Goal: Task Accomplishment & Management: Manage account settings

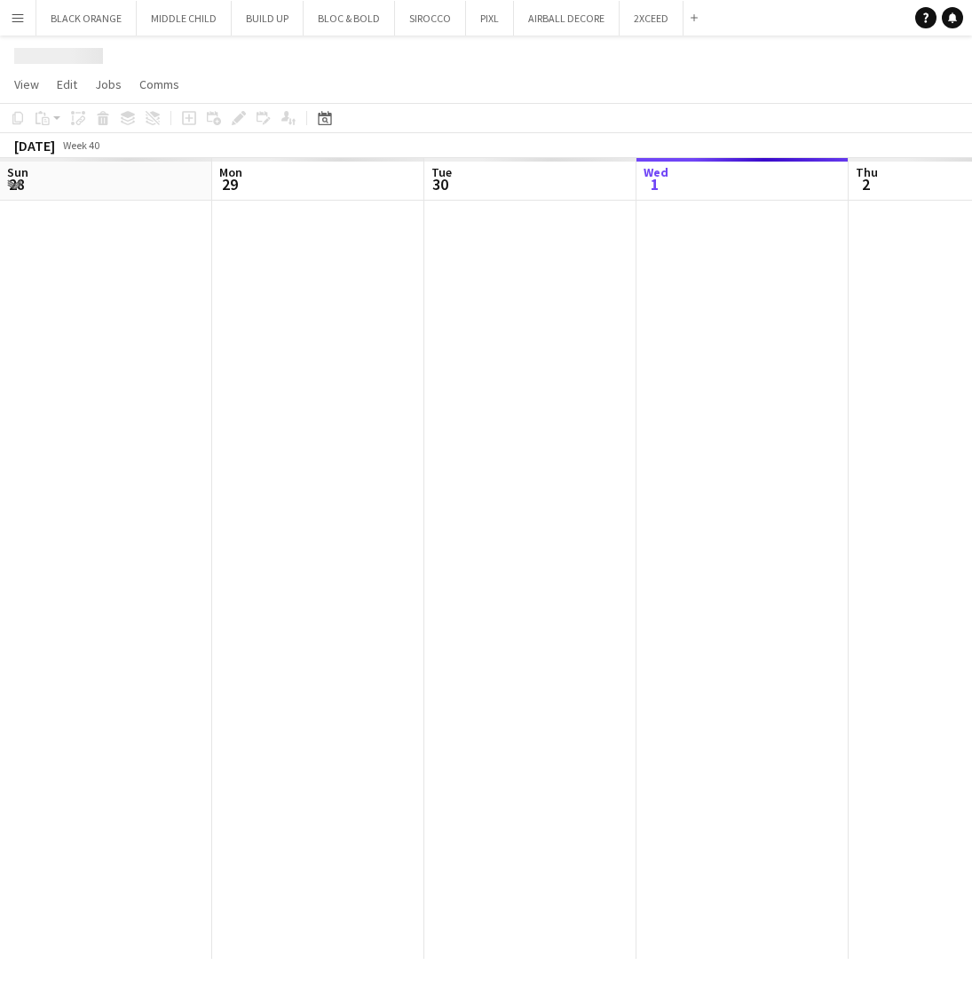
scroll to position [0, 424]
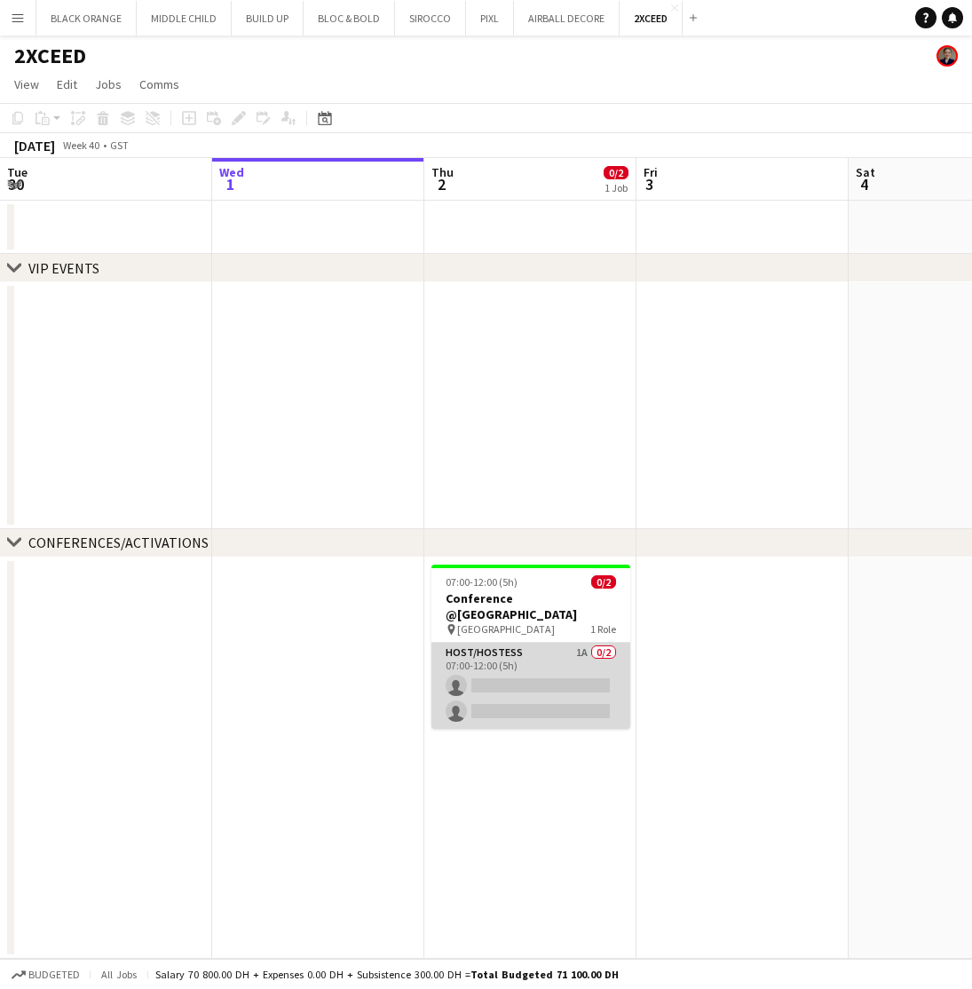
click at [577, 652] on app-card-role "Host/Hostess 1A 0/2 07:00-12:00 (5h) single-neutral-actions single-neutral-acti…" at bounding box center [530, 686] width 199 height 86
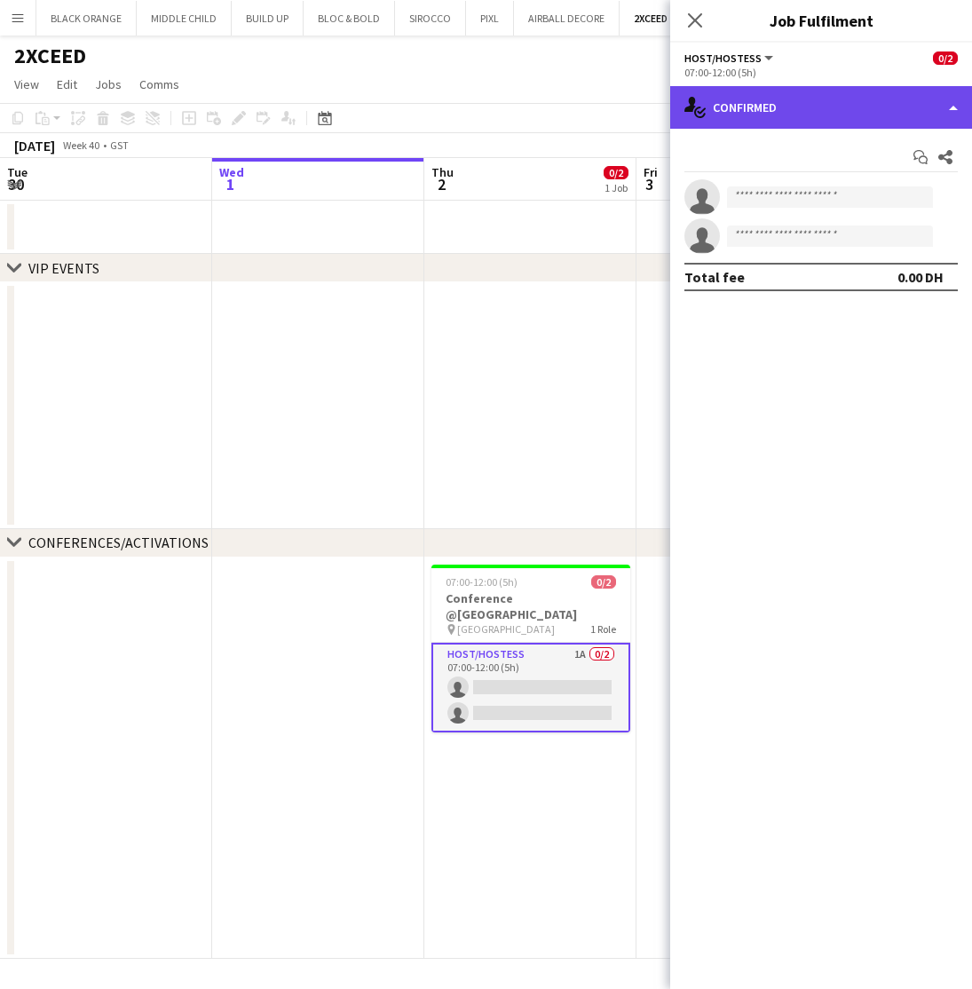
click at [823, 102] on div "single-neutral-actions-check-2 Confirmed" at bounding box center [821, 107] width 302 height 43
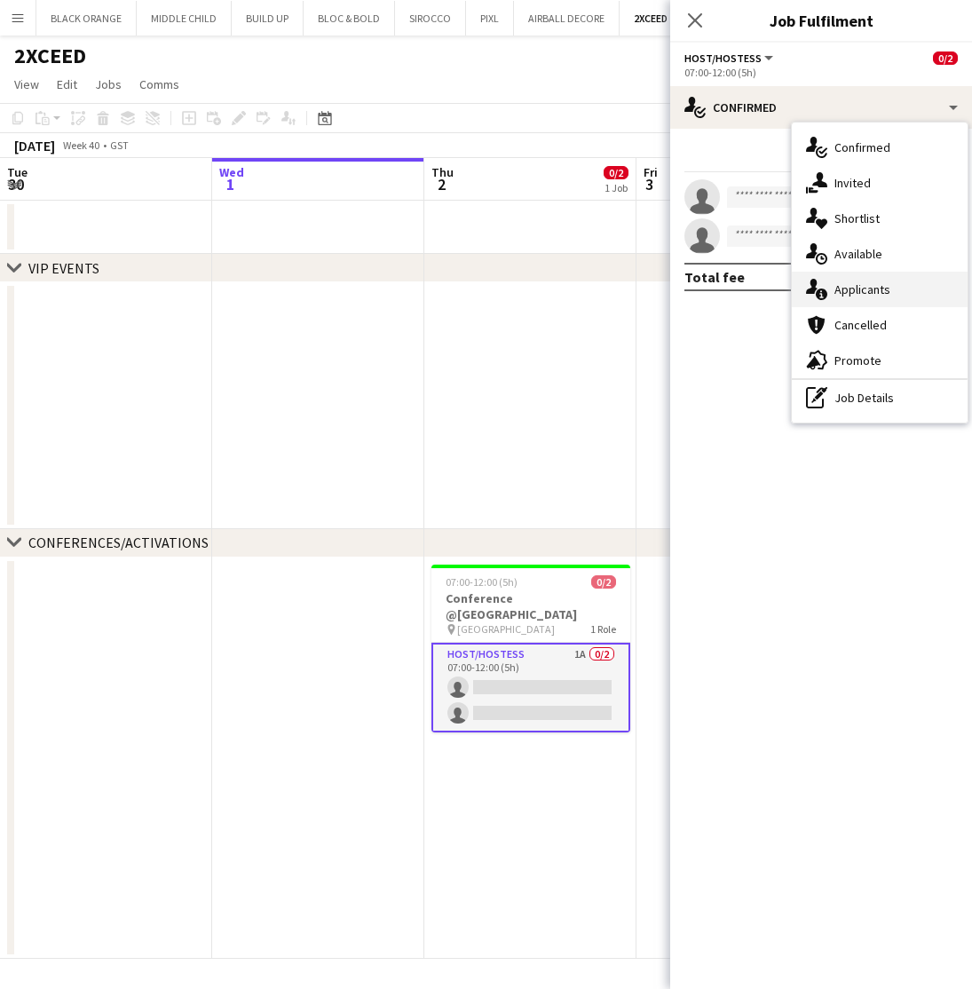
click at [852, 287] on span "Applicants" at bounding box center [863, 289] width 56 height 16
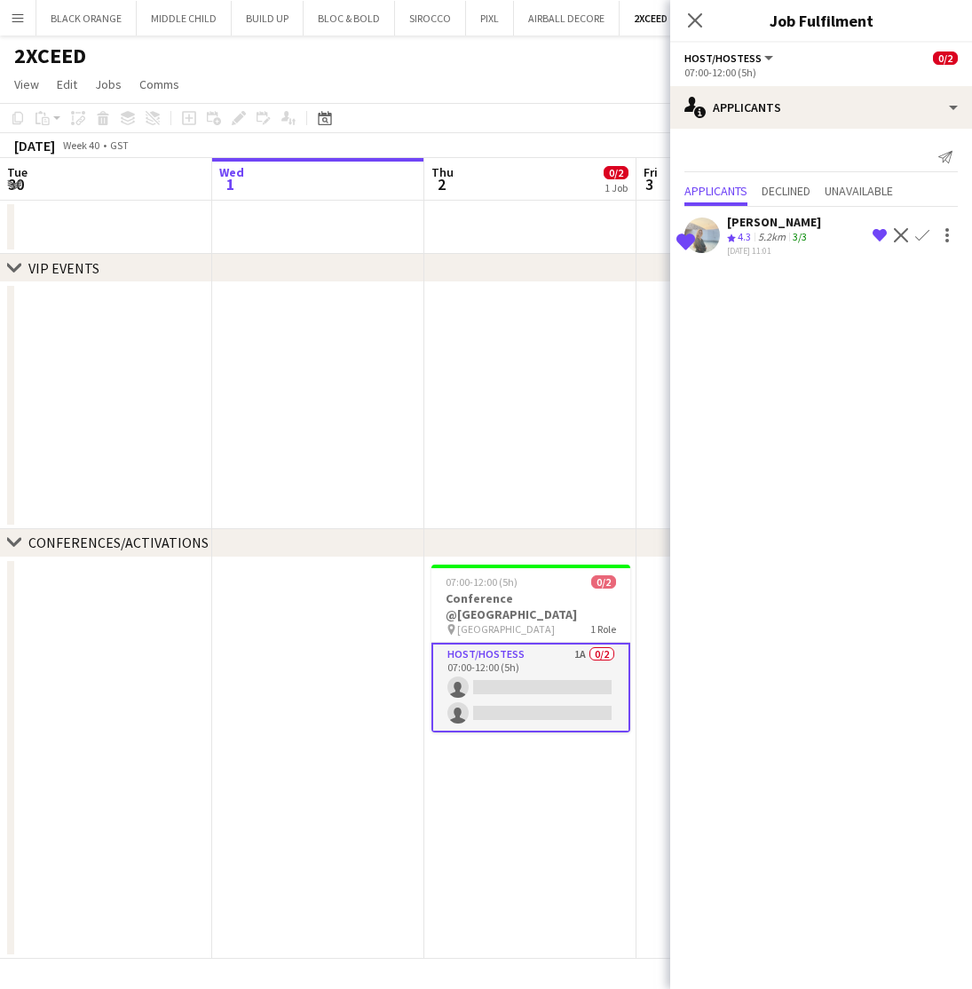
click at [698, 28] on icon "Close pop-in" at bounding box center [695, 20] width 14 height 14
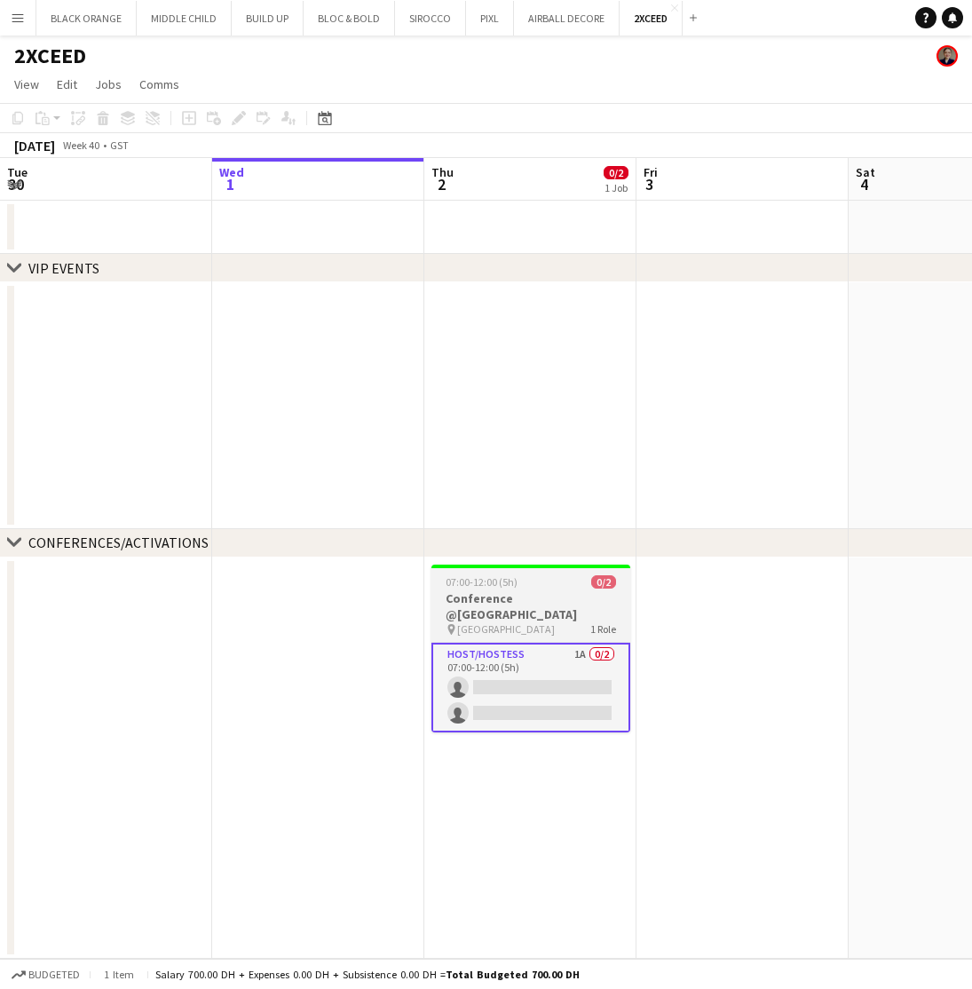
click at [503, 622] on div "pin [GEOGRAPHIC_DATA] 1 Role" at bounding box center [530, 629] width 199 height 14
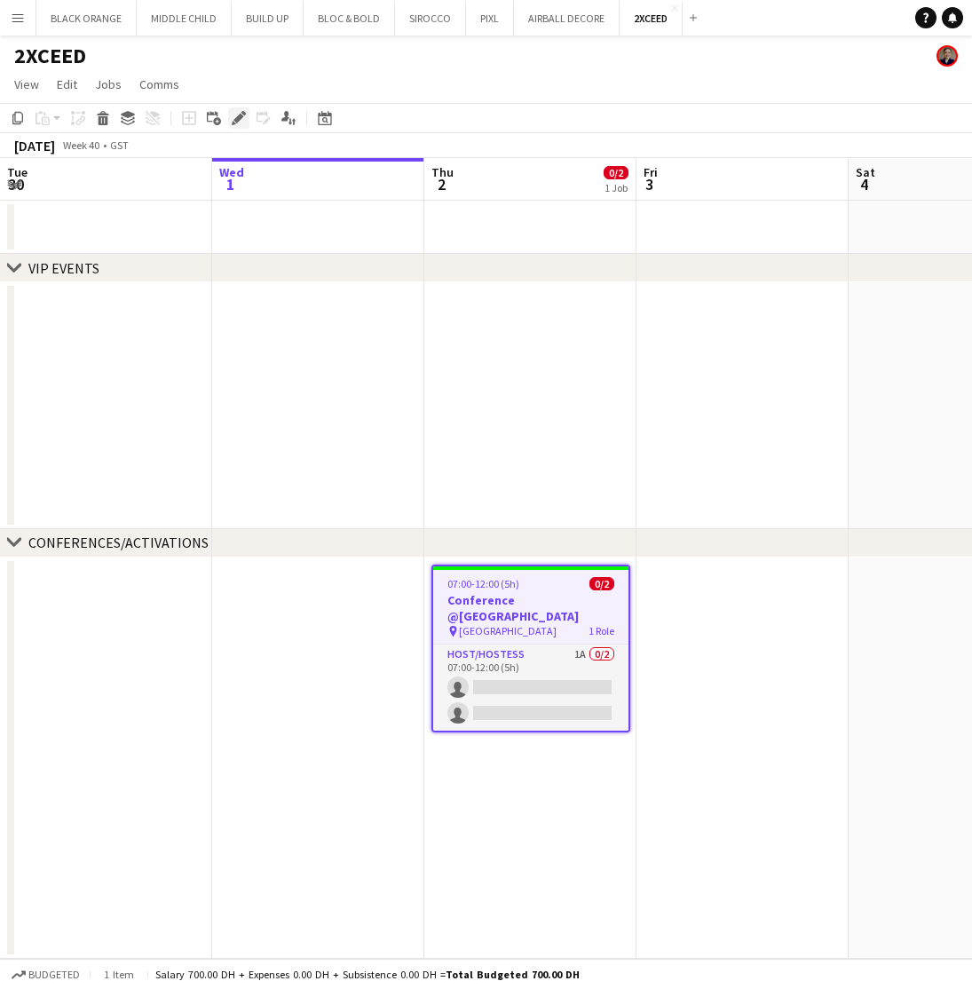
click at [235, 120] on icon at bounding box center [238, 119] width 10 height 10
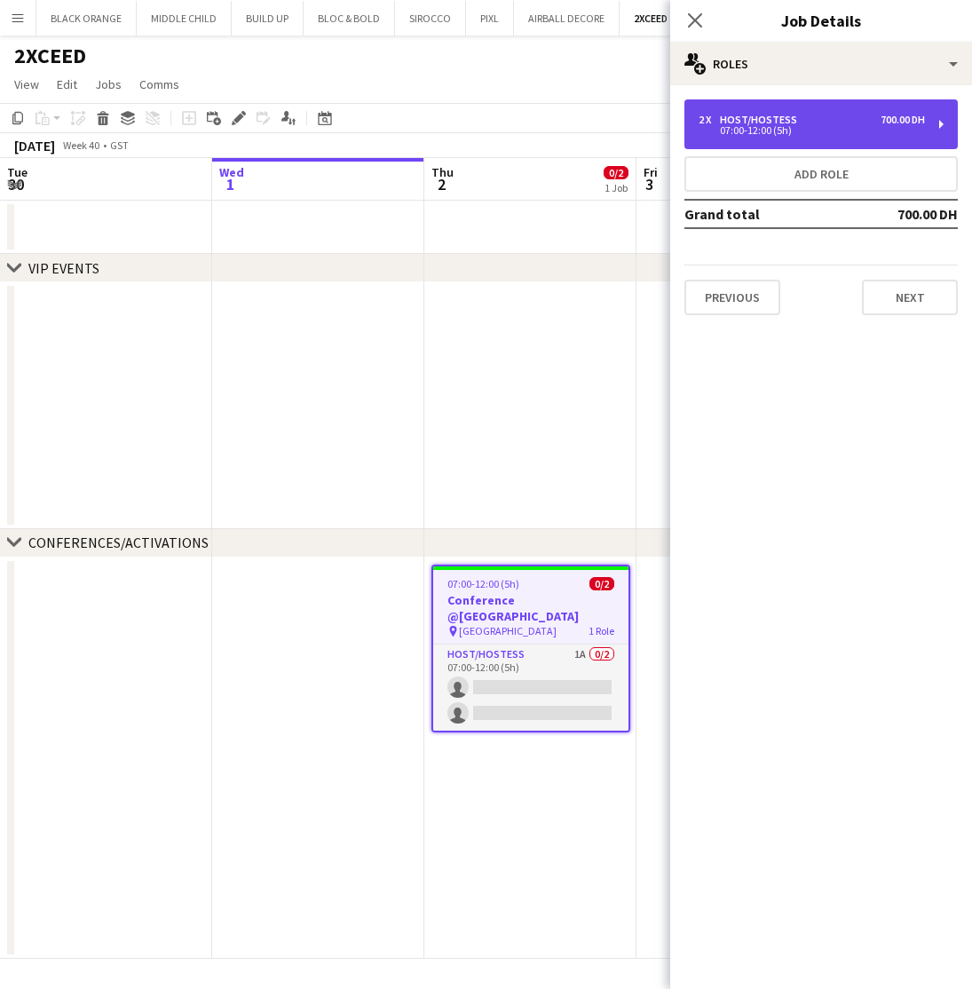
click at [823, 121] on div "2 x Host/Hostess 700.00 DH" at bounding box center [812, 120] width 226 height 12
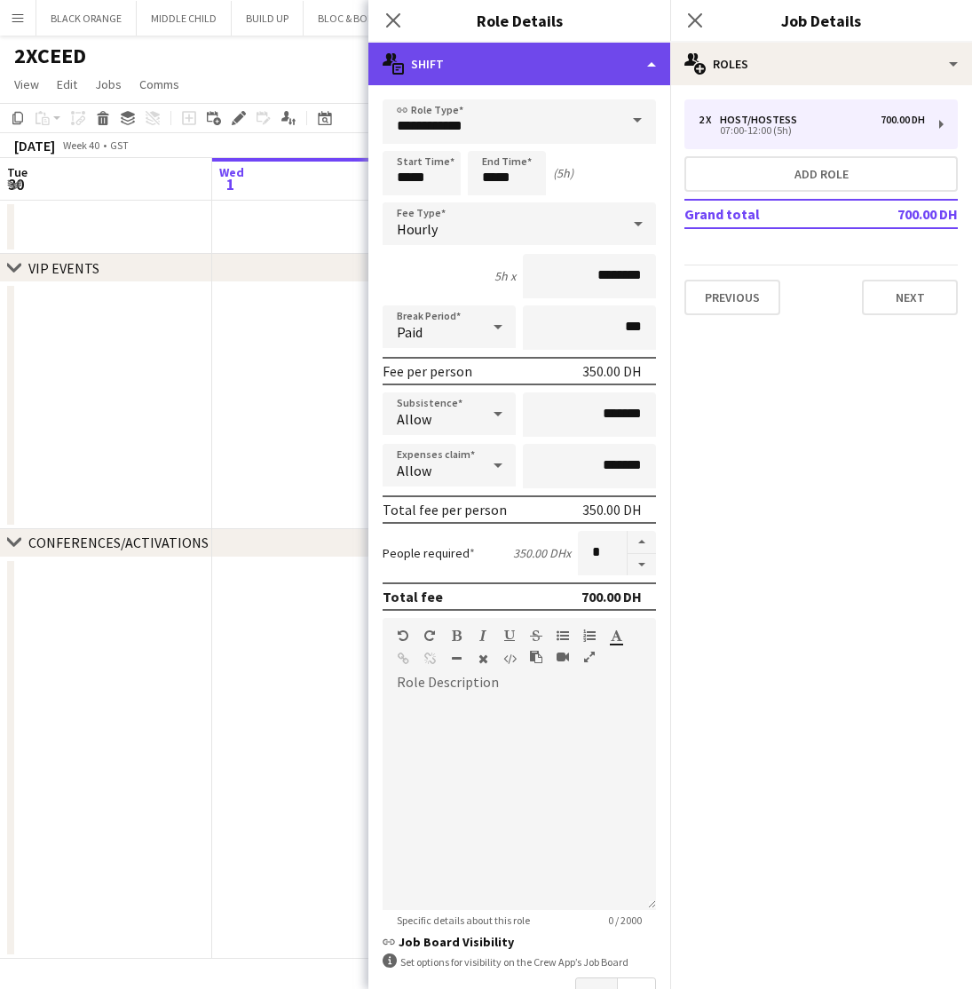
click at [584, 63] on div "multiple-actions-text Shift" at bounding box center [519, 64] width 302 height 43
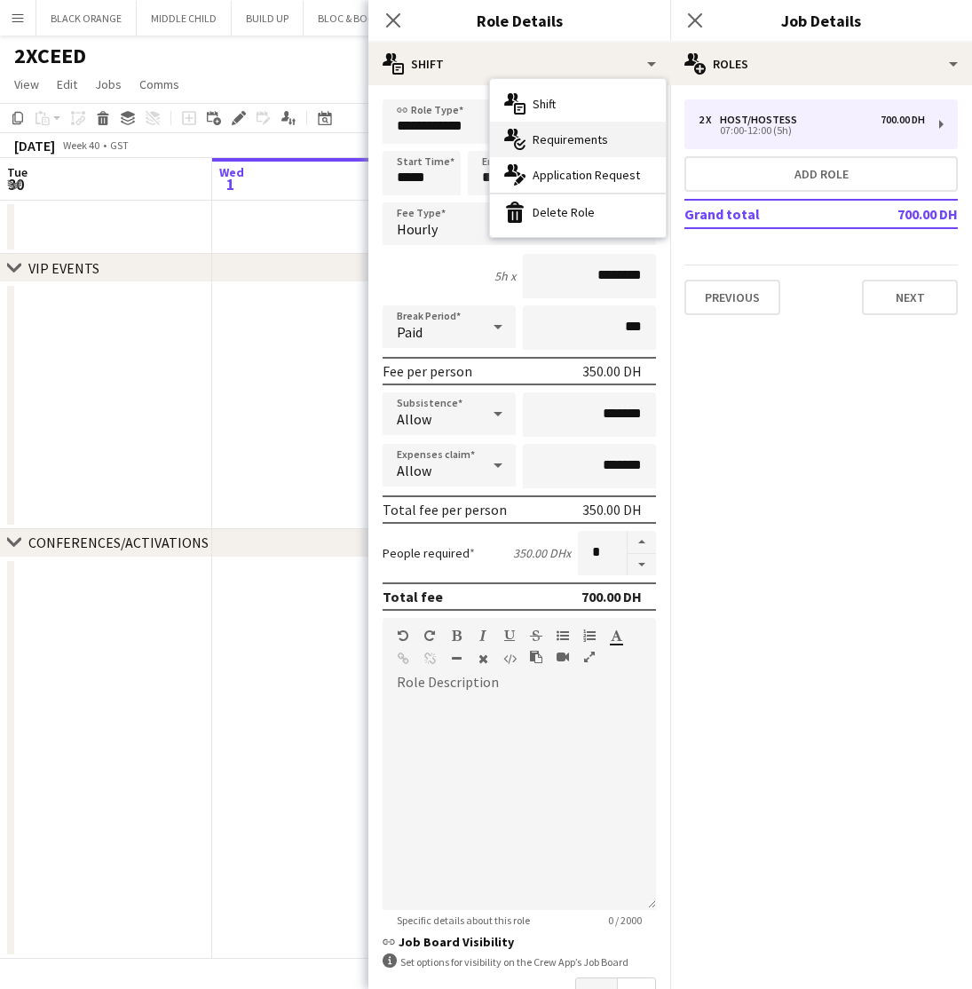
click at [558, 143] on span "Requirements" at bounding box center [570, 139] width 75 height 16
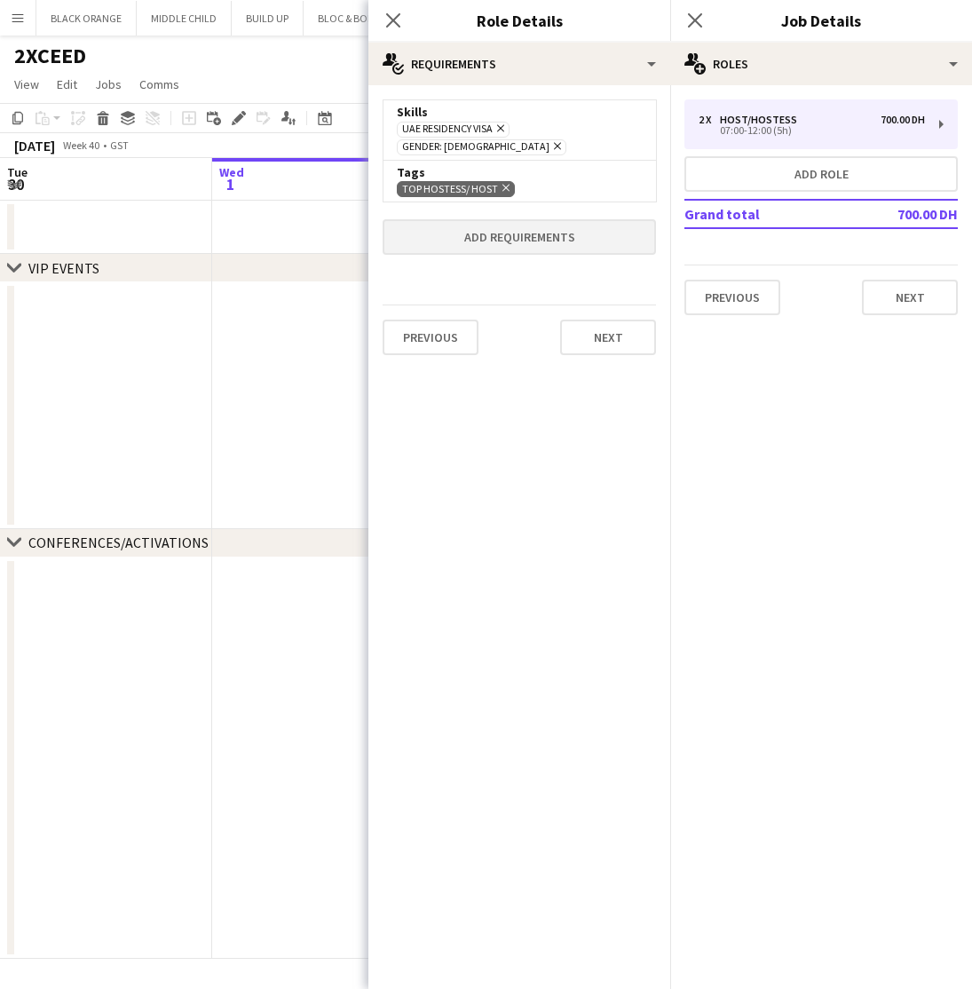
click at [510, 220] on button "Add requirements" at bounding box center [519, 237] width 273 height 36
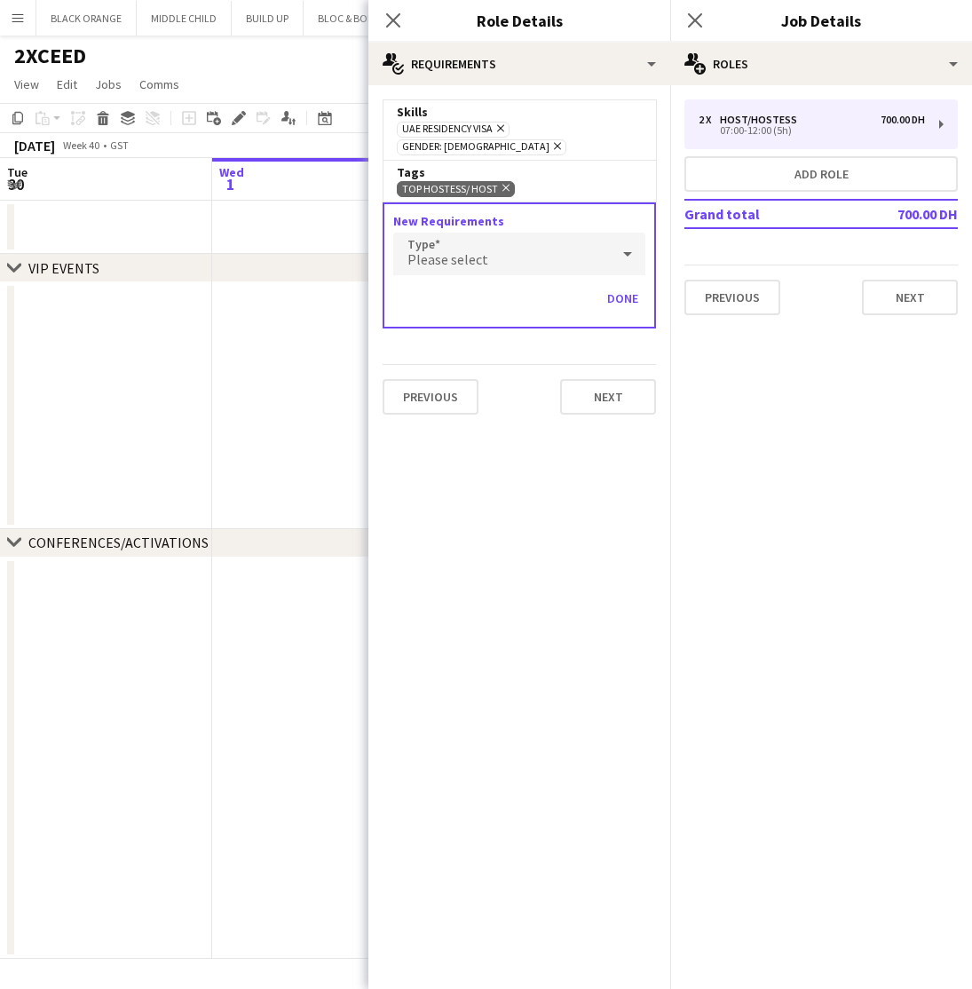
click at [503, 182] on icon "Remove" at bounding box center [504, 188] width 12 height 12
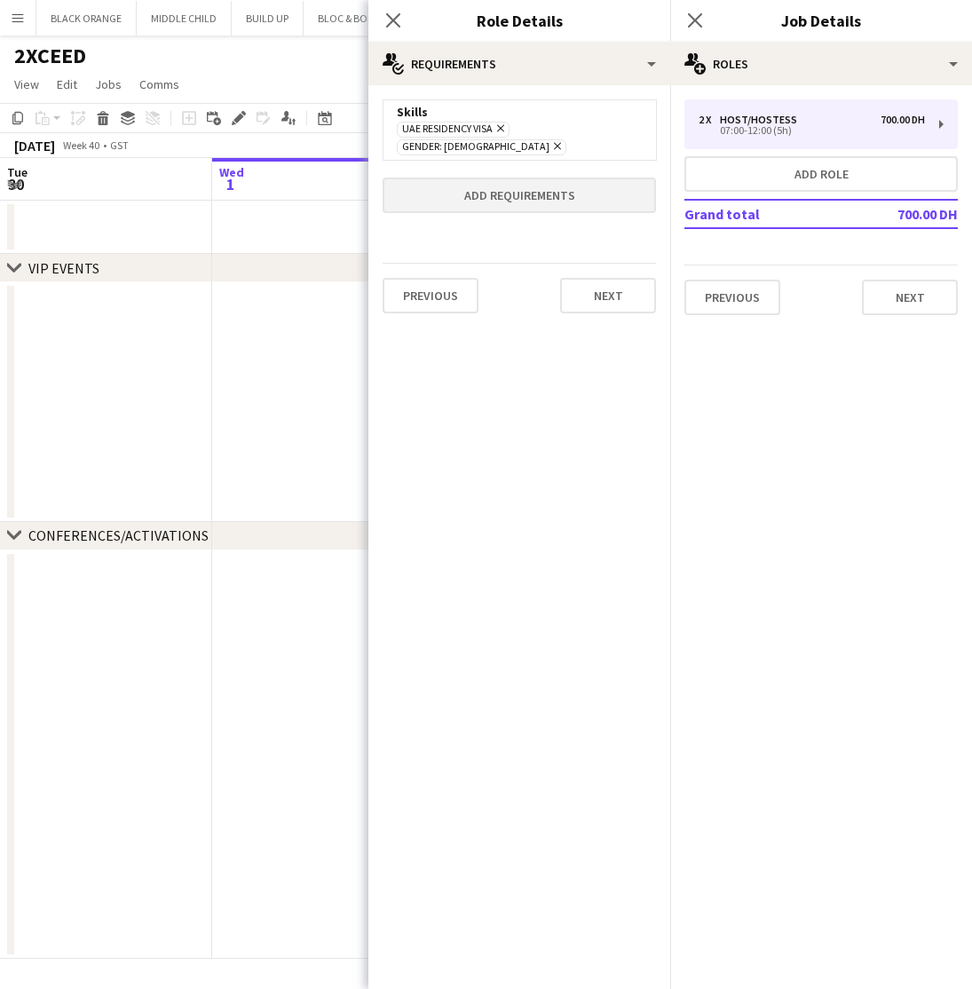
click at [484, 186] on button "Add requirements" at bounding box center [519, 196] width 273 height 36
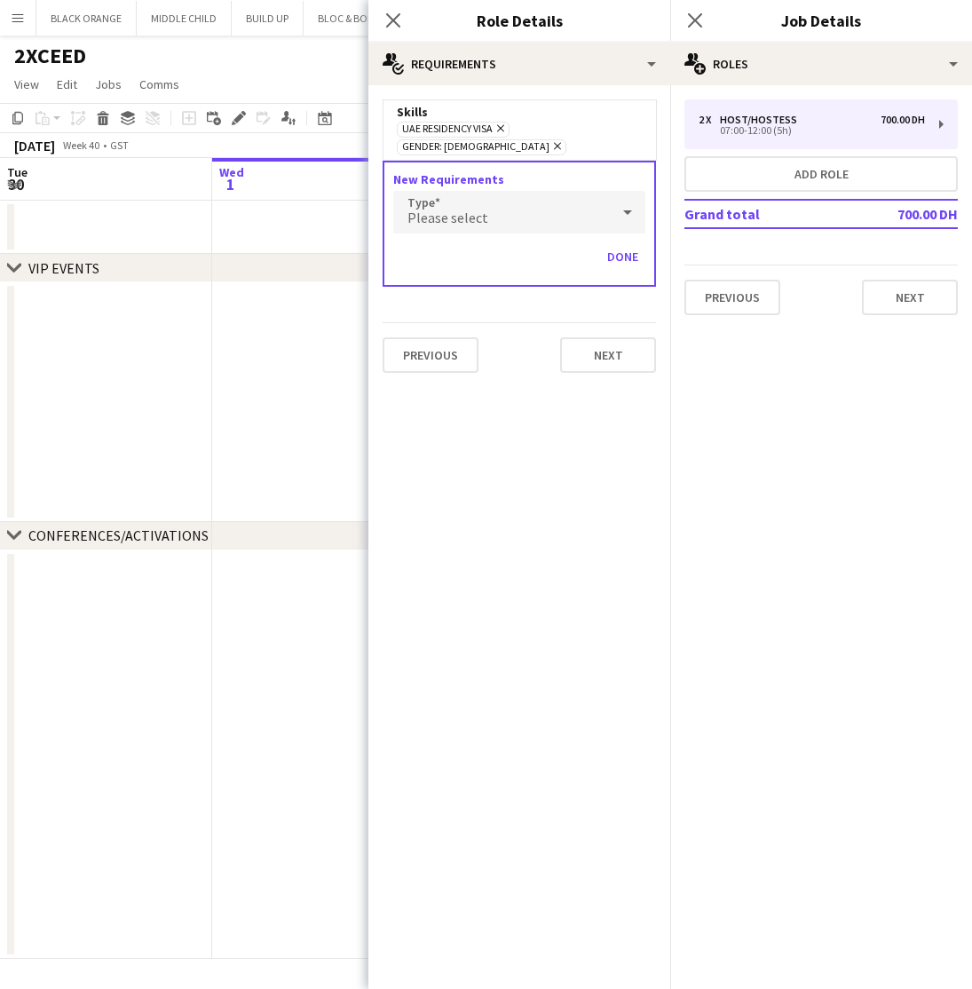
click at [471, 209] on span "Please select" at bounding box center [448, 218] width 81 height 18
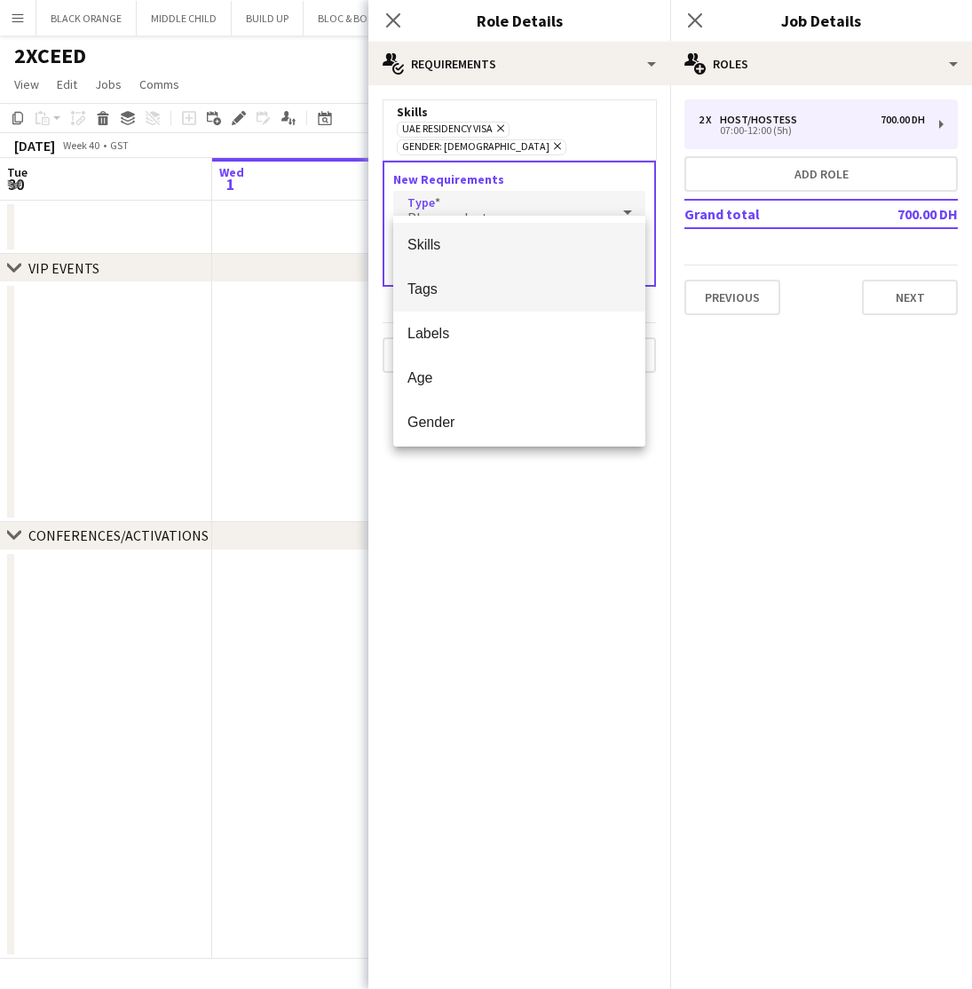
click at [463, 285] on span "Tags" at bounding box center [520, 289] width 224 height 17
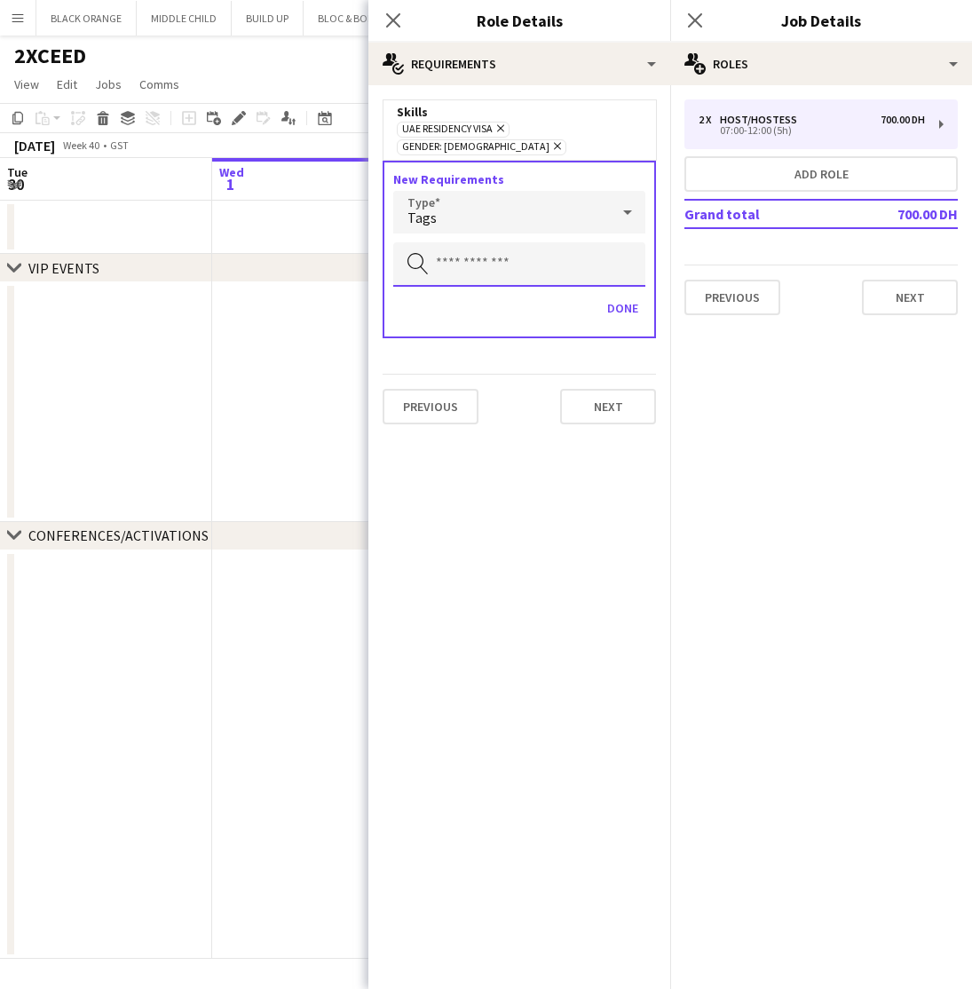
click at [494, 258] on input "text" at bounding box center [519, 264] width 252 height 44
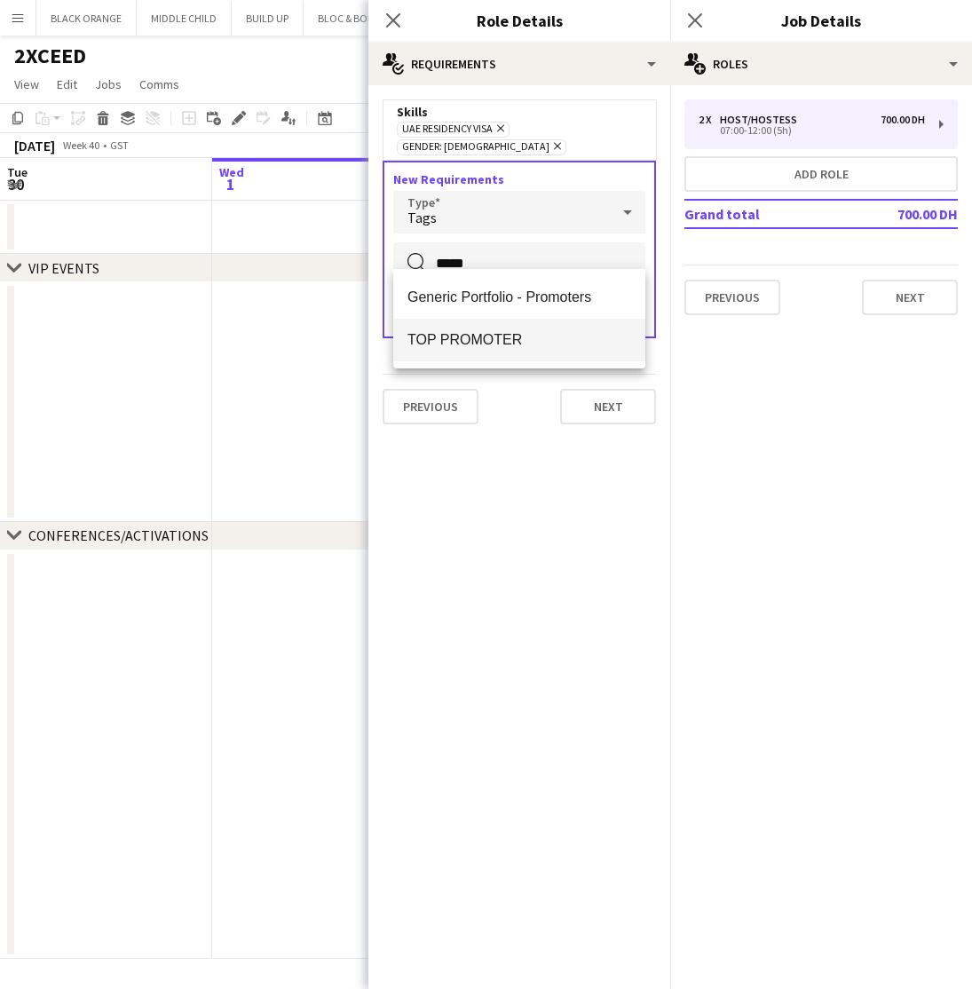
type input "*****"
click at [500, 333] on span "TOP PROMOTER" at bounding box center [520, 339] width 224 height 17
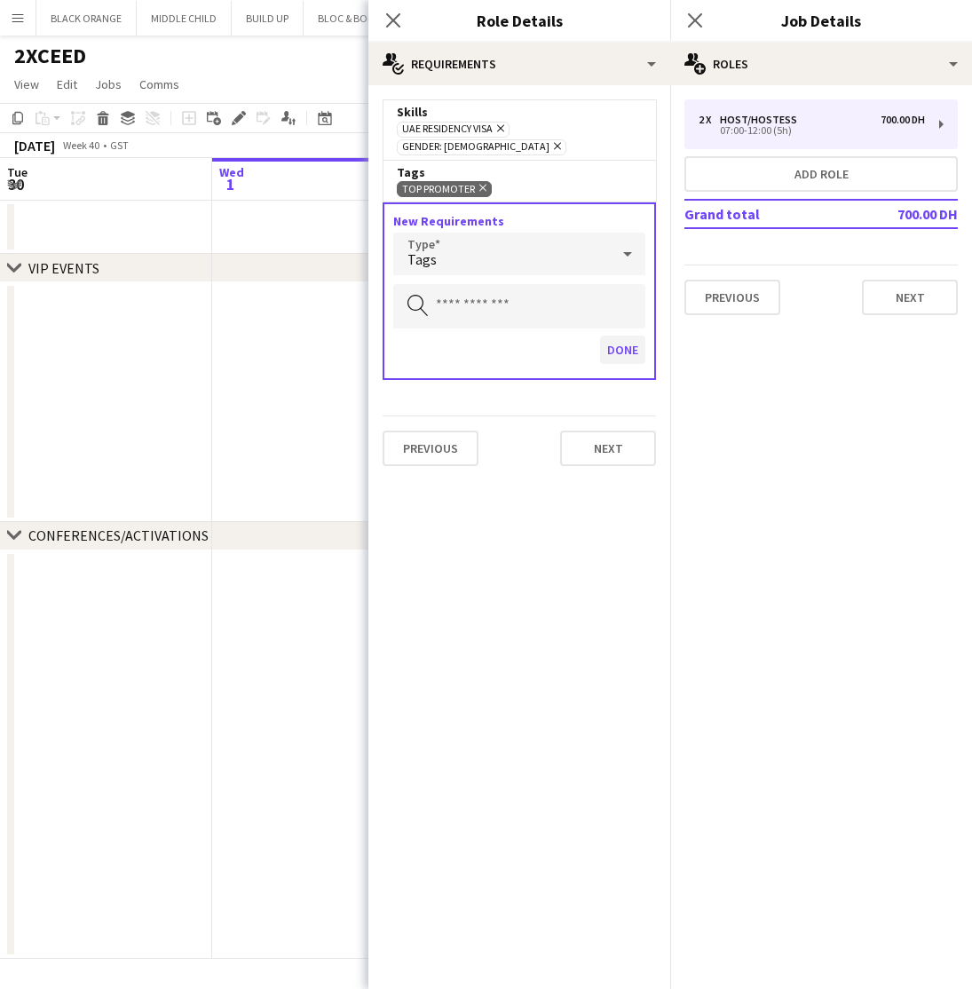
click at [624, 336] on button "Done" at bounding box center [622, 350] width 45 height 28
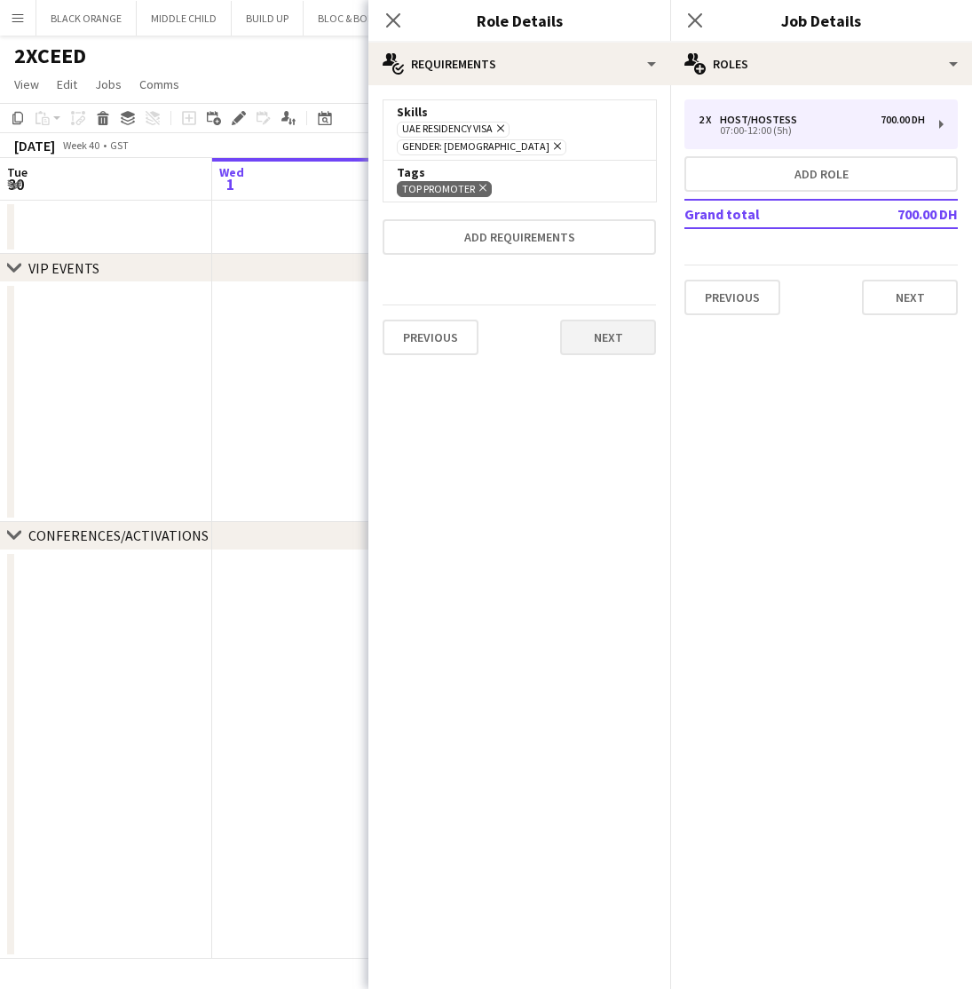
click at [615, 322] on button "Next" at bounding box center [608, 338] width 96 height 36
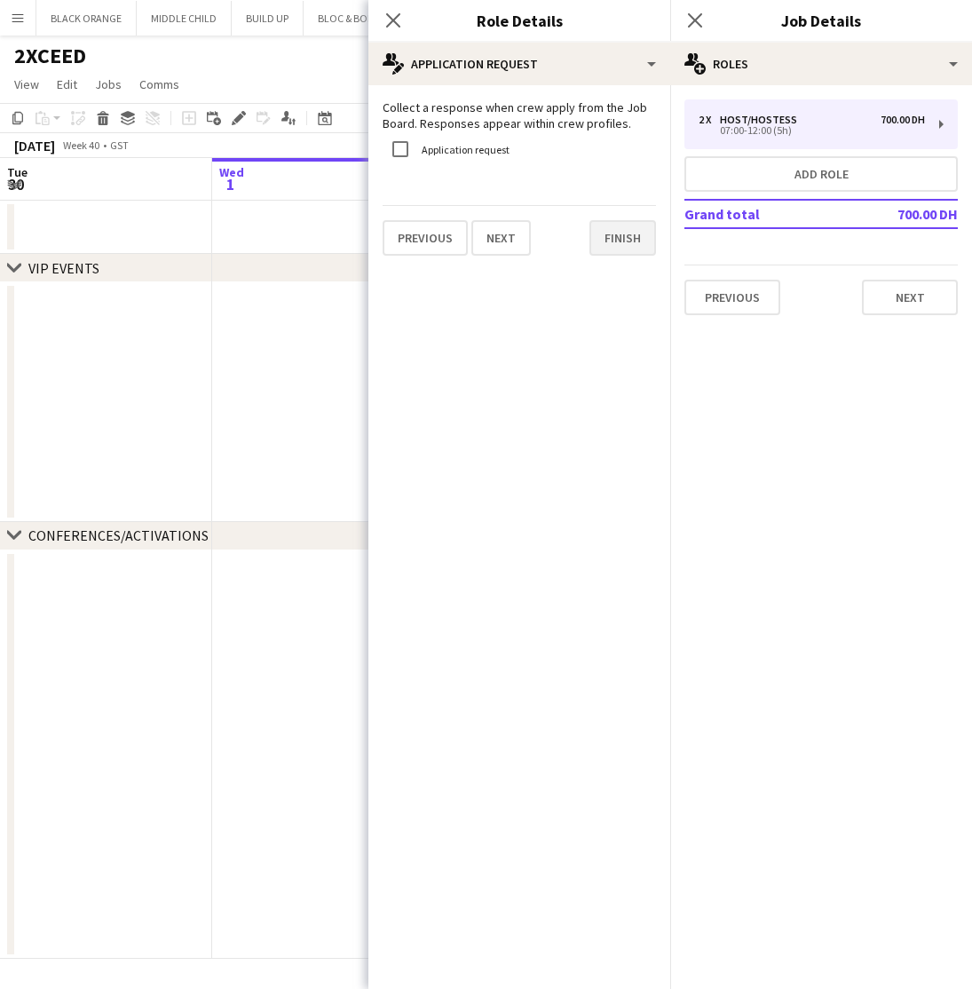
click at [627, 237] on button "Finish" at bounding box center [623, 238] width 67 height 36
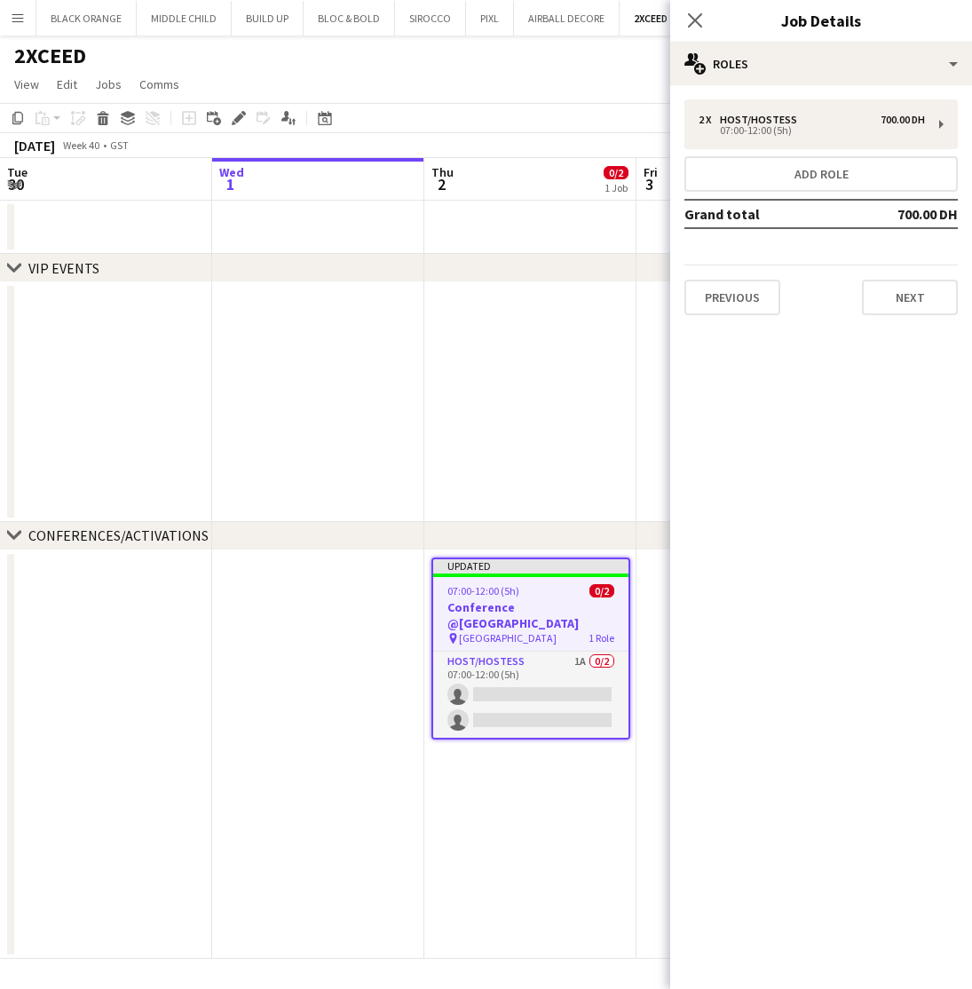
click at [467, 497] on app-date-cell at bounding box center [530, 402] width 212 height 240
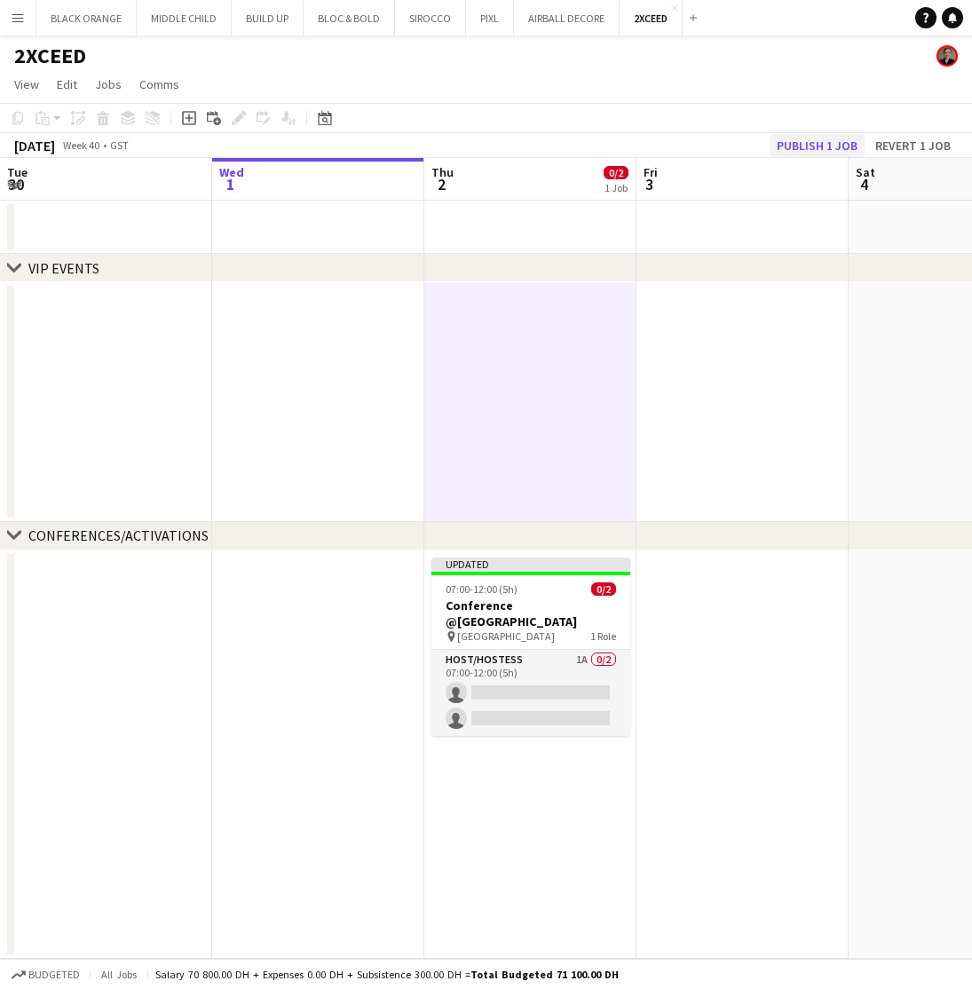
click at [805, 145] on button "Publish 1 job" at bounding box center [817, 145] width 95 height 23
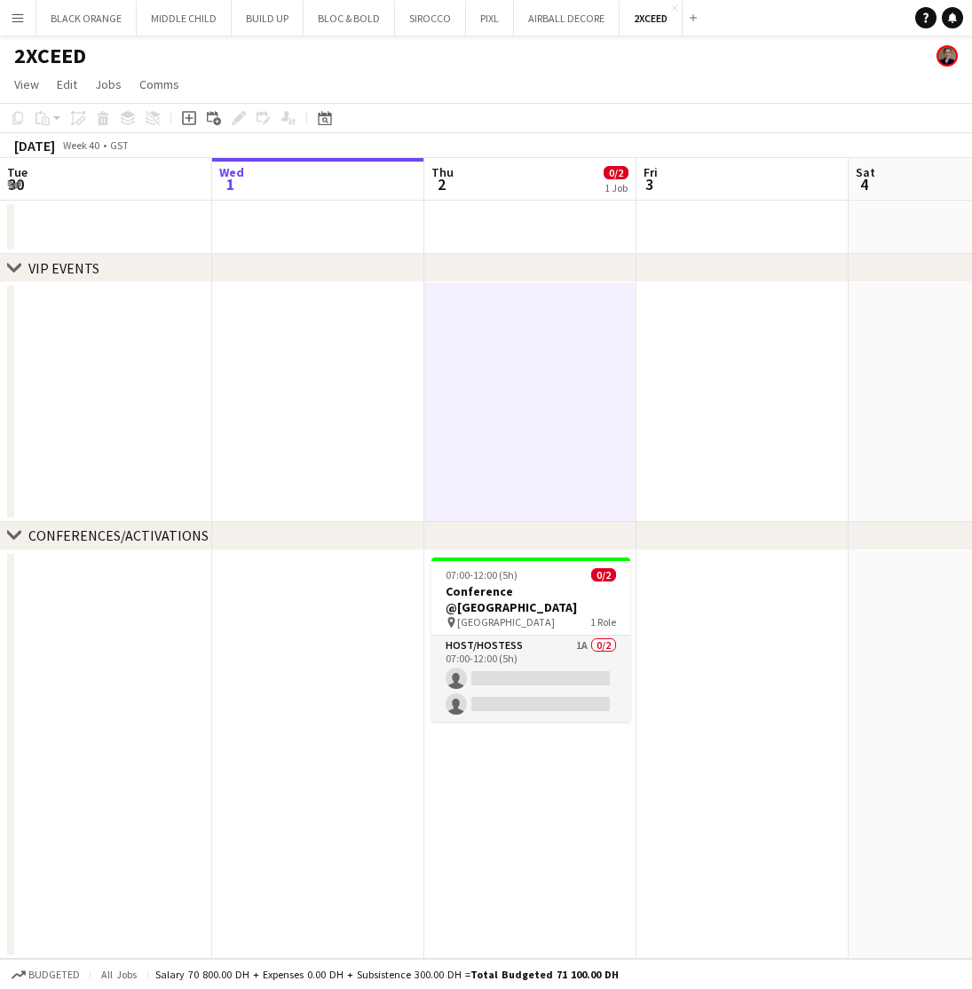
click at [15, 24] on app-icon "Menu" at bounding box center [18, 18] width 14 height 14
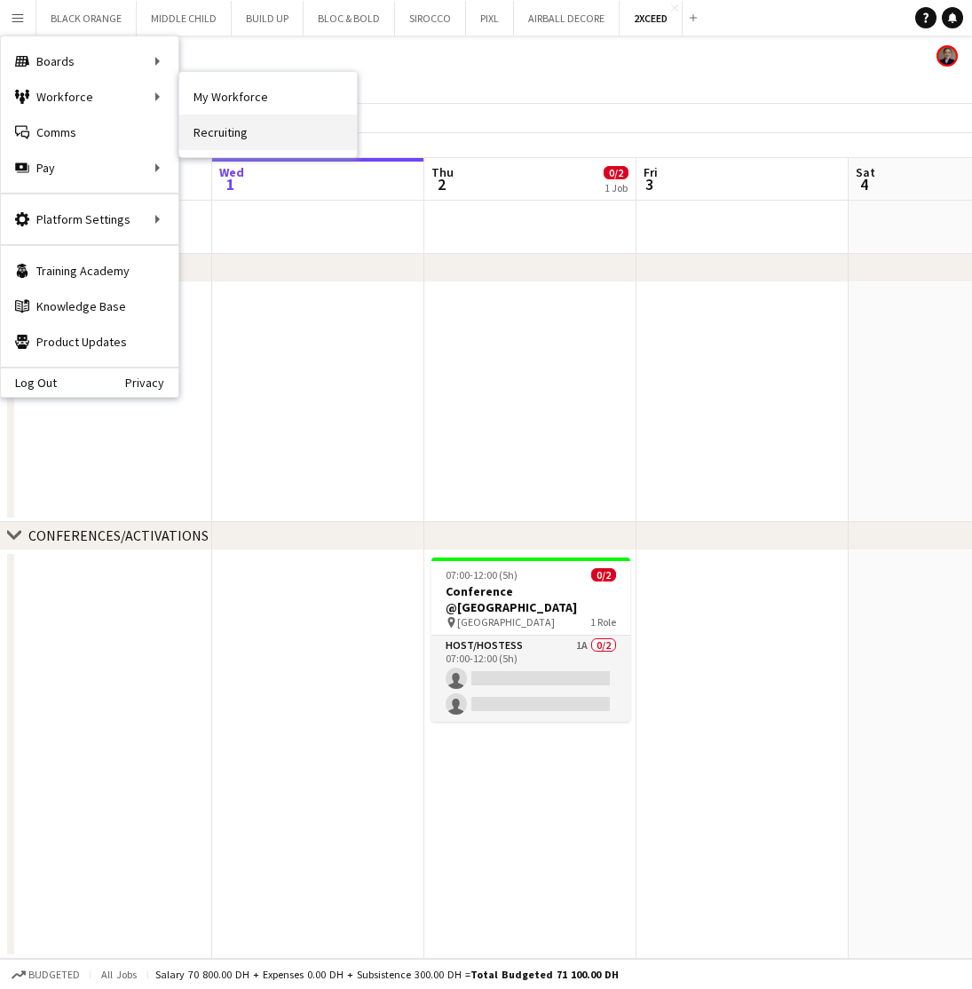
click at [235, 120] on link "Recruiting" at bounding box center [268, 133] width 178 height 36
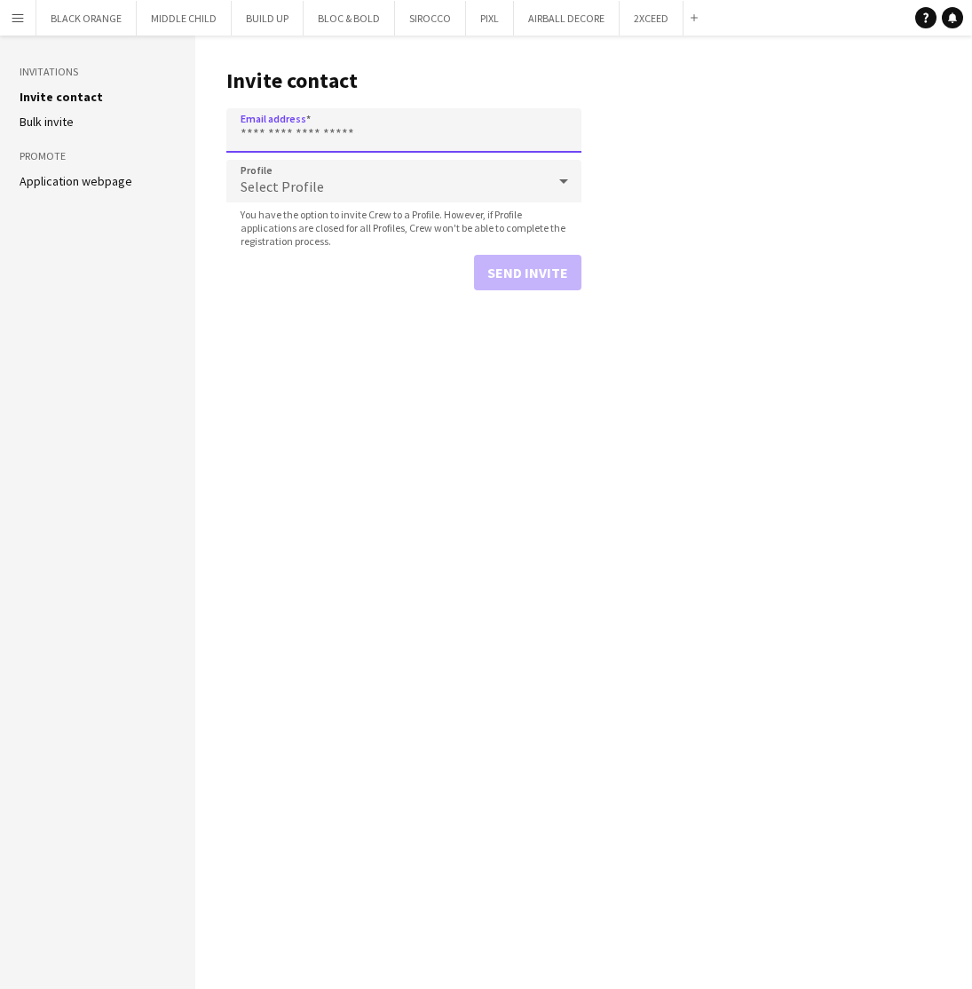
click at [324, 126] on input "Email address" at bounding box center [403, 130] width 355 height 44
paste input "**********"
type input "**********"
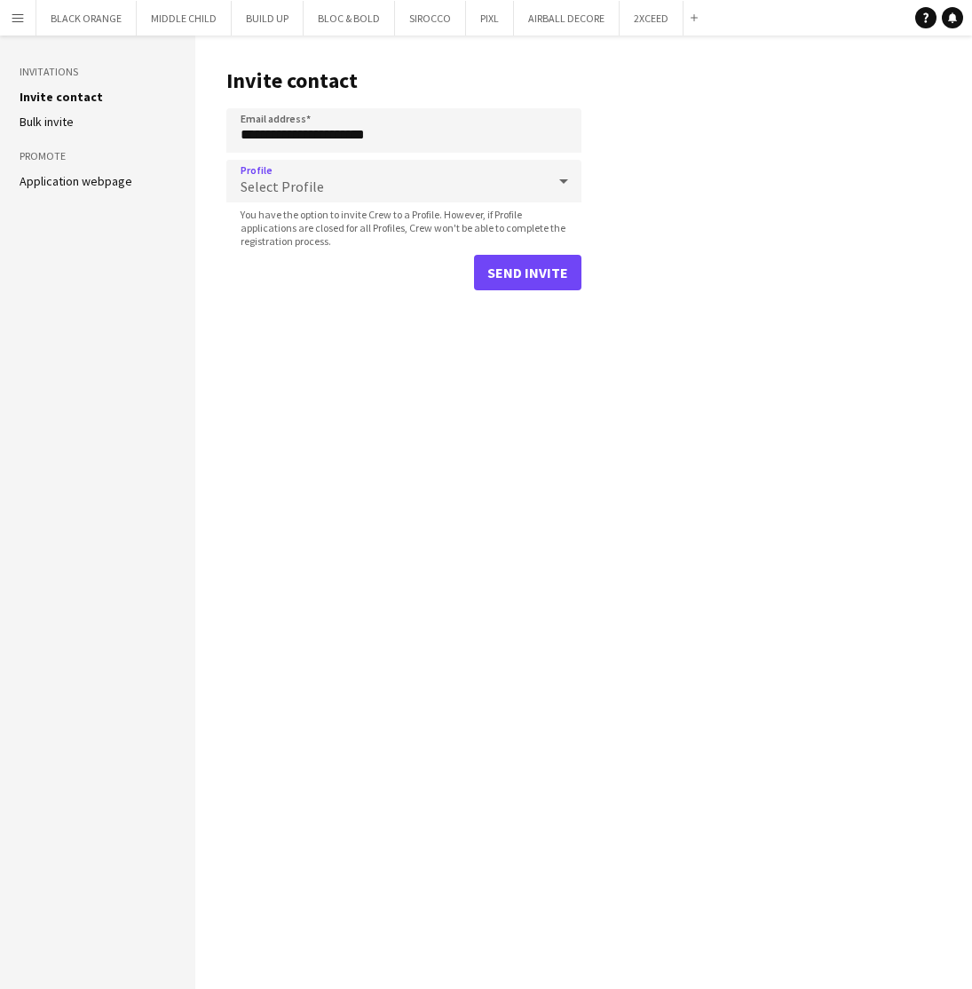
click at [298, 178] on span "Select Profile" at bounding box center [282, 187] width 83 height 18
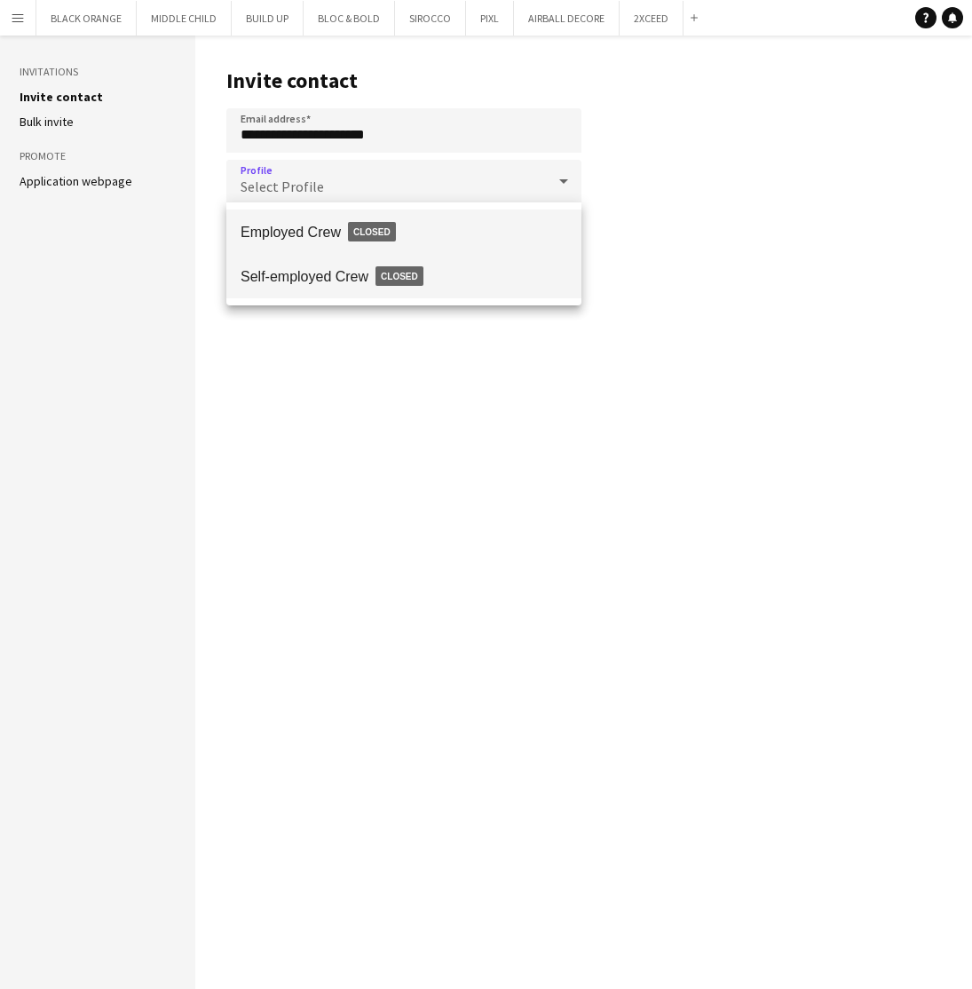
click at [288, 281] on span "Self-employed Crew Closed" at bounding box center [404, 276] width 327 height 41
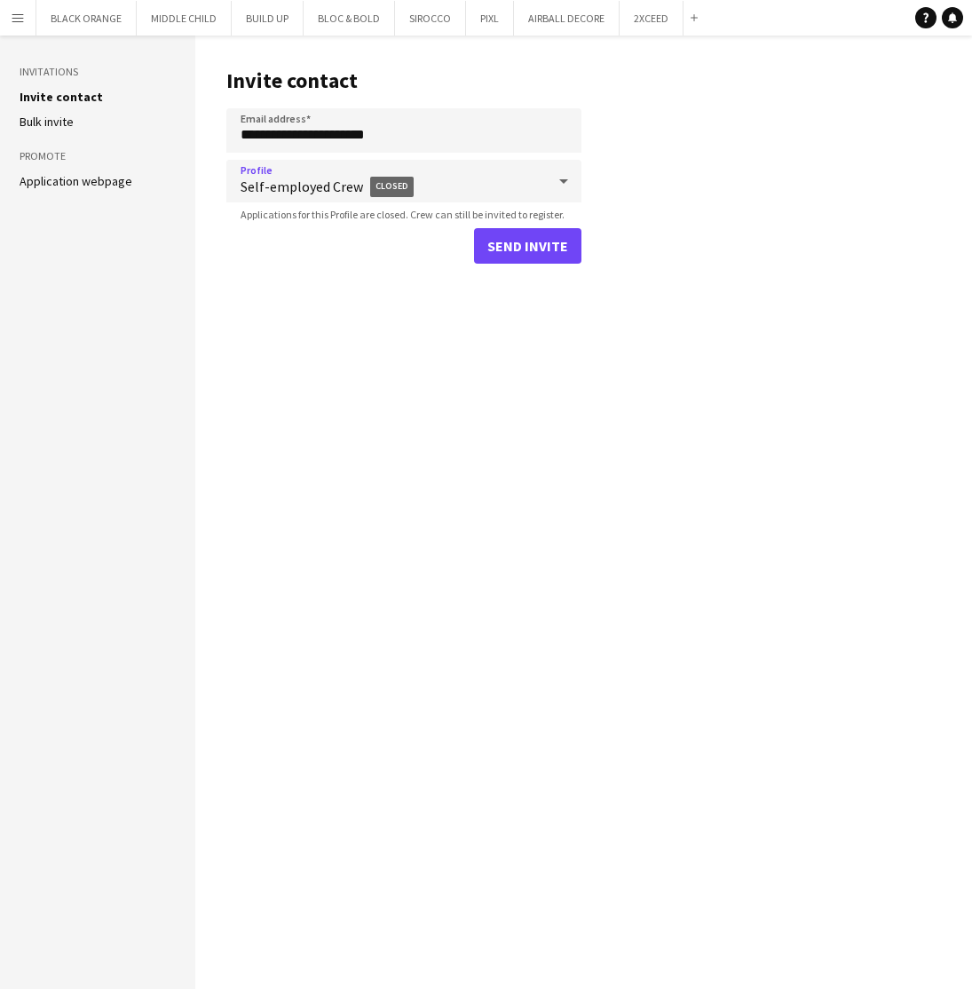
click at [540, 180] on span "Self-employed Crew Closed" at bounding box center [393, 187] width 305 height 42
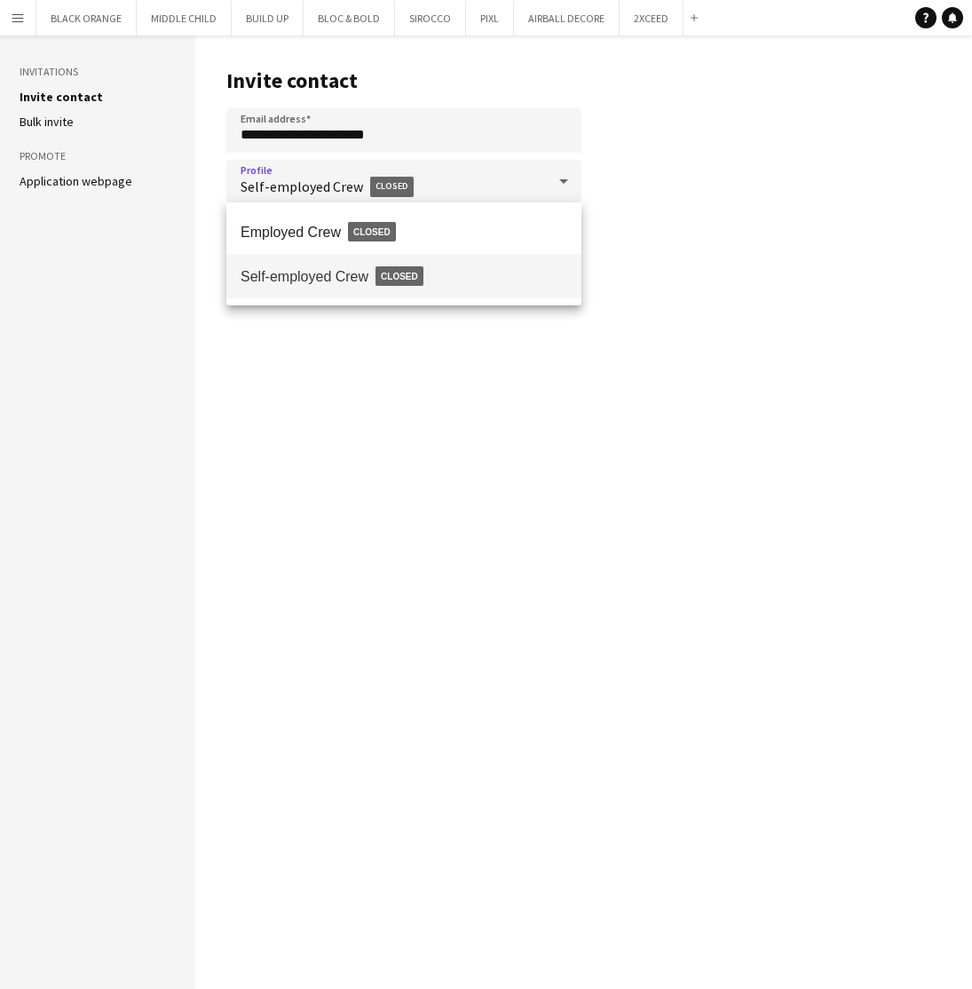
click at [727, 248] on div at bounding box center [486, 494] width 972 height 989
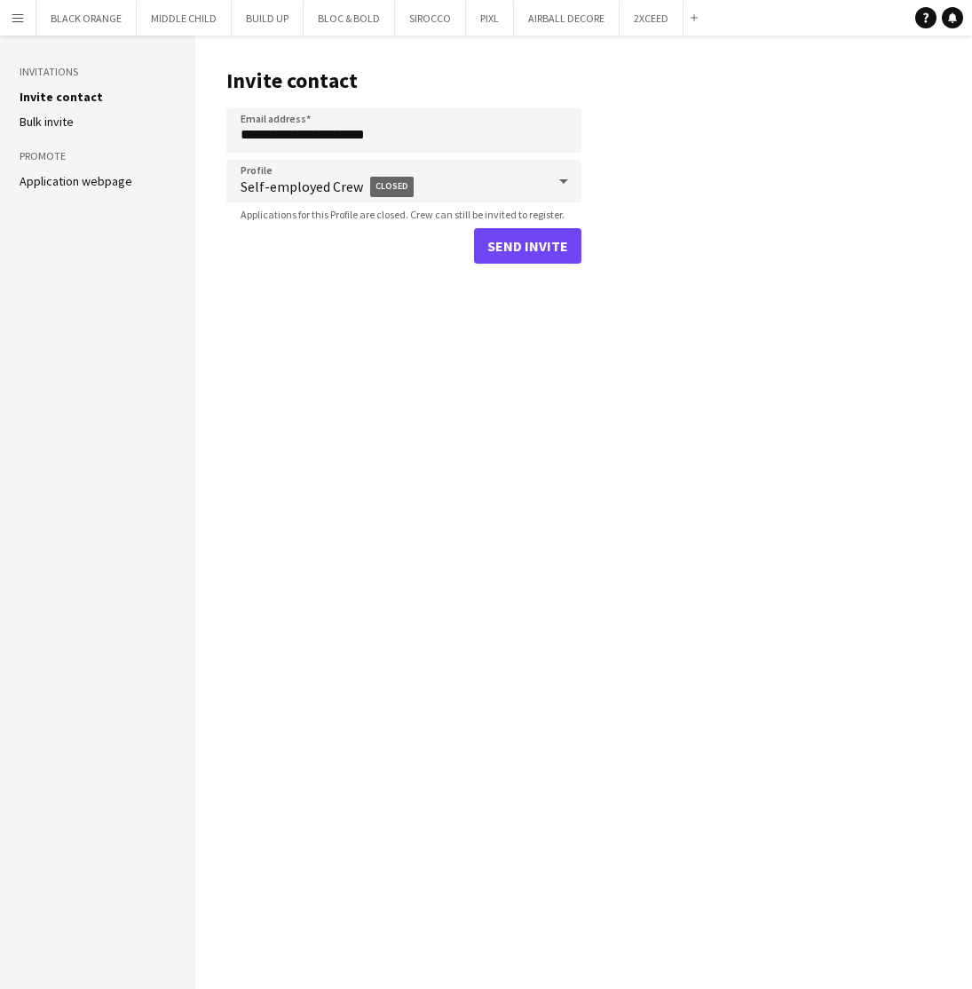
click at [528, 246] on button "Send invite" at bounding box center [527, 246] width 107 height 36
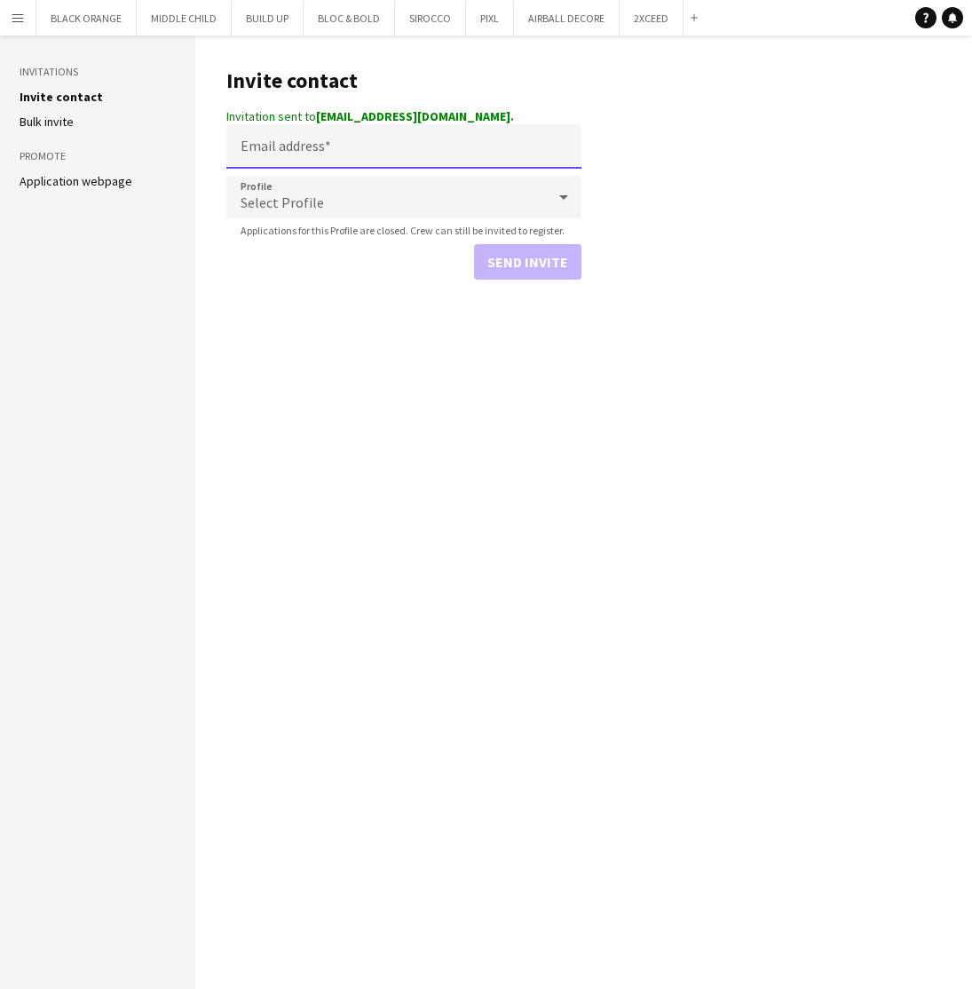
click at [314, 143] on input "Email address" at bounding box center [403, 146] width 355 height 44
paste input "**********"
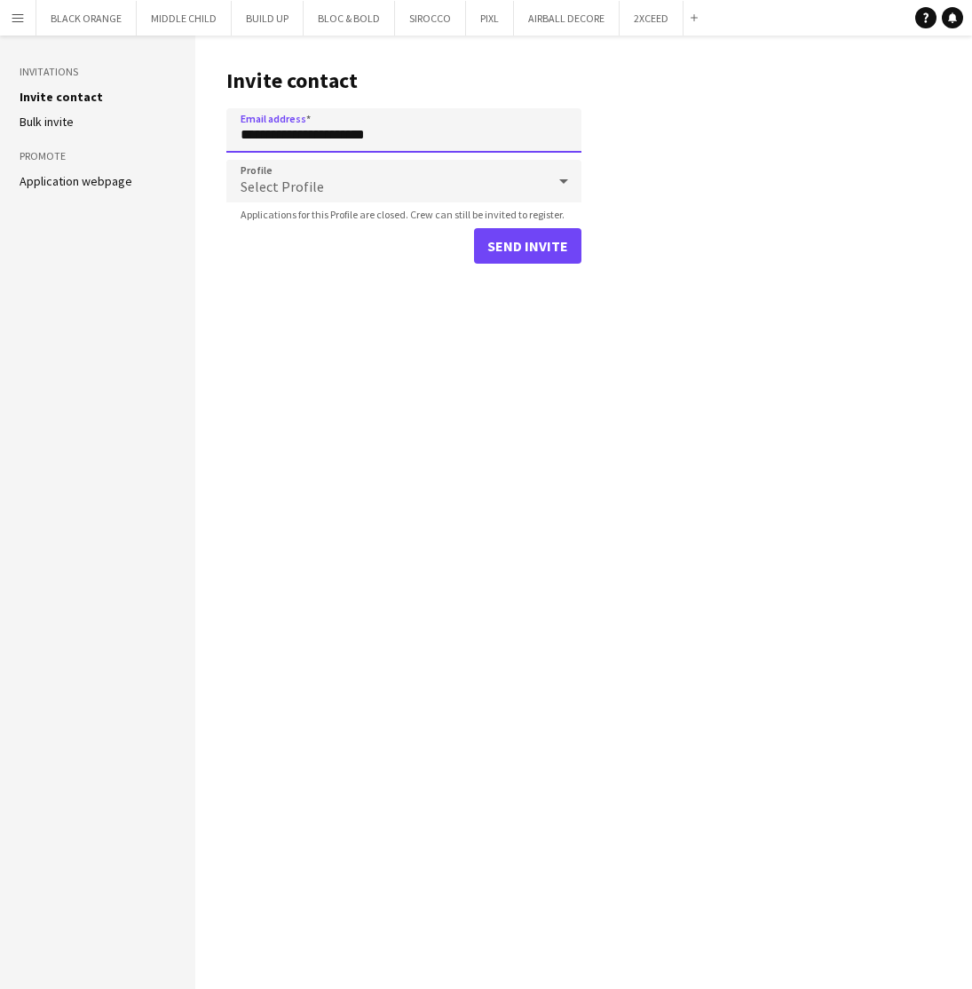
type input "**********"
click at [357, 184] on div "Select Profile" at bounding box center [386, 181] width 320 height 43
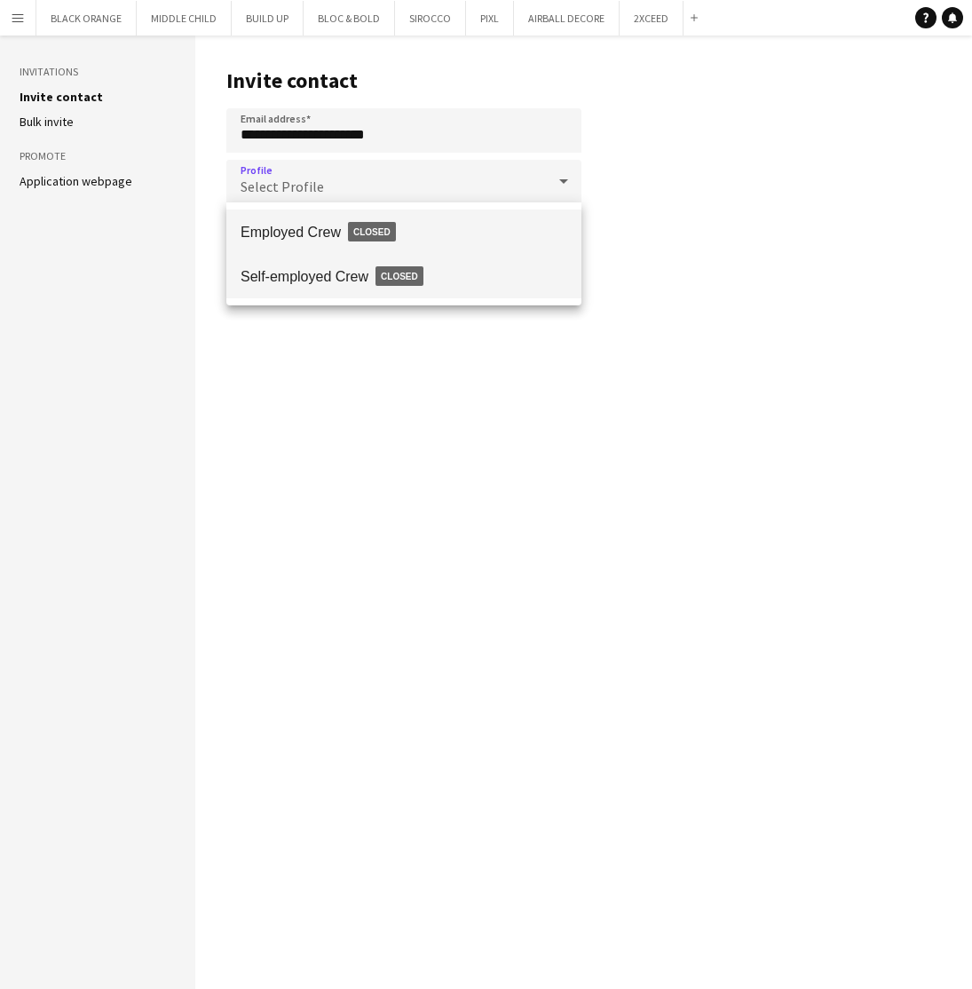
click at [332, 285] on span "Self-employed Crew Closed" at bounding box center [404, 276] width 327 height 41
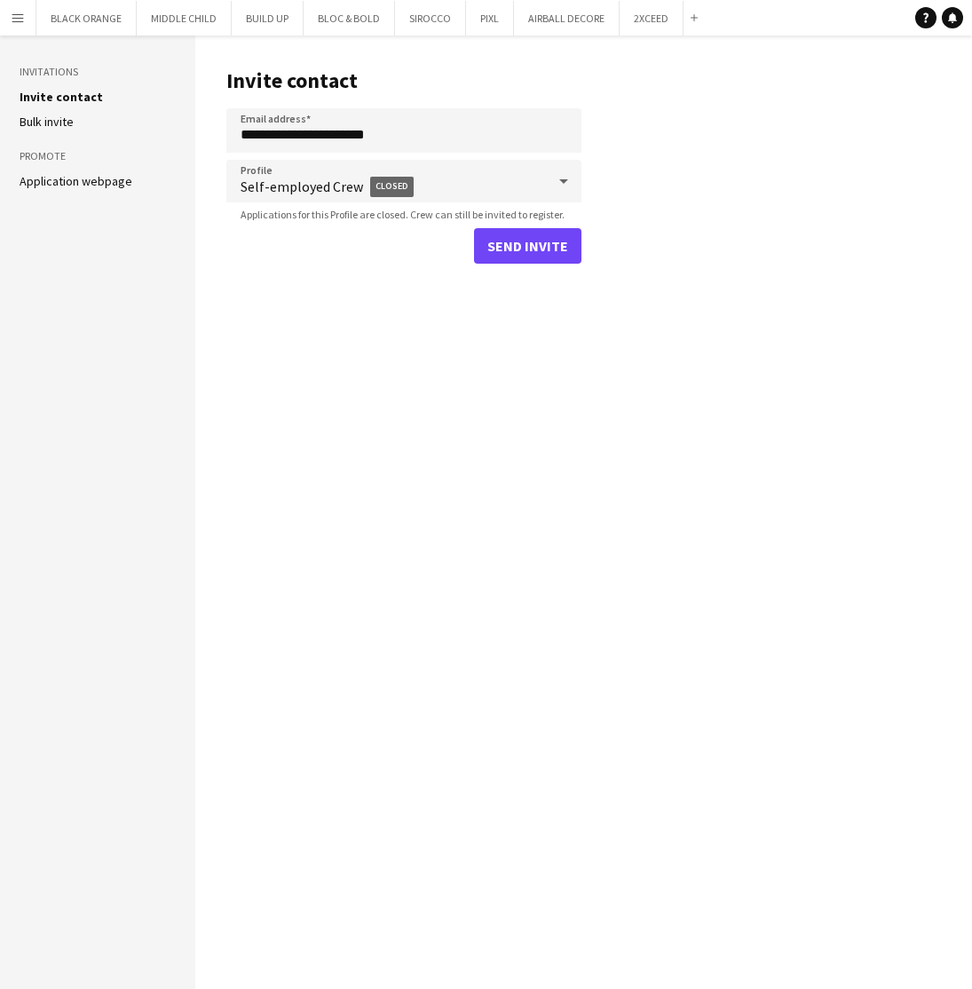
click at [532, 253] on button "Send invite" at bounding box center [527, 246] width 107 height 36
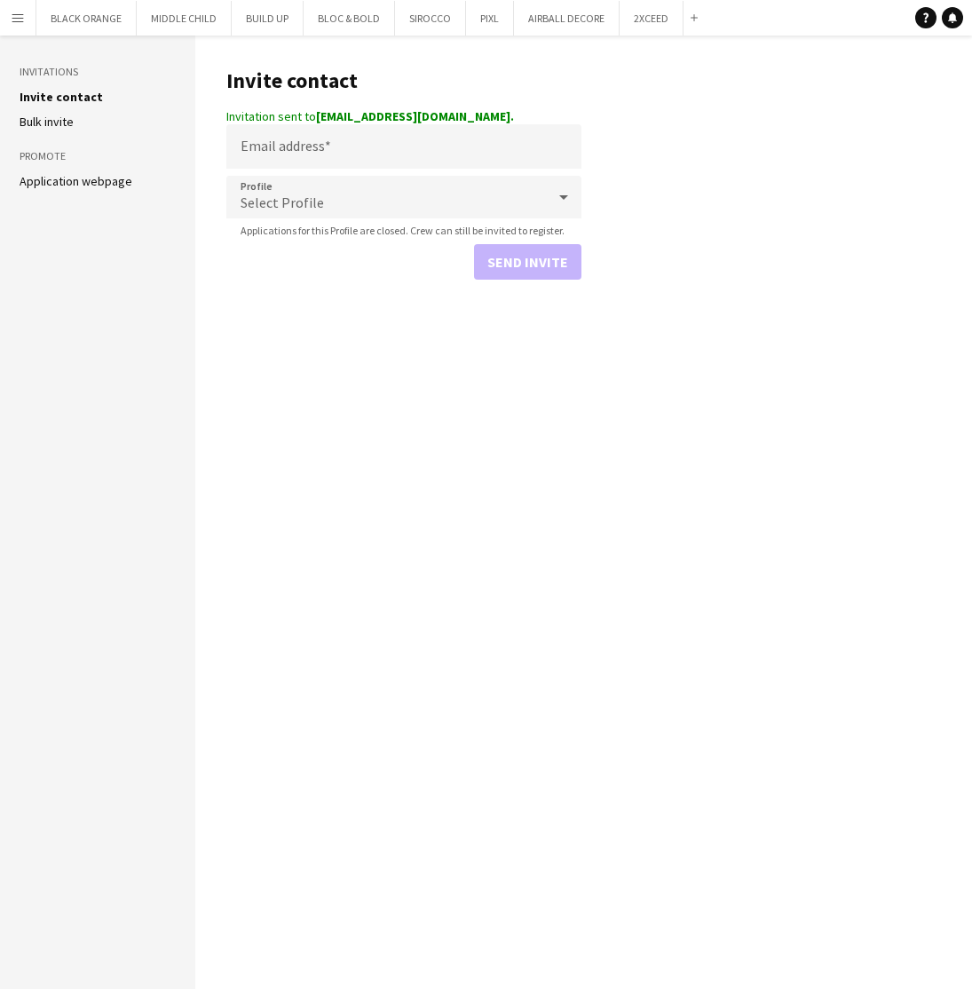
click at [52, 73] on h3 "Invitations" at bounding box center [98, 72] width 156 height 16
click at [15, 20] on app-icon "Menu" at bounding box center [18, 18] width 14 height 14
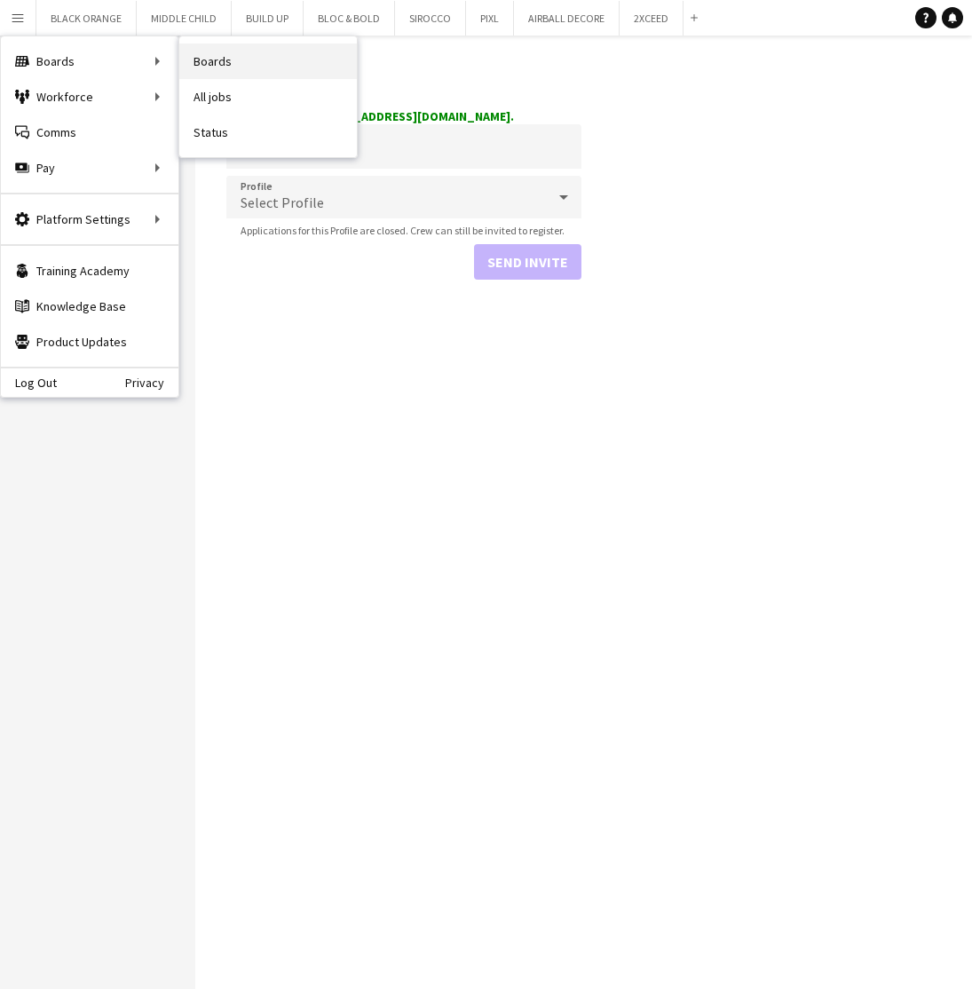
click at [227, 59] on link "Boards" at bounding box center [268, 62] width 178 height 36
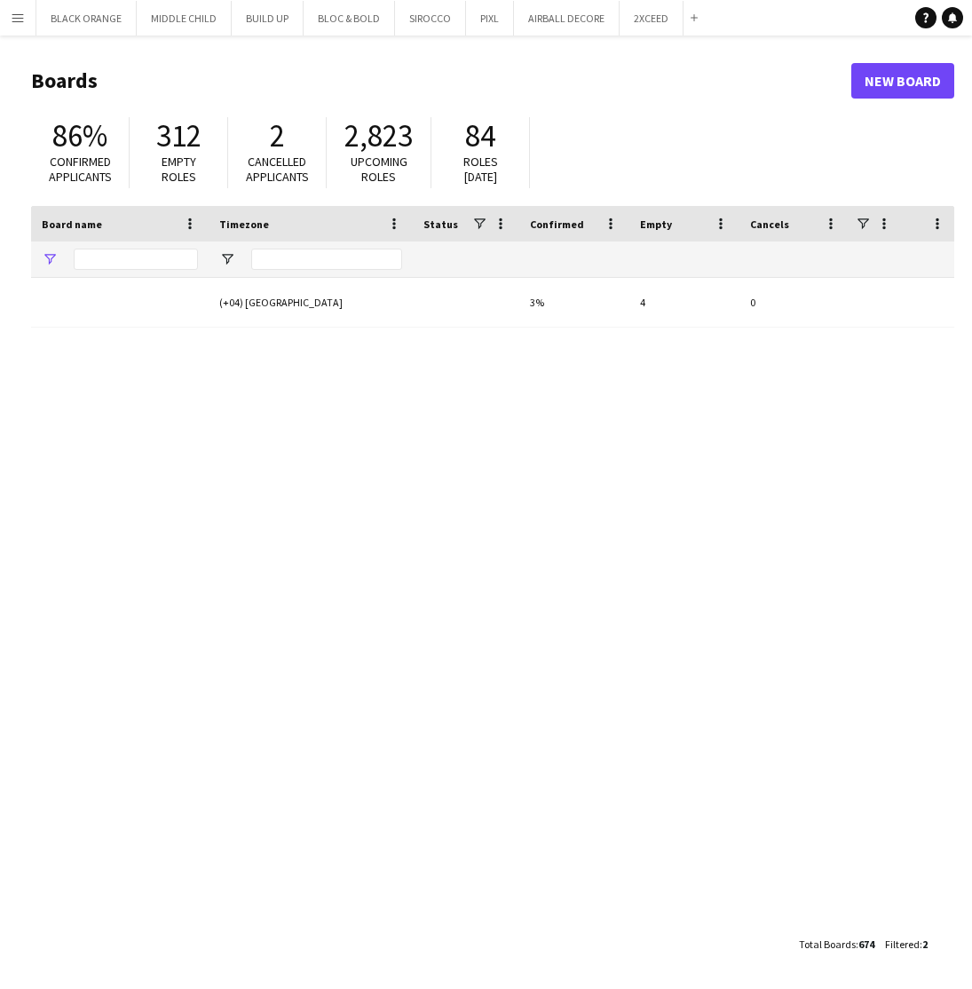
type input "******"
click at [144, 261] on input "******" at bounding box center [136, 259] width 124 height 21
click at [649, 16] on button "2XCEED Close" at bounding box center [652, 18] width 64 height 35
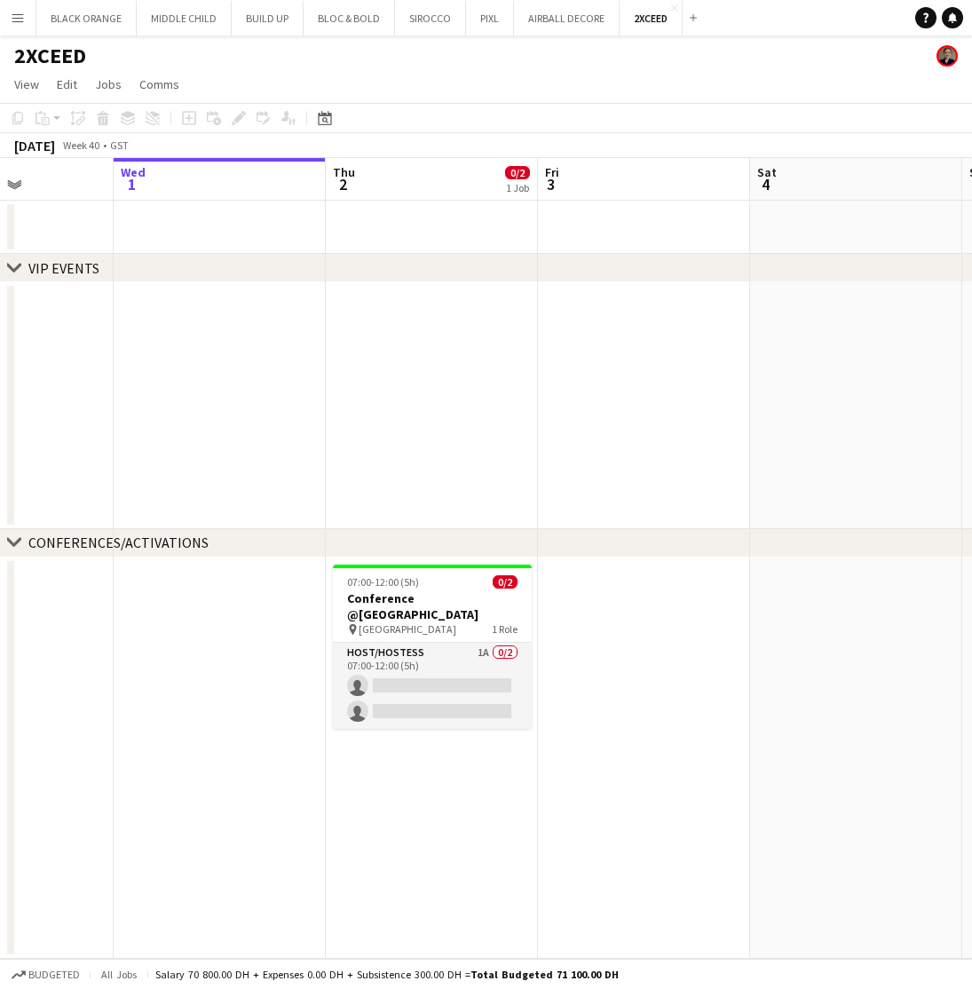
scroll to position [0, 493]
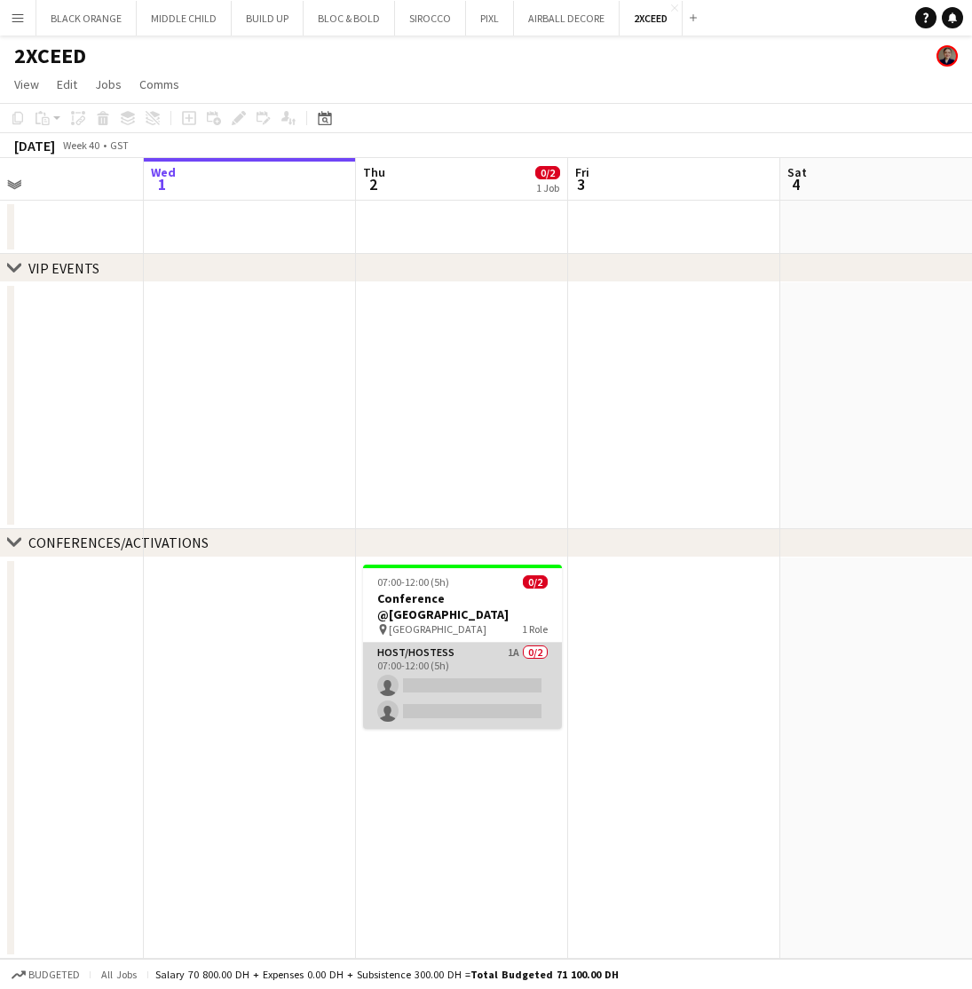
click at [478, 650] on app-card-role "Host/Hostess 1A 0/2 07:00-12:00 (5h) single-neutral-actions single-neutral-acti…" at bounding box center [462, 686] width 199 height 86
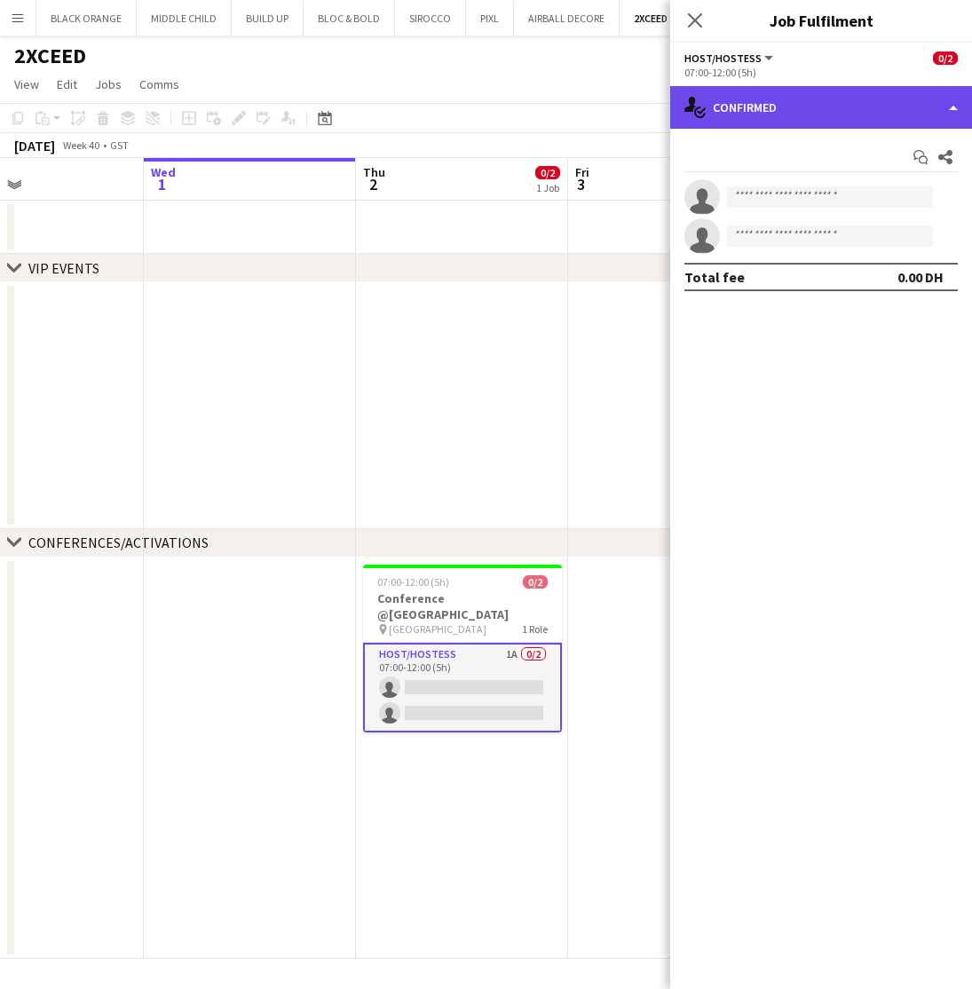
click at [950, 114] on div "single-neutral-actions-check-2 Confirmed" at bounding box center [821, 107] width 302 height 43
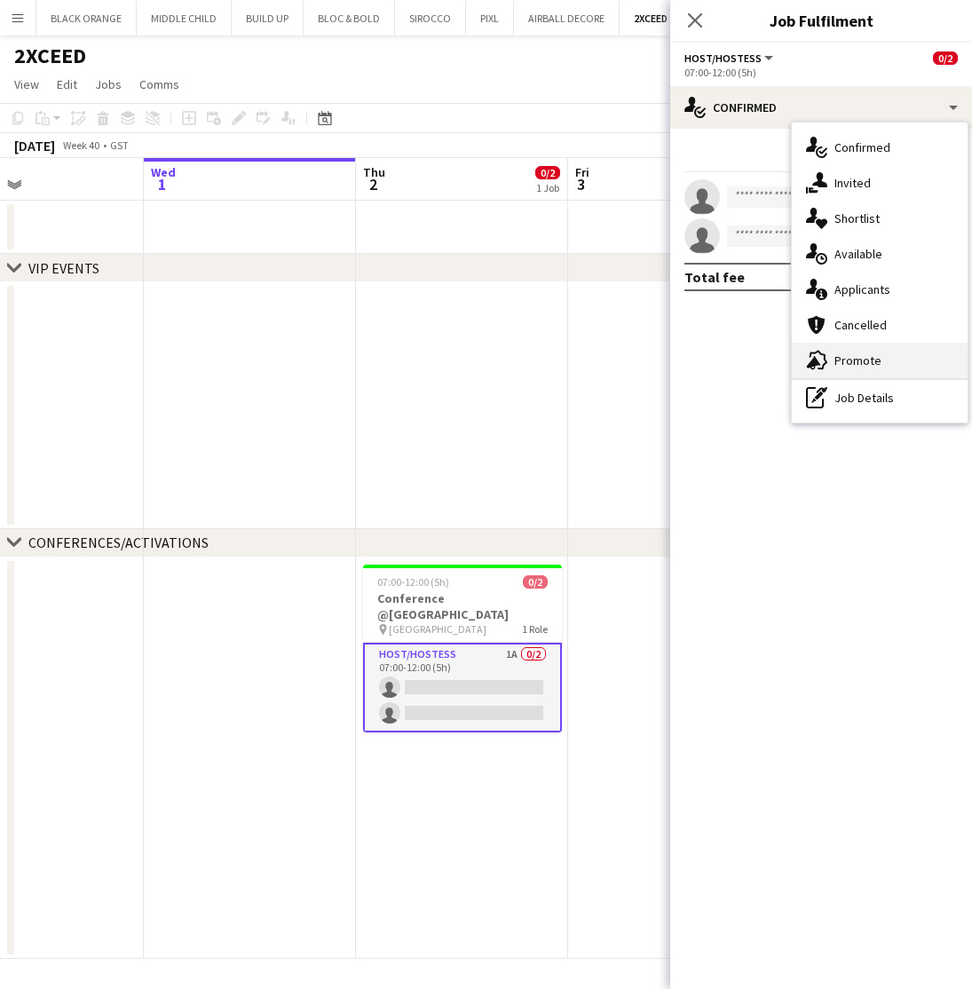
click at [855, 348] on div "advertising-megaphone Promote" at bounding box center [880, 361] width 176 height 36
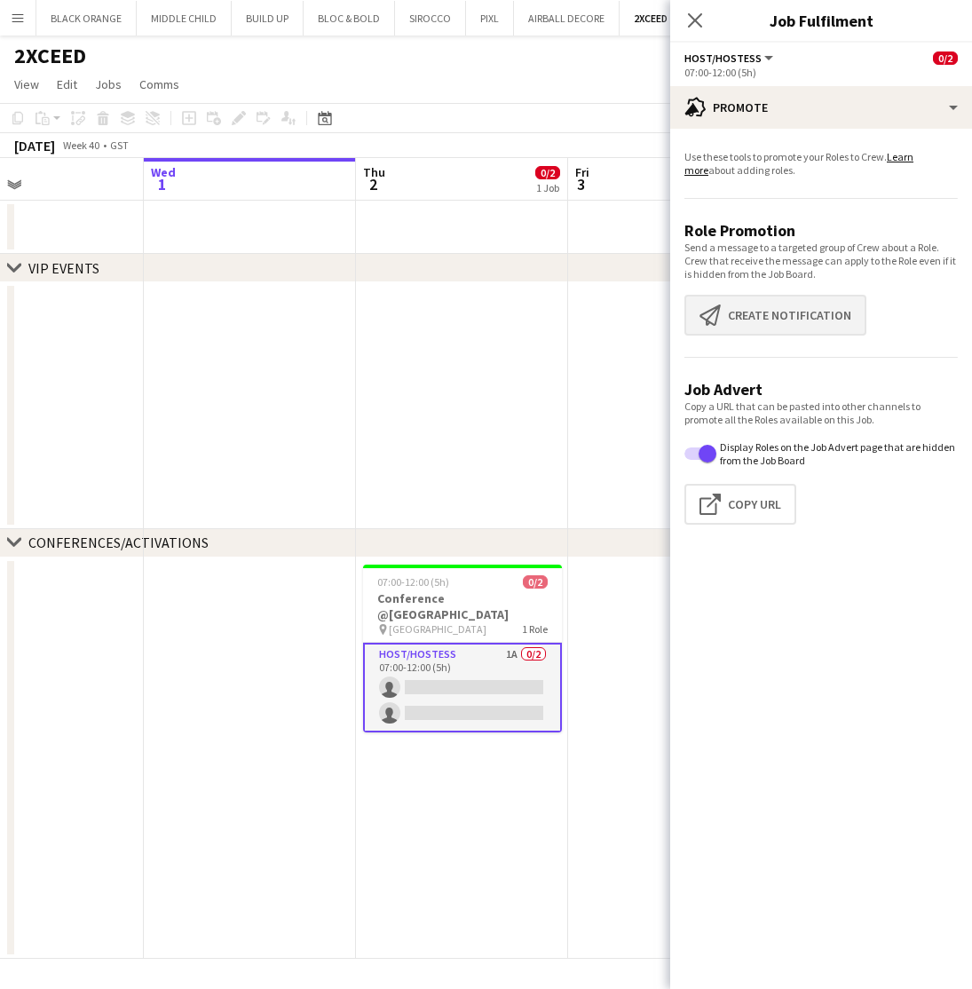
click at [764, 322] on button "Create notification Create notification" at bounding box center [776, 315] width 182 height 41
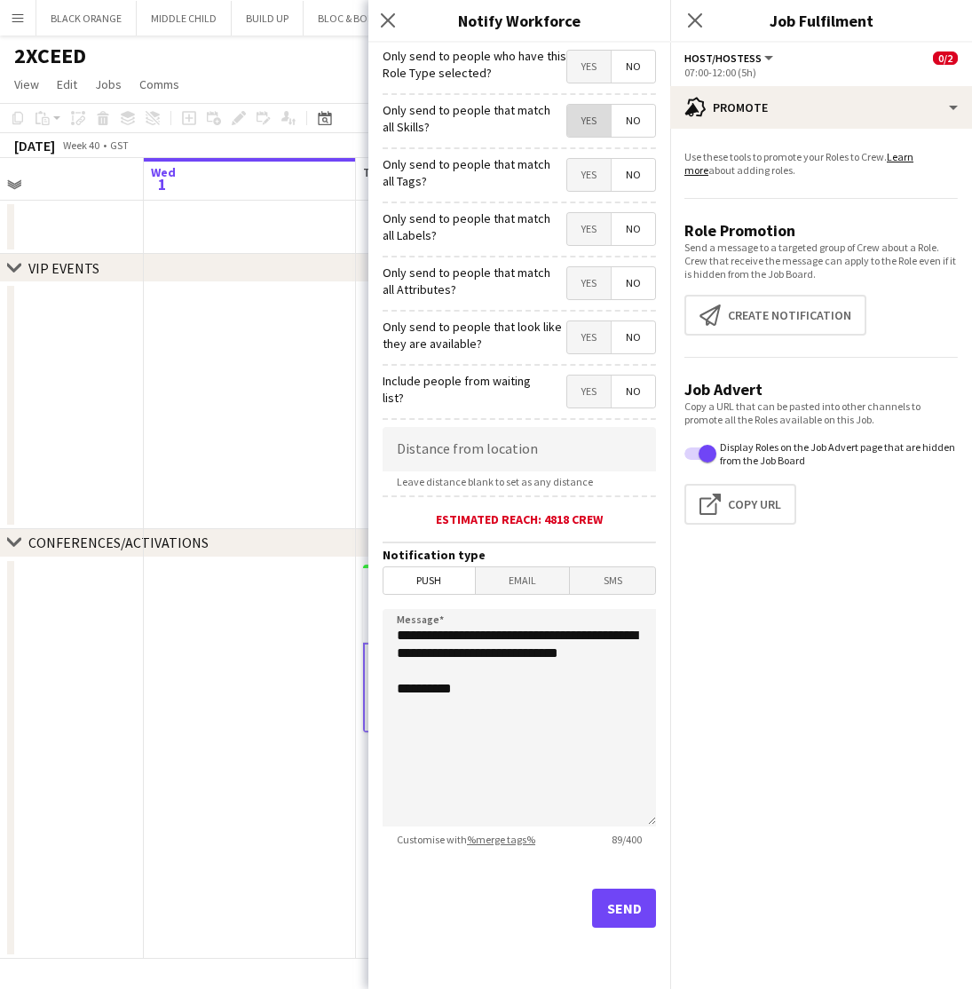
click at [590, 123] on span "Yes" at bounding box center [589, 121] width 44 height 32
click at [586, 170] on span "Yes" at bounding box center [589, 175] width 44 height 32
click at [590, 228] on span "Yes" at bounding box center [589, 229] width 44 height 32
click at [590, 285] on span "Yes" at bounding box center [589, 283] width 44 height 32
click at [590, 336] on span "Yes" at bounding box center [589, 337] width 44 height 32
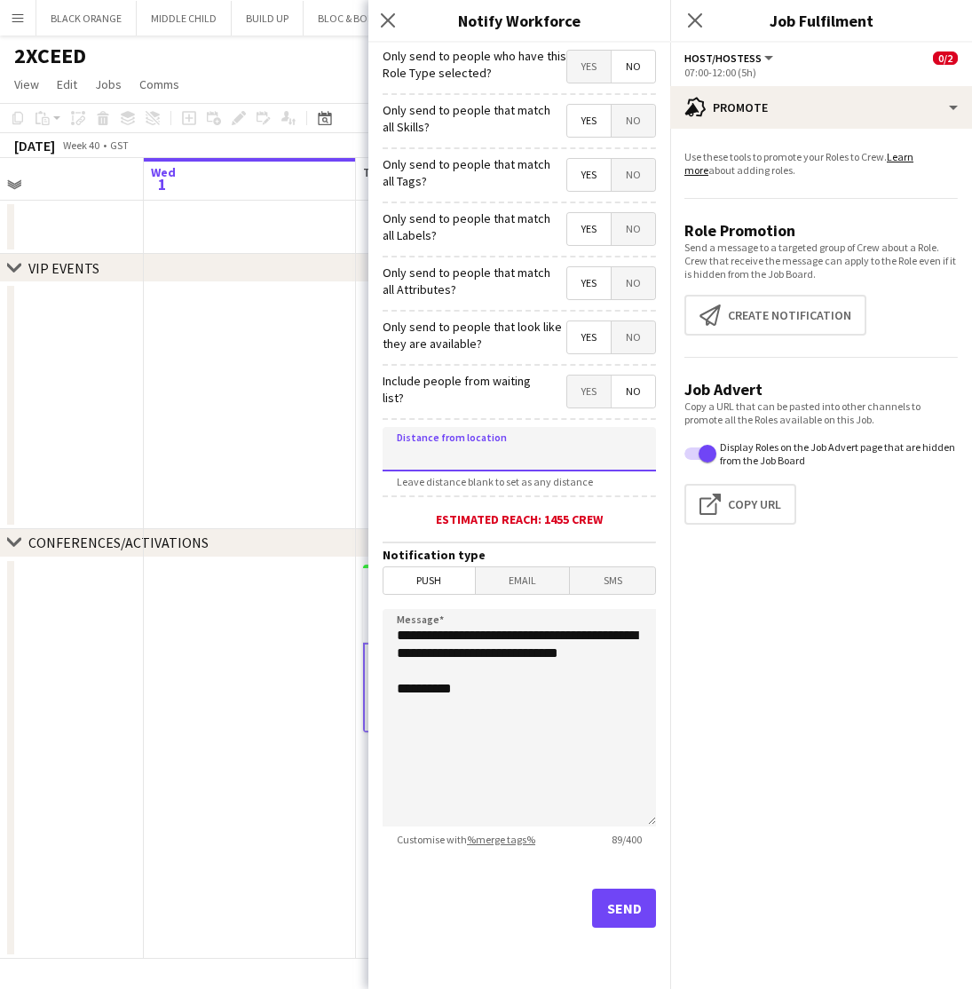
click at [513, 439] on input at bounding box center [519, 449] width 273 height 44
type input "*****"
click at [623, 909] on button "Send" at bounding box center [624, 908] width 64 height 39
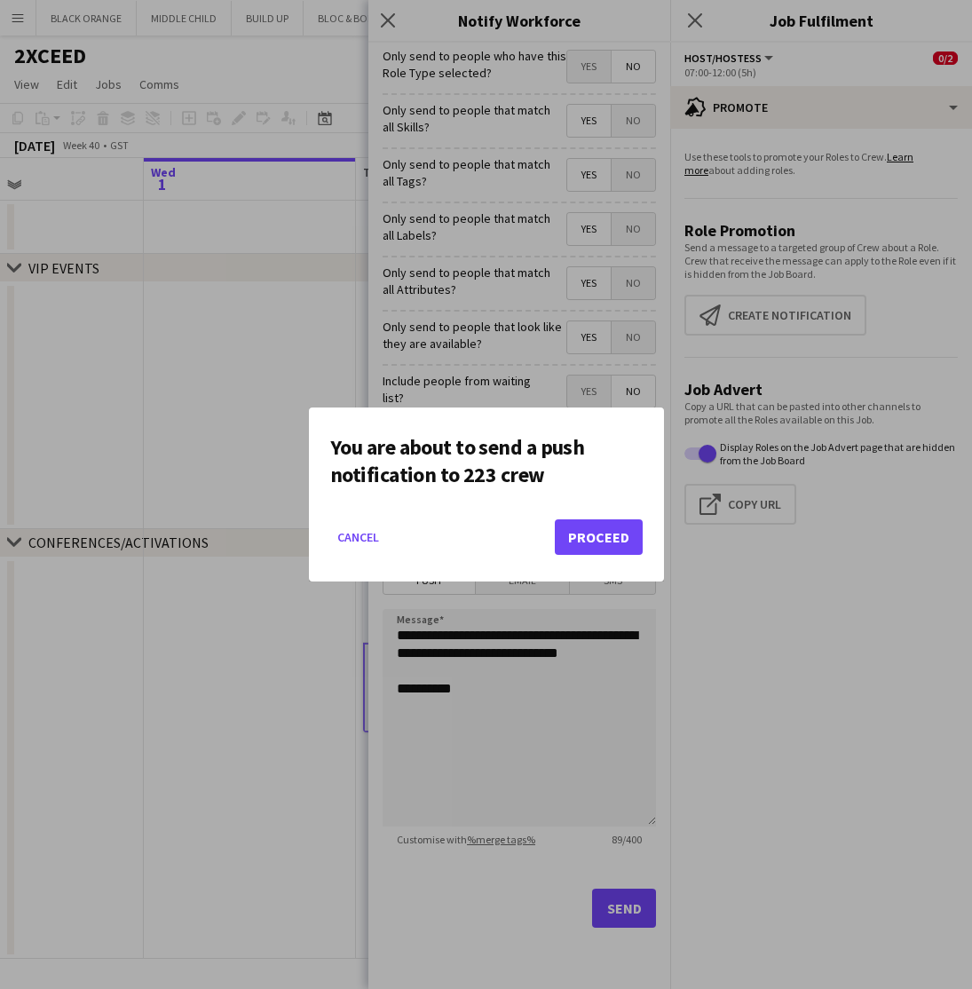
click at [596, 535] on button "Proceed" at bounding box center [599, 537] width 88 height 36
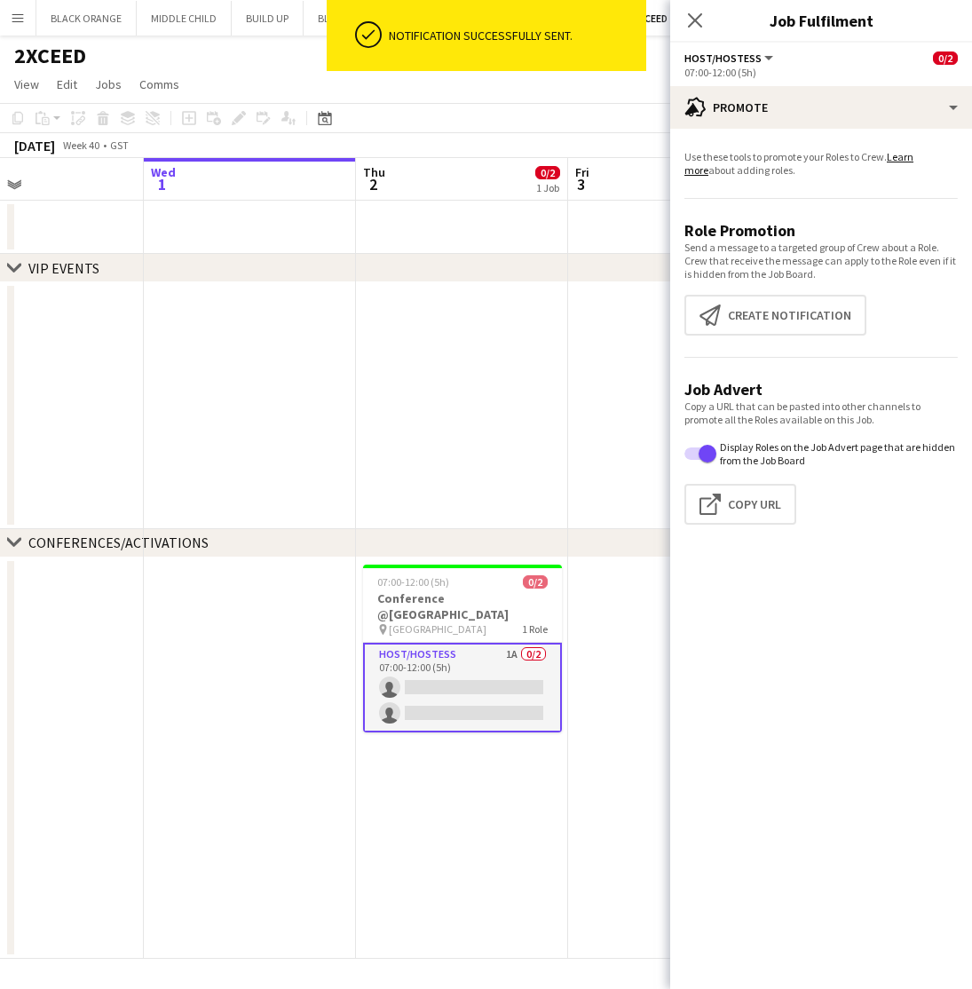
click at [402, 371] on app-date-cell at bounding box center [462, 405] width 212 height 247
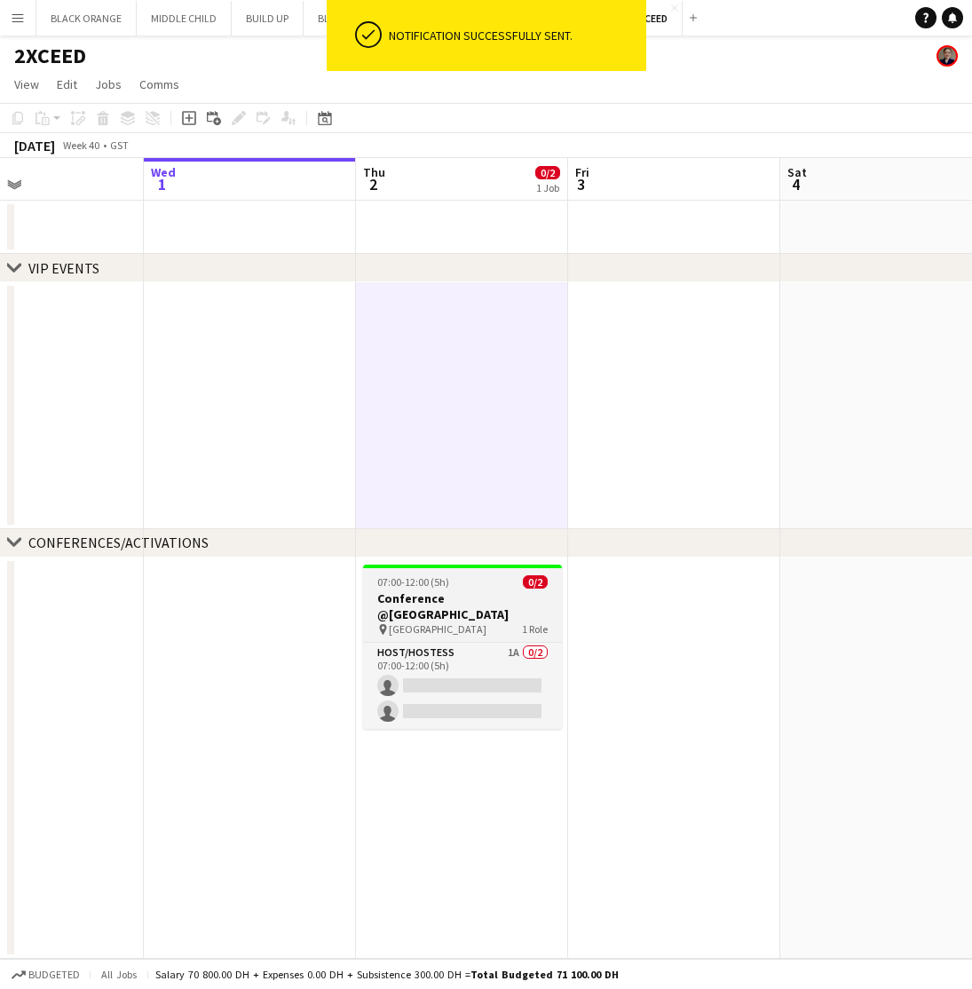
click at [445, 598] on h3 "Conference @Rosewood Hotel" at bounding box center [462, 606] width 199 height 32
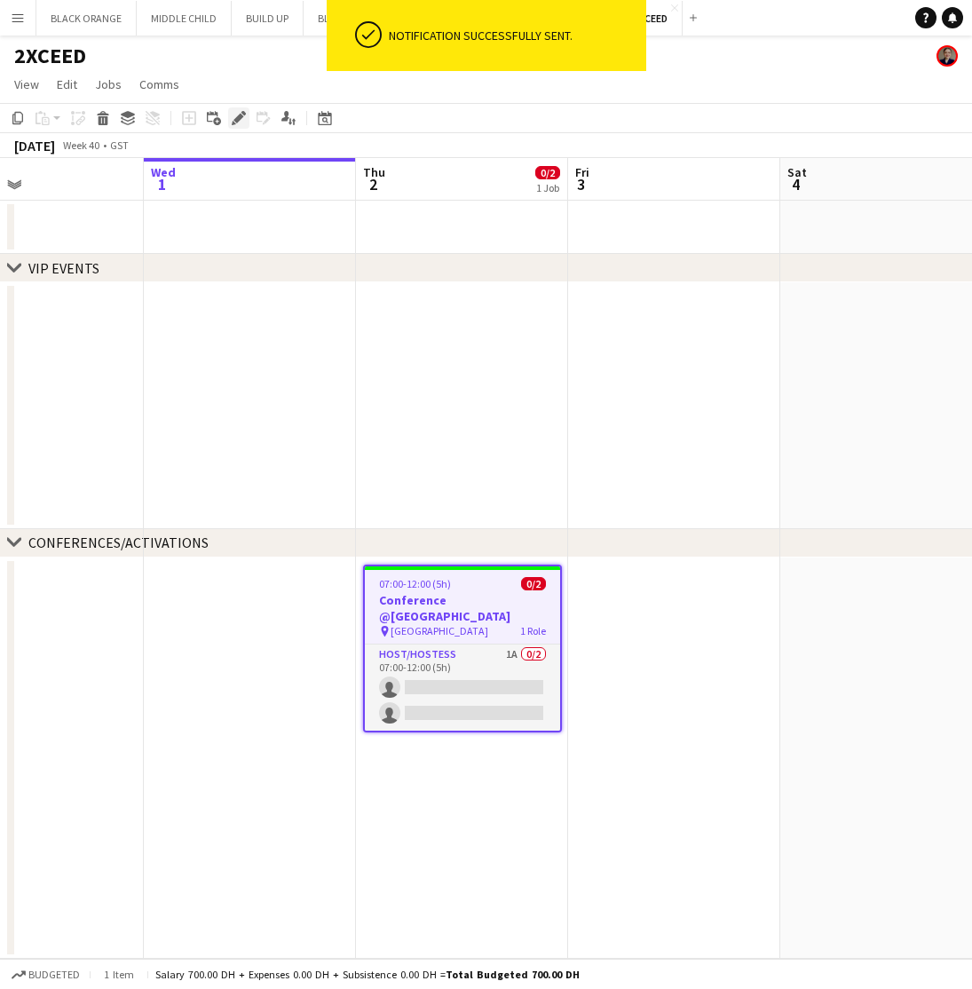
click at [234, 117] on icon "Edit" at bounding box center [239, 118] width 14 height 14
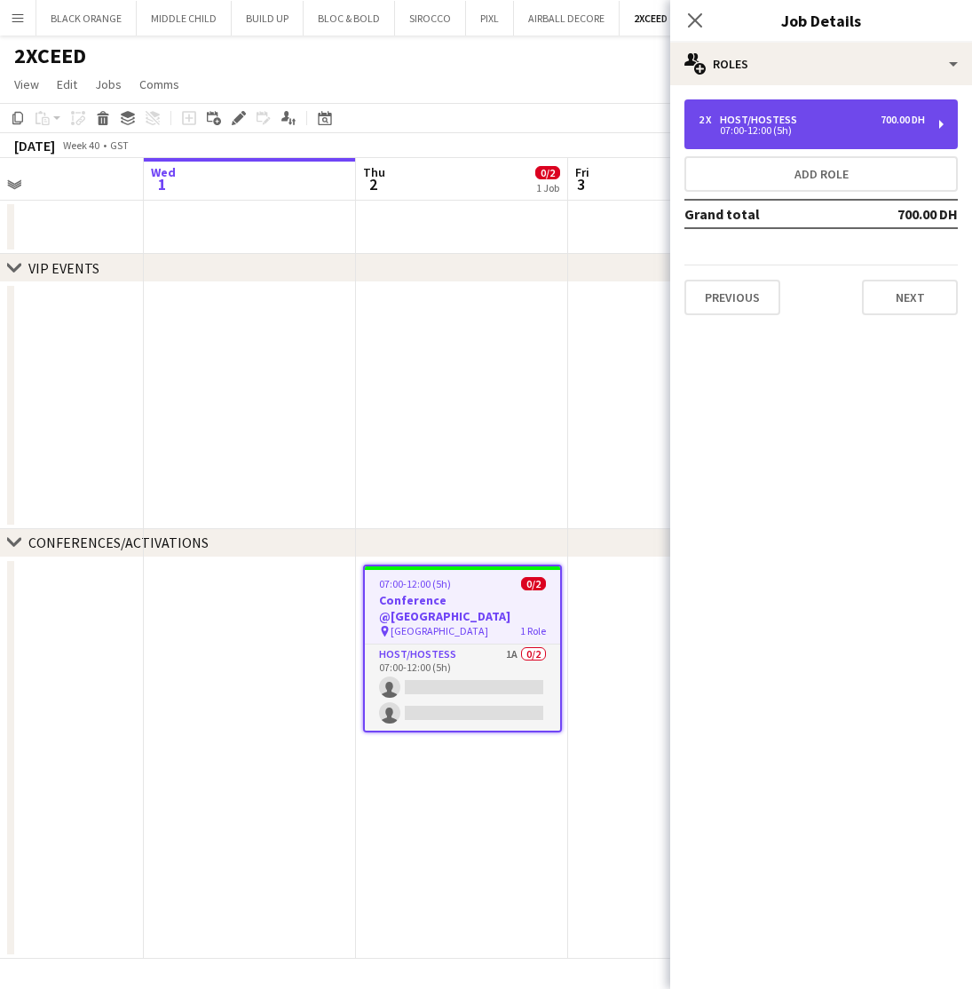
click at [862, 126] on div "07:00-12:00 (5h)" at bounding box center [812, 130] width 226 height 9
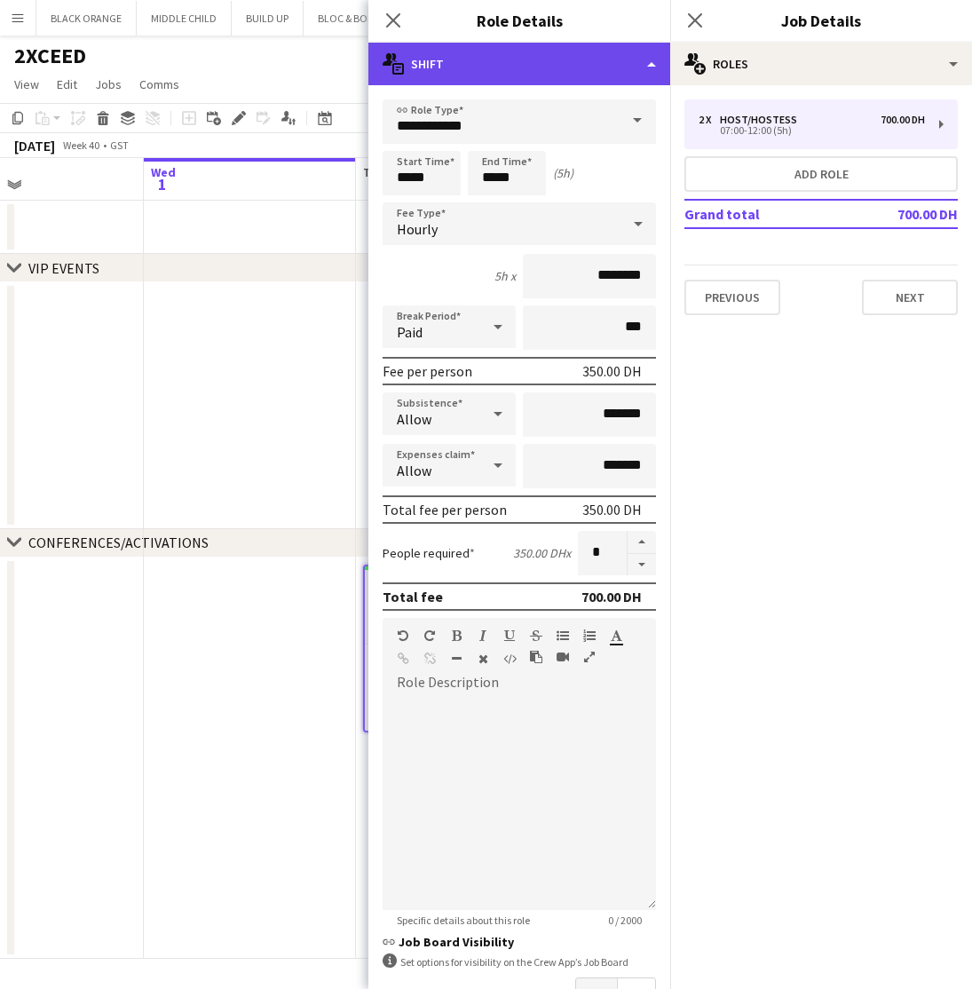
click at [508, 65] on div "multiple-actions-text Shift" at bounding box center [519, 64] width 302 height 43
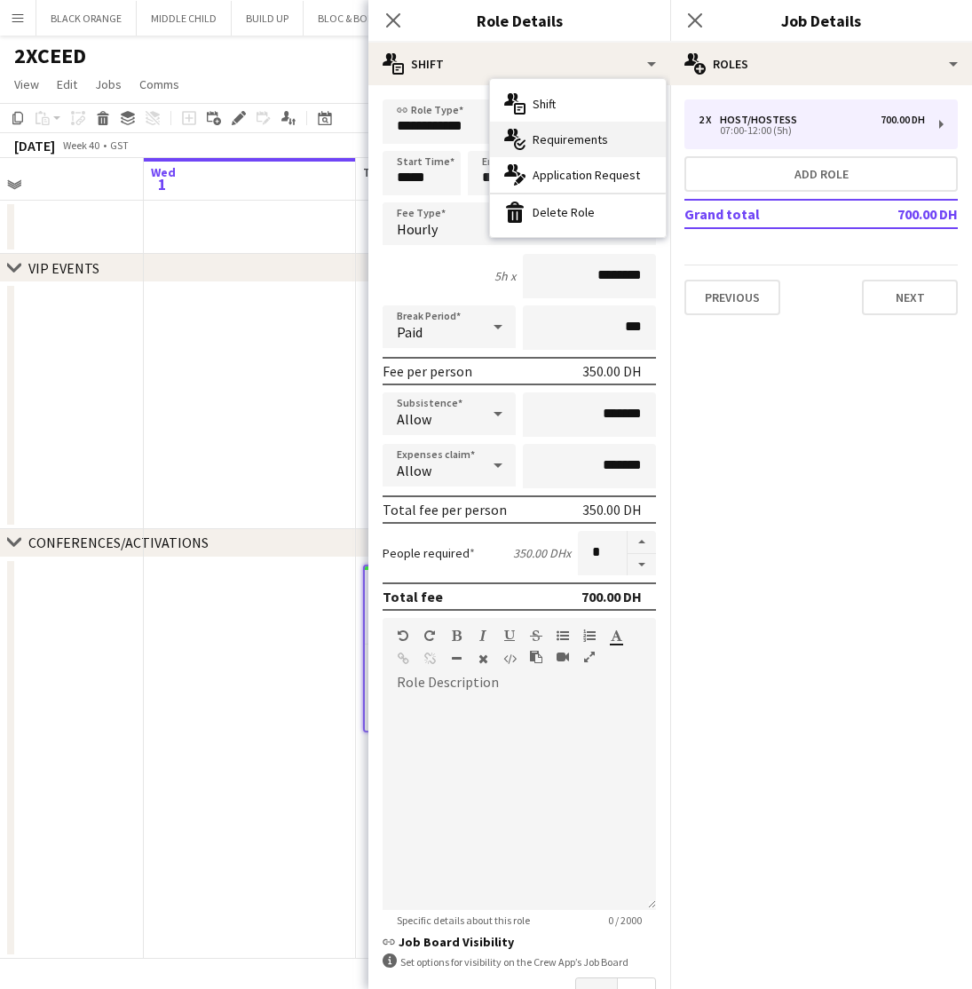
click at [541, 139] on span "Requirements" at bounding box center [570, 139] width 75 height 16
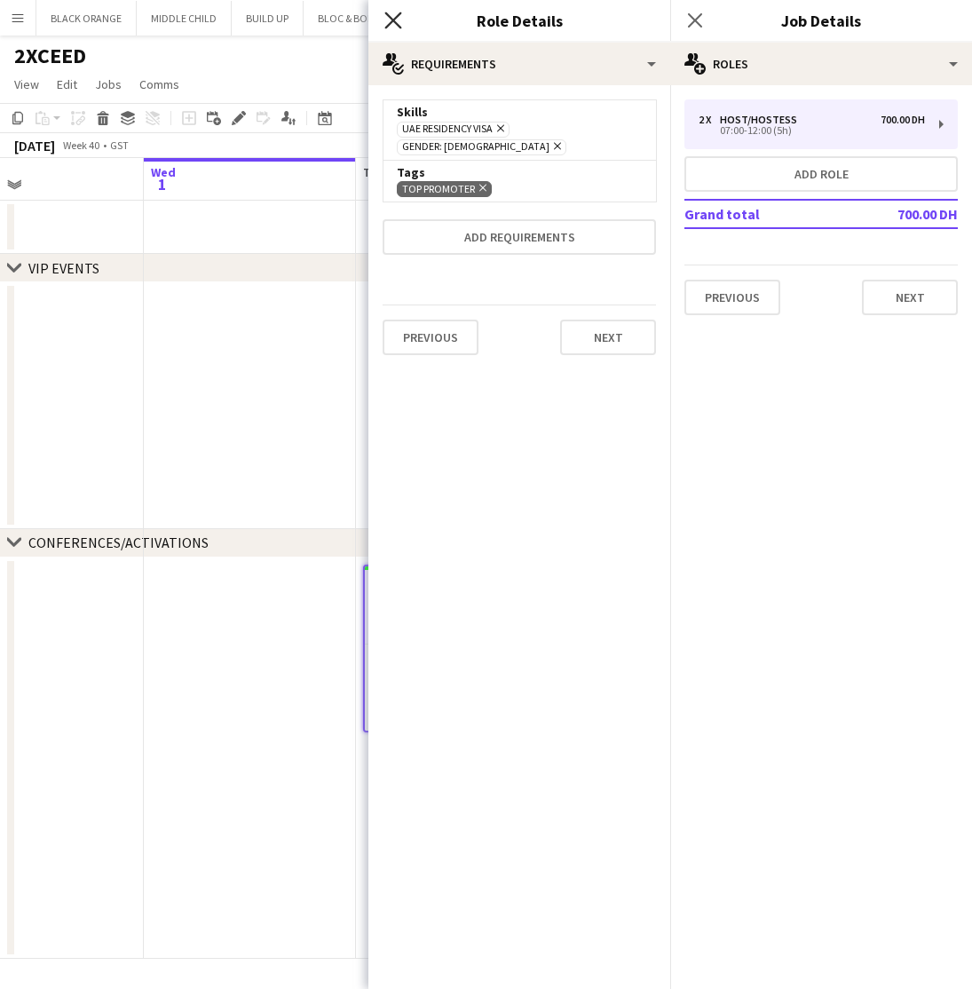
click at [395, 20] on icon "Close pop-in" at bounding box center [392, 20] width 17 height 17
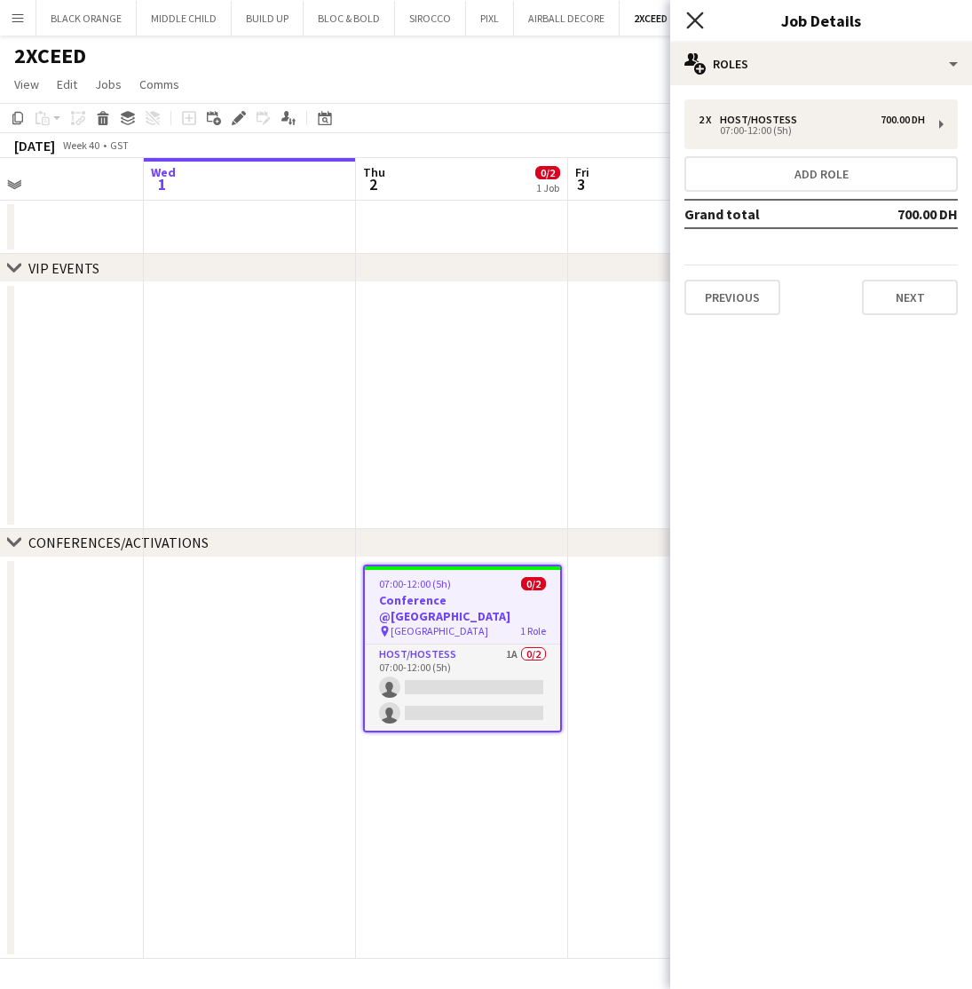
click at [697, 20] on icon "Close pop-in" at bounding box center [694, 20] width 17 height 17
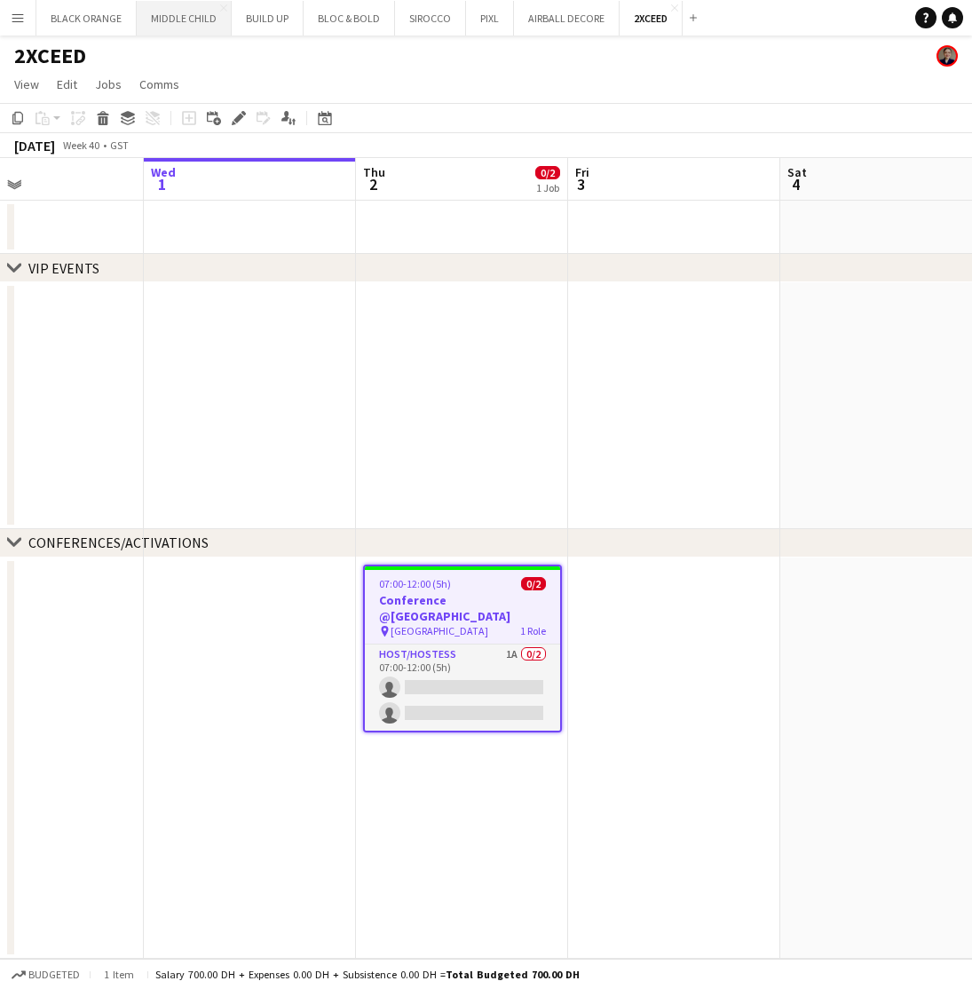
click at [170, 23] on button "MIDDLE CHILD Close" at bounding box center [184, 18] width 95 height 35
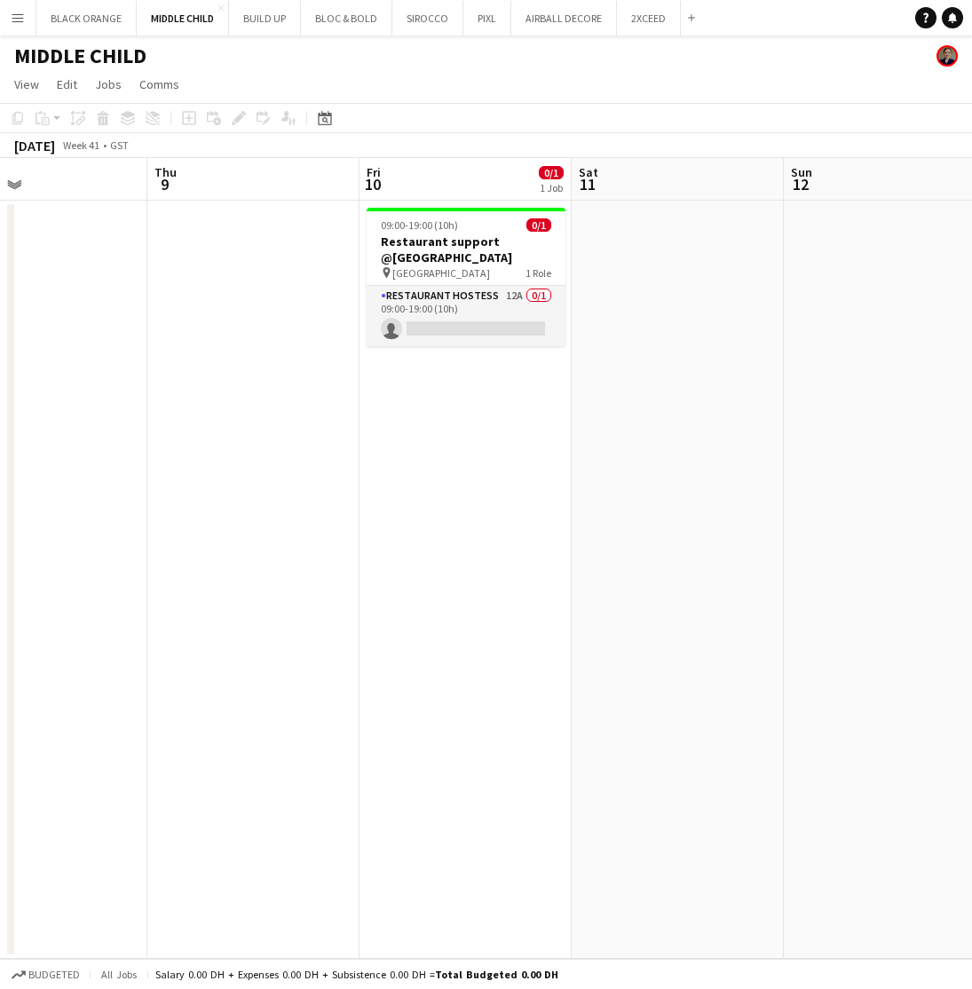
scroll to position [0, 723]
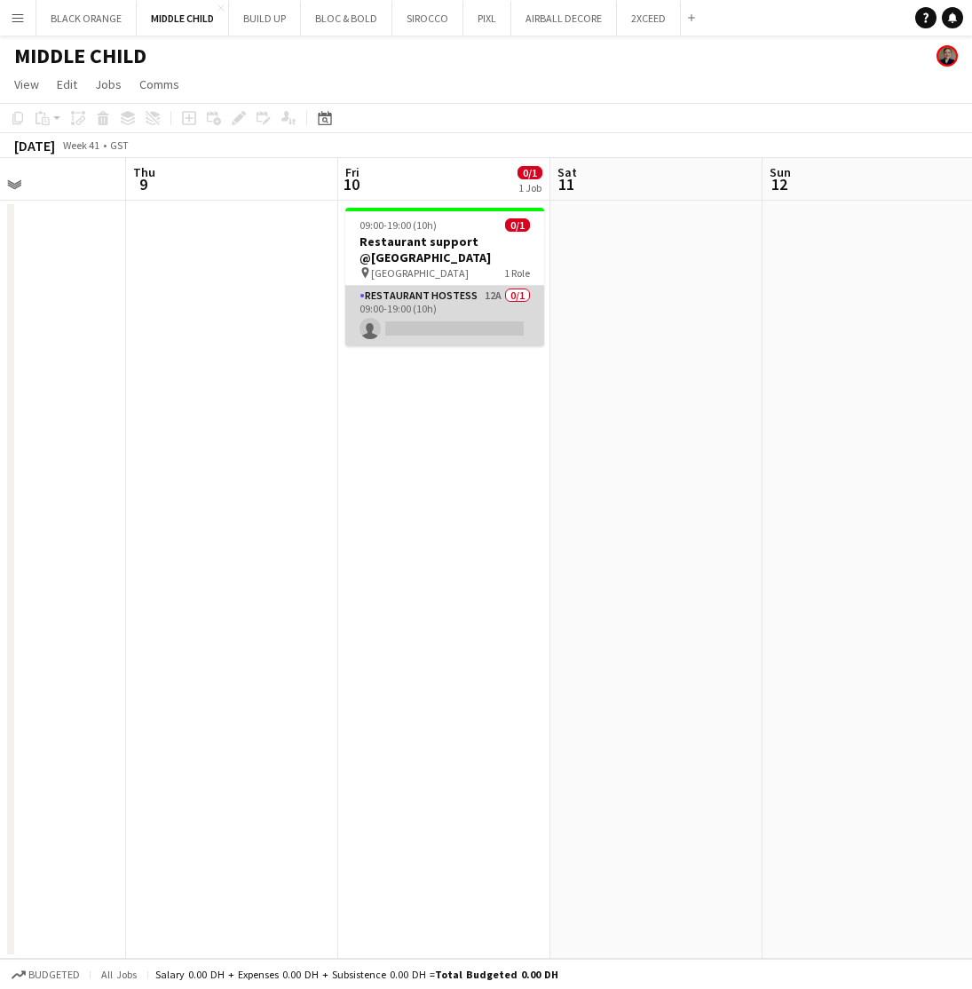
click at [436, 303] on app-card-role "Restaurant Hostess 12A 0/1 09:00-19:00 (10h) single-neutral-actions" at bounding box center [444, 316] width 199 height 60
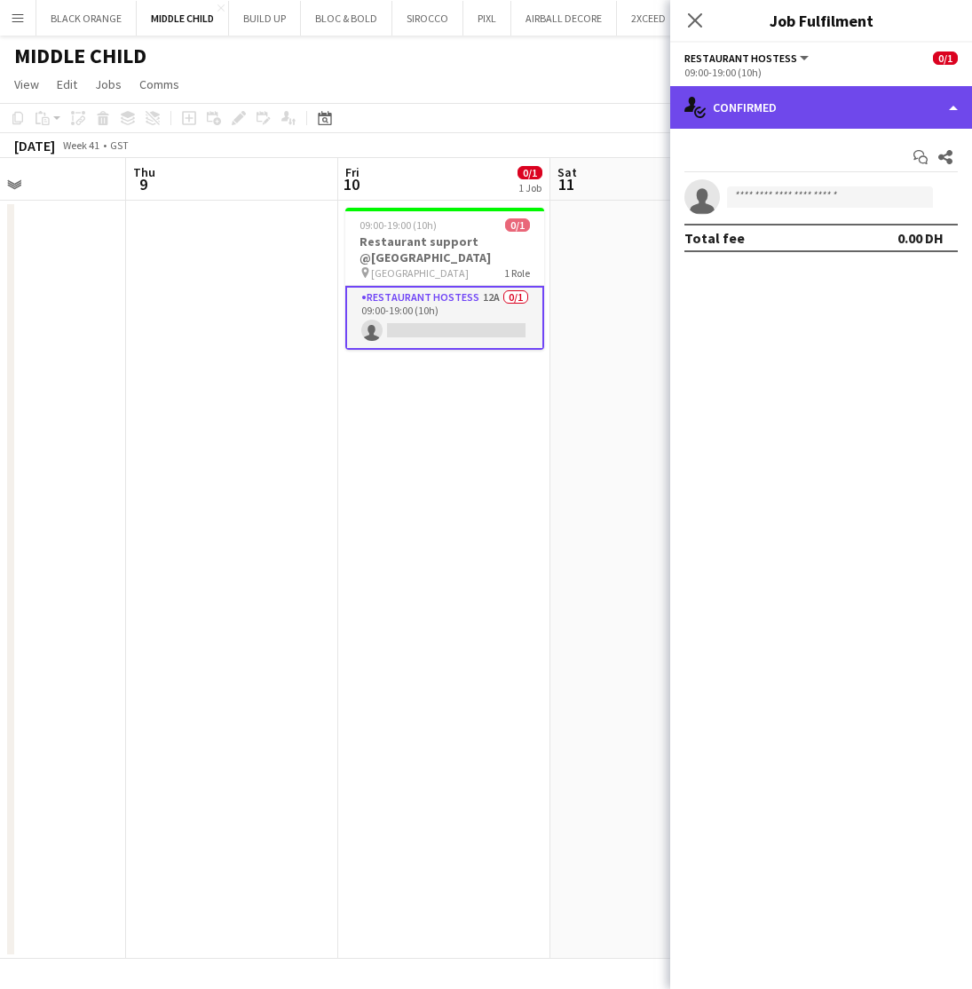
click at [847, 121] on div "single-neutral-actions-check-2 Confirmed" at bounding box center [821, 107] width 302 height 43
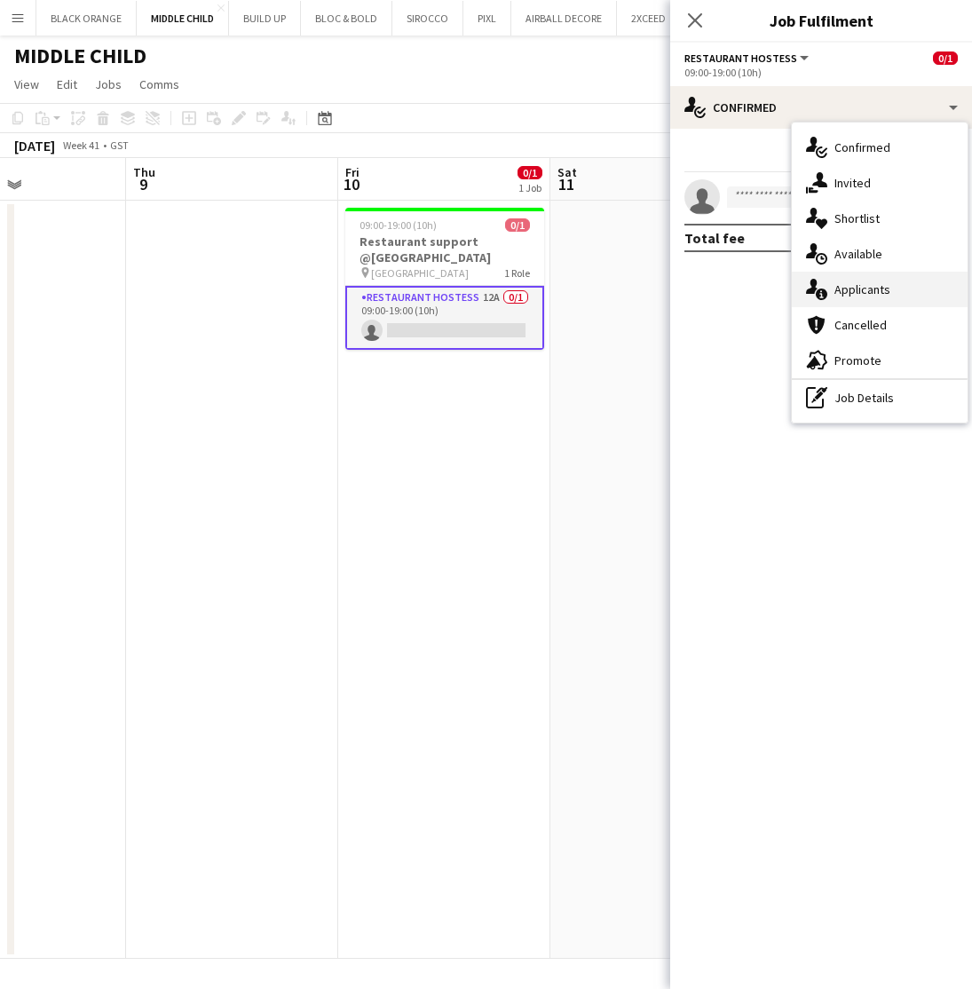
click at [868, 290] on span "Applicants" at bounding box center [863, 289] width 56 height 16
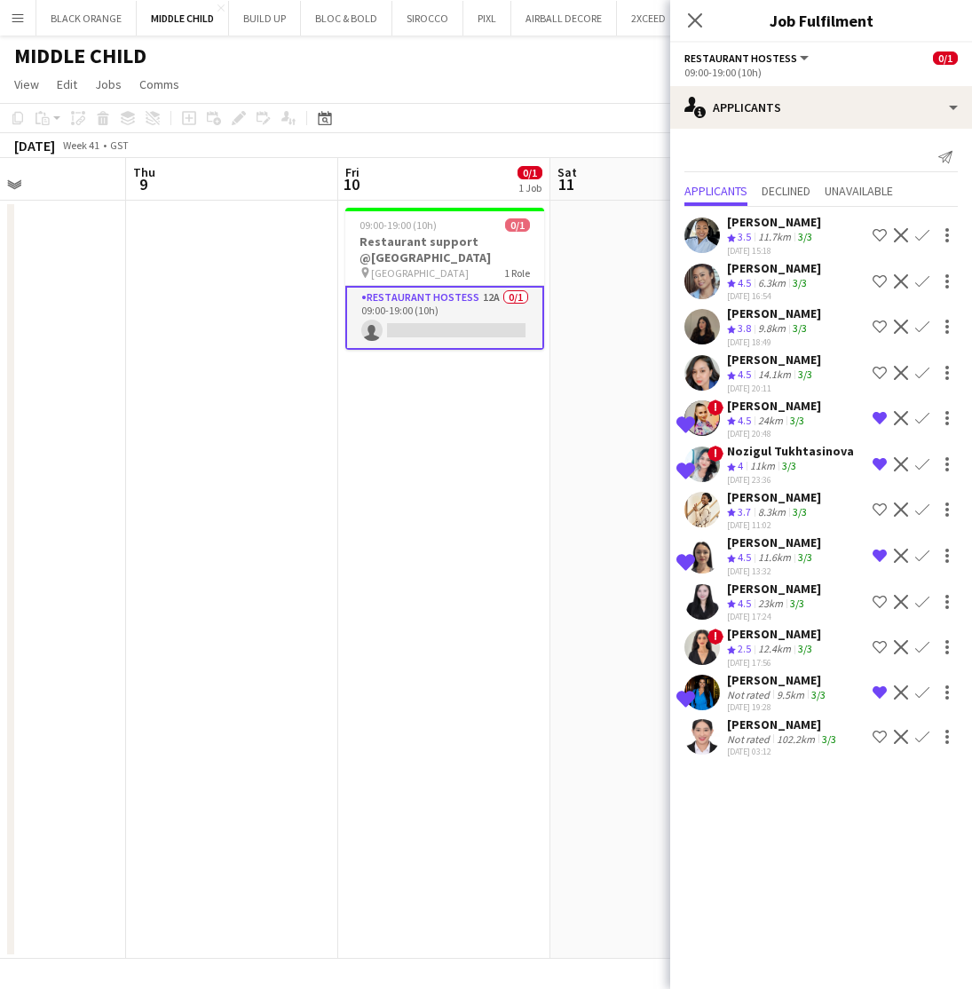
click at [793, 723] on div "Angel Joy Masongsong" at bounding box center [783, 724] width 113 height 16
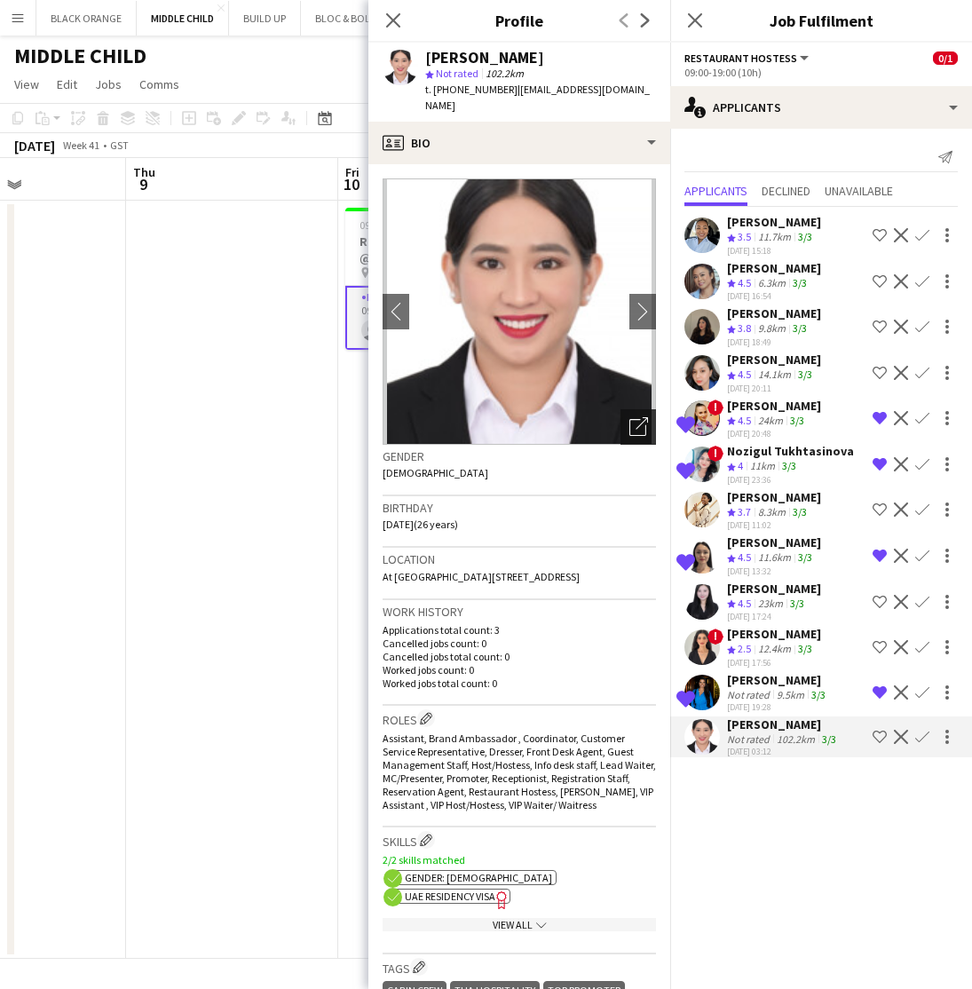
click at [644, 427] on icon "Open photos pop-in" at bounding box center [638, 426] width 19 height 19
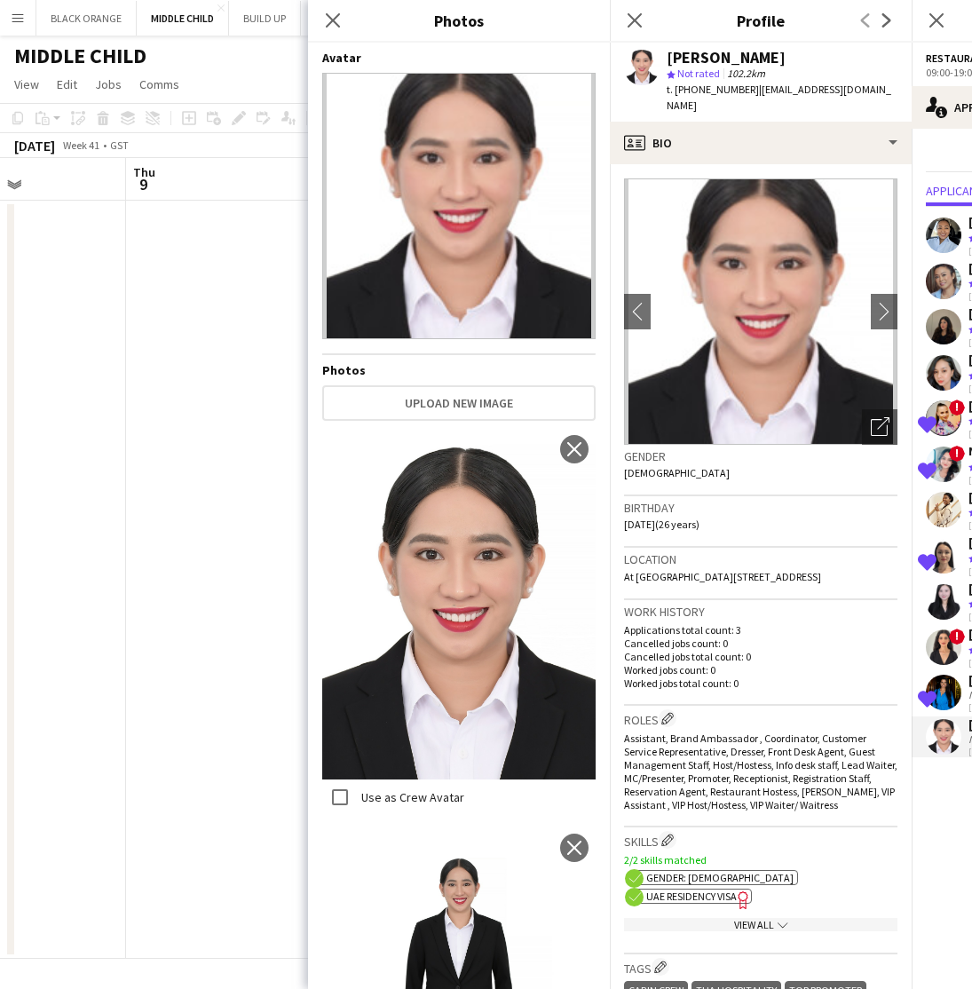
scroll to position [0, 0]
click at [330, 20] on icon "Close pop-in" at bounding box center [332, 20] width 17 height 17
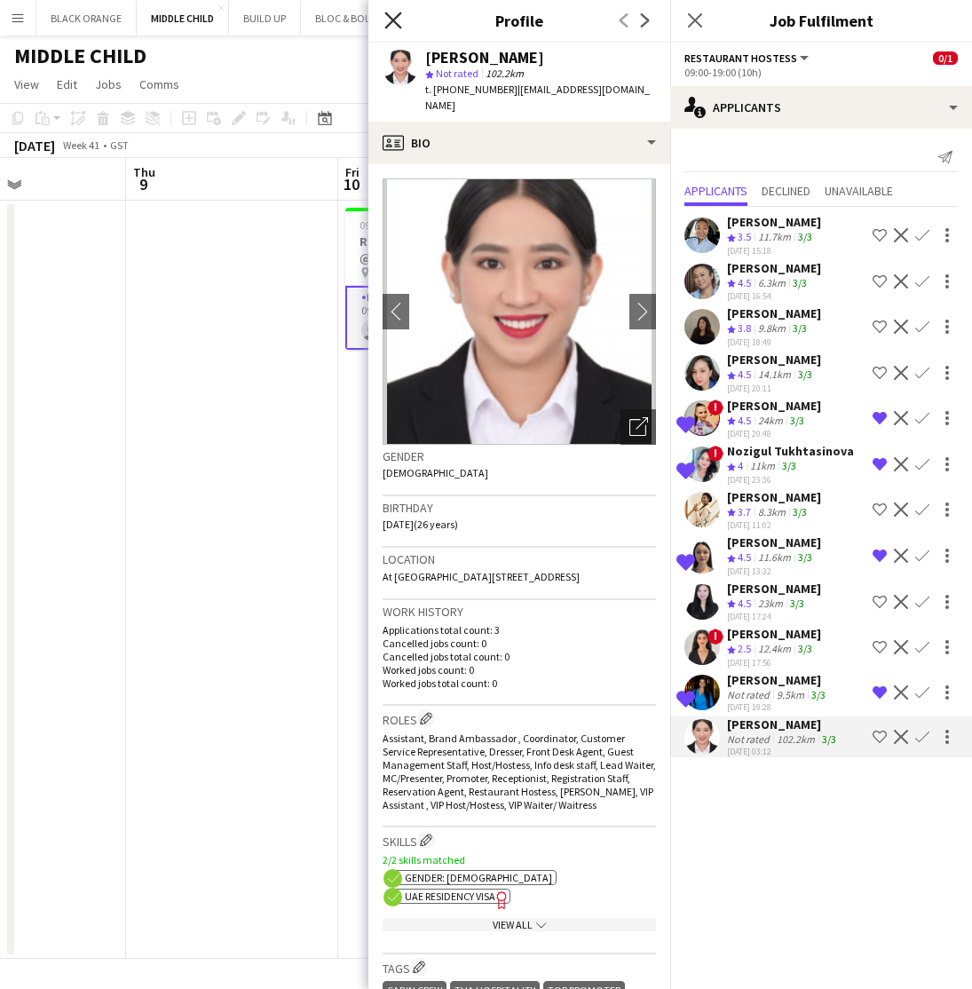
click at [400, 18] on icon "Close pop-in" at bounding box center [392, 20] width 17 height 17
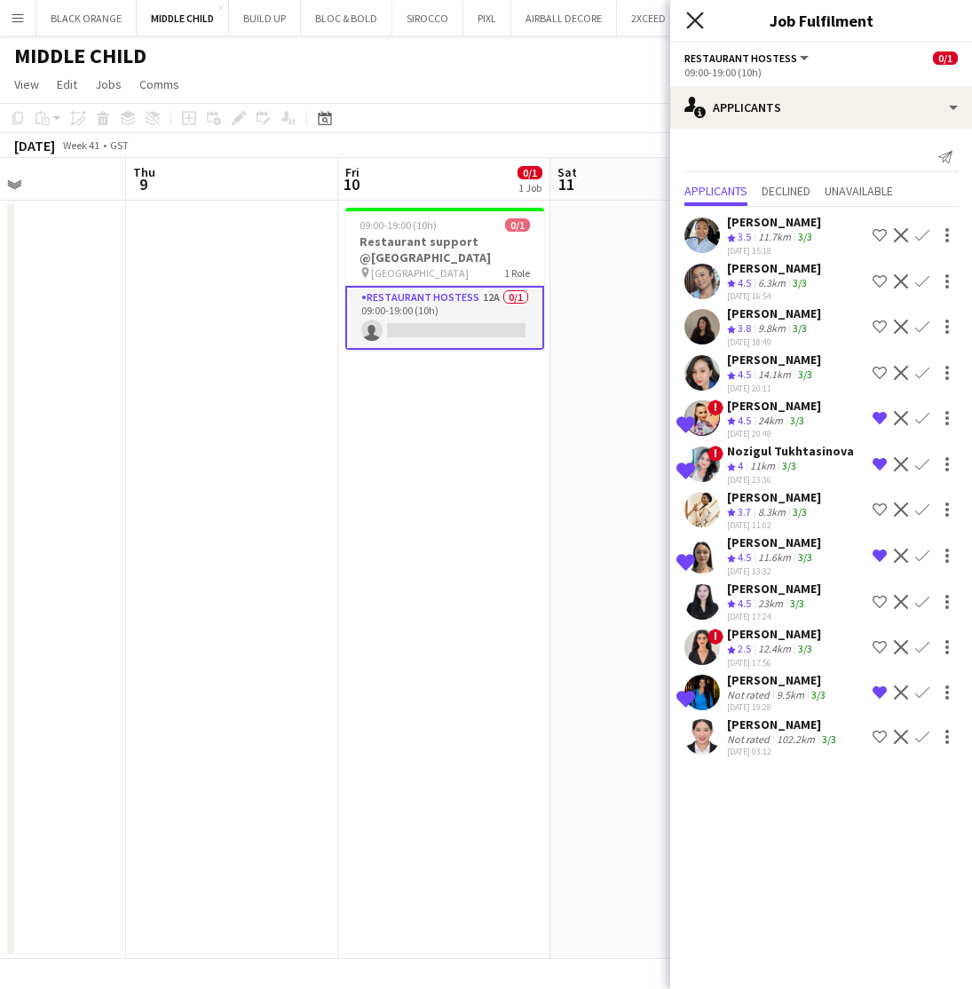
click at [700, 21] on icon "Close pop-in" at bounding box center [694, 20] width 17 height 17
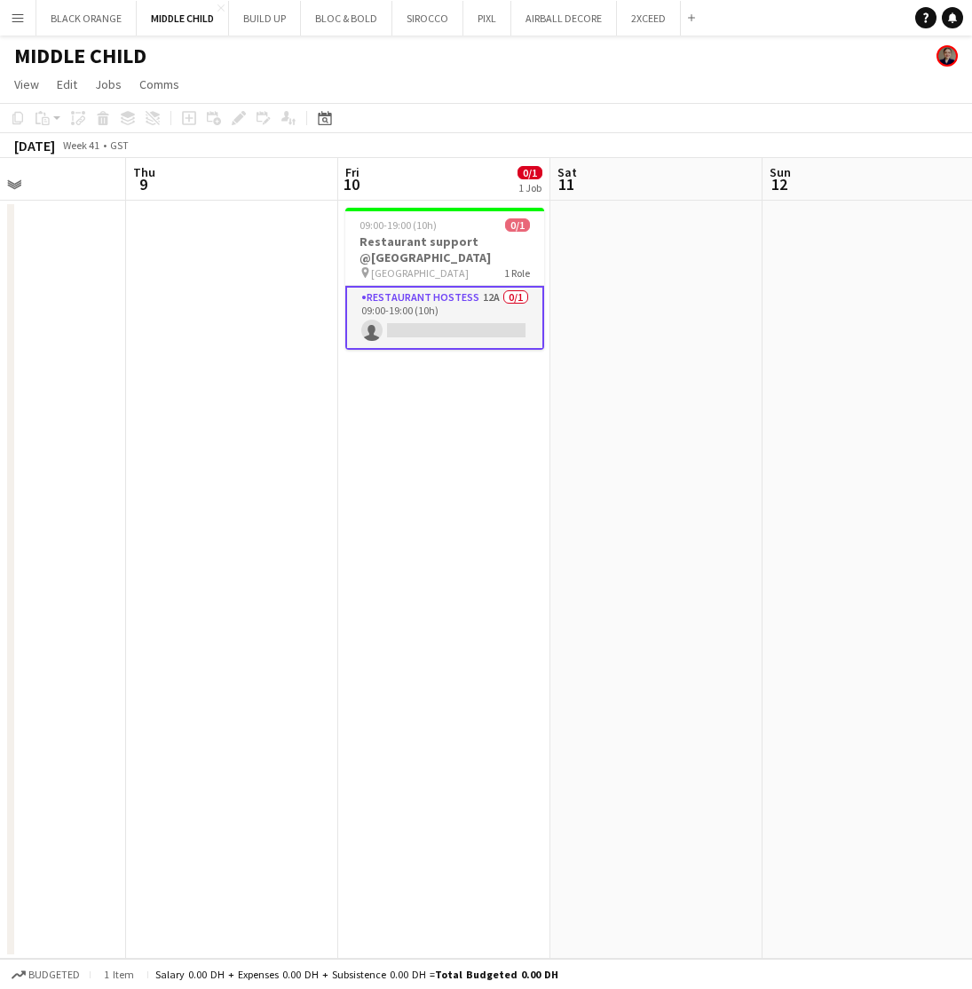
click at [445, 430] on app-date-cell "09:00-19:00 (10h) 0/1 Restaurant support @Al Serkal Avenue pin Al Serkal Avenue…" at bounding box center [444, 580] width 212 height 758
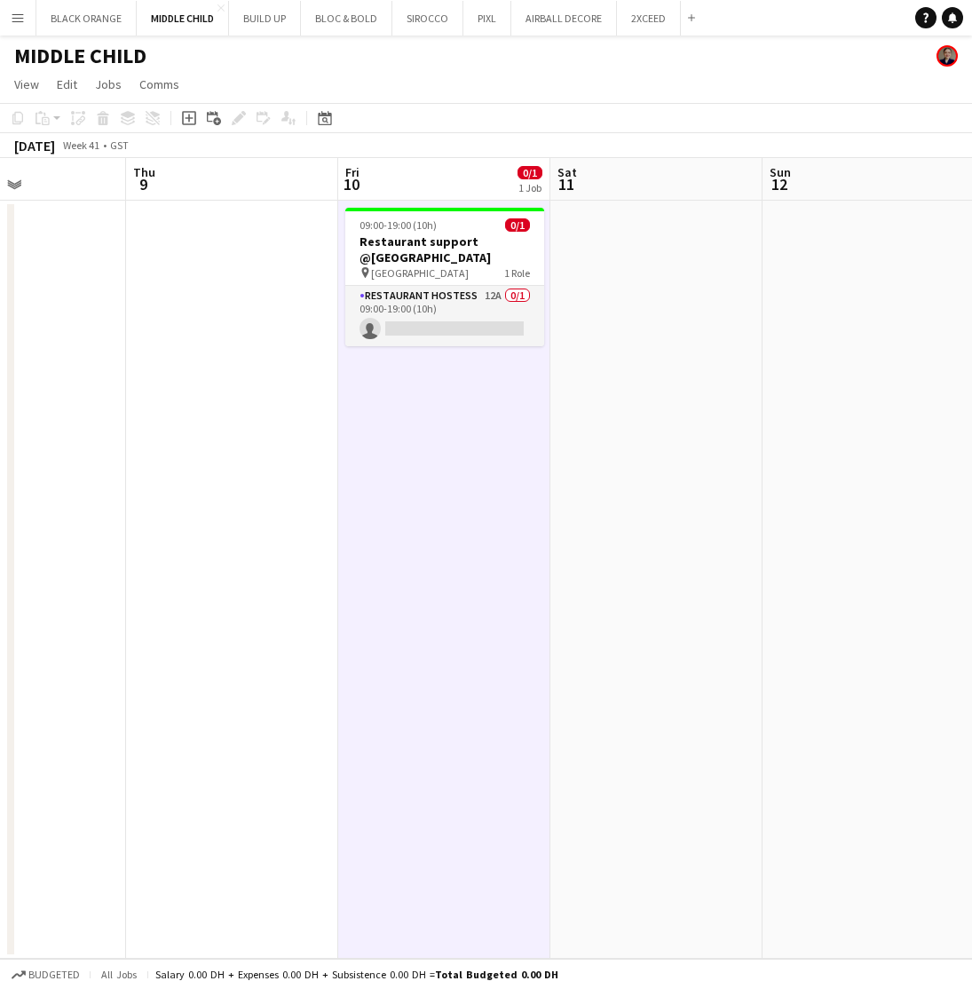
click at [12, 17] on app-icon "Menu" at bounding box center [18, 18] width 14 height 14
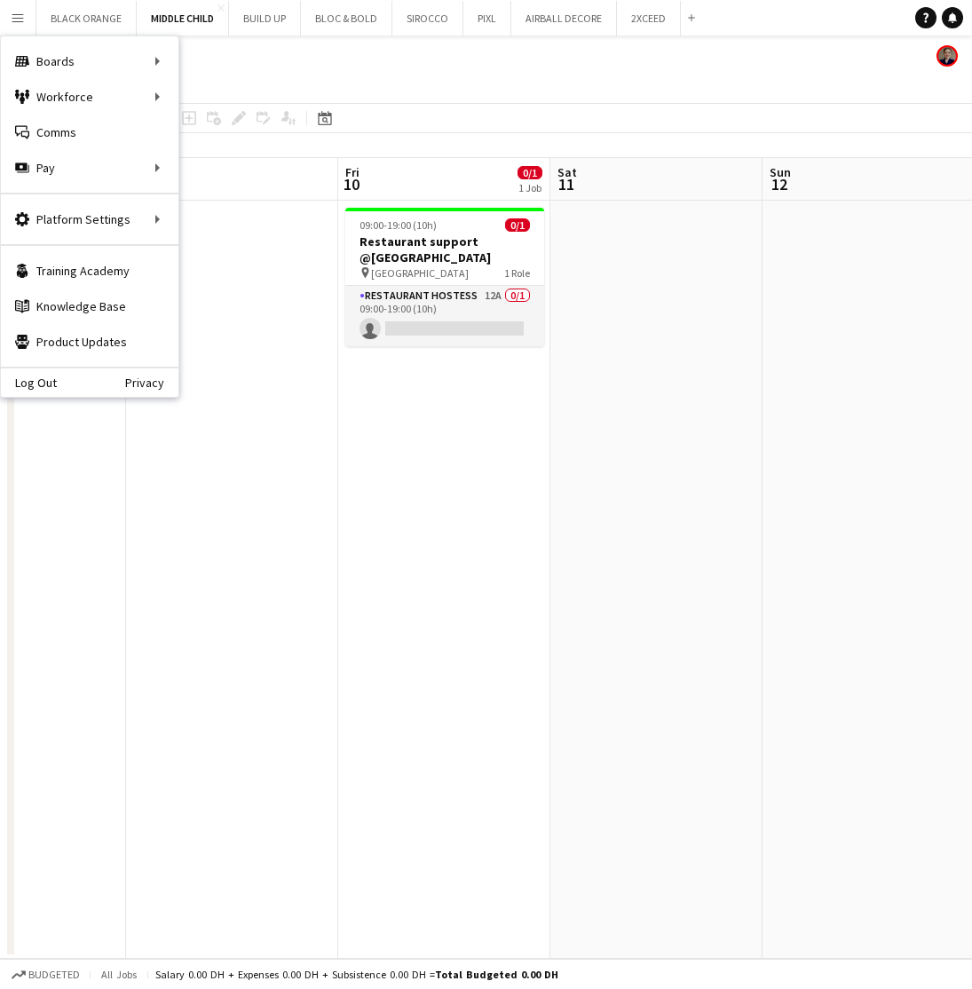
click at [771, 79] on app-page-menu "View Day view expanded Day view collapsed Month view Date picker Jump to today …" at bounding box center [486, 86] width 972 height 34
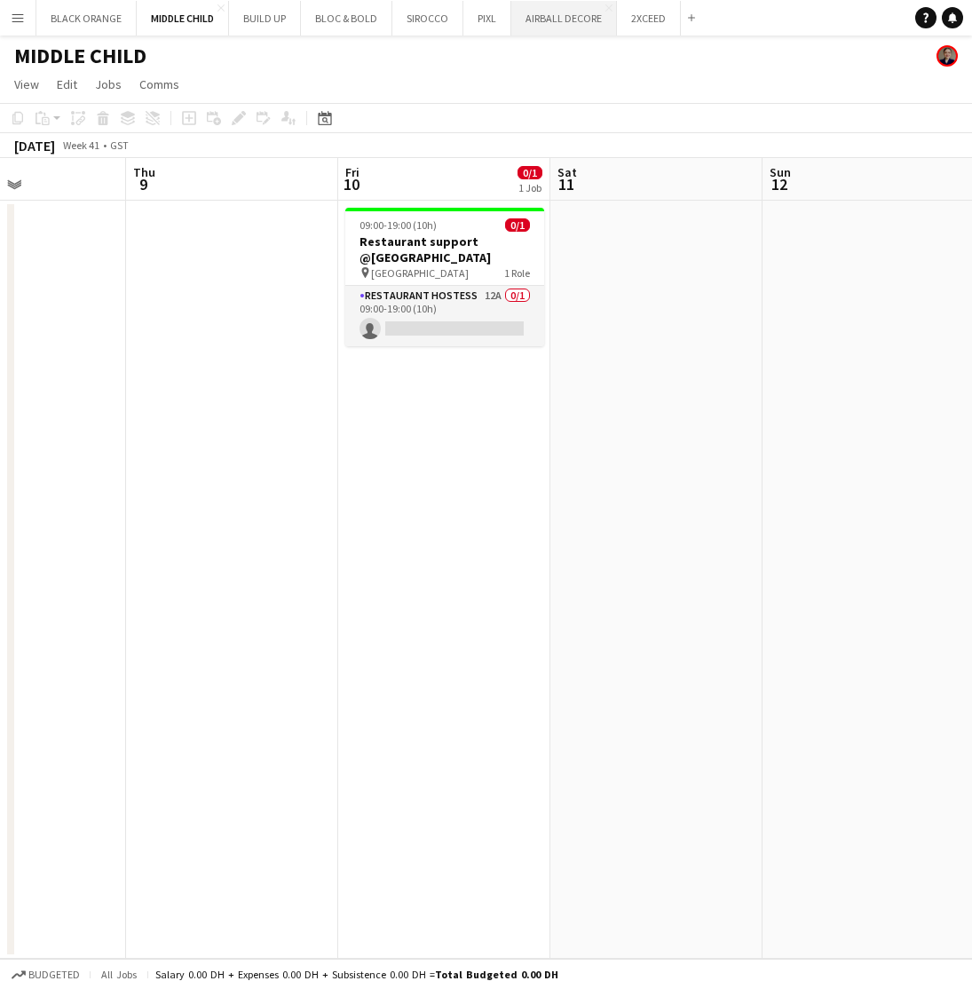
click at [564, 26] on button "AIRBALL DECORE Close" at bounding box center [564, 18] width 106 height 35
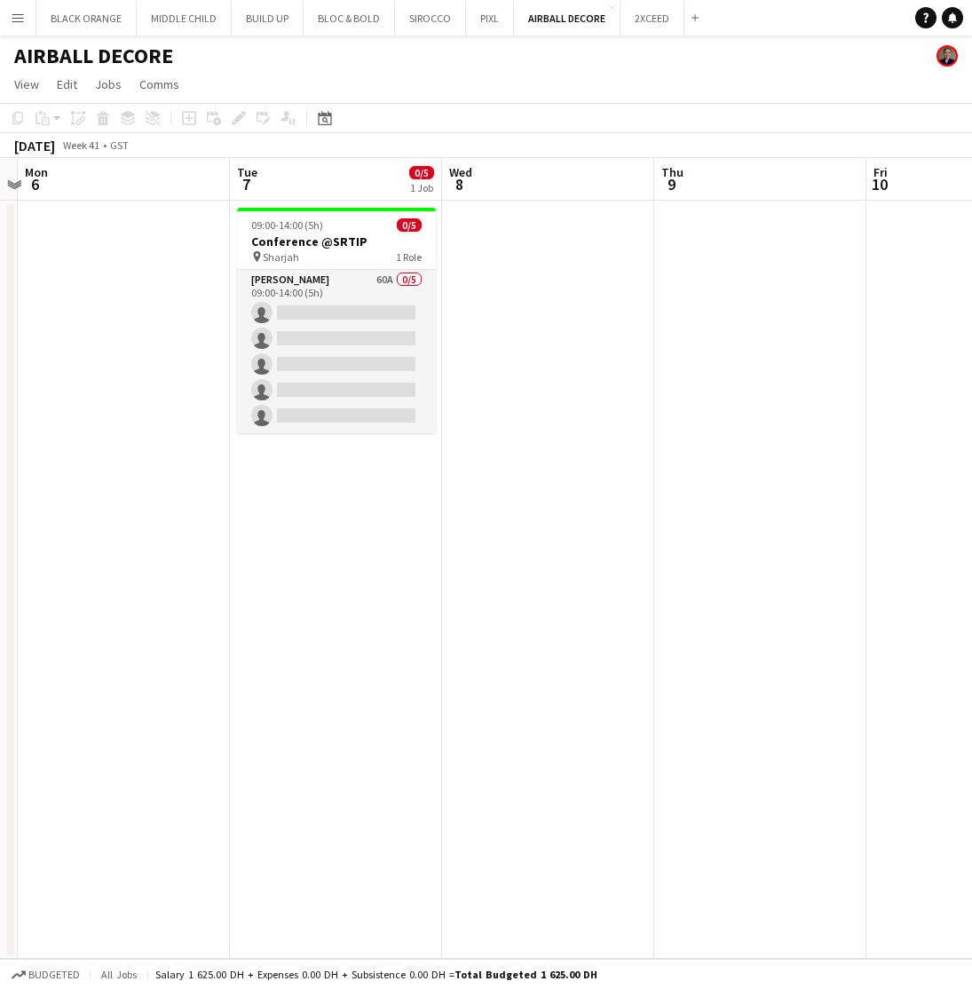
scroll to position [0, 396]
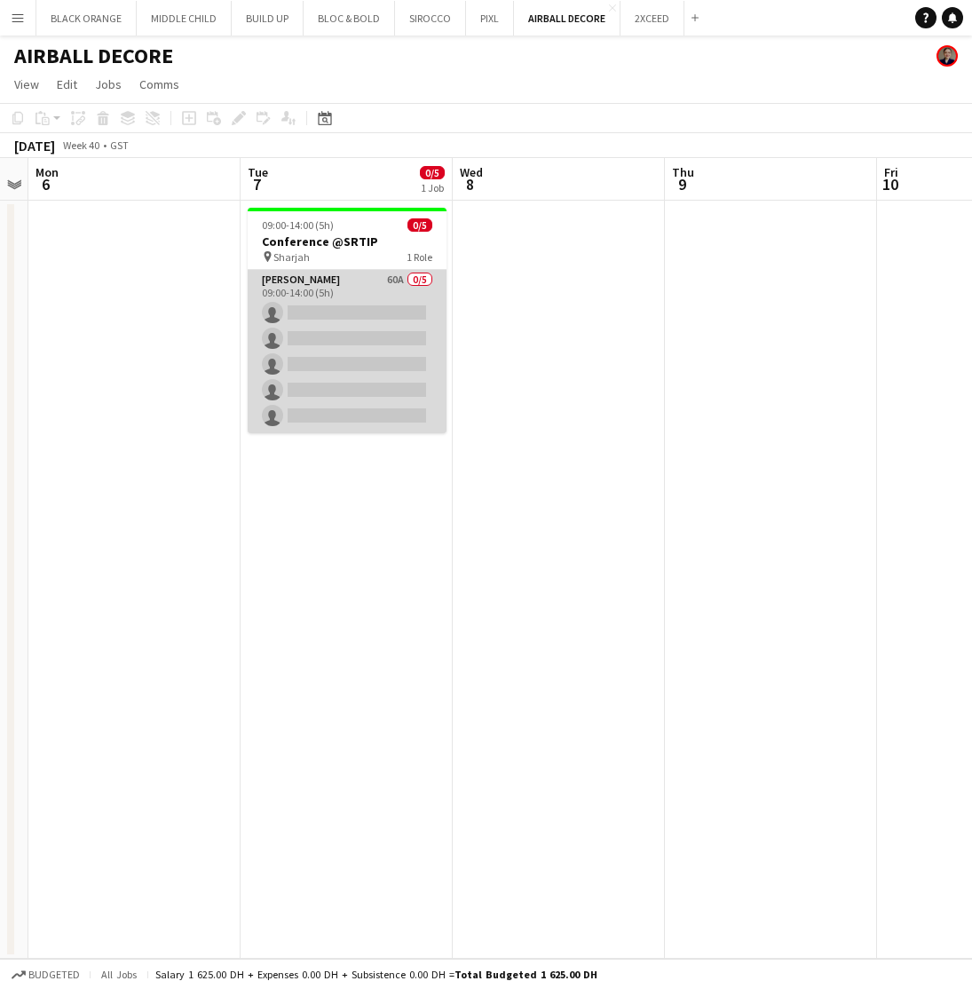
click at [310, 286] on app-card-role "Usher 60A 0/5 09:00-14:00 (5h) single-neutral-actions single-neutral-actions si…" at bounding box center [347, 351] width 199 height 163
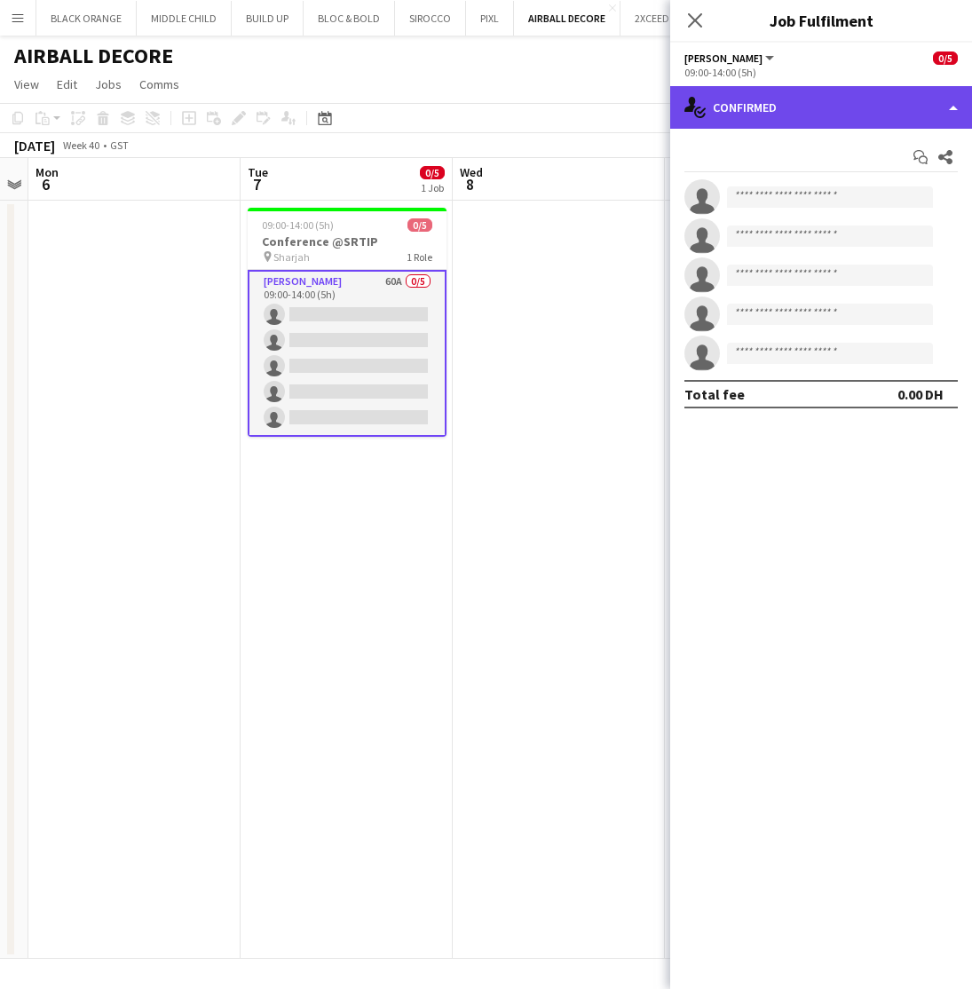
click at [837, 100] on div "single-neutral-actions-check-2 Confirmed" at bounding box center [821, 107] width 302 height 43
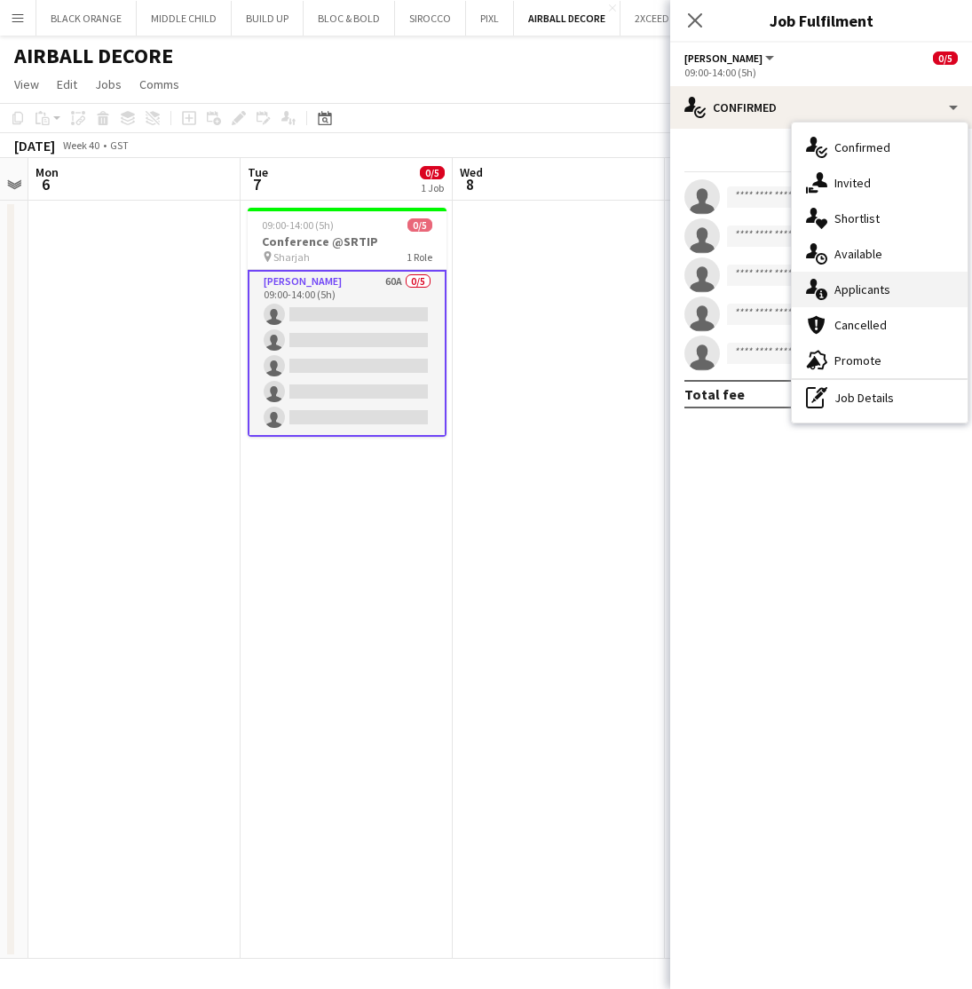
click at [857, 297] on div "single-neutral-actions-information Applicants" at bounding box center [880, 290] width 176 height 36
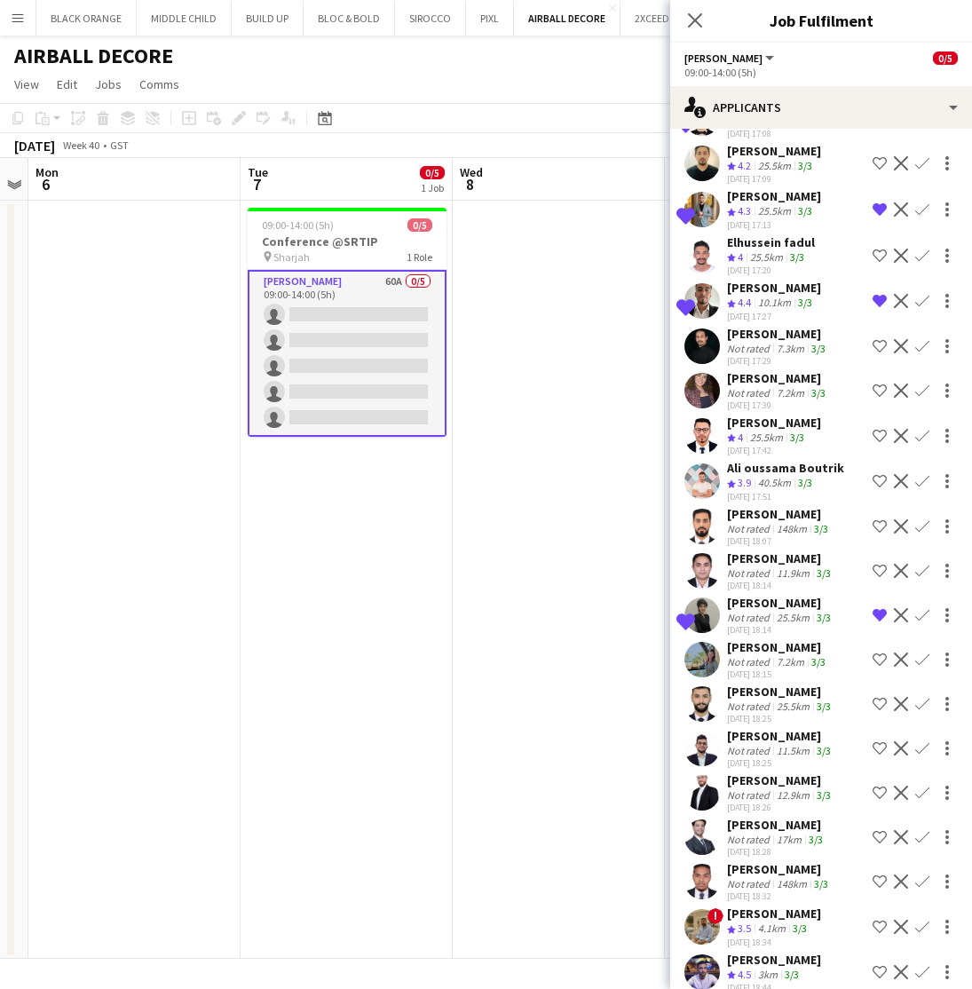
scroll to position [544, 0]
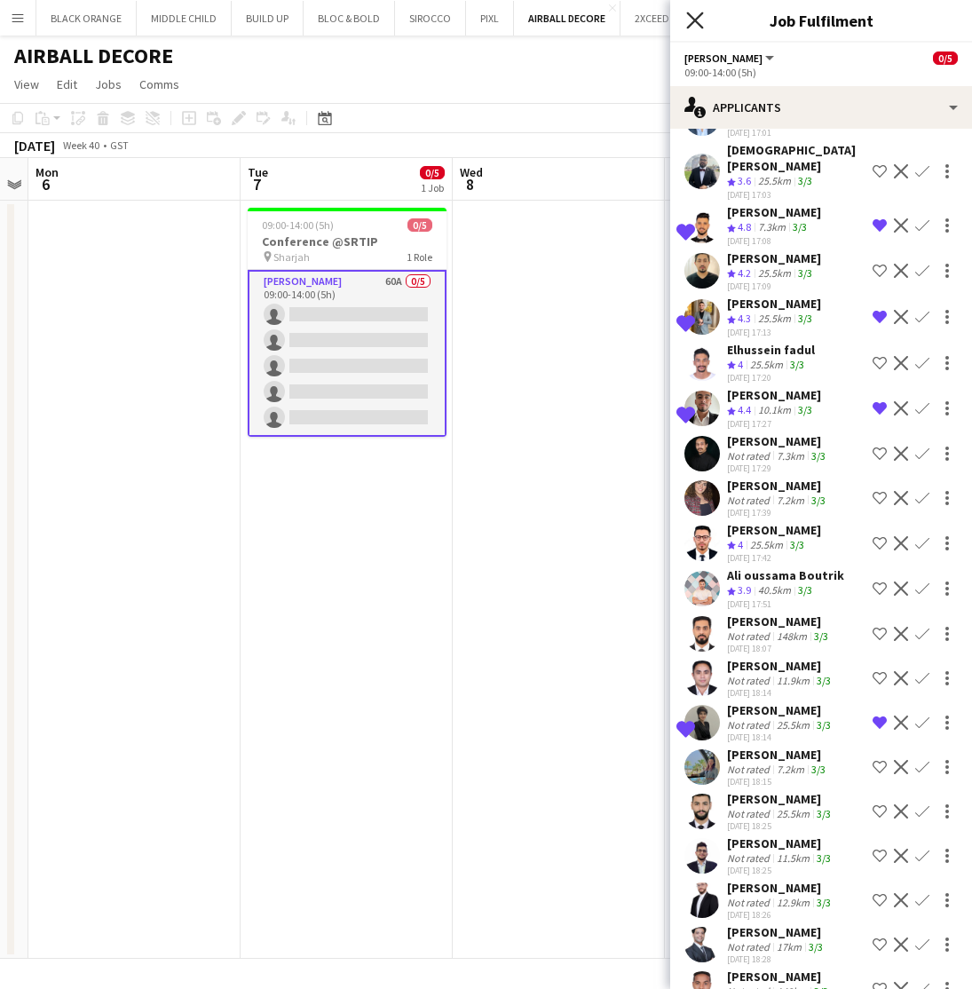
click at [692, 26] on icon "Close pop-in" at bounding box center [694, 20] width 17 height 17
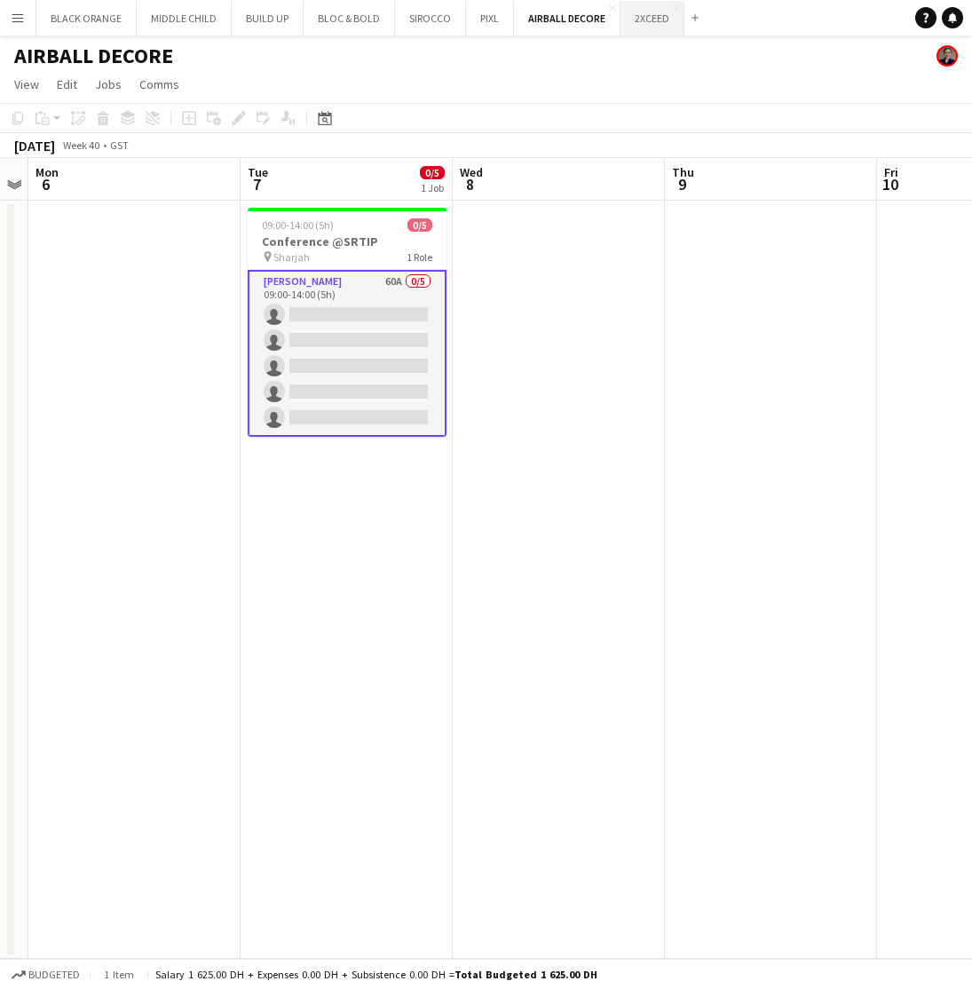
click at [646, 16] on button "2XCEED Close" at bounding box center [653, 18] width 64 height 35
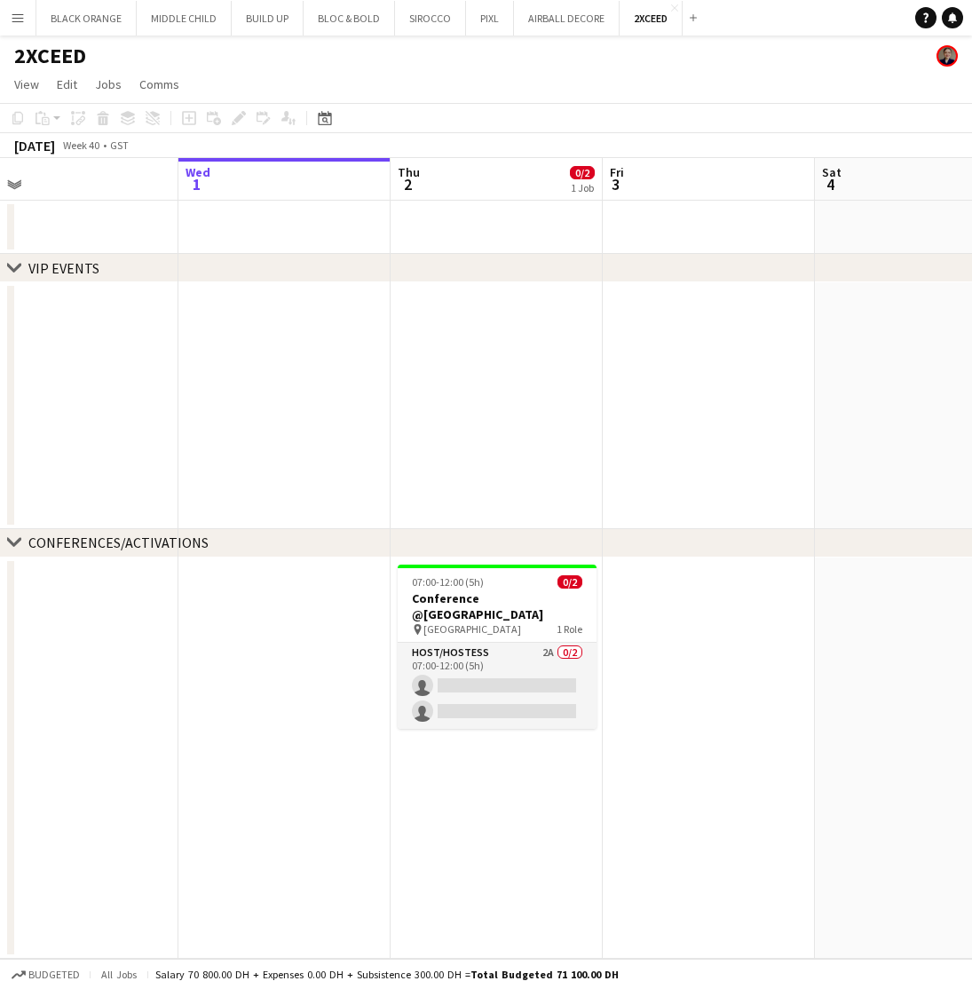
scroll to position [0, 456]
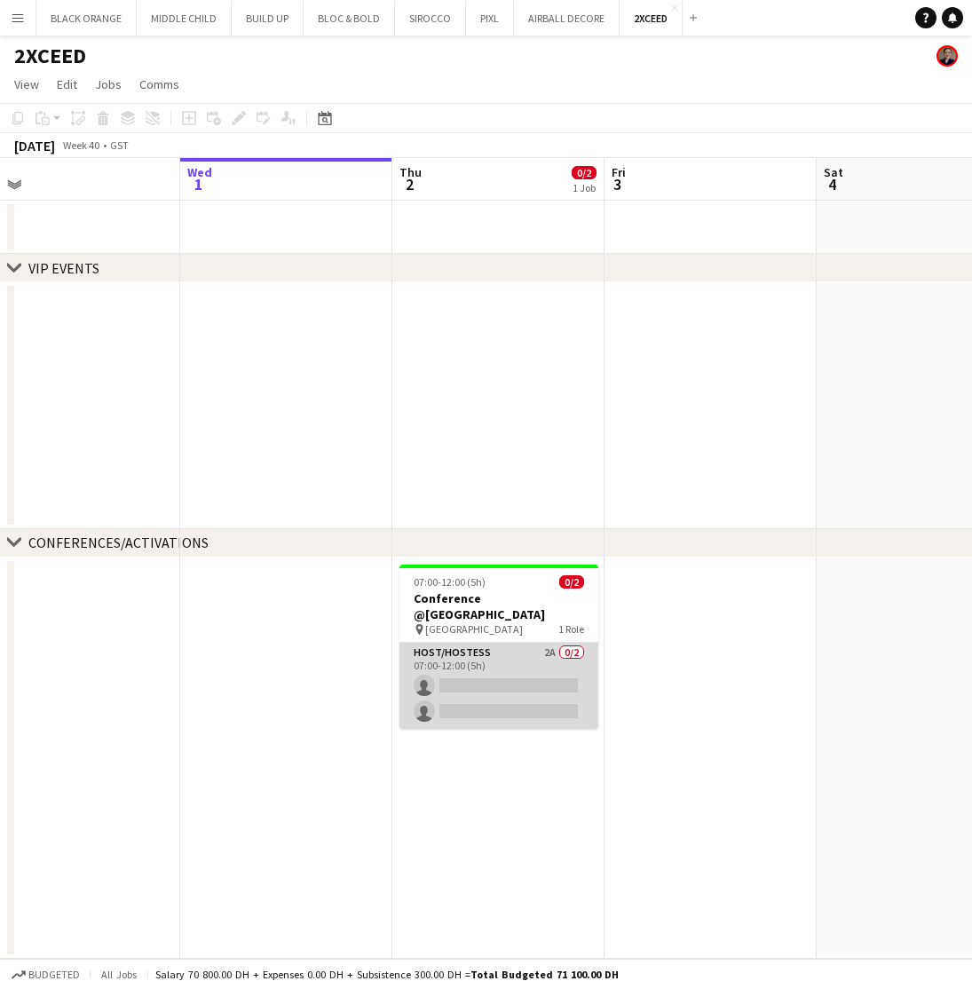
click at [505, 644] on app-card-role "Host/Hostess 2A 0/2 07:00-12:00 (5h) single-neutral-actions single-neutral-acti…" at bounding box center [499, 686] width 199 height 86
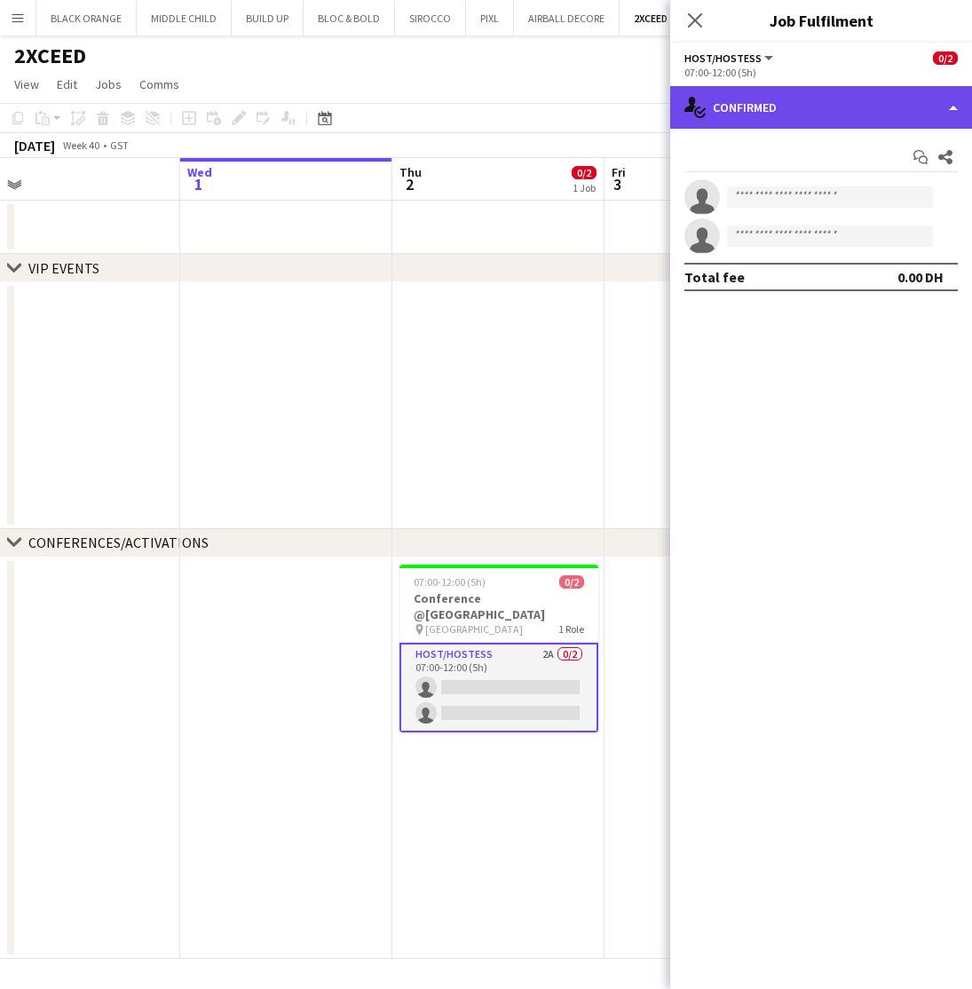
click at [819, 97] on div "single-neutral-actions-check-2 Confirmed" at bounding box center [821, 107] width 302 height 43
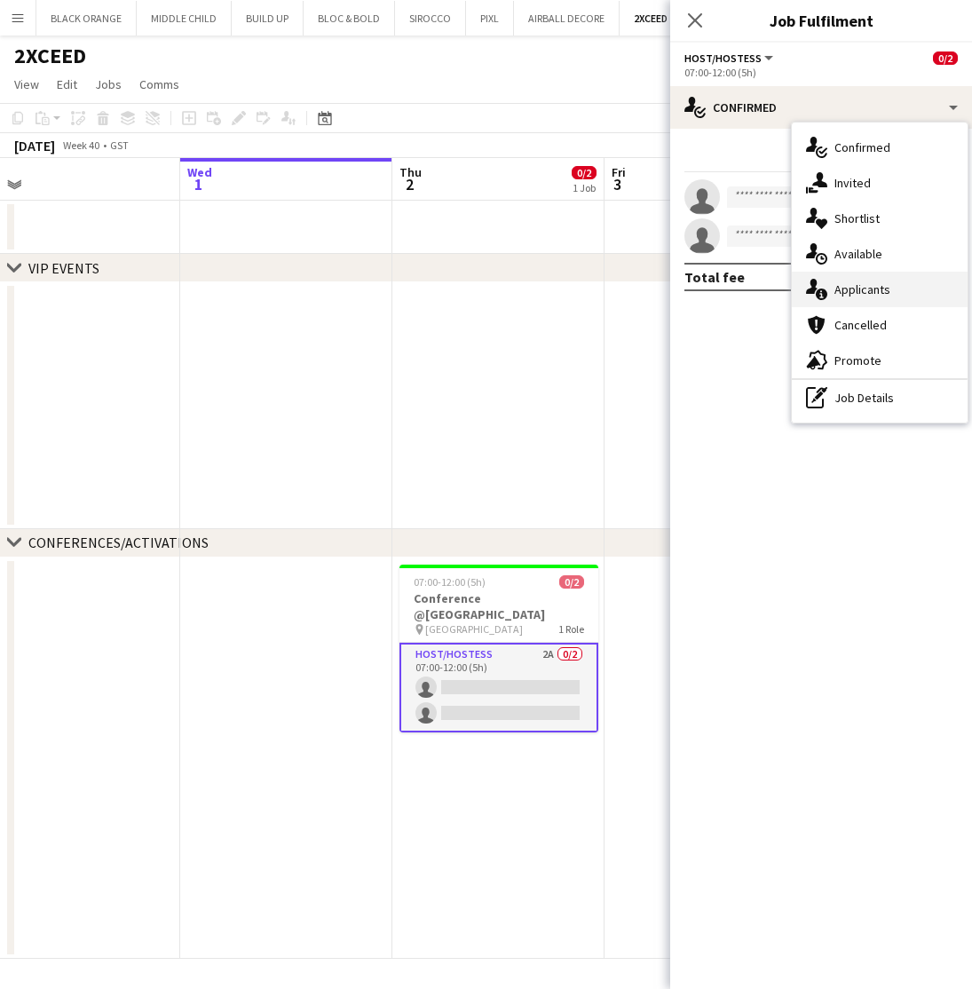
click at [857, 294] on span "Applicants" at bounding box center [863, 289] width 56 height 16
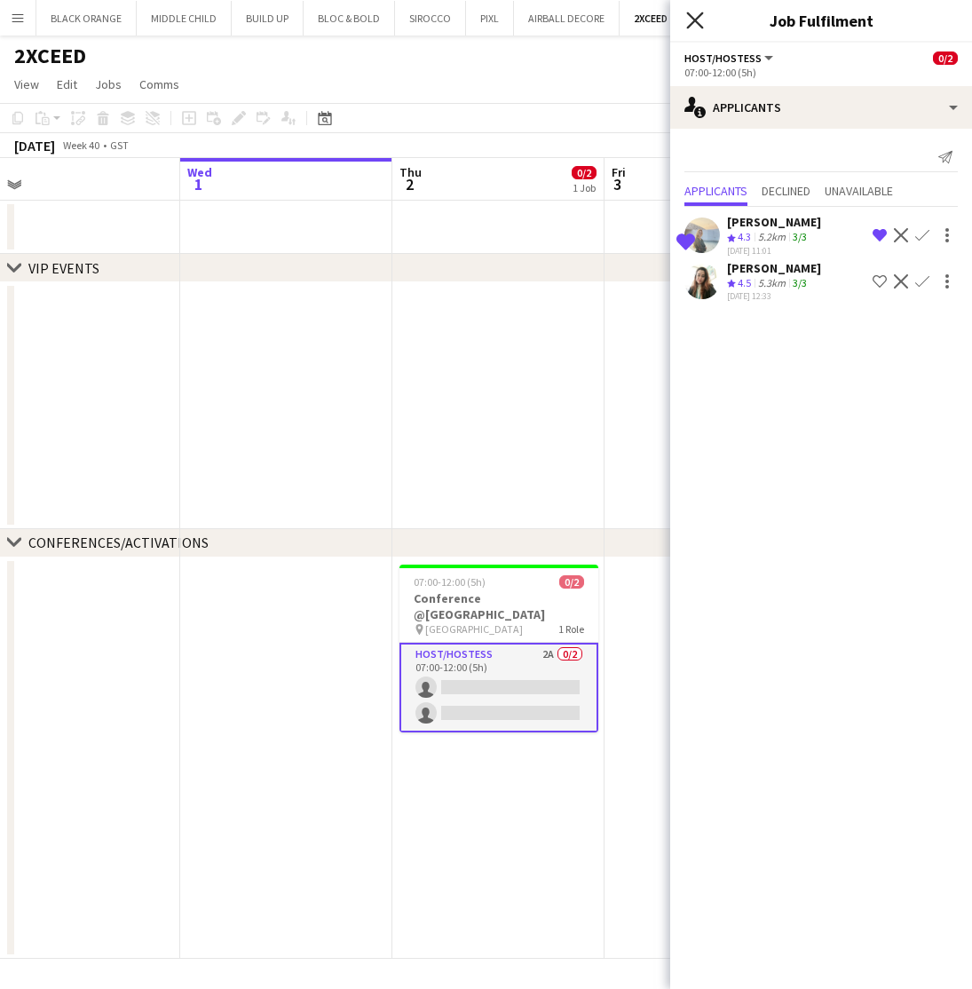
click at [688, 23] on icon "Close pop-in" at bounding box center [694, 20] width 17 height 17
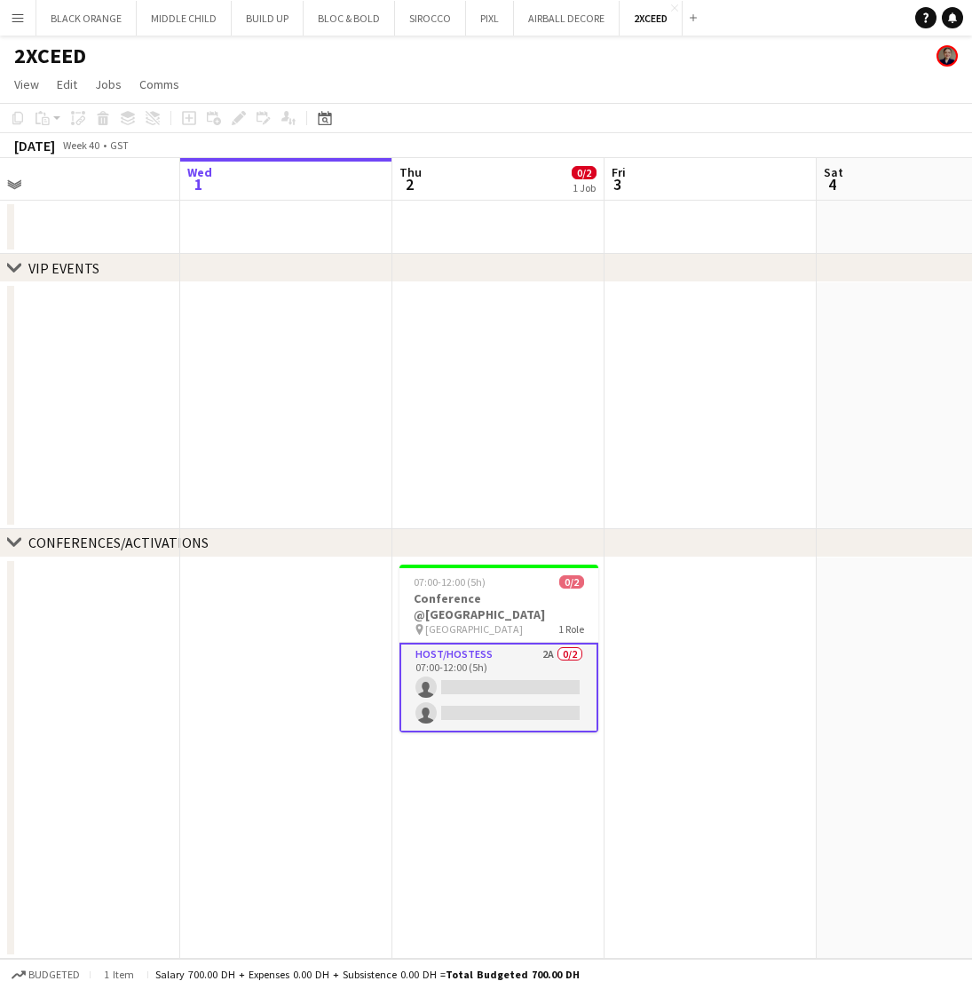
click at [16, 13] on app-icon "Menu" at bounding box center [18, 18] width 14 height 14
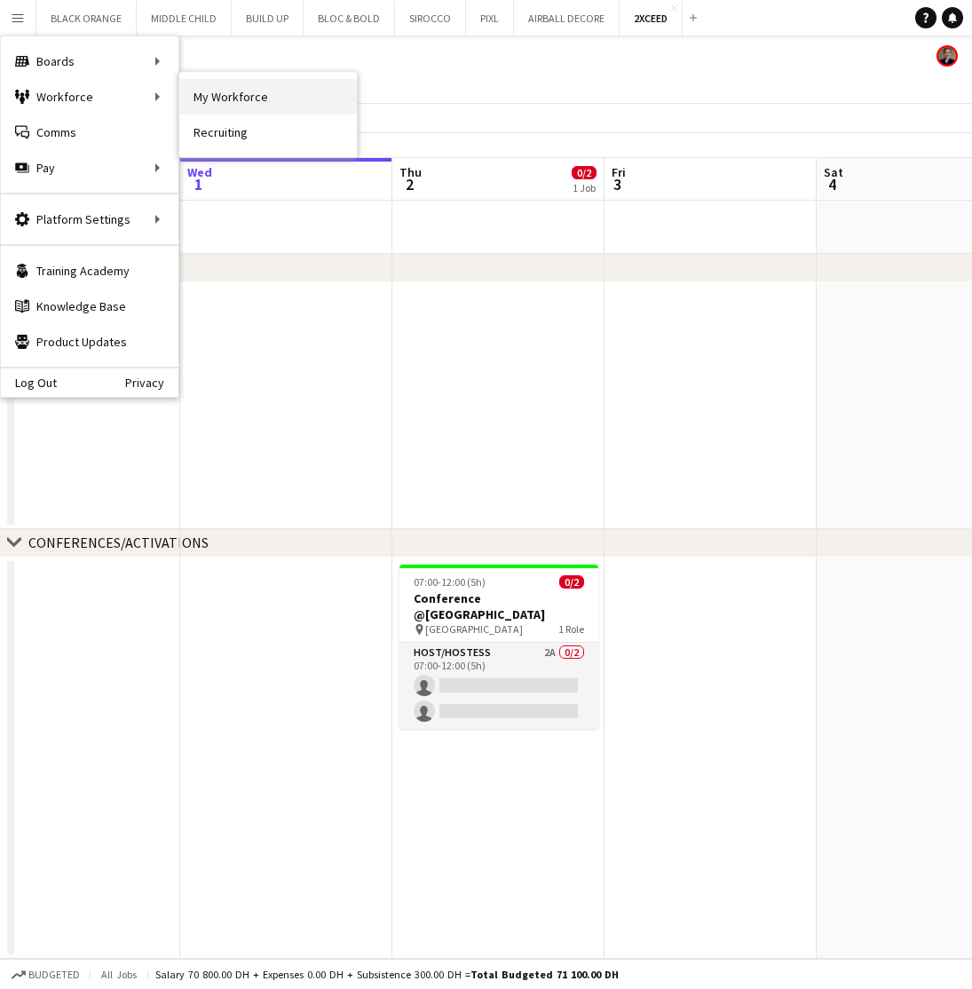
click at [233, 104] on link "My Workforce" at bounding box center [268, 97] width 178 height 36
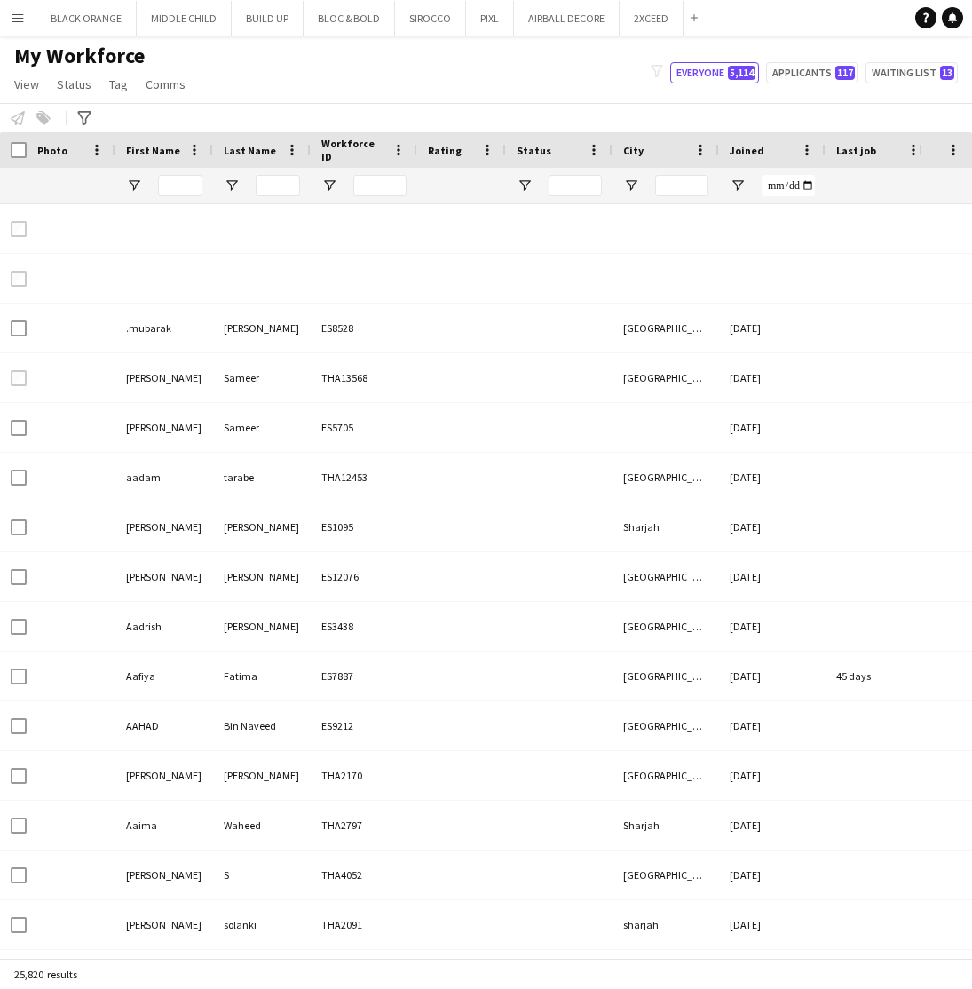
type input "*****"
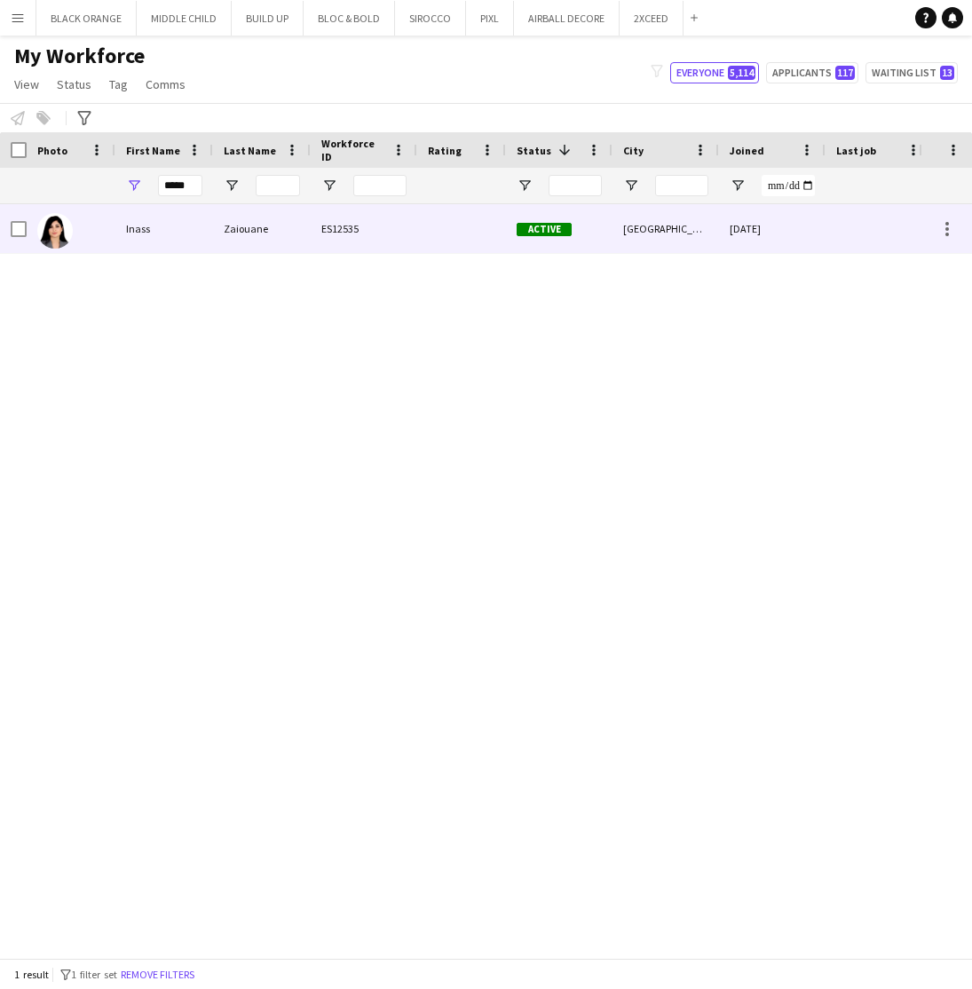
click at [105, 235] on div at bounding box center [71, 228] width 89 height 49
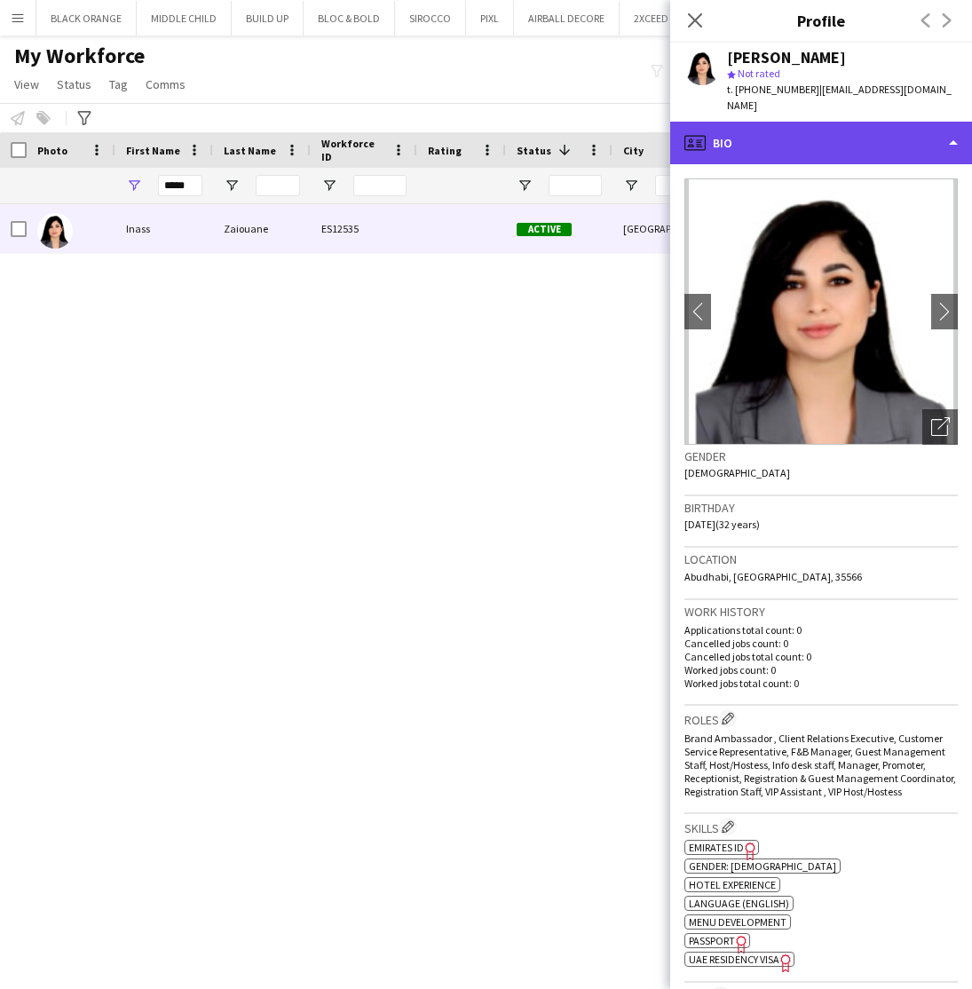
click at [884, 122] on div "profile Bio" at bounding box center [821, 143] width 302 height 43
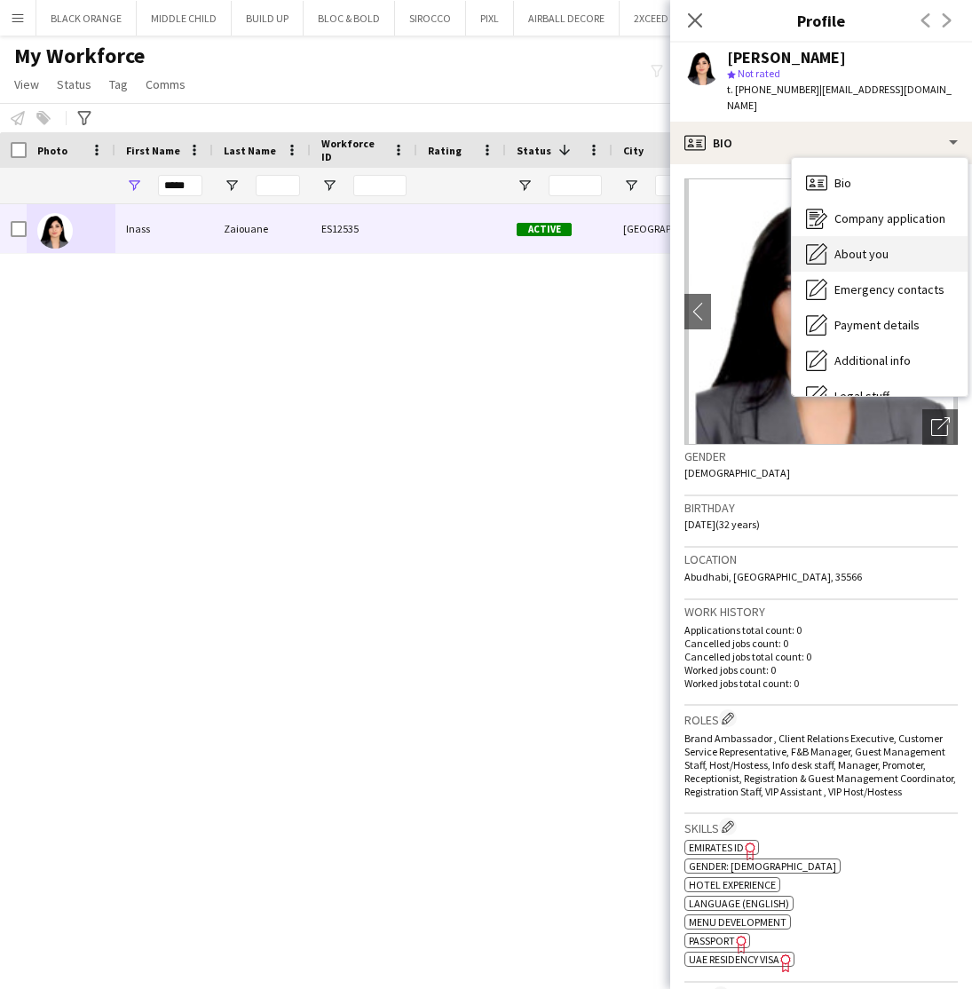
click at [884, 246] on span "About you" at bounding box center [862, 254] width 54 height 16
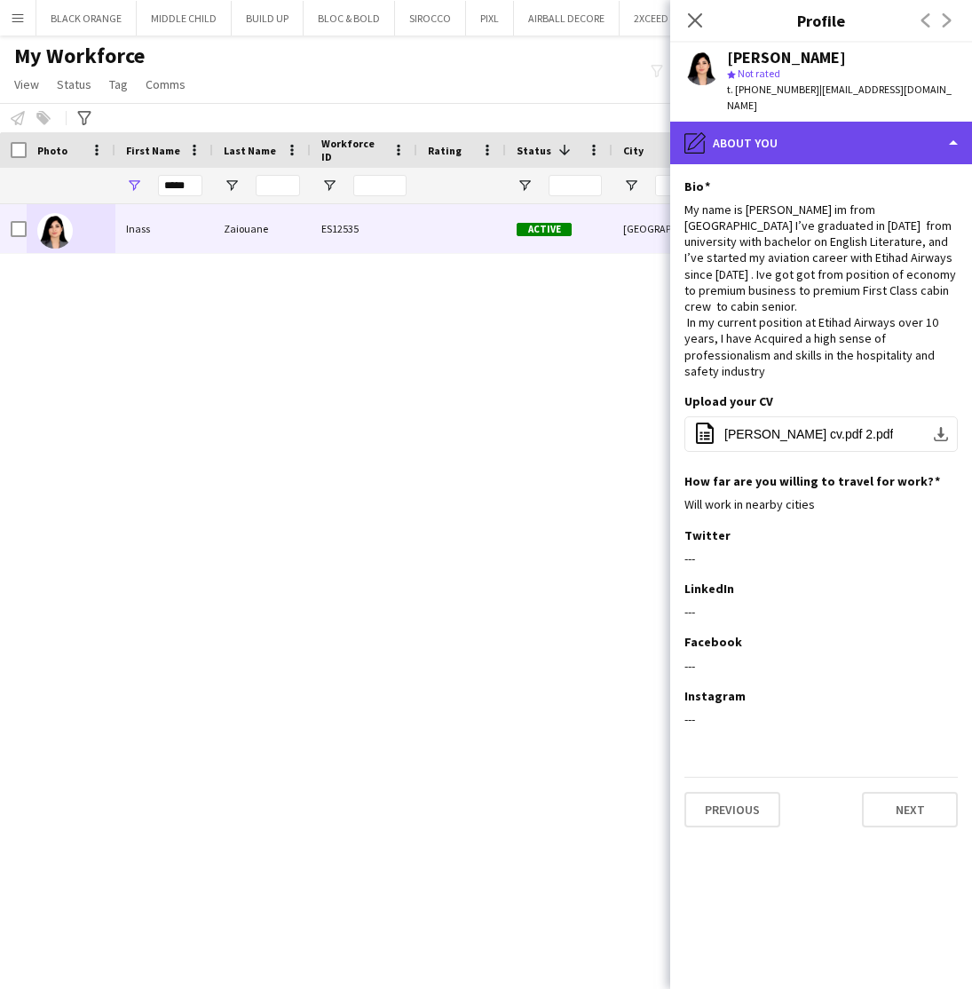
click at [909, 133] on div "pencil4 About you" at bounding box center [821, 143] width 302 height 43
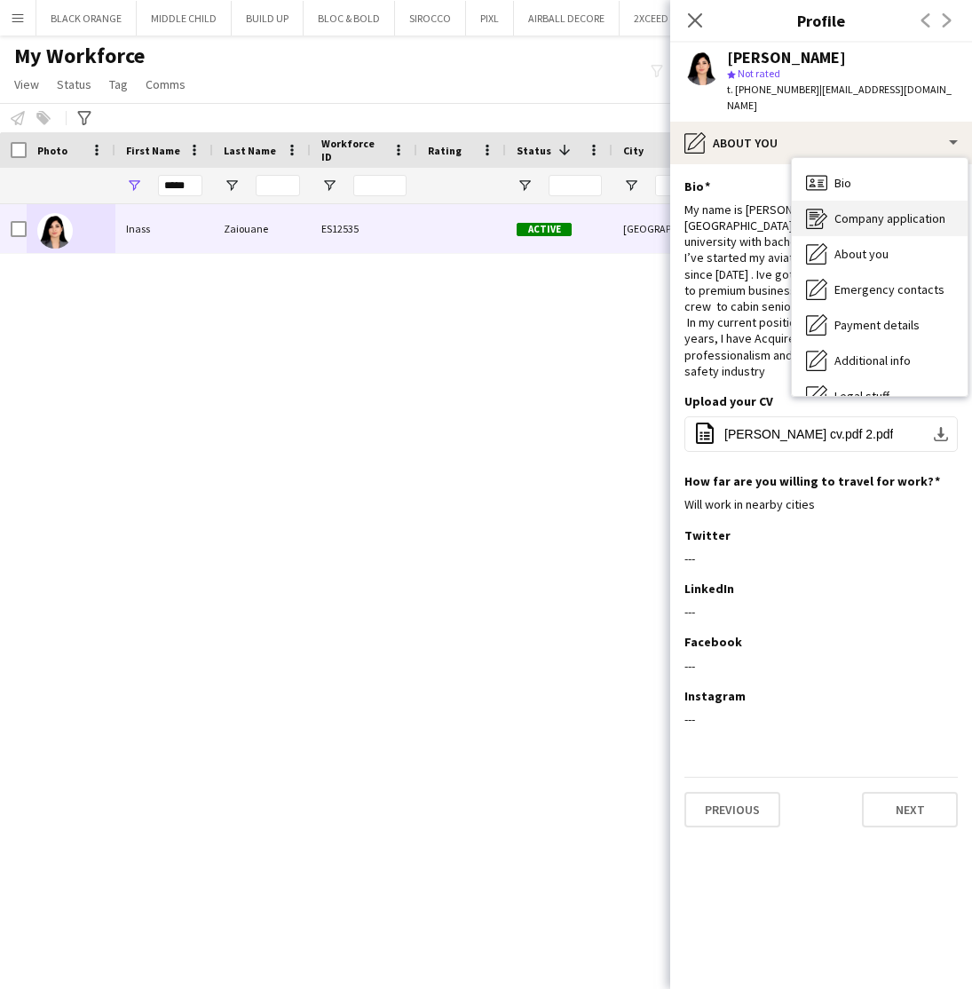
click at [859, 201] on div "Company application Company application" at bounding box center [880, 219] width 176 height 36
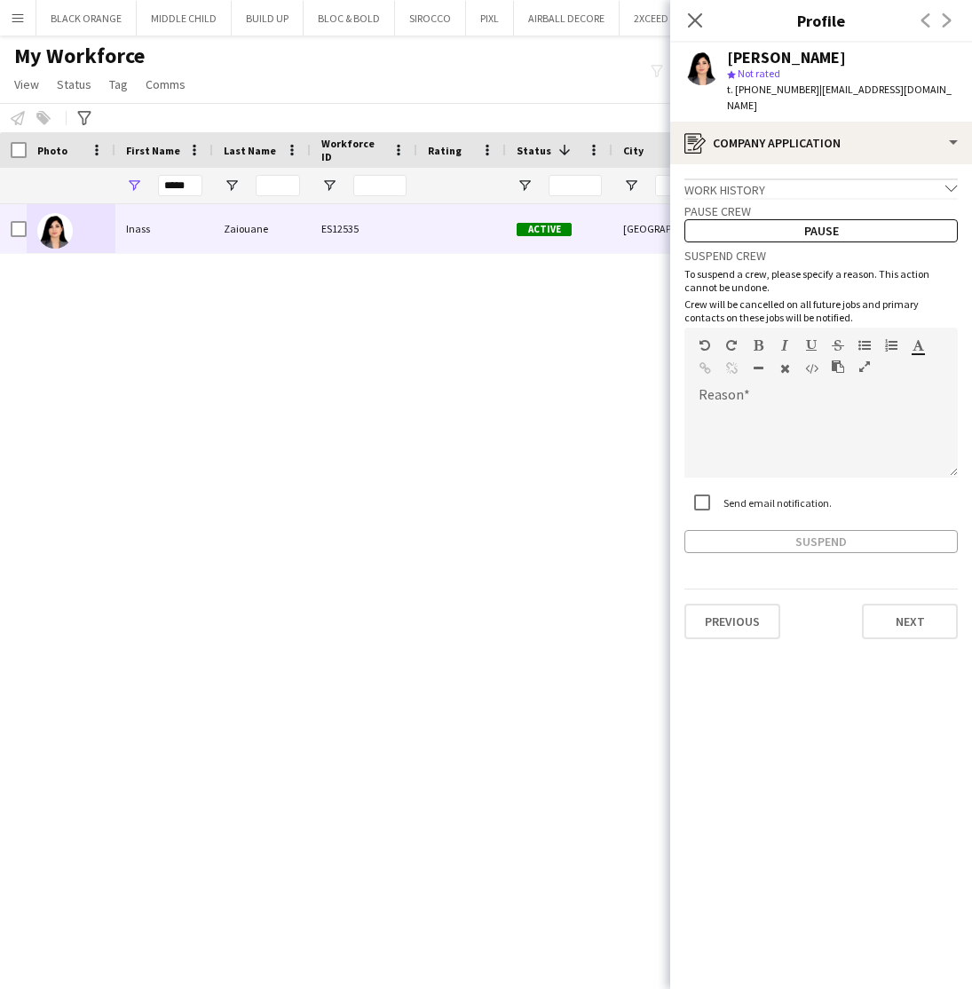
click at [886, 198] on div "Pause crew Pause" at bounding box center [821, 220] width 273 height 44
click at [874, 178] on div "Work history chevron-down" at bounding box center [821, 188] width 273 height 20
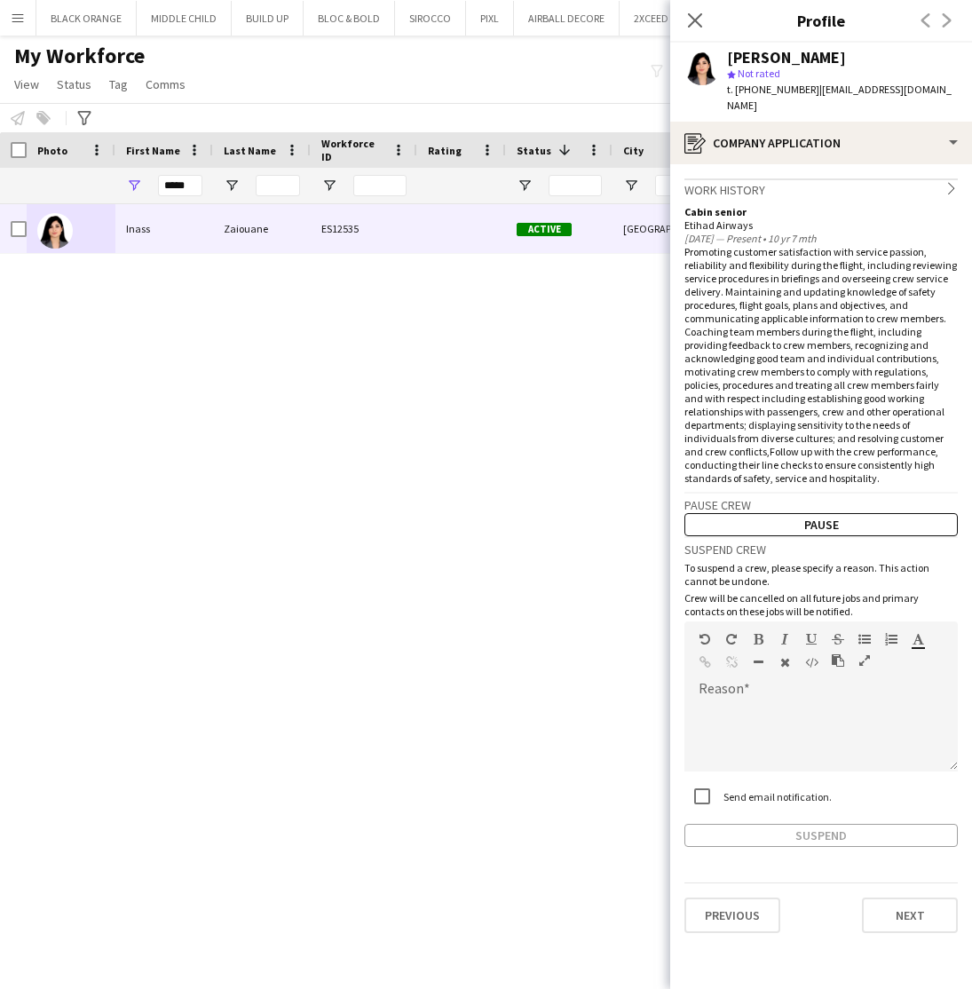
click at [692, 4] on div "Close pop-in" at bounding box center [695, 20] width 50 height 41
click at [695, 20] on icon at bounding box center [694, 20] width 17 height 17
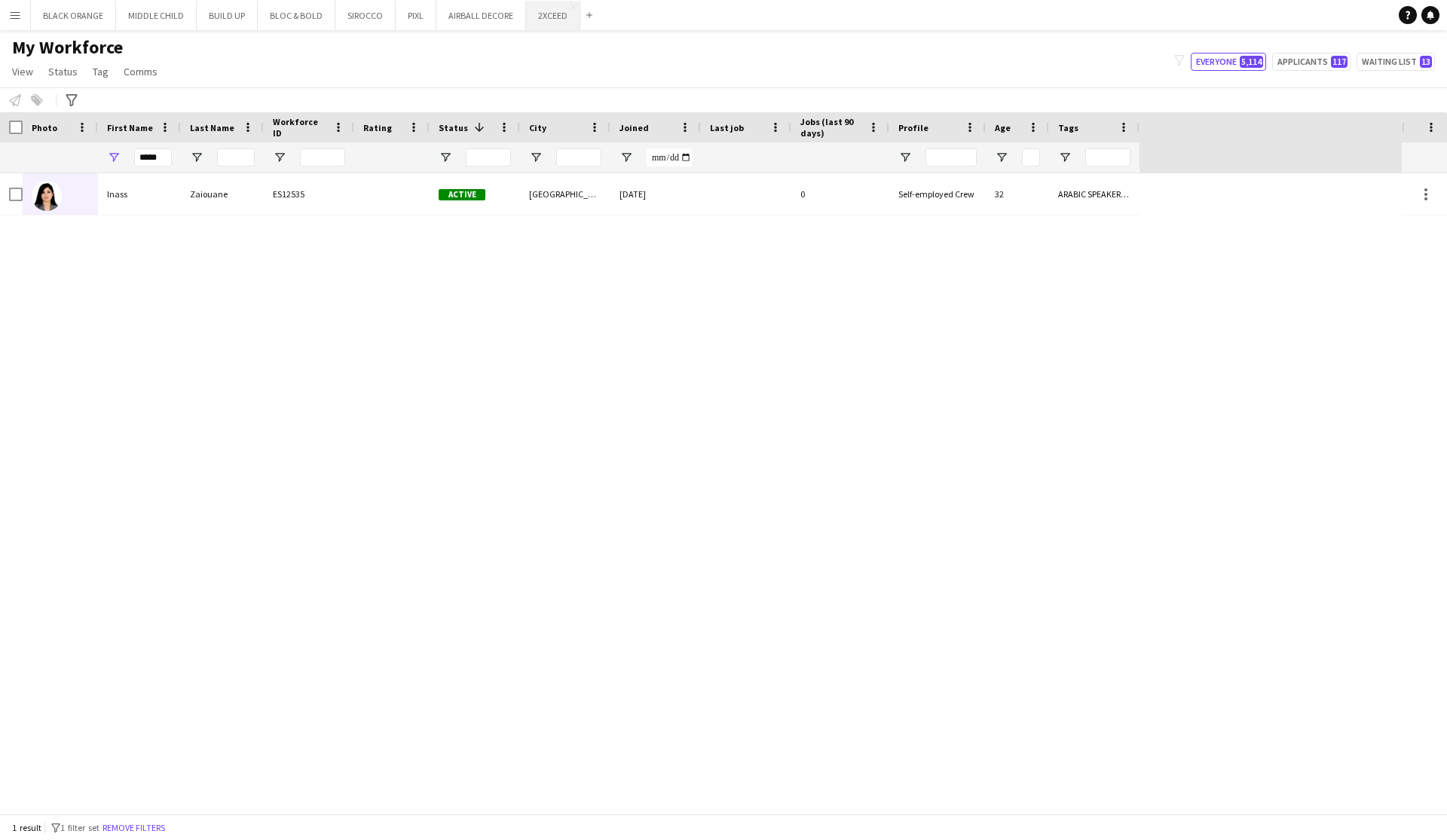
click at [551, 14] on button "2XCEED Close" at bounding box center [553, 15] width 54 height 30
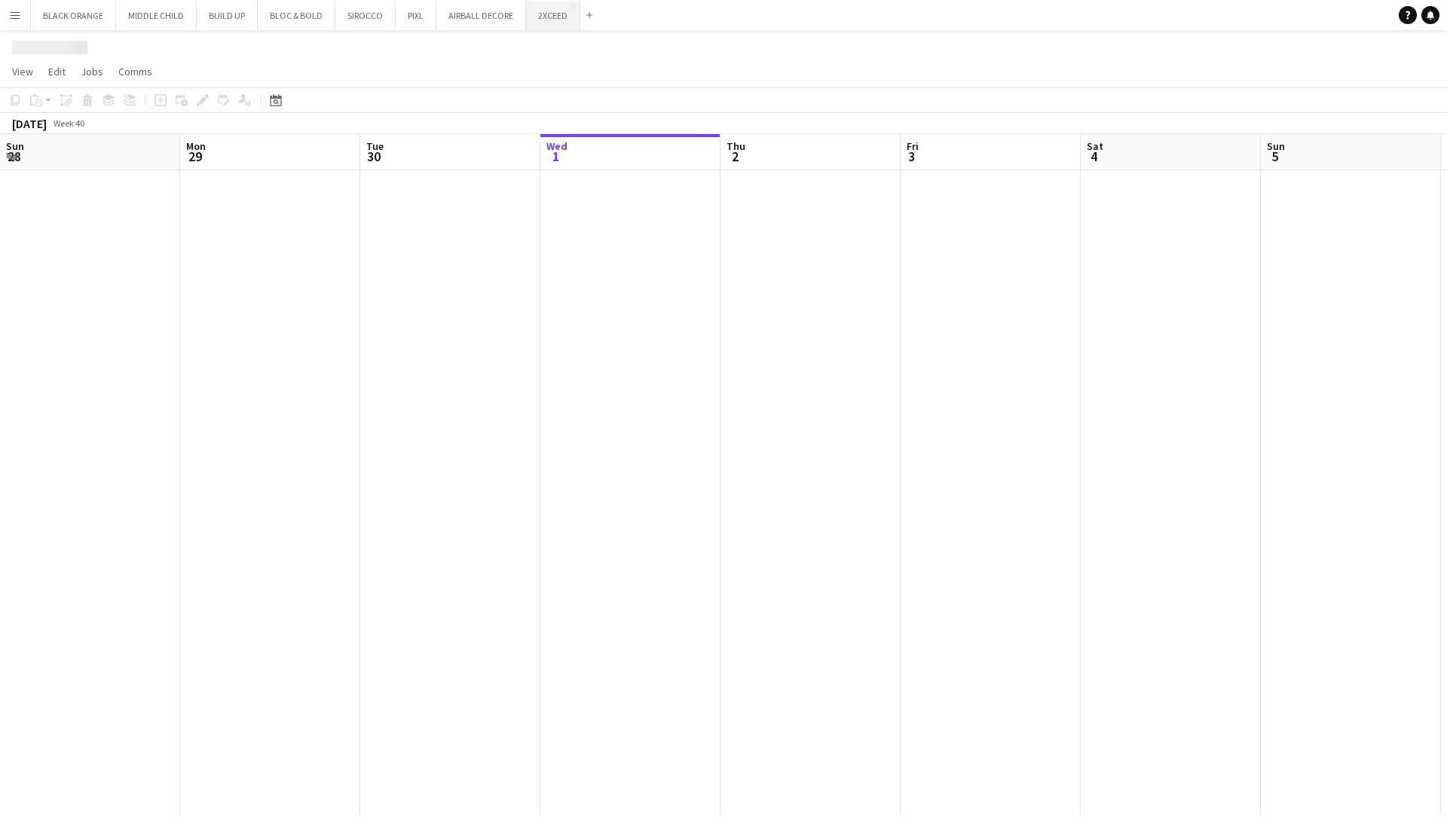
scroll to position [0, 360]
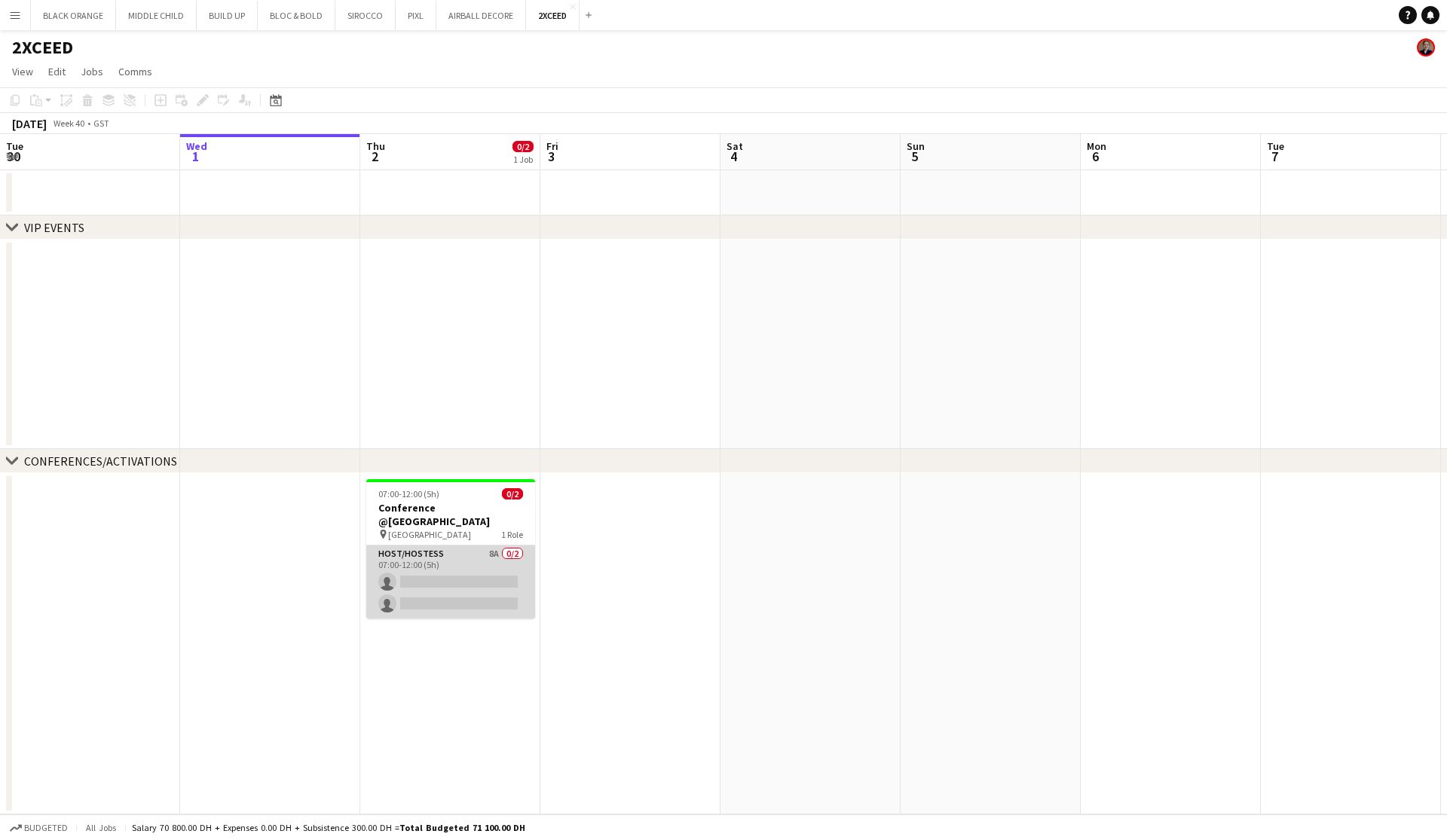
click at [445, 568] on app-card-role "Host/Hostess 8A 0/2 07:00-12:00 (5h) single-neutral-actions single-neutral-acti…" at bounding box center [450, 582] width 169 height 73
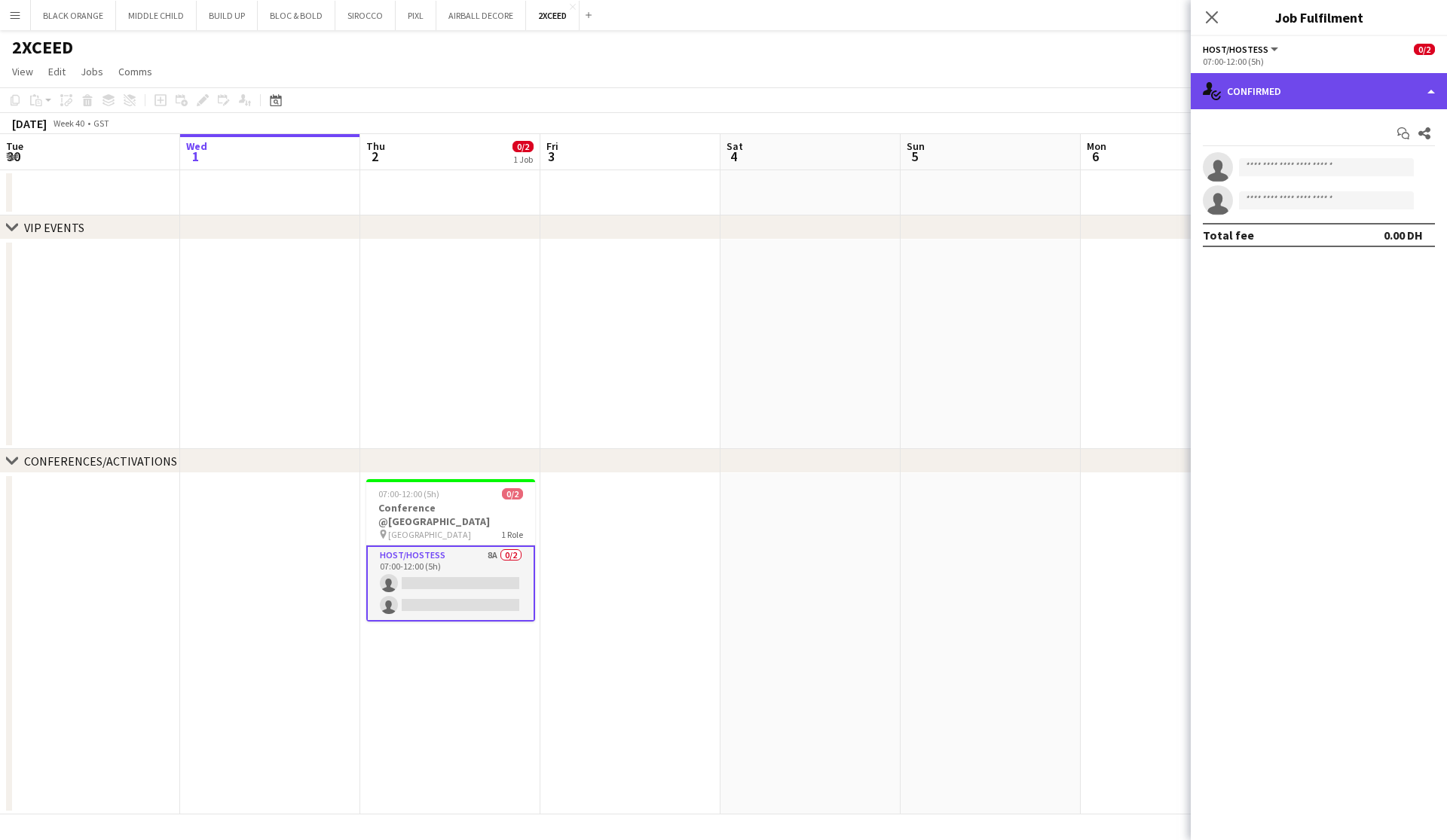
click at [824, 78] on div "single-neutral-actions-check-2 Confirmed" at bounding box center [1319, 91] width 256 height 36
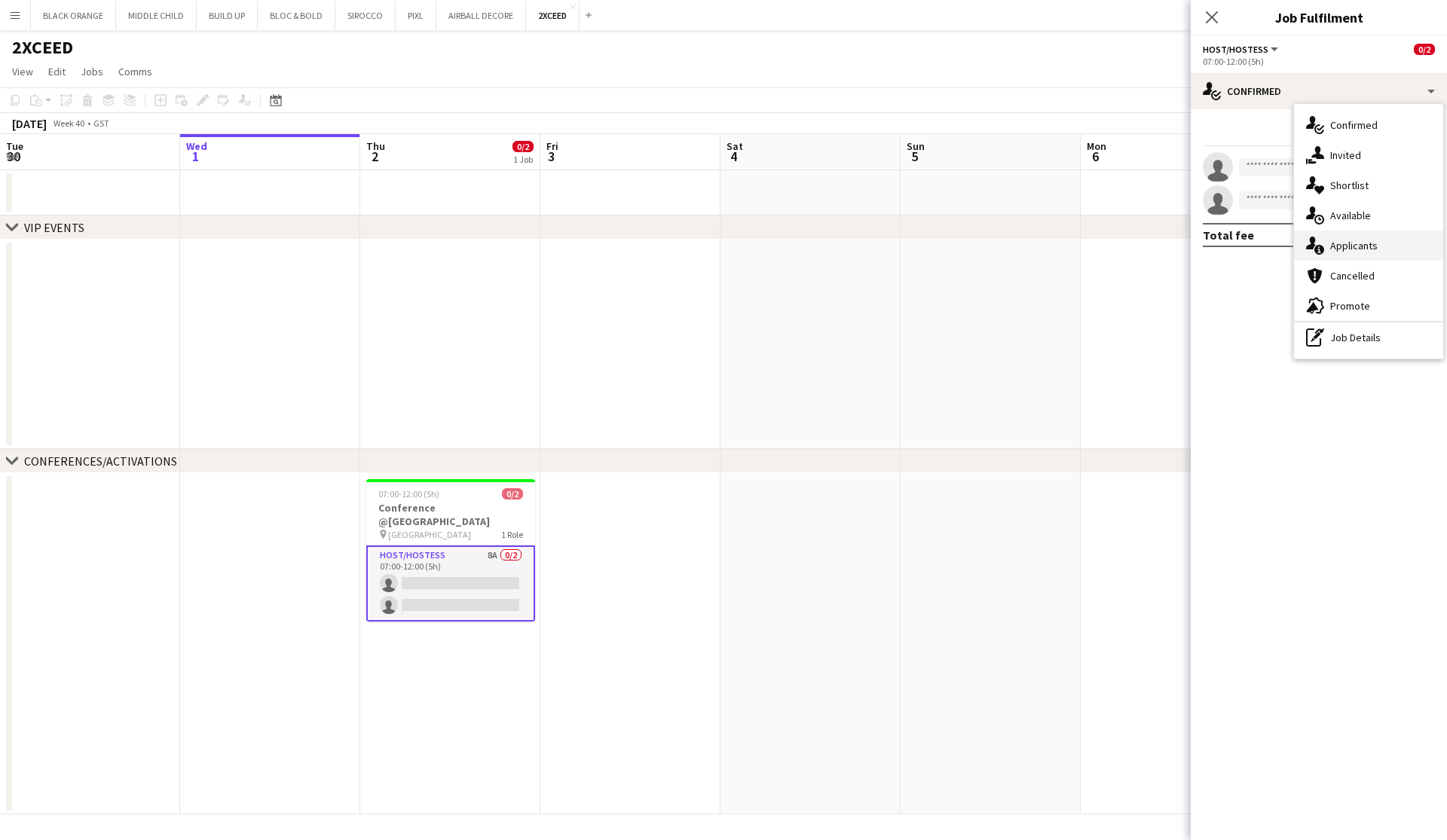
click at [824, 256] on div "single-neutral-actions-information Applicants" at bounding box center [1368, 246] width 149 height 31
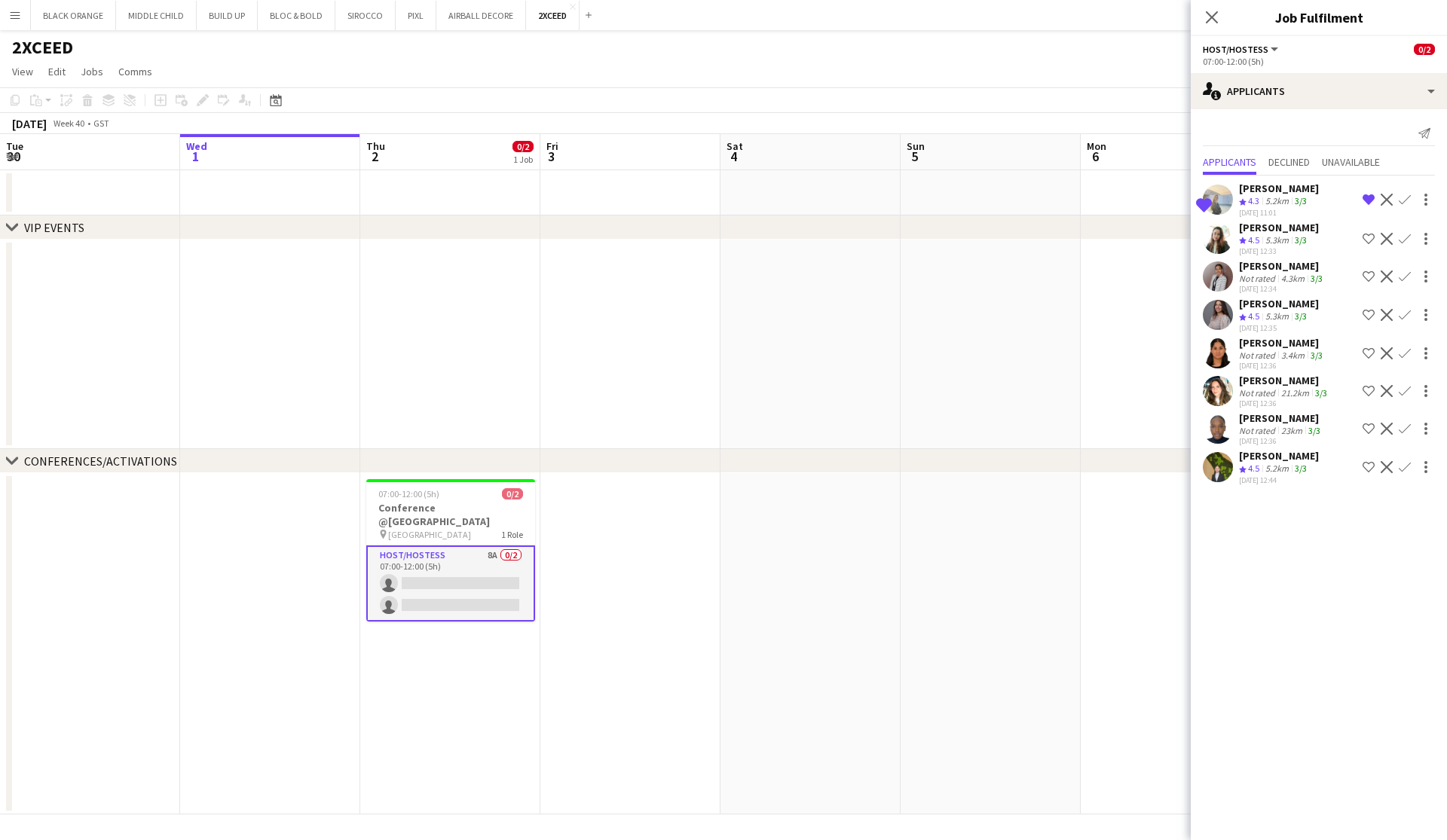
click at [824, 313] on app-icon "Shortlist crew" at bounding box center [1368, 315] width 12 height 12
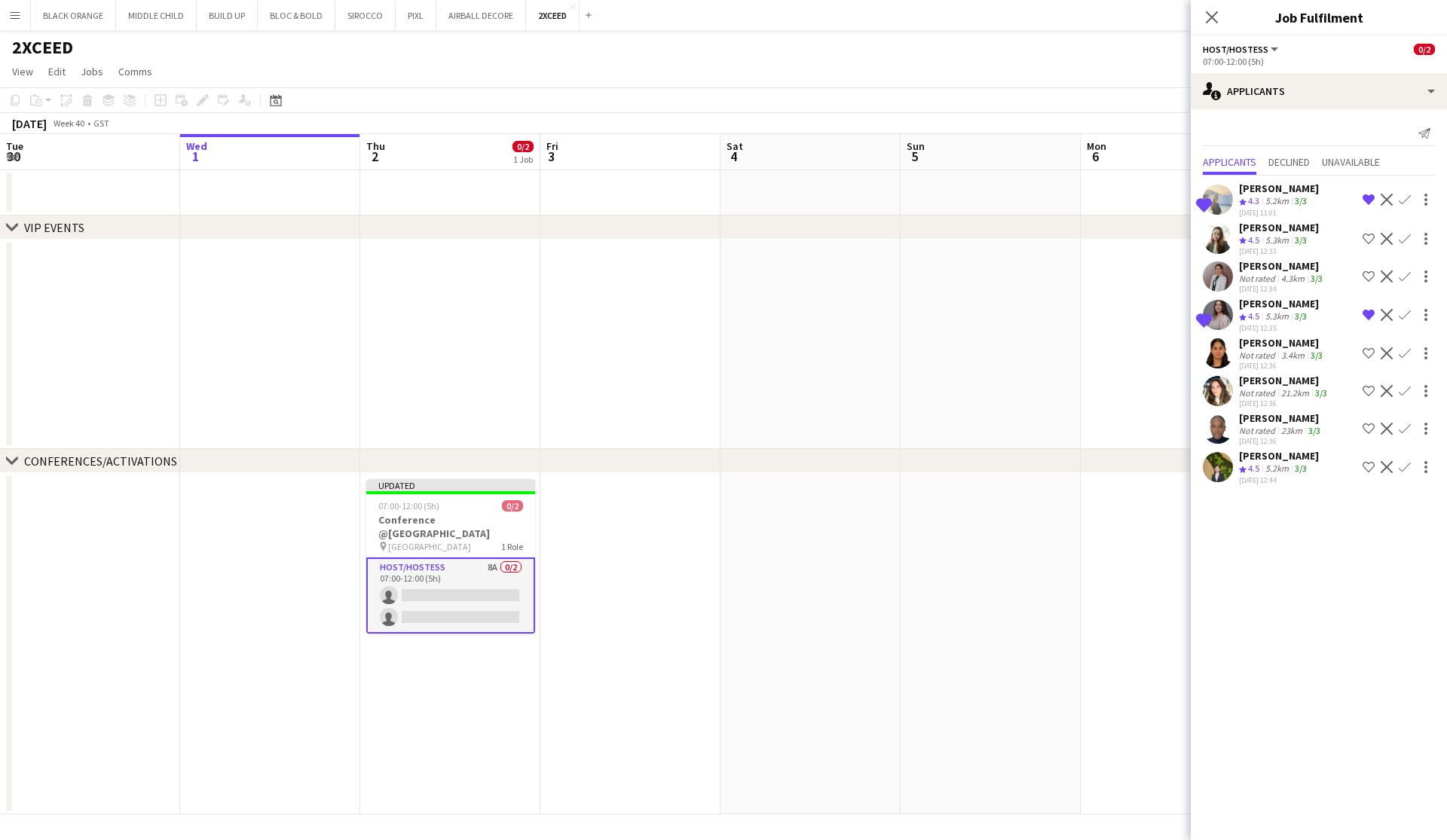
click at [824, 271] on div "Mai Mohamed Nour" at bounding box center [1282, 266] width 87 height 14
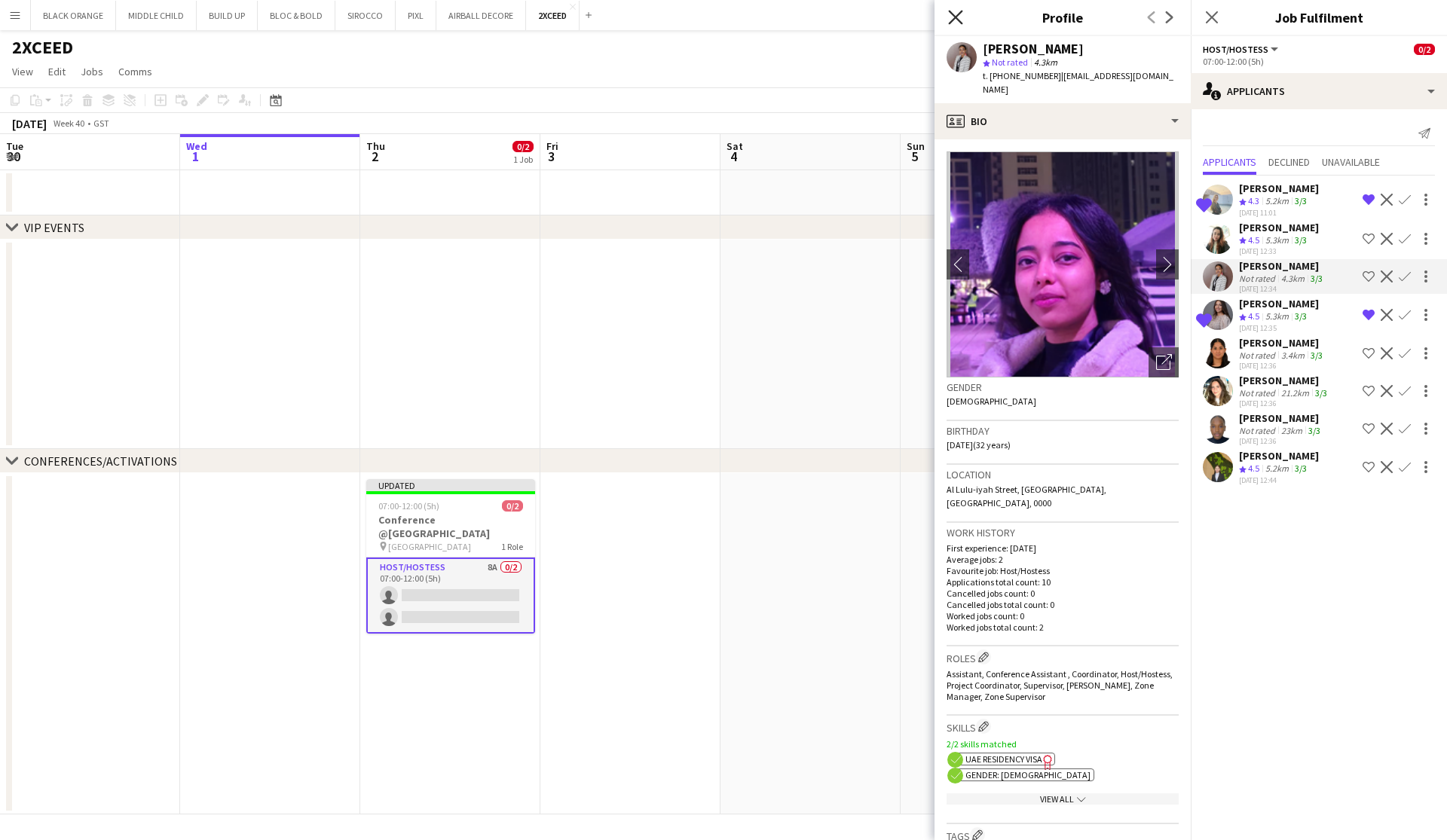
click at [824, 17] on icon at bounding box center [955, 17] width 14 height 14
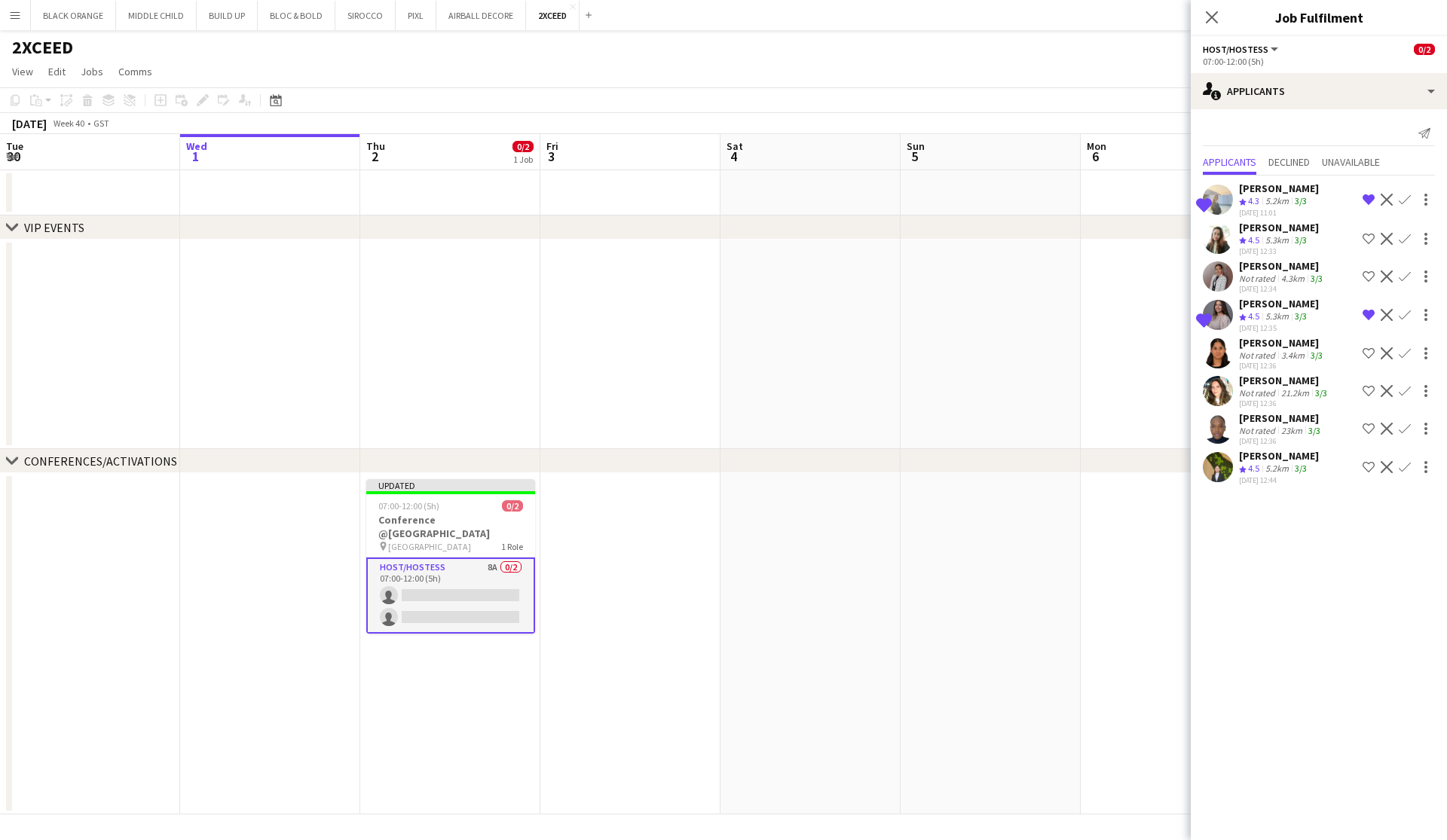
click at [824, 276] on app-icon "Shortlist crew" at bounding box center [1368, 277] width 12 height 12
click at [824, 456] on div "Natalia Sobko" at bounding box center [1279, 456] width 80 height 14
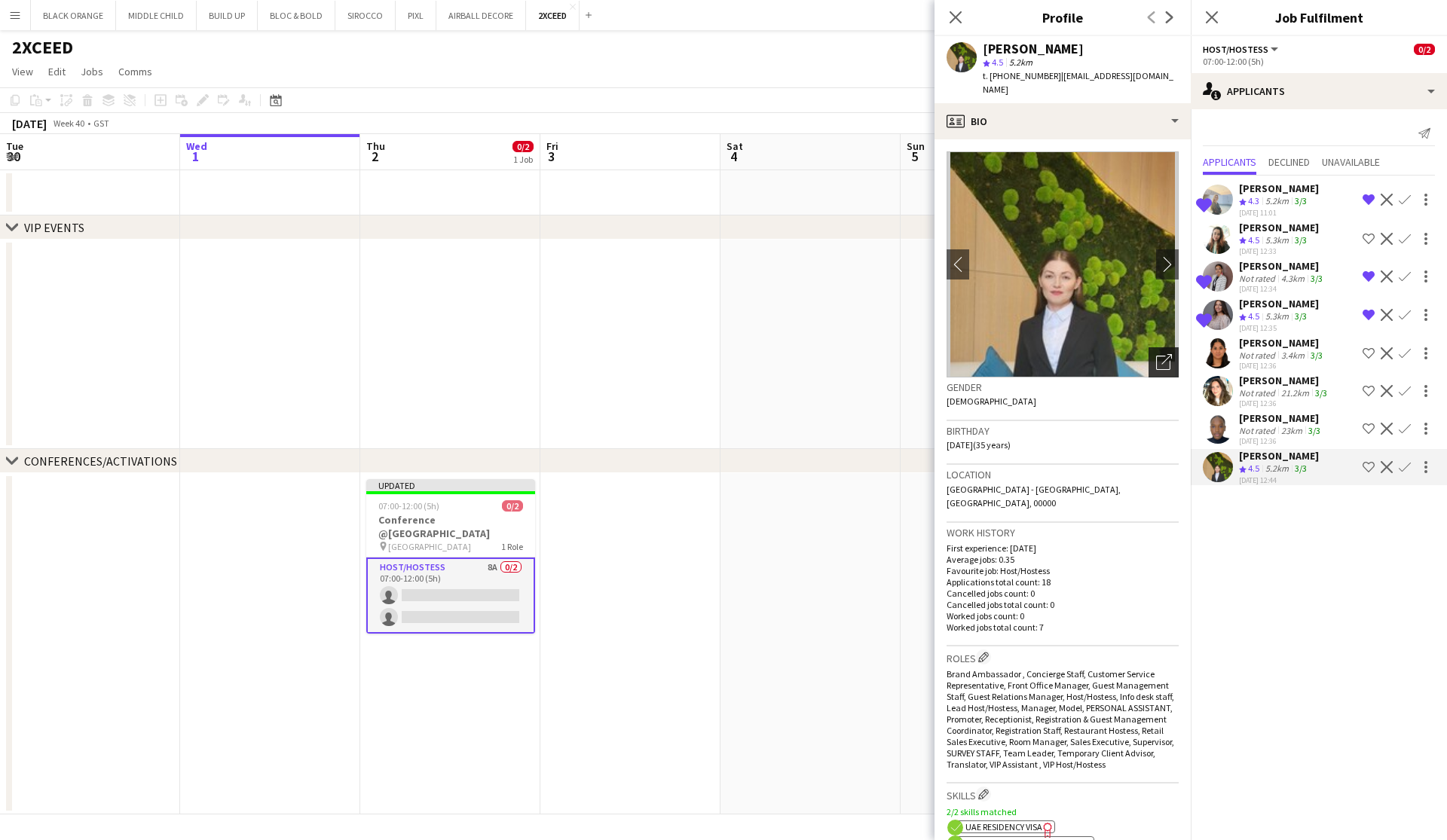
click at [824, 354] on icon "Open photos pop-in" at bounding box center [1164, 361] width 16 height 16
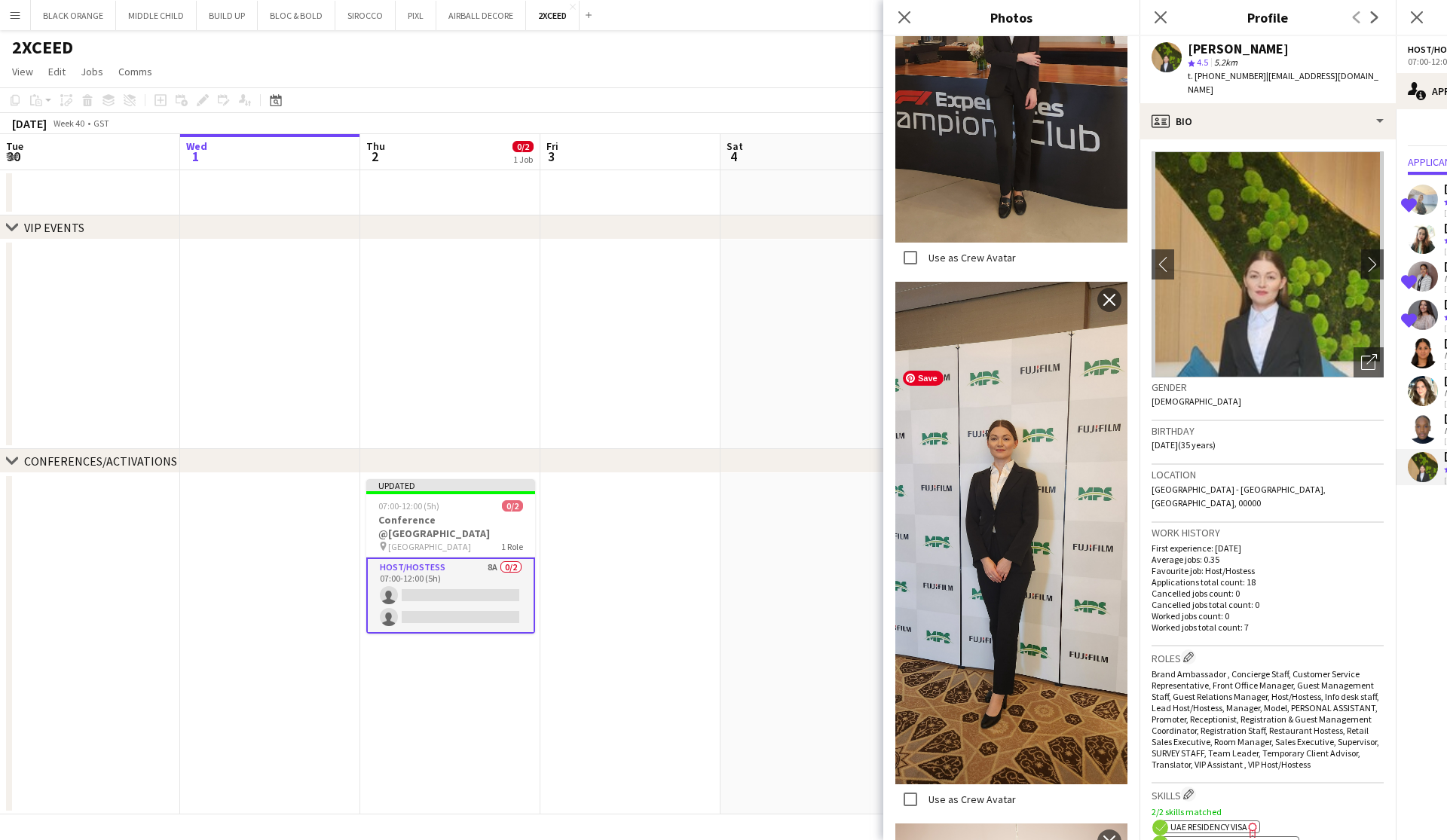
scroll to position [4395, 0]
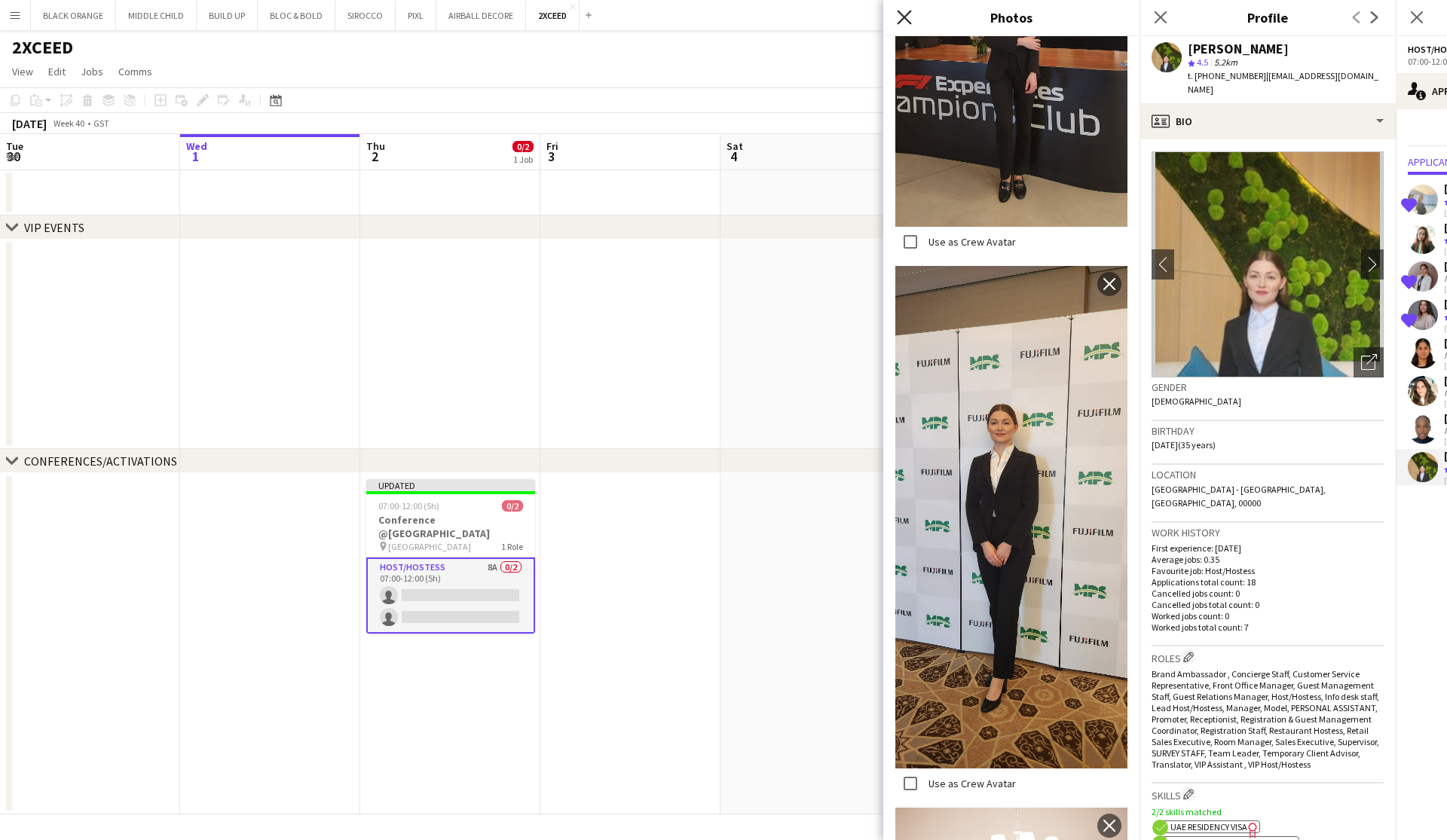
click at [824, 21] on icon "Close pop-in" at bounding box center [904, 17] width 14 height 14
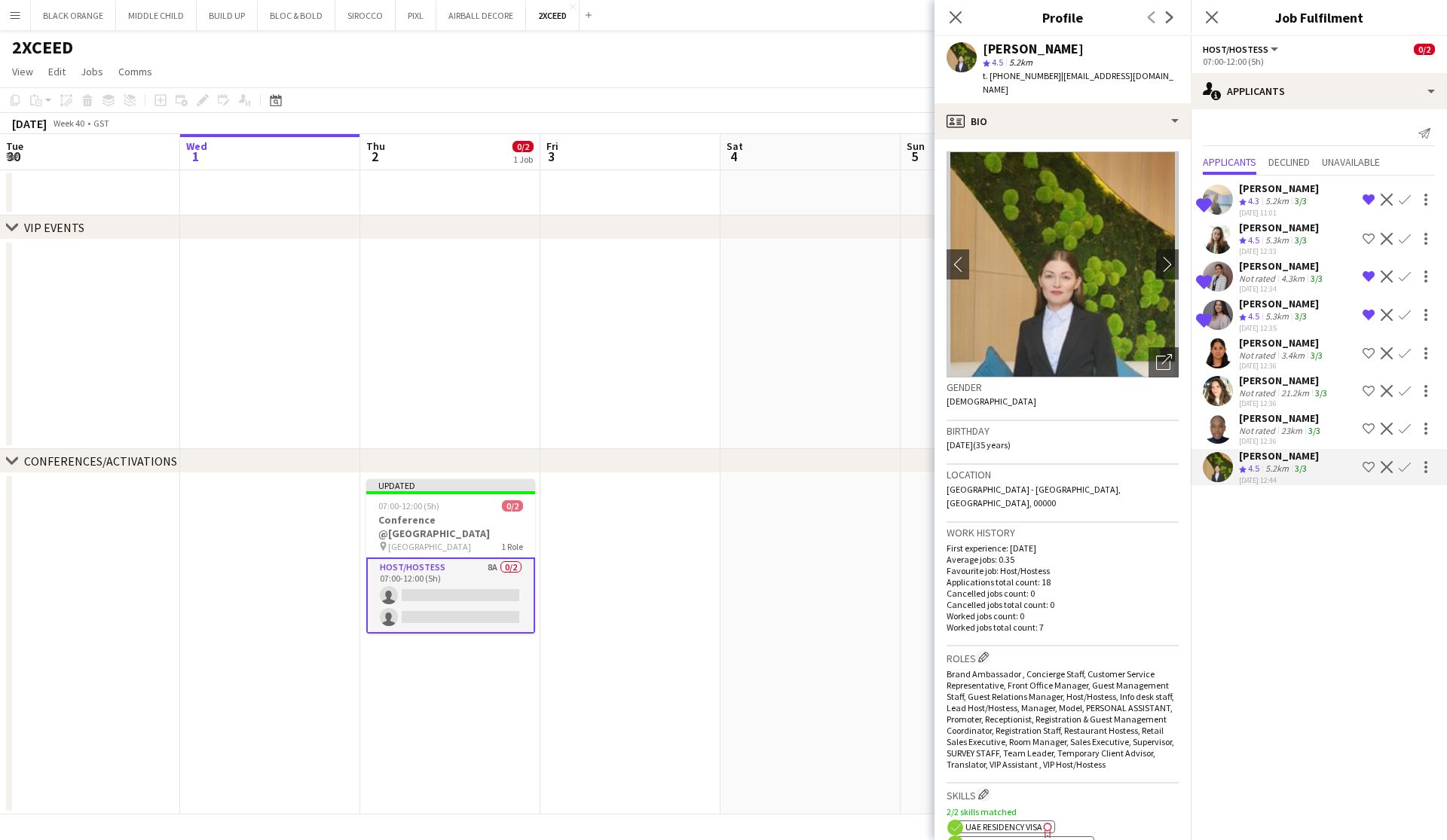
click at [824, 464] on app-icon "Shortlist crew" at bounding box center [1368, 467] width 12 height 12
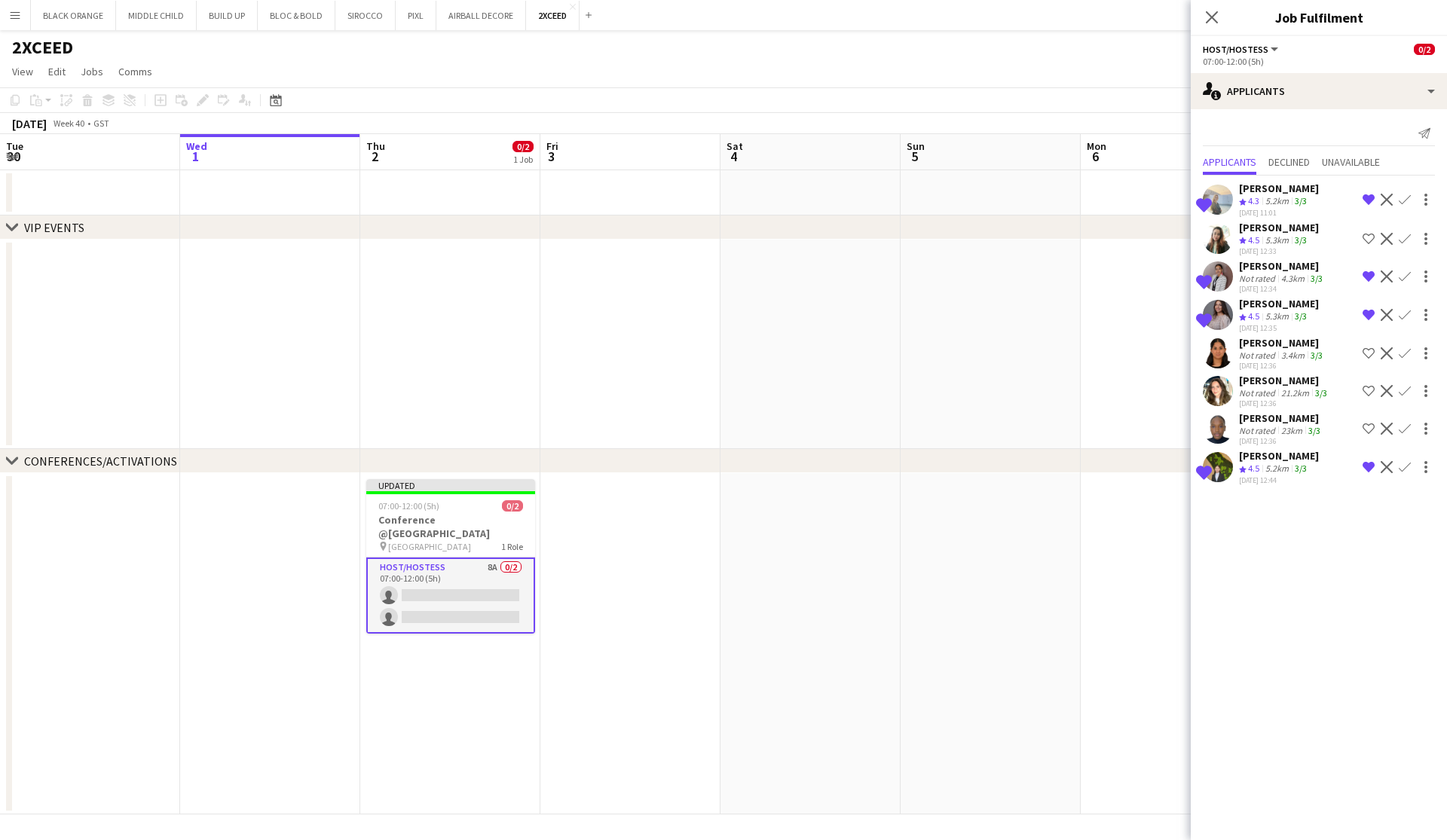
click at [824, 419] on div "Dalal Abdelrahim" at bounding box center [1281, 418] width 84 height 14
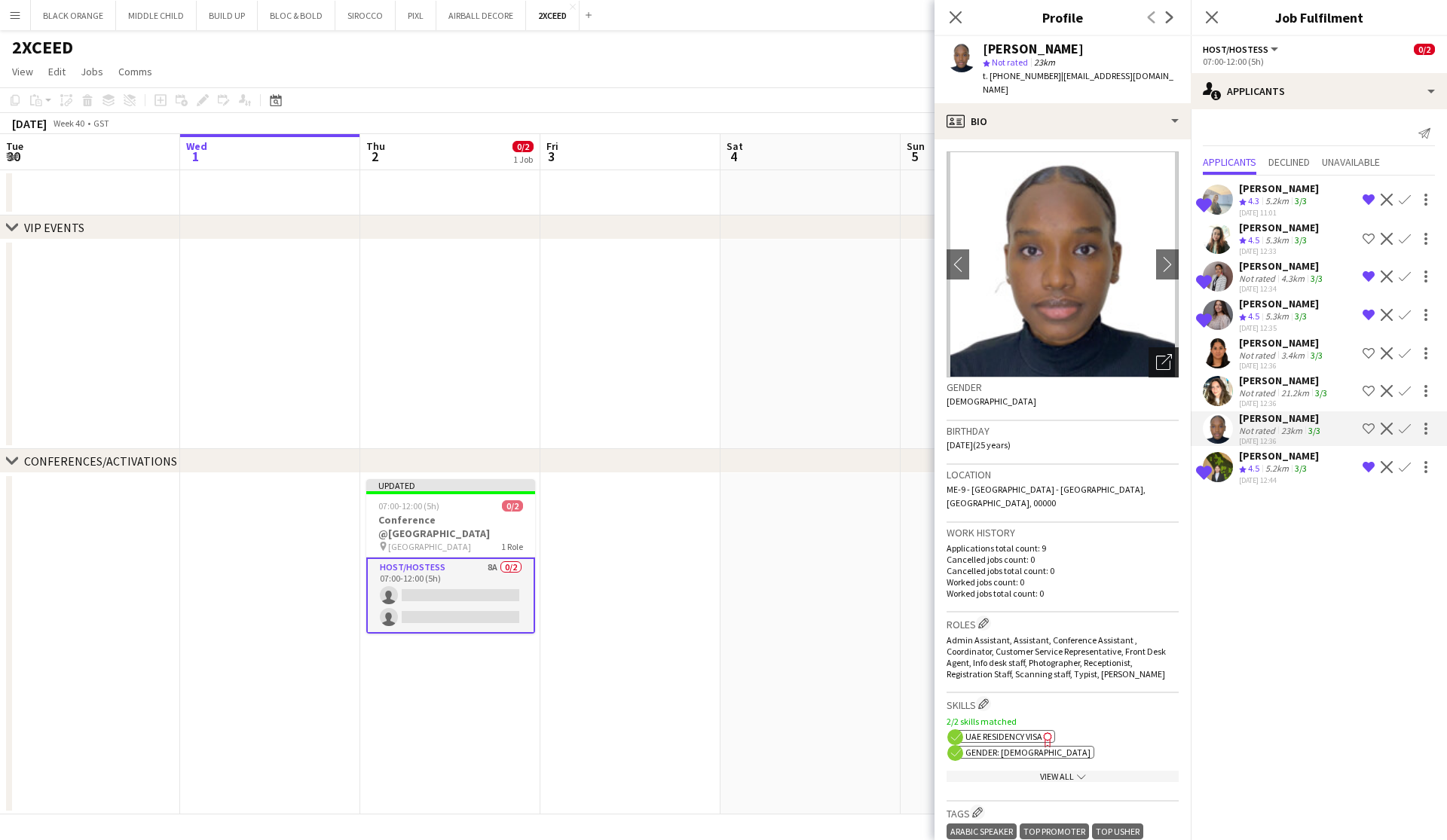
click at [824, 354] on icon "Open photos pop-in" at bounding box center [1164, 361] width 16 height 16
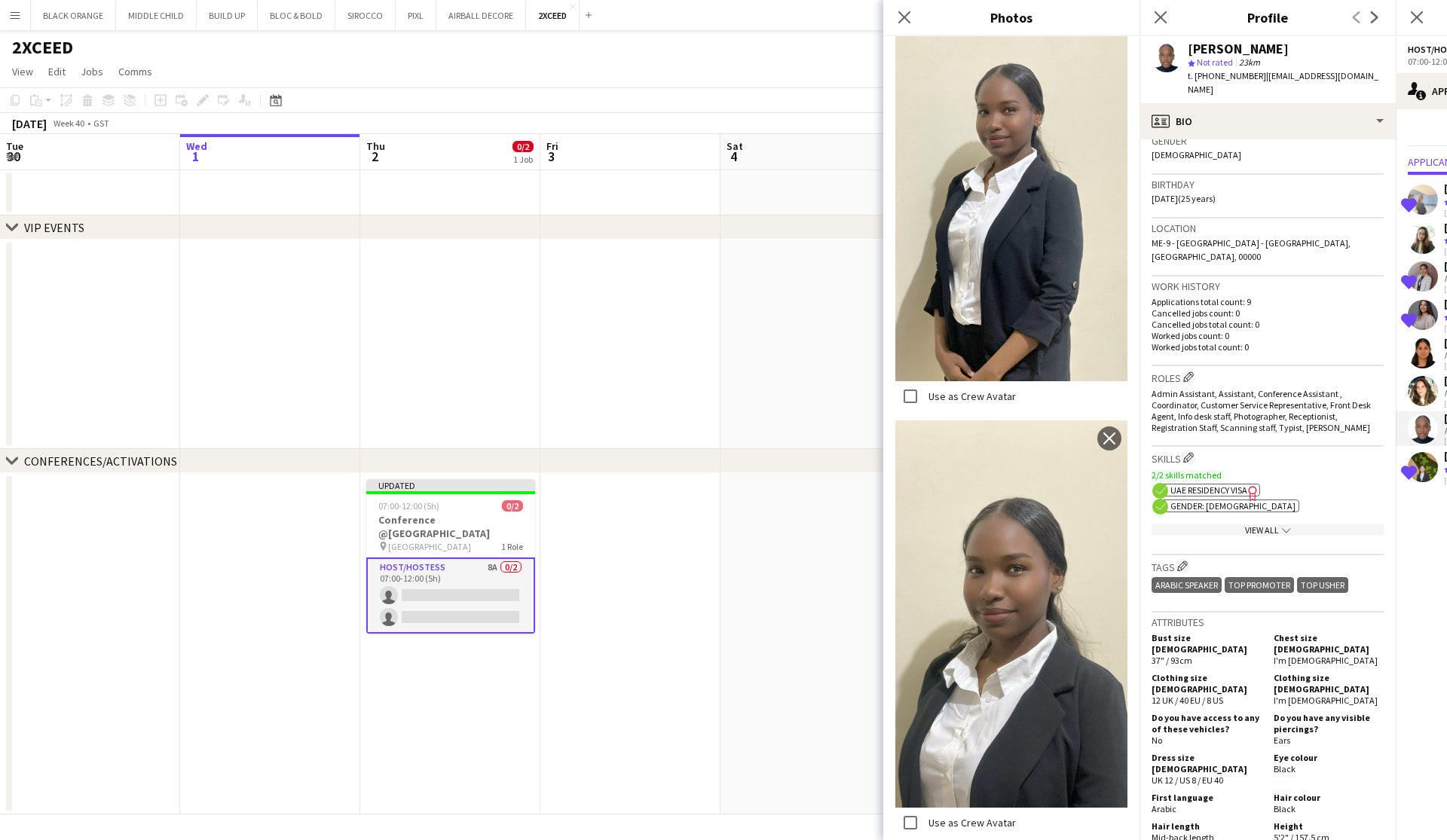
scroll to position [248, 0]
click at [824, 21] on icon "Close pop-in" at bounding box center [904, 17] width 14 height 14
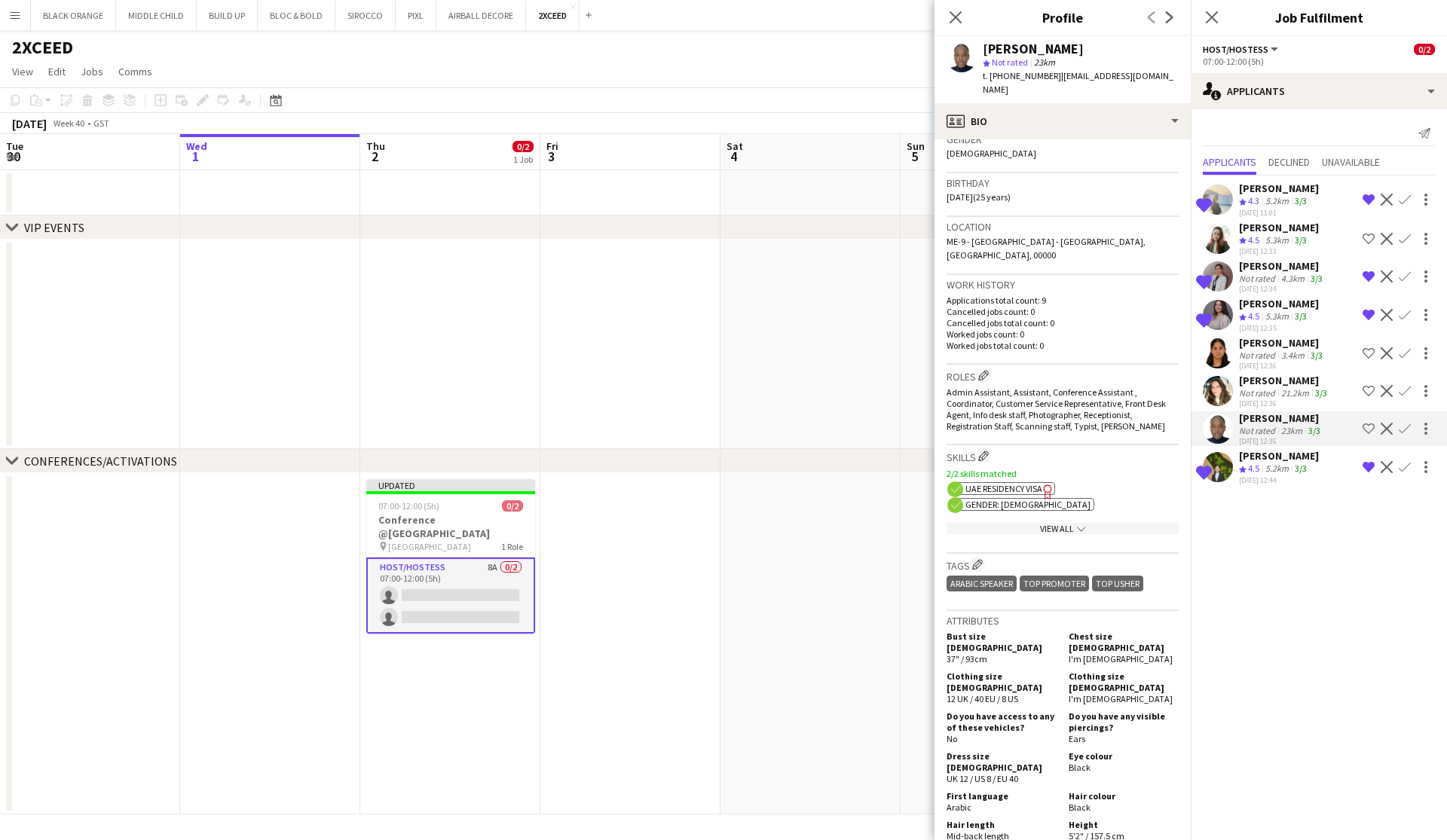
click at [824, 390] on div "Not rated" at bounding box center [1259, 392] width 39 height 11
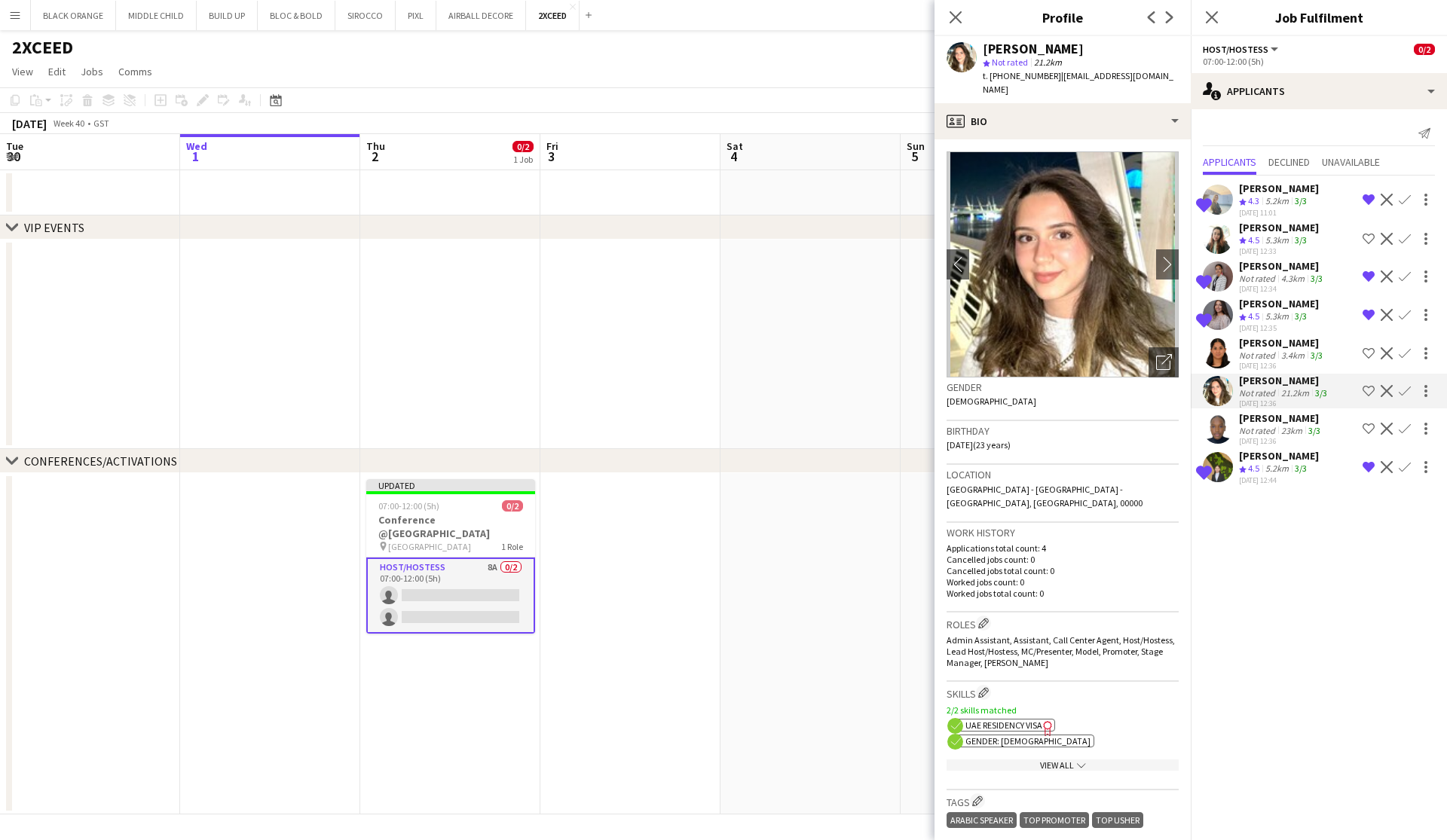
scroll to position [0, 0]
click at [824, 351] on div "Open photos pop-in" at bounding box center [1164, 362] width 31 height 31
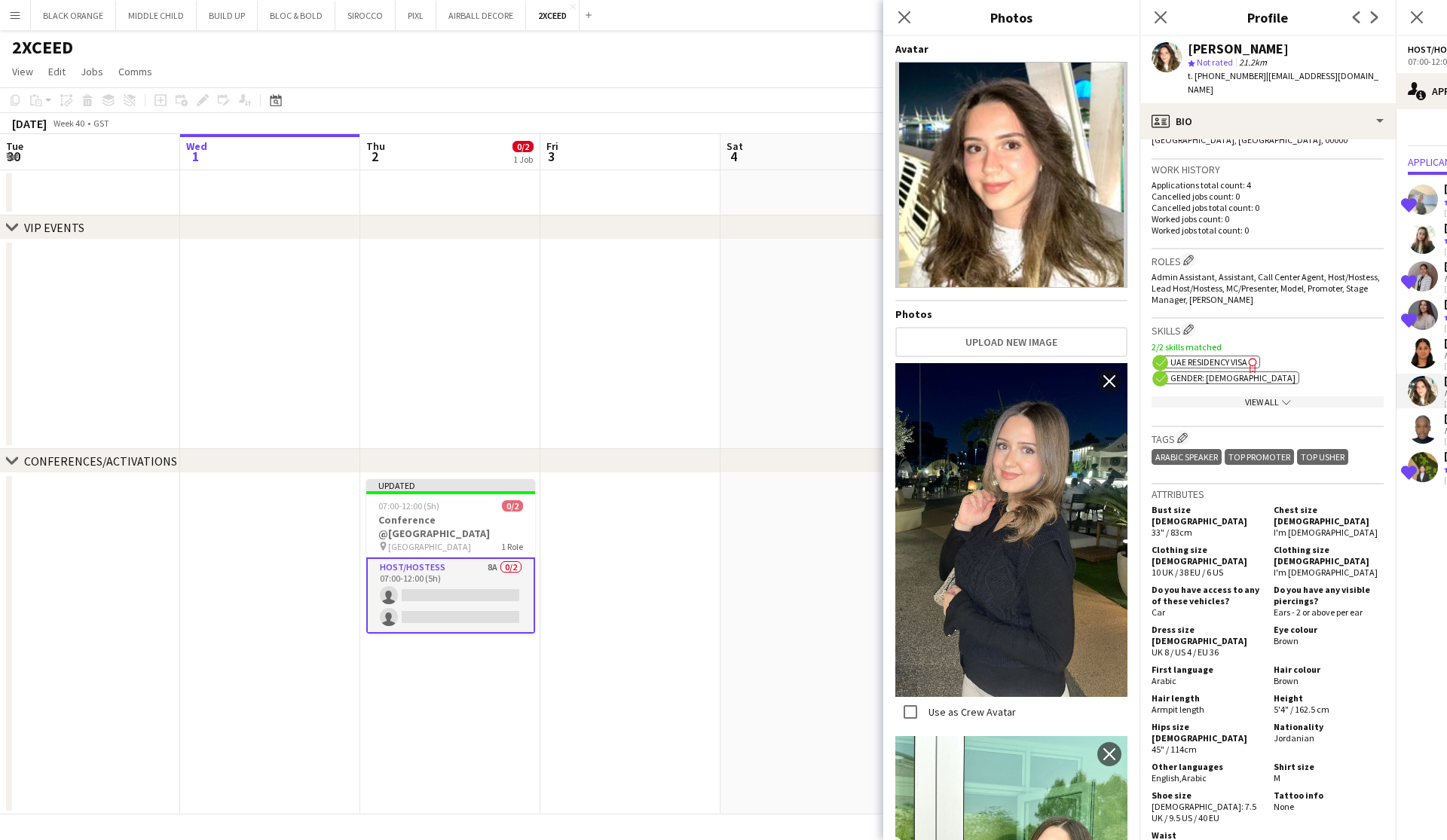
scroll to position [364, 0]
click at [824, 20] on icon "Close pop-in" at bounding box center [904, 17] width 14 height 14
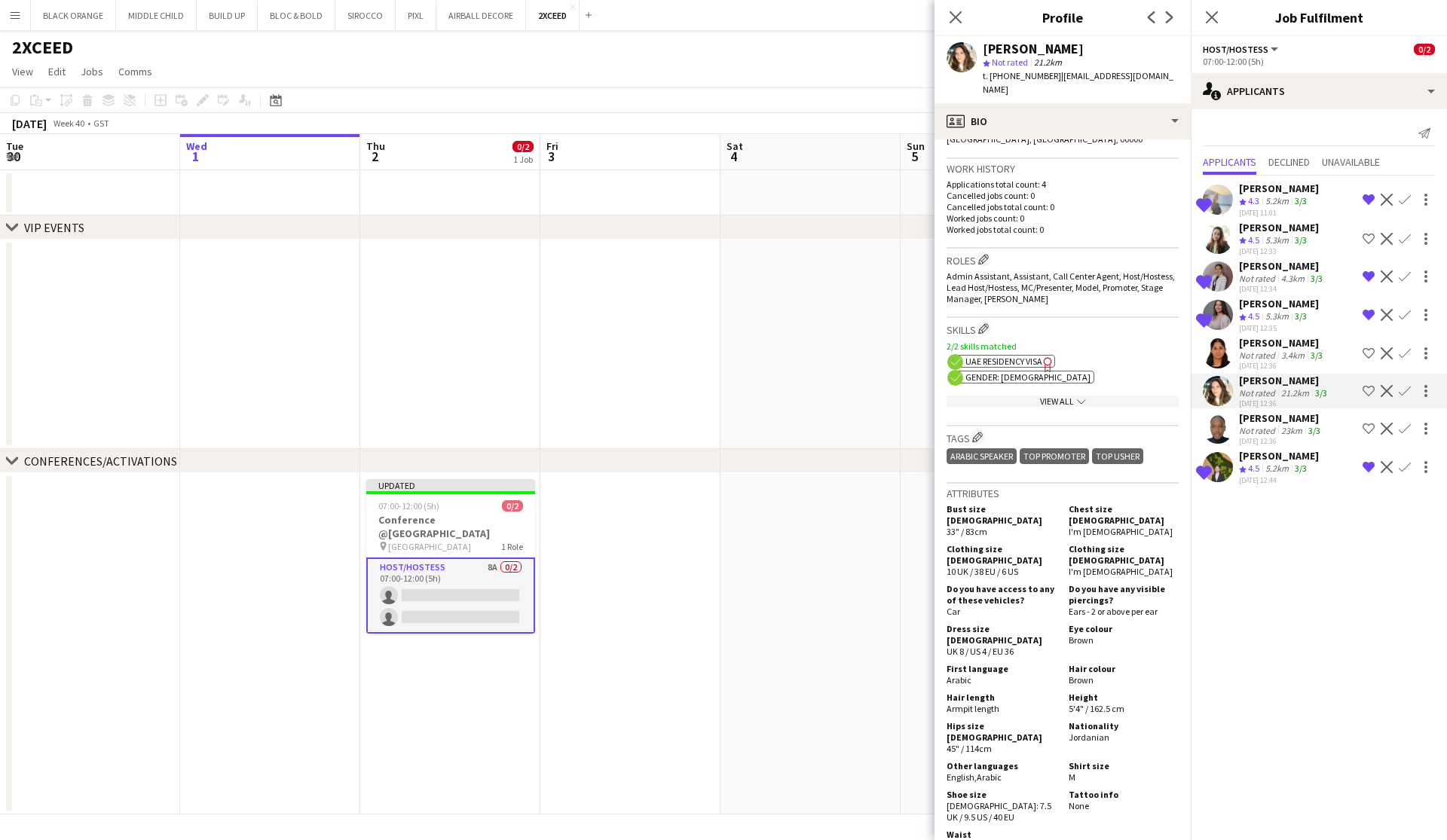
click at [824, 359] on div "Not rated" at bounding box center [1259, 355] width 39 height 11
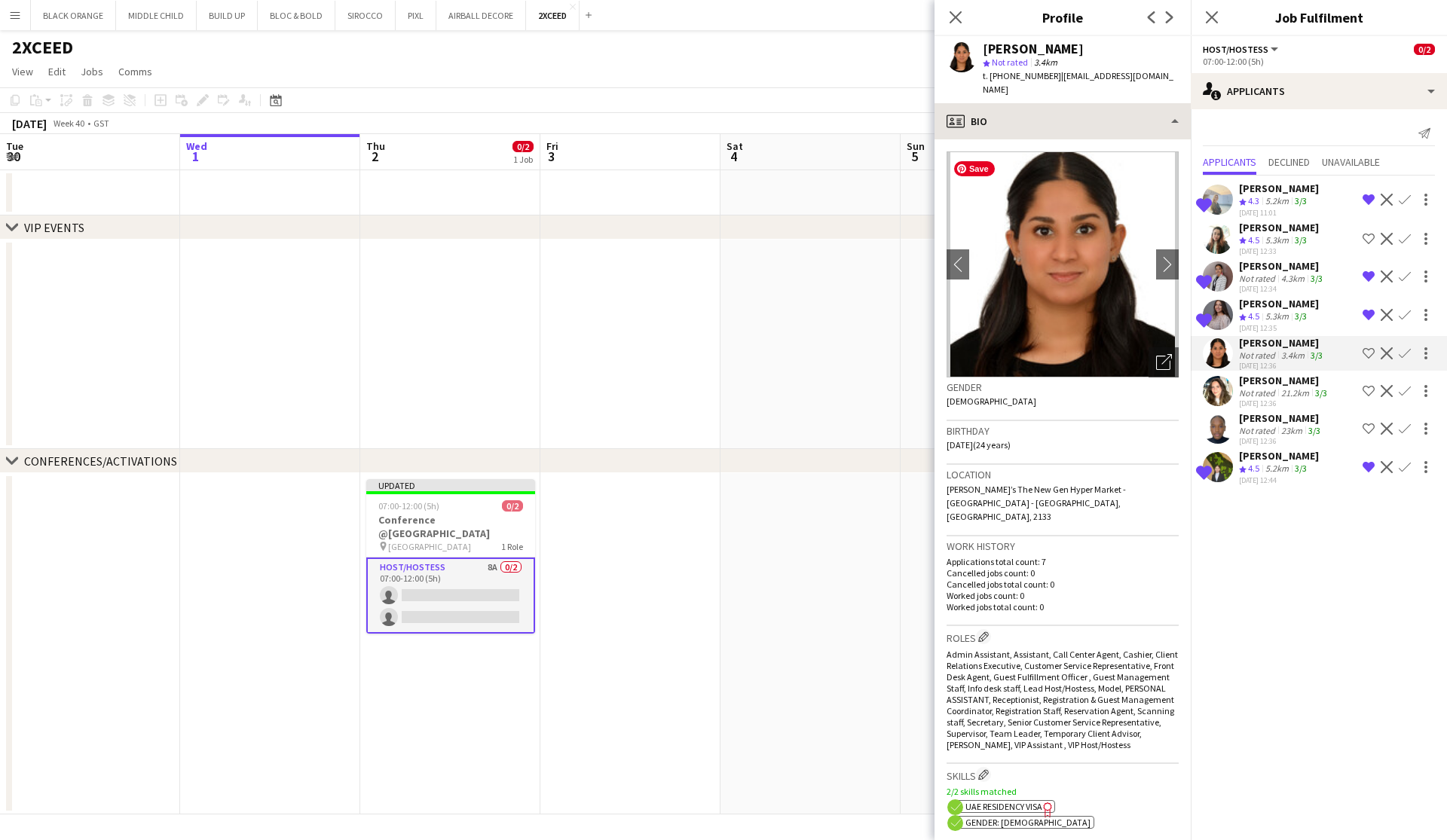
scroll to position [0, 0]
click at [824, 356] on icon "Open photos pop-in" at bounding box center [1164, 361] width 16 height 16
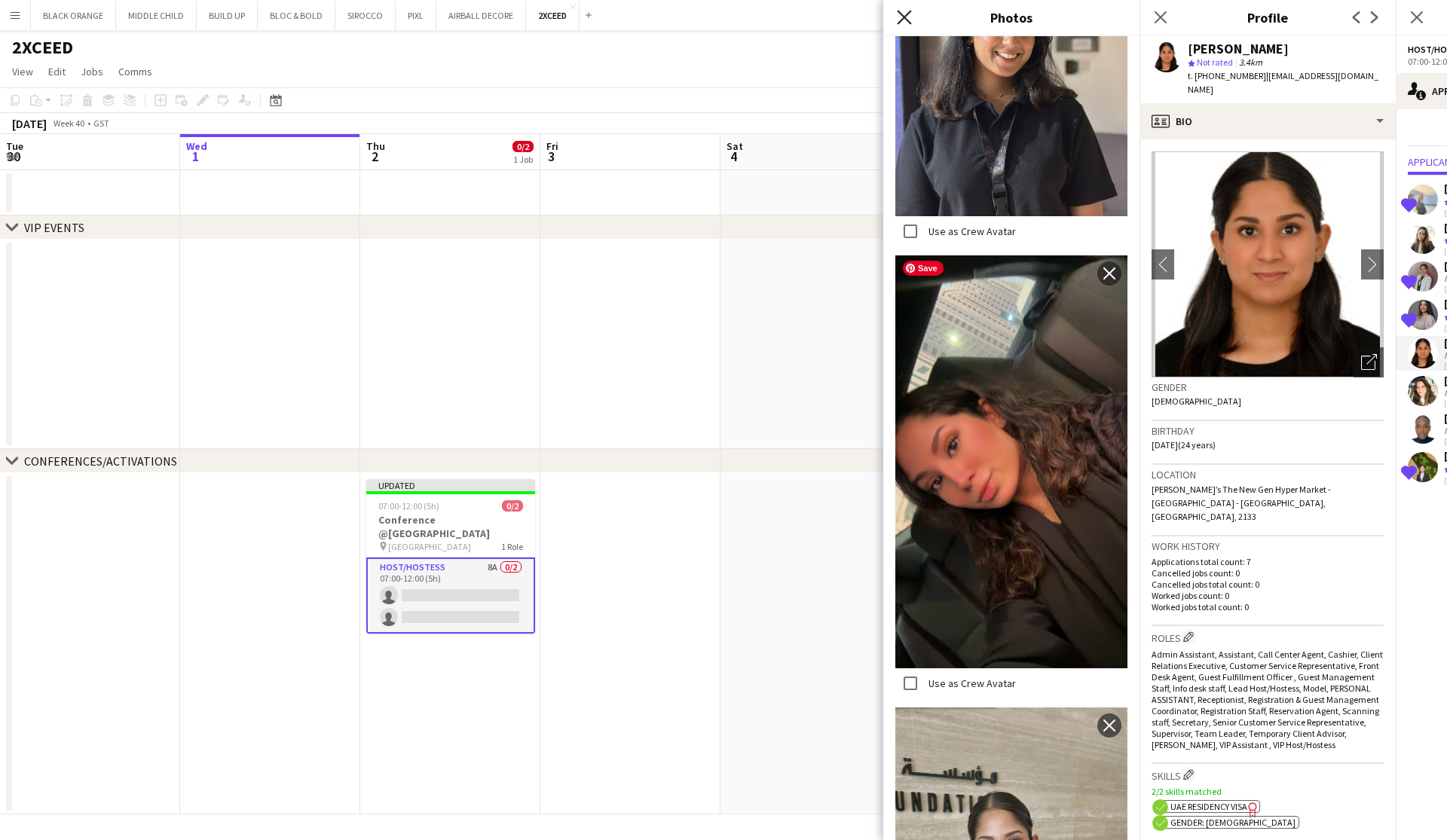
scroll to position [812, 0]
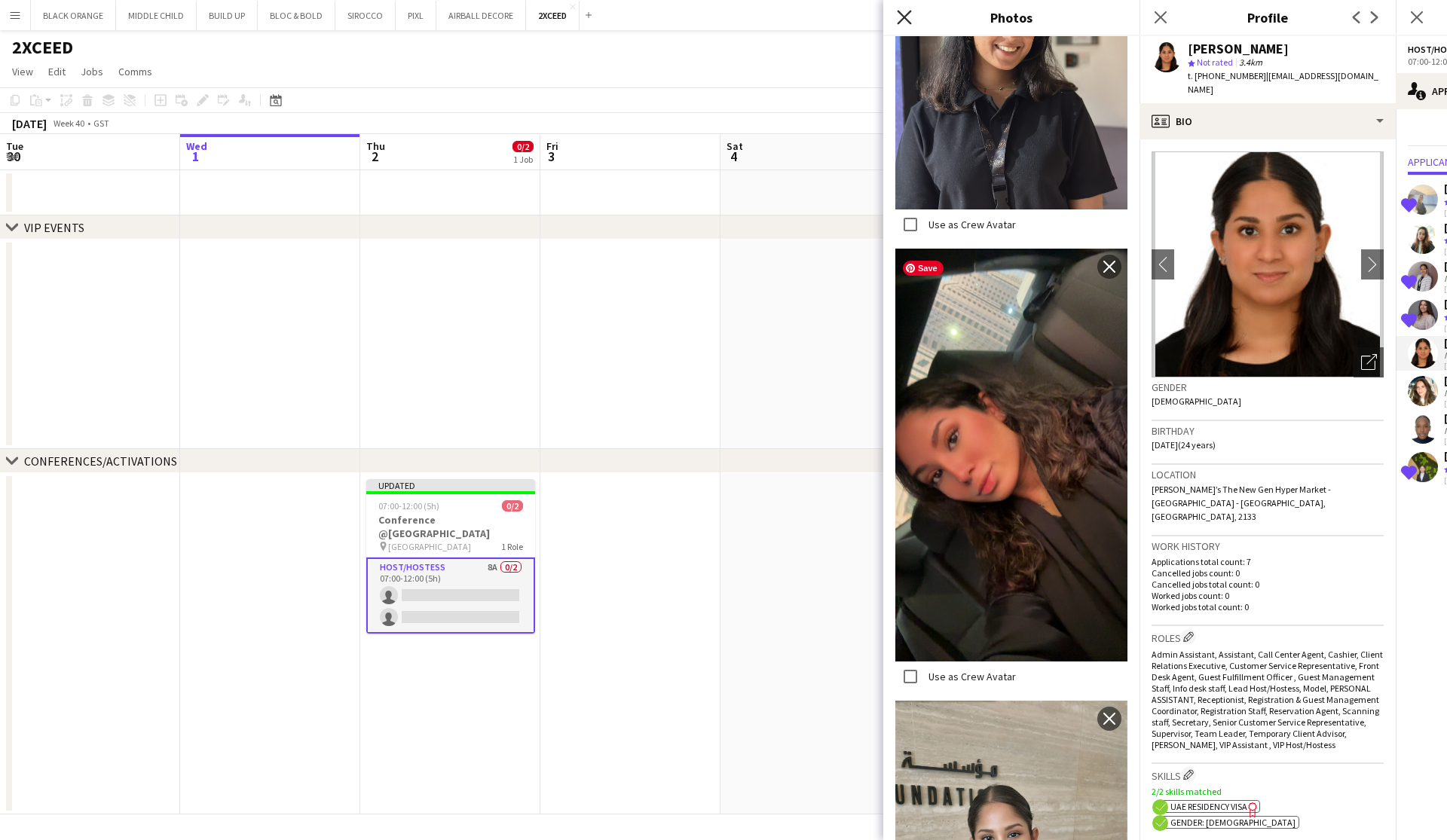
click at [824, 18] on icon at bounding box center [904, 17] width 14 height 14
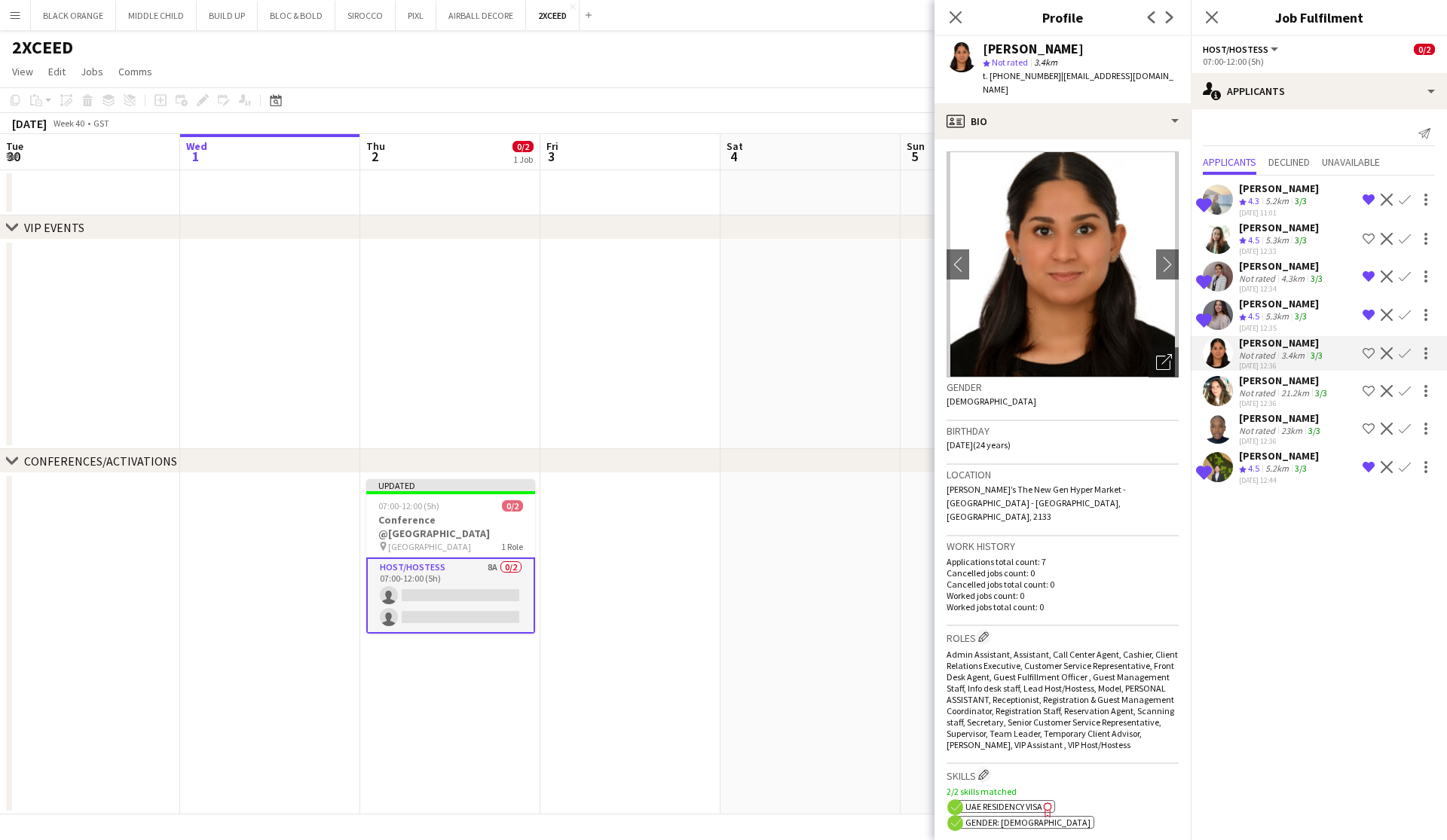
click at [824, 319] on span "4.5" at bounding box center [1253, 316] width 11 height 11
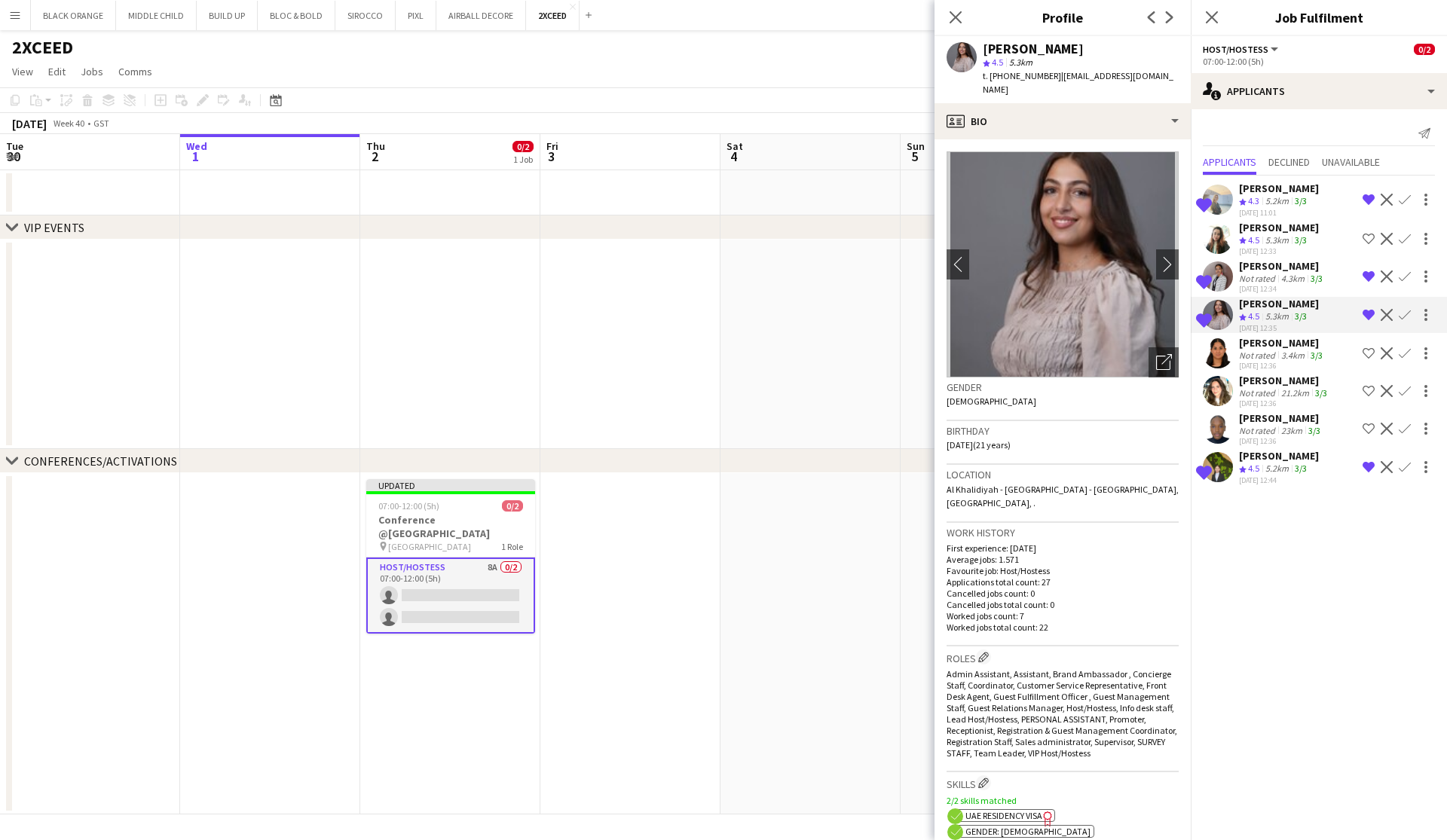
scroll to position [0, 0]
click at [824, 193] on div "Daria Burdiuk" at bounding box center [1279, 188] width 80 height 14
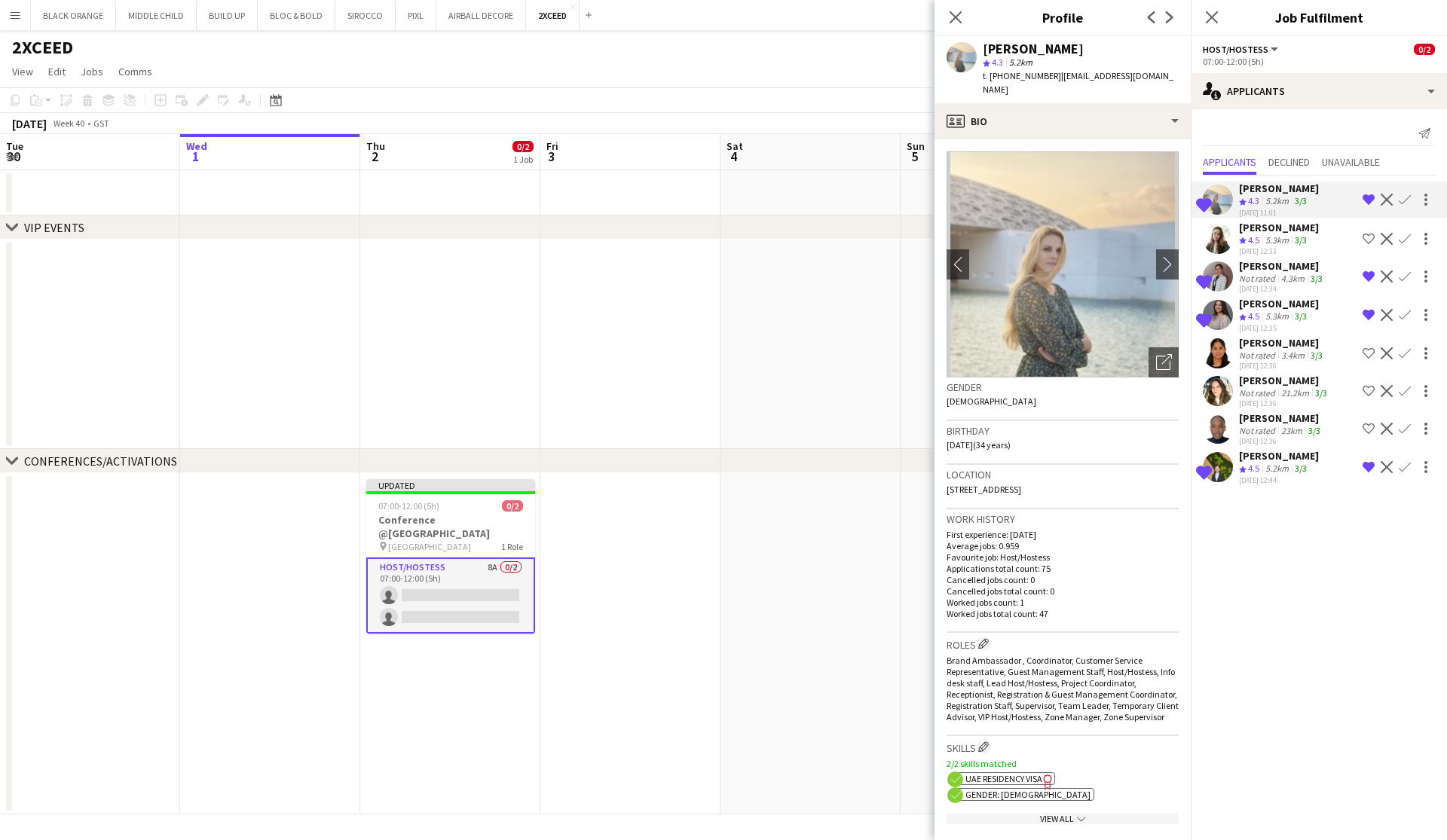
click at [824, 277] on div "Not rated" at bounding box center [1259, 277] width 39 height 11
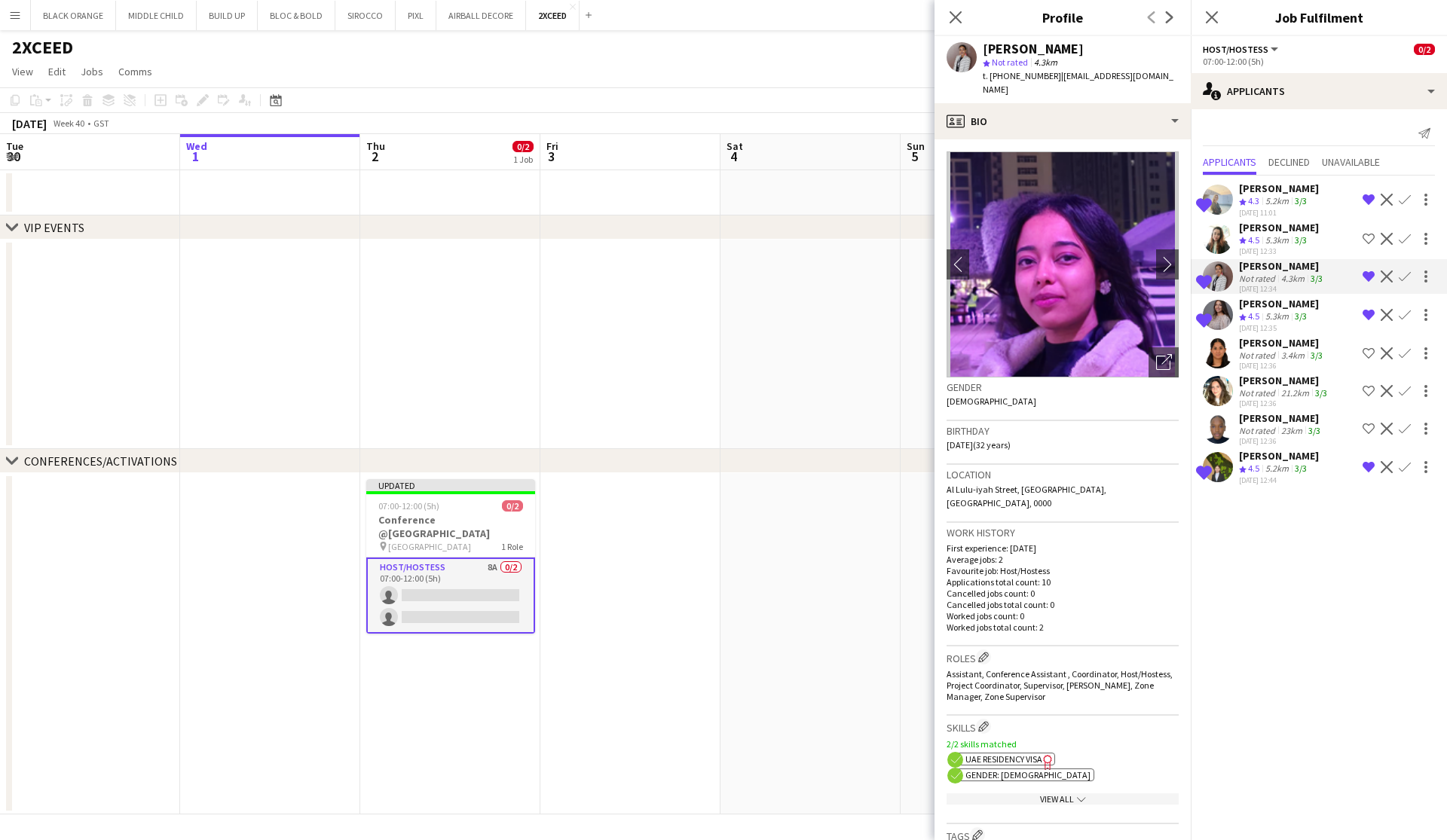
click at [824, 425] on div "Not rated" at bounding box center [1259, 430] width 39 height 11
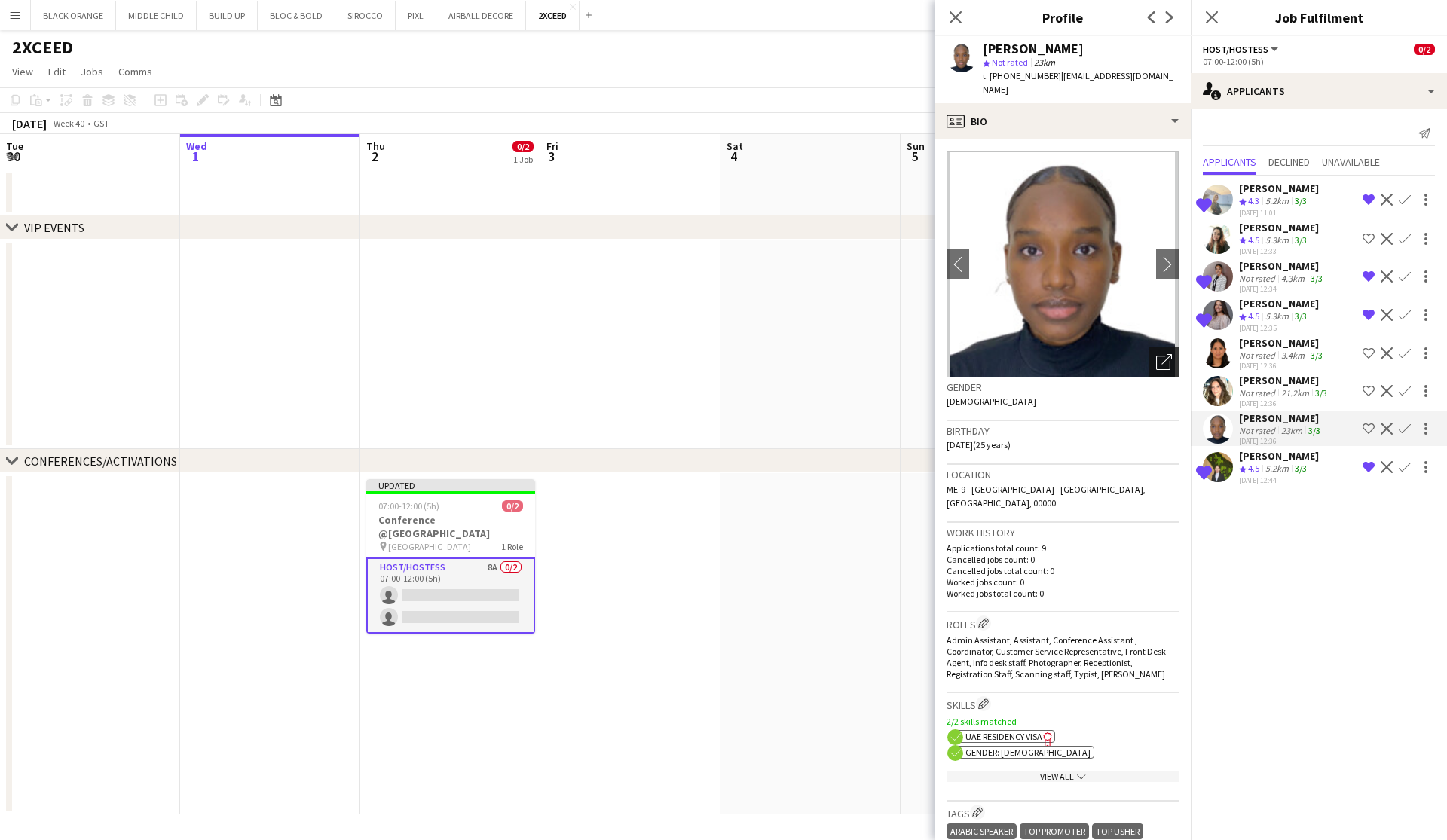
click at [824, 354] on icon "Open photos pop-in" at bounding box center [1164, 361] width 16 height 16
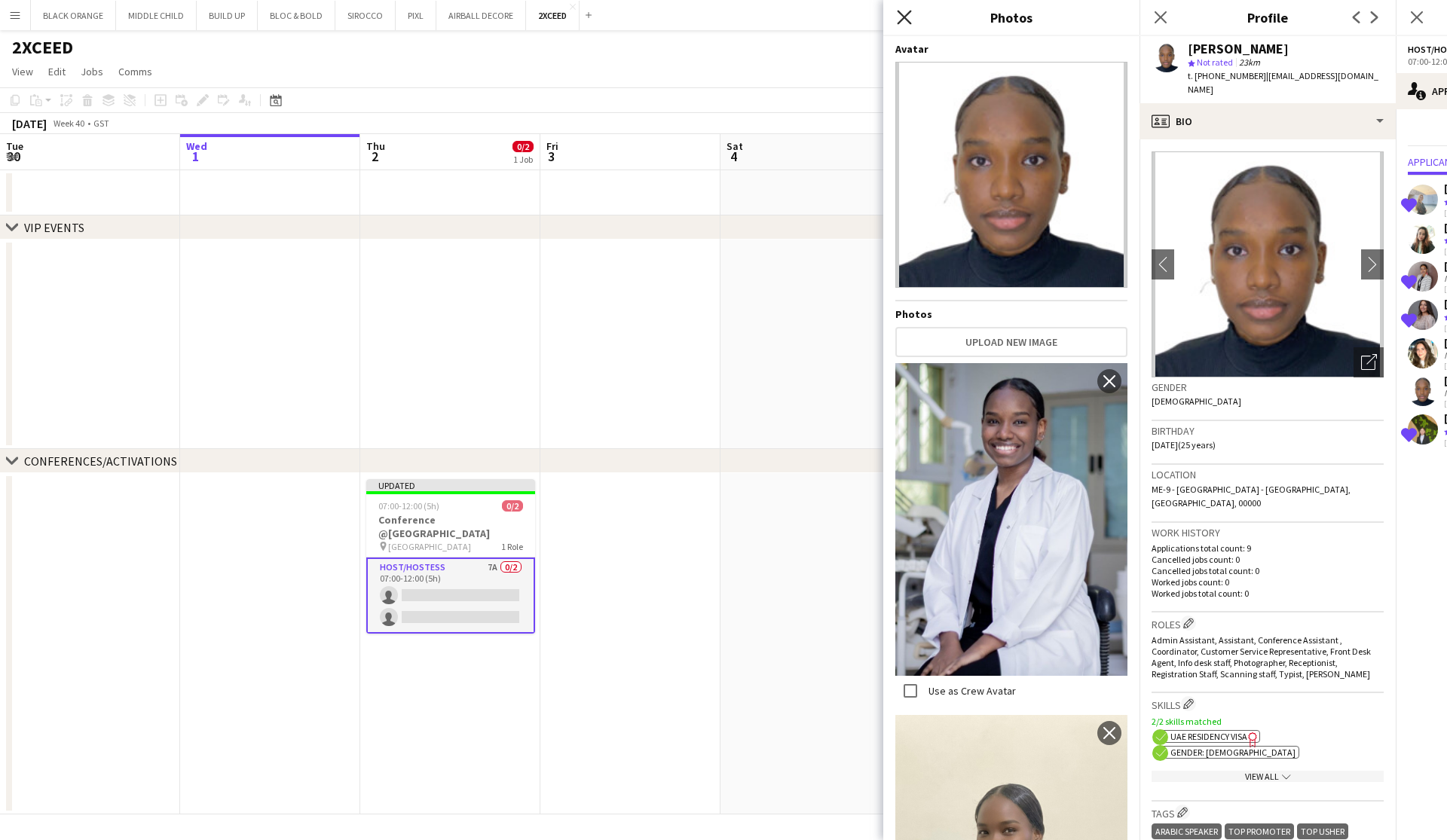
click at [824, 18] on icon "Close pop-in" at bounding box center [904, 17] width 14 height 14
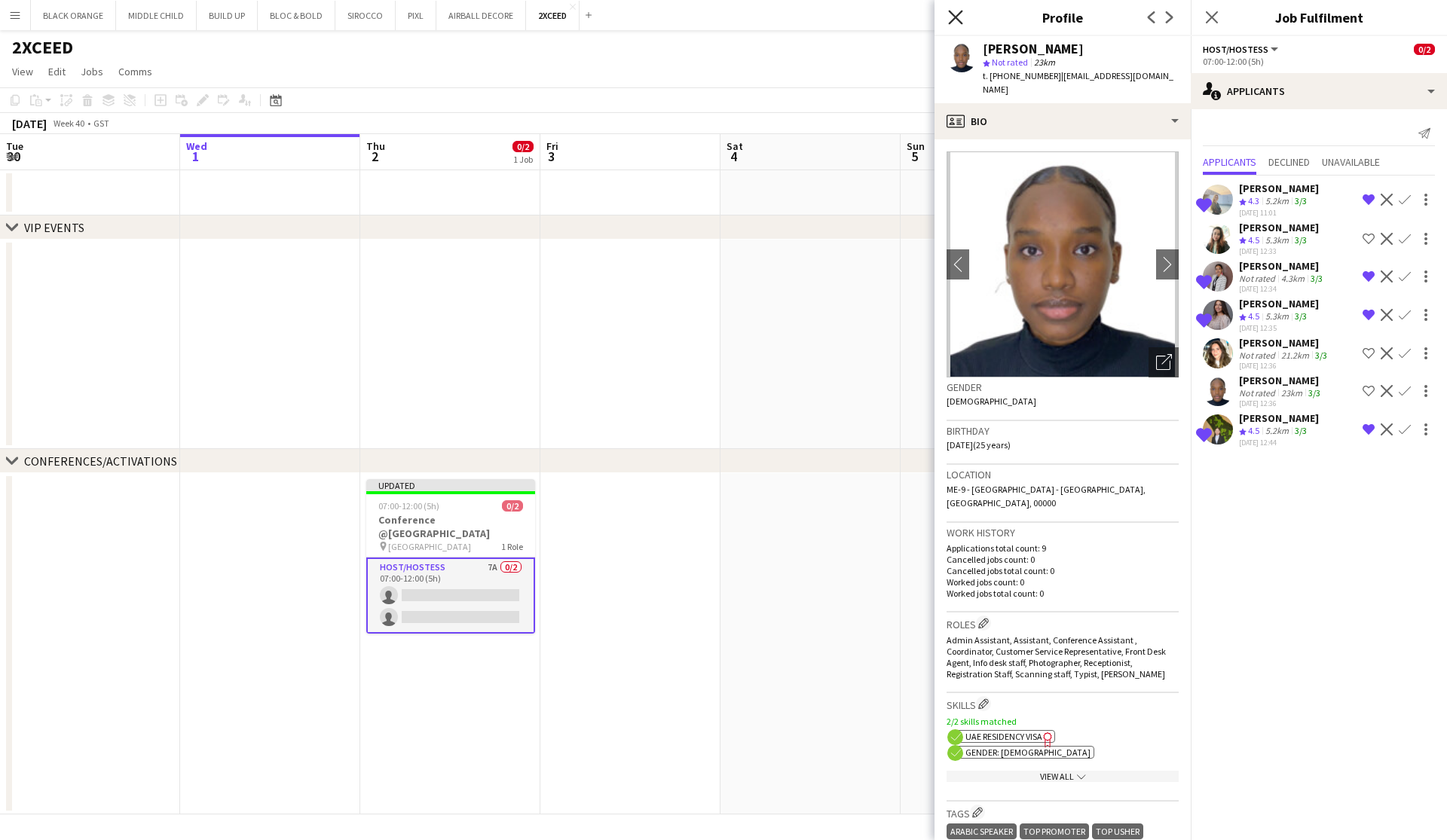
click at [824, 17] on icon at bounding box center [955, 17] width 14 height 14
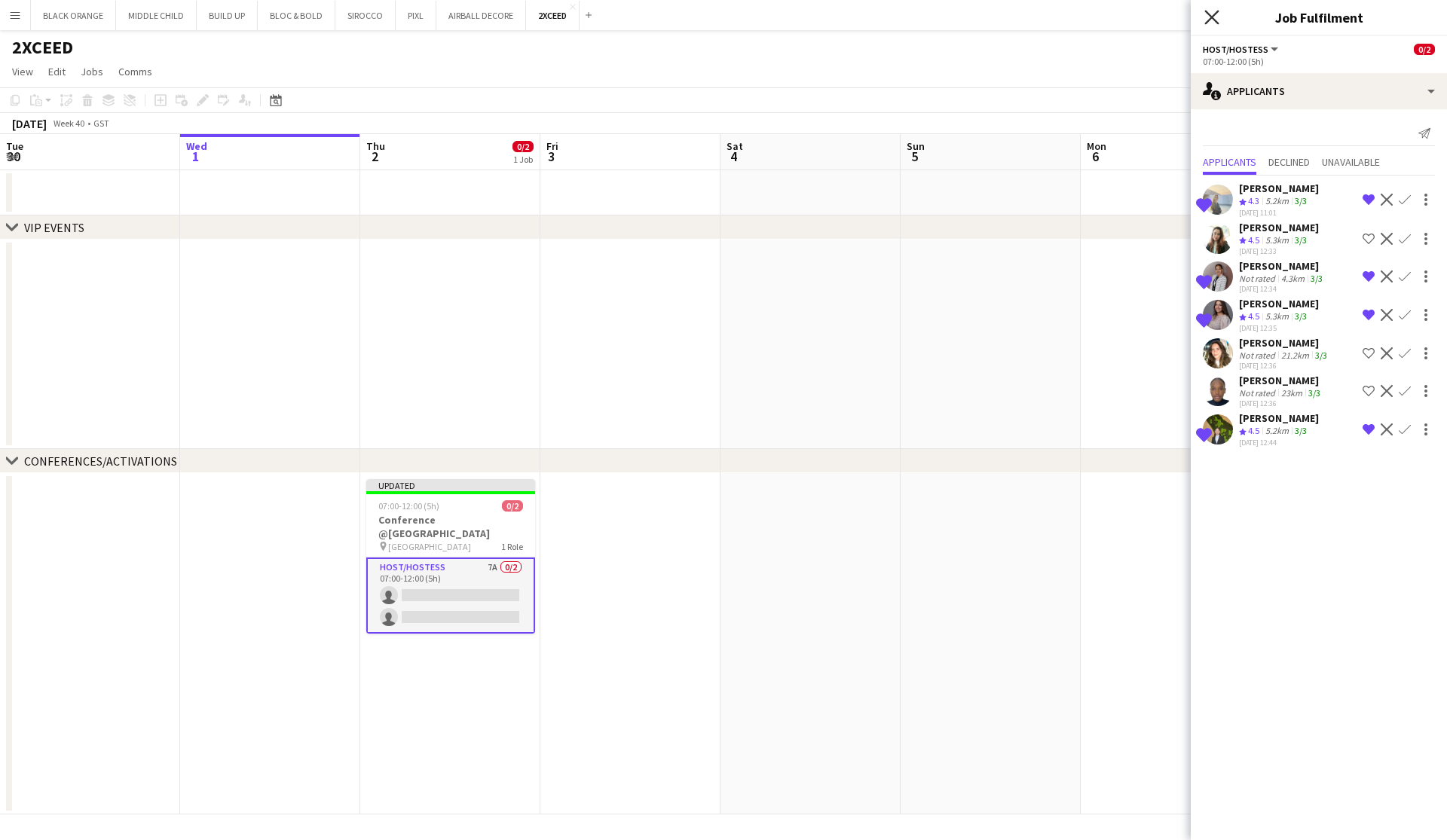
click at [824, 10] on icon at bounding box center [1211, 17] width 14 height 14
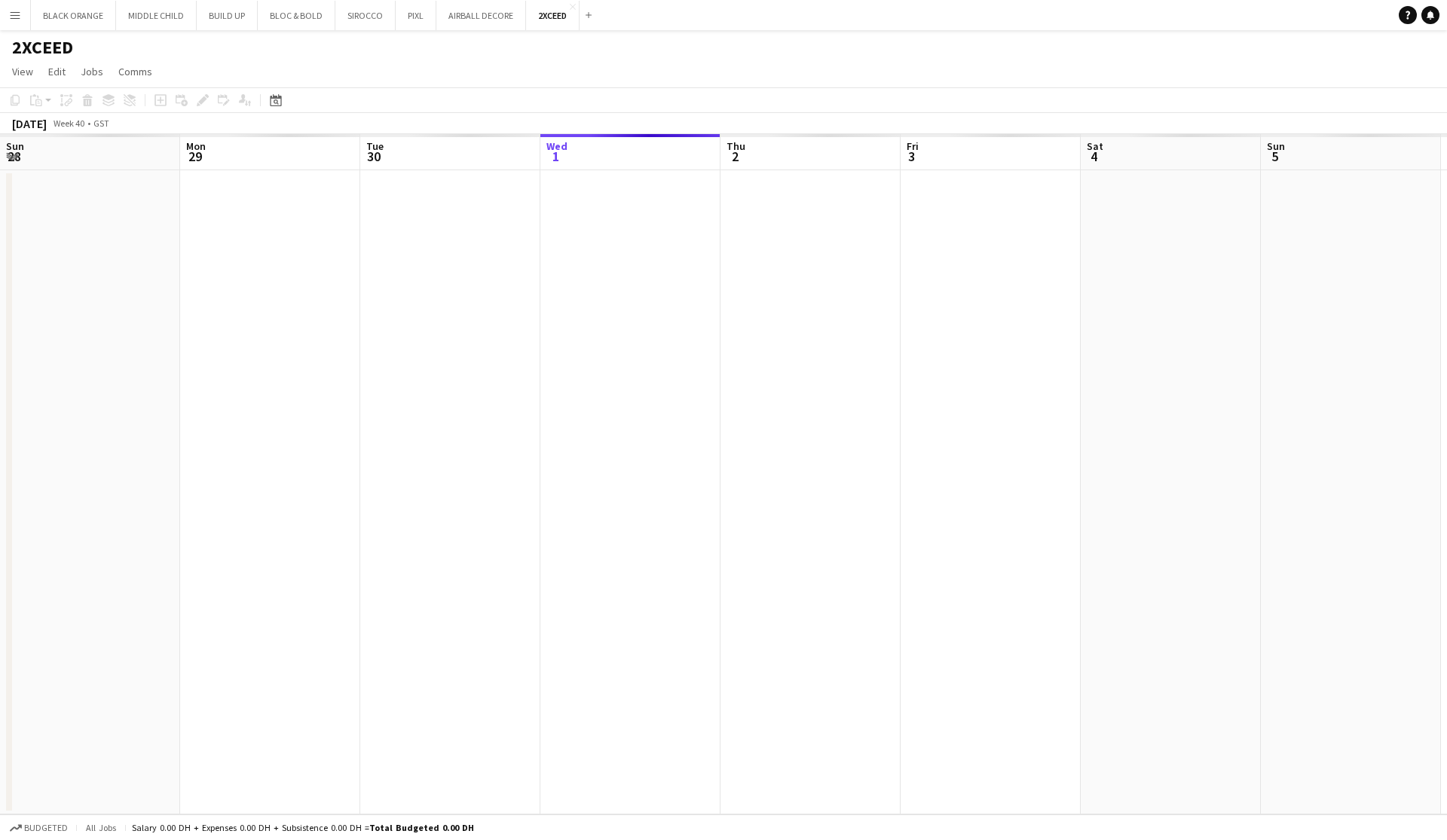
scroll to position [0, 360]
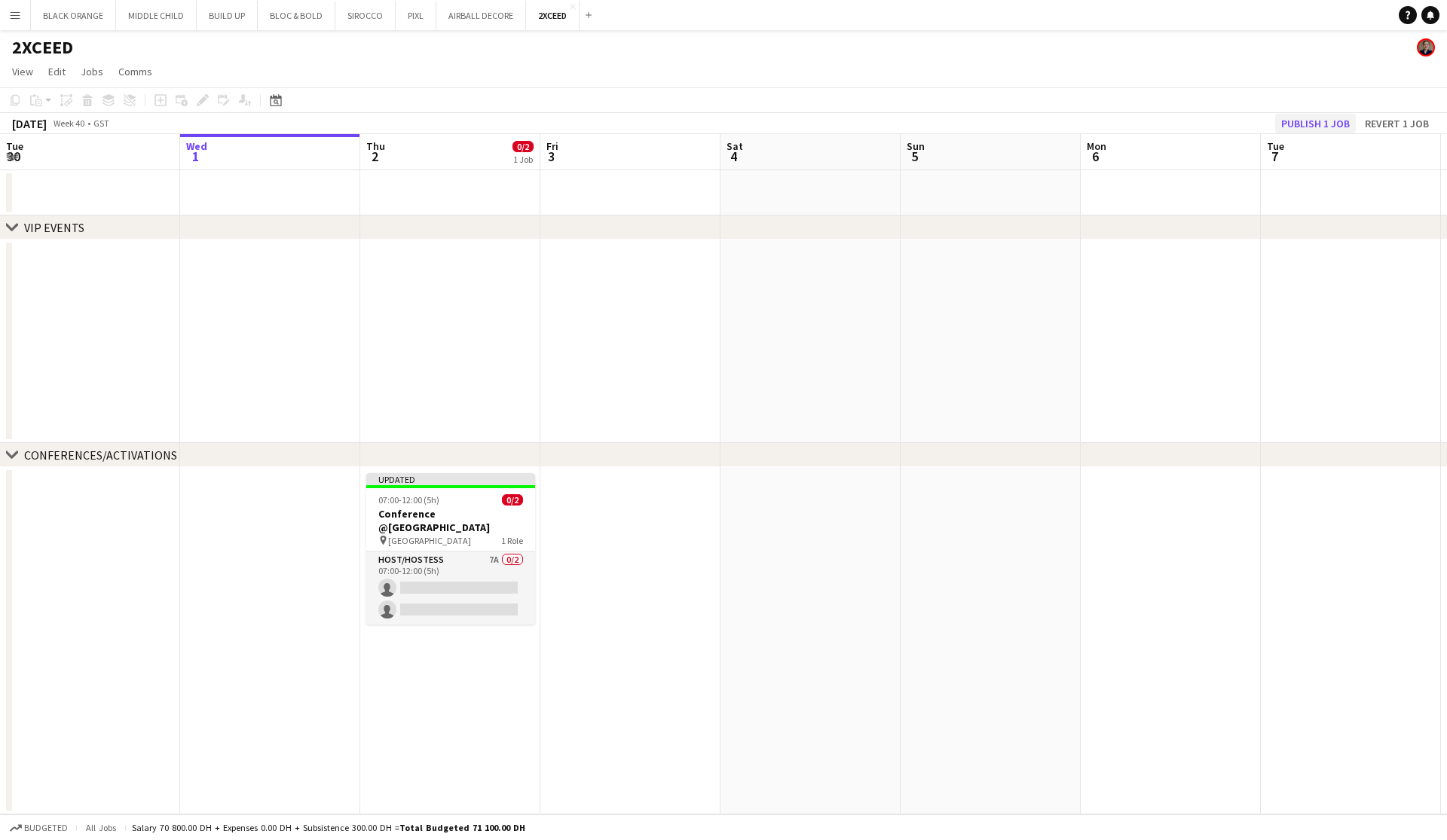
click at [1293, 127] on button "Publish 1 job" at bounding box center [1315, 123] width 81 height 20
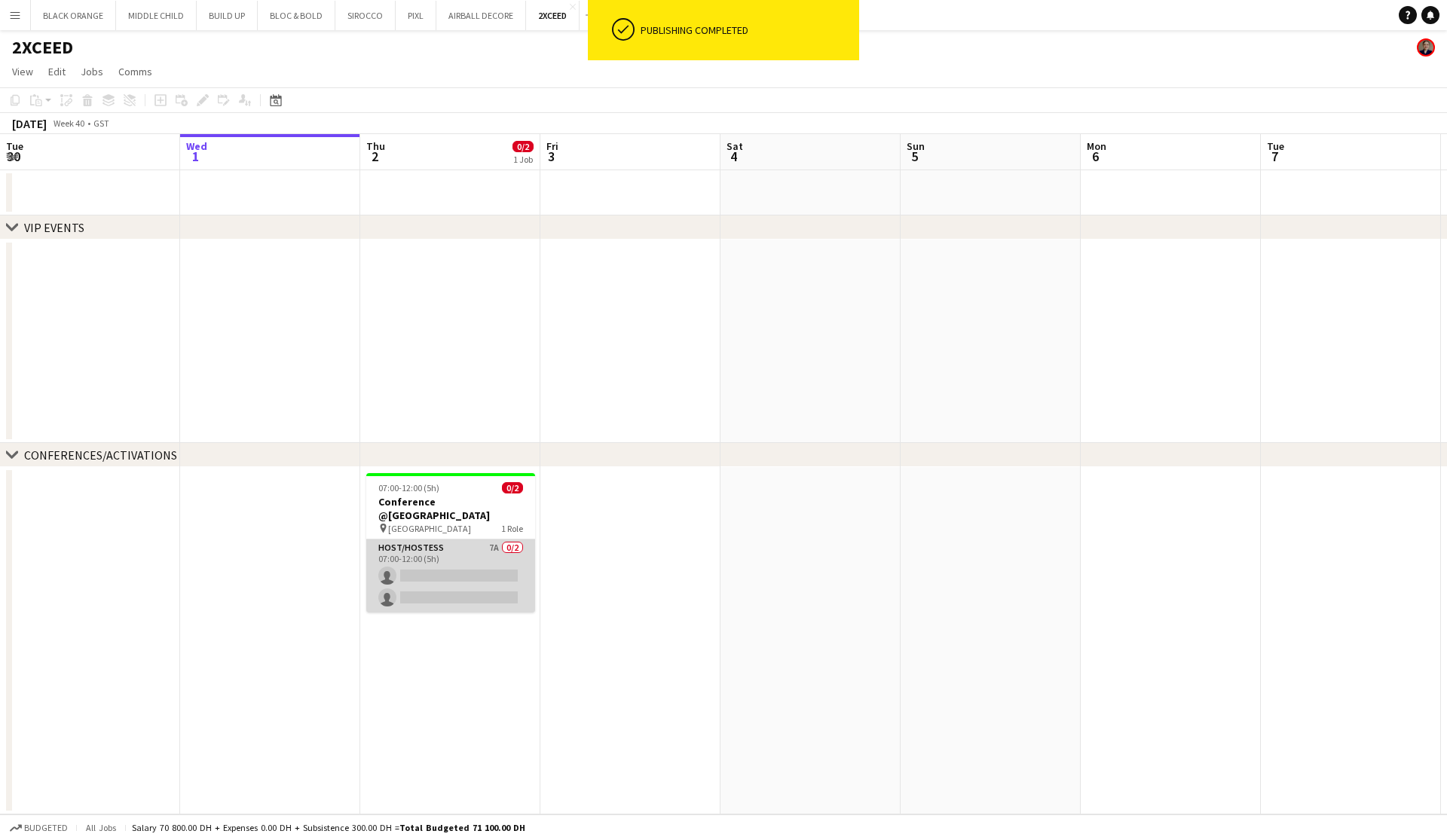
click at [447, 547] on app-card-role "Host/Hostess 7A 0/2 07:00-12:00 (5h) single-neutral-actions single-neutral-acti…" at bounding box center [450, 576] width 169 height 73
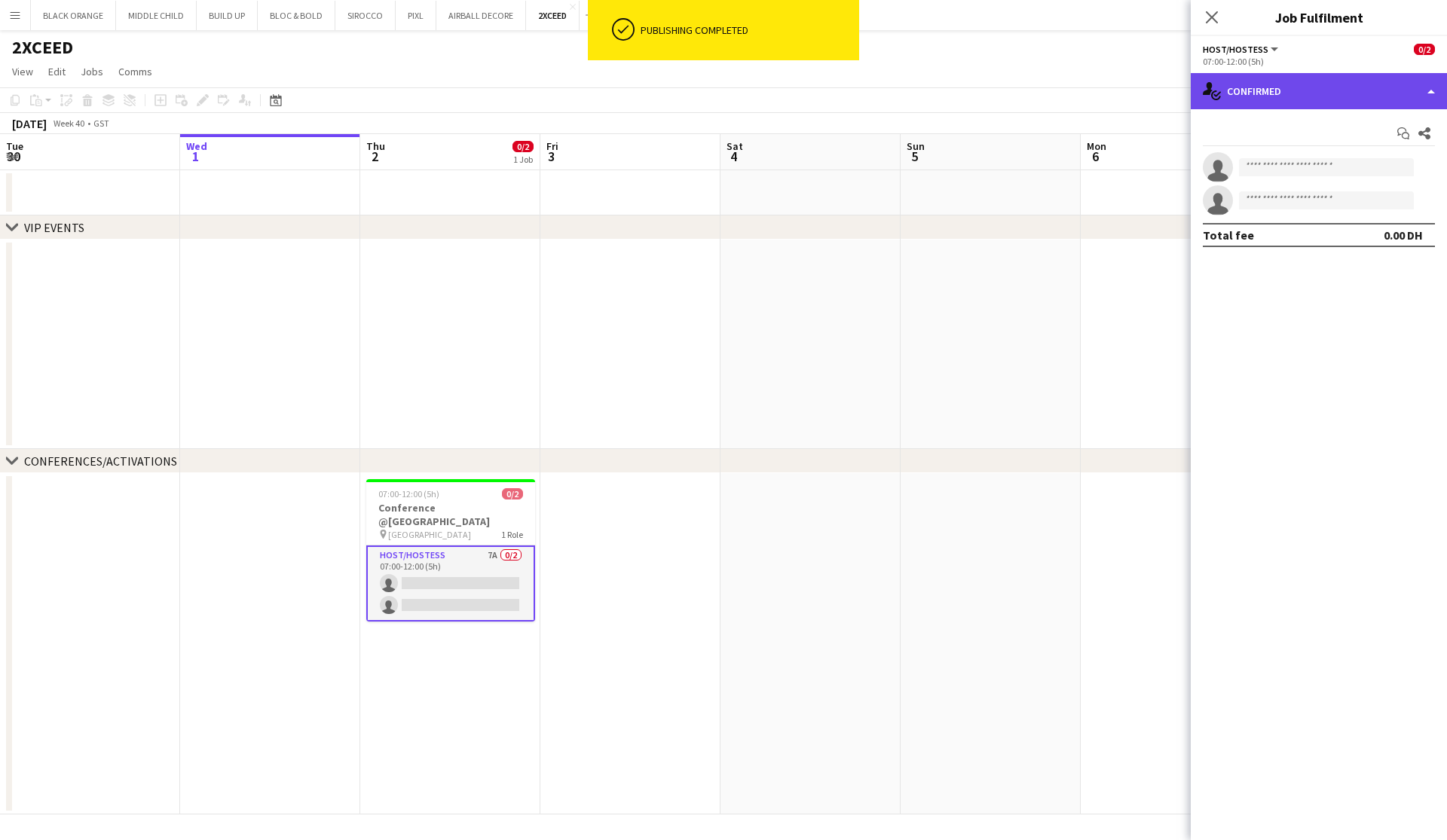
click at [1331, 93] on div "single-neutral-actions-check-2 Confirmed" at bounding box center [1319, 91] width 256 height 36
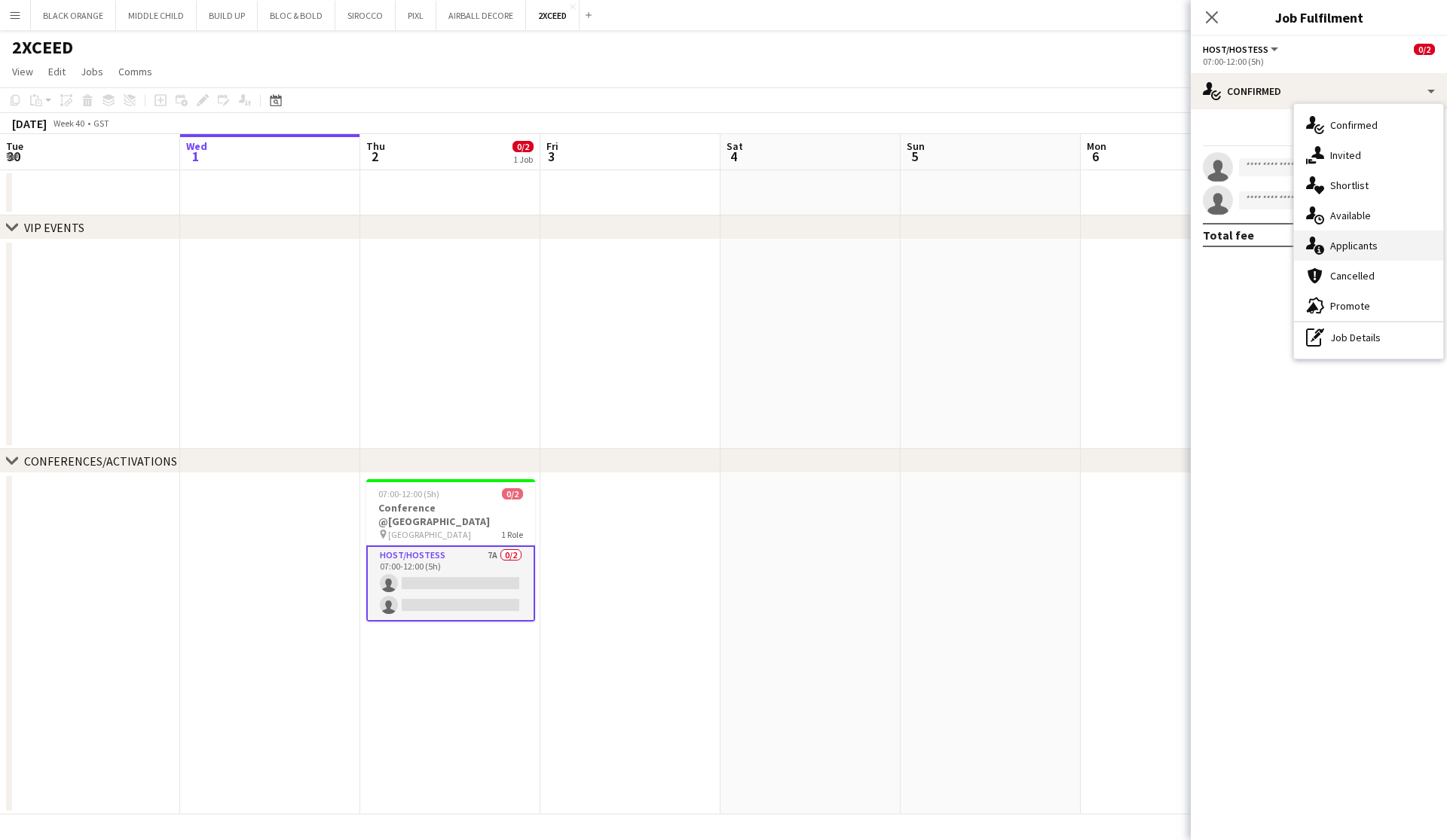
click at [1354, 247] on span "Applicants" at bounding box center [1354, 245] width 48 height 14
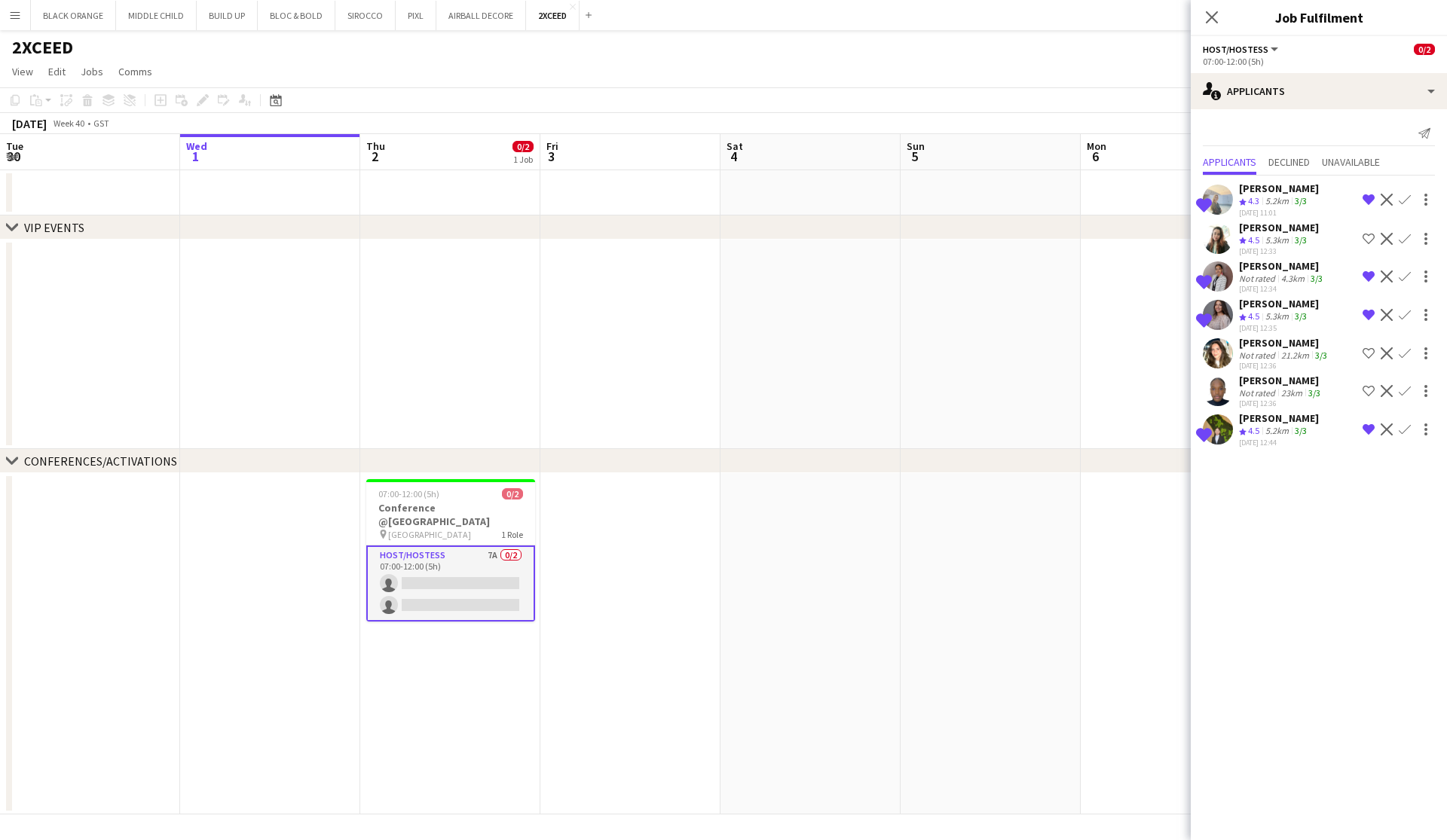
click at [1265, 346] on div "[PERSON_NAME]" at bounding box center [1284, 343] width 91 height 14
click at [1299, 462] on div "Thianna Nocete" at bounding box center [1278, 457] width 78 height 14
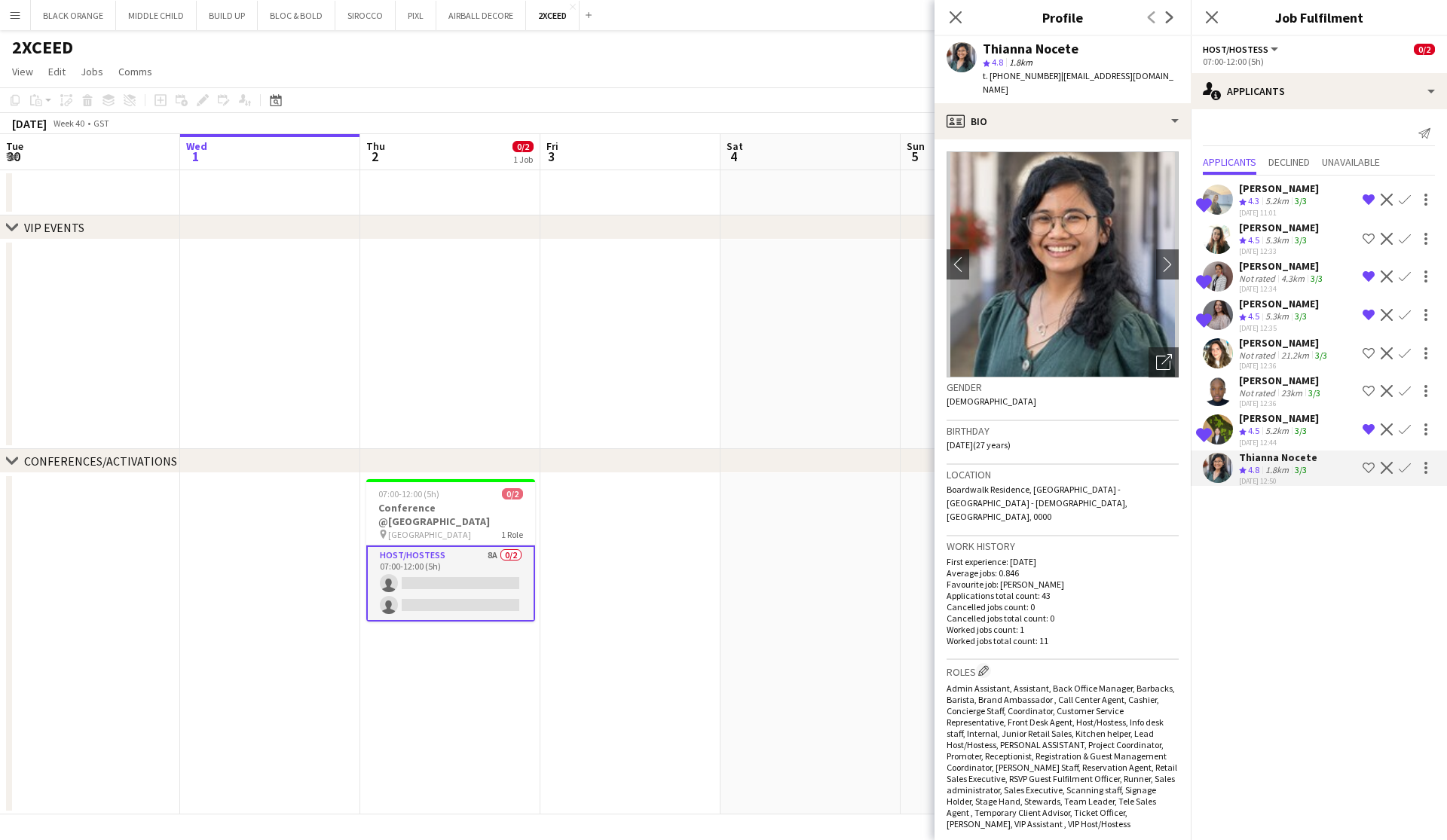
scroll to position [0, 0]
click at [1164, 354] on icon "Open photos pop-in" at bounding box center [1164, 361] width 16 height 16
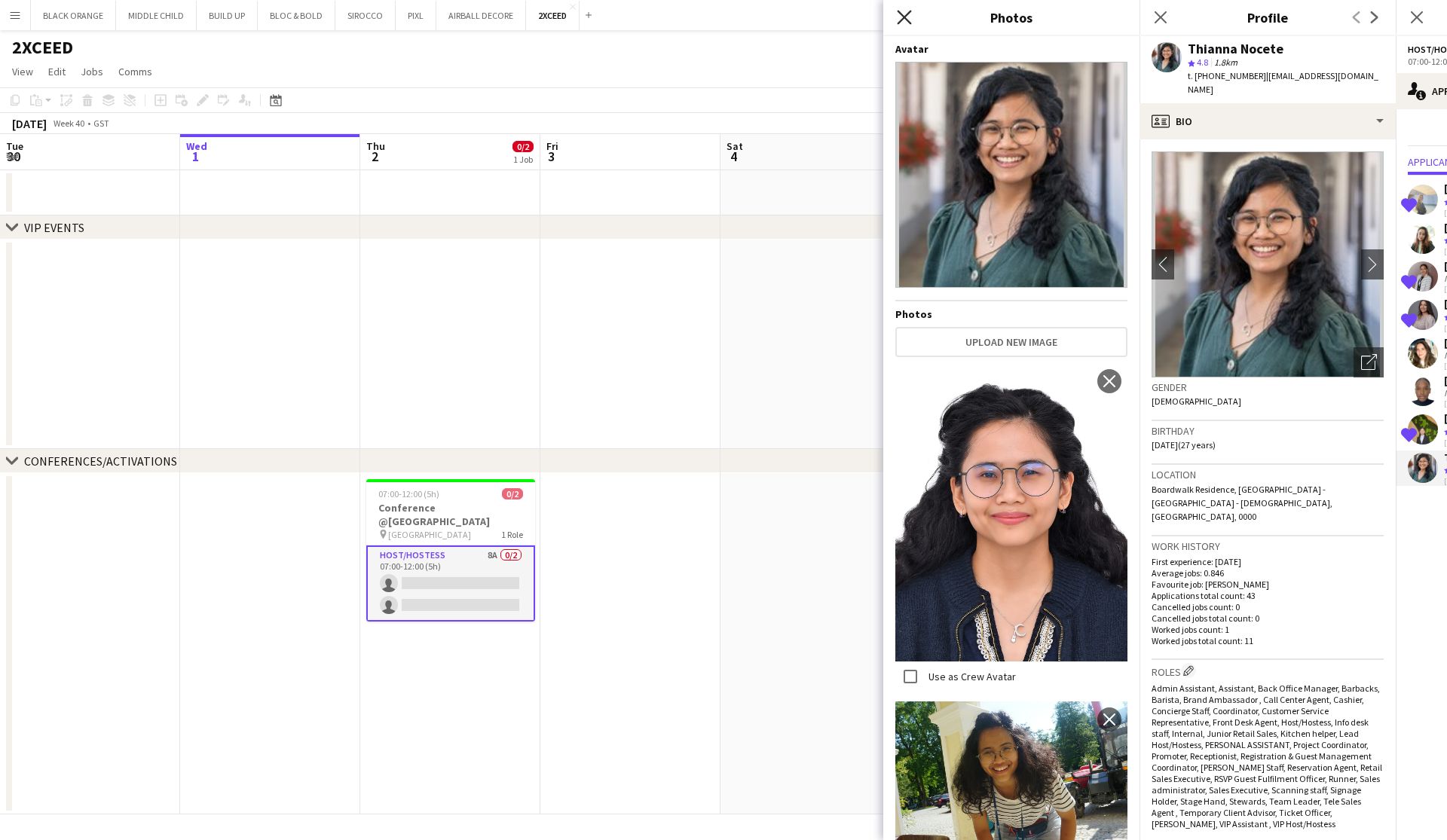
click at [903, 23] on icon "Close pop-in" at bounding box center [904, 17] width 14 height 14
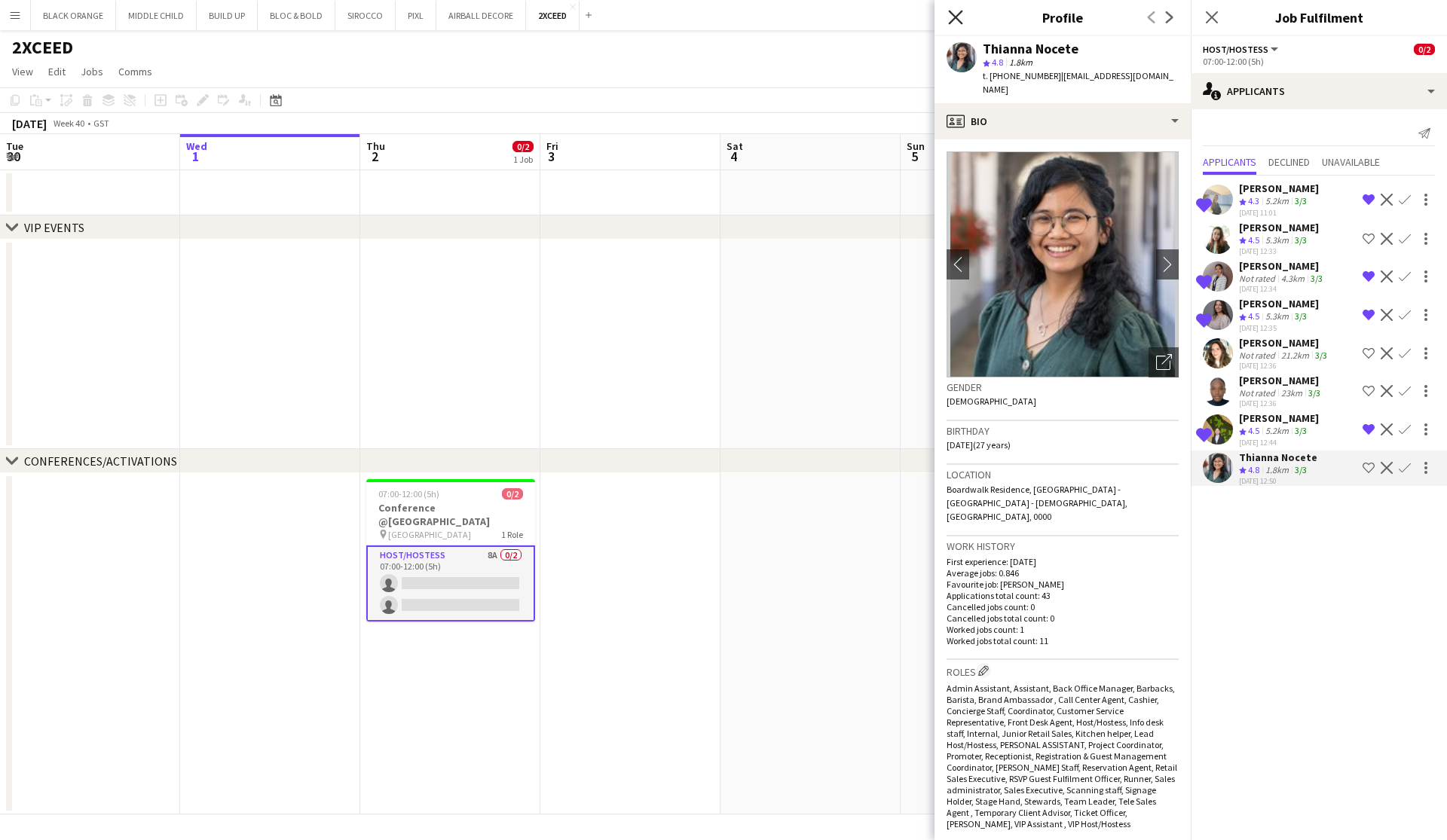
click at [956, 18] on icon at bounding box center [955, 17] width 14 height 14
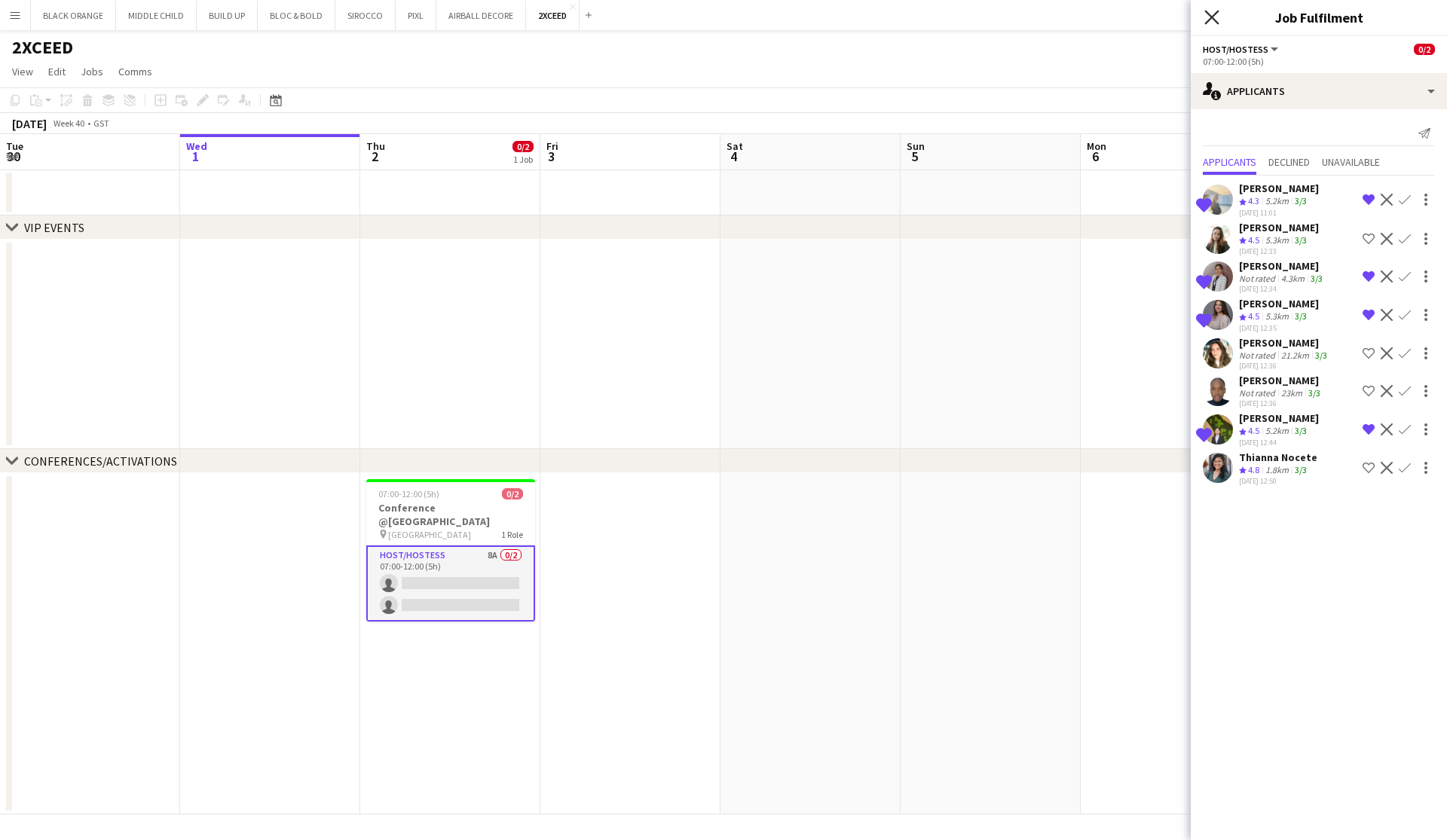
click at [1215, 14] on icon at bounding box center [1211, 17] width 14 height 14
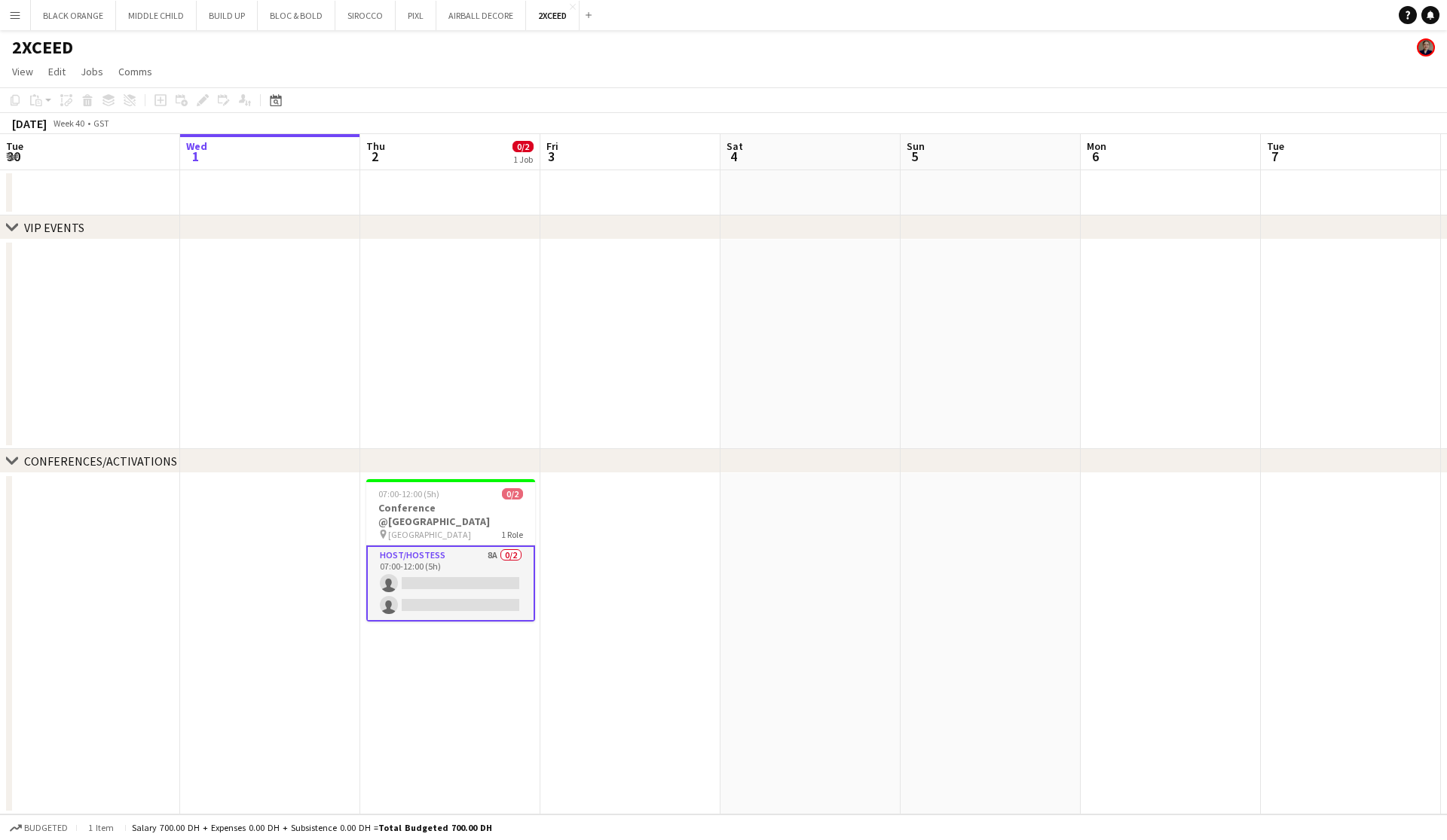
click at [429, 557] on app-card-role "Host/Hostess 8A 0/2 07:00-12:00 (5h) single-neutral-actions single-neutral-acti…" at bounding box center [450, 584] width 169 height 76
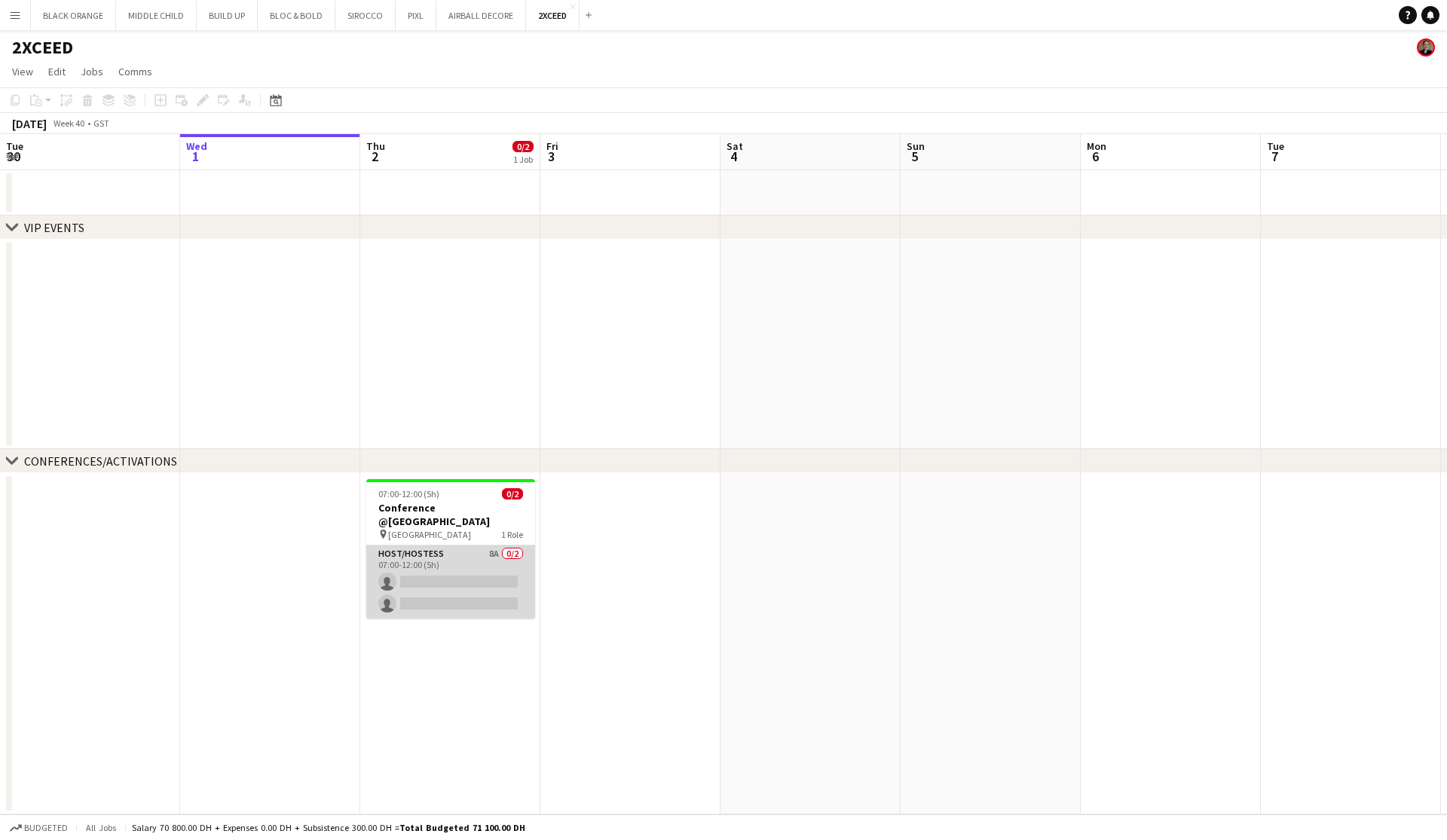
click at [480, 574] on app-card-role "Host/Hostess 8A 0/2 07:00-12:00 (5h) single-neutral-actions single-neutral-acti…" at bounding box center [450, 582] width 169 height 73
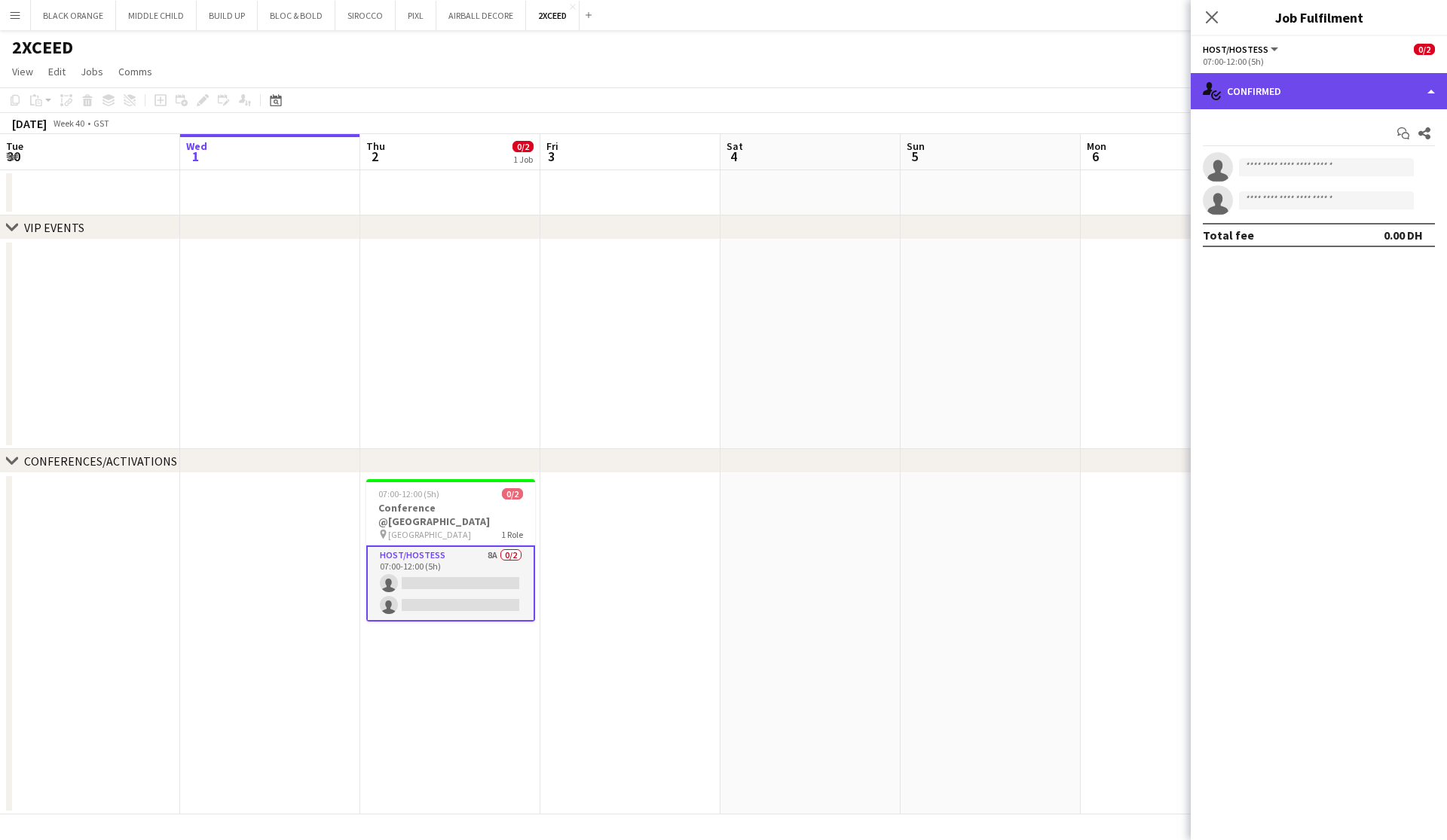
click at [1293, 91] on div "single-neutral-actions-check-2 Confirmed" at bounding box center [1319, 91] width 256 height 36
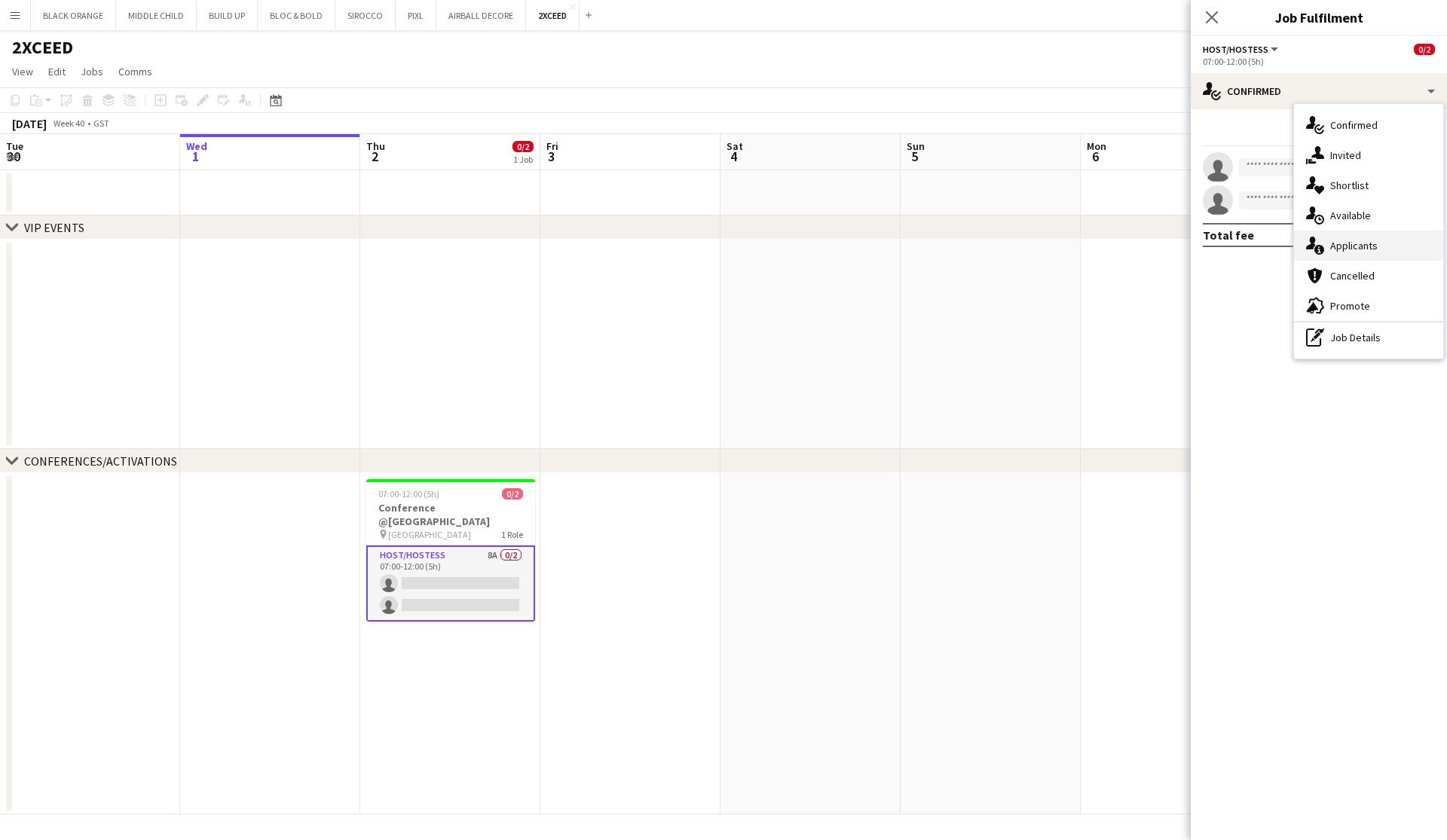
click at [1354, 241] on span "Applicants" at bounding box center [1354, 245] width 48 height 14
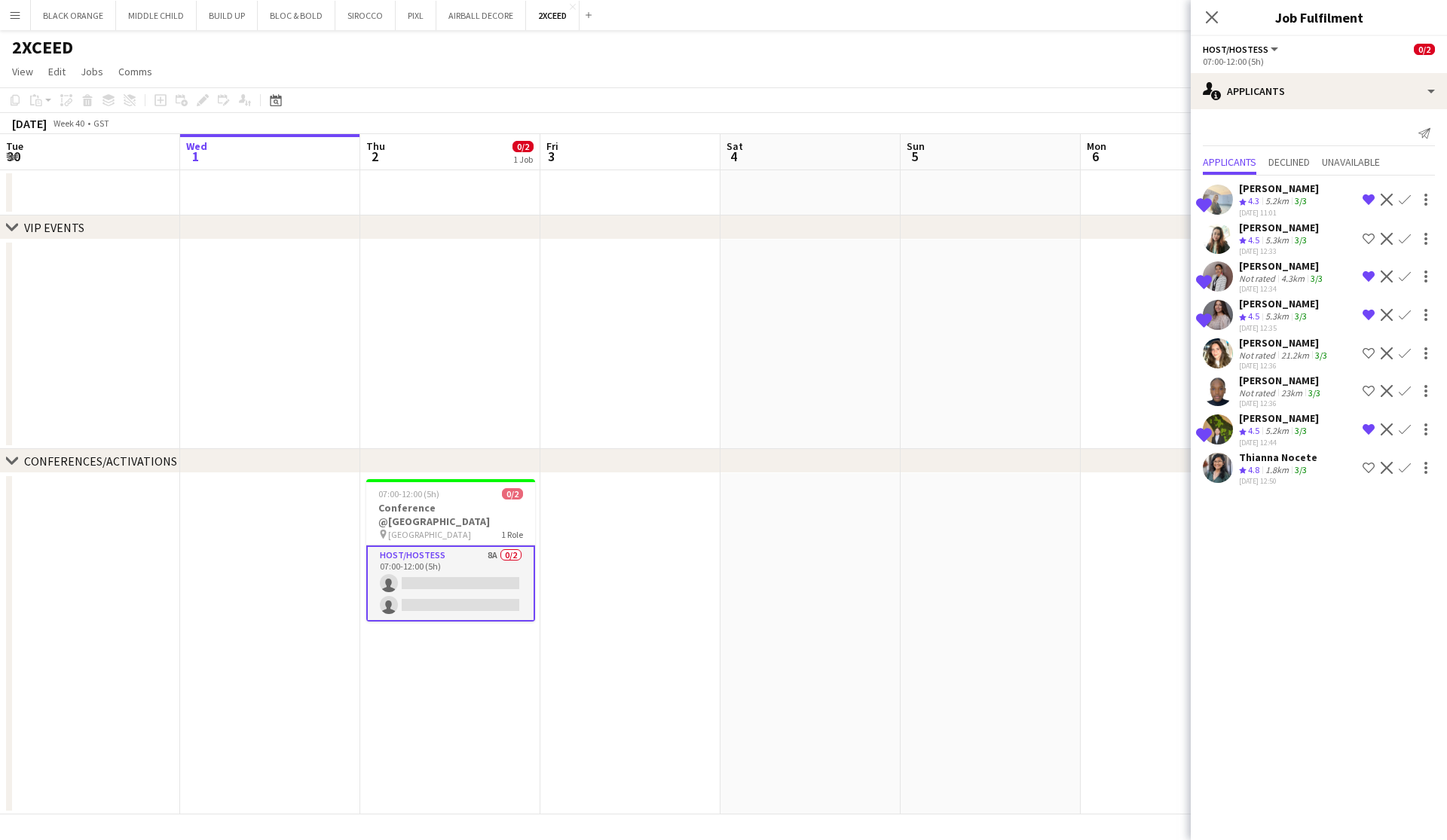
click at [10, 17] on app-icon "Menu" at bounding box center [15, 15] width 12 height 12
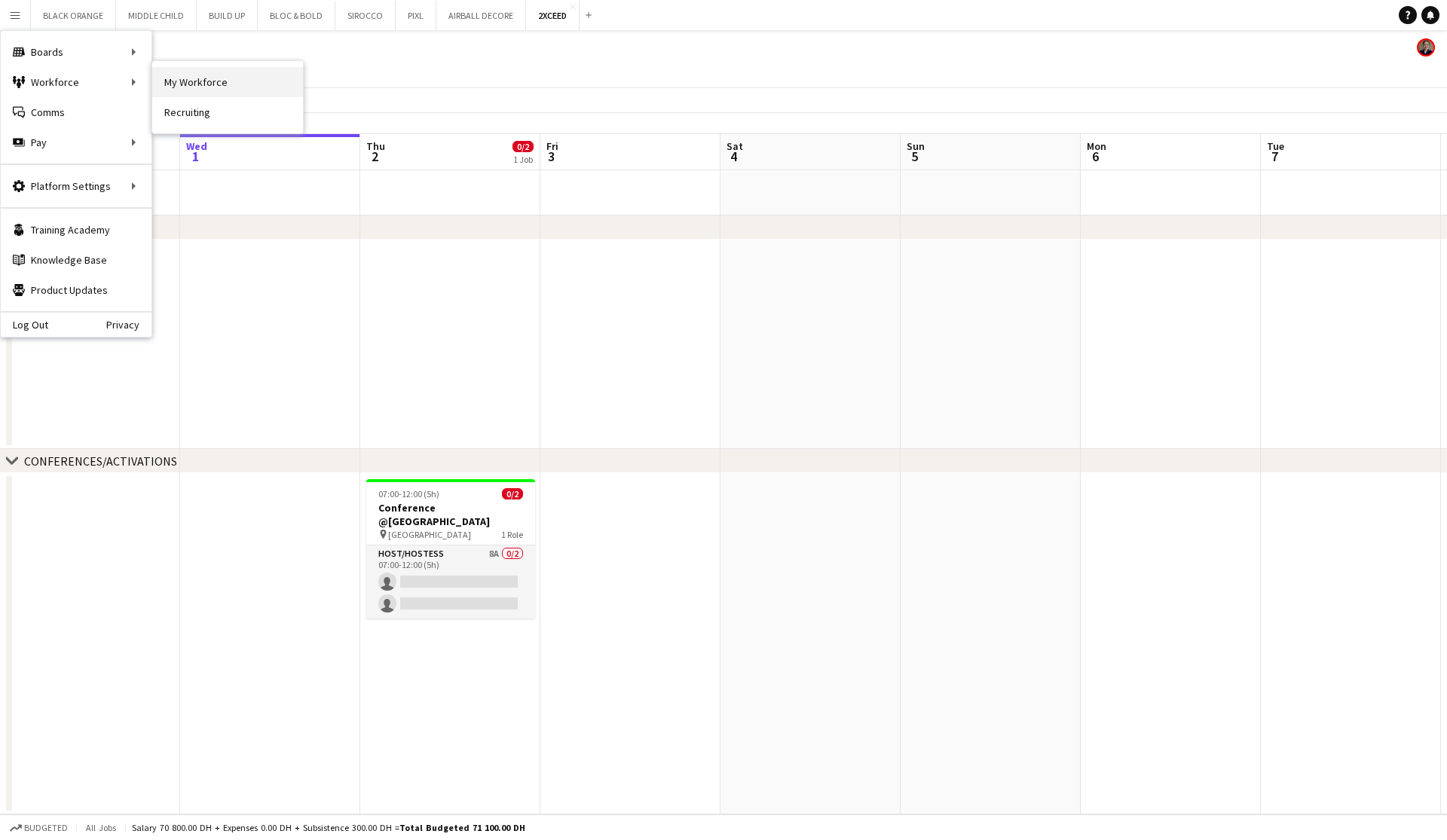
click at [197, 76] on link "My Workforce" at bounding box center [227, 82] width 151 height 31
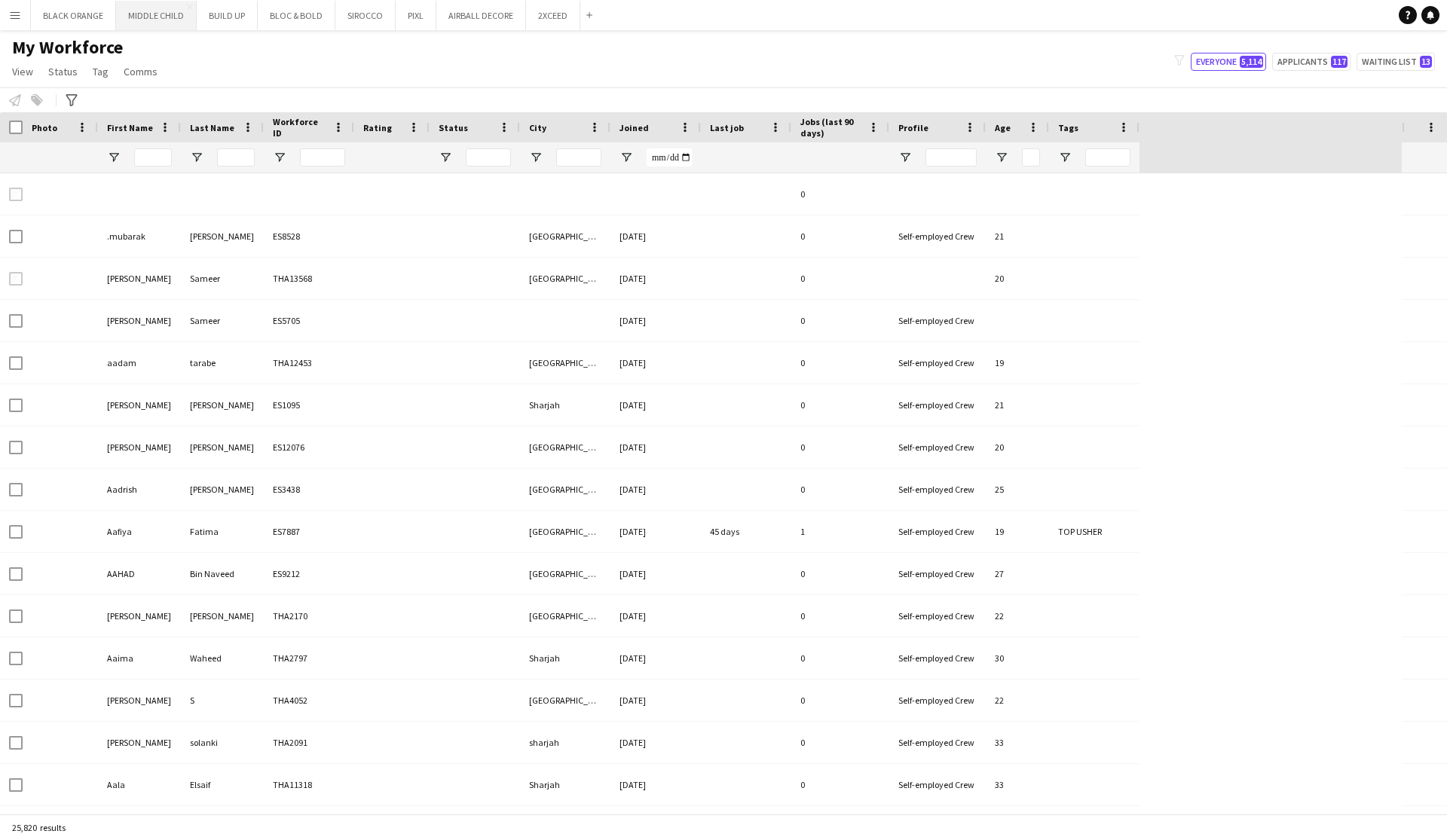
type input "*****"
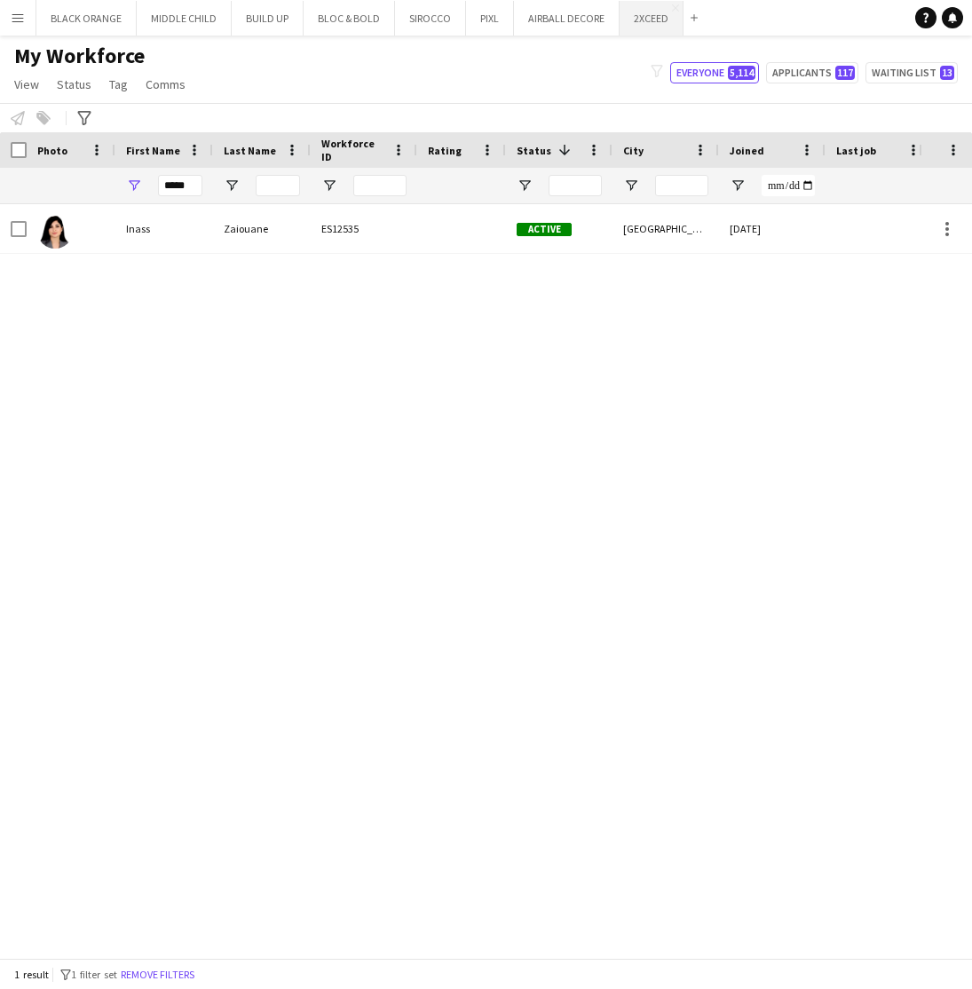
click at [629, 23] on button "2XCEED Close" at bounding box center [652, 18] width 64 height 35
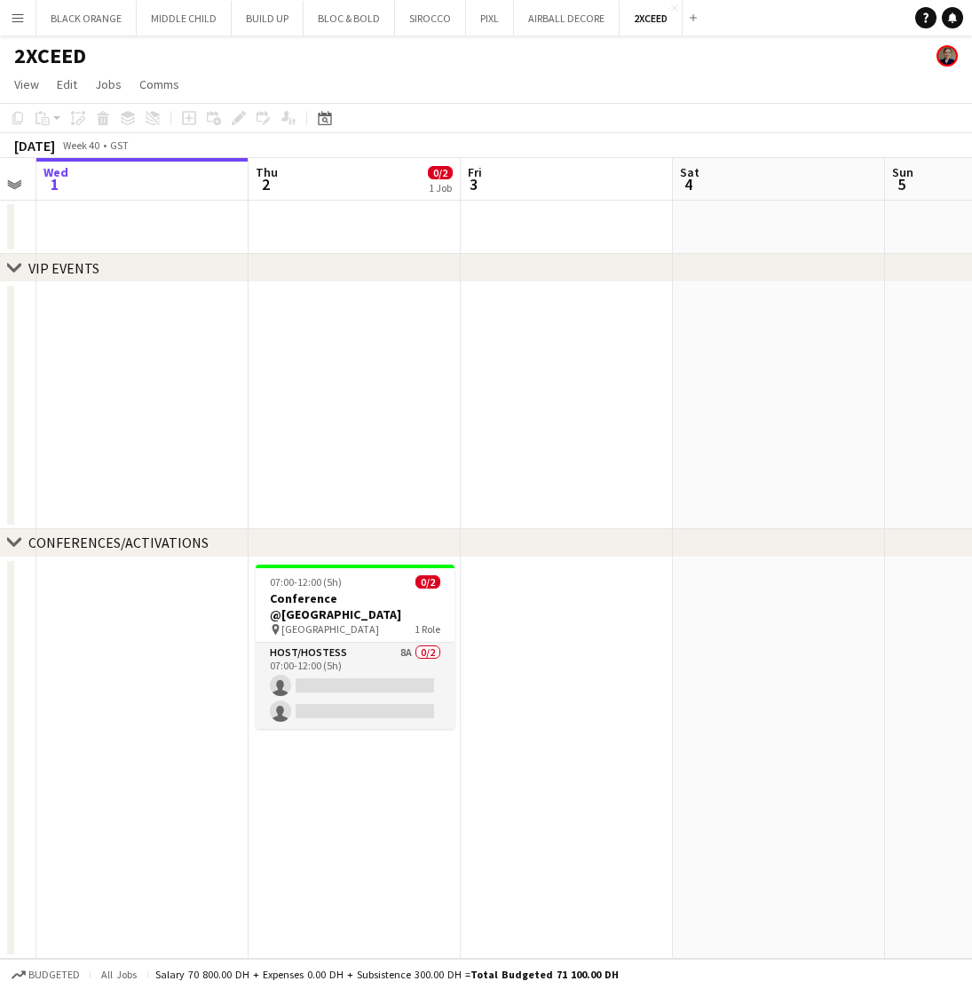
scroll to position [0, 598]
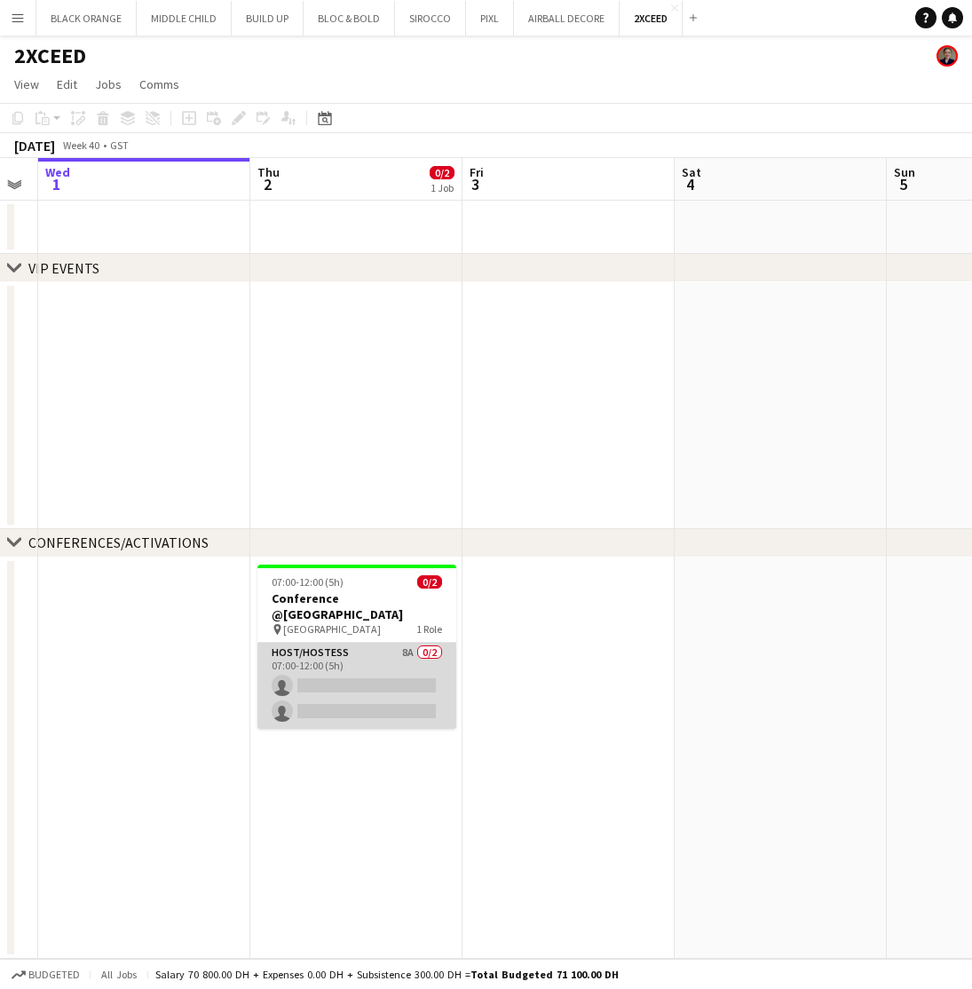
click at [392, 669] on app-card-role "Host/Hostess 8A 0/2 07:00-12:00 (5h) single-neutral-actions single-neutral-acti…" at bounding box center [356, 686] width 199 height 86
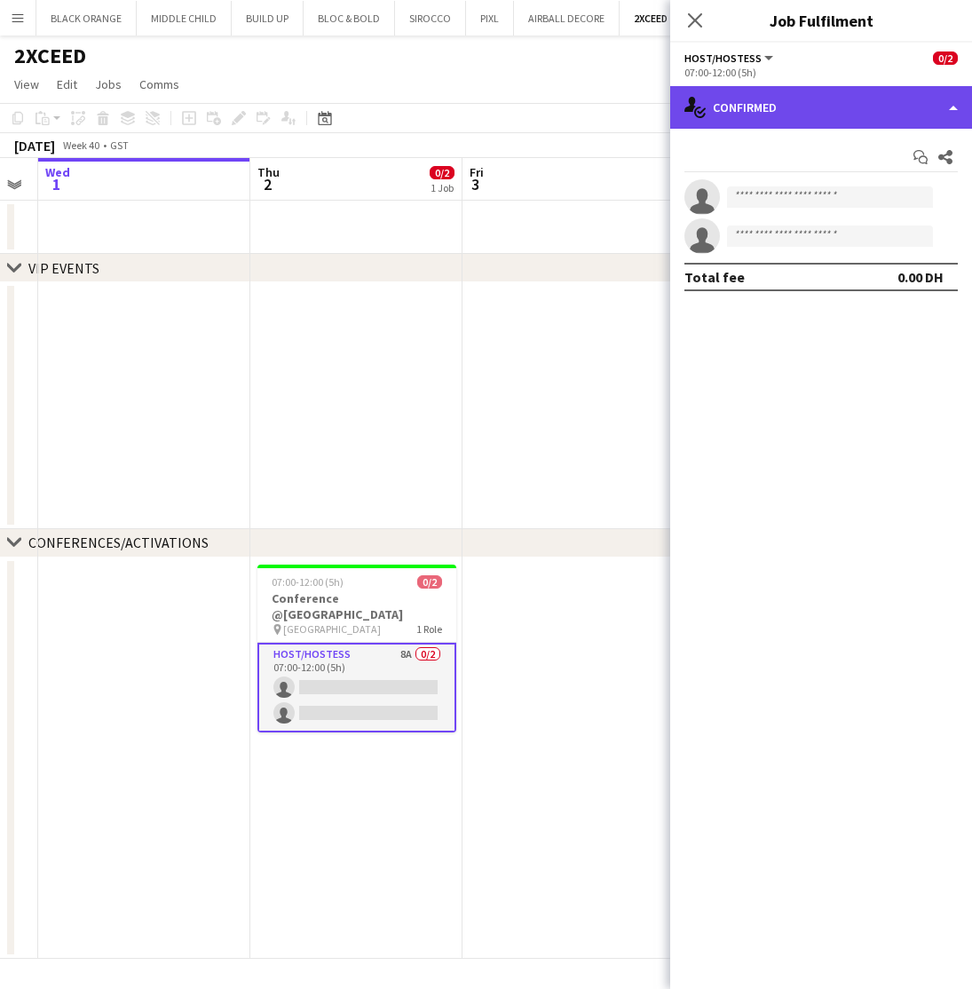
click at [779, 93] on div "single-neutral-actions-check-2 Confirmed" at bounding box center [821, 107] width 302 height 43
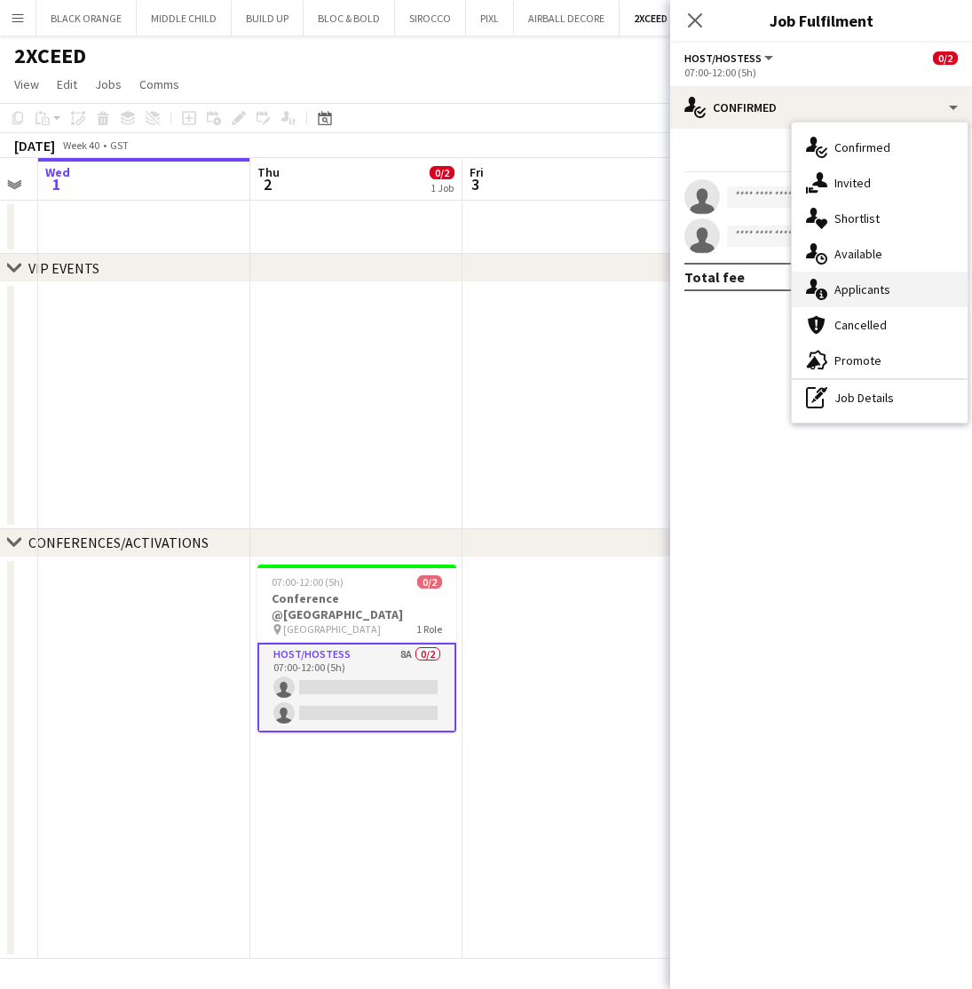
click at [861, 282] on span "Applicants" at bounding box center [863, 289] width 56 height 16
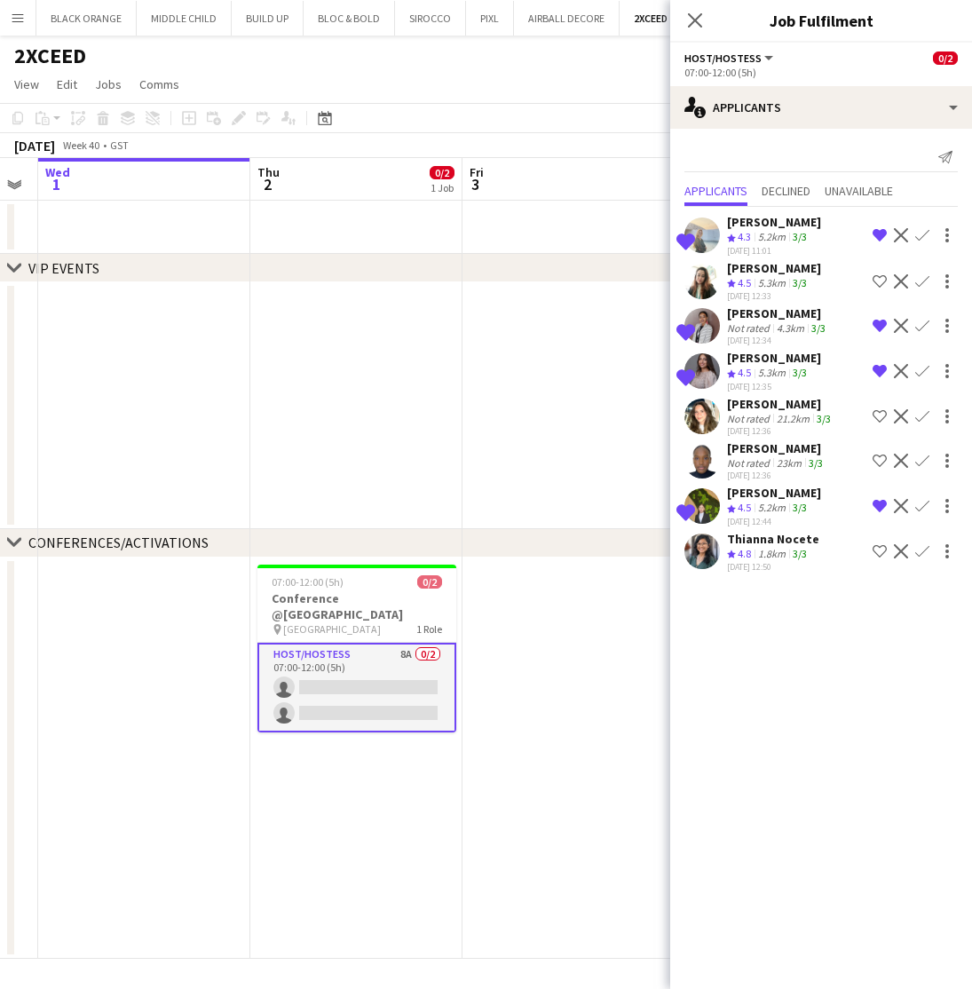
click at [745, 417] on div "Not rated" at bounding box center [750, 418] width 46 height 13
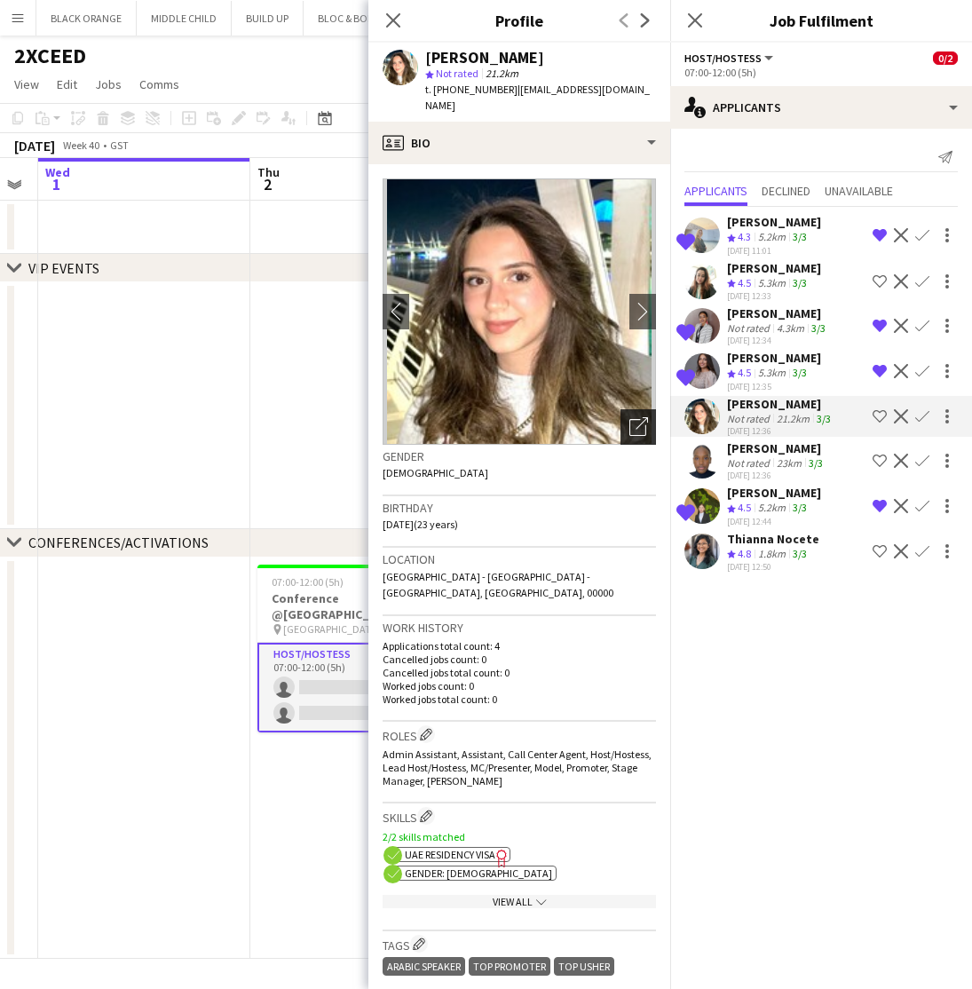
scroll to position [0, 0]
click at [631, 417] on icon "Open photos pop-in" at bounding box center [638, 426] width 19 height 19
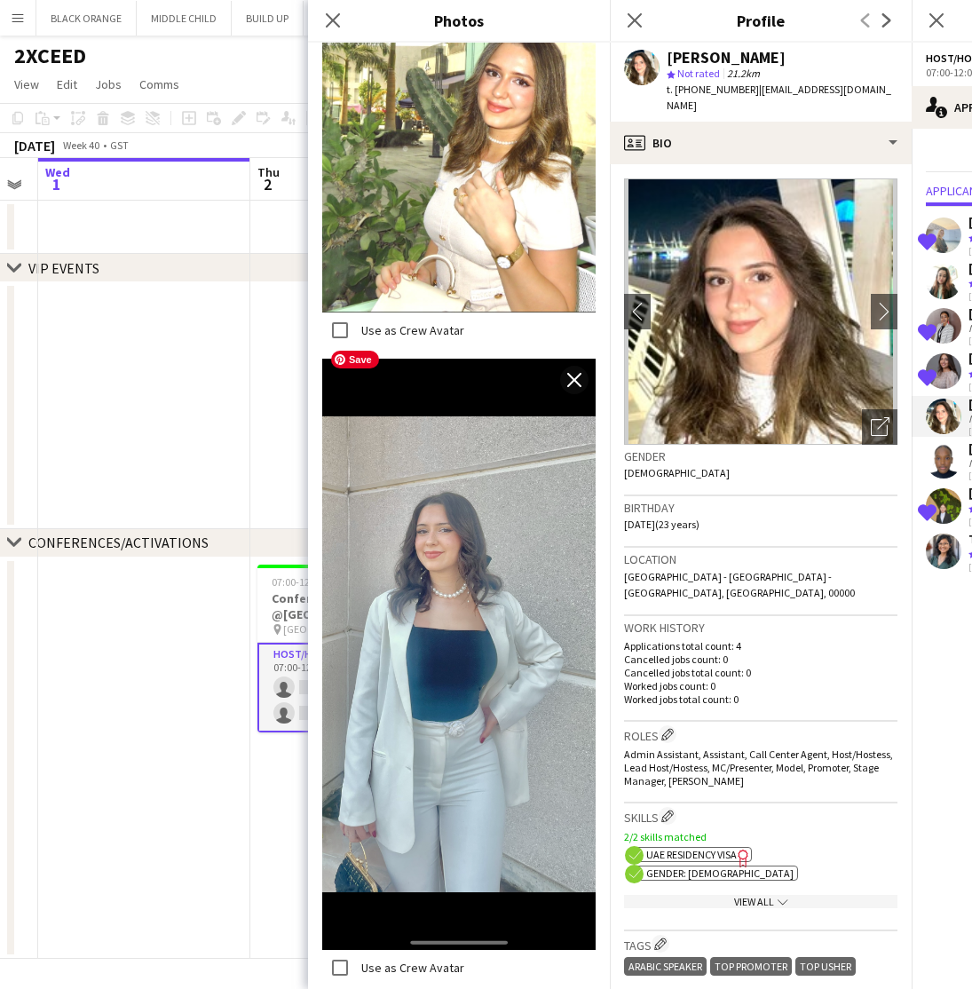
scroll to position [2534, 0]
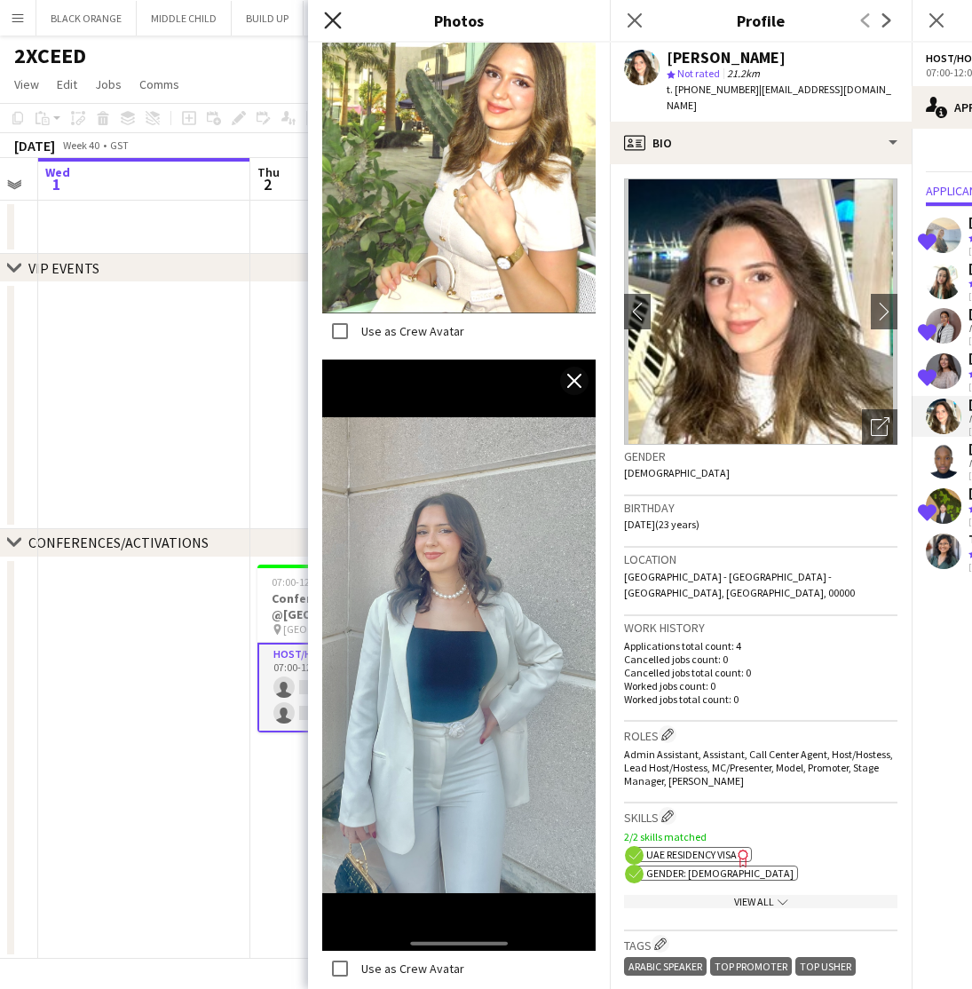
click at [326, 24] on icon "Close pop-in" at bounding box center [332, 20] width 17 height 17
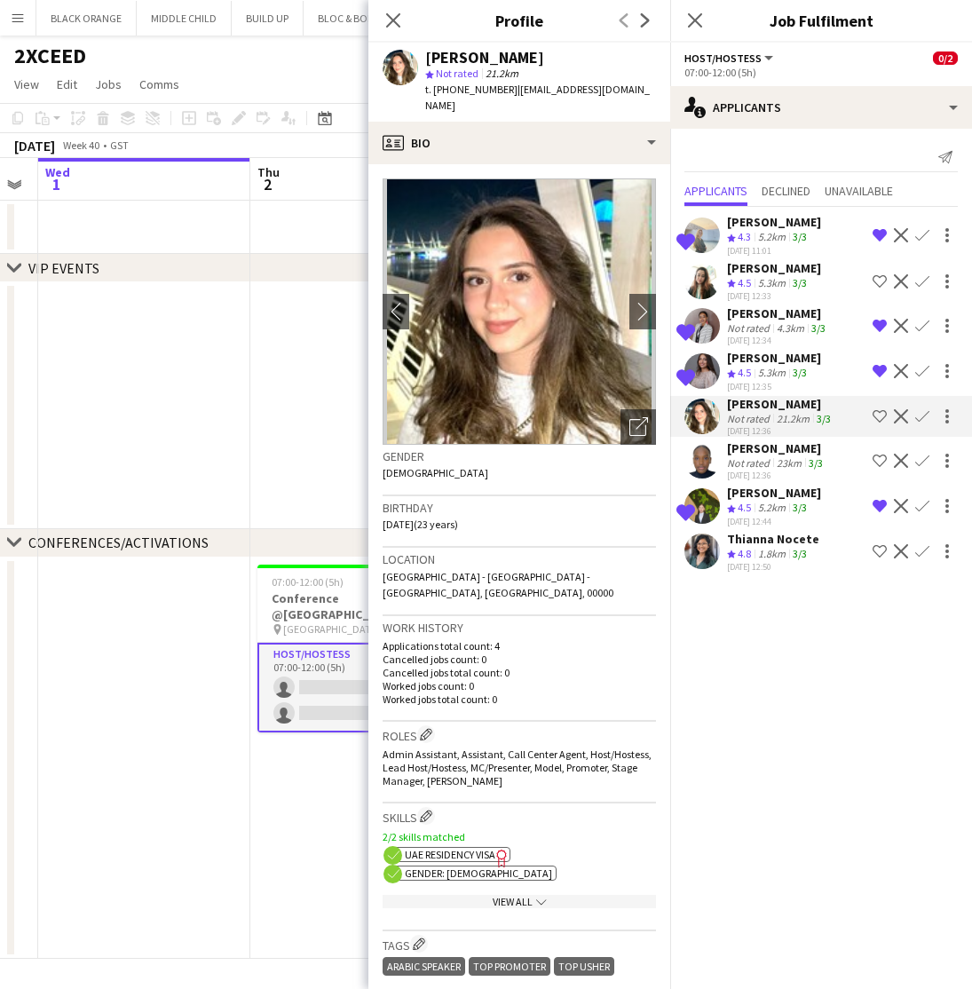
click at [880, 417] on app-icon "Shortlist crew" at bounding box center [880, 416] width 14 height 14
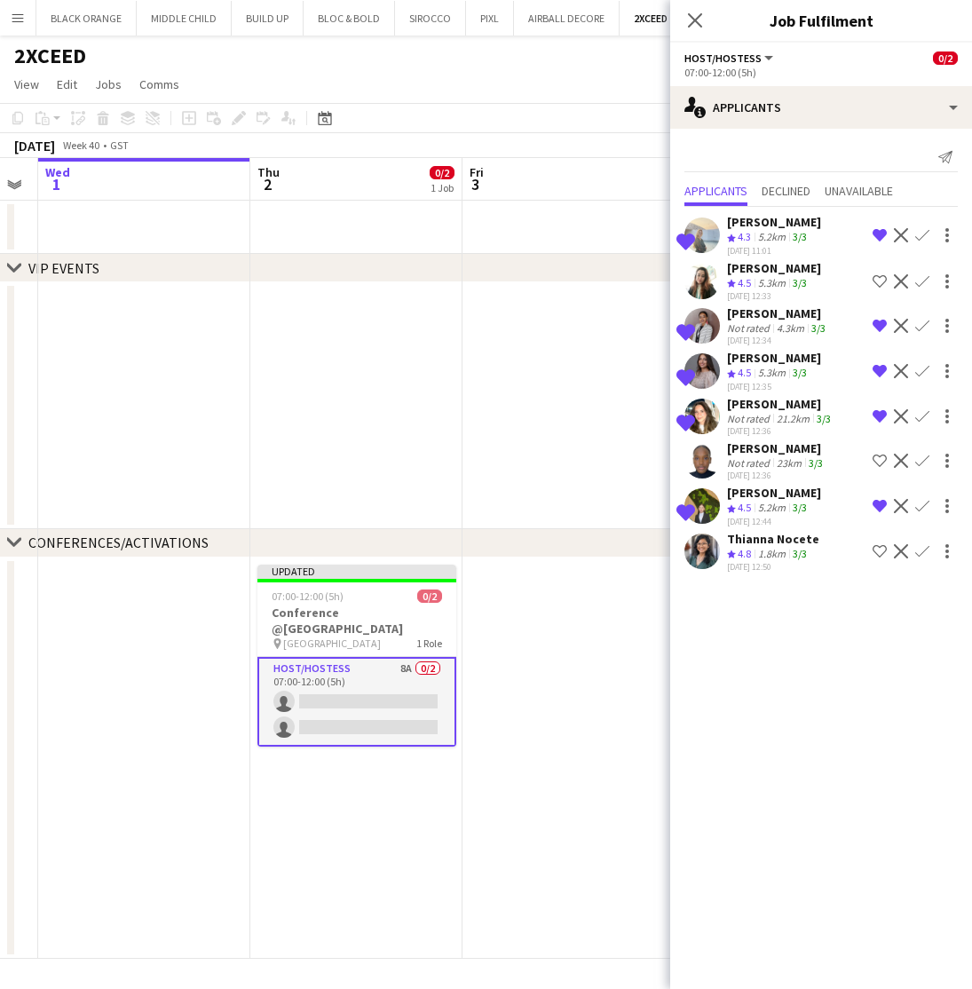
click at [748, 314] on div "Mai Mohamed Nour" at bounding box center [778, 313] width 102 height 16
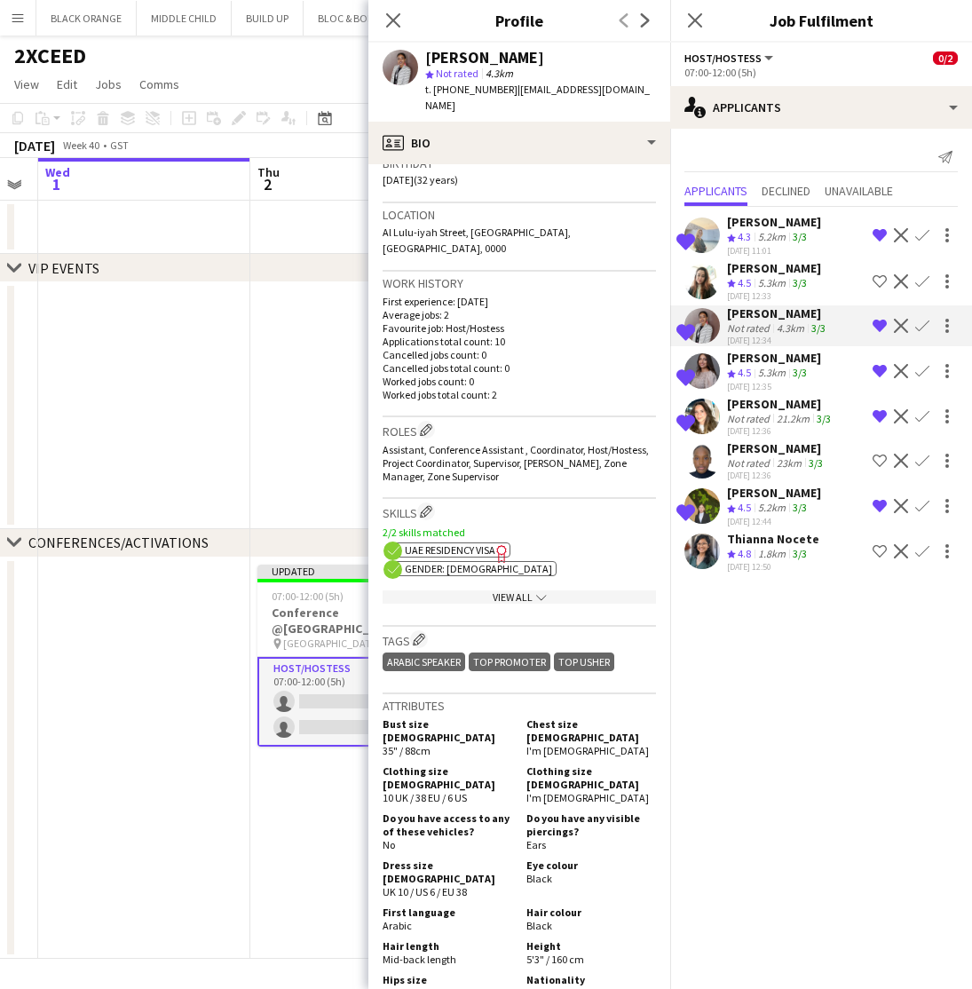
scroll to position [343, 0]
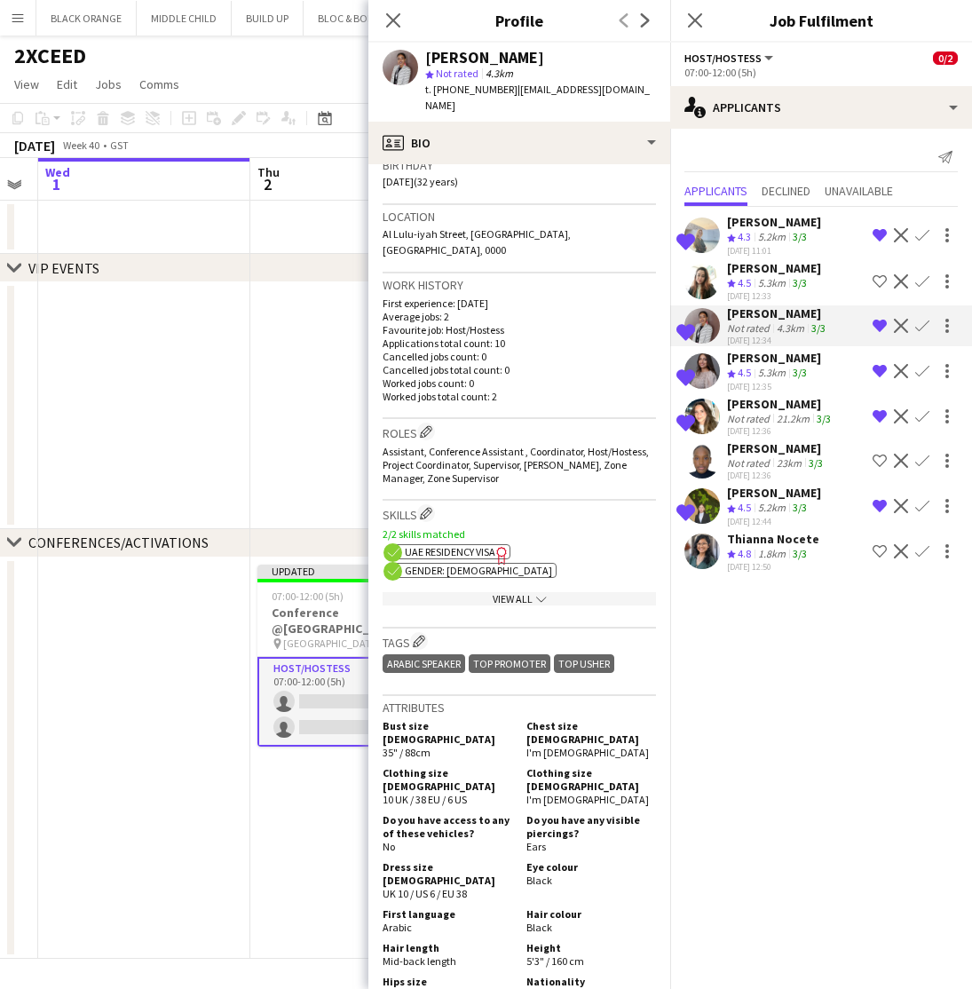
click at [763, 491] on div "Natalia Sobko" at bounding box center [774, 493] width 94 height 16
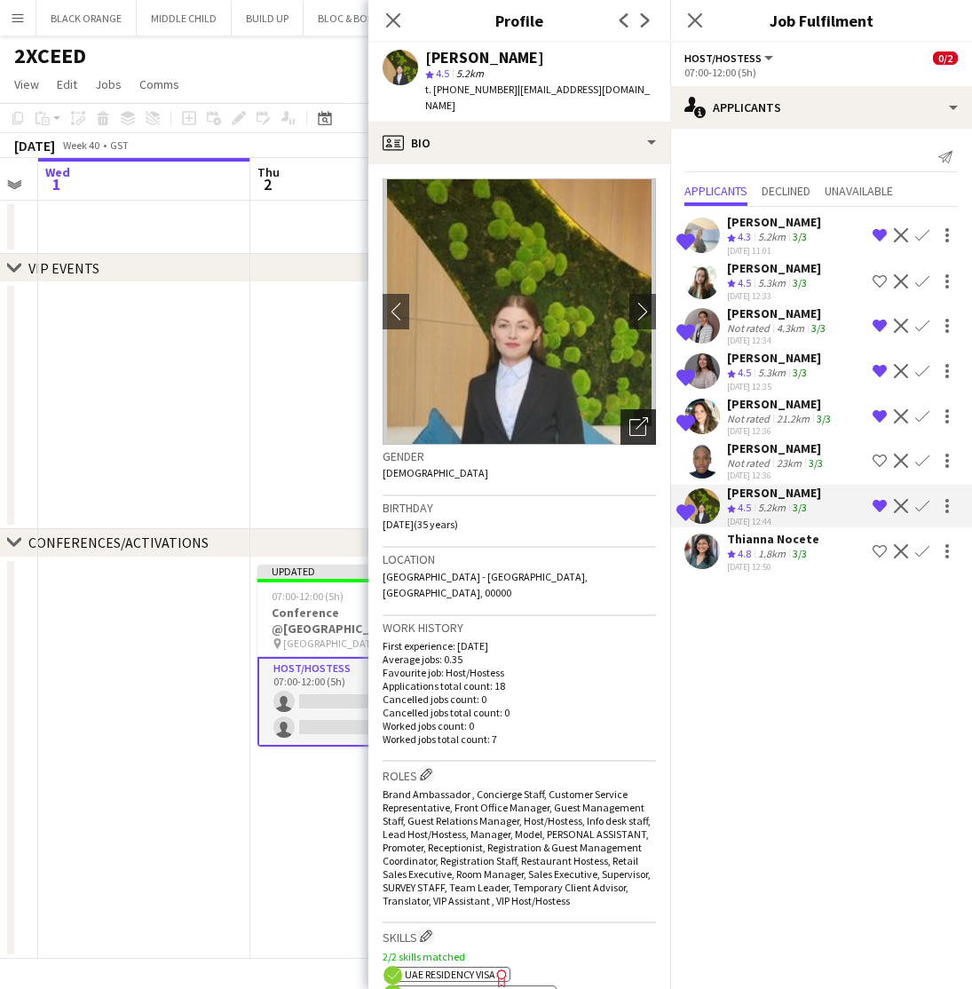
click at [629, 417] on icon "Open photos pop-in" at bounding box center [638, 426] width 19 height 19
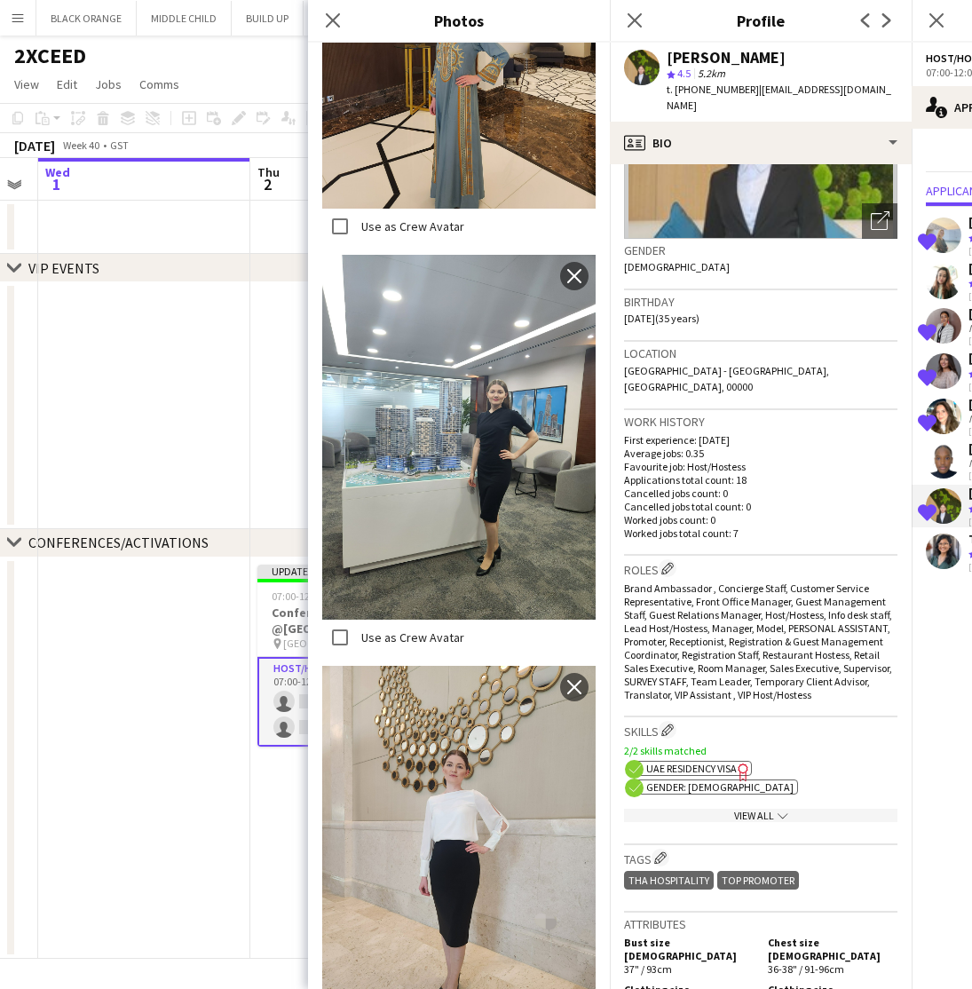
scroll to position [204, 0]
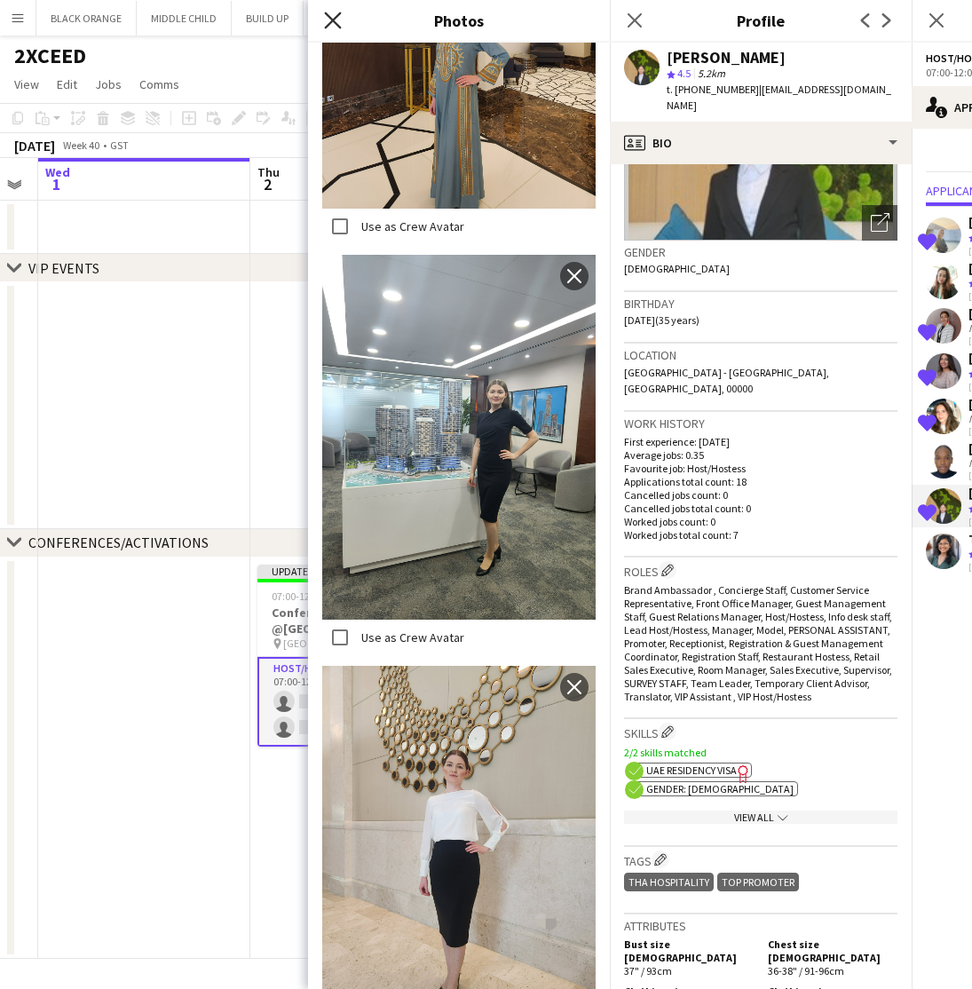
click at [328, 18] on icon "Close pop-in" at bounding box center [332, 20] width 17 height 17
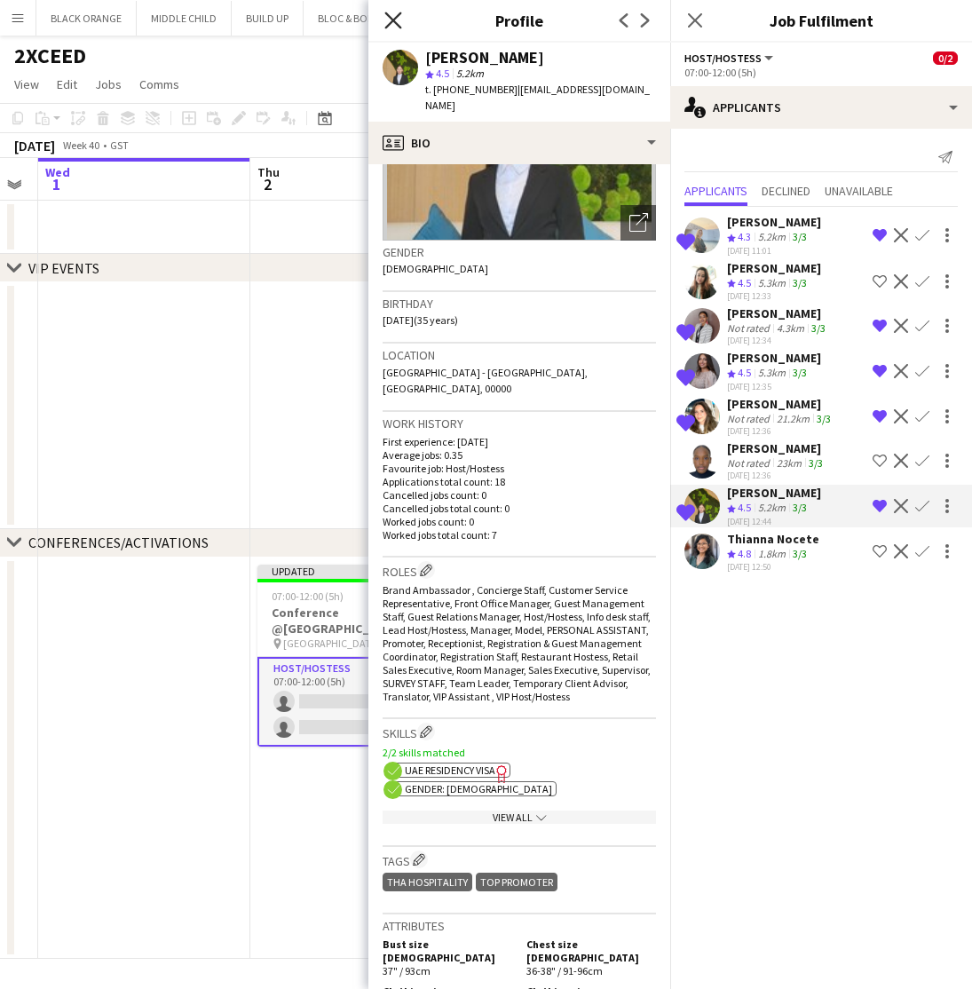
click at [391, 26] on icon "Close pop-in" at bounding box center [392, 20] width 17 height 17
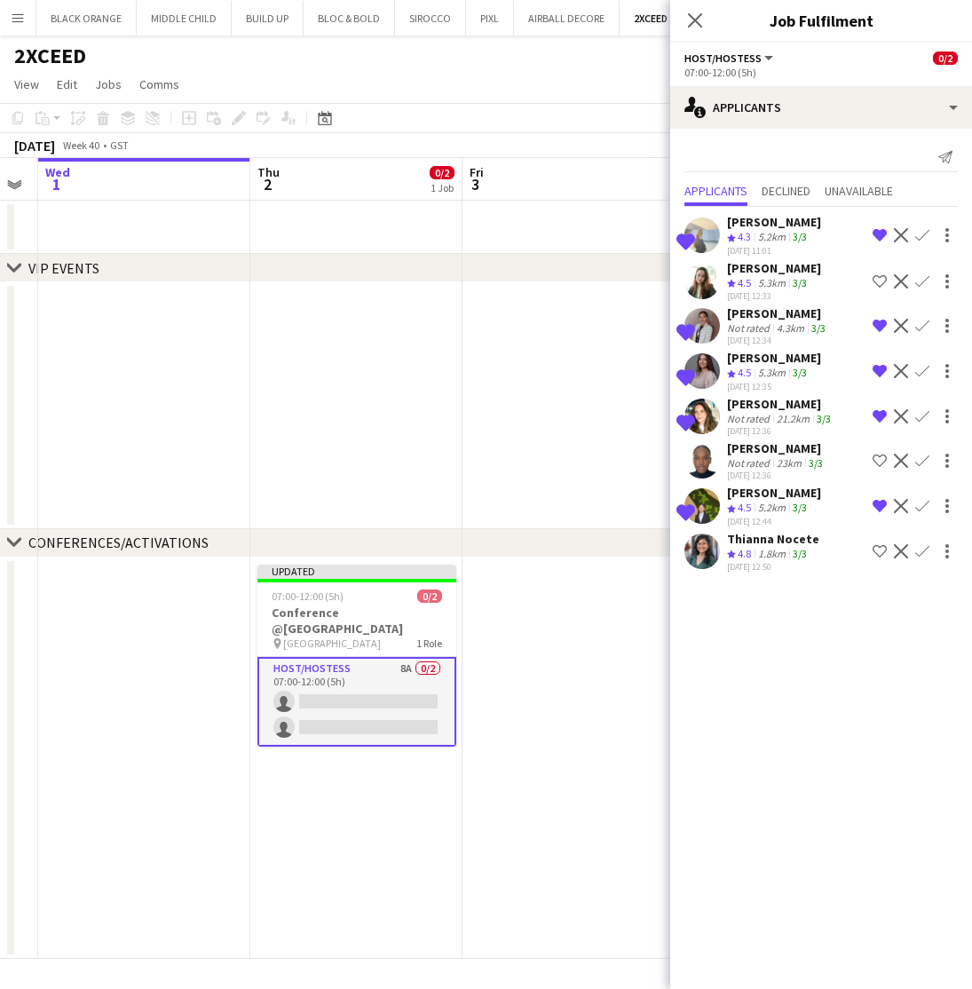
click at [764, 368] on div "5.3km" at bounding box center [772, 373] width 35 height 15
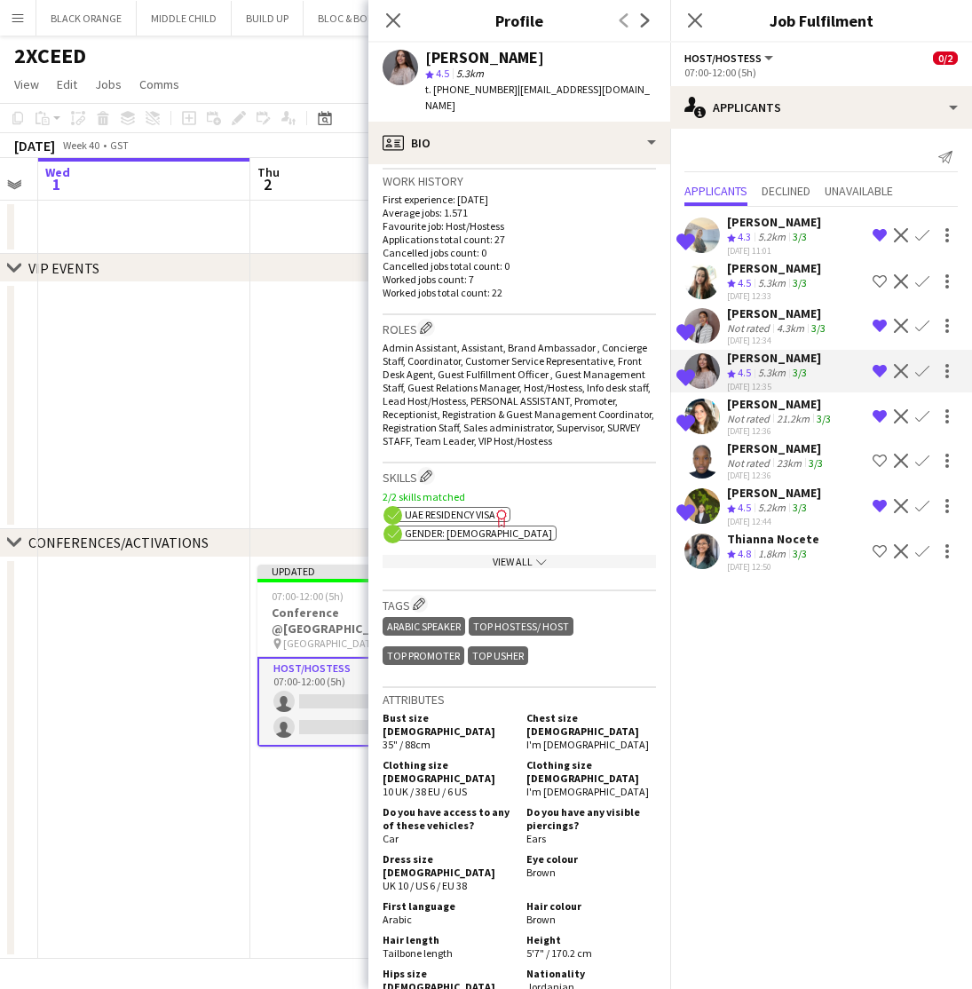
scroll to position [443, 0]
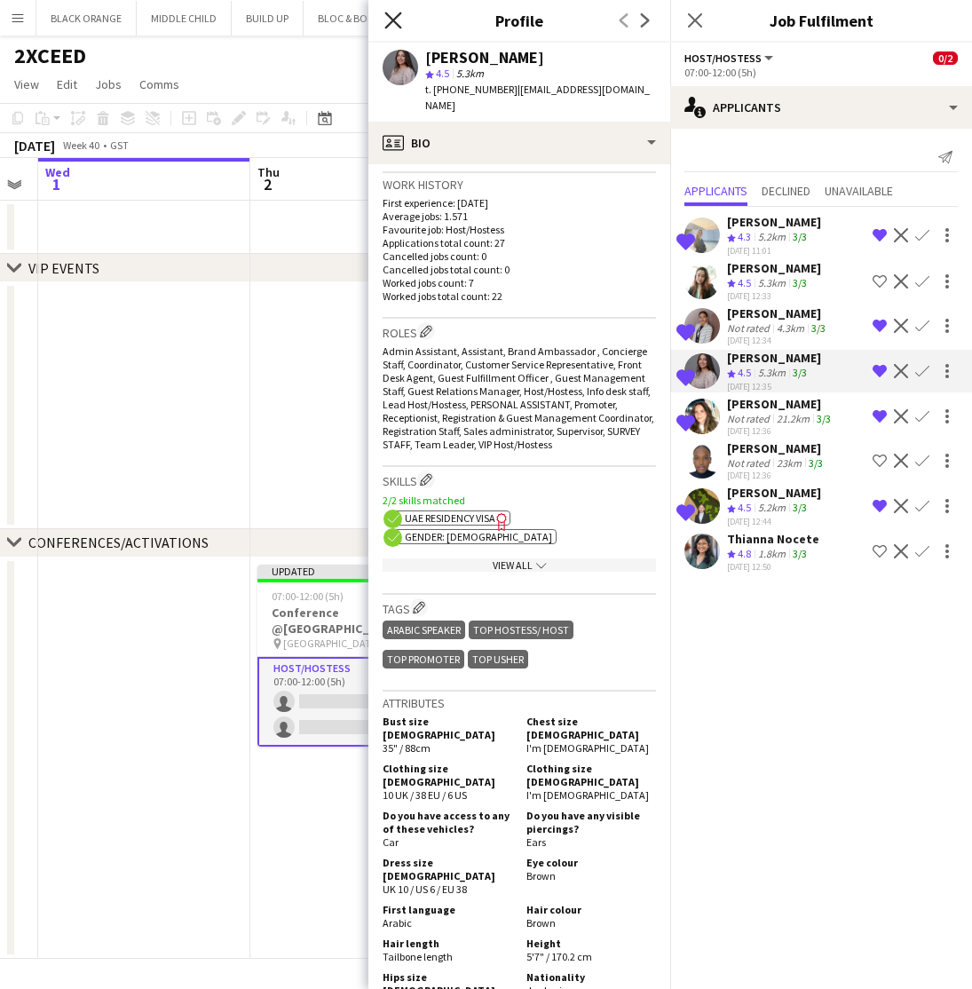
click at [386, 19] on icon "Close pop-in" at bounding box center [392, 20] width 17 height 17
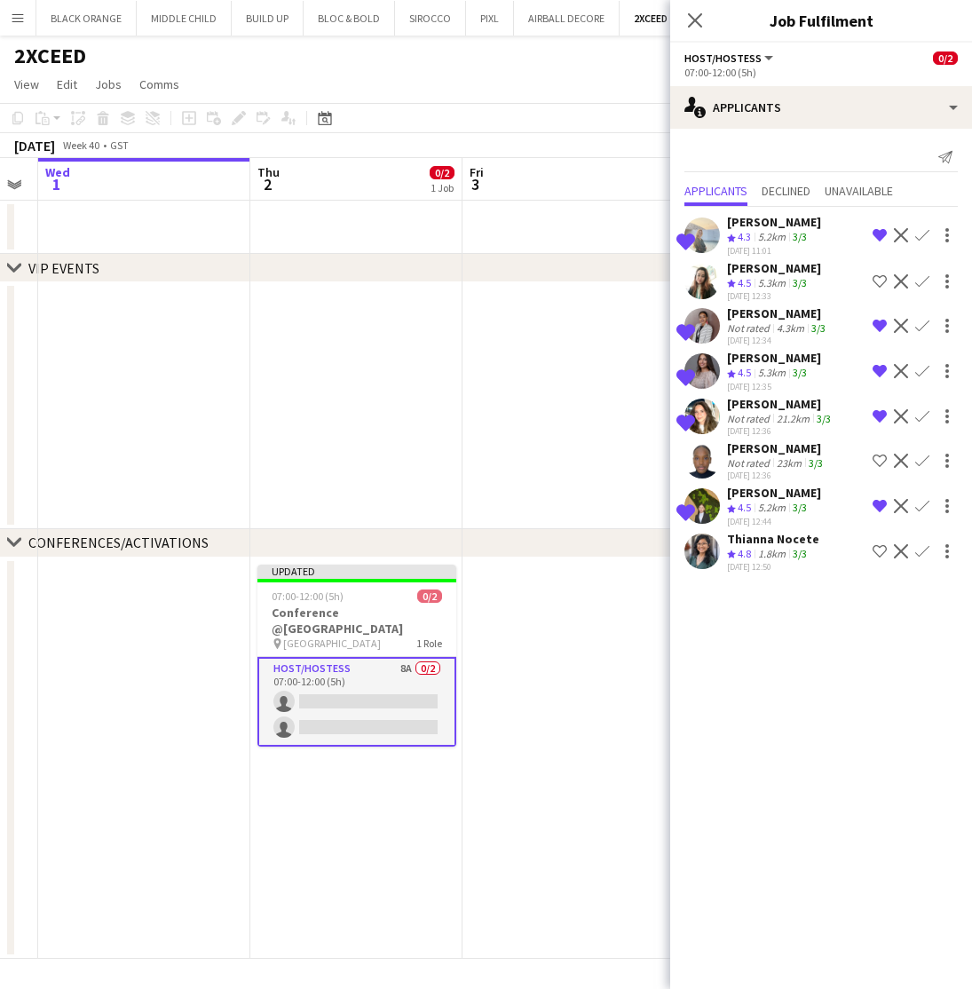
click at [754, 373] on div "Crew rating 4.5" at bounding box center [741, 373] width 28 height 15
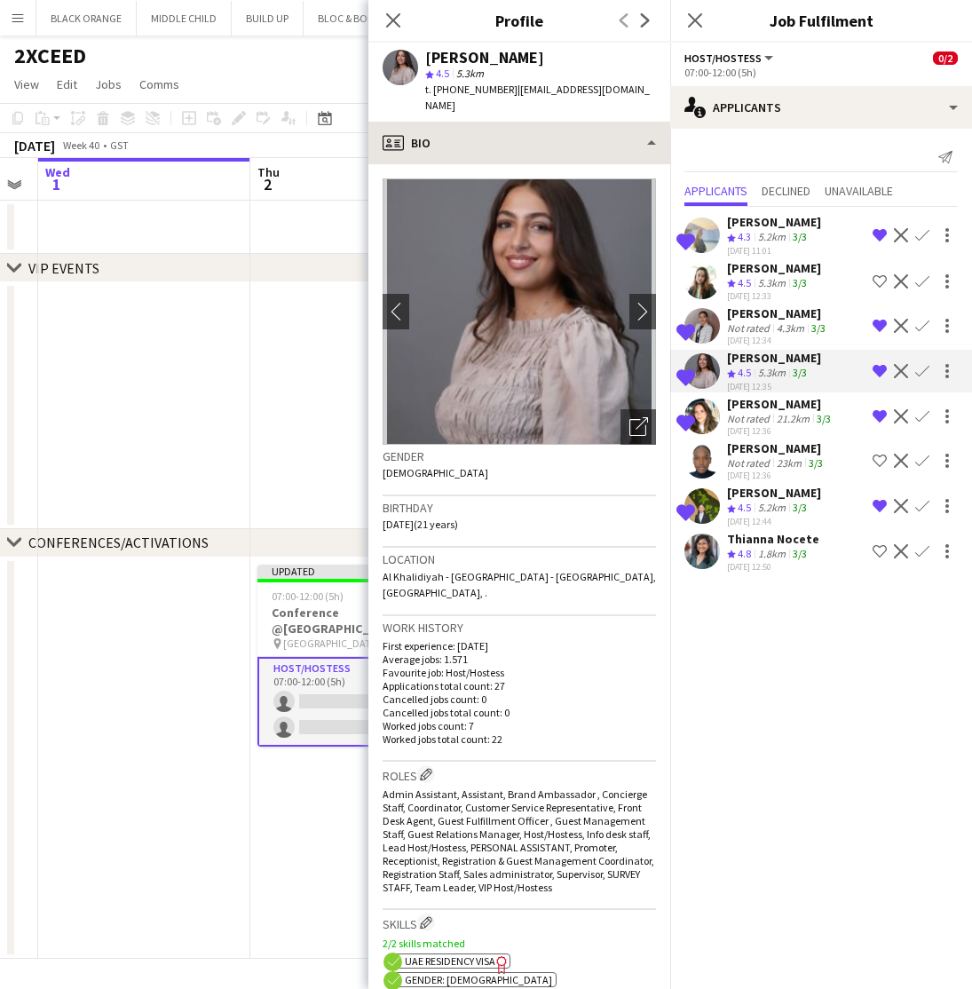
scroll to position [0, 0]
click at [390, 14] on icon "Close pop-in" at bounding box center [392, 20] width 17 height 17
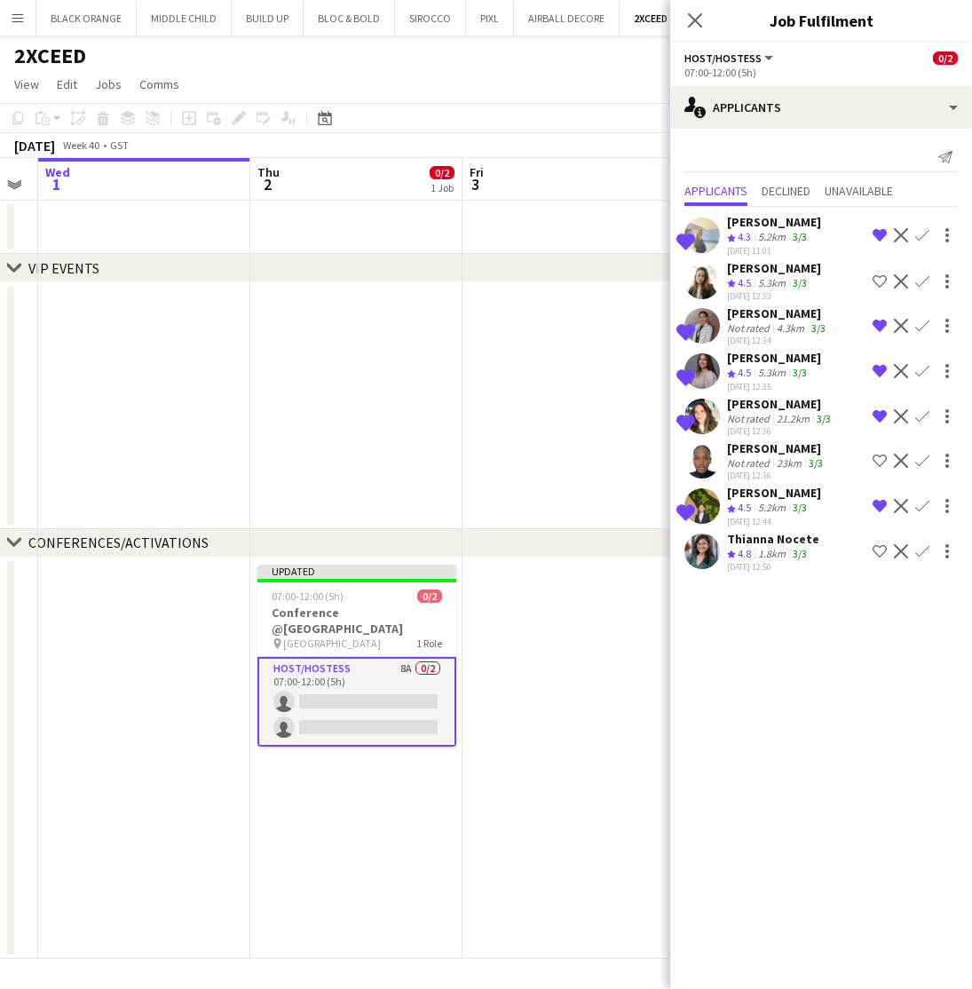
click at [561, 294] on app-date-cell at bounding box center [569, 405] width 212 height 247
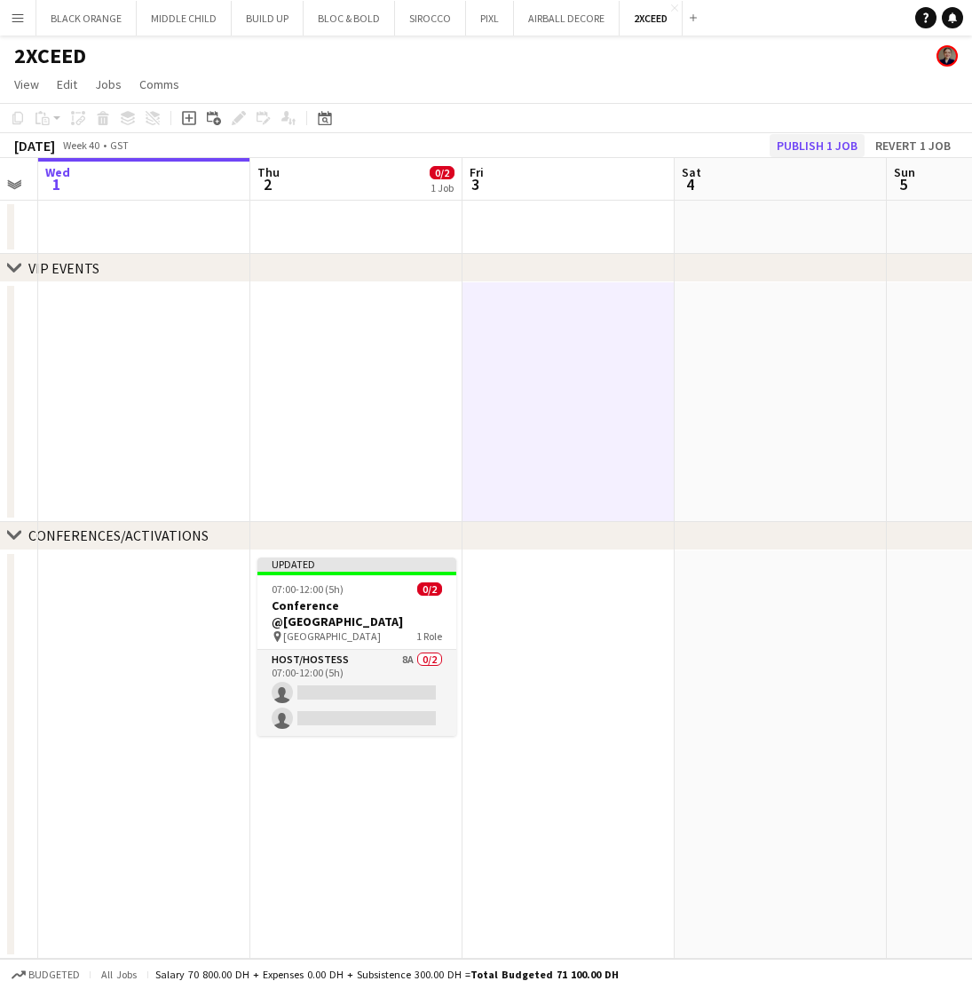
click at [793, 145] on button "Publish 1 job" at bounding box center [817, 145] width 95 height 23
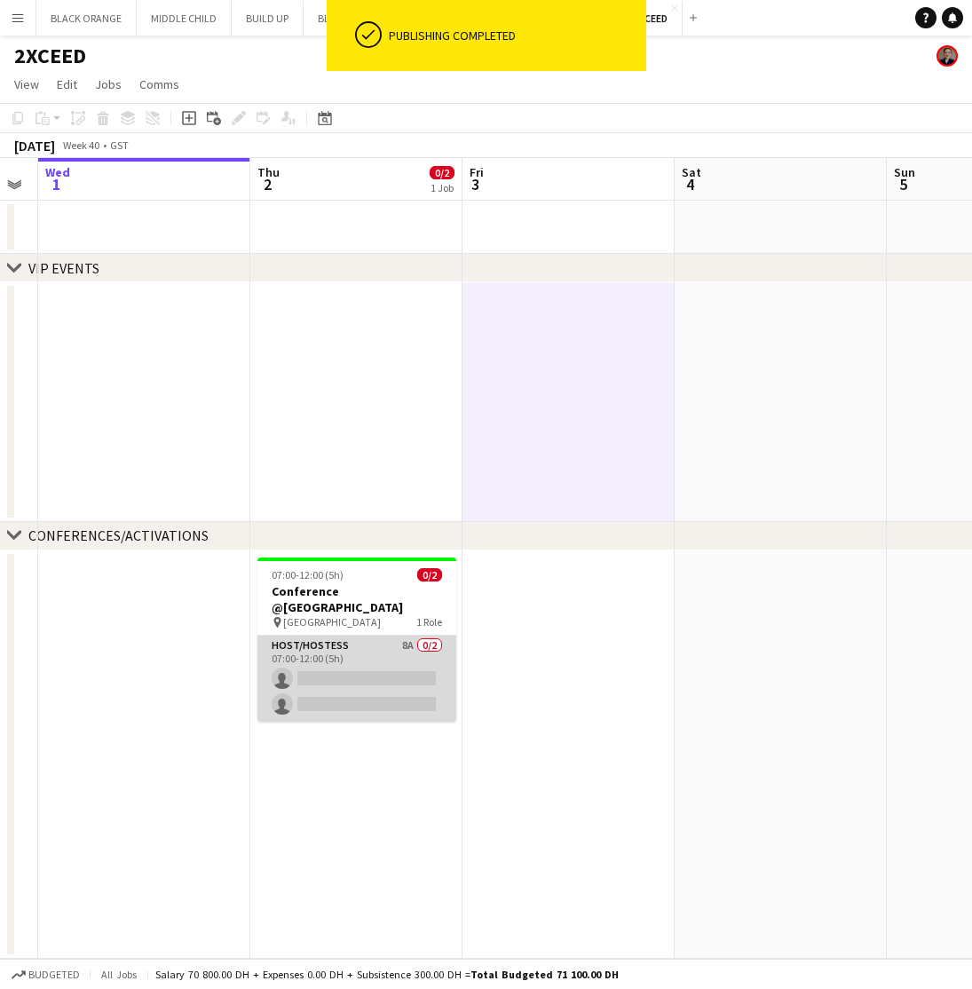
click at [368, 653] on app-card-role "Host/Hostess 8A 0/2 07:00-12:00 (5h) single-neutral-actions single-neutral-acti…" at bounding box center [356, 679] width 199 height 86
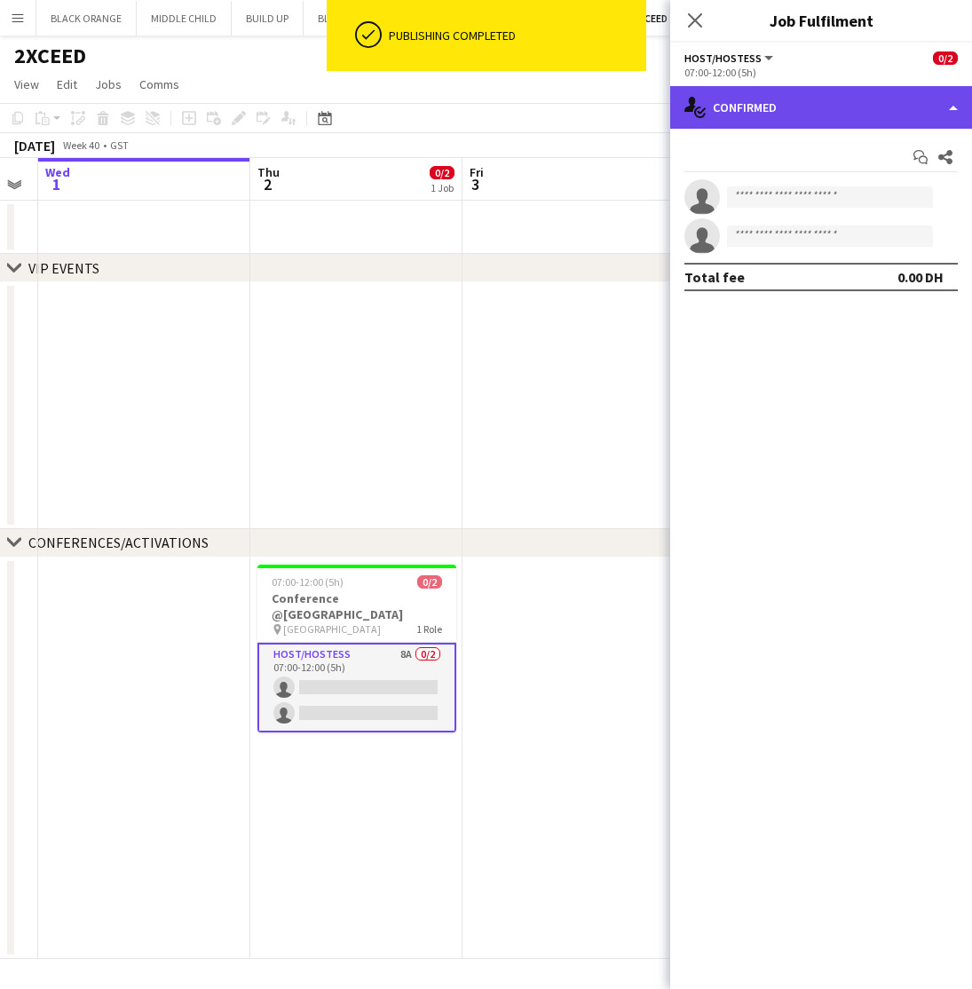
click at [862, 102] on div "single-neutral-actions-check-2 Confirmed" at bounding box center [821, 107] width 302 height 43
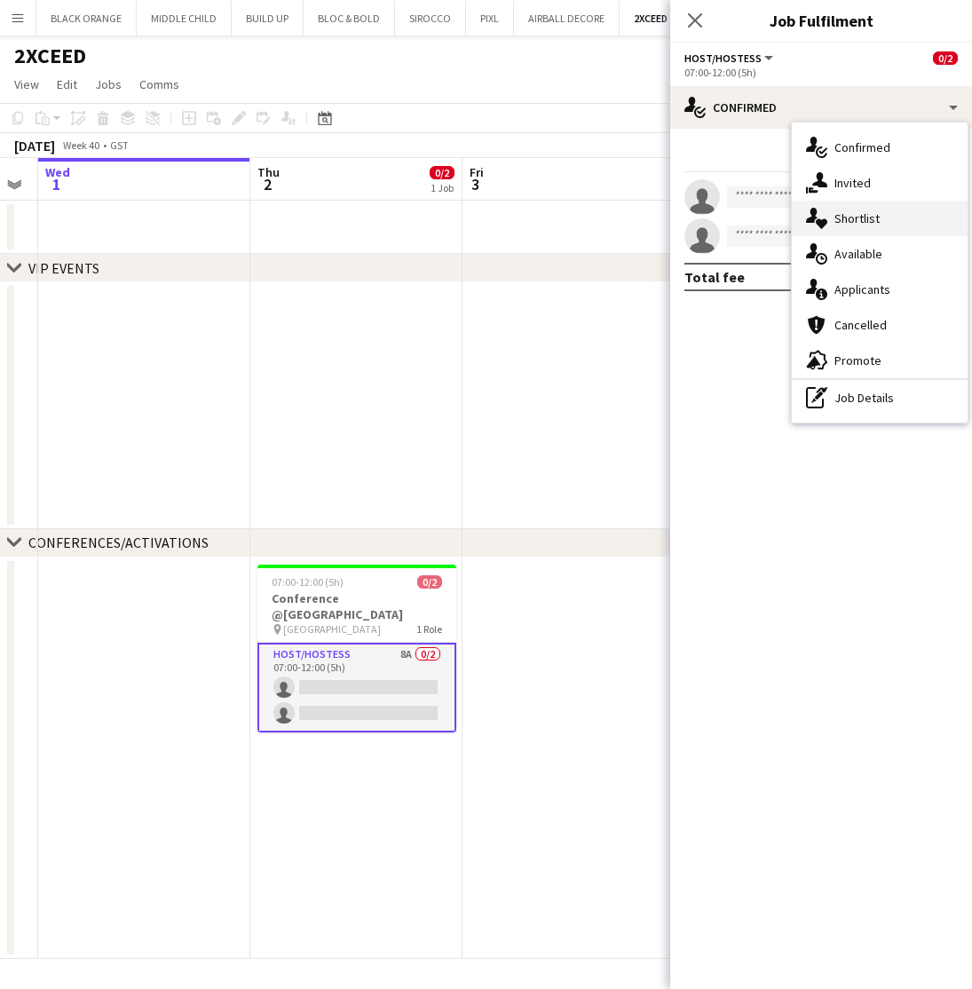
click at [850, 217] on span "Shortlist" at bounding box center [857, 218] width 45 height 16
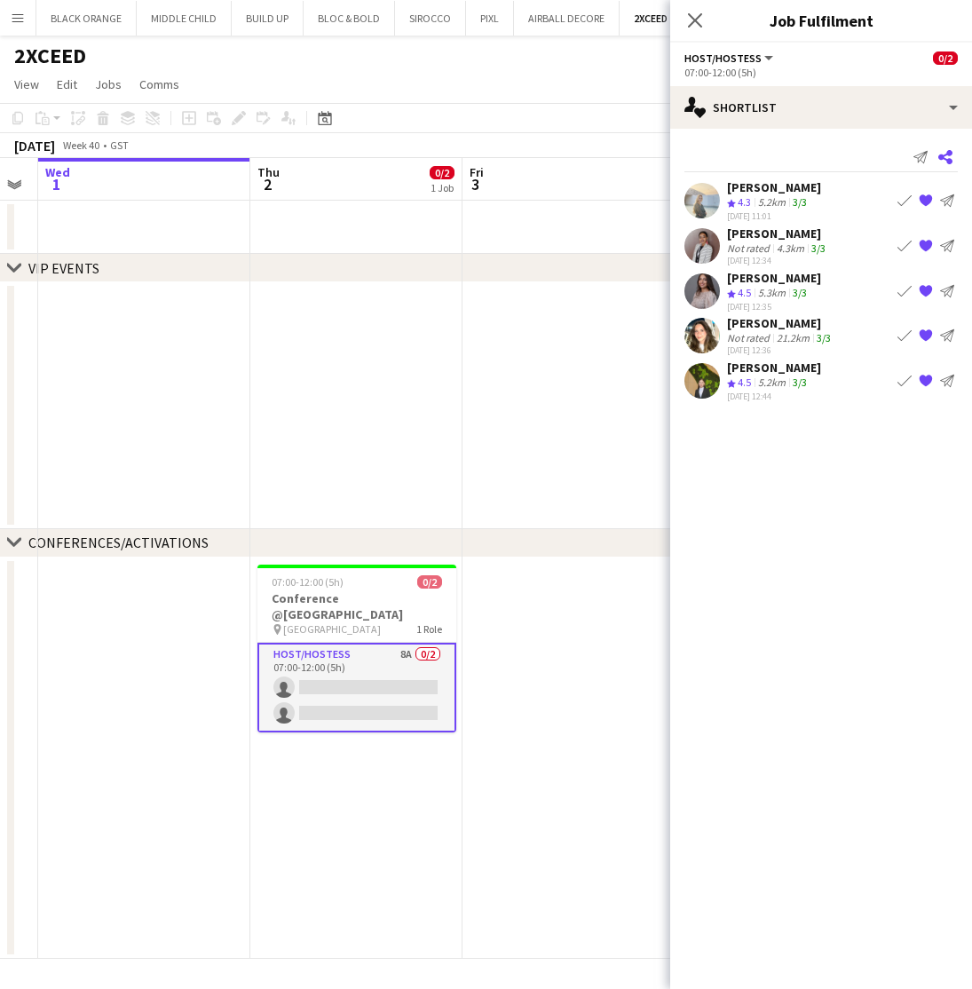
click at [943, 158] on icon at bounding box center [945, 157] width 14 height 14
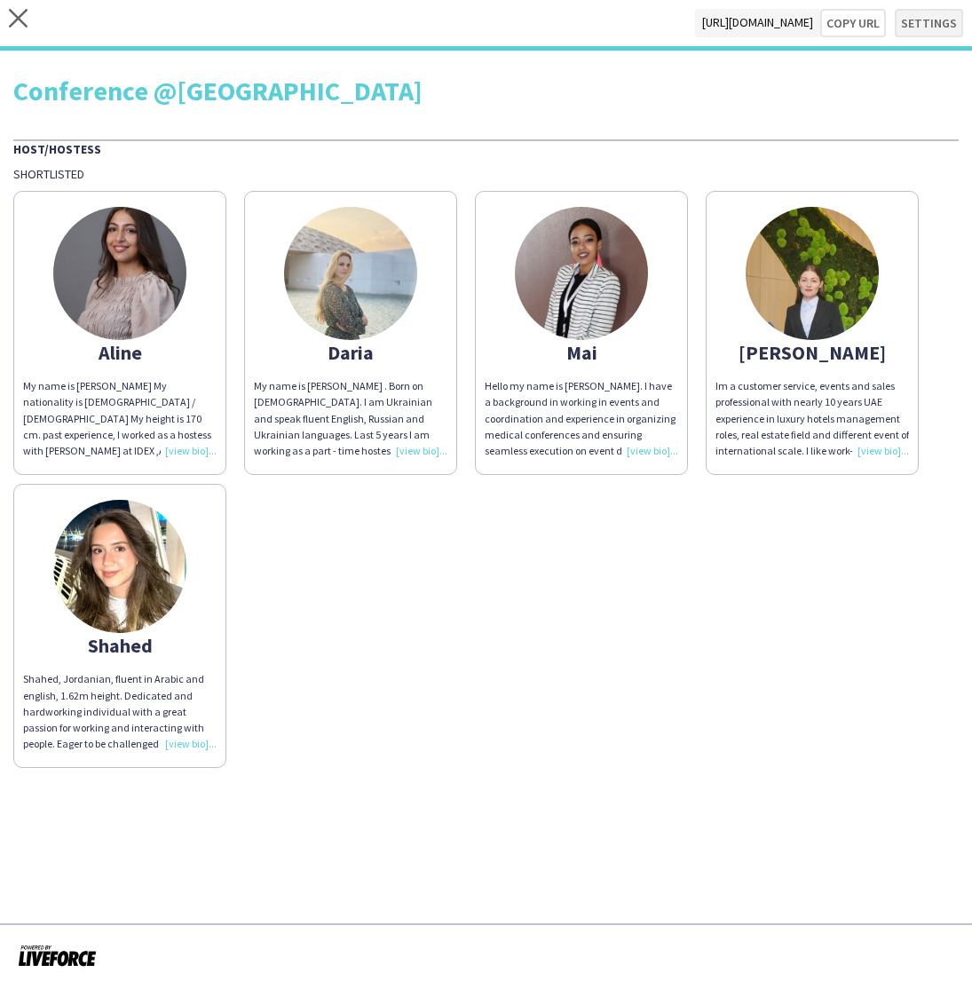
click at [915, 22] on button "Settings" at bounding box center [929, 23] width 68 height 28
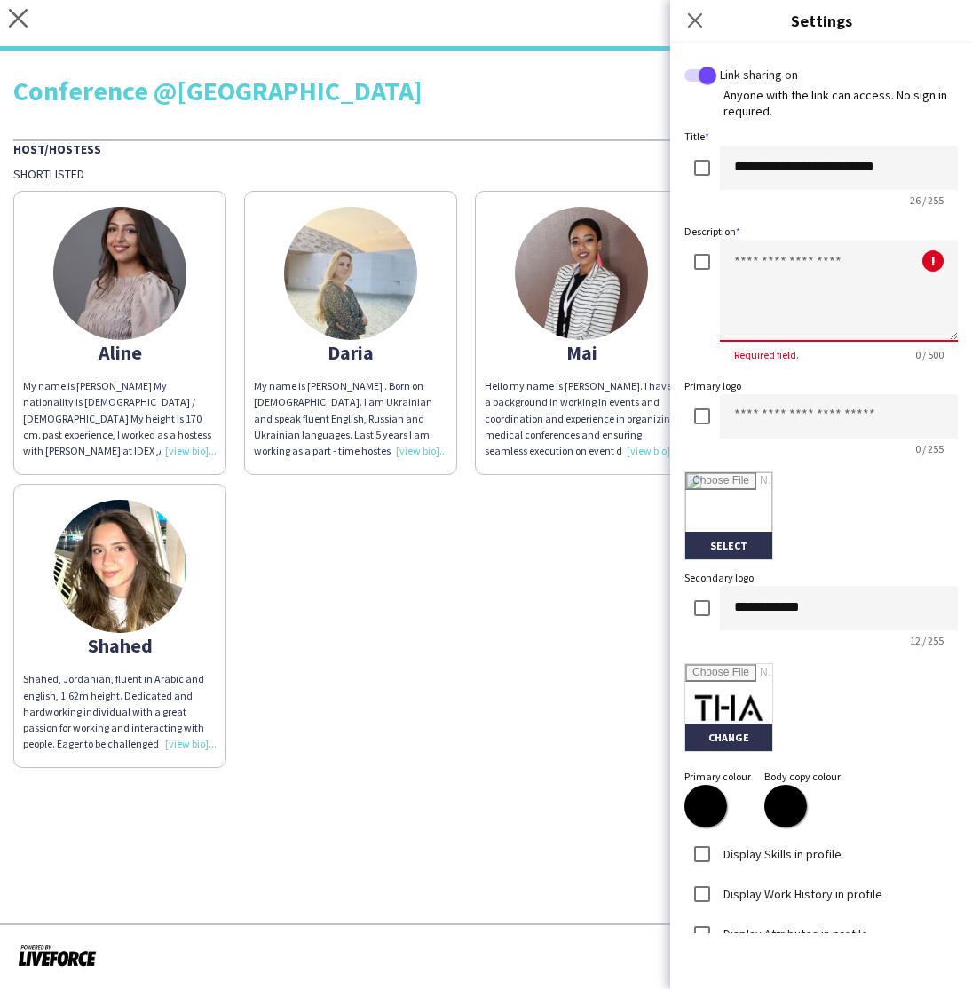
click at [796, 272] on textarea at bounding box center [839, 291] width 238 height 102
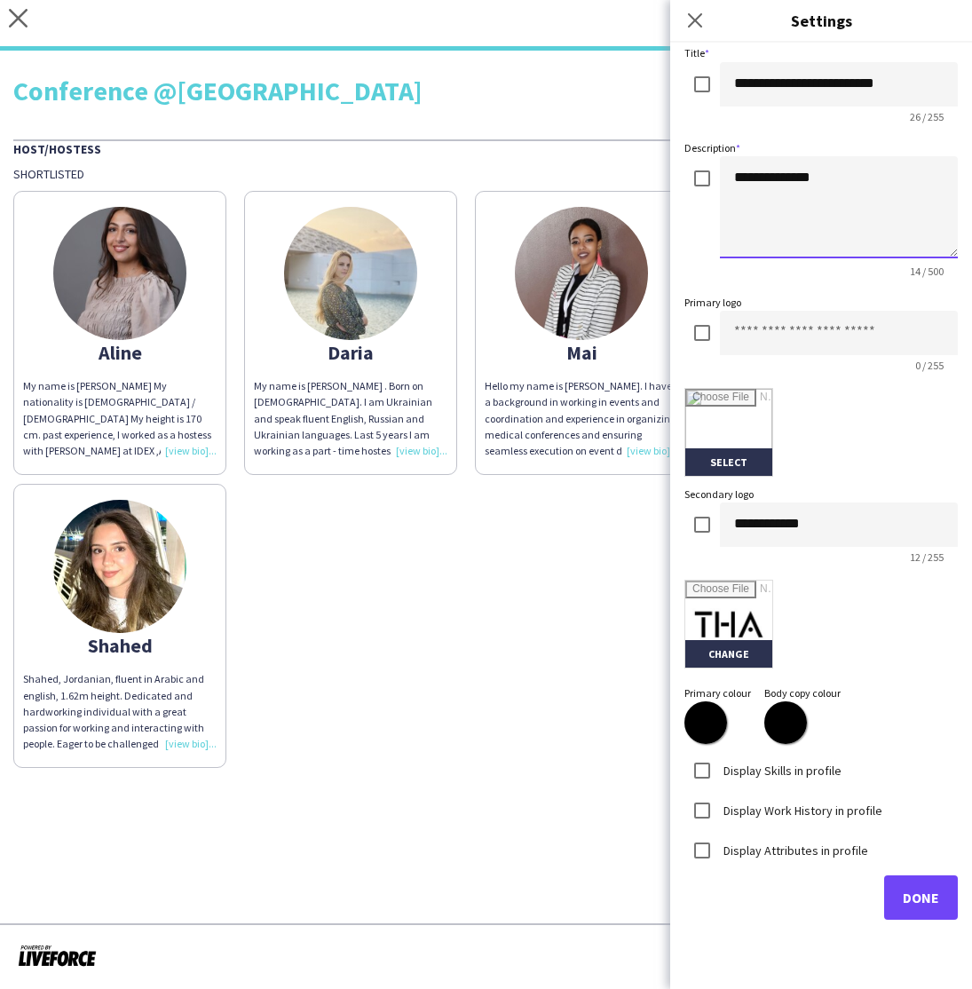
scroll to position [83, 0]
type textarea "**********"
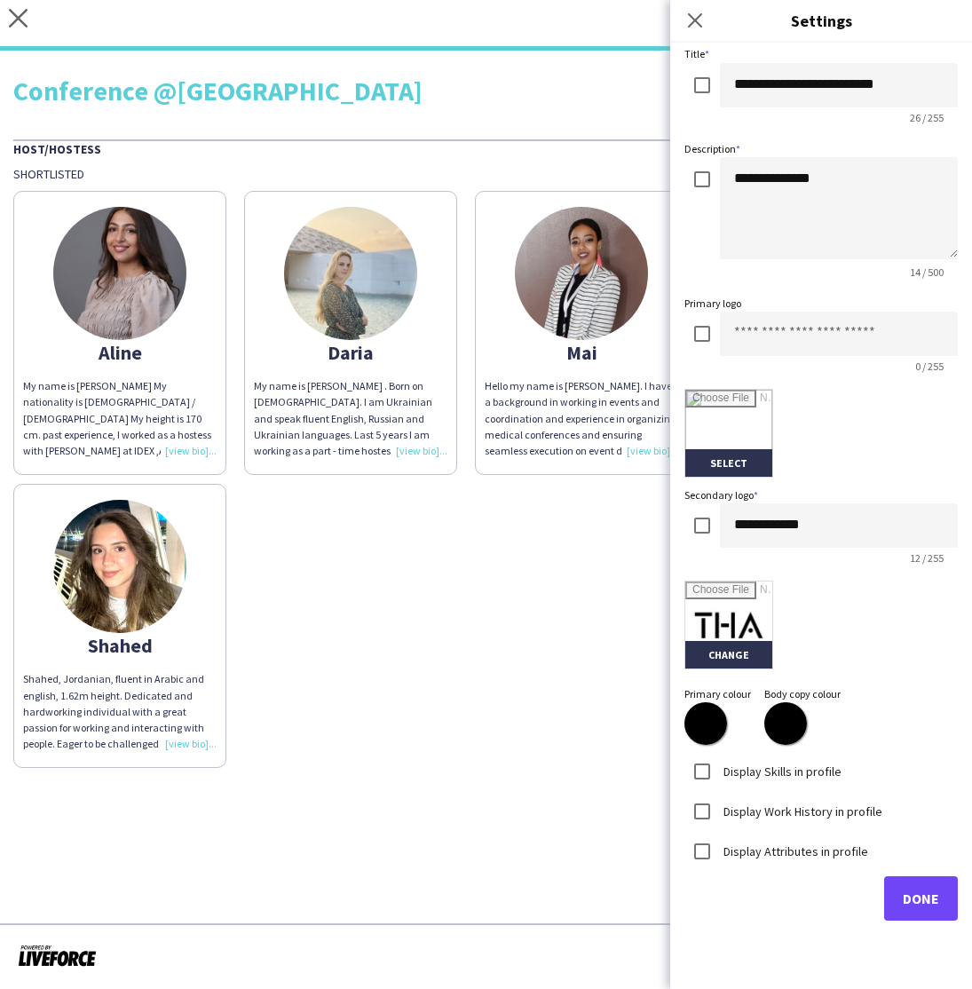
click at [914, 903] on span "Done" at bounding box center [921, 899] width 36 height 18
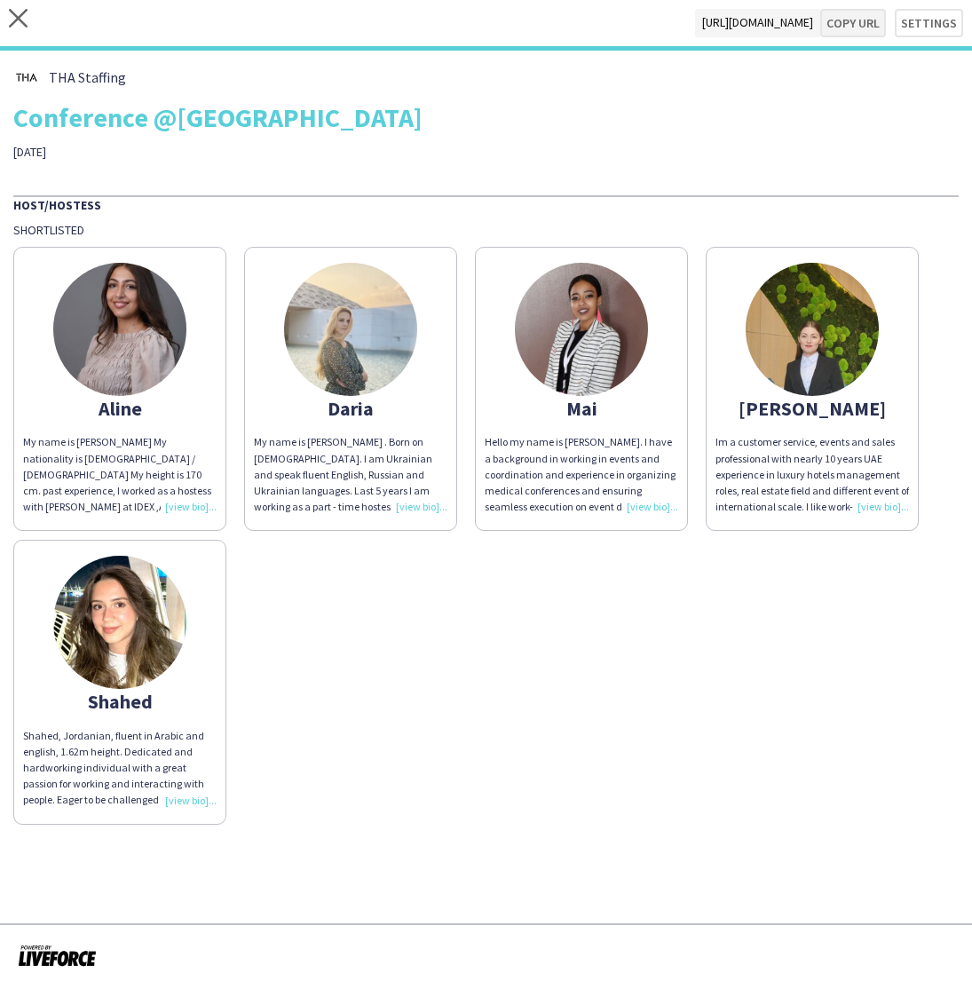
click at [847, 29] on button "Copy url" at bounding box center [853, 23] width 66 height 28
click at [13, 20] on icon "close" at bounding box center [18, 18] width 19 height 19
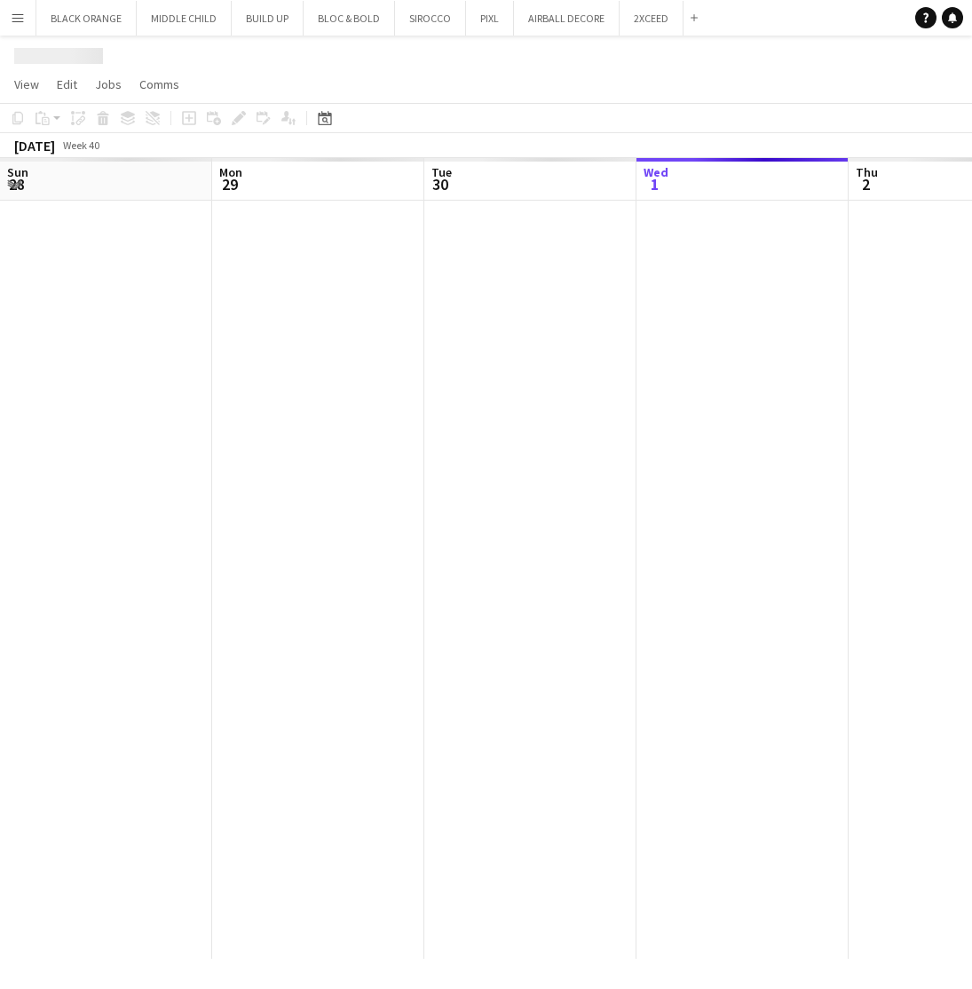
scroll to position [0, 424]
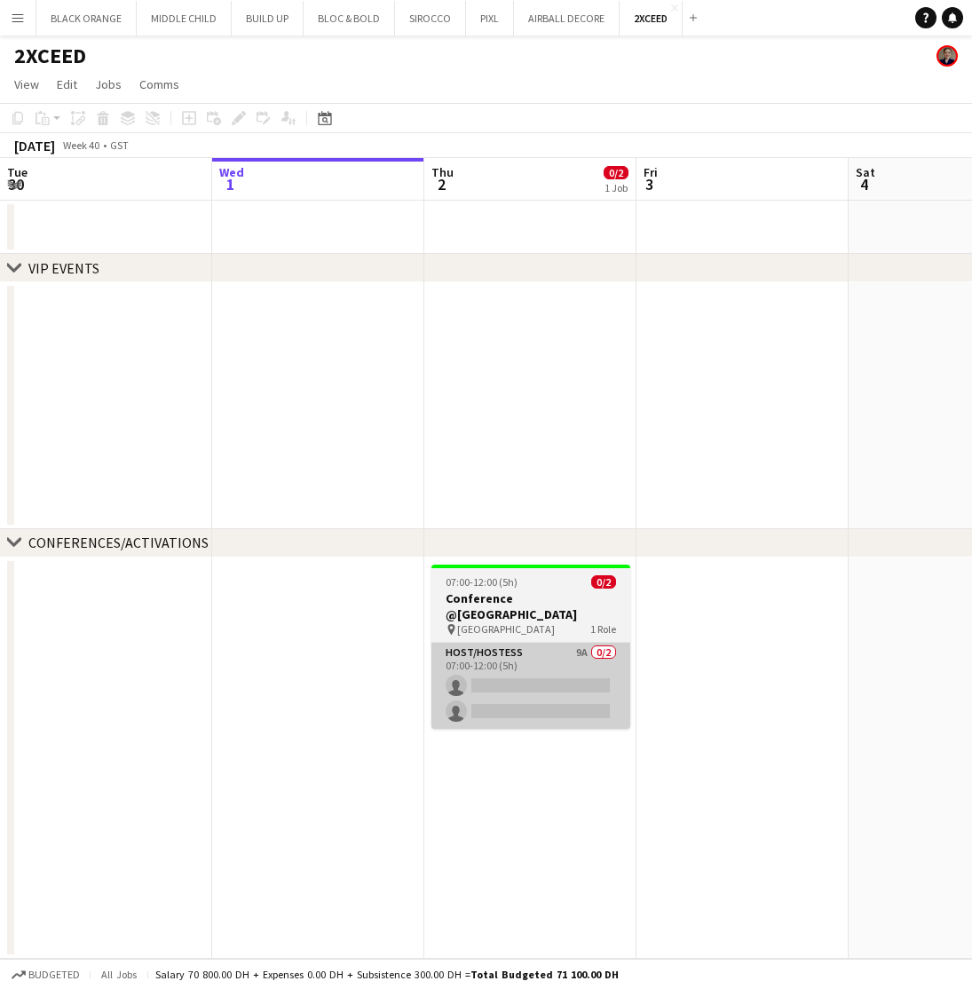
click at [20, 13] on app-icon "Menu" at bounding box center [18, 18] width 14 height 14
click at [553, 677] on app-card-role "Host/Hostess 9A 0/2 07:00-12:00 (5h) single-neutral-actions single-neutral-acti…" at bounding box center [530, 686] width 199 height 86
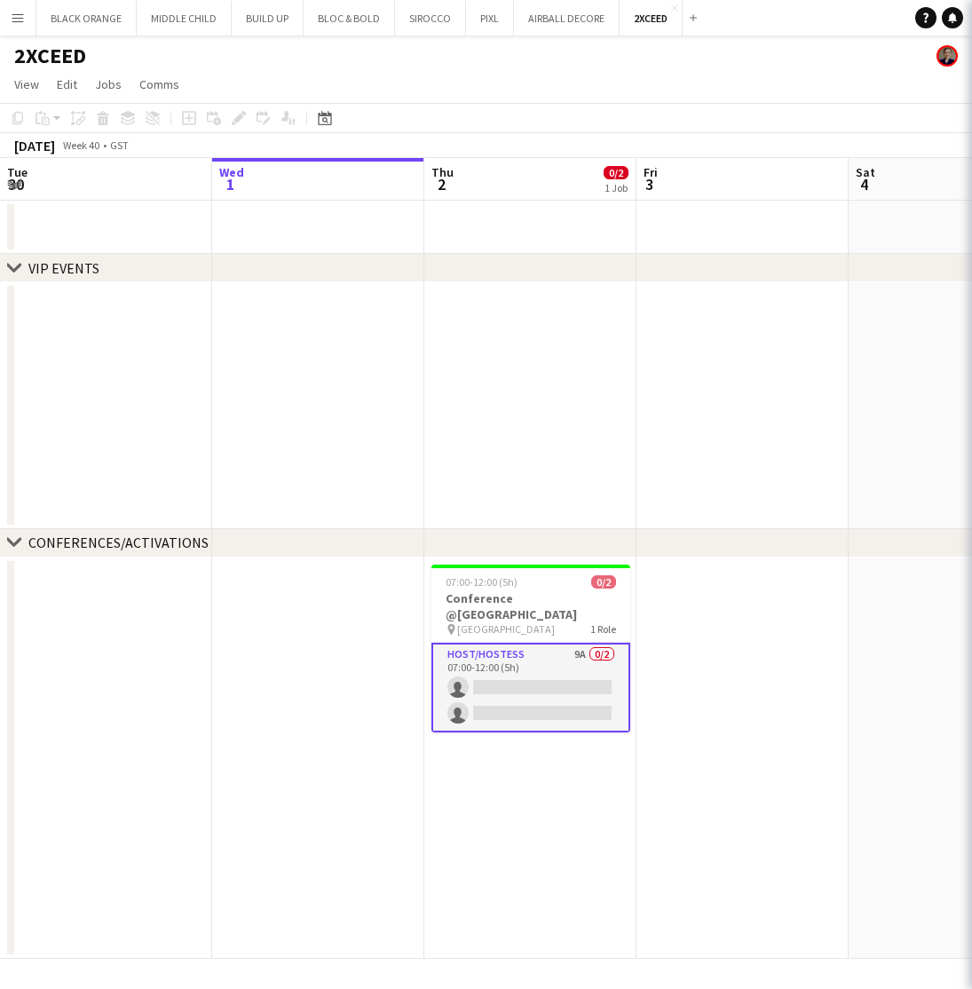
click at [534, 661] on app-card-role "Host/Hostess 9A 0/2 07:00-12:00 (5h) single-neutral-actions single-neutral-acti…" at bounding box center [530, 688] width 199 height 90
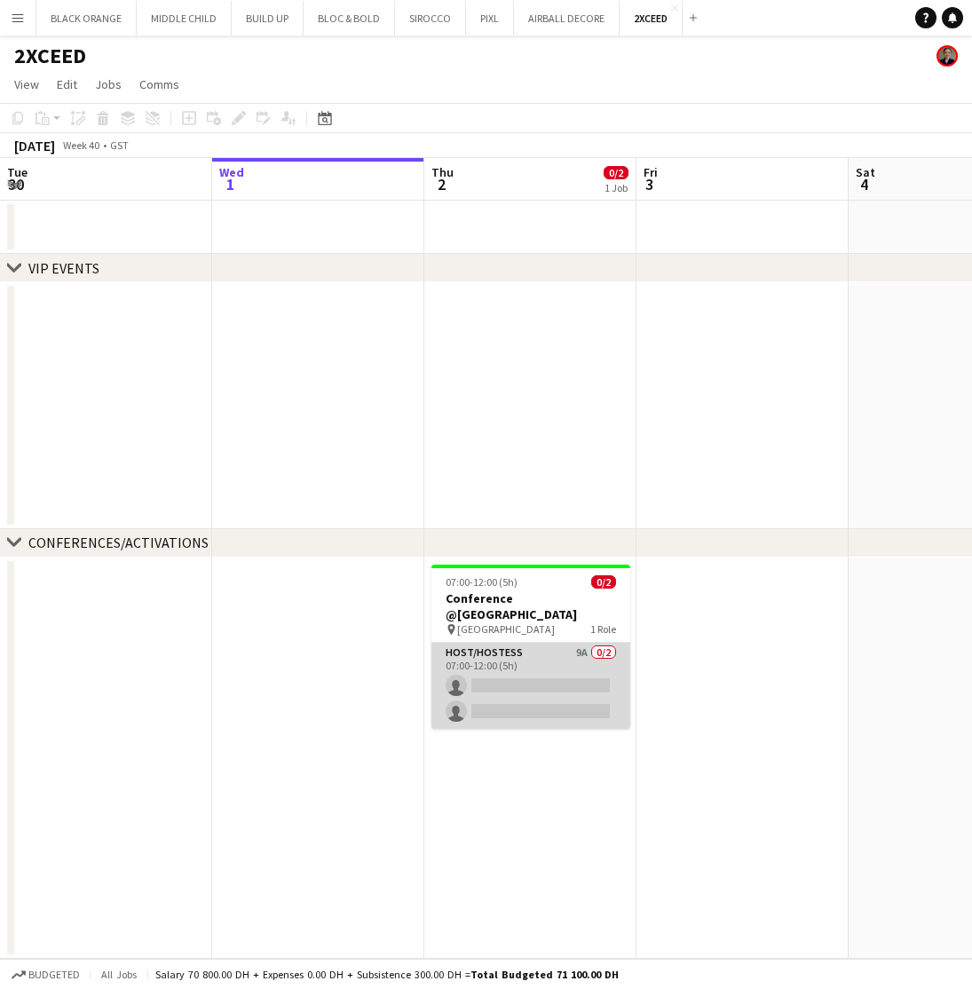
click at [534, 661] on app-card-role "Host/Hostess 9A 0/2 07:00-12:00 (5h) single-neutral-actions single-neutral-acti…" at bounding box center [530, 686] width 199 height 86
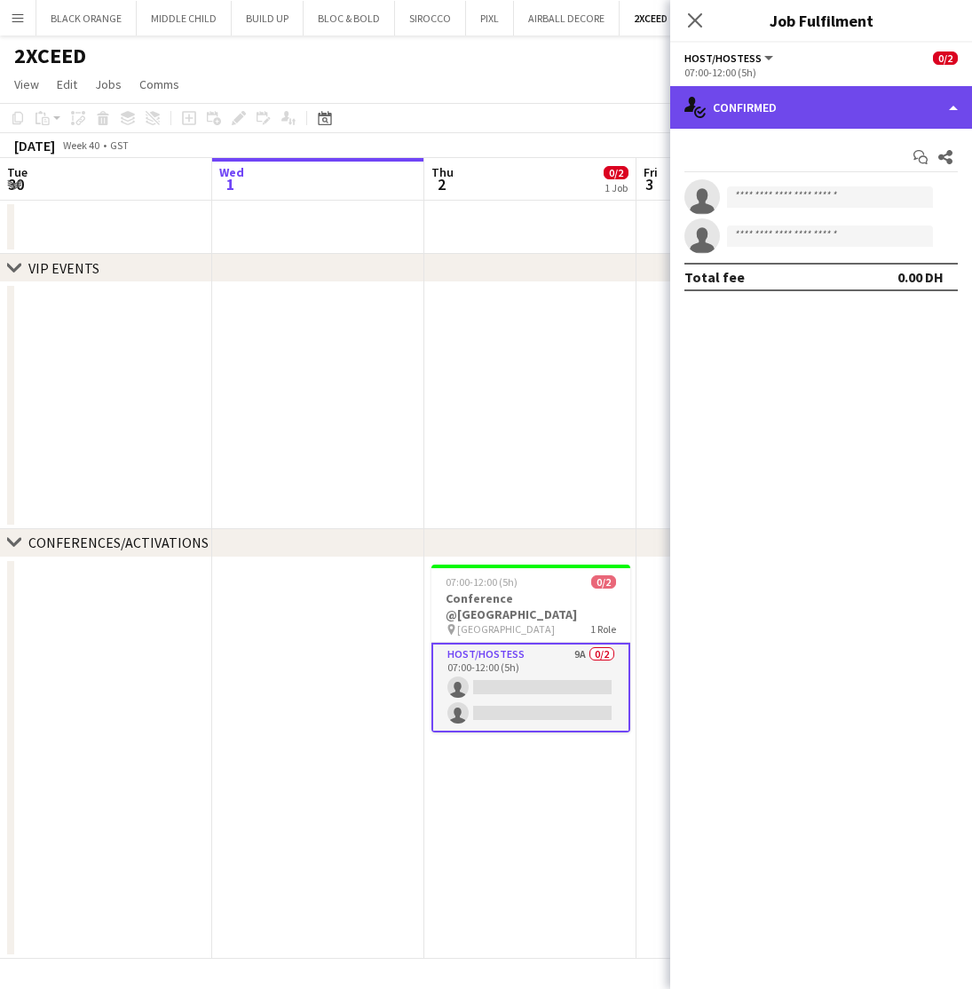
click at [806, 97] on div "single-neutral-actions-check-2 Confirmed" at bounding box center [821, 107] width 302 height 43
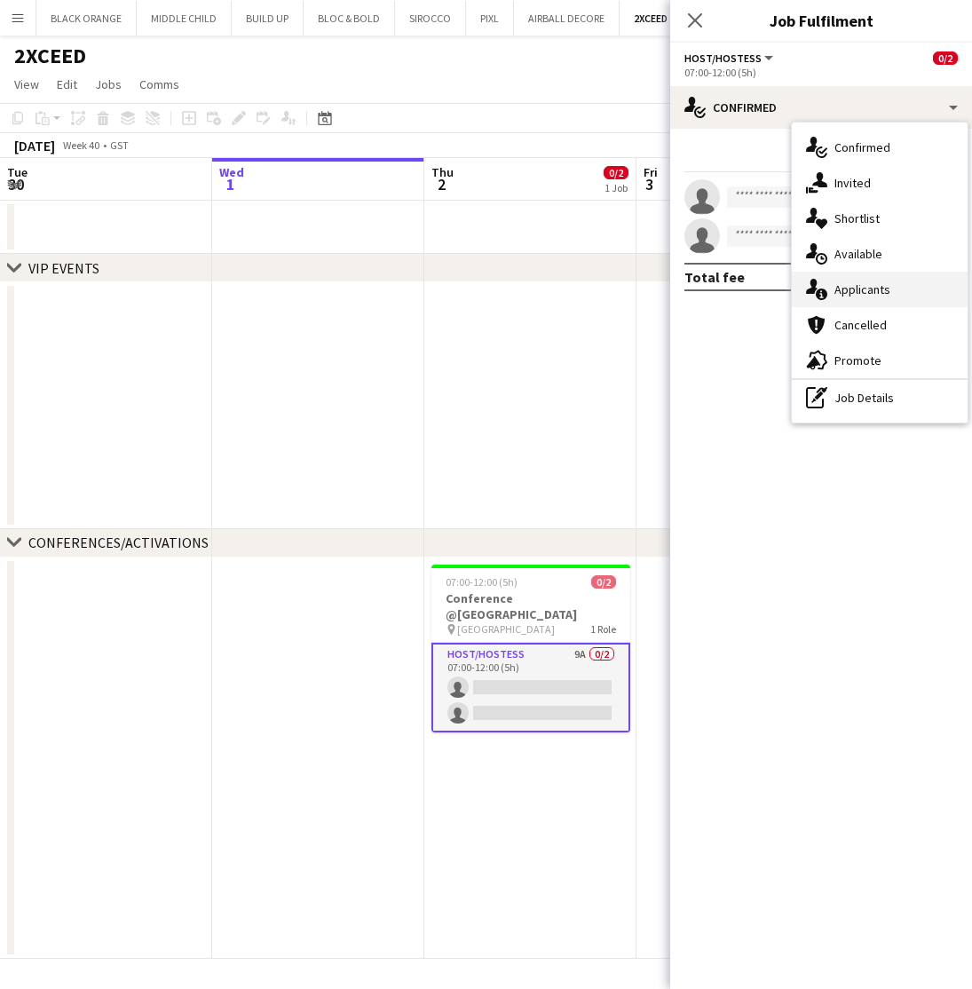
click at [865, 297] on span "Applicants" at bounding box center [863, 289] width 56 height 16
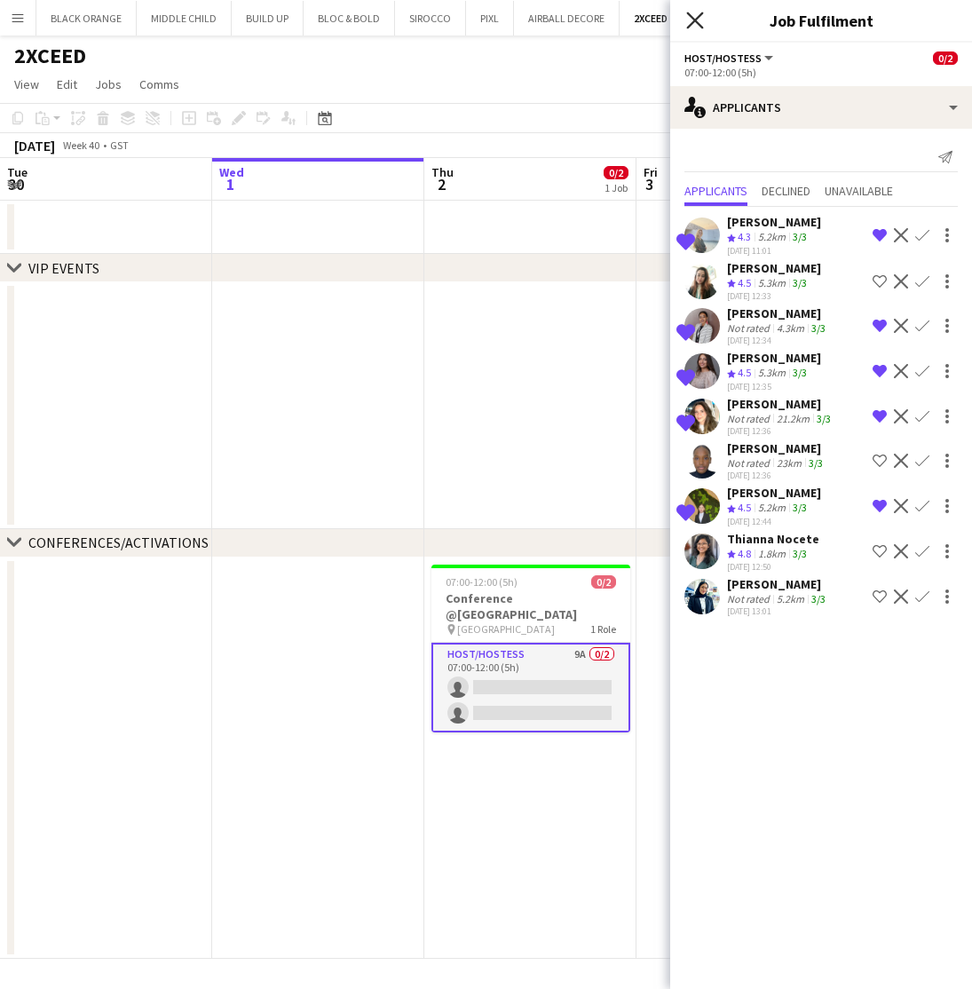
click at [697, 23] on icon at bounding box center [694, 20] width 17 height 17
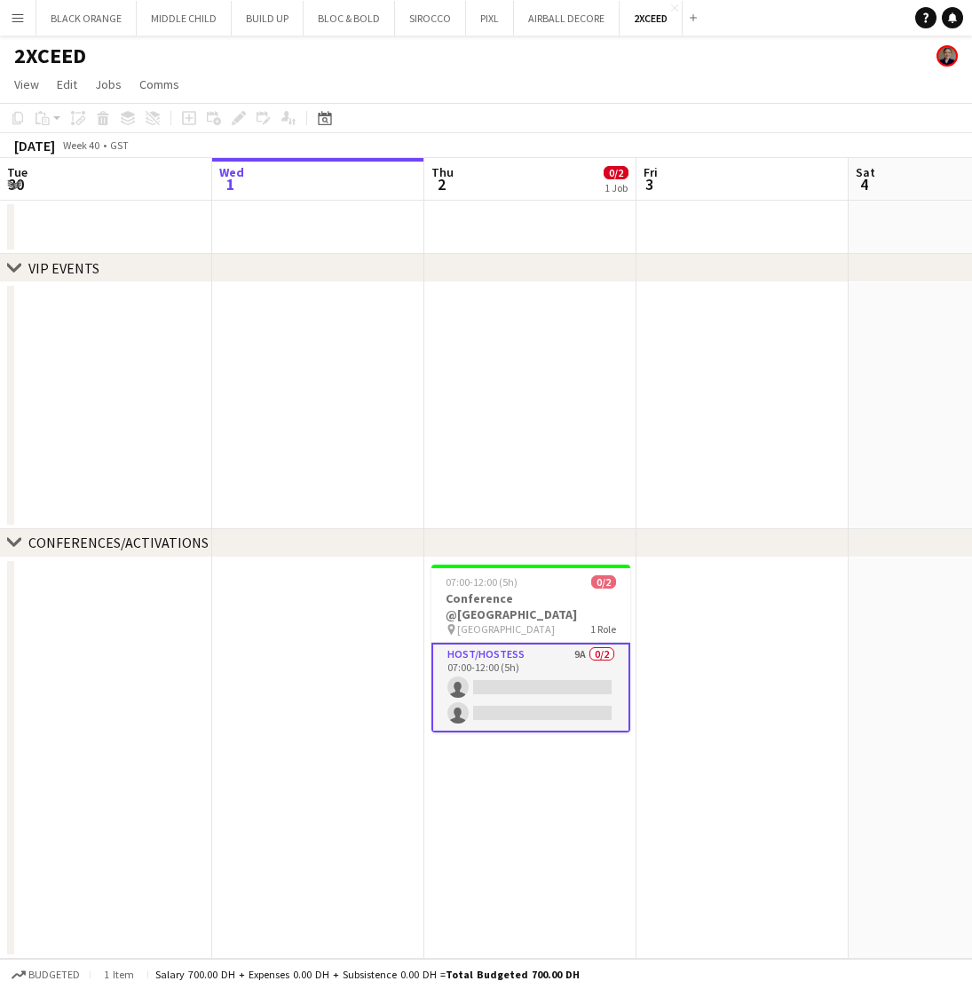
click at [10, 9] on button "Menu" at bounding box center [18, 18] width 36 height 36
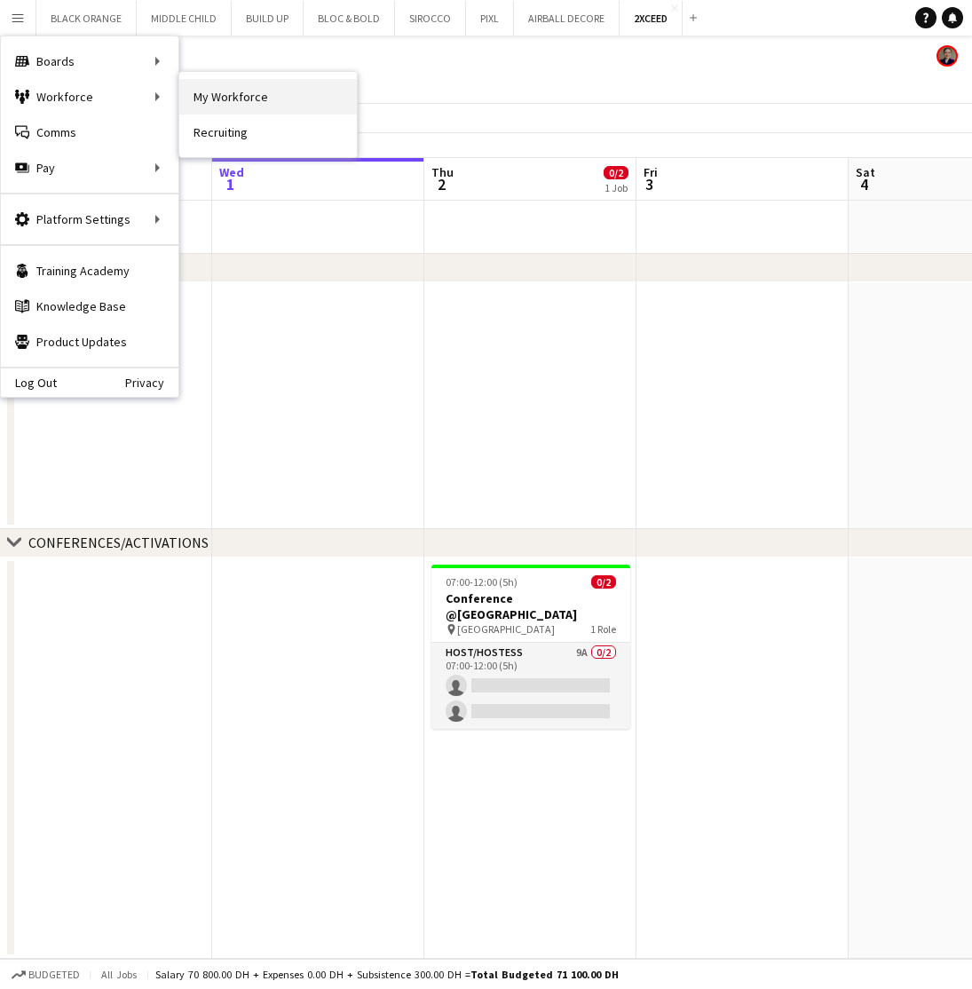
click at [221, 91] on link "My Workforce" at bounding box center [268, 97] width 178 height 36
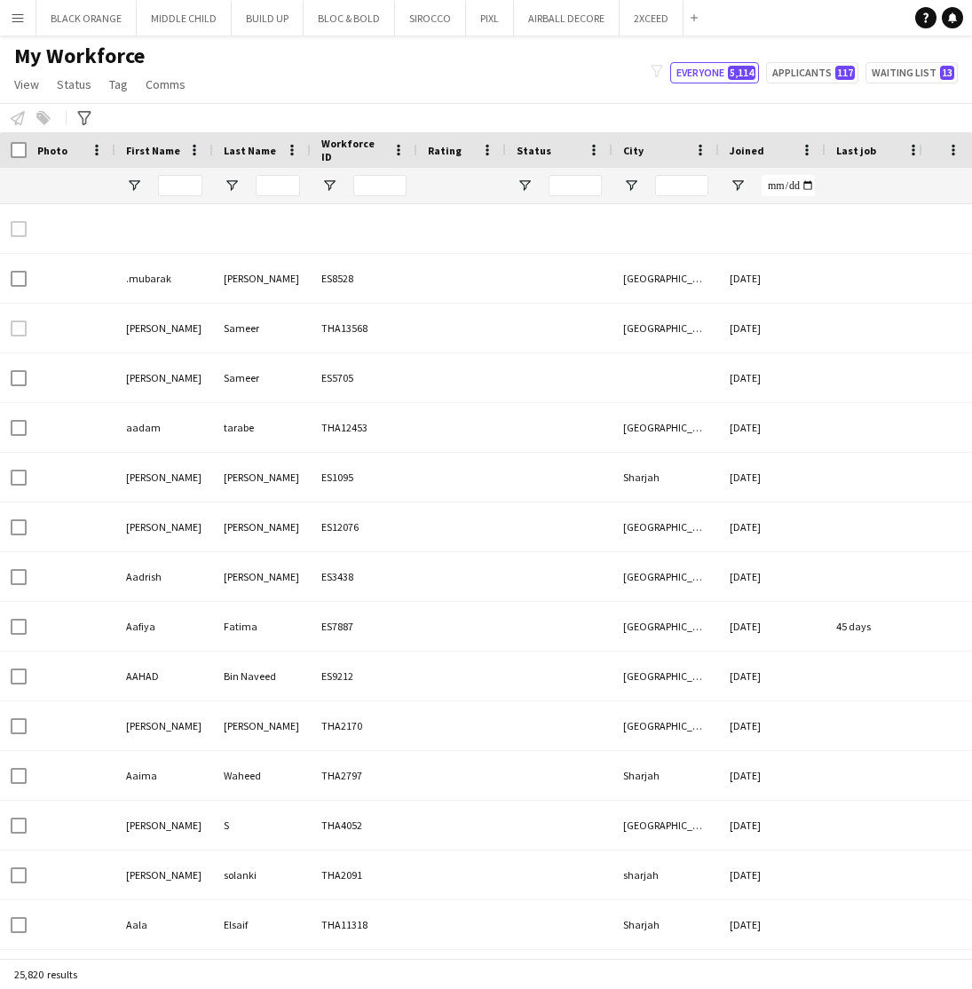
type input "*****"
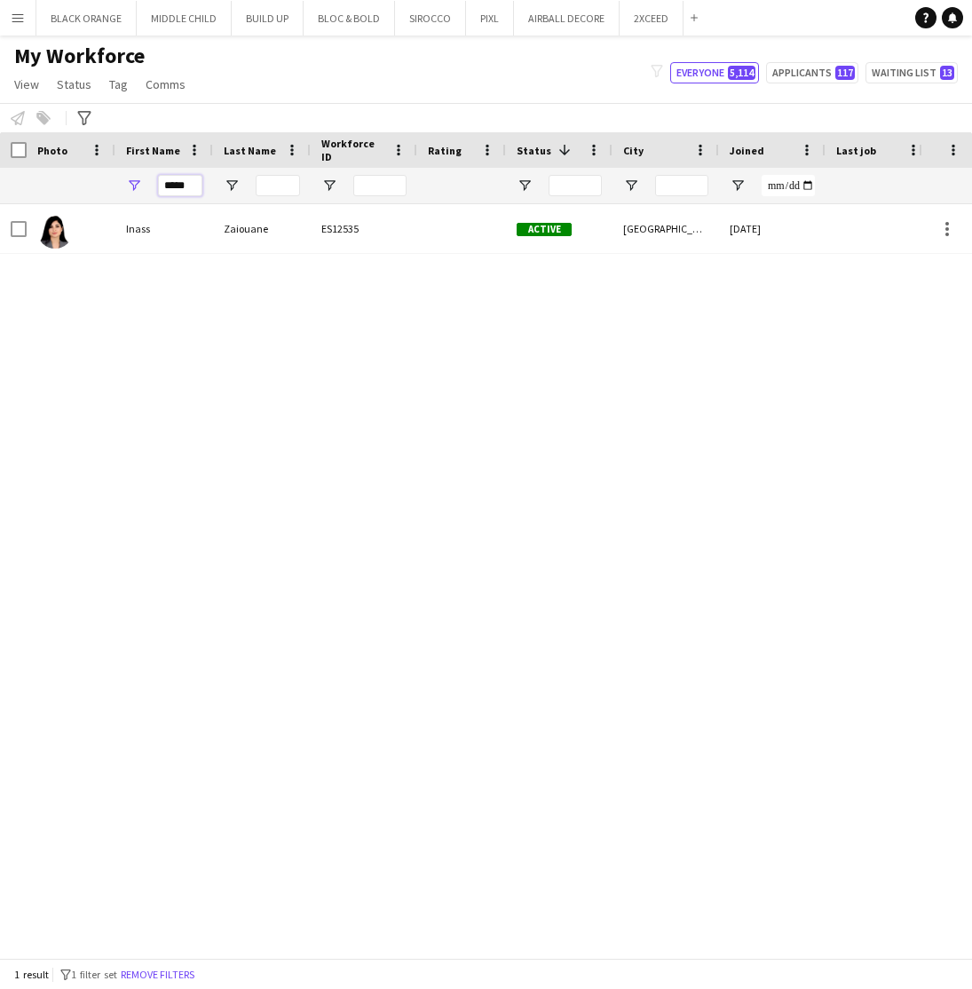
click at [175, 186] on input "*****" at bounding box center [180, 185] width 44 height 21
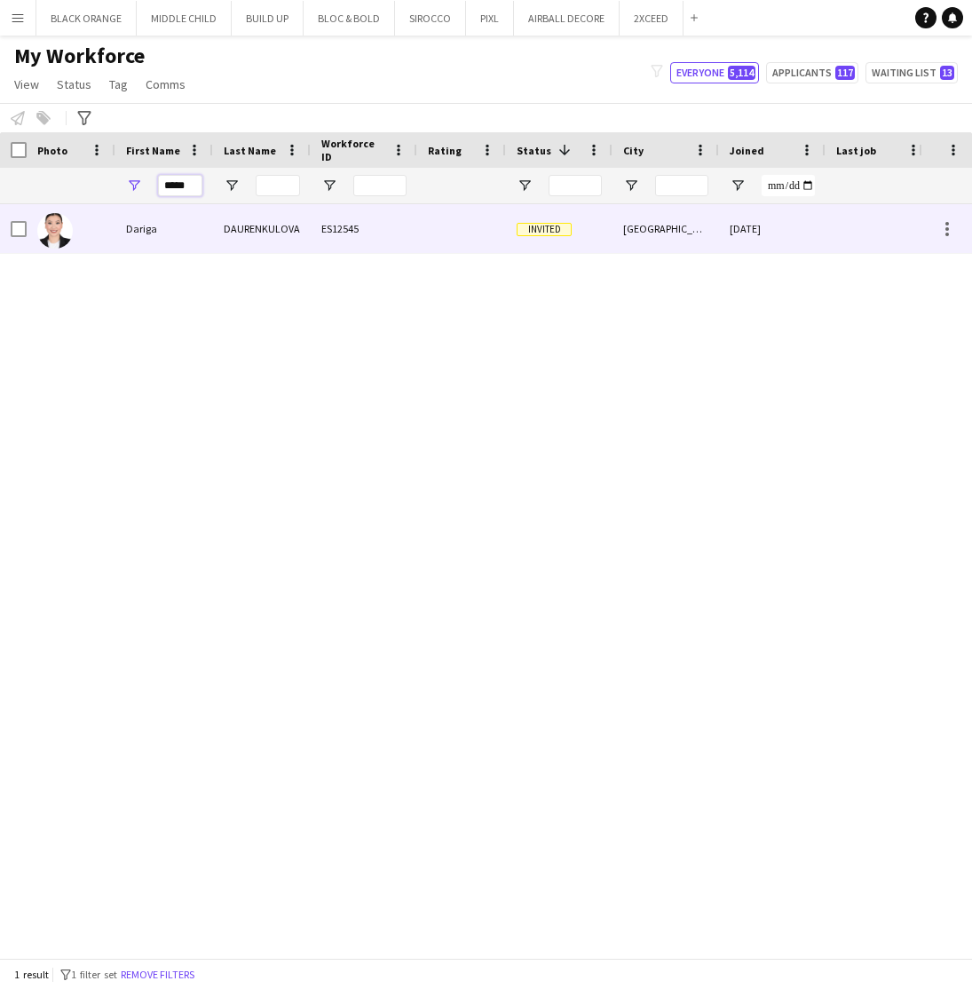
type input "*****"
click at [183, 235] on div "Dariga" at bounding box center [164, 228] width 98 height 49
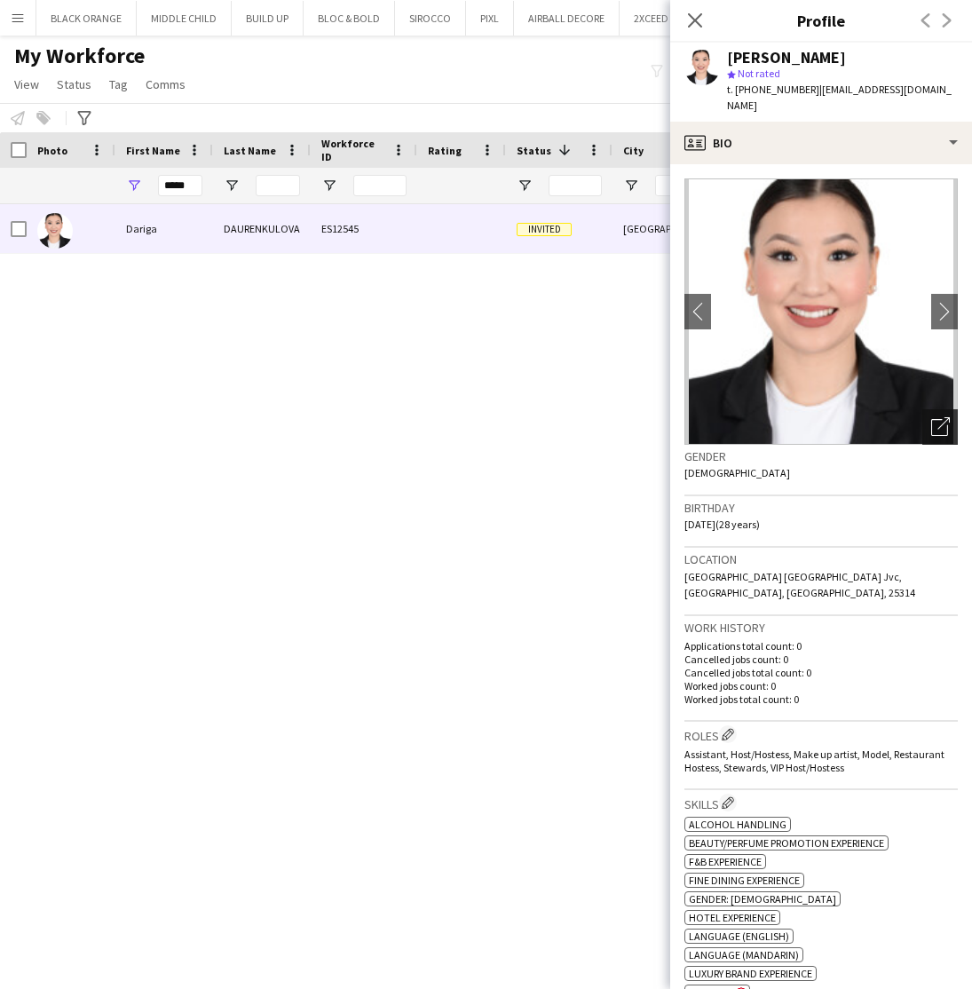
click at [933, 417] on icon "Open photos pop-in" at bounding box center [940, 426] width 19 height 19
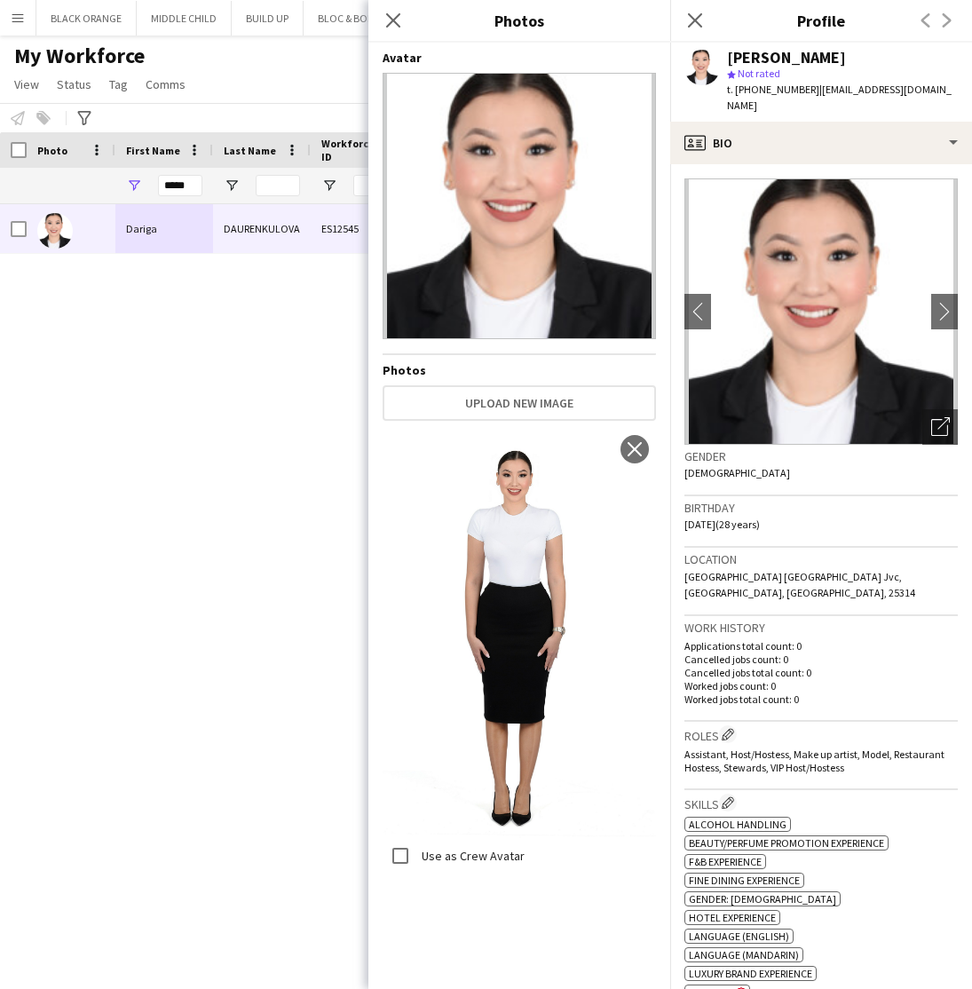
click at [303, 581] on div "Dariga DAURENKULOVA ES12545 Invited Dubai 01-10-2025 0 Self-employed Crew" at bounding box center [459, 581] width 919 height 754
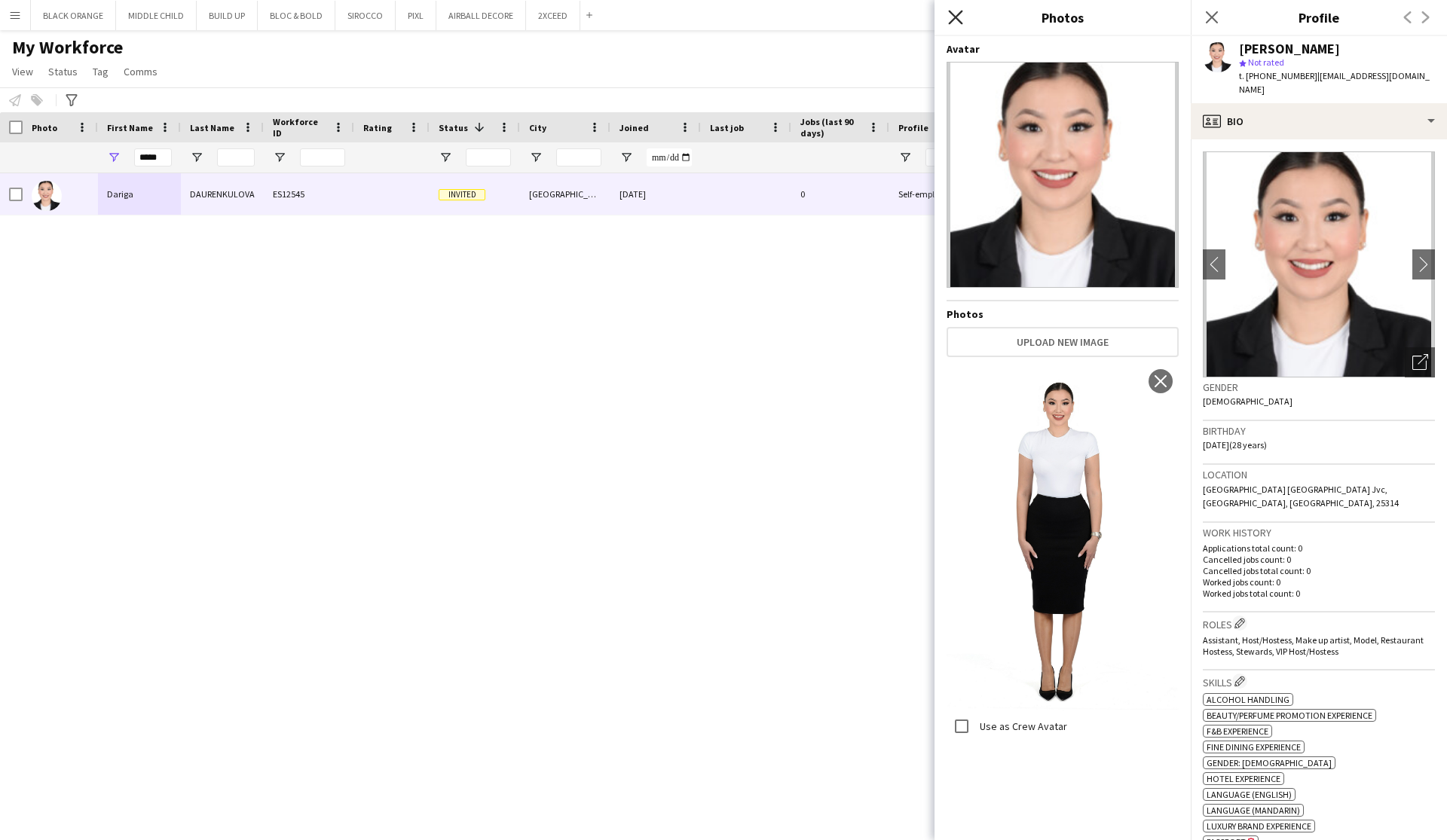
click at [951, 19] on icon "Close pop-in" at bounding box center [955, 17] width 14 height 14
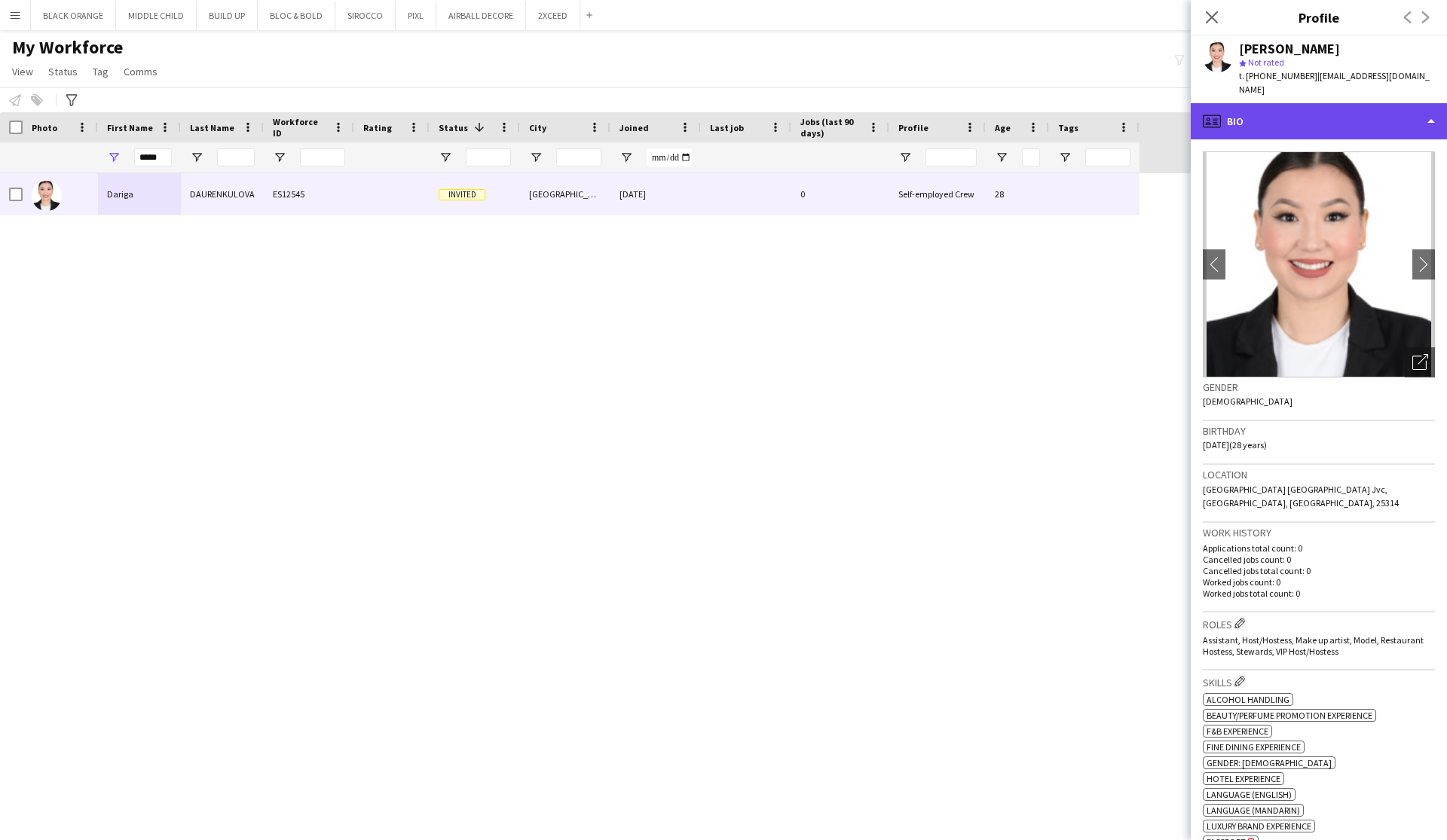
click at [1415, 104] on div "profile Bio" at bounding box center [1319, 121] width 256 height 36
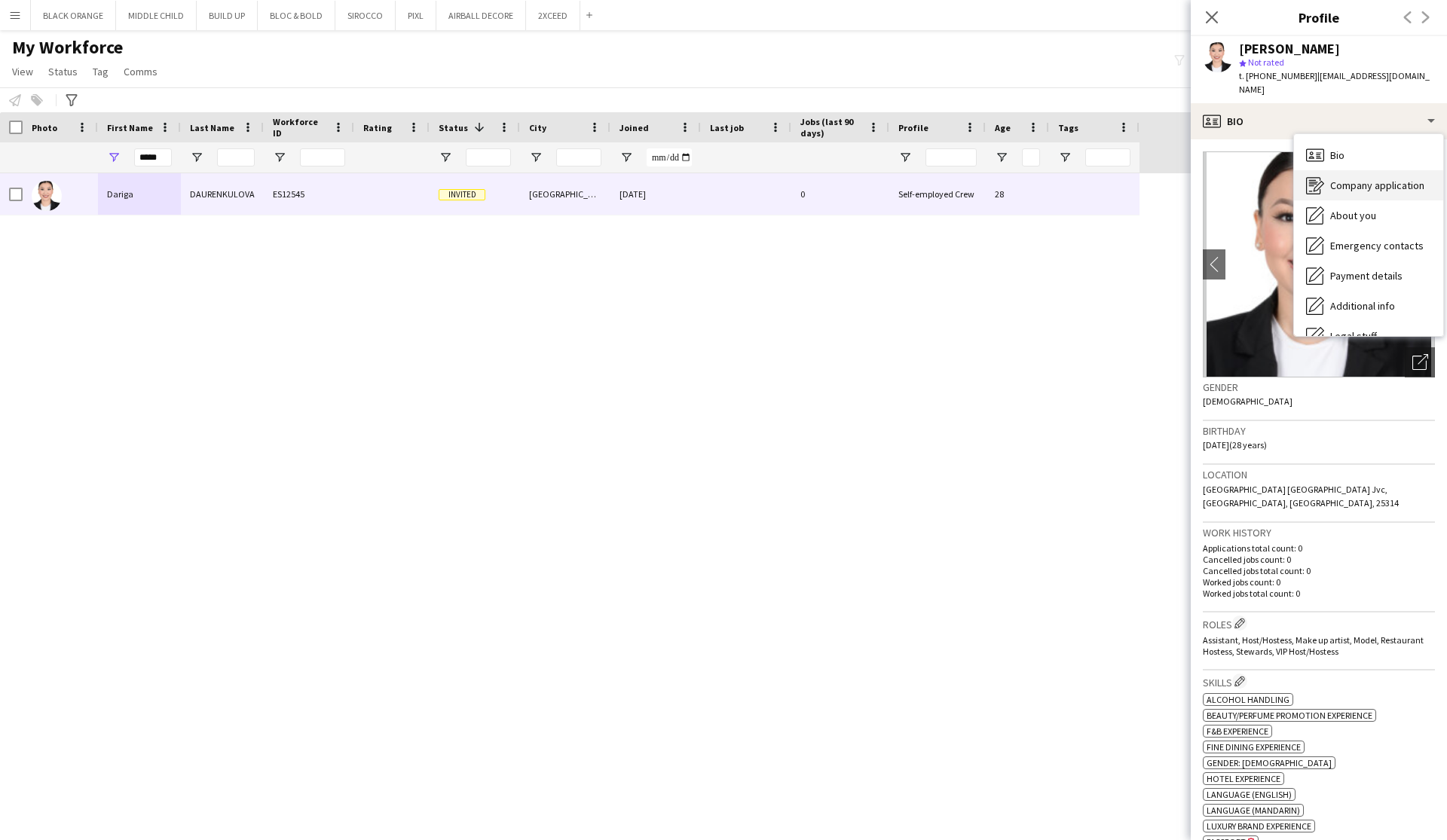
click at [1370, 178] on span "Company application" at bounding box center [1377, 185] width 94 height 14
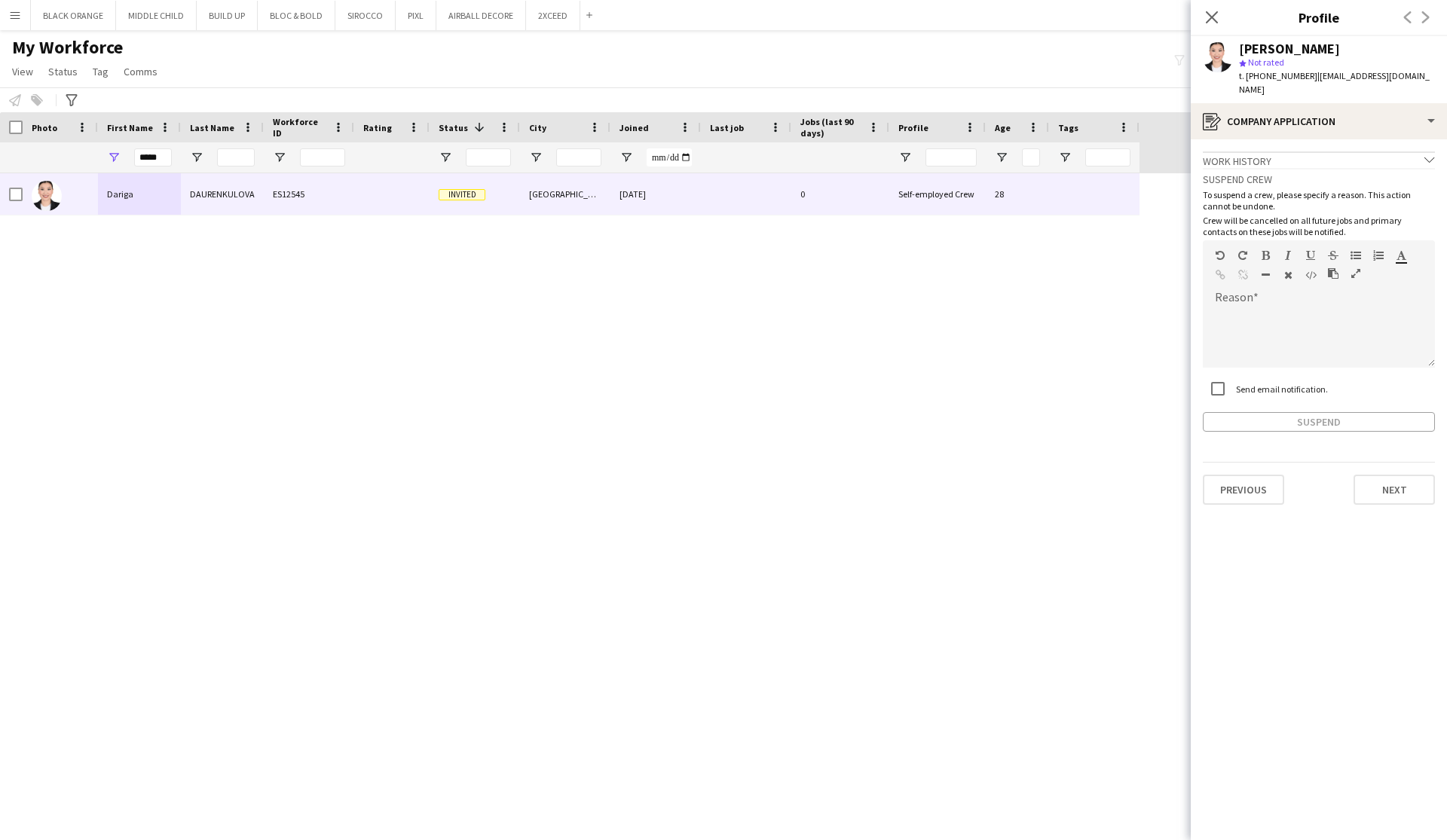
click at [1426, 154] on icon "chevron-down" at bounding box center [1429, 160] width 10 height 10
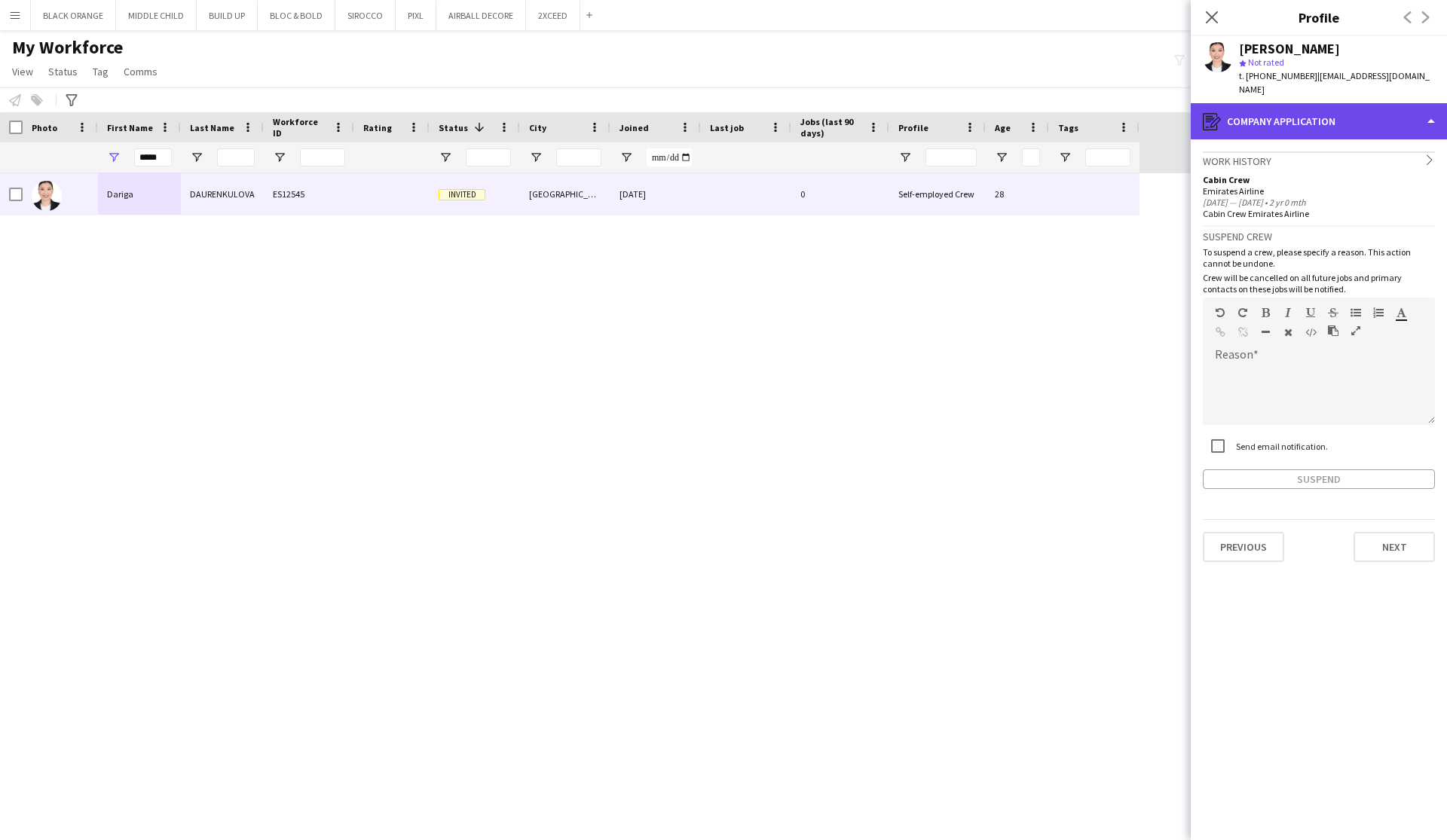
click at [1414, 114] on div "register Company application" at bounding box center [1319, 121] width 256 height 36
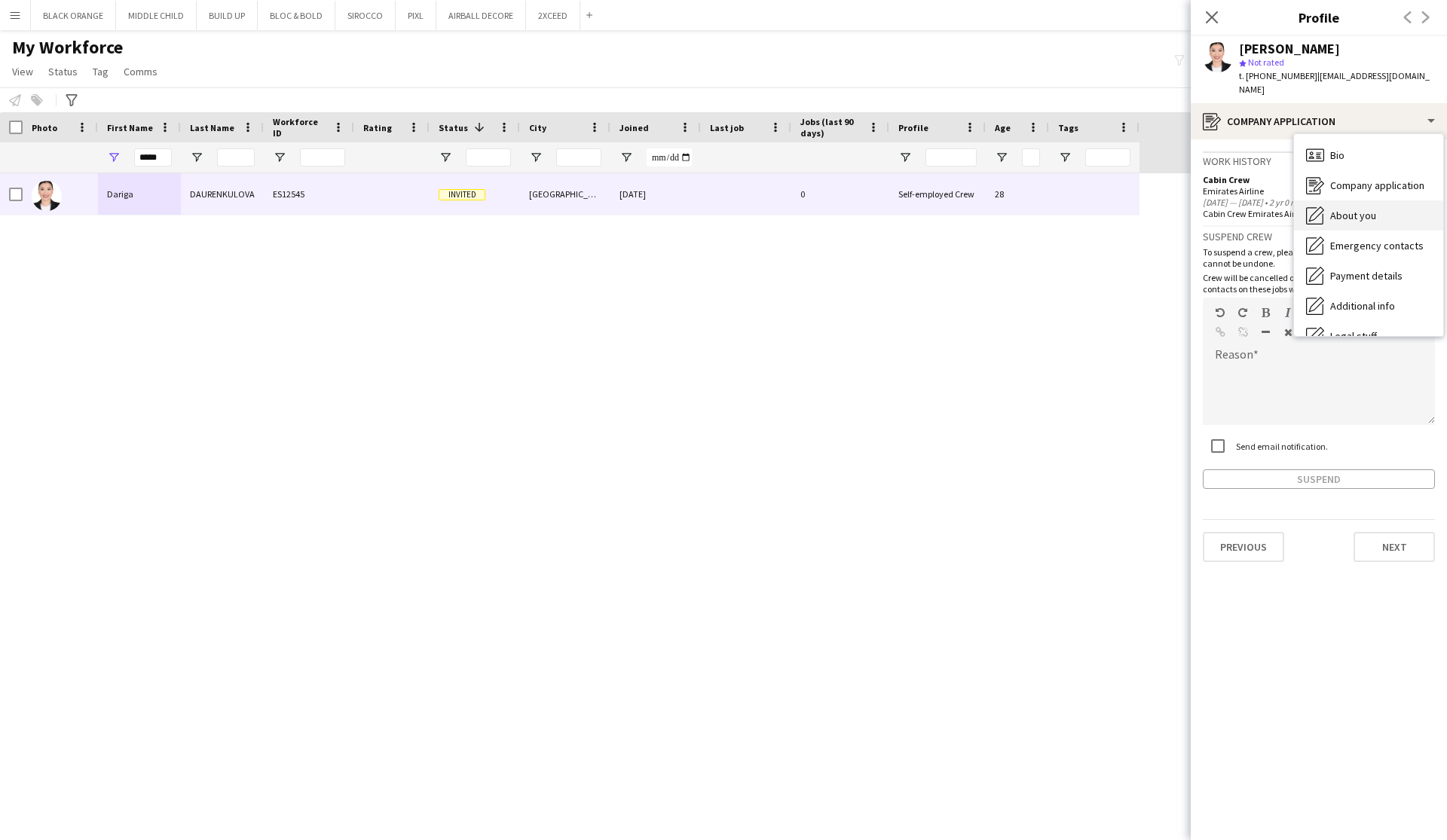
click at [1354, 209] on span "About you" at bounding box center [1353, 216] width 46 height 14
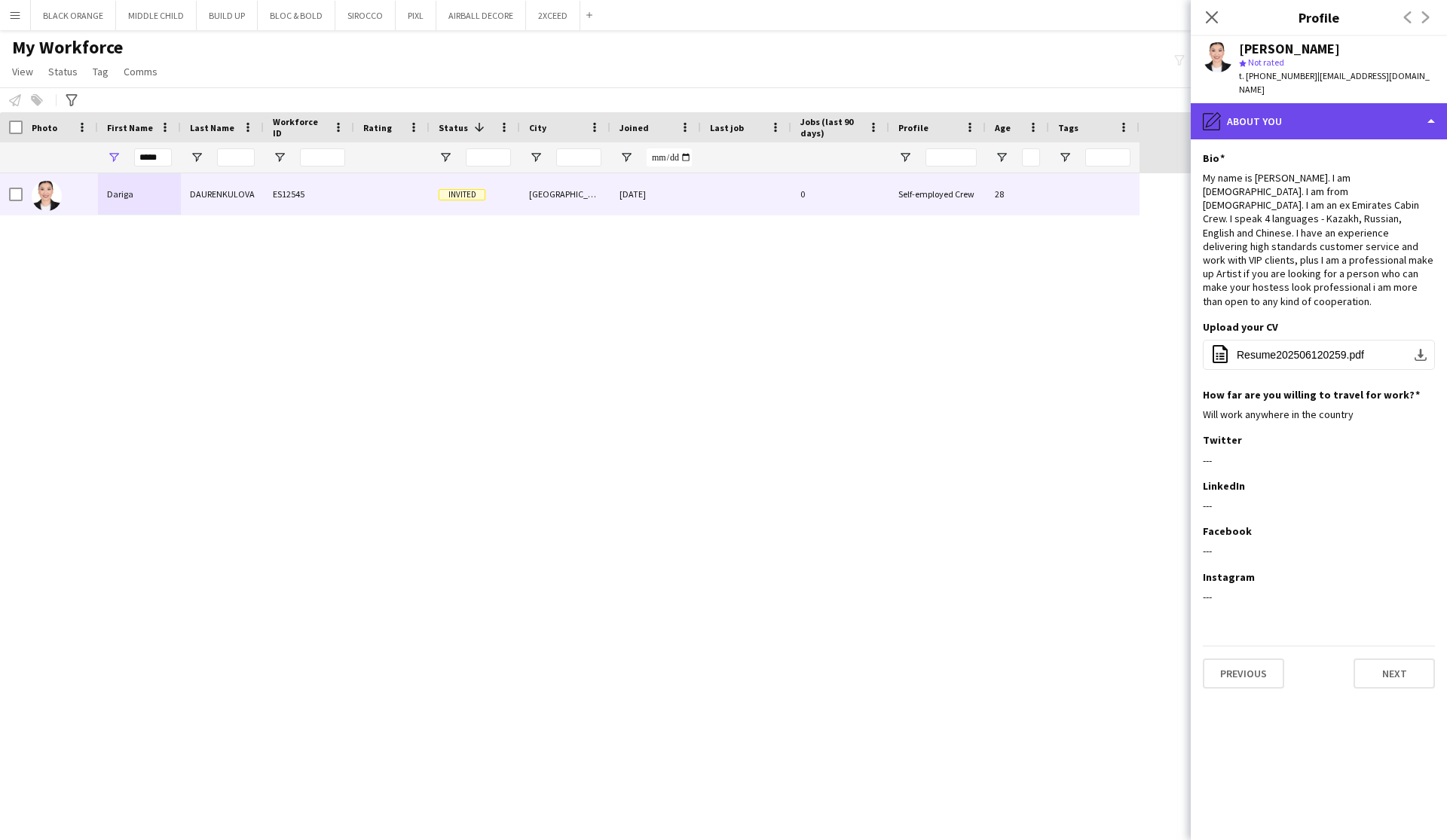
click at [1356, 104] on div "pencil4 About you" at bounding box center [1319, 121] width 256 height 36
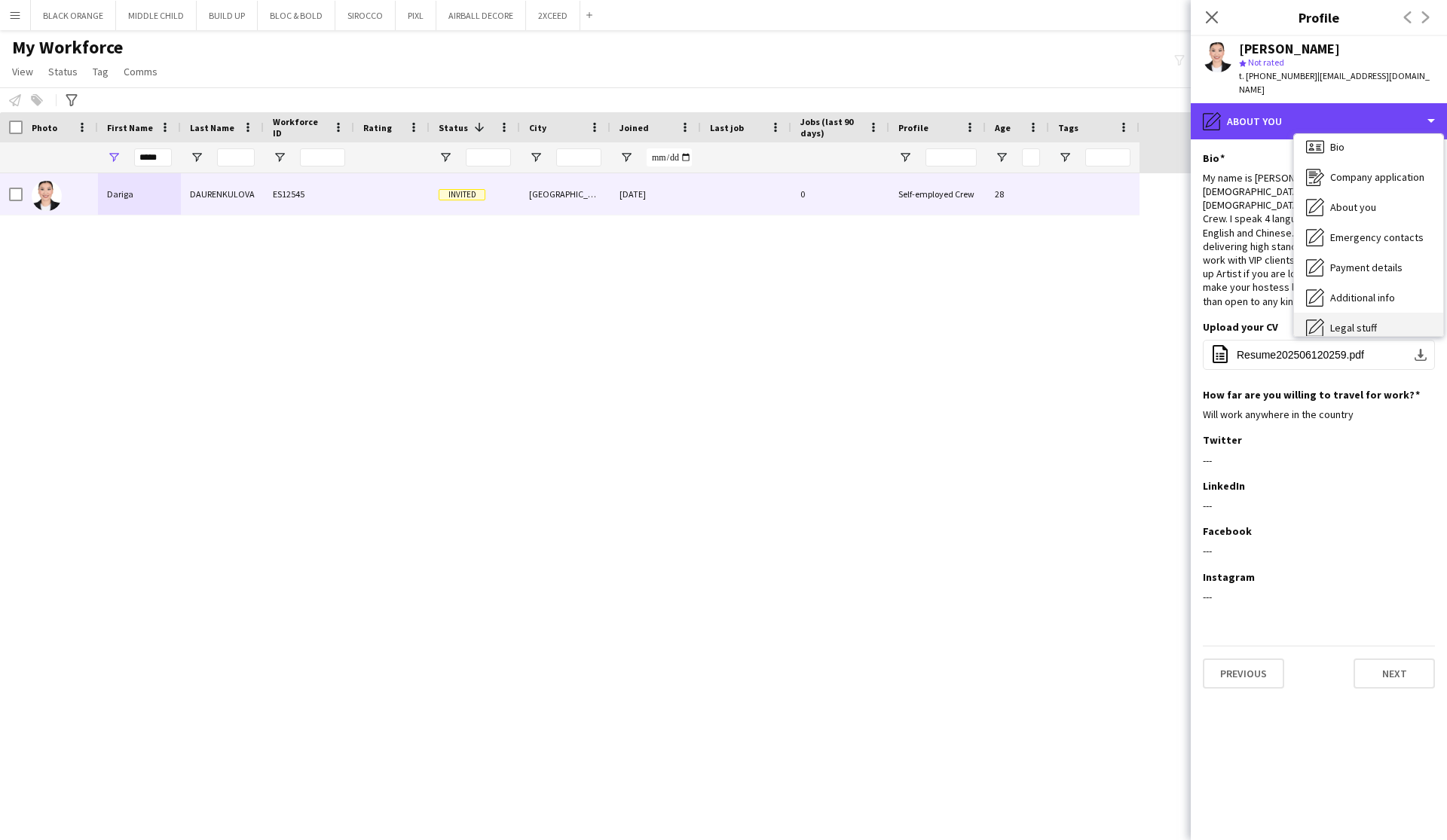
scroll to position [6, 0]
click at [1360, 315] on div "Legal stuff Legal stuff" at bounding box center [1368, 330] width 149 height 31
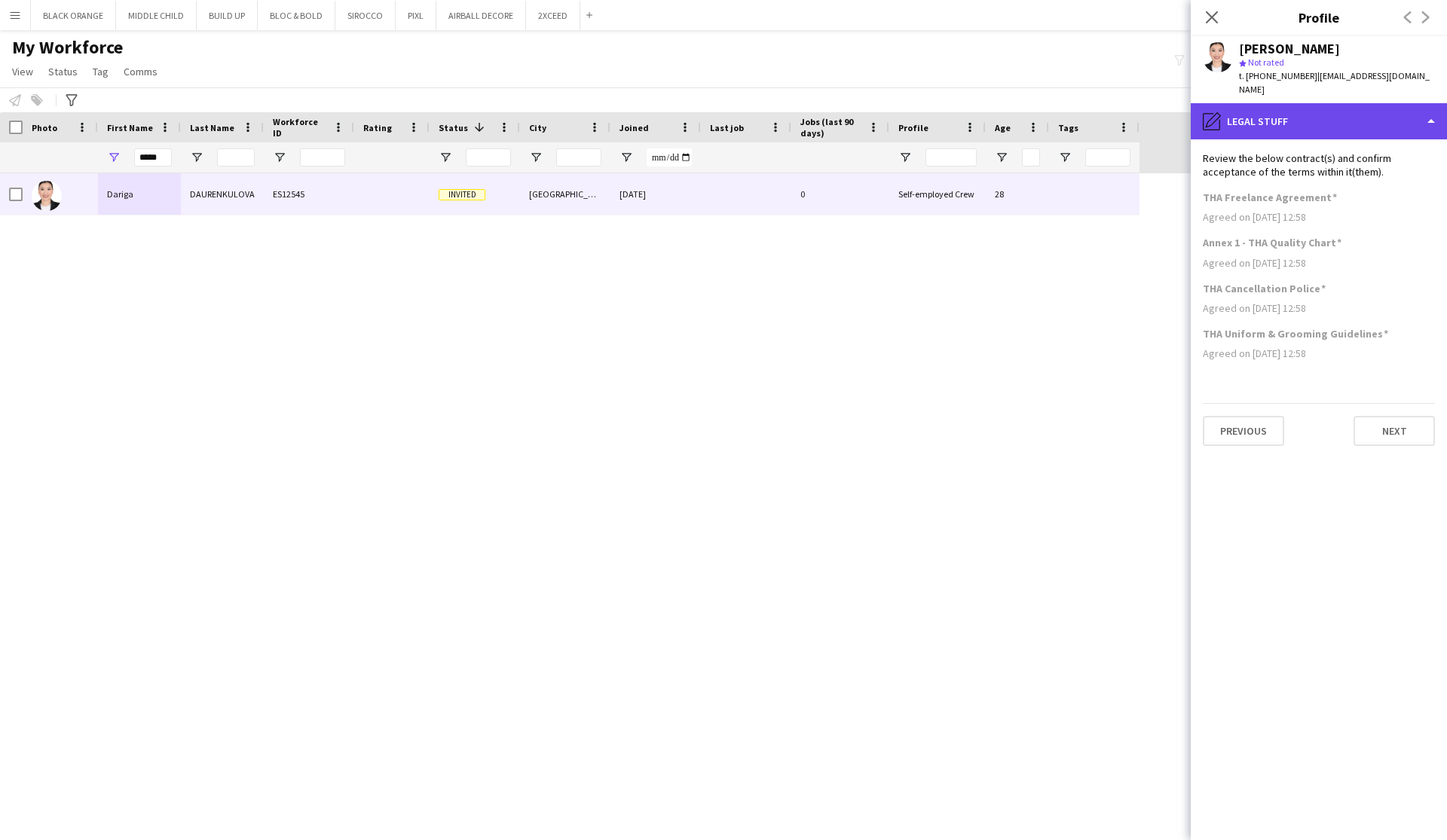
click at [1416, 107] on div "pencil4 Legal stuff" at bounding box center [1319, 121] width 256 height 36
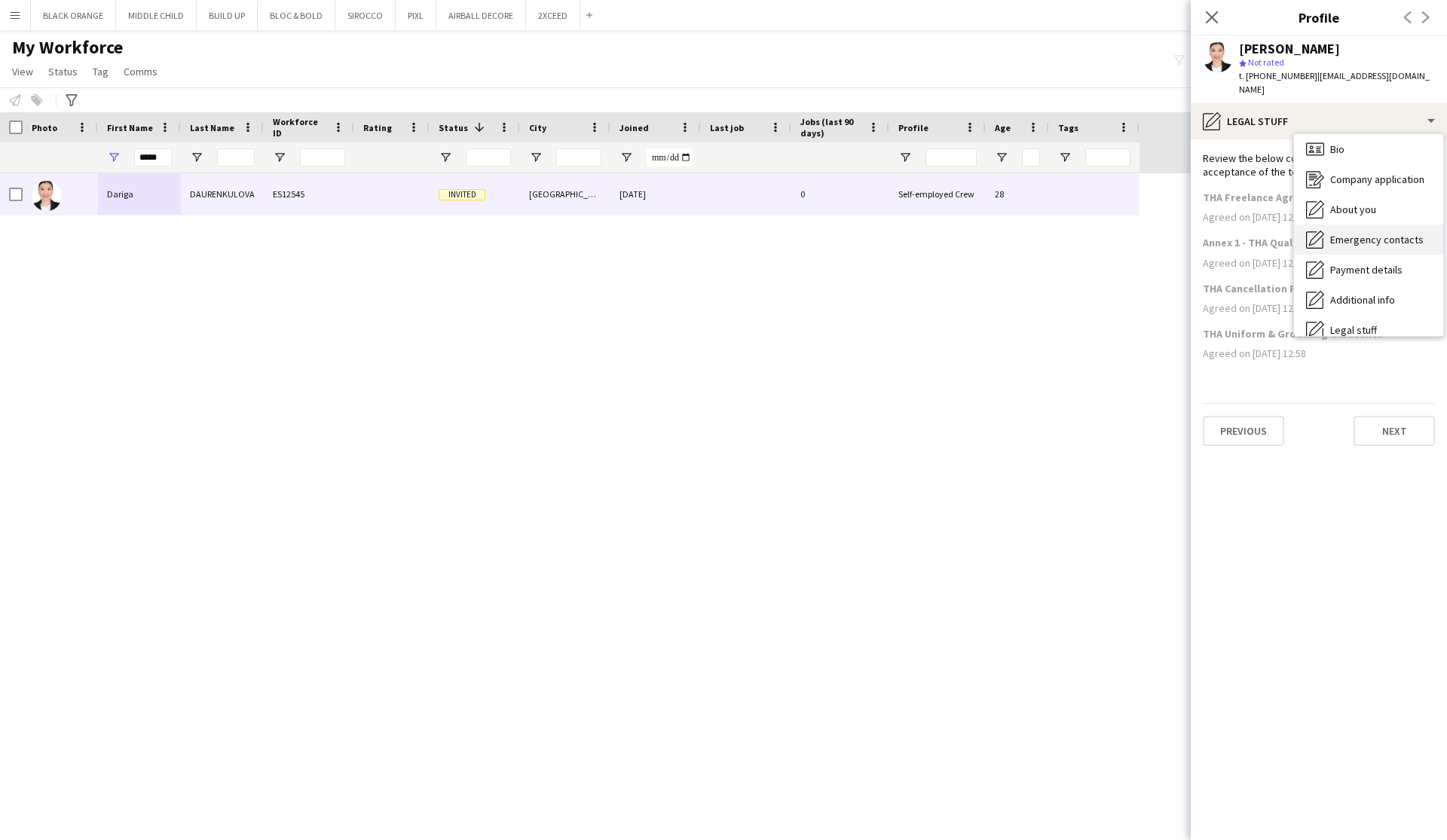
click at [1370, 232] on span "Emergency contacts" at bounding box center [1377, 239] width 93 height 14
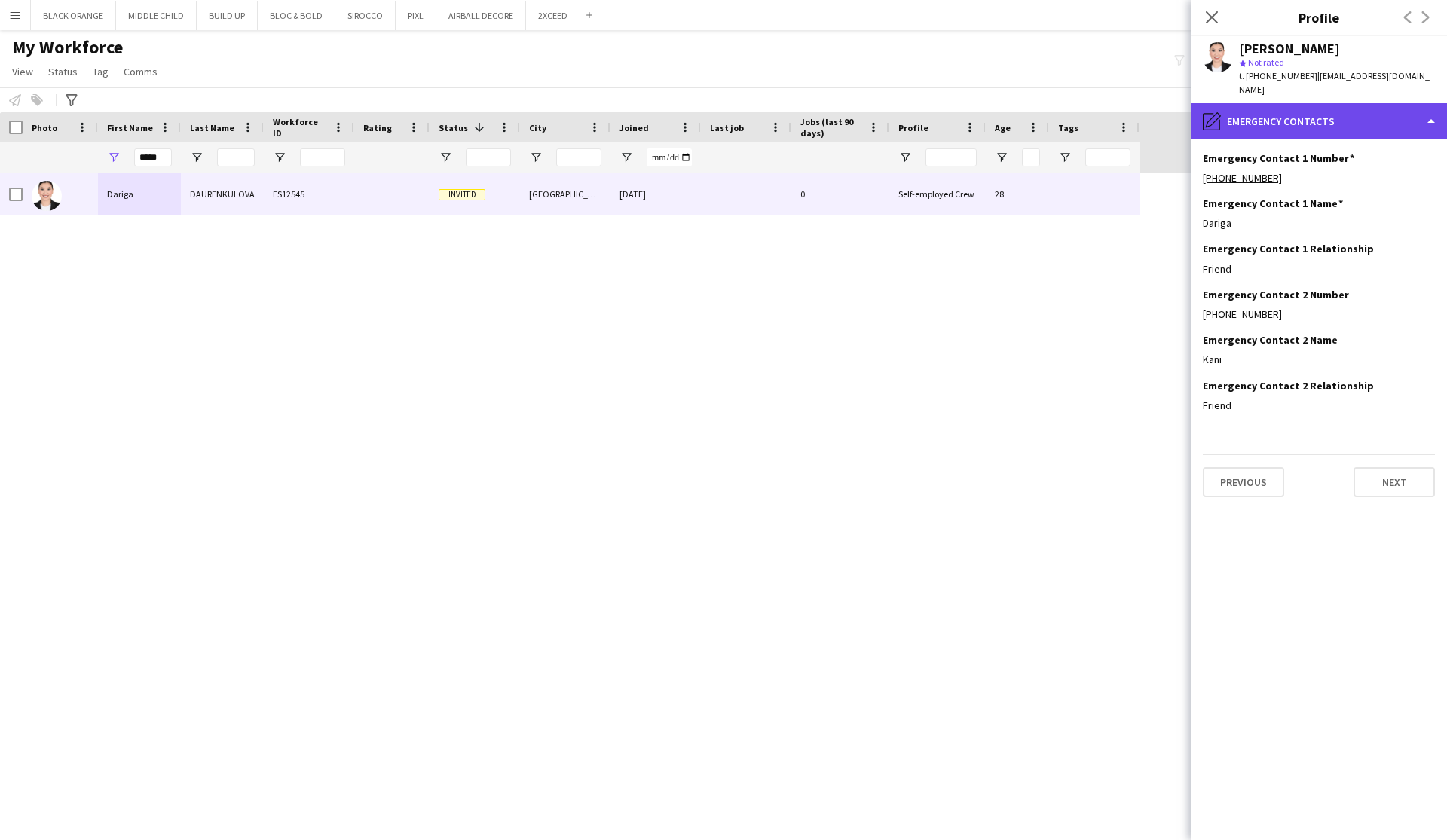
click at [1360, 110] on div "pencil4 Emergency contacts" at bounding box center [1319, 121] width 256 height 36
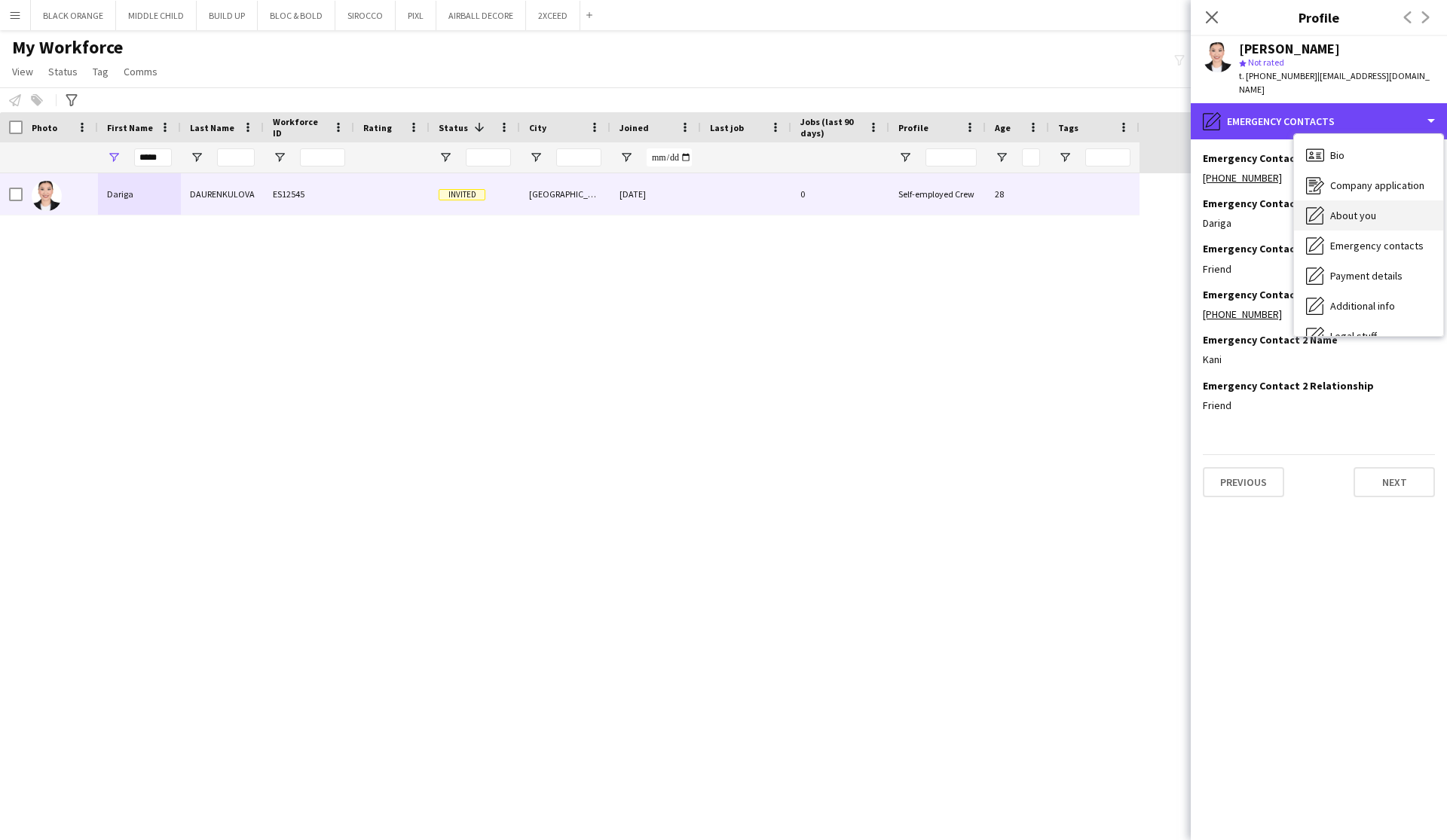
scroll to position [0, 0]
click at [1351, 200] on div "About you About you" at bounding box center [1368, 216] width 149 height 31
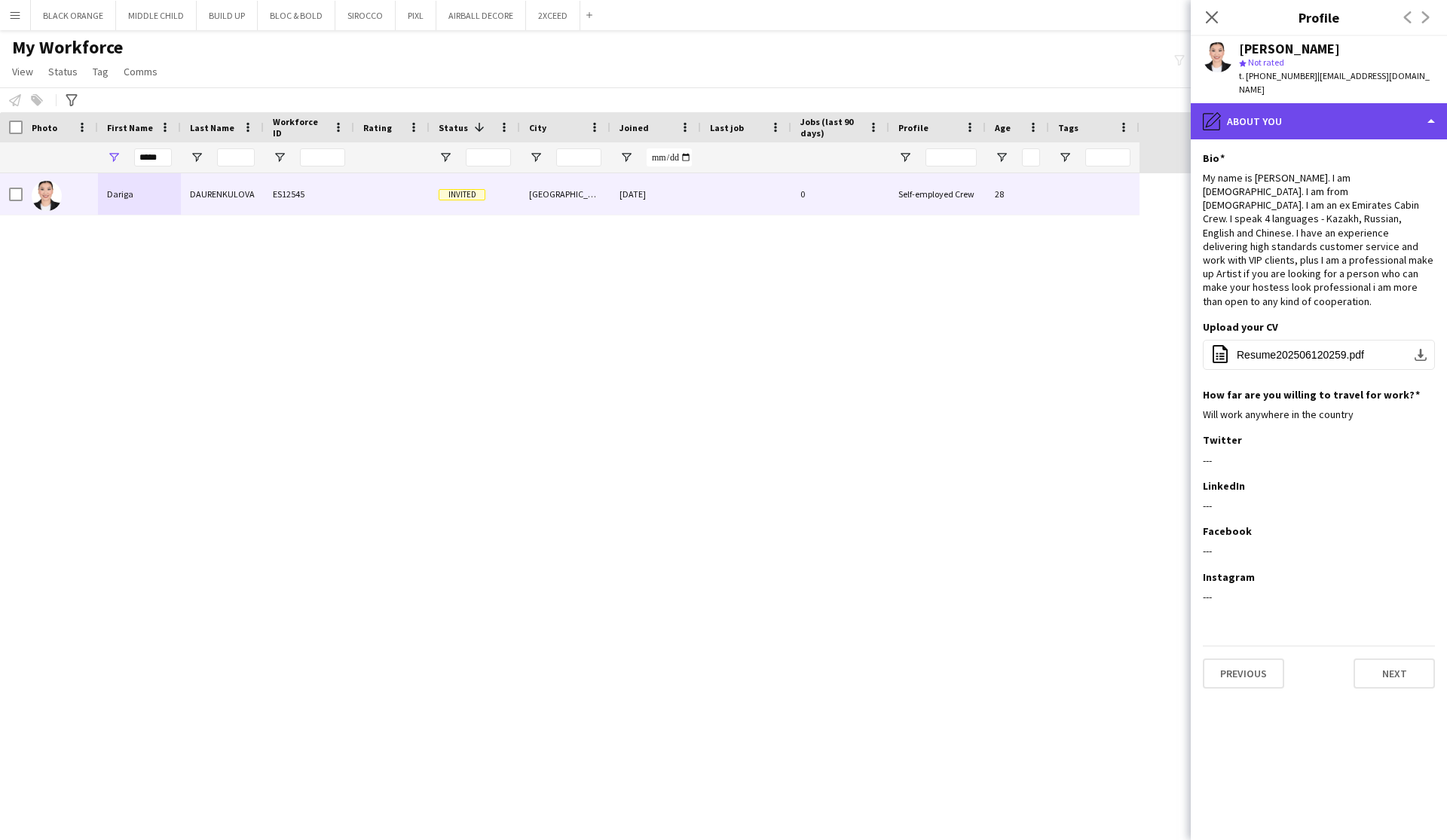
click at [1383, 111] on div "pencil4 About you" at bounding box center [1319, 121] width 256 height 36
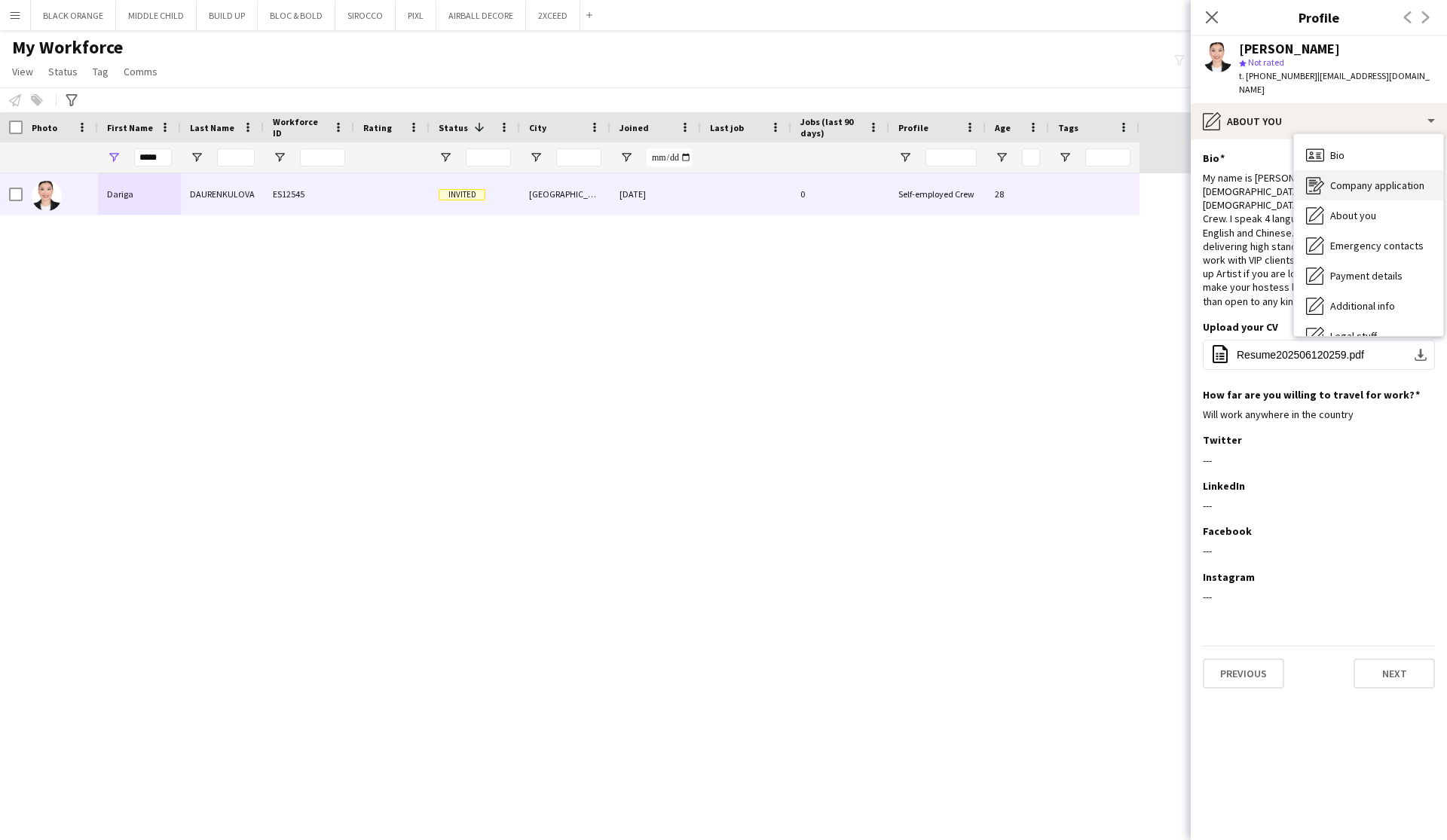
click at [1362, 178] on span "Company application" at bounding box center [1377, 185] width 94 height 14
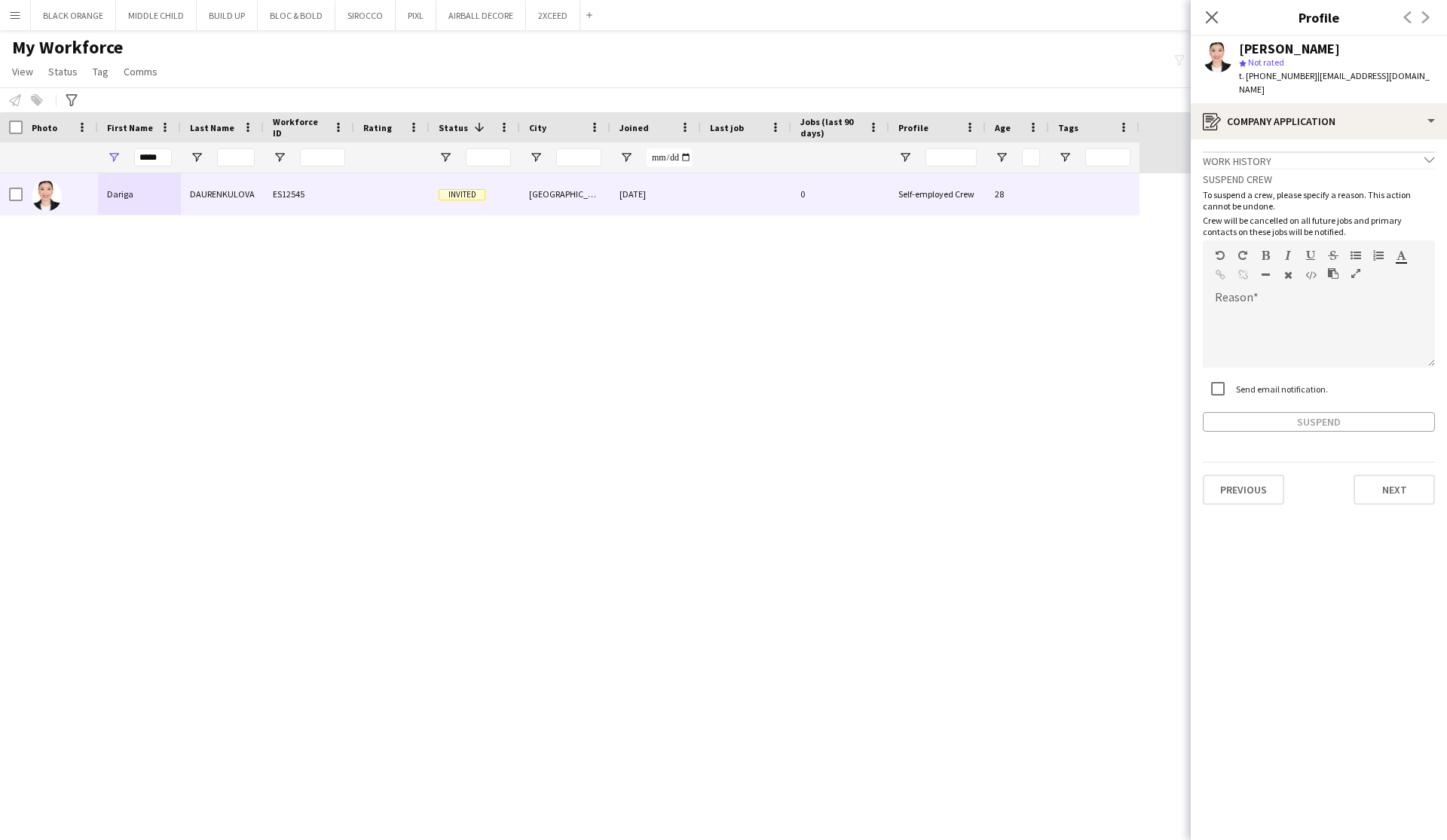
click at [1432, 154] on icon "chevron-down" at bounding box center [1429, 160] width 10 height 10
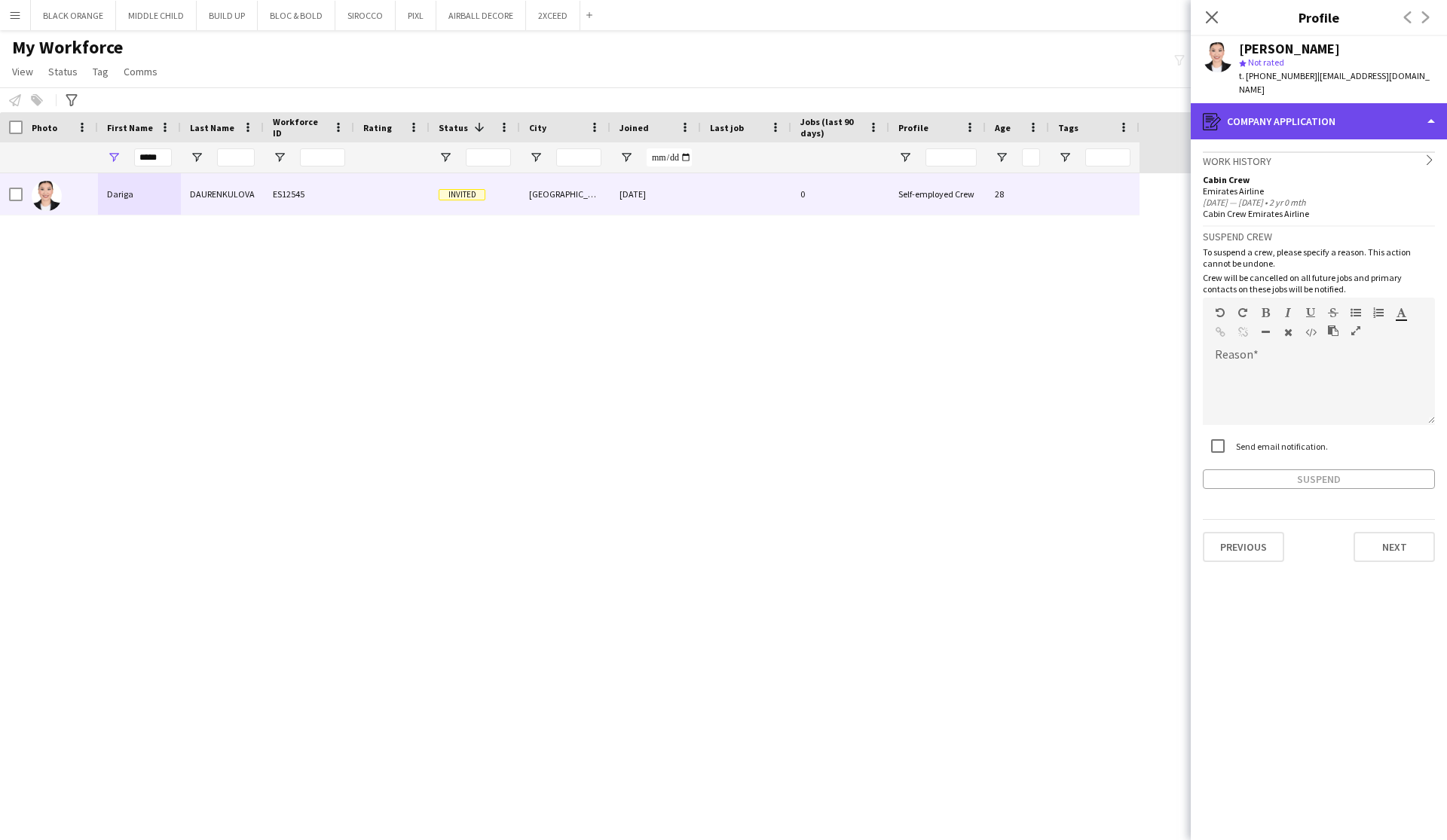
click at [1393, 120] on div "register Company application" at bounding box center [1319, 121] width 256 height 36
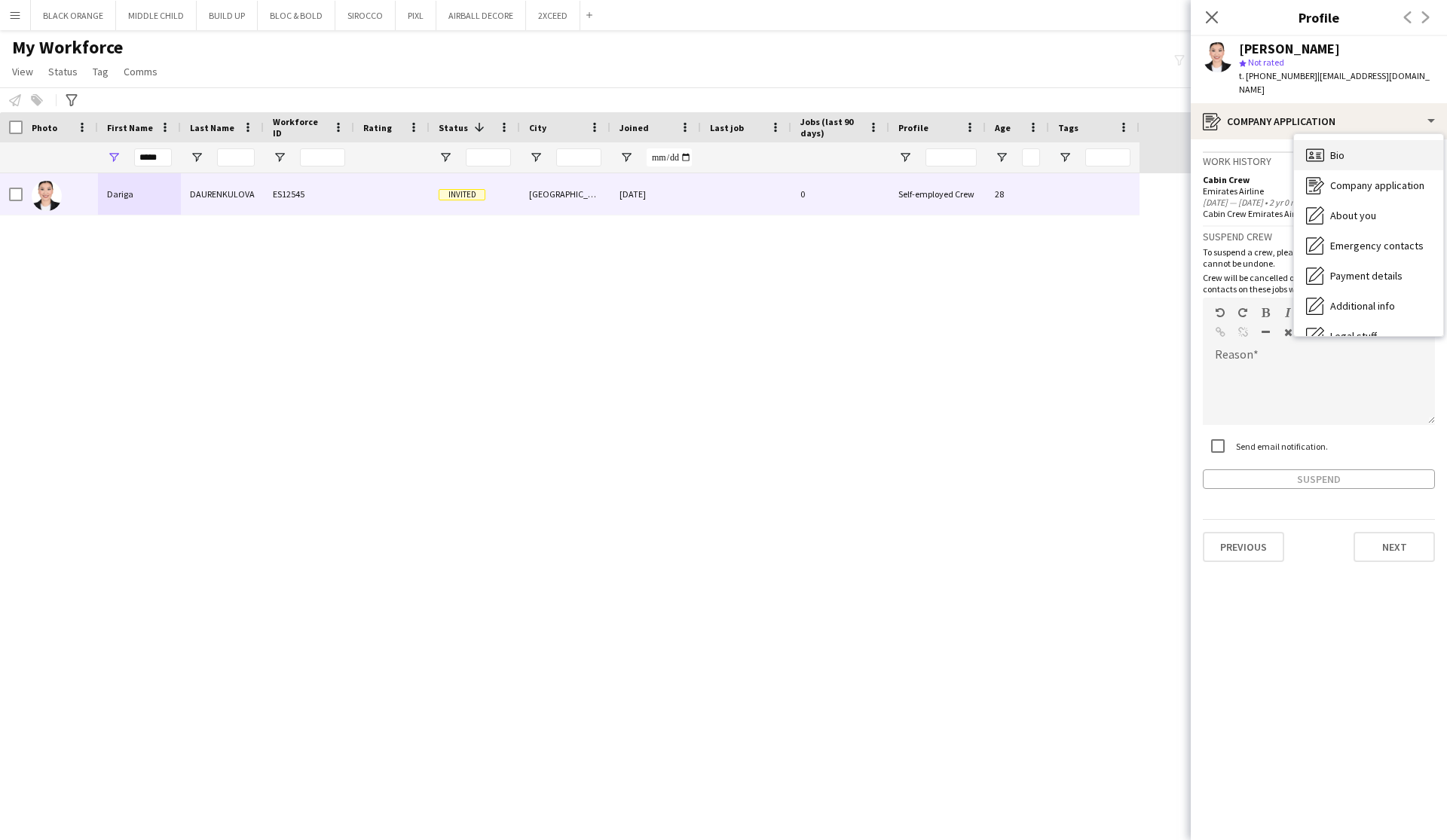
click at [1354, 140] on div "Bio Bio" at bounding box center [1368, 155] width 149 height 31
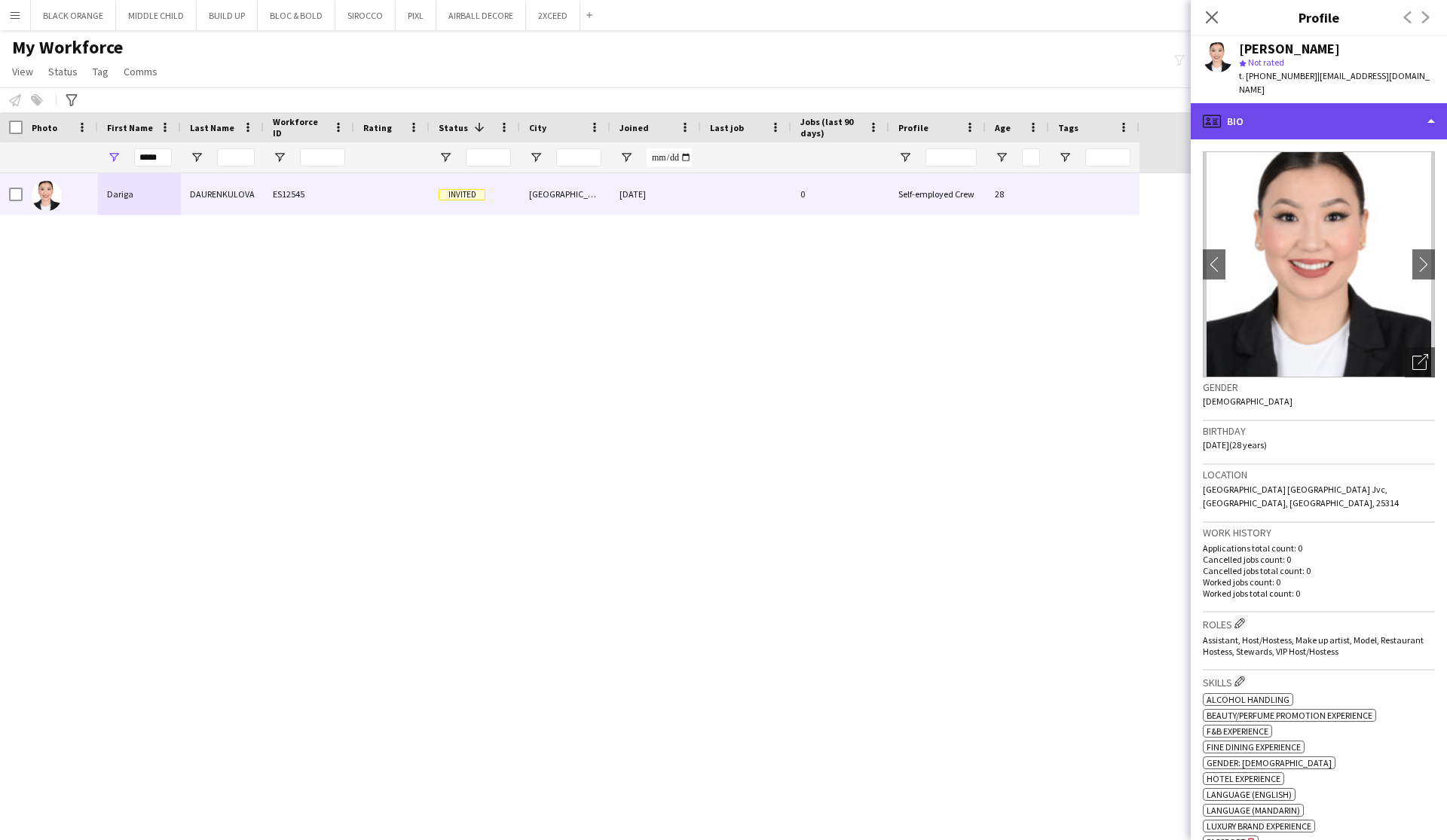
click at [1376, 104] on div "profile Bio" at bounding box center [1319, 121] width 256 height 36
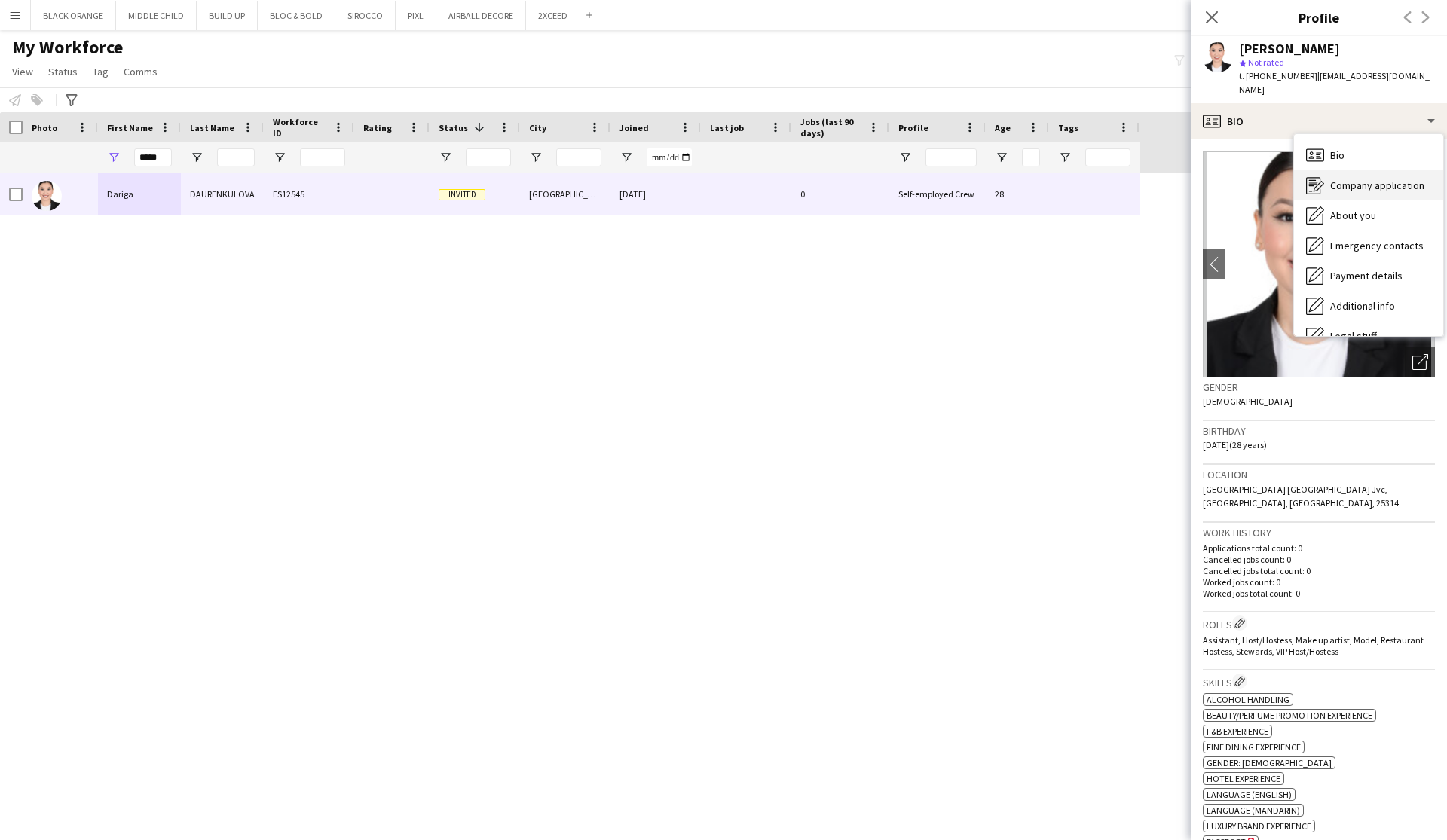
click at [1343, 178] on span "Company application" at bounding box center [1377, 185] width 94 height 14
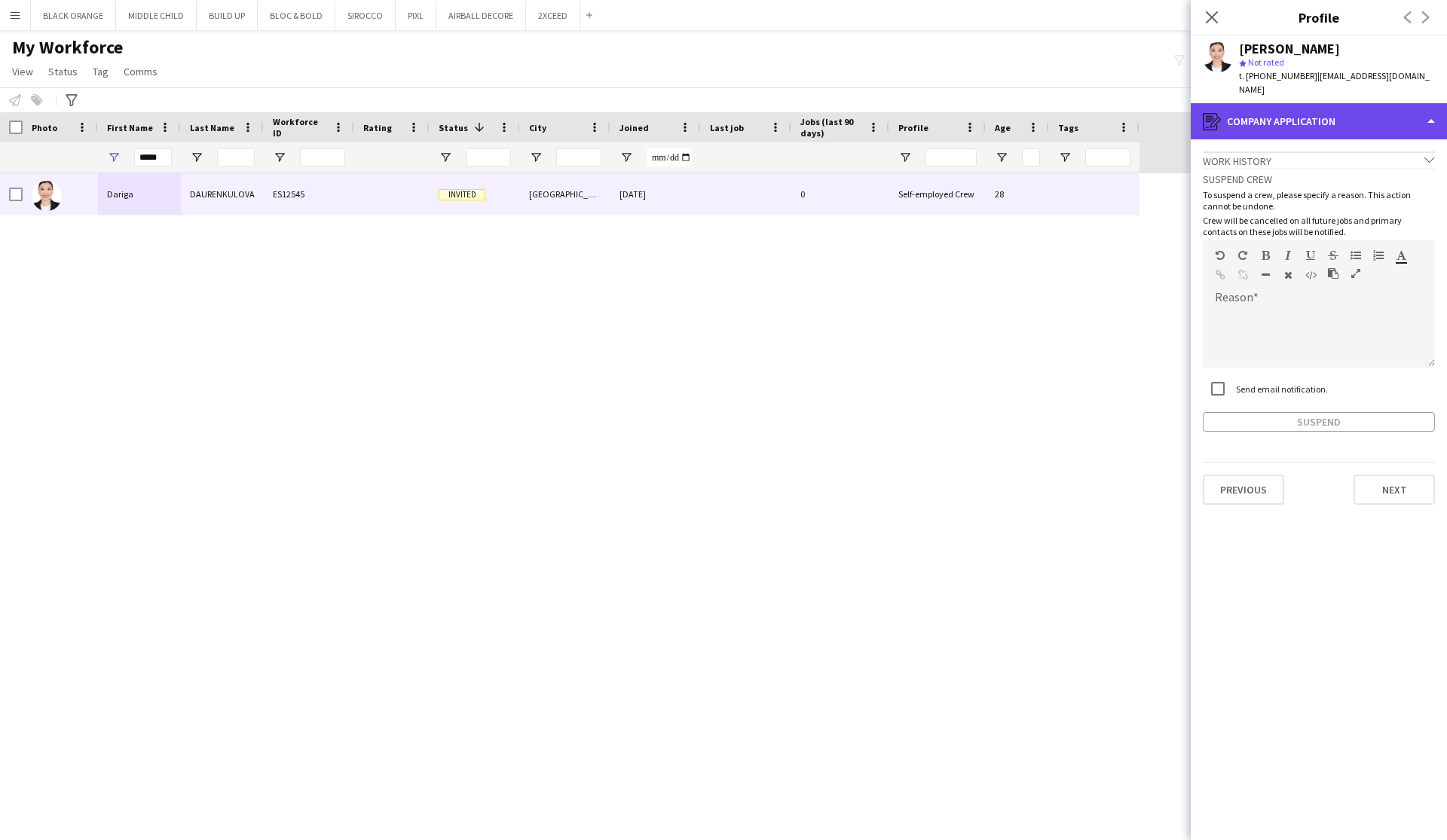
click at [1322, 111] on div "register Company application" at bounding box center [1319, 121] width 256 height 36
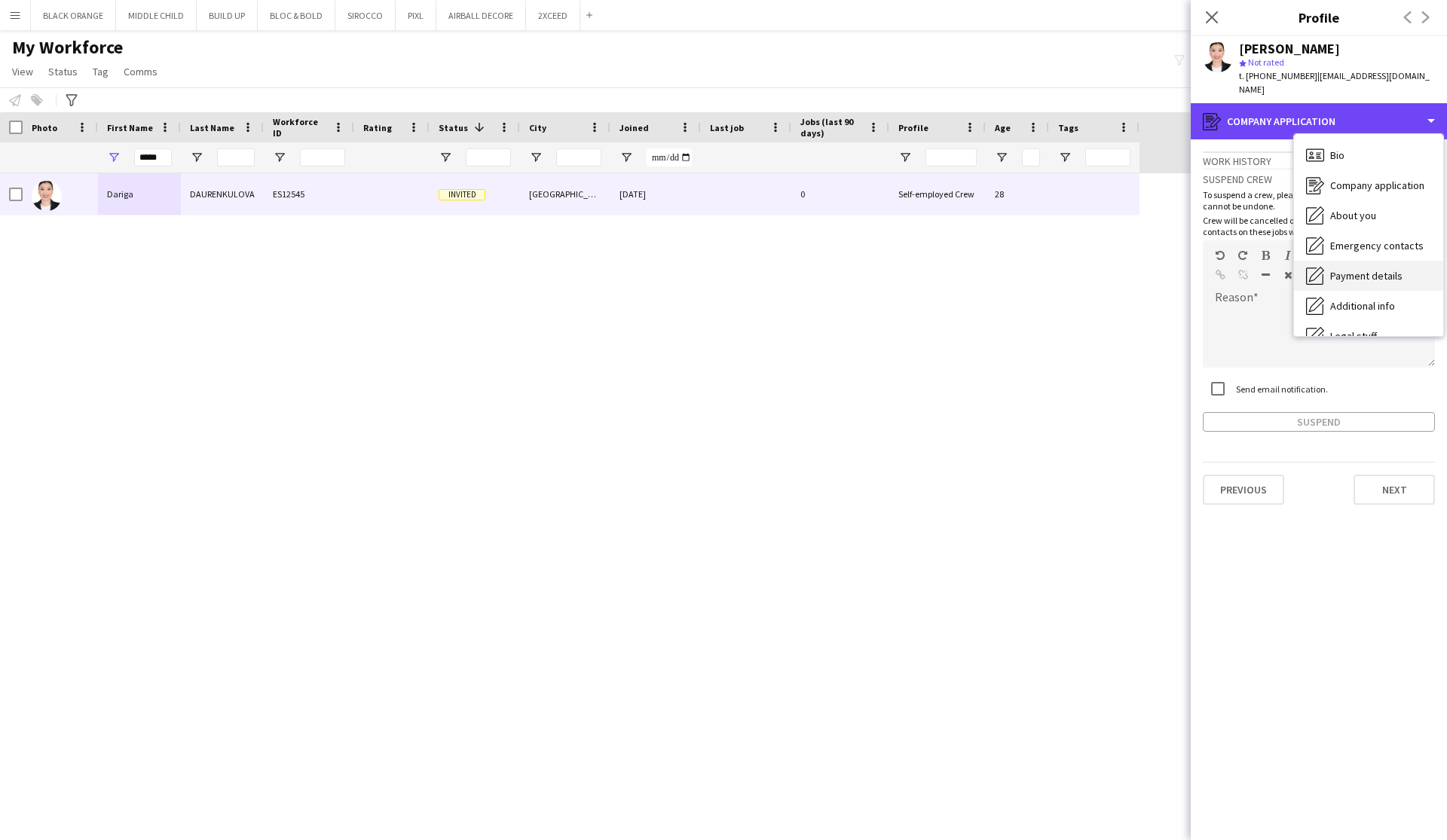
scroll to position [41, 0]
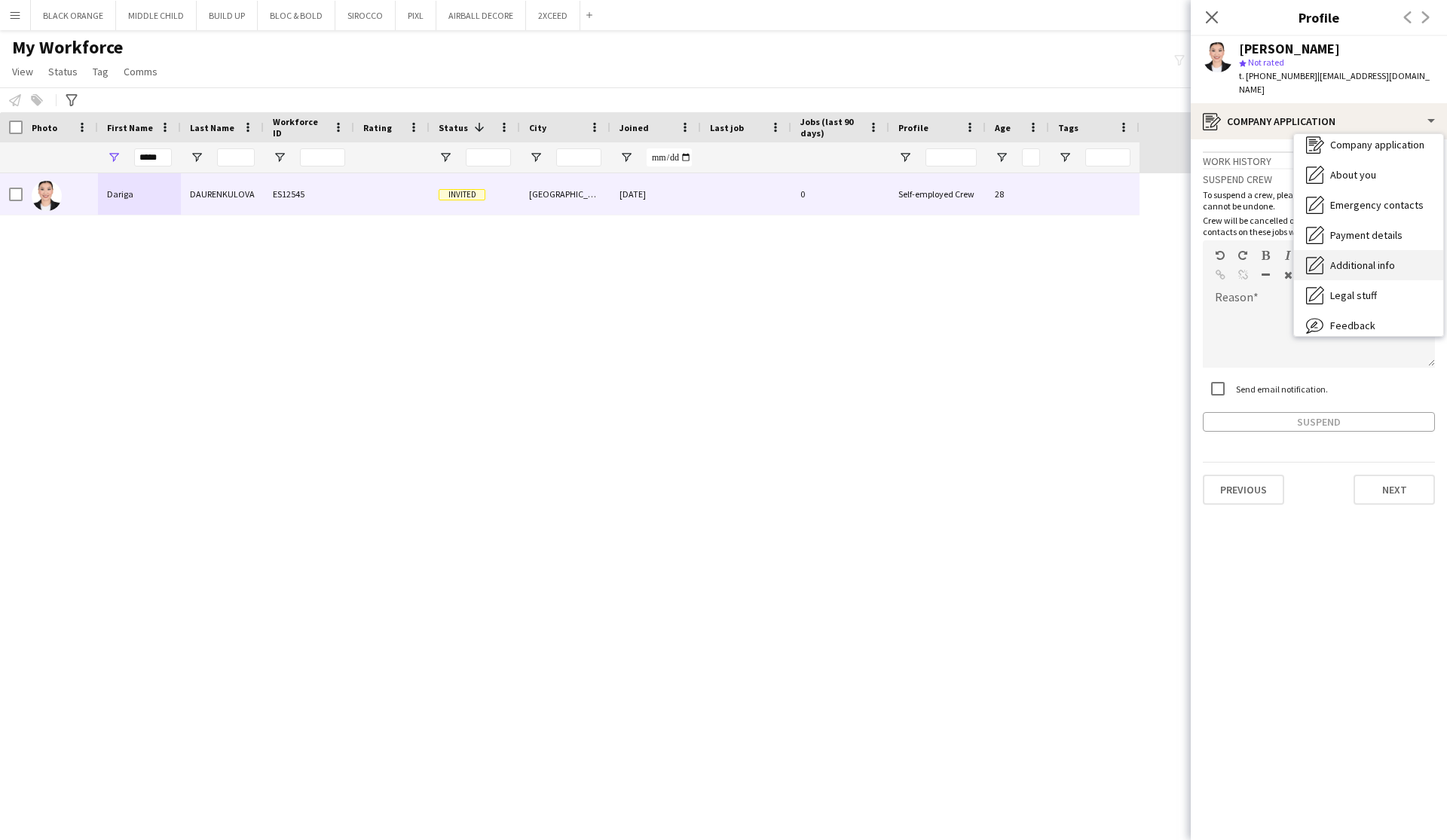
click at [1350, 259] on span "Additional info" at bounding box center [1362, 266] width 64 height 14
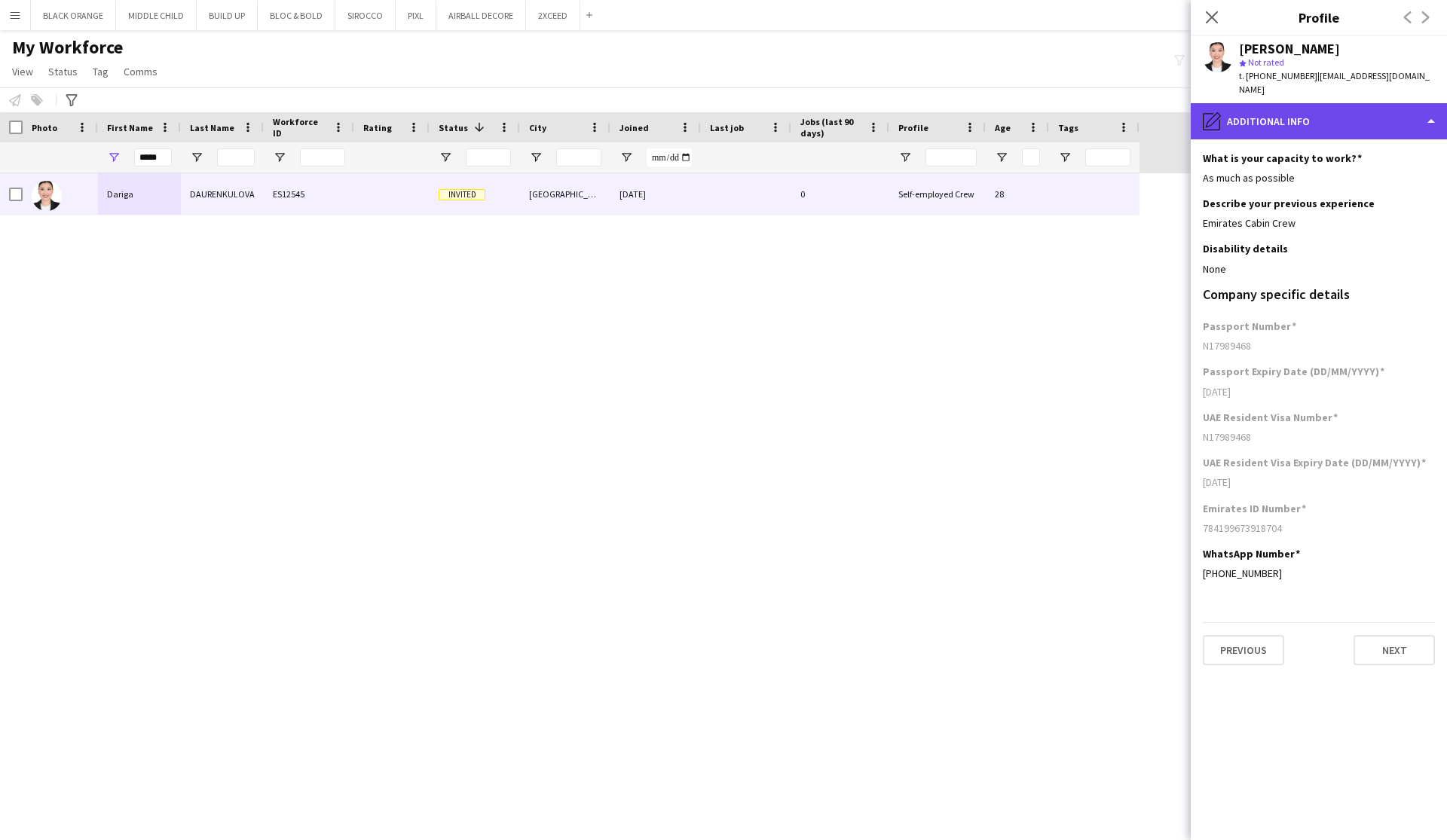
click at [1320, 111] on div "pencil4 Additional info" at bounding box center [1319, 121] width 256 height 36
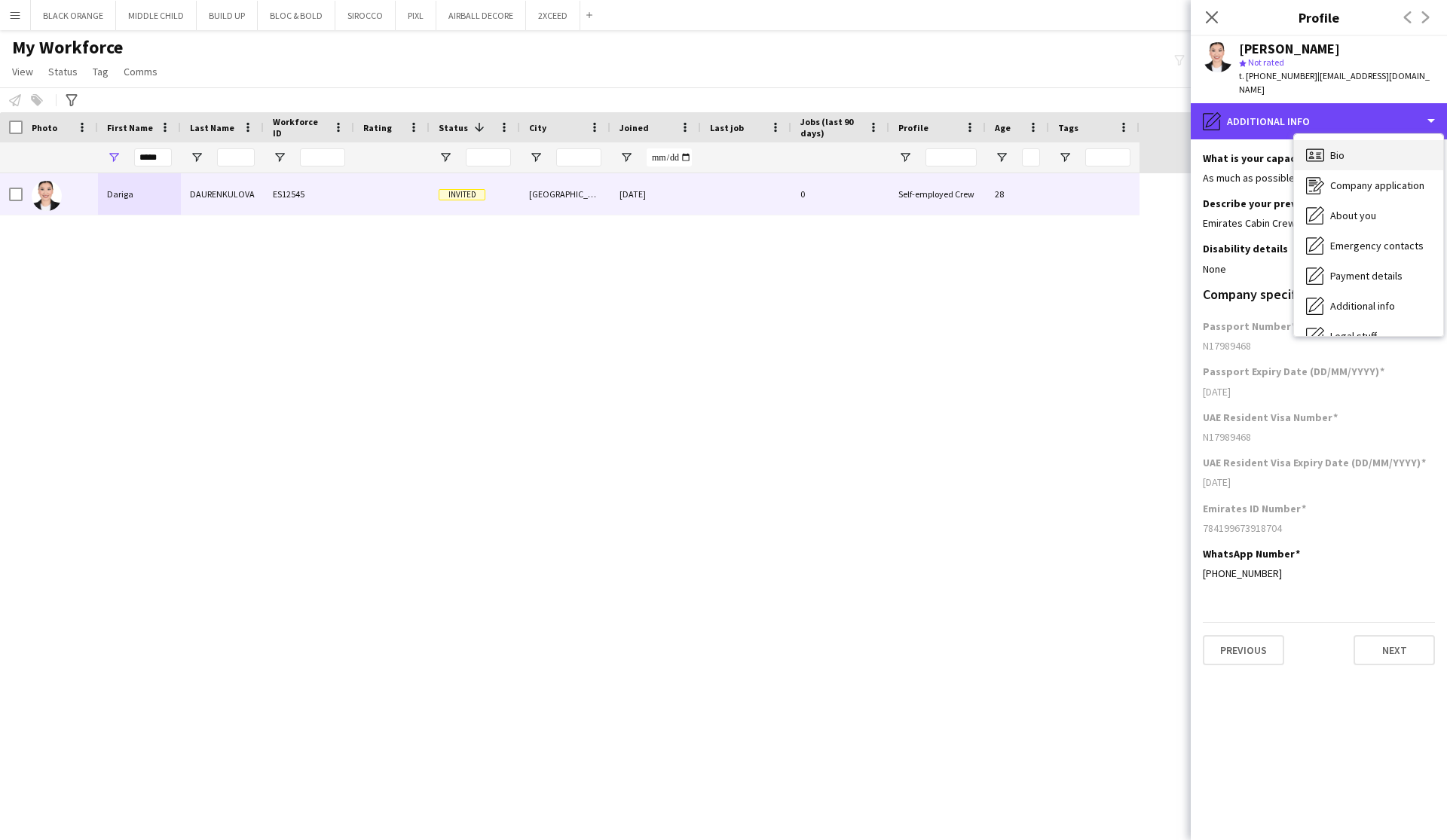
scroll to position [0, 0]
click at [1333, 148] on span "Bio" at bounding box center [1337, 155] width 14 height 14
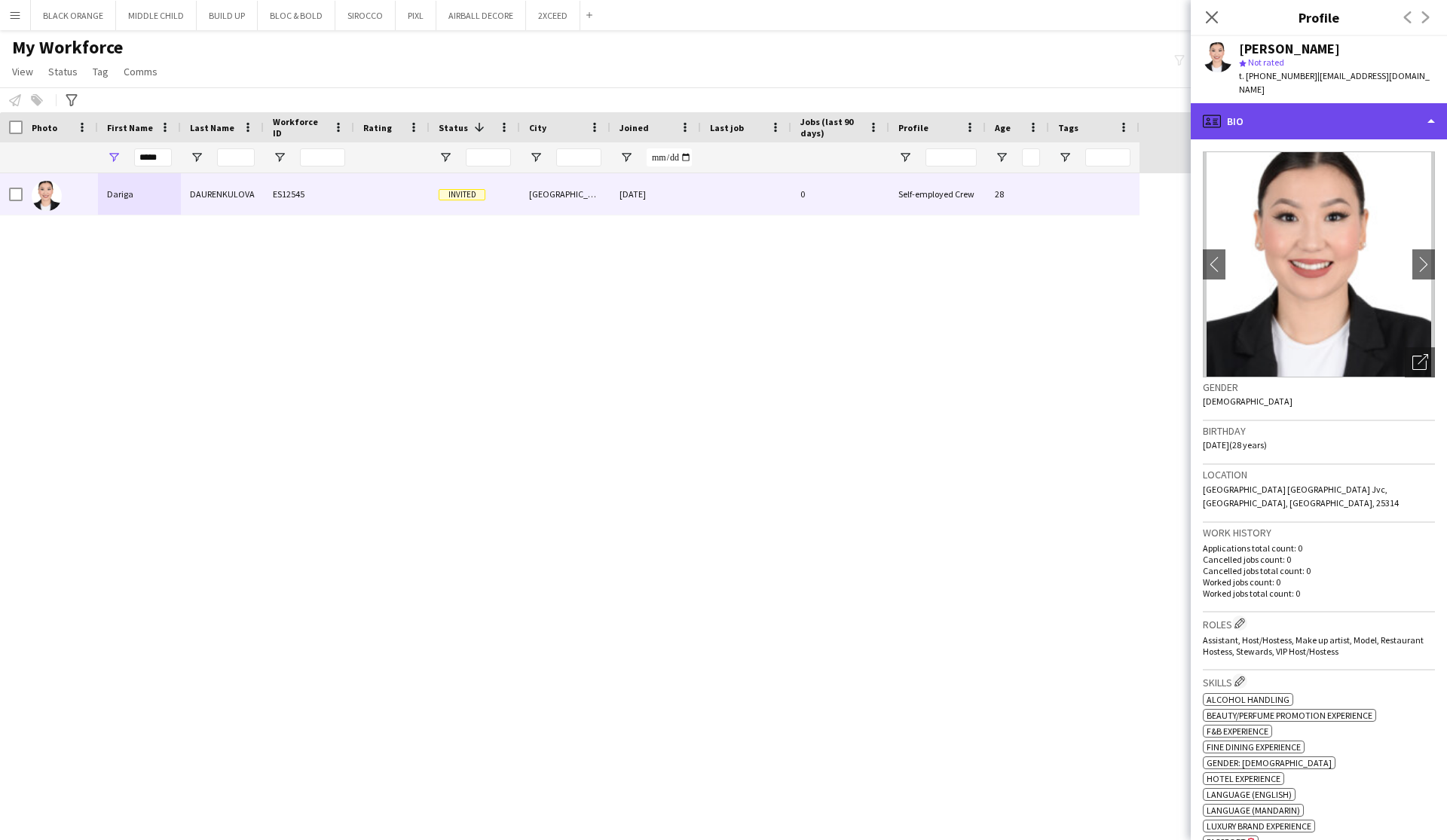
click at [1435, 110] on div "profile Bio" at bounding box center [1319, 121] width 256 height 36
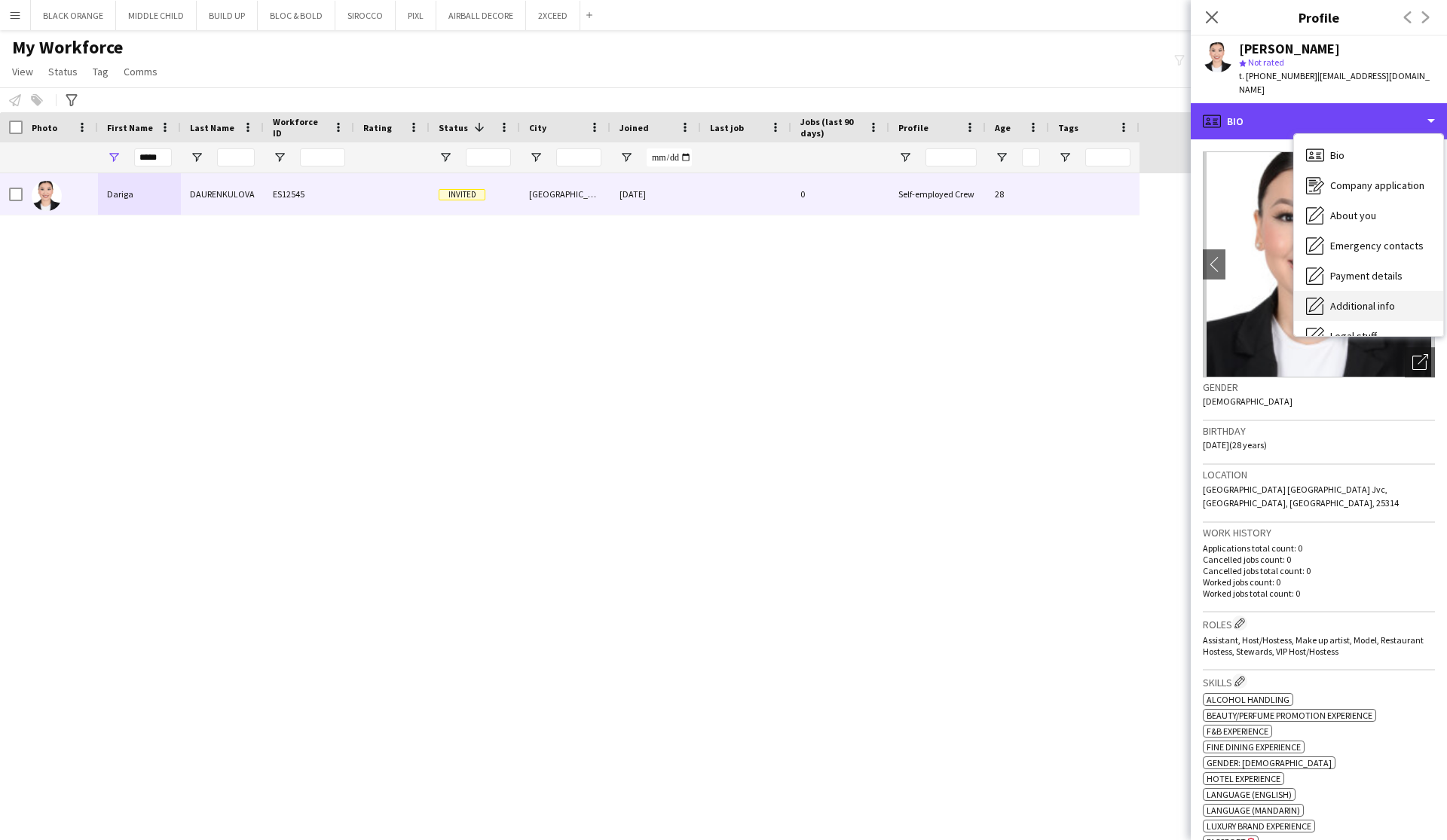
scroll to position [1, 0]
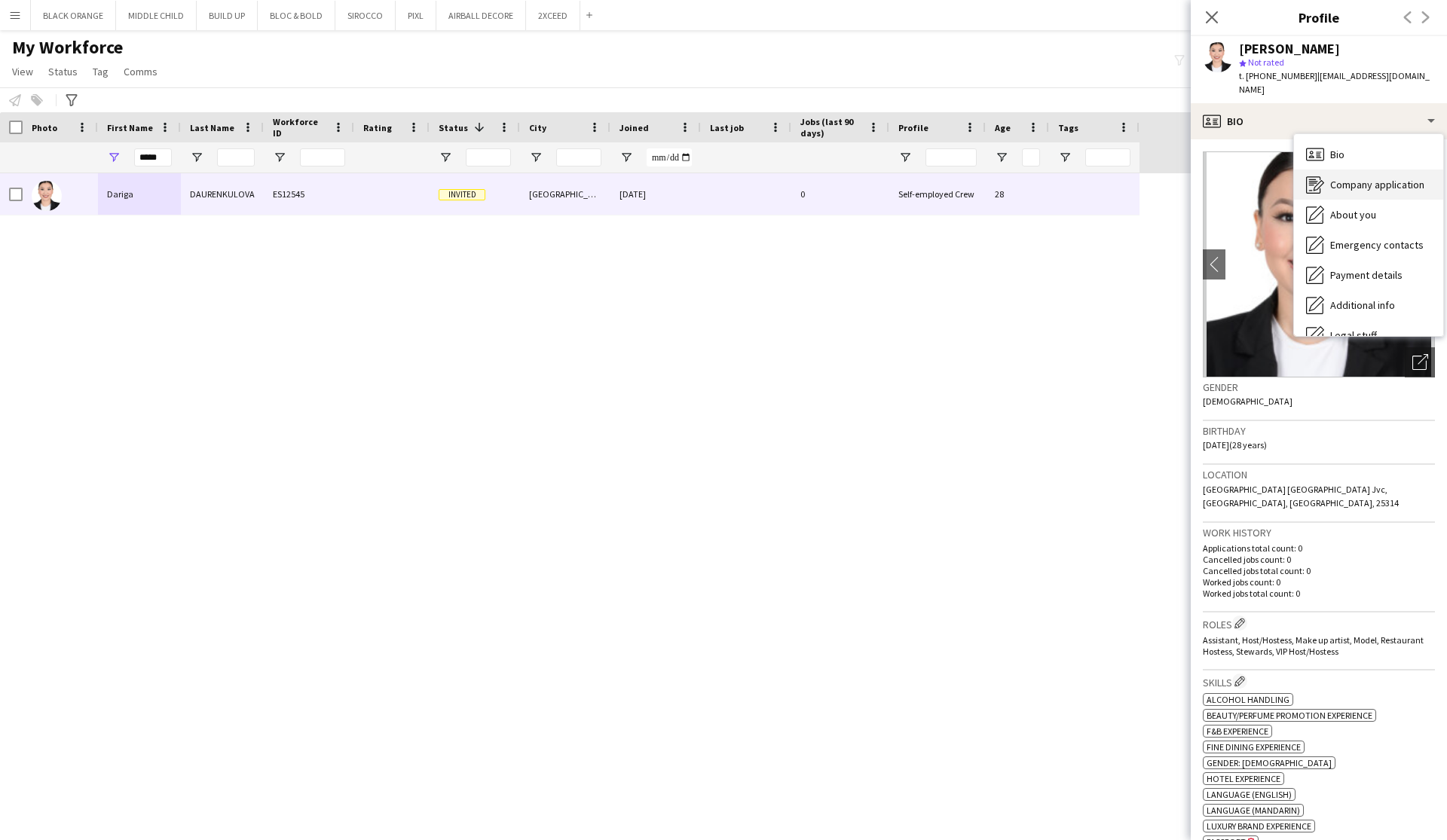
click at [1359, 178] on span "Company application" at bounding box center [1377, 185] width 94 height 14
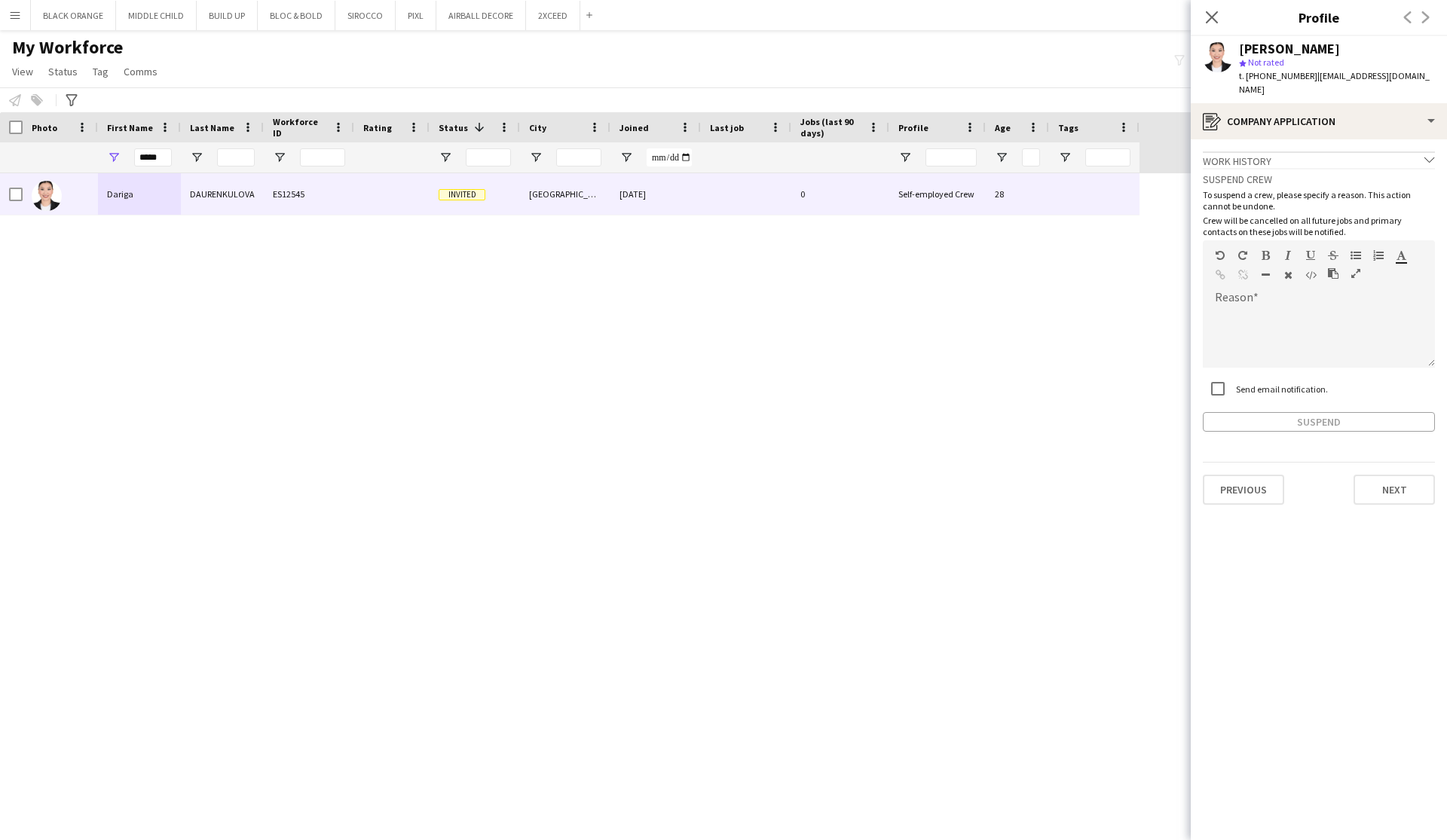
click at [1433, 154] on icon "chevron-down" at bounding box center [1429, 160] width 10 height 10
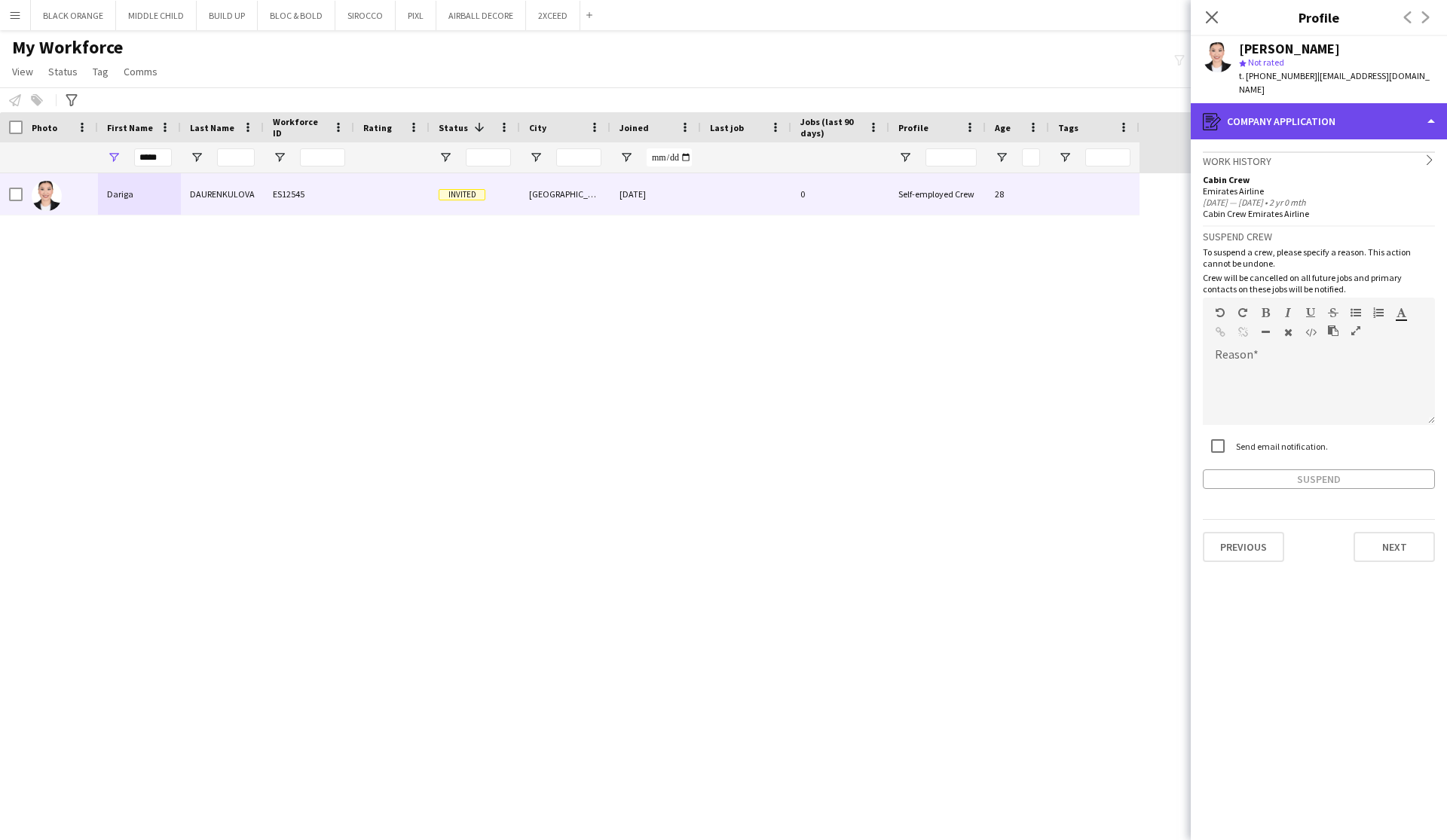
click at [1383, 124] on div "register Company application" at bounding box center [1319, 121] width 256 height 36
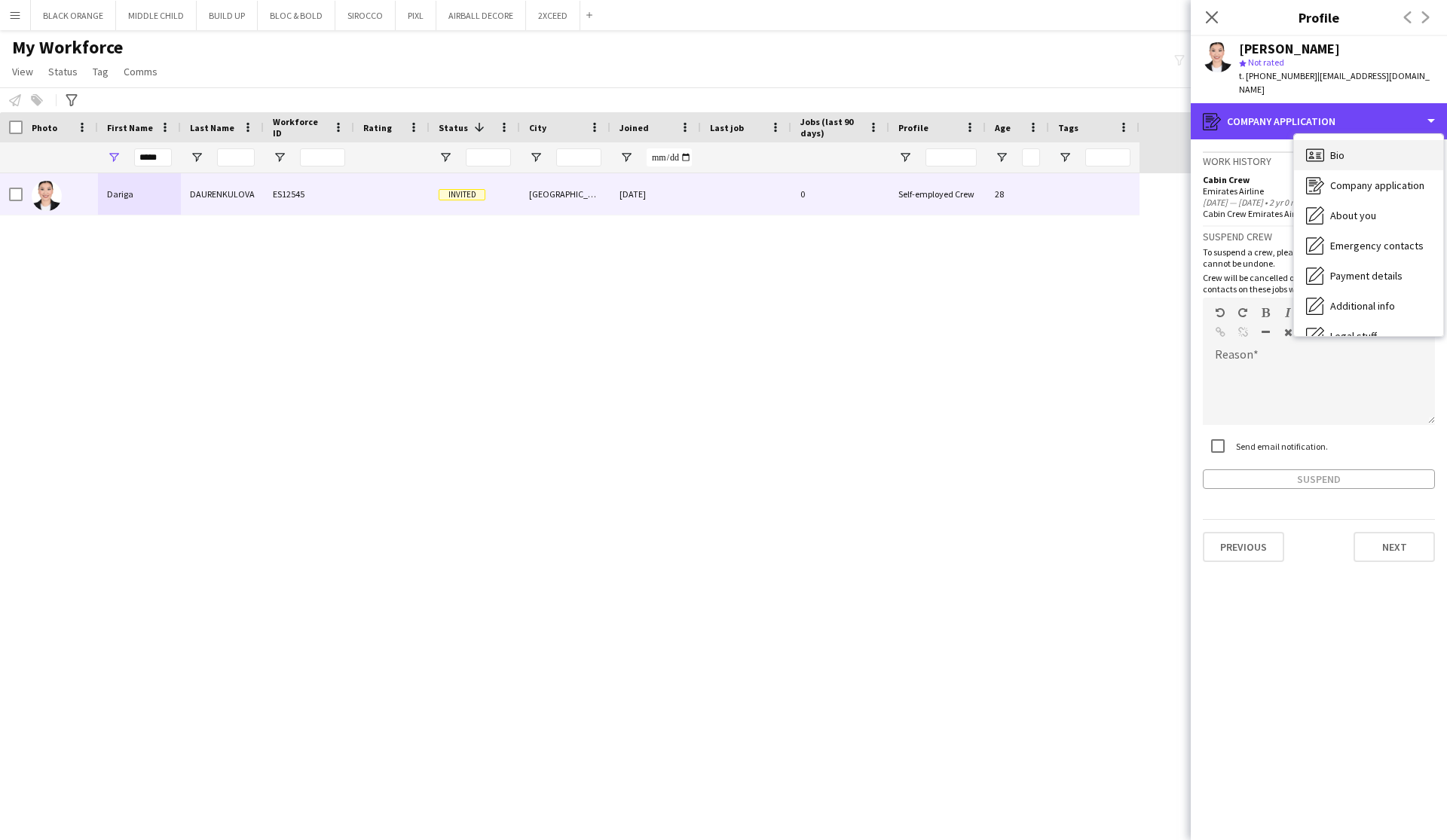
scroll to position [0, 0]
click at [1337, 148] on span "Bio" at bounding box center [1337, 155] width 14 height 14
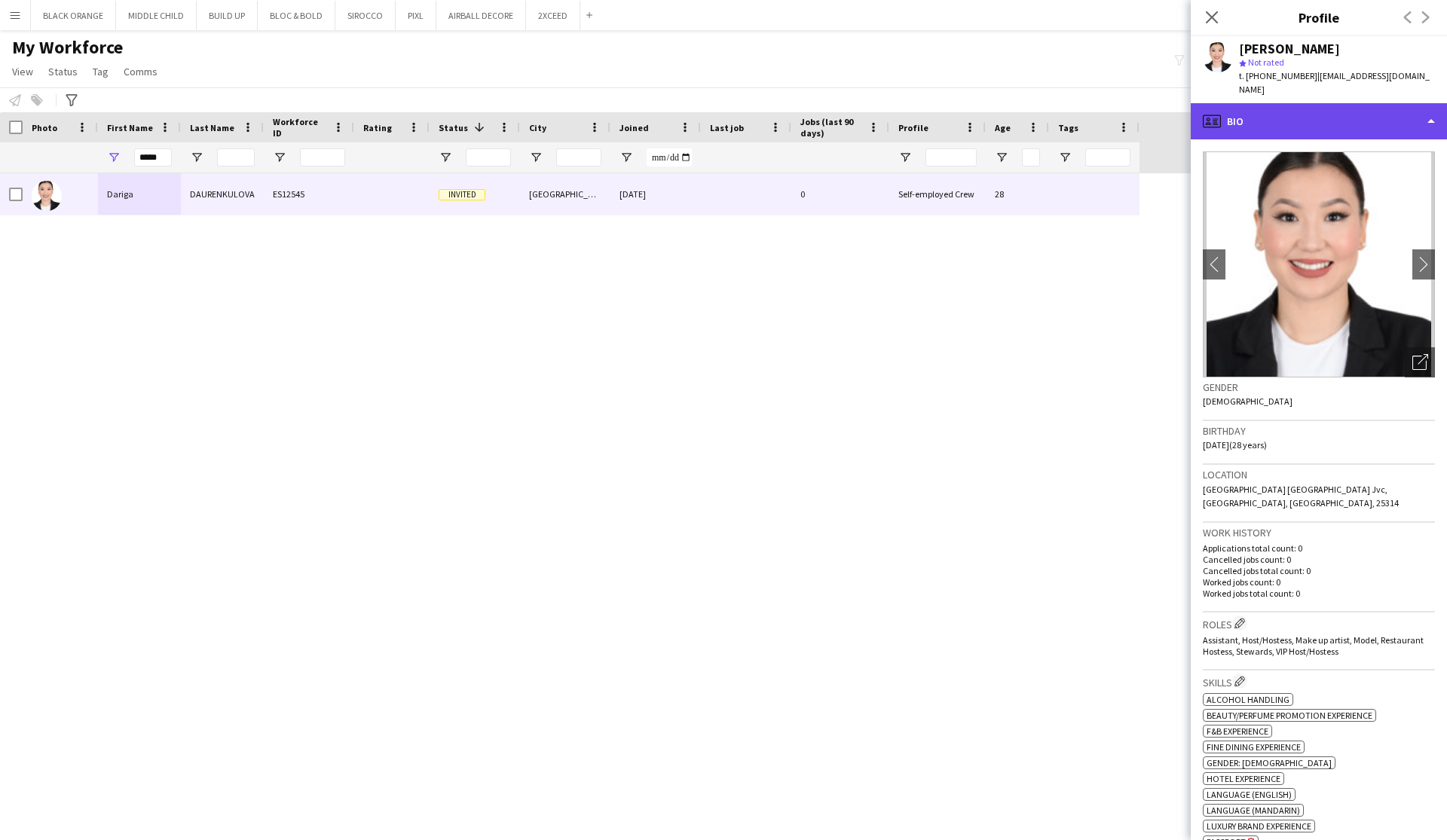
click at [1429, 104] on div "profile Bio" at bounding box center [1319, 121] width 256 height 36
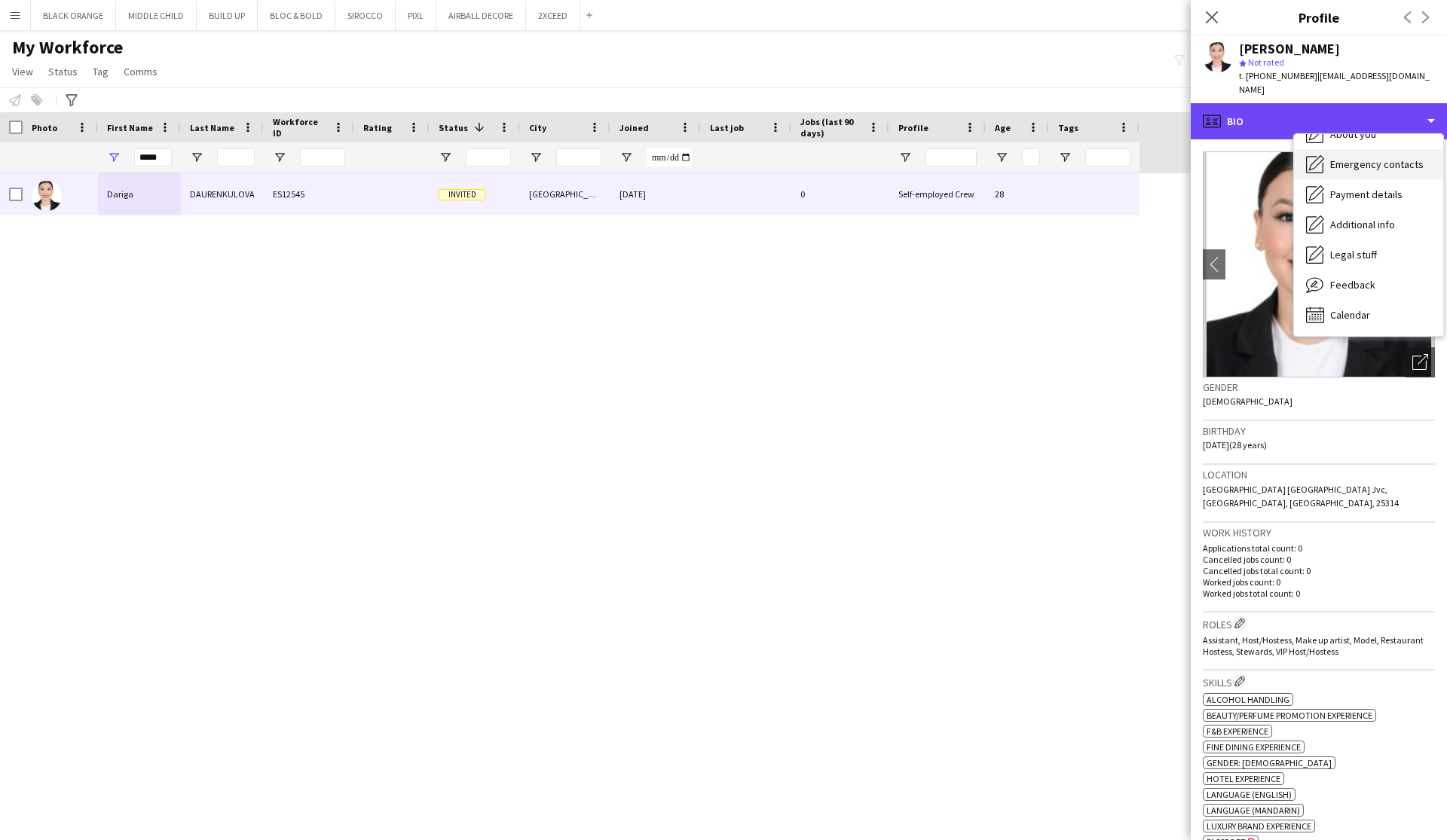
scroll to position [81, 0]
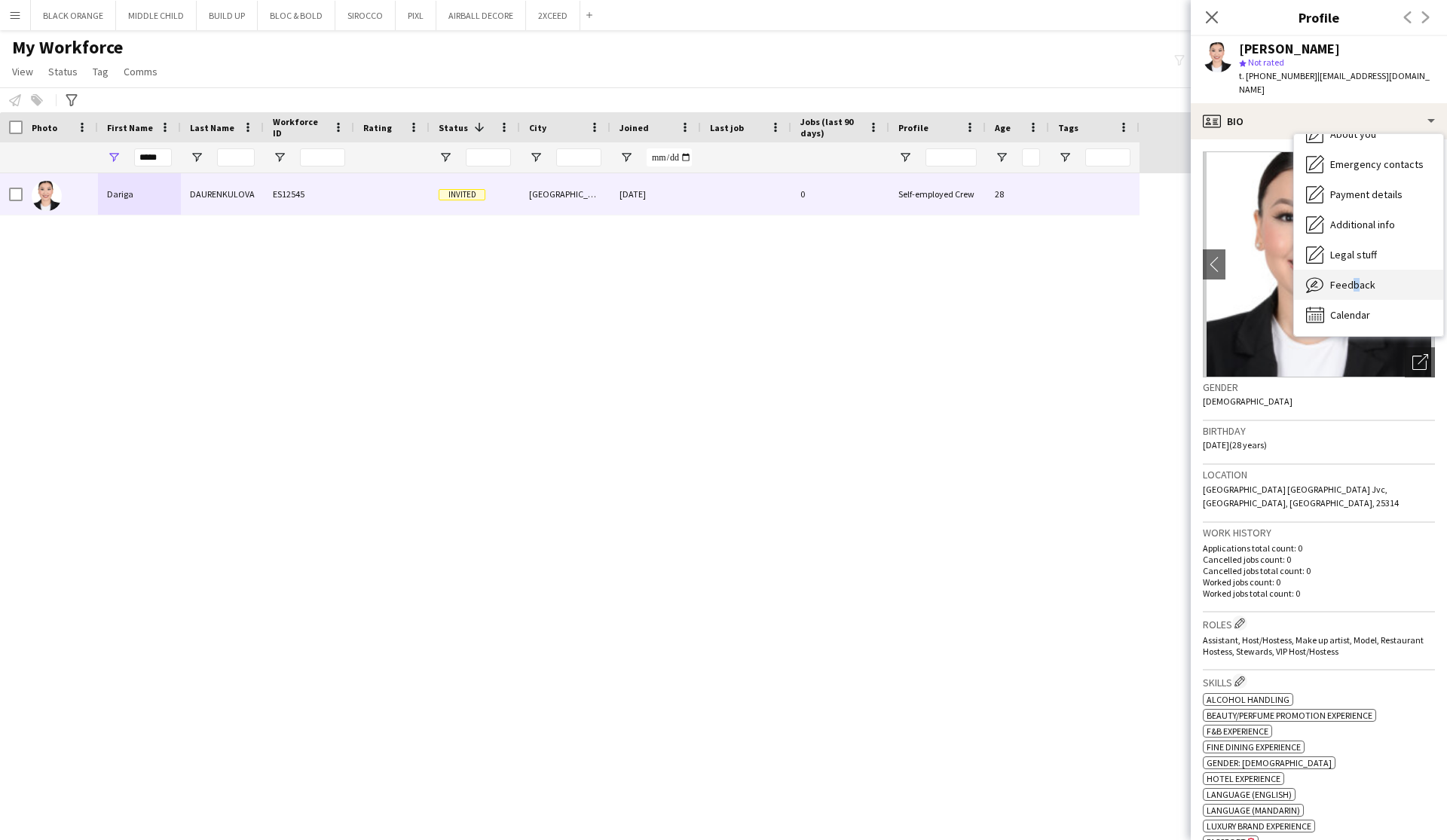
click at [1348, 278] on span "Feedback" at bounding box center [1352, 285] width 45 height 14
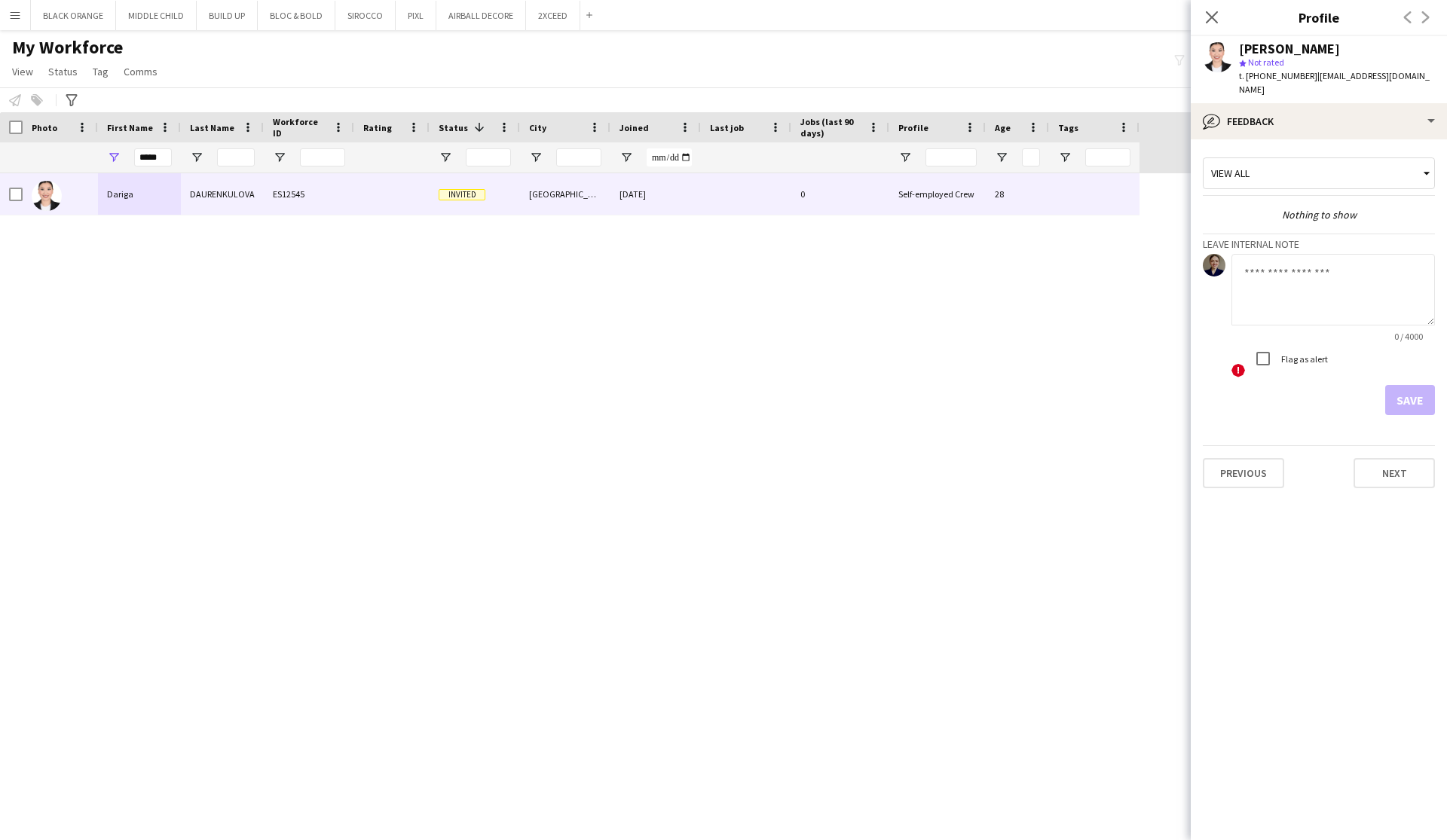
click at [1299, 159] on div "View all" at bounding box center [1311, 173] width 216 height 29
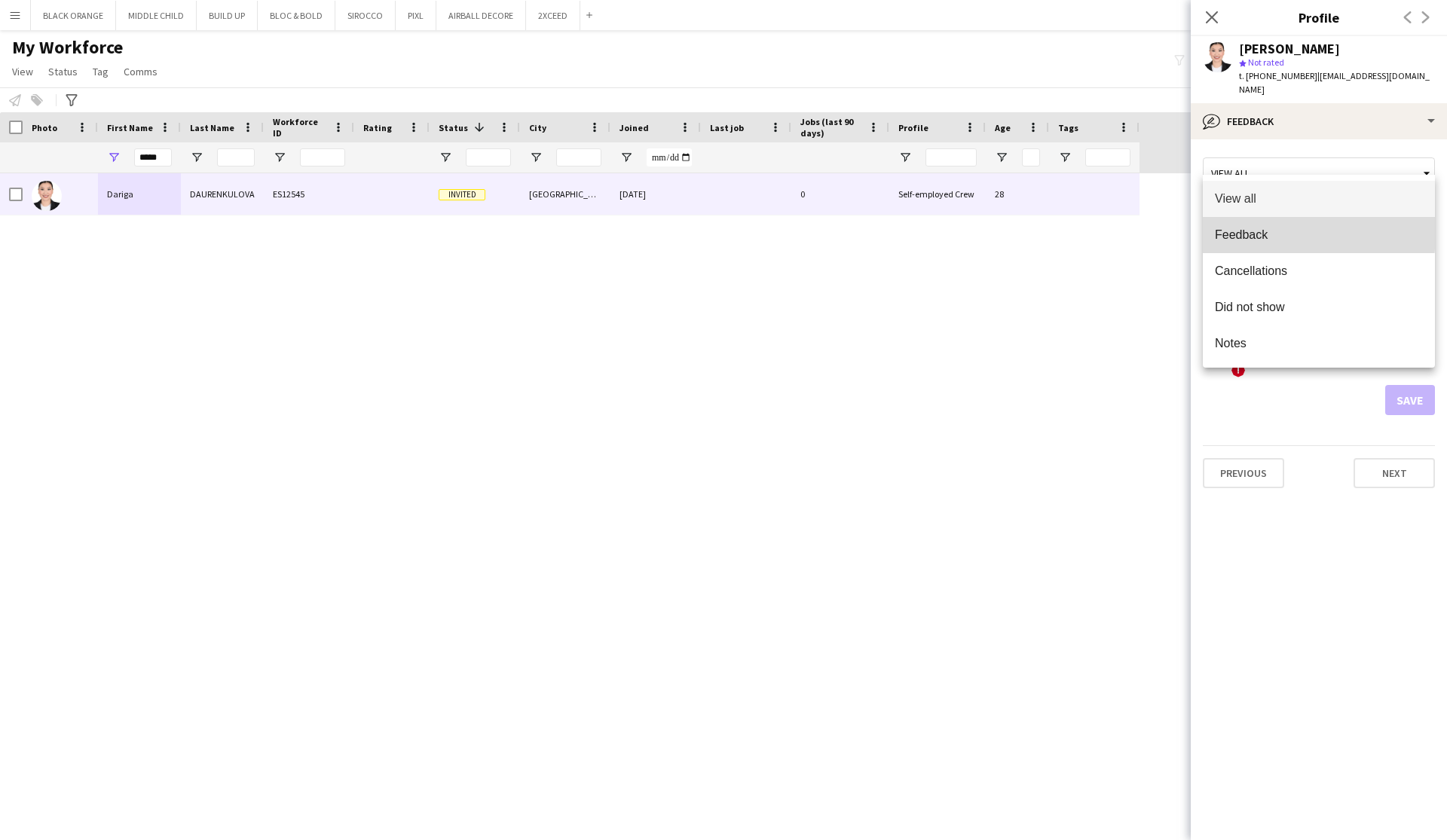
click at [1251, 232] on span "Feedback" at bounding box center [1318, 234] width 208 height 14
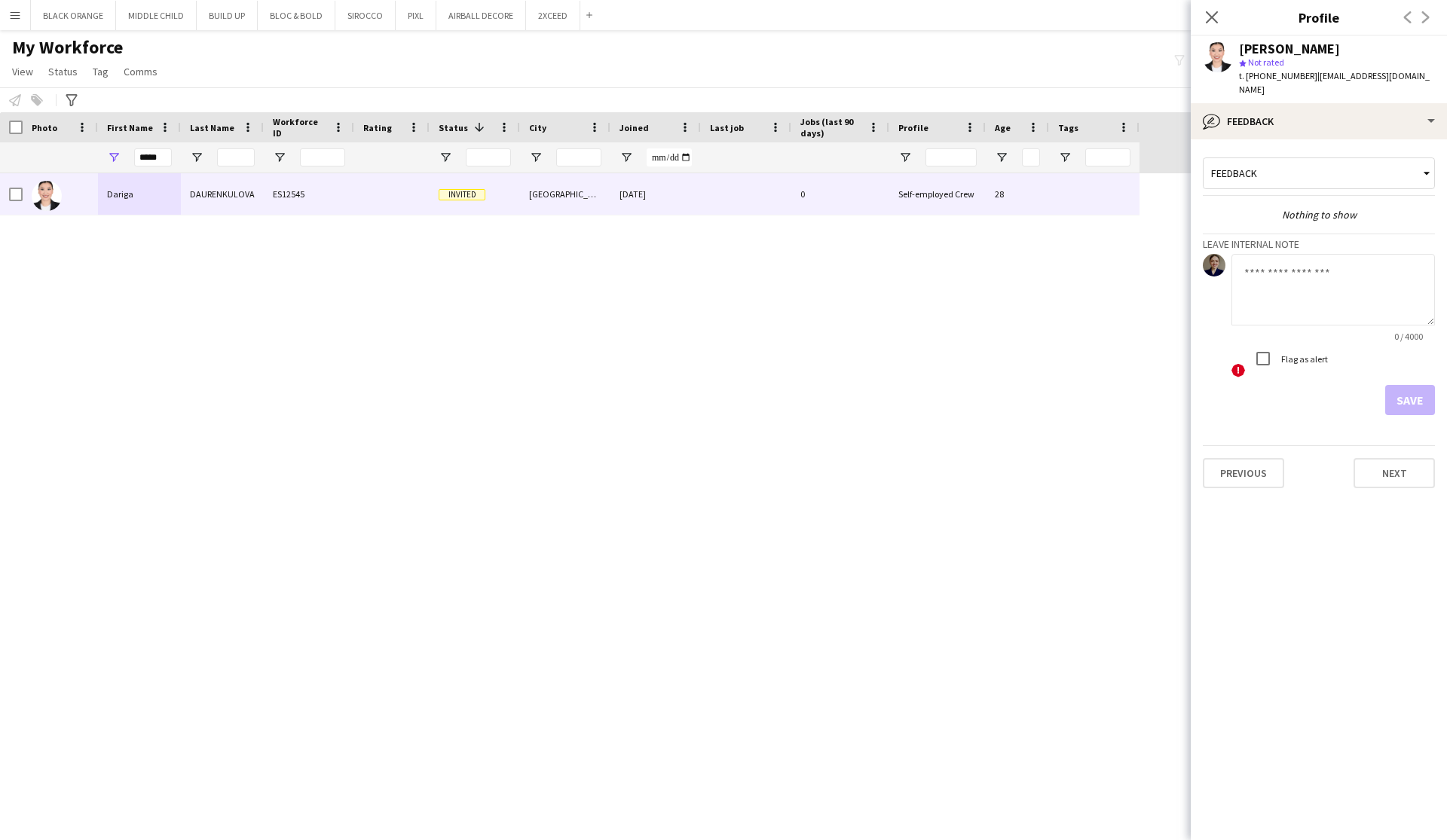
click at [1284, 261] on textarea at bounding box center [1333, 289] width 204 height 71
click at [1286, 283] on textarea at bounding box center [1333, 289] width 204 height 71
click at [1419, 259] on textarea at bounding box center [1333, 289] width 204 height 71
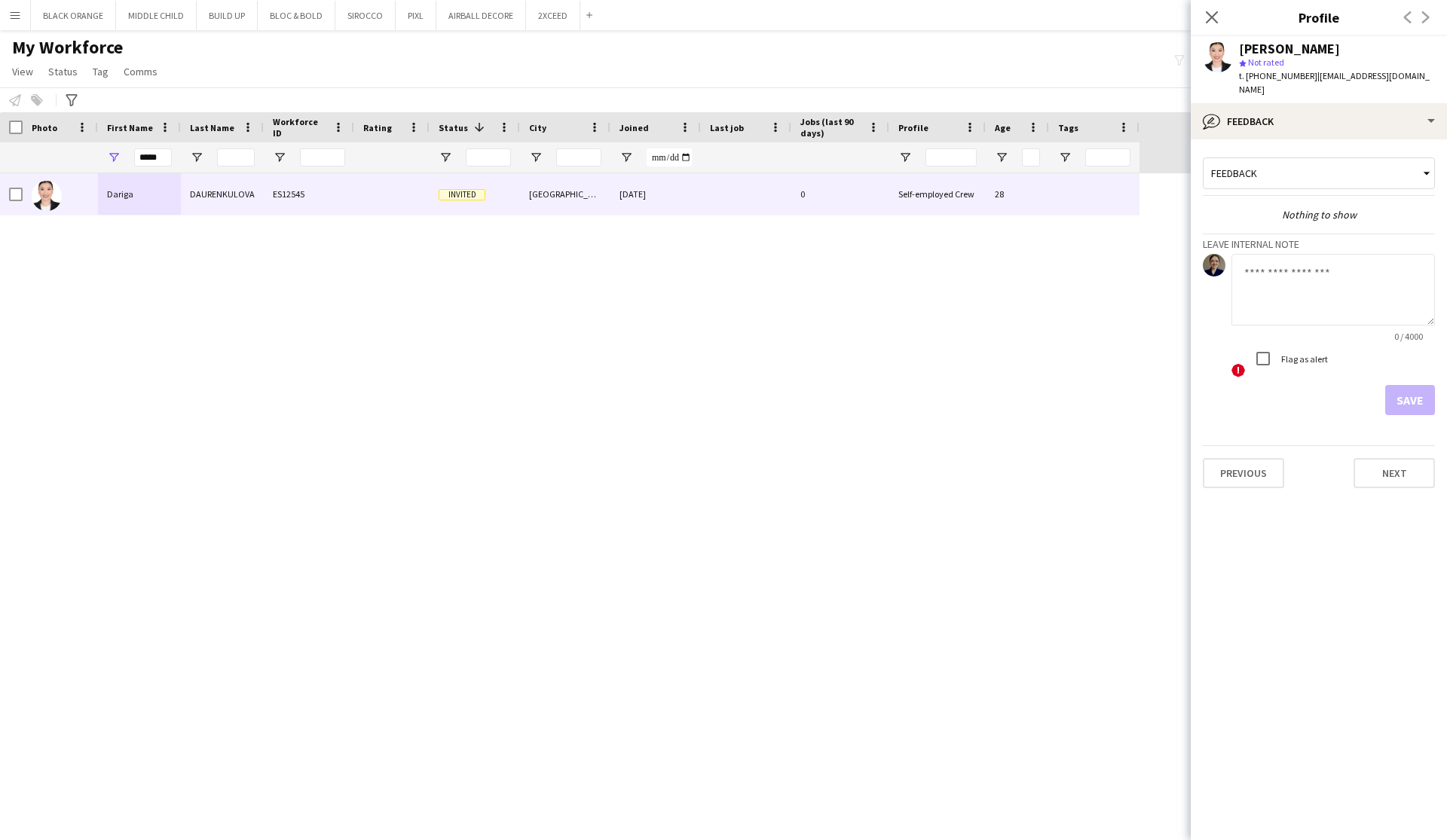
click at [1419, 259] on textarea at bounding box center [1333, 289] width 204 height 71
click at [1399, 260] on textarea "**********" at bounding box center [1333, 289] width 204 height 71
click at [1293, 272] on textarea "**********" at bounding box center [1333, 289] width 204 height 71
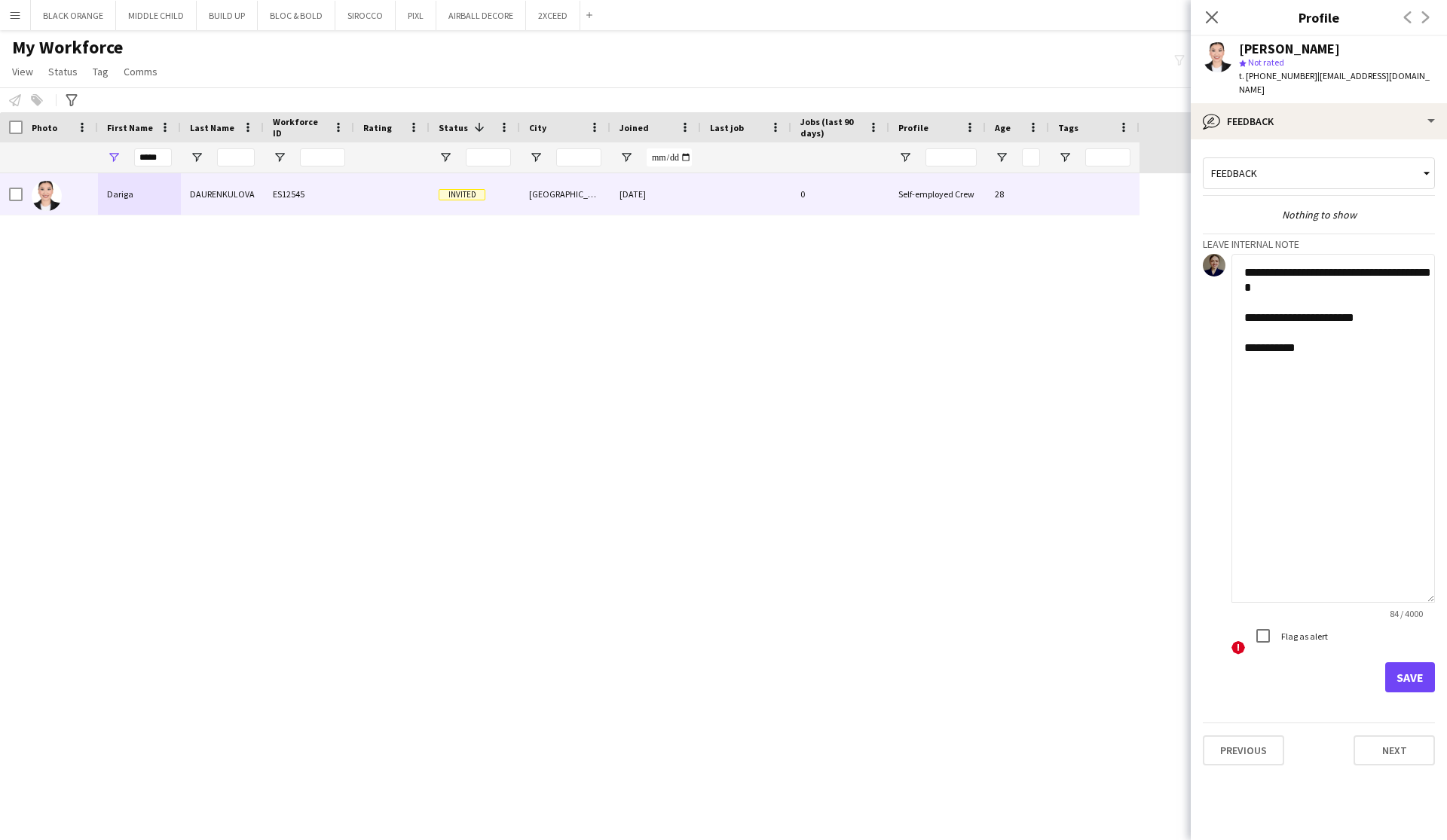
drag, startPoint x: 1428, startPoint y: 307, endPoint x: 1440, endPoint y: 584, distance: 277.3
click at [1440, 585] on app-crew-profile-feedback-tab "**********" at bounding box center [1319, 490] width 256 height 701
drag, startPoint x: 1310, startPoint y: 333, endPoint x: 1240, endPoint y: 333, distance: 70.0
click at [1240, 333] on textarea "**********" at bounding box center [1333, 428] width 204 height 349
paste textarea "**********"
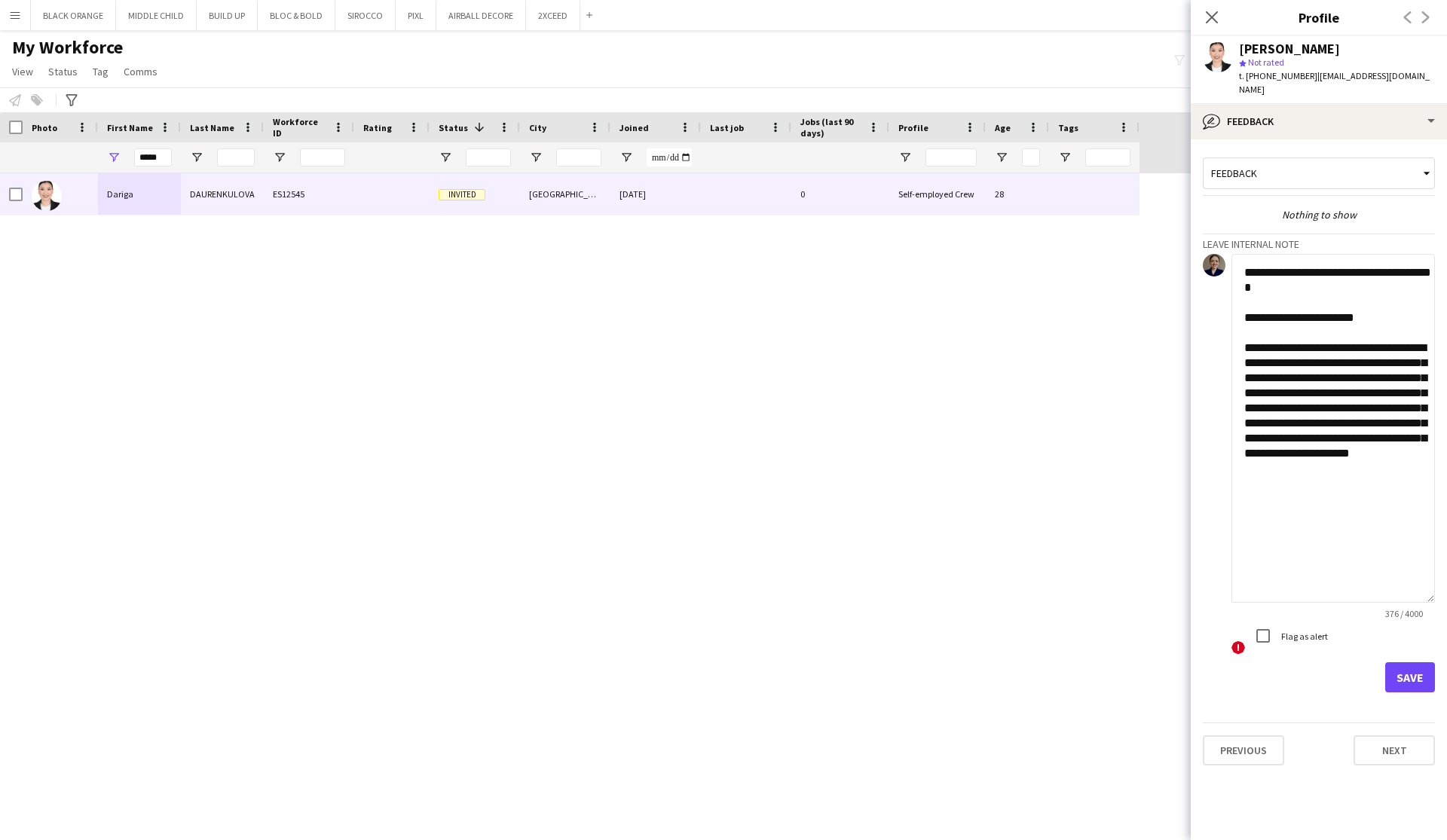
click at [1248, 319] on textarea "**********" at bounding box center [1333, 428] width 204 height 349
click at [1418, 366] on textarea "**********" at bounding box center [1333, 428] width 204 height 349
drag, startPoint x: 1417, startPoint y: 366, endPoint x: 1242, endPoint y: 356, distance: 175.3
click at [1242, 357] on textarea "**********" at bounding box center [1333, 428] width 204 height 349
click at [1282, 365] on textarea "**********" at bounding box center [1333, 428] width 204 height 349
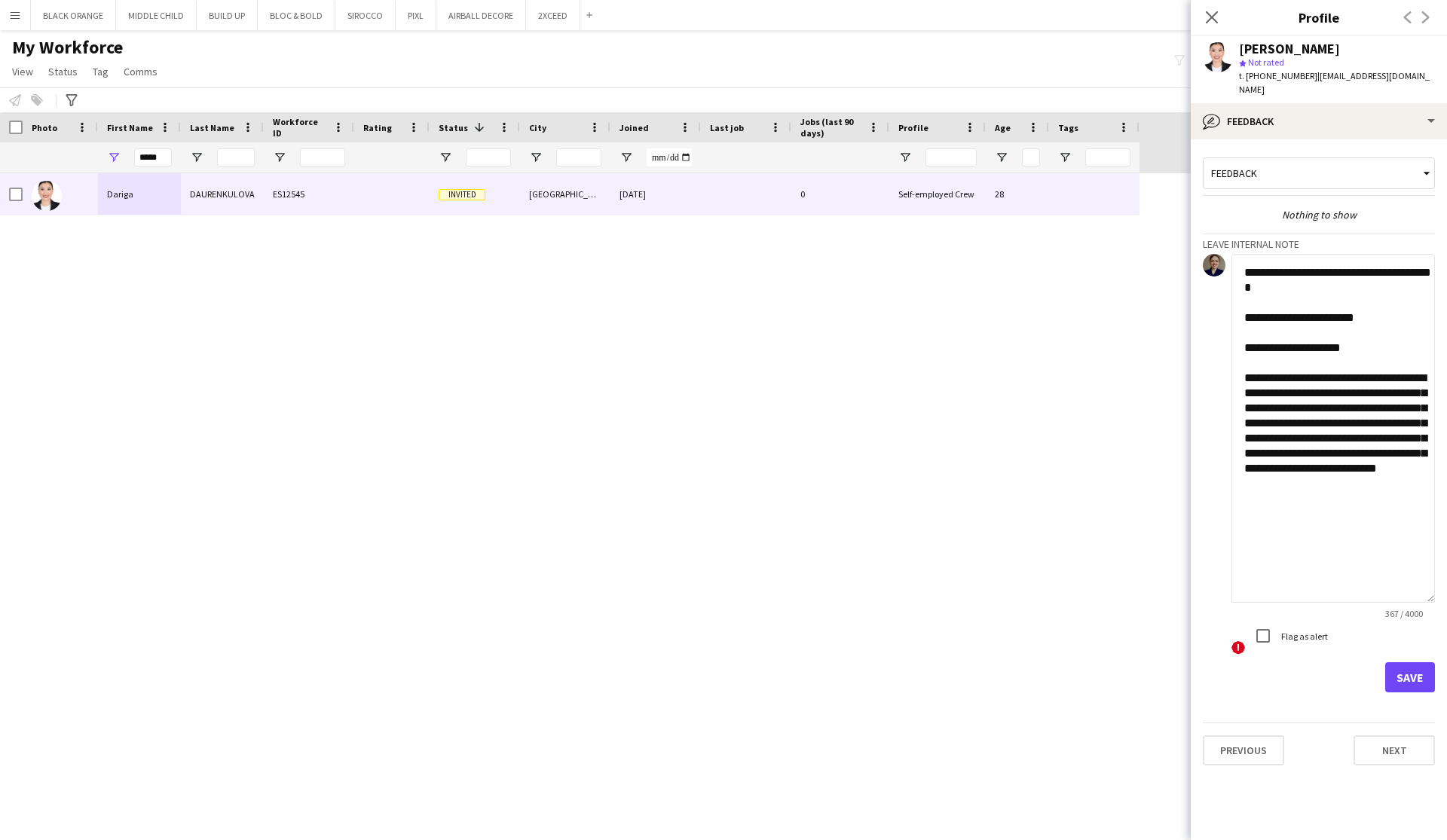
click at [1279, 365] on textarea "**********" at bounding box center [1333, 428] width 204 height 349
click at [1299, 398] on textarea "**********" at bounding box center [1333, 428] width 204 height 349
drag, startPoint x: 1311, startPoint y: 389, endPoint x: 1300, endPoint y: 367, distance: 24.6
click at [1300, 367] on textarea "**********" at bounding box center [1333, 428] width 204 height 349
click at [1308, 410] on textarea "**********" at bounding box center [1333, 428] width 204 height 349
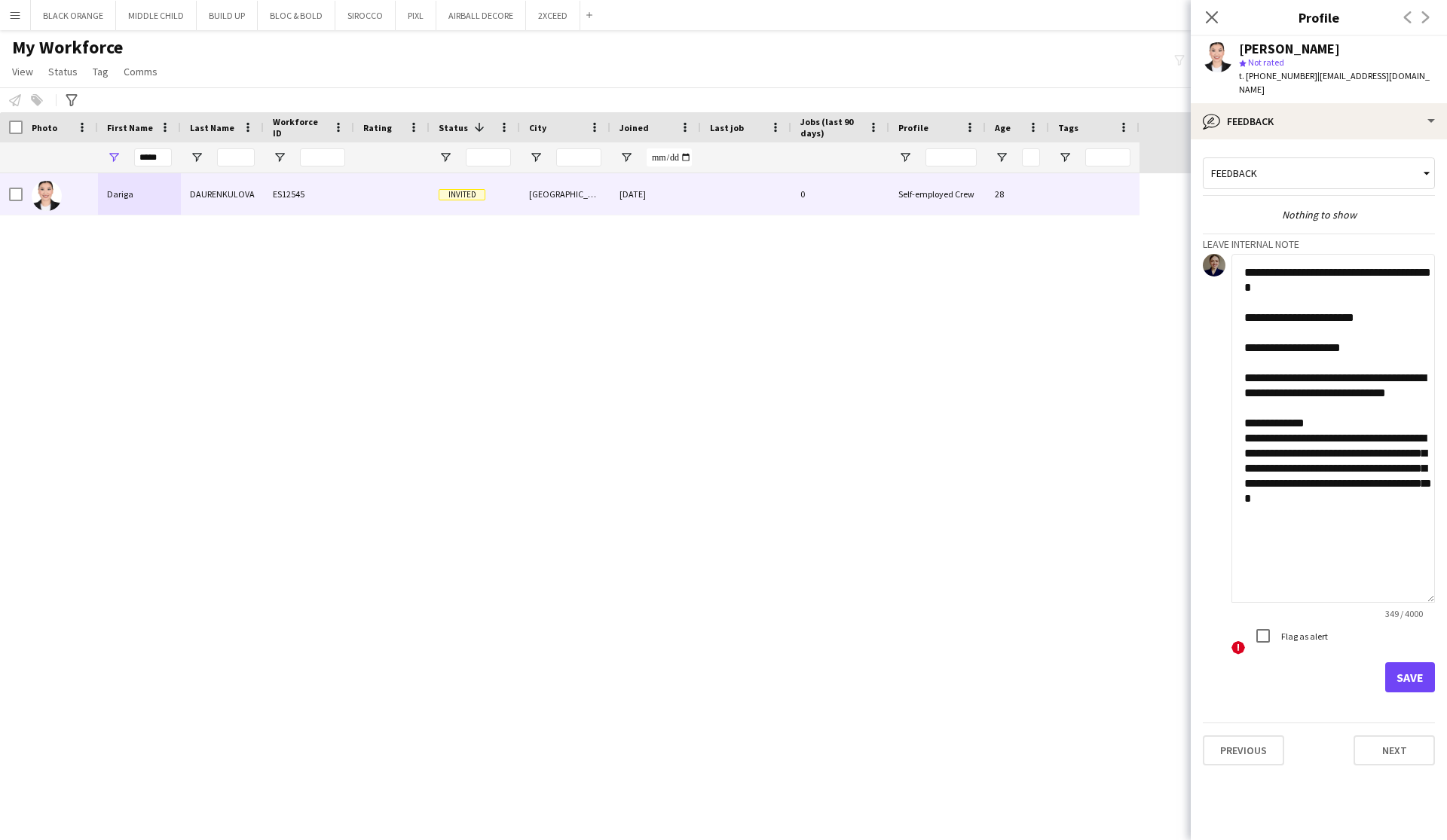
click at [1328, 441] on textarea "**********" at bounding box center [1333, 428] width 204 height 349
drag, startPoint x: 1337, startPoint y: 440, endPoint x: 1251, endPoint y: 424, distance: 87.5
click at [1251, 424] on textarea "**********" at bounding box center [1333, 428] width 204 height 349
click at [1307, 471] on textarea "**********" at bounding box center [1333, 428] width 204 height 349
drag, startPoint x: 1305, startPoint y: 477, endPoint x: 1254, endPoint y: 440, distance: 63.0
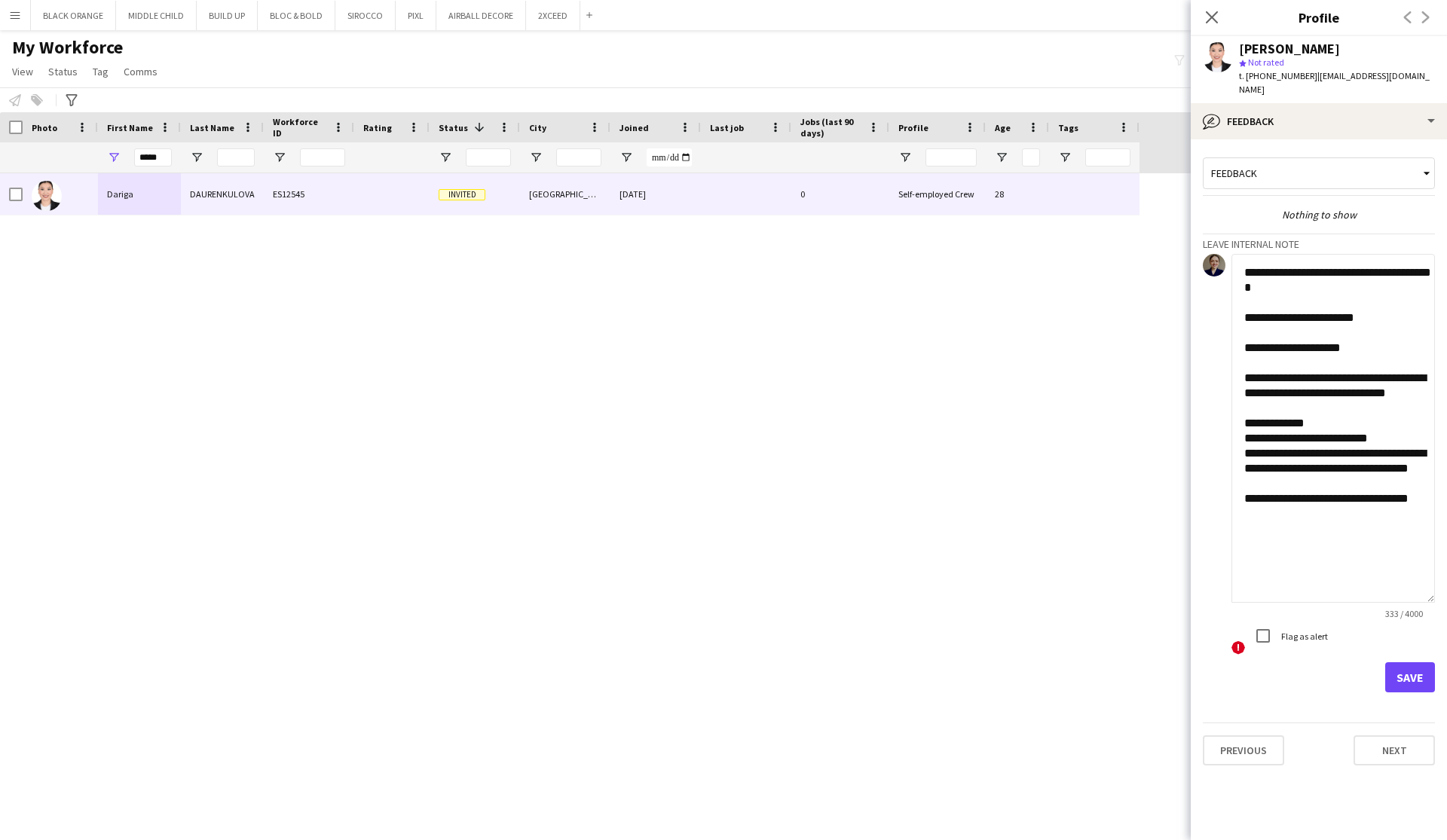
click at [1254, 442] on textarea "**********" at bounding box center [1333, 428] width 204 height 349
click at [1255, 445] on textarea "**********" at bounding box center [1333, 428] width 204 height 349
click at [1248, 442] on textarea "**********" at bounding box center [1333, 428] width 204 height 349
click at [1248, 440] on textarea "**********" at bounding box center [1333, 428] width 204 height 349
click at [1253, 440] on textarea "**********" at bounding box center [1333, 428] width 204 height 349
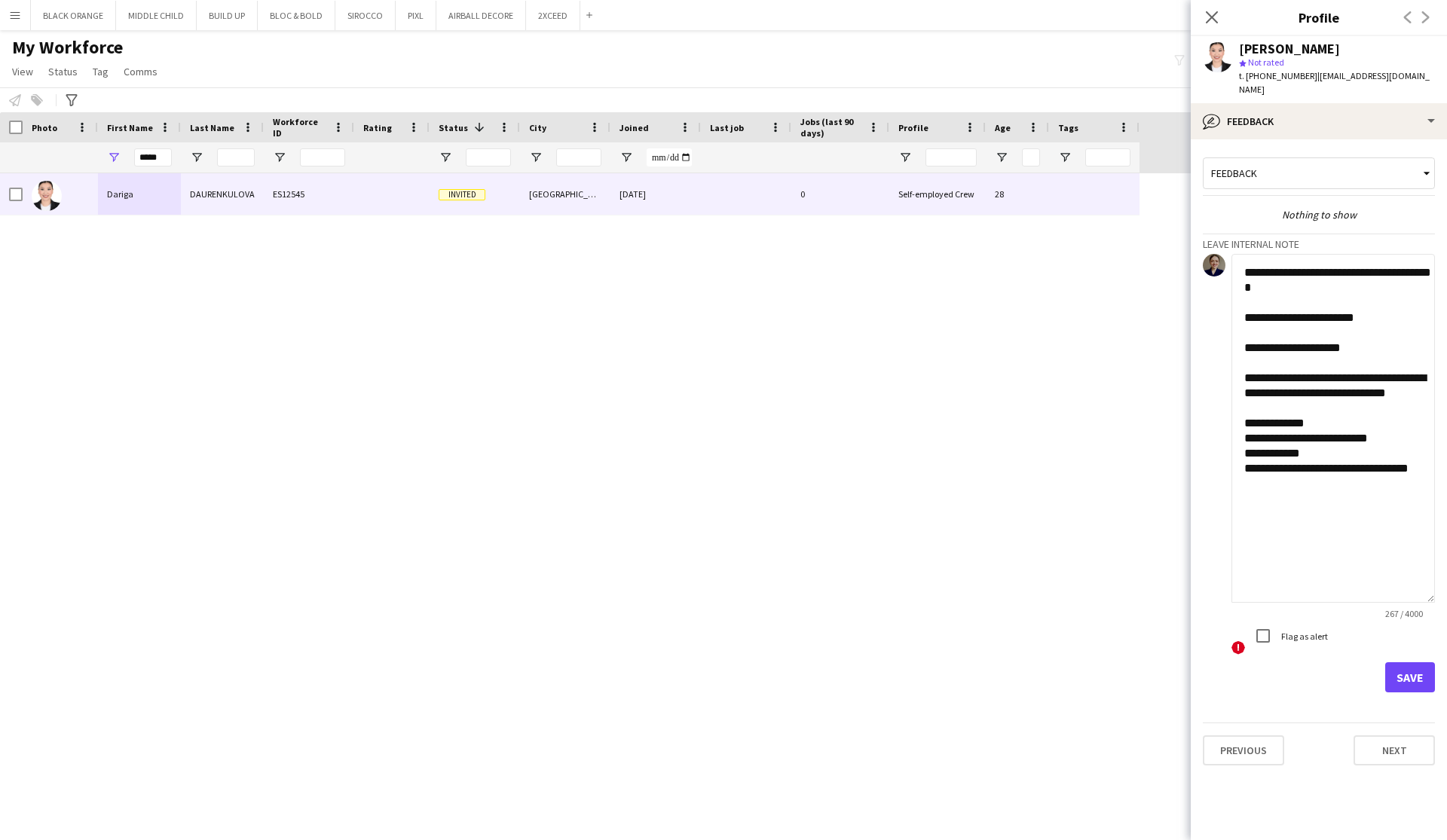
click at [1249, 440] on textarea "**********" at bounding box center [1333, 428] width 204 height 349
click at [1317, 440] on textarea "**********" at bounding box center [1333, 428] width 204 height 349
click at [1253, 452] on textarea "**********" at bounding box center [1333, 428] width 204 height 349
click at [1343, 456] on textarea "**********" at bounding box center [1333, 428] width 204 height 349
click at [1311, 468] on textarea "**********" at bounding box center [1333, 428] width 204 height 349
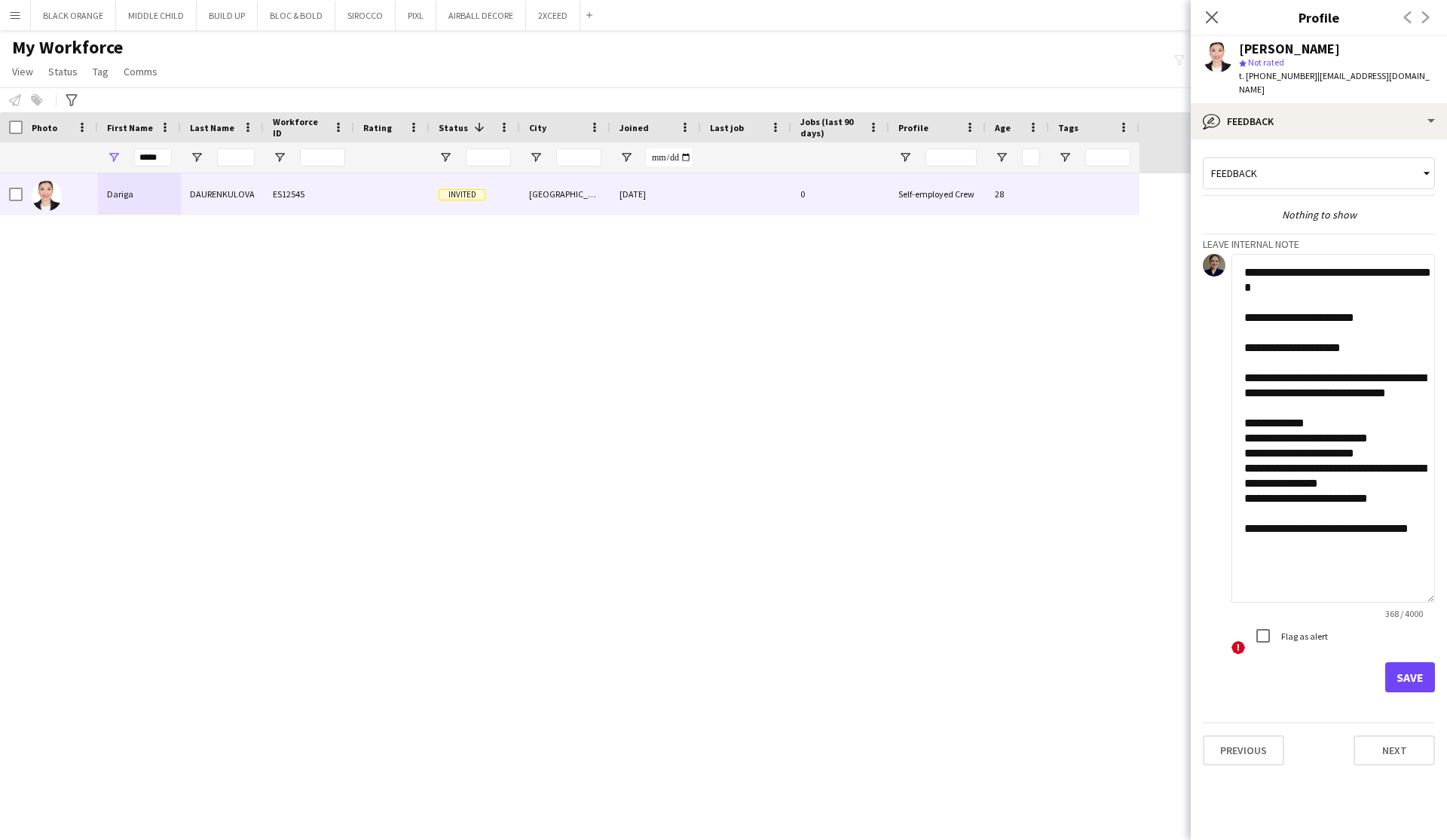
drag, startPoint x: 1299, startPoint y: 473, endPoint x: 1266, endPoint y: 473, distance: 33.0
click at [1266, 473] on textarea "**********" at bounding box center [1333, 428] width 204 height 349
click at [1270, 473] on textarea "**********" at bounding box center [1333, 428] width 204 height 349
click at [1326, 470] on textarea "**********" at bounding box center [1333, 428] width 204 height 349
drag, startPoint x: 1296, startPoint y: 534, endPoint x: 1279, endPoint y: 518, distance: 23.3
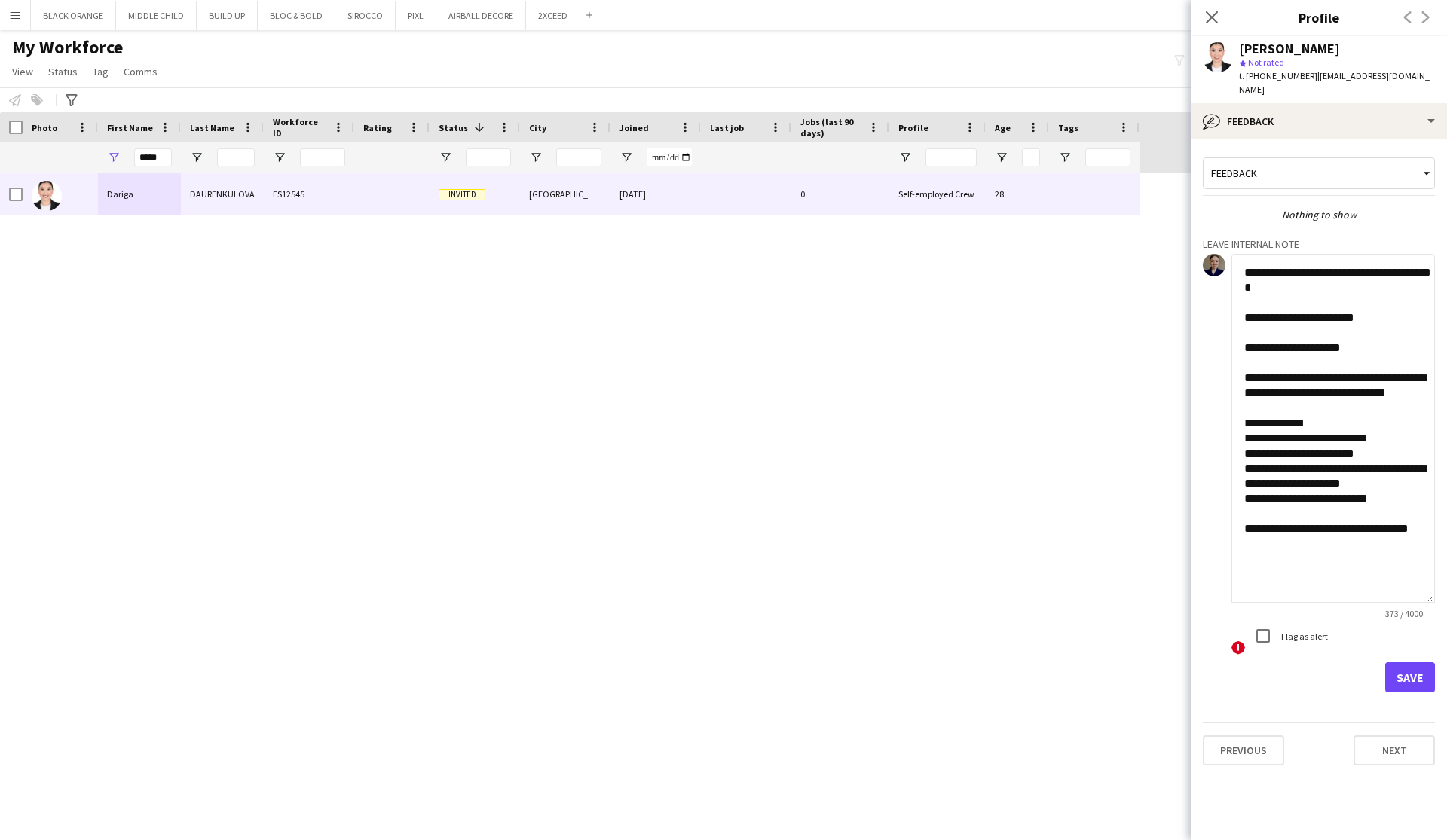
click at [1279, 519] on textarea "**********" at bounding box center [1333, 428] width 204 height 349
click at [1280, 378] on textarea "**********" at bounding box center [1333, 428] width 204 height 349
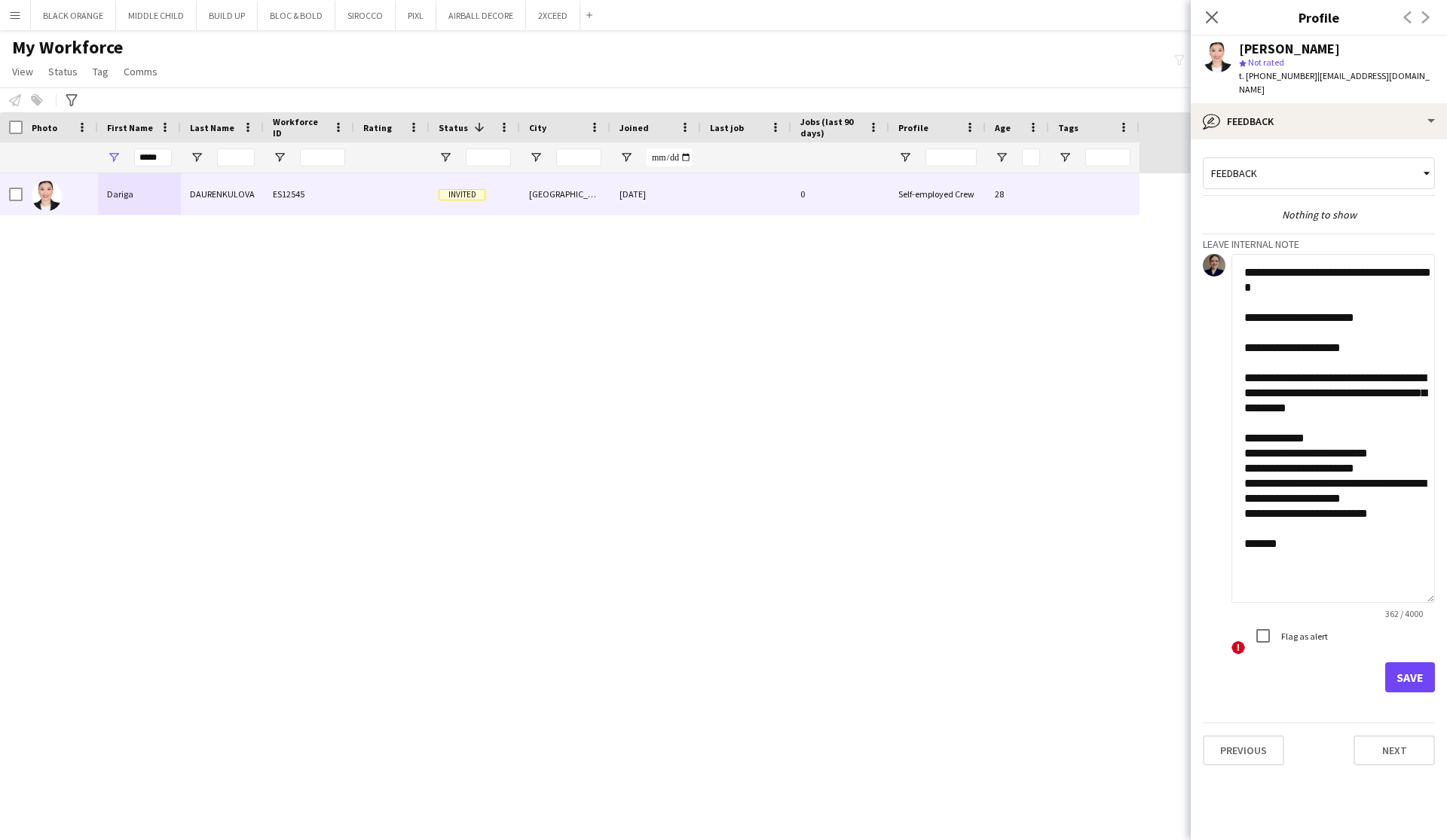
click at [1353, 400] on textarea "**********" at bounding box center [1333, 428] width 204 height 349
drag, startPoint x: 1349, startPoint y: 397, endPoint x: 1335, endPoint y: 395, distance: 14.1
click at [1335, 395] on textarea "**********" at bounding box center [1333, 428] width 204 height 349
click at [1367, 400] on textarea "**********" at bounding box center [1333, 428] width 204 height 349
drag, startPoint x: 1360, startPoint y: 395, endPoint x: 1241, endPoint y: 392, distance: 119.0
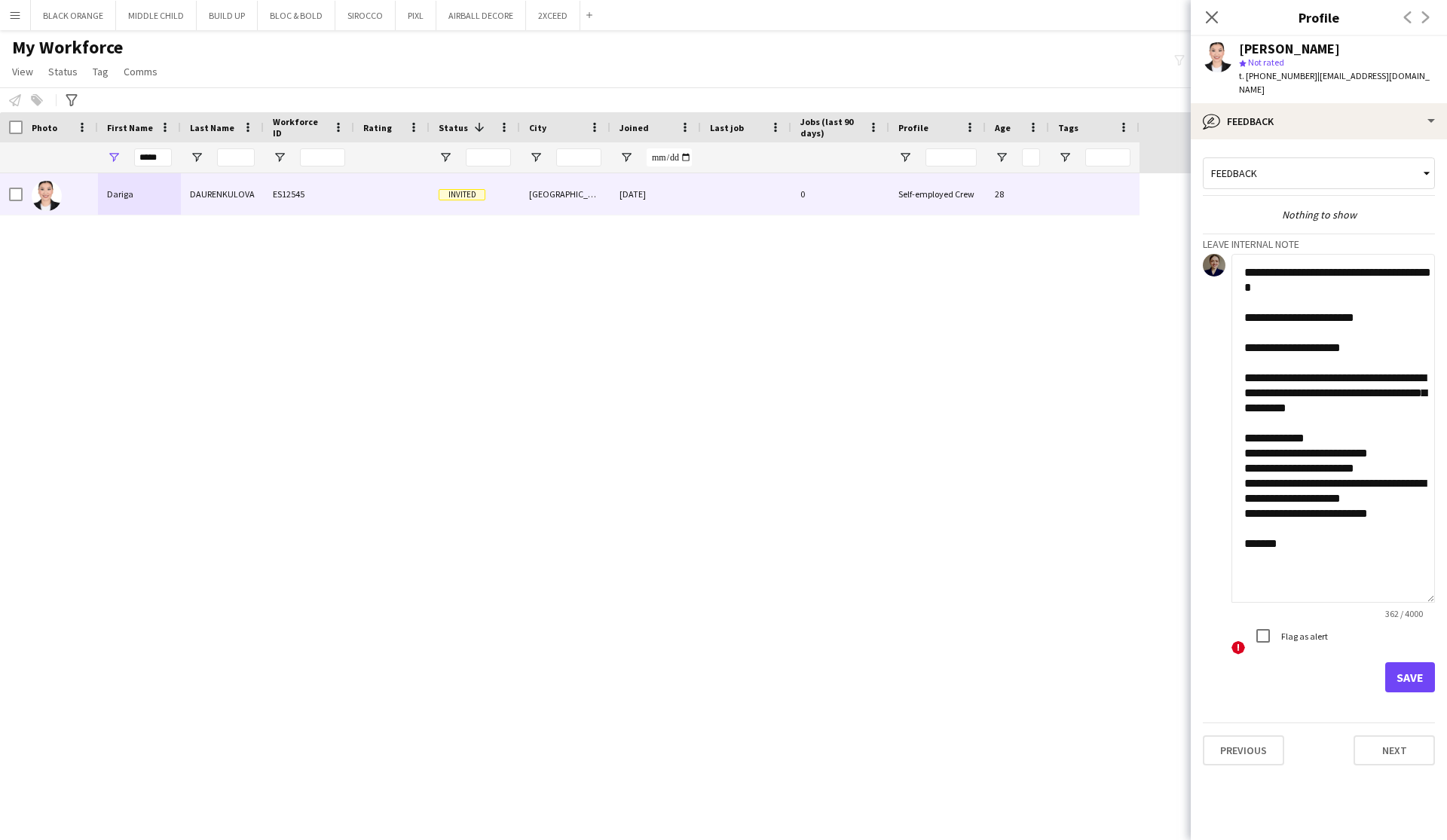
click at [1241, 392] on textarea "**********" at bounding box center [1333, 428] width 204 height 349
click at [1383, 403] on textarea "**********" at bounding box center [1333, 428] width 204 height 349
click at [1296, 530] on textarea "**********" at bounding box center [1333, 428] width 204 height 349
click at [1379, 305] on textarea "**********" at bounding box center [1333, 428] width 204 height 349
type textarea "**********"
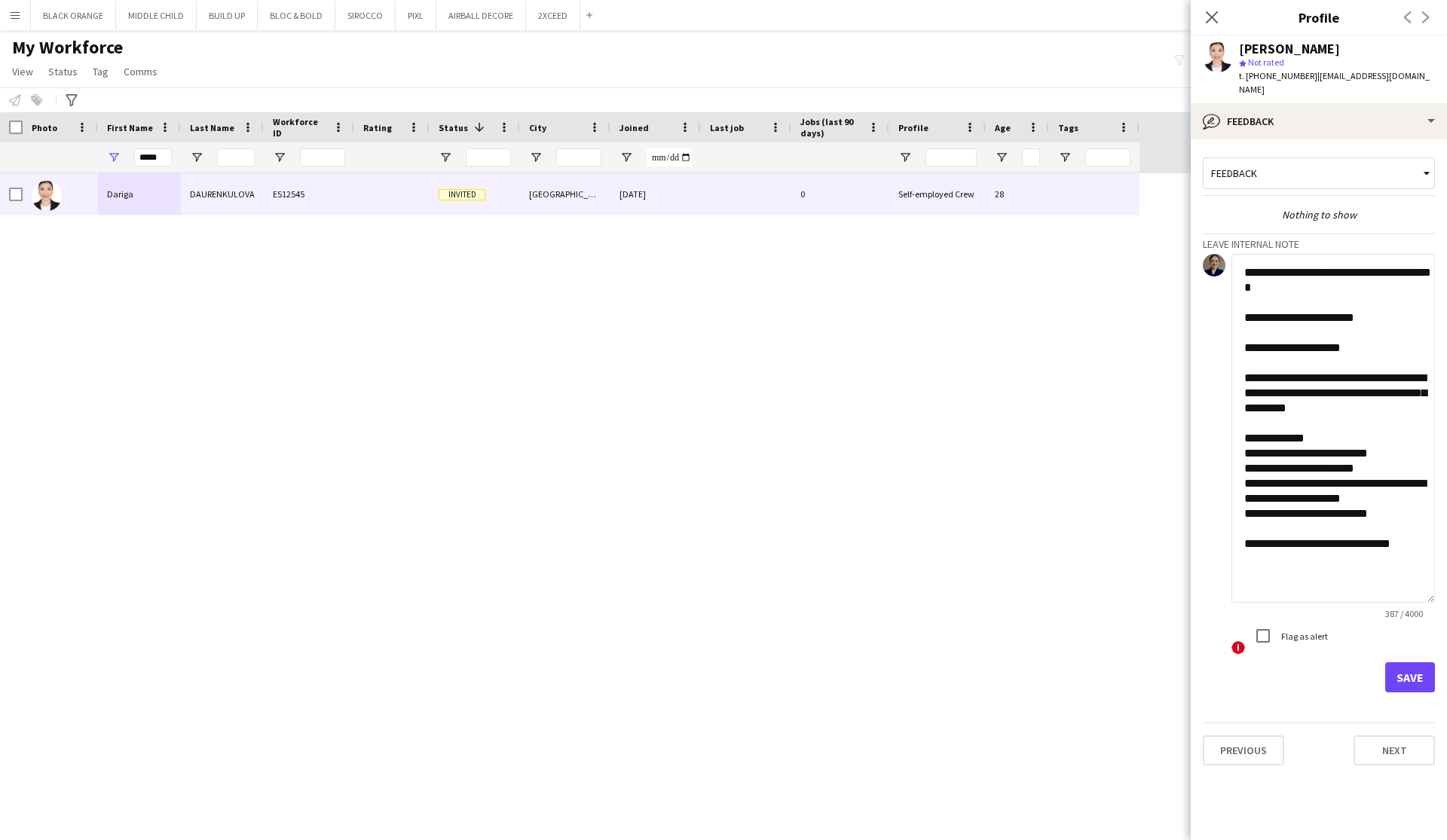
click at [1407, 662] on button "Save" at bounding box center [1410, 677] width 50 height 31
click at [1399, 663] on button "Save" at bounding box center [1398, 677] width 72 height 31
click at [1326, 392] on textarea "**********" at bounding box center [1333, 428] width 204 height 349
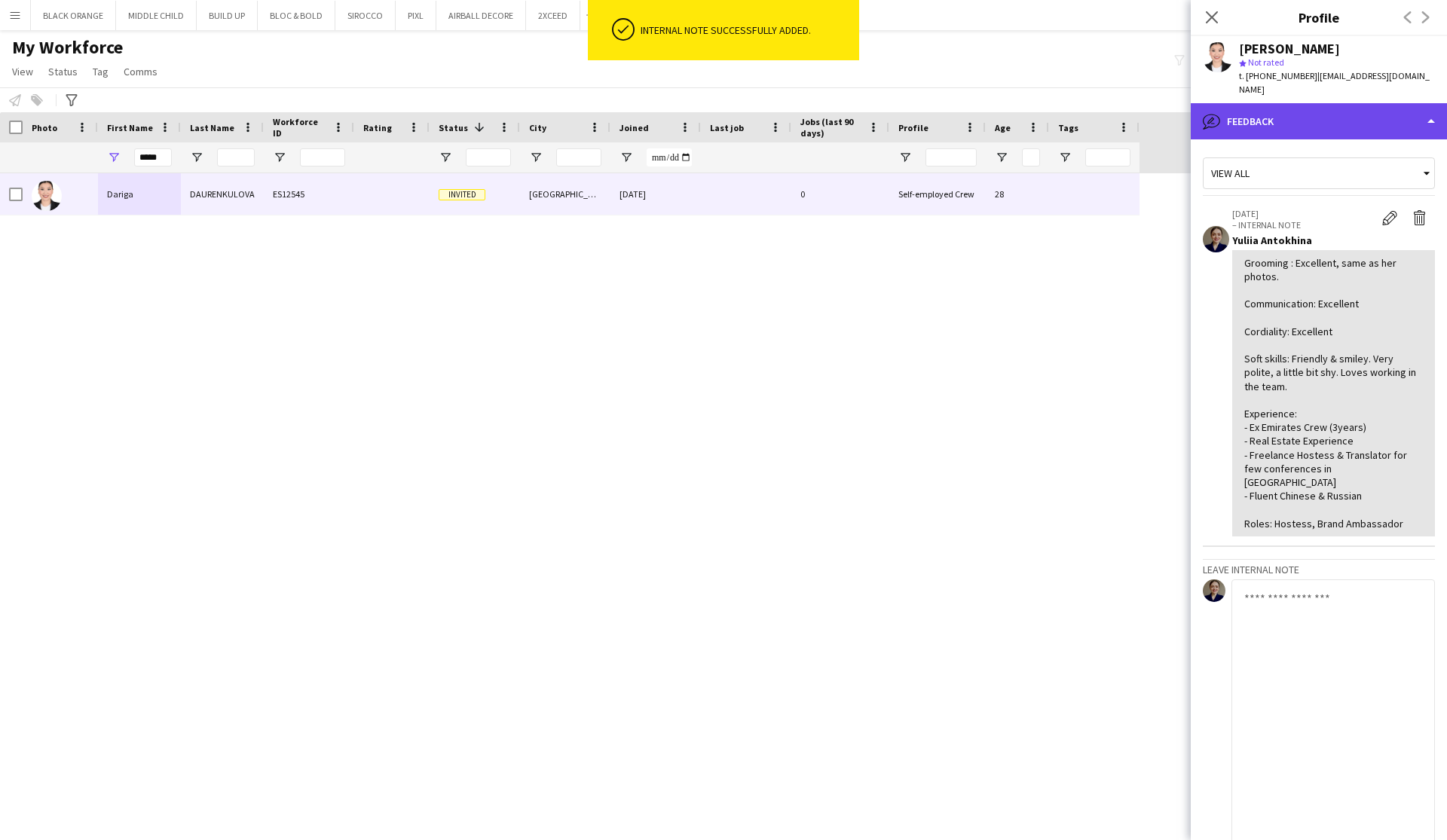
click at [1343, 109] on div "bubble-pencil Feedback" at bounding box center [1319, 121] width 256 height 36
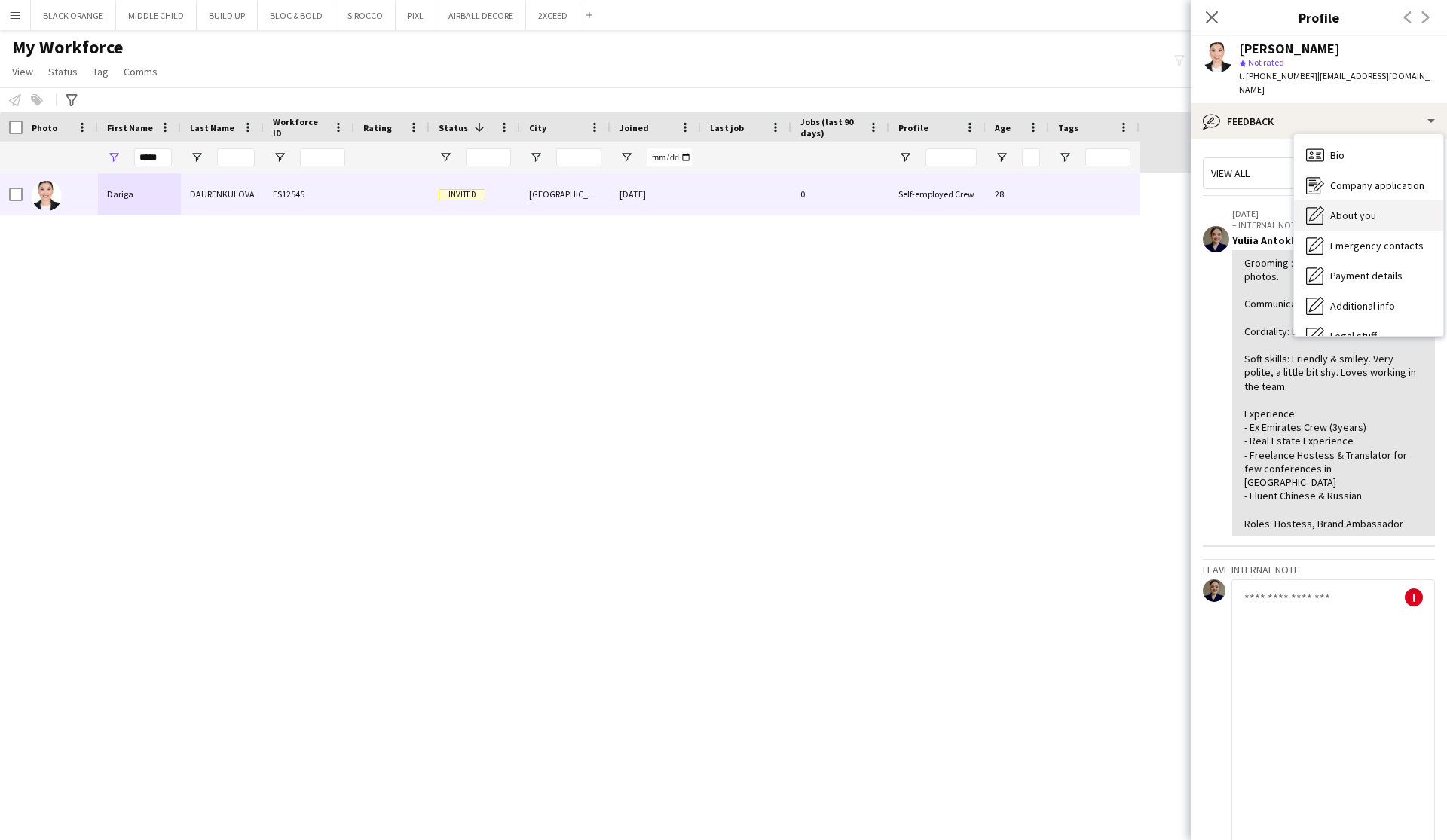
click at [1360, 209] on span "About you" at bounding box center [1353, 216] width 46 height 14
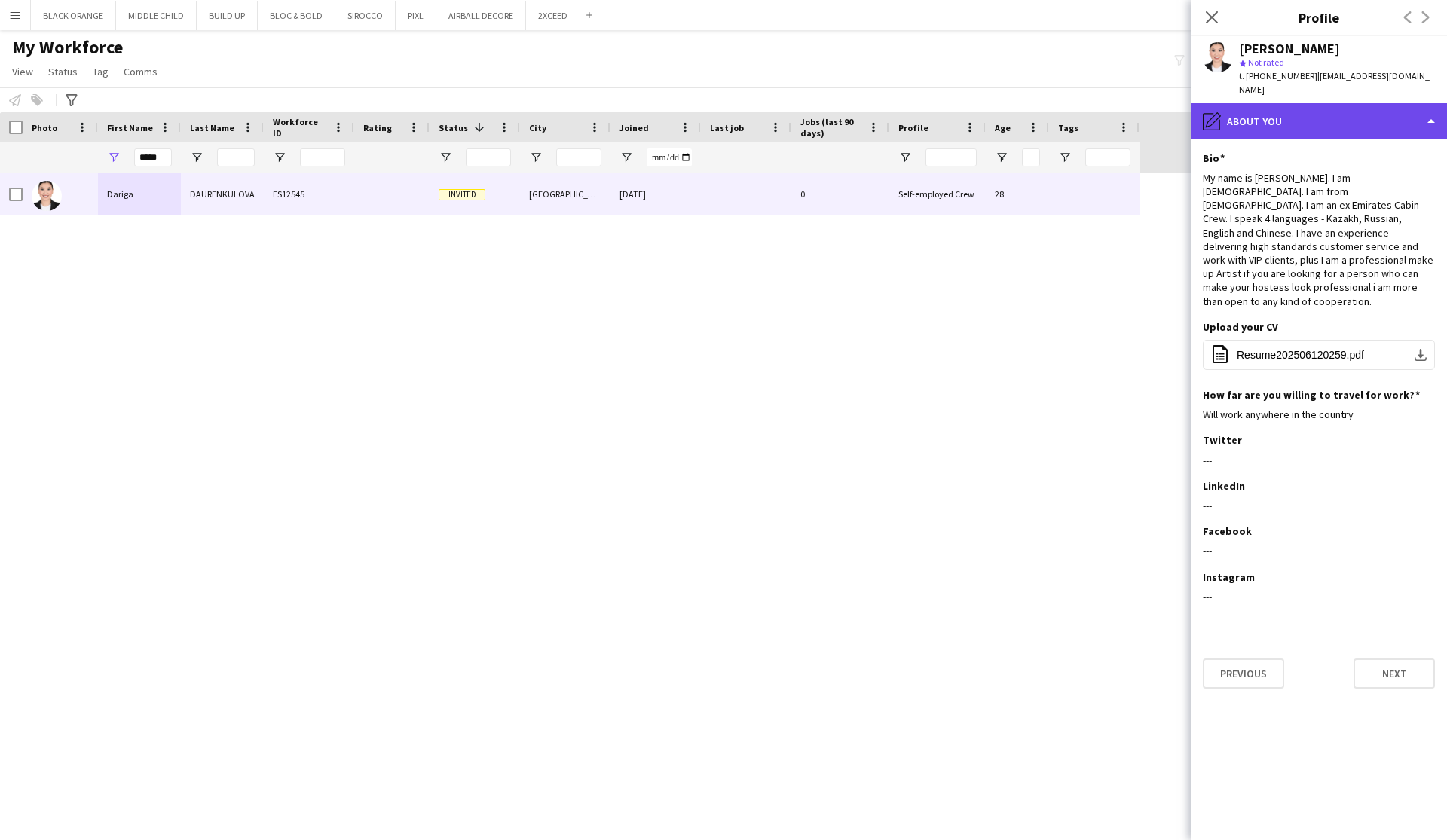
click at [1383, 105] on div "pencil4 About you" at bounding box center [1319, 121] width 256 height 36
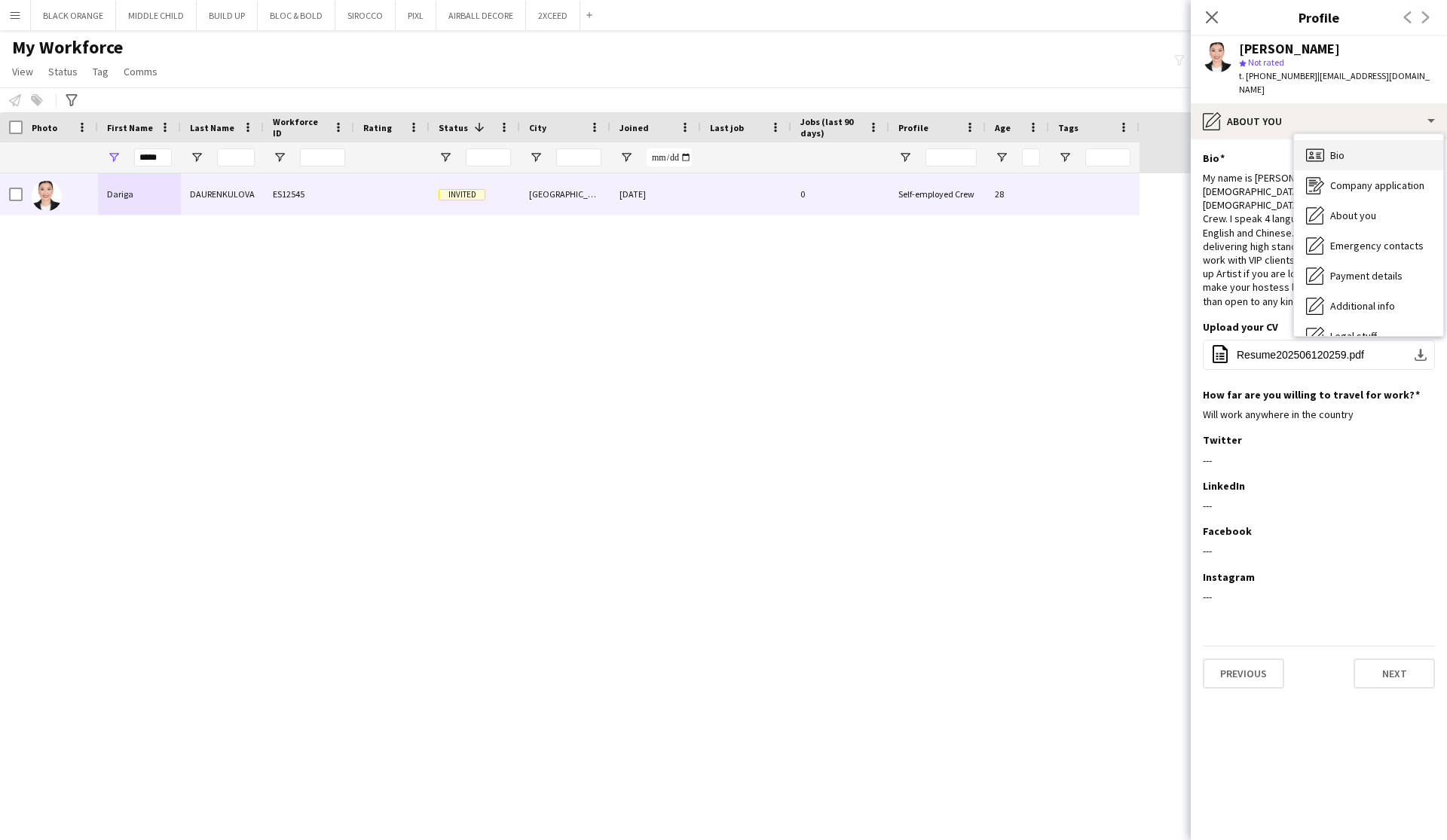
click at [1326, 148] on div "Bio Bio" at bounding box center [1368, 155] width 149 height 31
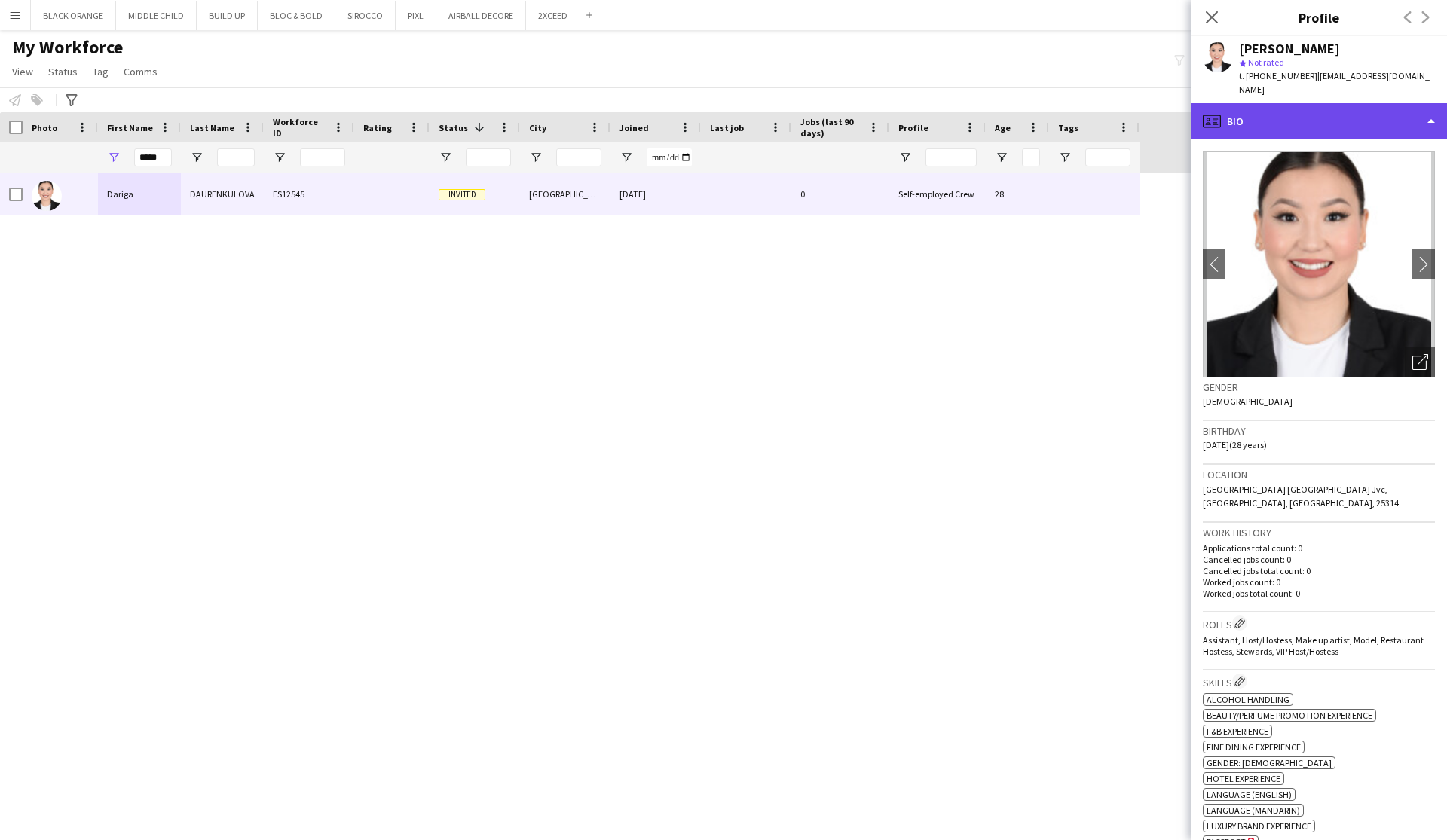
click at [1407, 111] on div "profile Bio" at bounding box center [1319, 121] width 256 height 36
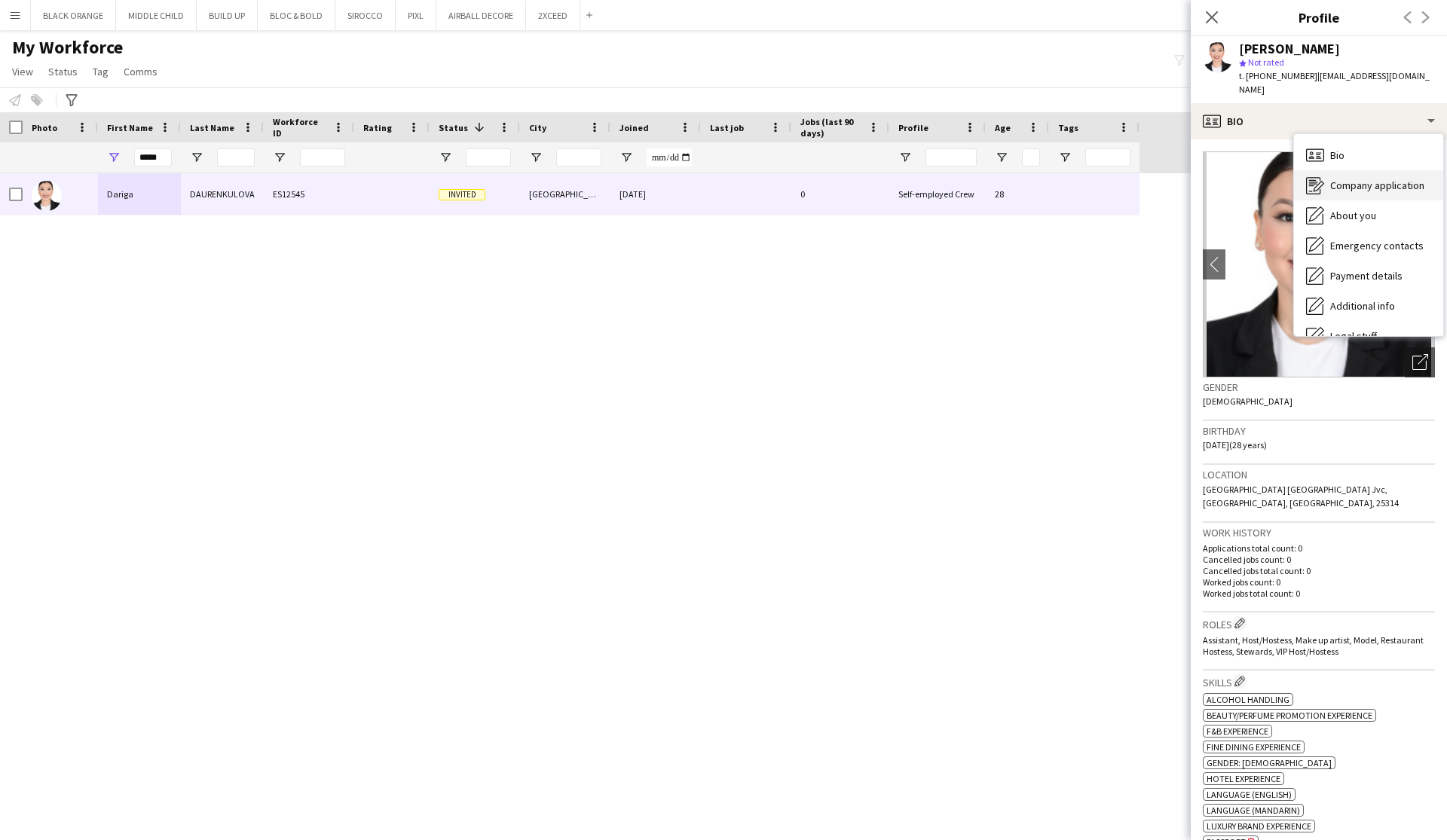
click at [1364, 178] on span "Company application" at bounding box center [1377, 185] width 94 height 14
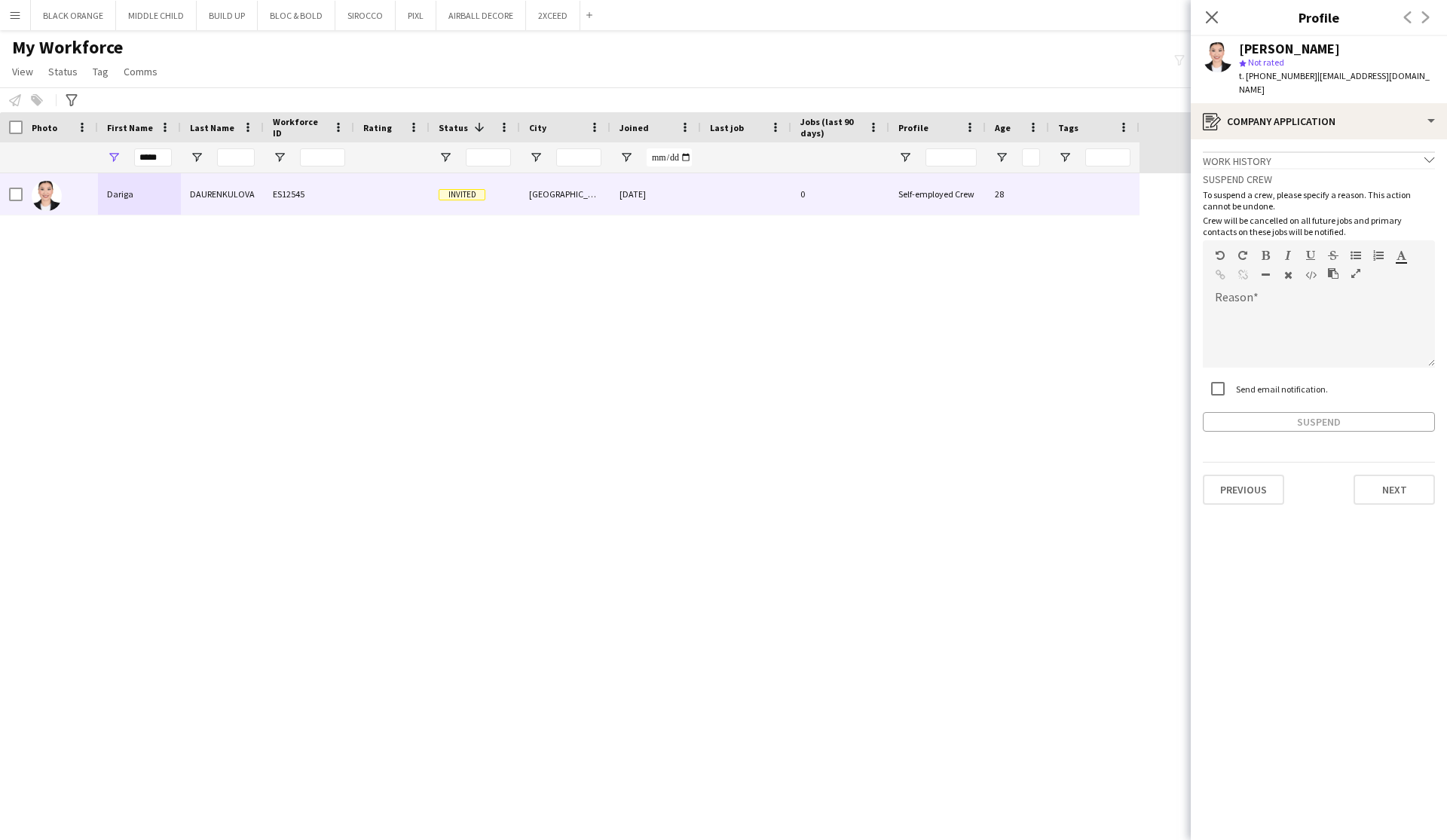
click at [1349, 151] on div "Work history chevron-down" at bounding box center [1318, 160] width 232 height 17
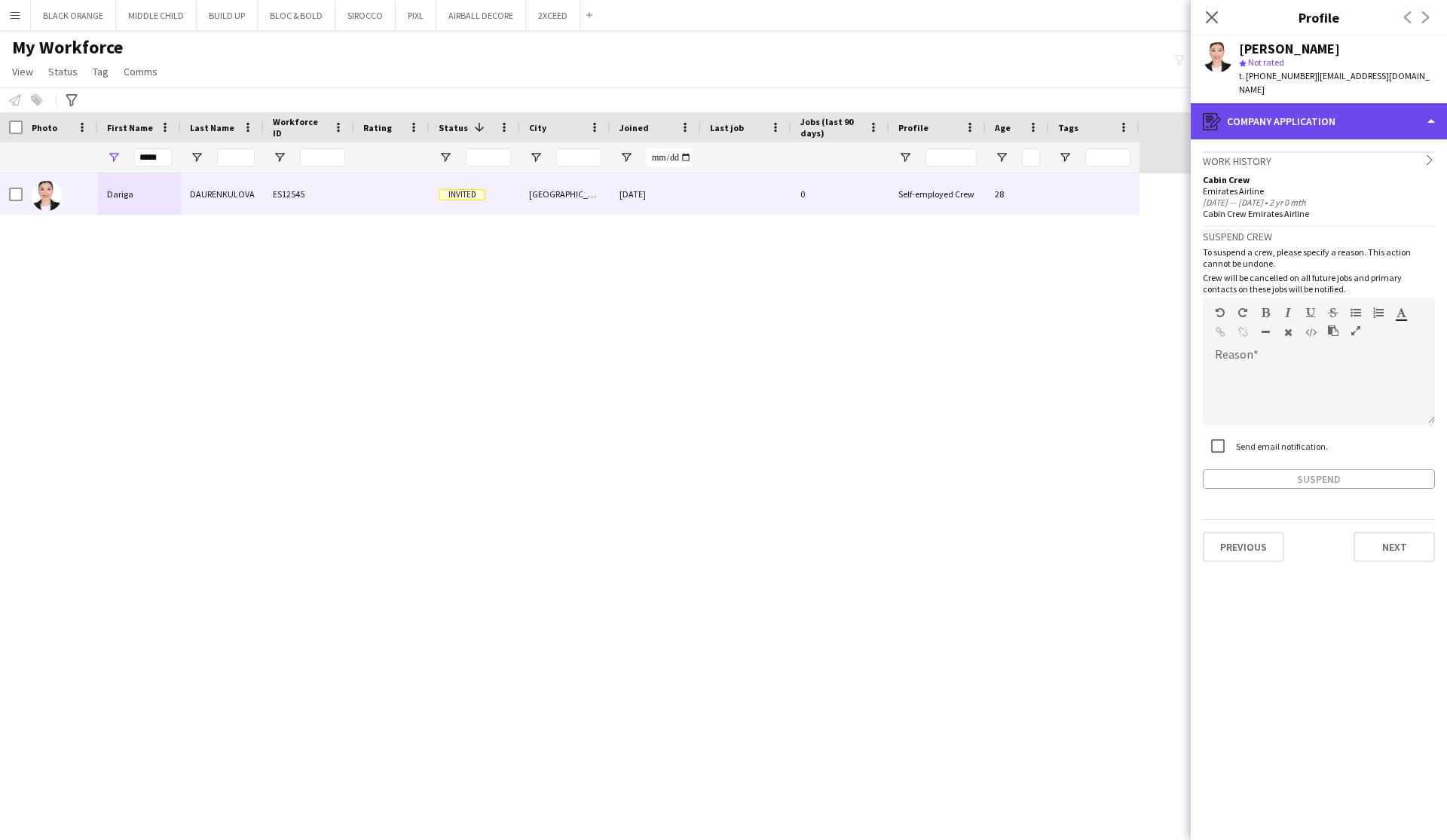
click at [1328, 109] on div "register Company application" at bounding box center [1319, 121] width 256 height 36
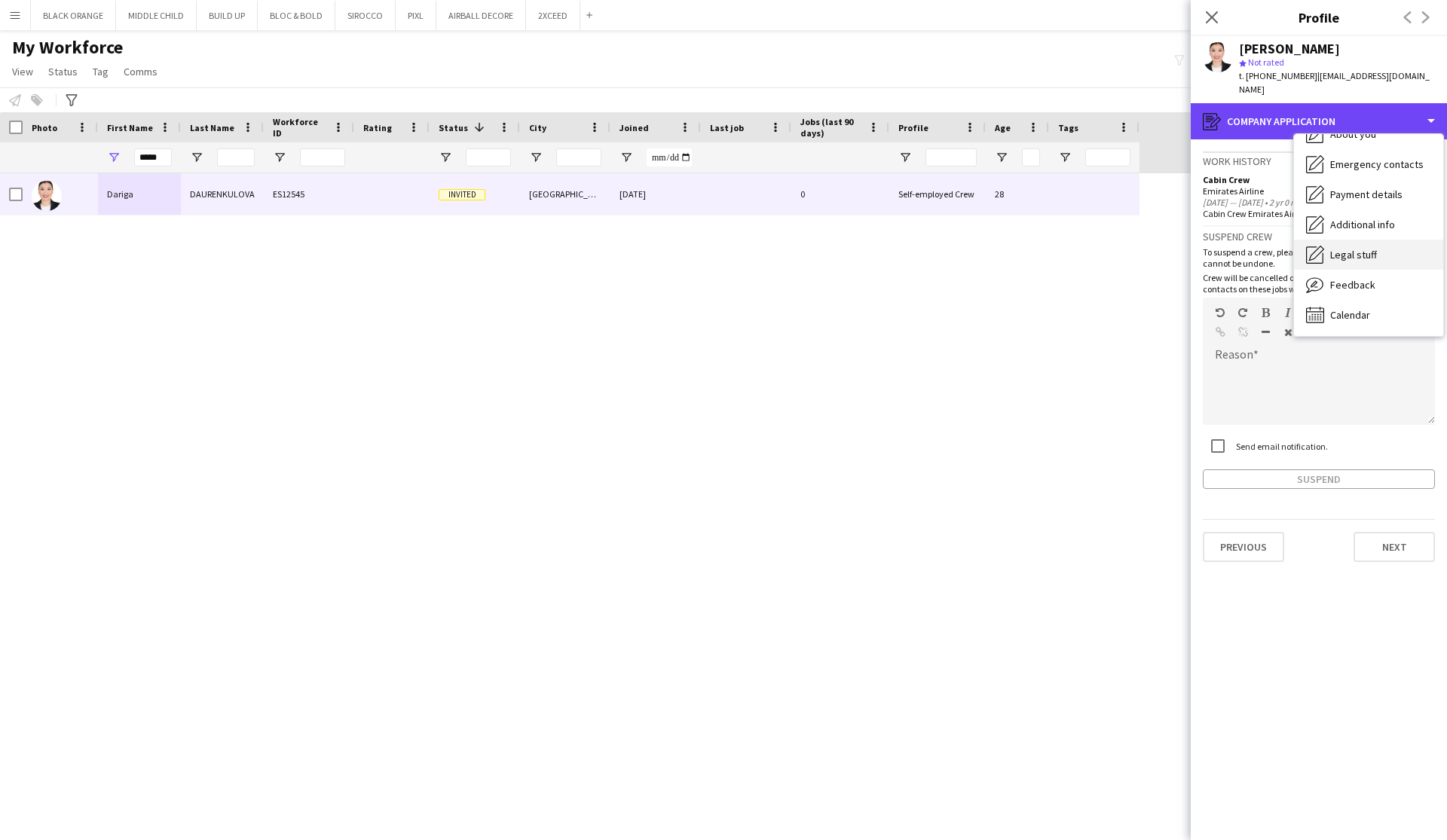
scroll to position [81, 0]
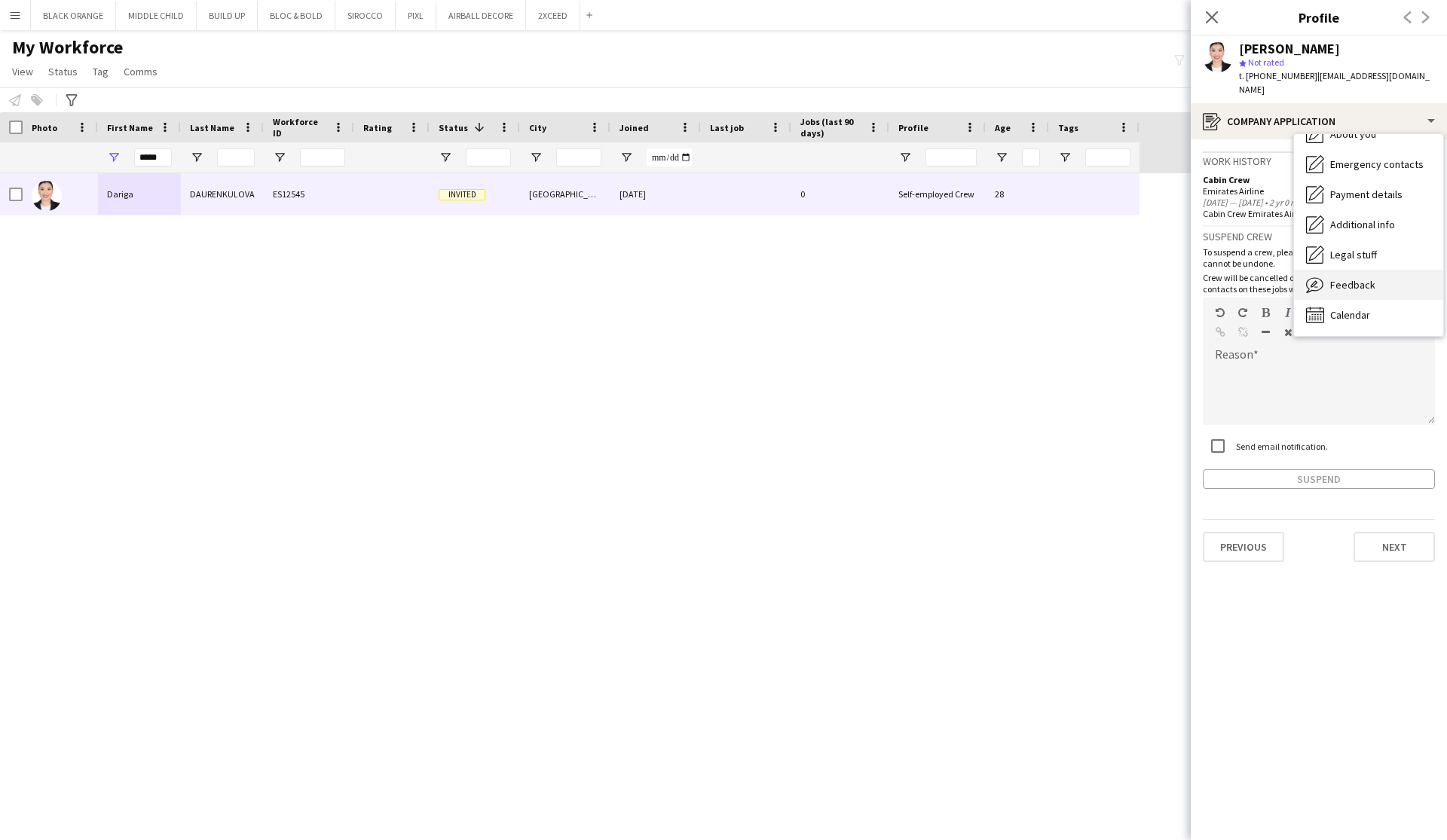
click at [1346, 278] on span "Feedback" at bounding box center [1352, 285] width 45 height 14
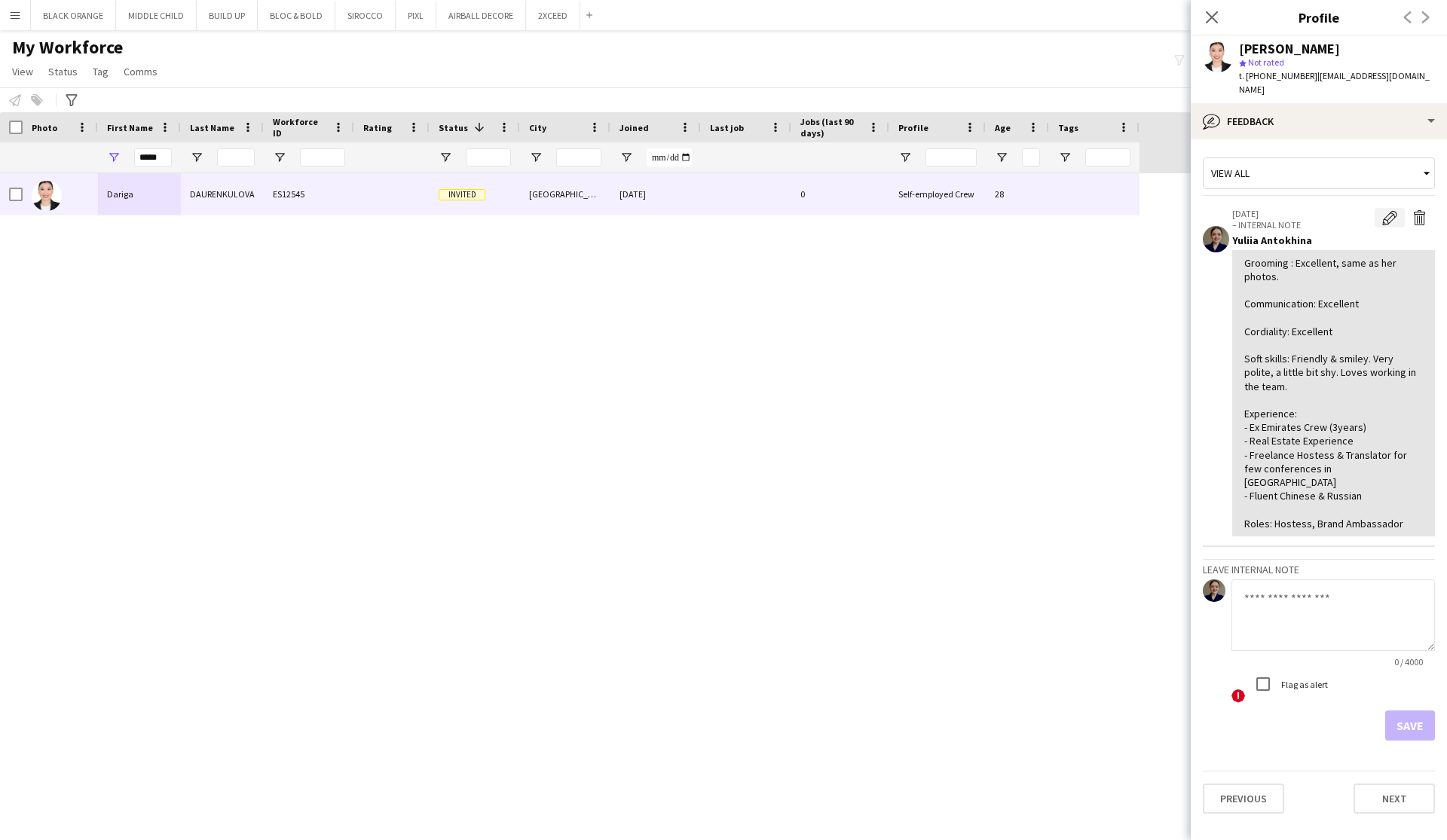
click at [1384, 210] on app-icon "Edit internal note" at bounding box center [1389, 218] width 15 height 15
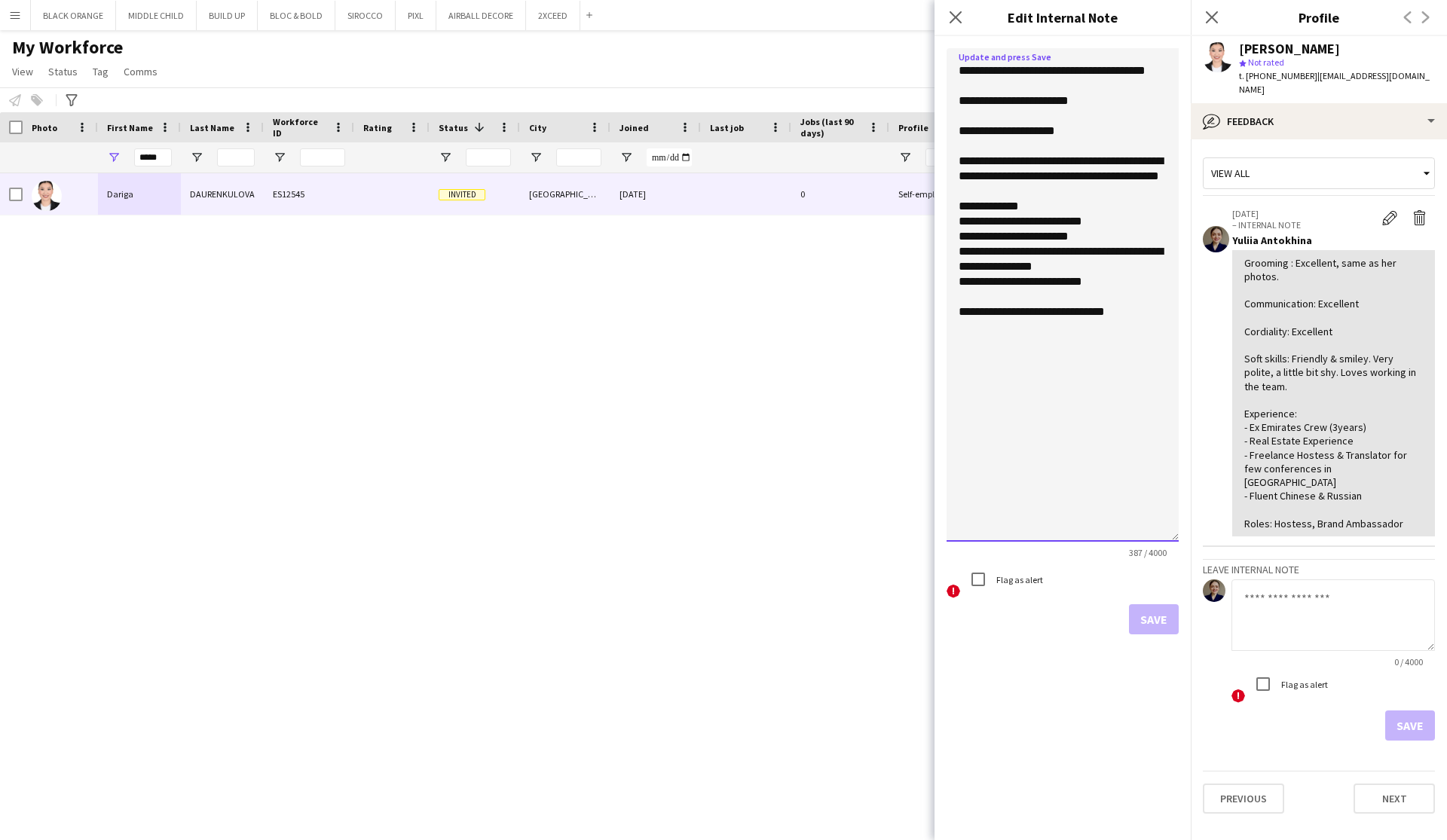
drag, startPoint x: 1175, startPoint y: 135, endPoint x: 1147, endPoint y: 535, distance: 401.0
click at [1147, 536] on textarea "**********" at bounding box center [1062, 295] width 232 height 494
click at [1064, 240] on textarea "**********" at bounding box center [1062, 294] width 232 height 493
type textarea "**********"
click at [1141, 629] on button "Save" at bounding box center [1153, 619] width 50 height 31
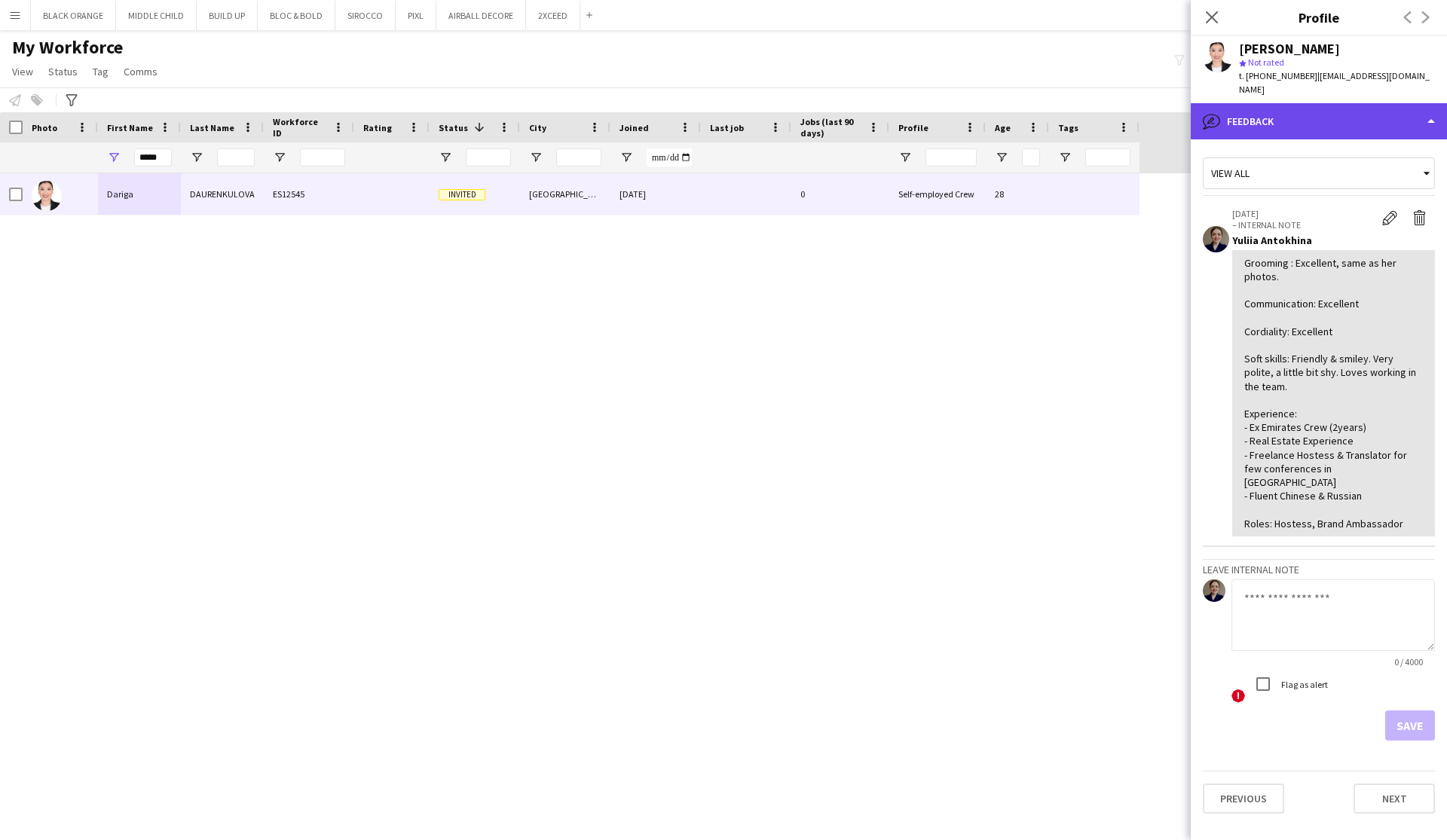
click at [1321, 104] on div "bubble-pencil Feedback" at bounding box center [1319, 121] width 256 height 36
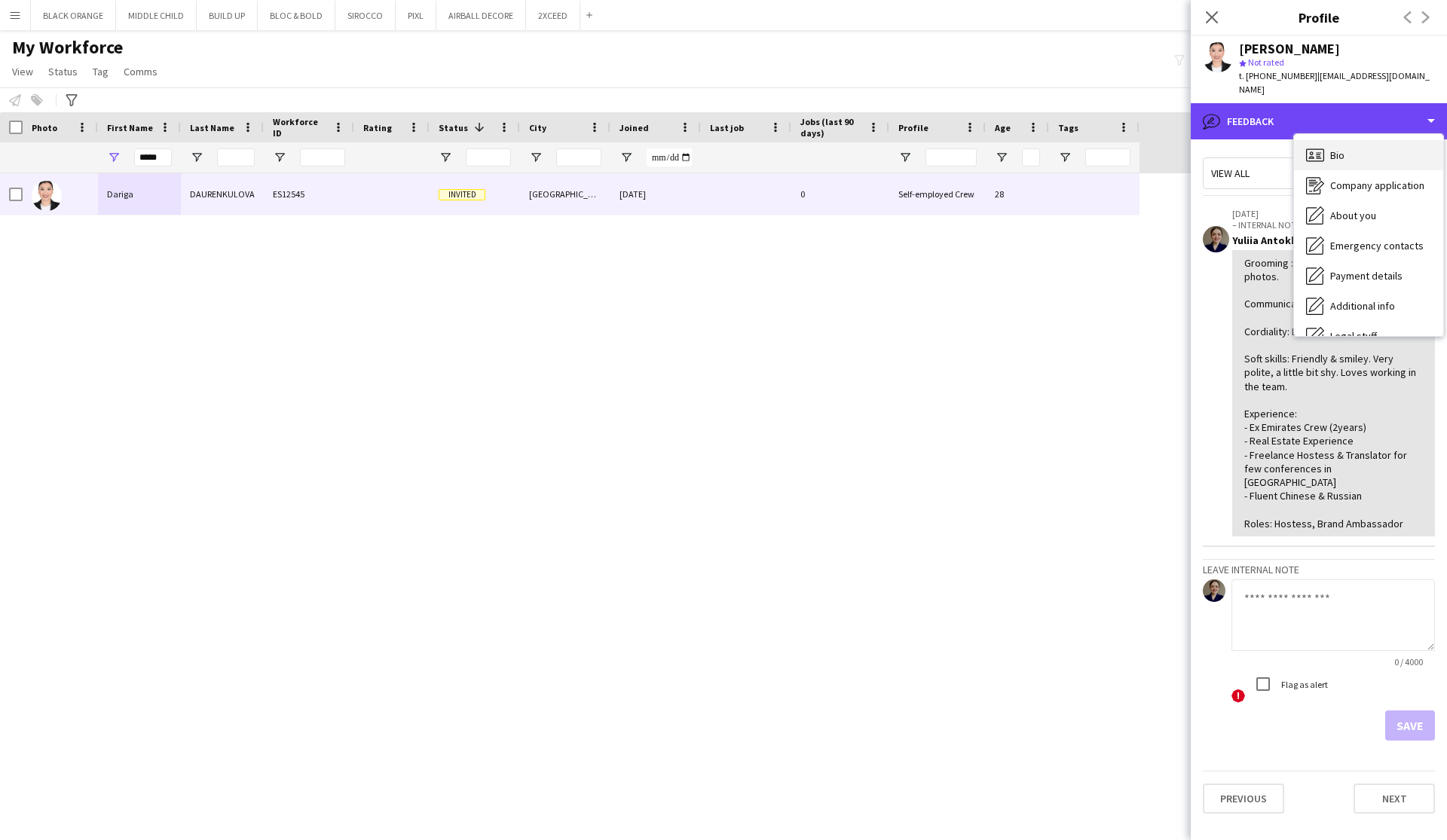
scroll to position [0, 0]
click at [1325, 144] on div "Bio Bio" at bounding box center [1368, 155] width 149 height 31
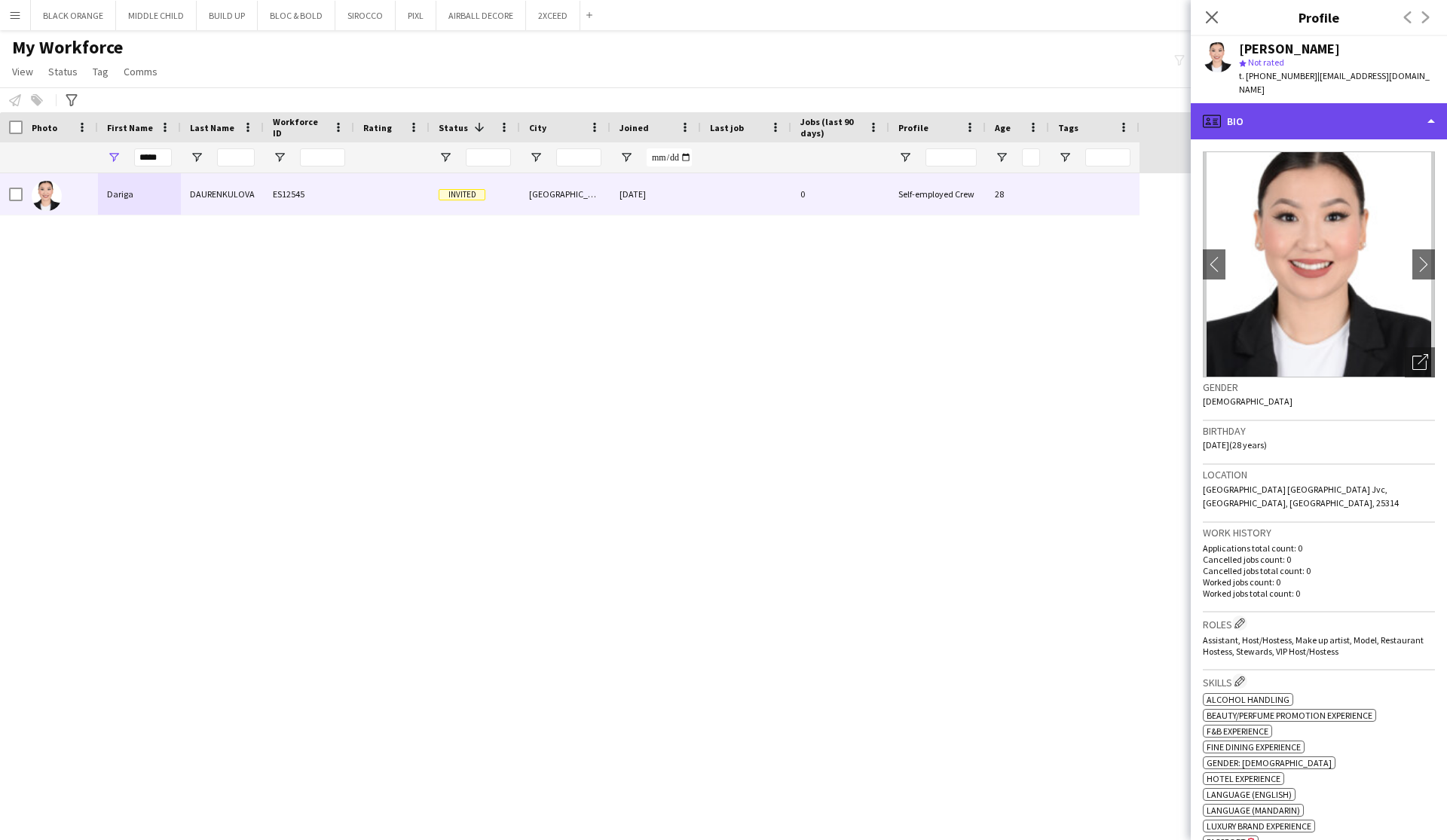
click at [1377, 104] on div "profile Bio" at bounding box center [1319, 121] width 256 height 36
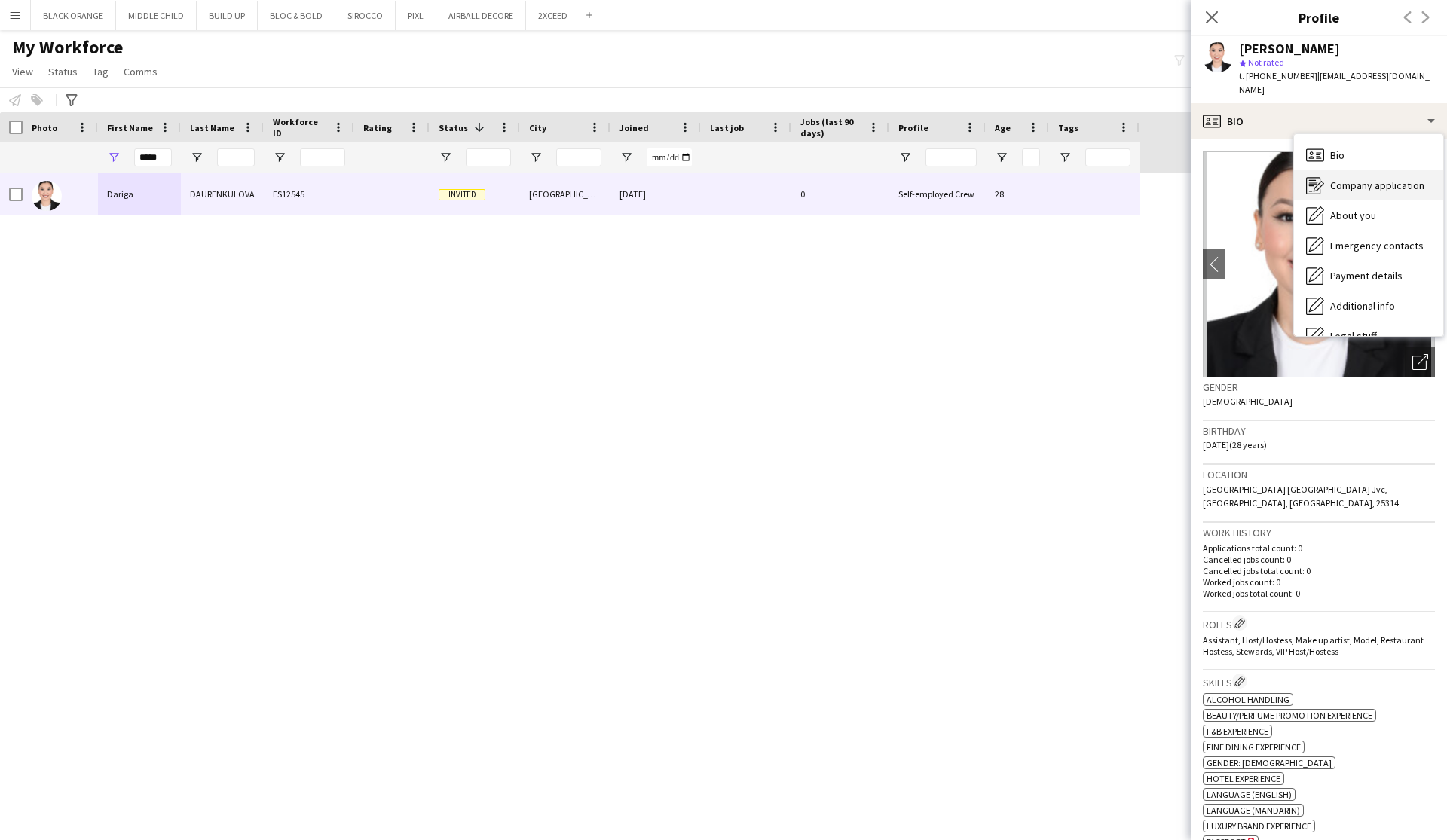
click at [1359, 178] on span "Company application" at bounding box center [1377, 185] width 94 height 14
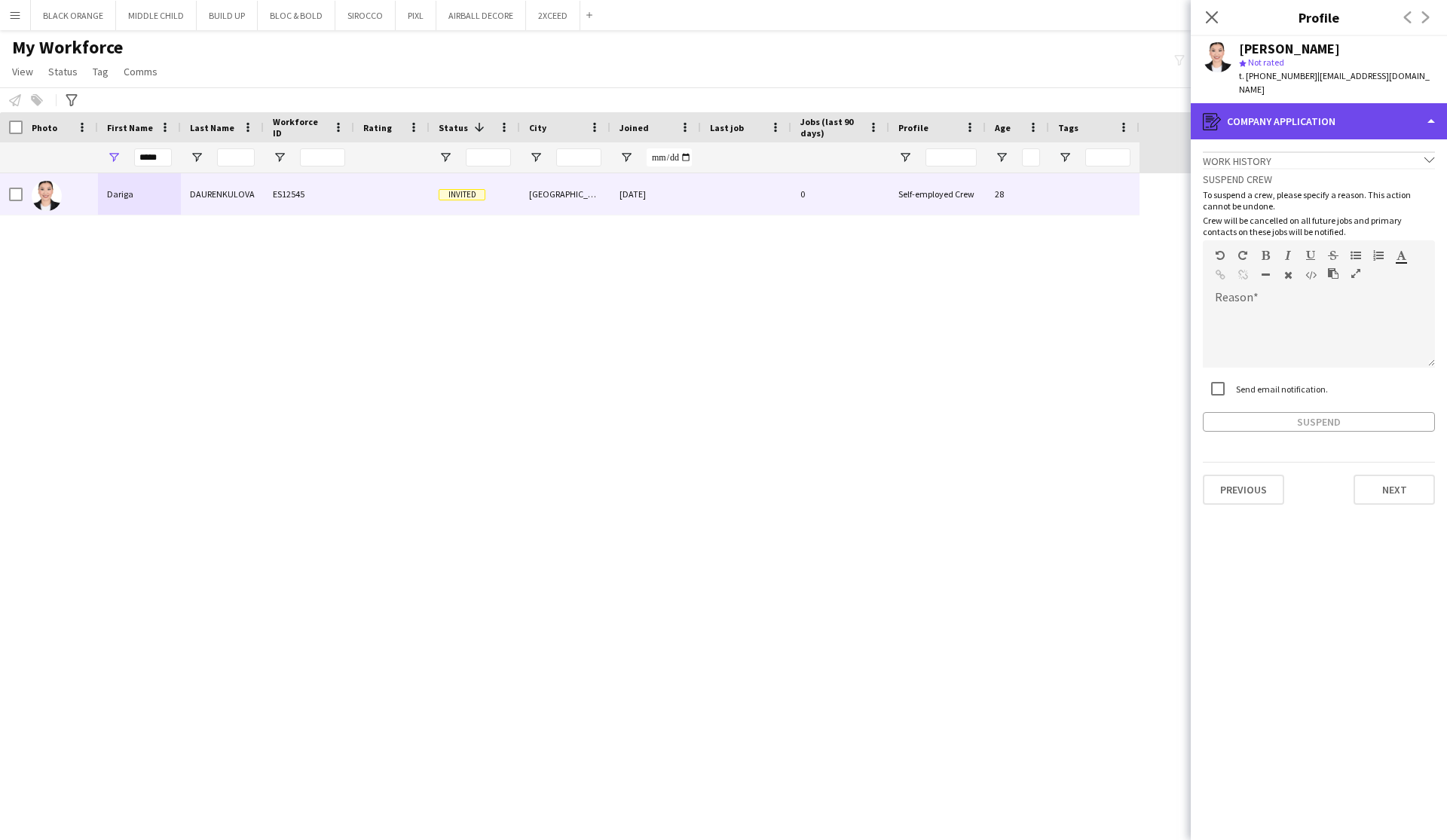
click at [1378, 109] on div "register Company application" at bounding box center [1319, 121] width 256 height 36
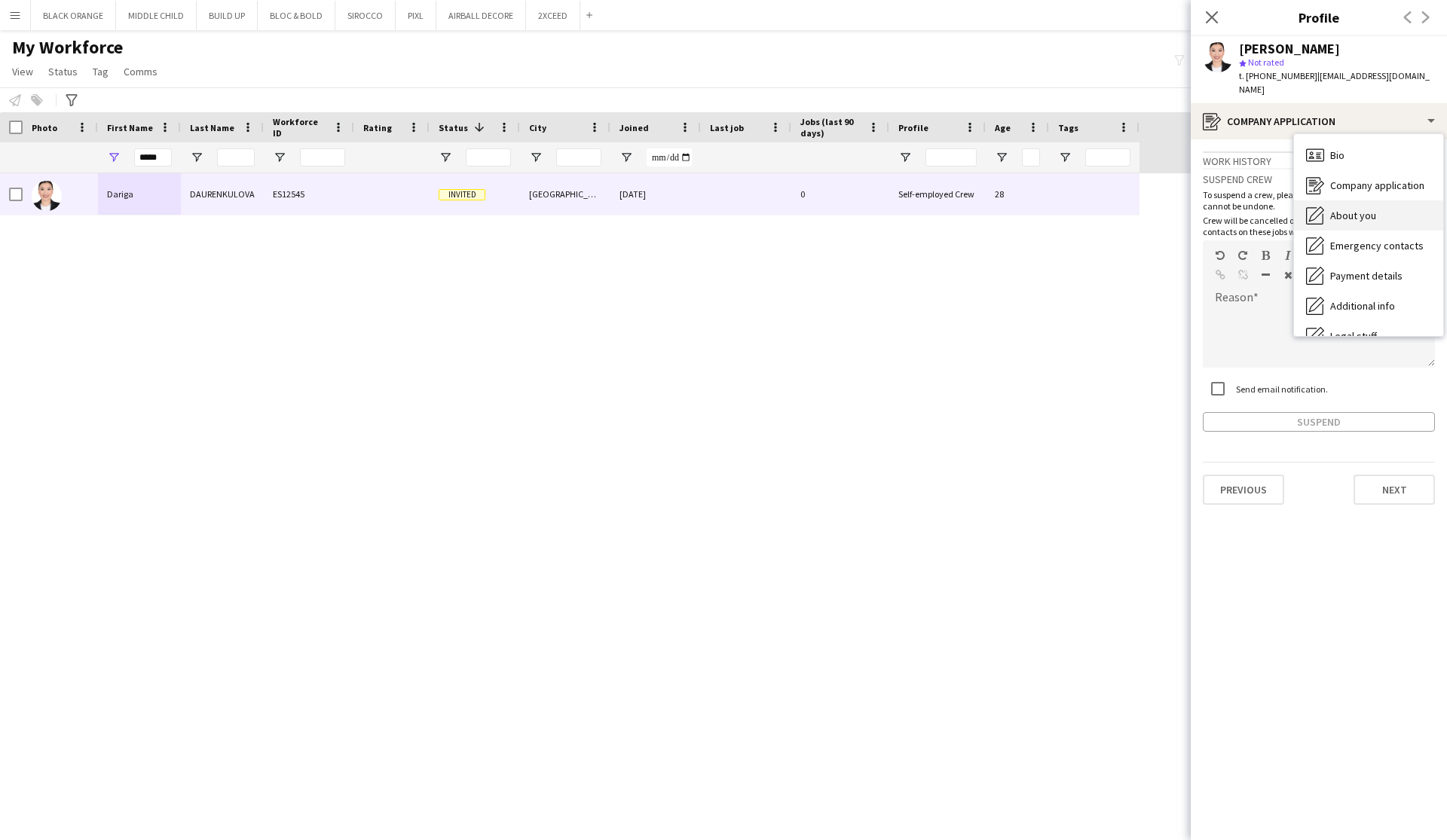
click at [1362, 209] on span "About you" at bounding box center [1353, 216] width 46 height 14
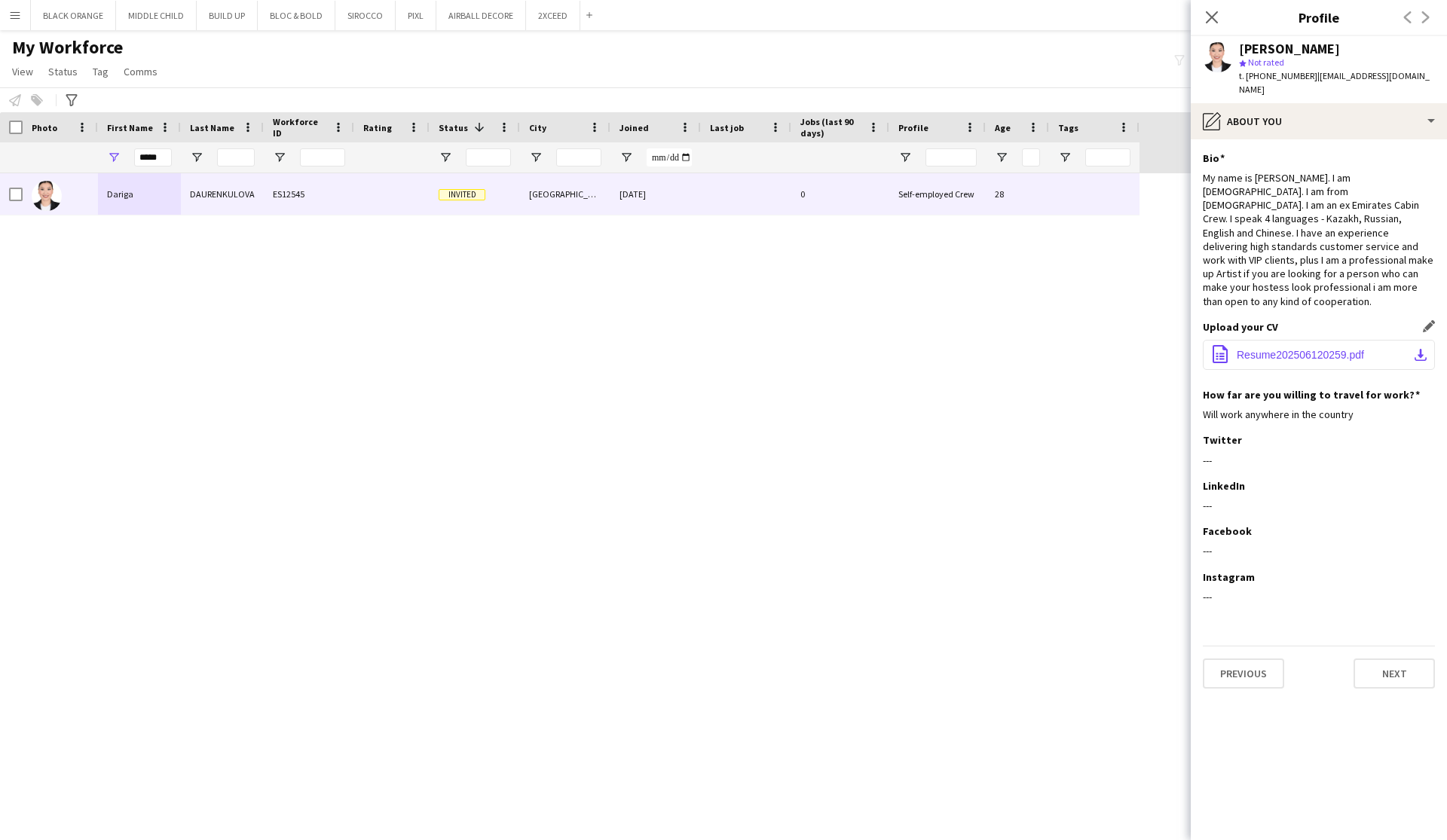
click at [1285, 349] on span "Resume202506120259.pdf" at bounding box center [1300, 355] width 127 height 12
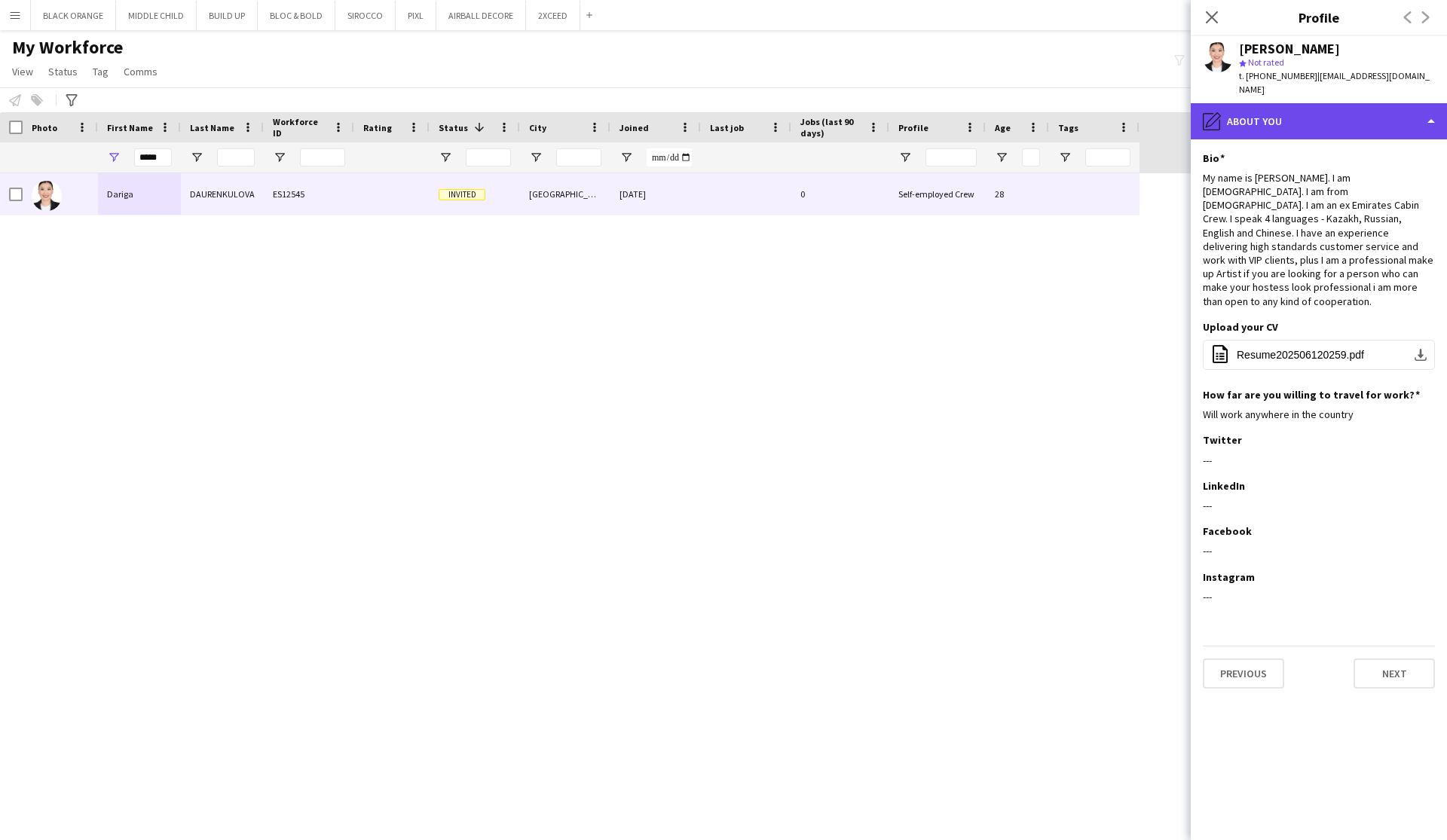
click at [1430, 104] on div "pencil4 About you" at bounding box center [1319, 121] width 256 height 36
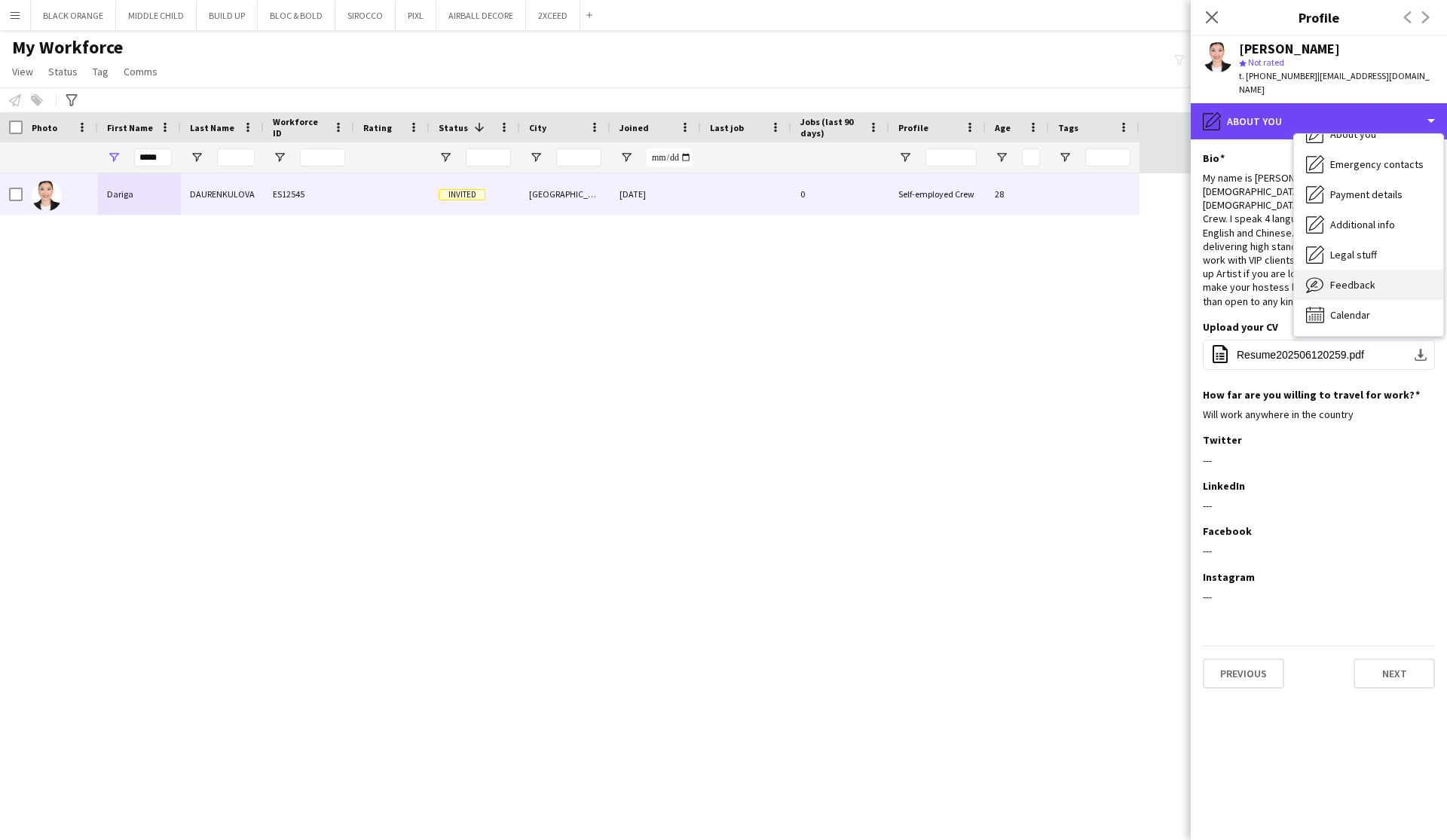
scroll to position [81, 0]
click at [1350, 278] on span "Feedback" at bounding box center [1352, 285] width 45 height 14
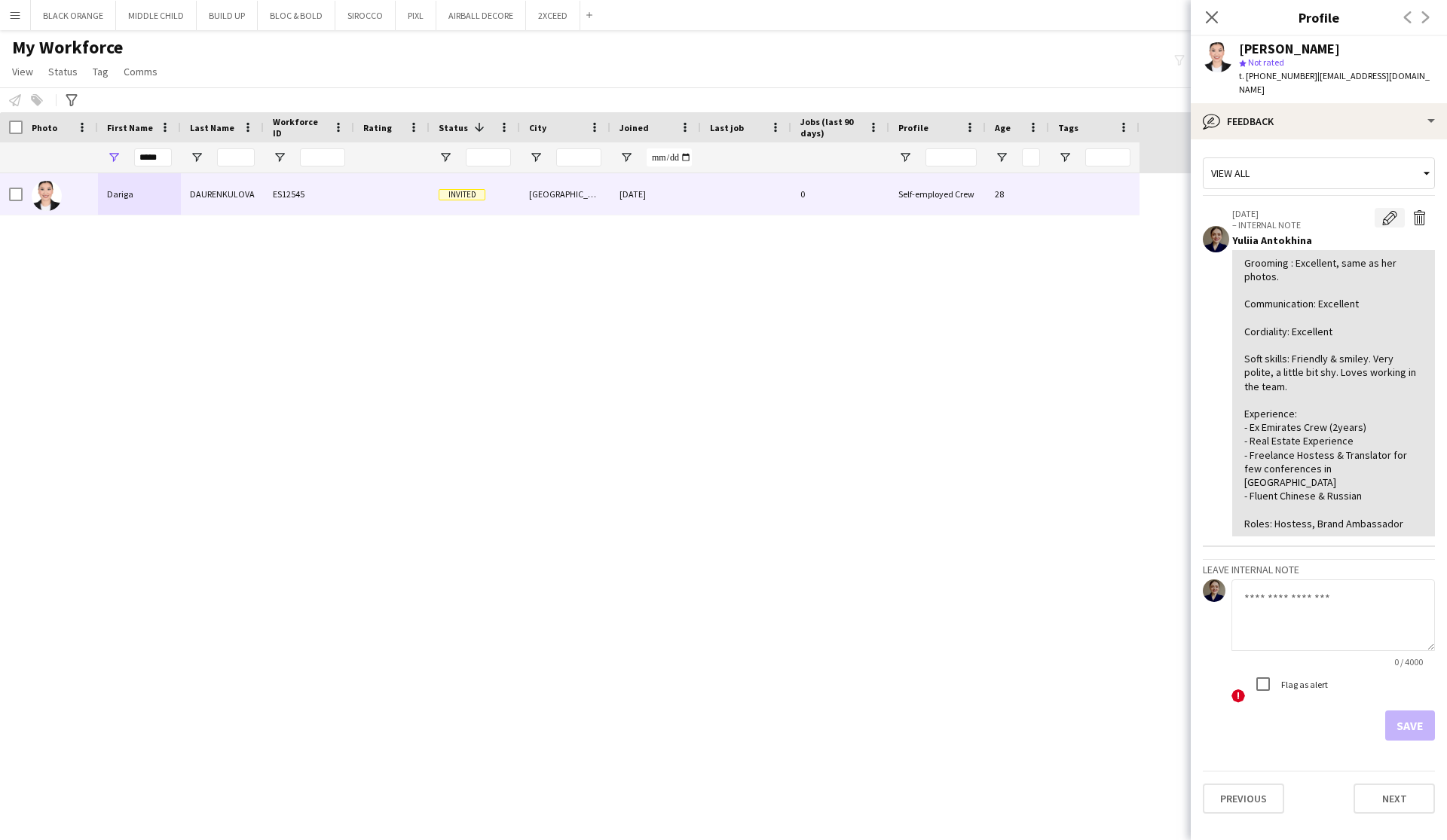
click at [1386, 210] on app-icon "Edit internal note" at bounding box center [1389, 218] width 15 height 15
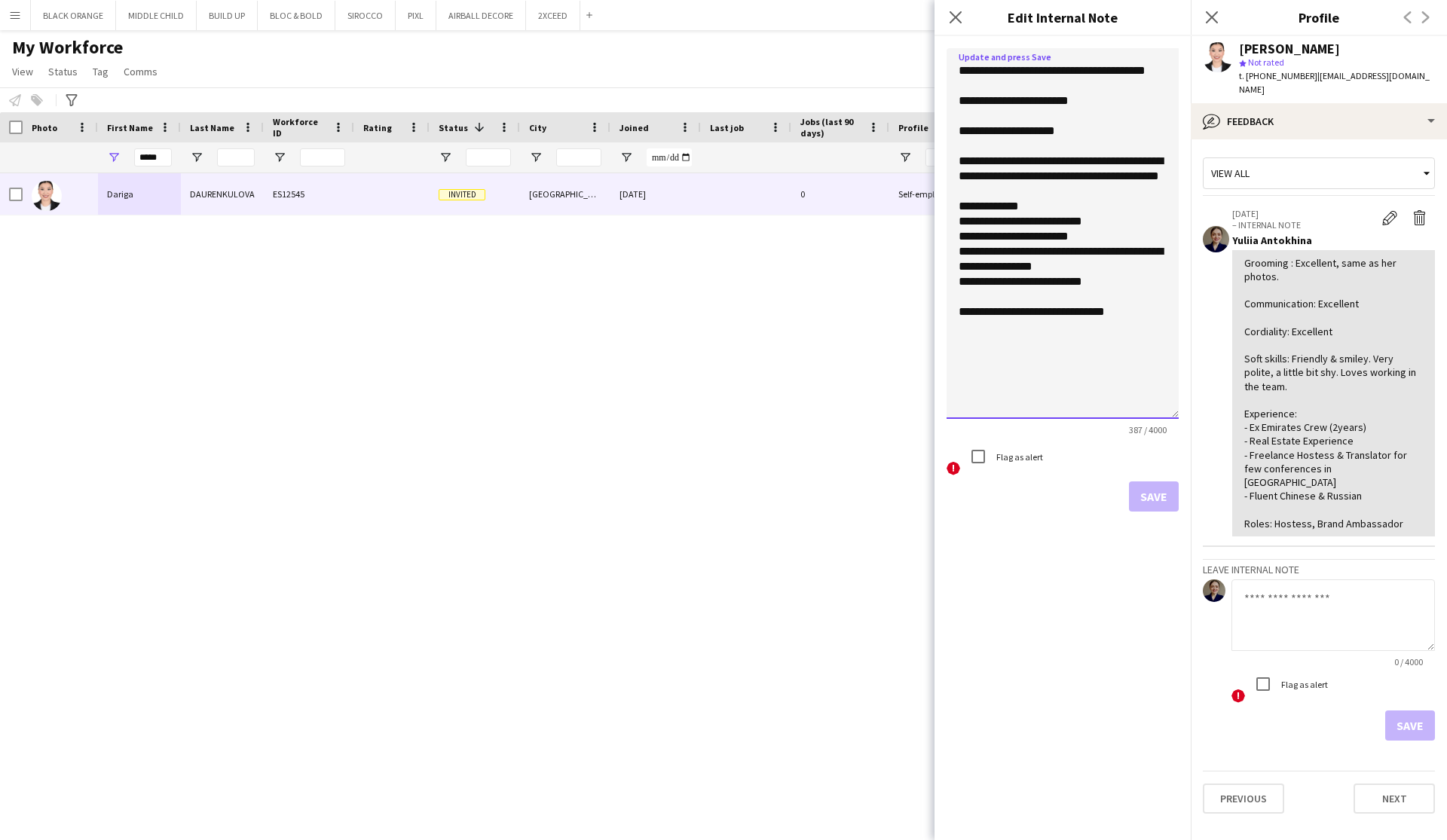
drag, startPoint x: 1174, startPoint y: 134, endPoint x: 1142, endPoint y: 414, distance: 281.8
click at [1142, 414] on textarea "**********" at bounding box center [1062, 233] width 232 height 371
click at [1091, 112] on textarea "**********" at bounding box center [1062, 233] width 232 height 371
click at [1098, 235] on textarea "**********" at bounding box center [1062, 233] width 232 height 371
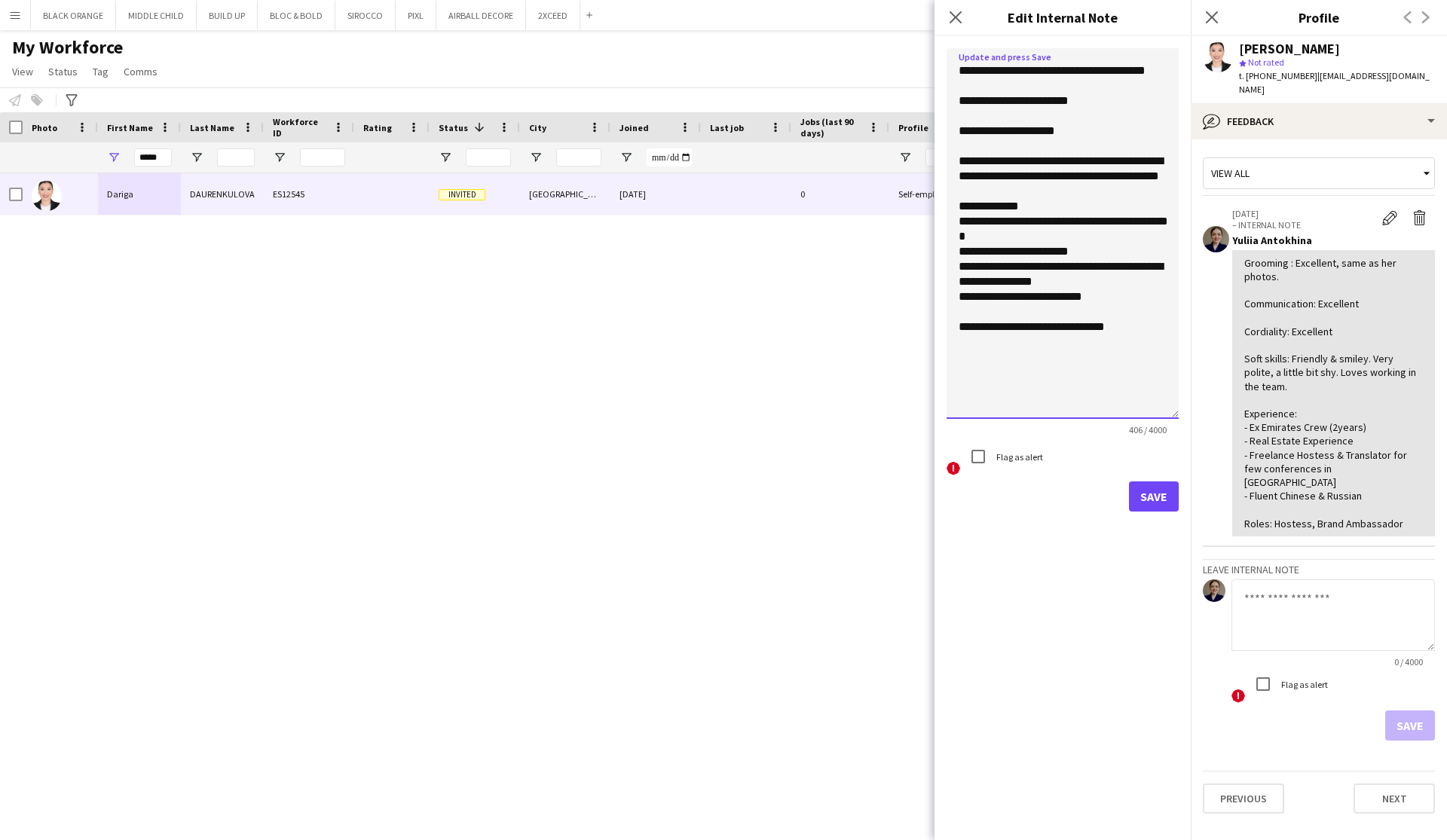
click at [1098, 121] on textarea "**********" at bounding box center [1062, 233] width 232 height 371
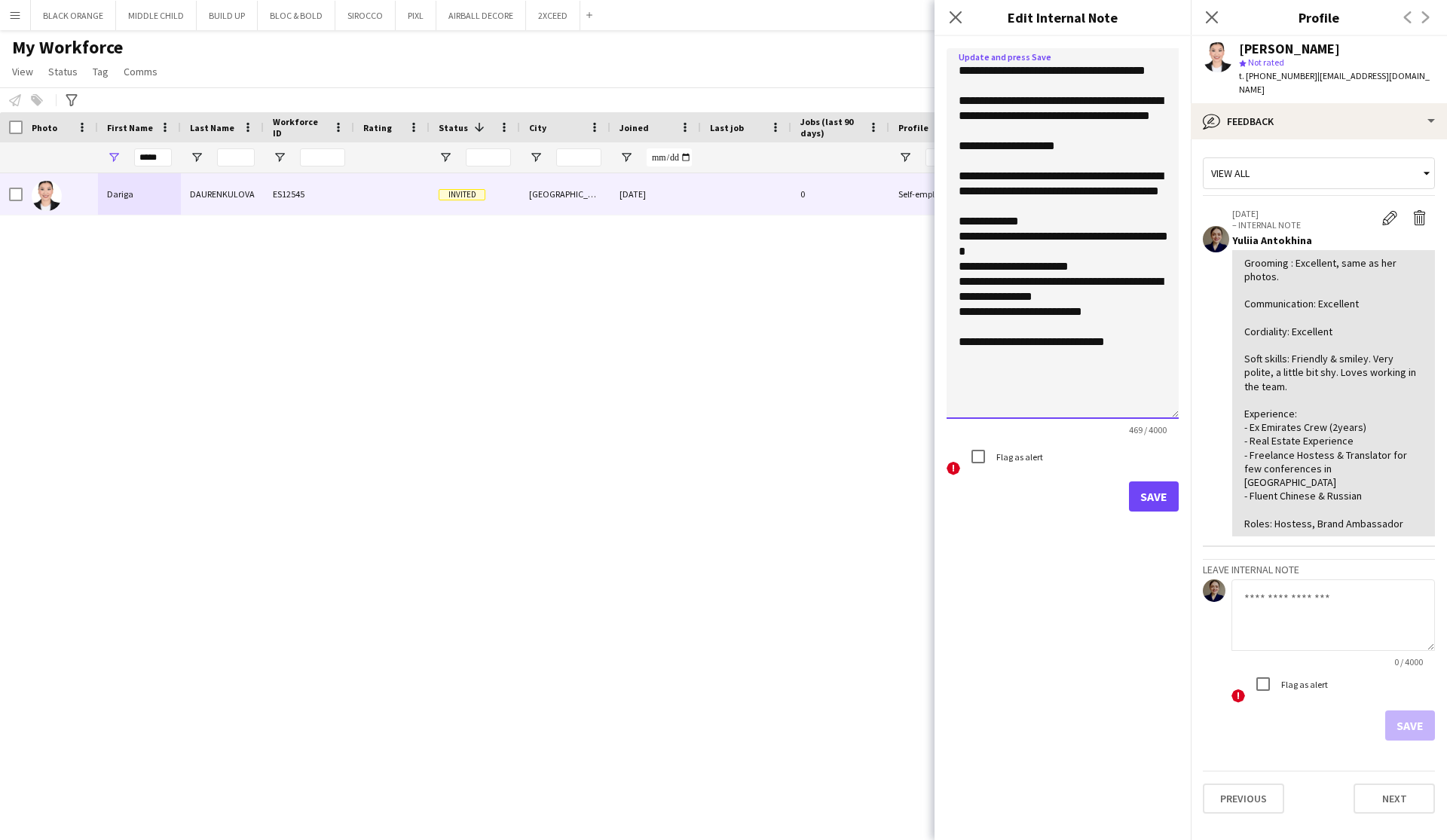
drag, startPoint x: 1034, startPoint y: 149, endPoint x: 1091, endPoint y: 132, distance: 59.5
click at [1091, 132] on textarea "**********" at bounding box center [1062, 233] width 232 height 371
type textarea "**********"
click at [1158, 491] on button "Save" at bounding box center [1153, 496] width 50 height 31
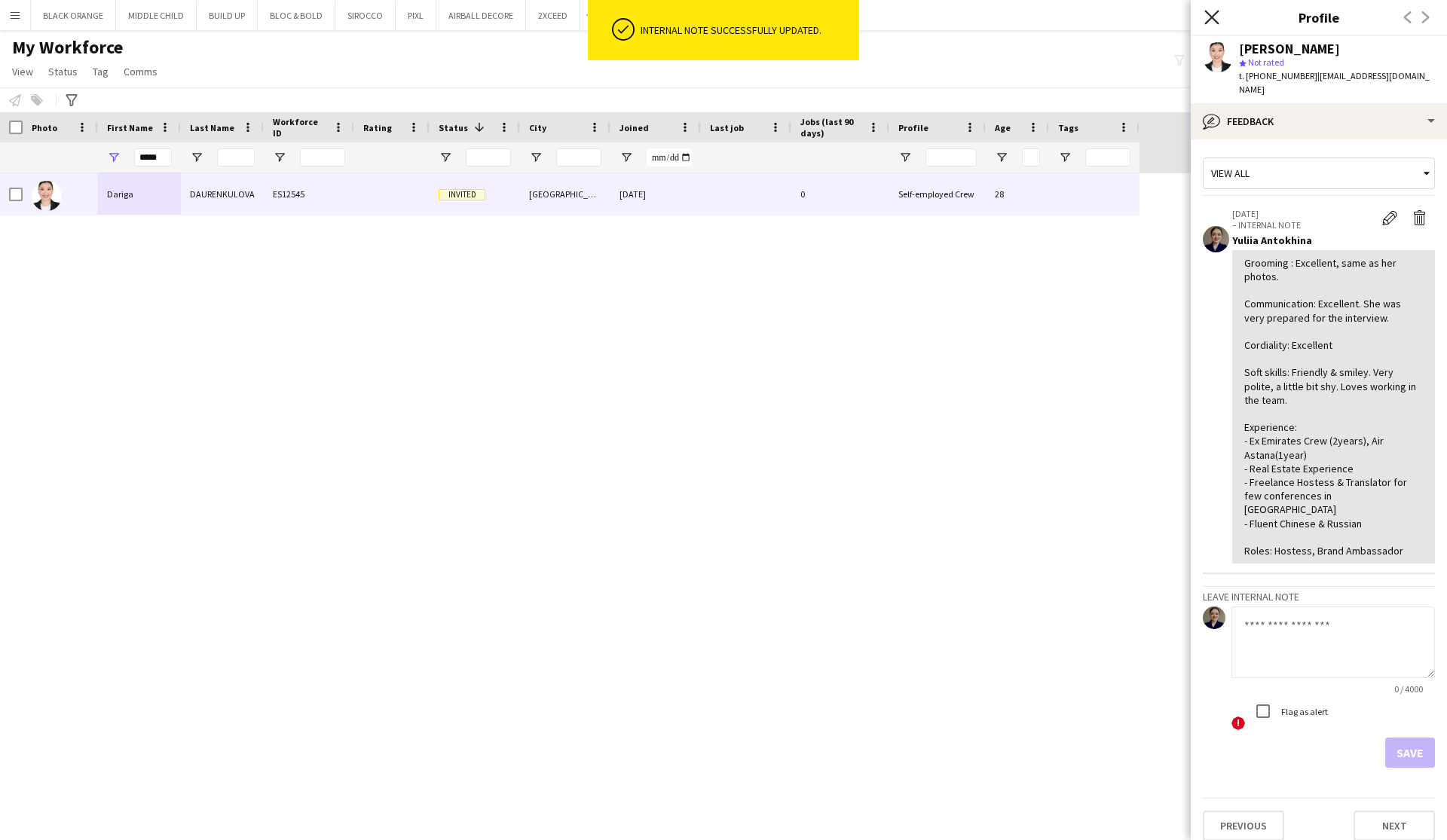
click at [1213, 18] on icon at bounding box center [1211, 17] width 14 height 14
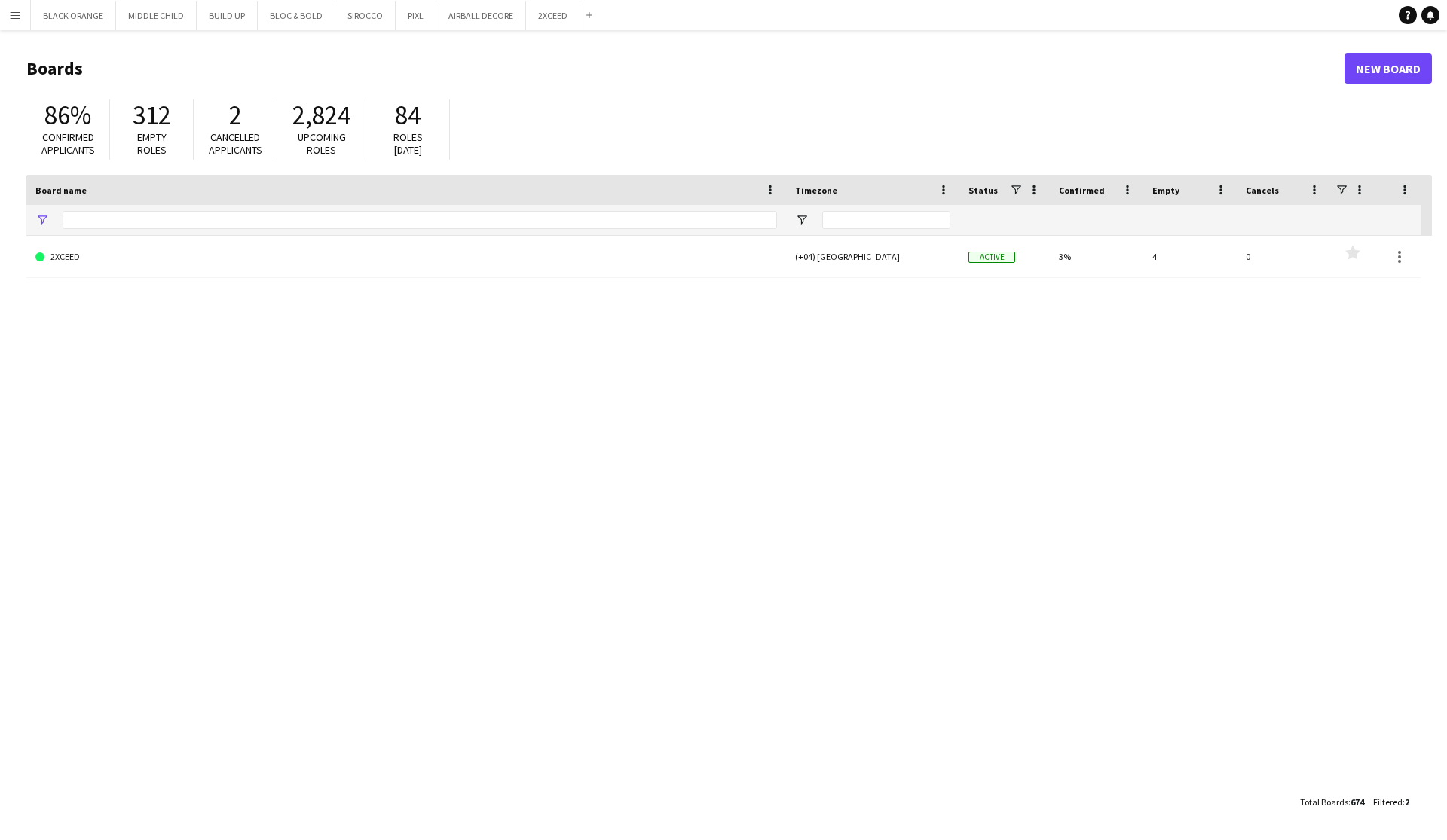
type input "******"
click at [8, 17] on button "Menu" at bounding box center [15, 15] width 31 height 31
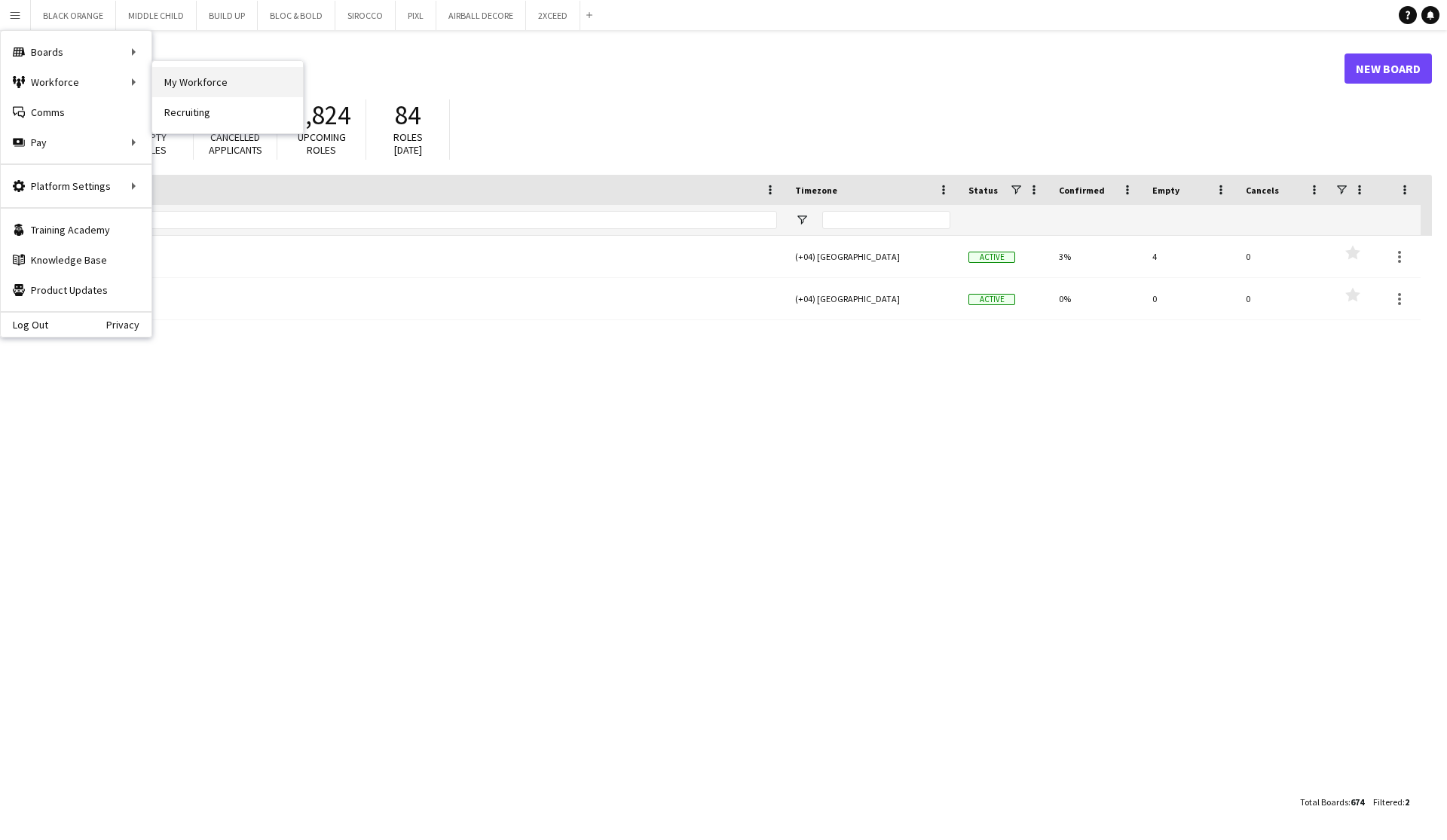
click at [196, 87] on link "My Workforce" at bounding box center [227, 82] width 151 height 31
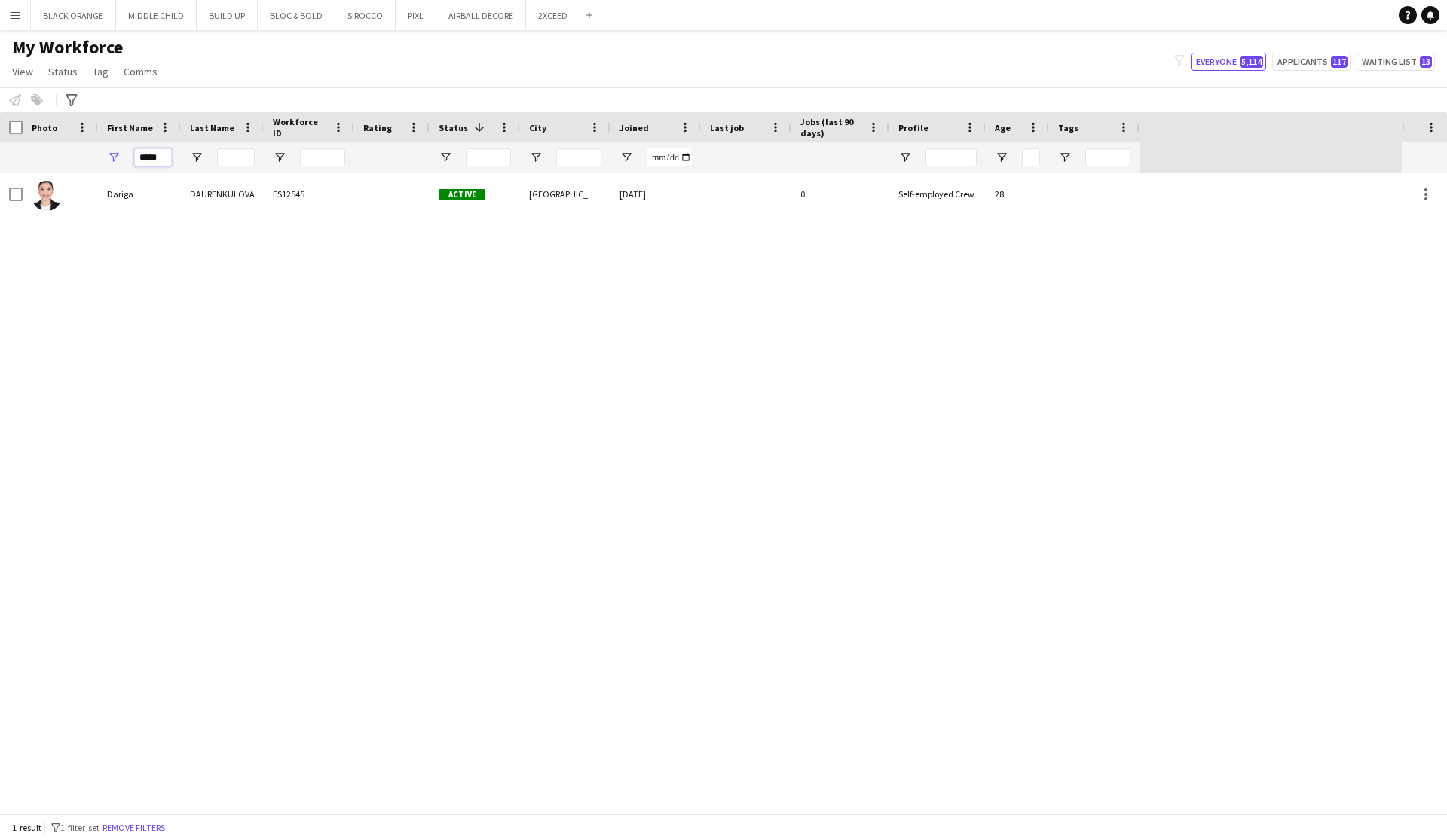
click at [154, 158] on input "*****" at bounding box center [153, 157] width 37 height 18
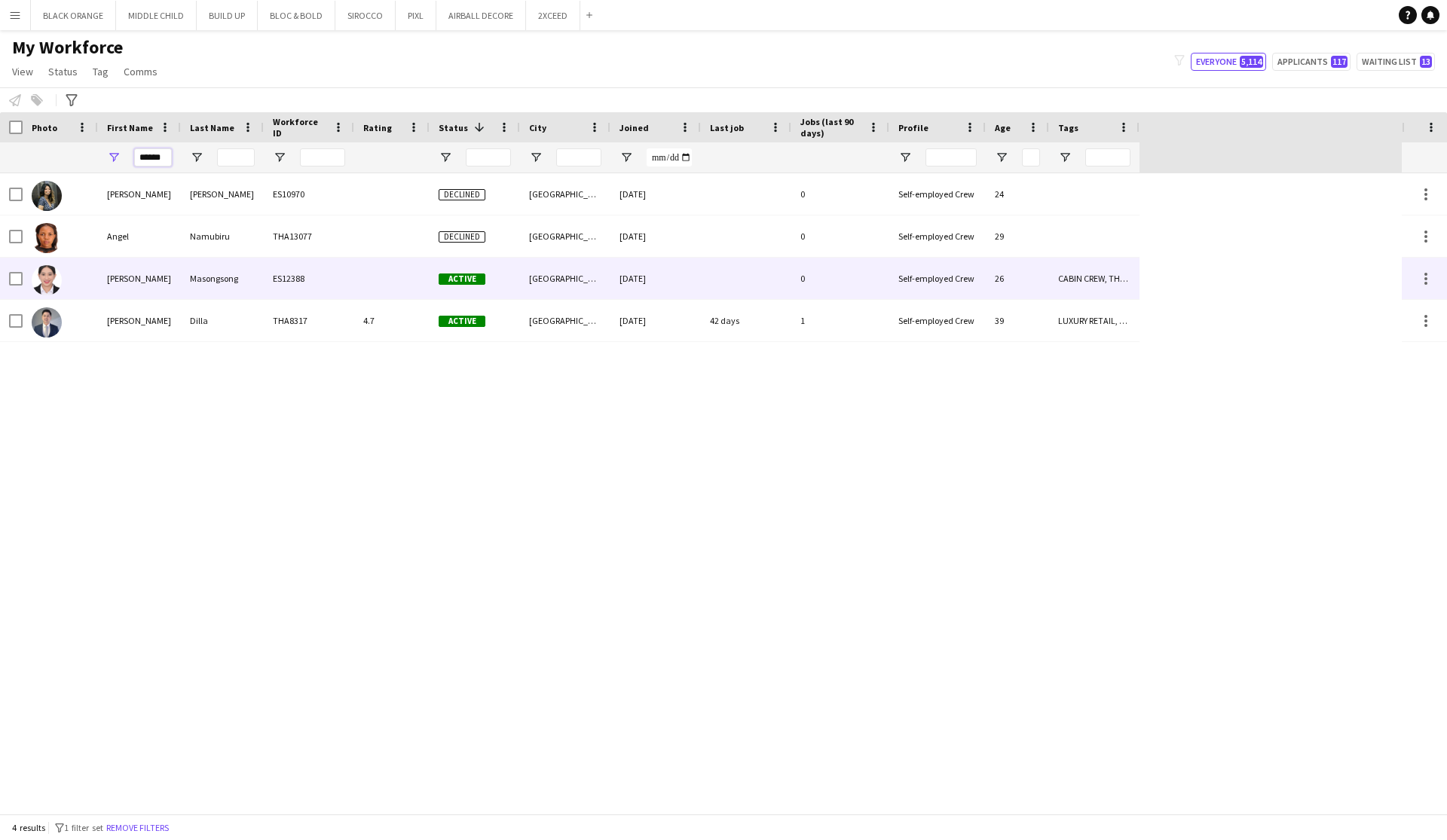
type input "*****"
click at [135, 280] on div "Angel Joy" at bounding box center [139, 278] width 83 height 42
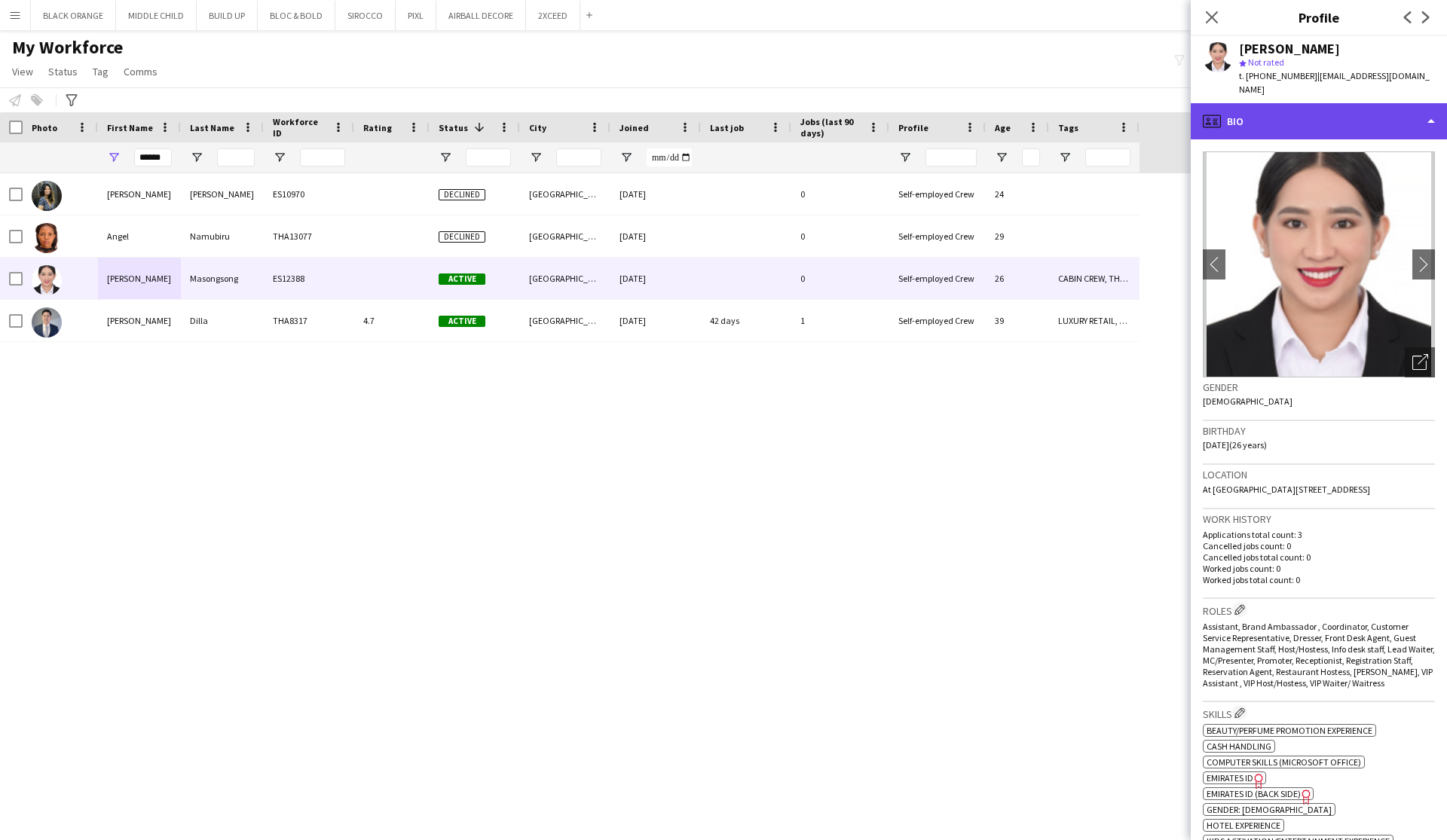
click at [1405, 126] on div "profile Bio" at bounding box center [1319, 121] width 256 height 36
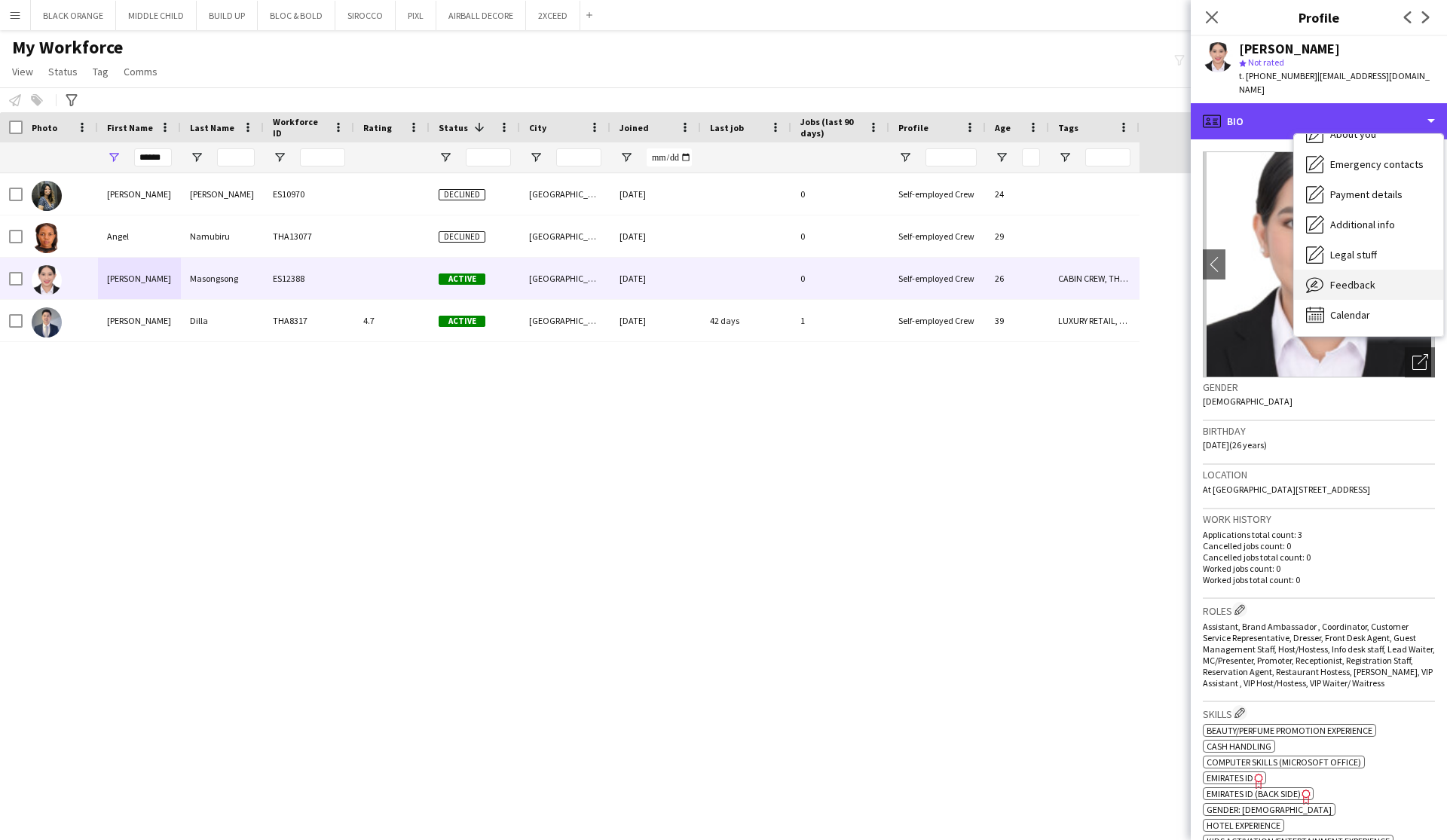
scroll to position [81, 0]
click at [1353, 284] on span "Feedback" at bounding box center [1352, 285] width 45 height 14
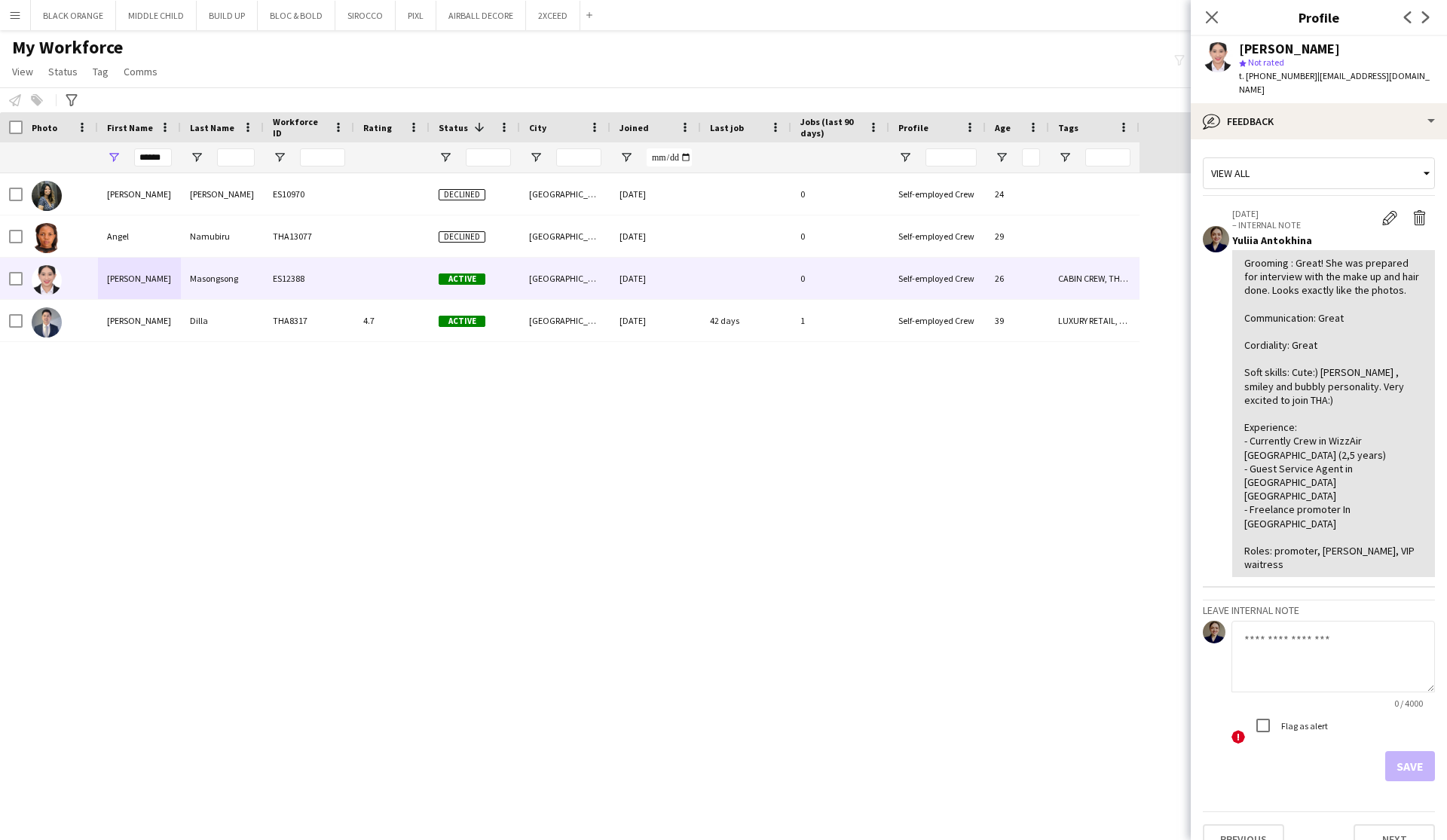
scroll to position [0, 0]
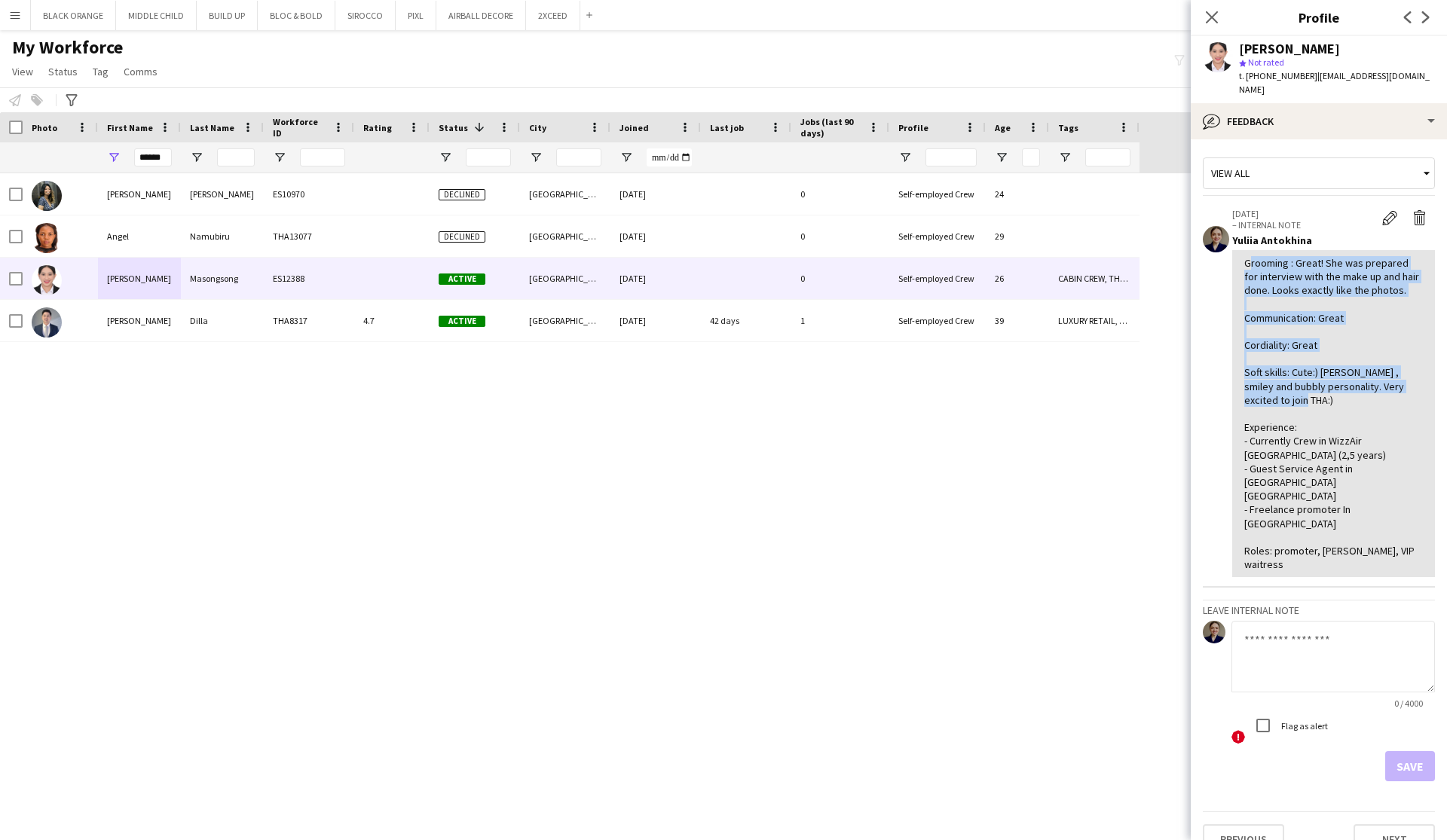
drag, startPoint x: 1243, startPoint y: 259, endPoint x: 1396, endPoint y: 387, distance: 199.5
click at [1396, 388] on div "Grooming : Great! She was prepared for interview with the make up and hair done…" at bounding box center [1333, 414] width 203 height 328
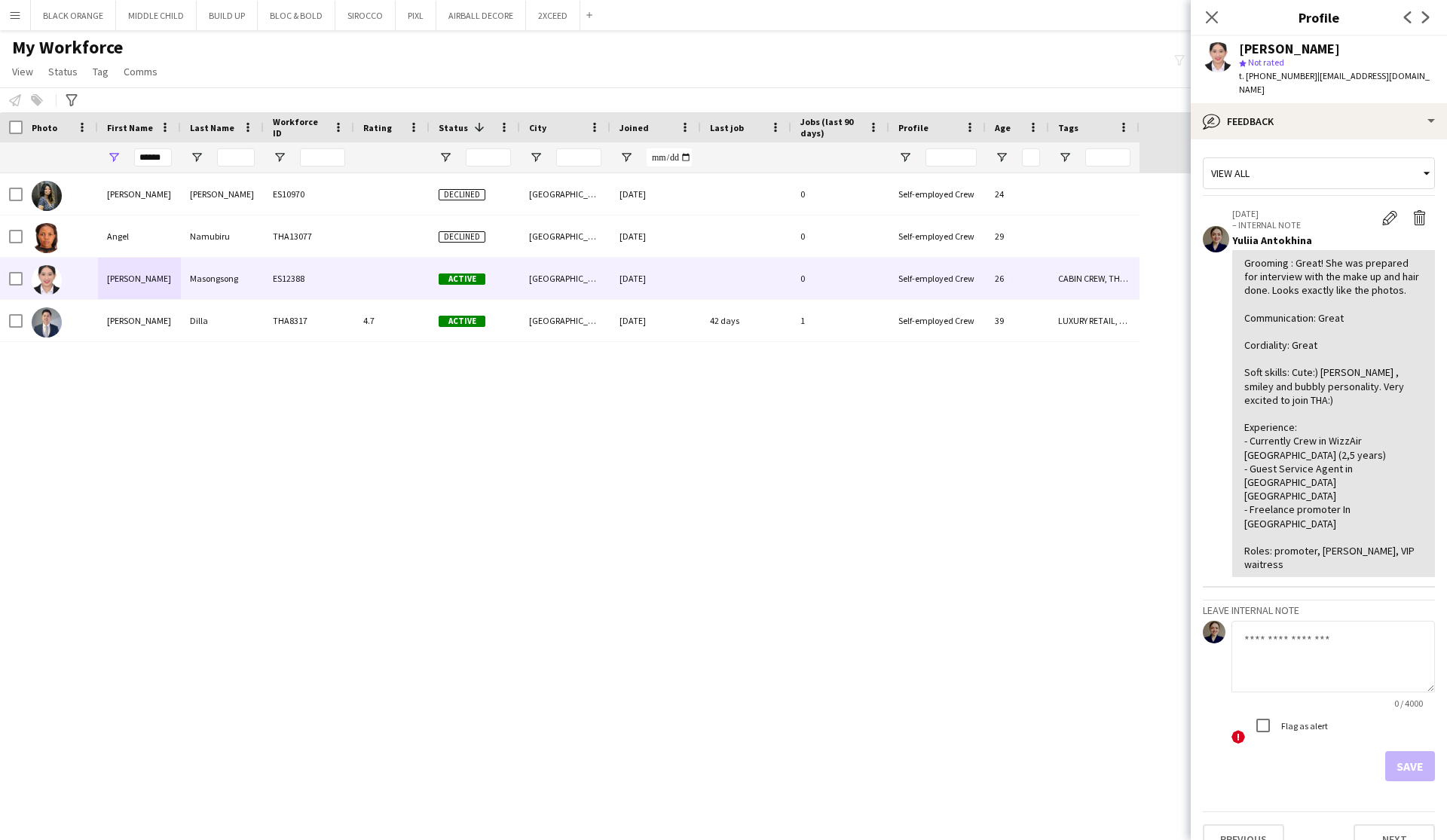
click at [1303, 437] on div "Grooming : Great! She was prepared for interview with the make up and hair done…" at bounding box center [1333, 414] width 178 height 316
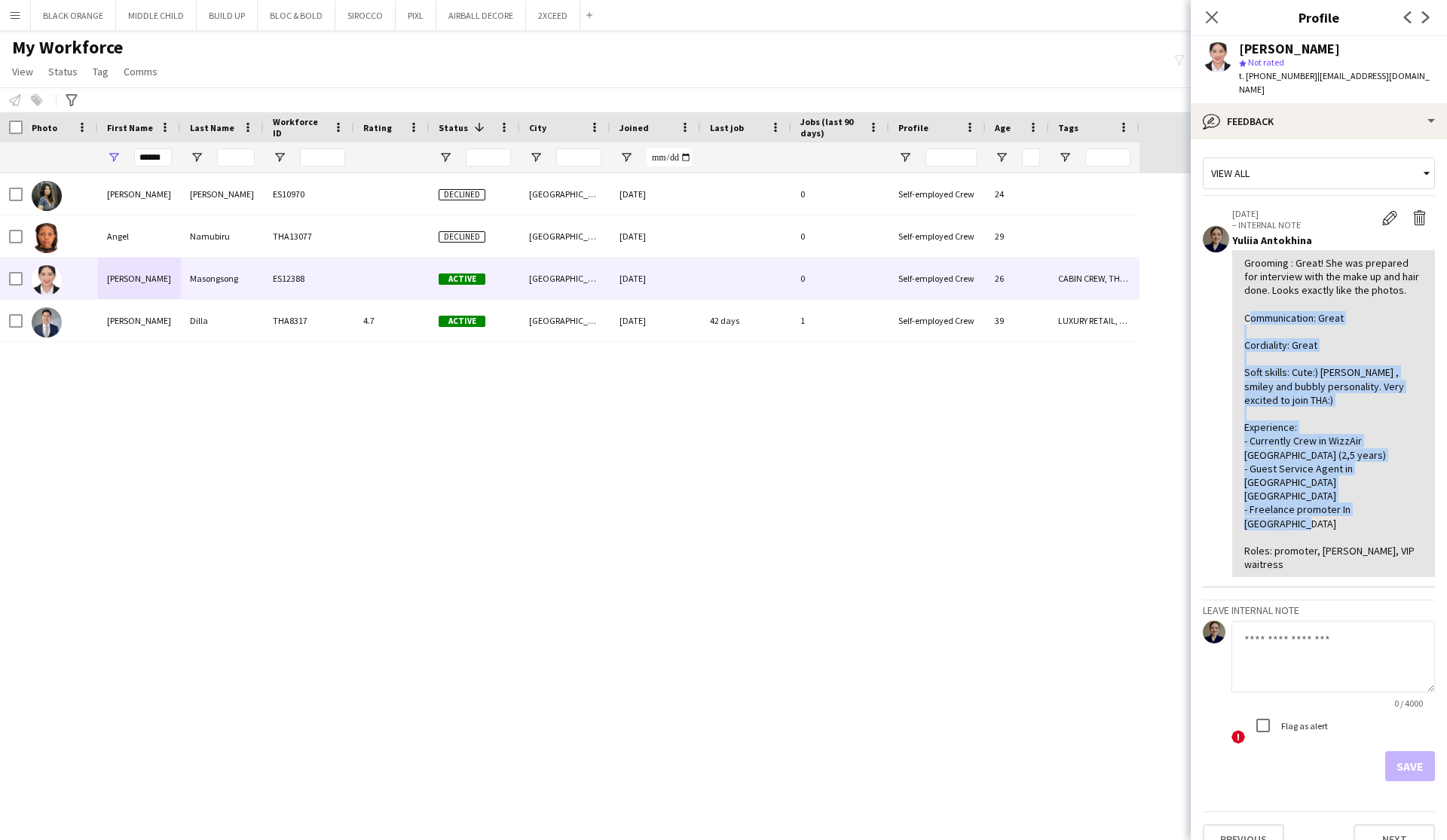
drag, startPoint x: 1244, startPoint y: 312, endPoint x: 1396, endPoint y: 522, distance: 259.2
click at [1396, 522] on app-crew-profile-feedback-item "29-09-2025 – INTERNAL NOTE Edit internal note Delete internal note Yuliia Antok…" at bounding box center [1318, 393] width 232 height 389
copy div "Communication: Great Cordiality: Great Soft skills: Cute:) Polite , smiley and …"
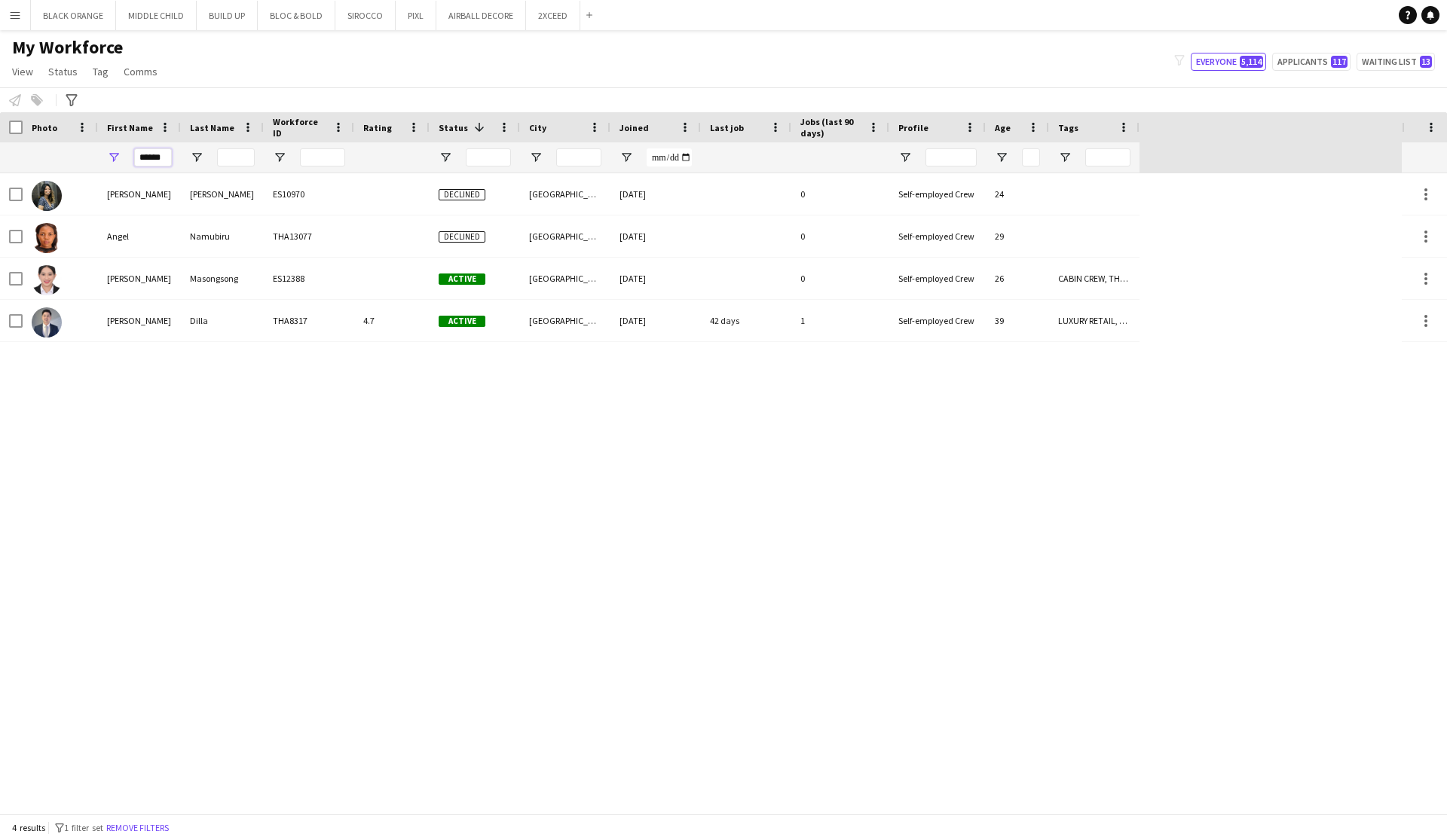
click at [158, 158] on input "*****" at bounding box center [153, 157] width 37 height 18
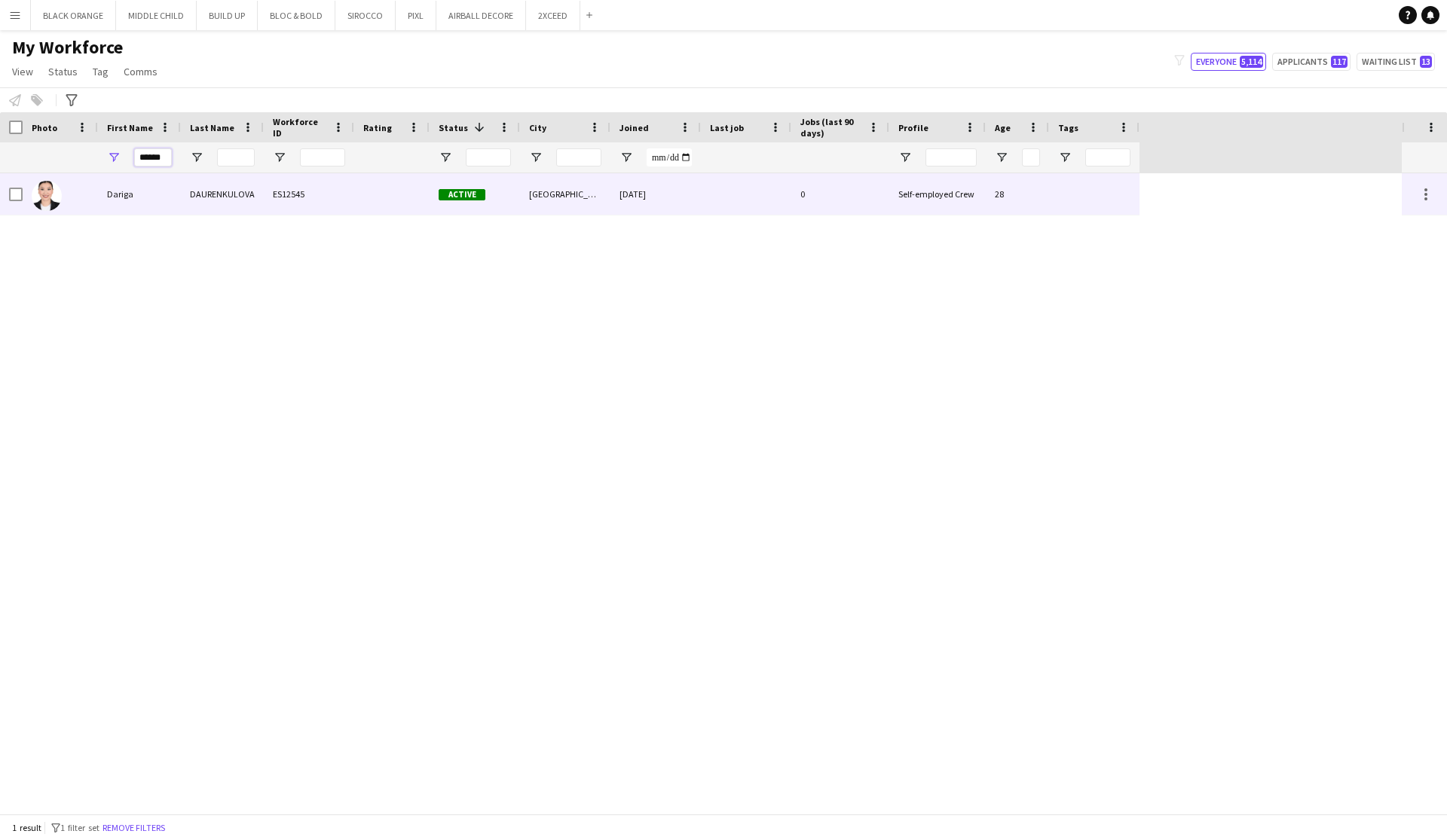
type input "******"
click at [221, 199] on div "DAURENKULOVA" at bounding box center [222, 193] width 83 height 42
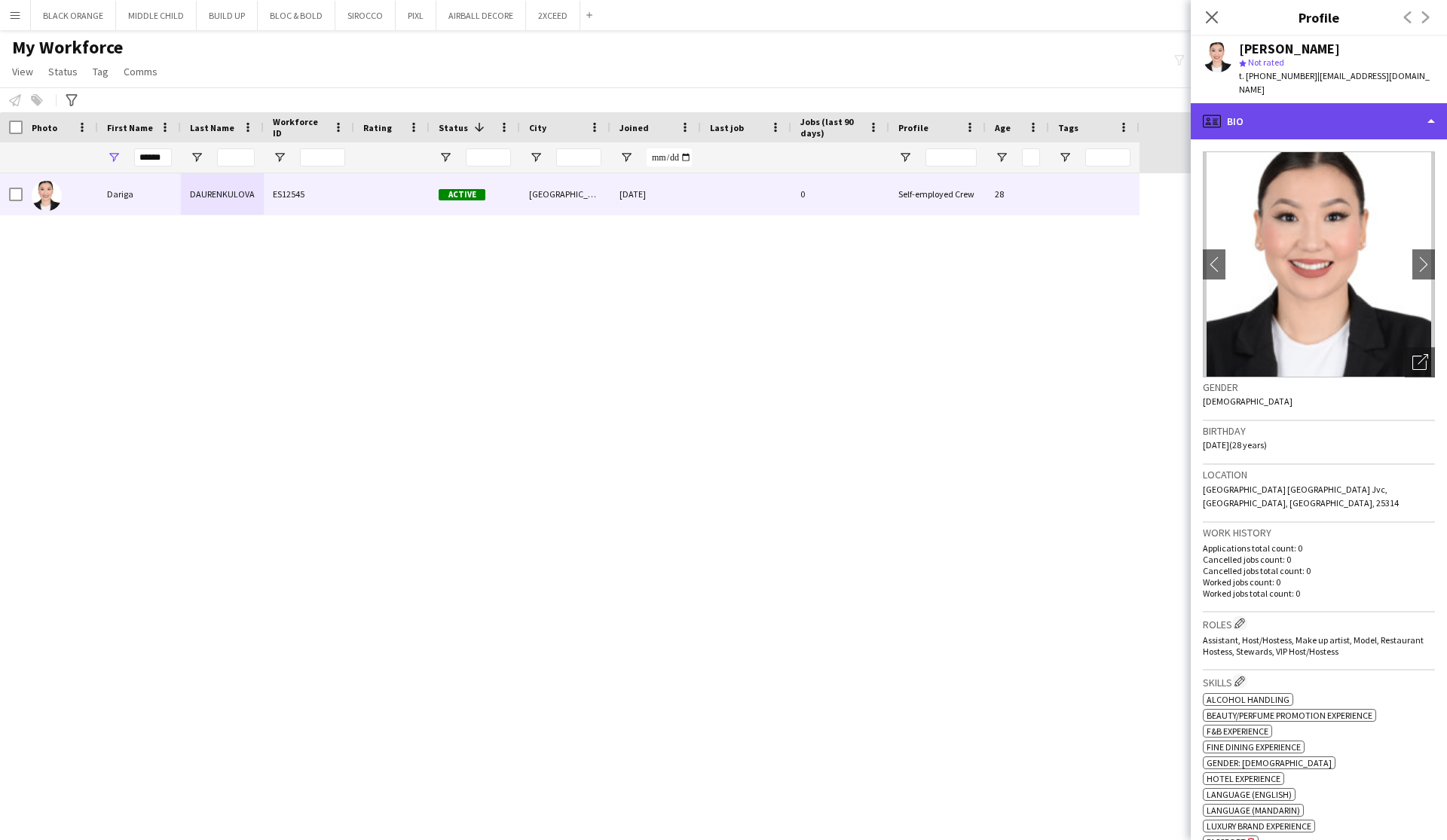
click at [1365, 107] on div "profile Bio" at bounding box center [1319, 121] width 256 height 36
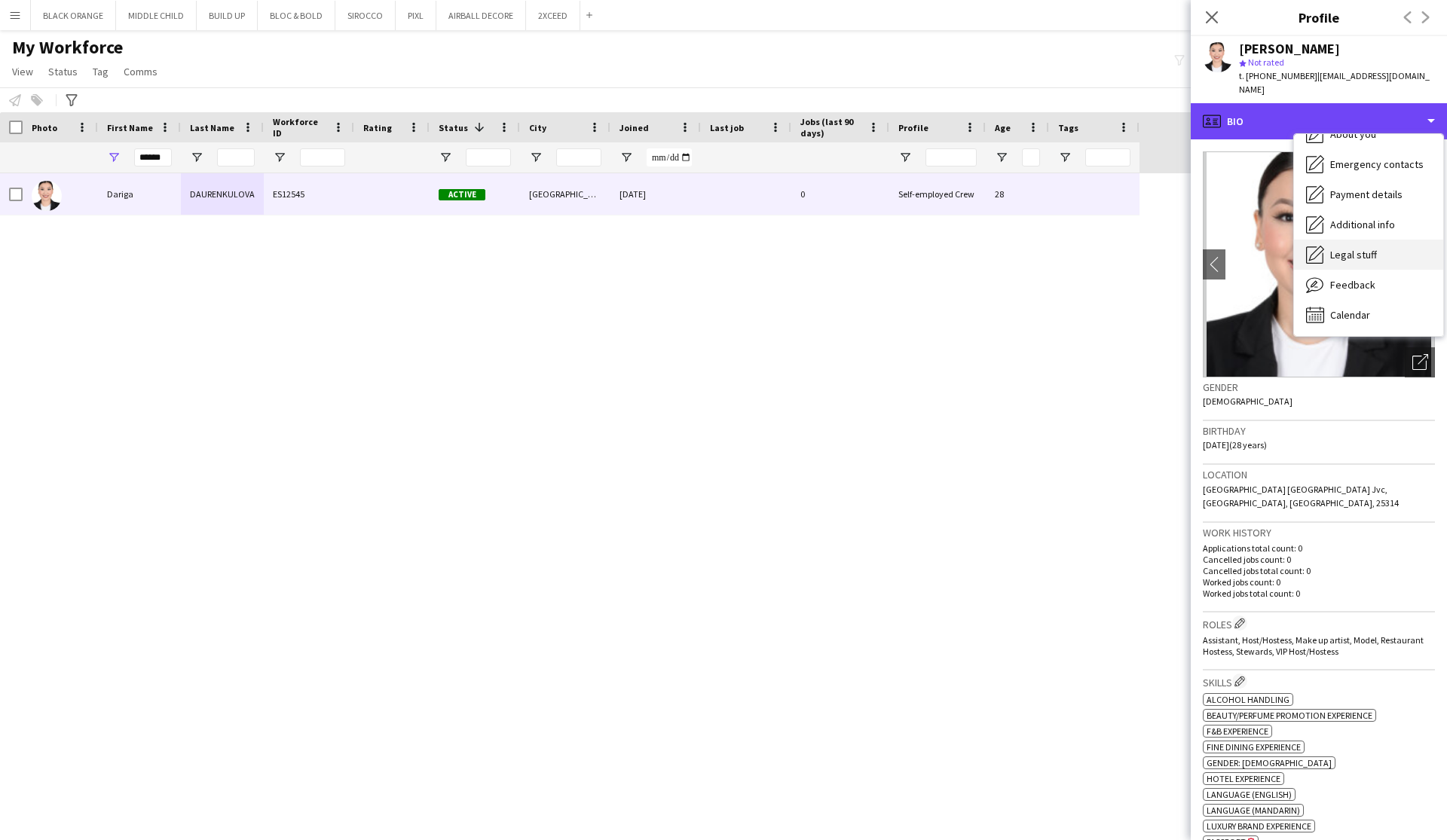
scroll to position [81, 0]
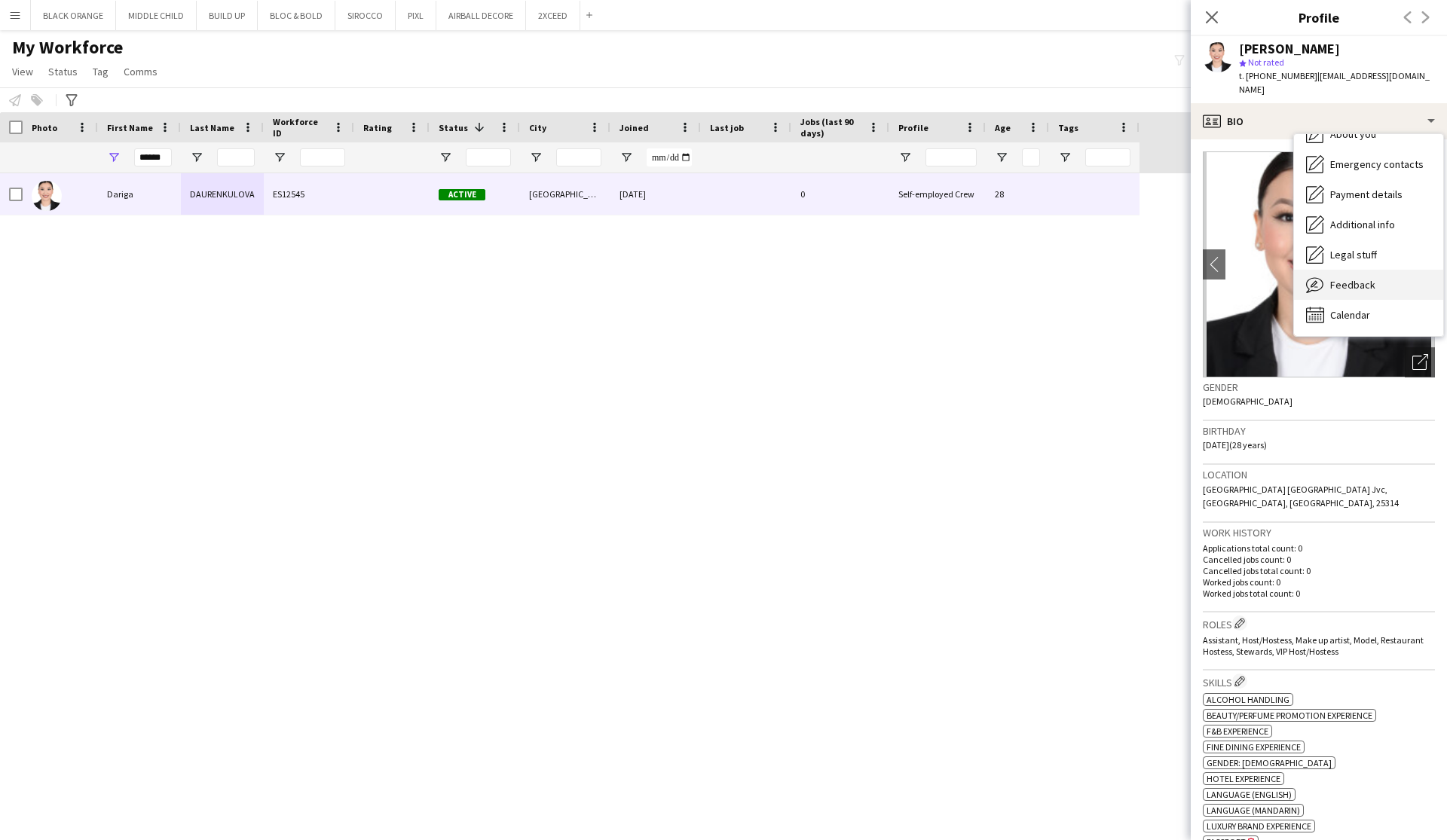
click at [1343, 278] on span "Feedback" at bounding box center [1352, 285] width 45 height 14
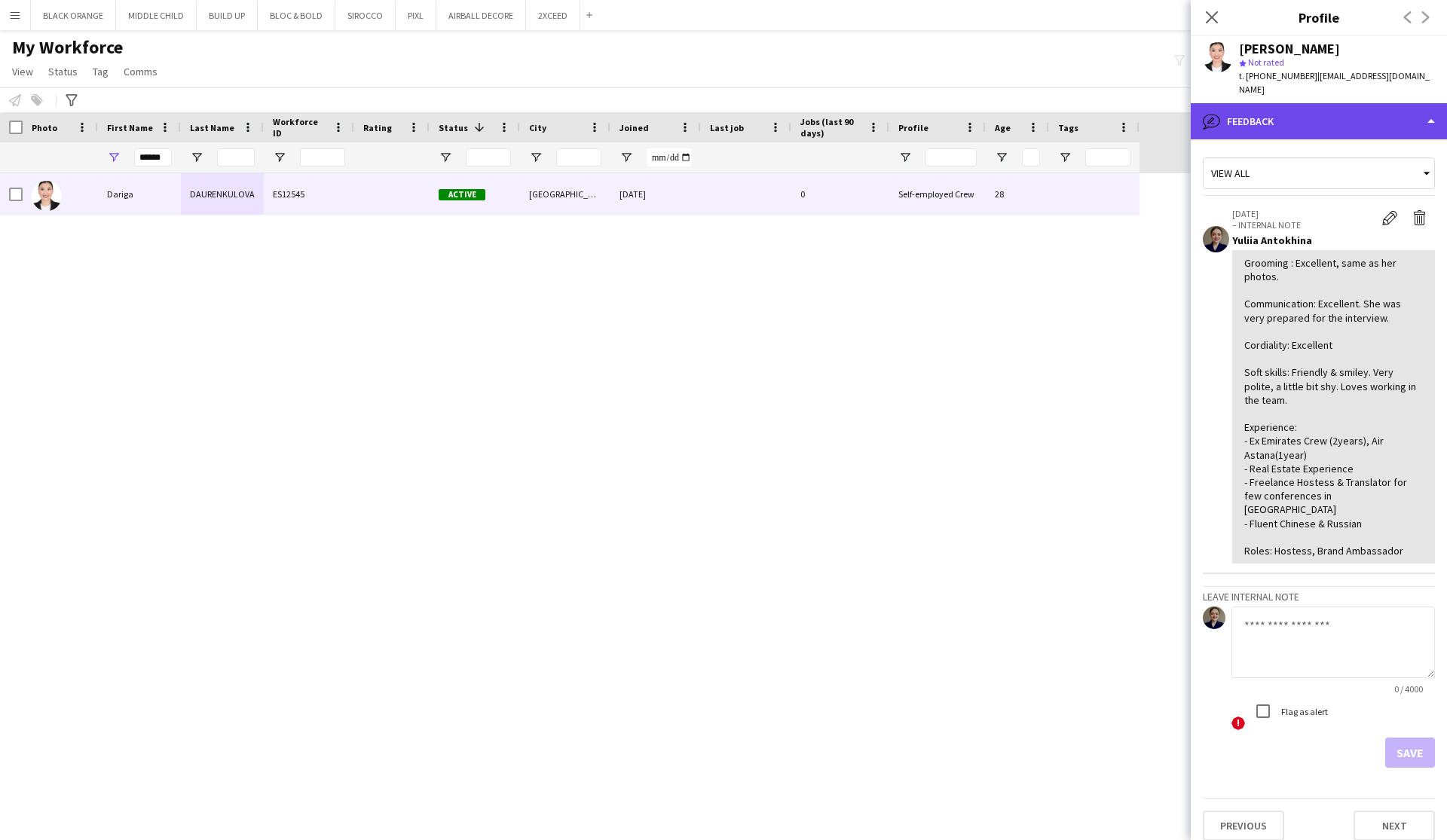
click at [1327, 108] on div "bubble-pencil Feedback" at bounding box center [1319, 121] width 256 height 36
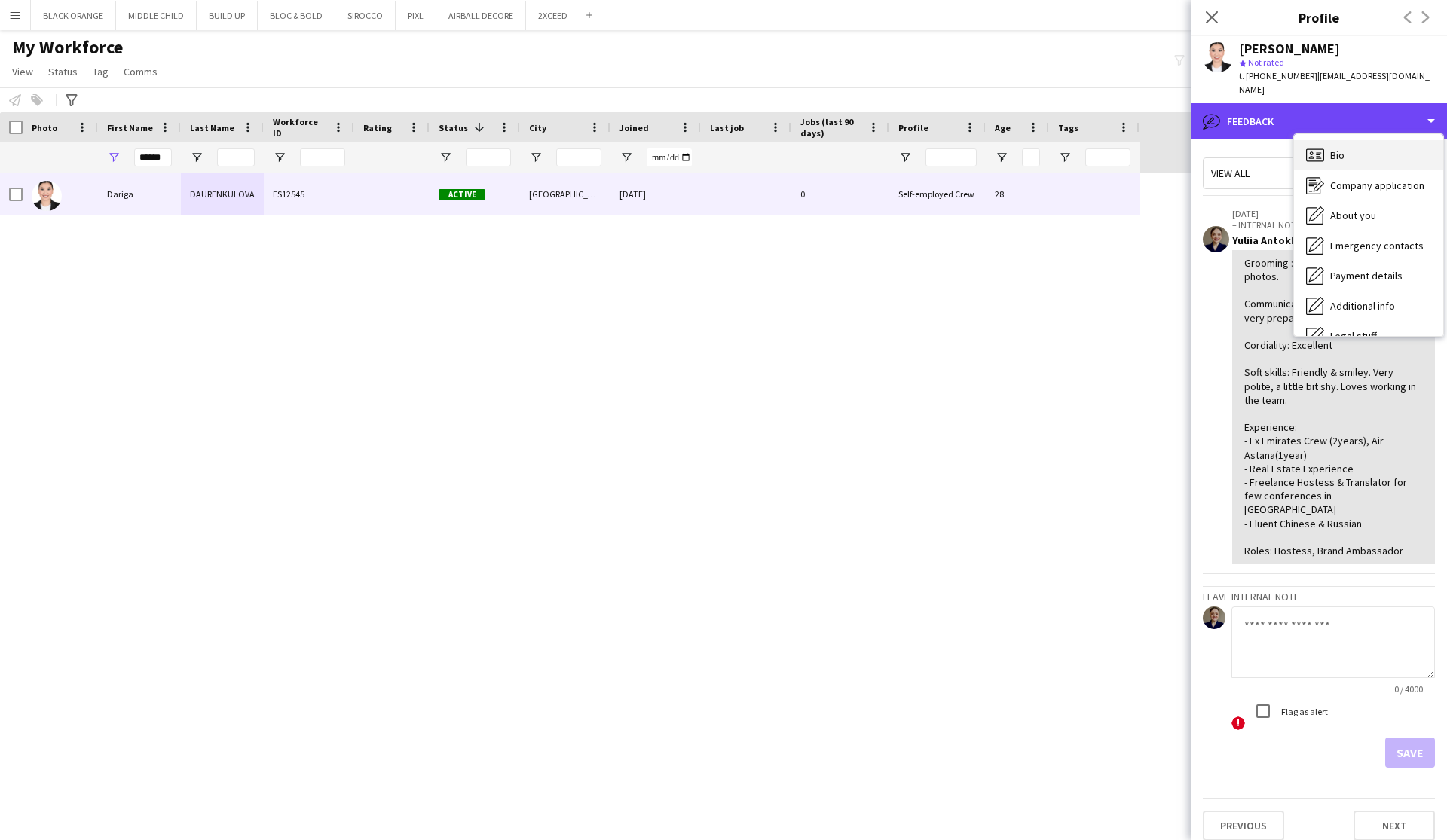
scroll to position [0, 0]
click at [1341, 148] on span "Bio" at bounding box center [1337, 155] width 14 height 14
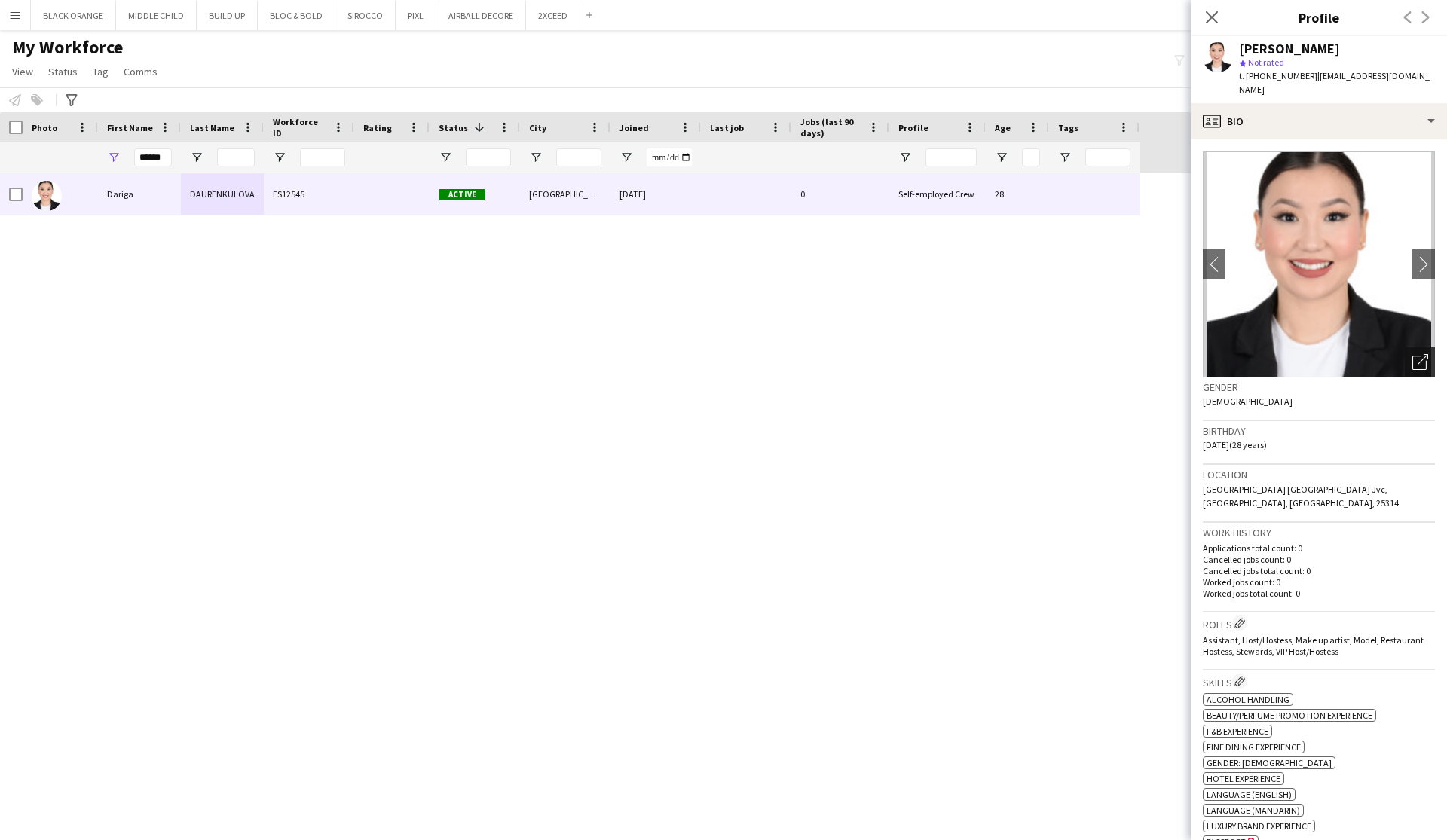
click at [1421, 354] on icon "Open photos pop-in" at bounding box center [1420, 361] width 16 height 16
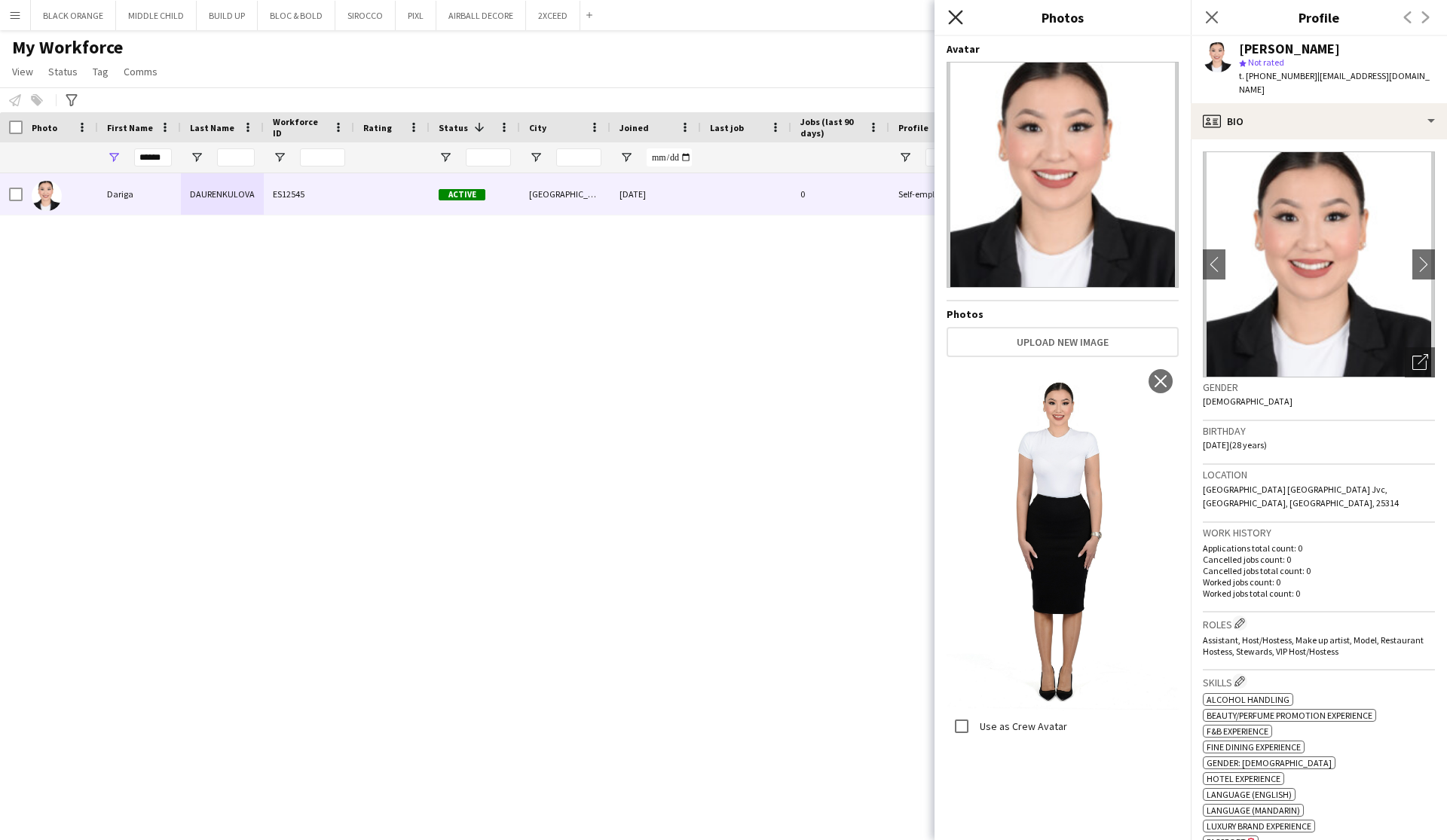
click at [961, 13] on icon at bounding box center [955, 17] width 14 height 14
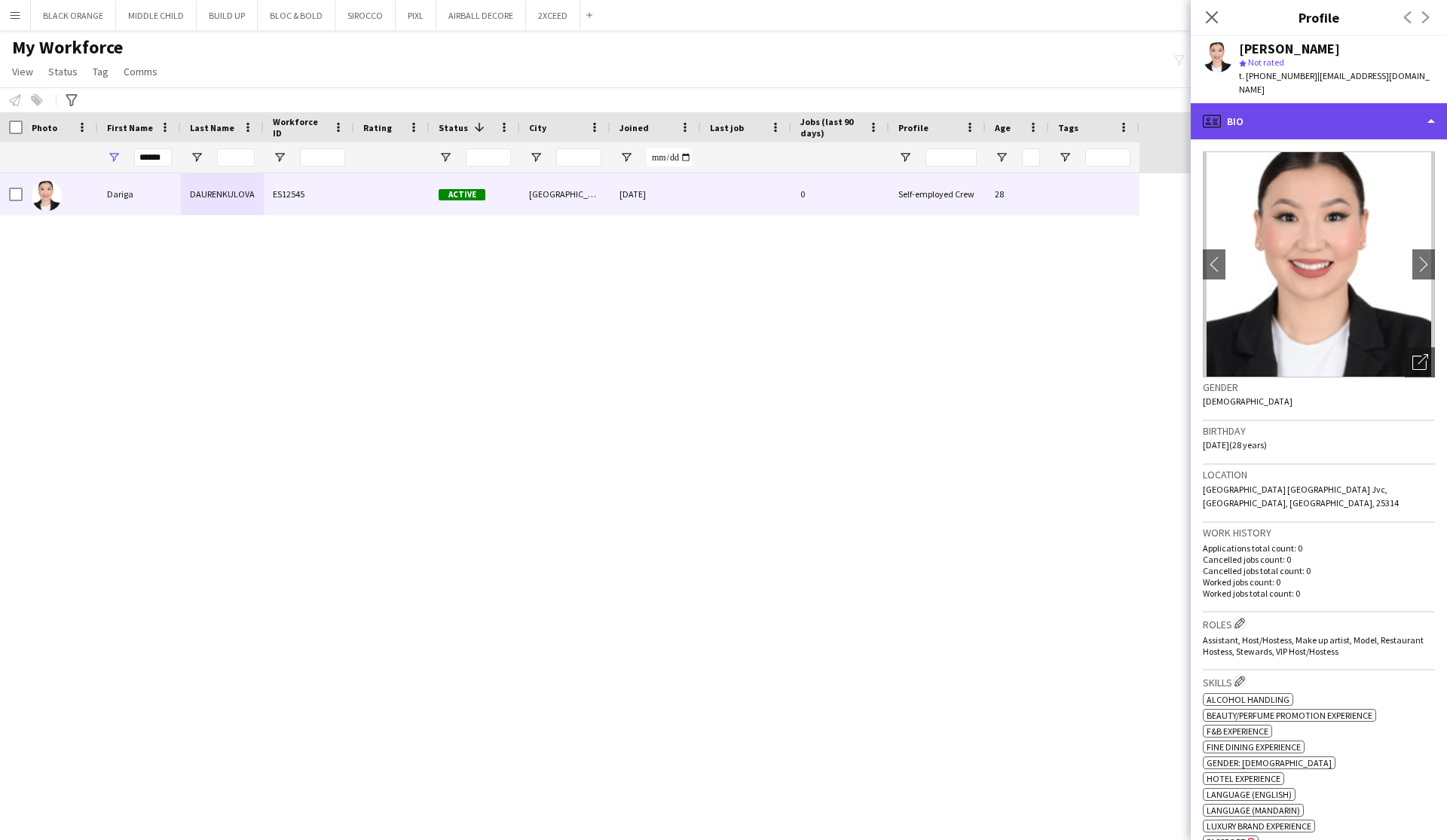
click at [1357, 106] on div "profile Bio" at bounding box center [1319, 121] width 256 height 36
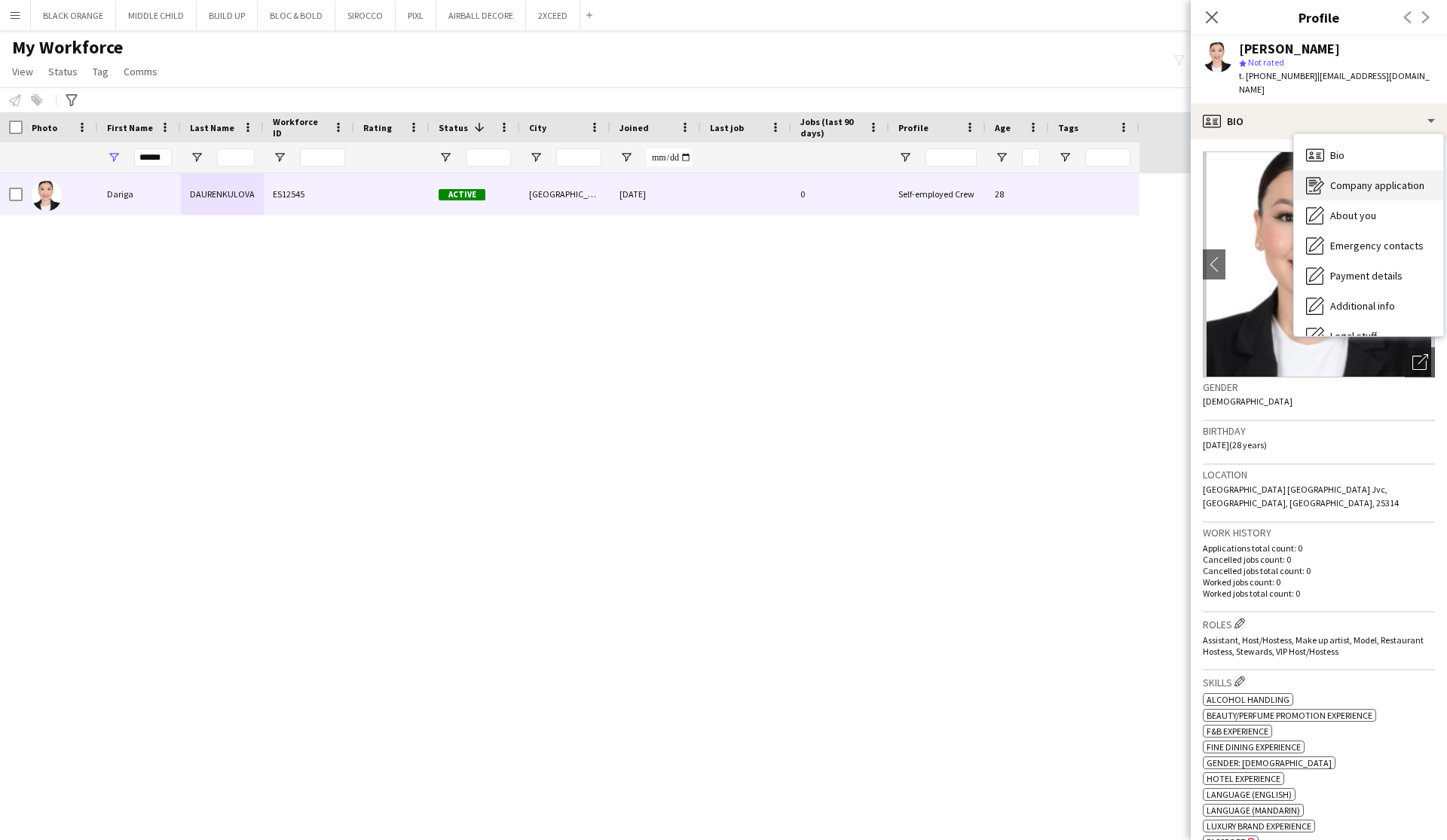
click at [1346, 178] on span "Company application" at bounding box center [1377, 185] width 94 height 14
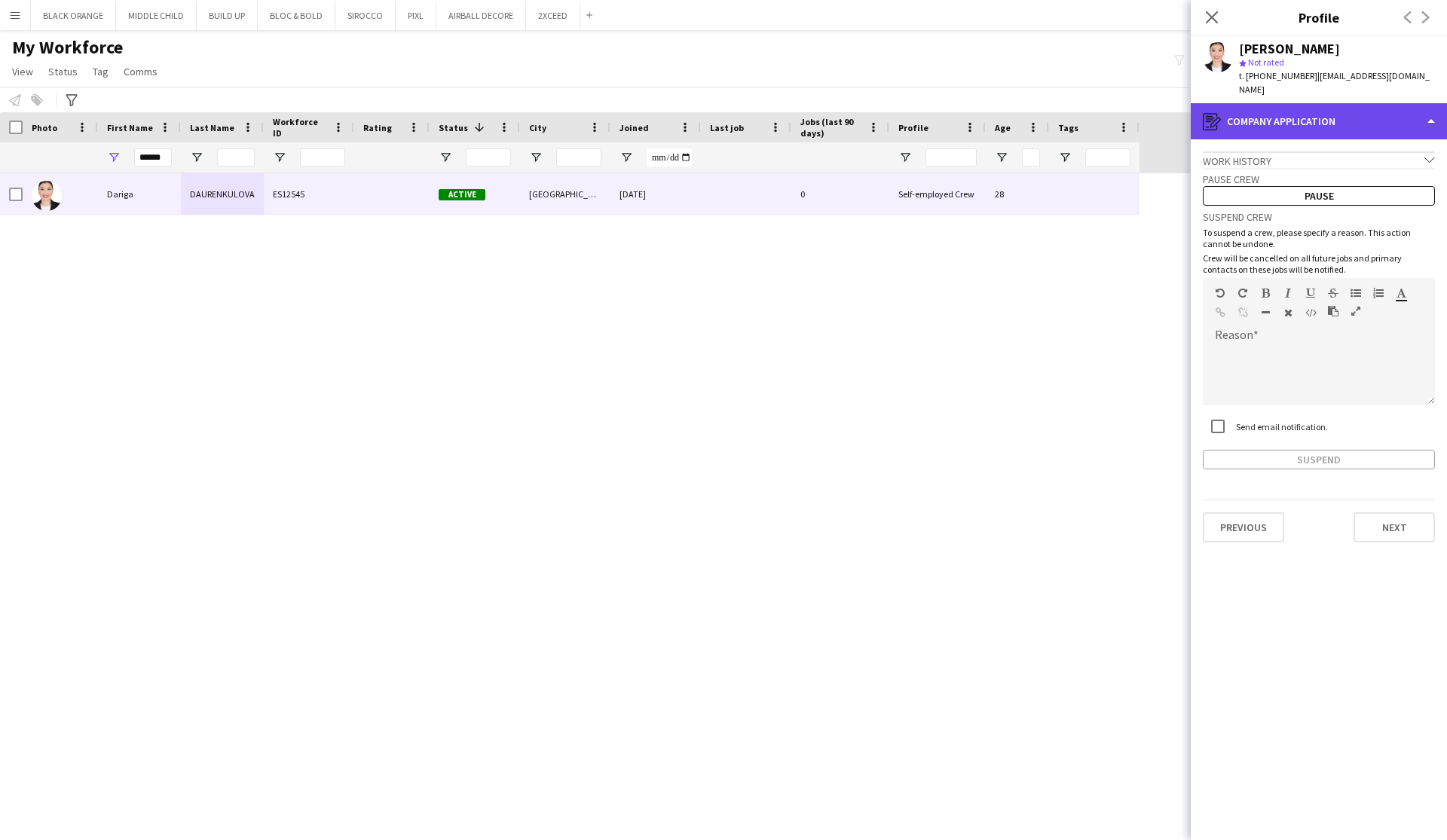
click at [1381, 104] on div "register Company application" at bounding box center [1319, 121] width 256 height 36
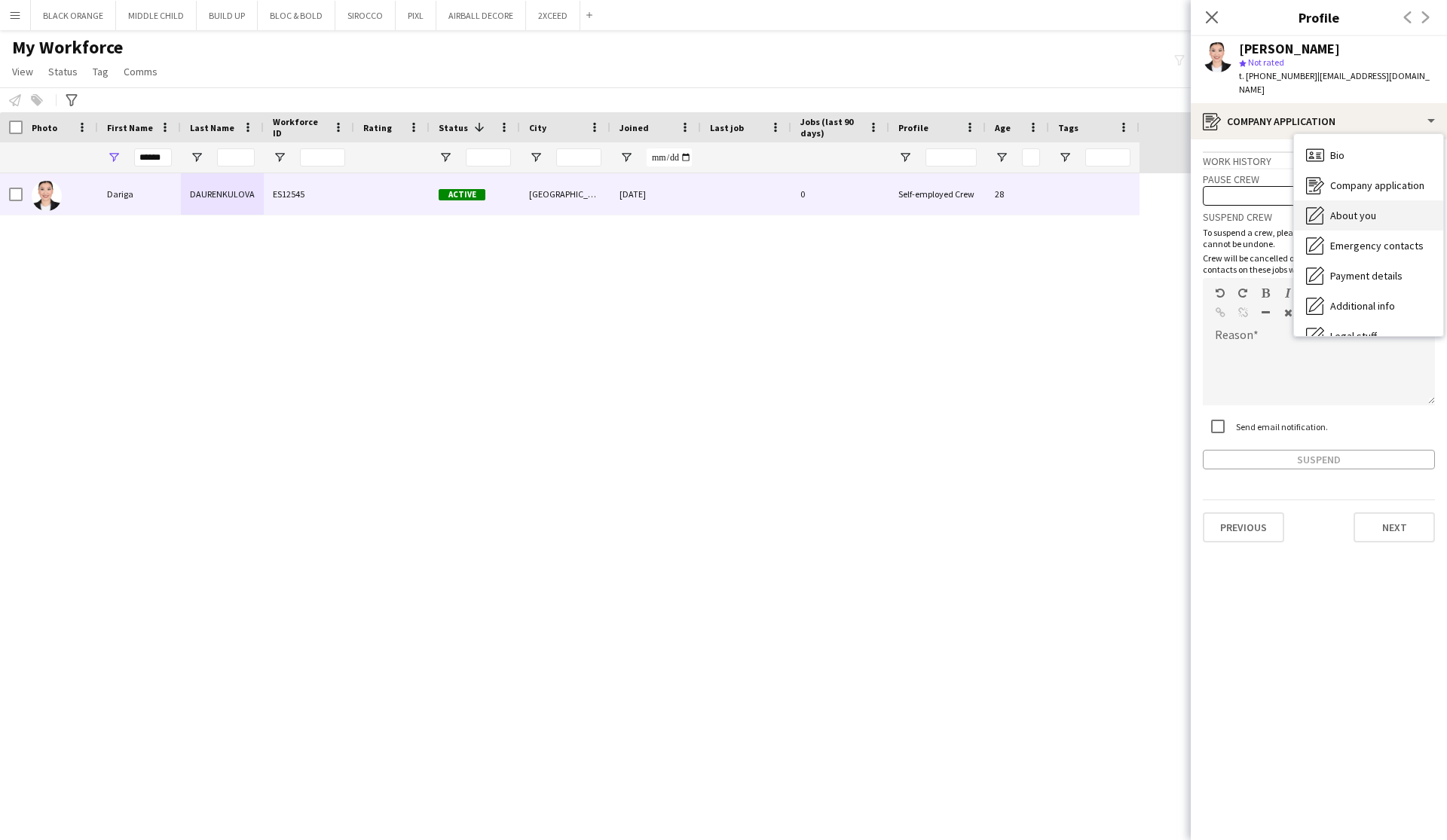
click at [1360, 209] on span "About you" at bounding box center [1353, 216] width 46 height 14
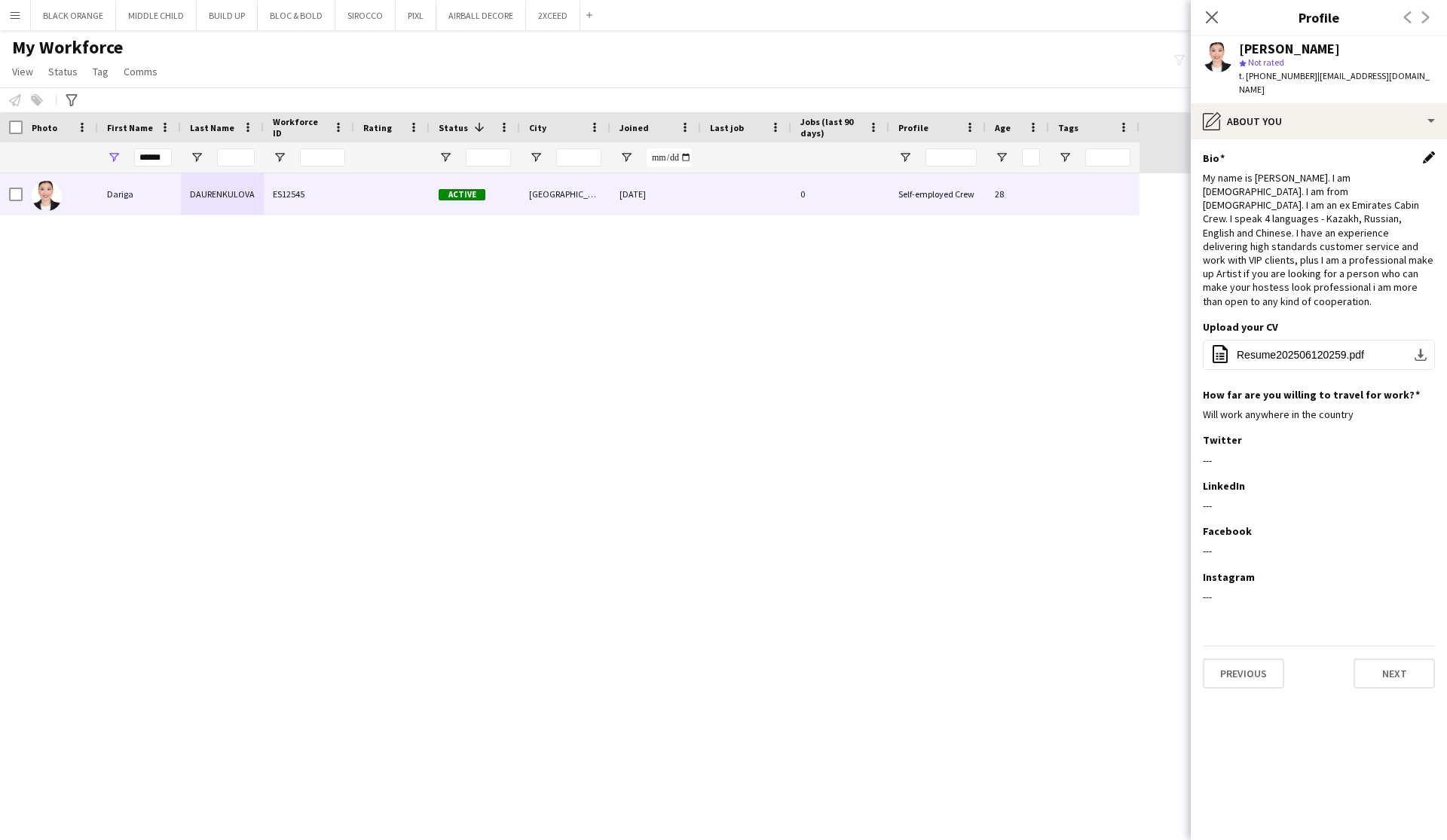
click at [1422, 151] on app-icon "Edit this field" at bounding box center [1428, 157] width 12 height 12
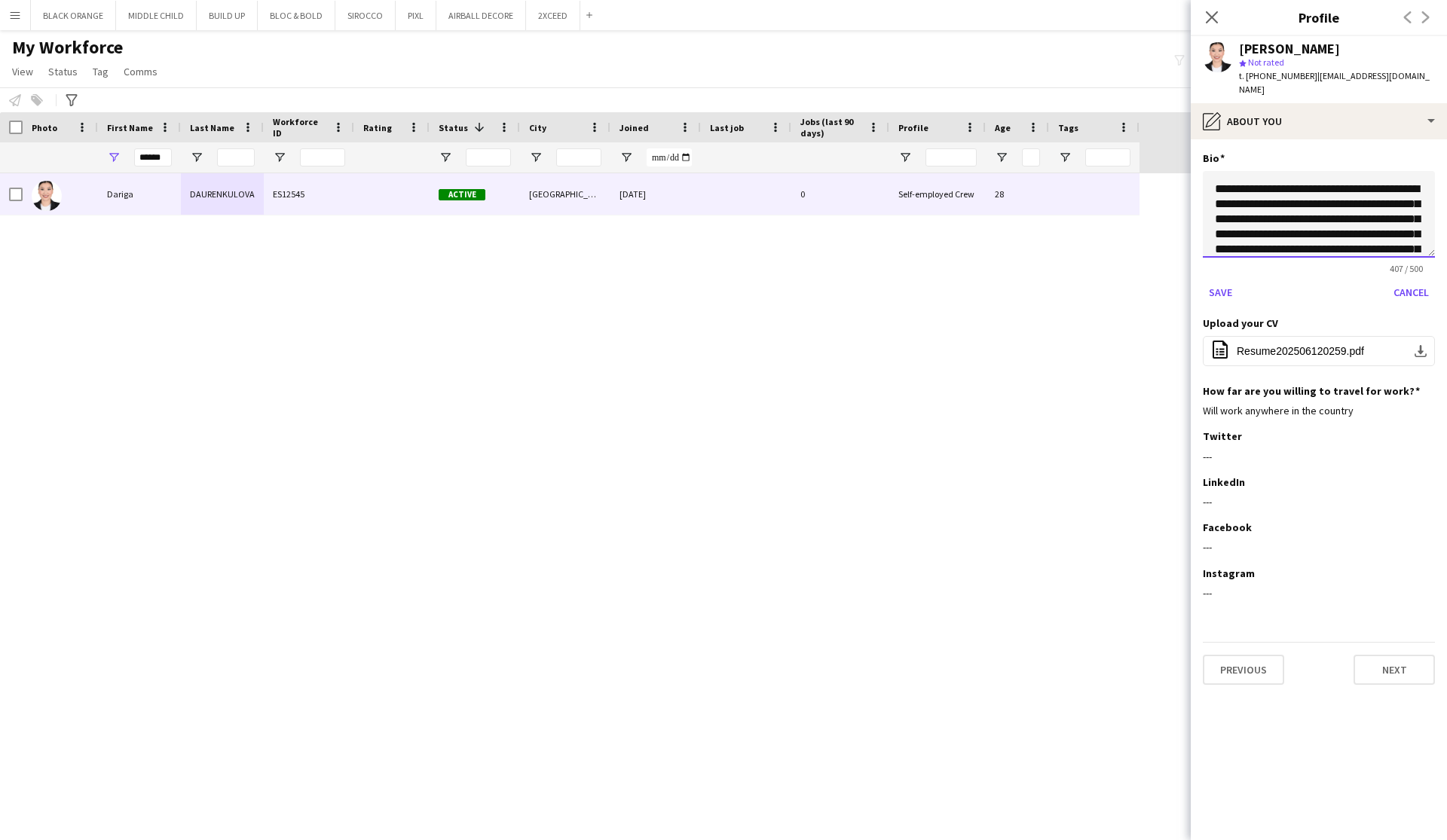
click at [1322, 193] on textarea "**********" at bounding box center [1318, 215] width 232 height 87
type textarea "**********"
click at [1221, 280] on button "Save" at bounding box center [1220, 292] width 36 height 24
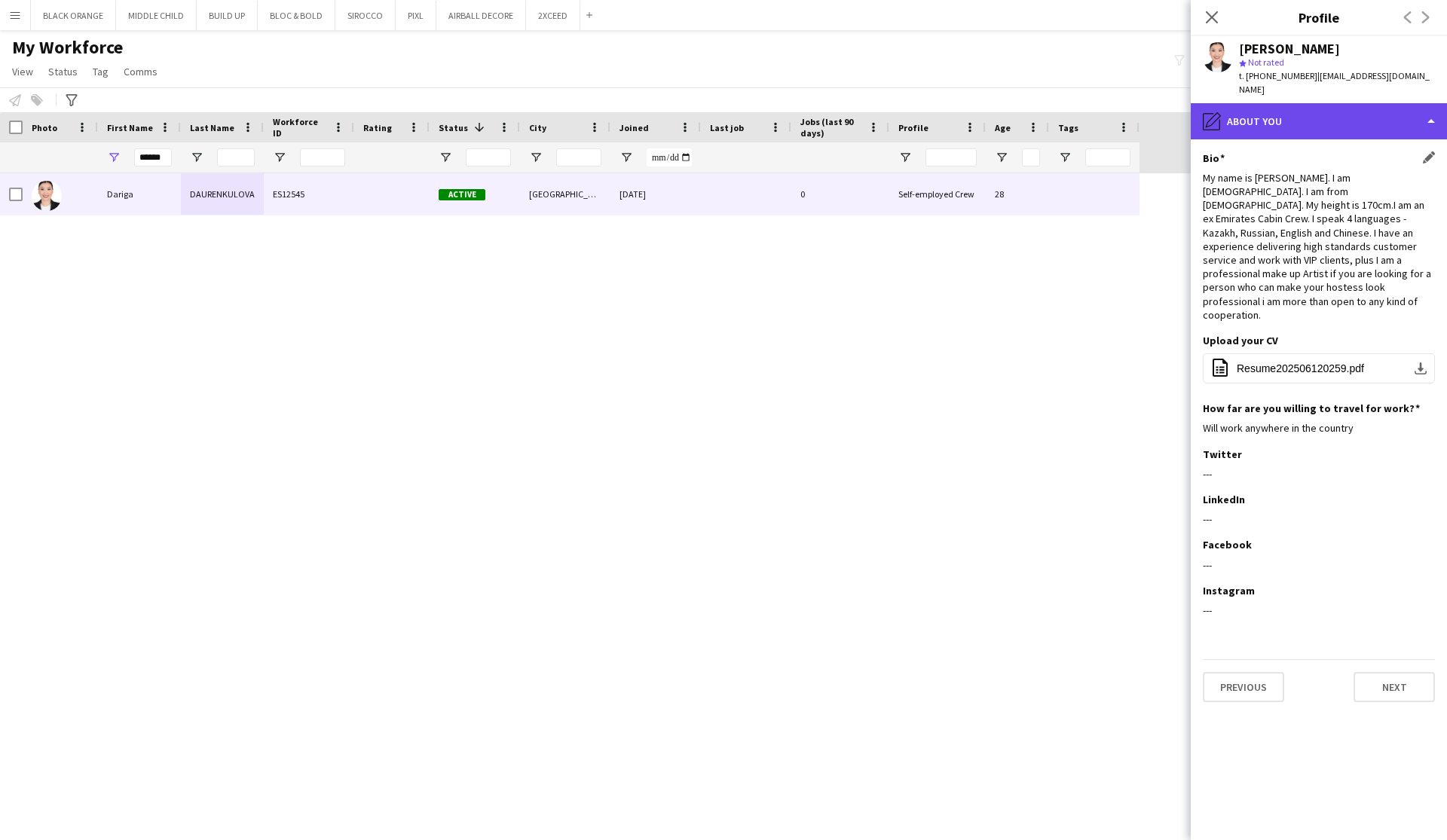
click at [1297, 112] on div "pencil4 About you" at bounding box center [1319, 121] width 256 height 36
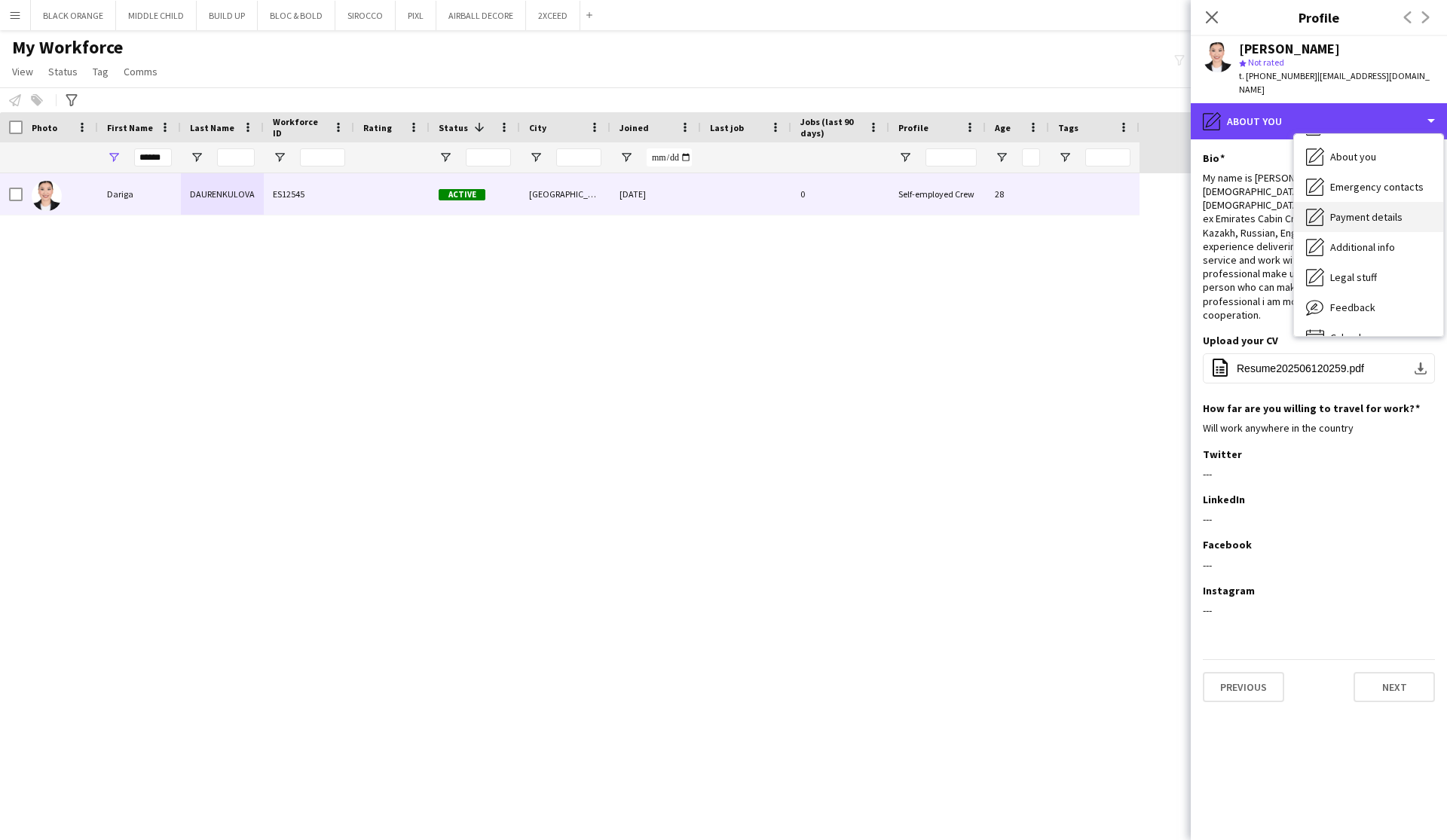
scroll to position [61, 0]
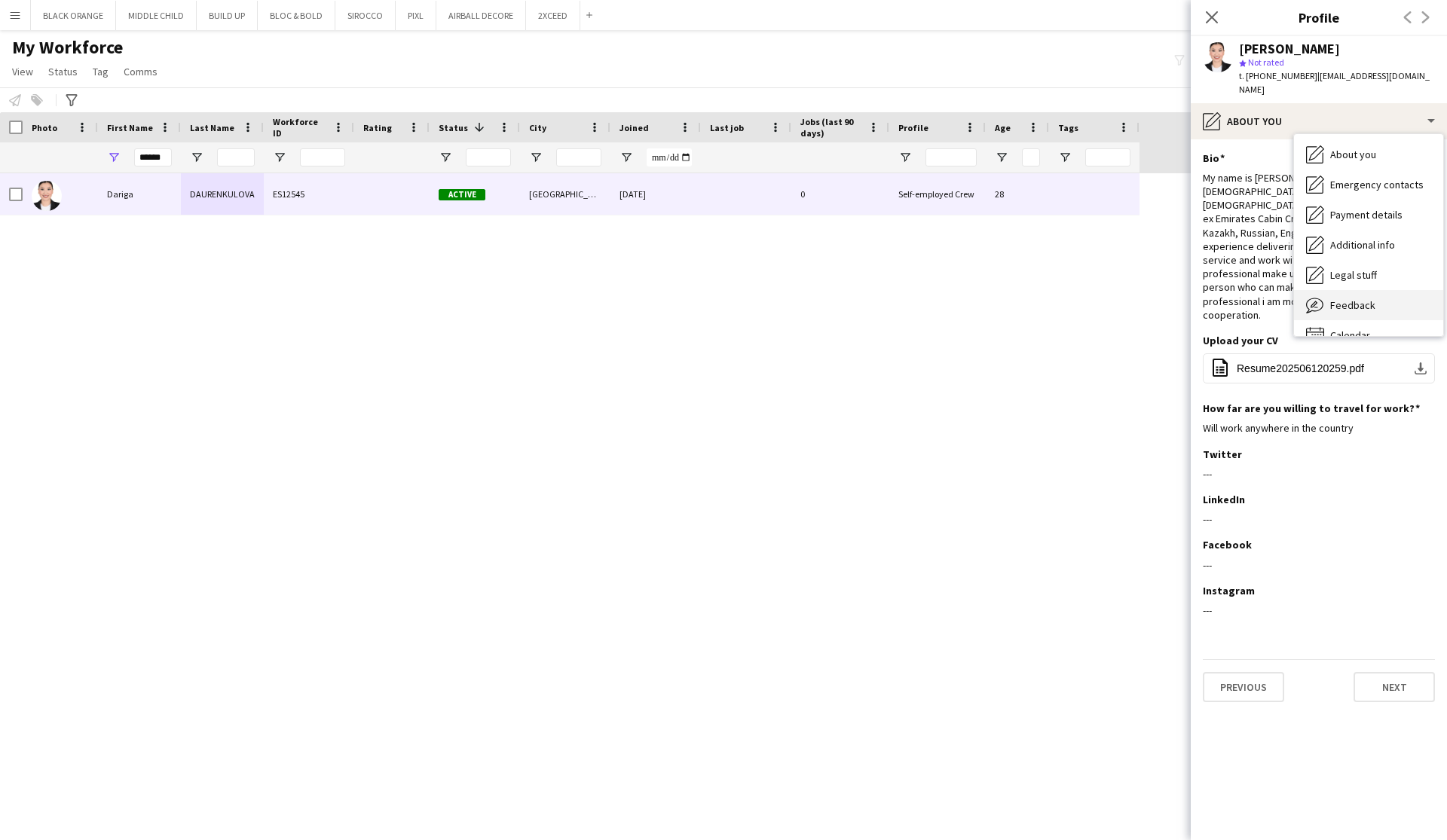
click at [1355, 299] on span "Feedback" at bounding box center [1352, 305] width 45 height 14
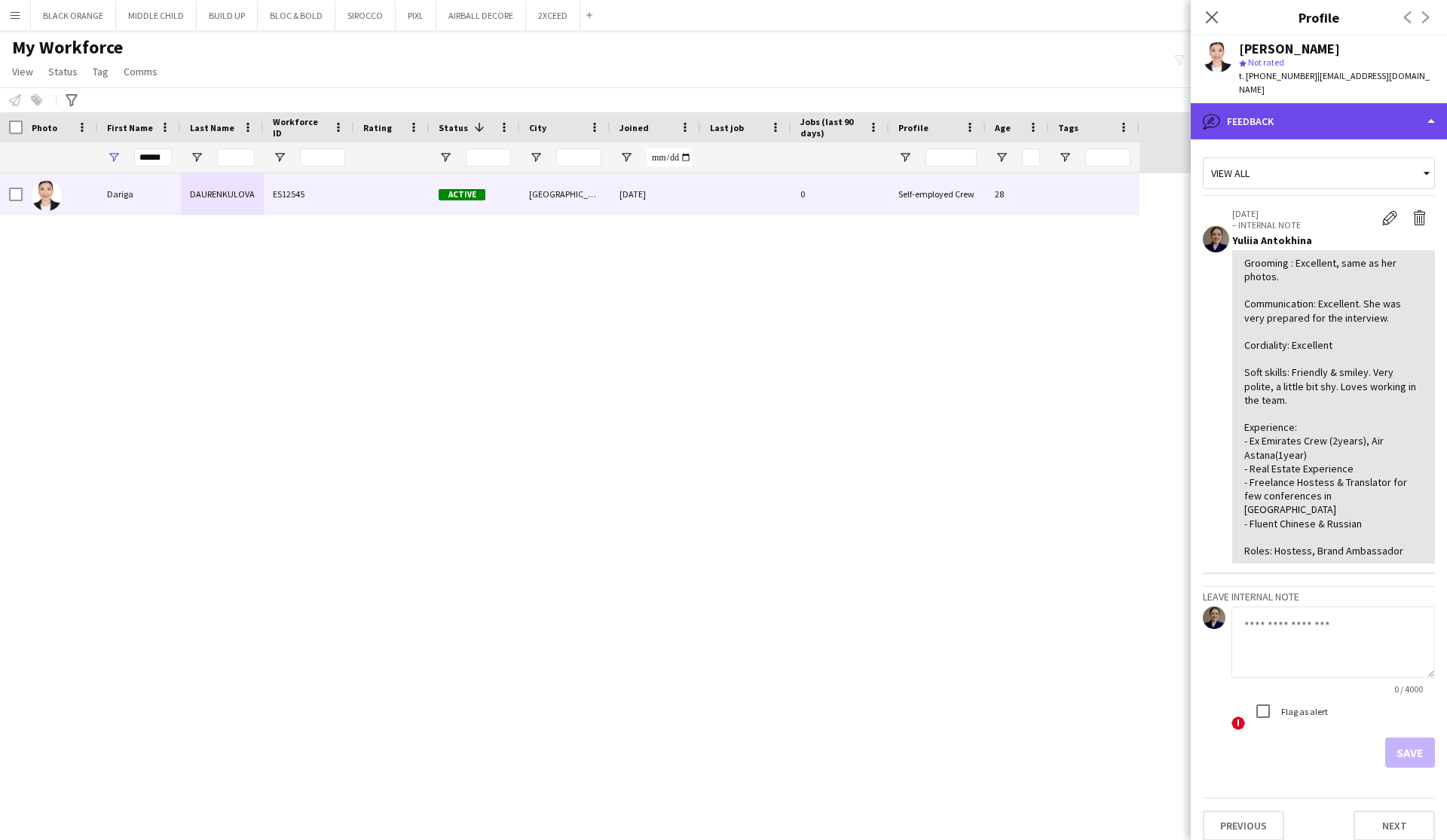
click at [1319, 107] on div "bubble-pencil Feedback" at bounding box center [1319, 121] width 256 height 36
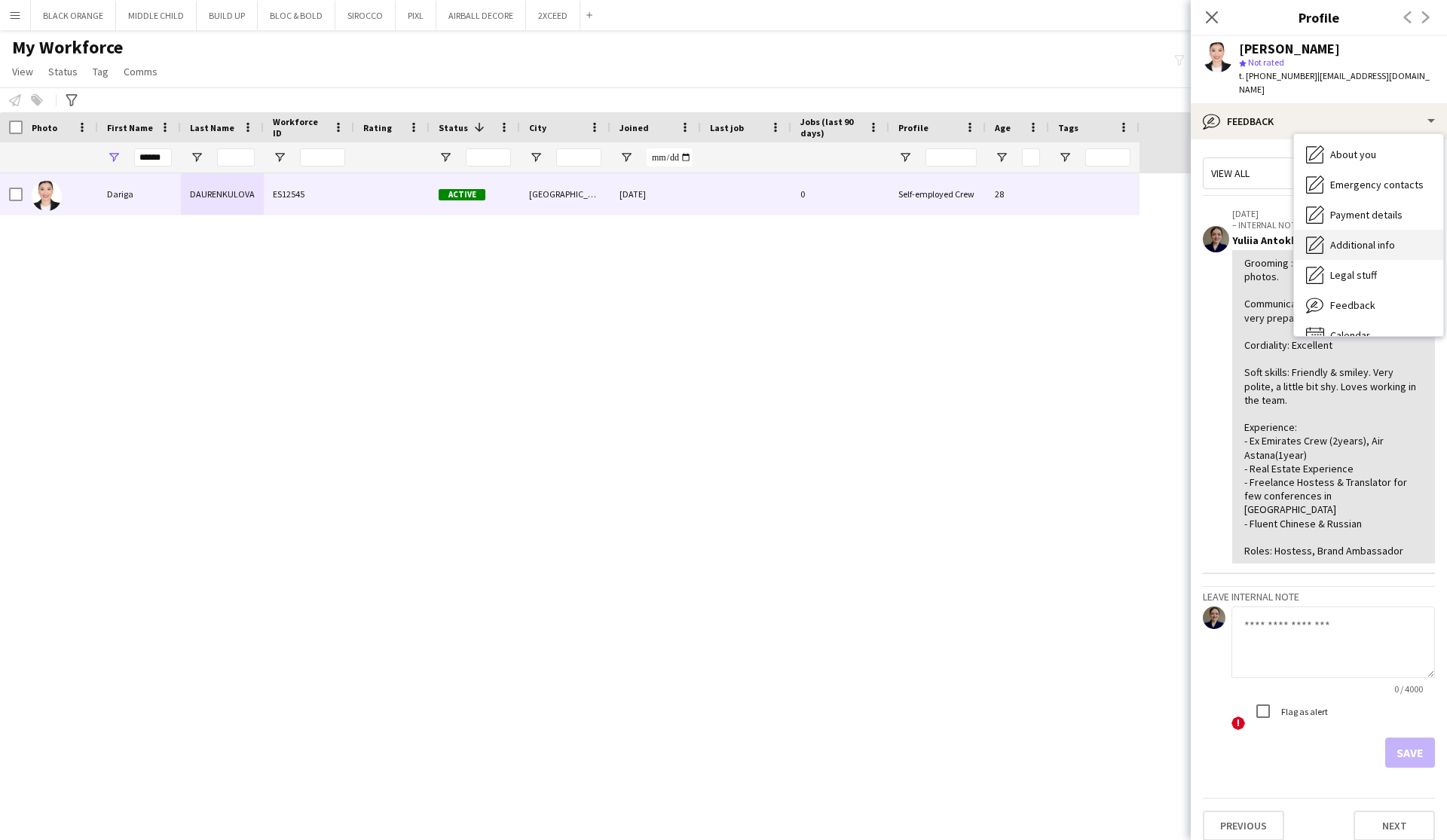
click at [1351, 238] on span "Additional info" at bounding box center [1362, 245] width 64 height 14
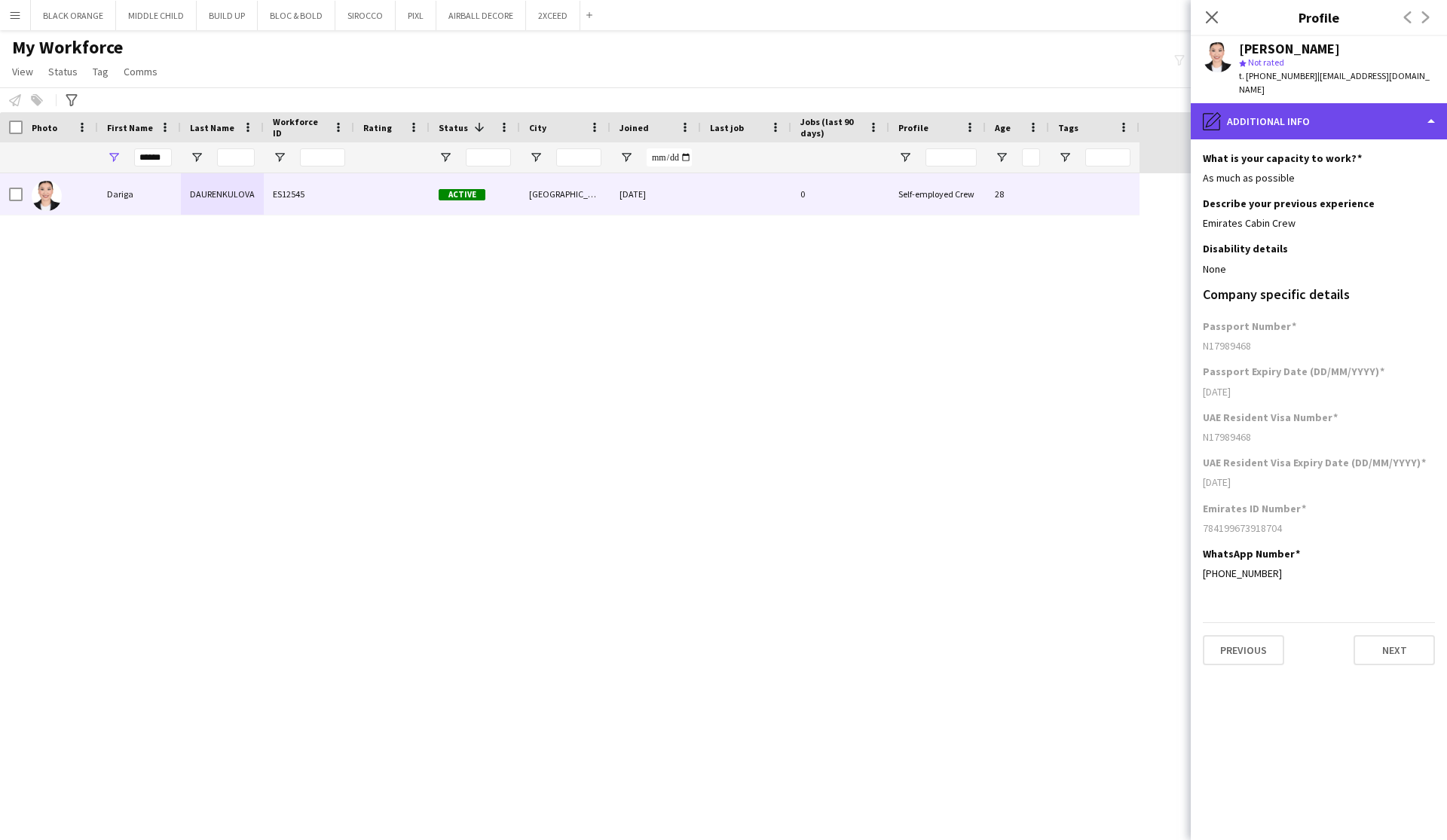
click at [1326, 110] on div "pencil4 Additional info" at bounding box center [1319, 121] width 256 height 36
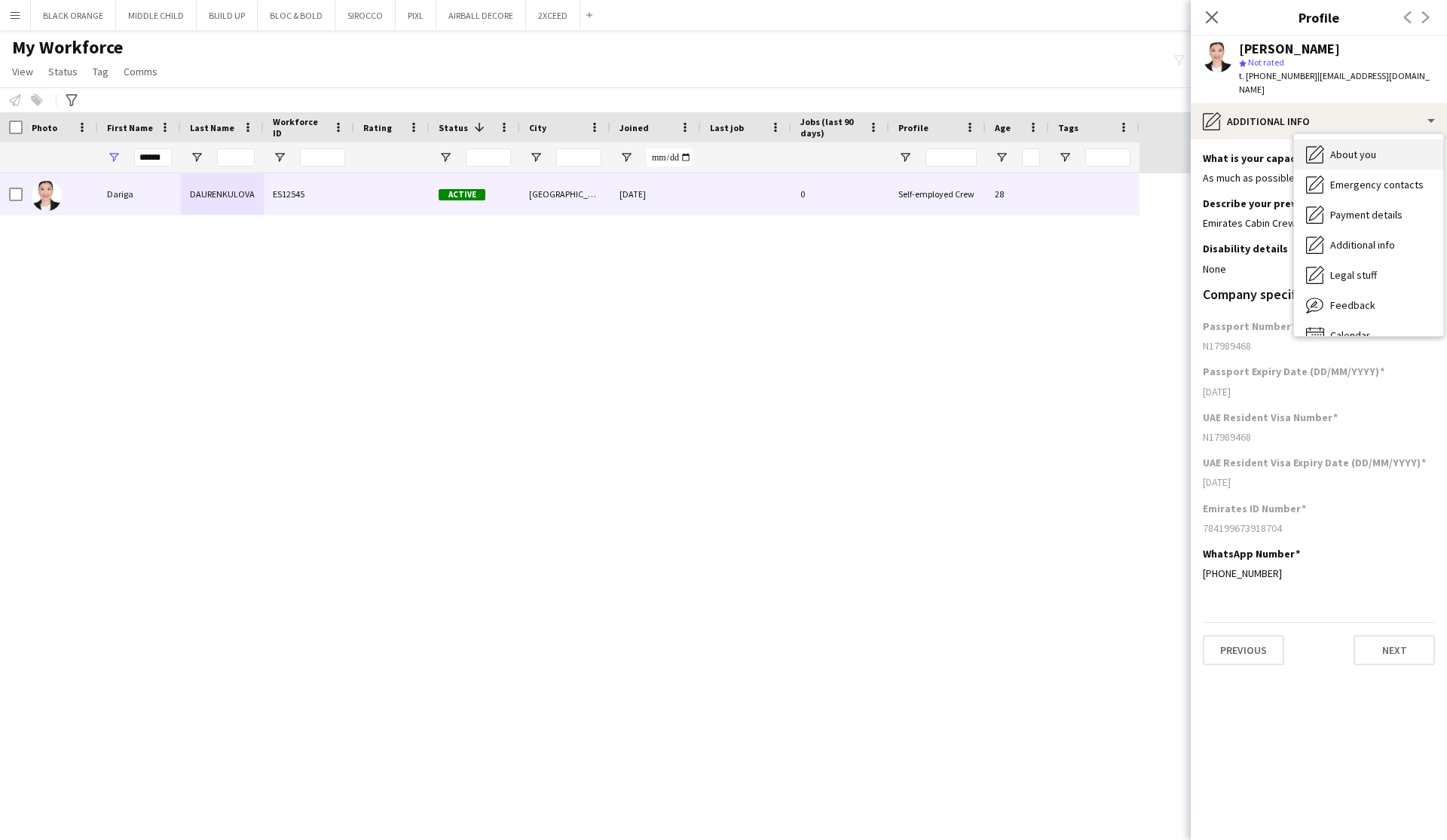
click at [1338, 148] on span "About you" at bounding box center [1353, 154] width 46 height 14
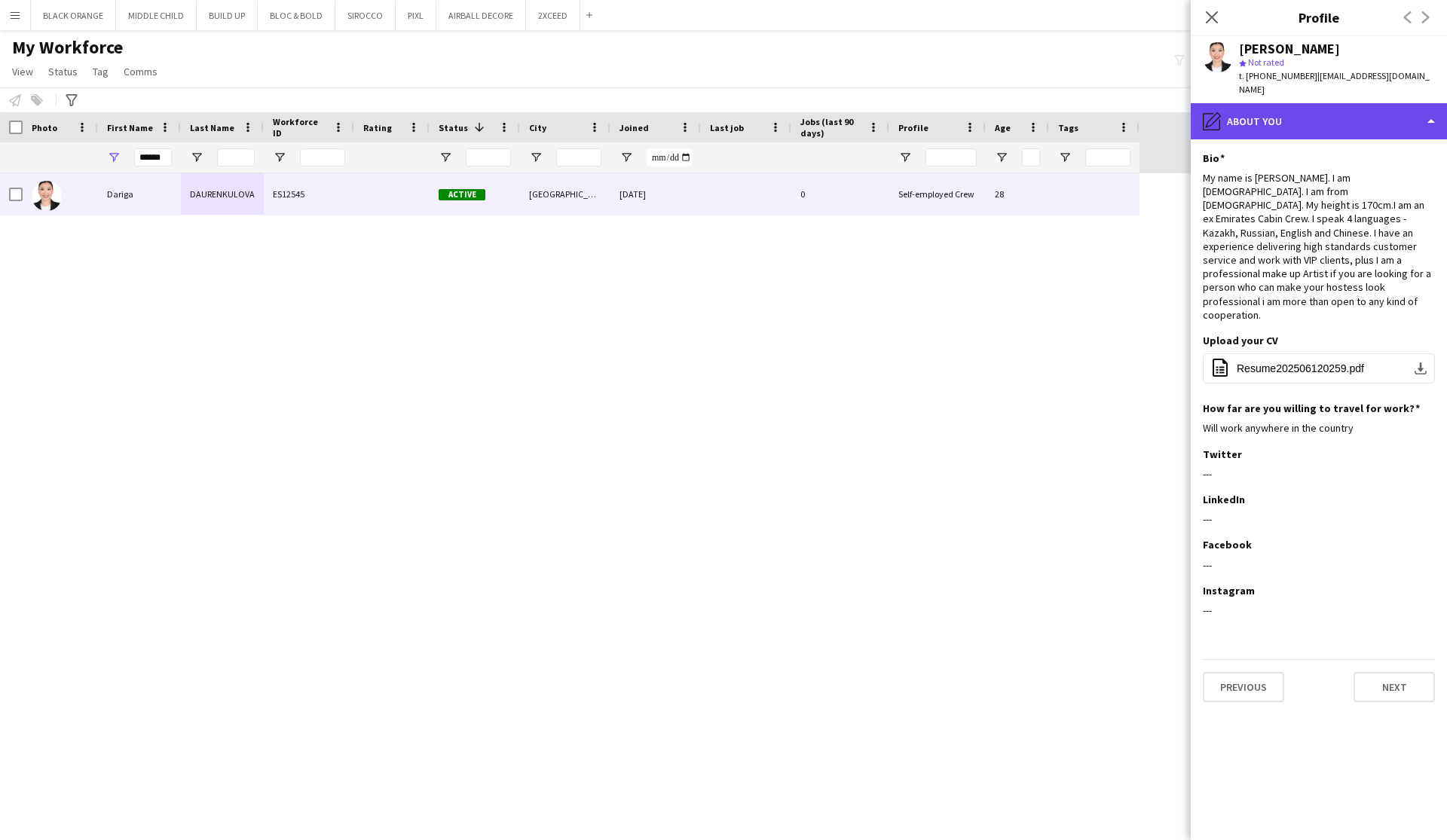
click at [1225, 106] on div "pencil4 About you" at bounding box center [1319, 121] width 256 height 36
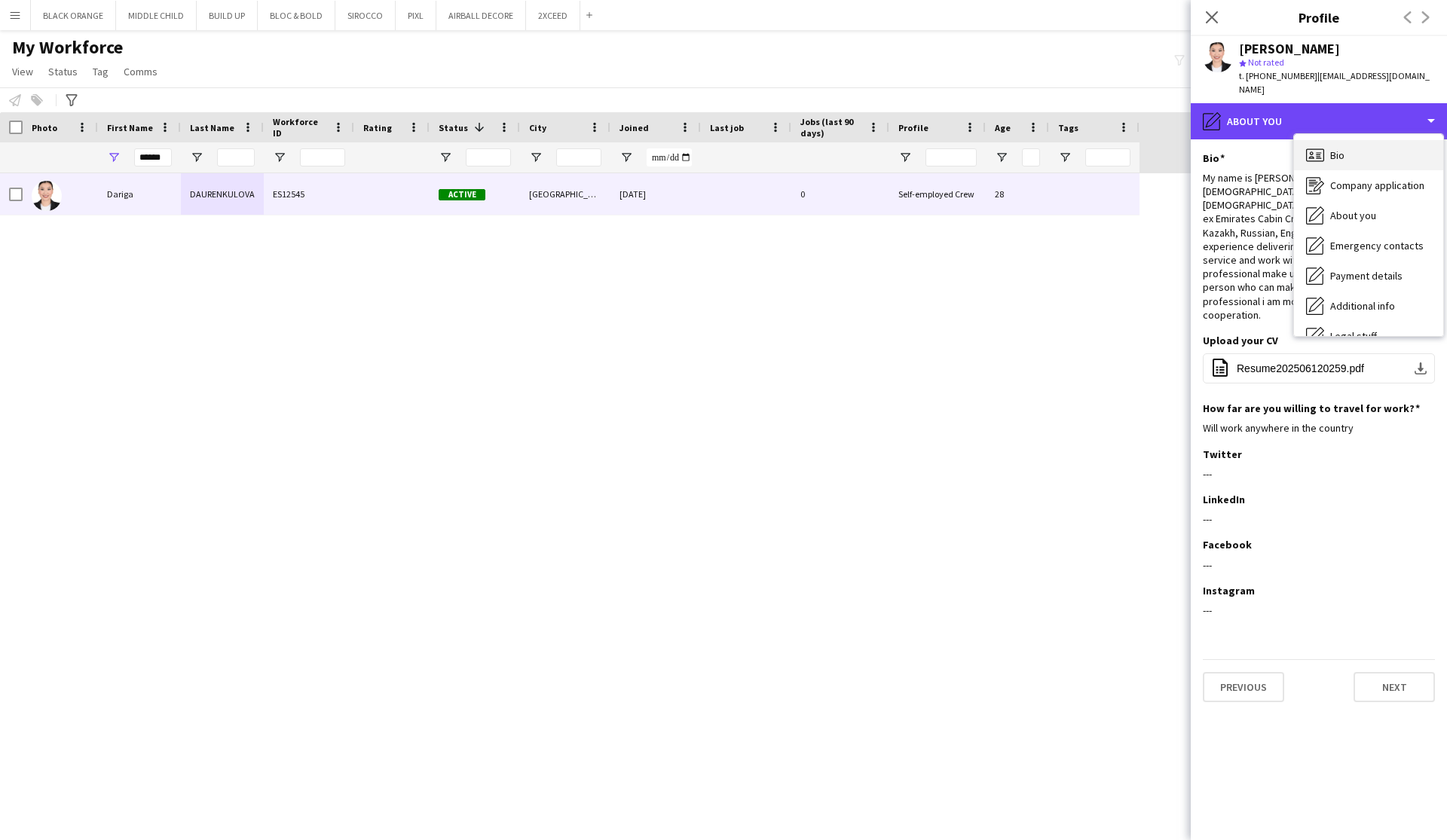
scroll to position [0, 0]
click at [1341, 148] on span "Bio" at bounding box center [1337, 155] width 14 height 14
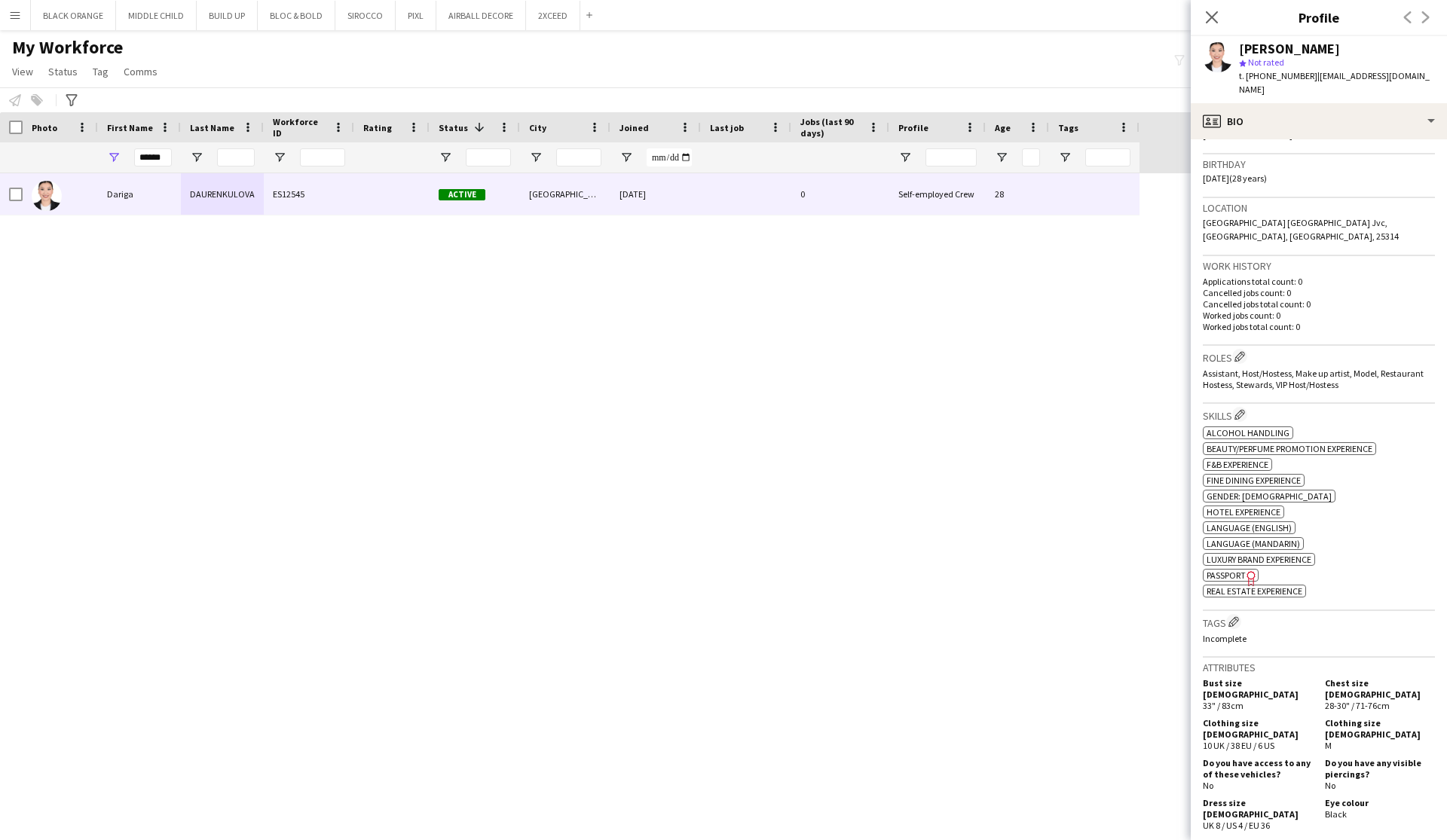
scroll to position [269, 0]
click at [1242, 349] on app-icon "Edit crew company roles" at bounding box center [1239, 354] width 10 height 10
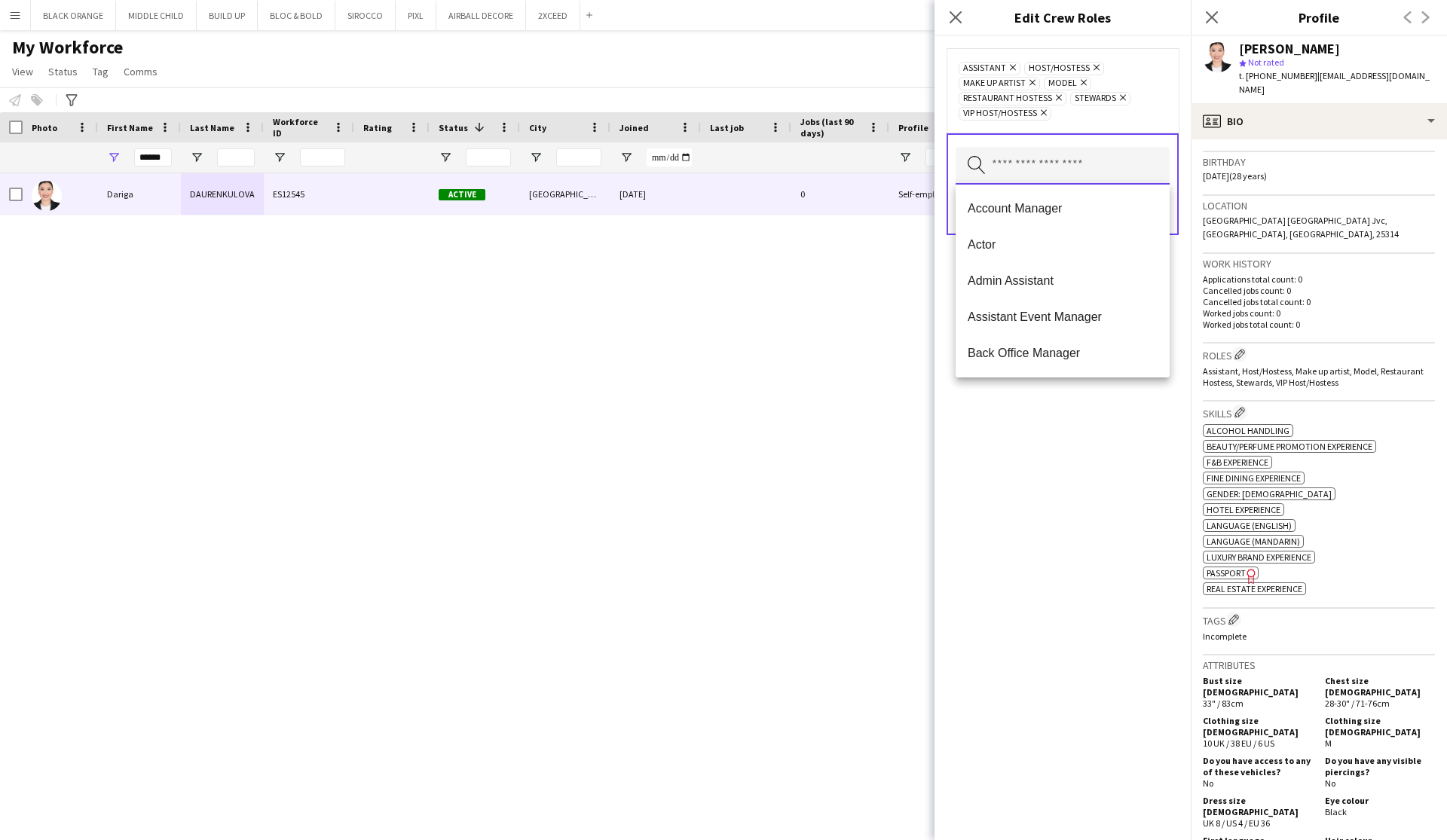
click at [1074, 158] on input "text" at bounding box center [1063, 165] width 214 height 37
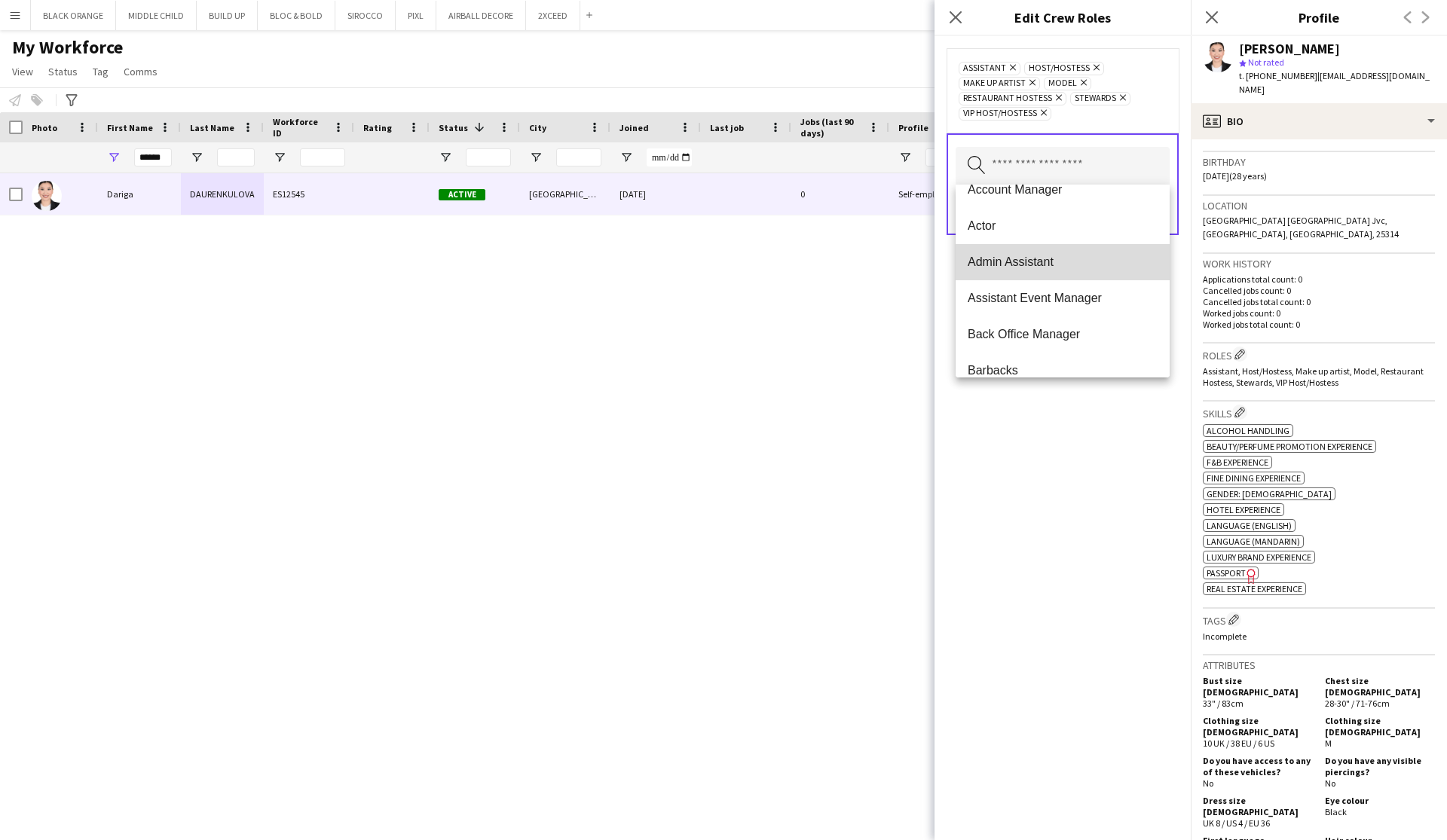
click at [1002, 259] on span "Admin Assistant" at bounding box center [1063, 261] width 190 height 14
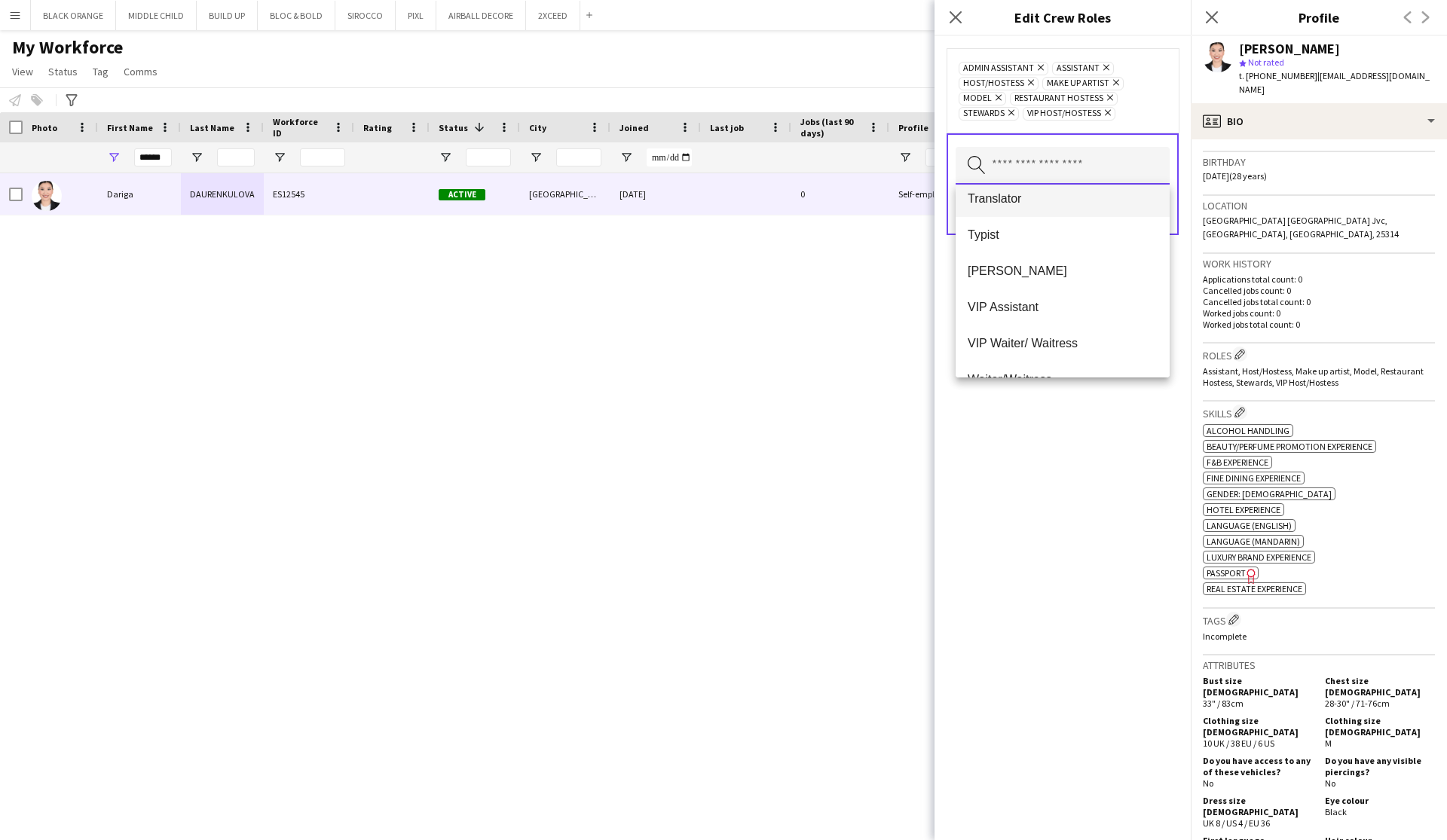
scroll to position [3118, 0]
click at [1019, 299] on mat-option "VIP Assistant" at bounding box center [1063, 309] width 214 height 36
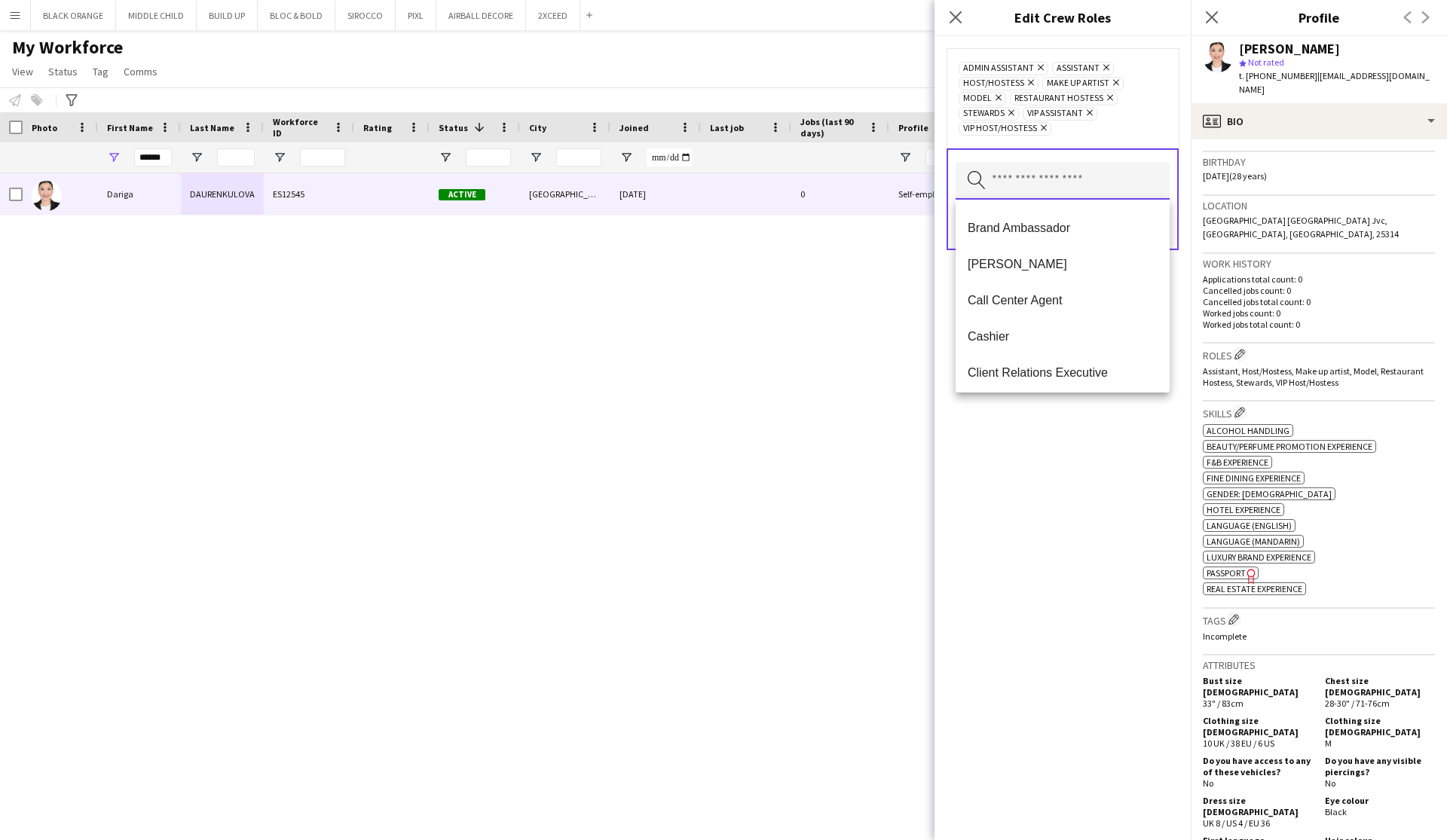
scroll to position [359, 0]
click at [1022, 225] on span "Brand Ambassador" at bounding box center [1063, 226] width 190 height 14
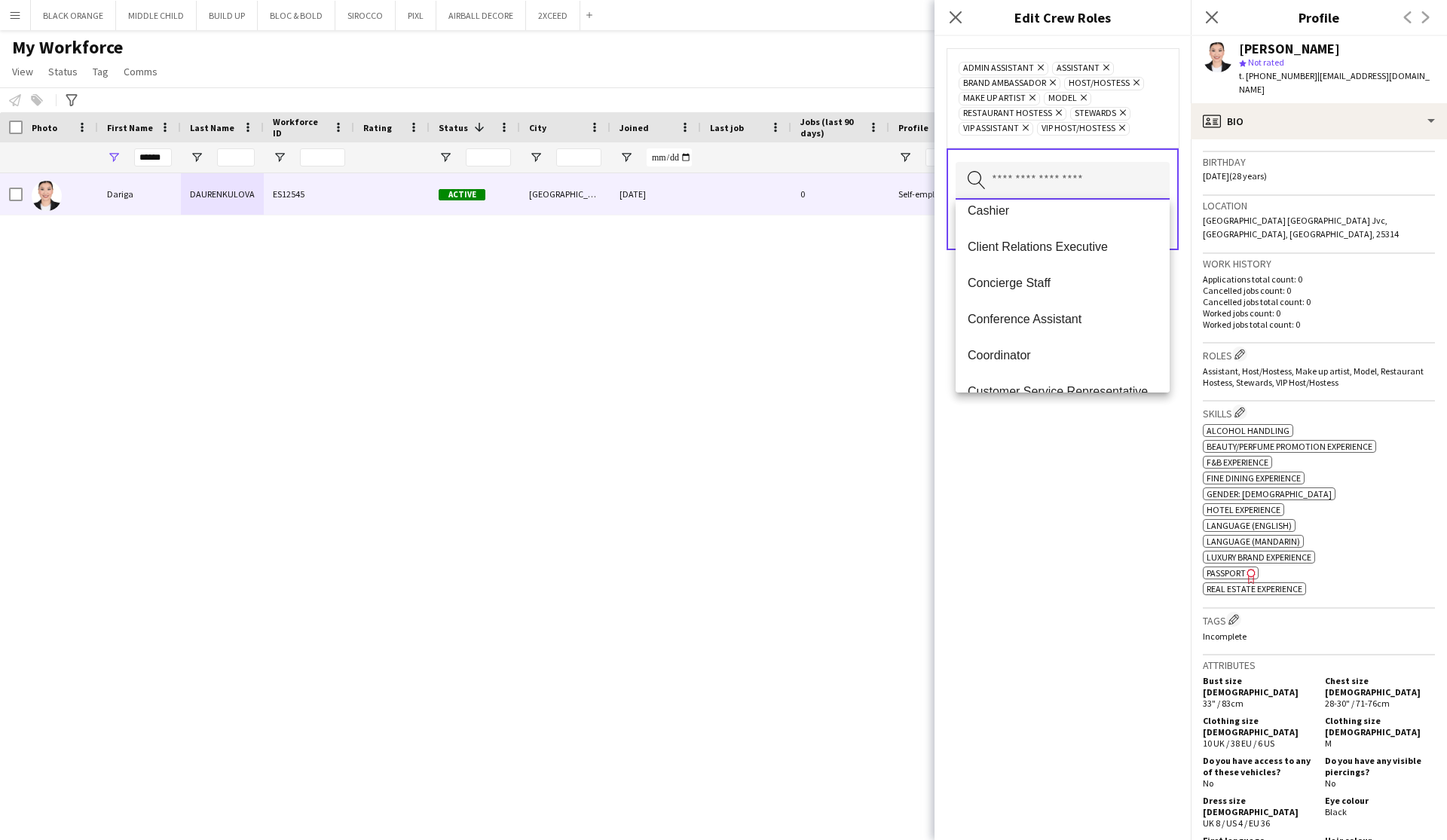
scroll to position [453, 0]
click at [1041, 244] on span "Client Relations Executive" at bounding box center [1063, 240] width 190 height 14
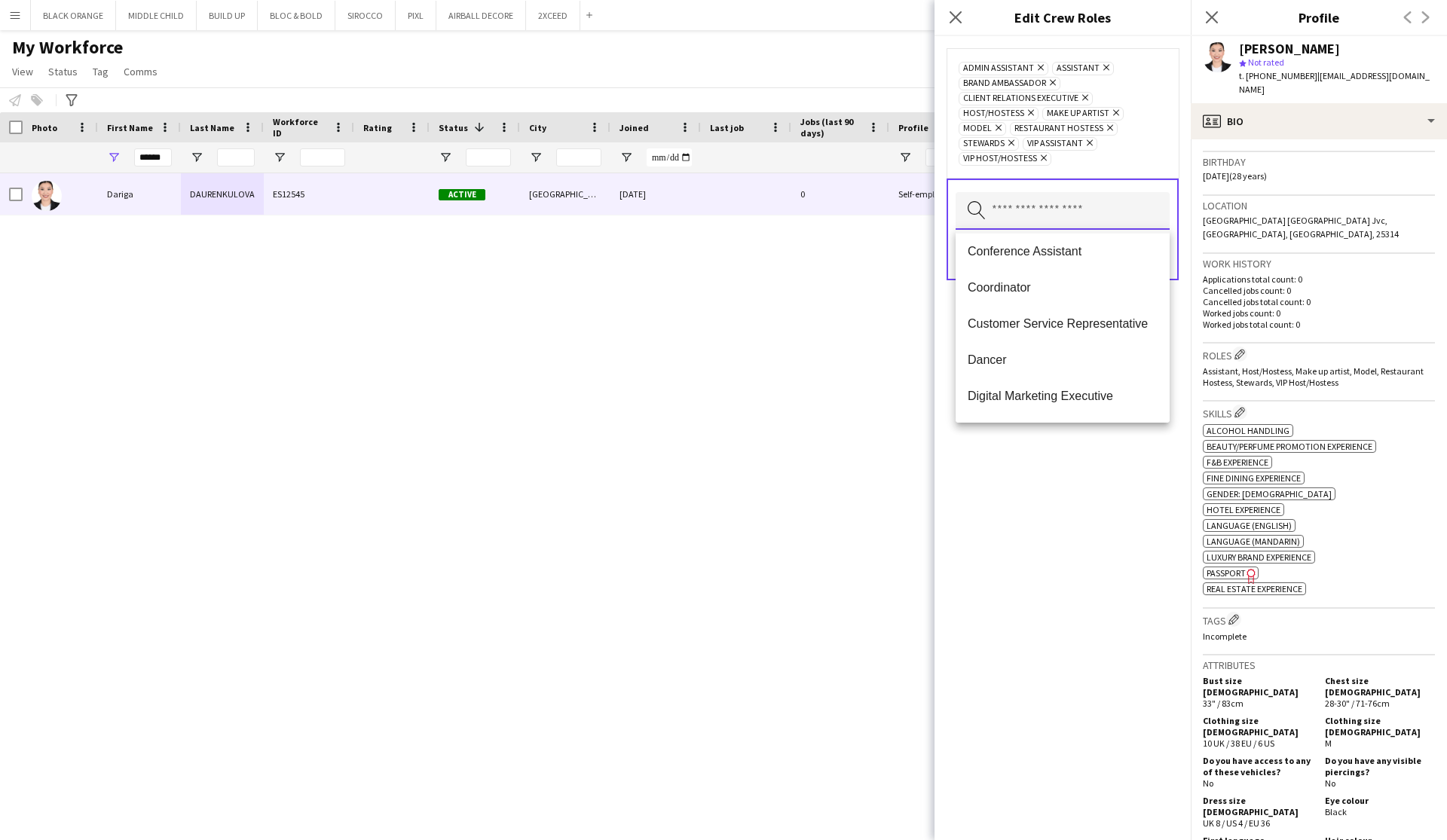
scroll to position [512, 0]
click at [1056, 333] on mat-option "Customer Service Representative" at bounding box center [1063, 321] width 214 height 36
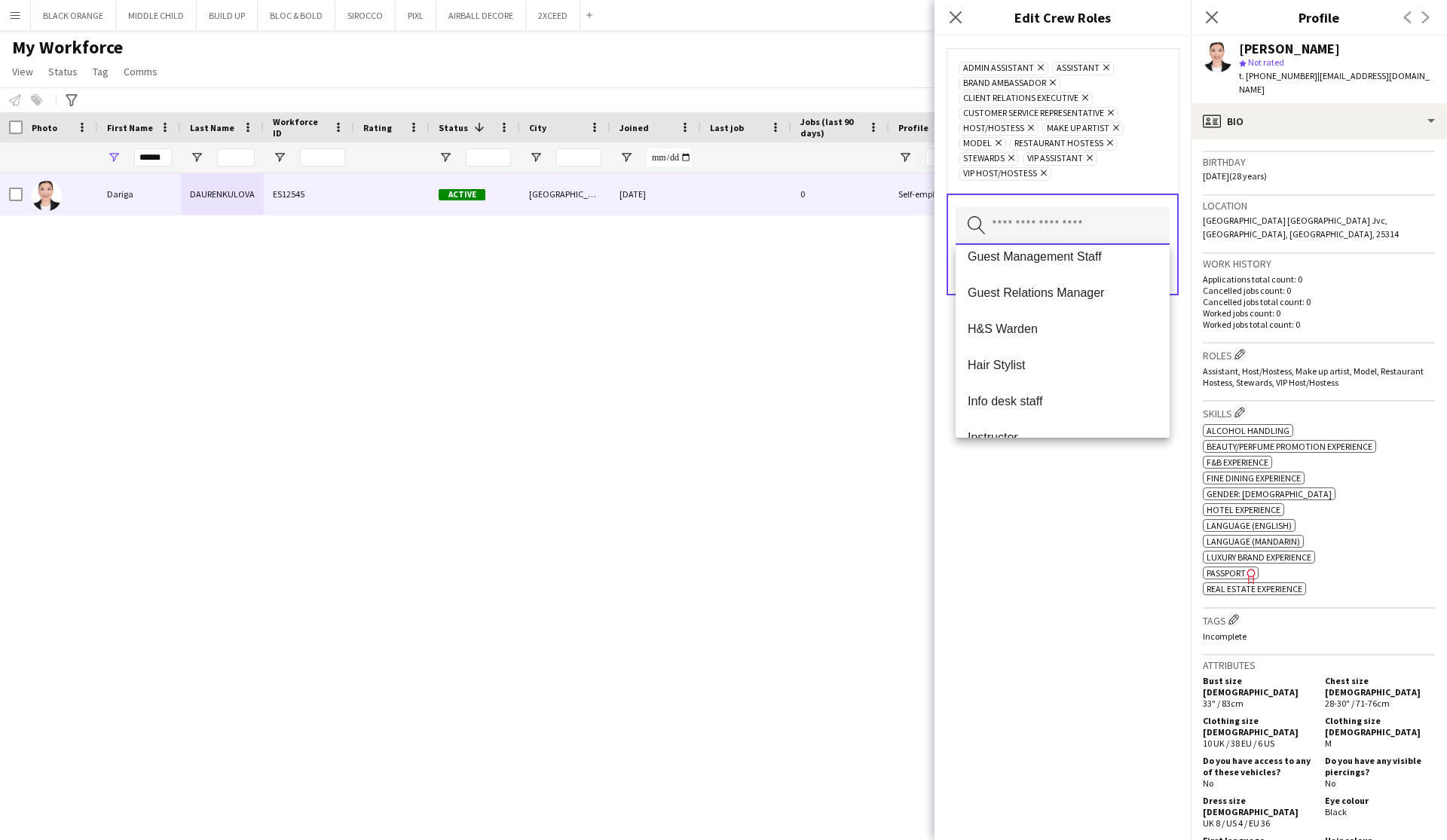
scroll to position [992, 0]
click at [1040, 262] on mat-option "Guest Management Staff" at bounding box center [1063, 253] width 214 height 36
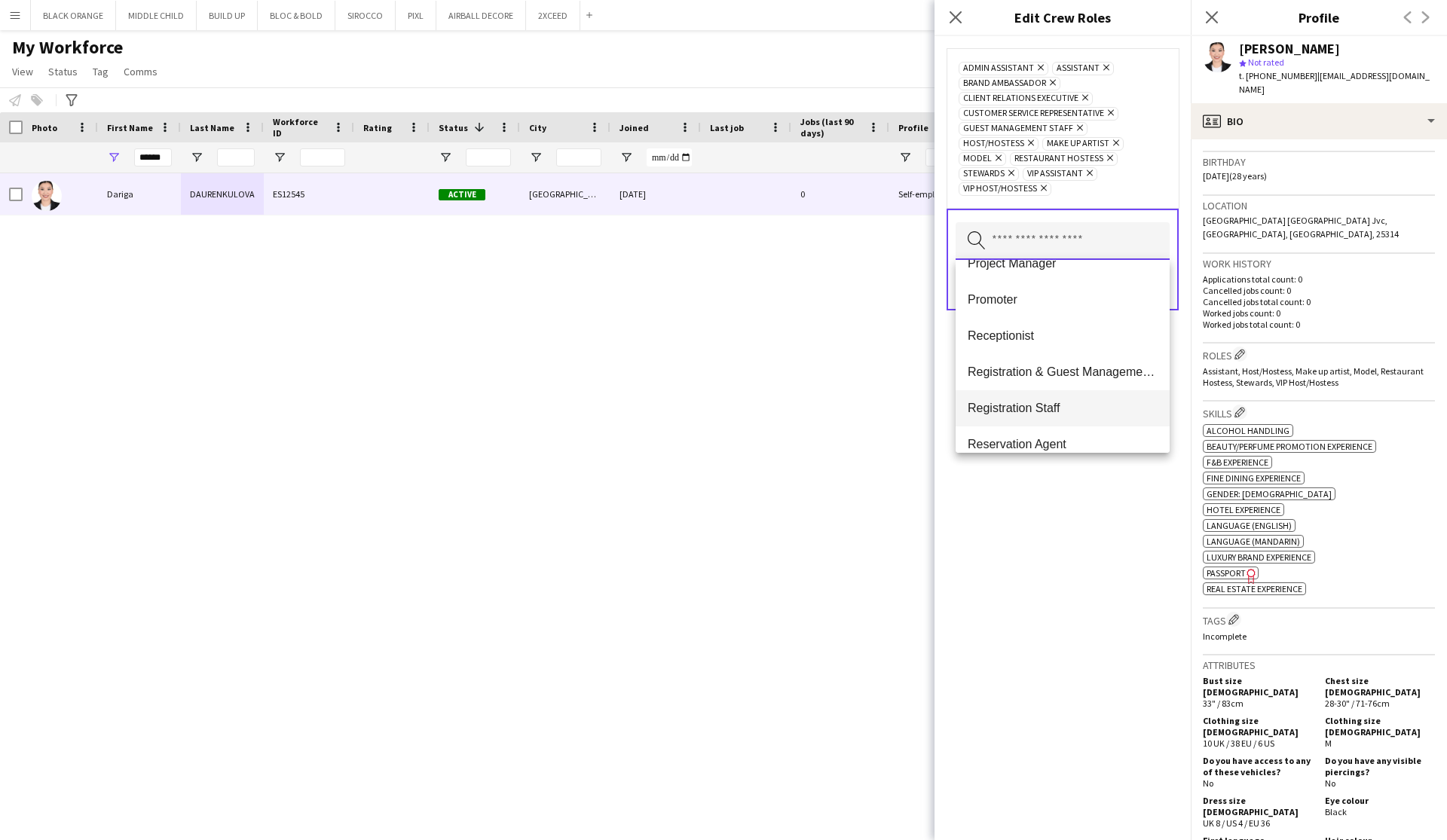
scroll to position [1825, 0]
click at [1014, 370] on span "Registration & Guest Management Coordinator" at bounding box center [1063, 374] width 190 height 14
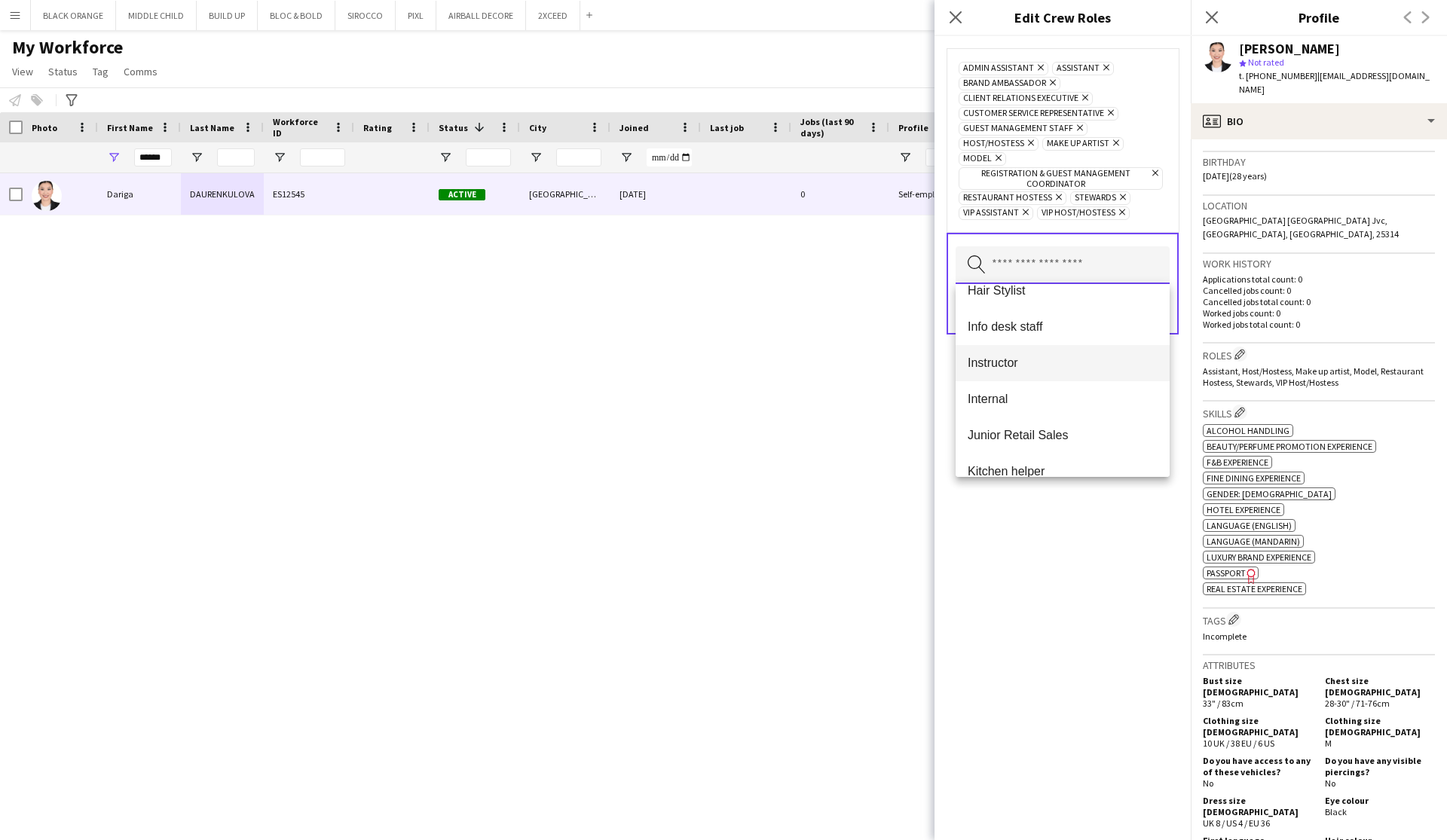
scroll to position [1066, 0]
click at [1011, 326] on span "Info desk staff" at bounding box center [1063, 326] width 190 height 14
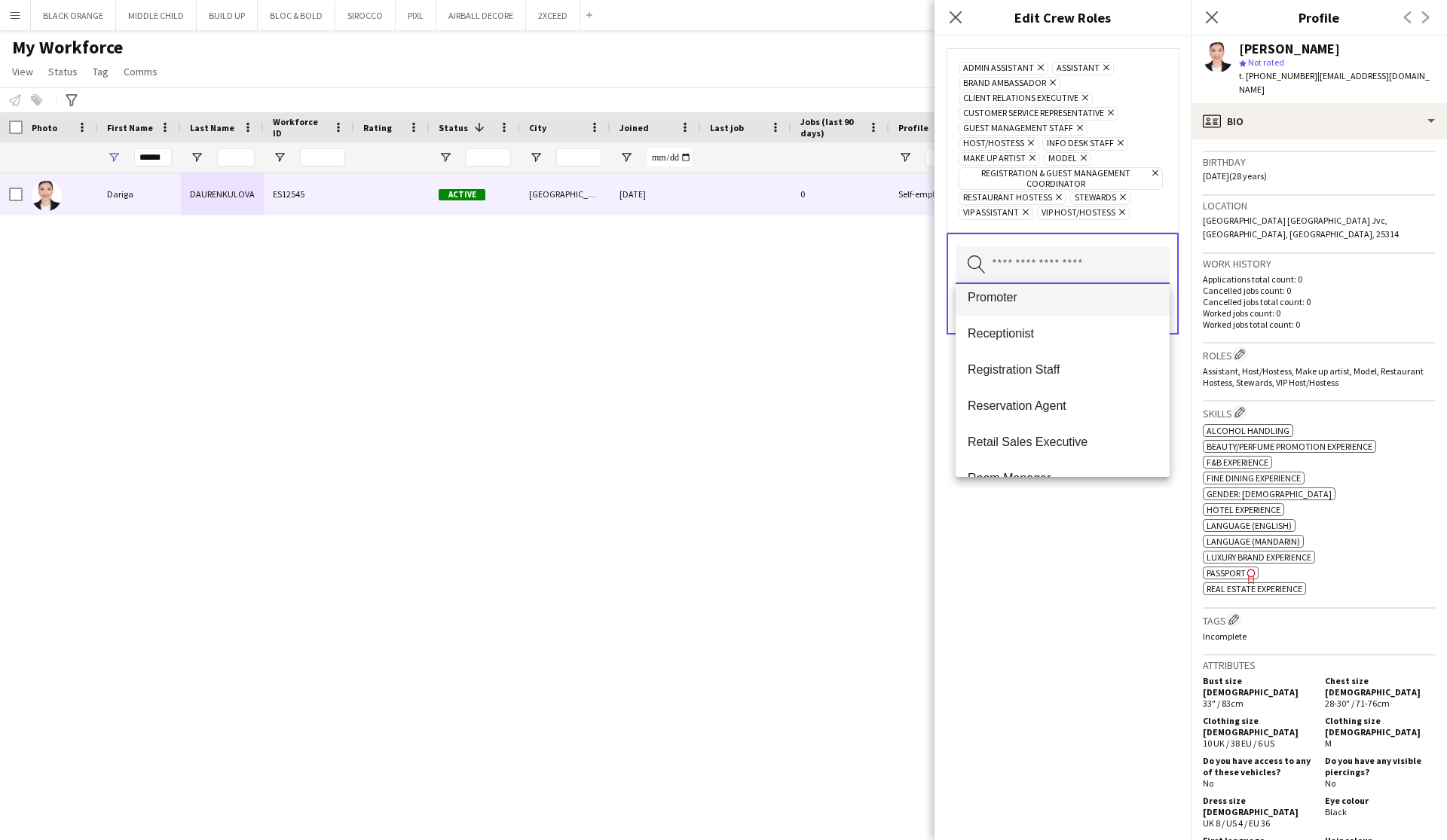
scroll to position [1823, 0]
click at [1011, 324] on span "Receptionist" at bounding box center [1063, 328] width 190 height 14
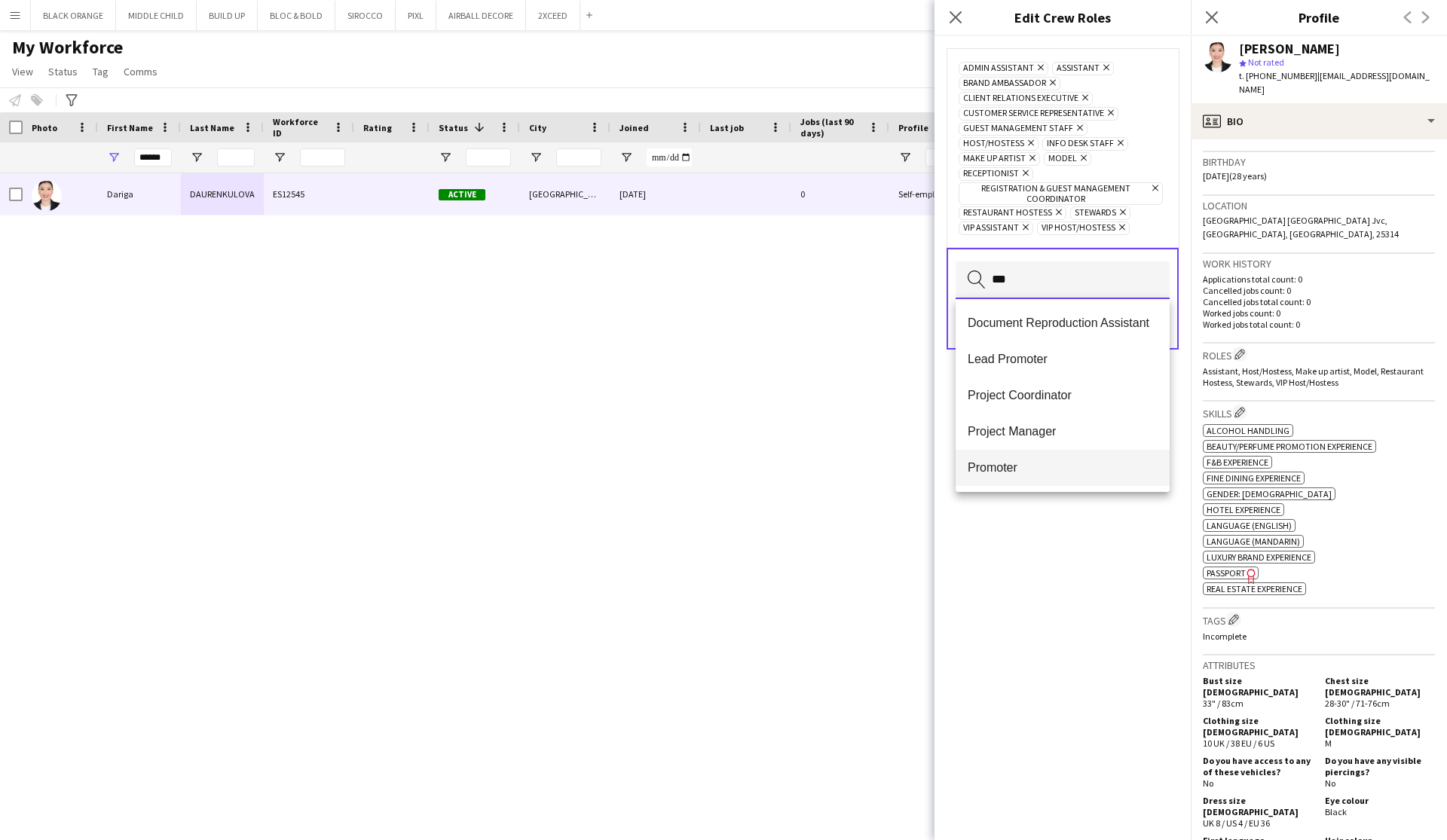
type input "***"
click at [997, 473] on span "Promoter" at bounding box center [1063, 467] width 190 height 14
type input "*"
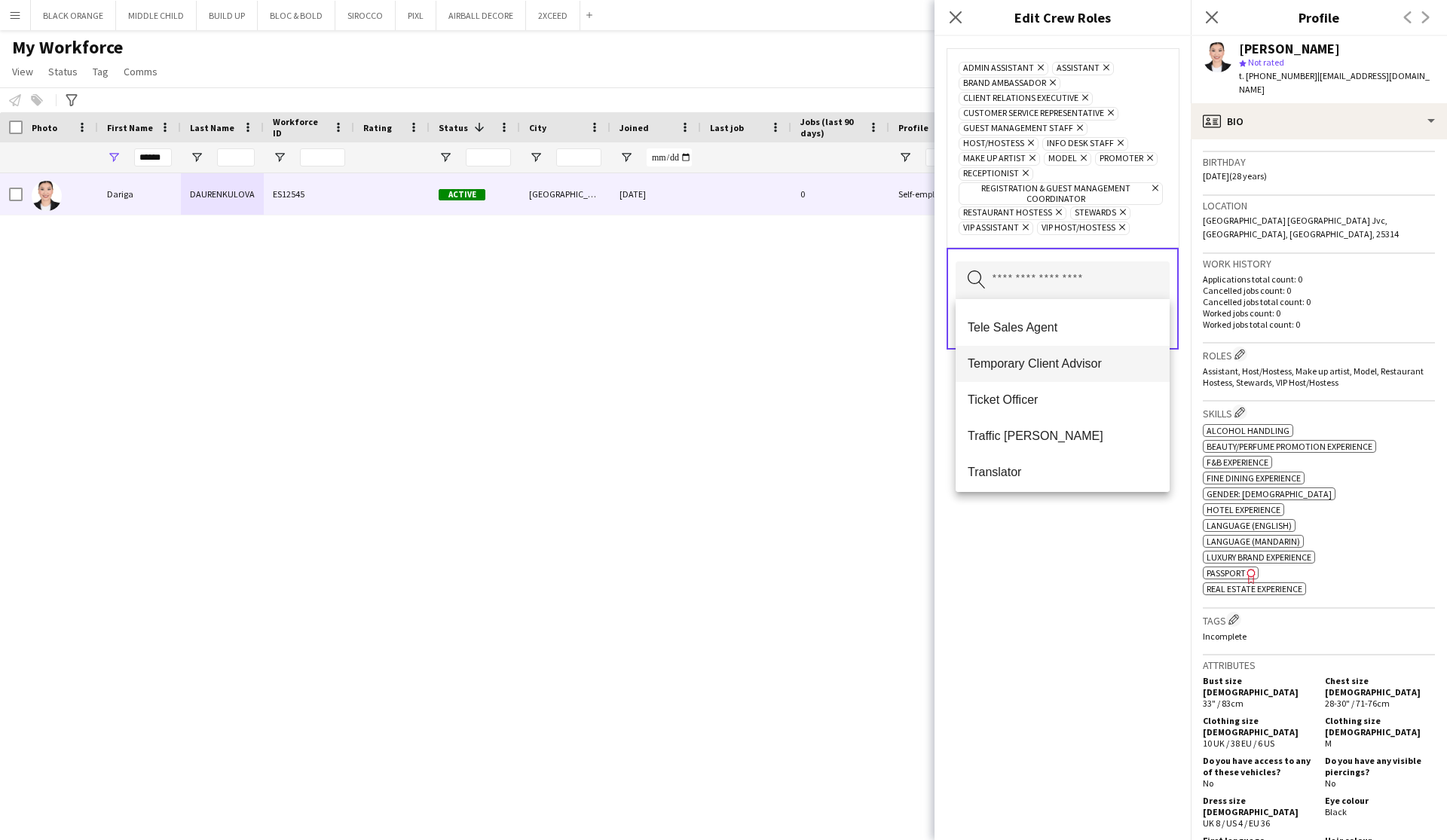
click at [1058, 366] on span "Temporary Client Advisor" at bounding box center [1063, 363] width 190 height 14
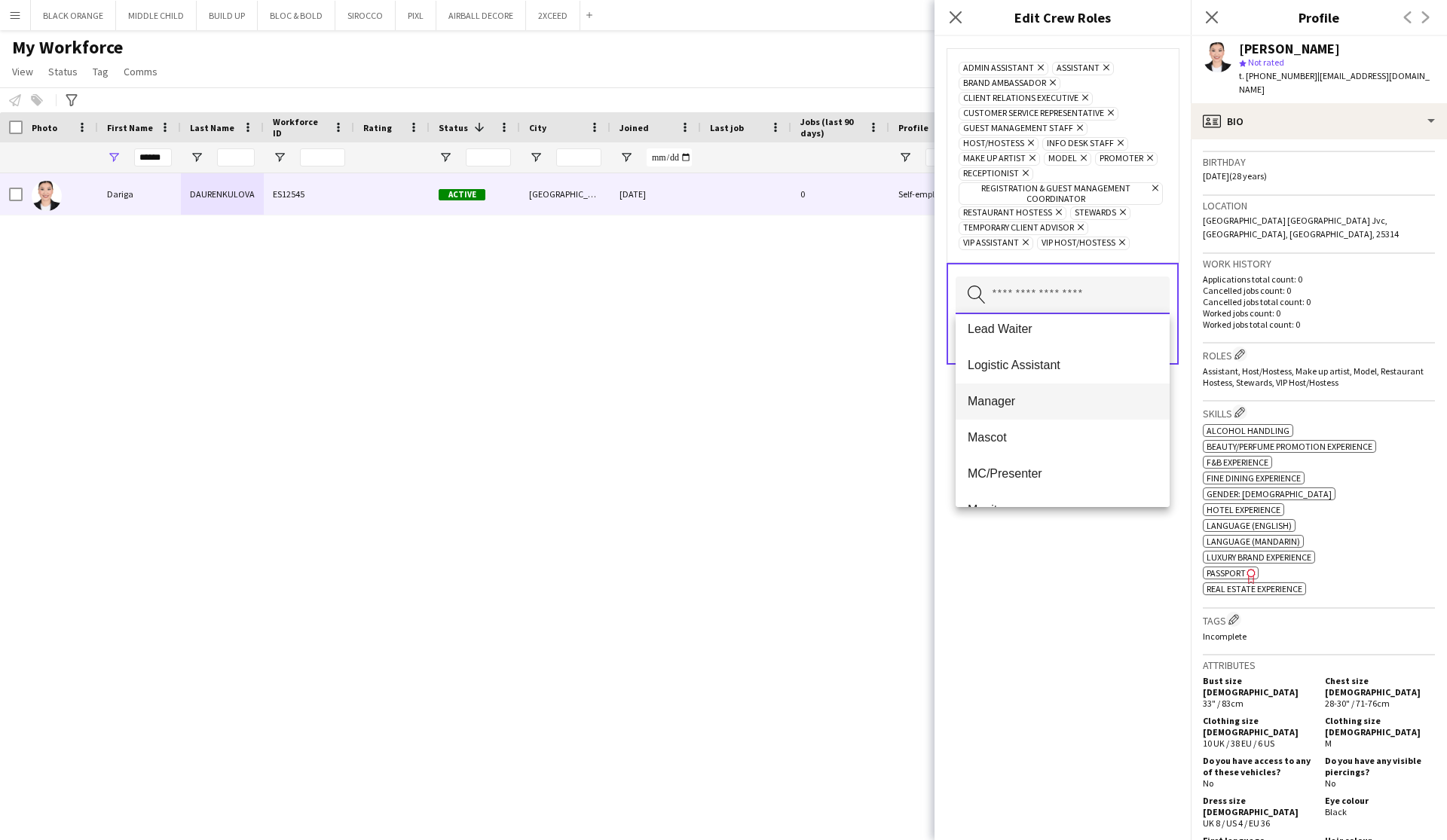
scroll to position [1453, 0]
click at [1005, 299] on input "text" at bounding box center [1063, 295] width 214 height 37
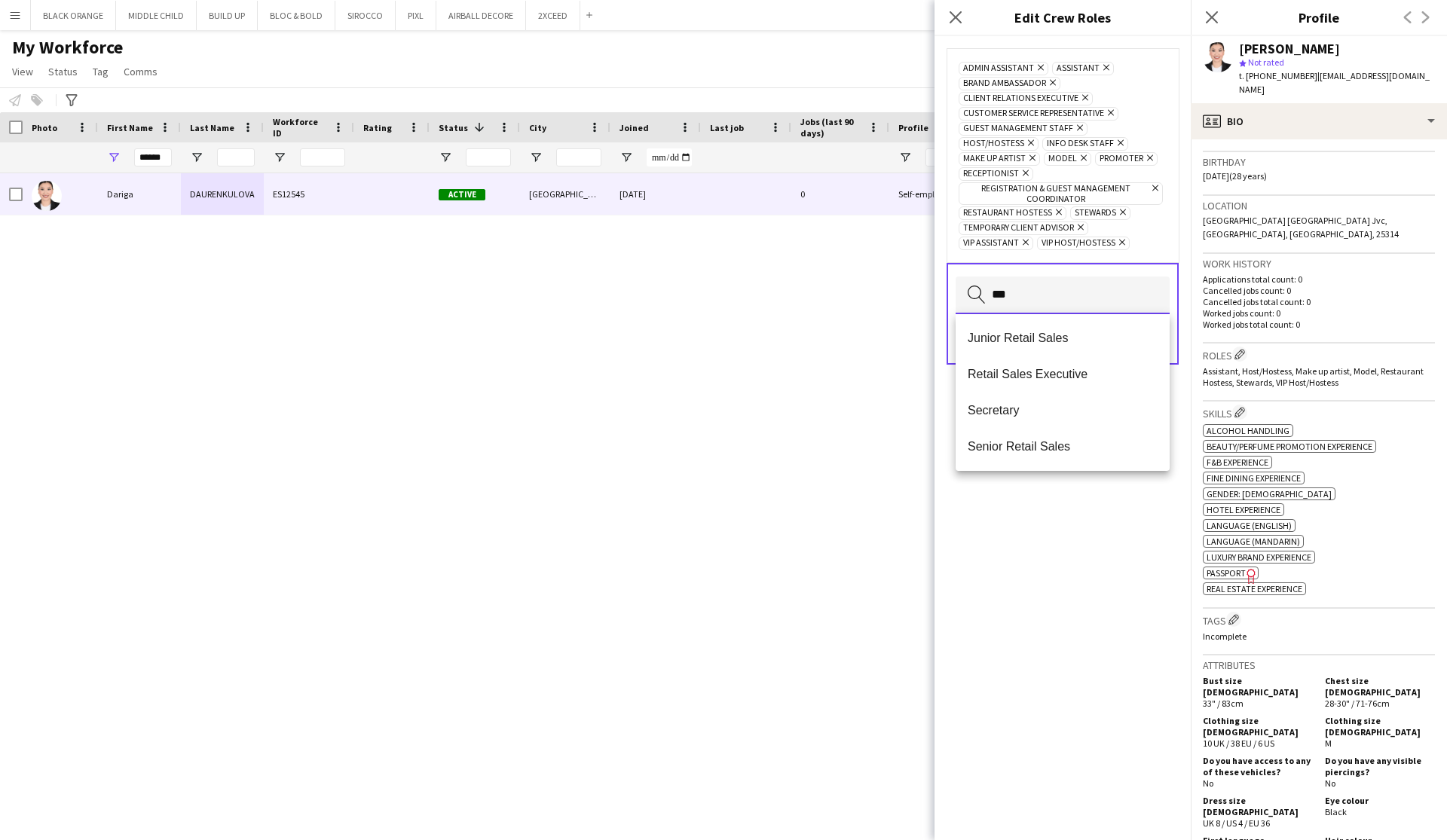
scroll to position [0, 0]
type input "***"
click at [1106, 708] on div "Admin Assistant Remove Assistant Remove Brand Ambassador Remove Client Relation…" at bounding box center [1063, 438] width 256 height 804
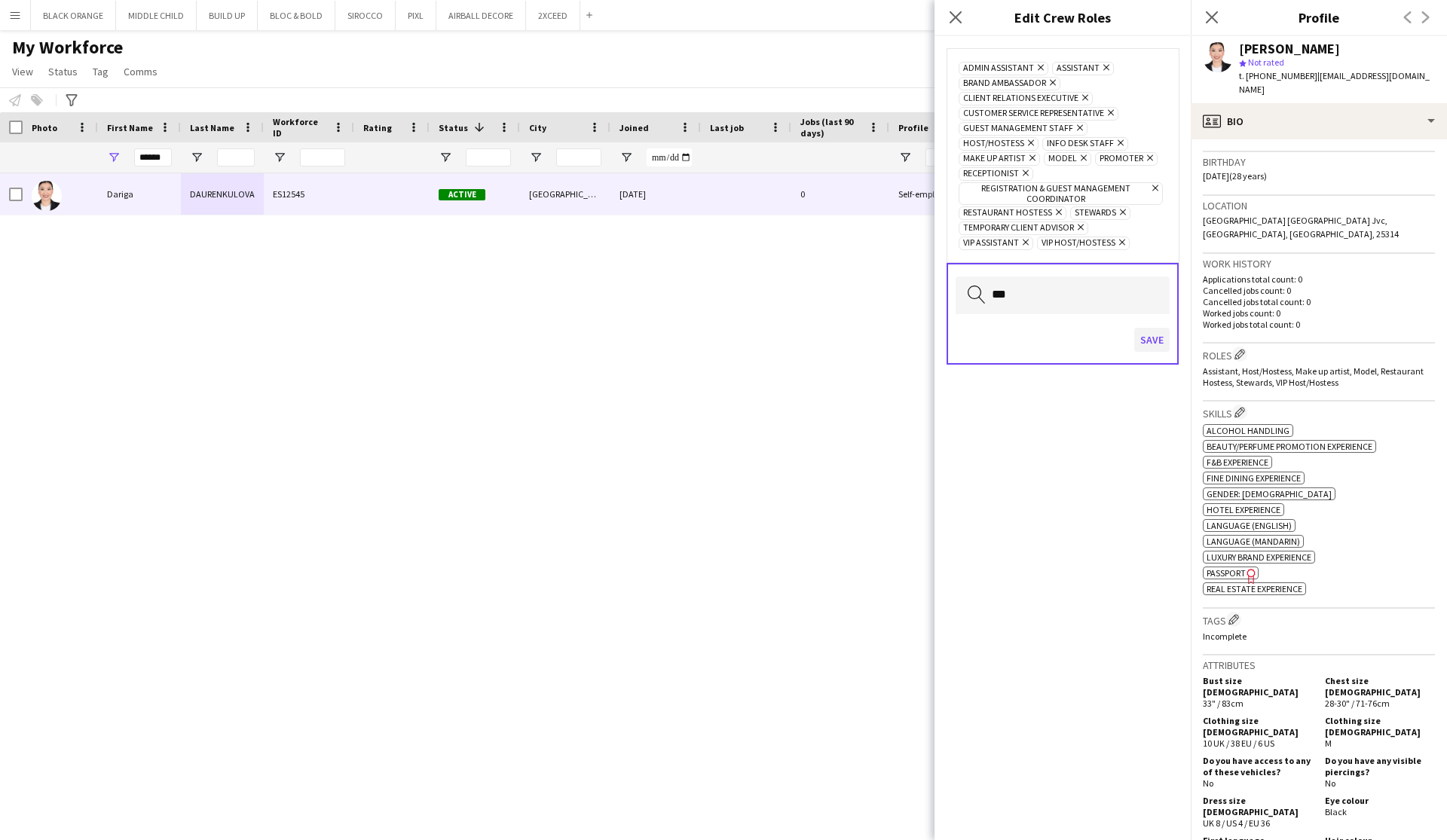
click at [1148, 341] on button "Save" at bounding box center [1152, 339] width 36 height 24
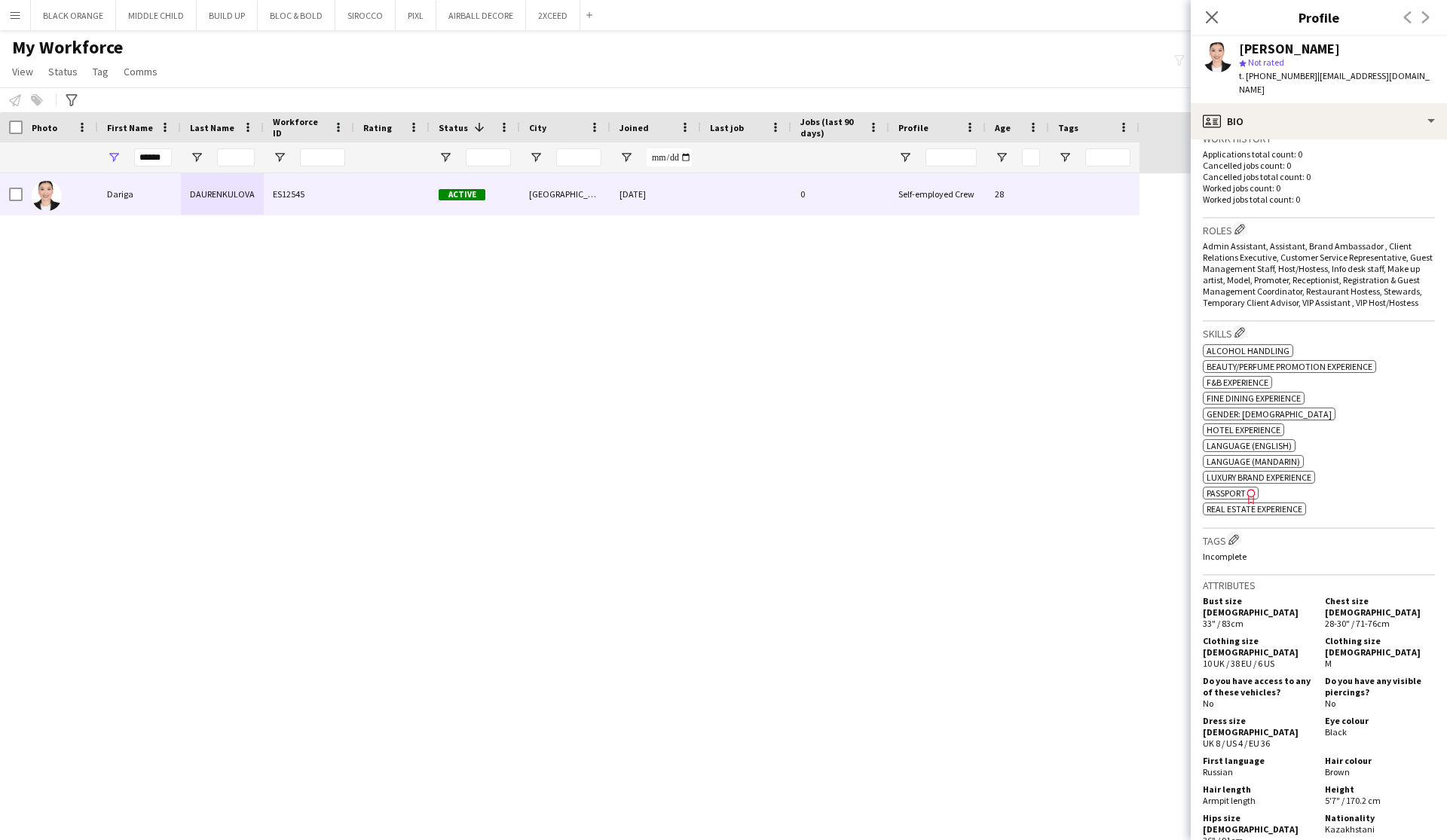
scroll to position [394, 0]
click at [1231, 534] on app-icon "Edit crew company tags" at bounding box center [1233, 539] width 10 height 10
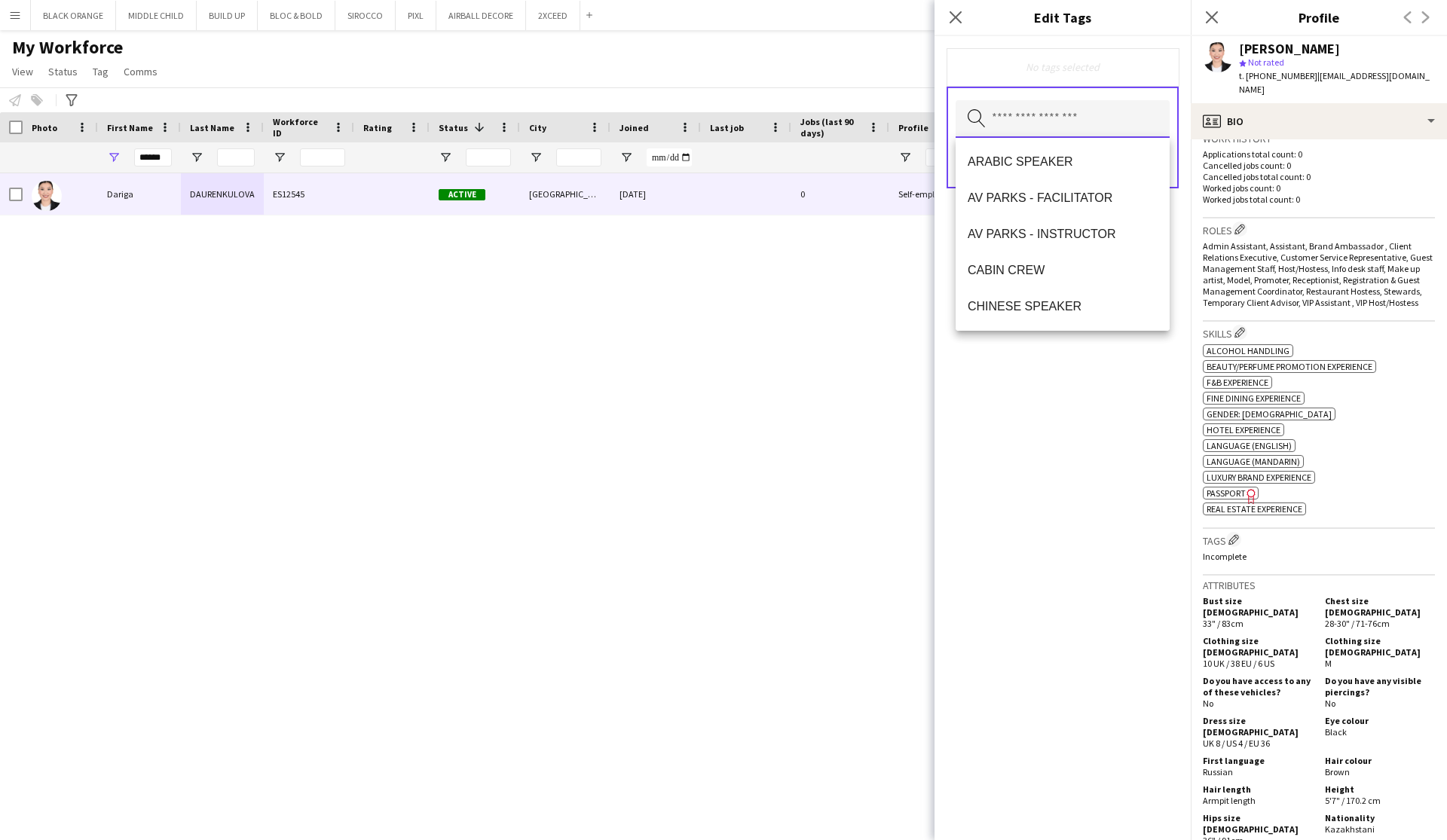
click at [1060, 109] on input "text" at bounding box center [1063, 119] width 214 height 37
click at [1011, 270] on span "CABIN CREW" at bounding box center [1063, 270] width 190 height 14
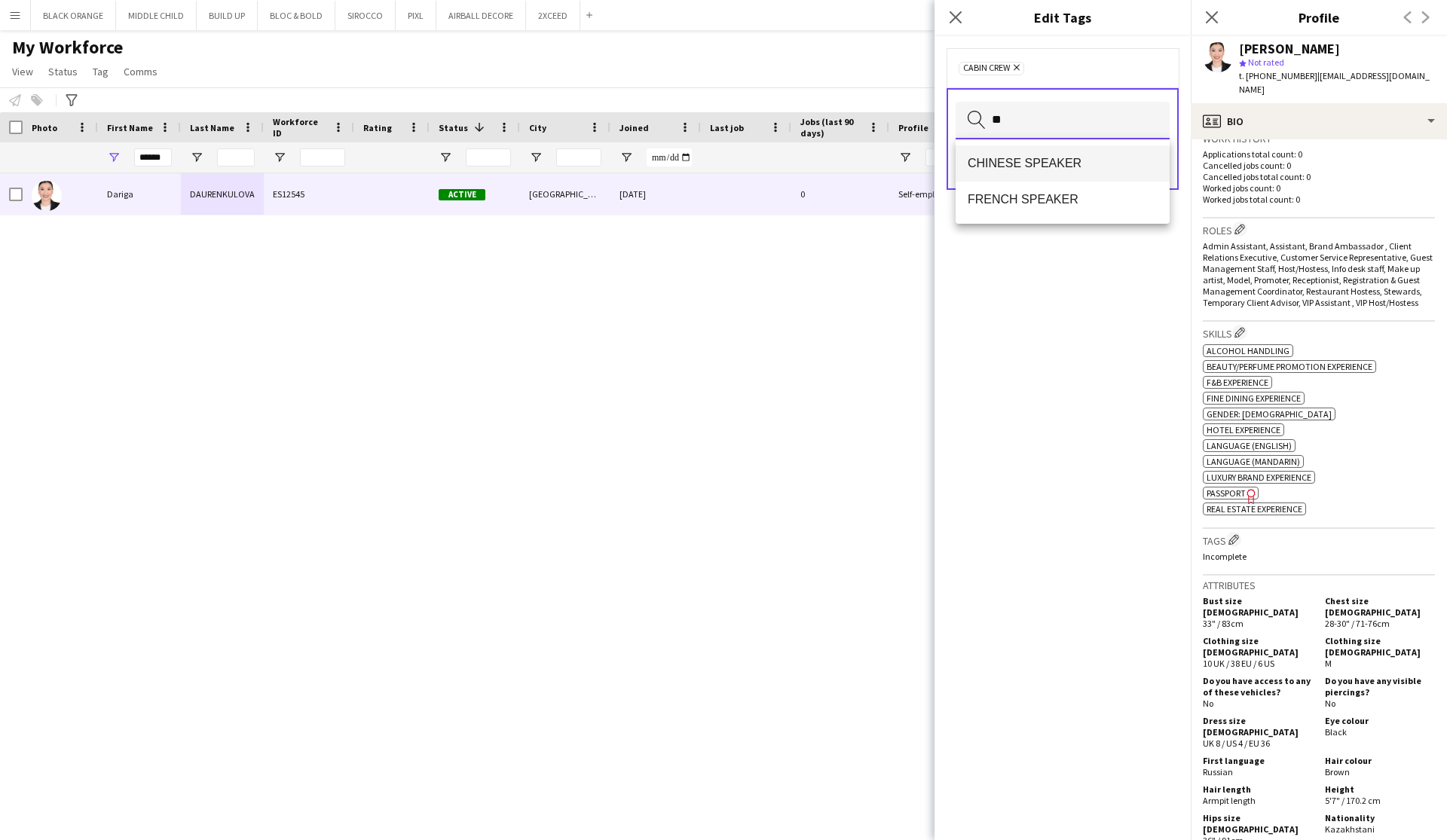
type input "**"
click at [1020, 165] on span "CHINESE SPEAKER" at bounding box center [1063, 163] width 190 height 14
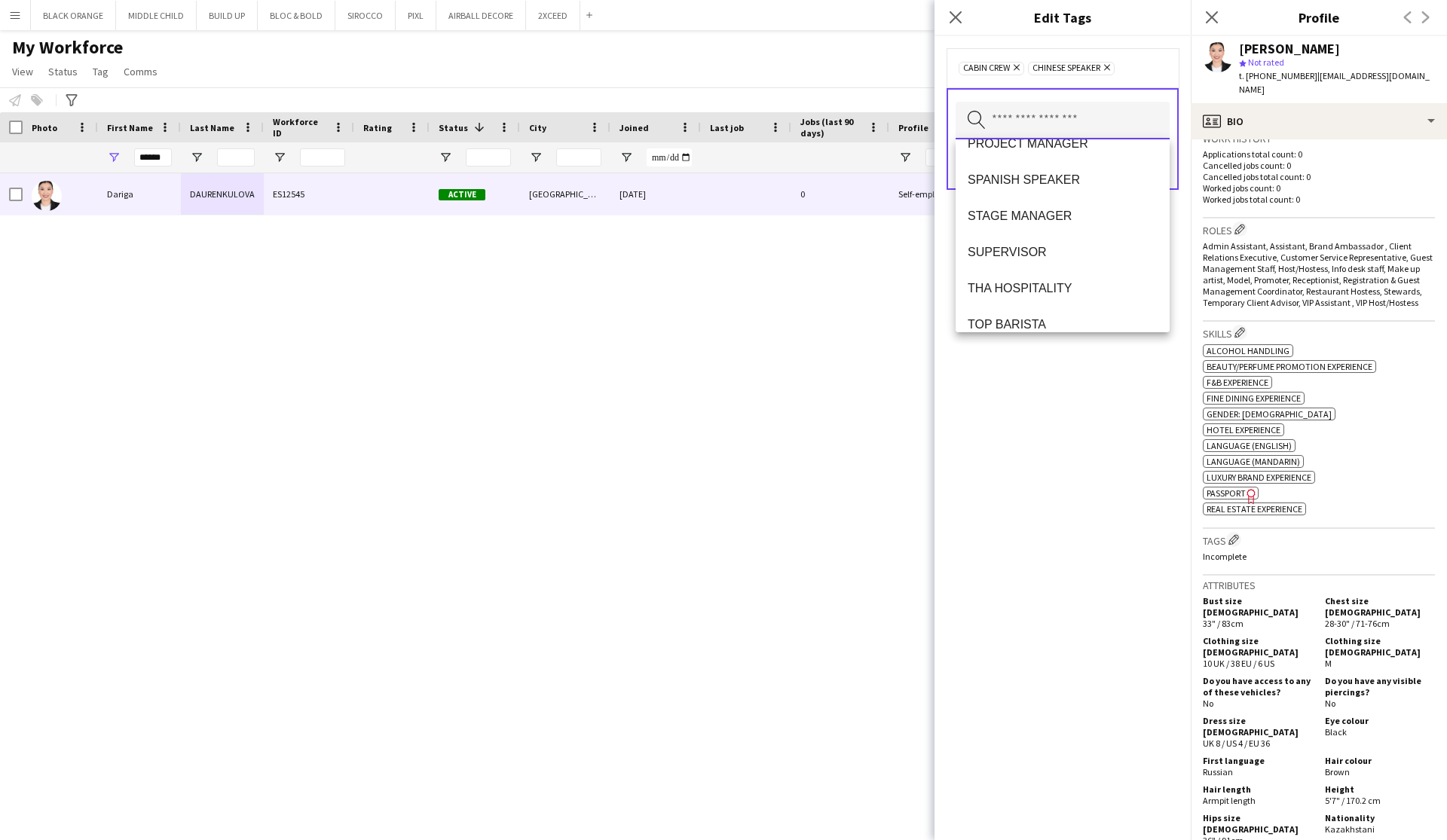
scroll to position [1112, 0]
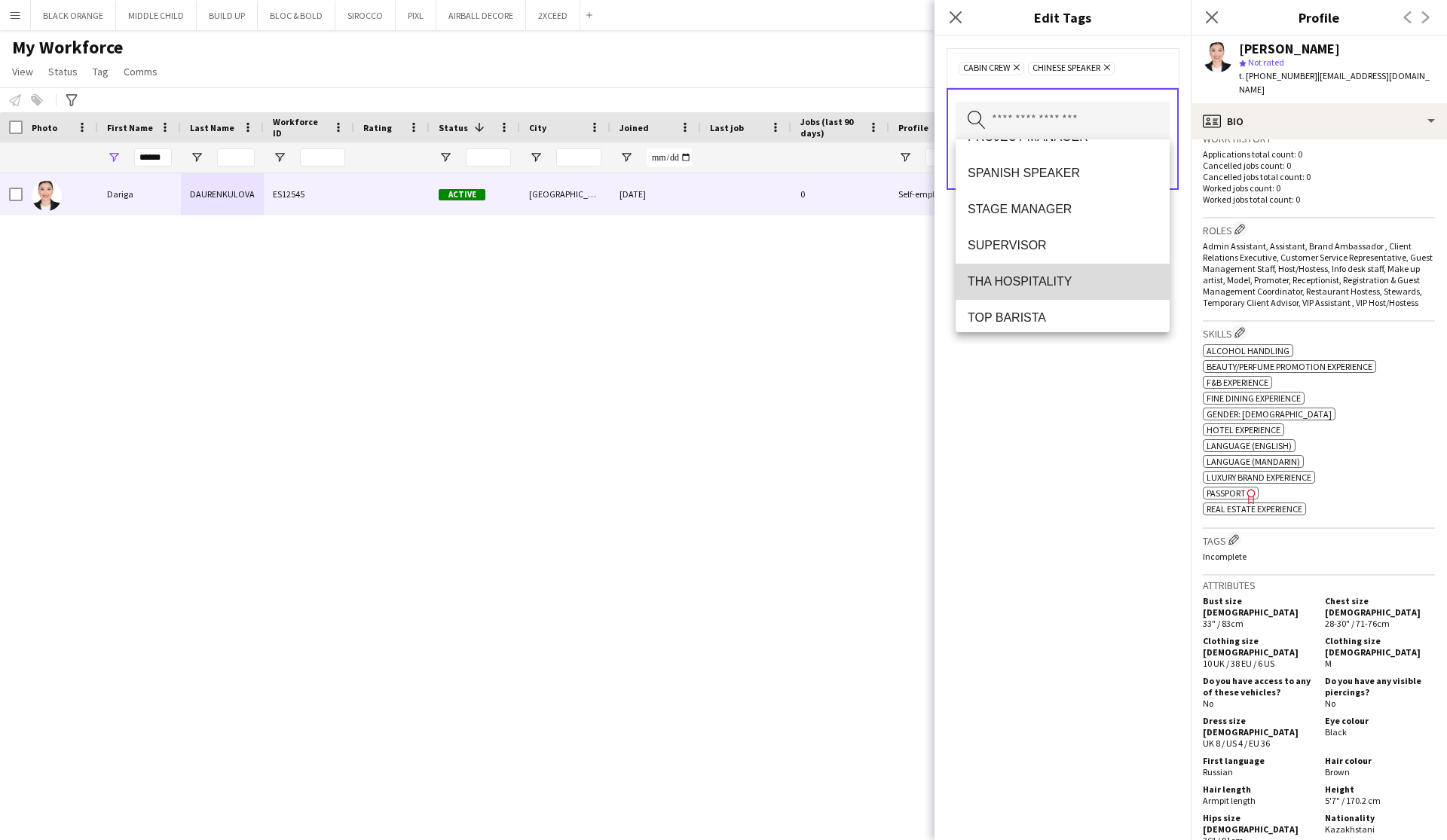
click at [1047, 278] on span "THA HOSPITALITY" at bounding box center [1063, 281] width 190 height 14
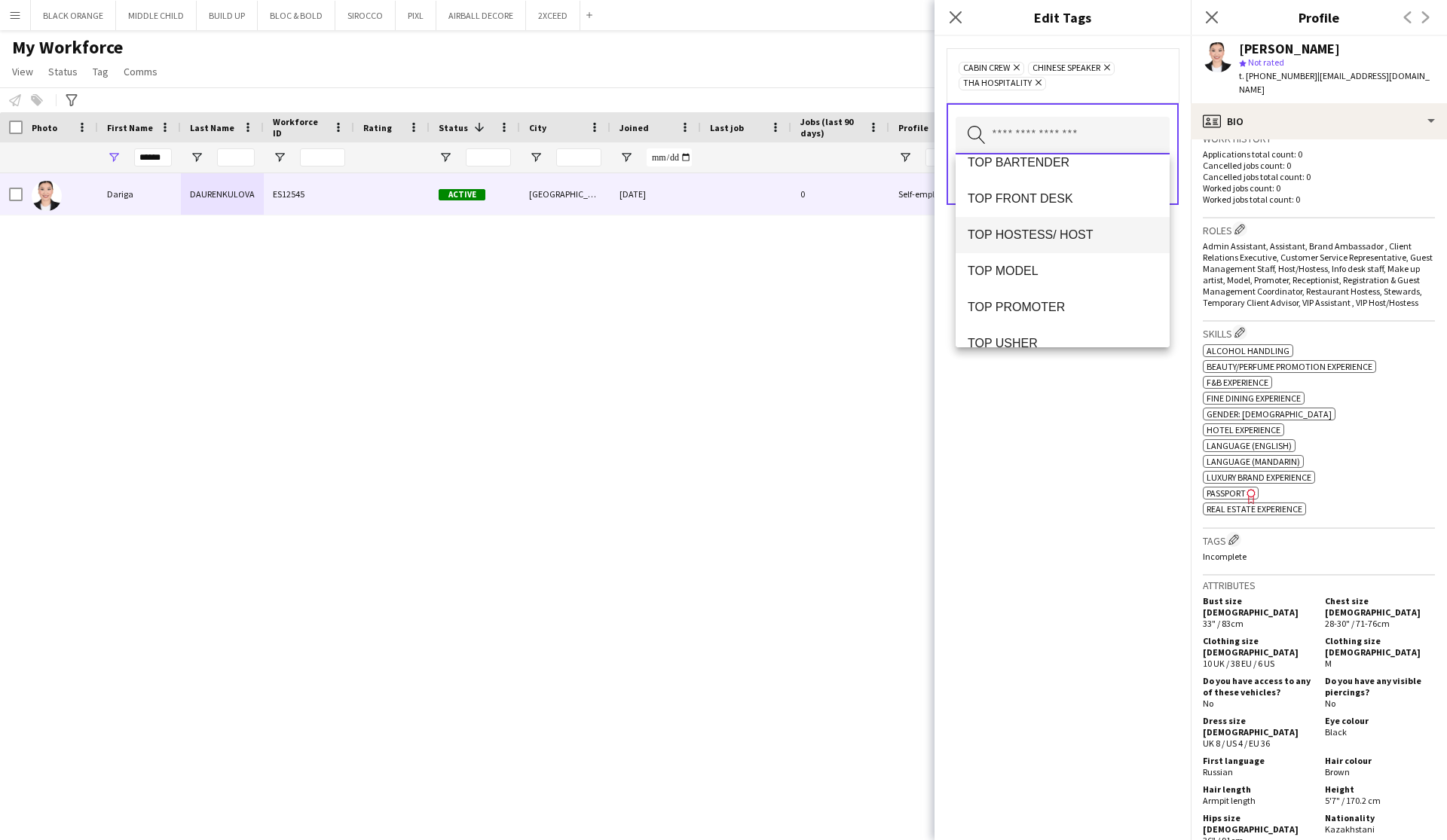
scroll to position [1283, 0]
click at [1058, 238] on span "TOP HOSTESS/ HOST" at bounding box center [1063, 232] width 190 height 14
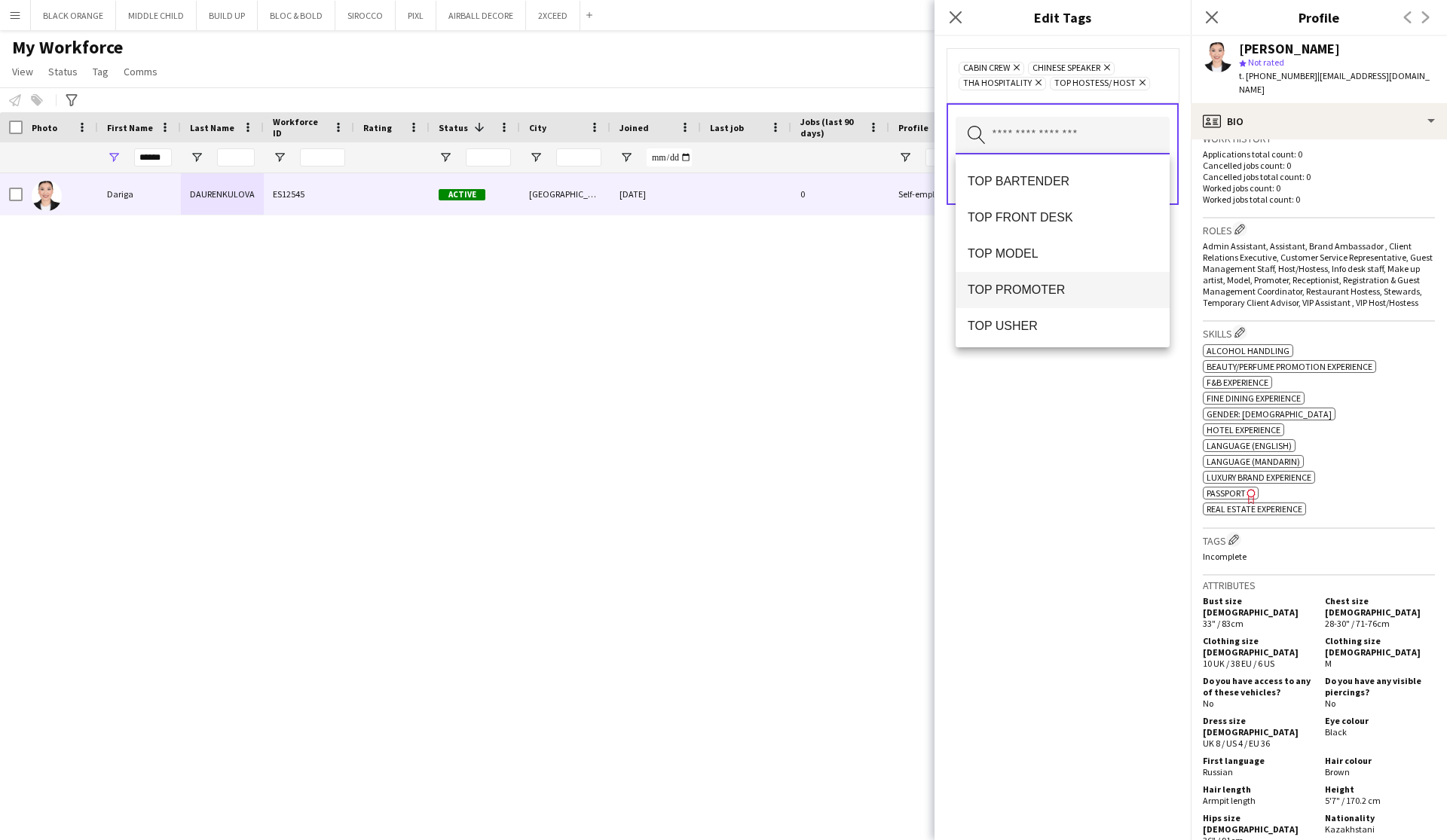
scroll to position [1264, 0]
click at [1038, 290] on span "TOP PROMOTER" at bounding box center [1063, 288] width 190 height 14
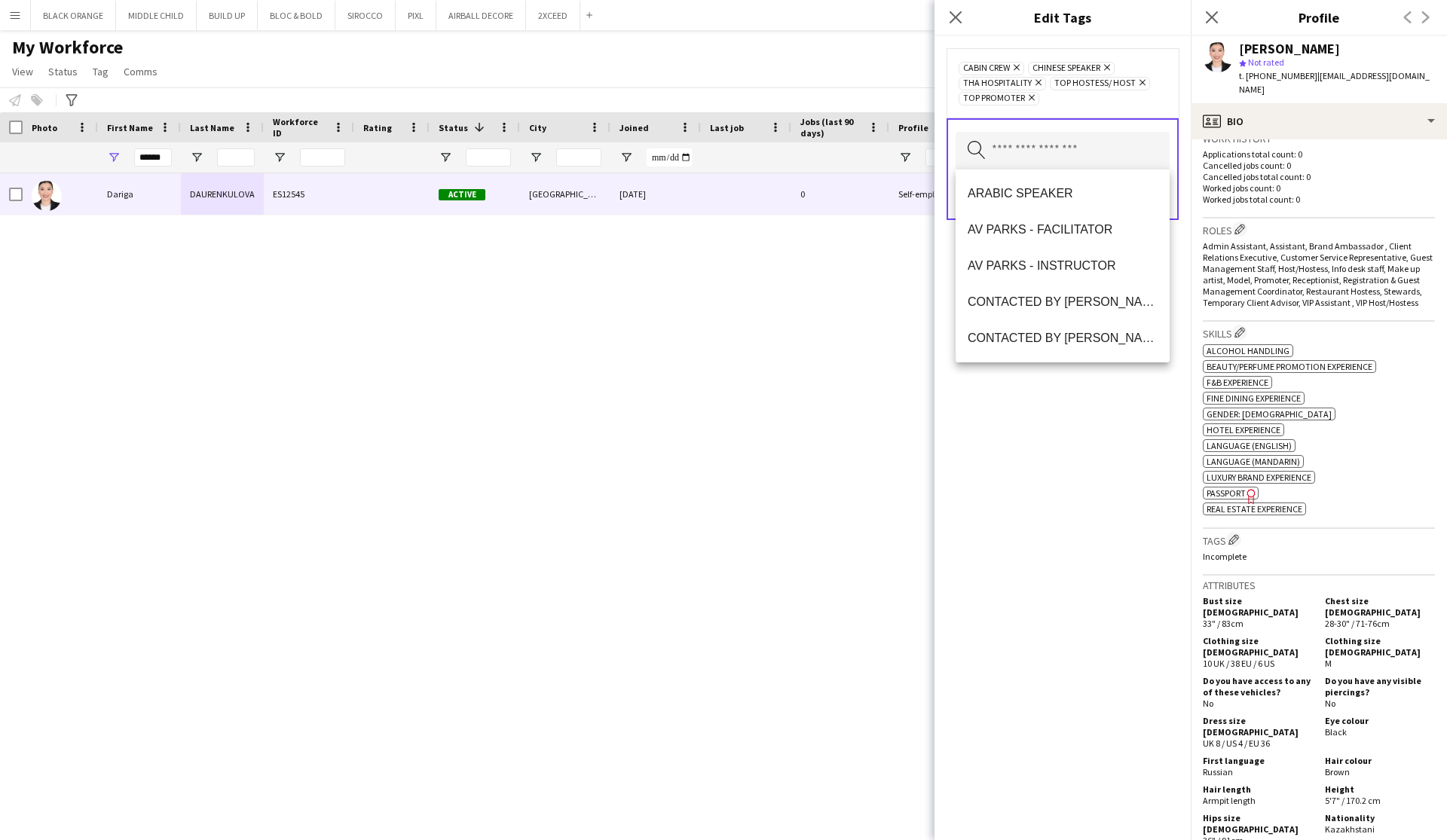
click at [1138, 568] on div "CABIN CREW Remove CHINESE SPEAKER Remove THA HOSPITALITY Remove TOP HOSTESS/ HO…" at bounding box center [1063, 438] width 256 height 804
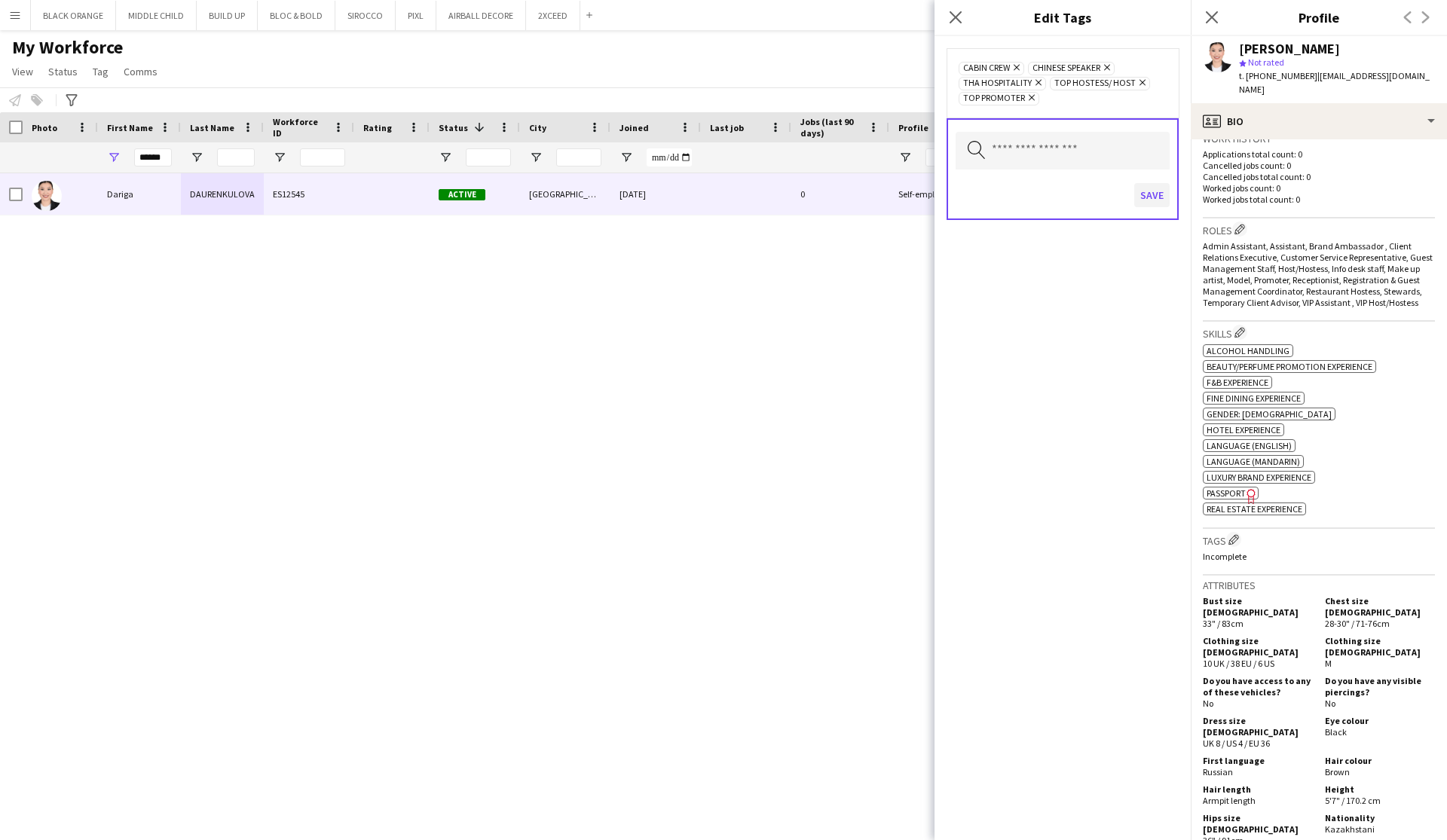
click at [1150, 197] on button "Save" at bounding box center [1152, 195] width 36 height 24
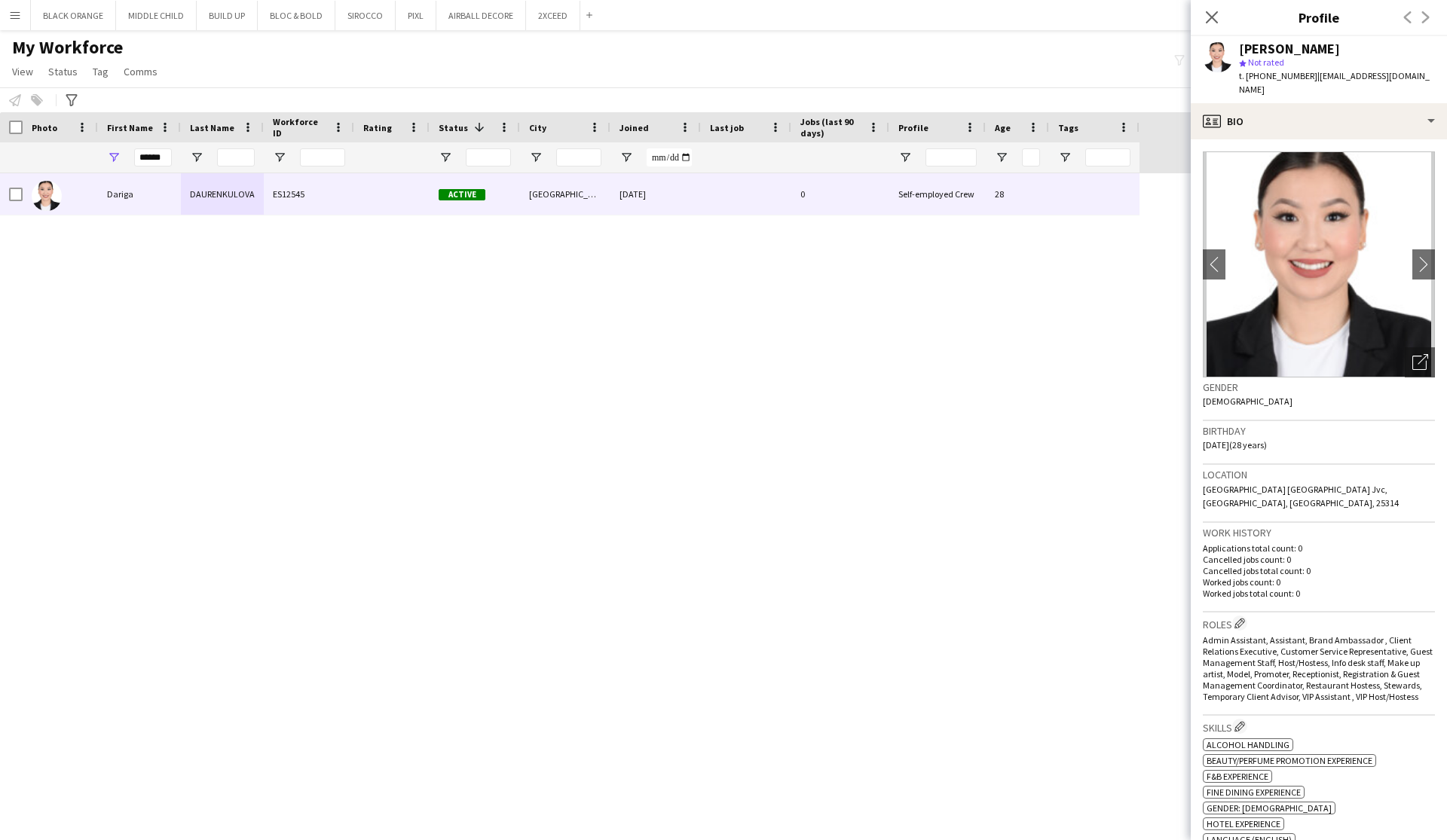
scroll to position [0, 0]
click at [1208, 18] on icon "Close pop-in" at bounding box center [1211, 17] width 14 height 14
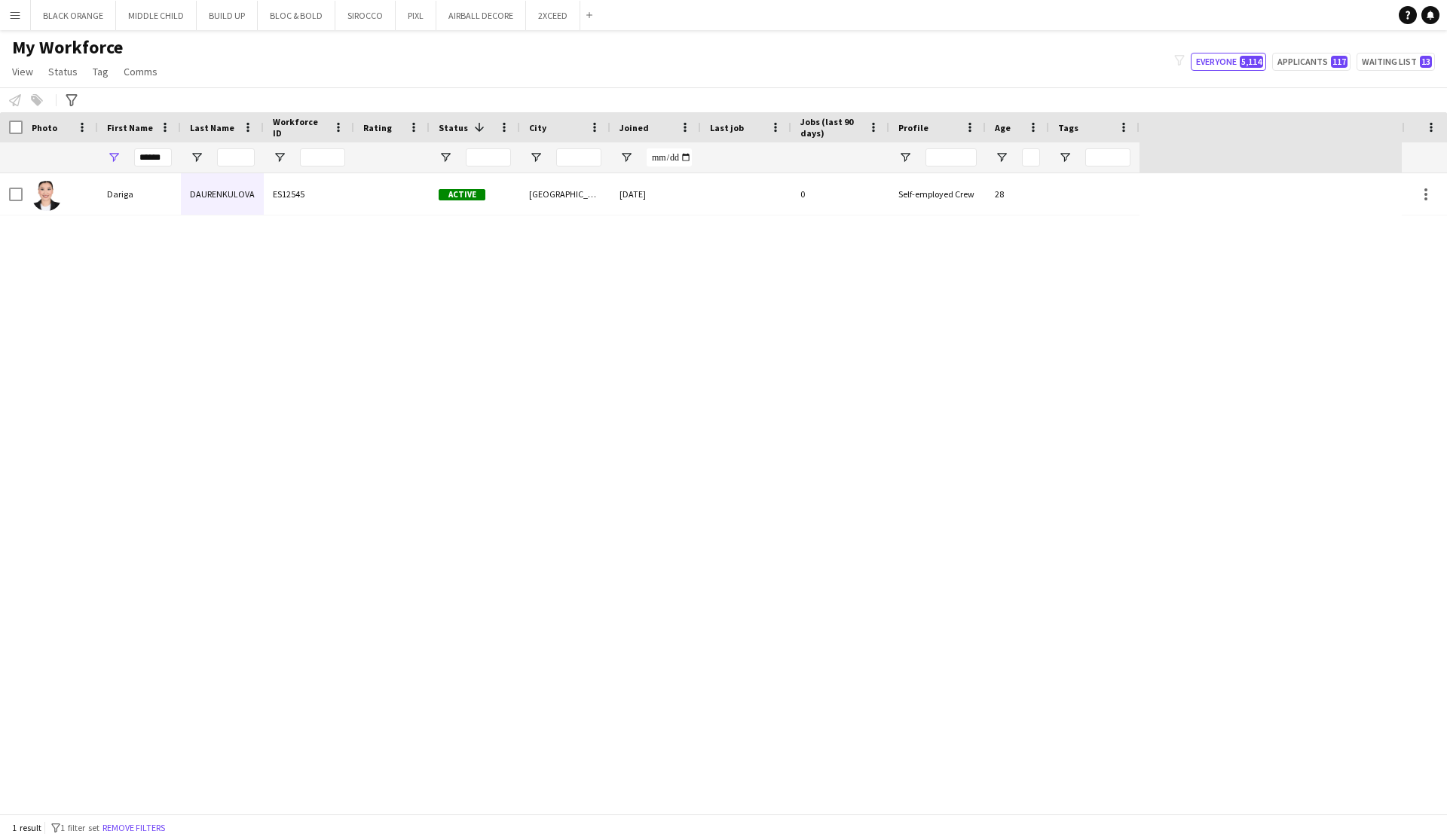
click at [1024, 400] on div "Dariga DAURENKULOVA ES12545 Active Dubai 01-10-2025 0 Self-employed Crew 28" at bounding box center [700, 493] width 1401 height 641
click at [152, 152] on input "******" at bounding box center [153, 157] width 37 height 18
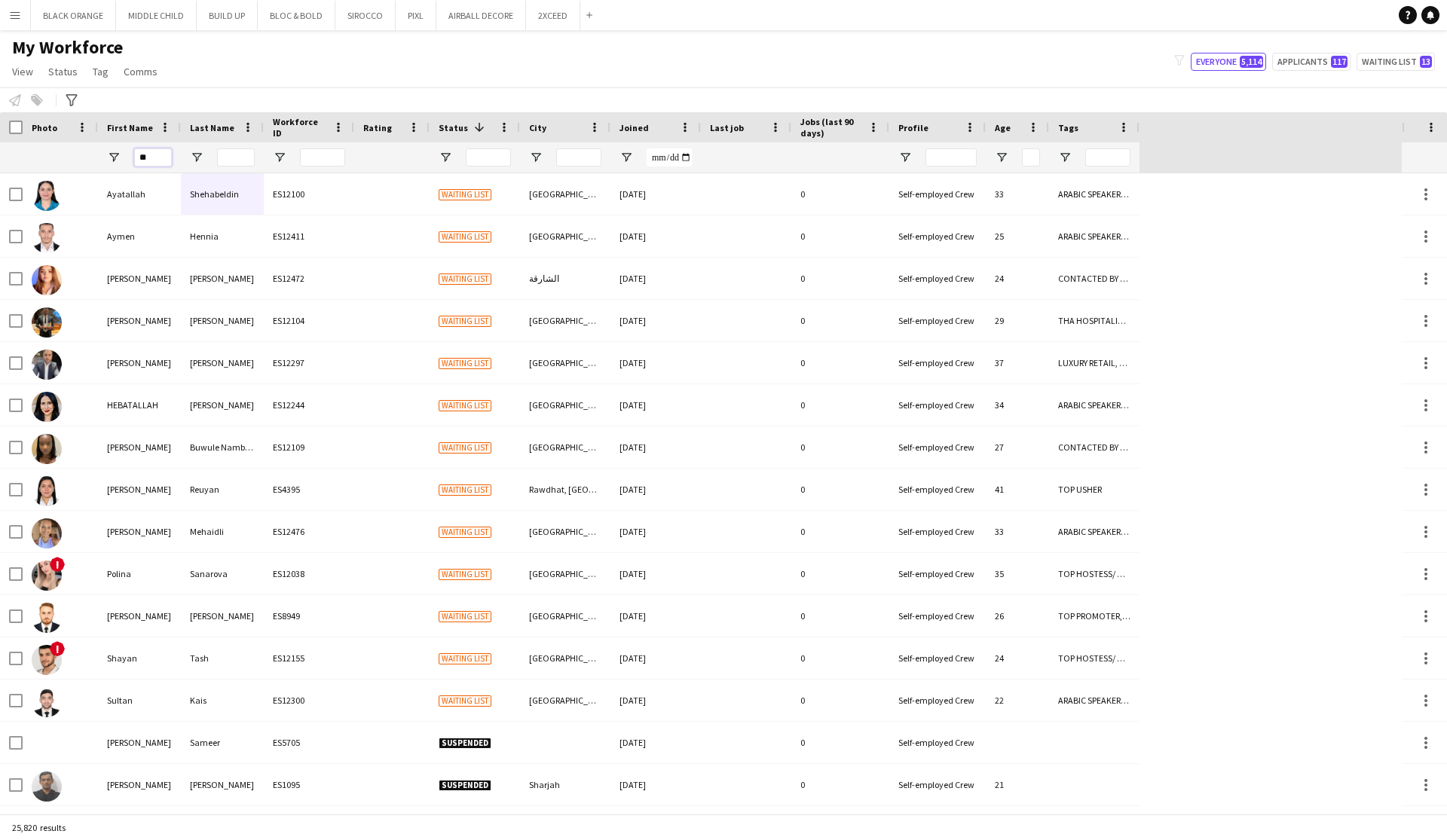
type input "*"
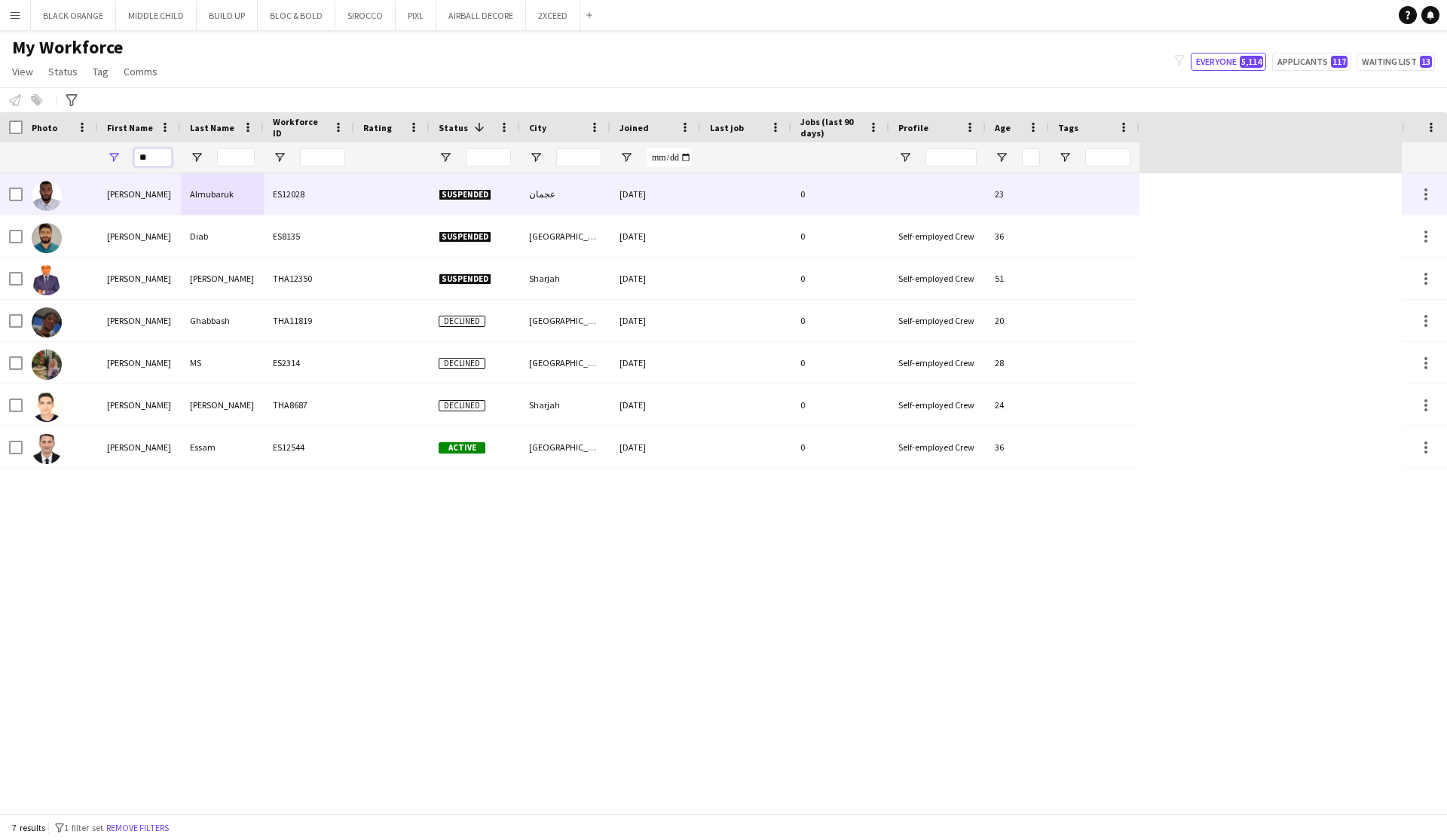
type input "*"
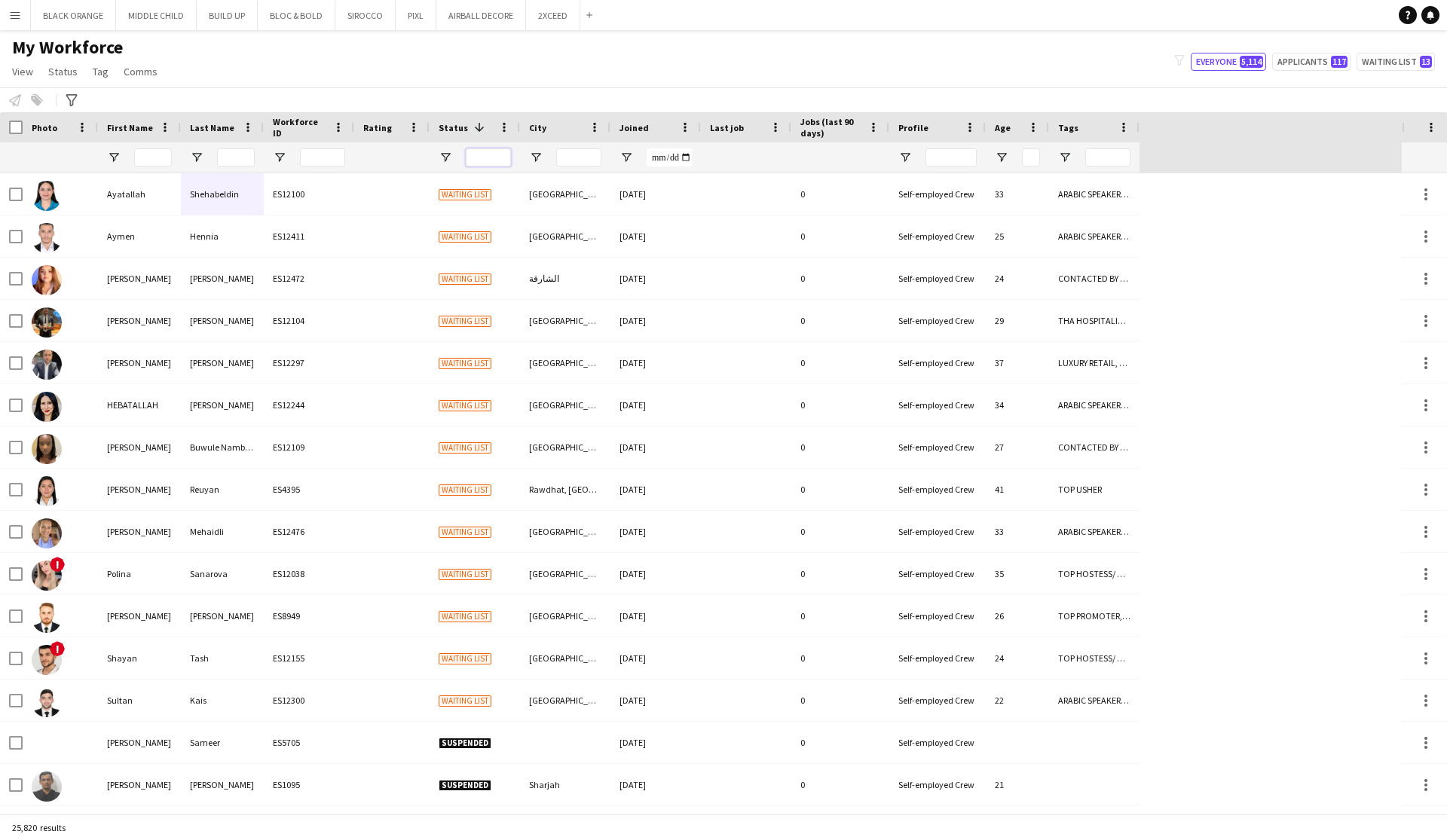
click at [485, 154] on input "Status Filter Input" at bounding box center [488, 157] width 45 height 18
click at [458, 131] on span "Status" at bounding box center [453, 127] width 30 height 11
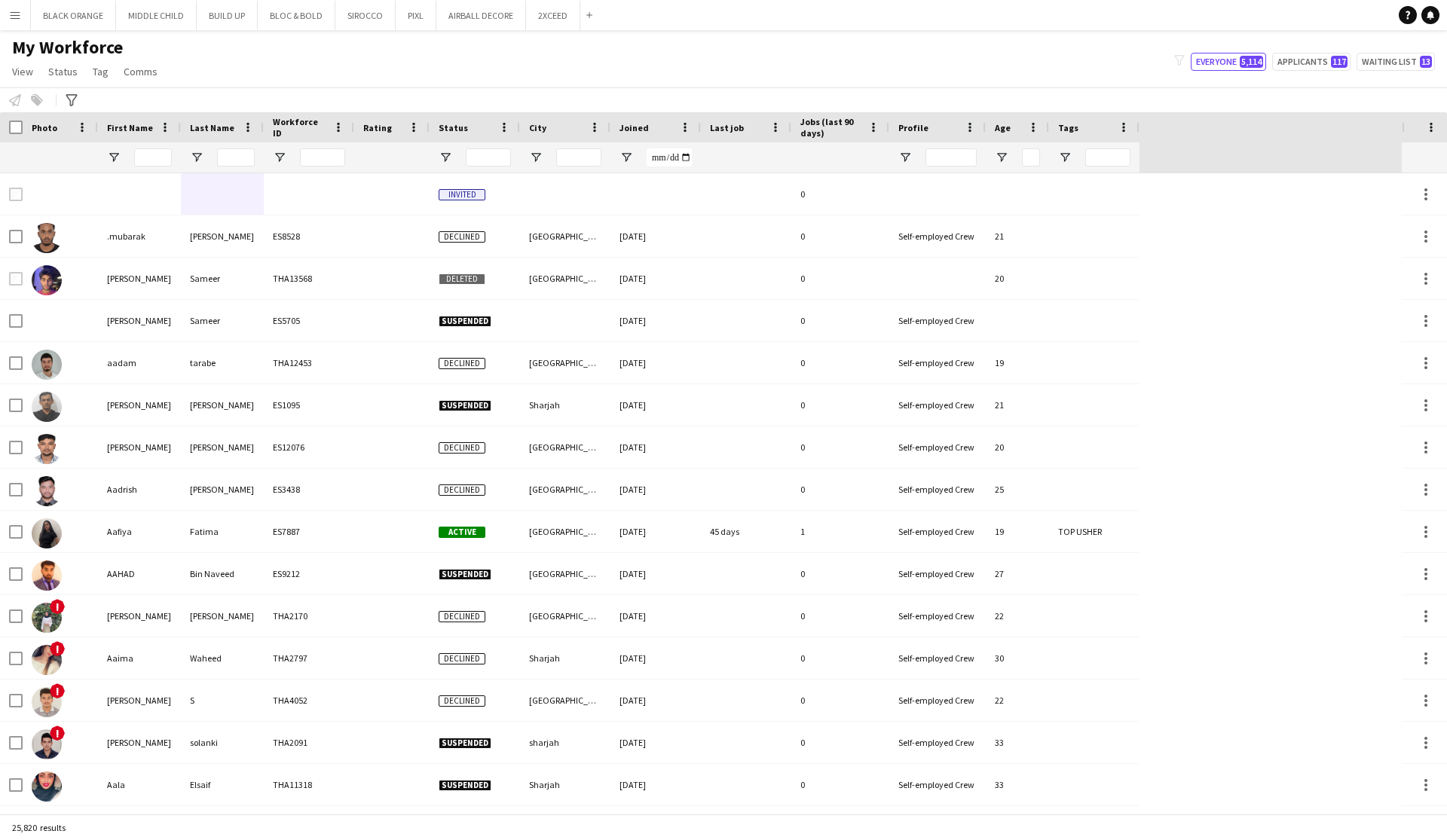
click at [461, 125] on span "Status" at bounding box center [453, 127] width 30 height 11
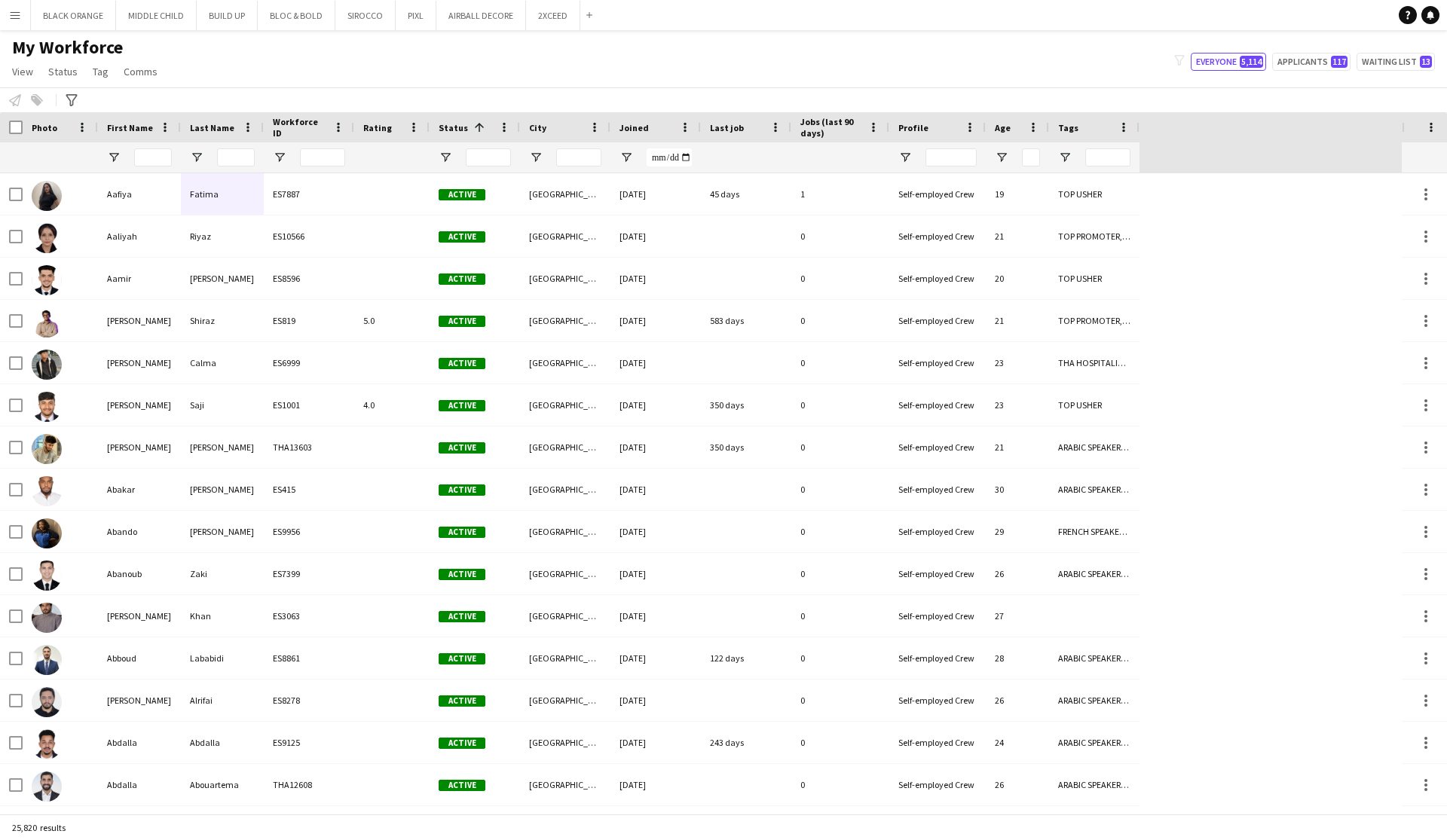
click at [14, 18] on app-icon "Menu" at bounding box center [15, 15] width 12 height 12
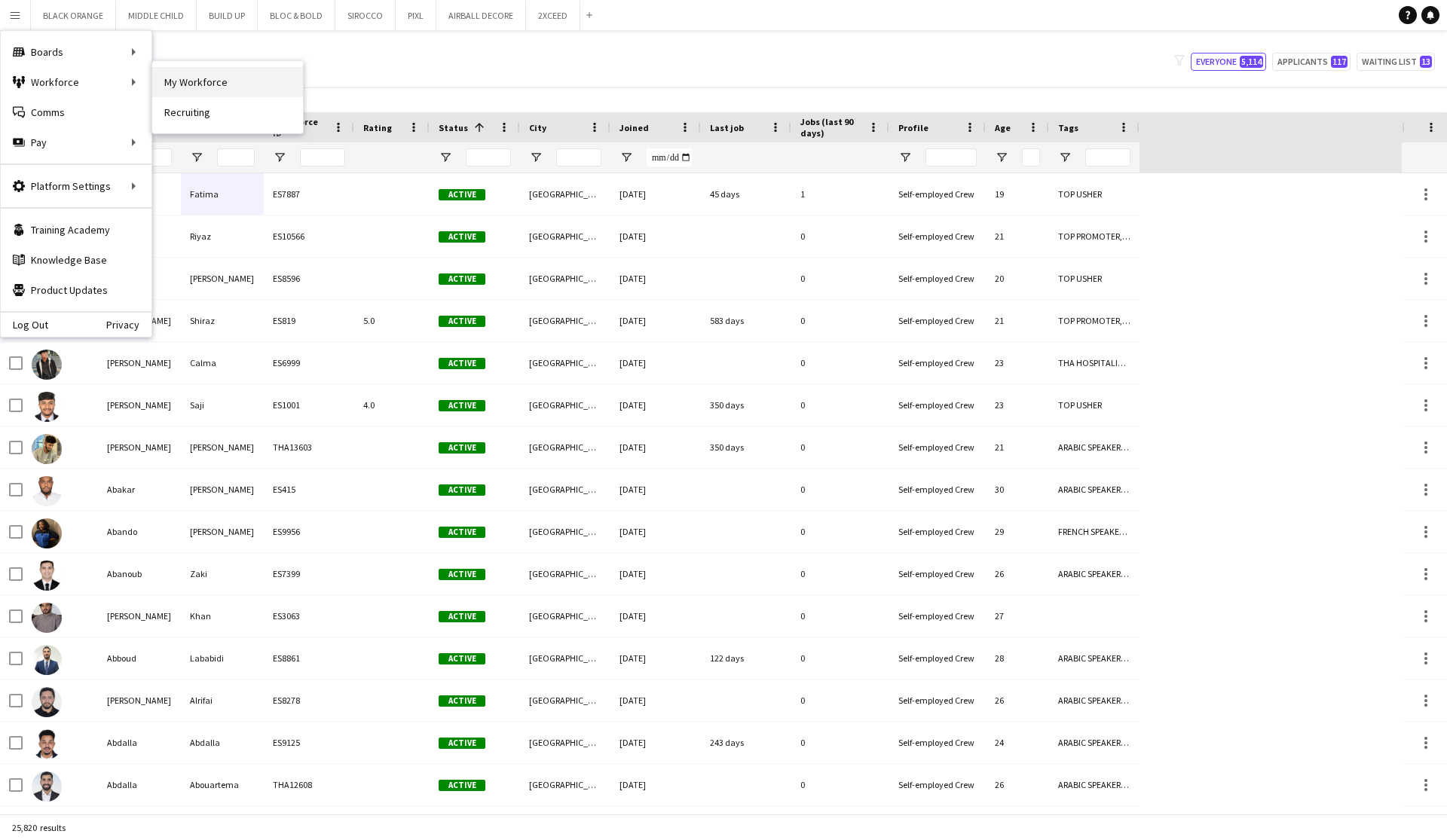
click at [175, 80] on link "My Workforce" at bounding box center [227, 82] width 151 height 31
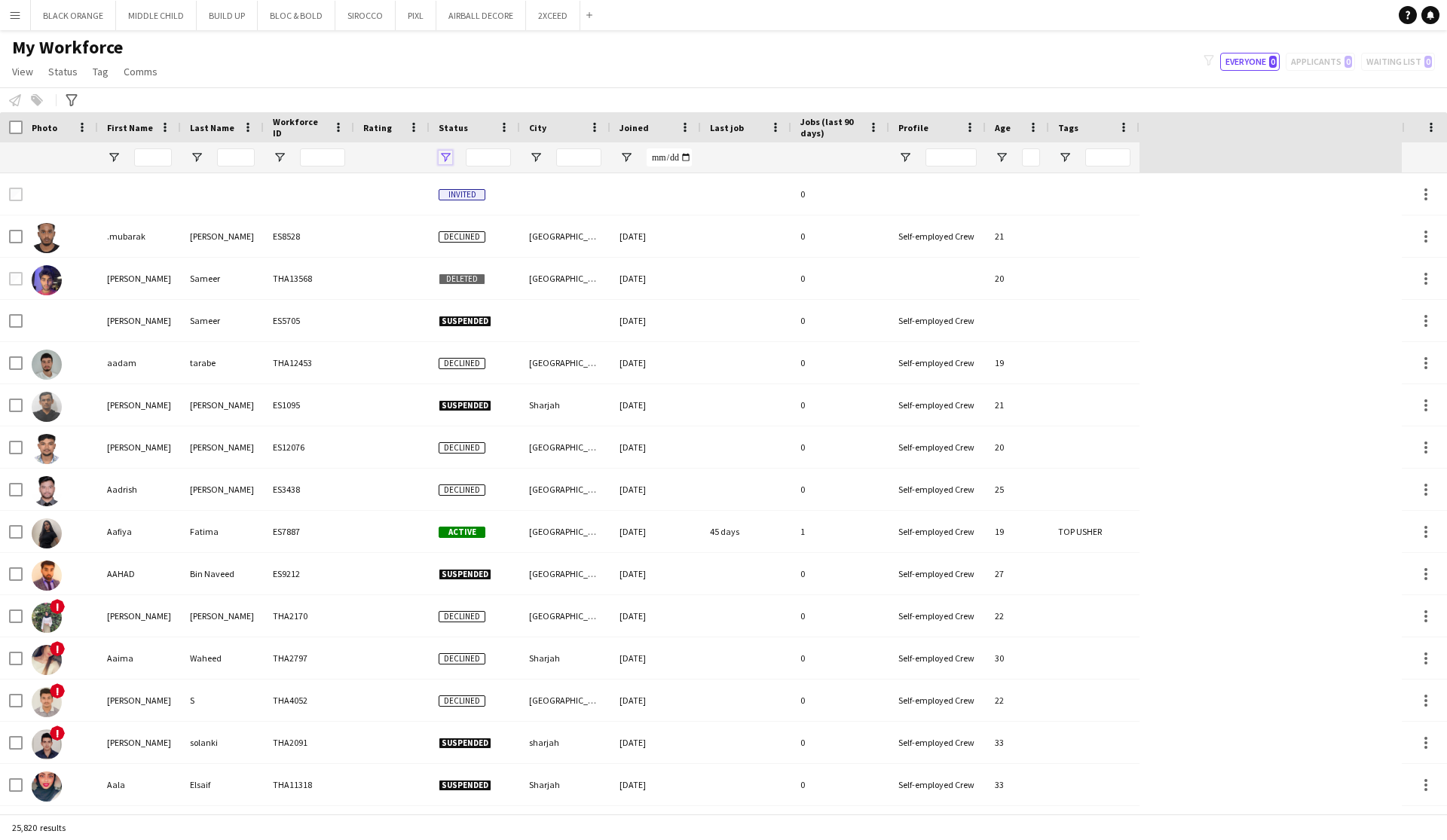
click at [447, 158] on span "Open Filter Menu" at bounding box center [446, 158] width 14 height 14
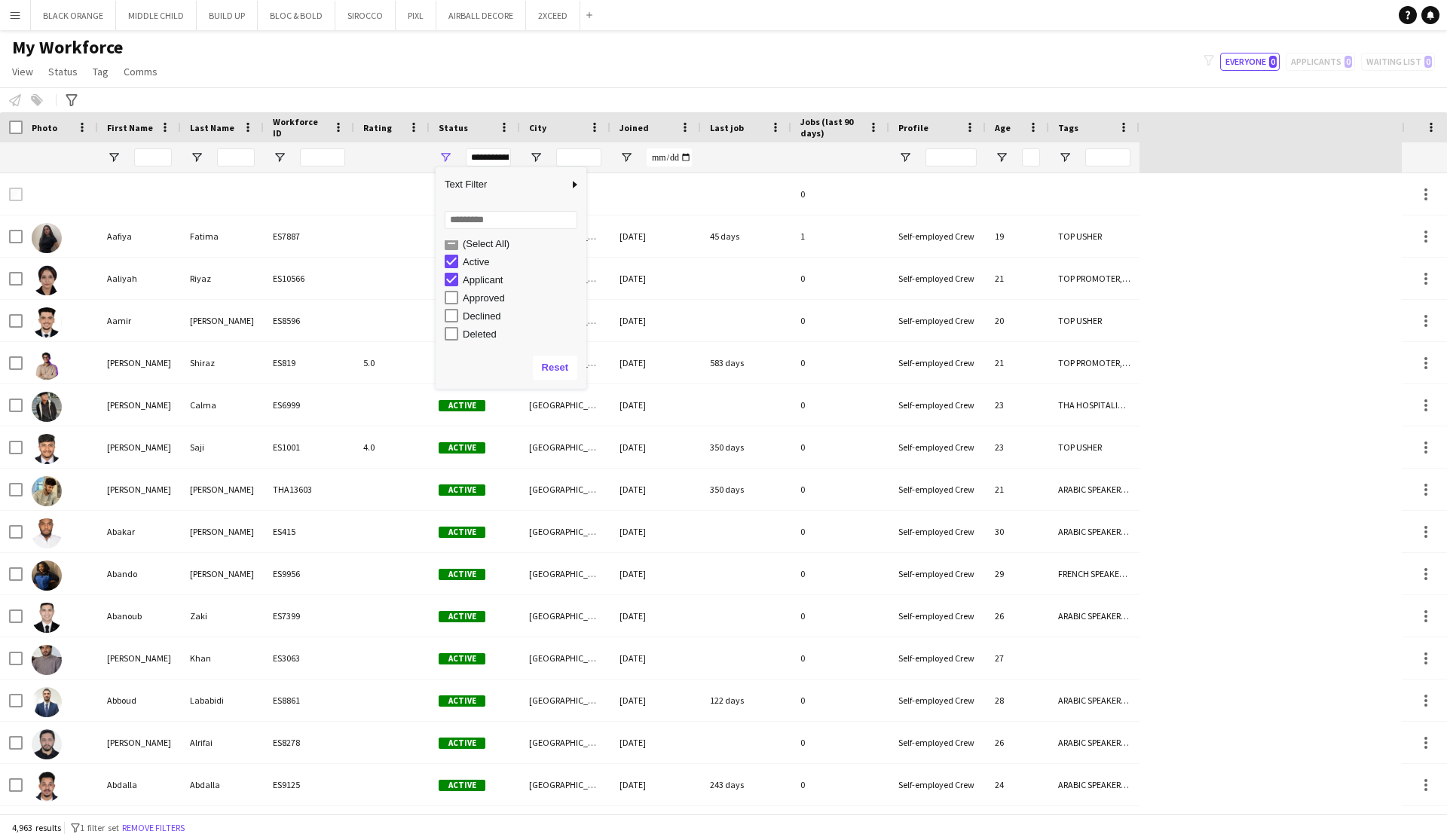
scroll to position [2, 0]
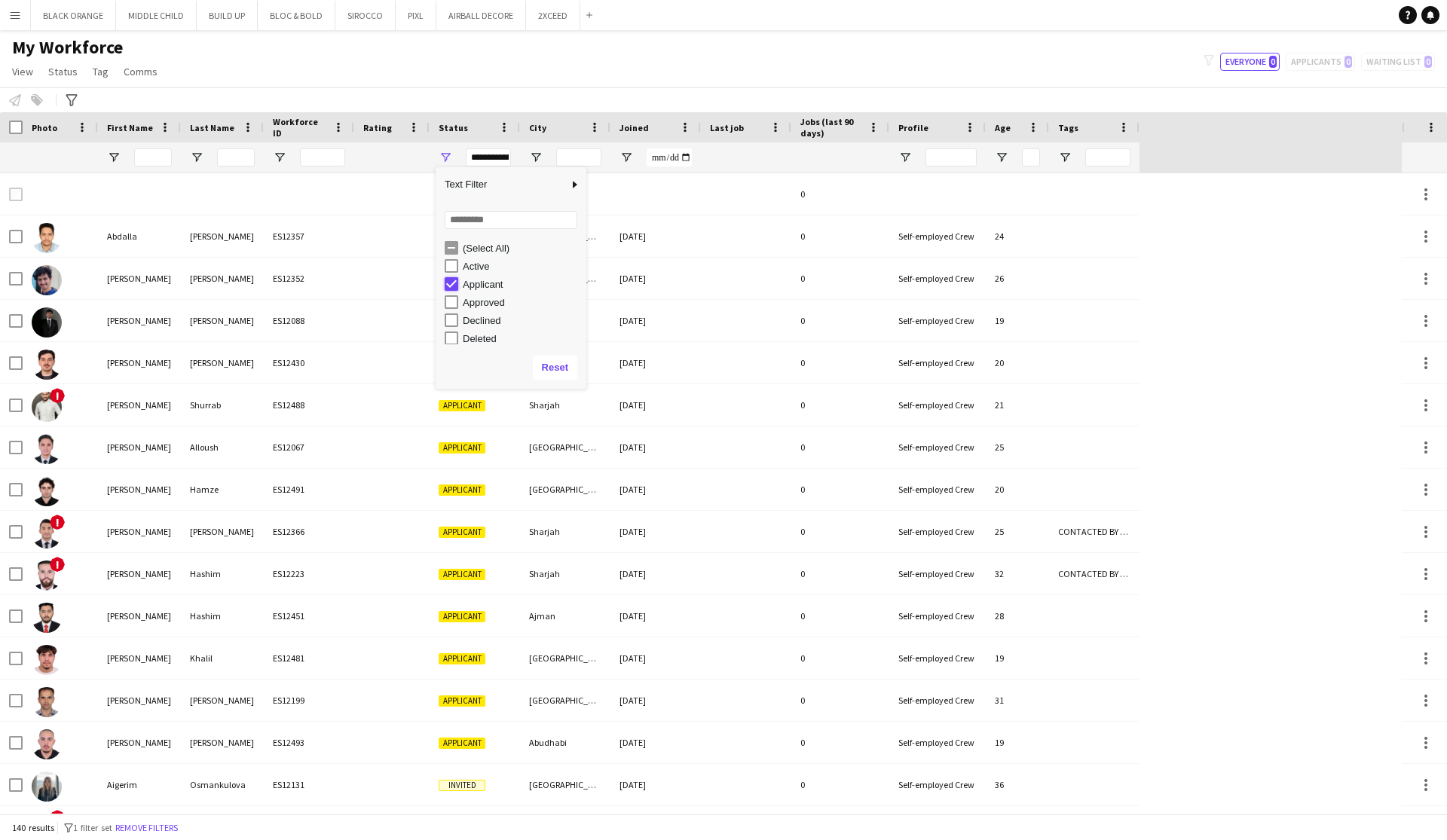
type input "**********"
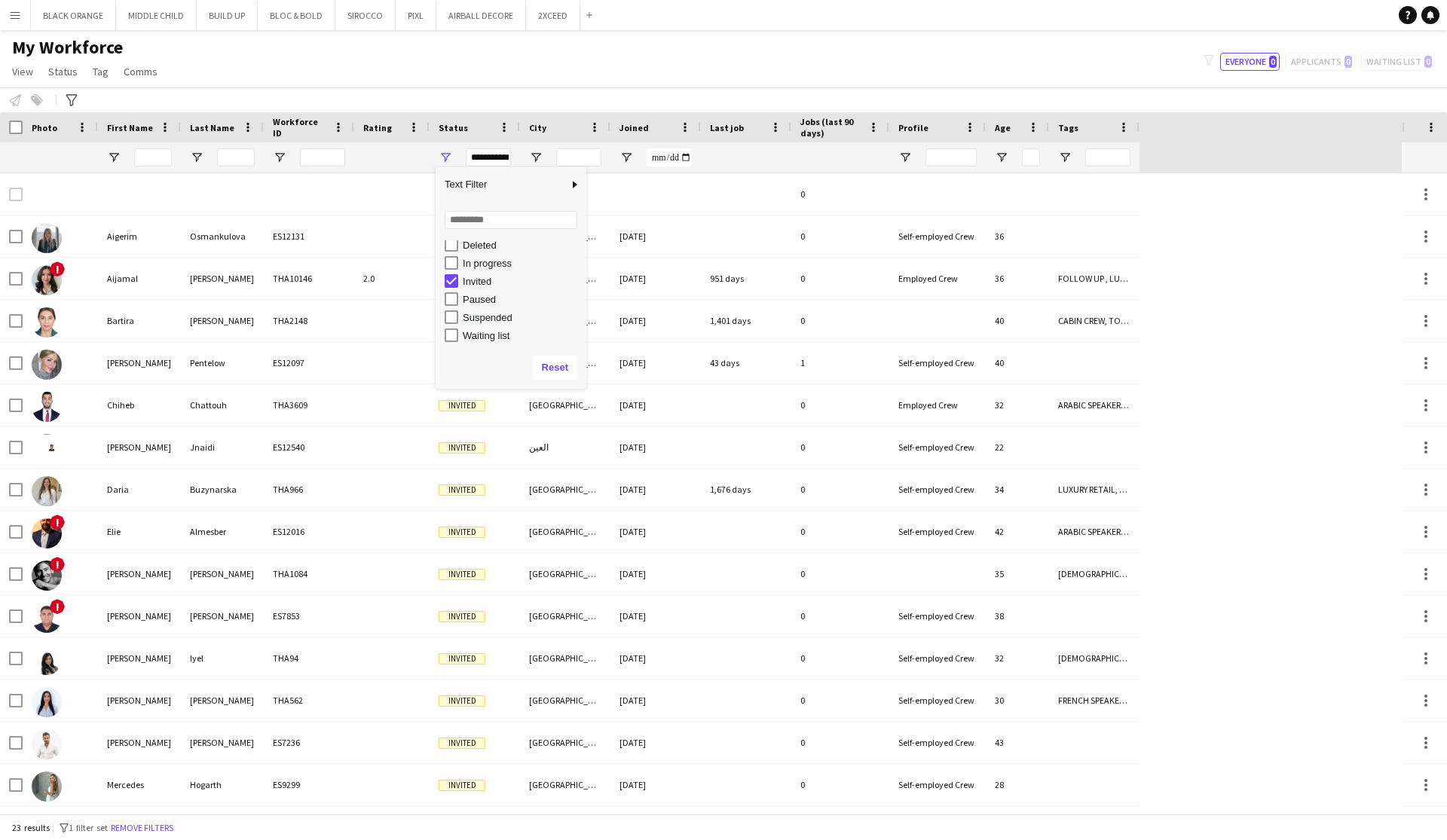
scroll to position [95, 0]
click at [1265, 151] on div "Workforce Details Photo First Name" at bounding box center [700, 143] width 1401 height 61
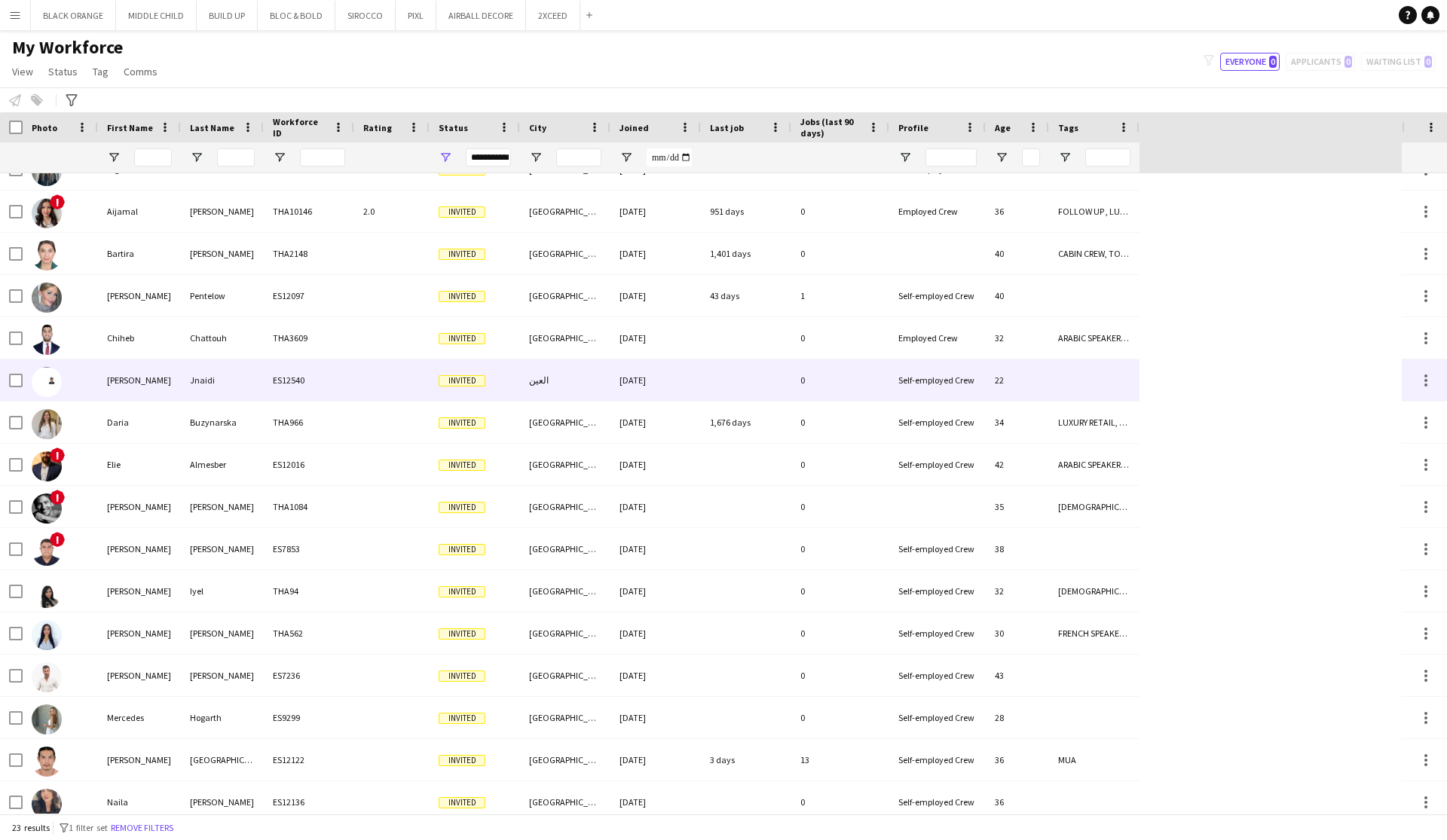
scroll to position [0, 0]
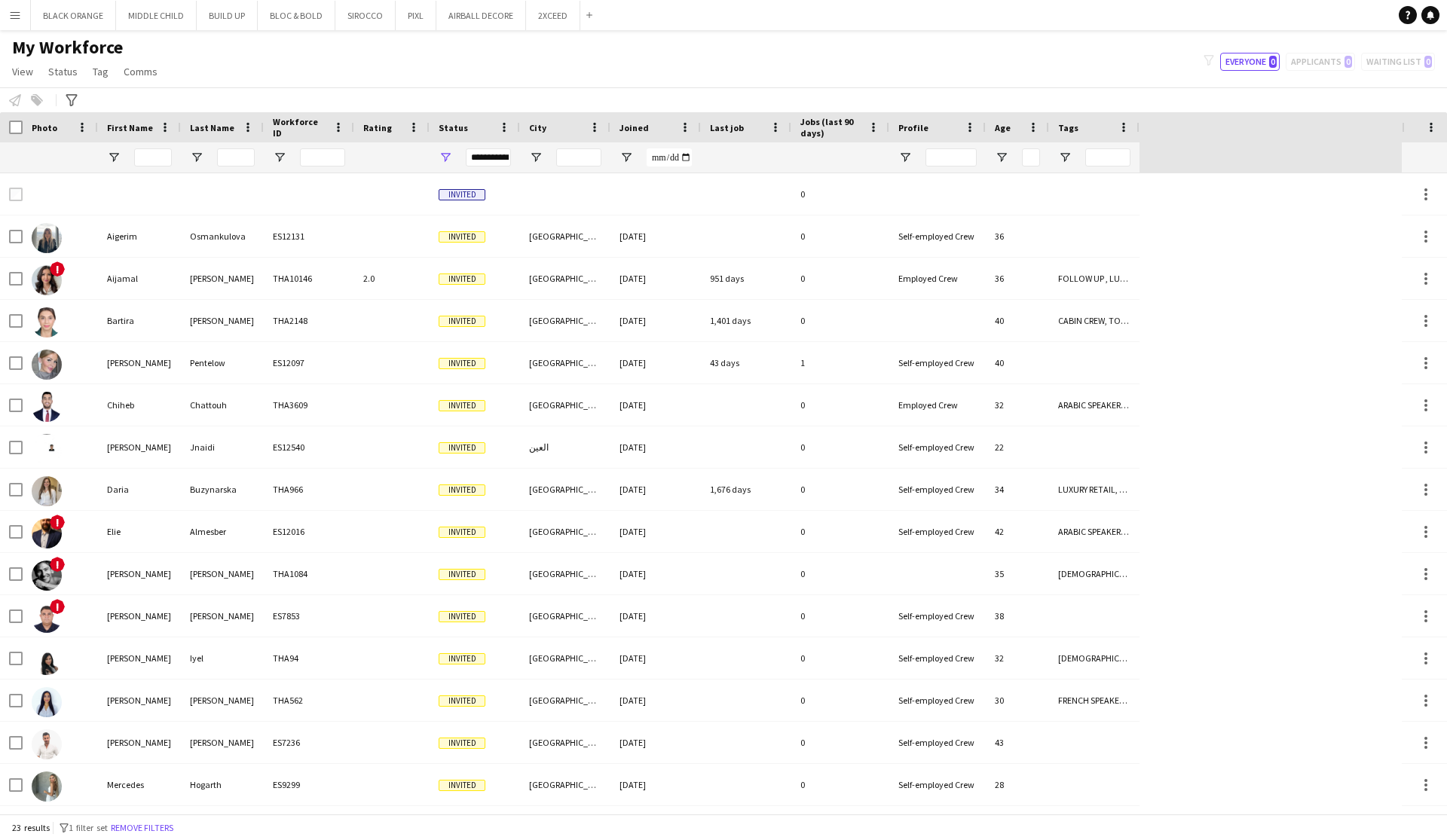
click at [496, 156] on div "**********" at bounding box center [488, 157] width 45 height 18
click at [555, 374] on button "Reset" at bounding box center [555, 367] width 44 height 24
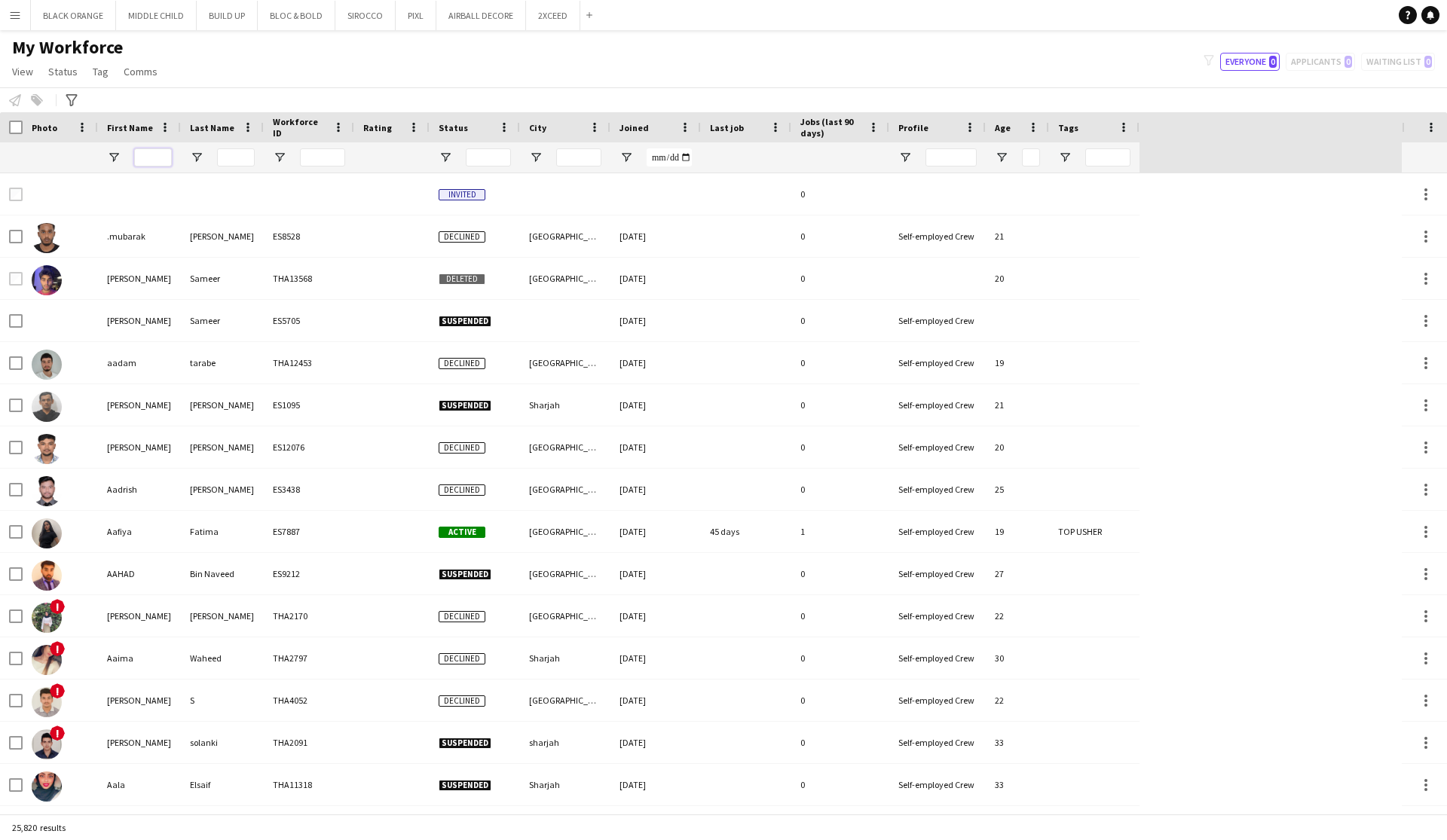
click at [150, 158] on input "First Name Filter Input" at bounding box center [153, 157] width 37 height 18
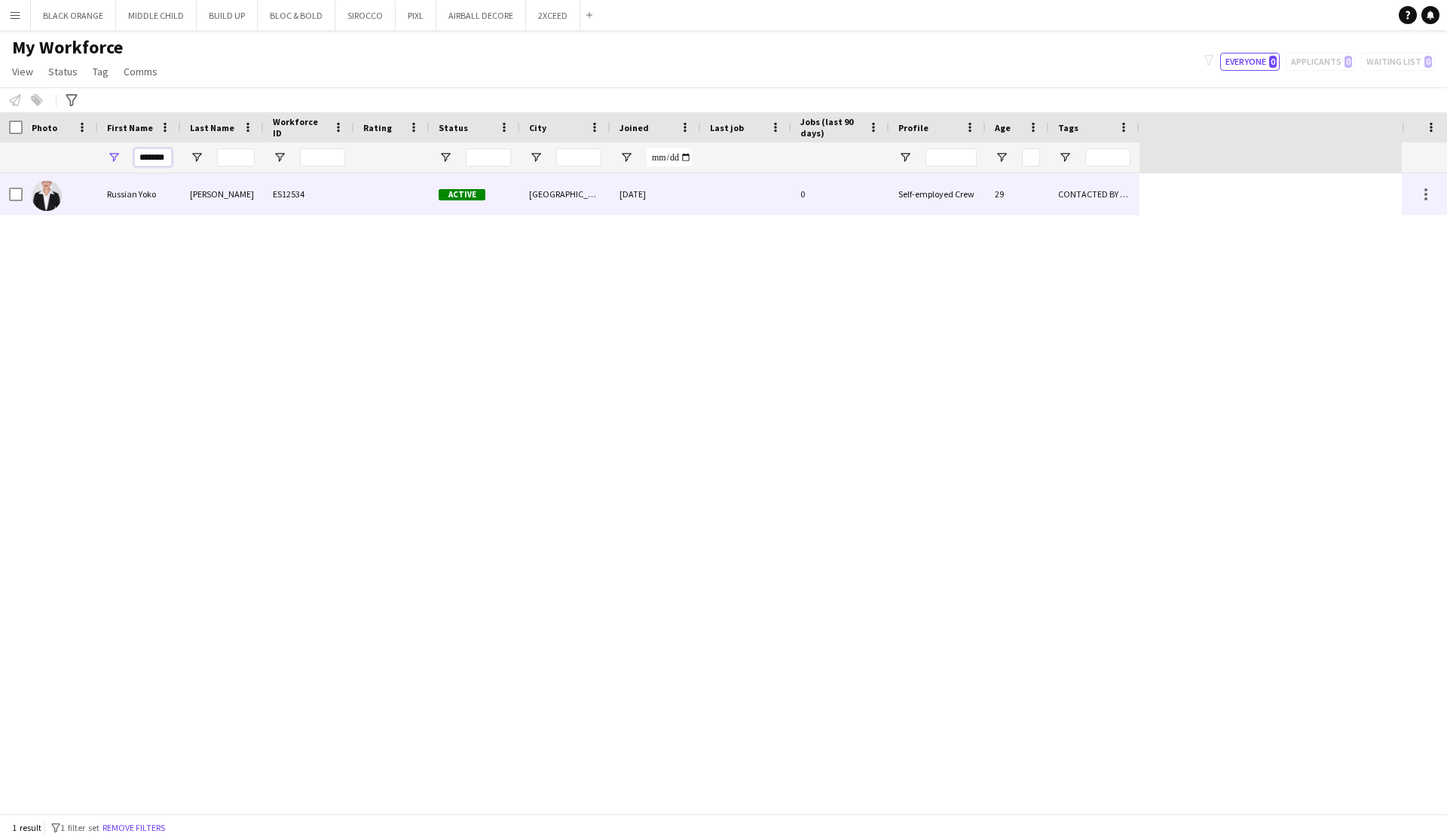
type input "*******"
click at [249, 197] on div "Siano" at bounding box center [222, 193] width 83 height 42
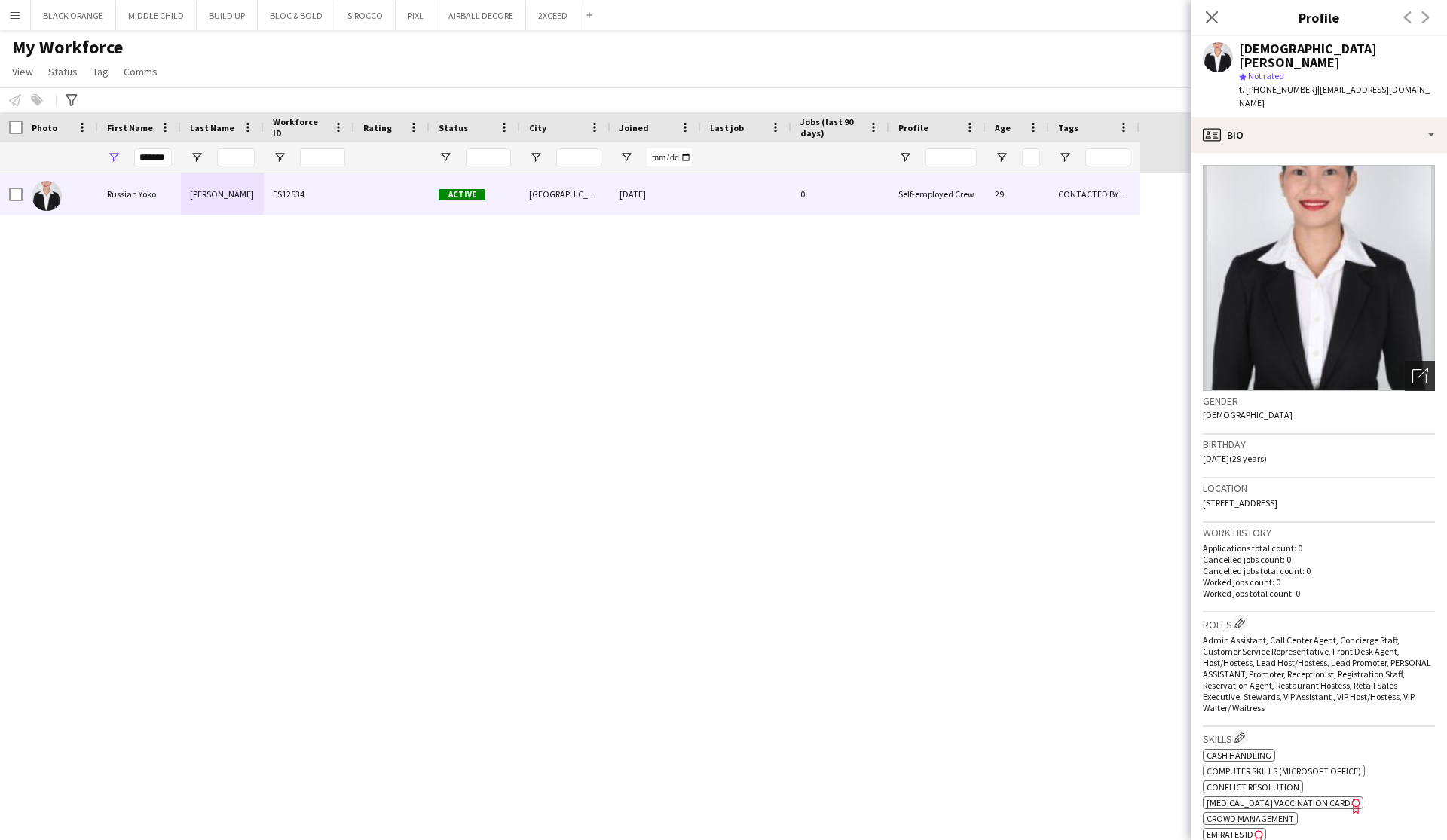
click at [1414, 367] on icon "Open photos pop-in" at bounding box center [1420, 375] width 16 height 16
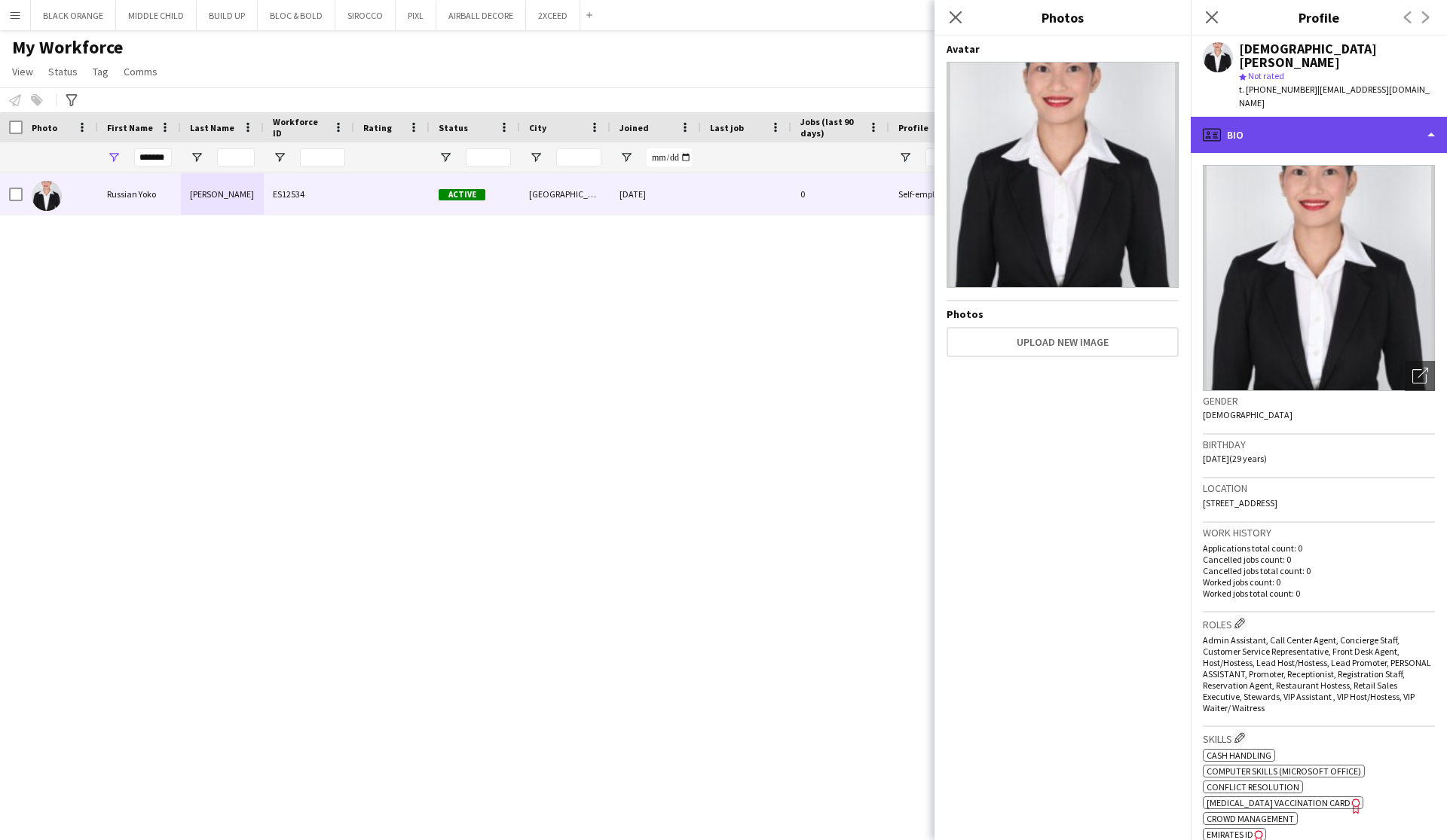
click at [1412, 117] on div "profile Bio" at bounding box center [1319, 135] width 256 height 36
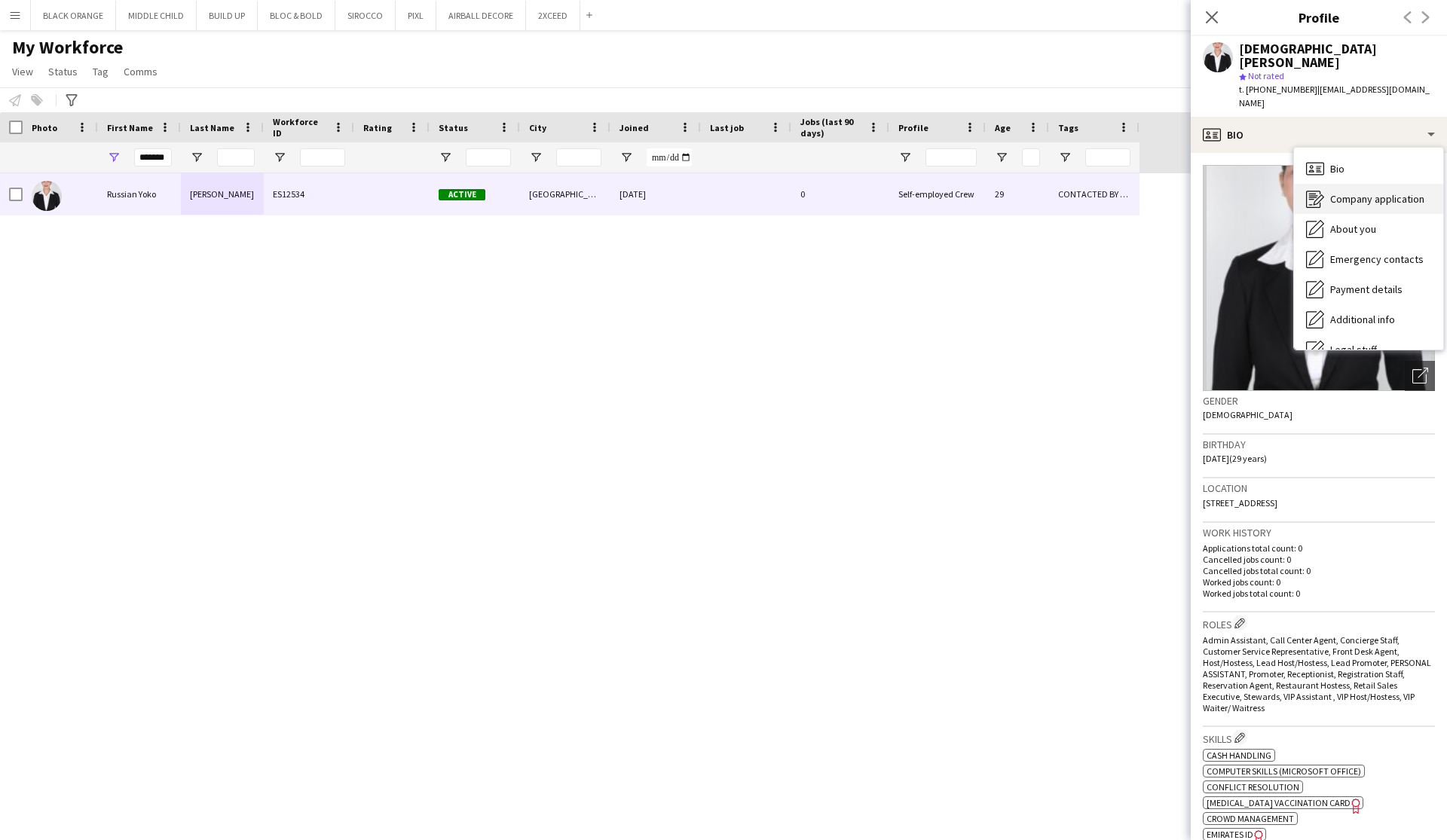
click at [1384, 192] on span "Company application" at bounding box center [1377, 199] width 94 height 14
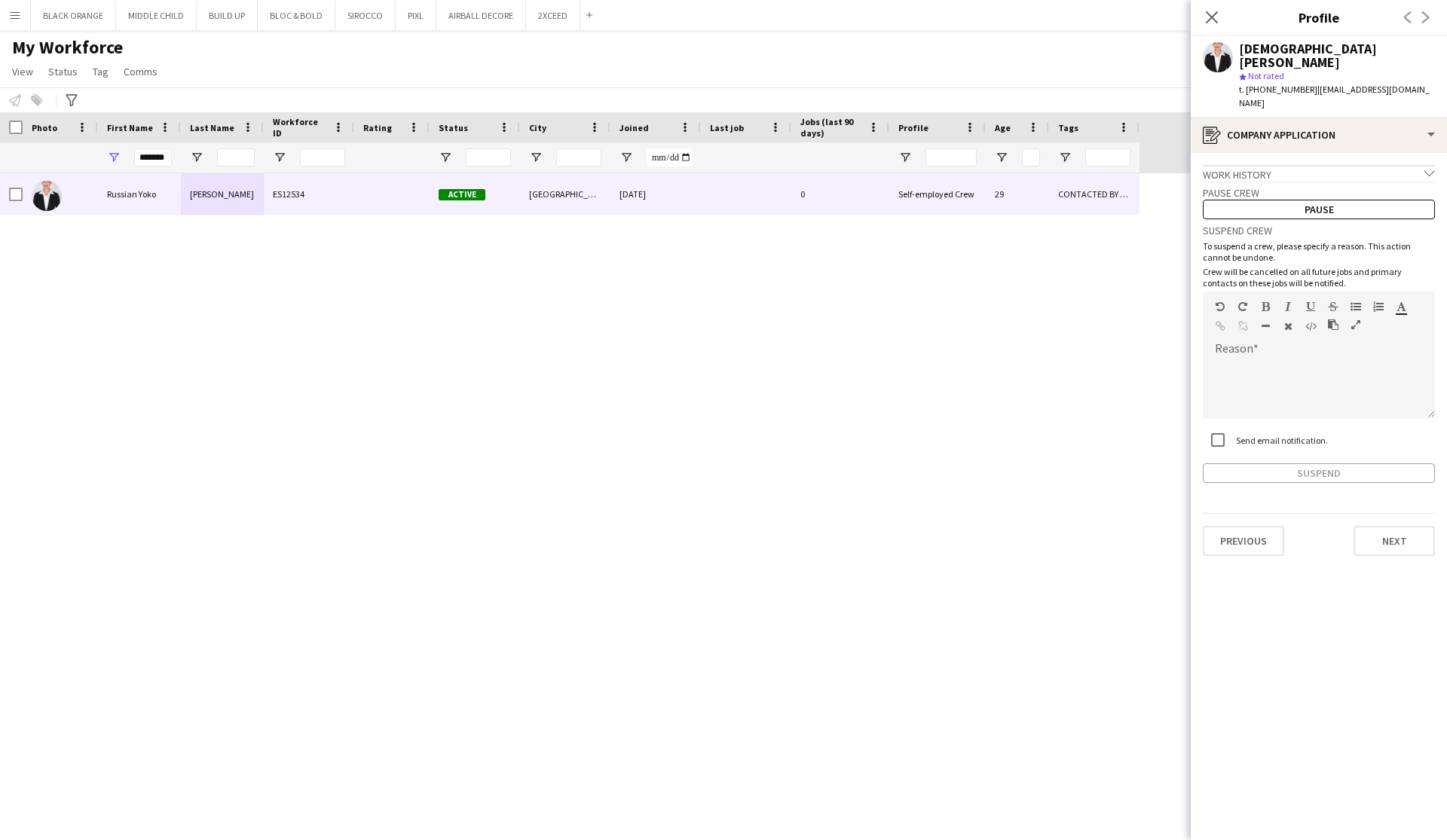
click at [1410, 165] on div "Work history chevron-down" at bounding box center [1318, 173] width 232 height 17
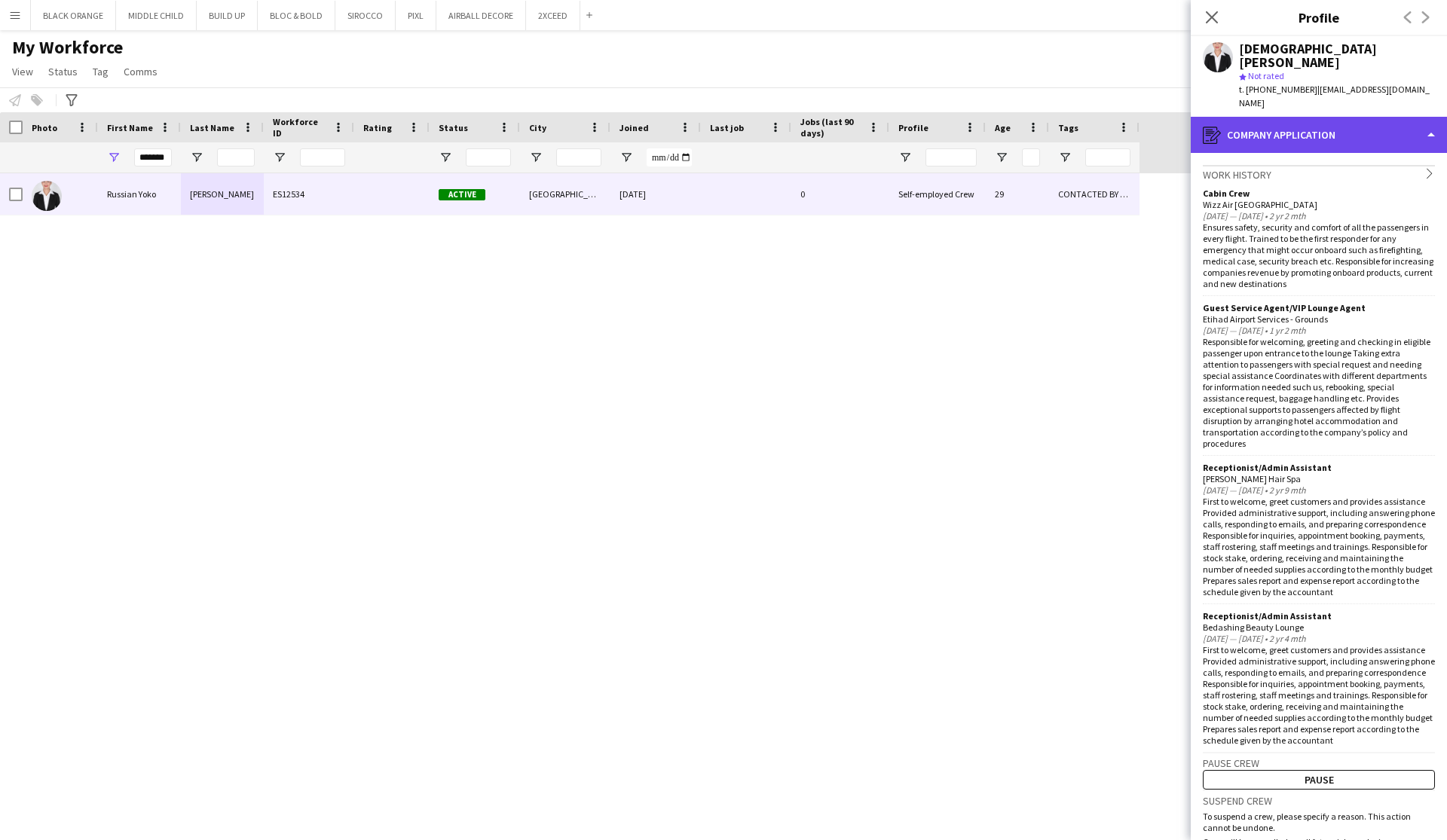
click at [1324, 117] on div "register Company application" at bounding box center [1319, 135] width 256 height 36
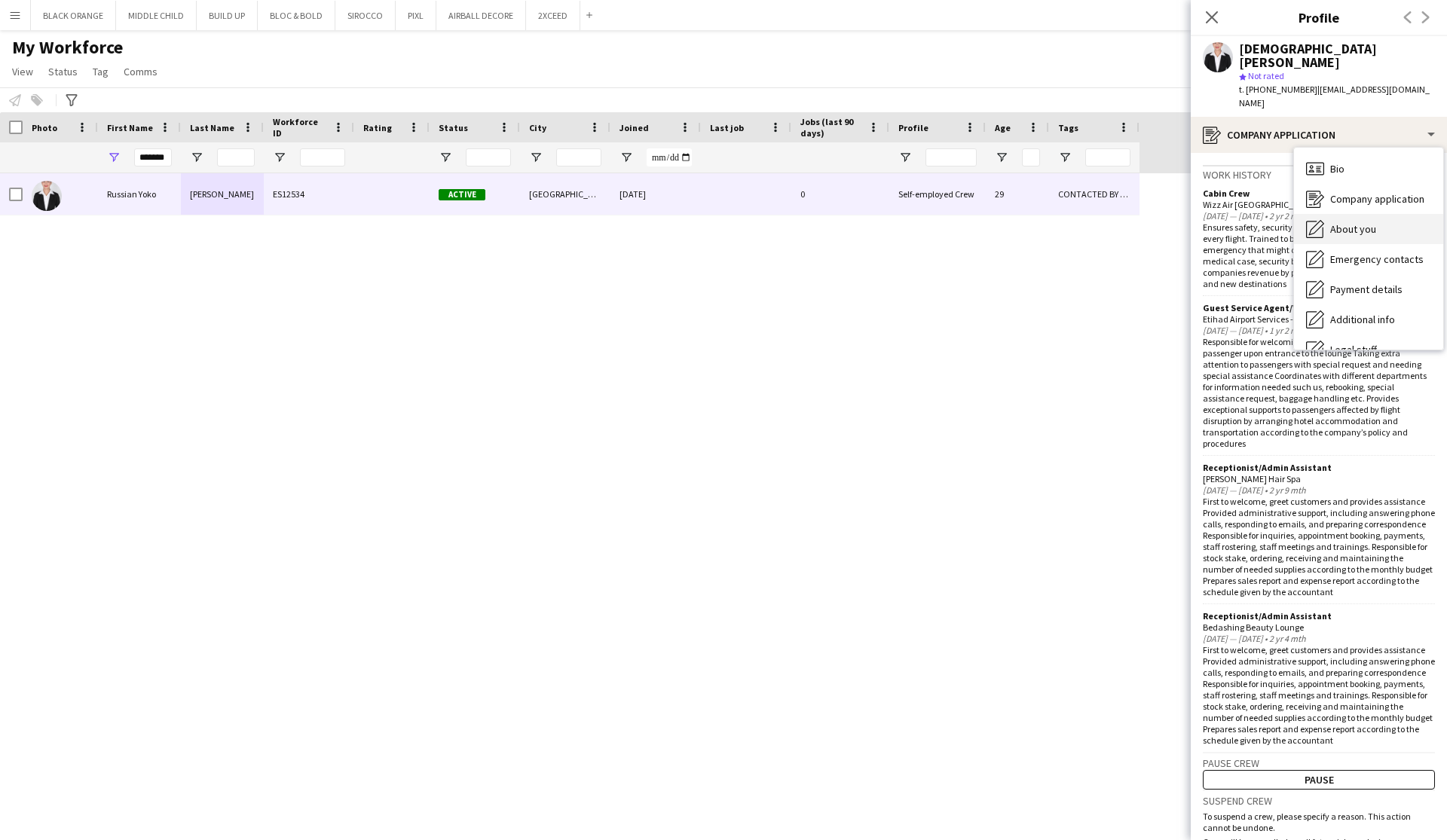
click at [1347, 222] on span "About you" at bounding box center [1353, 229] width 46 height 14
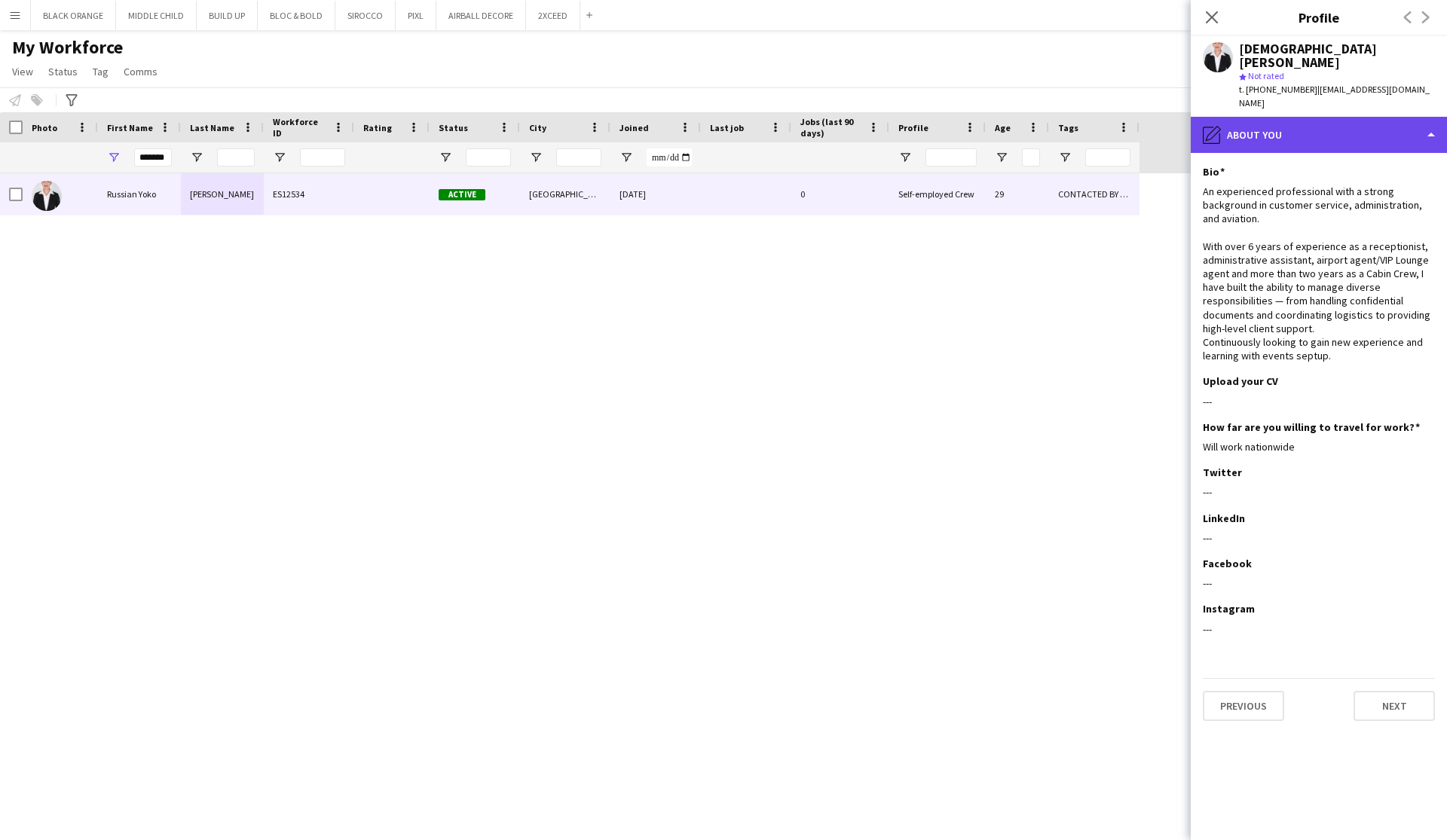
click at [1342, 117] on div "pencil4 About you" at bounding box center [1319, 135] width 256 height 36
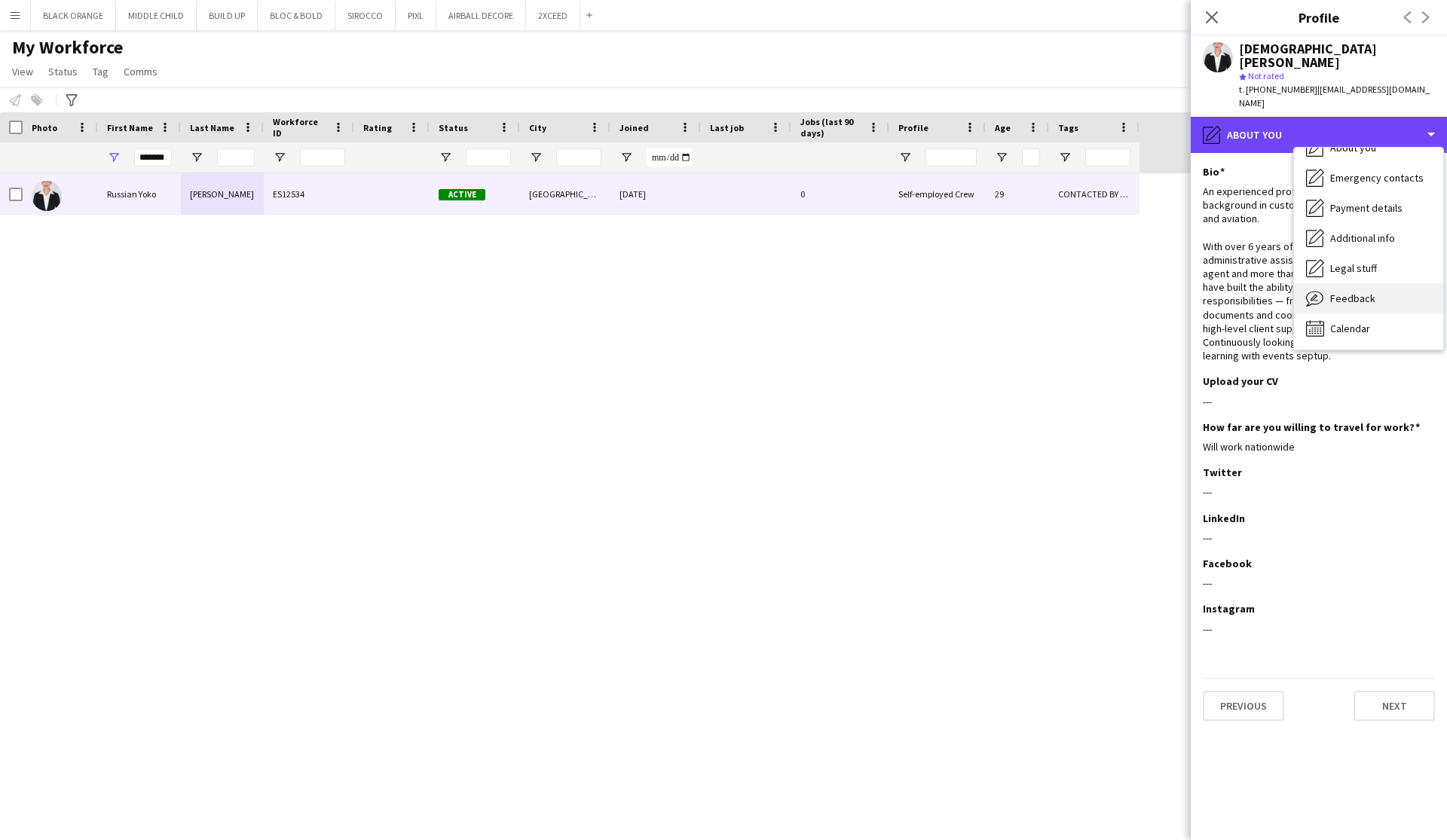
scroll to position [81, 0]
click at [1357, 292] on span "Feedback" at bounding box center [1352, 299] width 45 height 14
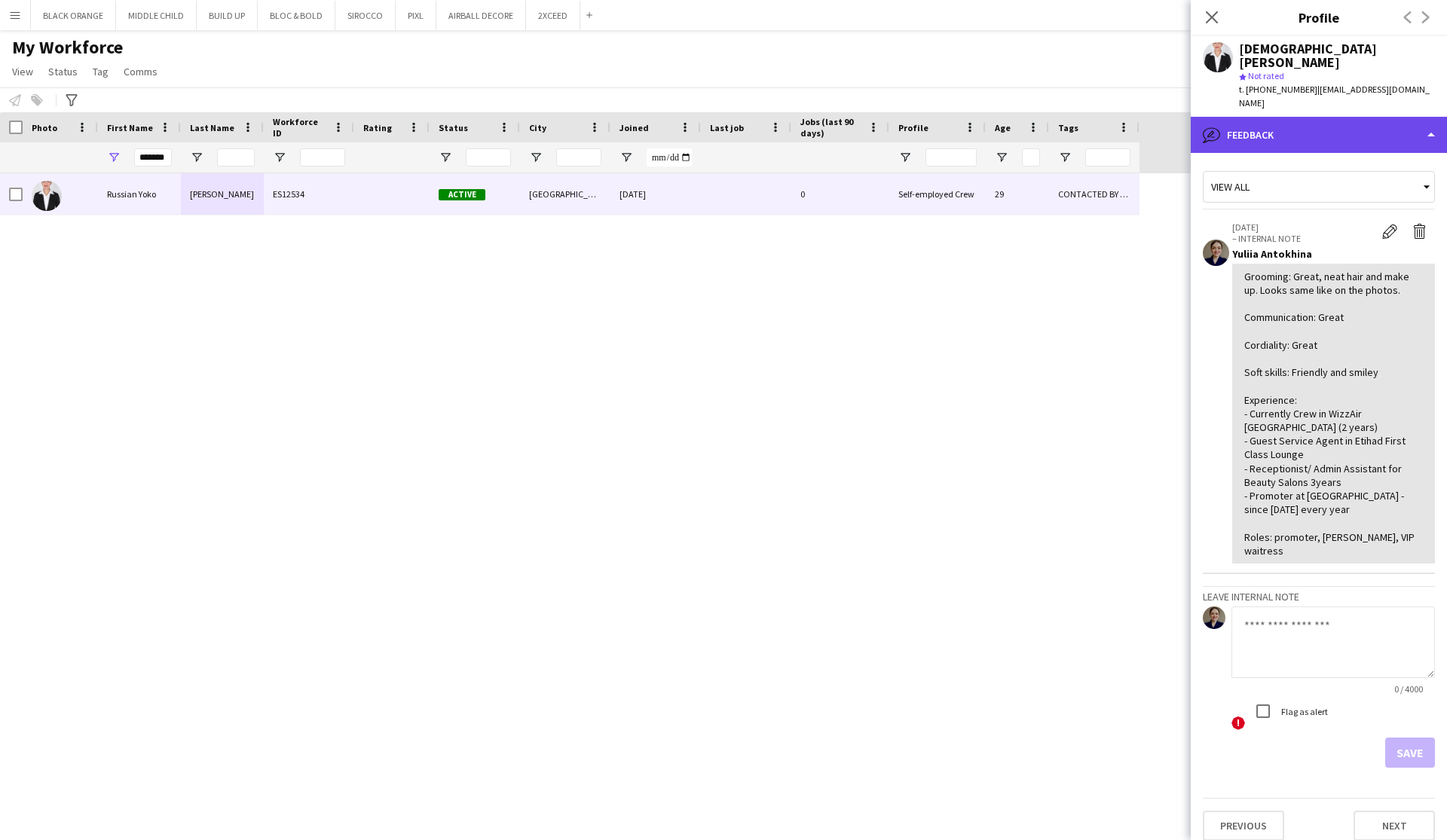
click at [1354, 117] on div "bubble-pencil Feedback" at bounding box center [1319, 135] width 256 height 36
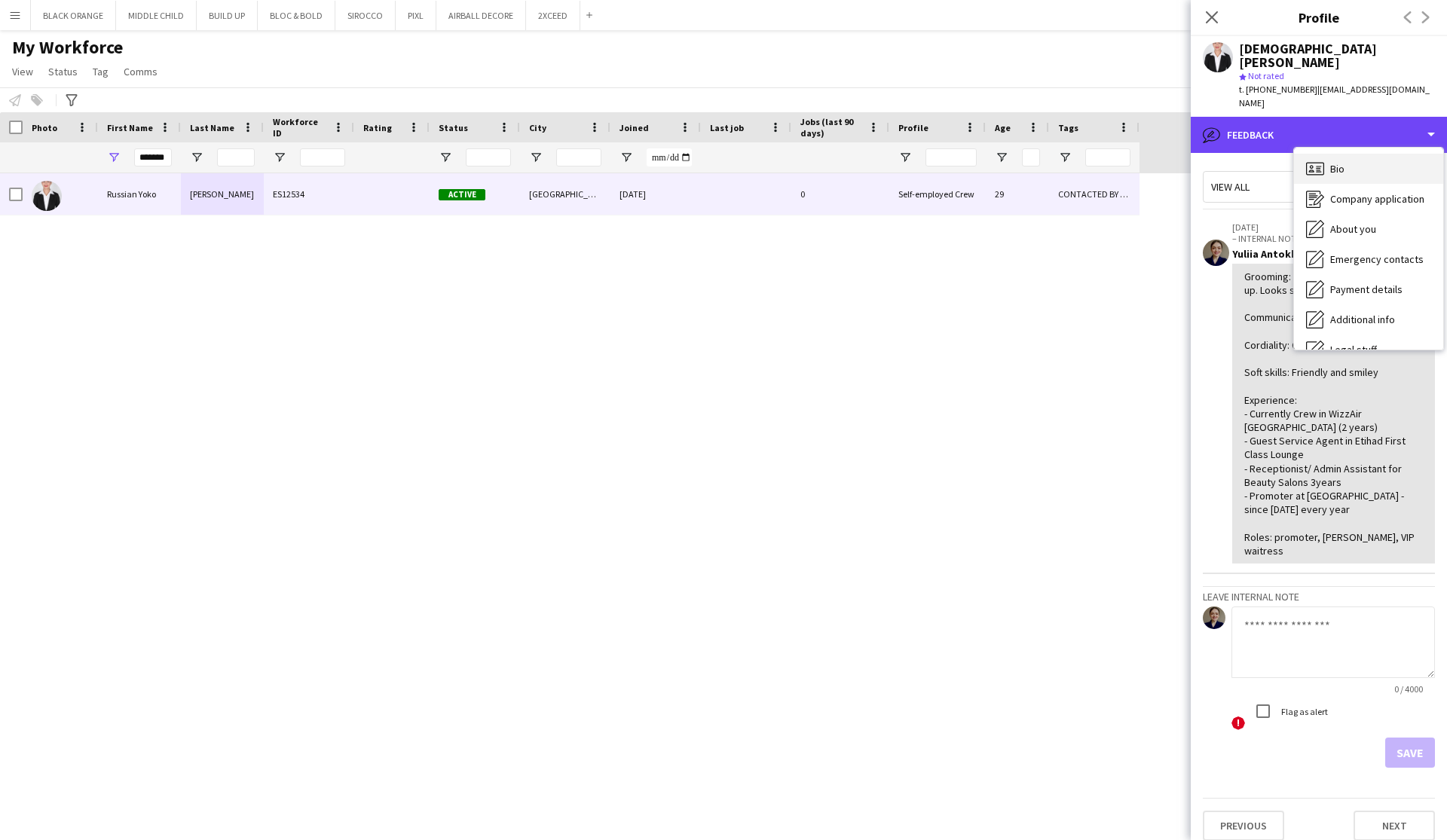
scroll to position [0, 0]
click at [1336, 162] on span "Bio" at bounding box center [1337, 169] width 14 height 14
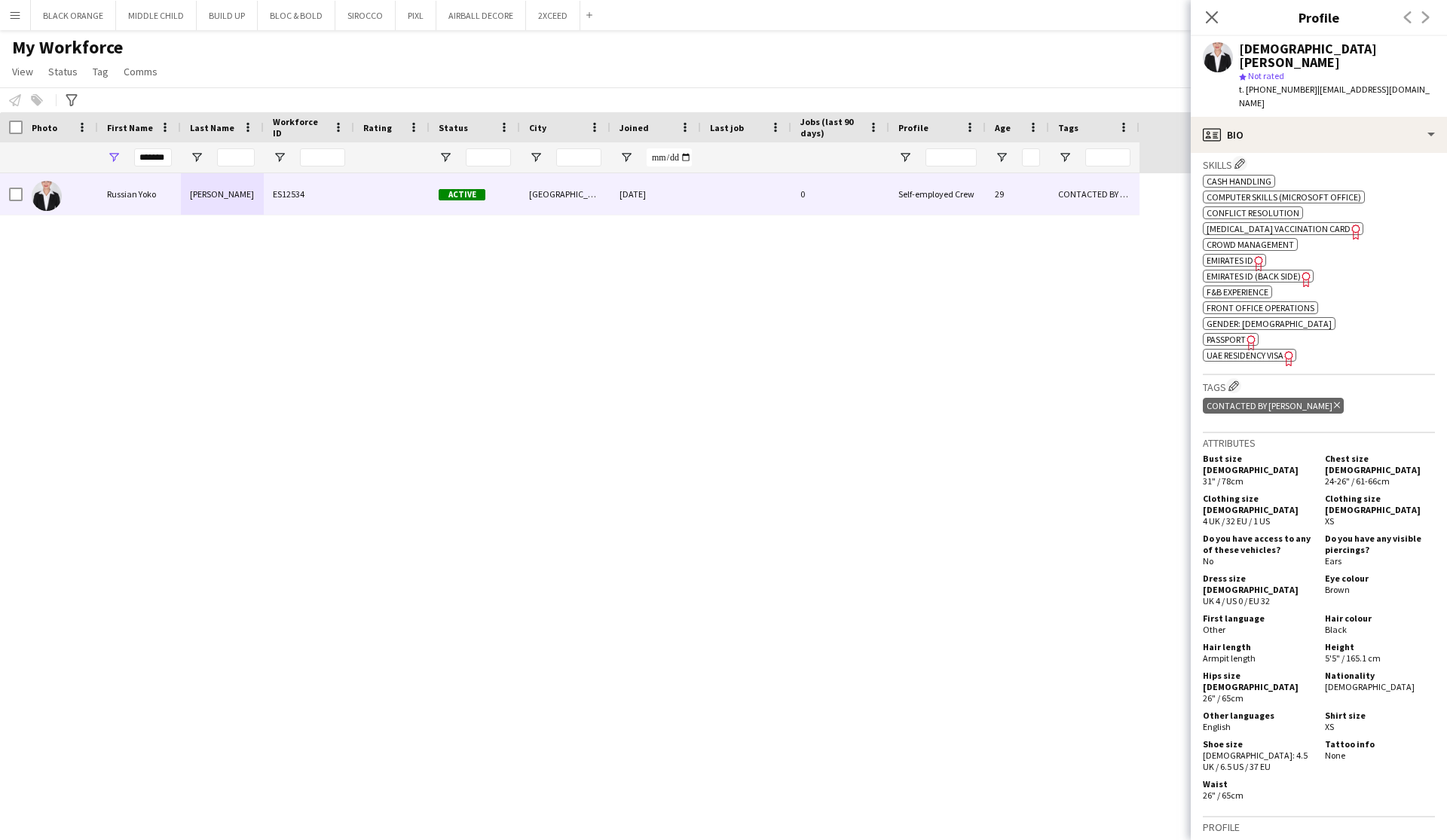
scroll to position [574, 0]
click at [1333, 401] on icon "Delete tag" at bounding box center [1336, 406] width 6 height 9
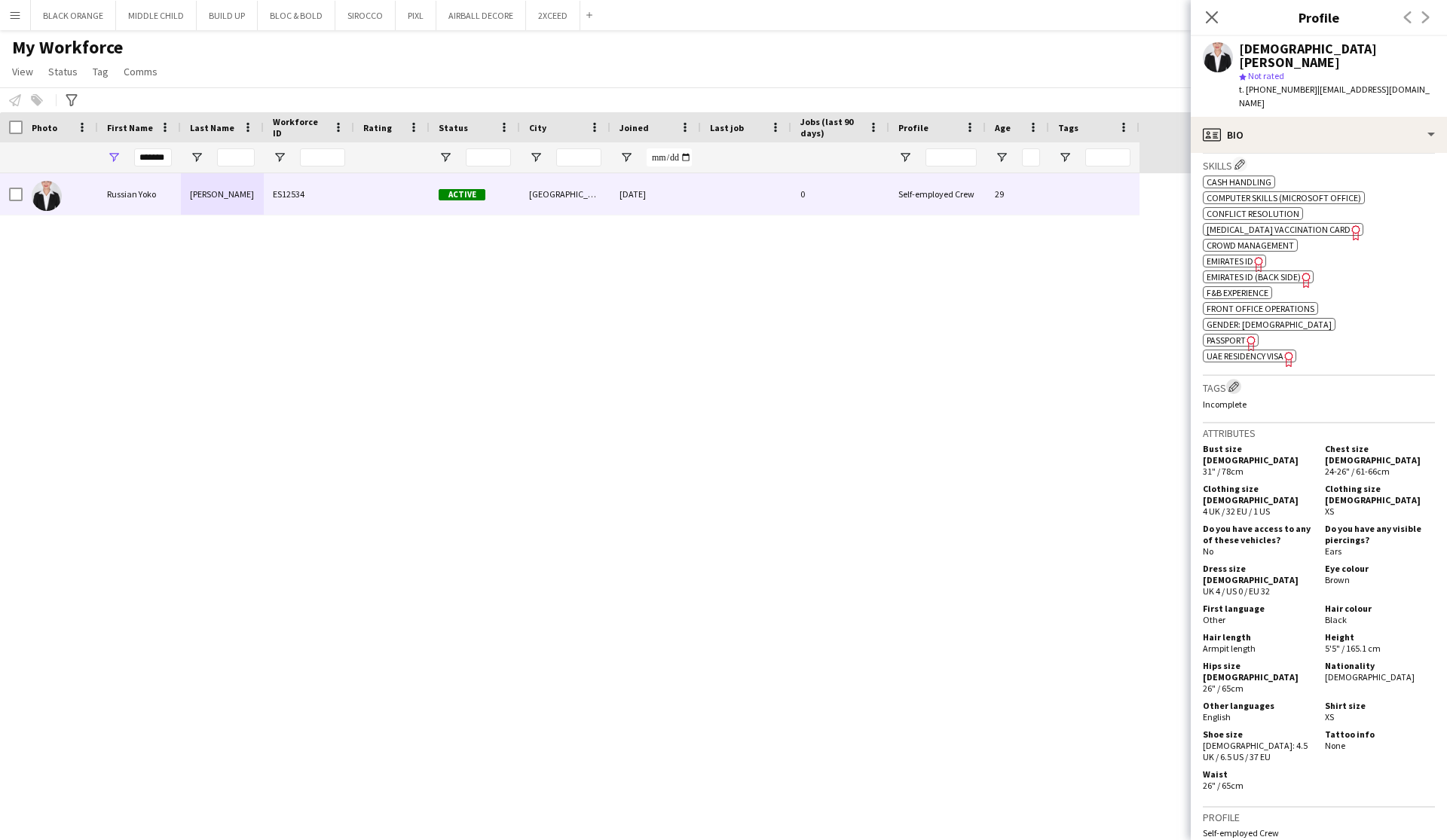
click at [1235, 381] on app-icon "Edit crew company tags" at bounding box center [1233, 386] width 10 height 10
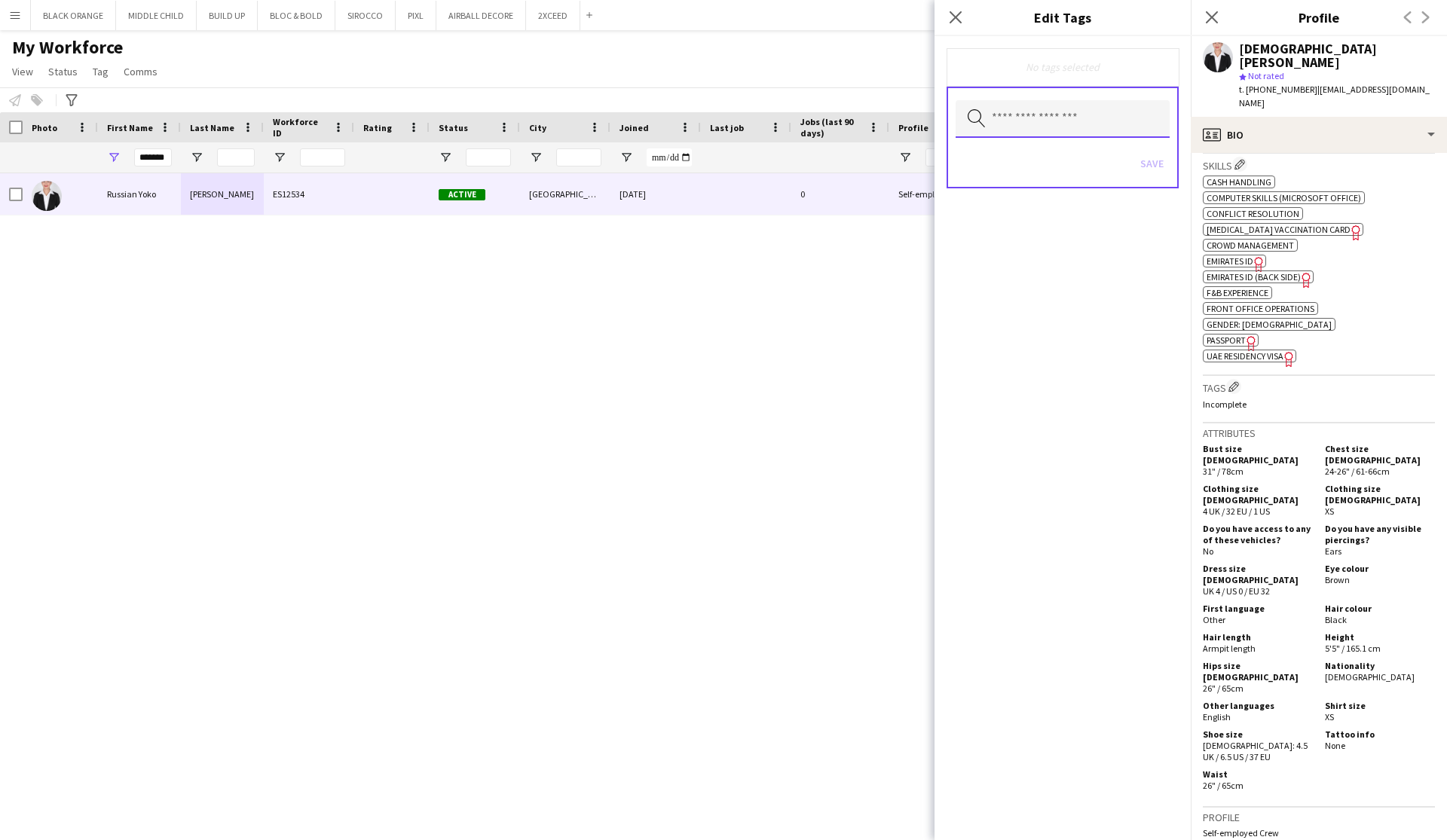
click at [1031, 112] on input "text" at bounding box center [1063, 119] width 214 height 37
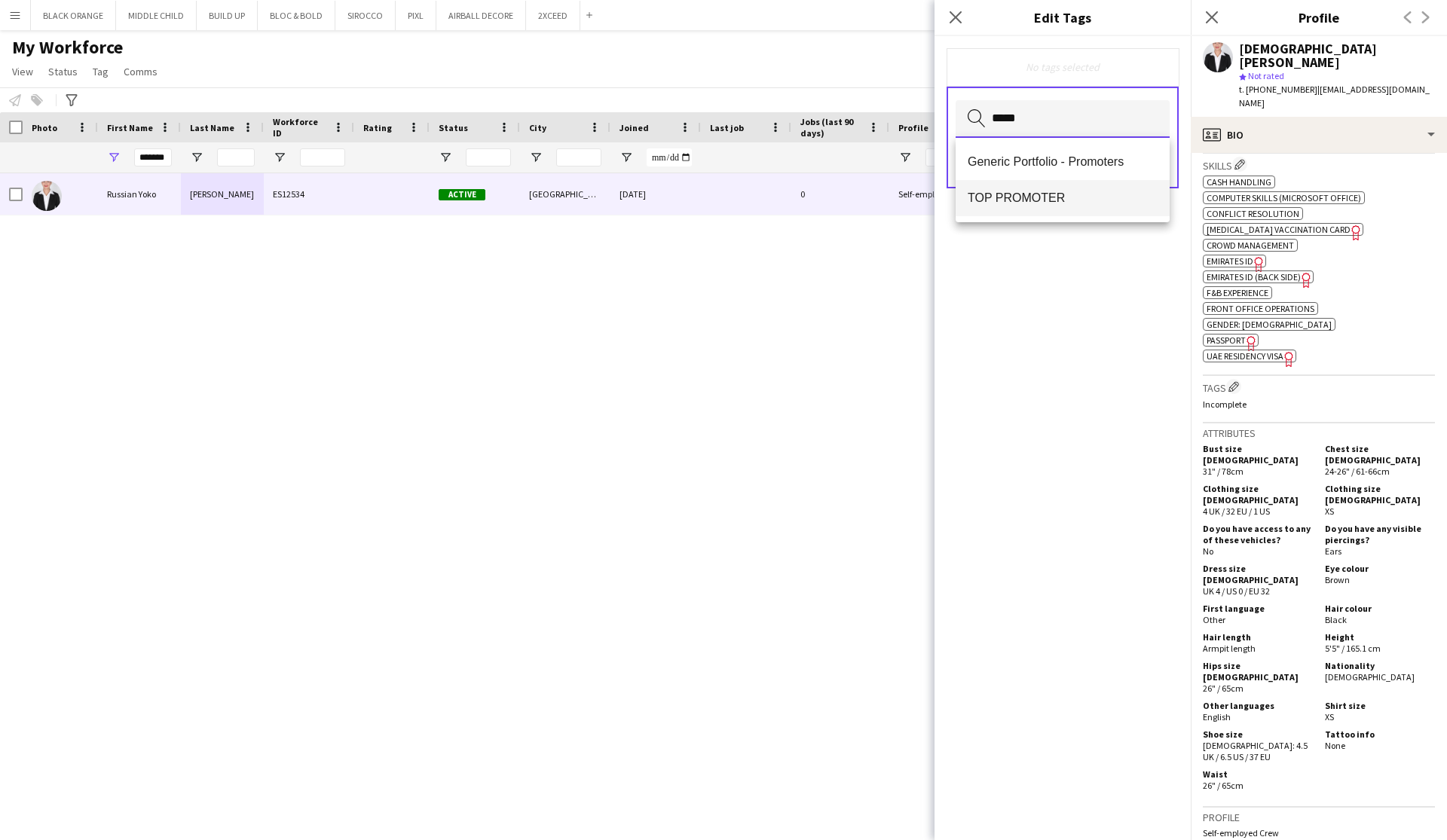
type input "*****"
click at [1019, 212] on mat-option "TOP PROMOTER" at bounding box center [1063, 198] width 214 height 36
type input "****"
click at [1026, 171] on mat-option "CABIN CREW" at bounding box center [1063, 163] width 214 height 36
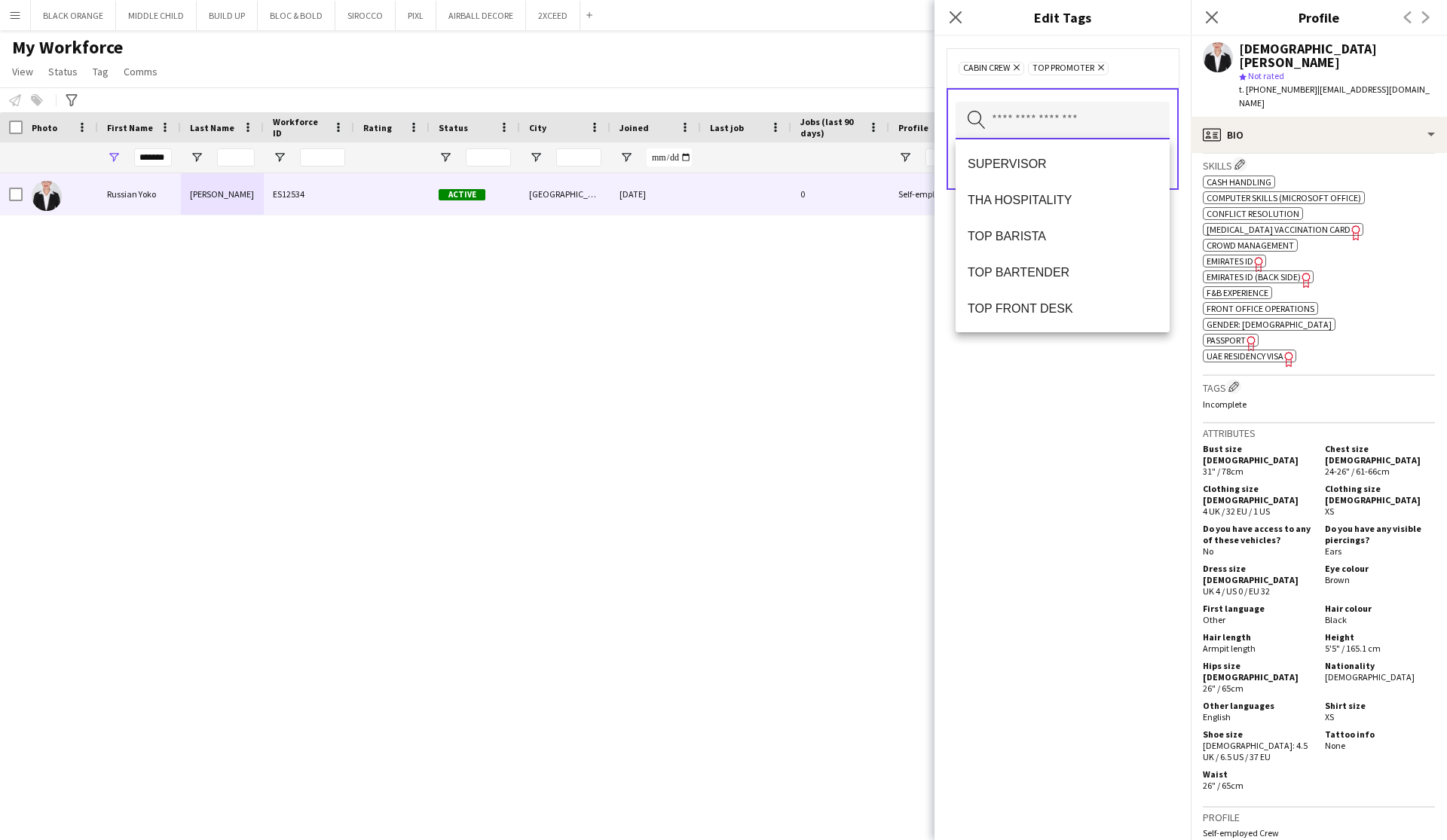
scroll to position [1229, 0]
click at [1016, 199] on span "THA HOSPITALITY" at bounding box center [1063, 199] width 190 height 14
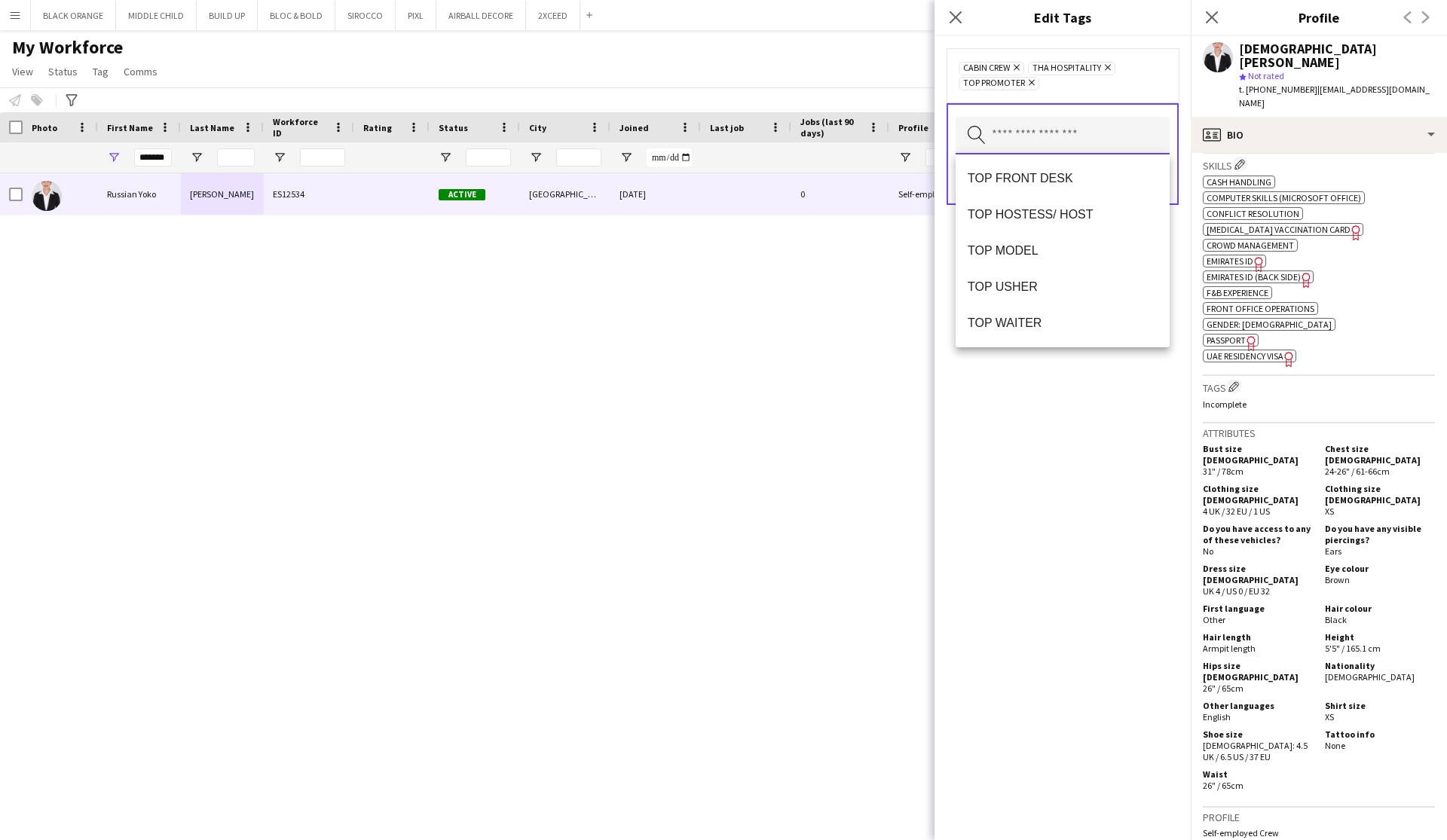
scroll to position [1338, 0]
click at [1025, 330] on span "TOP WAITER" at bounding box center [1063, 322] width 190 height 14
click at [1100, 575] on div "CABIN CREW Remove THA HOSPITALITY Remove TOP PROMOTER Remove TOP WAITER Remove …" at bounding box center [1063, 438] width 256 height 804
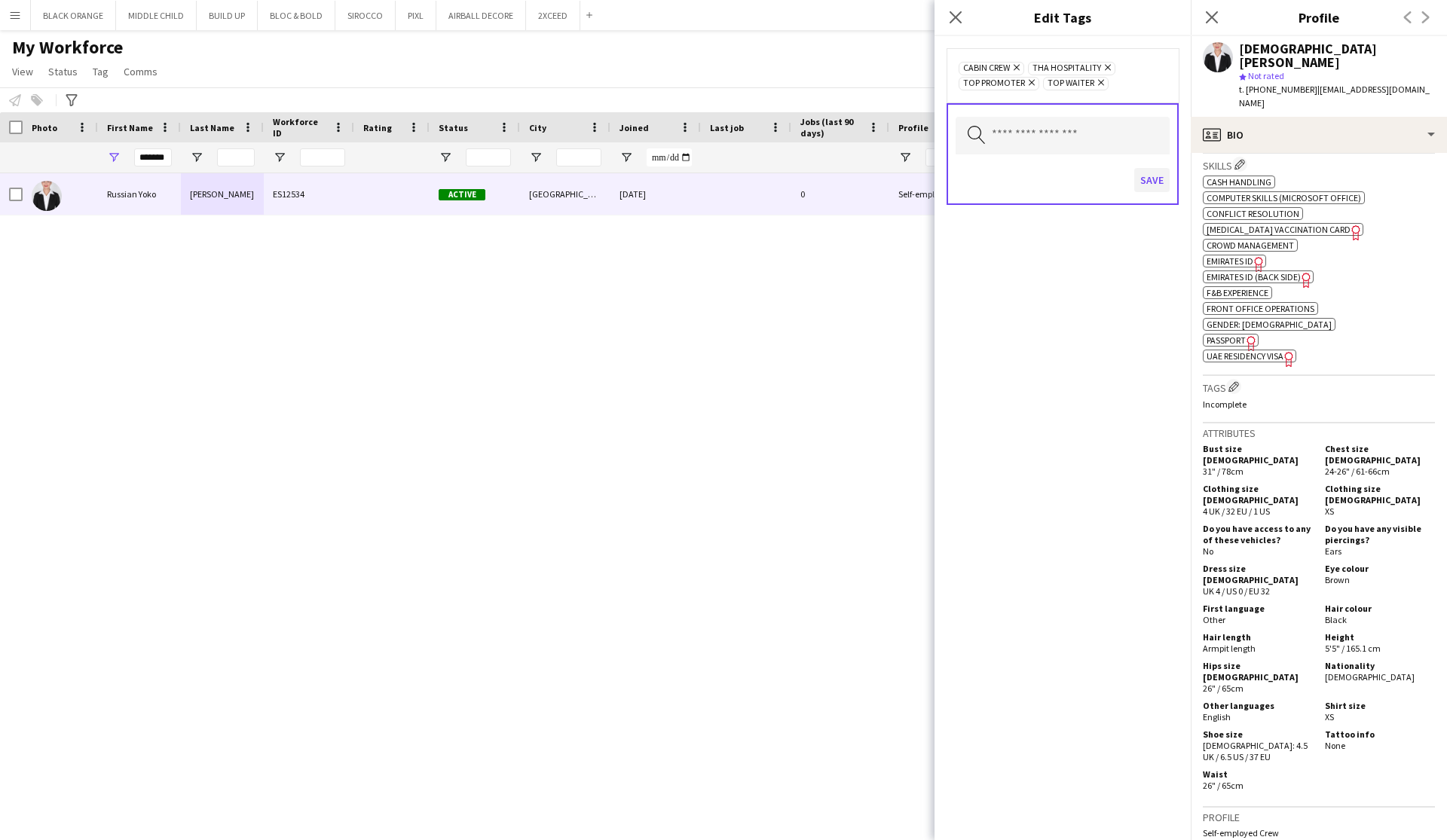
click at [1149, 186] on button "Save" at bounding box center [1152, 180] width 36 height 24
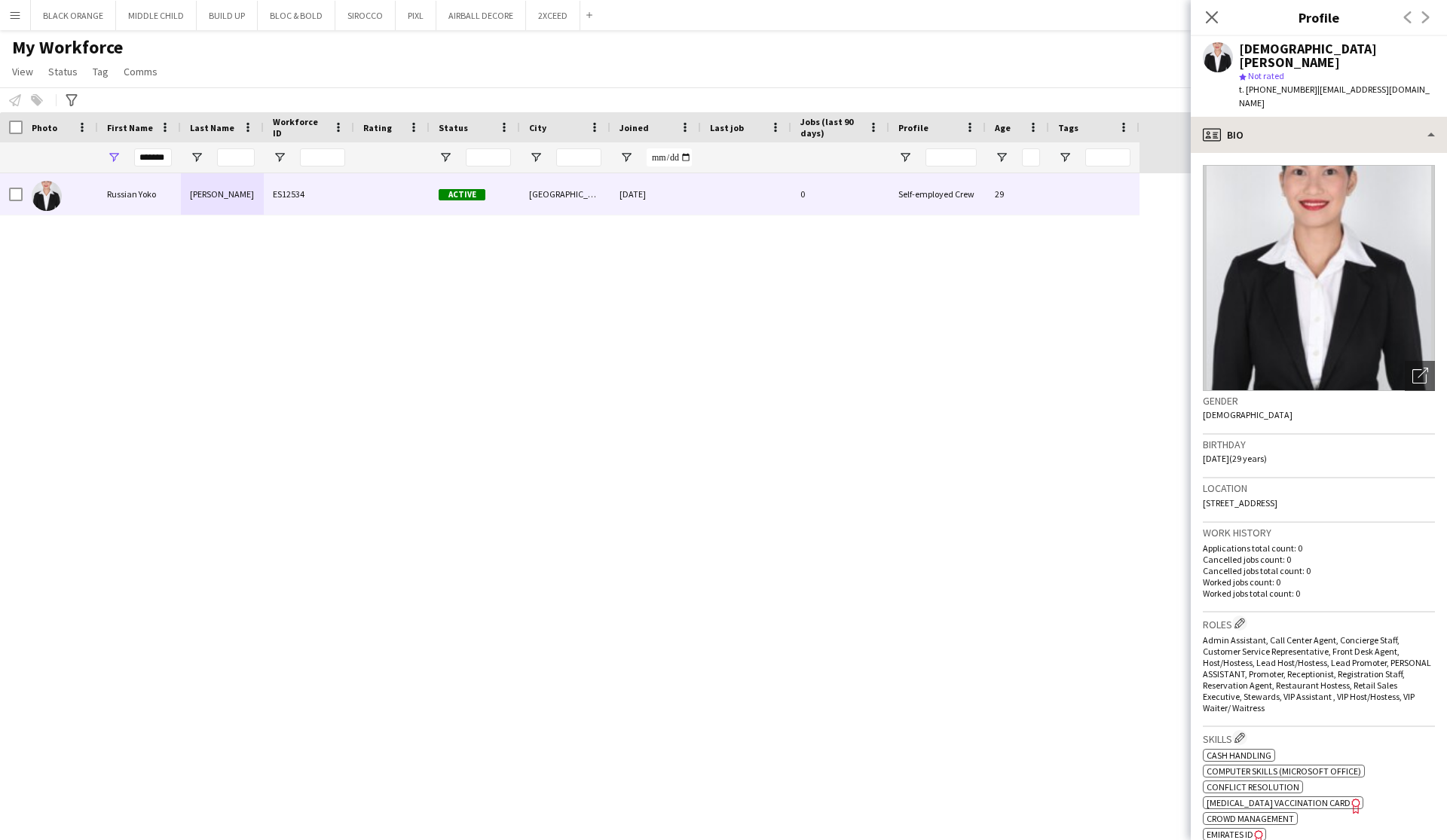
scroll to position [0, 0]
click at [1347, 117] on div "profile Bio" at bounding box center [1319, 135] width 256 height 36
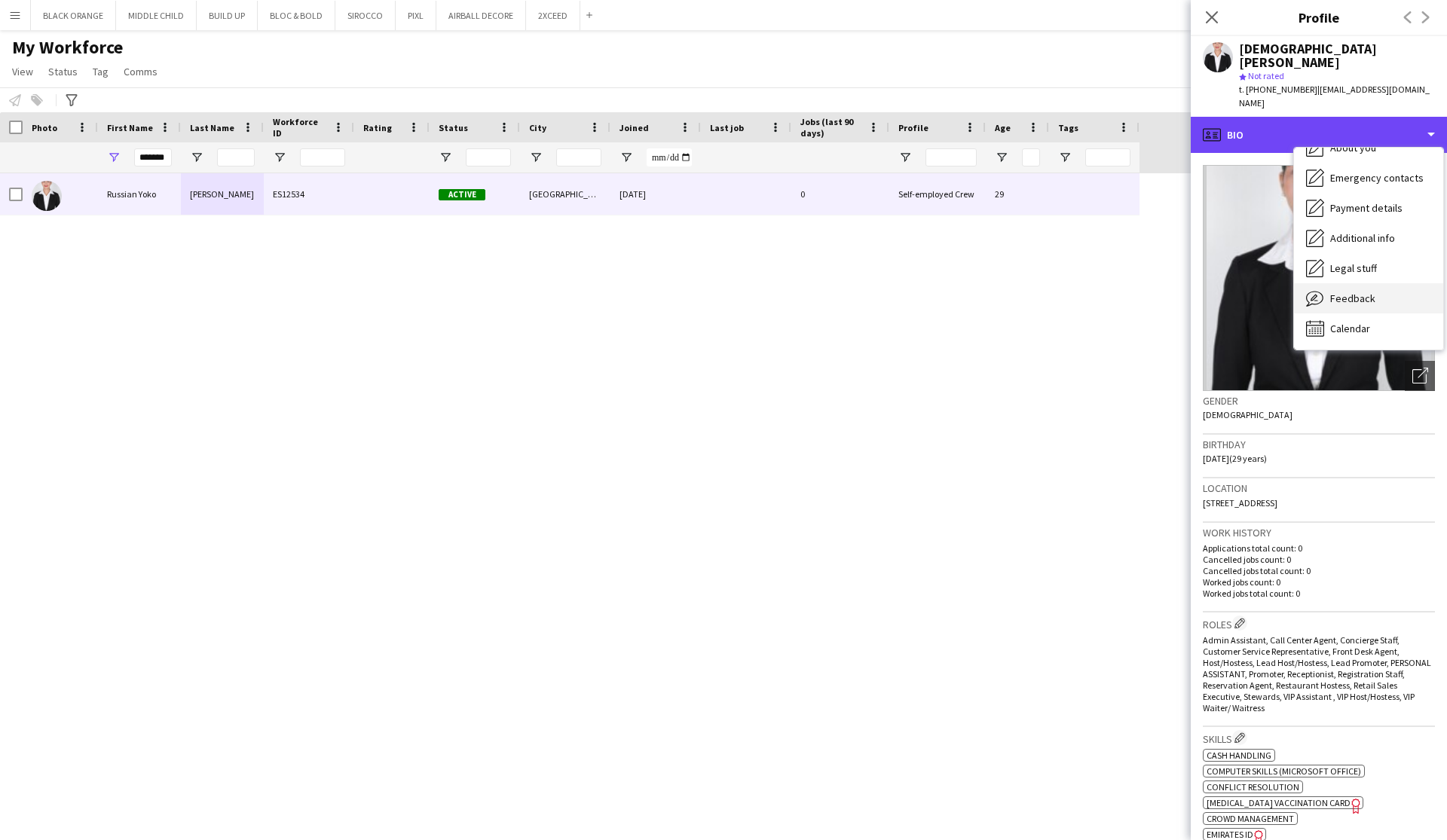
scroll to position [81, 0]
click at [1363, 292] on span "Feedback" at bounding box center [1352, 299] width 45 height 14
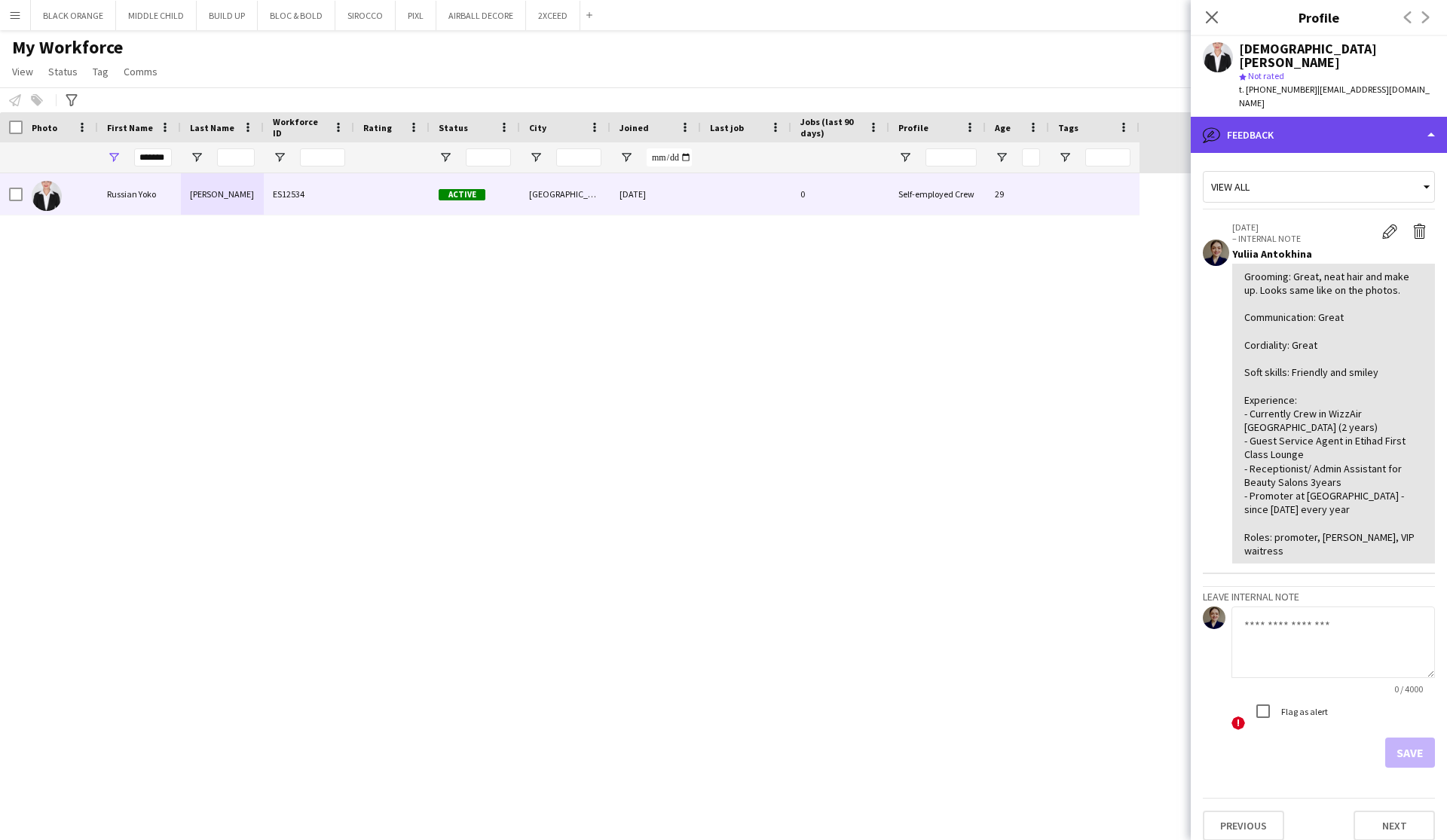
click at [1282, 117] on div "bubble-pencil Feedback" at bounding box center [1319, 135] width 256 height 36
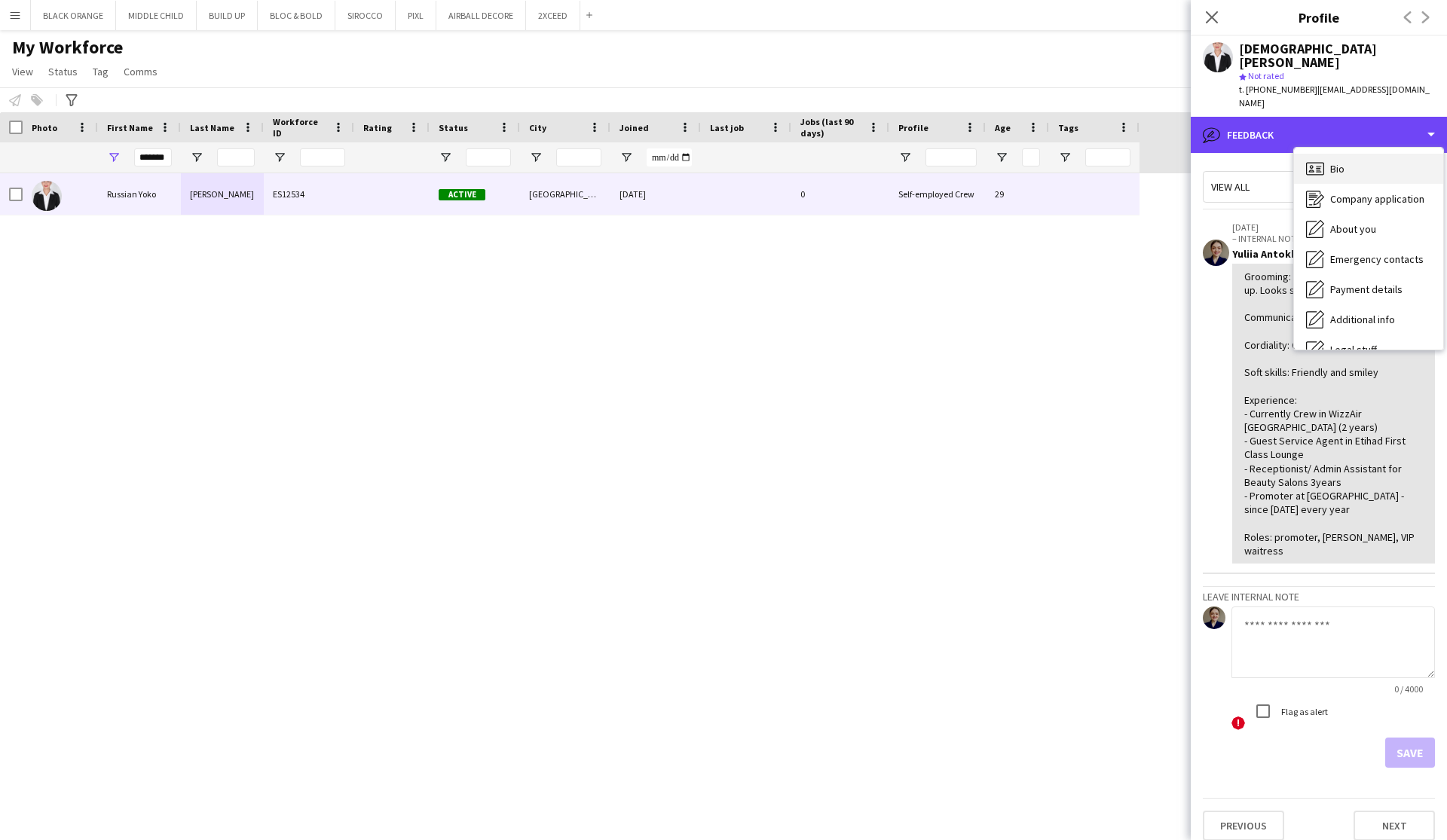
scroll to position [0, 0]
click at [1340, 162] on span "Bio" at bounding box center [1337, 169] width 14 height 14
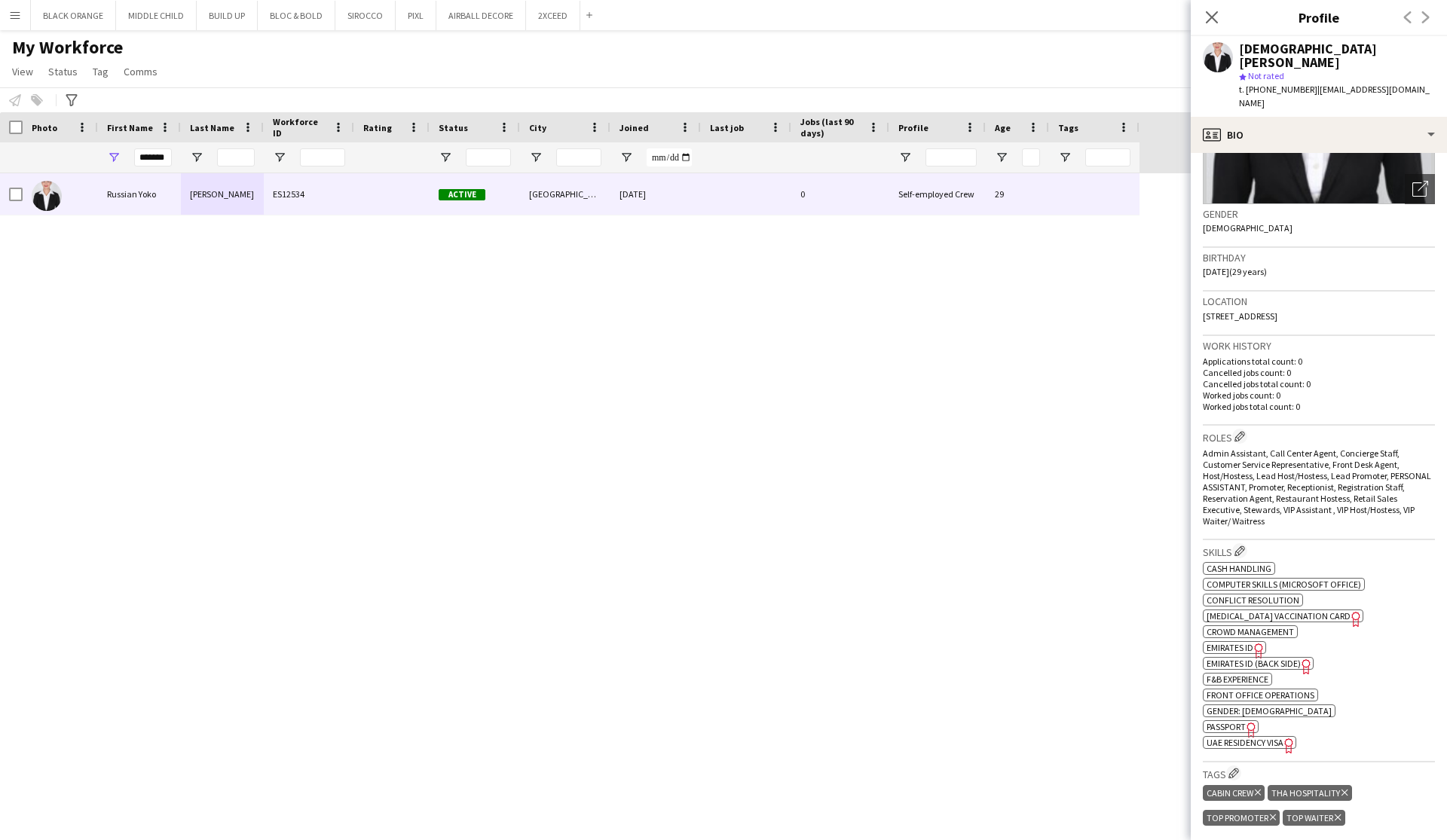
scroll to position [190, 0]
click at [1238, 428] on app-icon "Edit crew company roles" at bounding box center [1239, 433] width 10 height 10
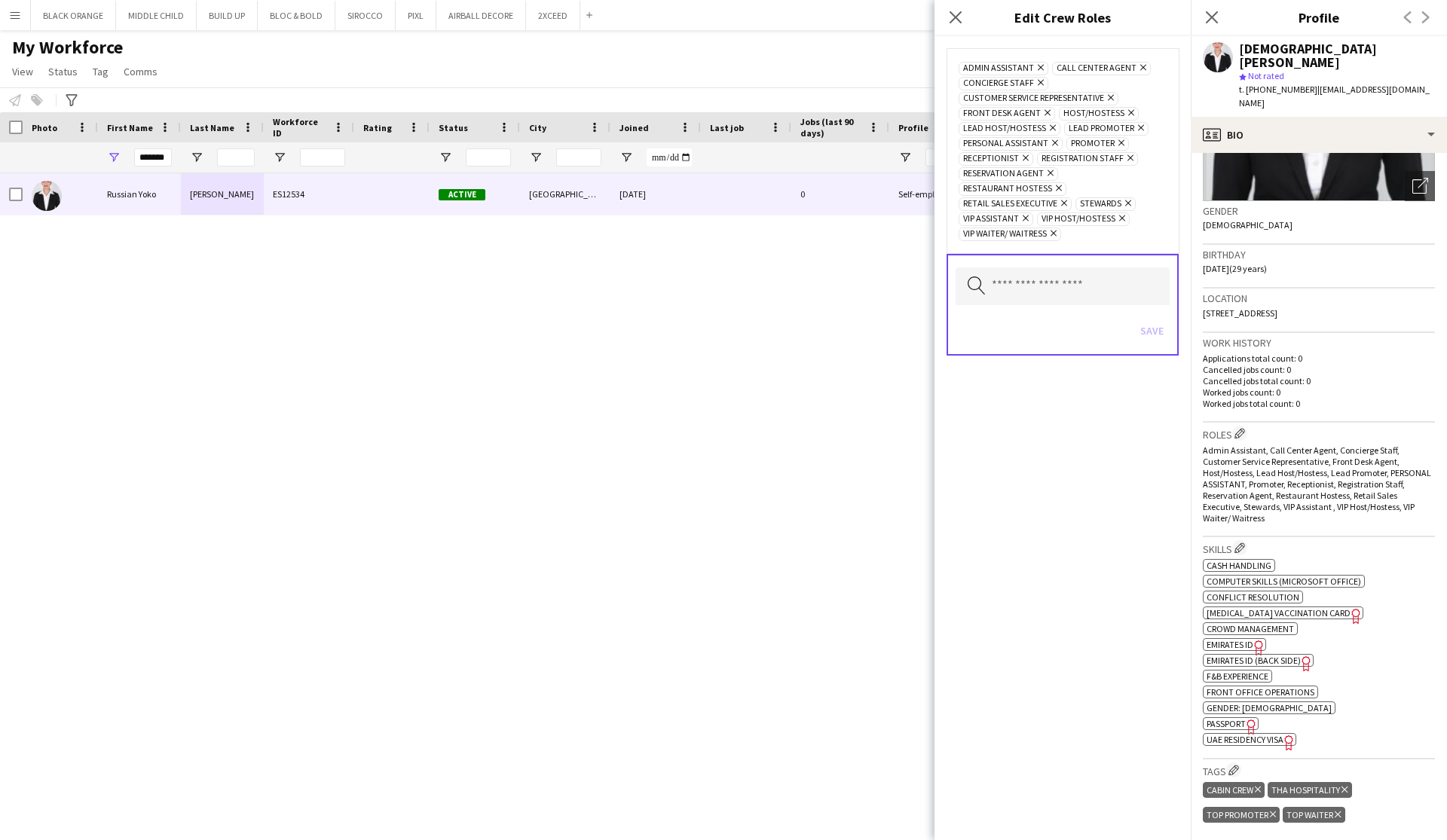
click at [1049, 127] on icon "Remove" at bounding box center [1051, 128] width 10 height 10
click at [1032, 126] on icon at bounding box center [1035, 127] width 6 height 6
click at [1028, 266] on input "text" at bounding box center [1063, 271] width 214 height 37
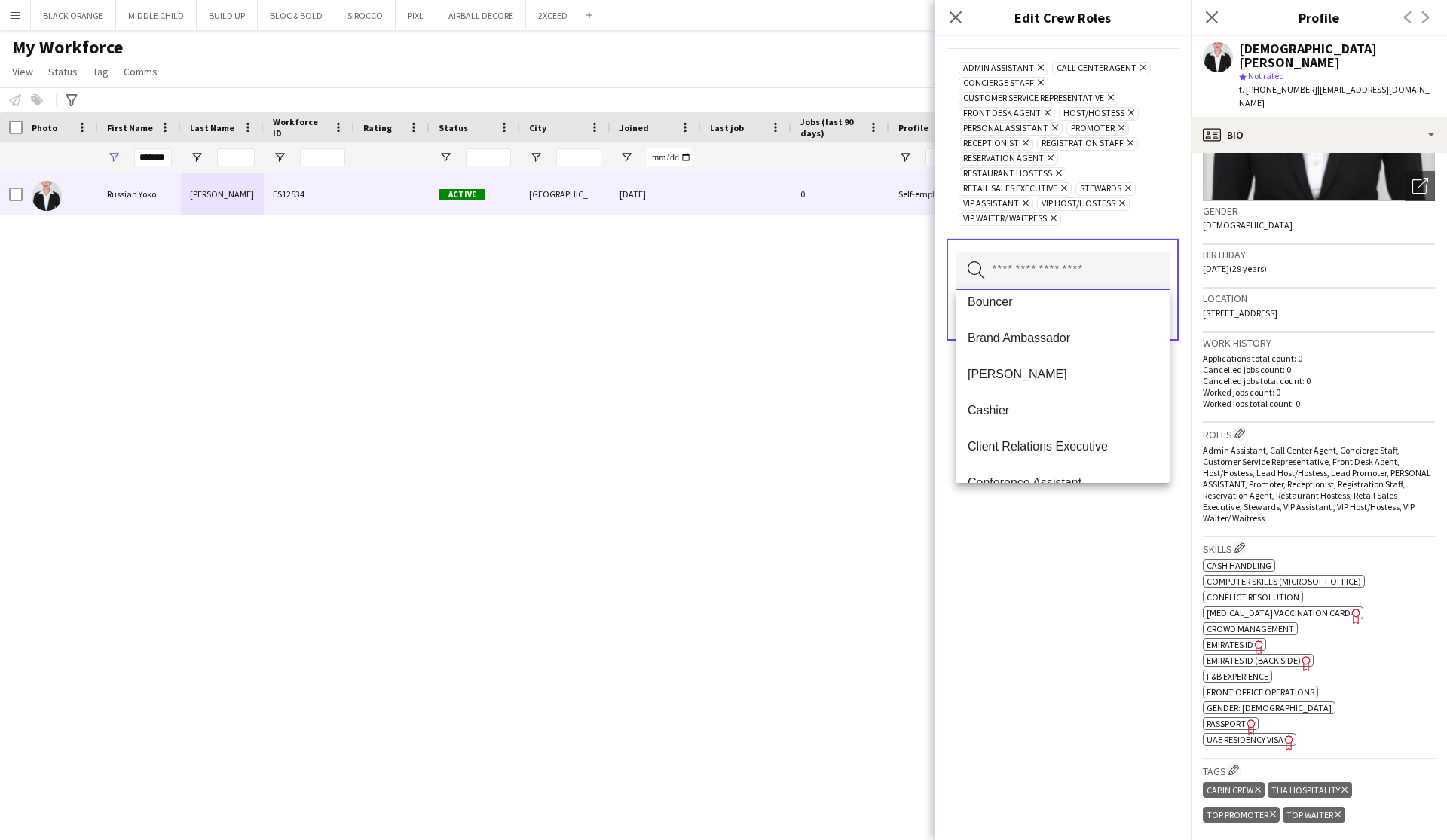
scroll to position [384, 0]
click at [1030, 333] on span "Brand Ambassador" at bounding box center [1063, 328] width 190 height 14
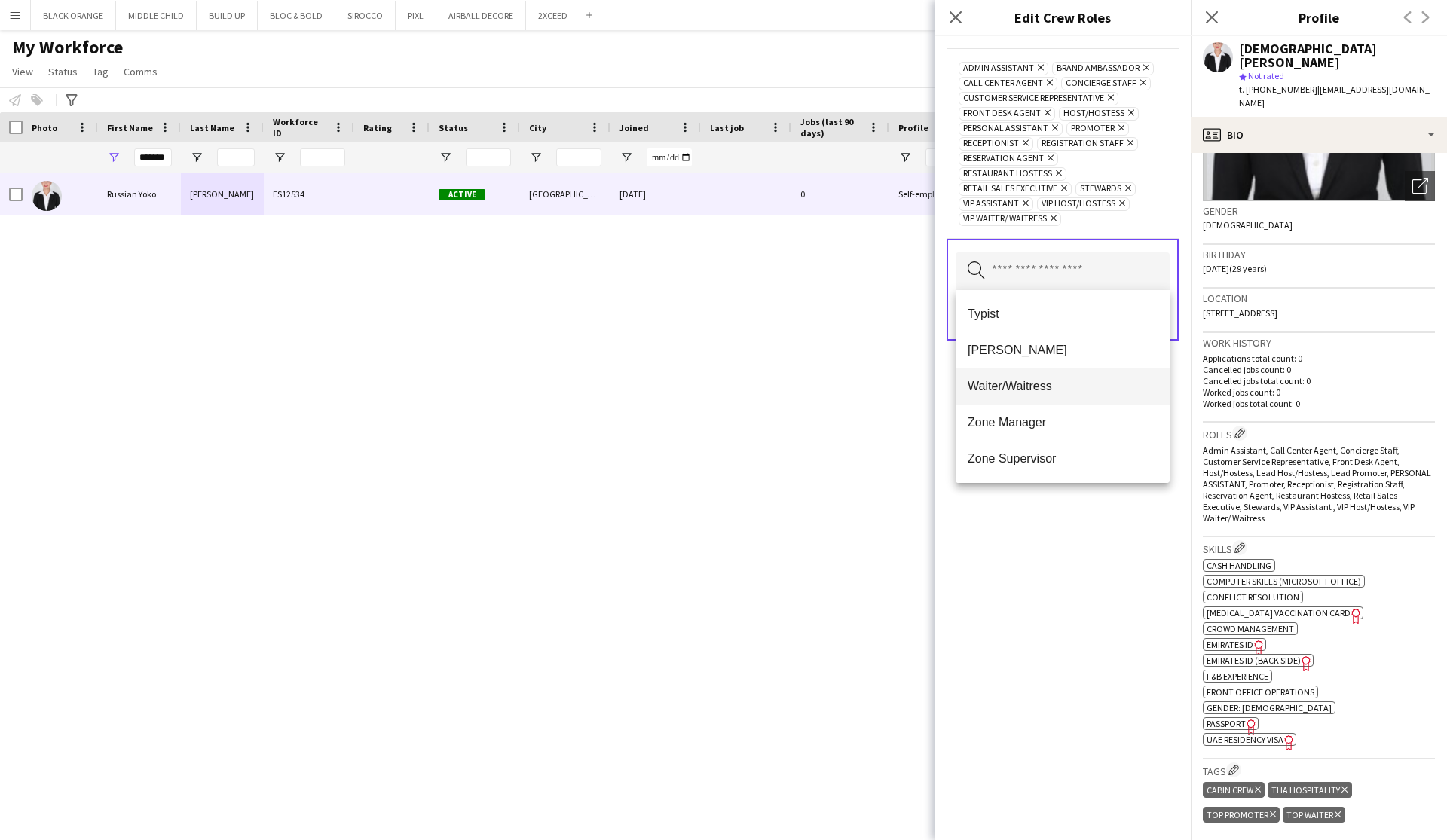
click at [1031, 393] on span "Waiter/Waitress" at bounding box center [1063, 386] width 190 height 14
click at [1024, 456] on span "Temporary Client Advisor" at bounding box center [1063, 453] width 190 height 14
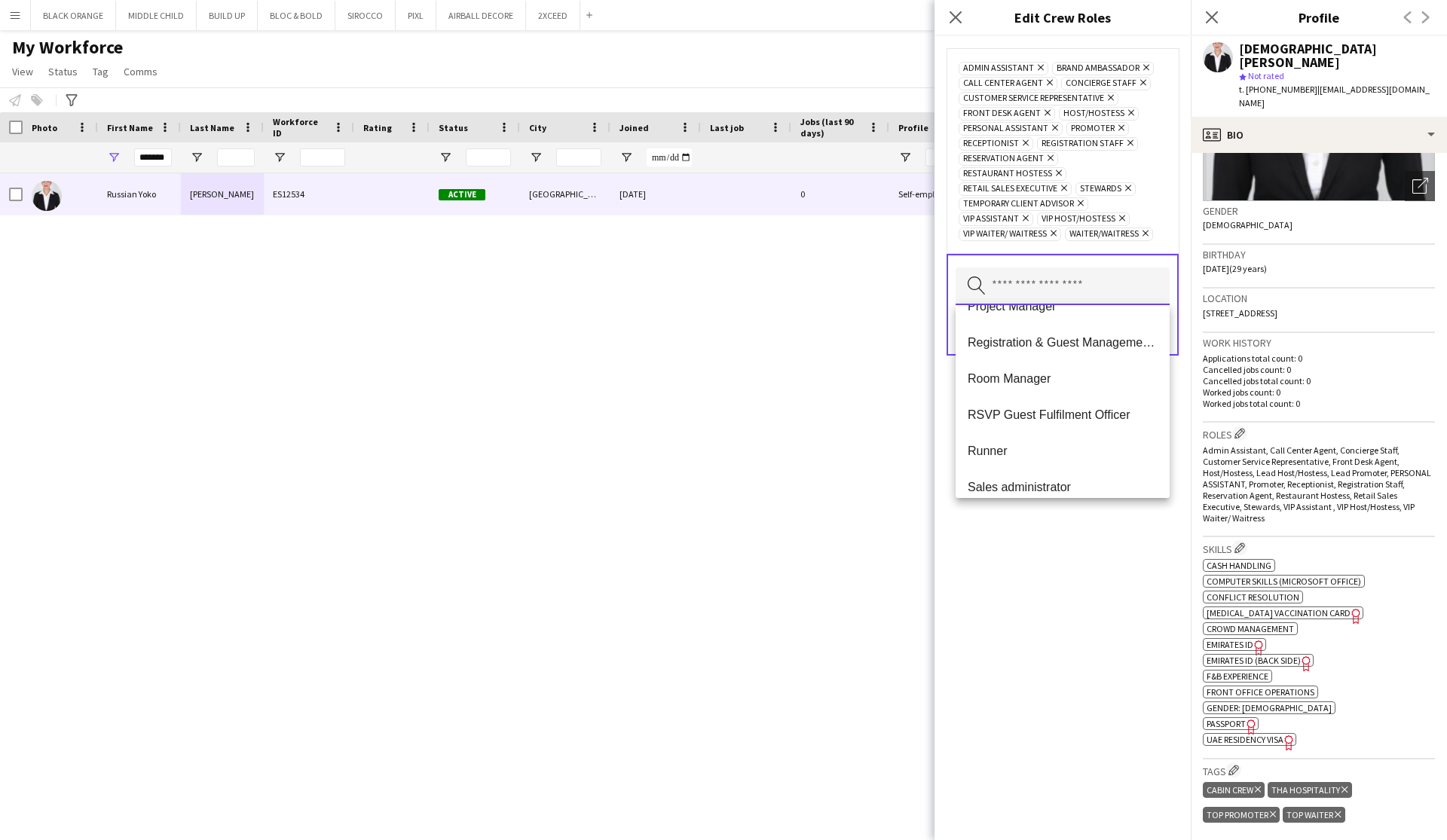
scroll to position [1785, 0]
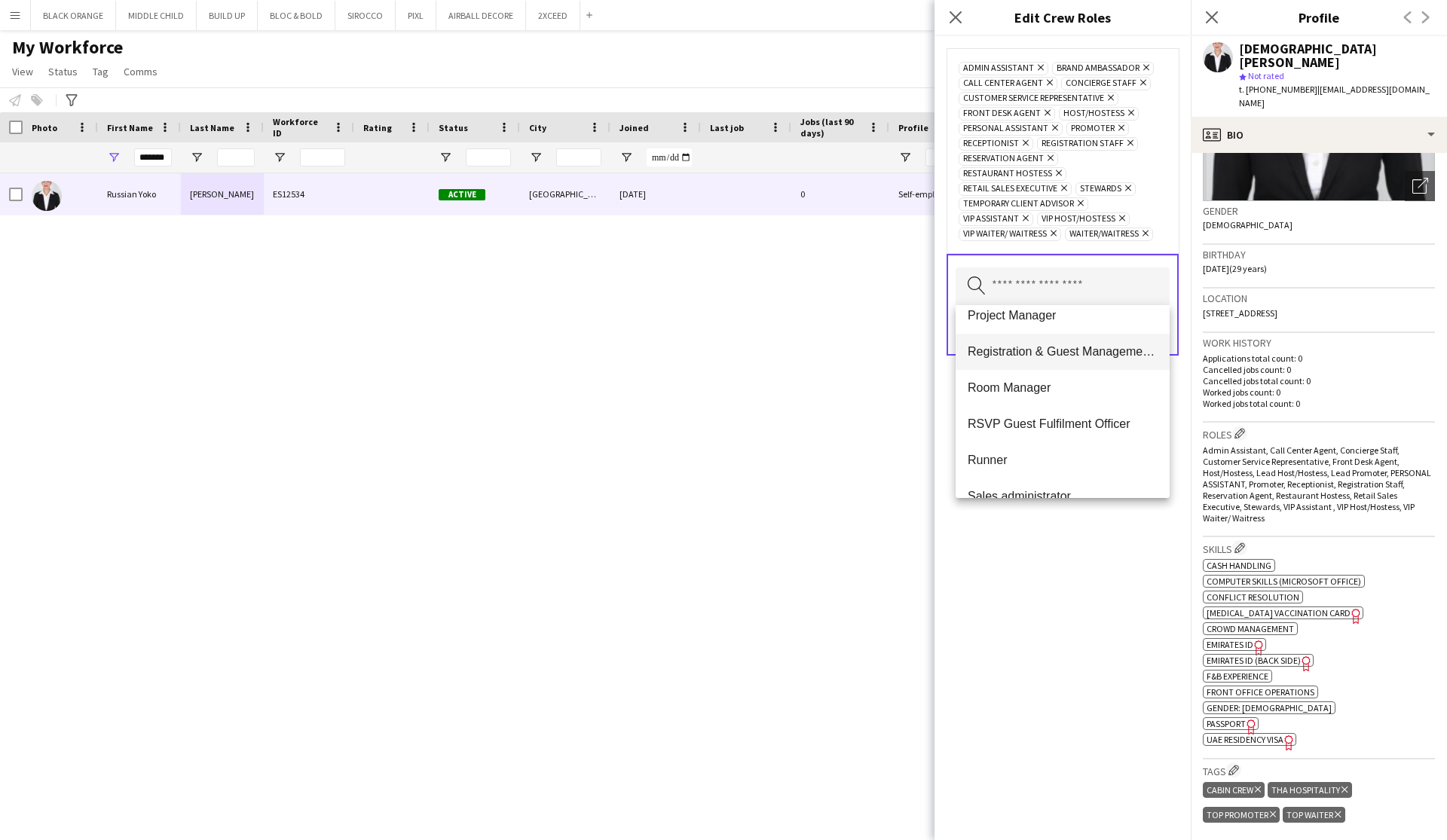
click at [1051, 359] on span "Registration & Guest Management Coordinator" at bounding box center [1063, 351] width 190 height 14
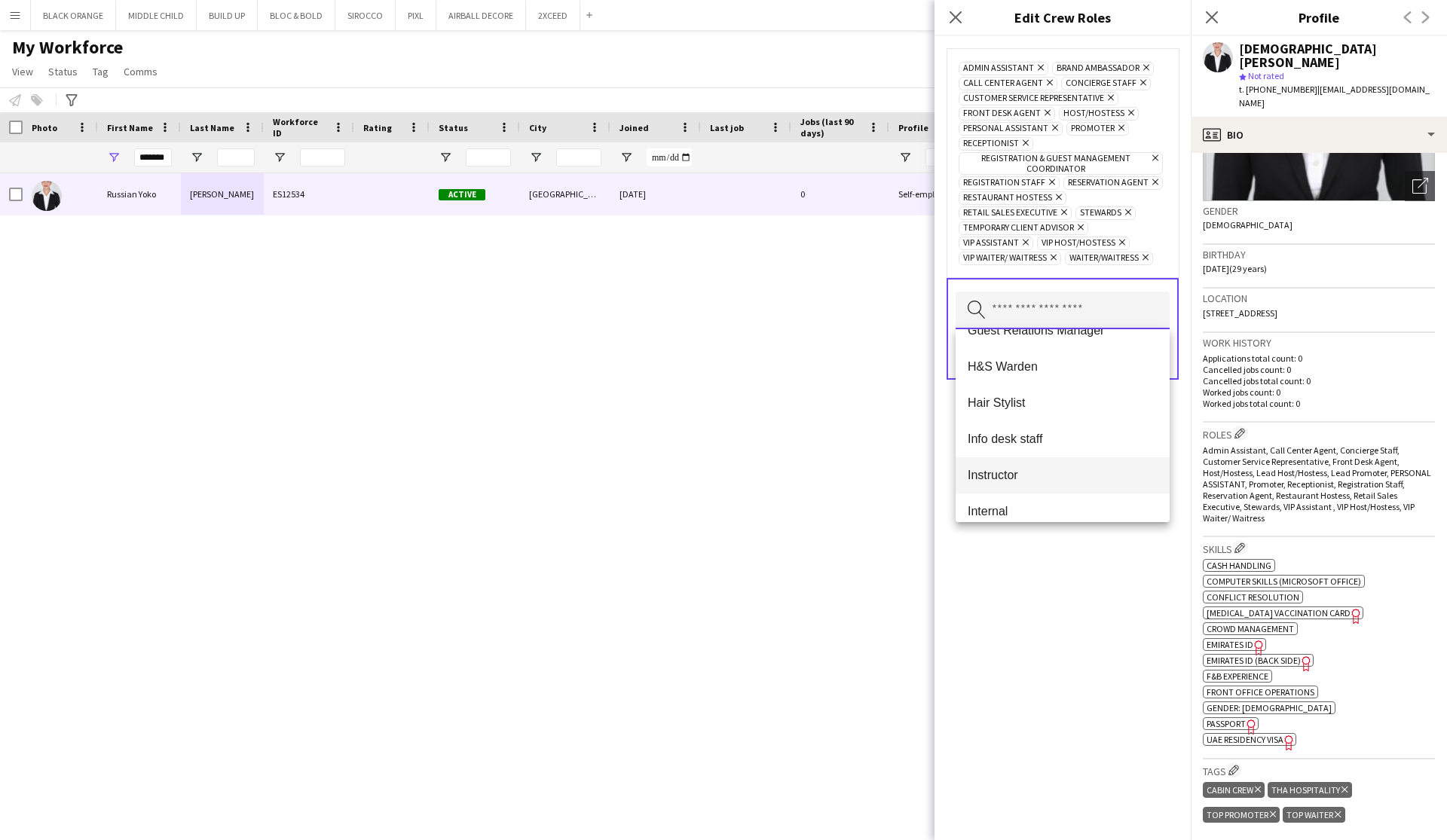
scroll to position [998, 0]
click at [1011, 442] on span "Info desk staff" at bounding box center [1063, 440] width 190 height 14
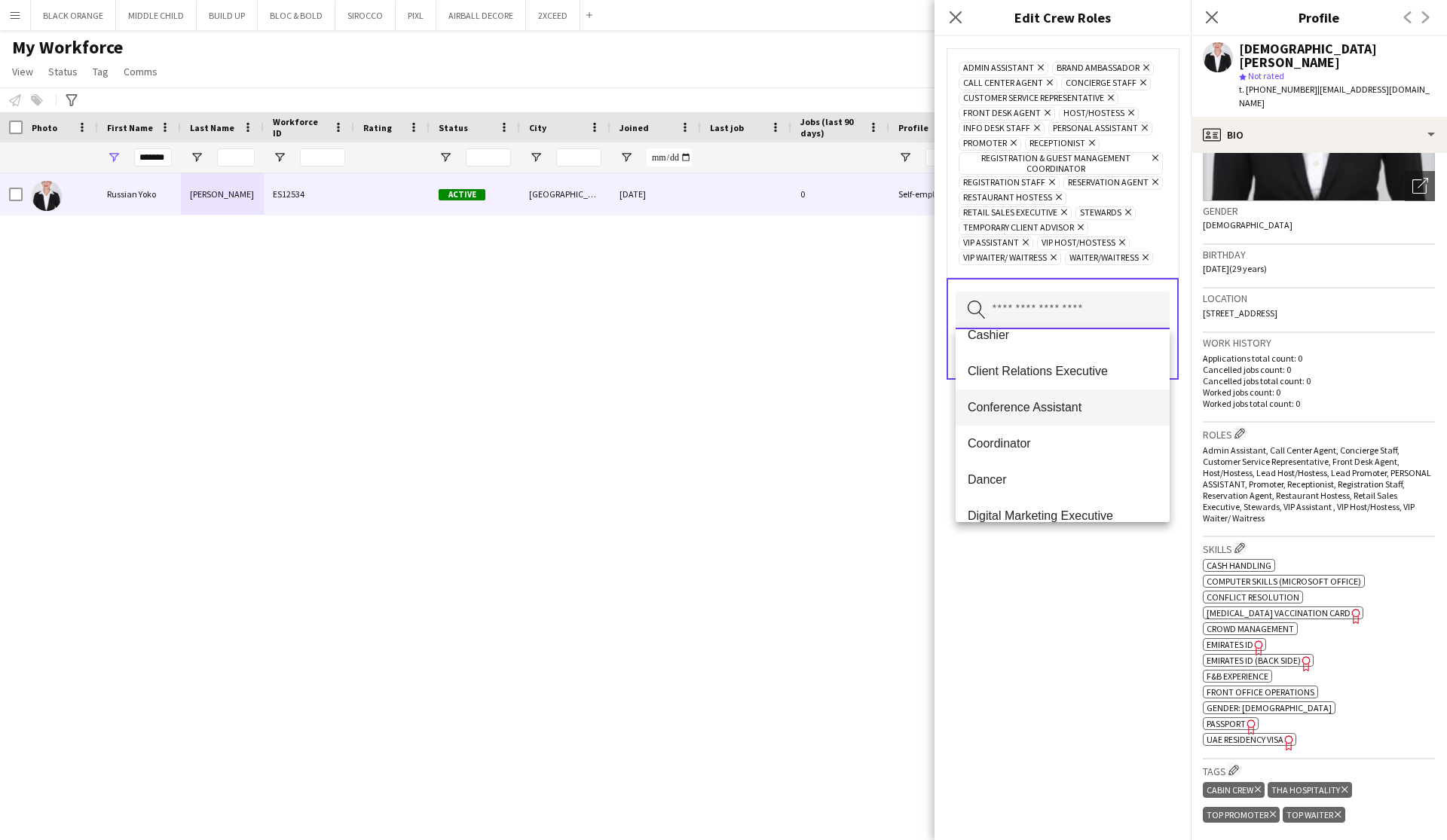
scroll to position [460, 0]
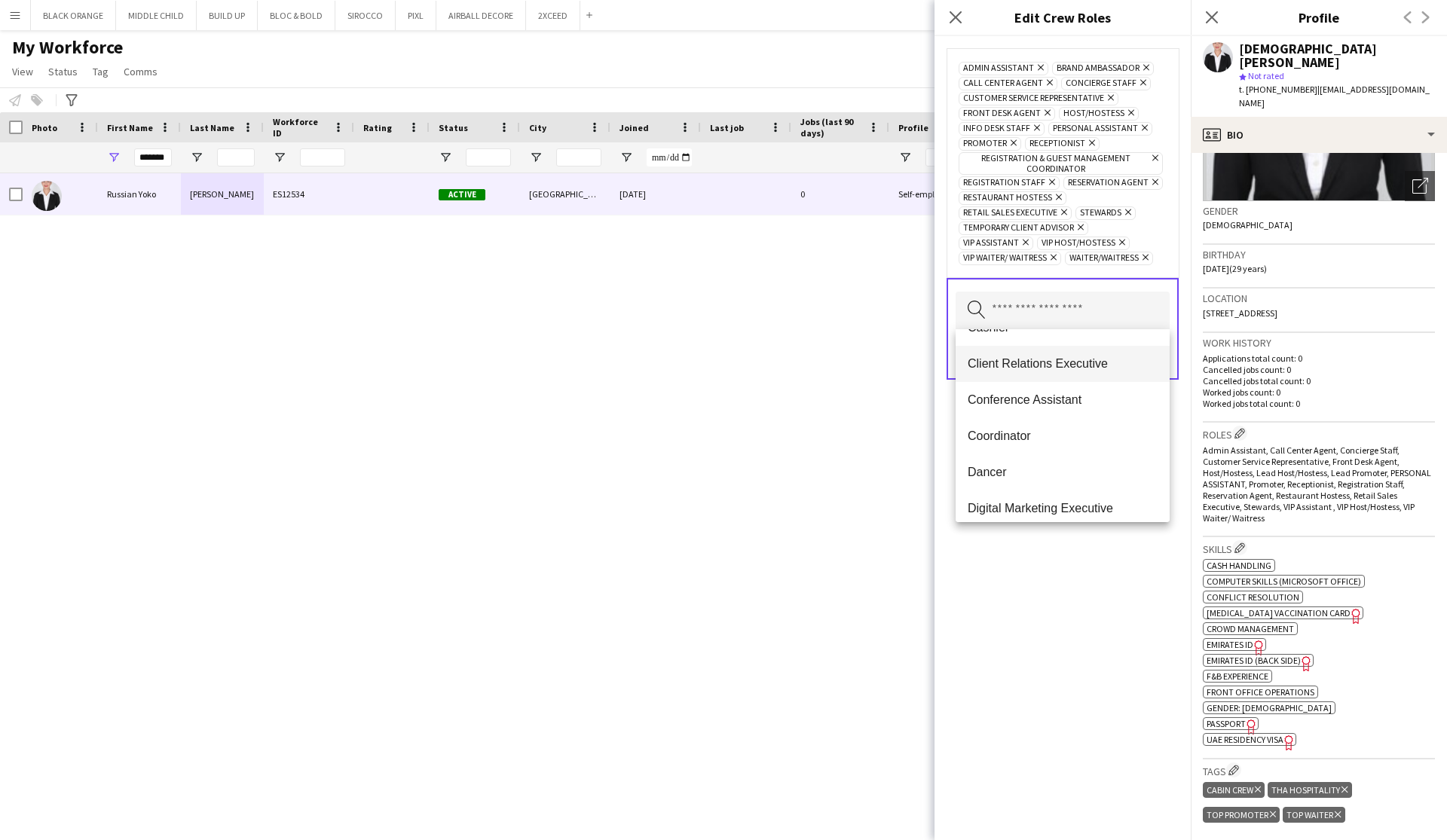
click at [1042, 365] on span "Client Relations Executive" at bounding box center [1063, 363] width 190 height 14
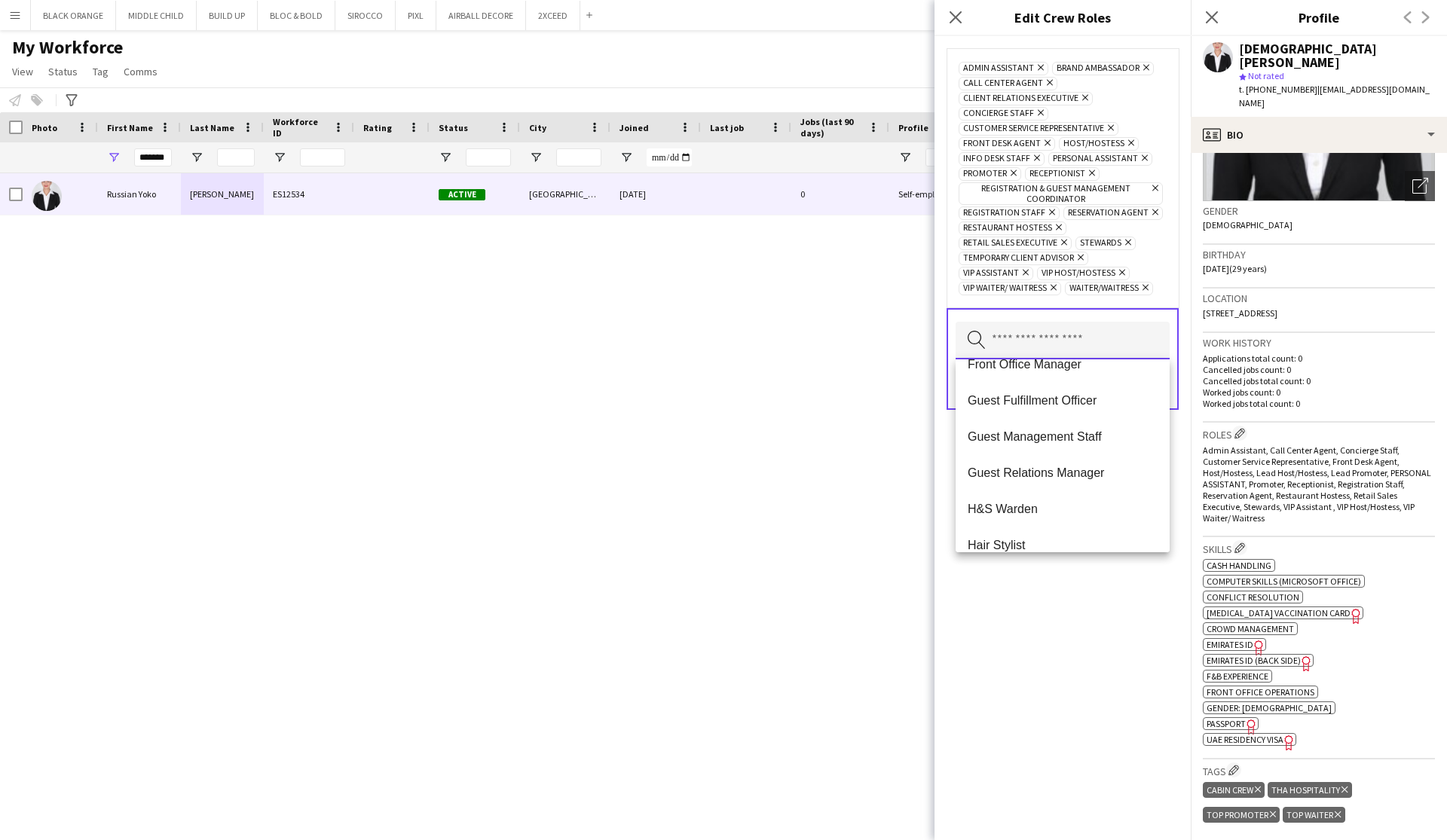
scroll to position [851, 0]
click at [1060, 431] on span "Guest Management Staff" at bounding box center [1063, 435] width 190 height 14
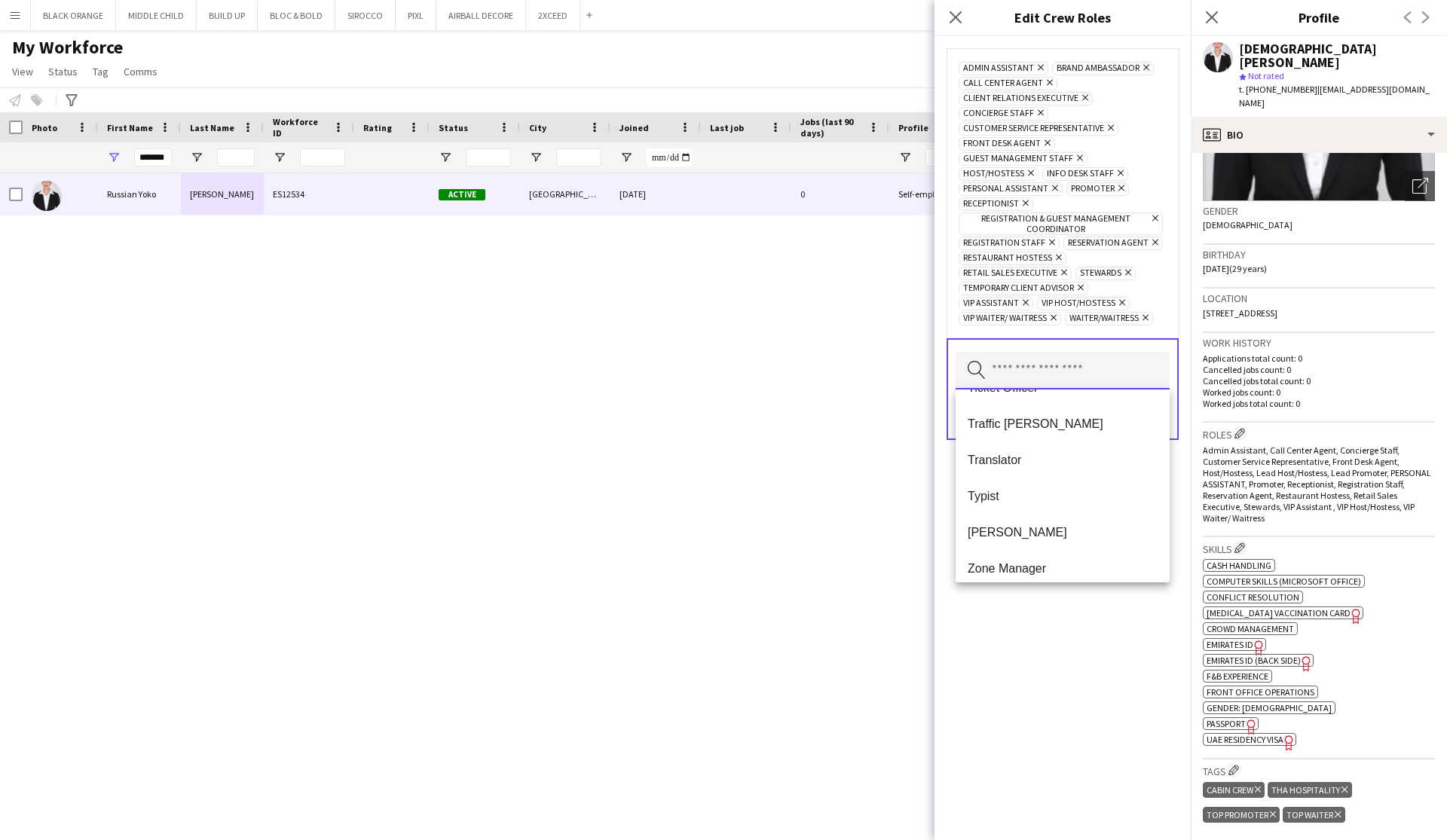
scroll to position [2522, 0]
click at [1102, 691] on div "Admin Assistant Remove Brand Ambassador Remove Call Center Agent Remove Client …" at bounding box center [1063, 438] width 256 height 804
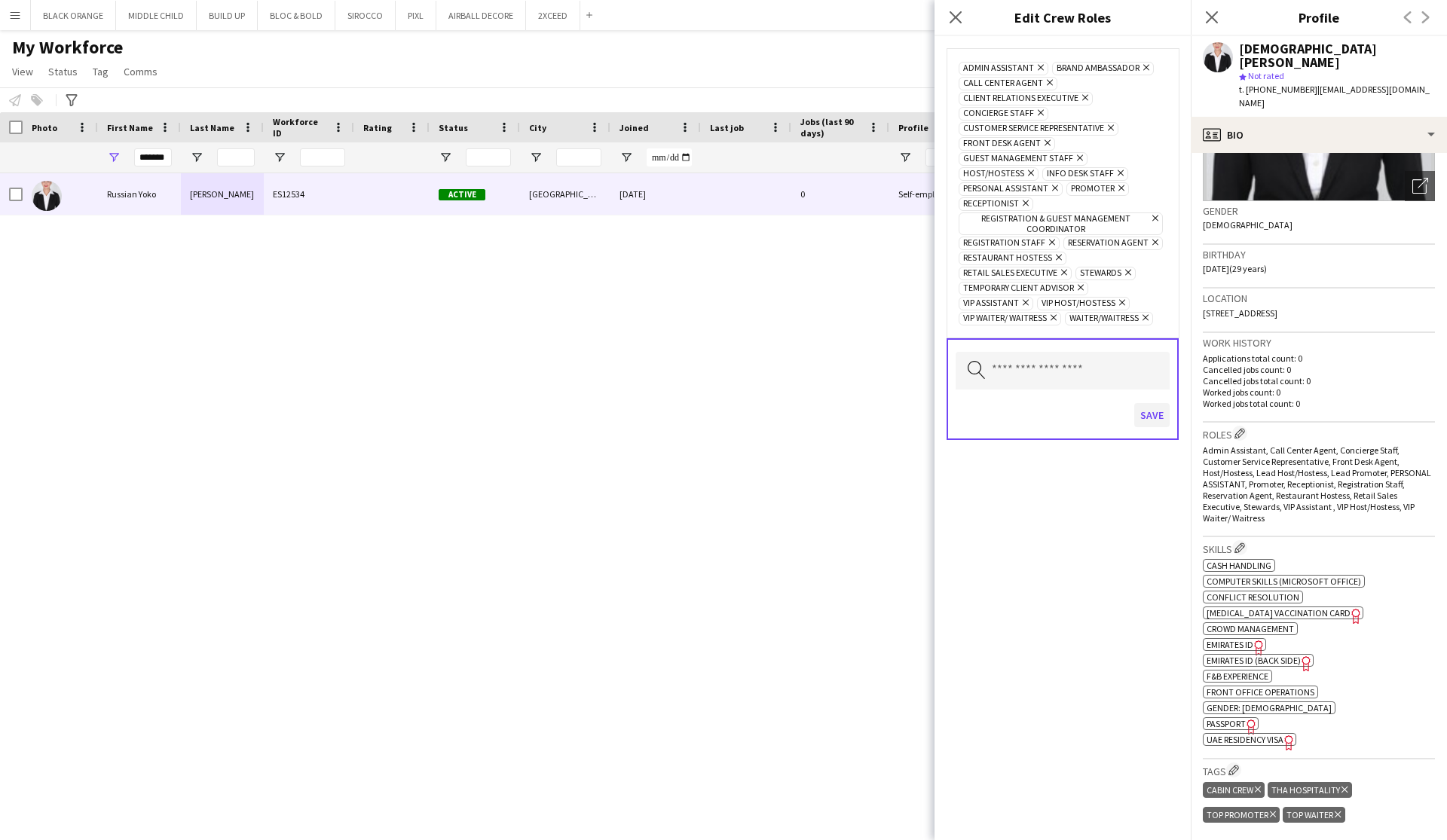
click at [1148, 417] on button "Save" at bounding box center [1152, 415] width 36 height 24
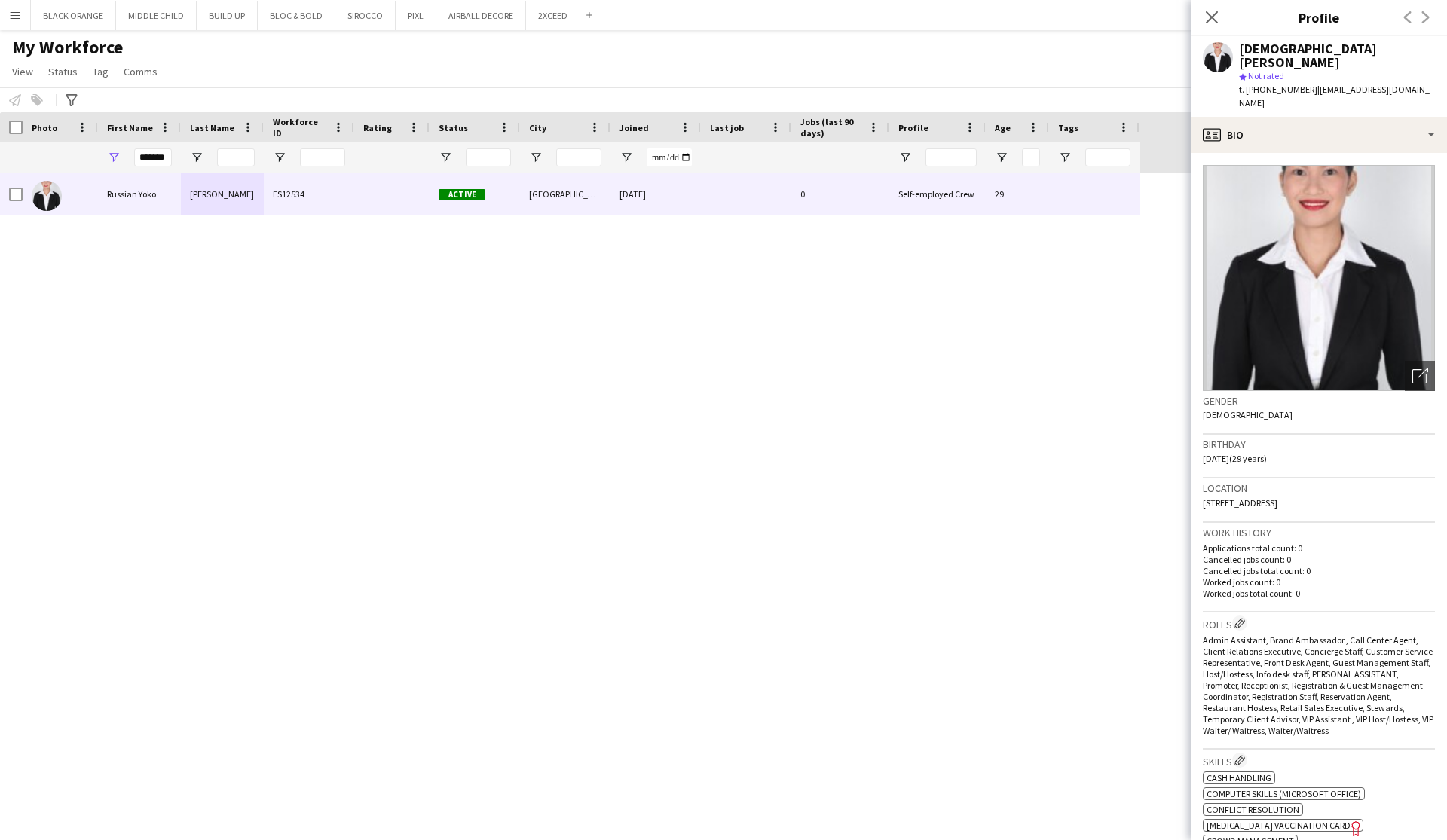
scroll to position [0, 0]
click at [1388, 118] on div "profile Bio" at bounding box center [1319, 135] width 256 height 36
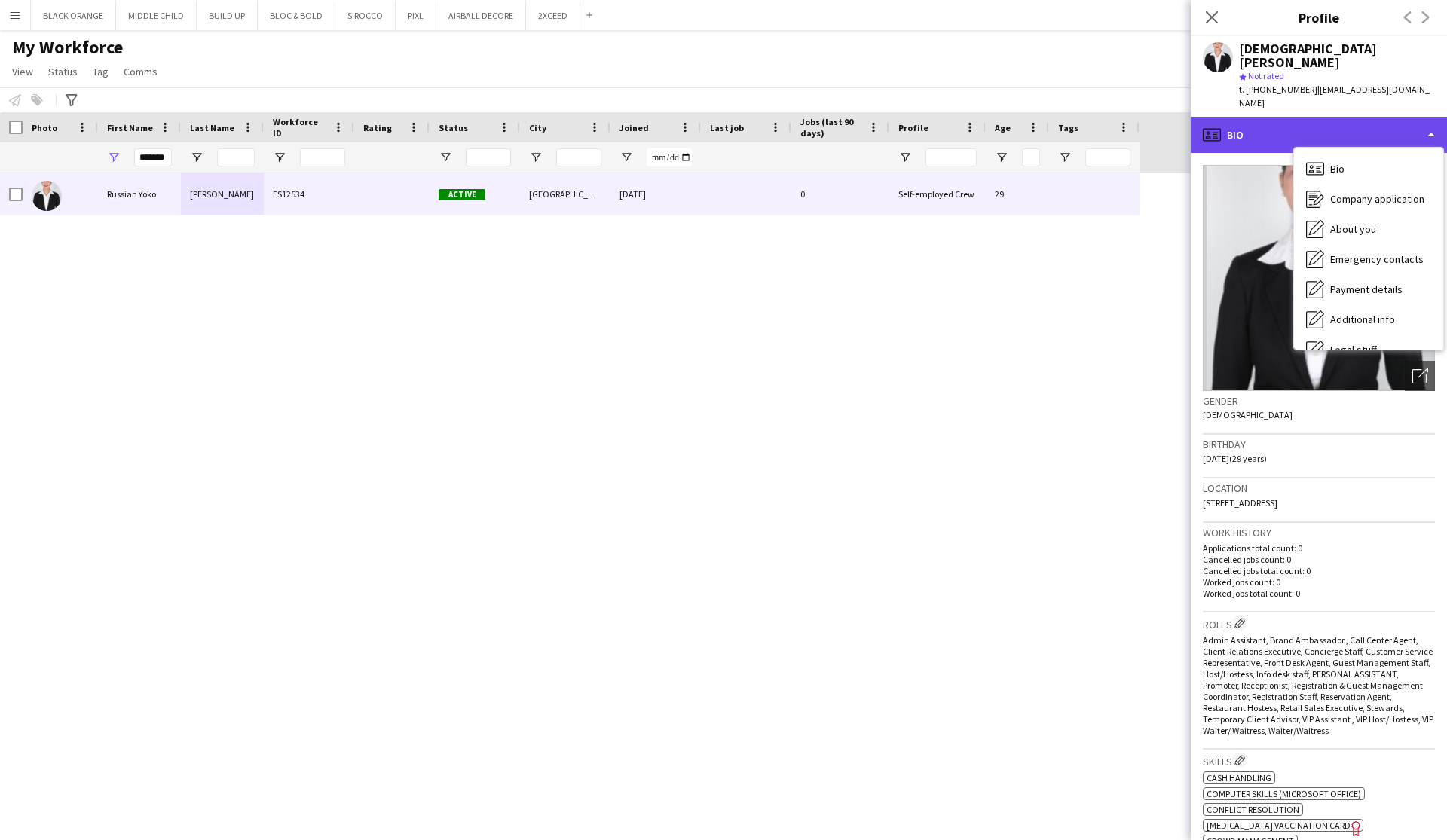
click at [1426, 117] on div "profile Bio" at bounding box center [1319, 135] width 256 height 36
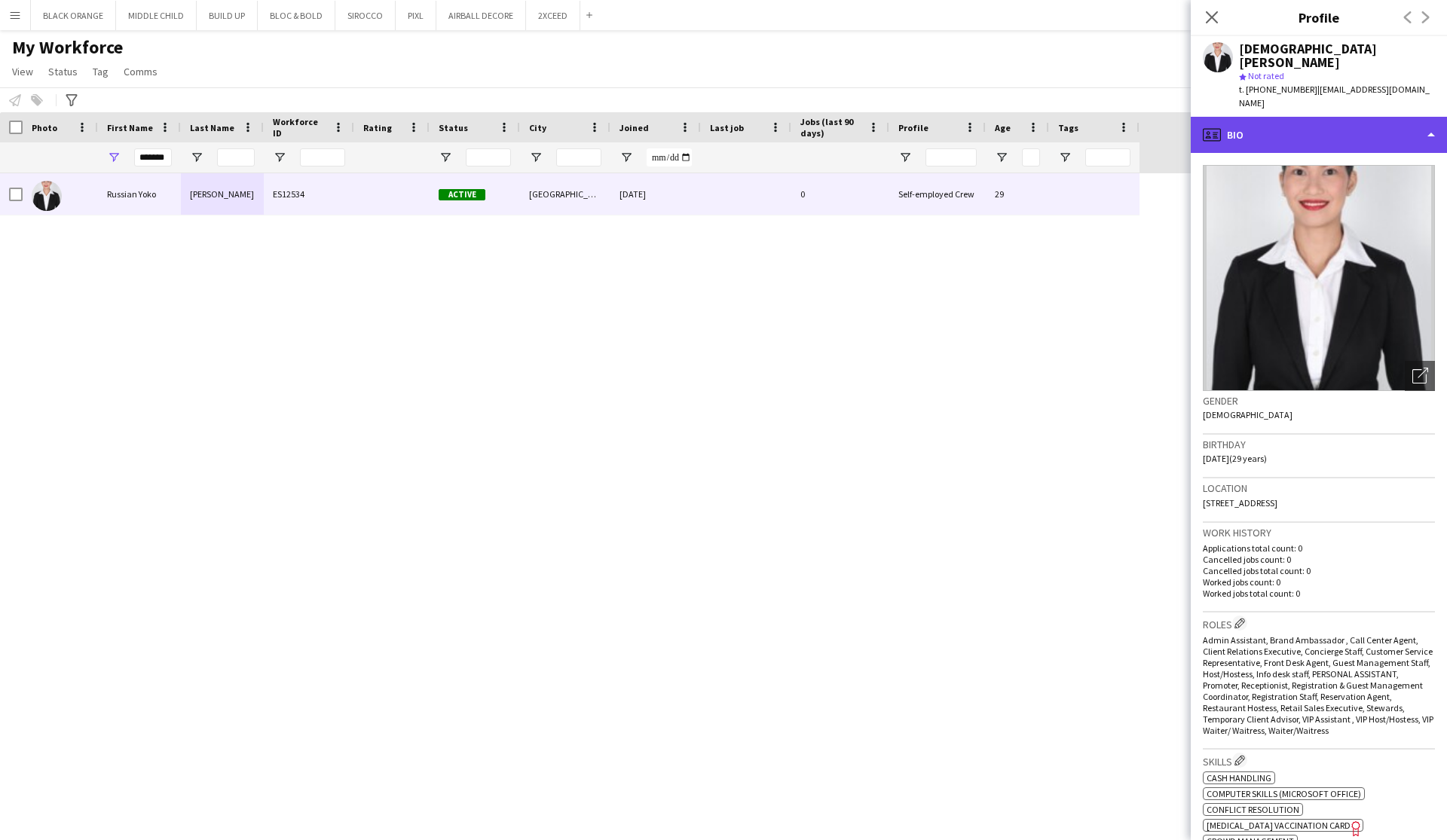
click at [1422, 117] on div "profile Bio" at bounding box center [1319, 135] width 256 height 36
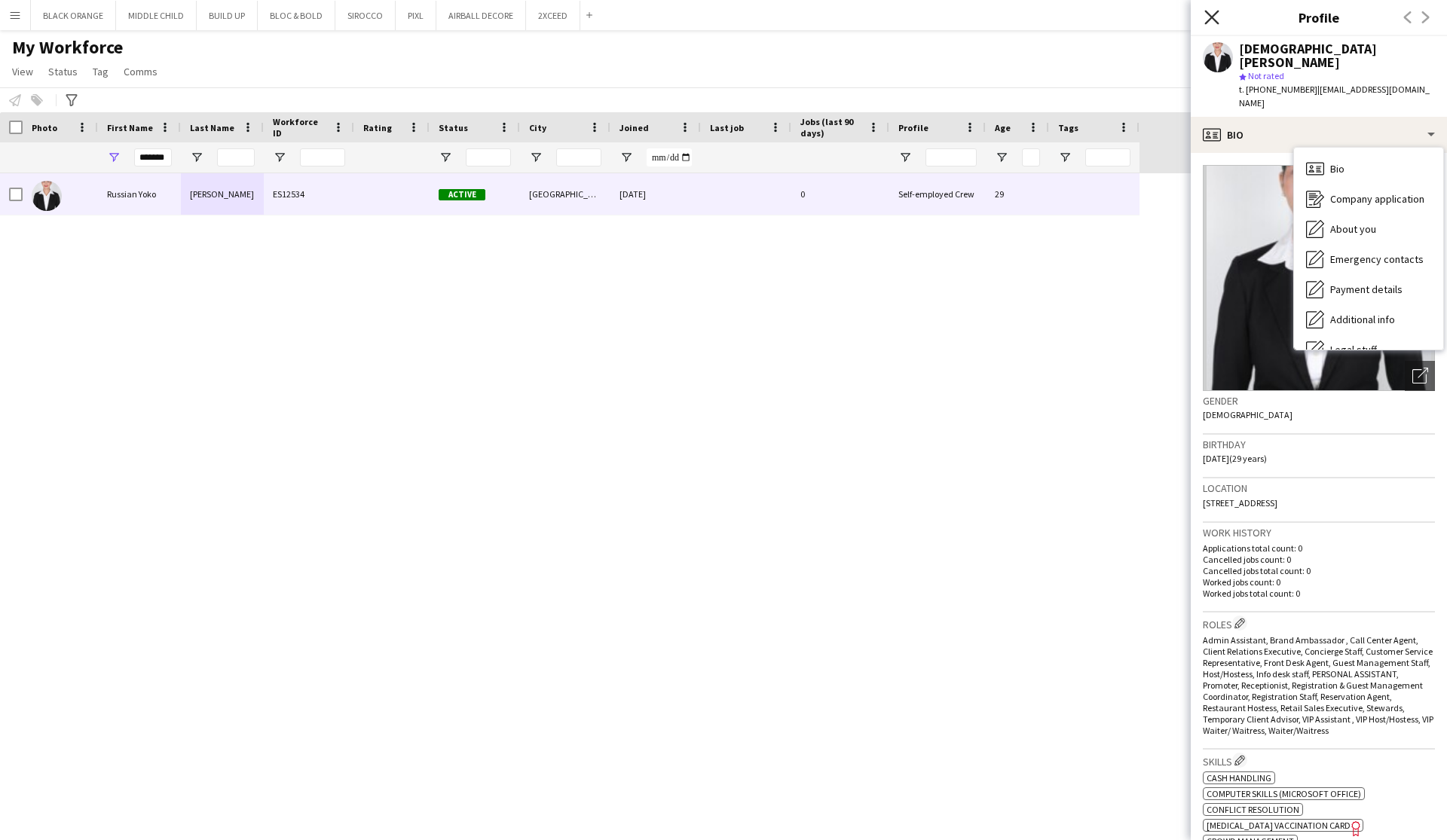
click at [1213, 21] on icon "Close pop-in" at bounding box center [1211, 17] width 14 height 14
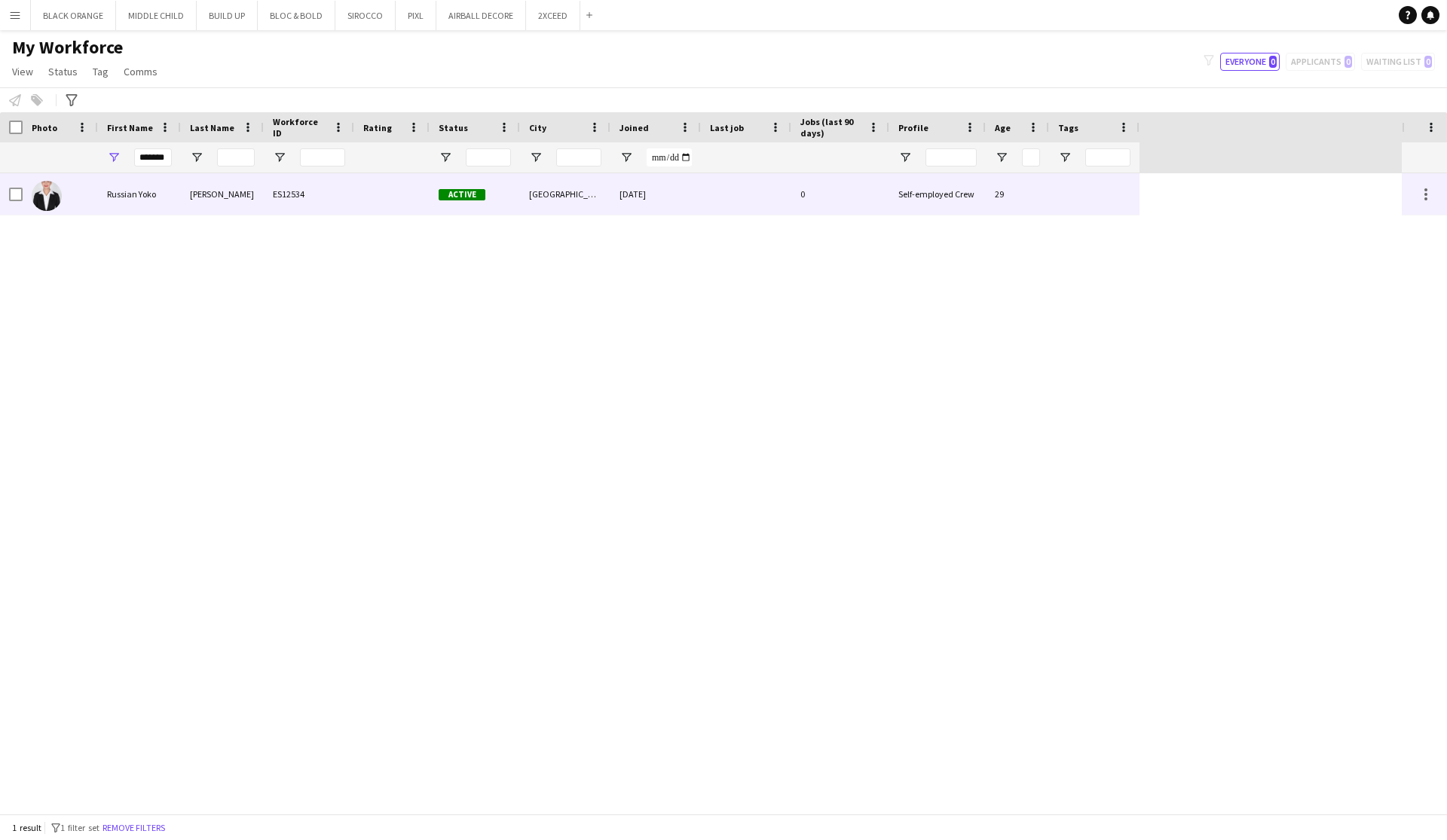
click at [328, 190] on div "ES12534" at bounding box center [309, 193] width 91 height 42
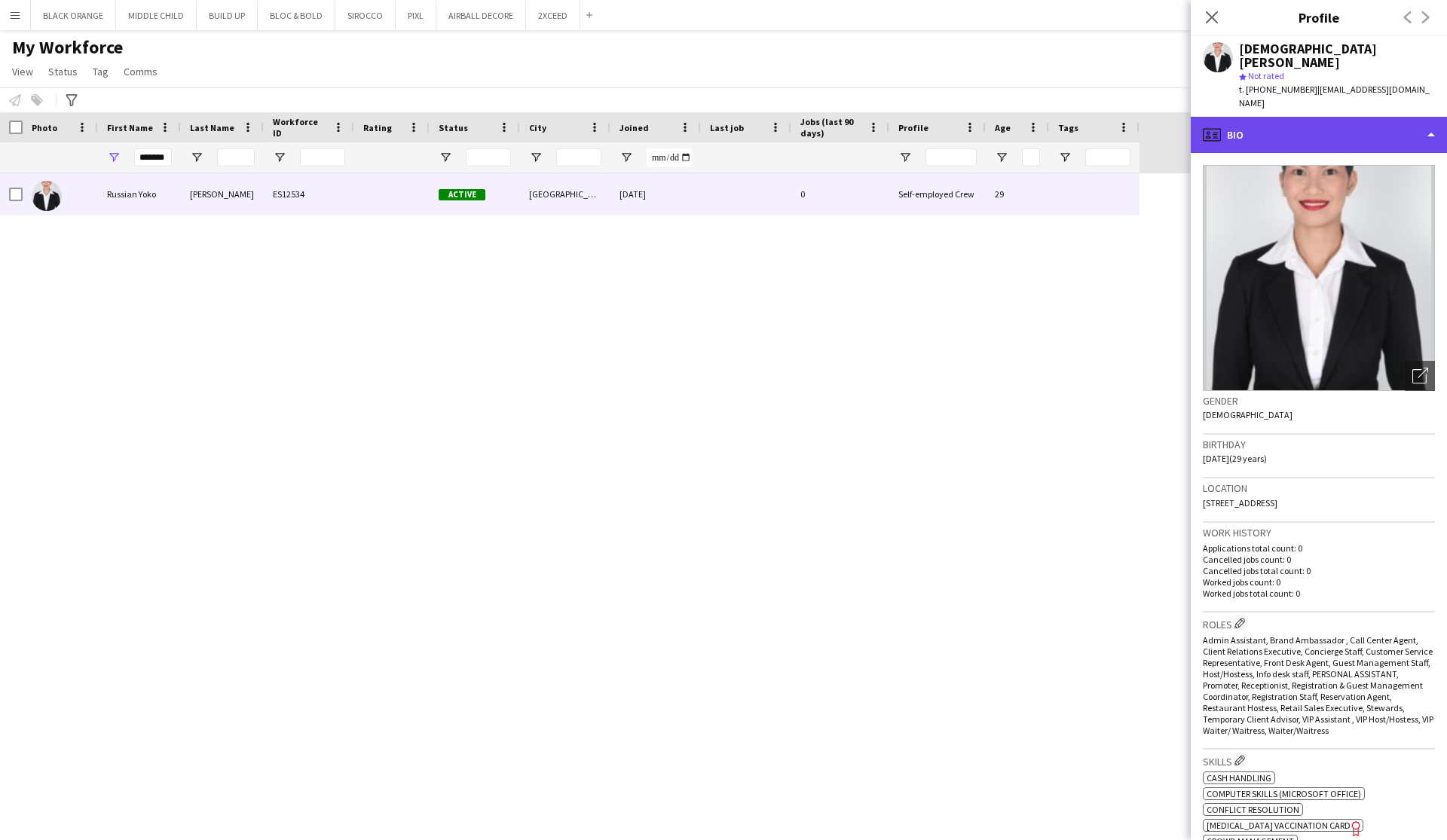
click at [1427, 117] on div "profile Bio" at bounding box center [1319, 135] width 256 height 36
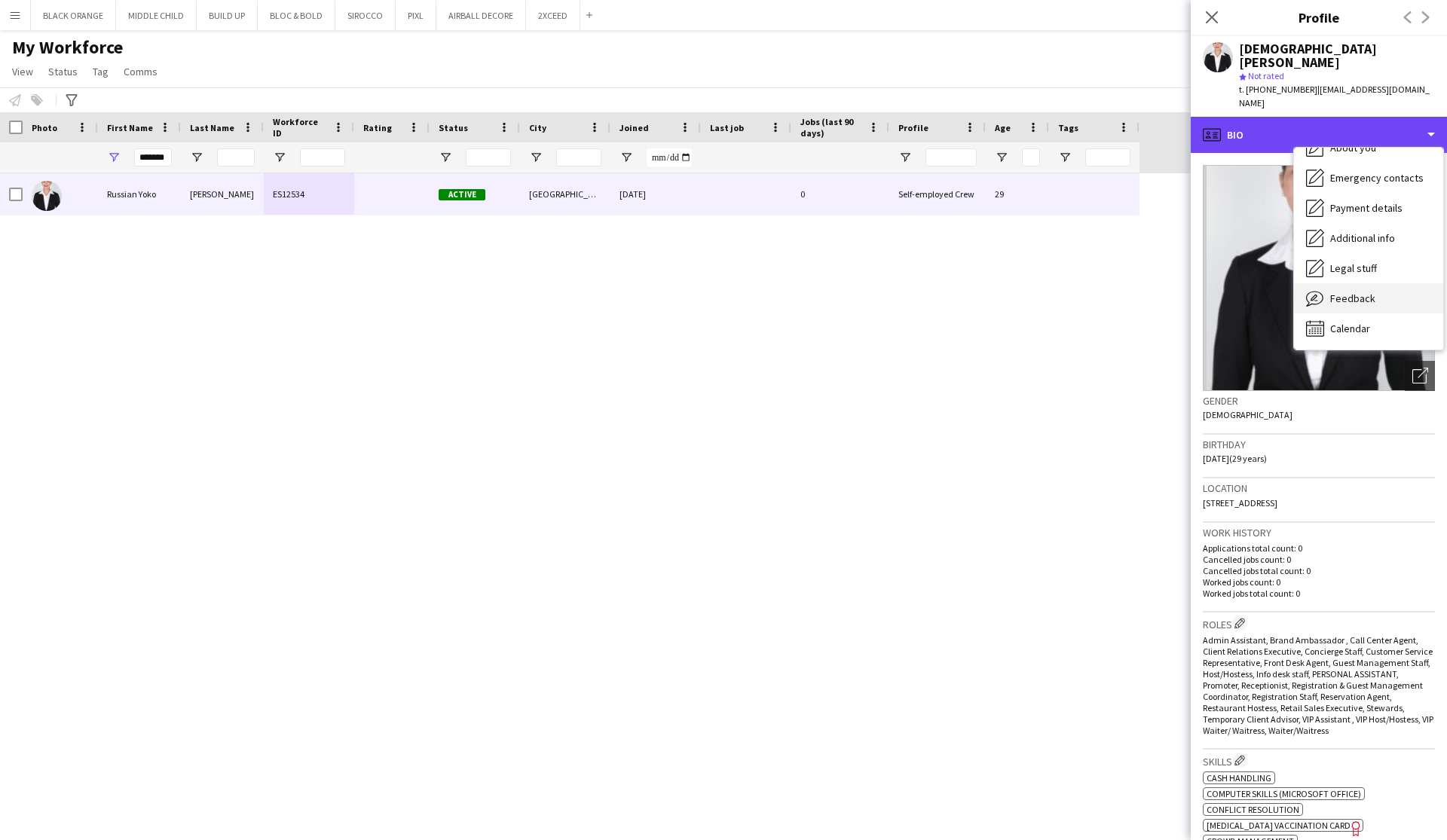
scroll to position [81, 0]
click at [1344, 292] on span "Feedback" at bounding box center [1352, 299] width 45 height 14
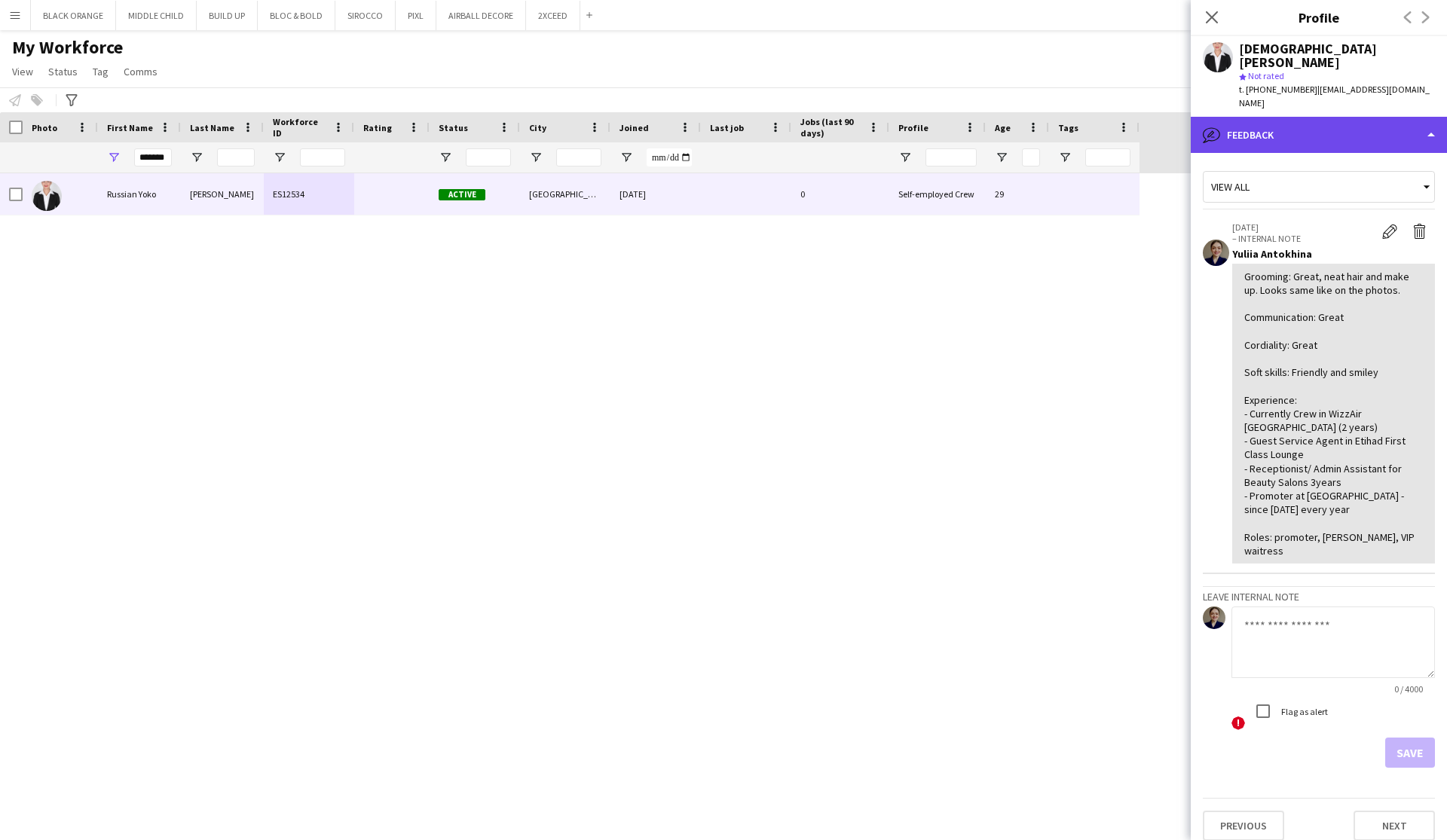
click at [1408, 117] on div "bubble-pencil Feedback" at bounding box center [1319, 135] width 256 height 36
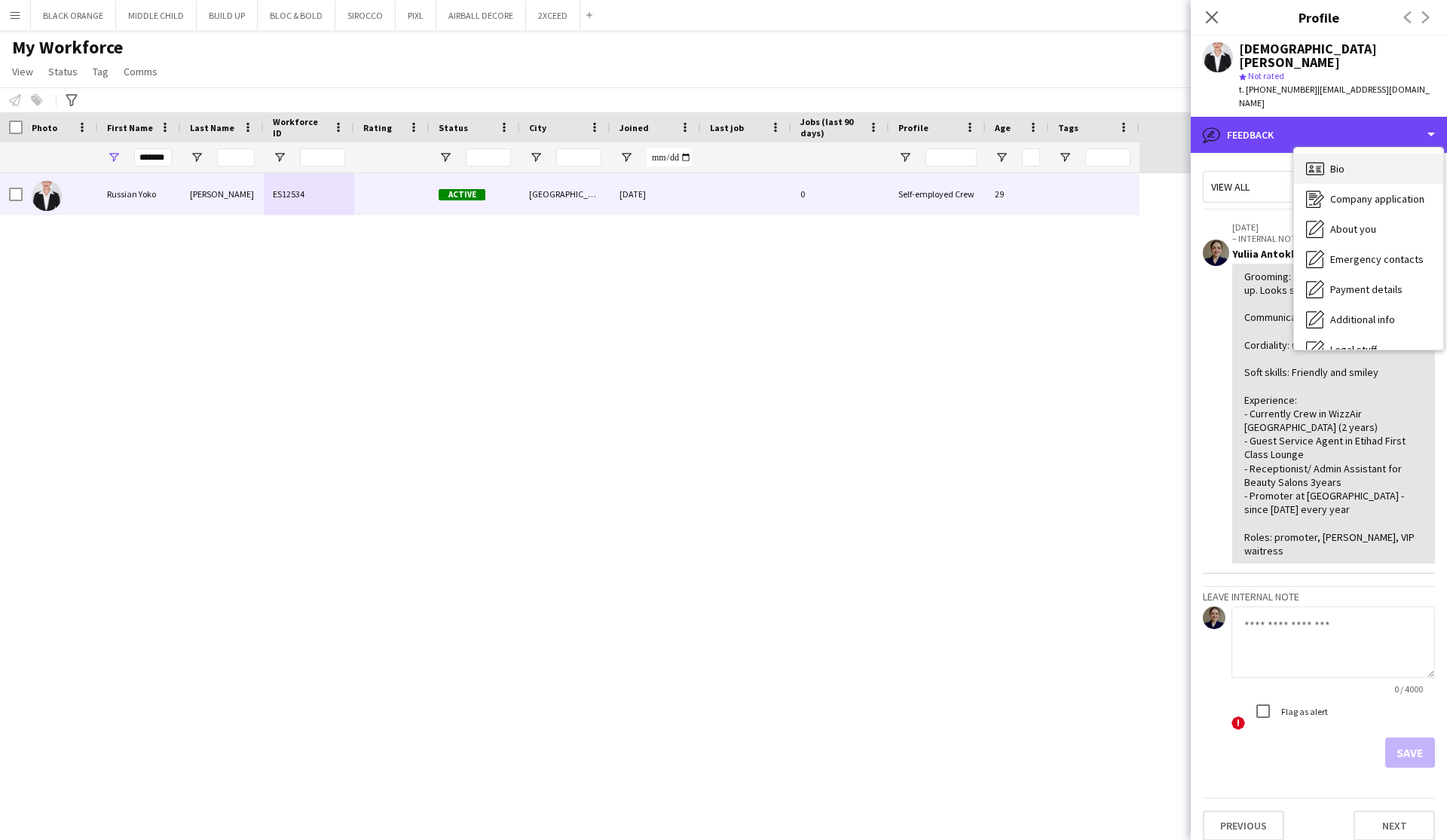
scroll to position [0, 0]
click at [1329, 154] on div "Bio Bio" at bounding box center [1368, 169] width 149 height 31
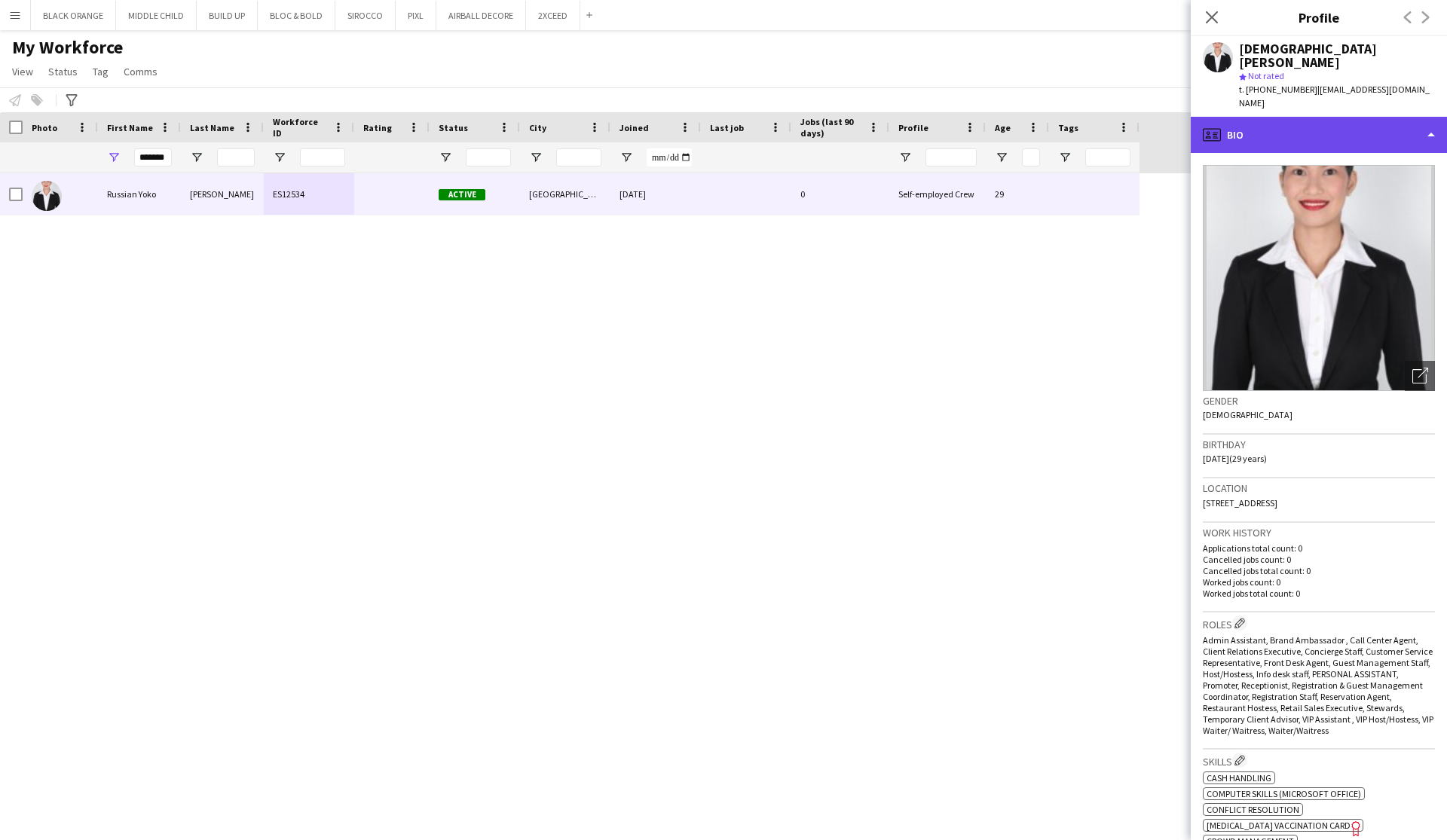
click at [1421, 117] on div "profile Bio" at bounding box center [1319, 135] width 256 height 36
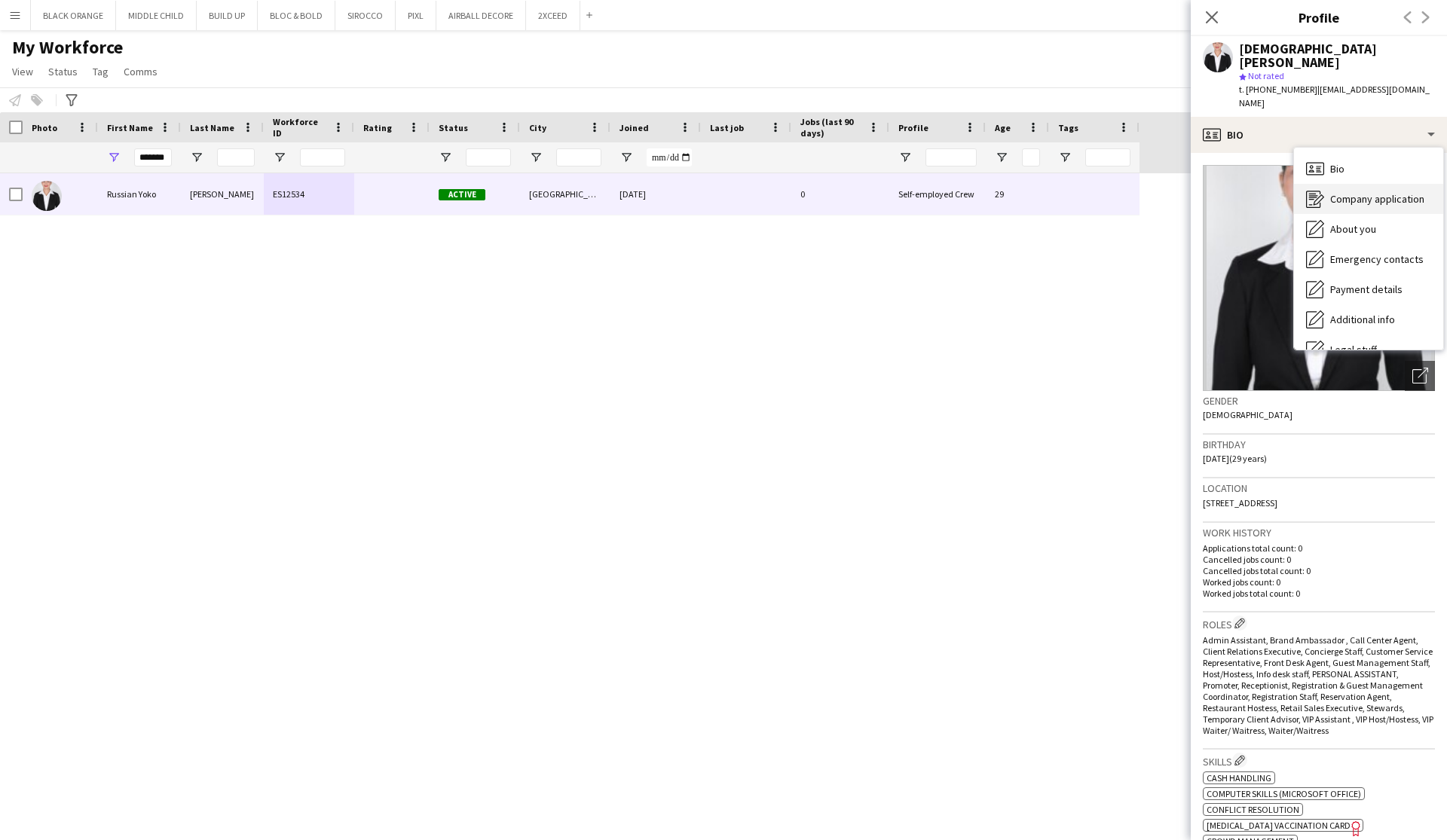
click at [1379, 192] on span "Company application" at bounding box center [1377, 199] width 94 height 14
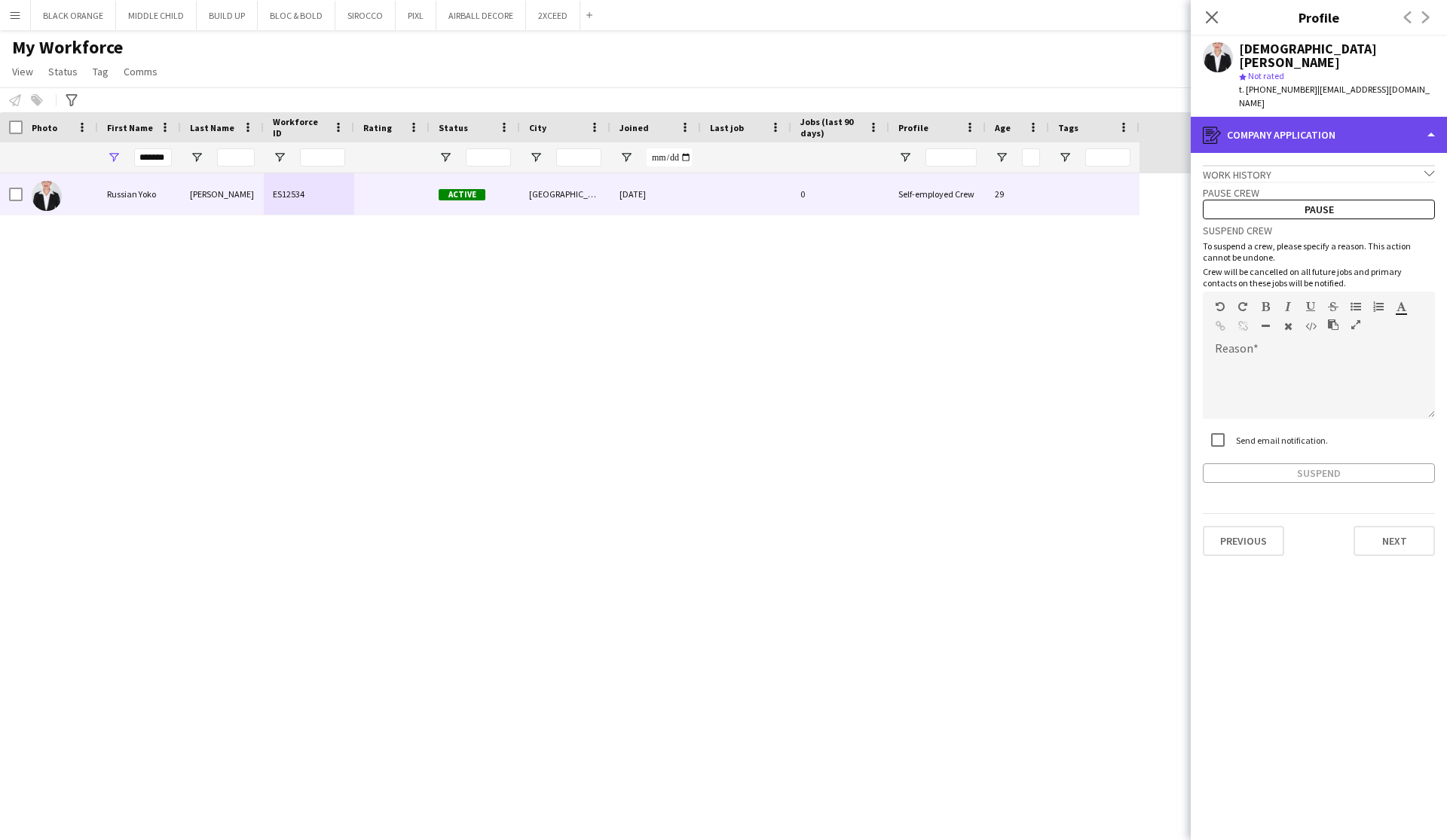
click at [1400, 117] on div "register Company application" at bounding box center [1319, 135] width 256 height 36
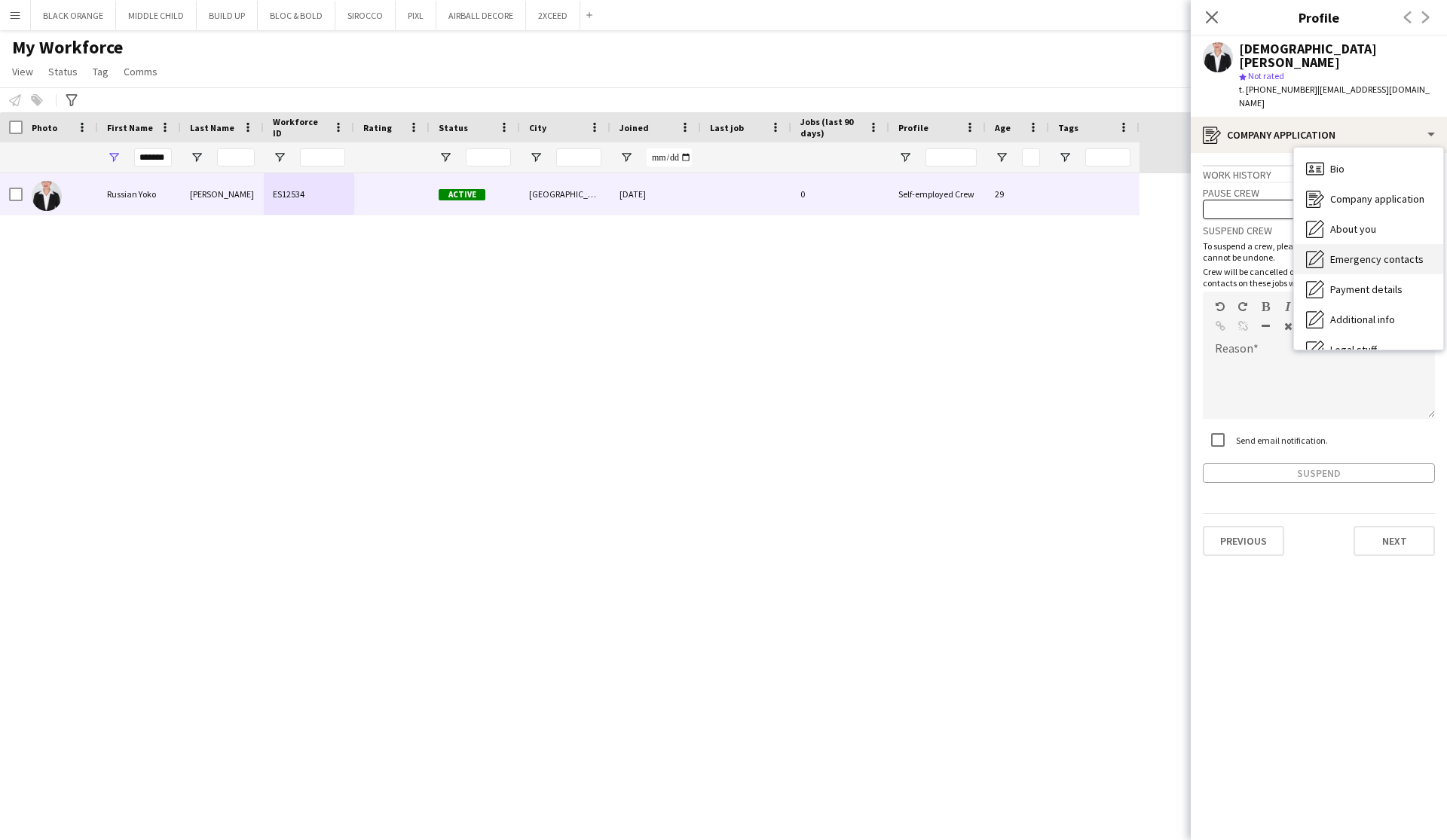
click at [1352, 252] on span "Emergency contacts" at bounding box center [1377, 259] width 93 height 14
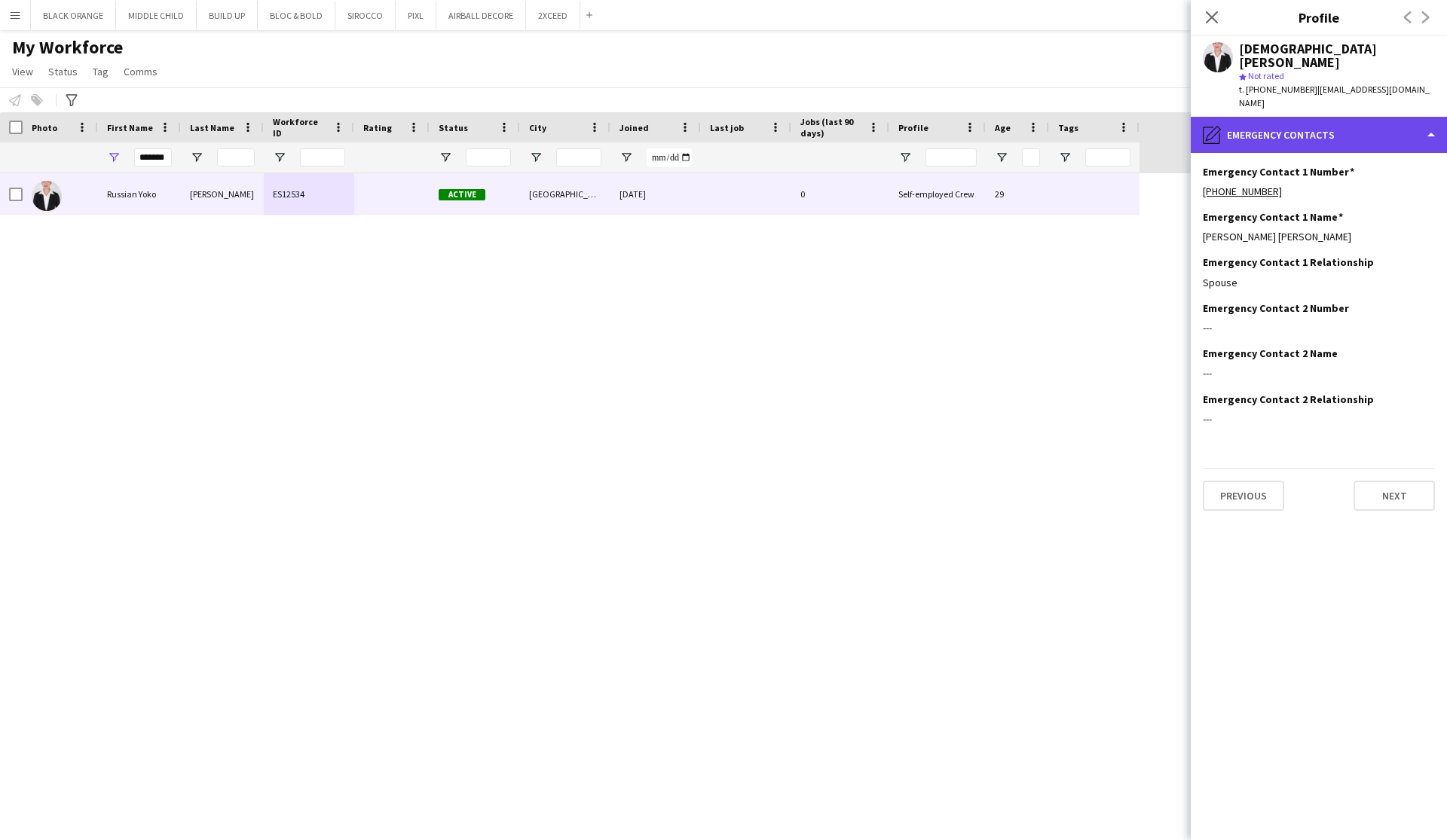
click at [1355, 117] on div "pencil4 Emergency contacts" at bounding box center [1319, 135] width 256 height 36
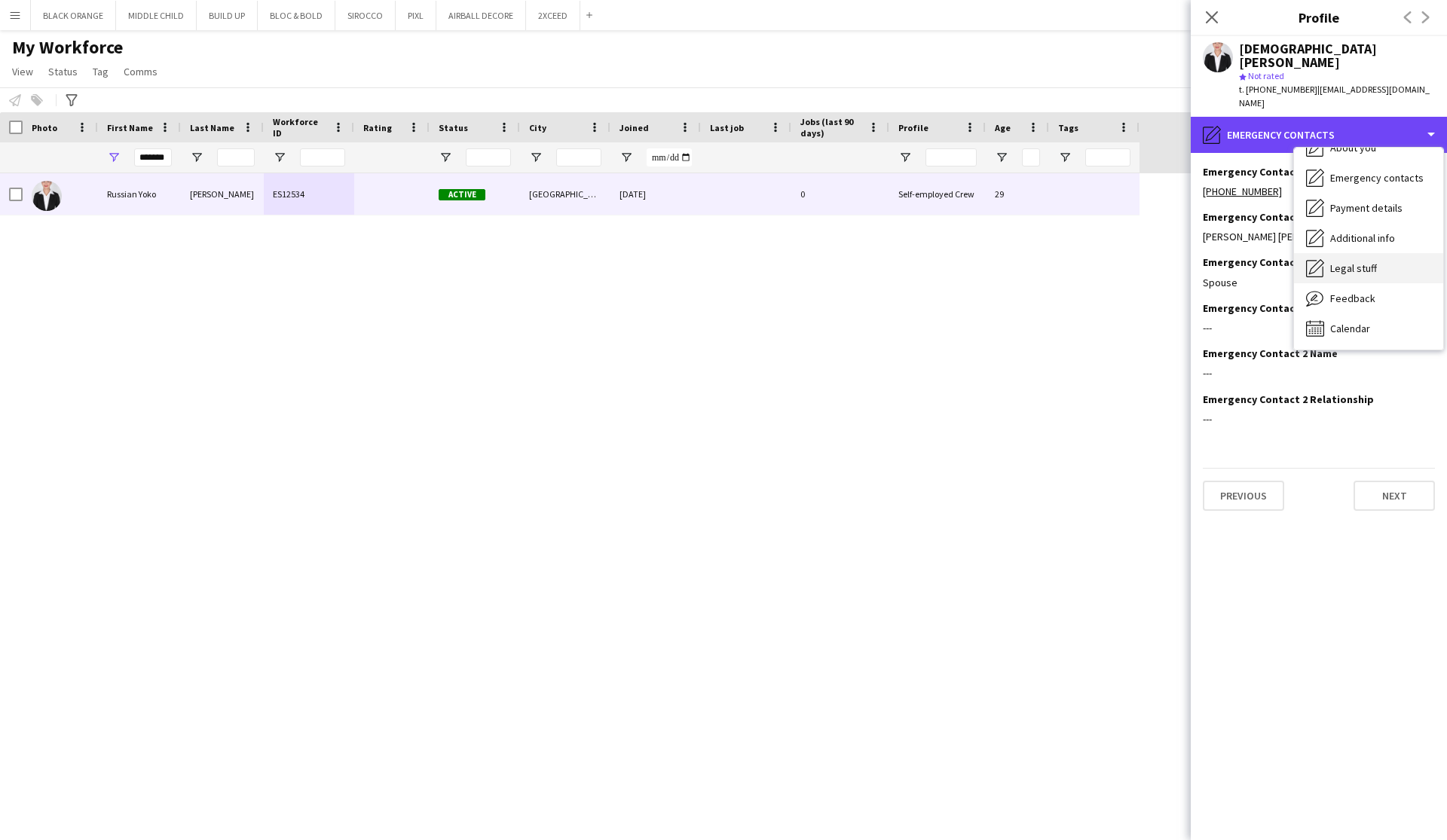
scroll to position [81, 0]
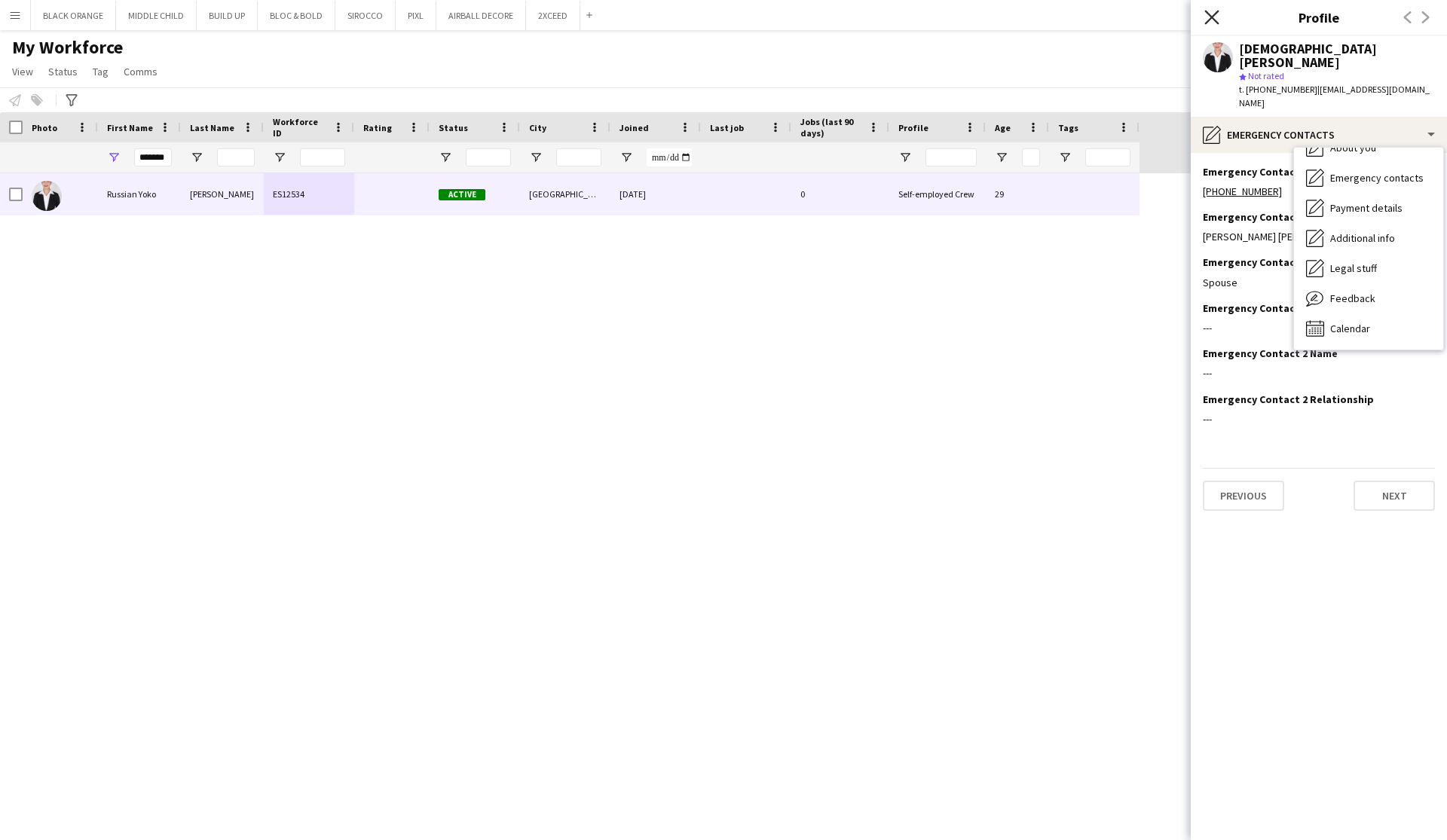
click at [1214, 22] on icon "Close pop-in" at bounding box center [1211, 17] width 14 height 14
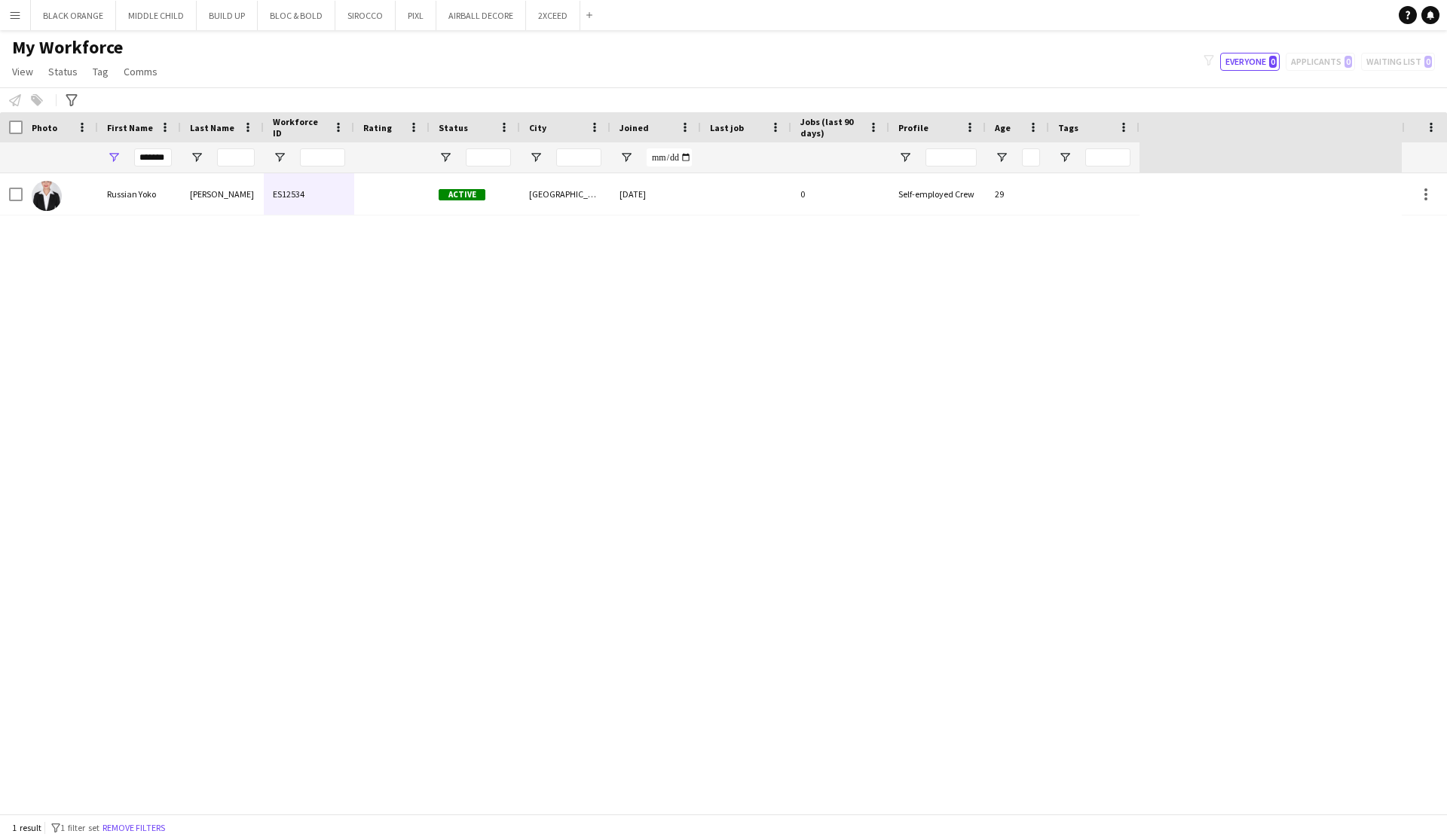
click at [806, 479] on div "Russian Yoko Siano ES12534 Active Abu Dhabi 29-09-2025 0 Self-employed Crew 29" at bounding box center [700, 493] width 1401 height 641
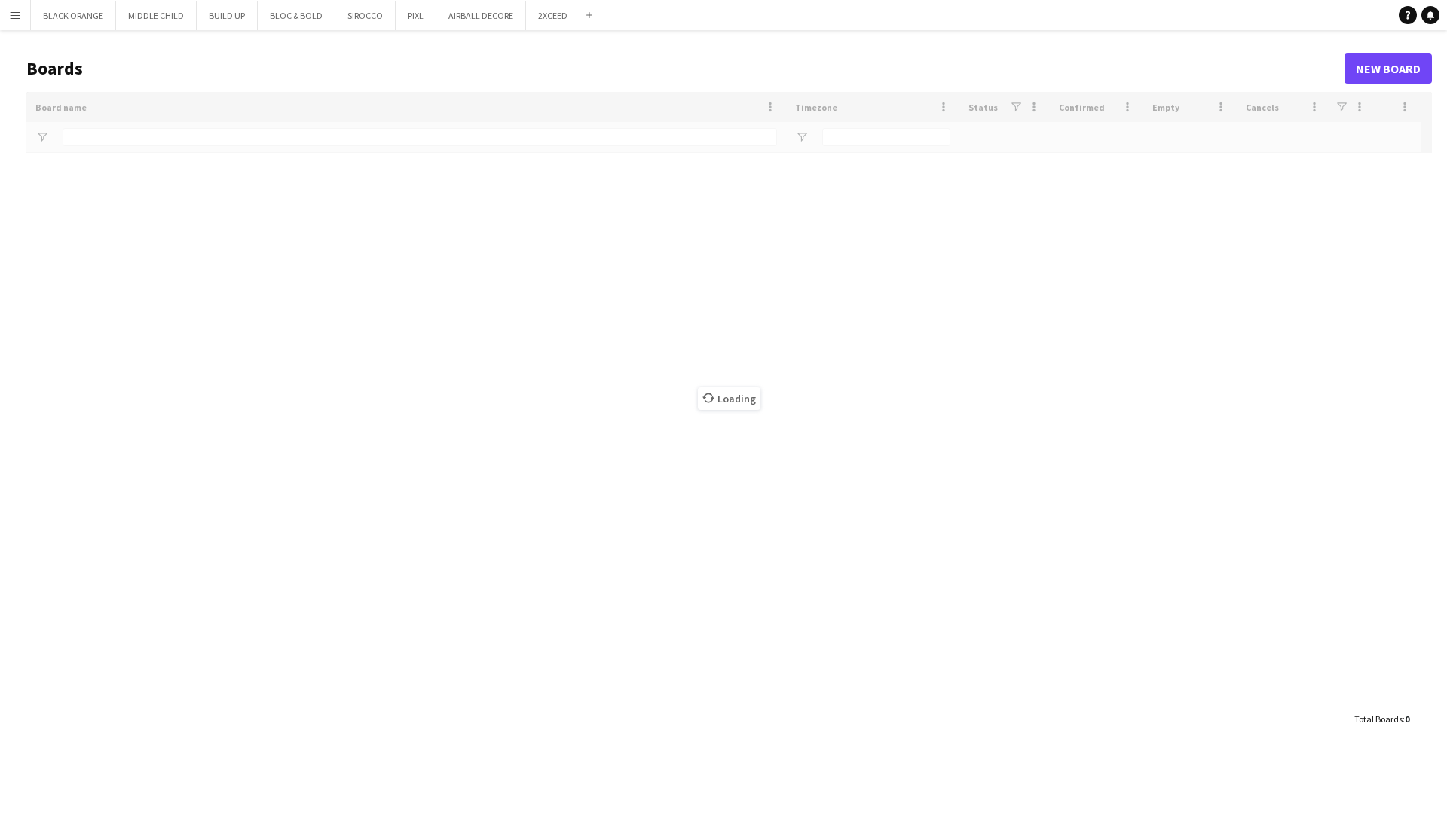
type input "******"
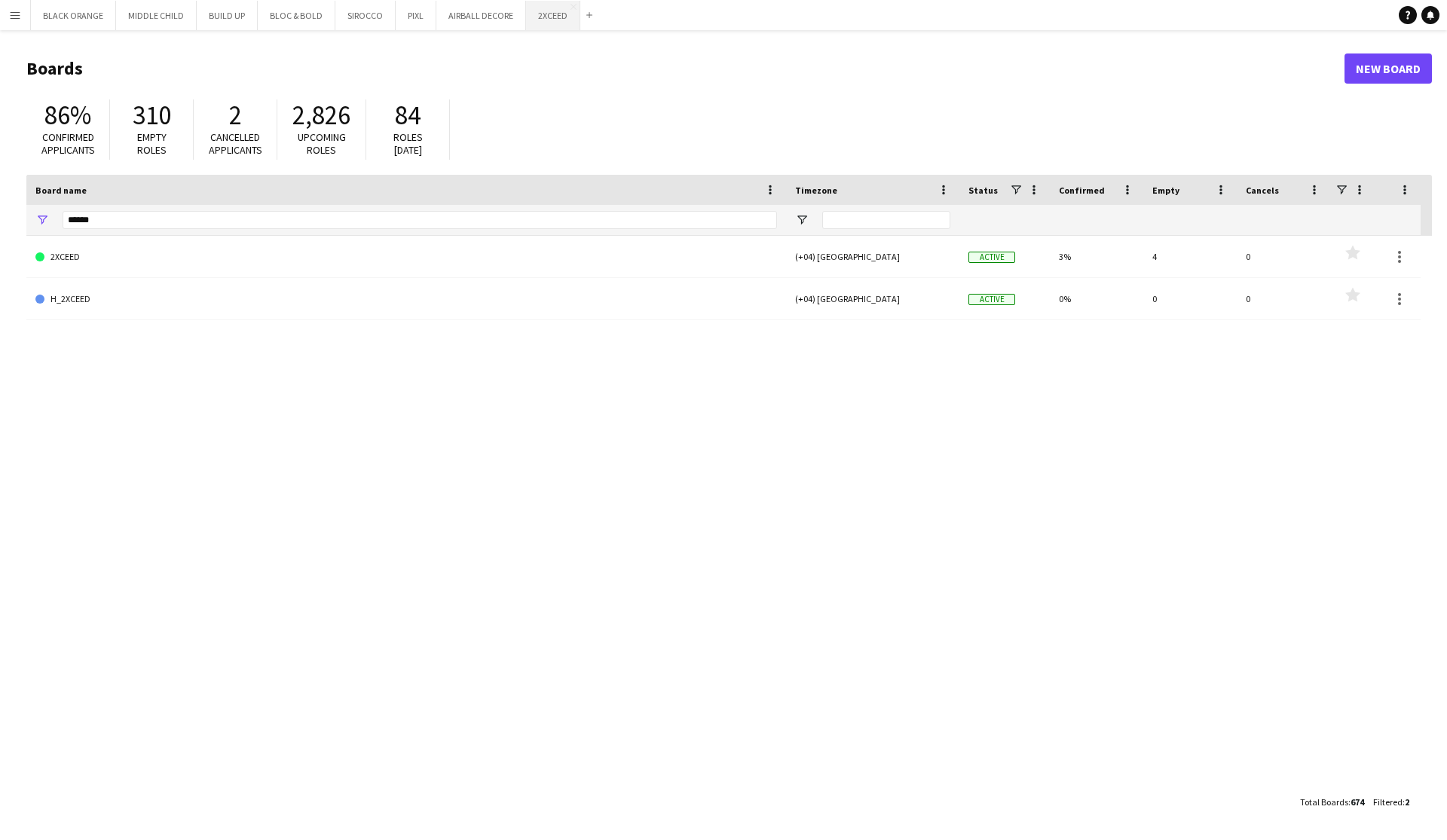
click at [541, 23] on button "2XCEED Close" at bounding box center [553, 15] width 54 height 30
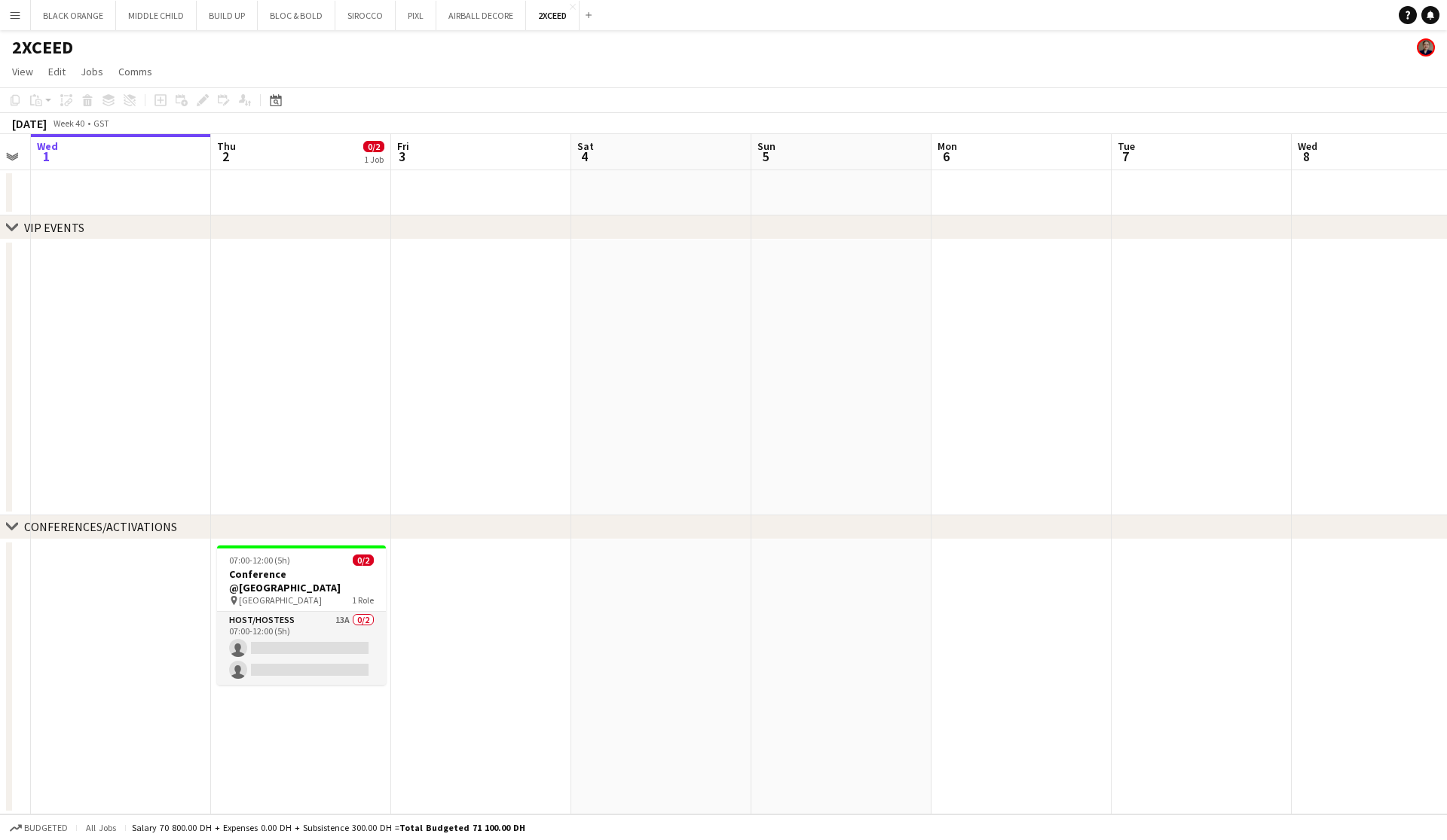
scroll to position [0, 328]
click at [341, 612] on app-card-role "Host/Hostess 13A 0/2 07:00-12:00 (5h) single-neutral-actions single-neutral-act…" at bounding box center [302, 648] width 169 height 73
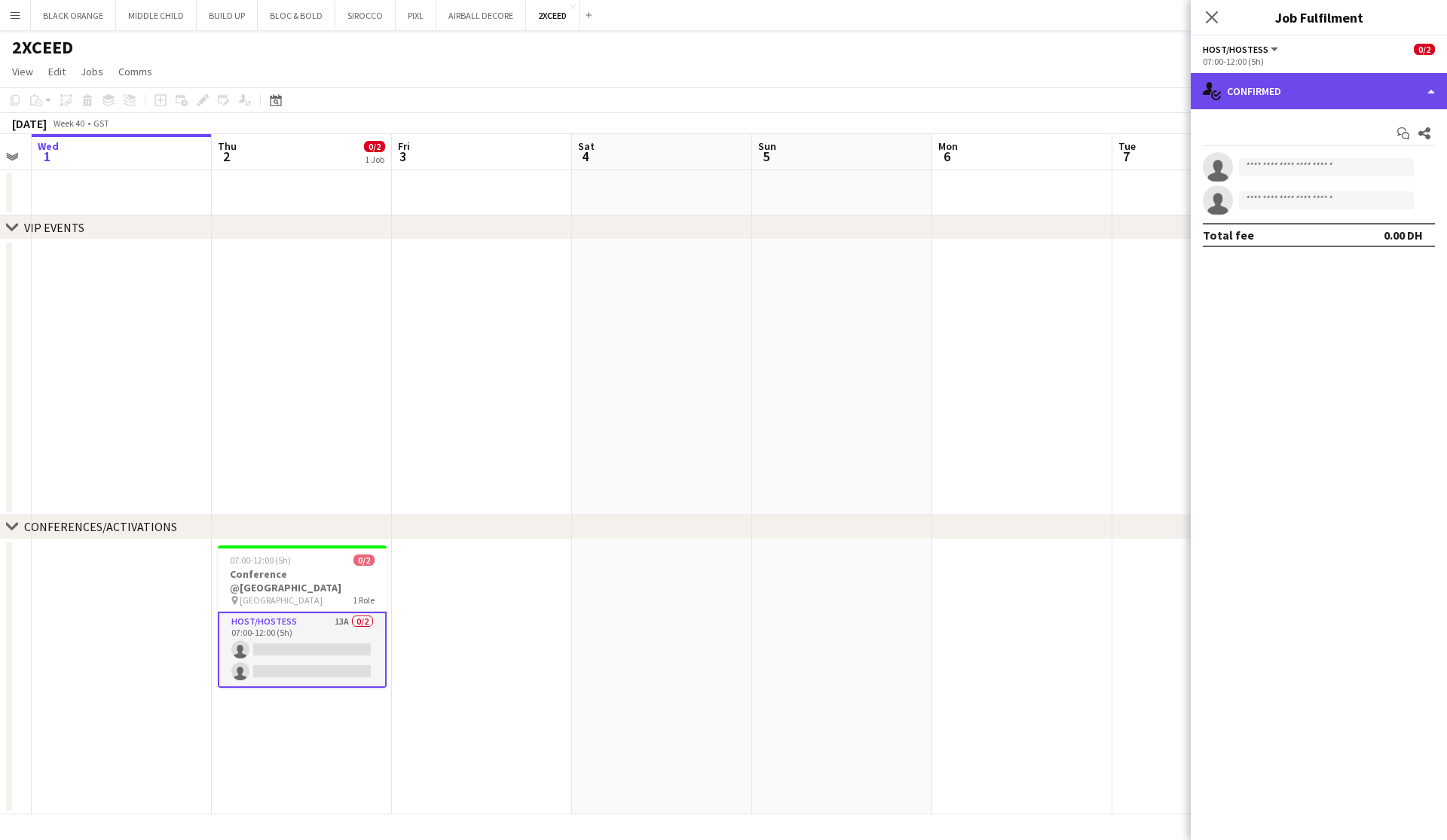
click at [1398, 99] on div "single-neutral-actions-check-2 Confirmed" at bounding box center [1319, 91] width 256 height 36
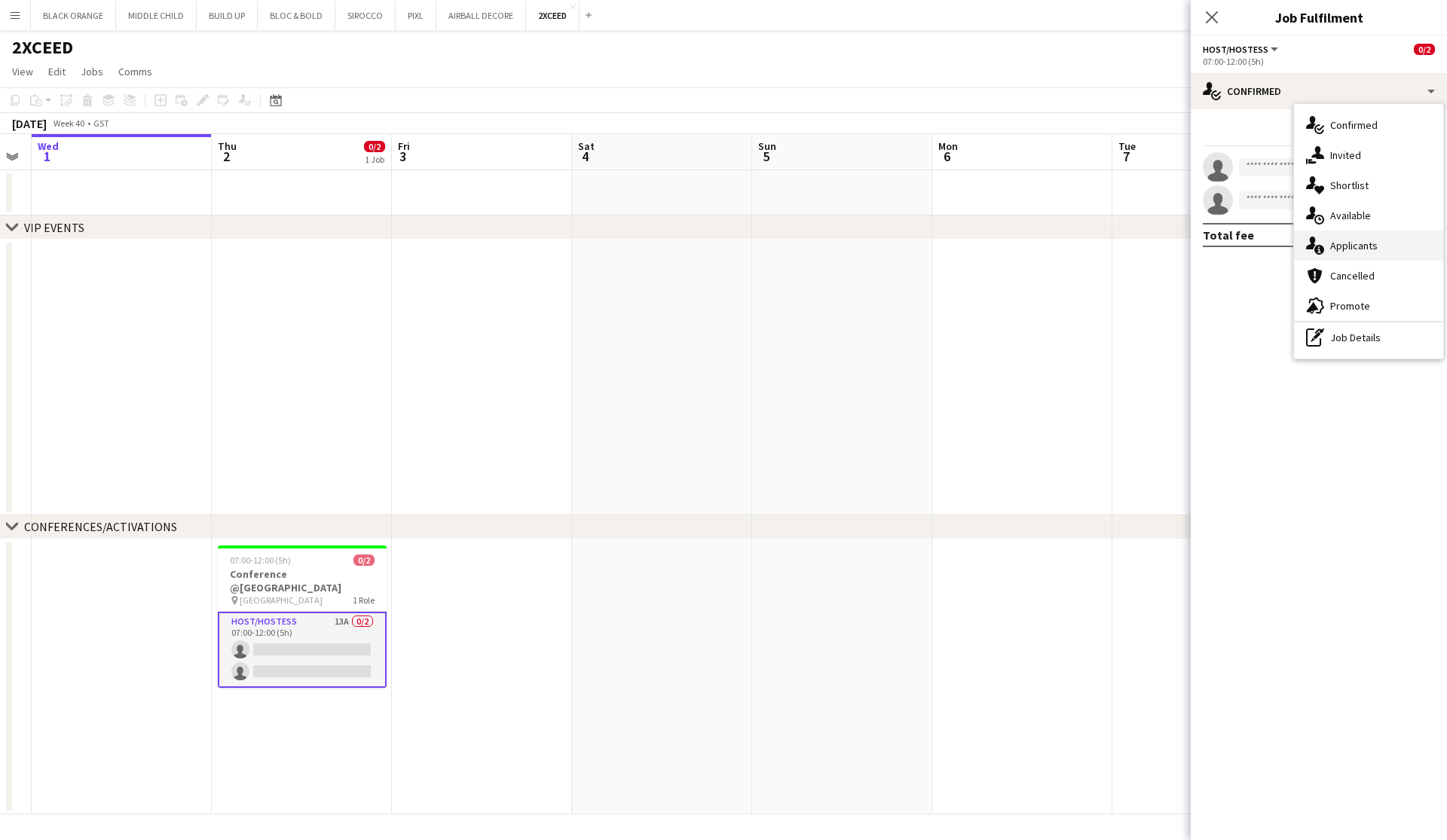
click at [1341, 248] on span "Applicants" at bounding box center [1354, 245] width 48 height 14
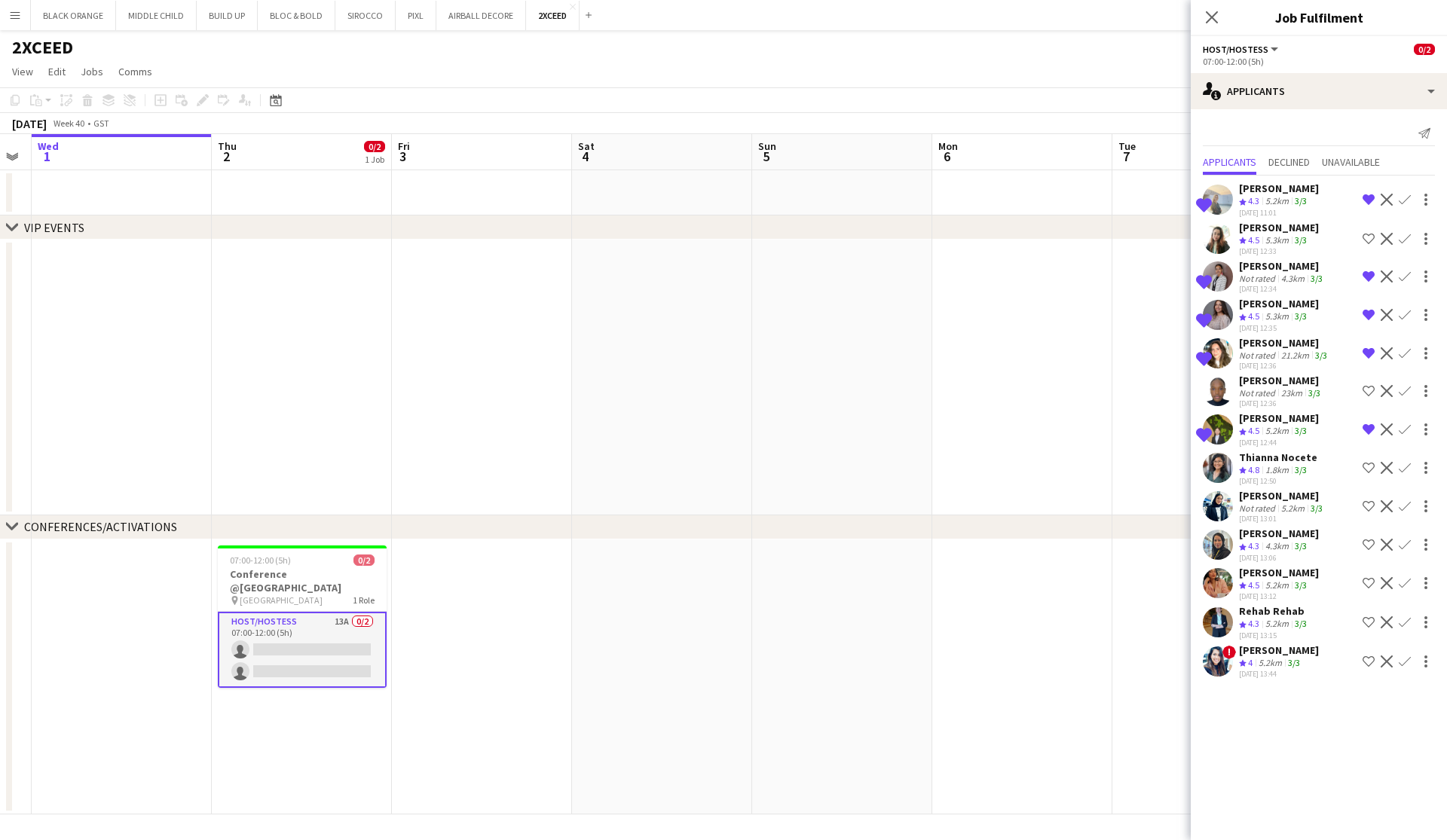
scroll to position [0, 0]
click at [1210, 14] on icon "Close pop-in" at bounding box center [1211, 17] width 14 height 14
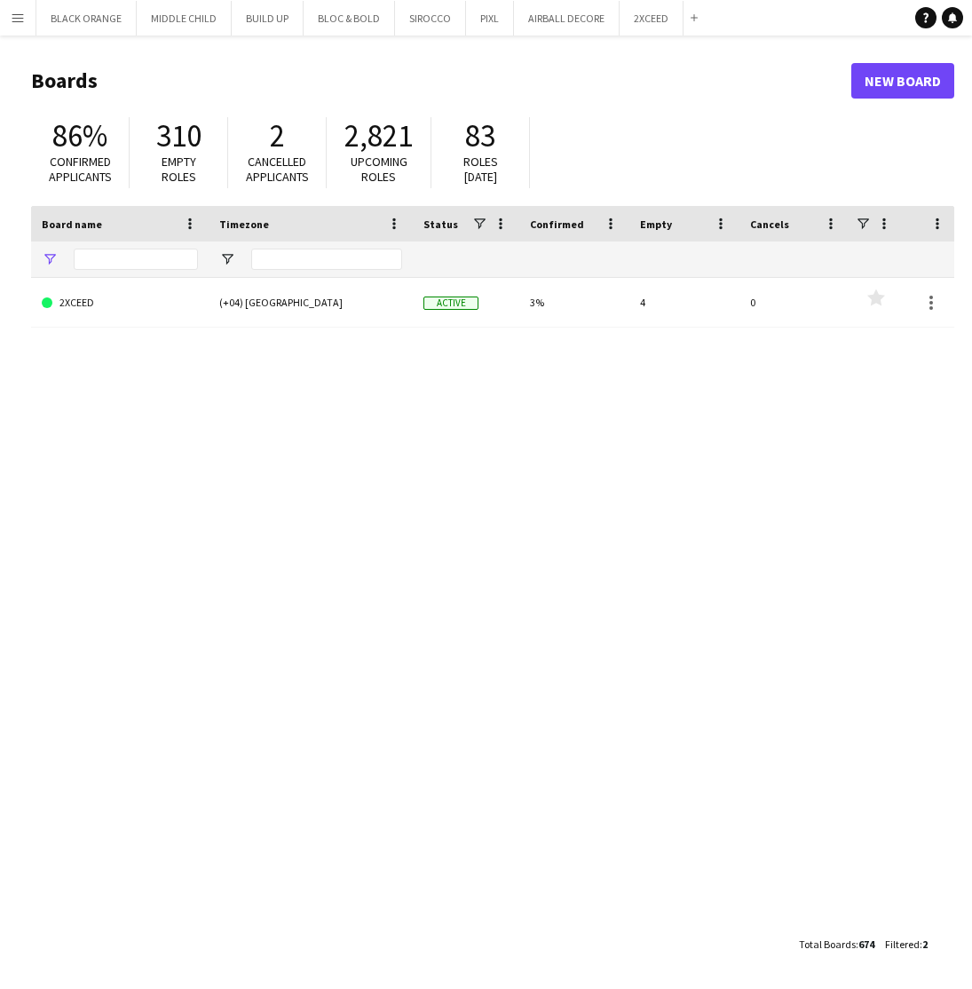
type input "******"
click at [147, 263] on input "******" at bounding box center [136, 259] width 124 height 21
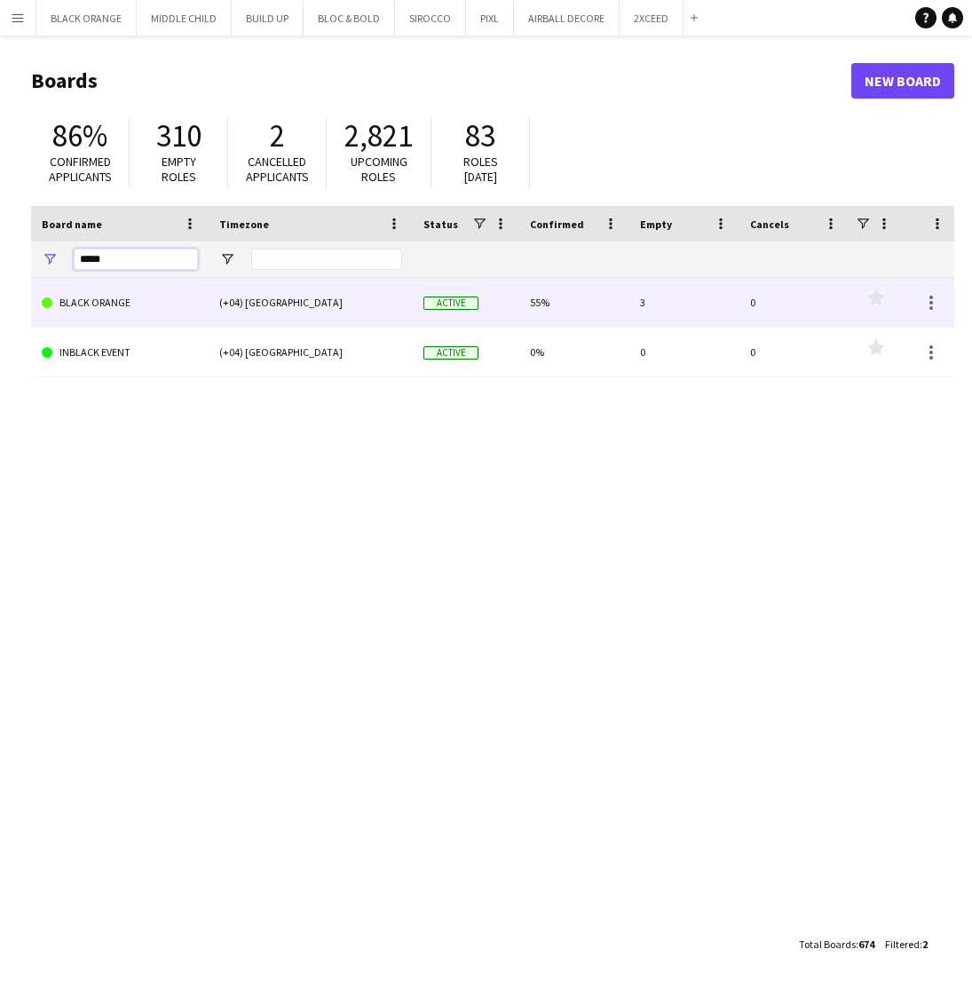
type input "*****"
click at [184, 313] on link "BLACK ORANGE" at bounding box center [120, 303] width 156 height 50
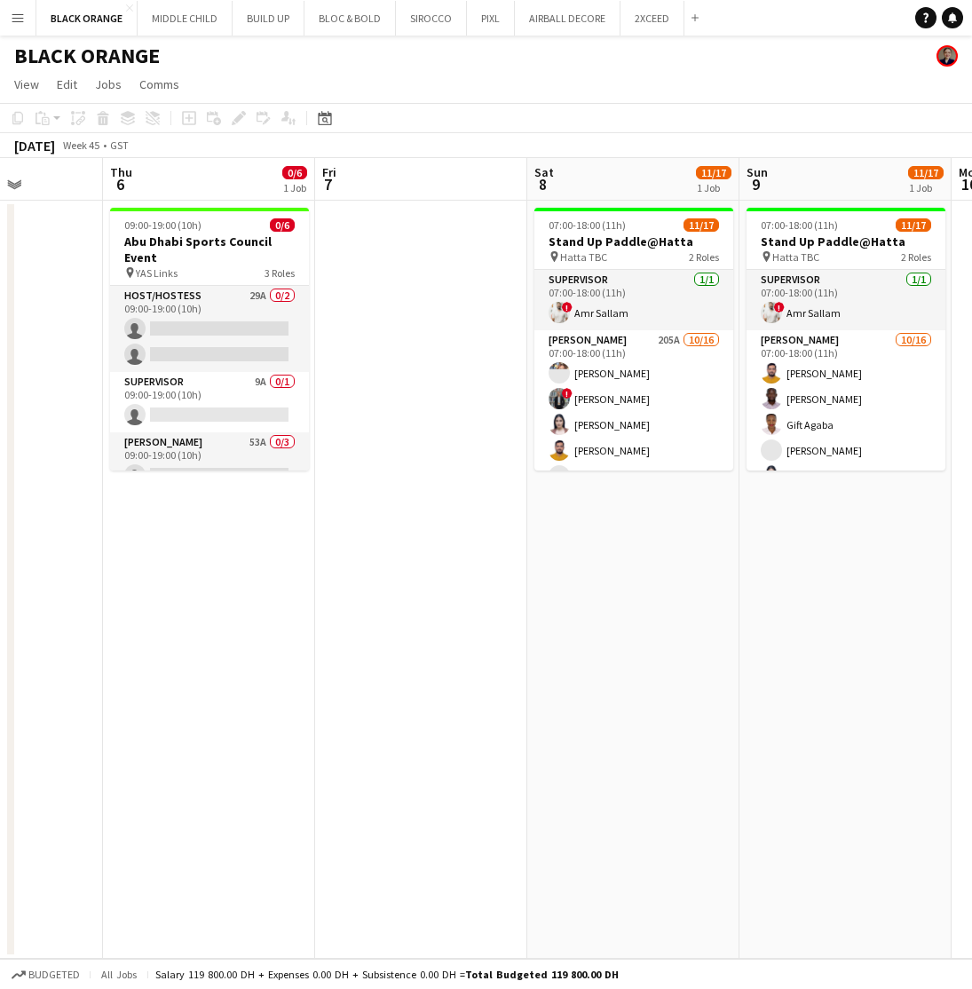
scroll to position [0, 527]
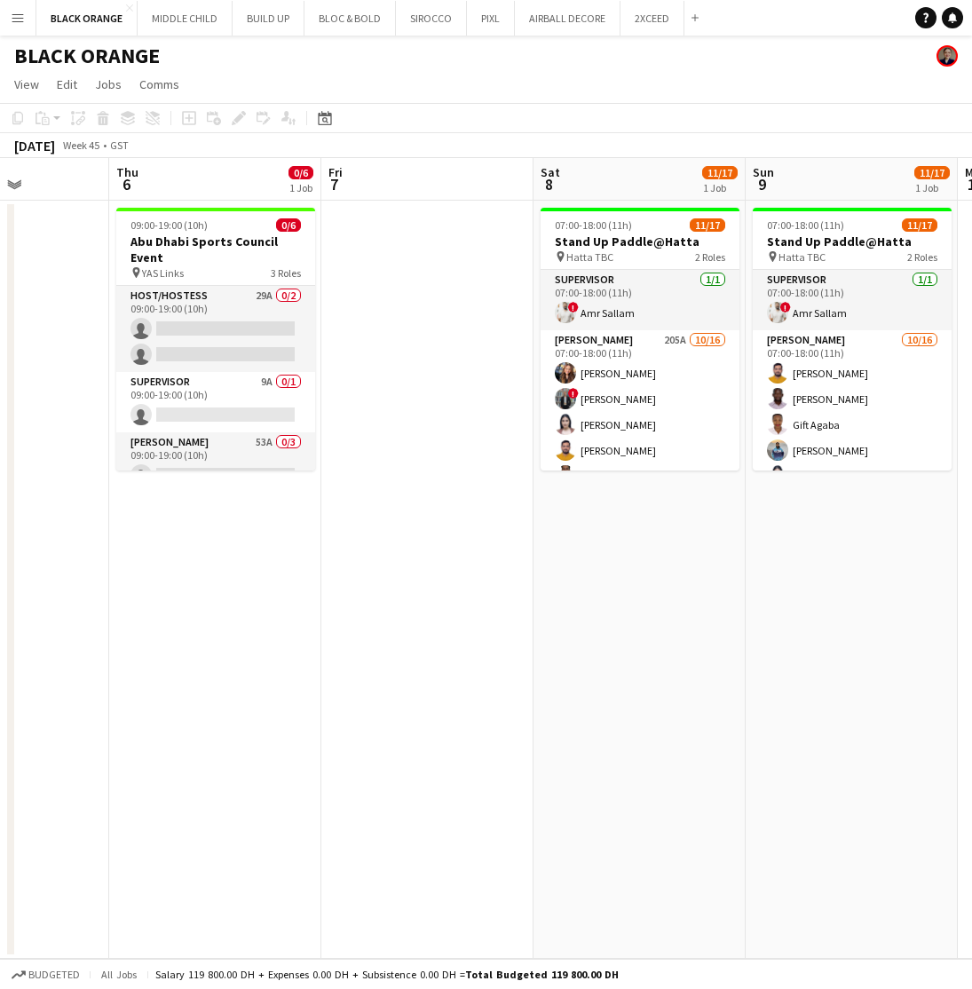
click at [220, 661] on app-date-cell "09:00-19:00 (10h) 0/6 Abu Dhabi Sports Council Event pin YAS Links 3 Roles Host…" at bounding box center [215, 580] width 212 height 758
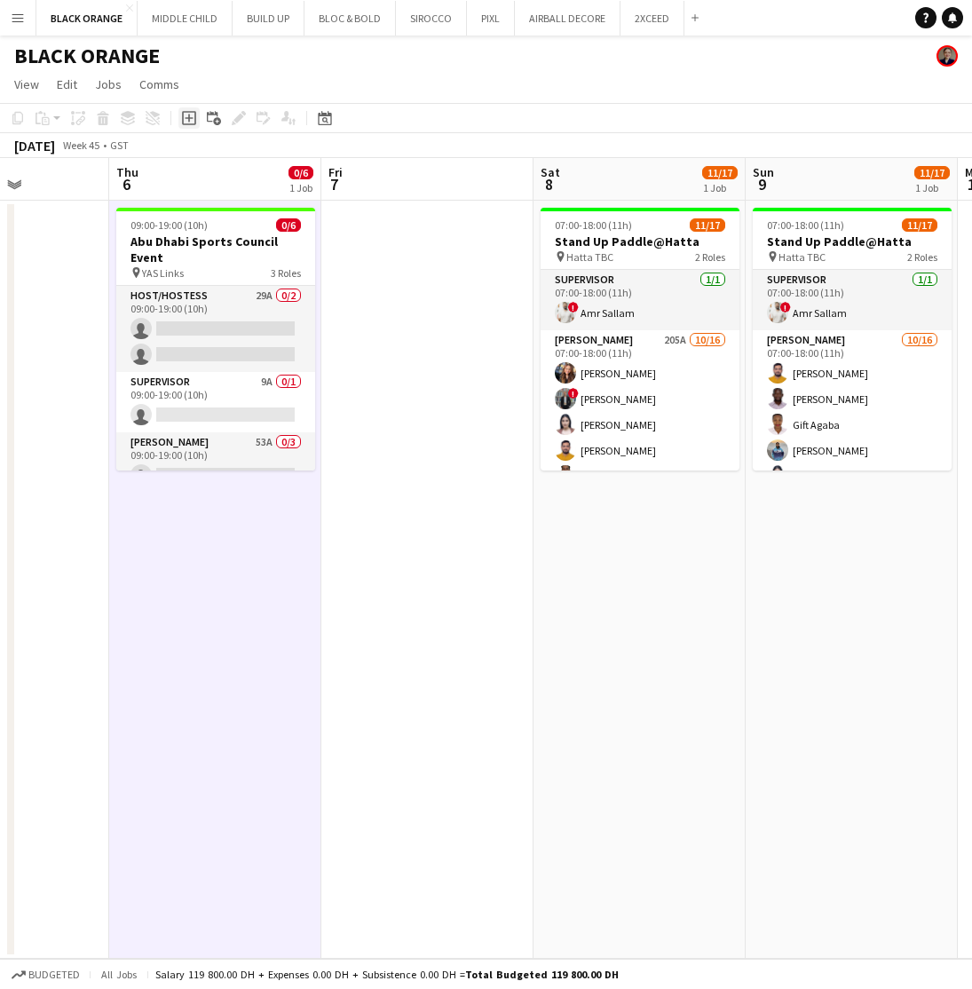
click at [187, 122] on icon "Add job" at bounding box center [189, 118] width 14 height 14
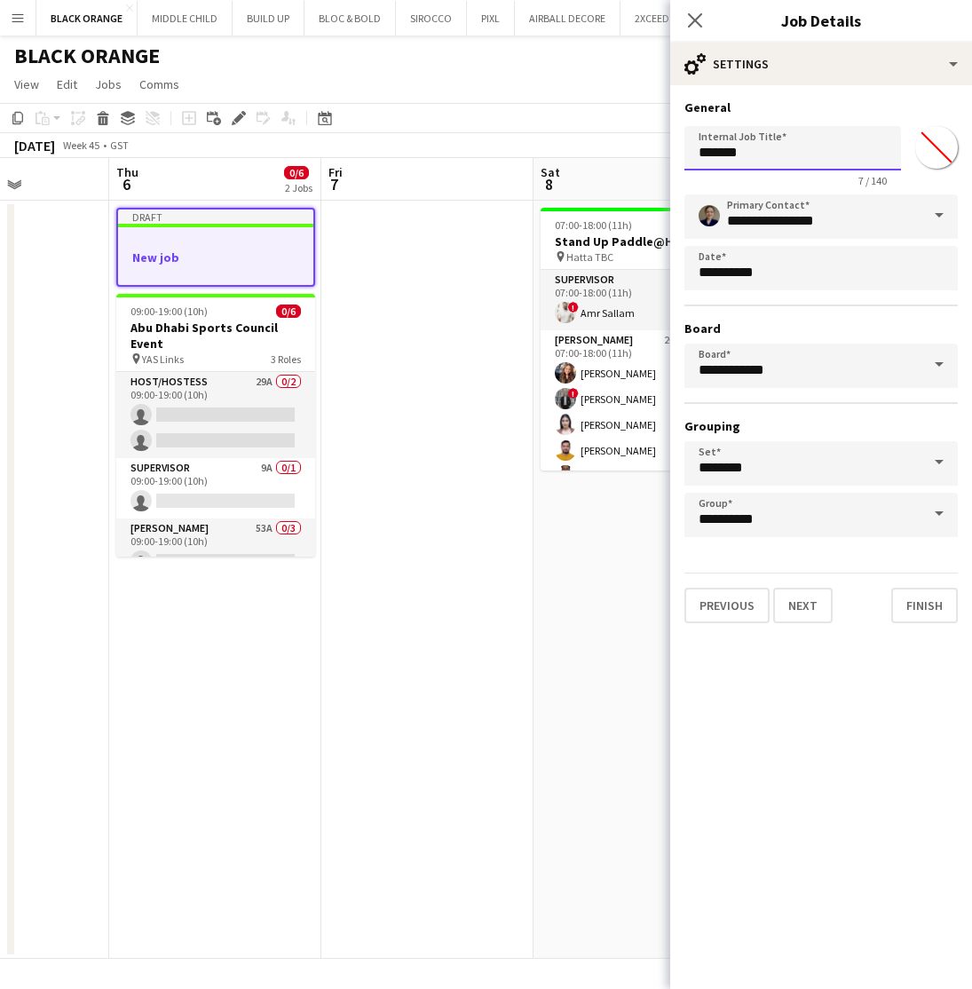
click at [831, 154] on input "*******" at bounding box center [793, 148] width 217 height 44
type input "**********"
click at [940, 154] on input "*******" at bounding box center [937, 147] width 64 height 64
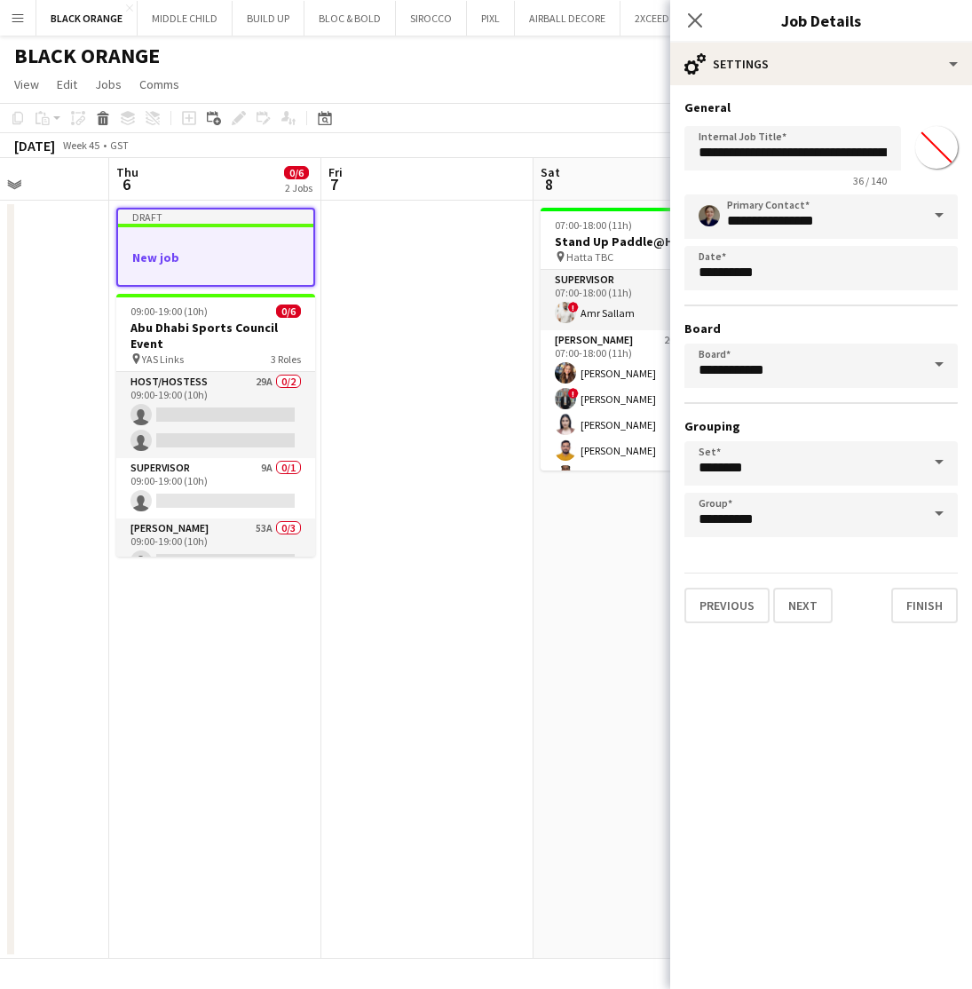
type input "*******"
click at [806, 618] on button "Next" at bounding box center [802, 606] width 59 height 36
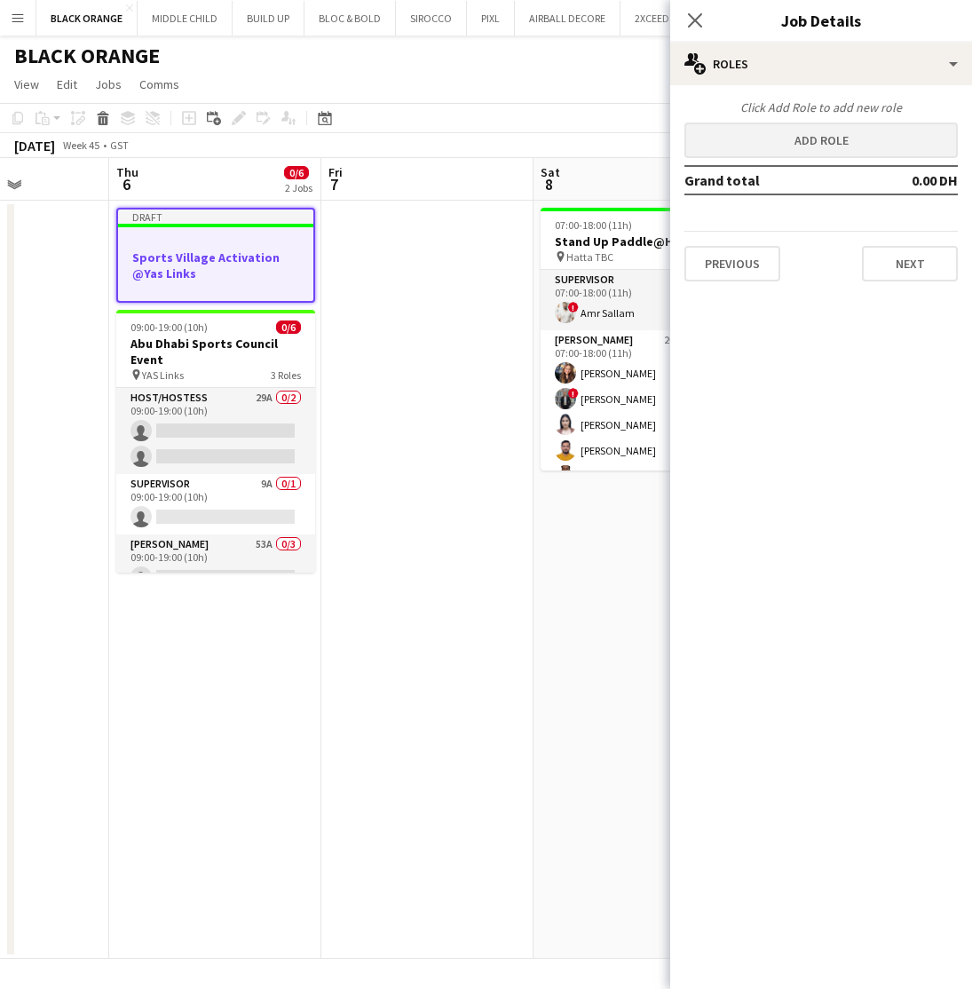
click at [803, 146] on button "Add role" at bounding box center [821, 141] width 273 height 36
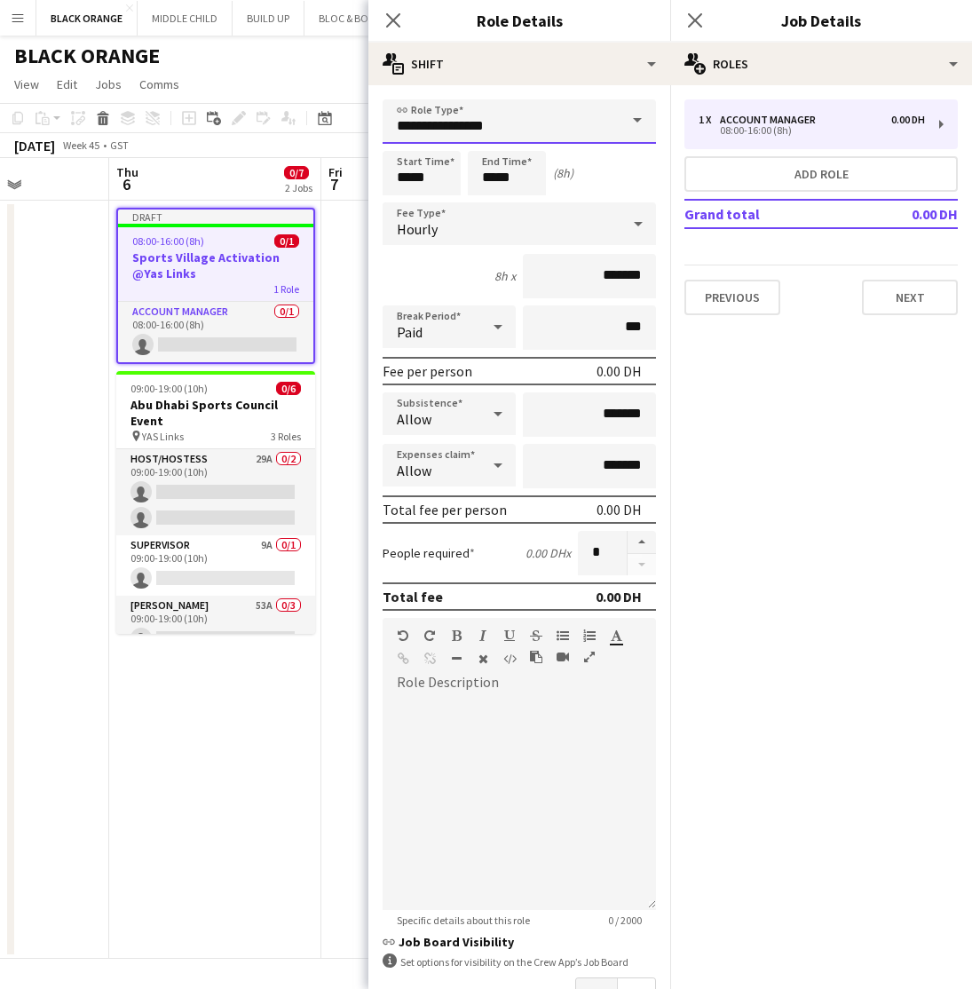
click at [531, 122] on input "**********" at bounding box center [519, 121] width 273 height 44
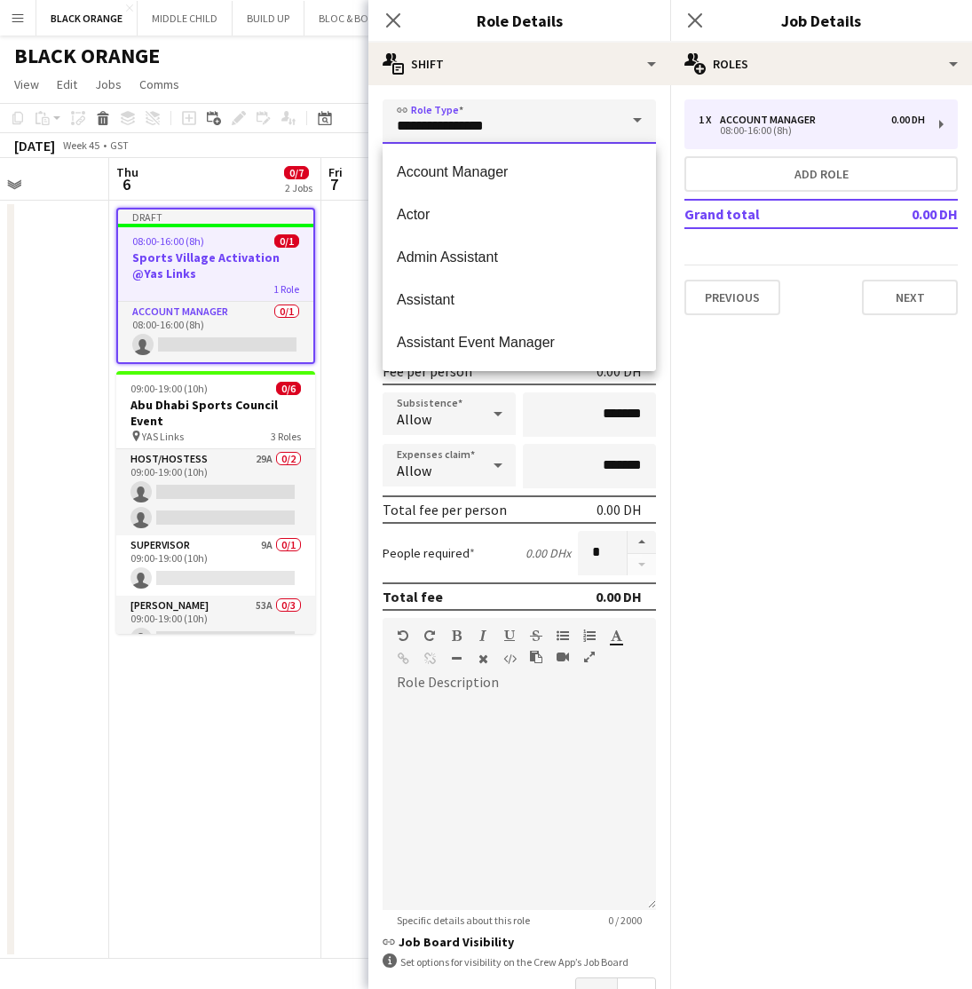
click at [531, 122] on input "**********" at bounding box center [519, 121] width 273 height 44
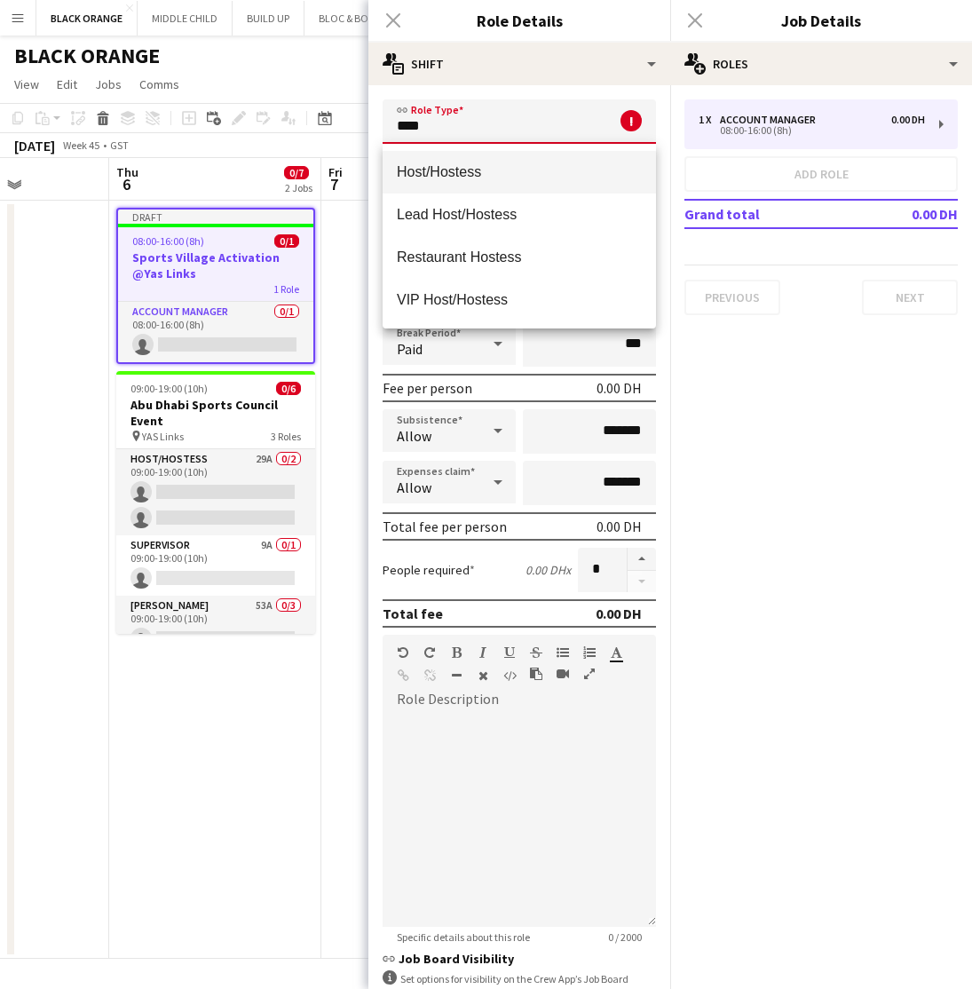
click at [522, 161] on mat-option "Host/Hostess" at bounding box center [519, 172] width 273 height 43
type input "**********"
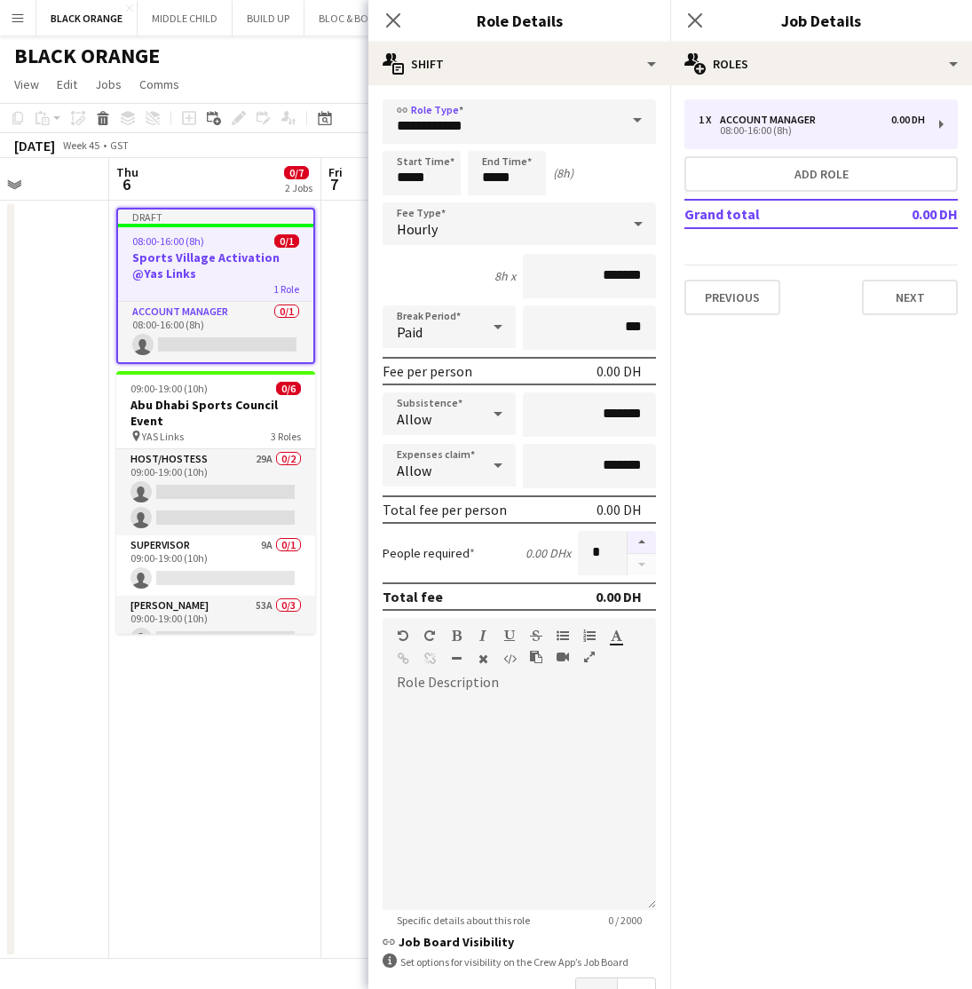
click at [644, 537] on button "button" at bounding box center [642, 542] width 28 height 23
type input "*"
drag, startPoint x: 622, startPoint y: 275, endPoint x: 570, endPoint y: 272, distance: 52.5
click at [570, 272] on input "*******" at bounding box center [589, 276] width 133 height 44
click at [520, 178] on input "*****" at bounding box center [507, 173] width 78 height 44
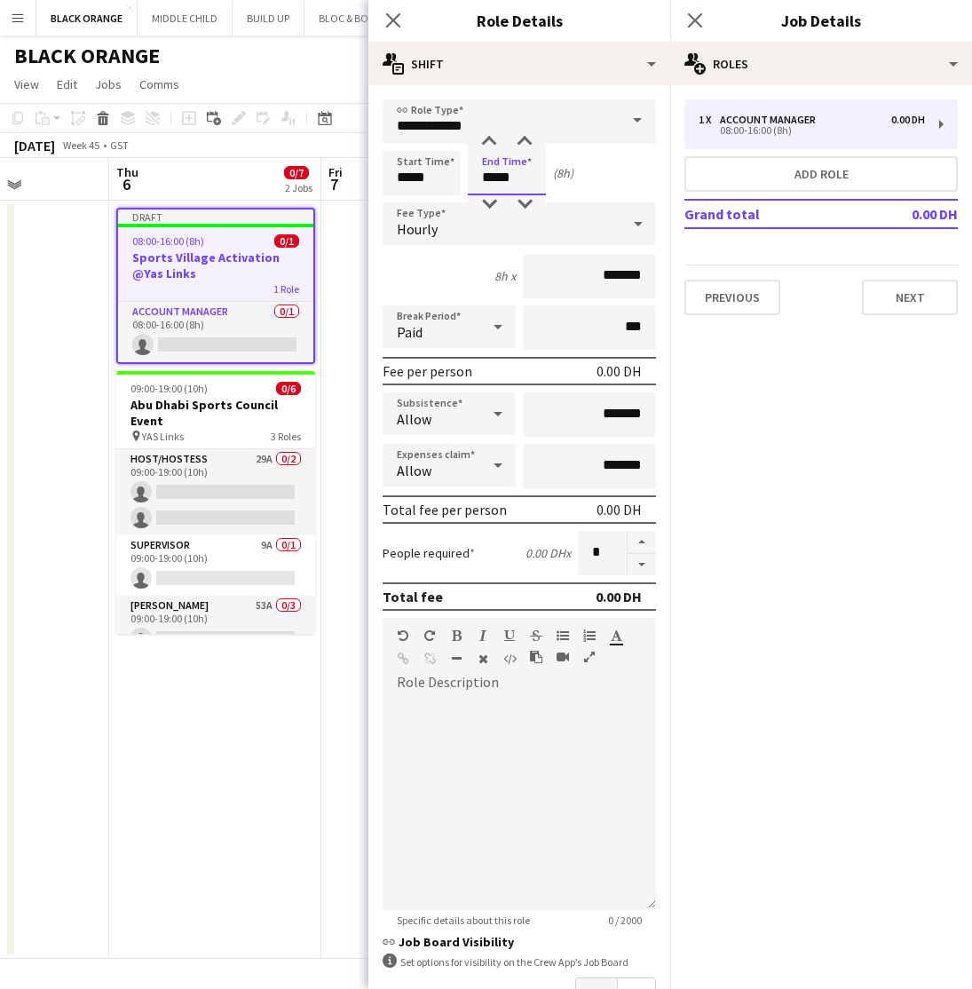
click at [520, 178] on input "*****" at bounding box center [507, 173] width 78 height 44
click at [584, 277] on input "*******" at bounding box center [589, 276] width 133 height 44
drag, startPoint x: 518, startPoint y: 175, endPoint x: 460, endPoint y: 171, distance: 58.7
click at [460, 172] on div "Start Time ***** End Time ***** (12h)" at bounding box center [519, 173] width 273 height 44
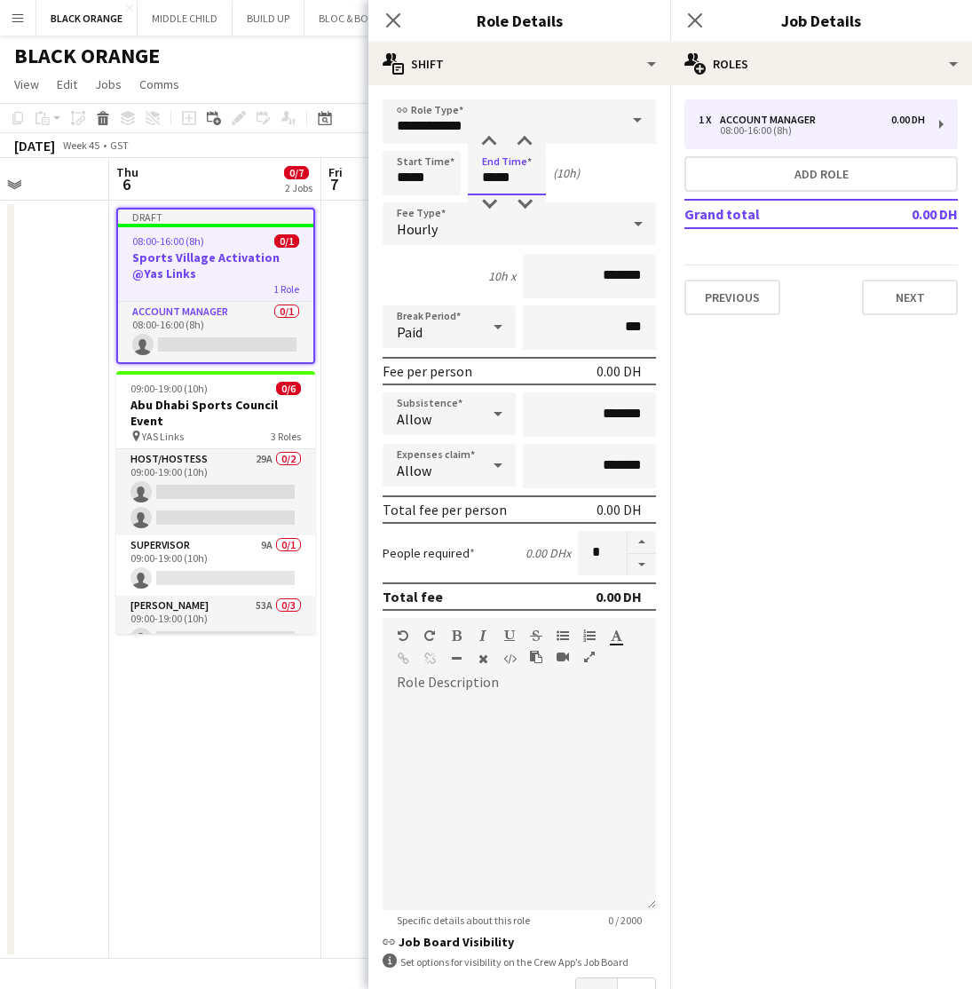
type input "*****"
click at [576, 289] on input "*******" at bounding box center [589, 276] width 133 height 44
drag, startPoint x: 622, startPoint y: 278, endPoint x: 561, endPoint y: 277, distance: 61.3
click at [561, 277] on input "*******" at bounding box center [589, 276] width 133 height 44
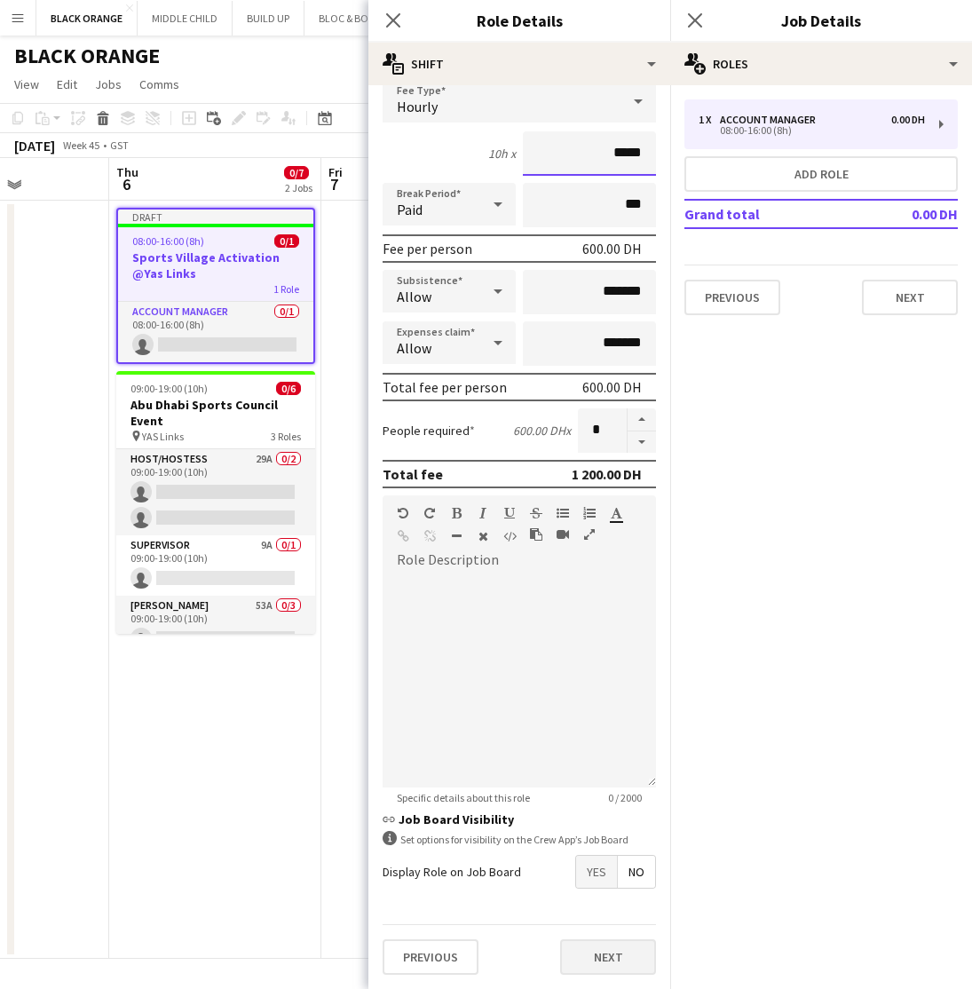
scroll to position [123, 0]
type input "*****"
click at [603, 956] on button "Next" at bounding box center [608, 957] width 96 height 36
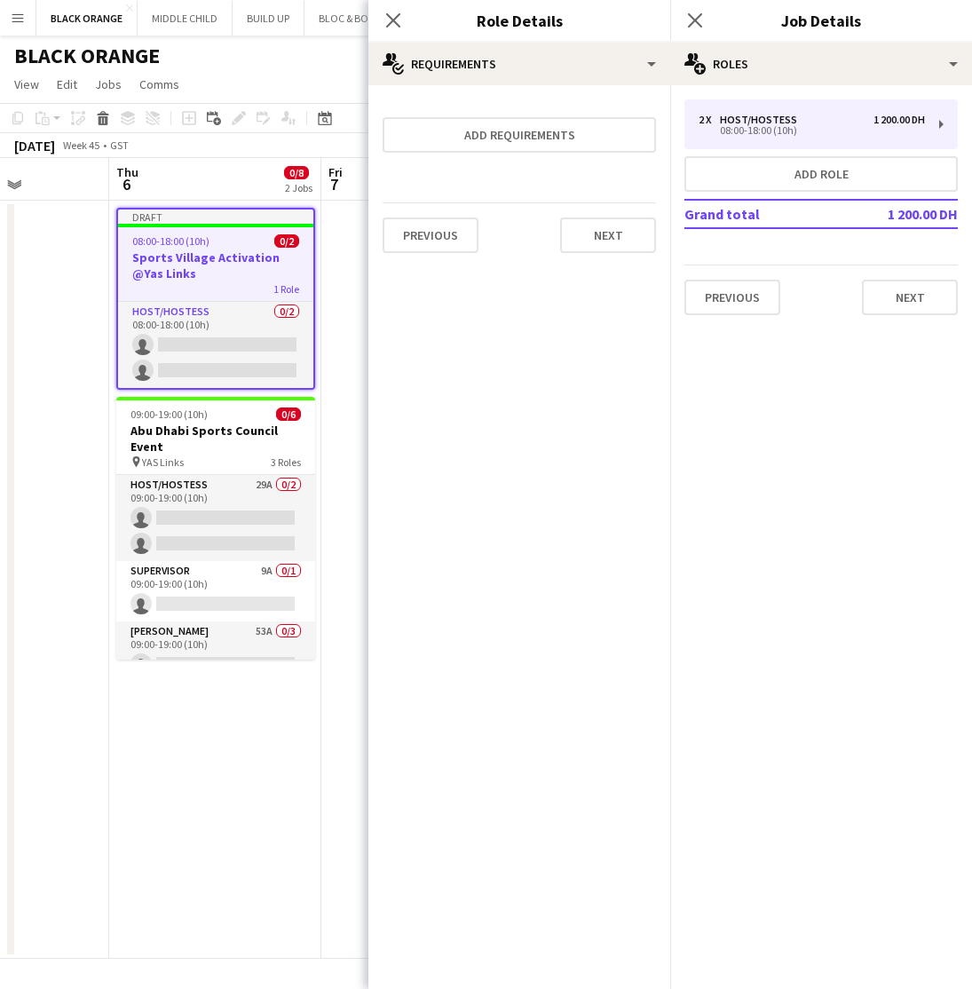
scroll to position [0, 0]
click at [511, 139] on button "Add requirements" at bounding box center [519, 135] width 273 height 36
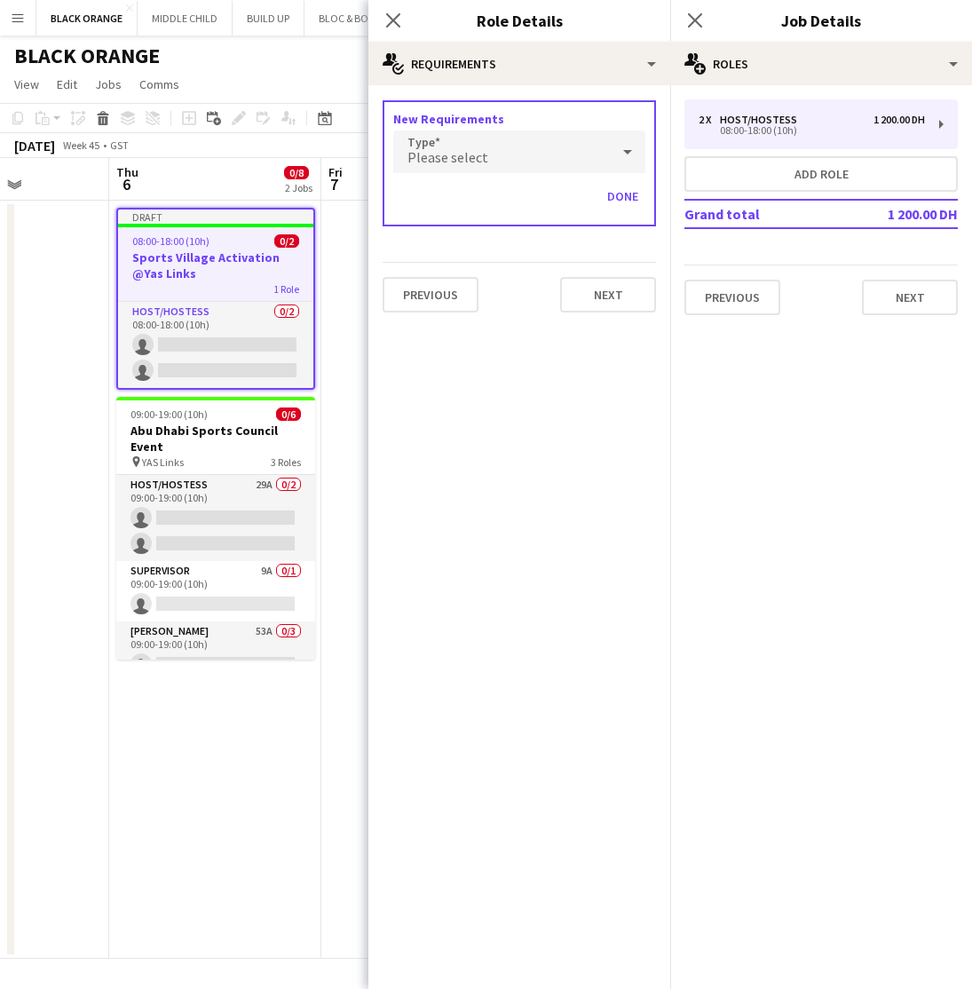
click at [482, 154] on span "Please select" at bounding box center [448, 157] width 81 height 18
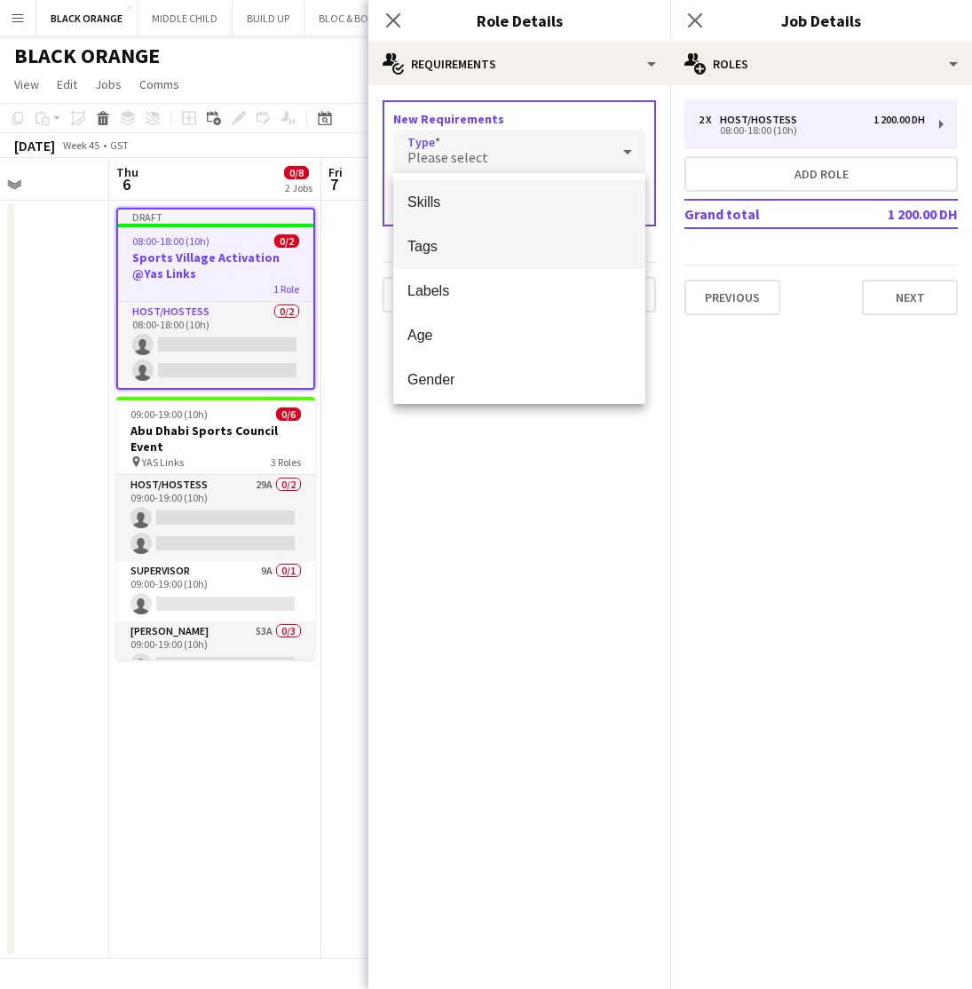
click at [436, 247] on span "Tags" at bounding box center [520, 246] width 224 height 17
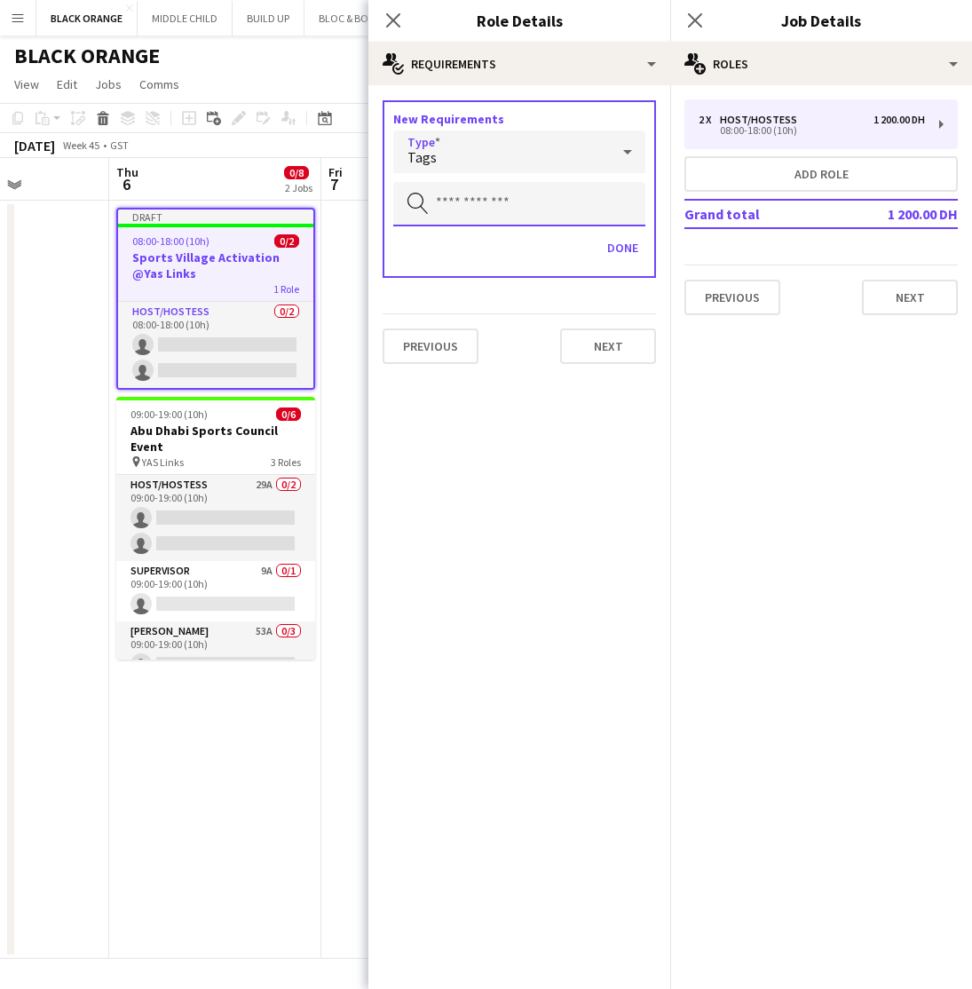
click at [493, 192] on input "text" at bounding box center [519, 204] width 252 height 44
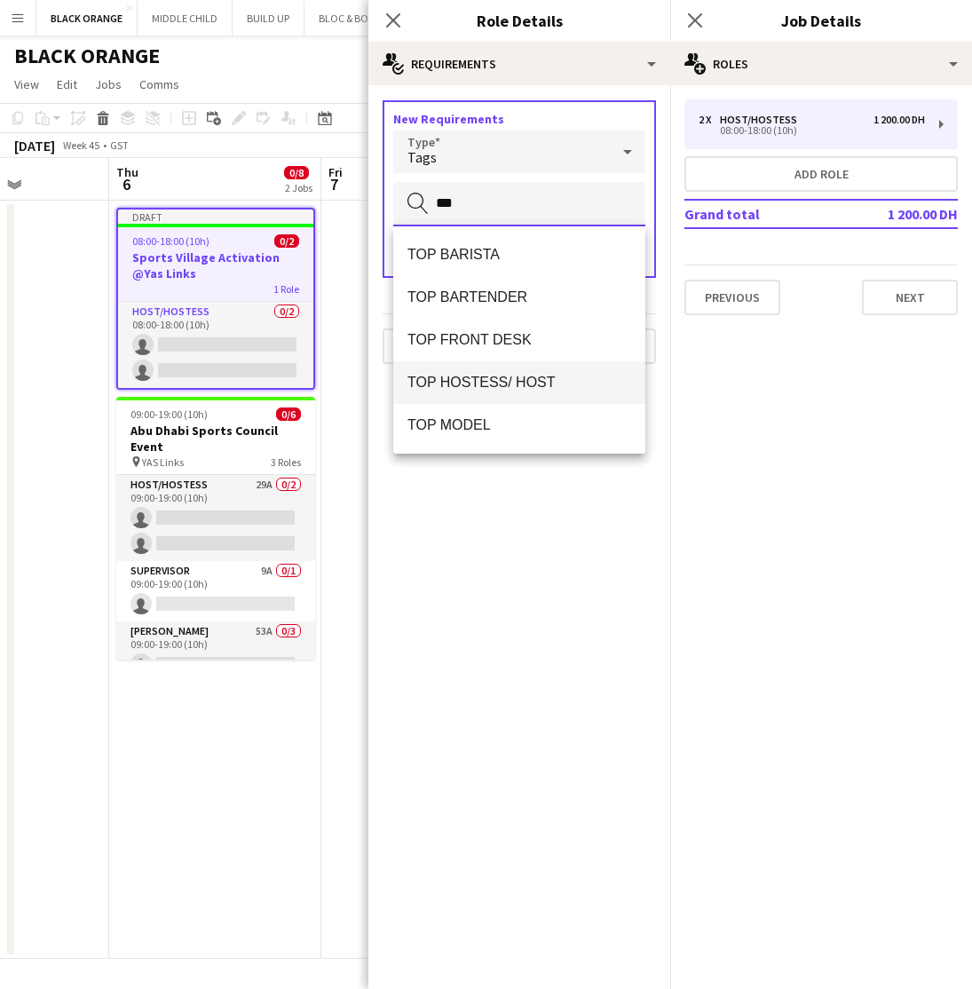
type input "***"
click at [495, 367] on mat-option "TOP HOSTESS/ HOST" at bounding box center [519, 382] width 252 height 43
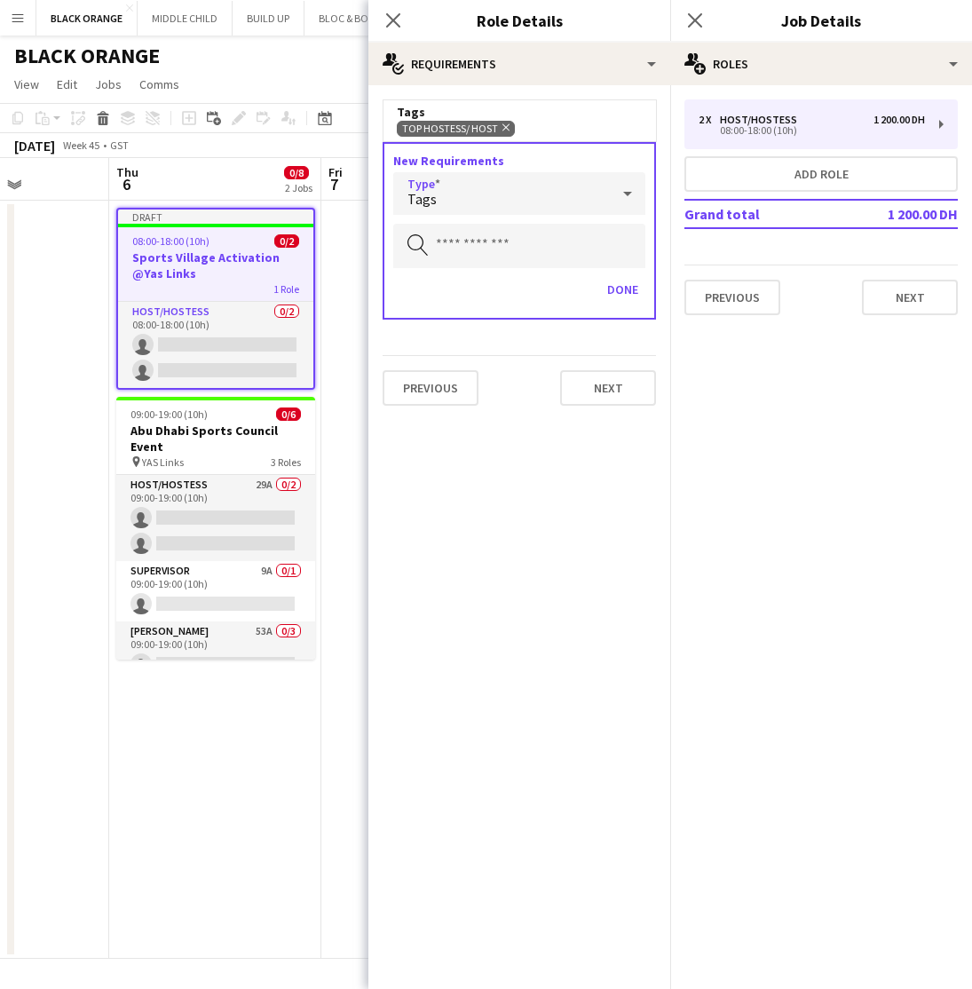
click at [506, 198] on div "Tags" at bounding box center [501, 193] width 217 height 43
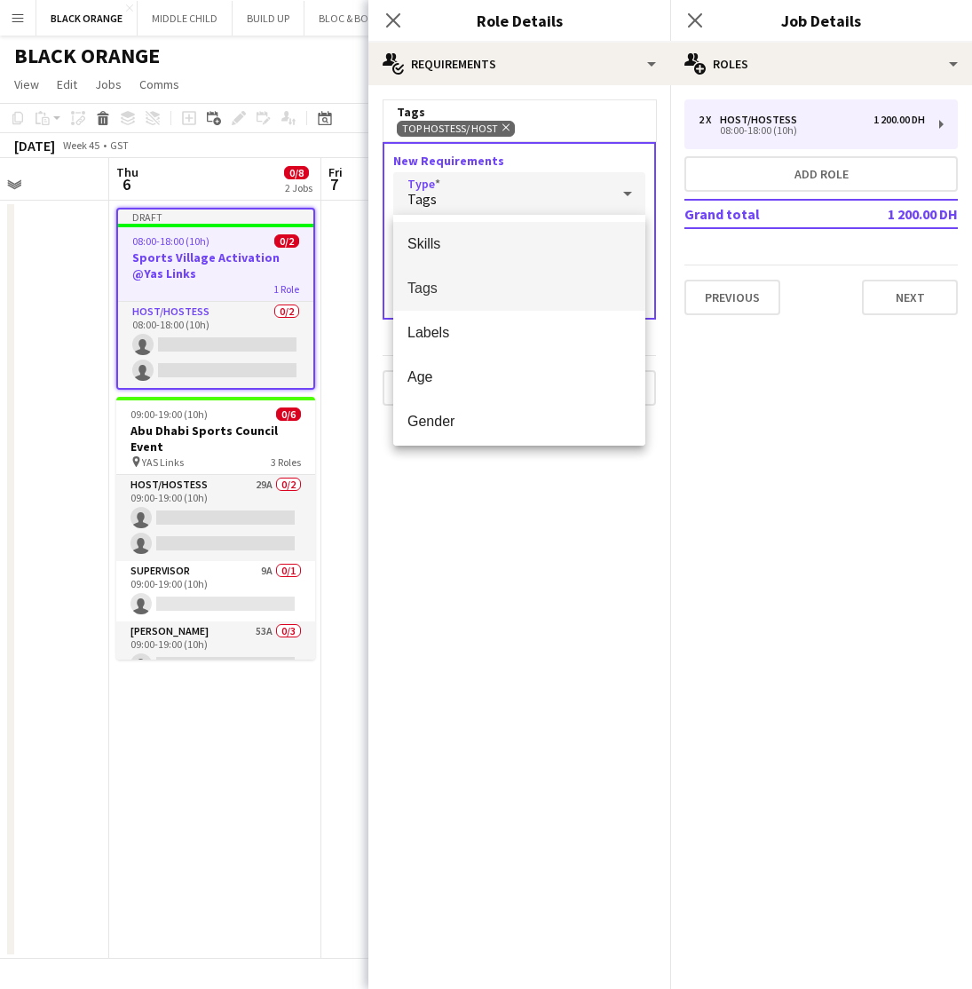
click at [452, 244] on span "Skills" at bounding box center [520, 243] width 224 height 17
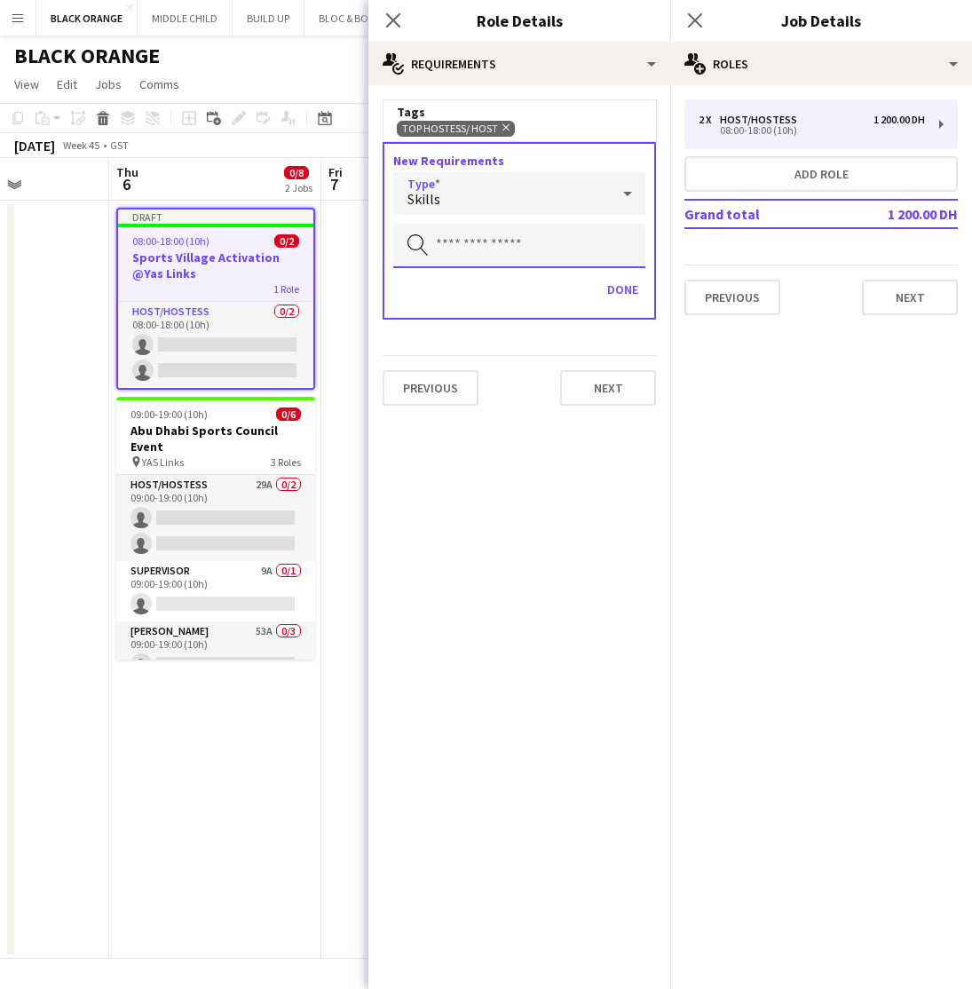
click at [502, 244] on input "text" at bounding box center [519, 246] width 252 height 44
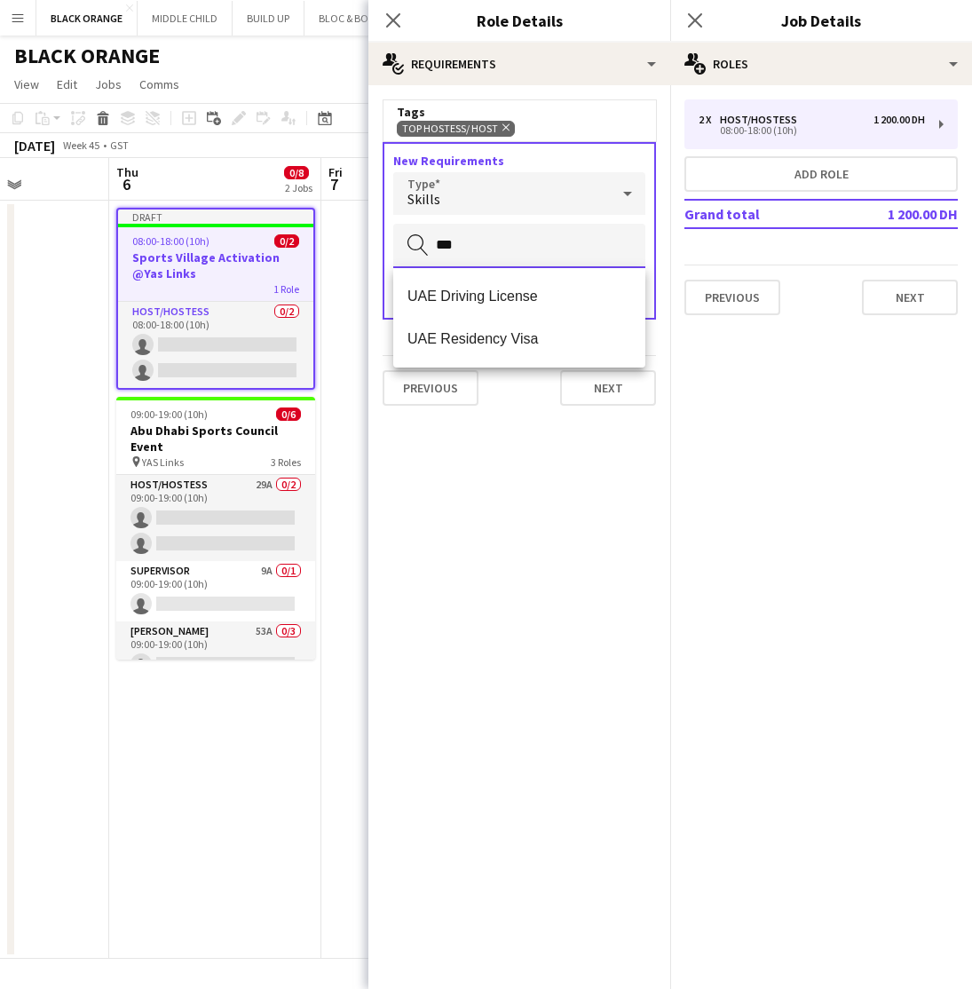
type input "***"
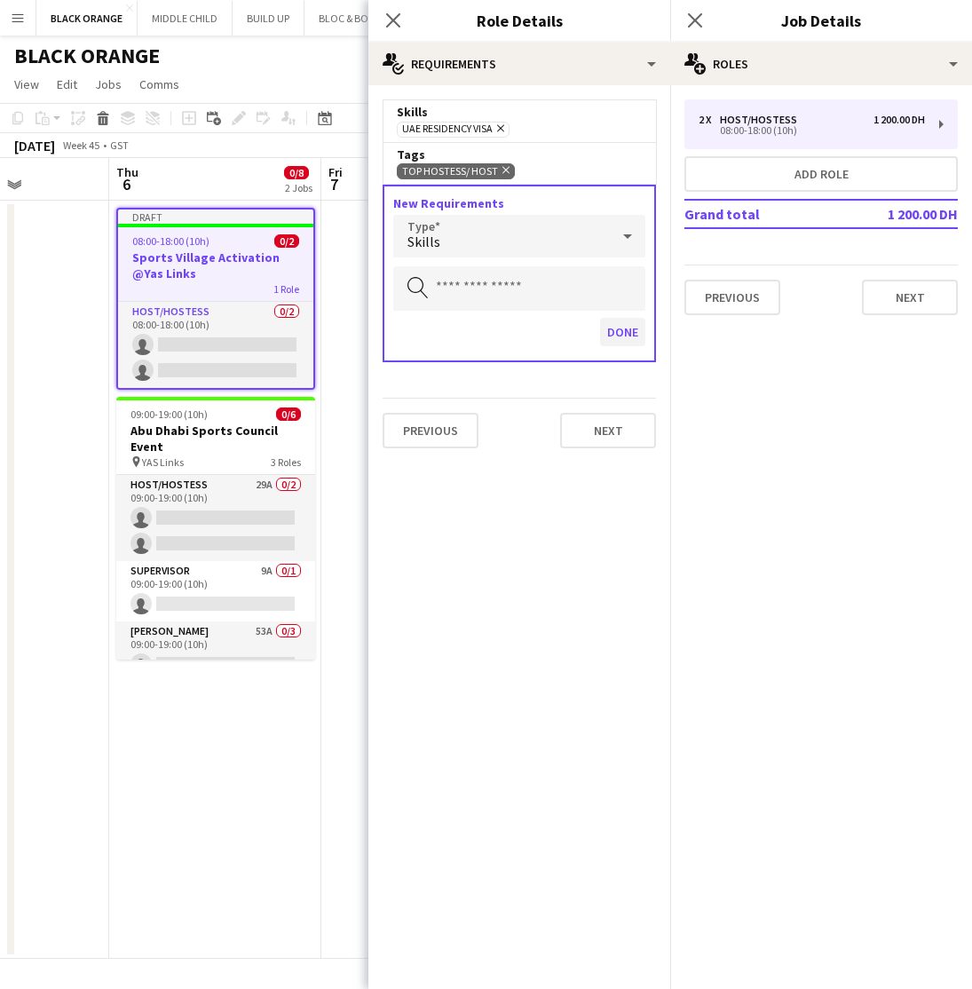
click at [633, 340] on button "Done" at bounding box center [622, 332] width 45 height 28
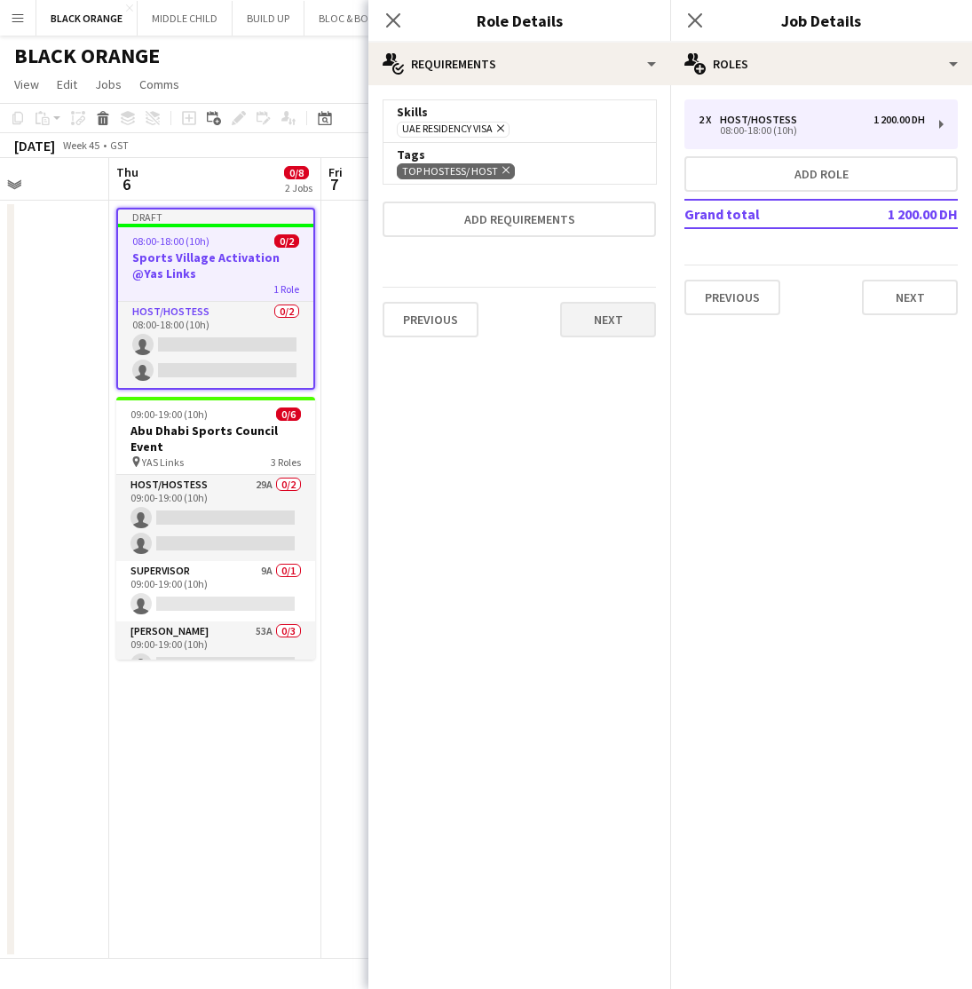
click at [605, 324] on button "Next" at bounding box center [608, 320] width 96 height 36
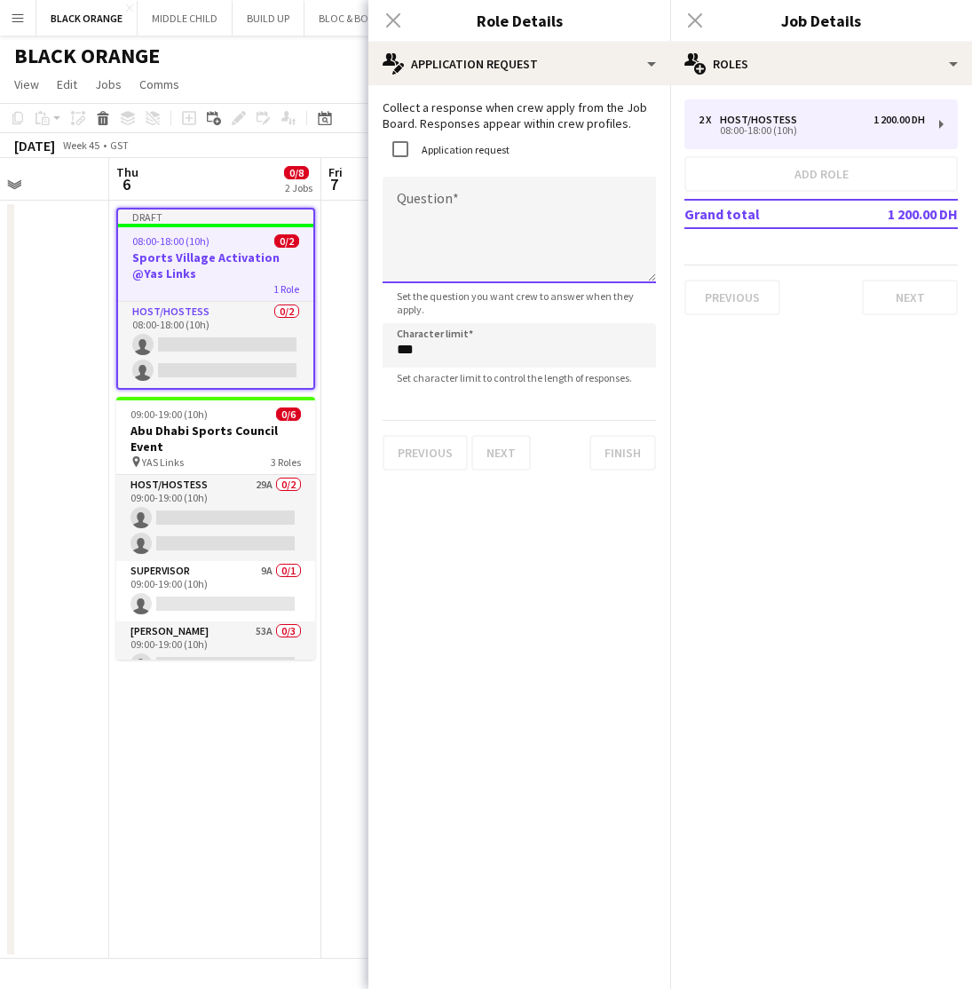
click at [434, 206] on textarea "Question" at bounding box center [519, 230] width 273 height 107
drag, startPoint x: 621, startPoint y: 206, endPoint x: 566, endPoint y: 205, distance: 55.9
click at [566, 205] on textarea "**********" at bounding box center [519, 230] width 273 height 107
click at [568, 207] on textarea "**********" at bounding box center [519, 230] width 273 height 107
click at [580, 203] on textarea "**********" at bounding box center [519, 230] width 273 height 107
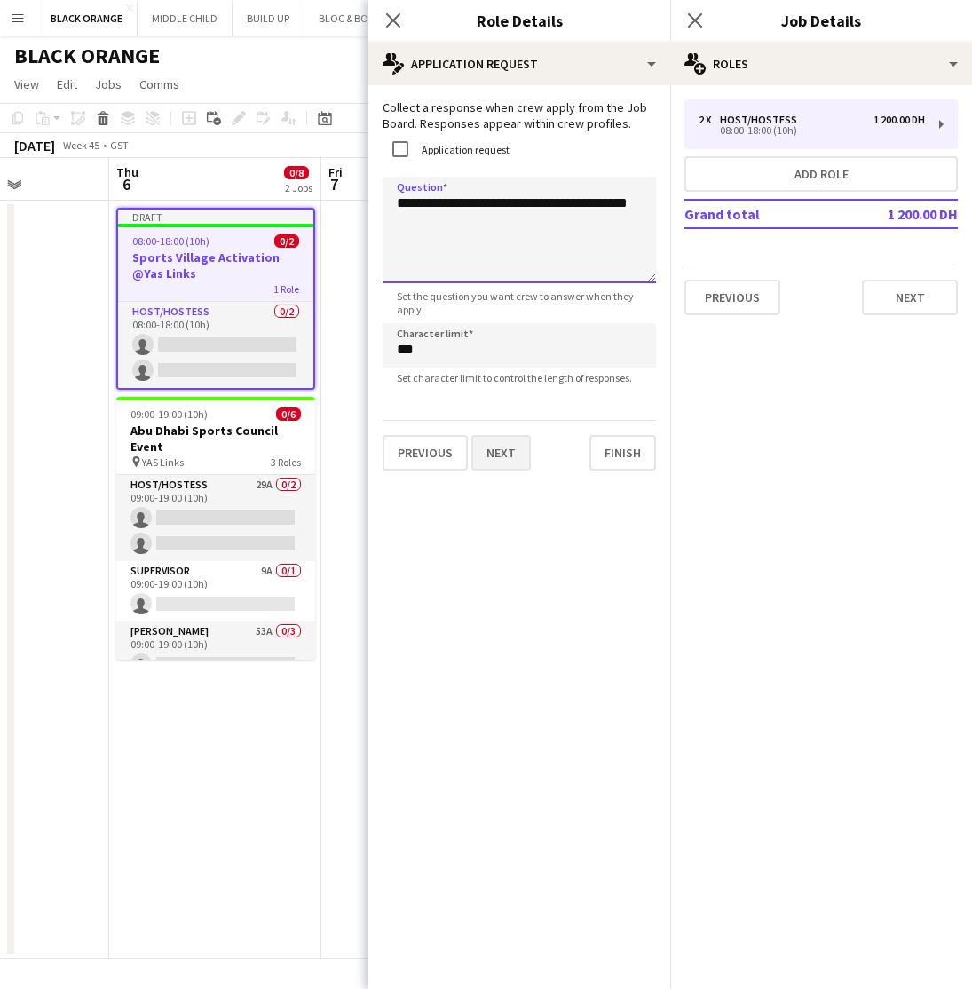
type textarea "**********"
click at [520, 455] on button "Next" at bounding box center [500, 453] width 59 height 36
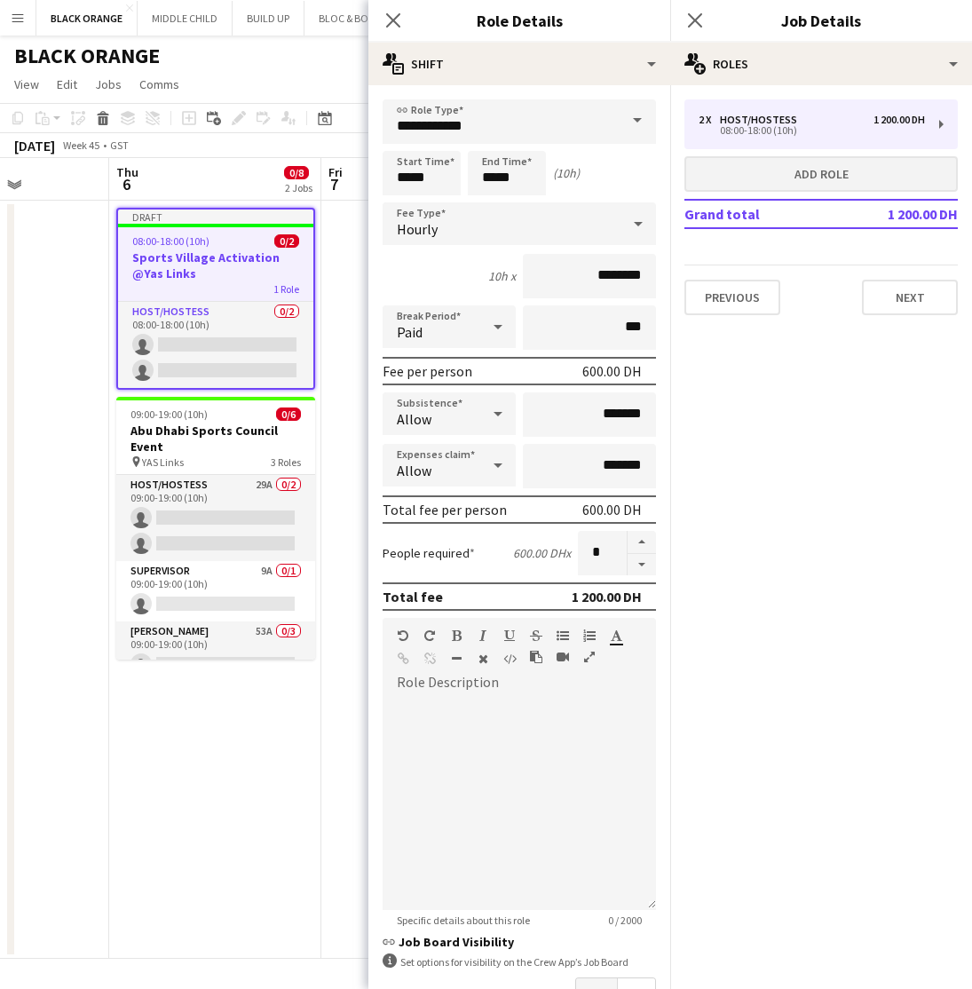
click at [823, 167] on button "Add role" at bounding box center [821, 174] width 273 height 36
type input "**********"
type input "*****"
type input "*******"
type input "*"
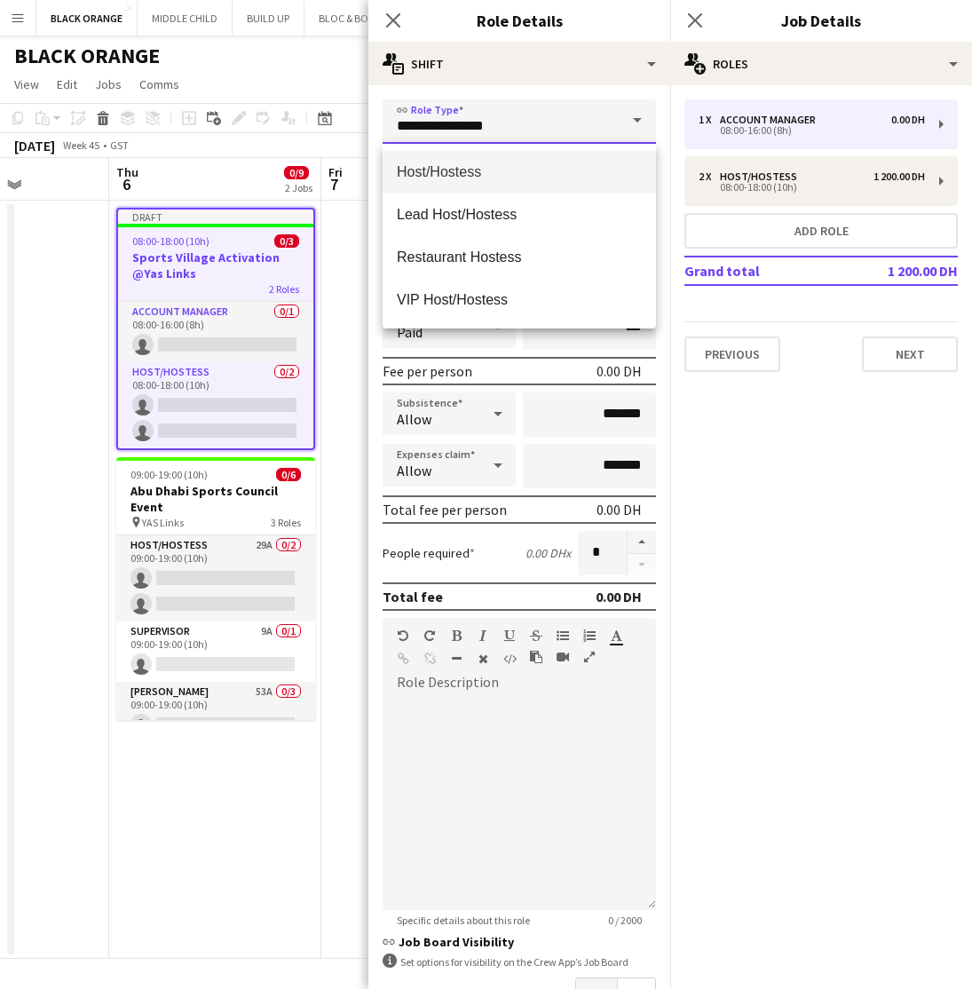
click at [512, 129] on input "**********" at bounding box center [519, 121] width 273 height 44
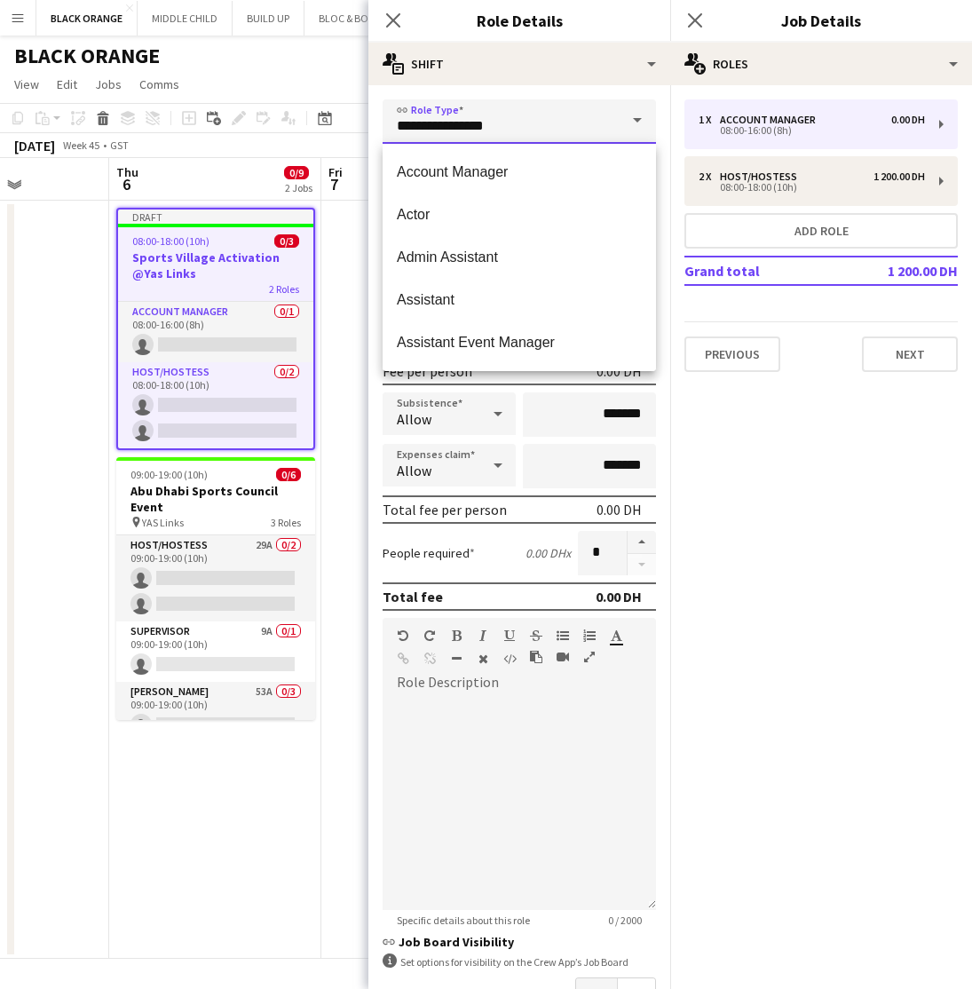
click at [512, 129] on input "**********" at bounding box center [519, 121] width 273 height 44
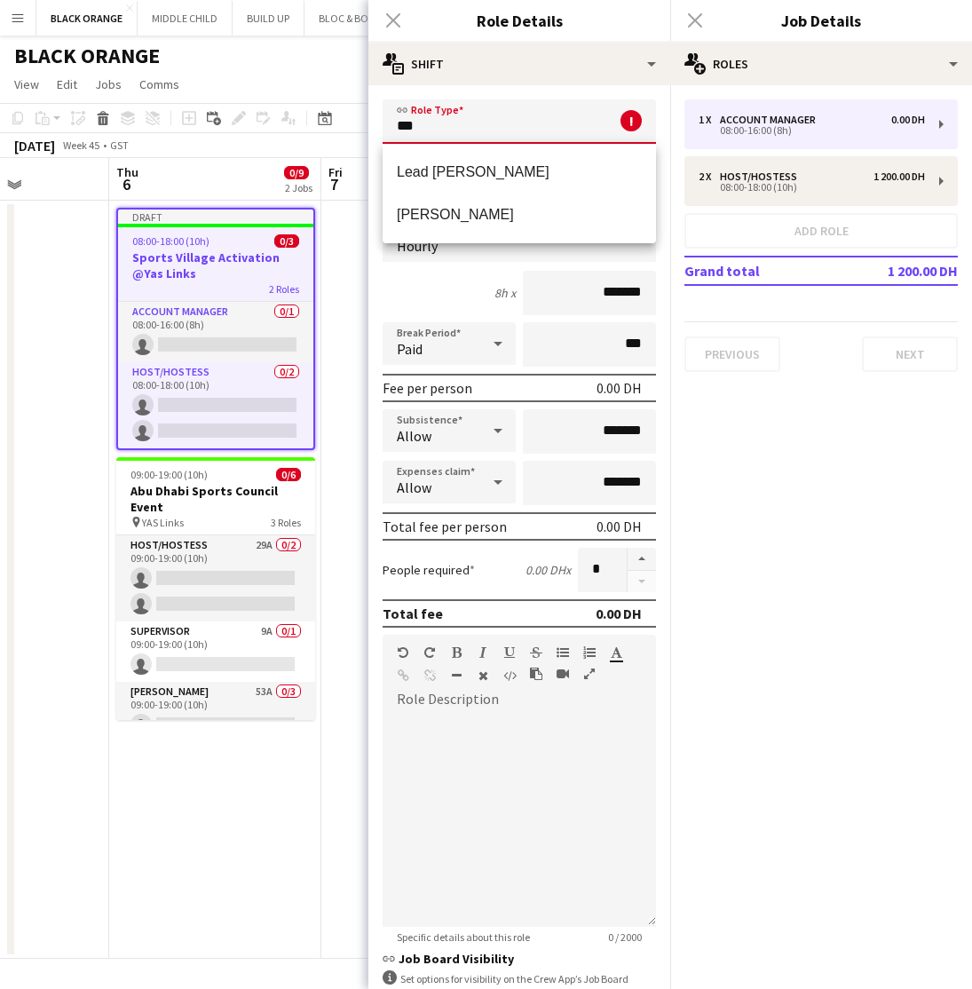
drag, startPoint x: 512, startPoint y: 129, endPoint x: 462, endPoint y: 213, distance: 98.4
click at [462, 213] on form "link Role Type *** ! Required field. Start Time ***** End Time ***** (8h) Fee T…" at bounding box center [519, 613] width 302 height 1029
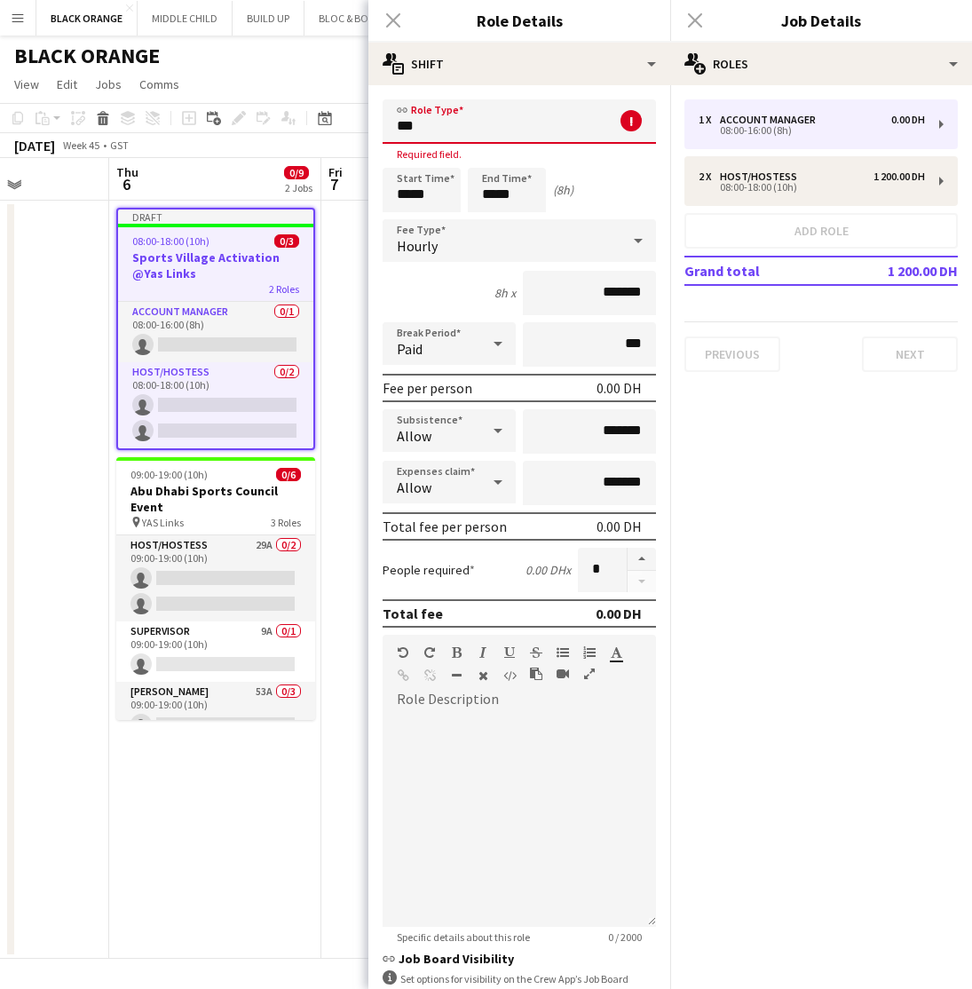
click at [427, 136] on input "***" at bounding box center [519, 121] width 273 height 44
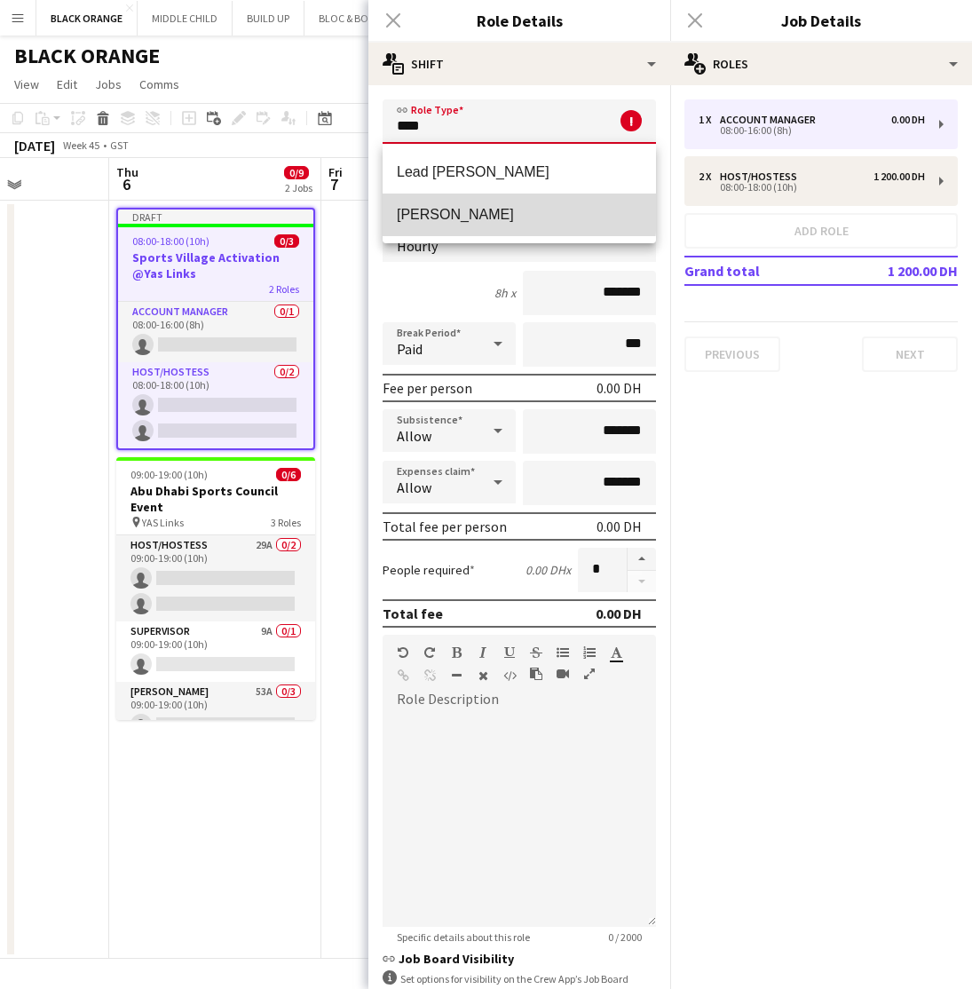
click at [414, 211] on span "[PERSON_NAME]" at bounding box center [519, 214] width 245 height 17
type input "*****"
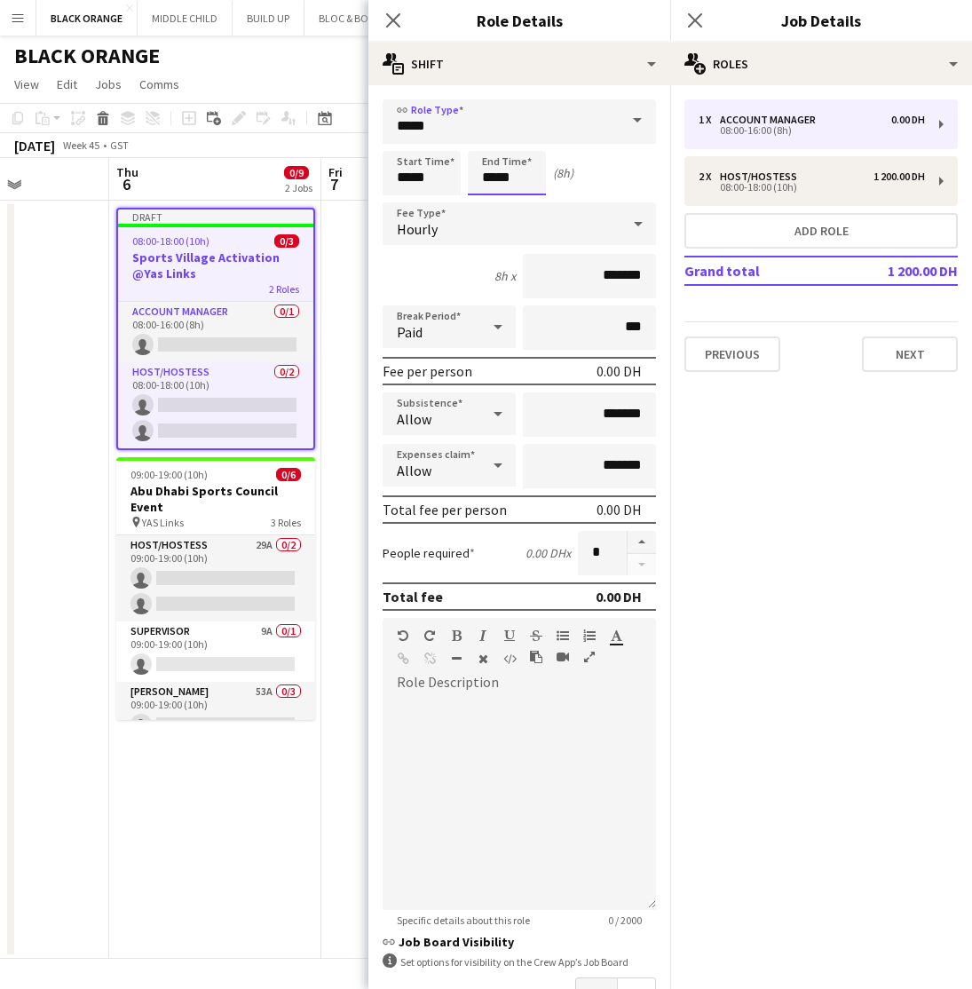
click at [525, 182] on input "*****" at bounding box center [507, 173] width 78 height 44
type input "*****"
click at [612, 289] on input "*******" at bounding box center [589, 276] width 133 height 44
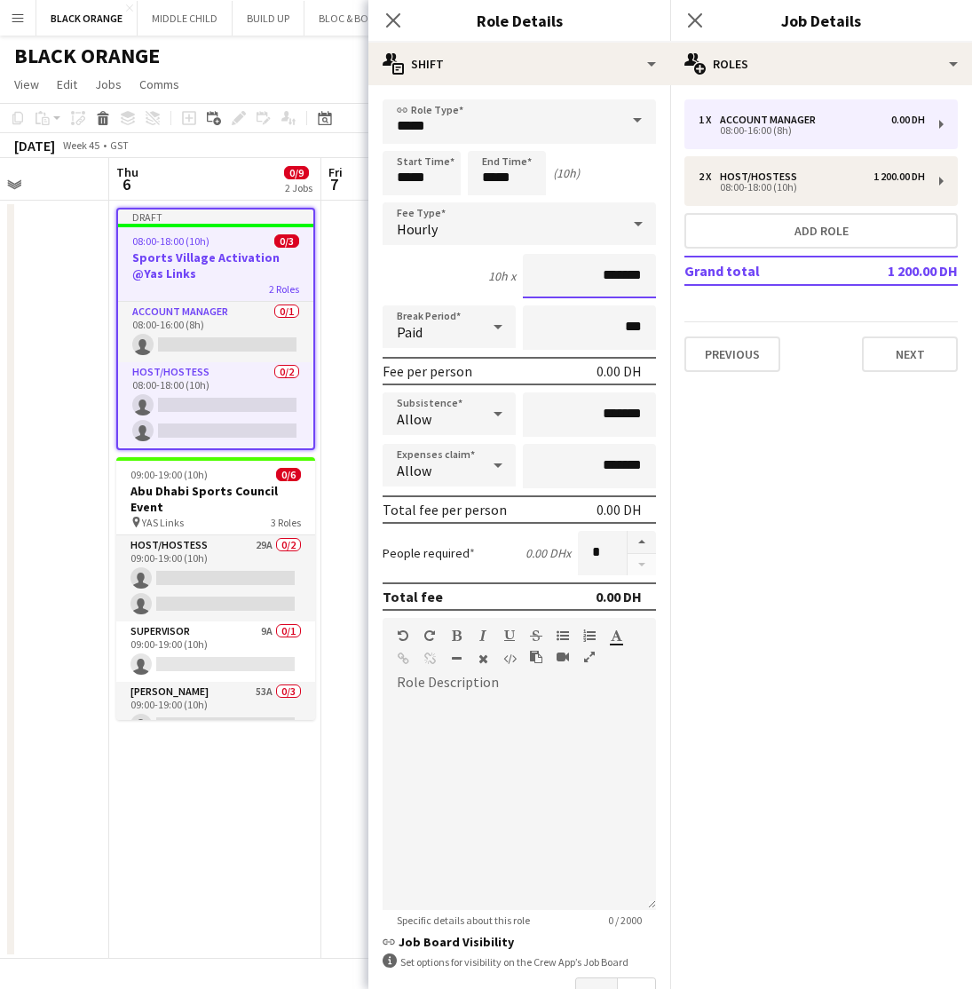
drag, startPoint x: 623, startPoint y: 278, endPoint x: 573, endPoint y: 275, distance: 50.7
click at [573, 276] on input "*******" at bounding box center [589, 276] width 133 height 44
type input "*****"
click at [645, 542] on button "button" at bounding box center [642, 542] width 28 height 23
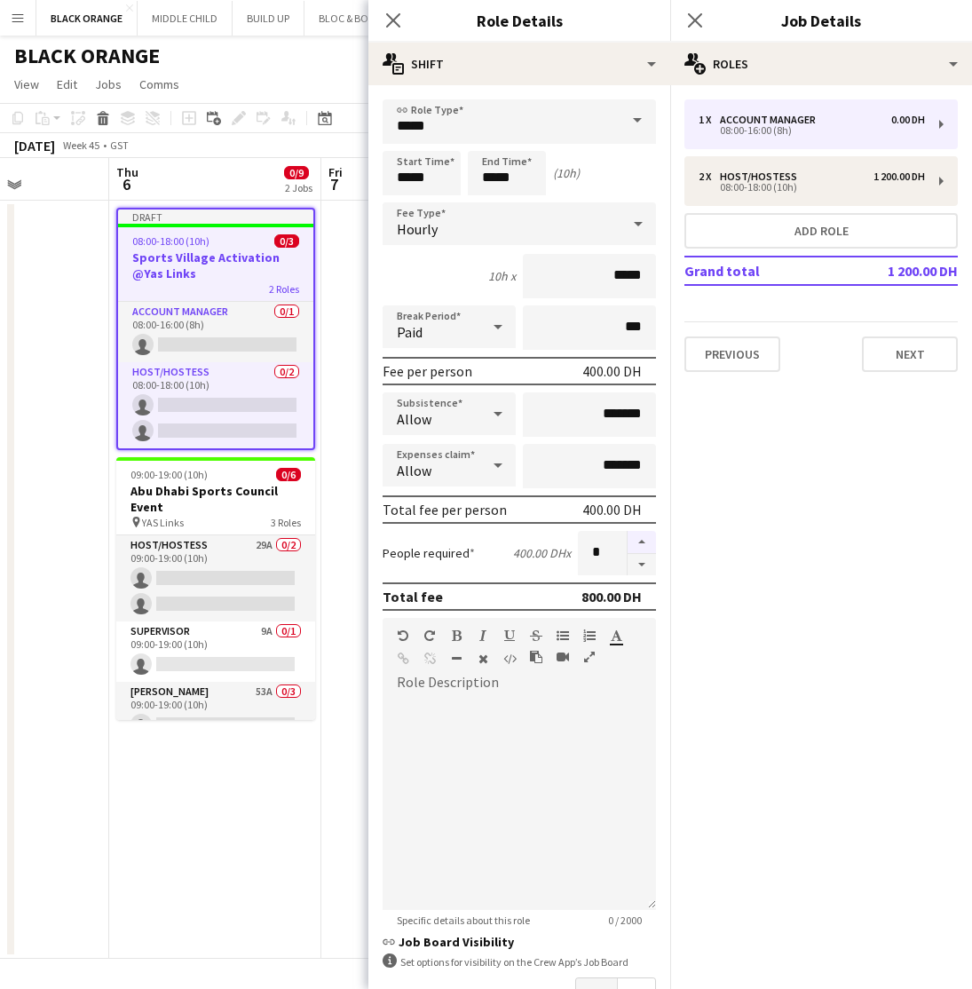
type input "*"
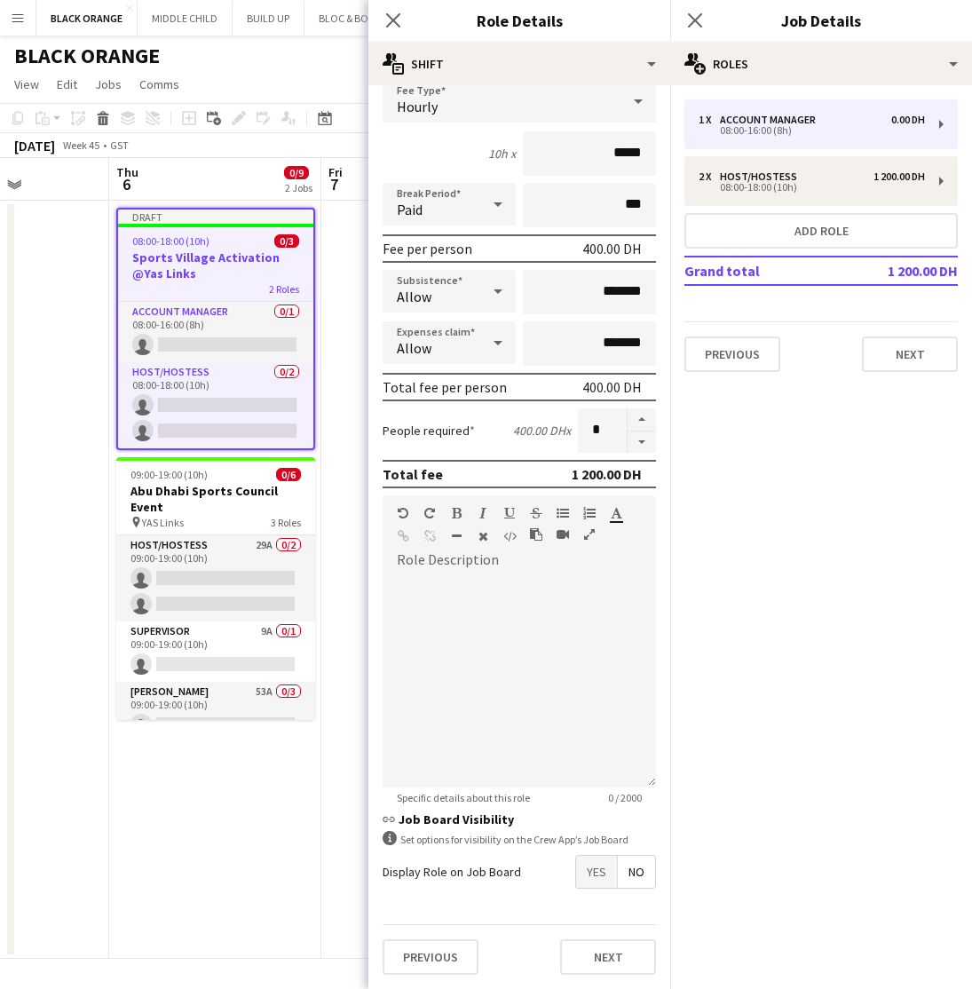
scroll to position [123, 0]
click at [615, 954] on button "Next" at bounding box center [608, 957] width 96 height 36
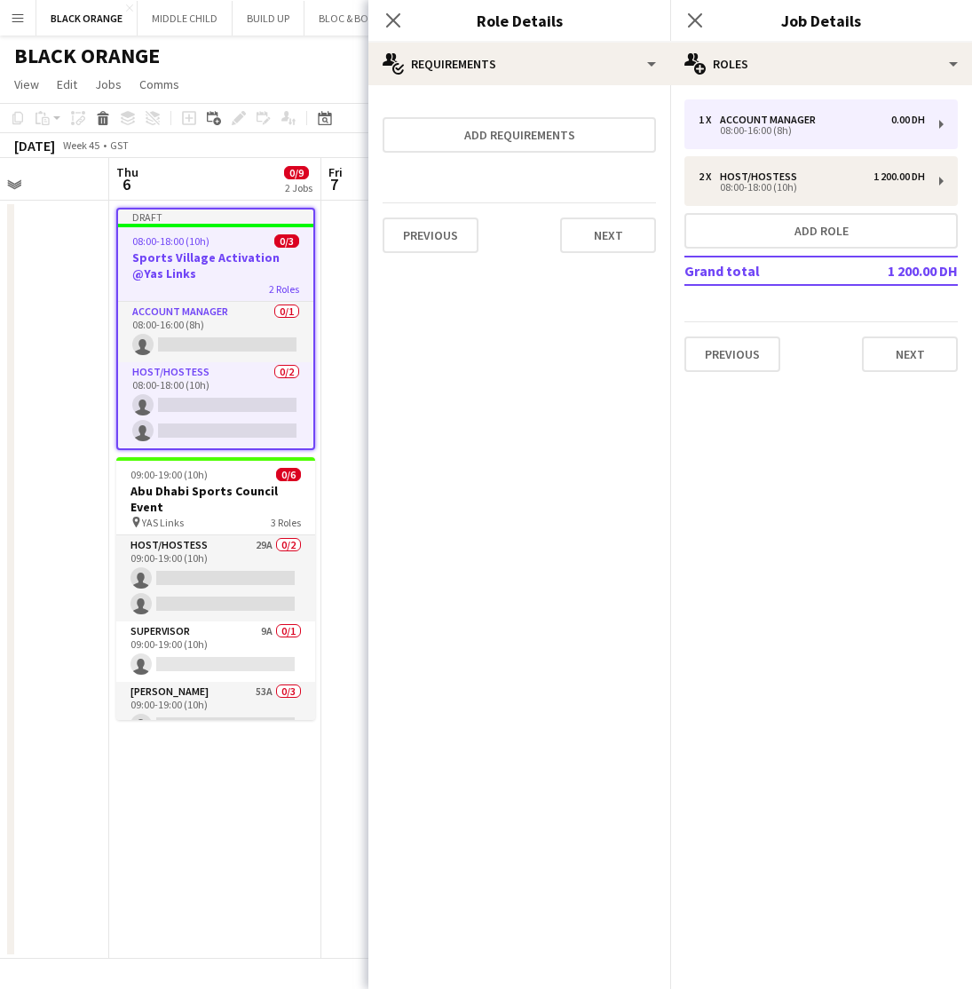
scroll to position [0, 0]
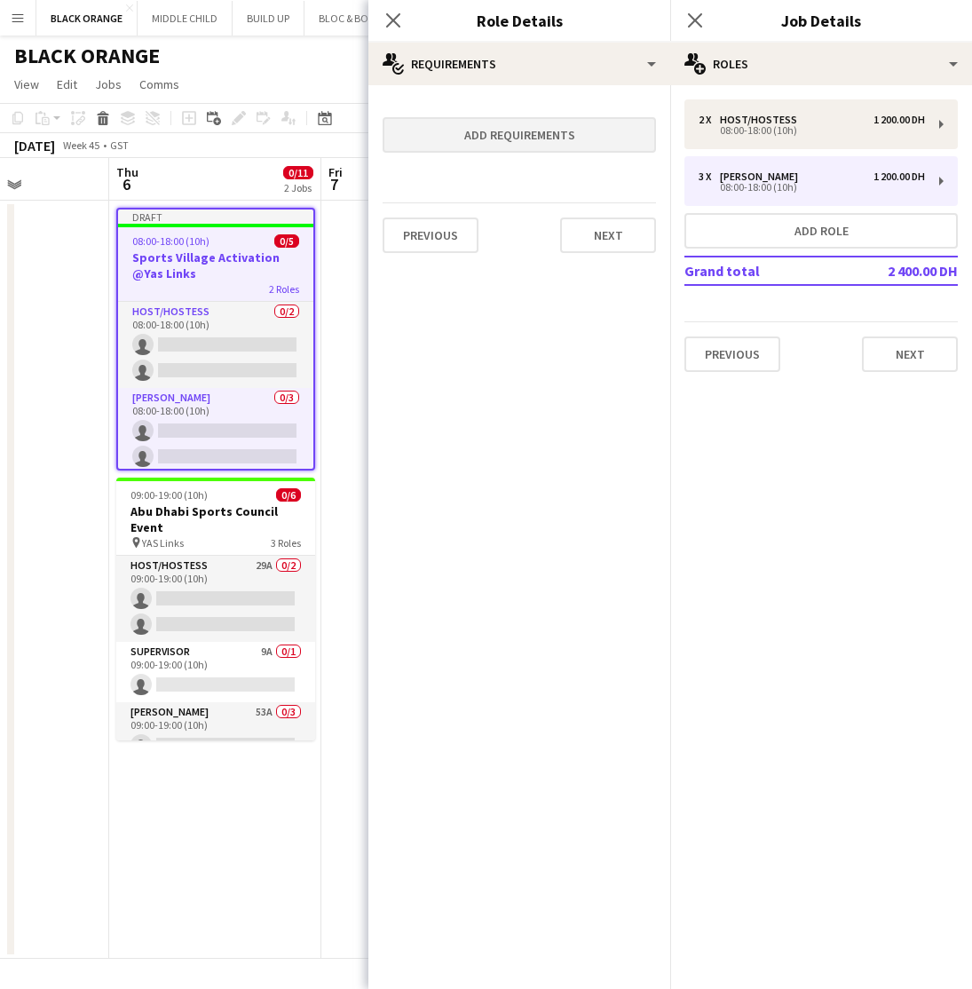
click at [526, 132] on button "Add requirements" at bounding box center [519, 135] width 273 height 36
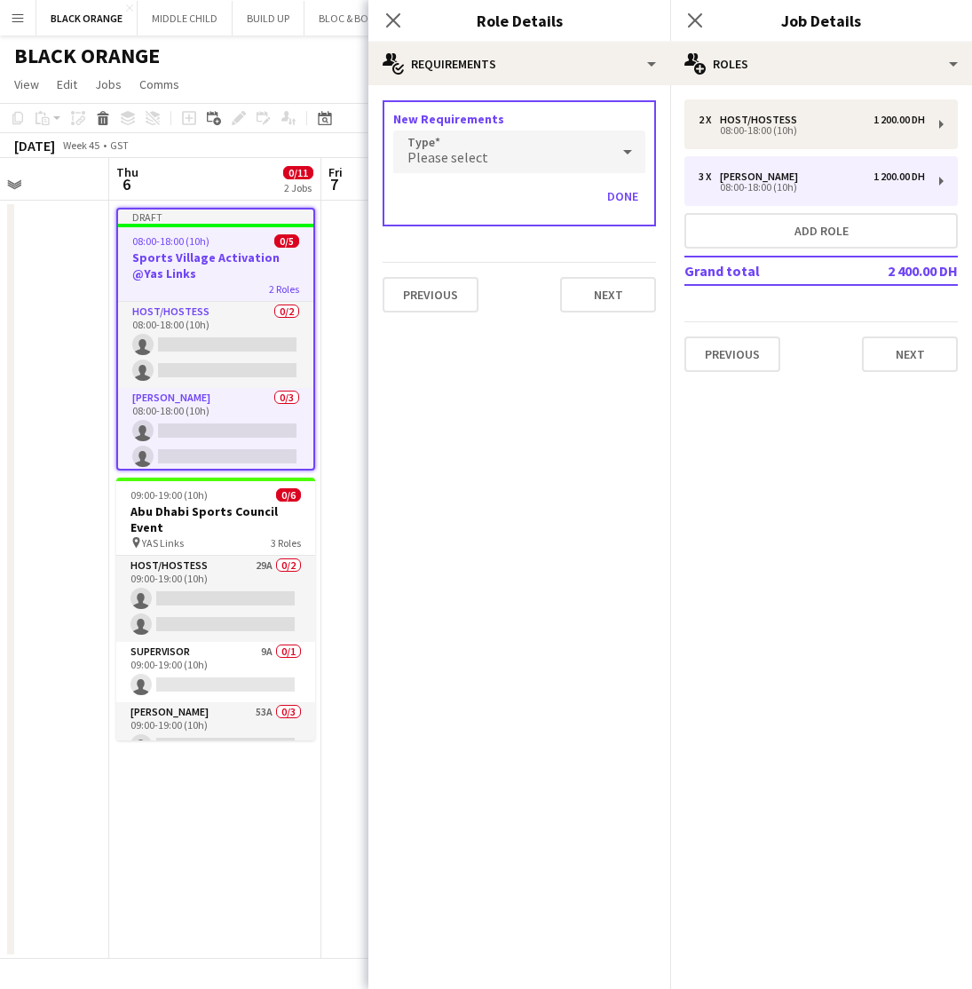
click at [465, 147] on div "Please select" at bounding box center [501, 152] width 217 height 43
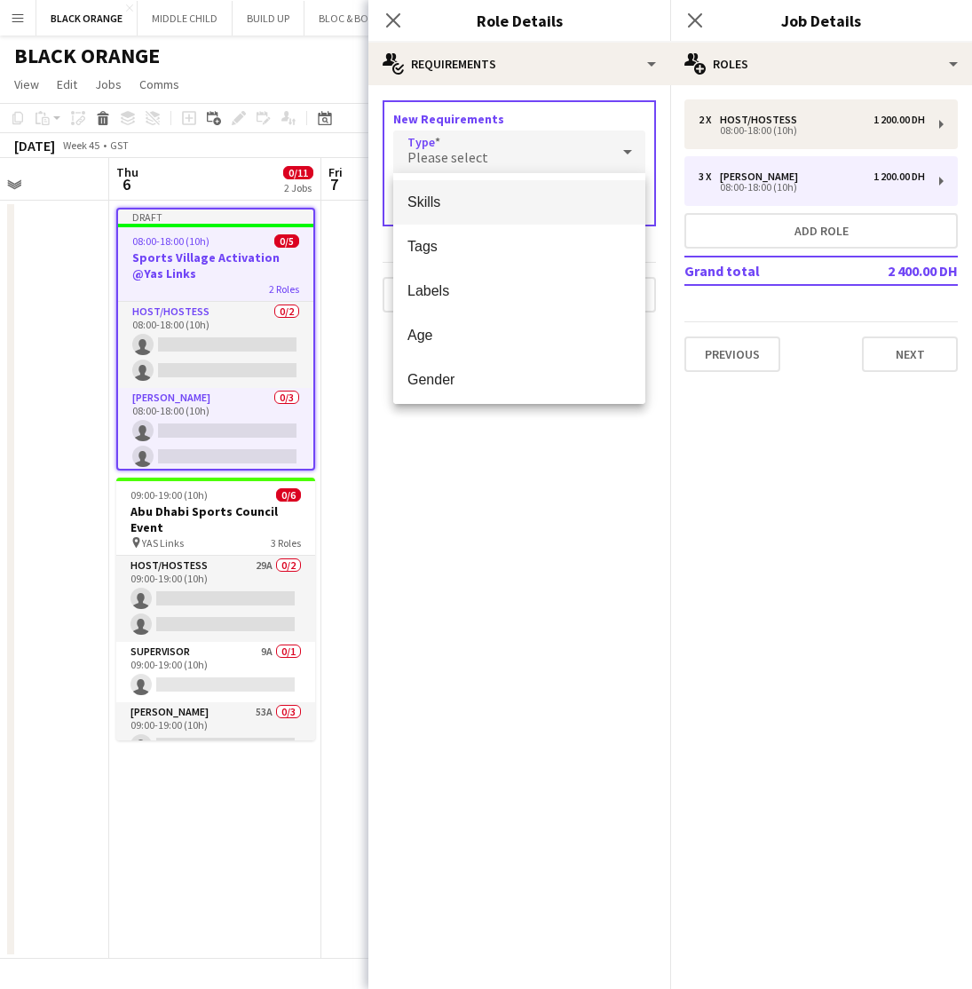
click at [491, 208] on span "Skills" at bounding box center [520, 202] width 224 height 17
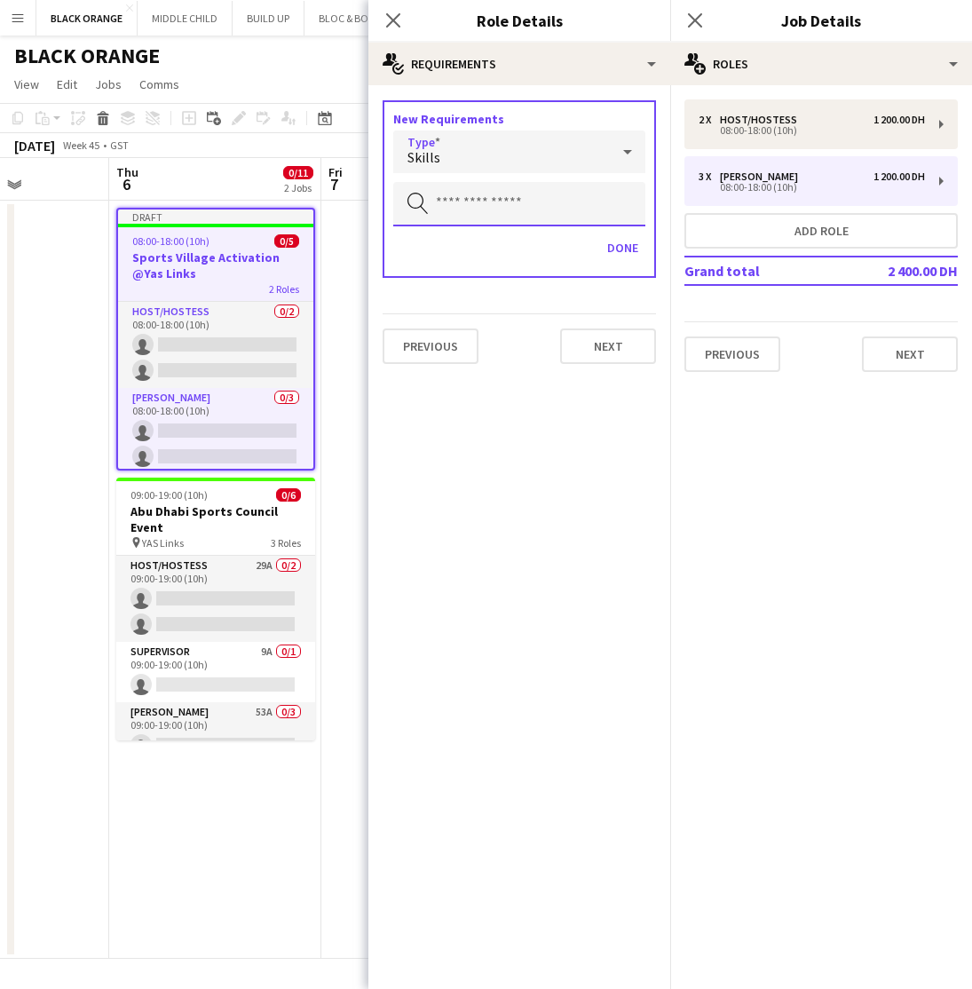
click at [509, 208] on input "text" at bounding box center [519, 204] width 252 height 44
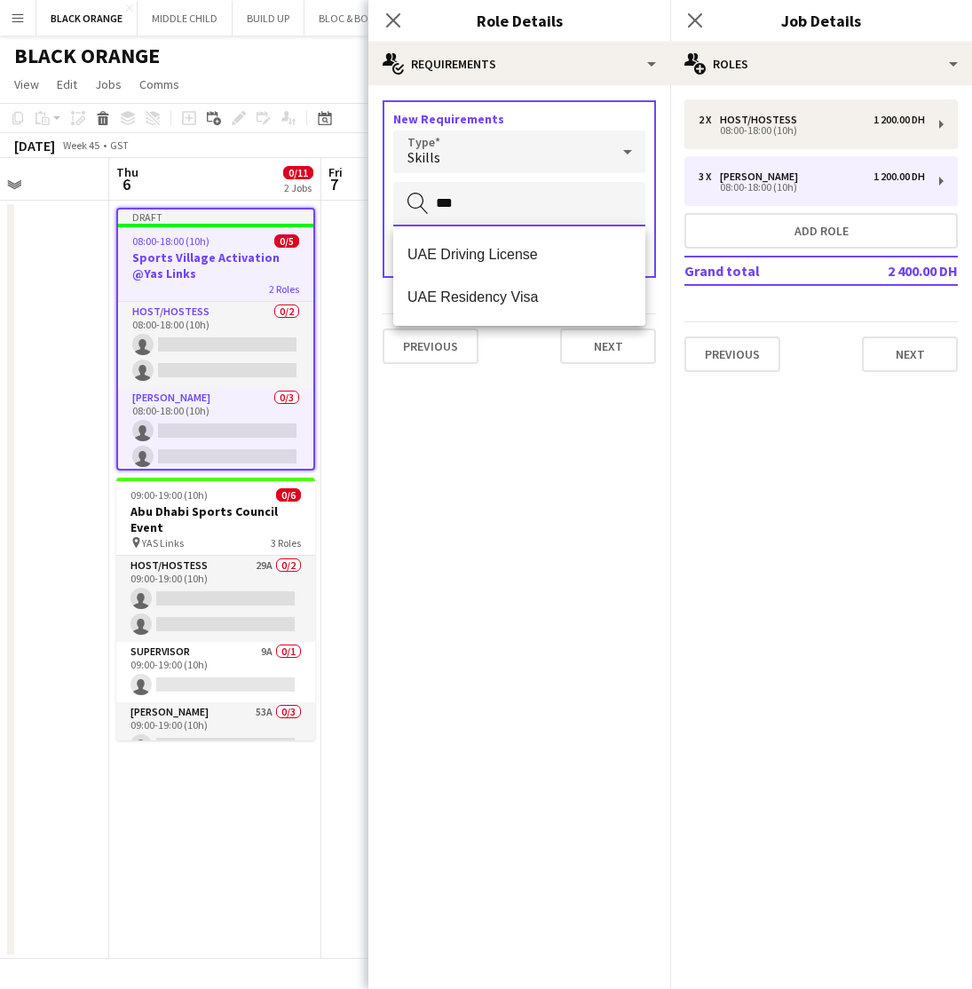
type input "***"
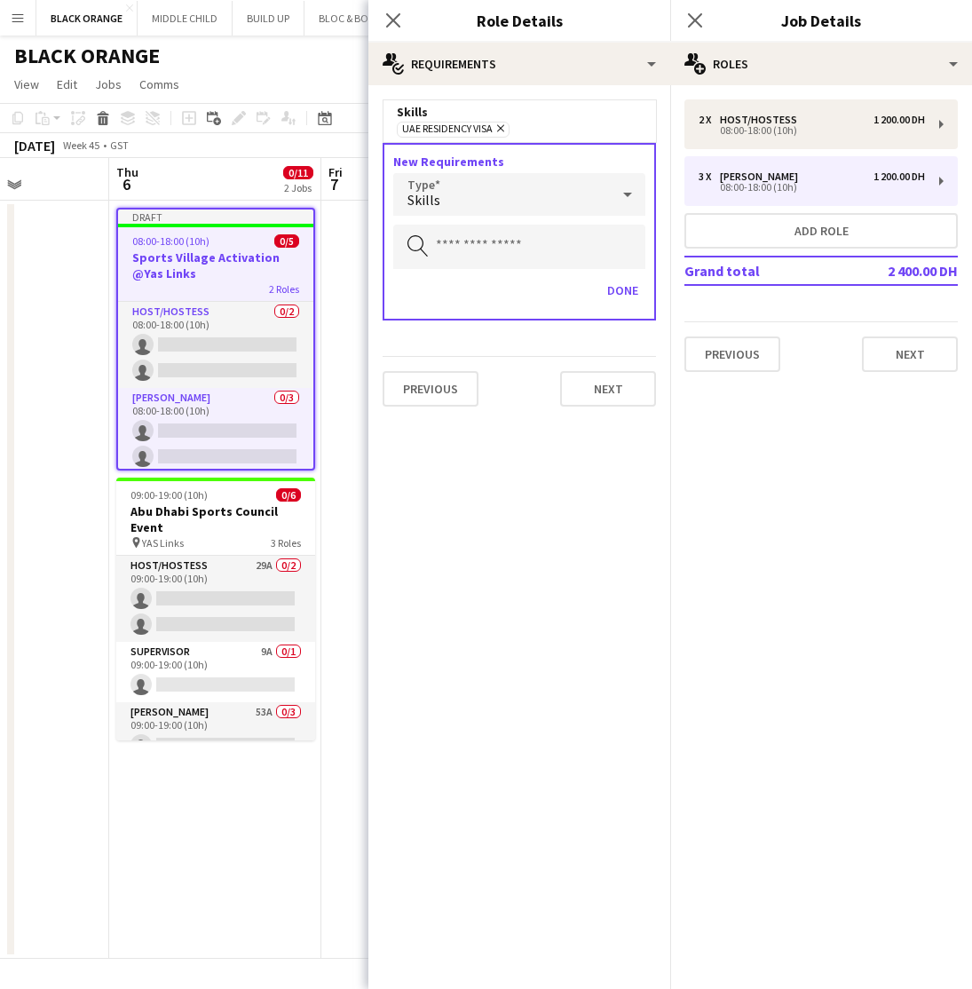
click at [467, 198] on div "Skills" at bounding box center [501, 194] width 217 height 43
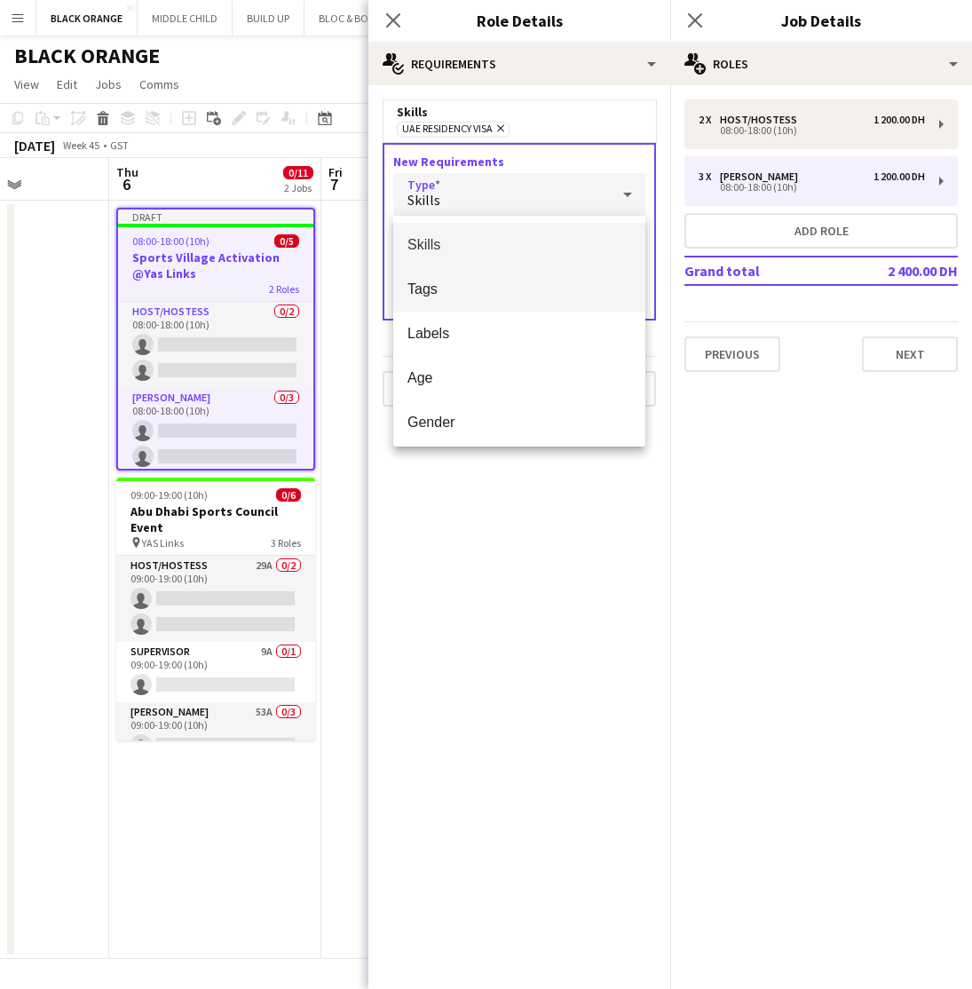
click at [453, 279] on mat-option "Tags" at bounding box center [519, 289] width 252 height 44
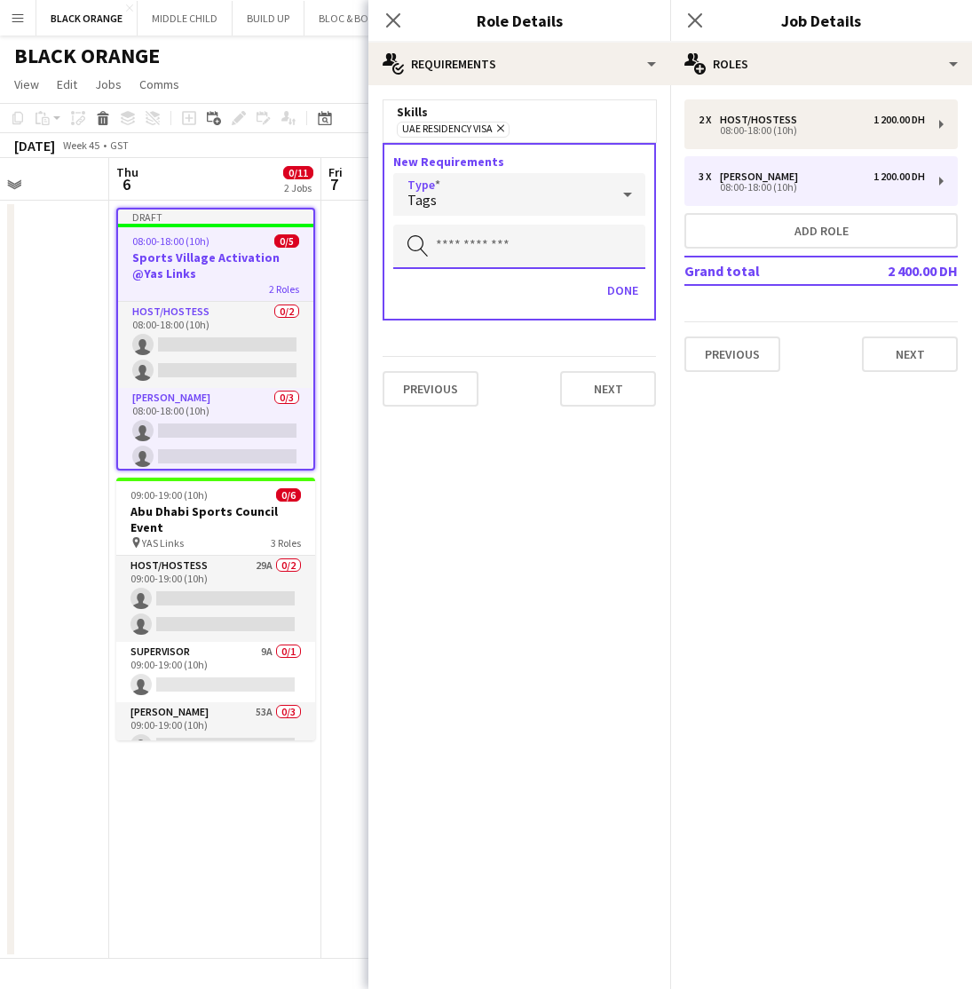
click at [505, 257] on input "text" at bounding box center [519, 247] width 252 height 44
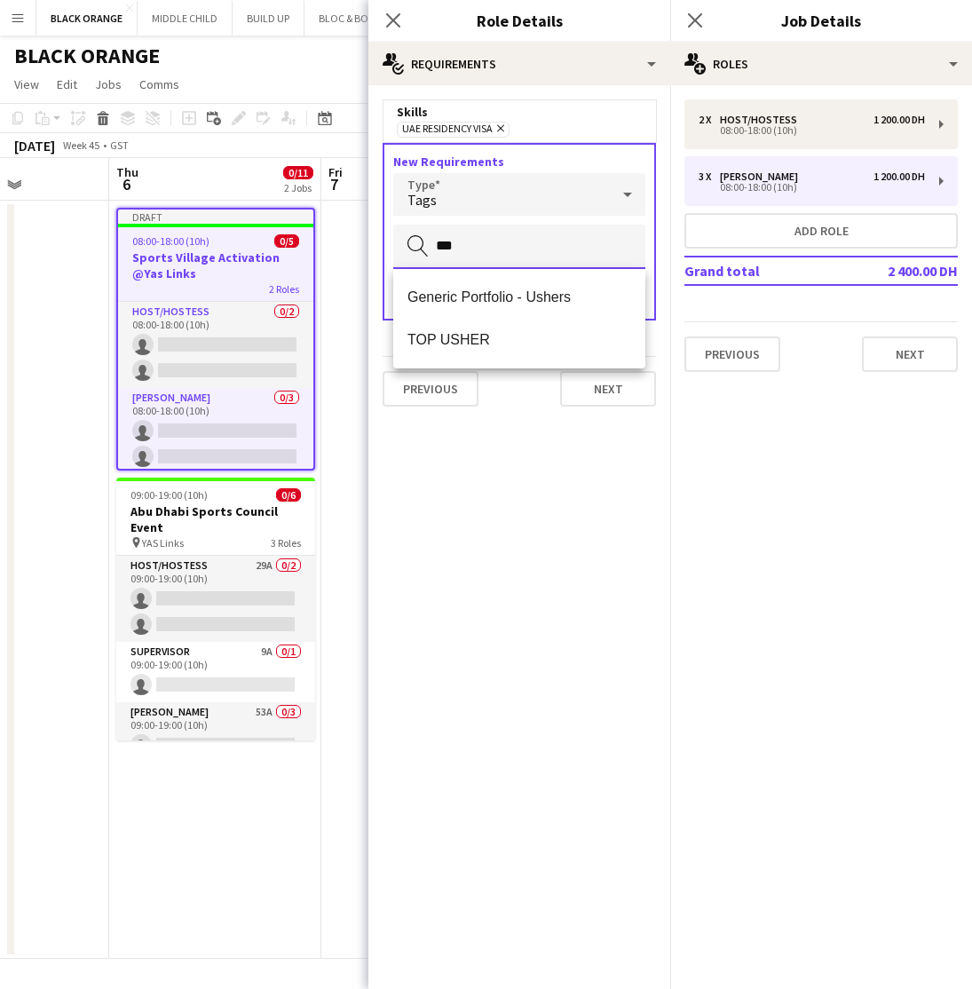
type input "***"
drag, startPoint x: 505, startPoint y: 257, endPoint x: 479, endPoint y: 354, distance: 100.1
click at [479, 354] on form "Skills [GEOGRAPHIC_DATA] Residency Visa Remove New Requirements Type Tags Searc…" at bounding box center [519, 259] width 302 height 321
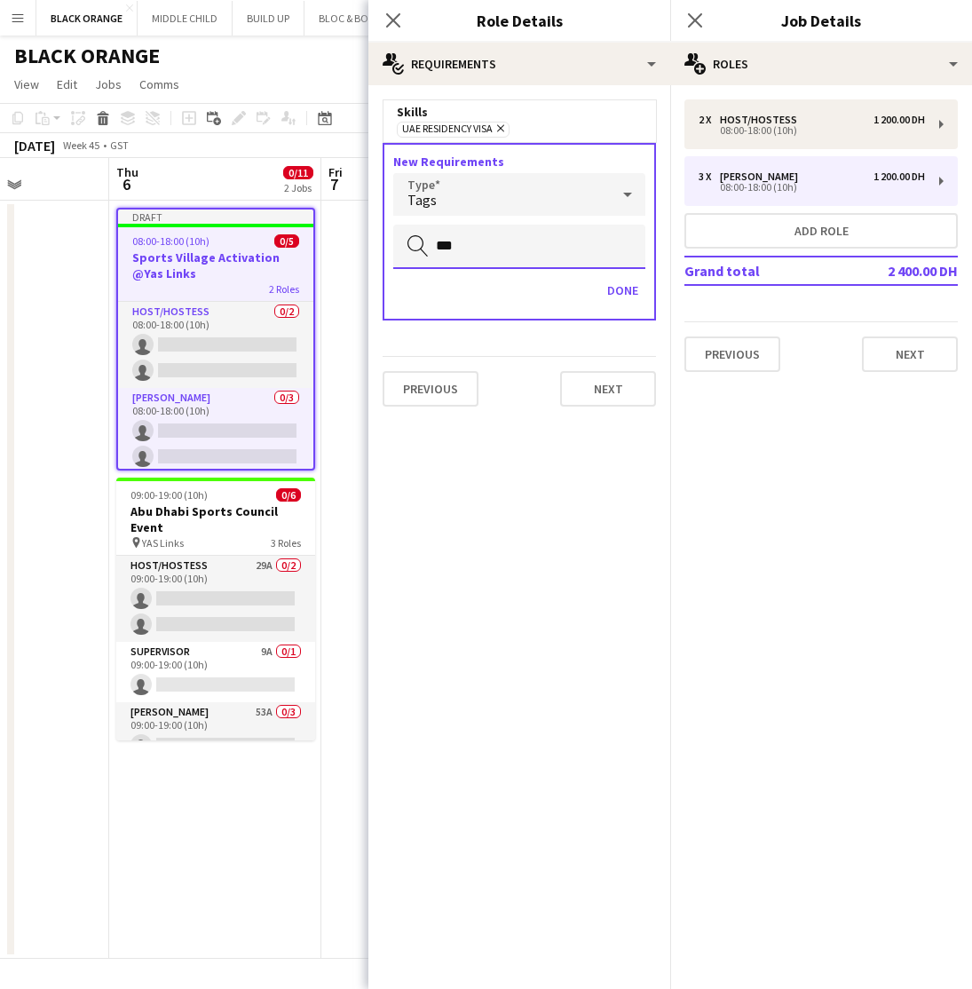
click at [480, 255] on input "***" at bounding box center [519, 247] width 252 height 44
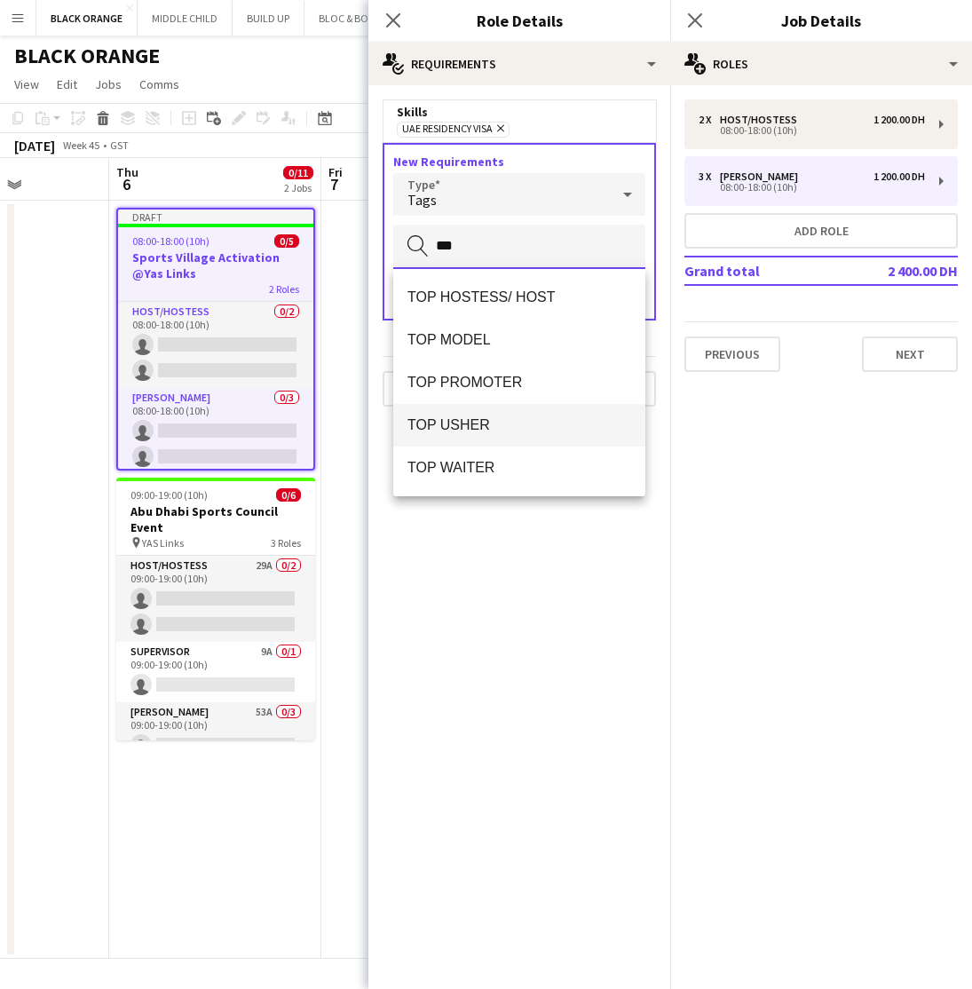
scroll to position [128, 0]
type input "***"
click at [464, 431] on span "TOP USHER" at bounding box center [520, 424] width 224 height 17
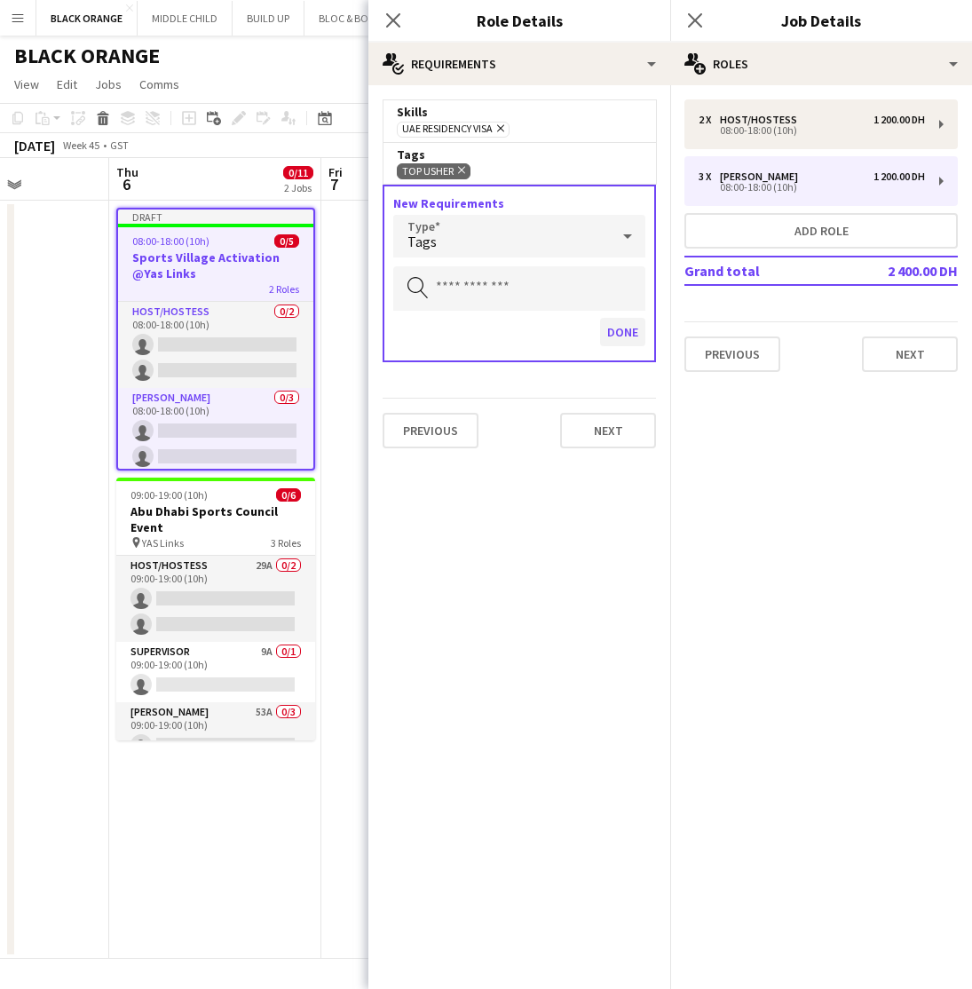
click at [621, 334] on button "Done" at bounding box center [622, 332] width 45 height 28
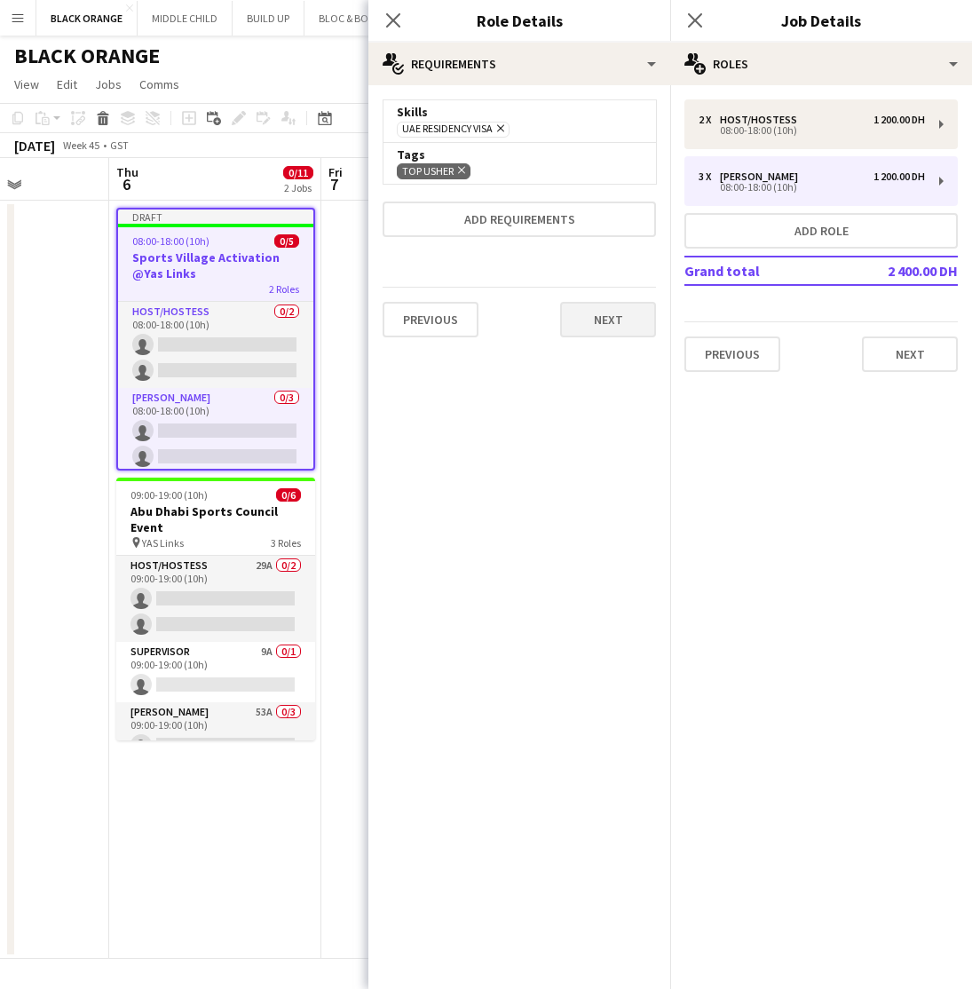
click at [597, 328] on button "Next" at bounding box center [608, 320] width 96 height 36
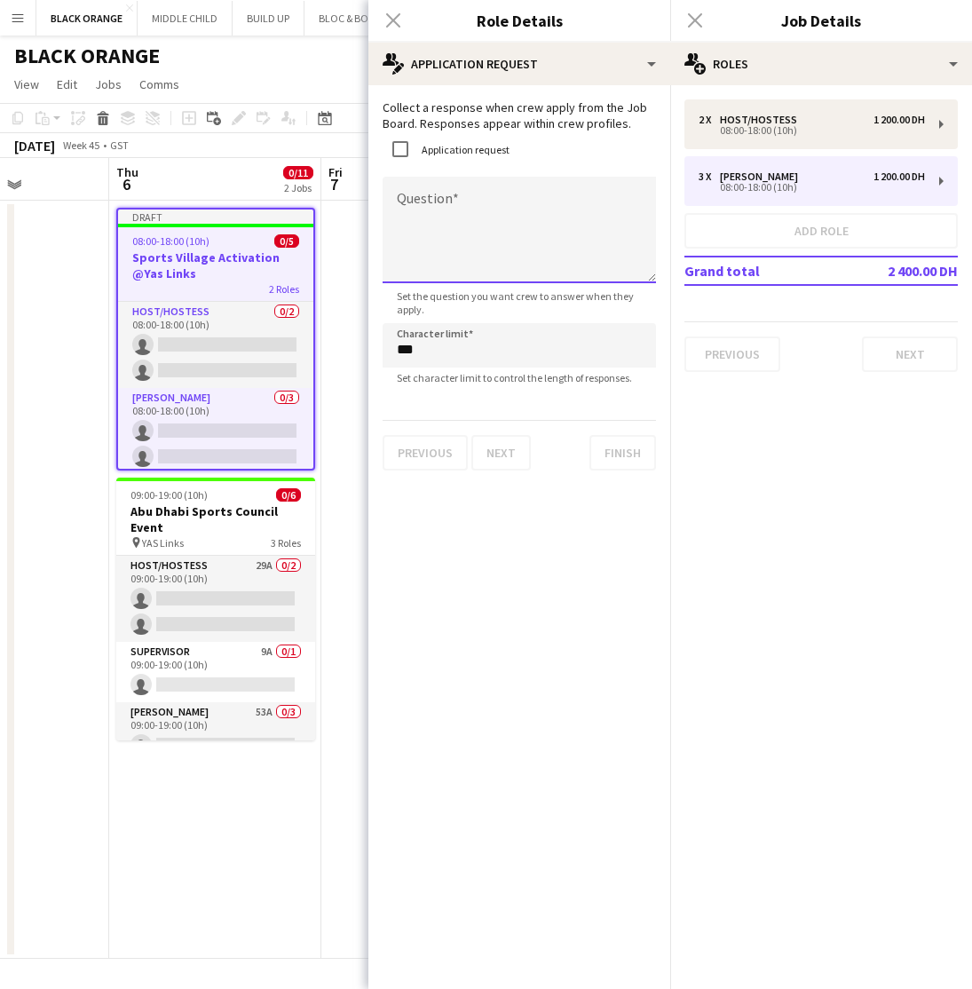
click at [458, 214] on textarea "Question" at bounding box center [519, 230] width 273 height 107
click at [400, 209] on textarea "**********" at bounding box center [519, 230] width 273 height 107
type textarea "**********"
click at [505, 463] on button "Next" at bounding box center [500, 453] width 59 height 36
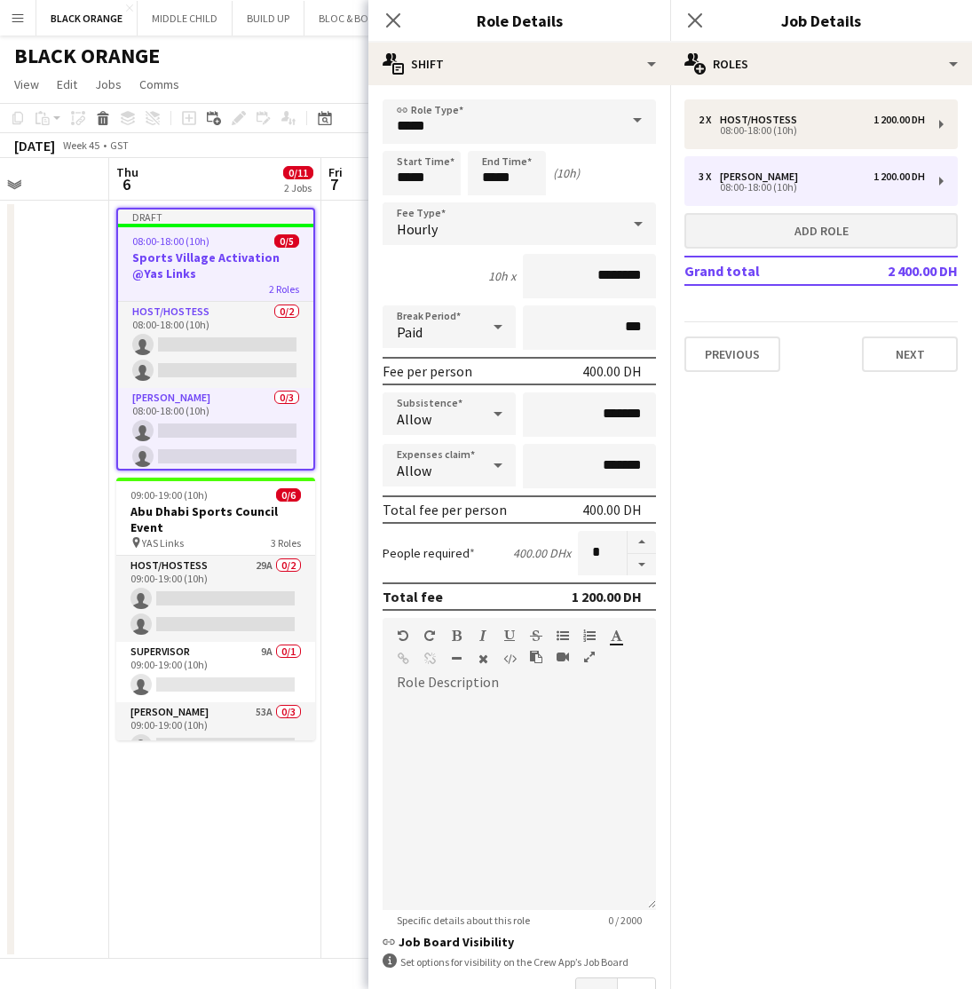
click at [826, 235] on button "Add role" at bounding box center [821, 231] width 273 height 36
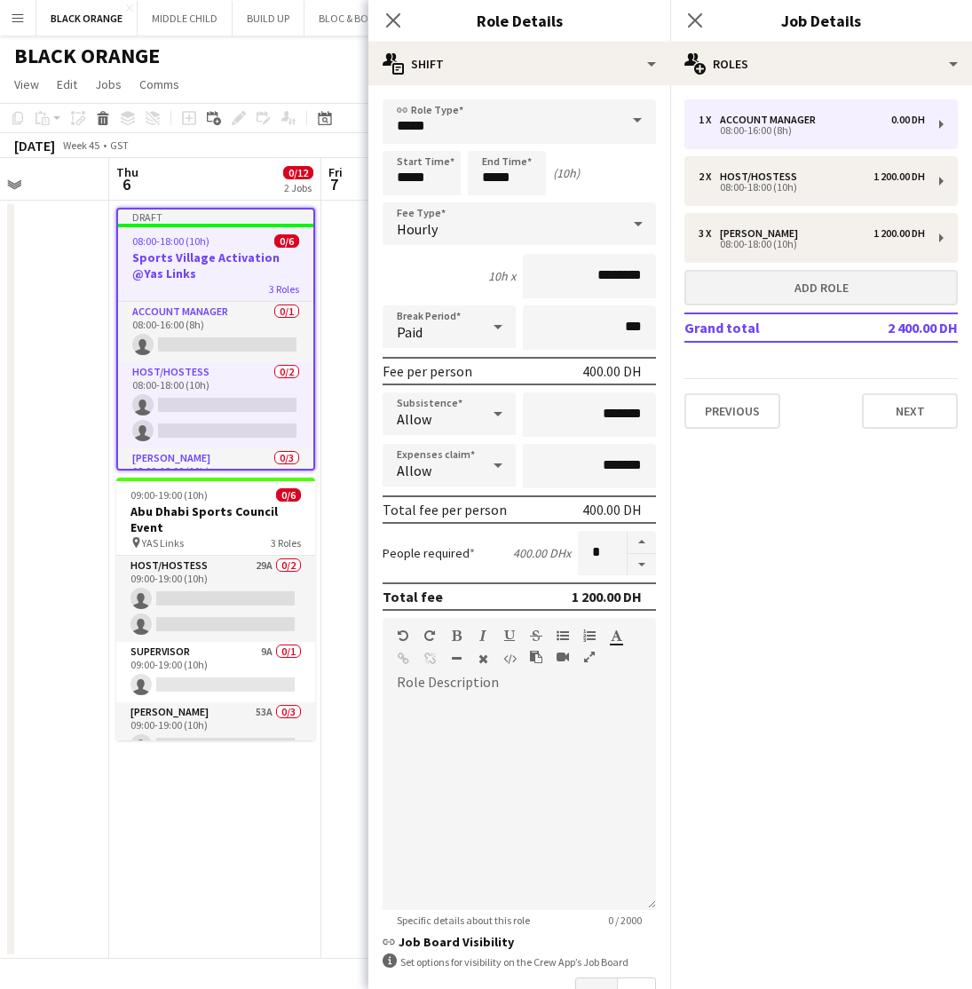
type input "**********"
type input "*****"
type input "*******"
type input "*"
click at [479, 118] on input "**********" at bounding box center [519, 121] width 273 height 44
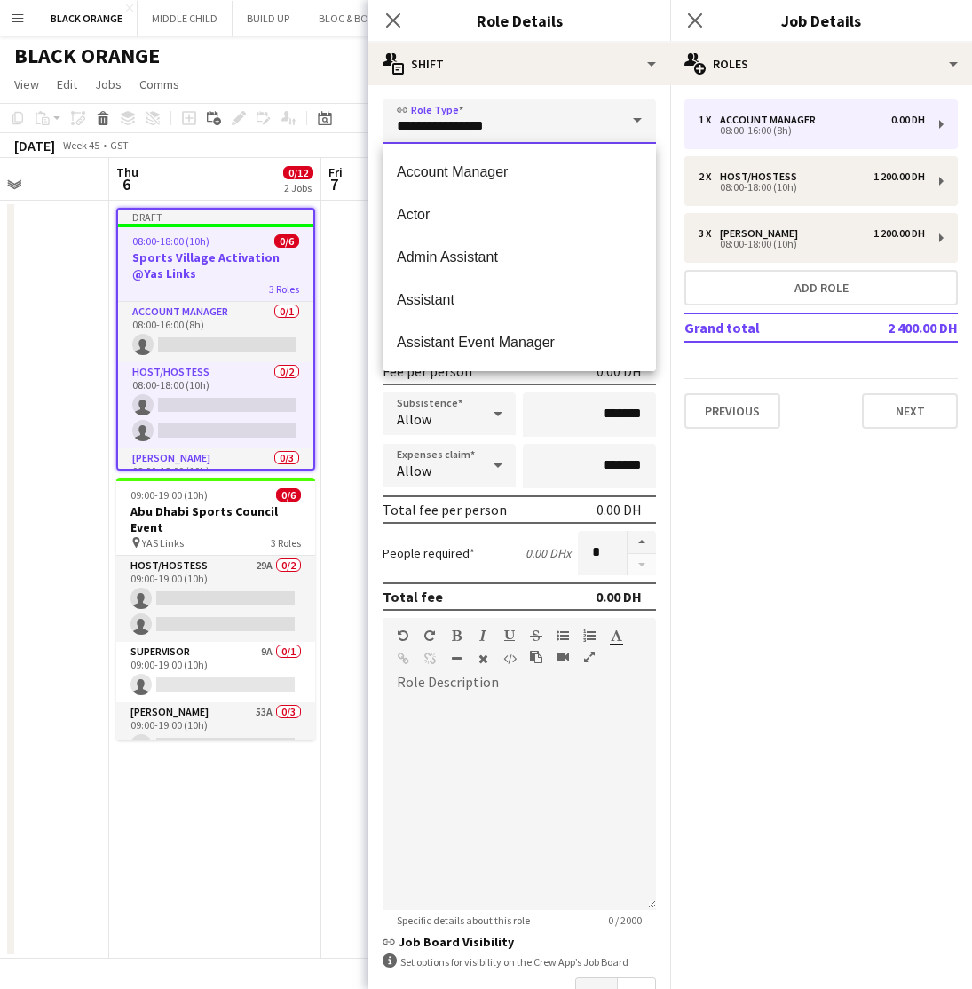
click at [479, 118] on input "**********" at bounding box center [519, 121] width 273 height 44
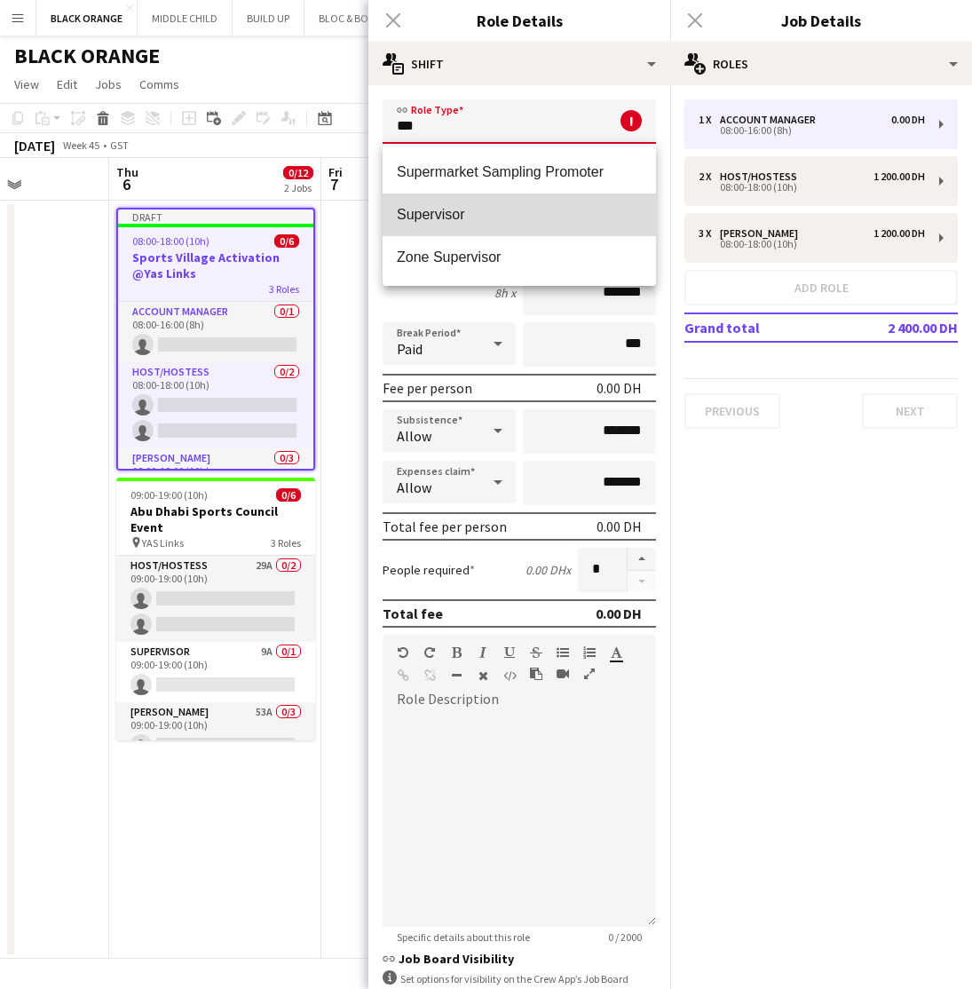
click at [445, 216] on span "Supervisor" at bounding box center [519, 214] width 245 height 17
type input "**********"
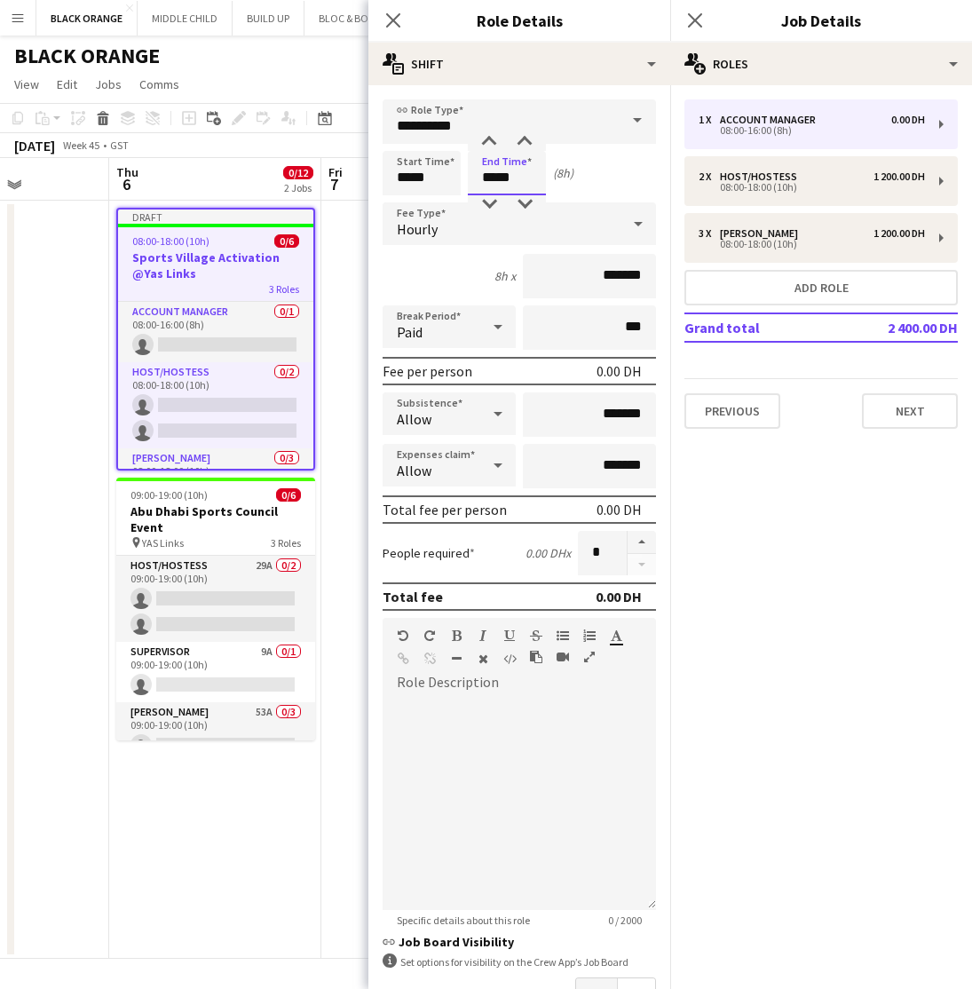
click at [527, 171] on input "*****" at bounding box center [507, 173] width 78 height 44
type input "*****"
drag, startPoint x: 621, startPoint y: 281, endPoint x: 503, endPoint y: 279, distance: 118.1
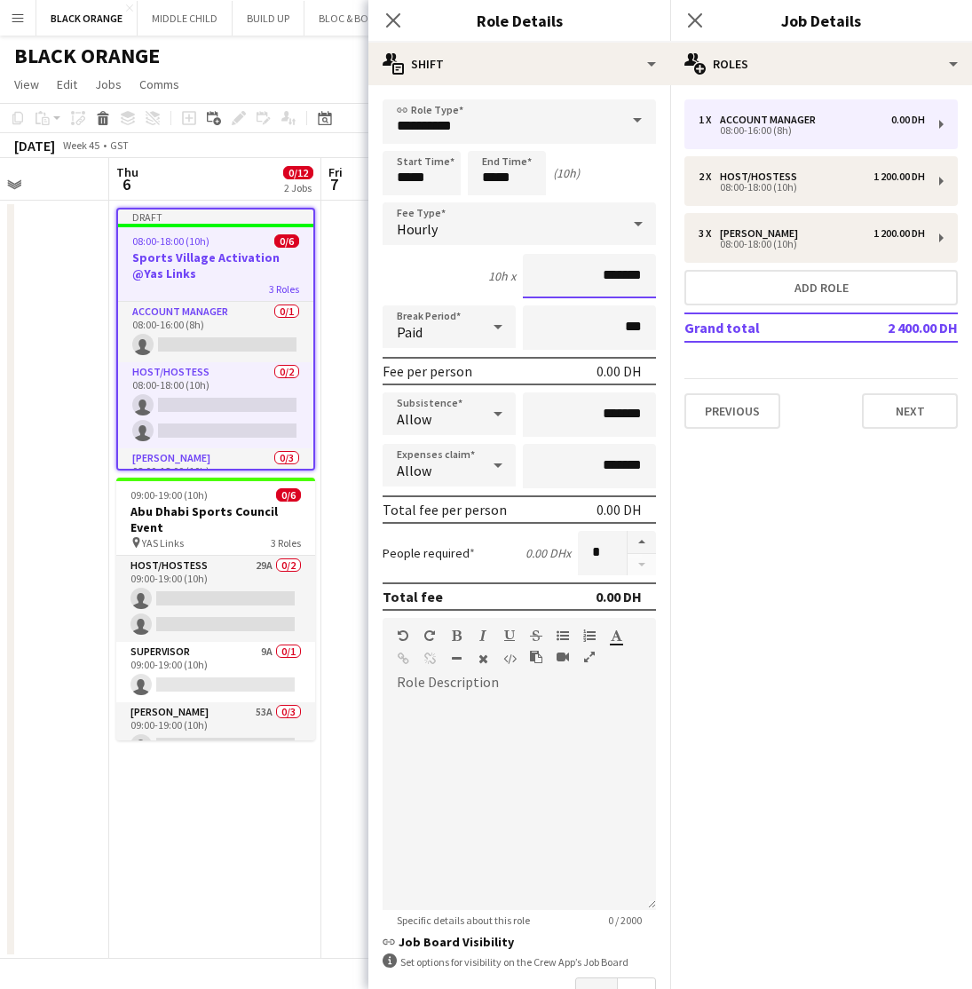
click at [503, 279] on div "10h x *******" at bounding box center [519, 276] width 273 height 44
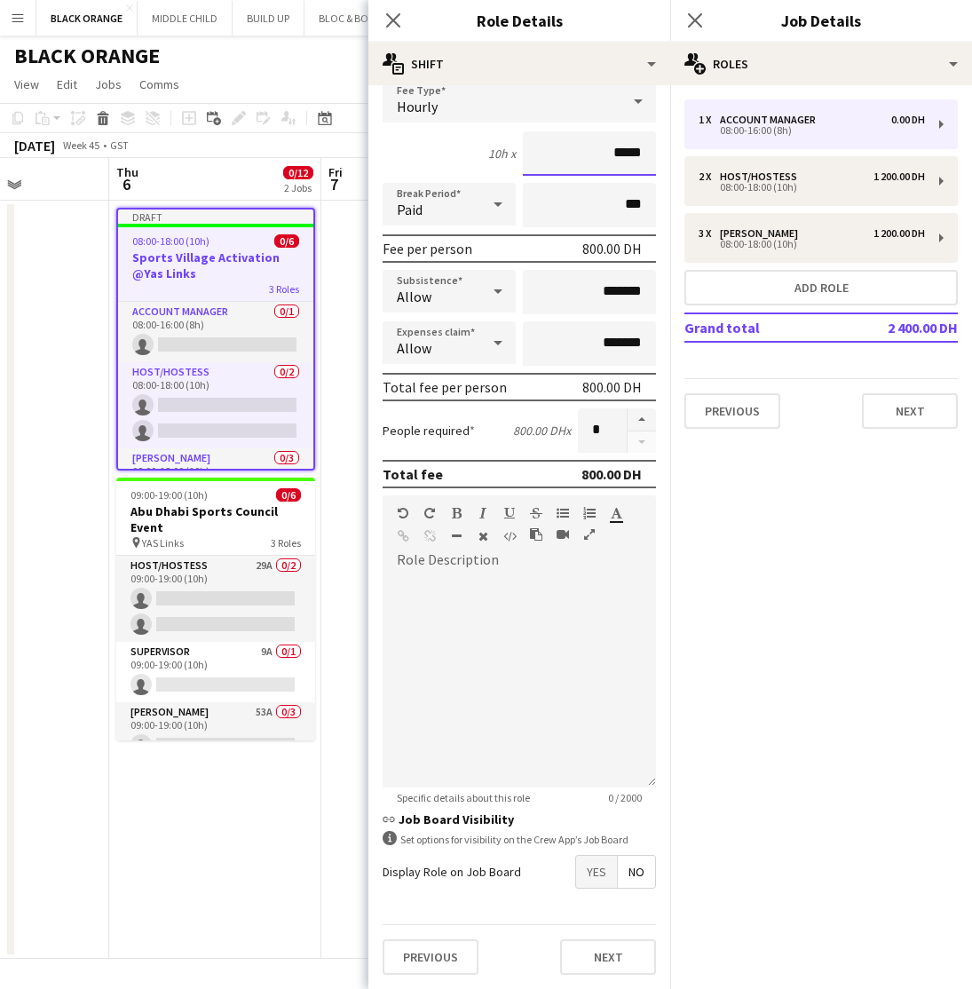
scroll to position [123, 0]
type input "*****"
click at [590, 954] on button "Next" at bounding box center [608, 957] width 96 height 36
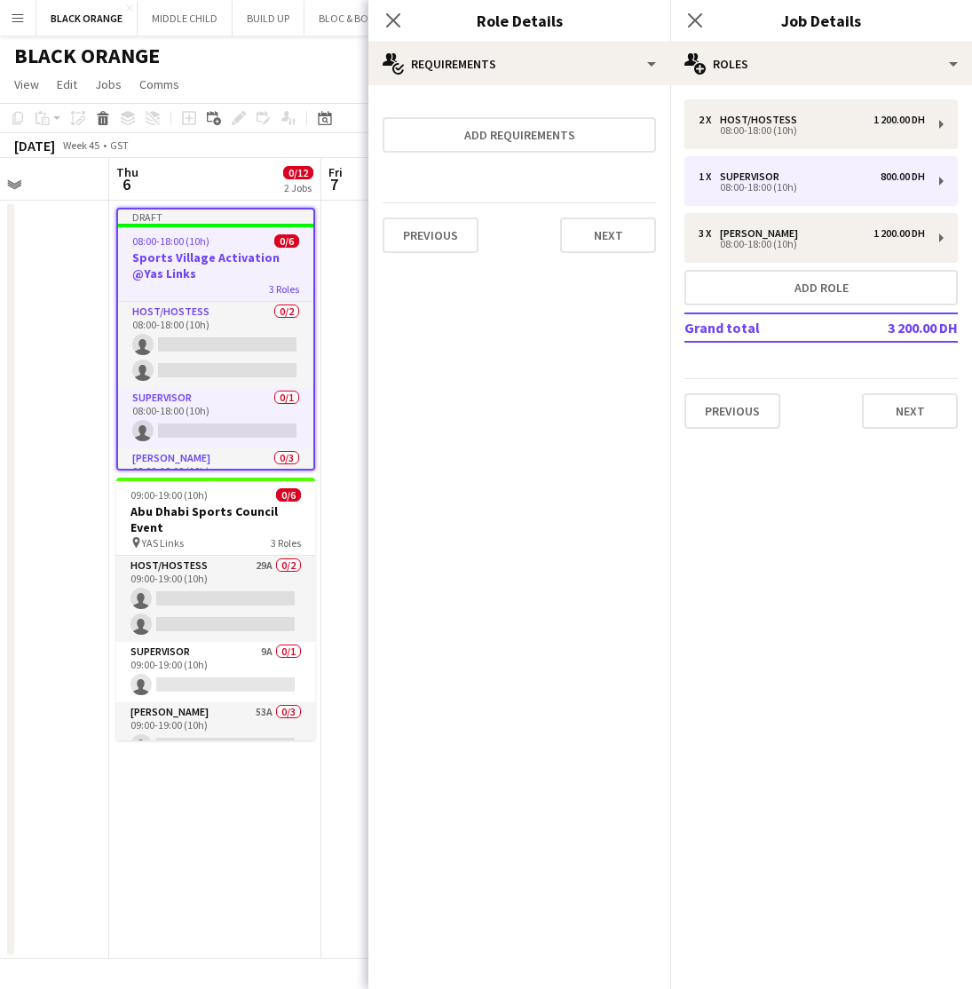
scroll to position [0, 0]
click at [499, 131] on button "Add requirements" at bounding box center [519, 135] width 273 height 36
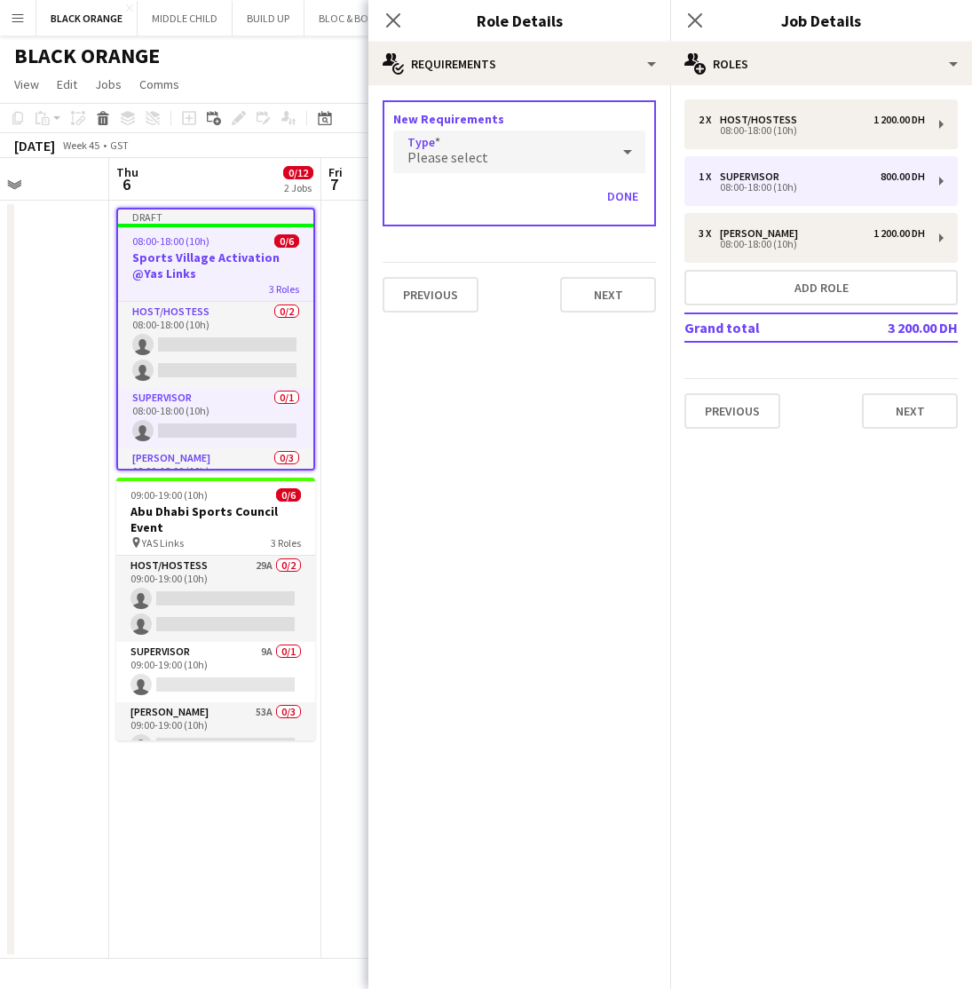
click at [498, 145] on div "Please select" at bounding box center [501, 152] width 217 height 43
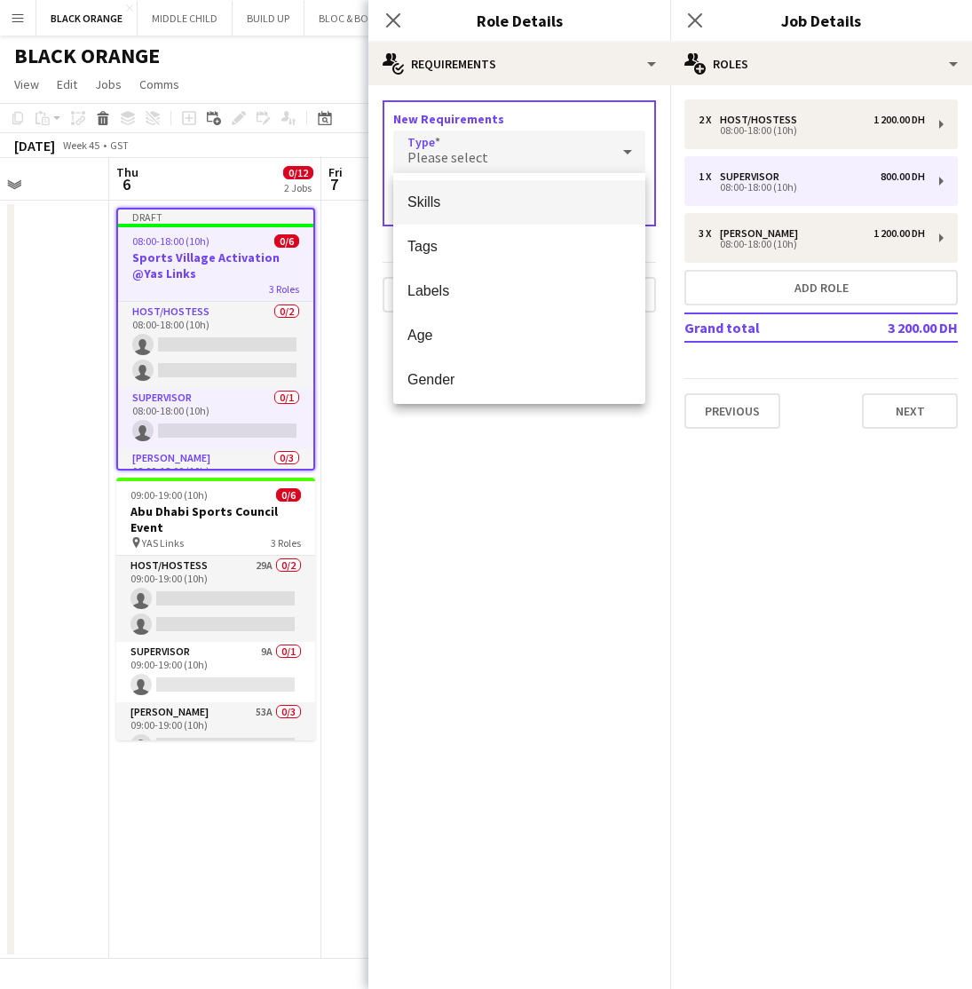
click at [423, 211] on mat-option "Skills" at bounding box center [519, 202] width 252 height 44
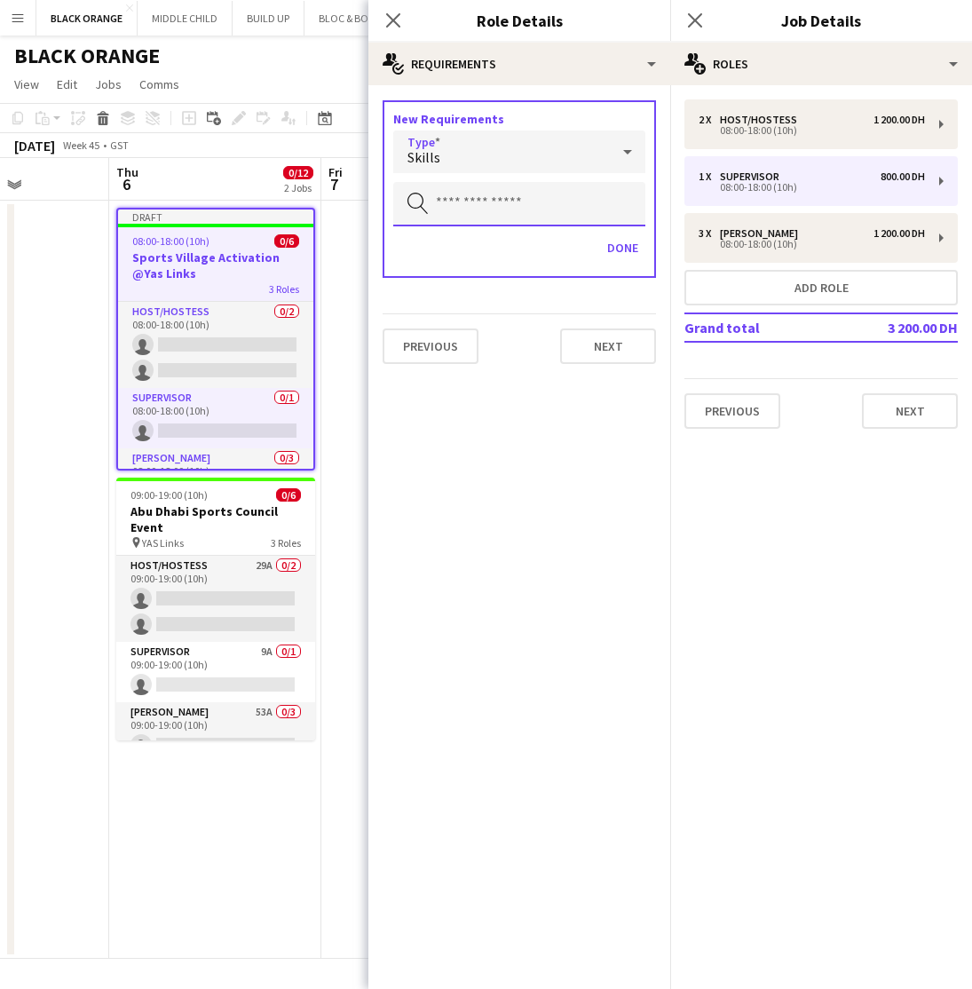
click at [487, 201] on input "text" at bounding box center [519, 204] width 252 height 44
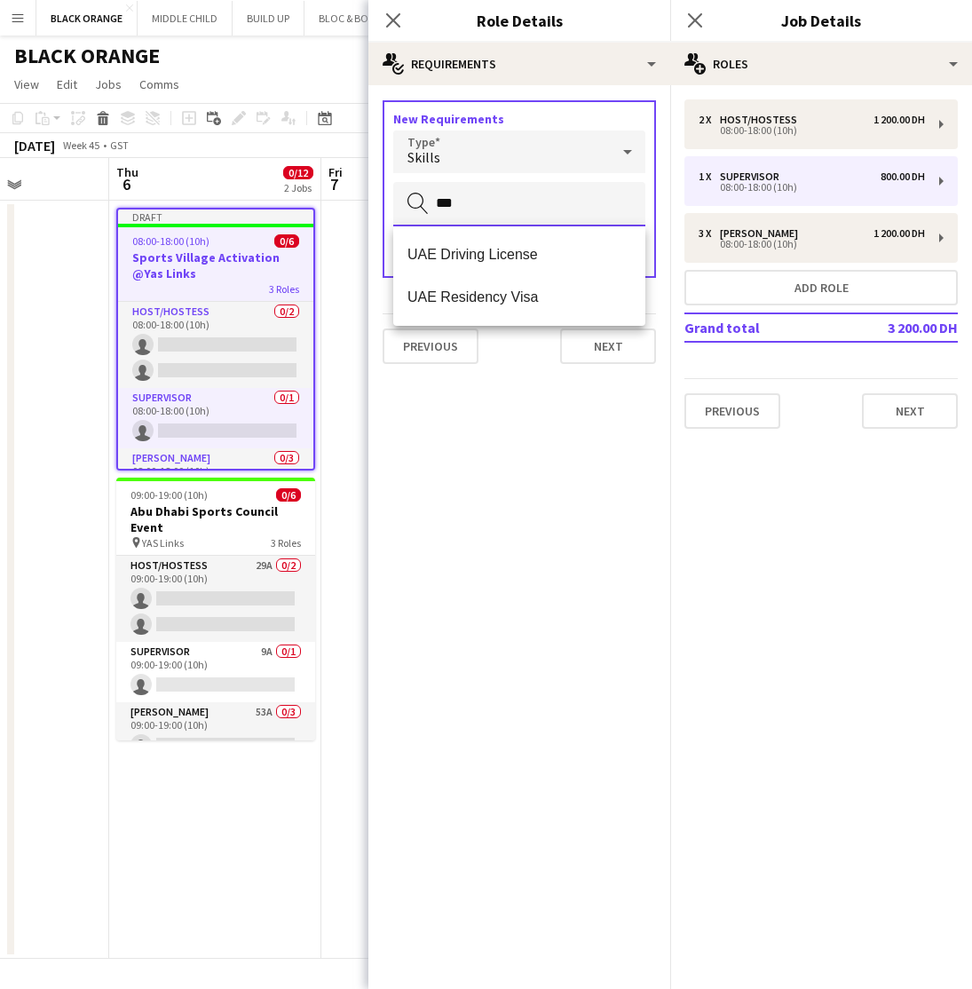
type input "***"
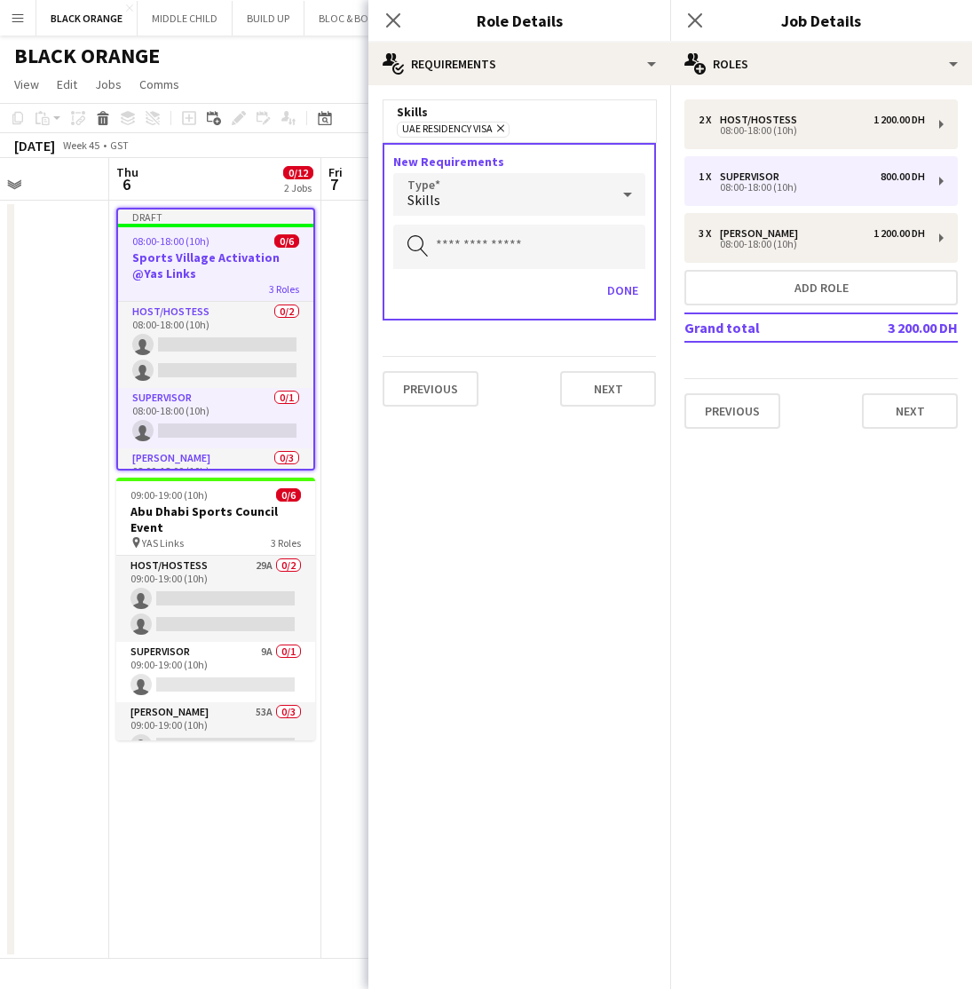
click at [588, 194] on div "Skills" at bounding box center [501, 194] width 217 height 43
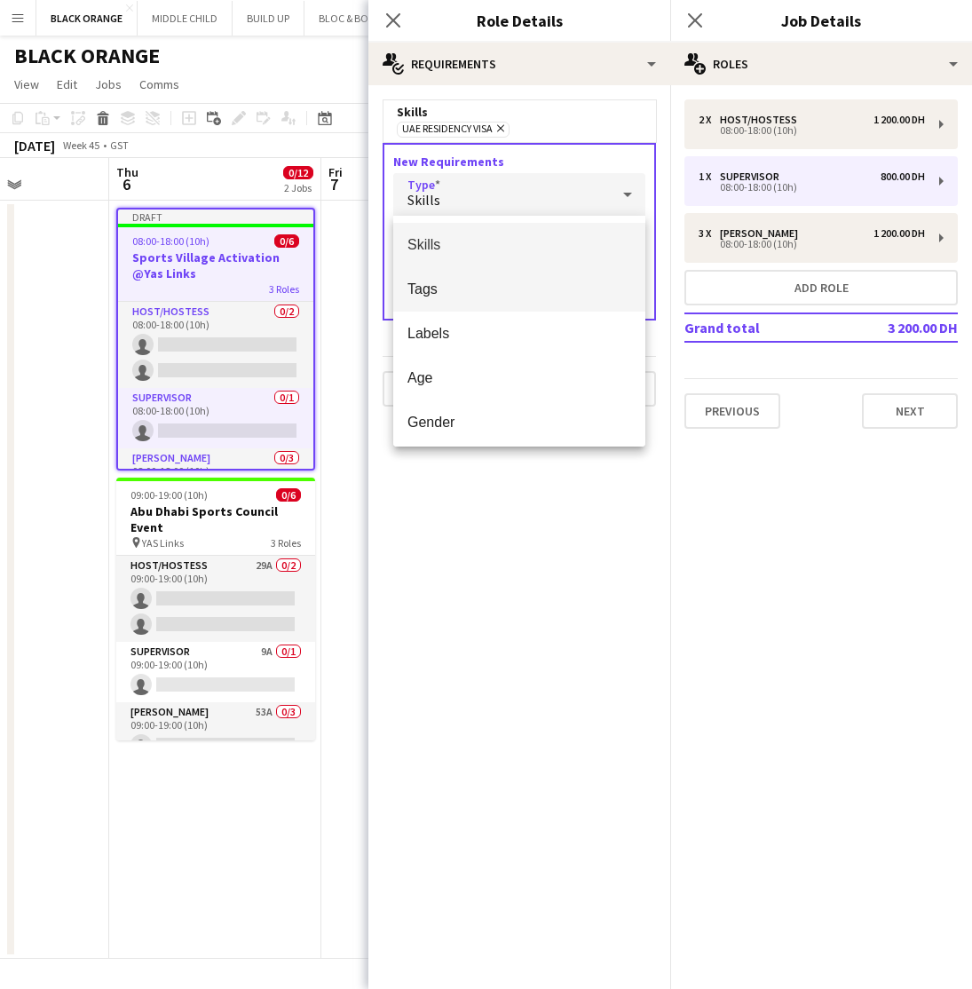
click at [431, 289] on span "Tags" at bounding box center [520, 289] width 224 height 17
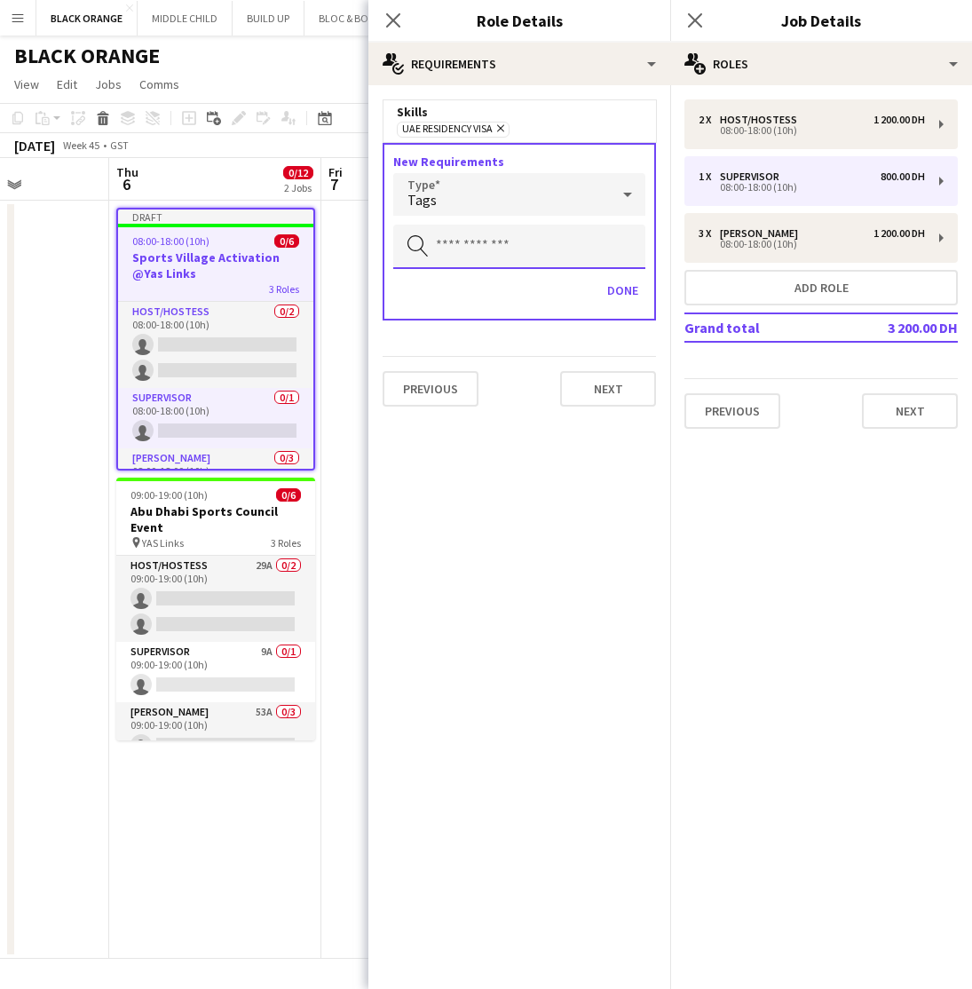
click at [511, 250] on input "text" at bounding box center [519, 247] width 252 height 44
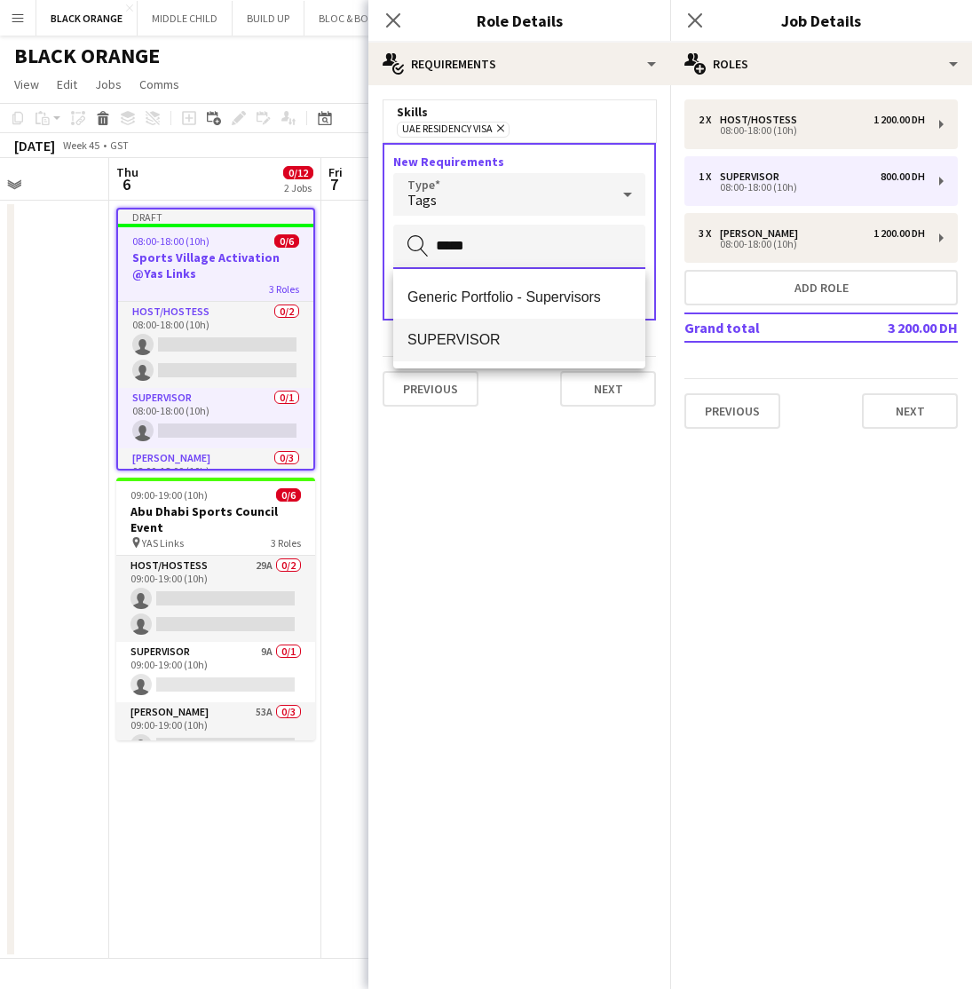
type input "*****"
click at [500, 343] on span "SUPERVISOR" at bounding box center [520, 339] width 224 height 17
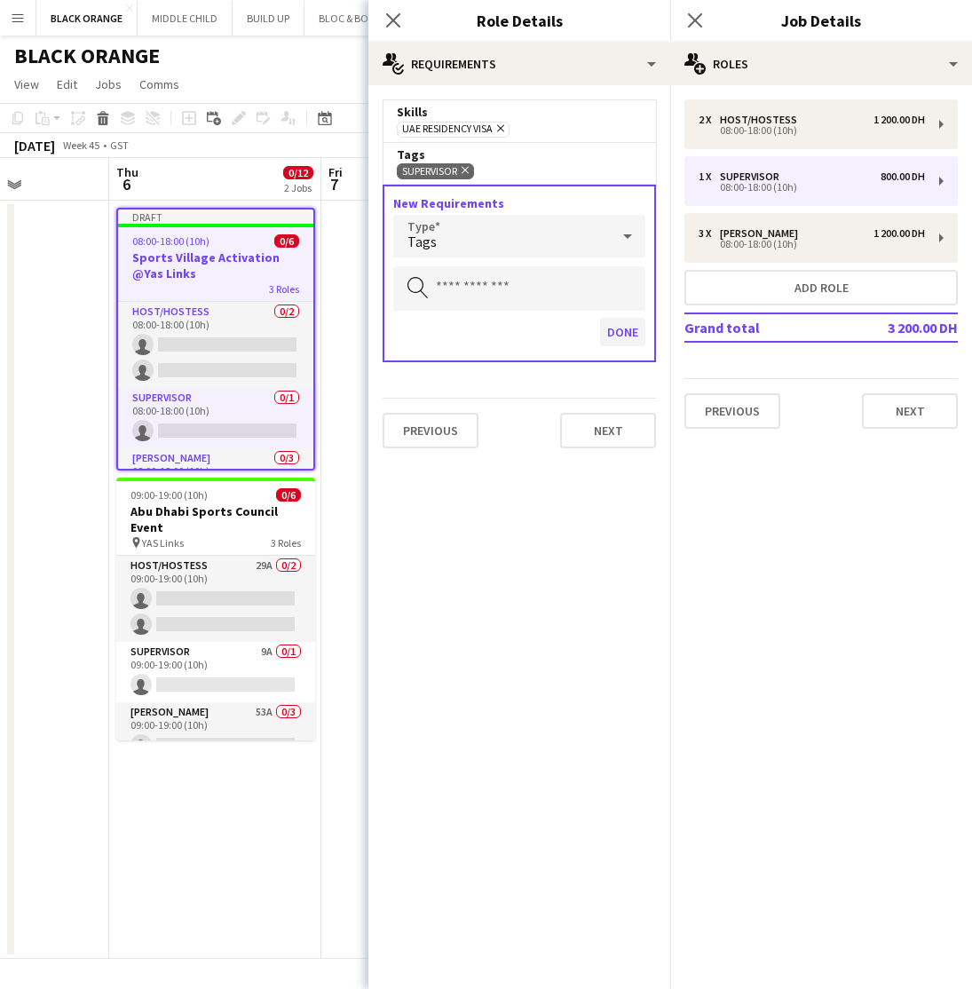
click at [619, 341] on button "Done" at bounding box center [622, 332] width 45 height 28
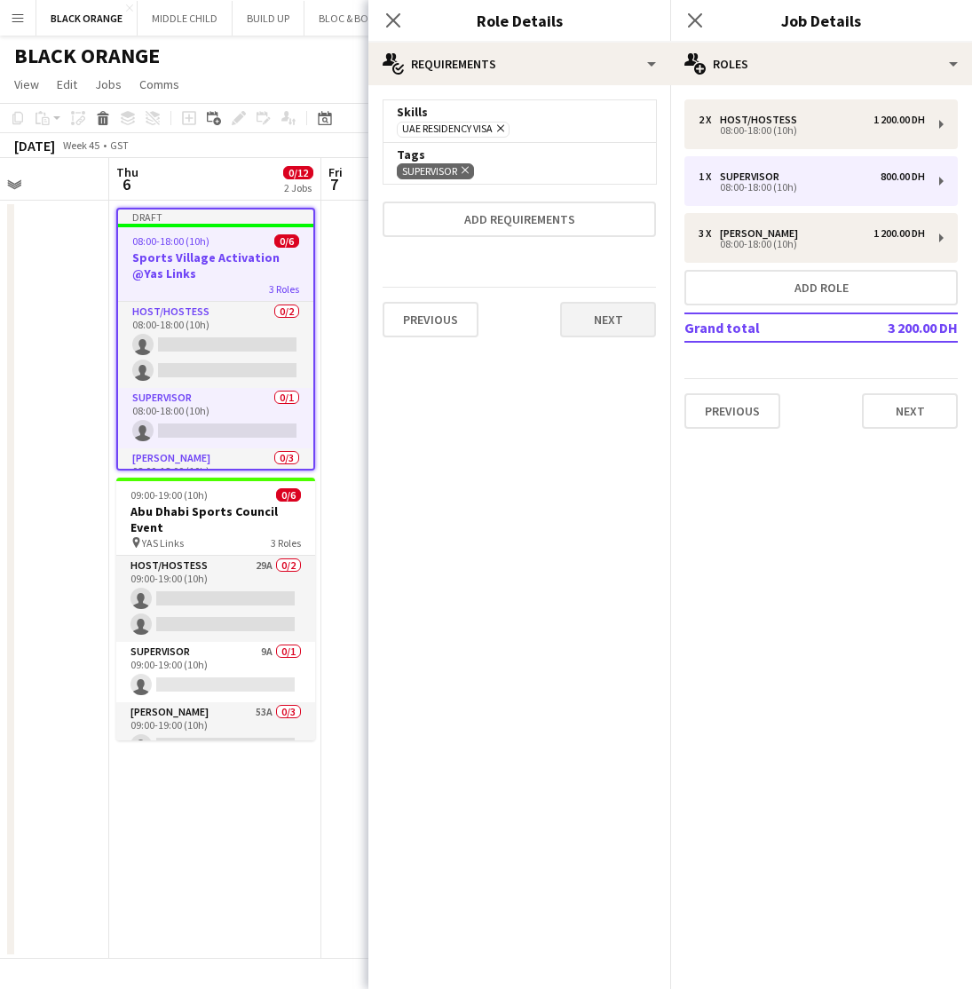
click at [606, 326] on button "Next" at bounding box center [608, 320] width 96 height 36
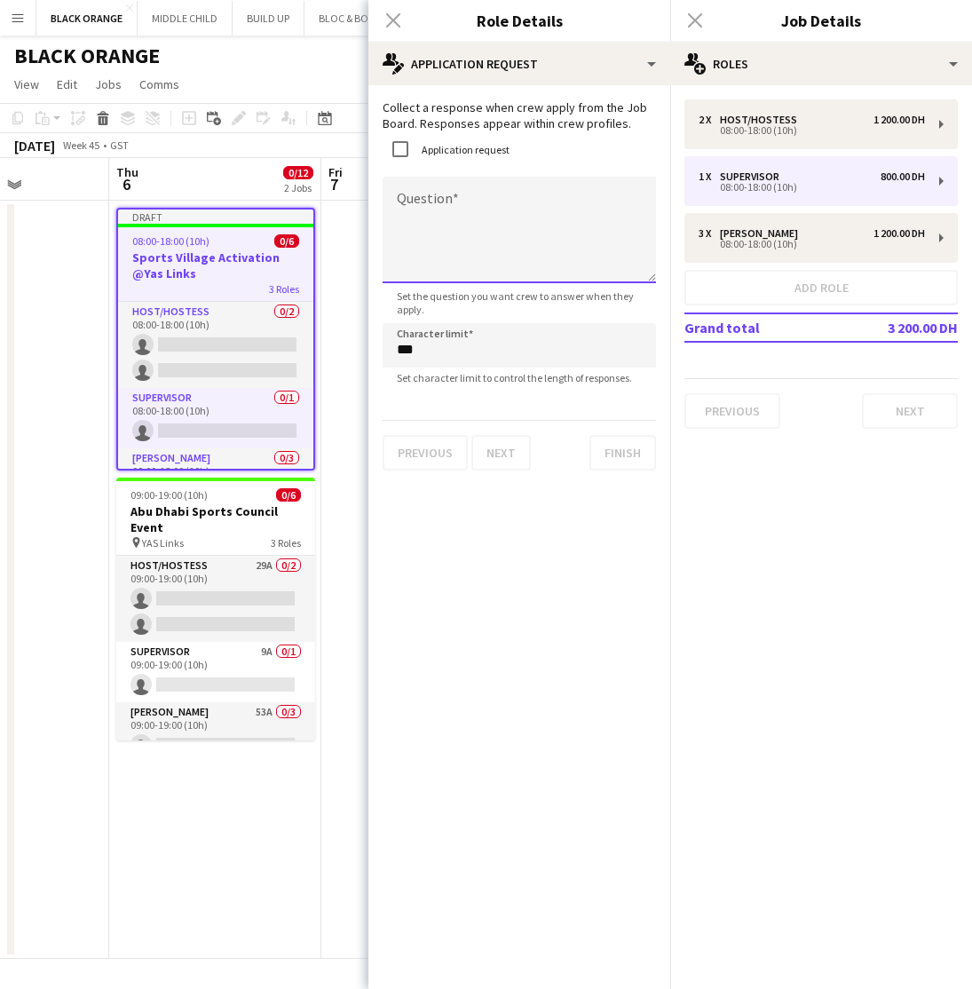
click at [439, 206] on textarea "Question" at bounding box center [519, 230] width 273 height 107
type textarea "**********"
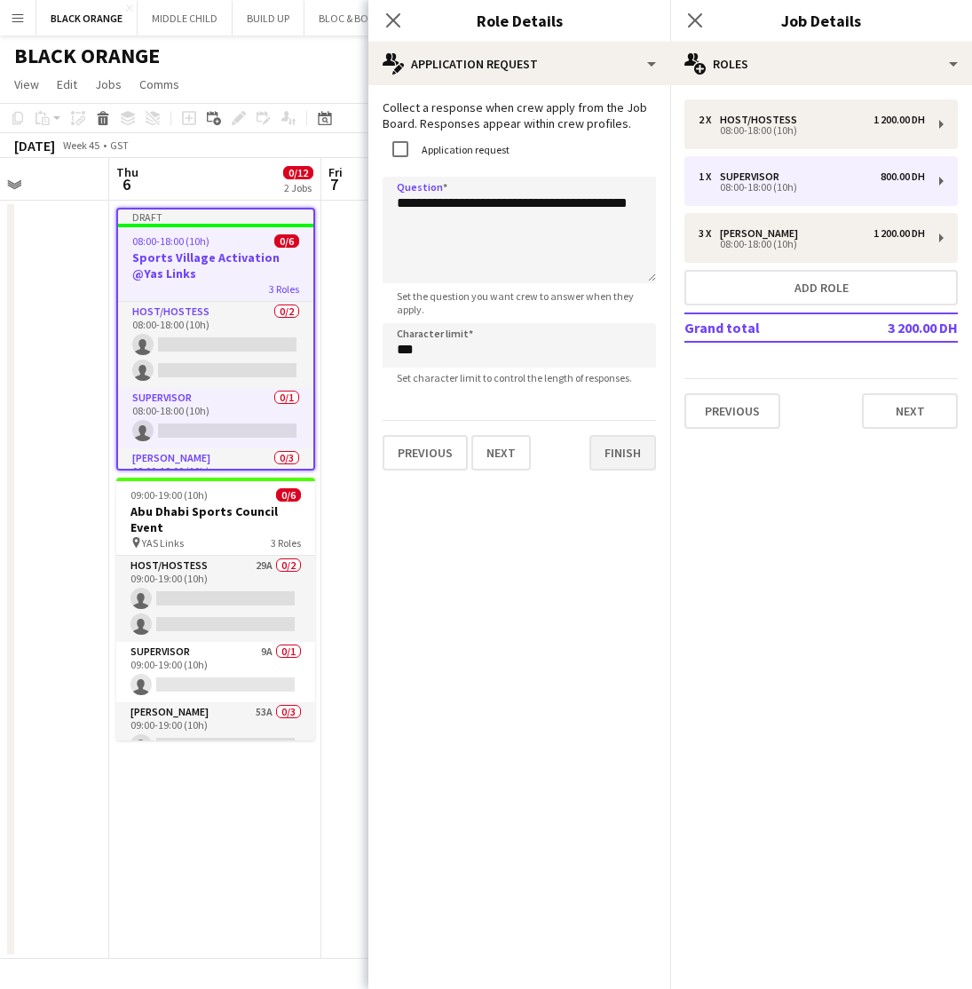
click at [629, 449] on button "Finish" at bounding box center [623, 453] width 67 height 36
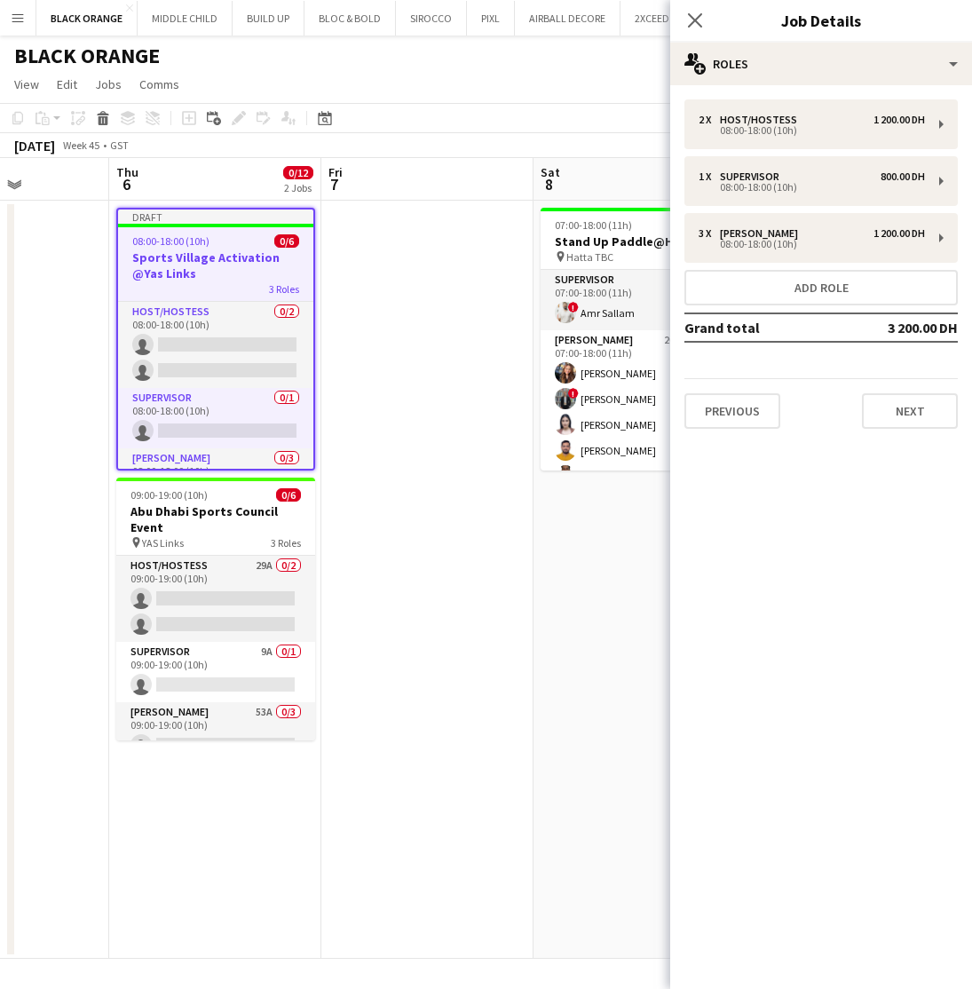
click at [439, 600] on app-date-cell at bounding box center [427, 580] width 212 height 758
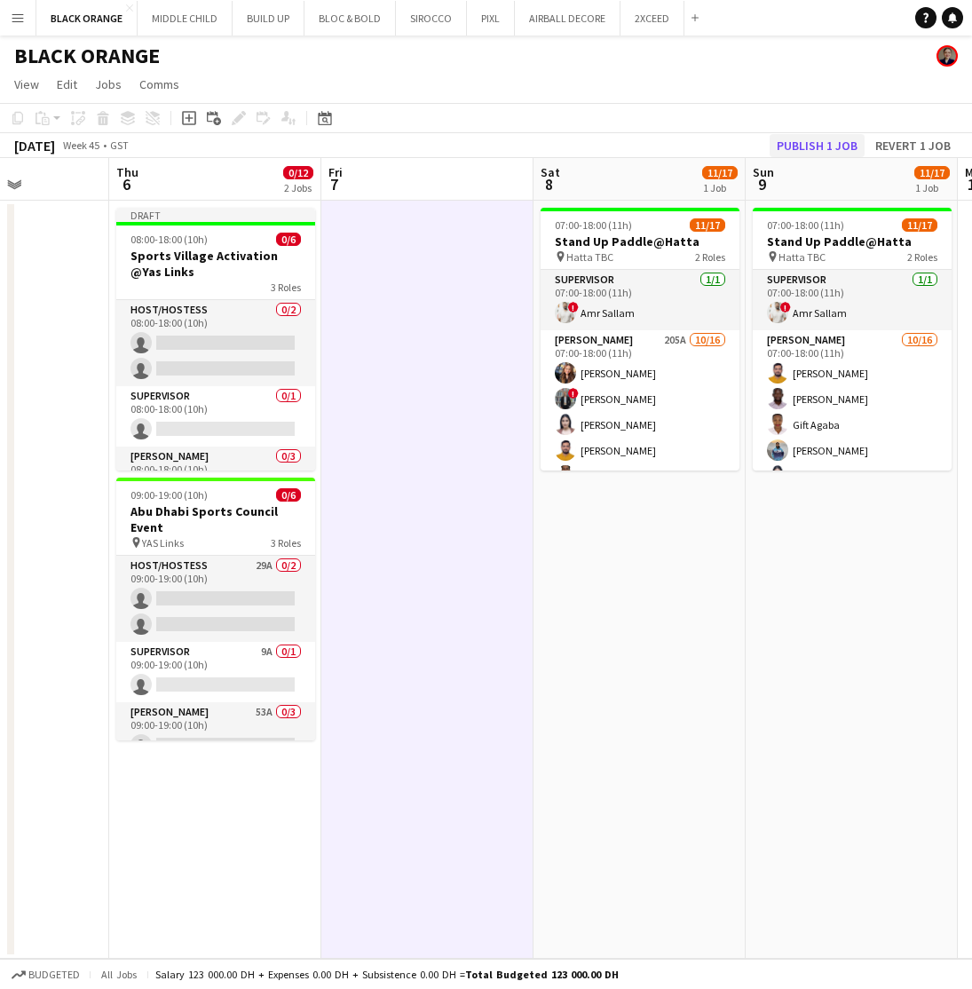
click at [811, 146] on button "Publish 1 job" at bounding box center [817, 145] width 95 height 23
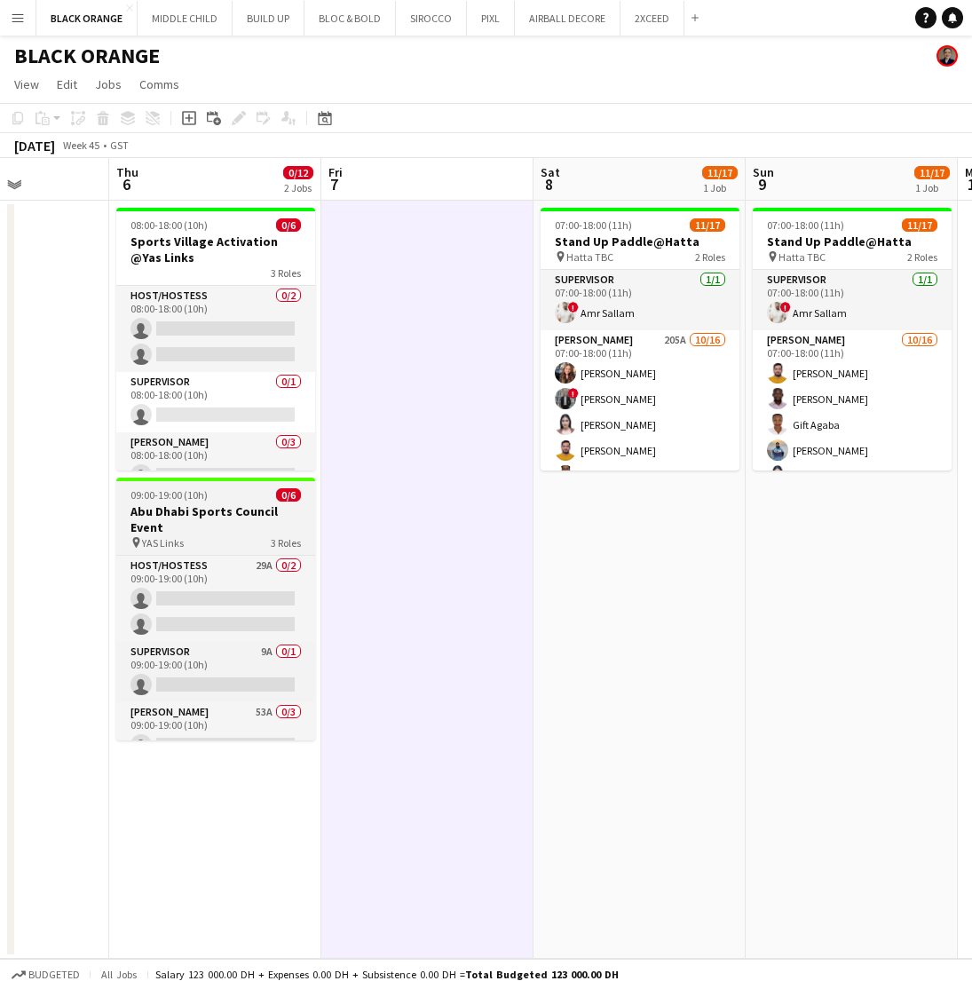
click at [211, 528] on h3 "Abu Dhabi Sports Council Event" at bounding box center [215, 519] width 199 height 32
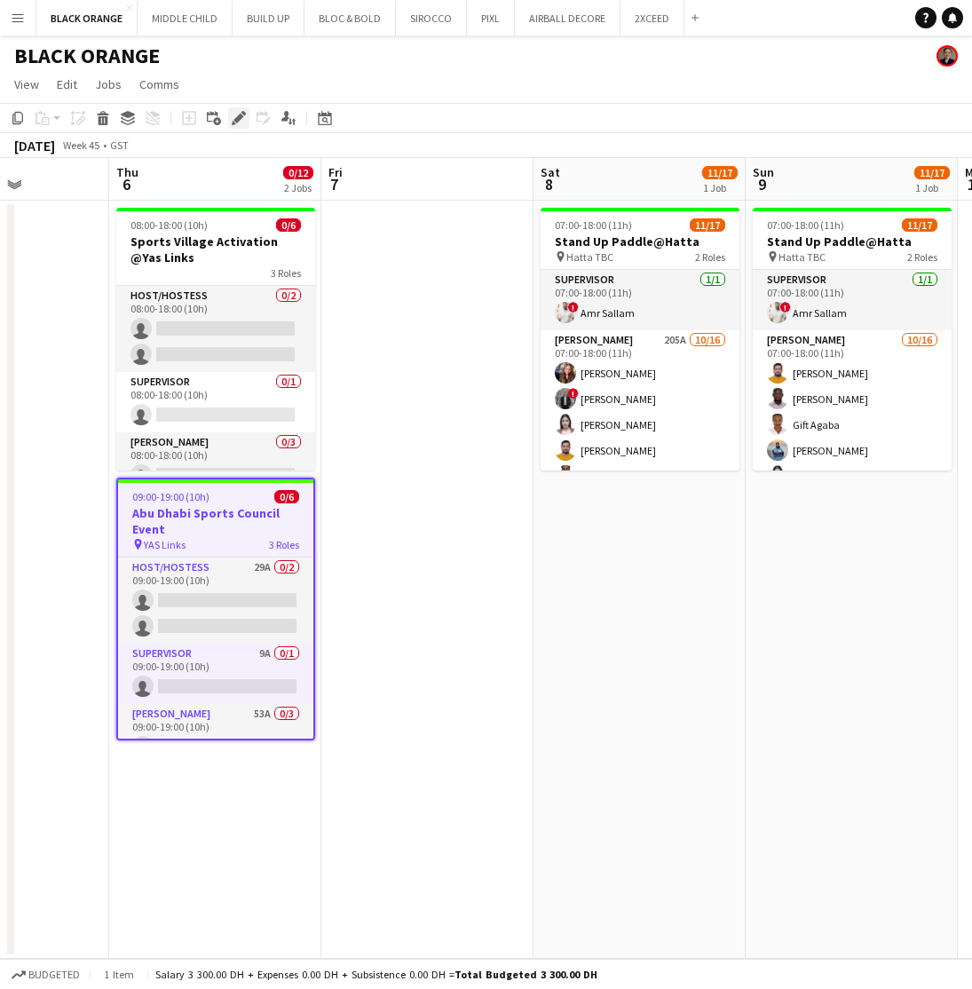
click at [229, 120] on div "Edit" at bounding box center [238, 117] width 21 height 21
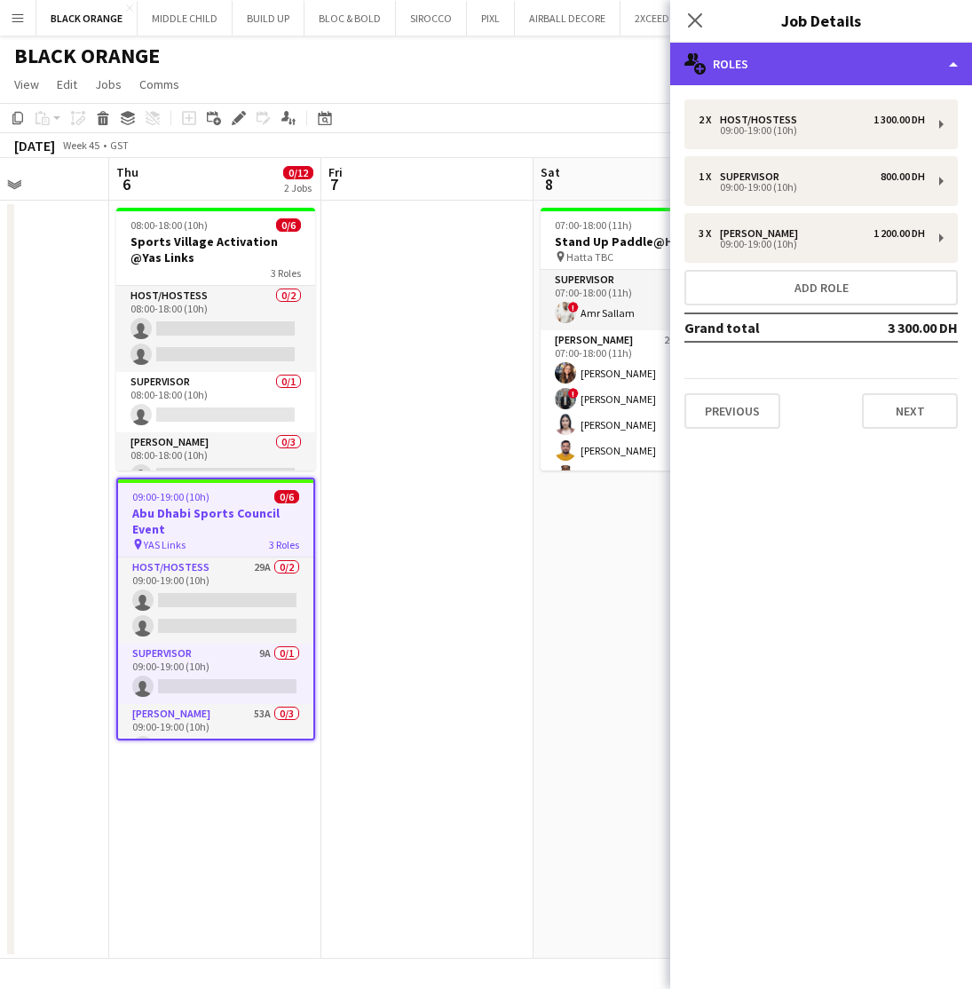
click at [837, 62] on div "multiple-users-add Roles" at bounding box center [821, 64] width 302 height 43
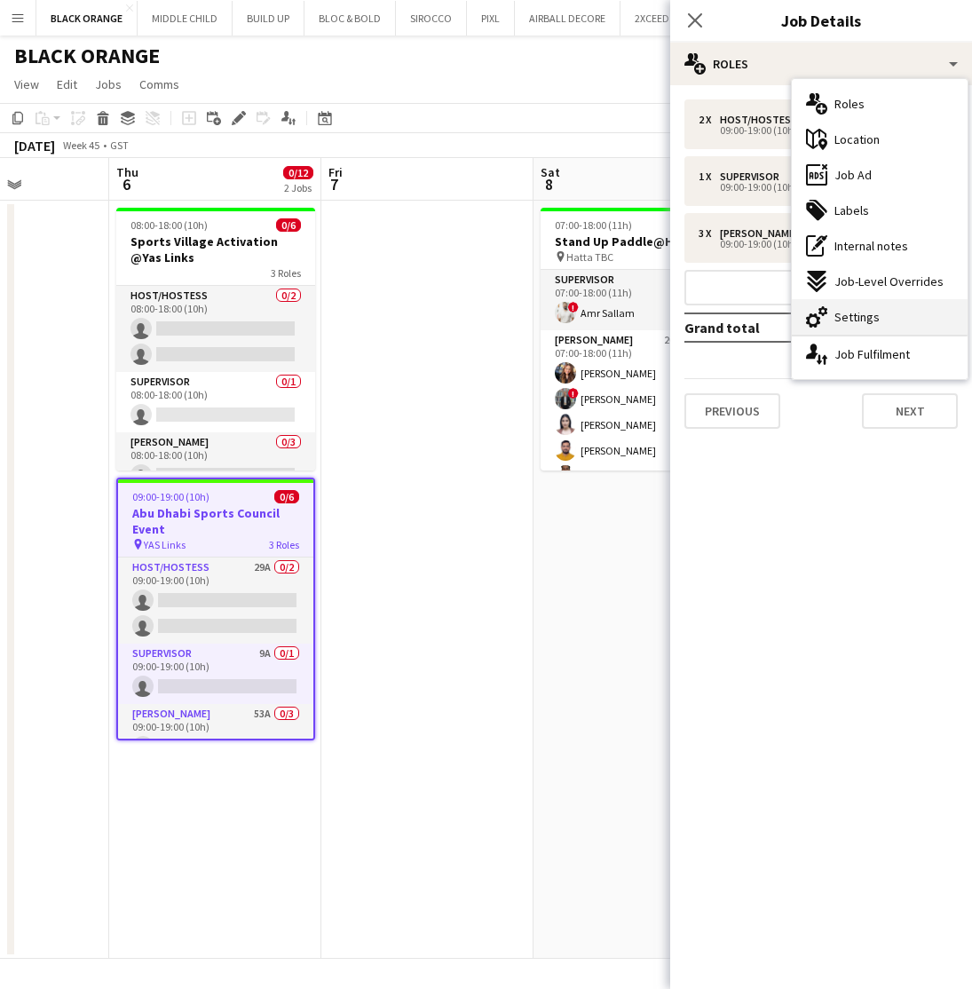
click at [852, 321] on span "Settings" at bounding box center [857, 317] width 45 height 16
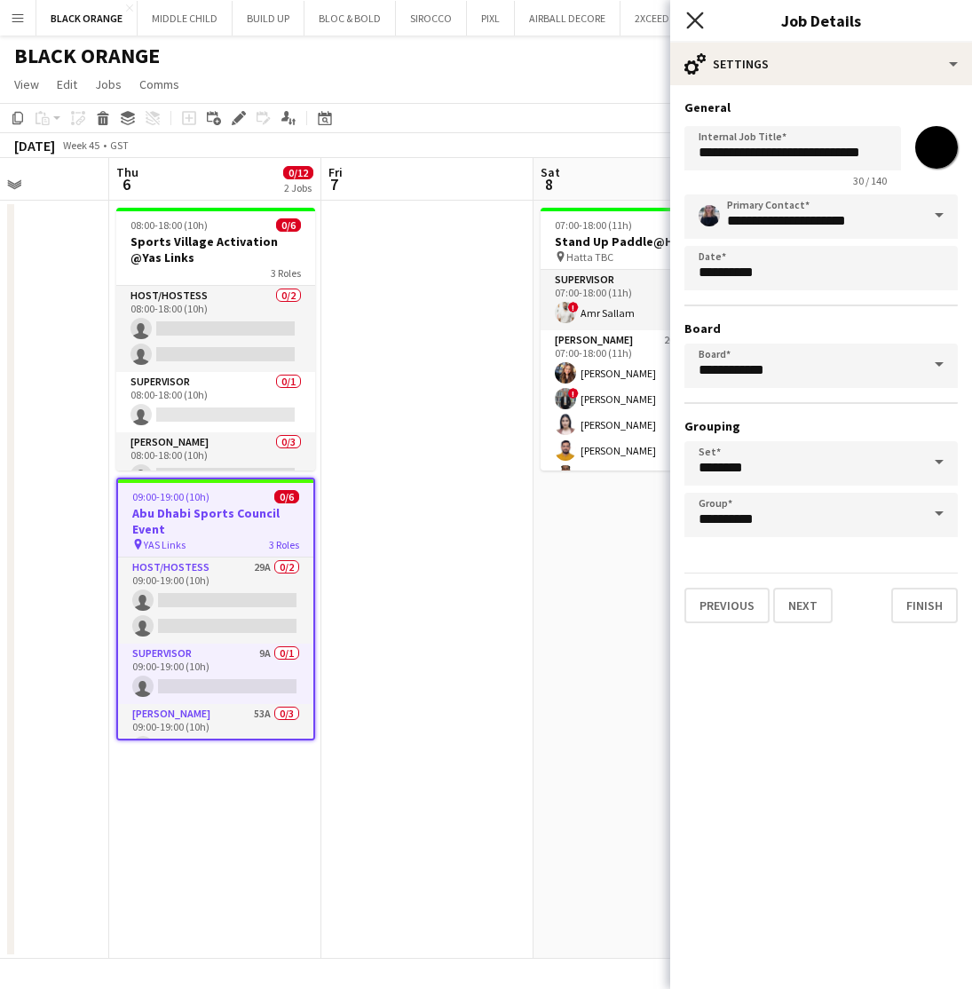
click at [700, 25] on icon at bounding box center [694, 20] width 17 height 17
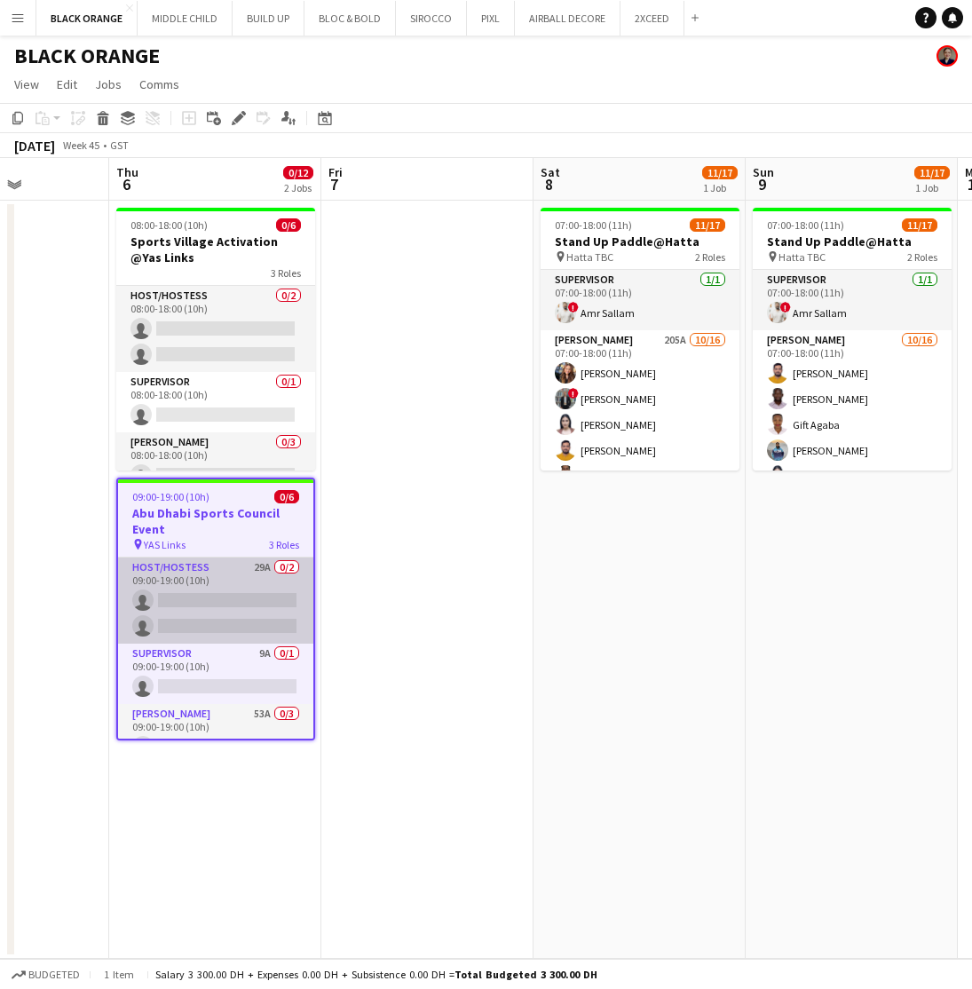
click at [211, 606] on app-card-role "Host/Hostess 29A 0/2 09:00-19:00 (10h) single-neutral-actions single-neutral-ac…" at bounding box center [215, 601] width 195 height 86
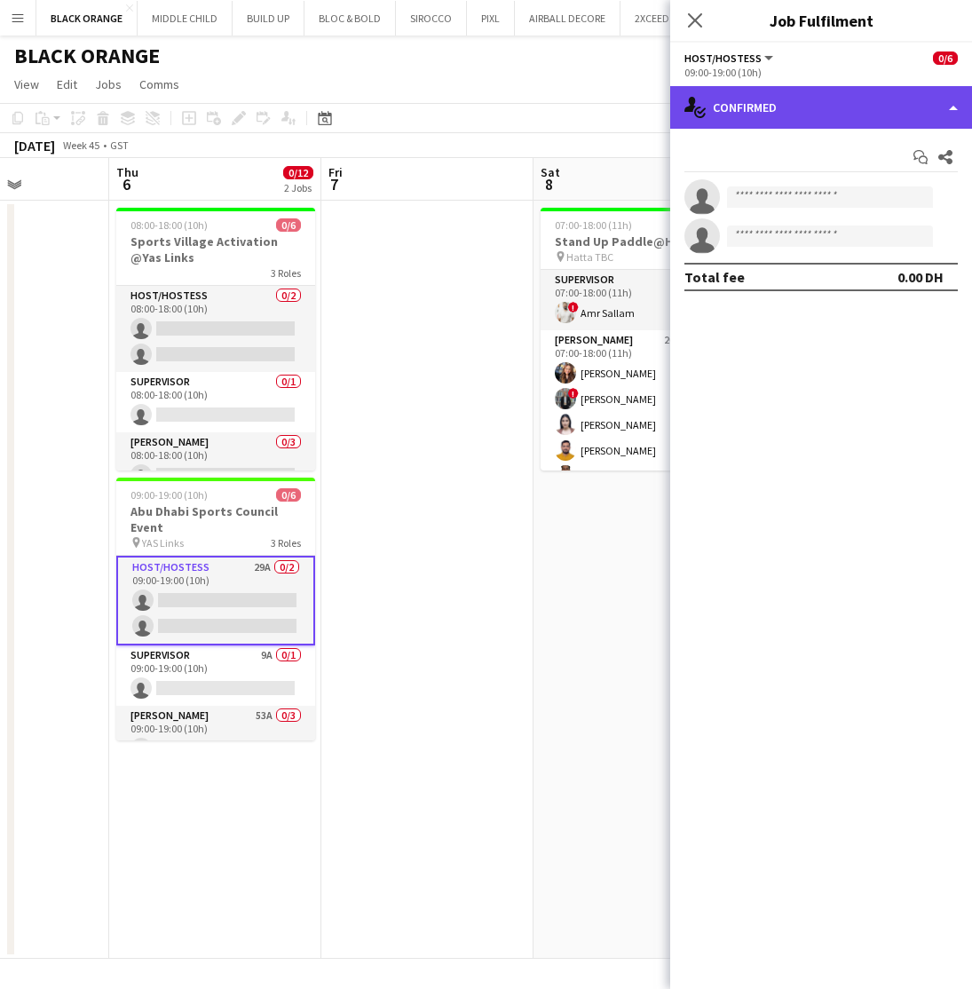
click at [859, 95] on div "single-neutral-actions-check-2 Confirmed" at bounding box center [821, 107] width 302 height 43
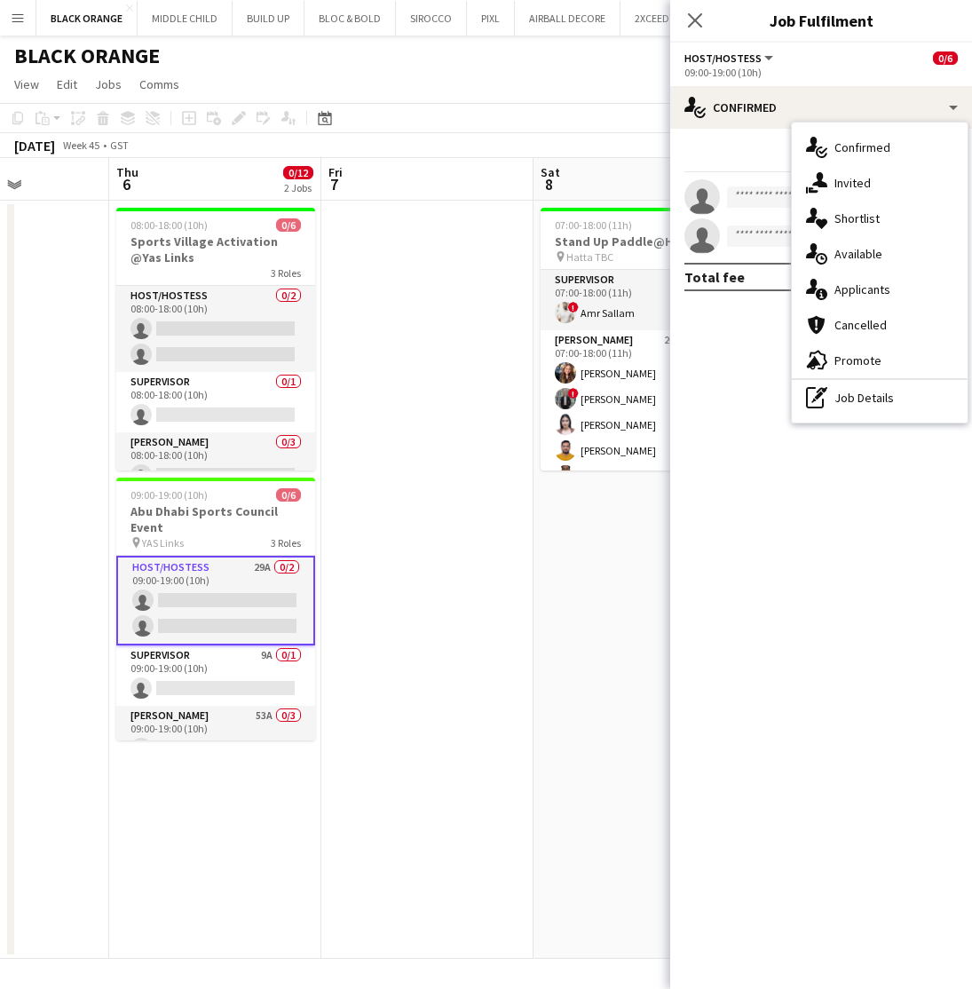
click at [426, 566] on app-date-cell at bounding box center [427, 580] width 212 height 758
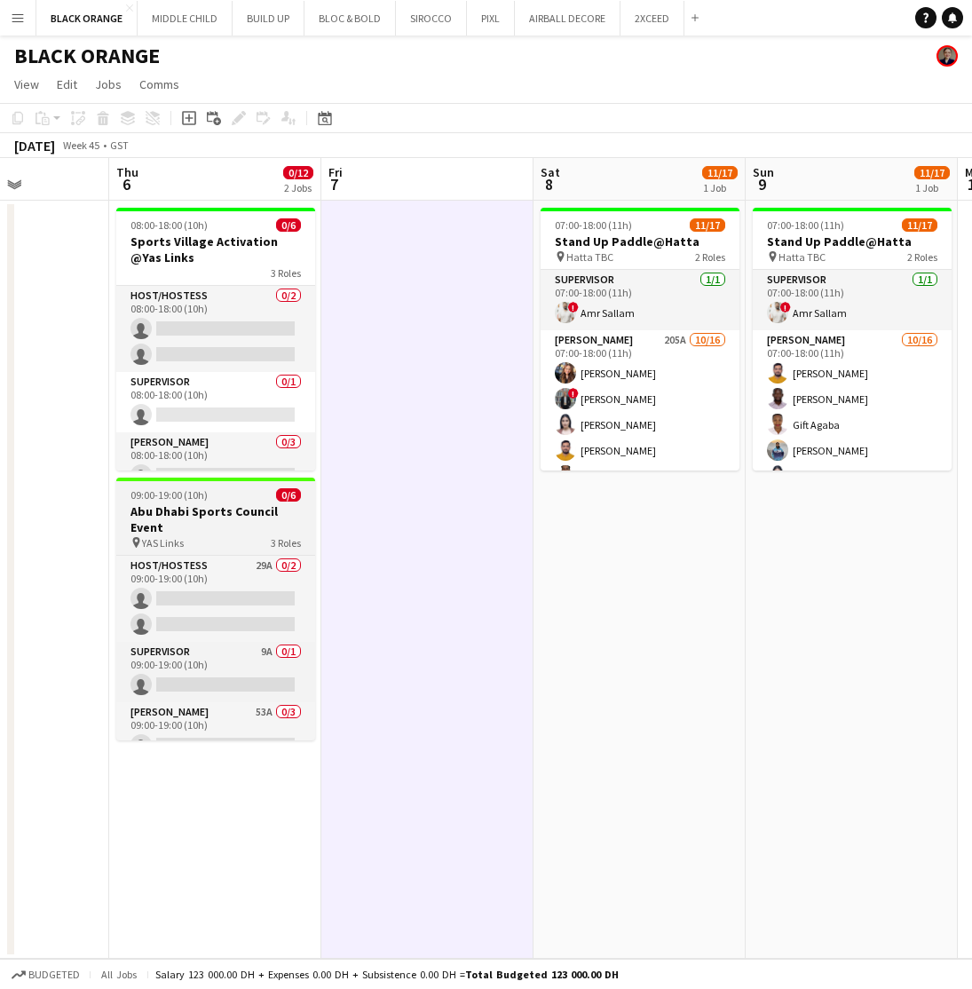
click at [196, 519] on h3 "Abu Dhabi Sports Council Event" at bounding box center [215, 519] width 199 height 32
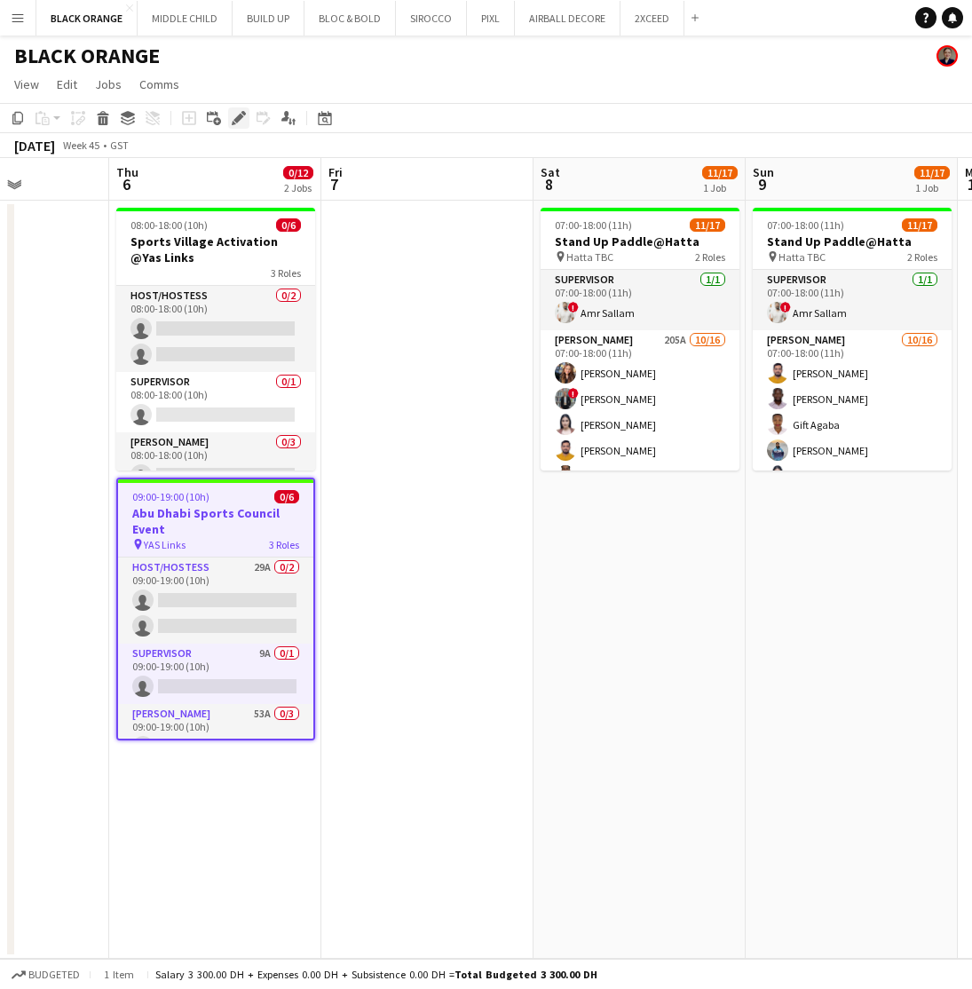
click at [241, 115] on icon at bounding box center [238, 119] width 10 height 10
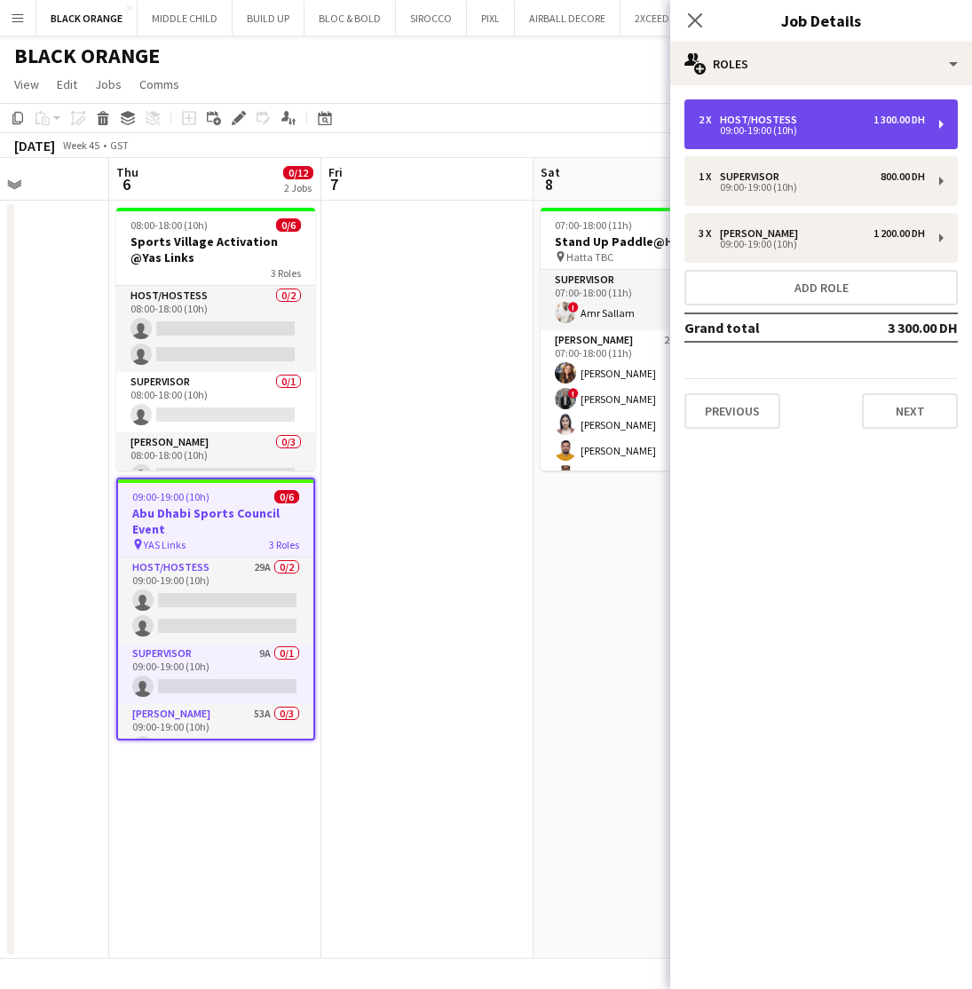
click at [809, 120] on div "2 x Host/Hostess 1 300.00 DH" at bounding box center [812, 120] width 226 height 12
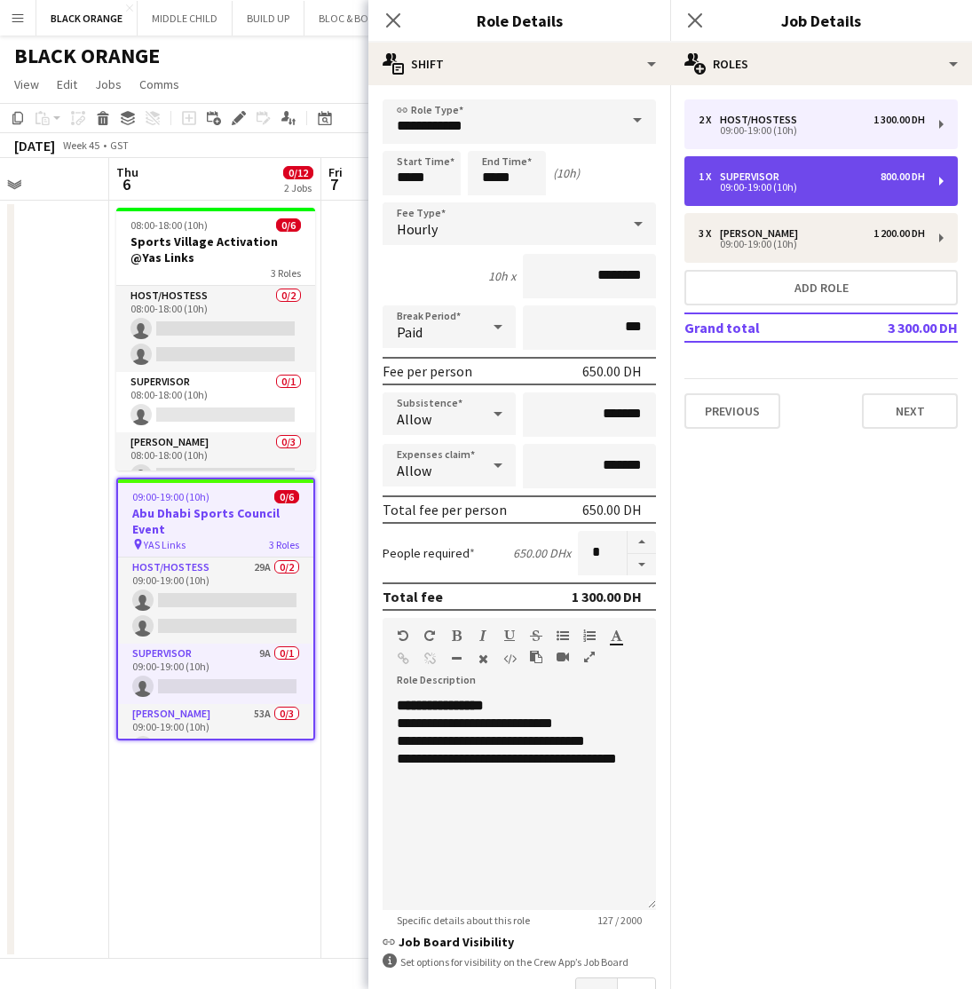
click at [836, 169] on div "1 x Supervisor 800.00 DH 09:00-19:00 (10h)" at bounding box center [821, 181] width 273 height 50
type input "**********"
type input "********"
type input "*"
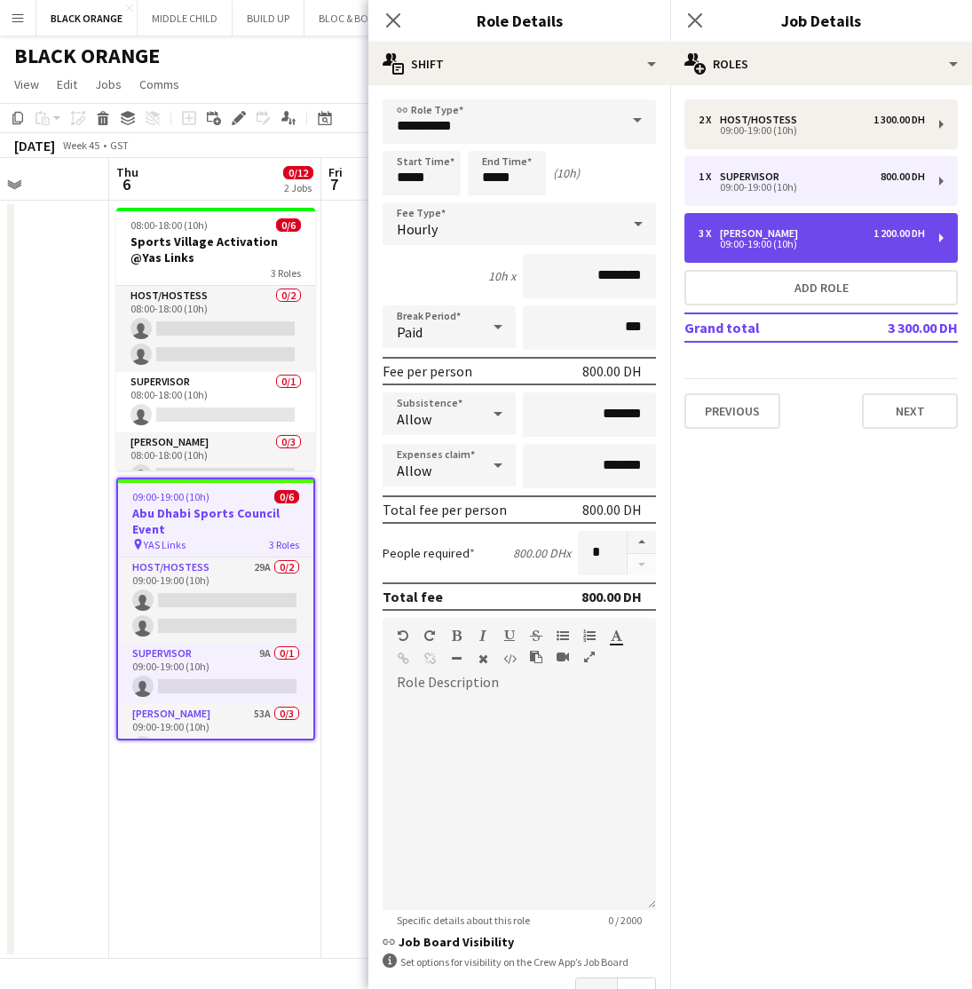
click at [795, 225] on div "3 x [PERSON_NAME] 1 200.00 DH 09:00-19:00 (10h)" at bounding box center [821, 238] width 273 height 50
type input "*****"
type input "********"
type input "*"
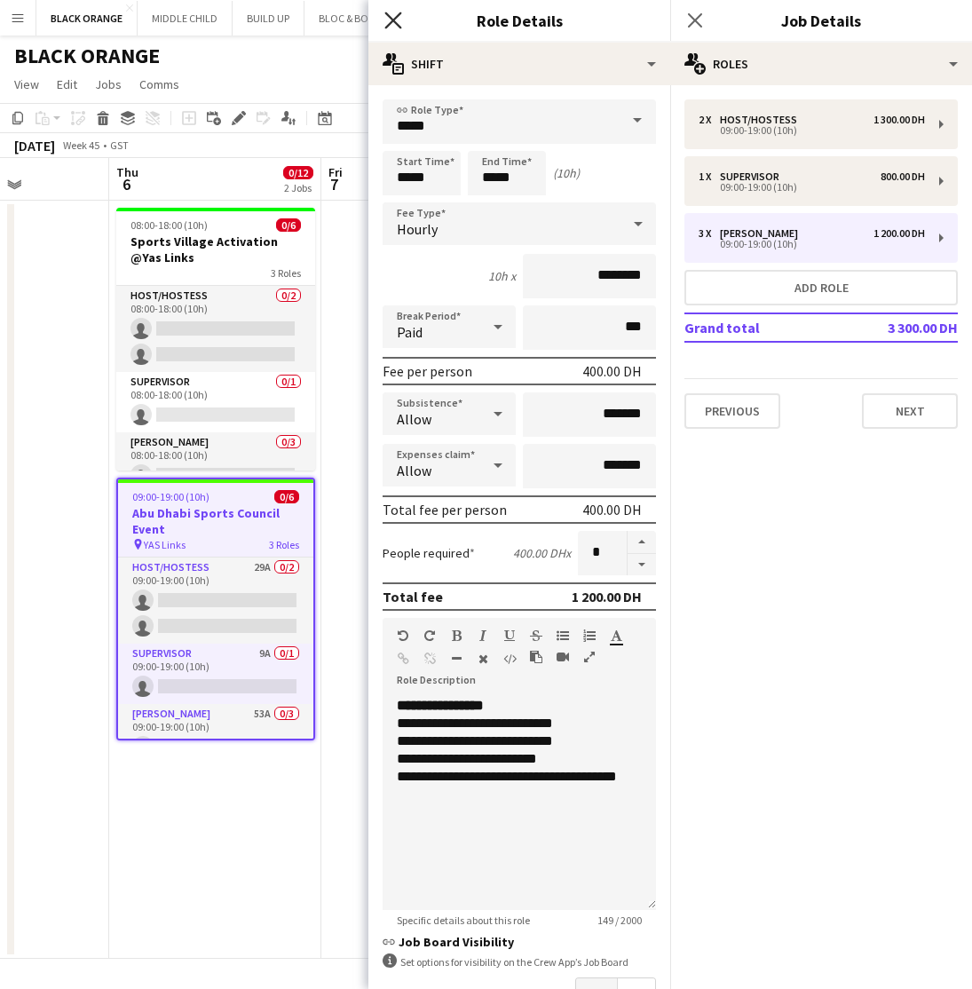
click at [392, 22] on icon at bounding box center [392, 20] width 17 height 17
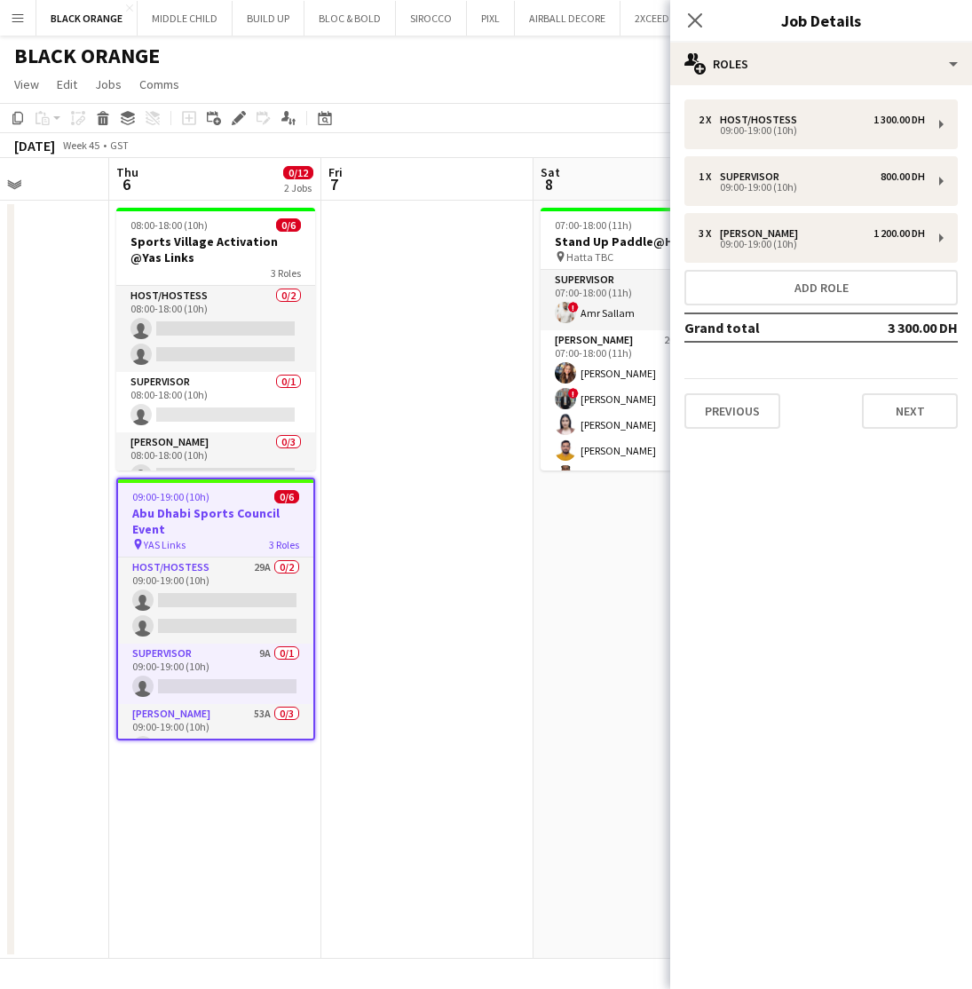
click at [388, 400] on app-date-cell at bounding box center [427, 580] width 212 height 758
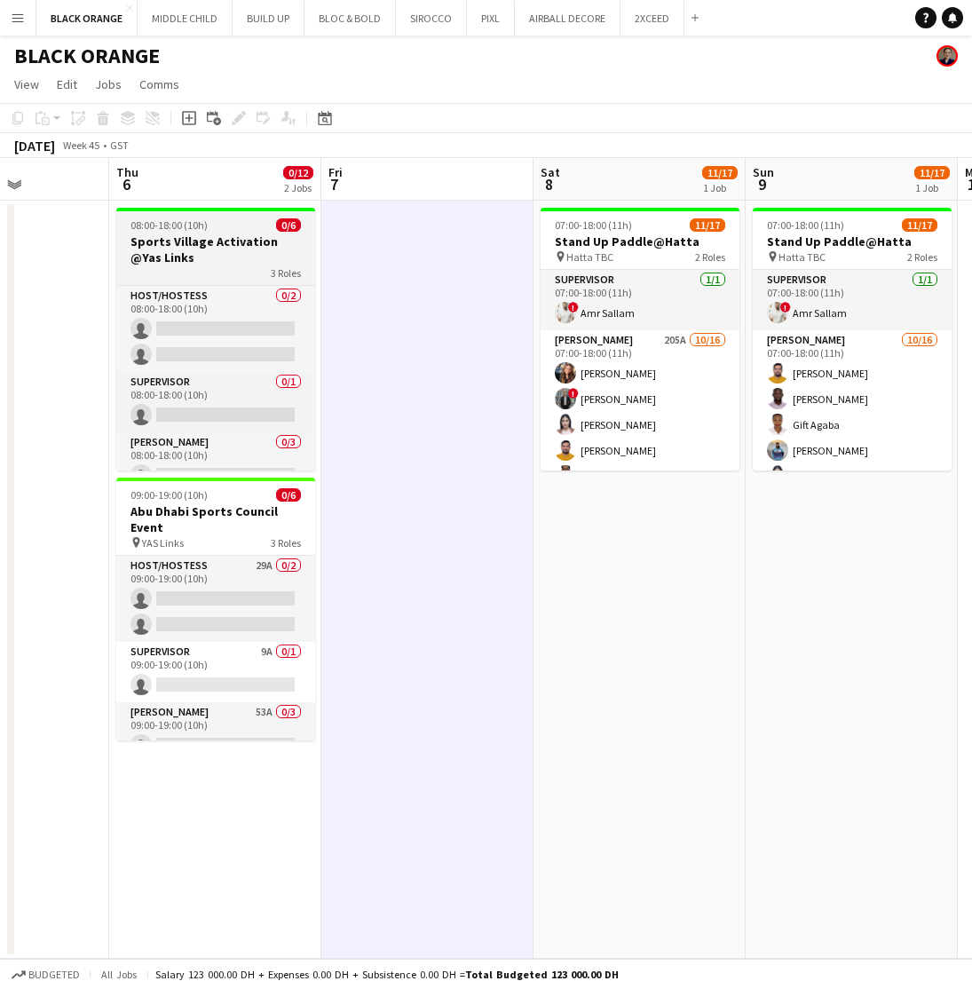
click at [183, 241] on h3 "Sports Village Activation @Yas Links" at bounding box center [215, 249] width 199 height 32
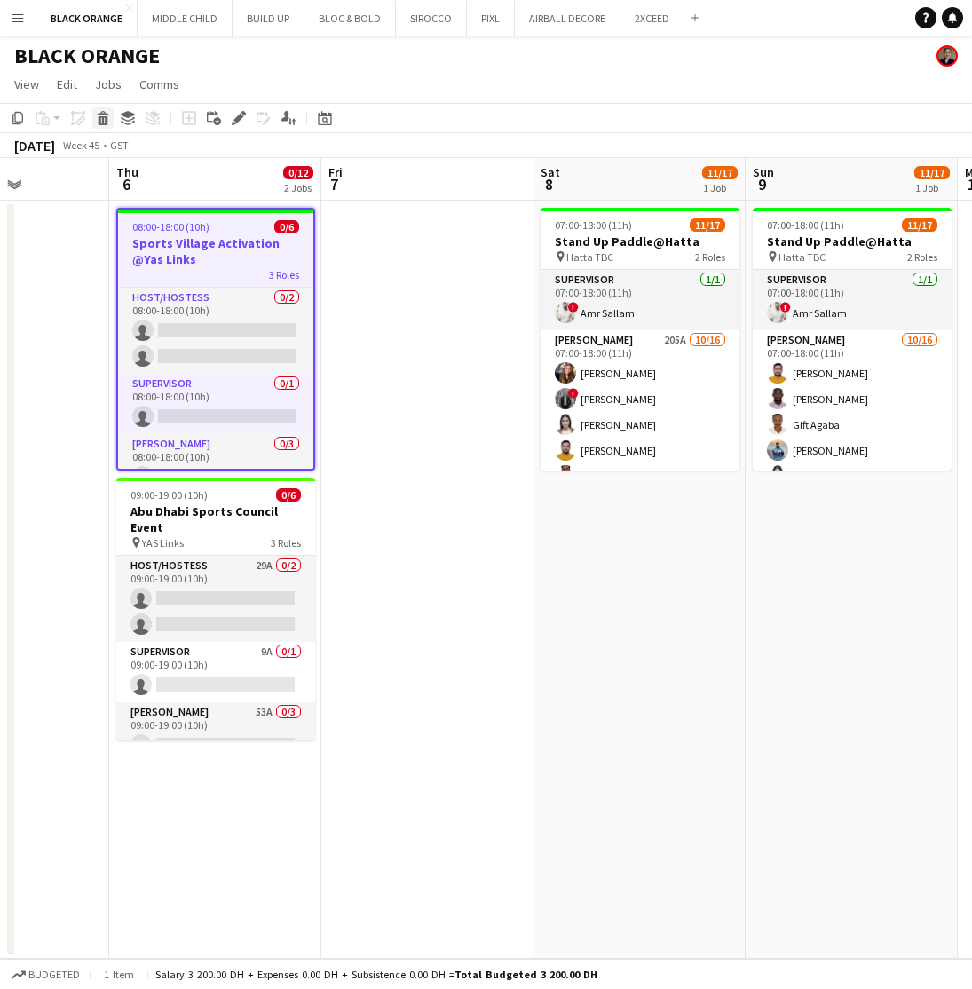
click at [106, 115] on icon at bounding box center [103, 113] width 12 height 4
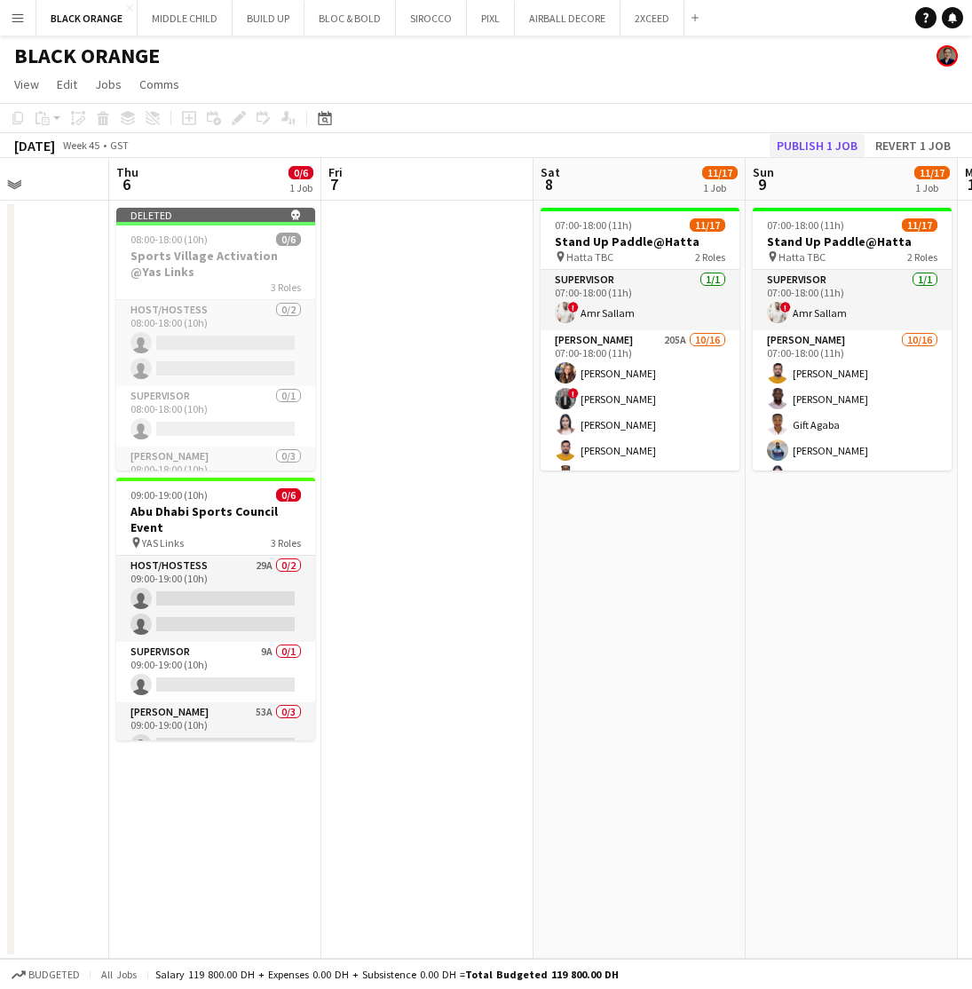
click at [821, 141] on button "Publish 1 job" at bounding box center [817, 145] width 95 height 23
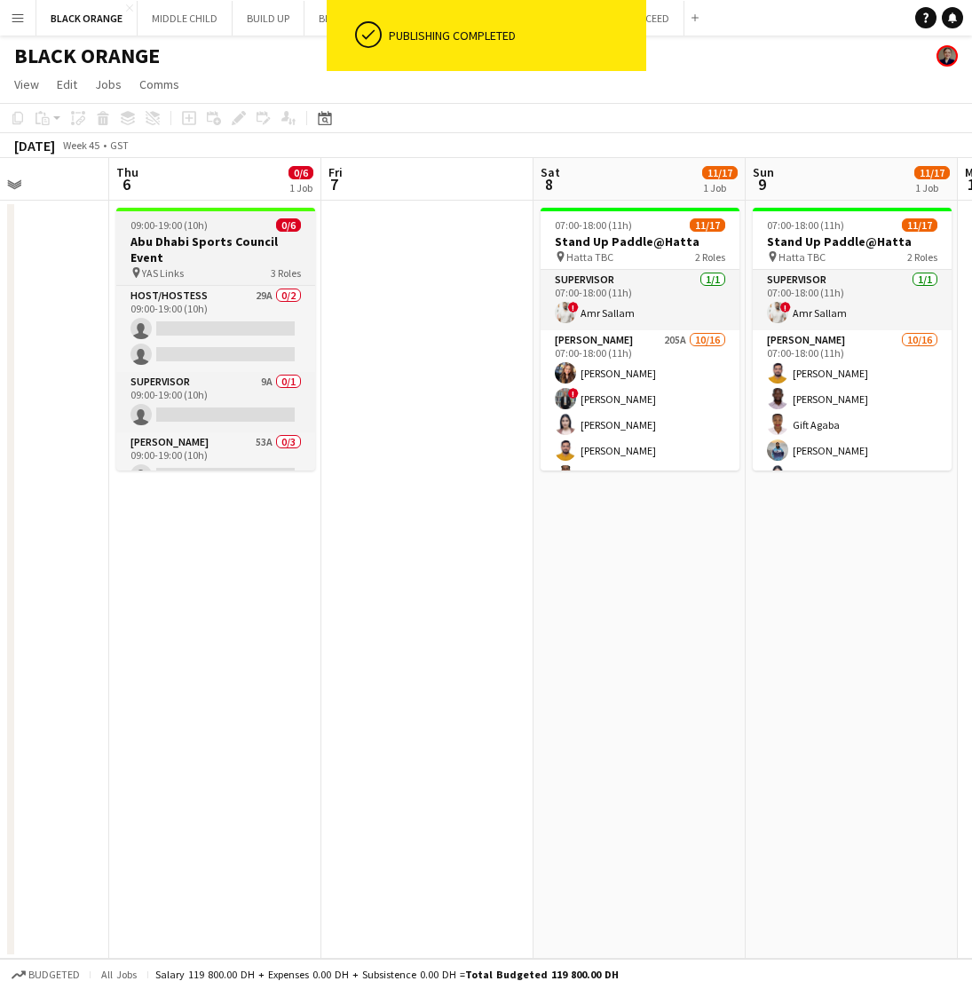
click at [227, 257] on h3 "Abu Dhabi Sports Council Event" at bounding box center [215, 249] width 199 height 32
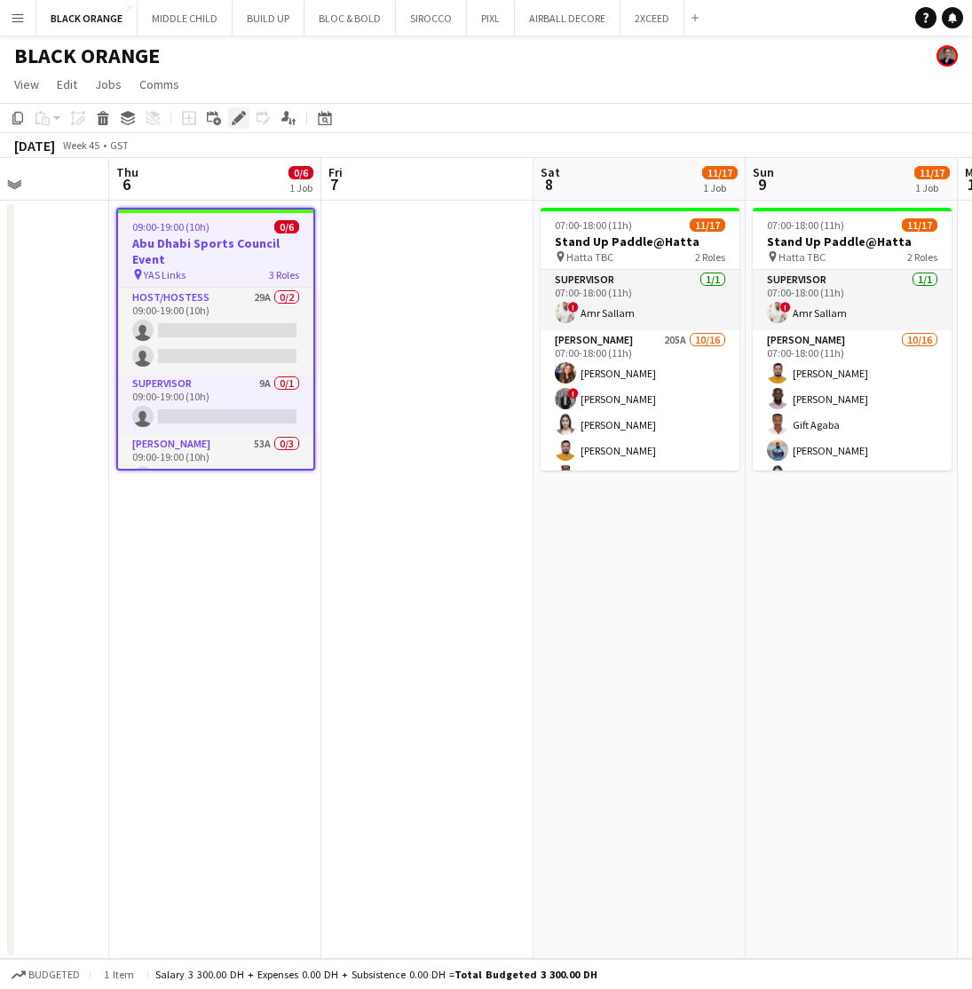
click at [236, 123] on icon "Edit" at bounding box center [239, 118] width 14 height 14
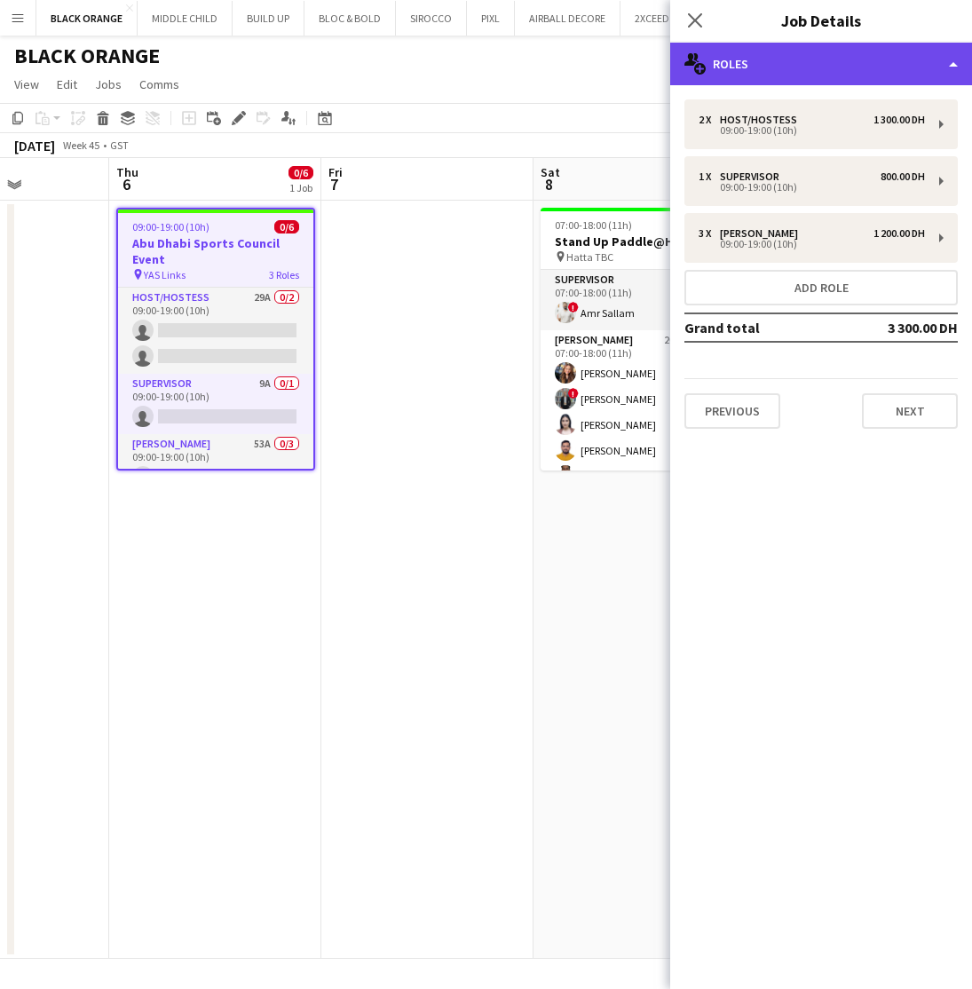
click at [787, 67] on div "multiple-users-add Roles" at bounding box center [821, 64] width 302 height 43
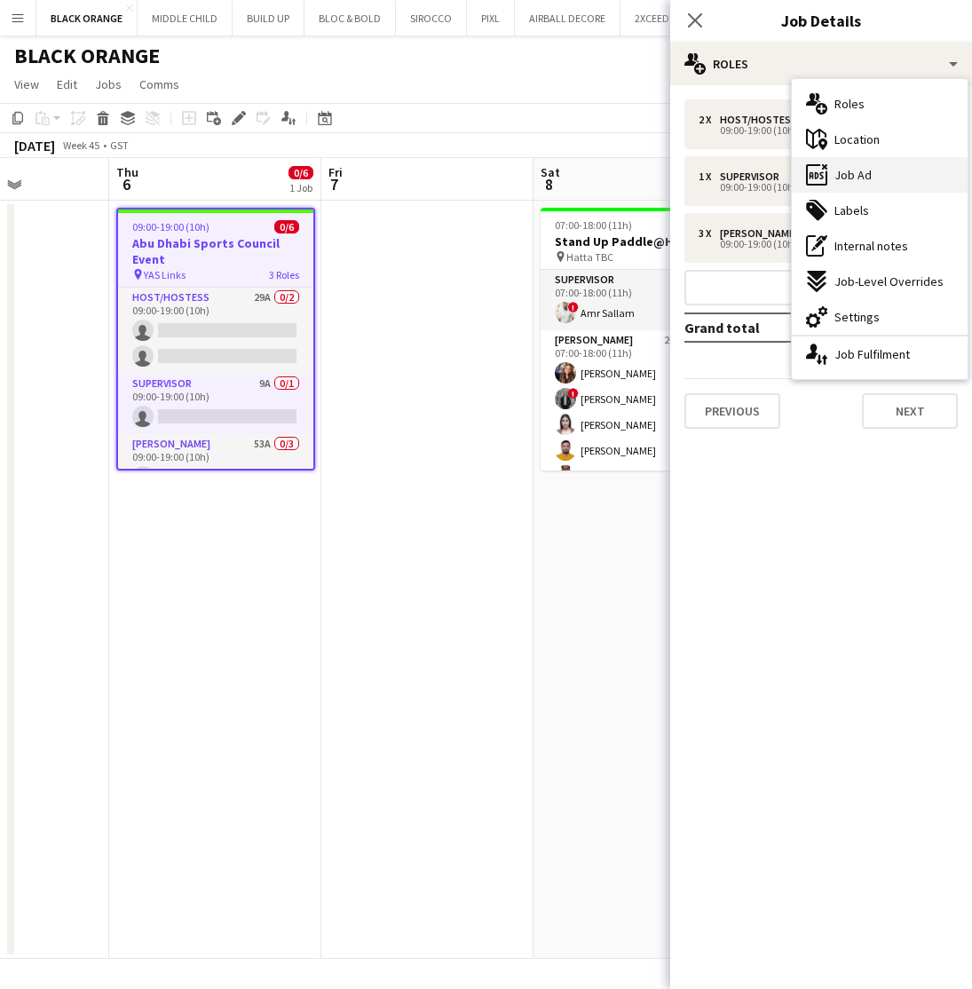
click at [866, 163] on div "ads-window Job Ad" at bounding box center [880, 175] width 176 height 36
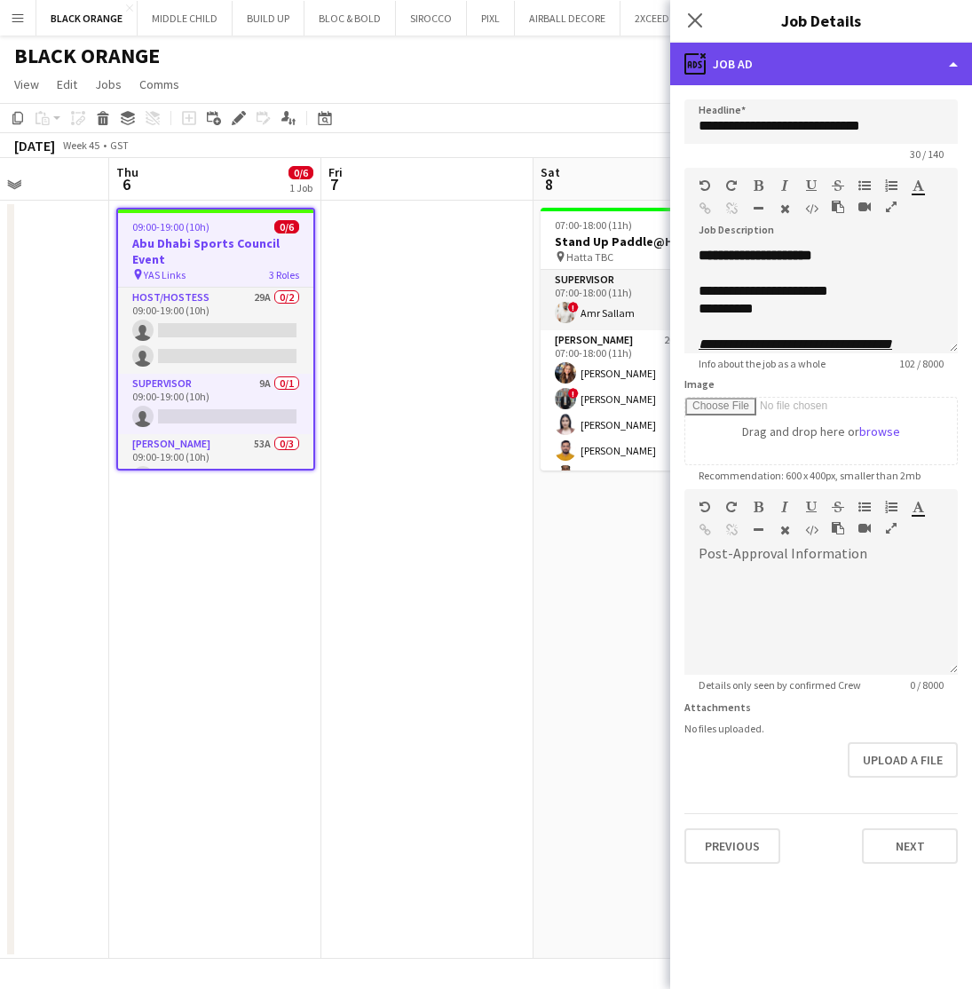
click at [906, 68] on div "ads-window Job Ad" at bounding box center [821, 64] width 302 height 43
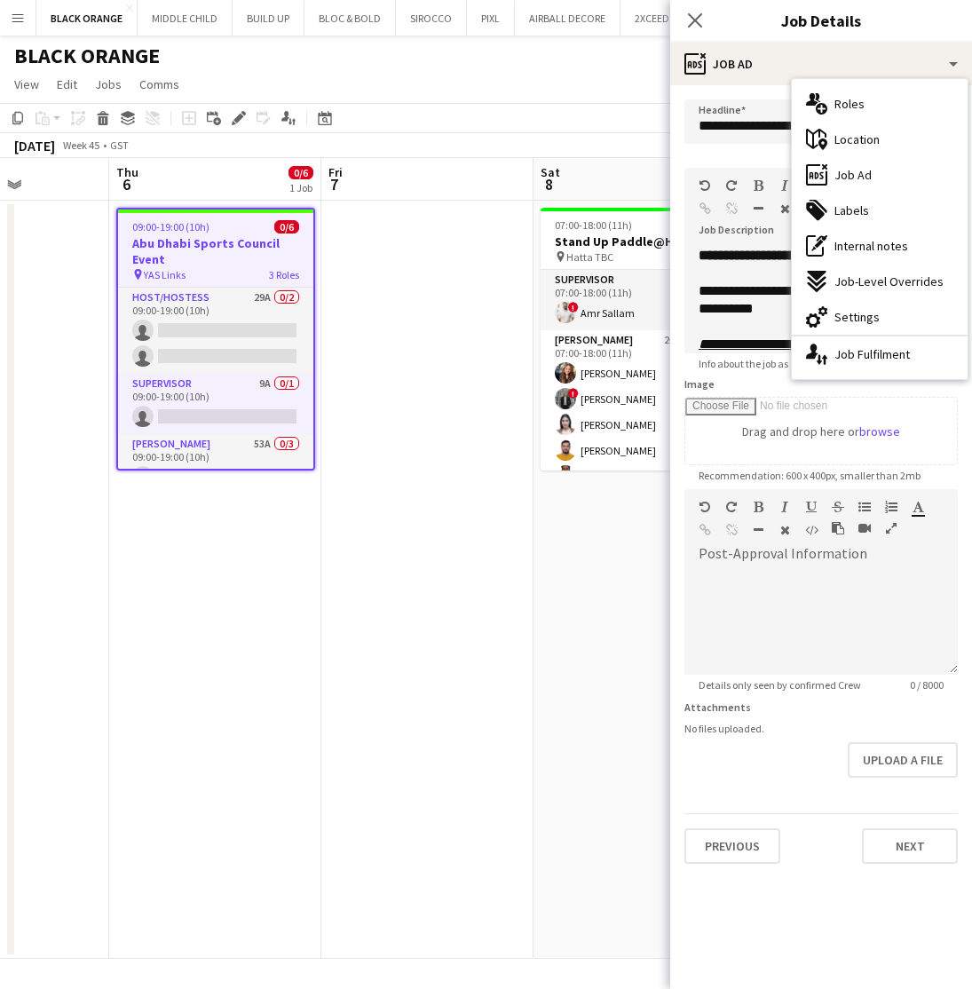
click at [466, 282] on app-date-cell at bounding box center [427, 580] width 212 height 758
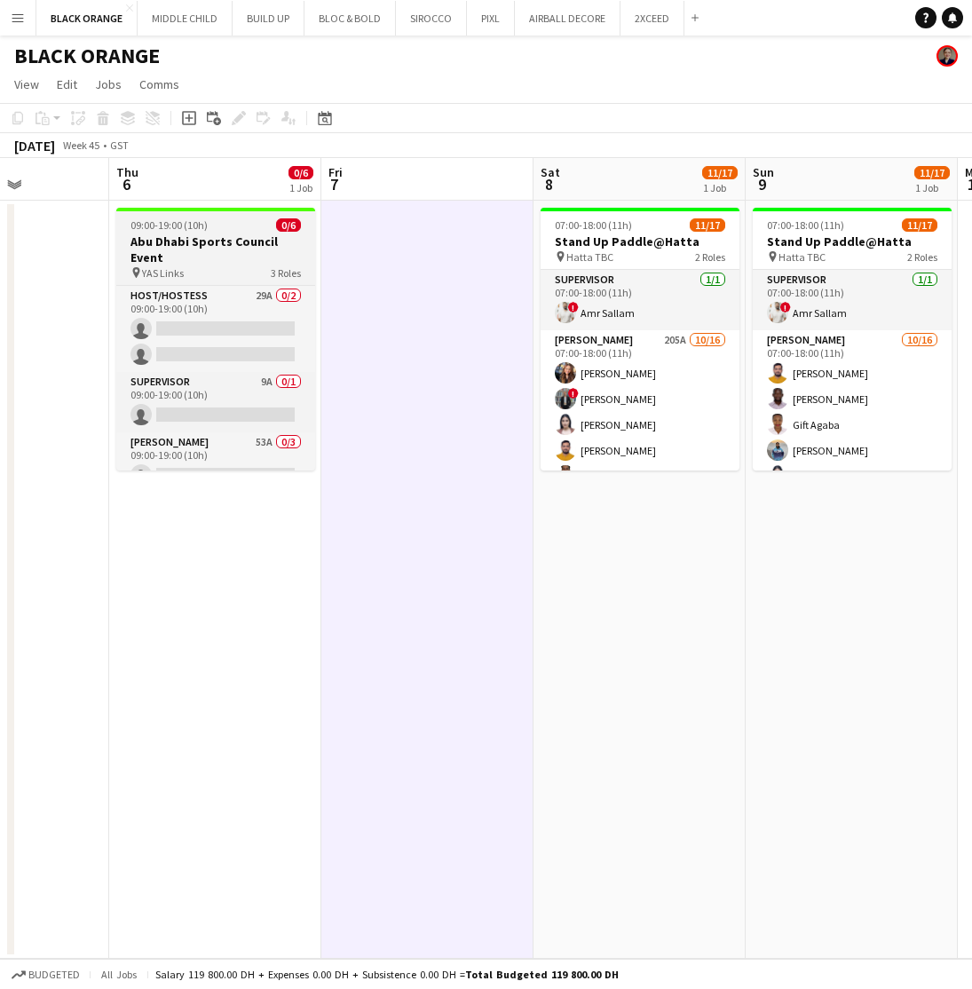
click at [164, 252] on h3 "Abu Dhabi Sports Council Event" at bounding box center [215, 249] width 199 height 32
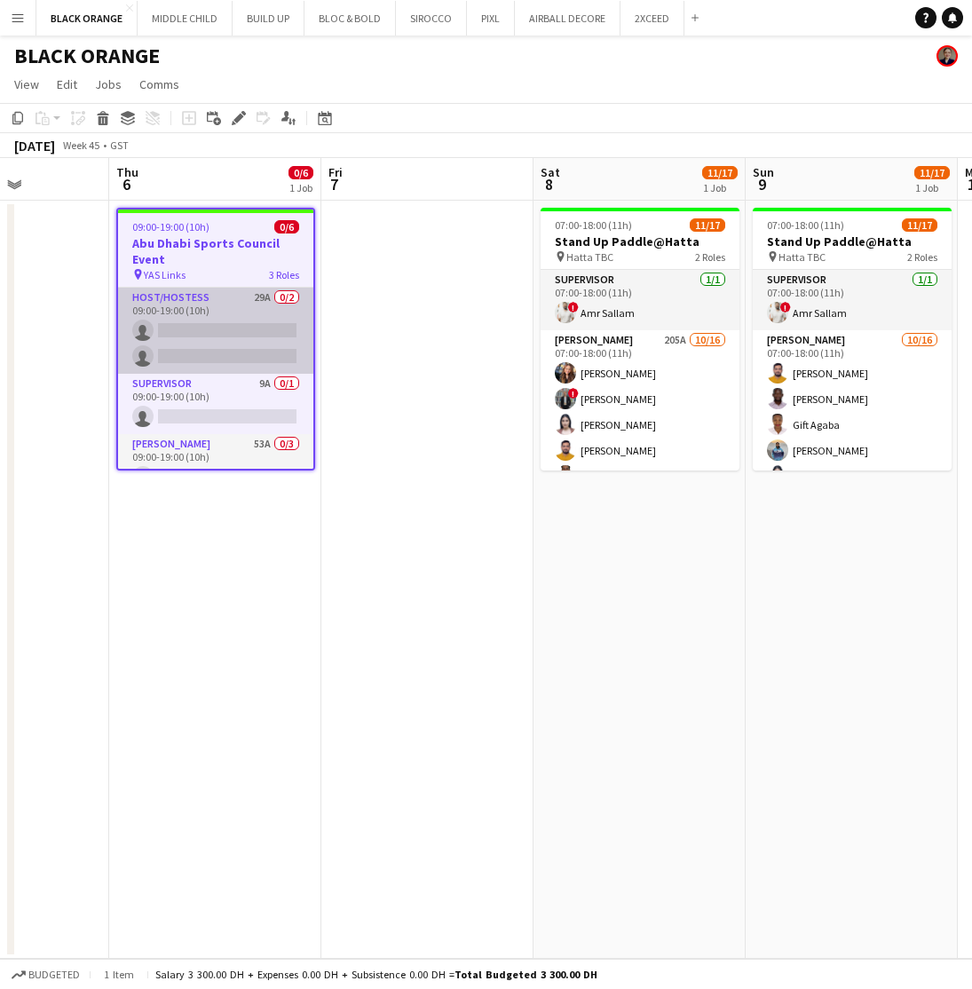
click at [201, 330] on app-card-role "Host/Hostess 29A 0/2 09:00-19:00 (10h) single-neutral-actions single-neutral-ac…" at bounding box center [215, 331] width 195 height 86
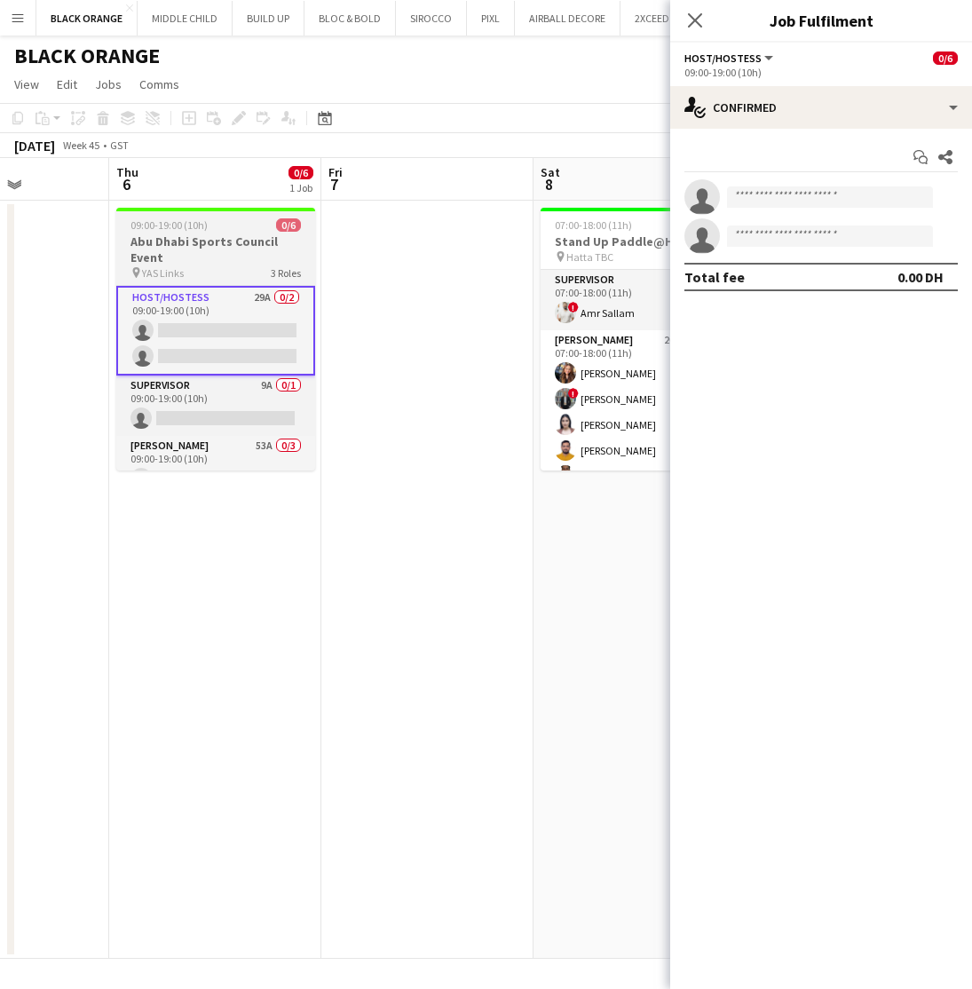
click at [213, 224] on div "09:00-19:00 (10h) 0/6" at bounding box center [215, 224] width 199 height 13
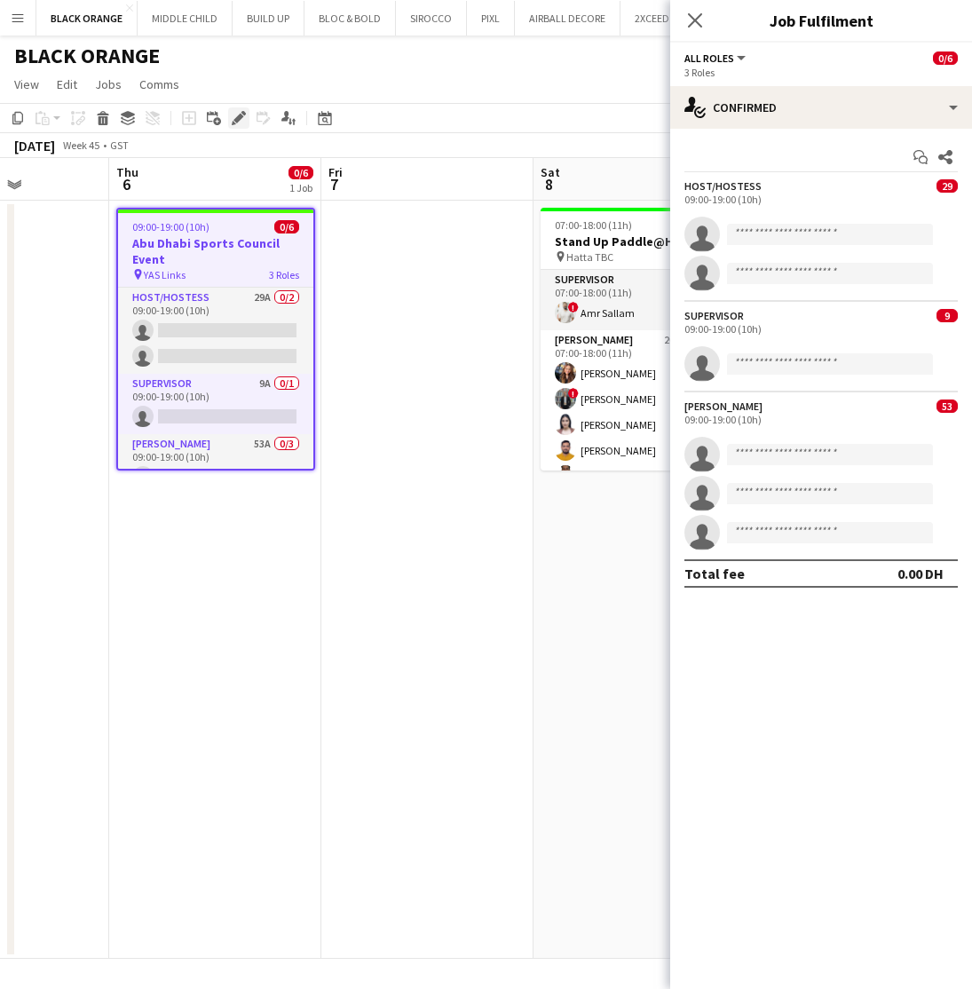
click at [240, 123] on icon "Edit" at bounding box center [239, 118] width 14 height 14
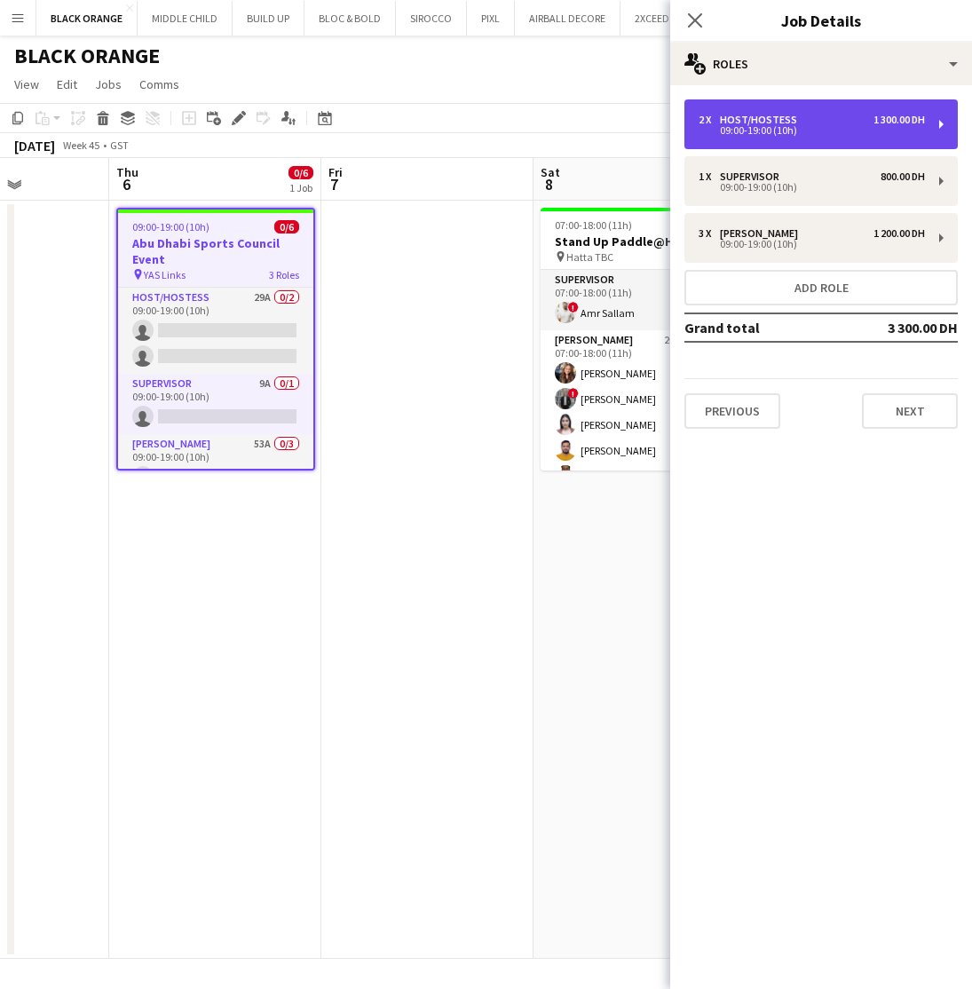
click at [838, 135] on div "2 x Host/Hostess 1 300.00 DH 09:00-19:00 (10h)" at bounding box center [821, 124] width 273 height 50
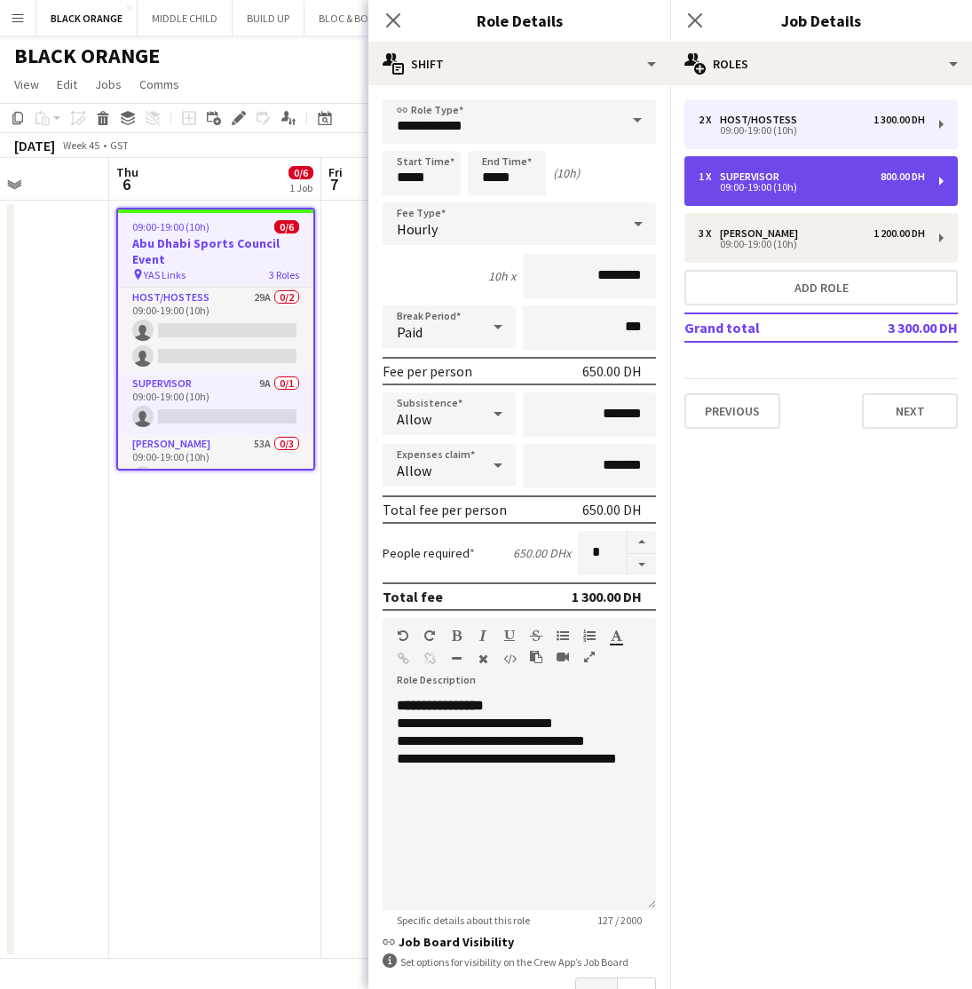
click at [795, 176] on div "1 x Supervisor 800.00 DH" at bounding box center [812, 176] width 226 height 12
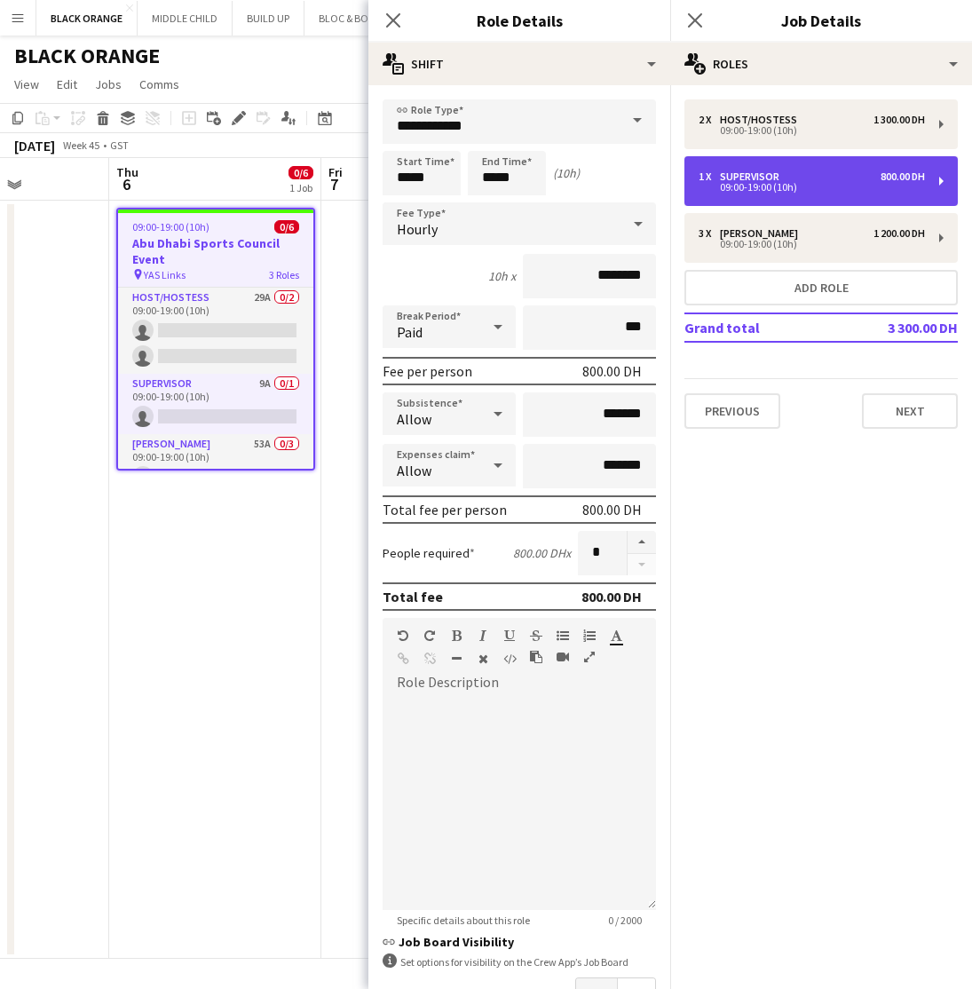
type input "**********"
type input "********"
type input "*"
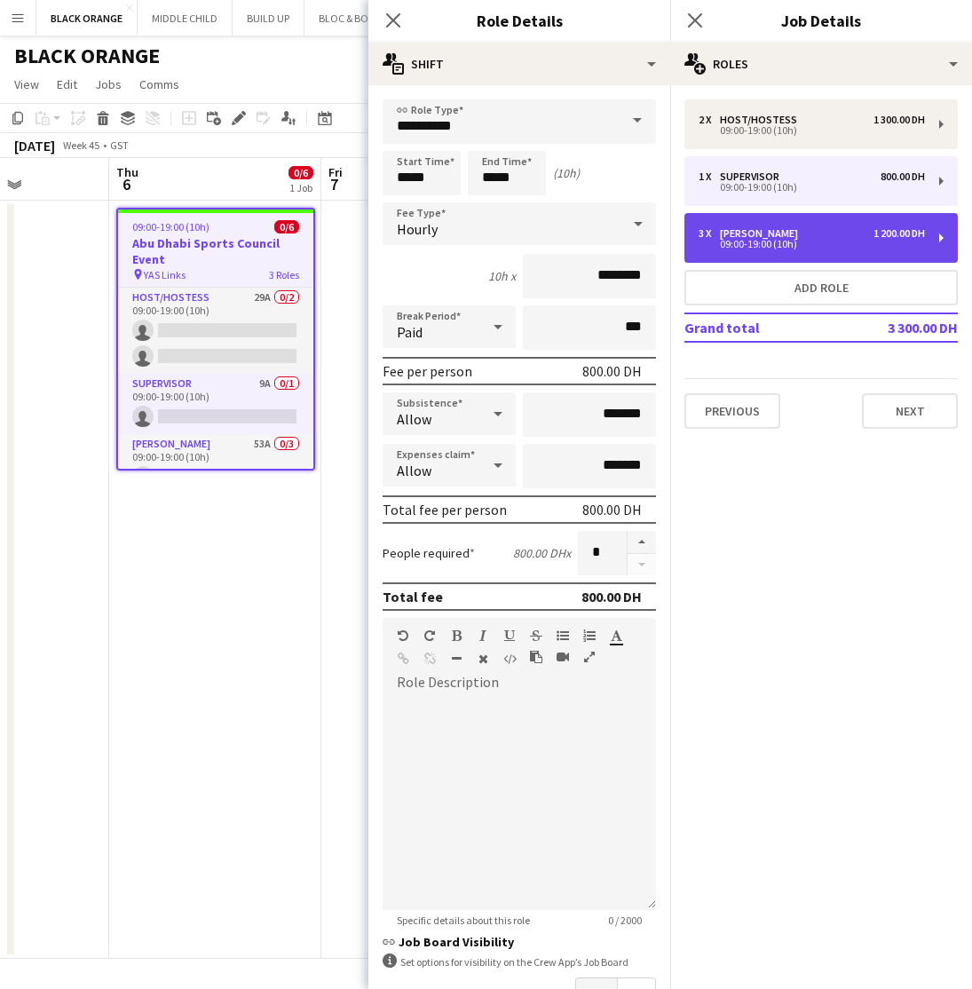
click at [827, 248] on div "09:00-19:00 (10h)" at bounding box center [812, 244] width 226 height 9
type input "*****"
type input "********"
type input "*"
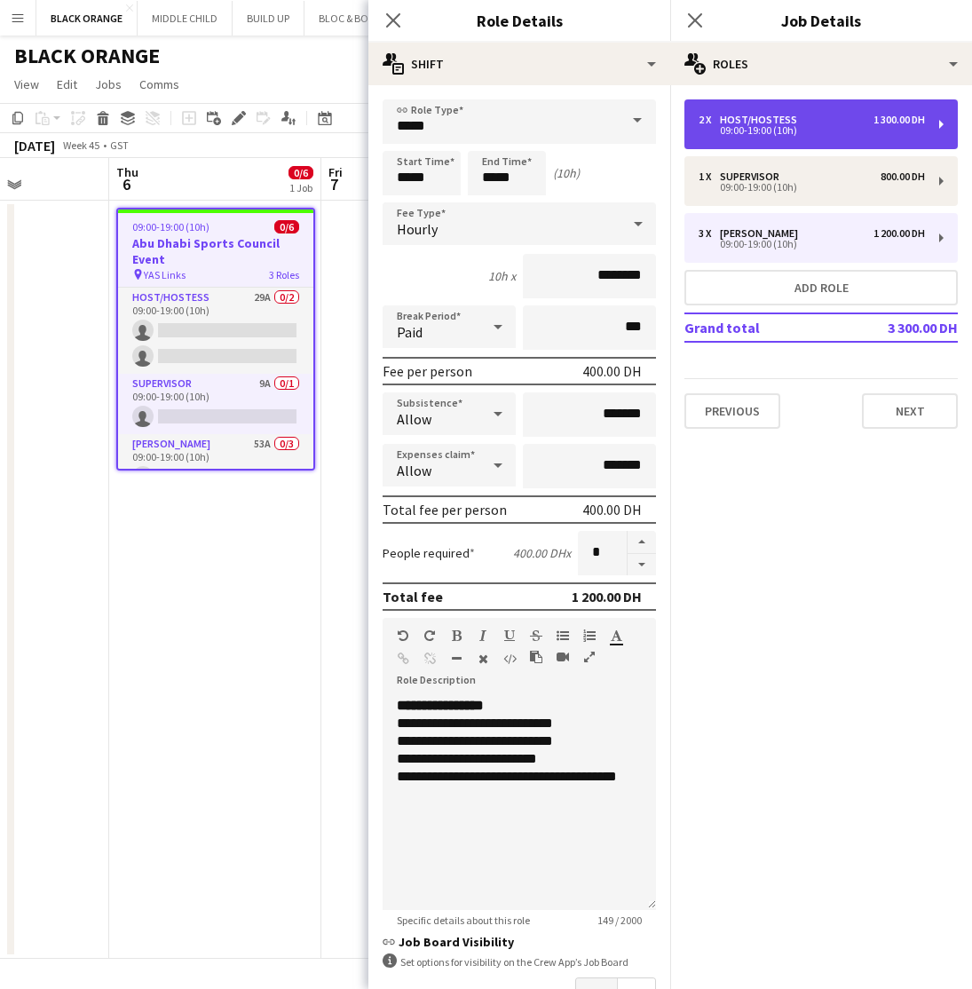
click at [829, 133] on div "09:00-19:00 (10h)" at bounding box center [812, 130] width 226 height 9
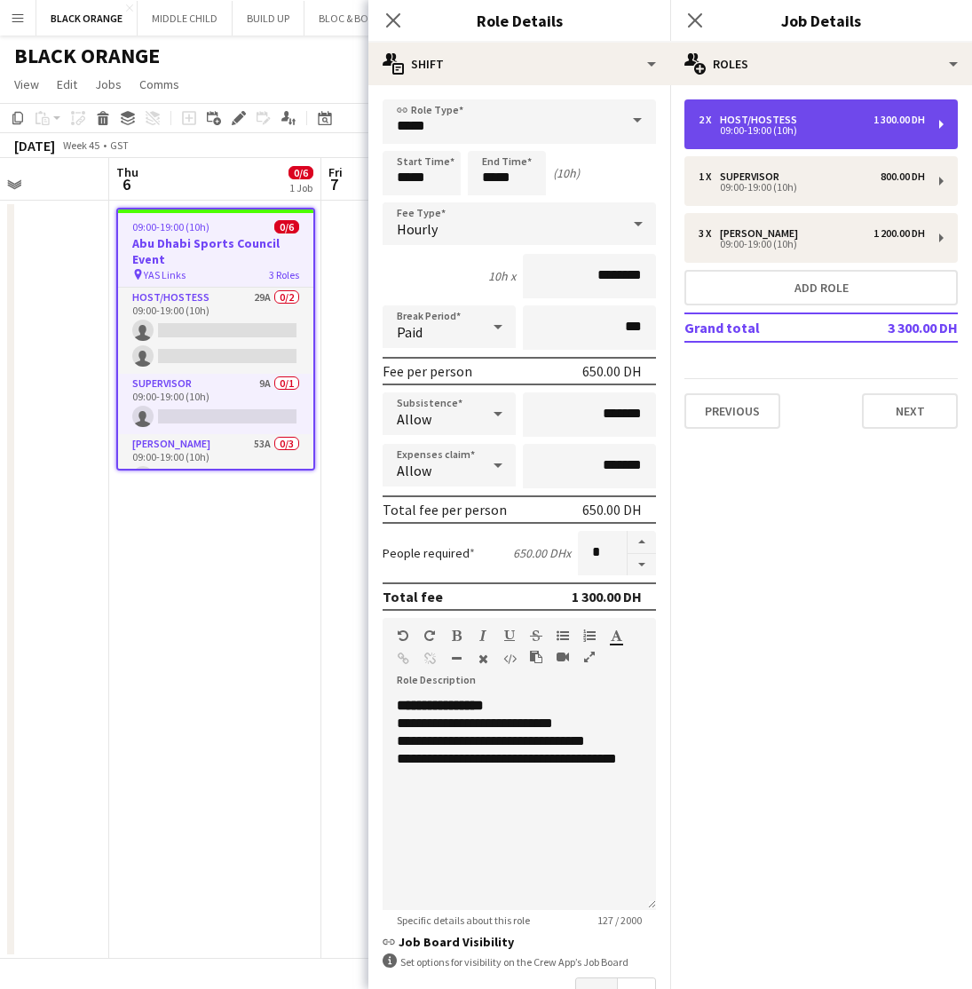
type input "**********"
type input "********"
type input "*"
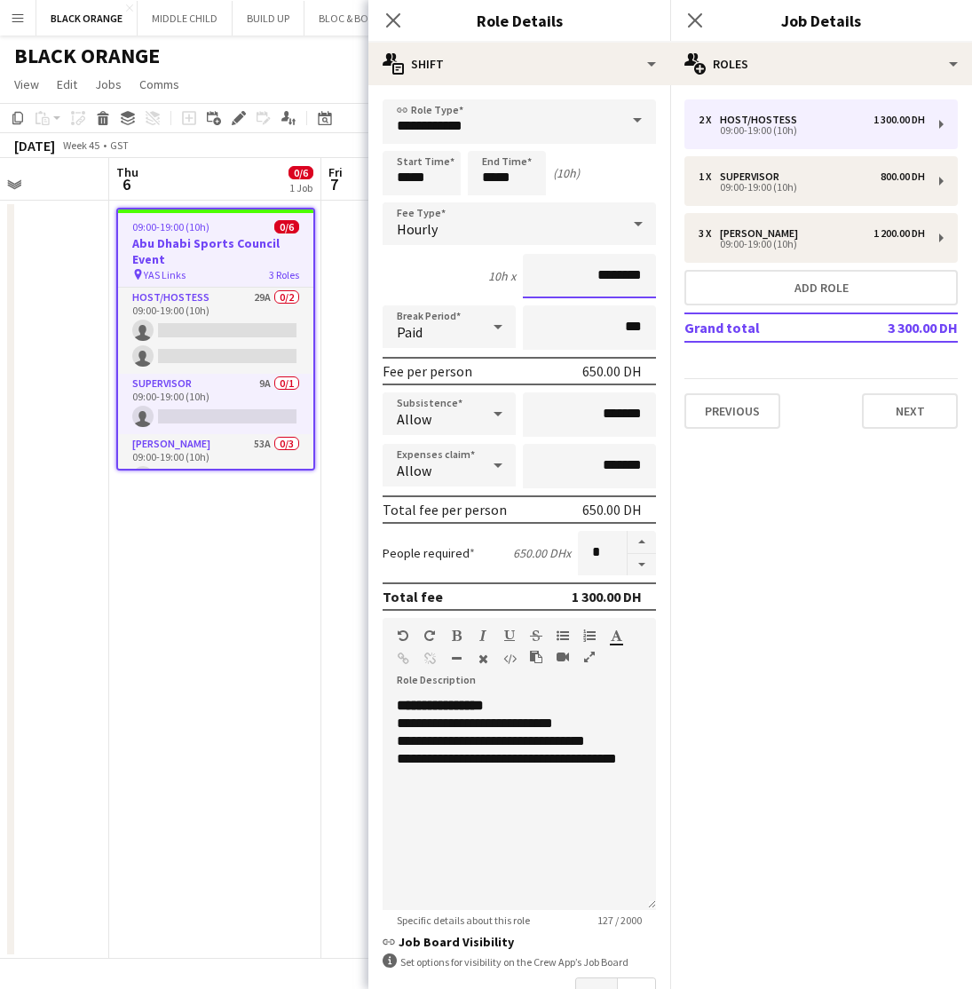
click at [608, 270] on input "********" at bounding box center [589, 276] width 133 height 44
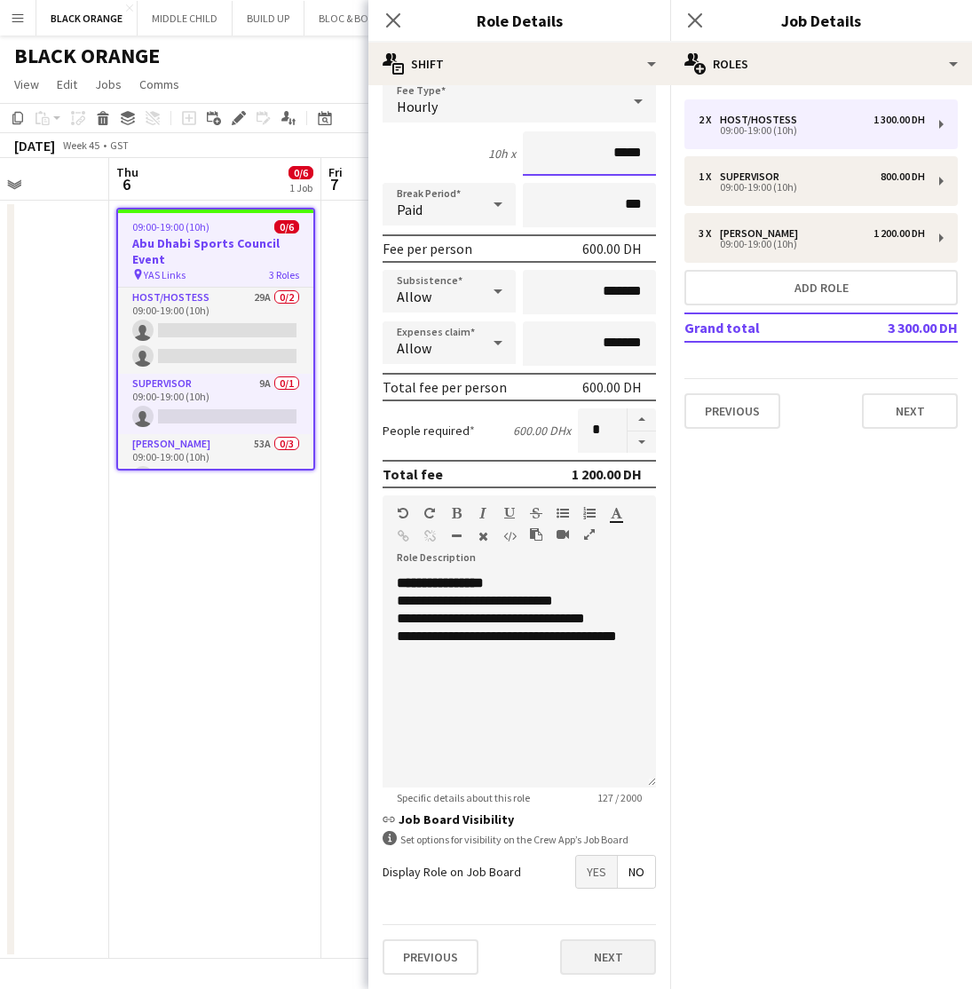
scroll to position [123, 0]
type input "*****"
click at [617, 952] on button "Next" at bounding box center [608, 957] width 96 height 36
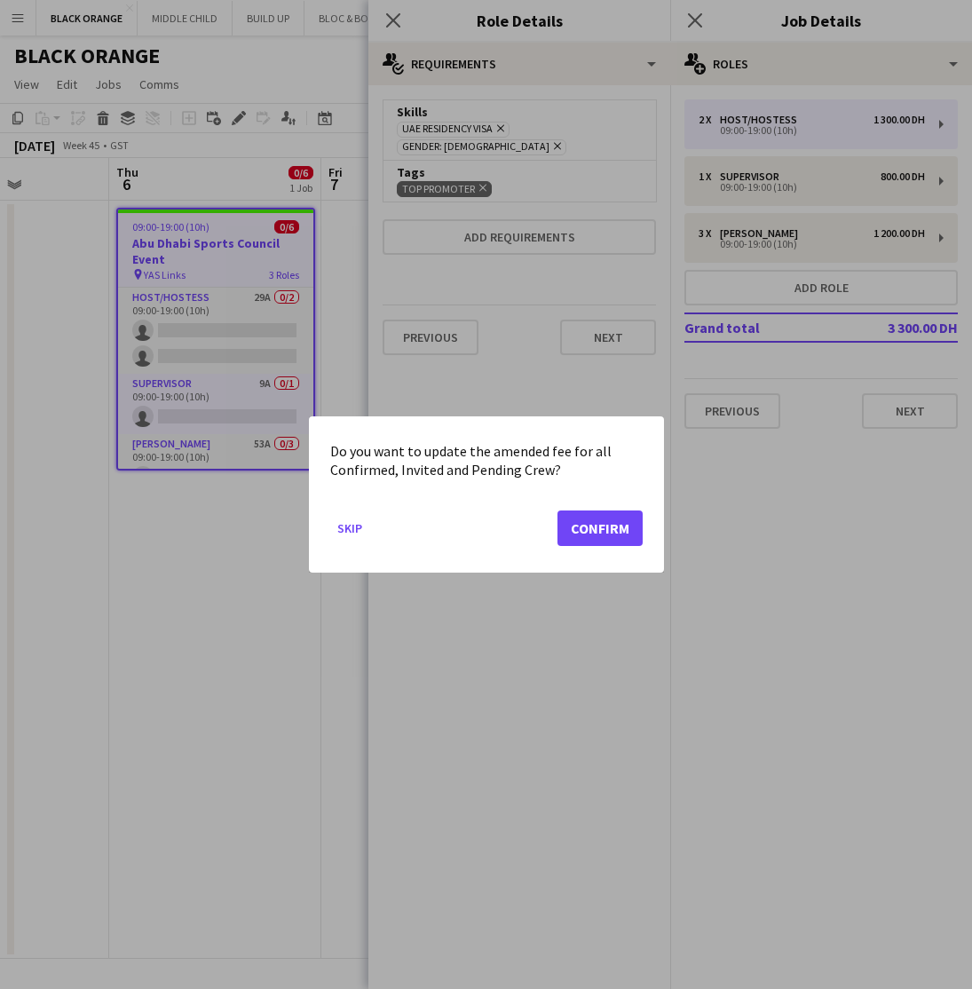
scroll to position [0, 0]
click at [614, 533] on button "Confirm" at bounding box center [600, 528] width 85 height 36
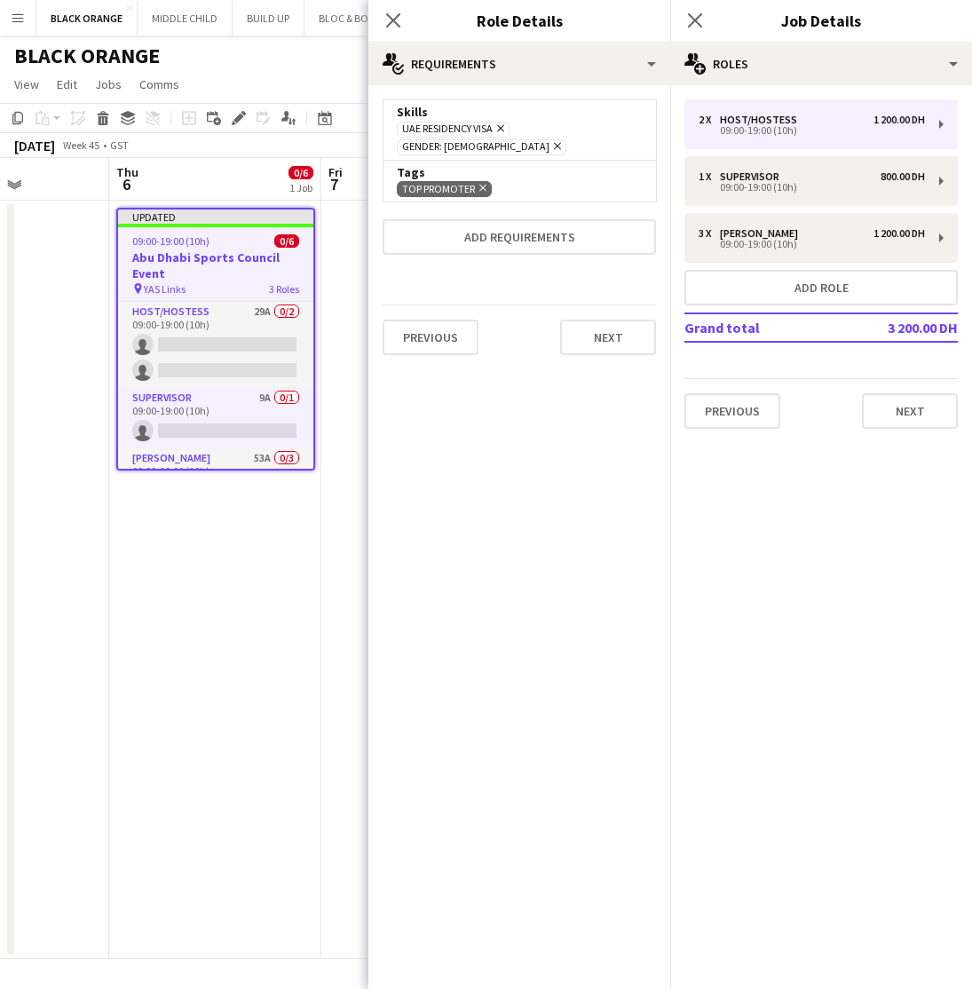
click at [333, 550] on app-date-cell at bounding box center [427, 580] width 212 height 758
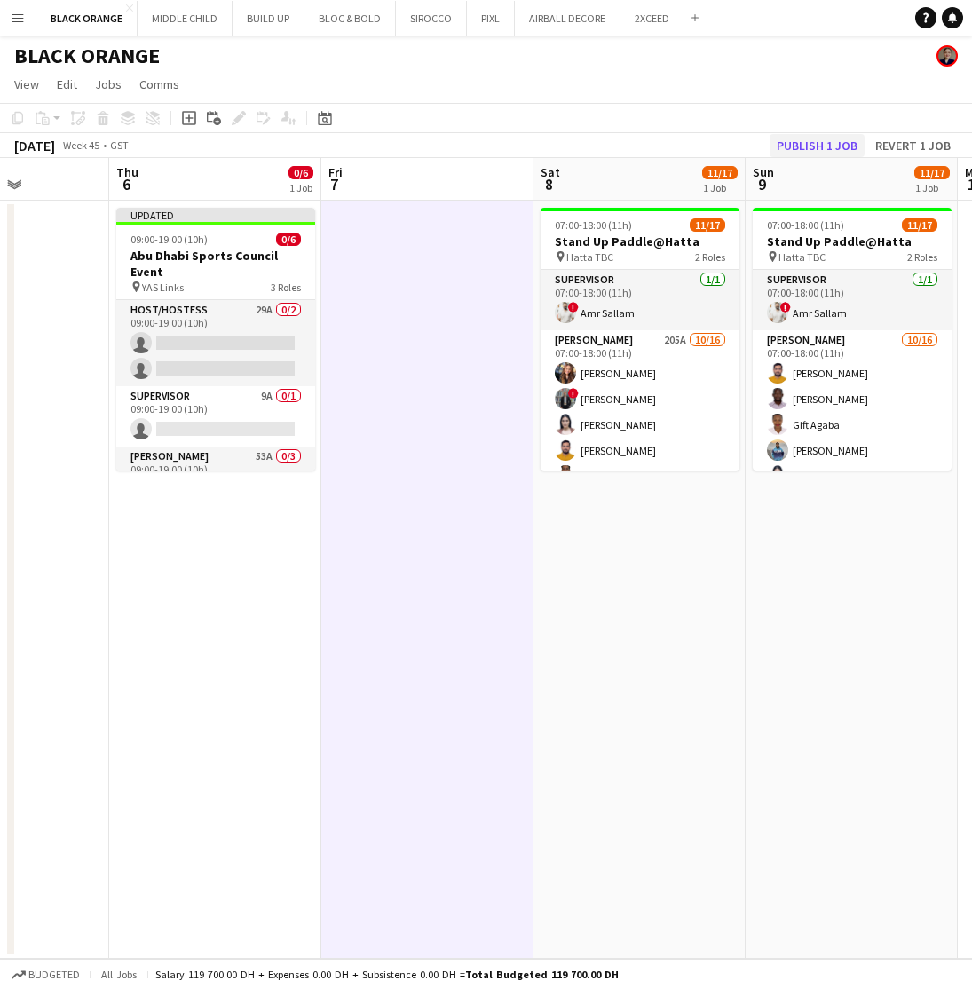
click at [824, 144] on button "Publish 1 job" at bounding box center [817, 145] width 95 height 23
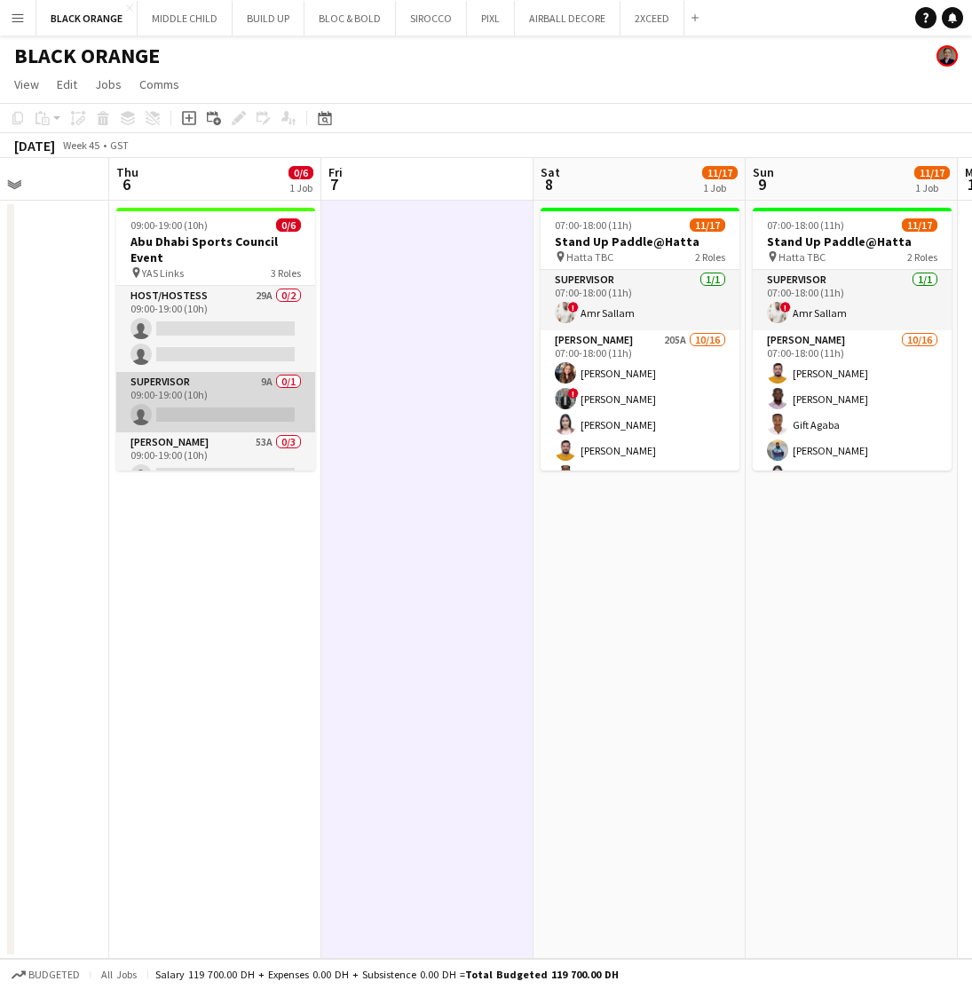
click at [205, 407] on app-card-role "Supervisor 9A 0/1 09:00-19:00 (10h) single-neutral-actions" at bounding box center [215, 402] width 199 height 60
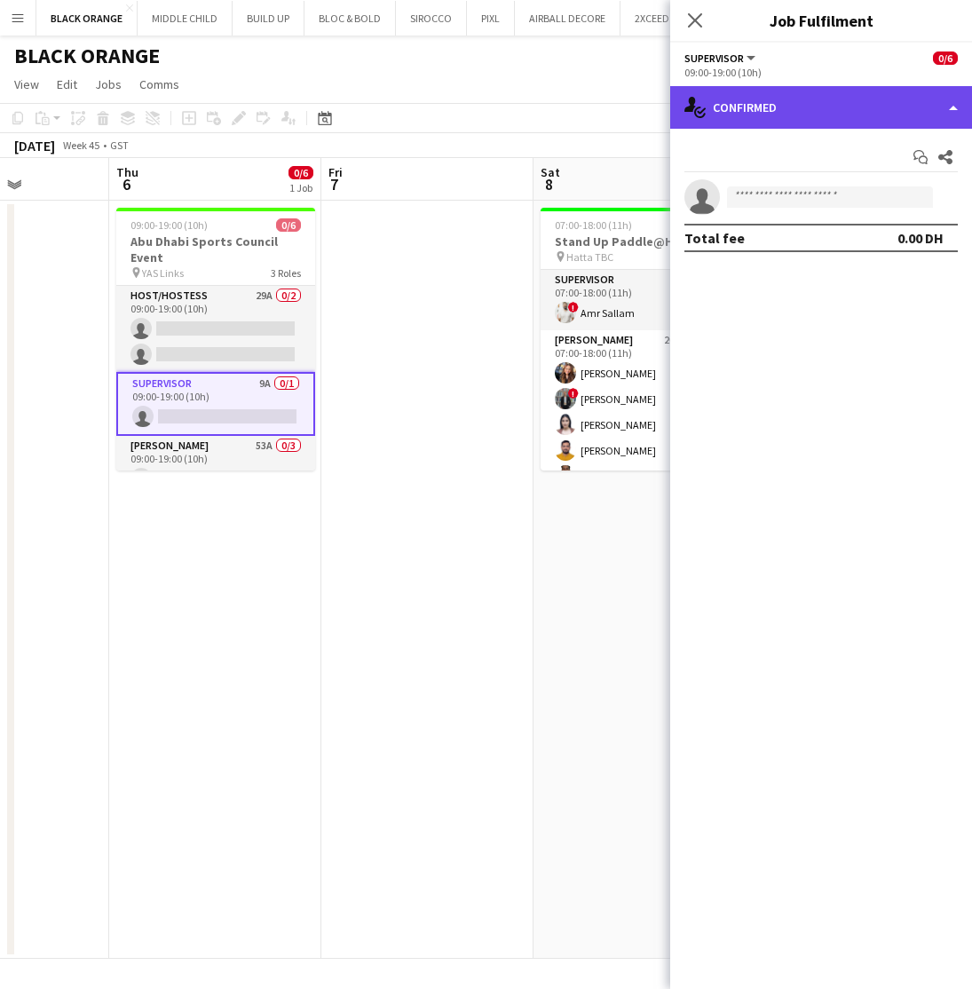
click at [851, 101] on div "single-neutral-actions-check-2 Confirmed" at bounding box center [821, 107] width 302 height 43
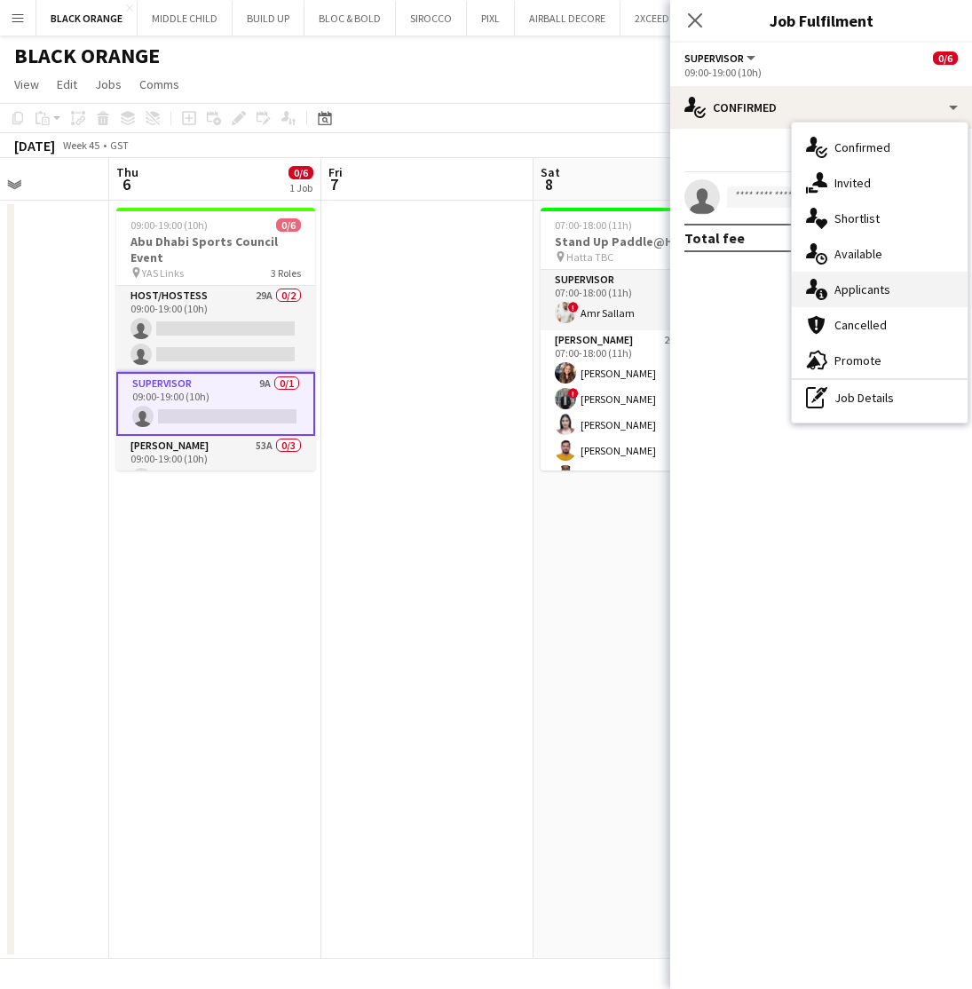
click at [860, 292] on span "Applicants" at bounding box center [863, 289] width 56 height 16
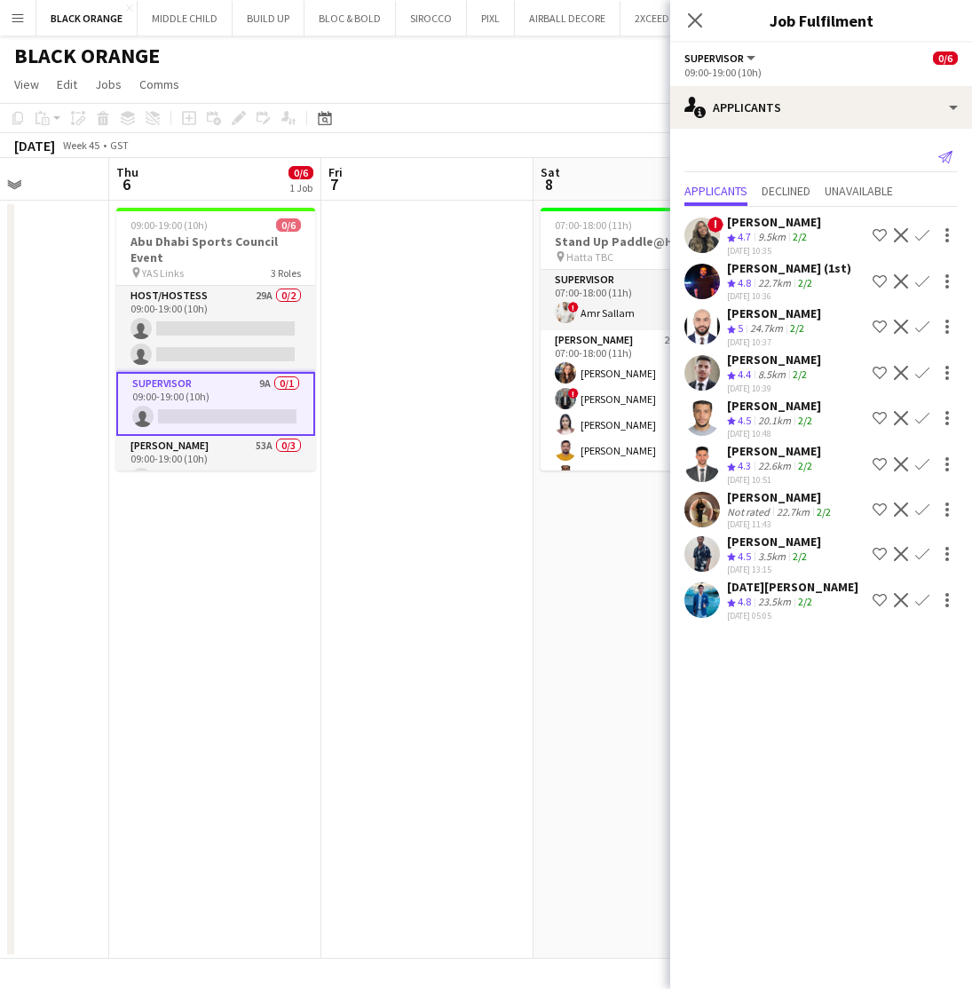
click at [946, 155] on icon "Send notification" at bounding box center [945, 157] width 14 height 14
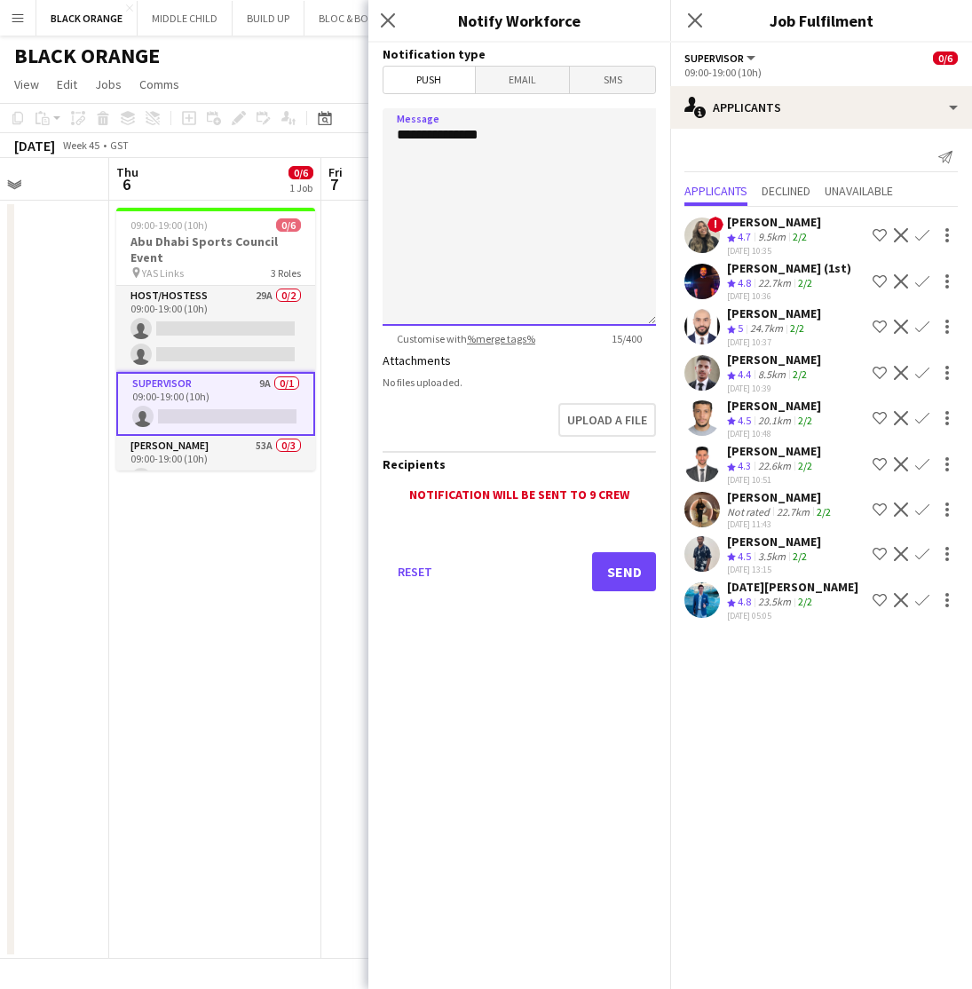
click at [514, 154] on textarea "**********" at bounding box center [519, 217] width 273 height 218
click at [518, 154] on textarea "**********" at bounding box center [519, 217] width 273 height 218
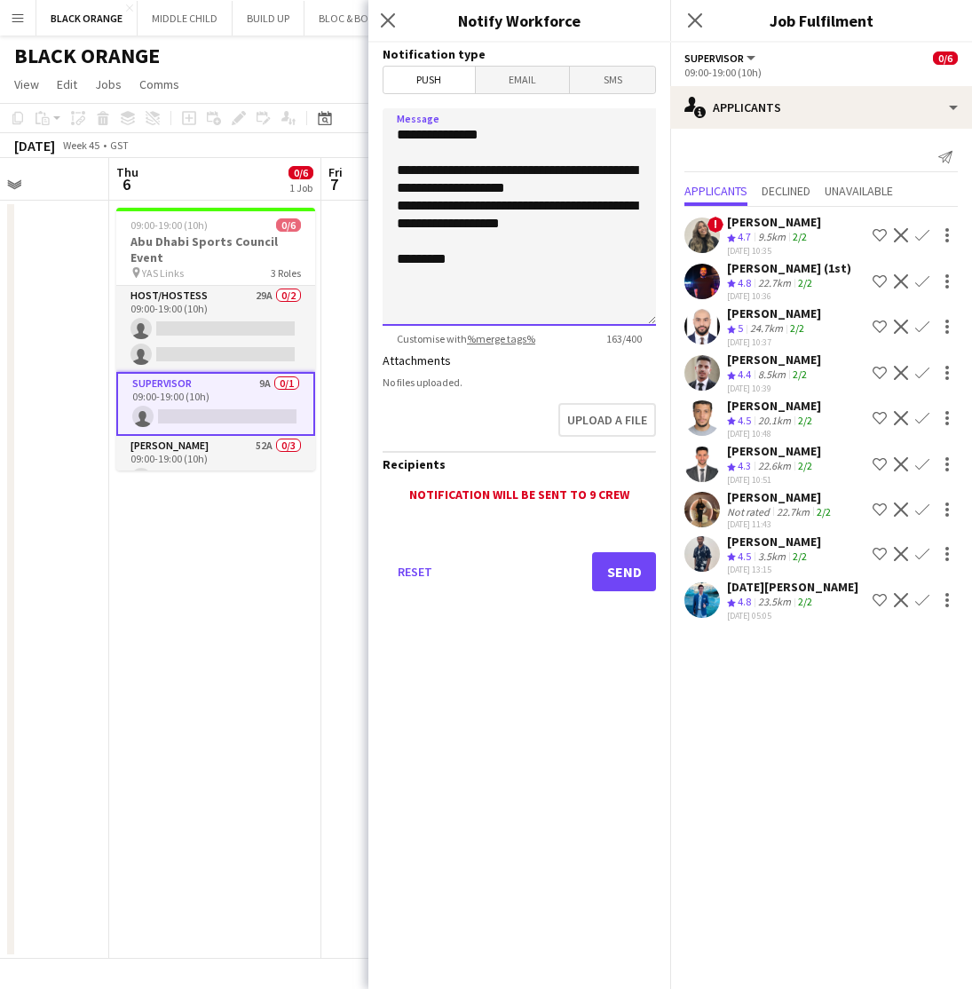
drag, startPoint x: 484, startPoint y: 267, endPoint x: 382, endPoint y: 169, distance: 141.9
click at [382, 168] on form "**********" at bounding box center [519, 342] width 302 height 598
type textarea "**********"
click at [613, 574] on button "Send" at bounding box center [624, 571] width 64 height 39
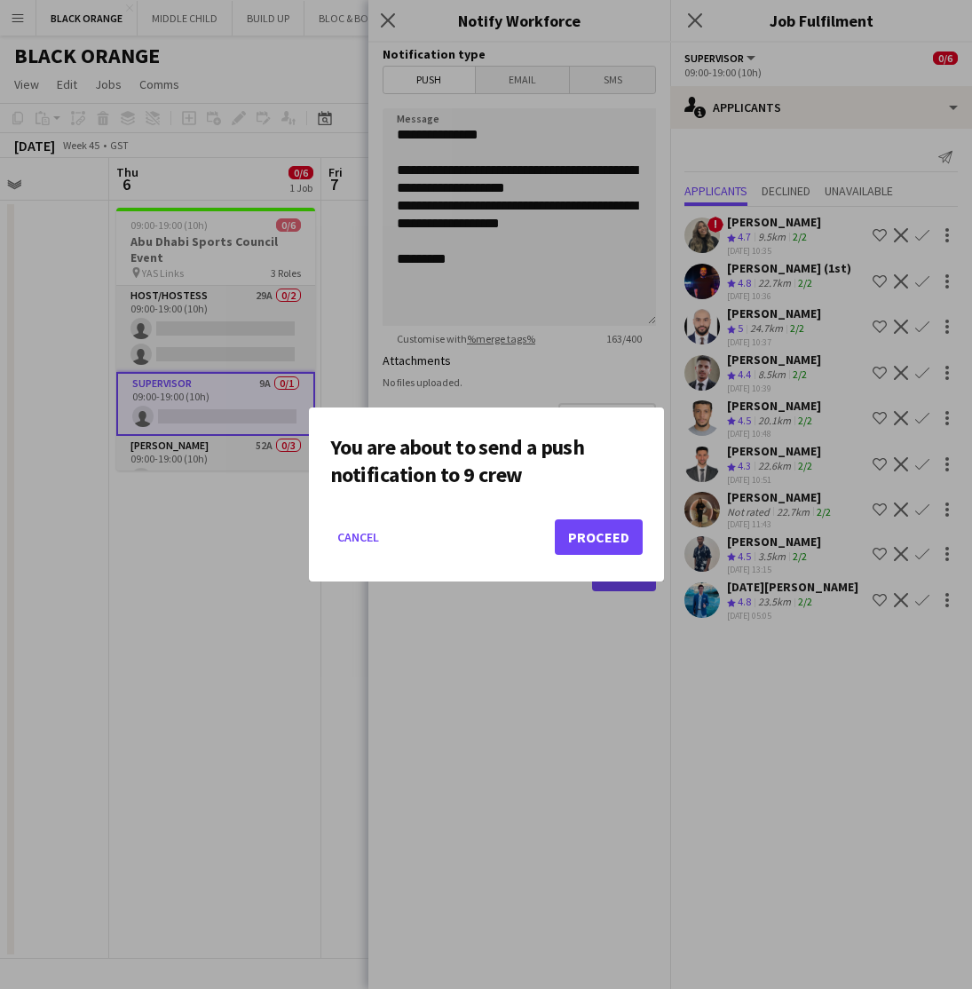
click at [590, 534] on button "Proceed" at bounding box center [599, 537] width 88 height 36
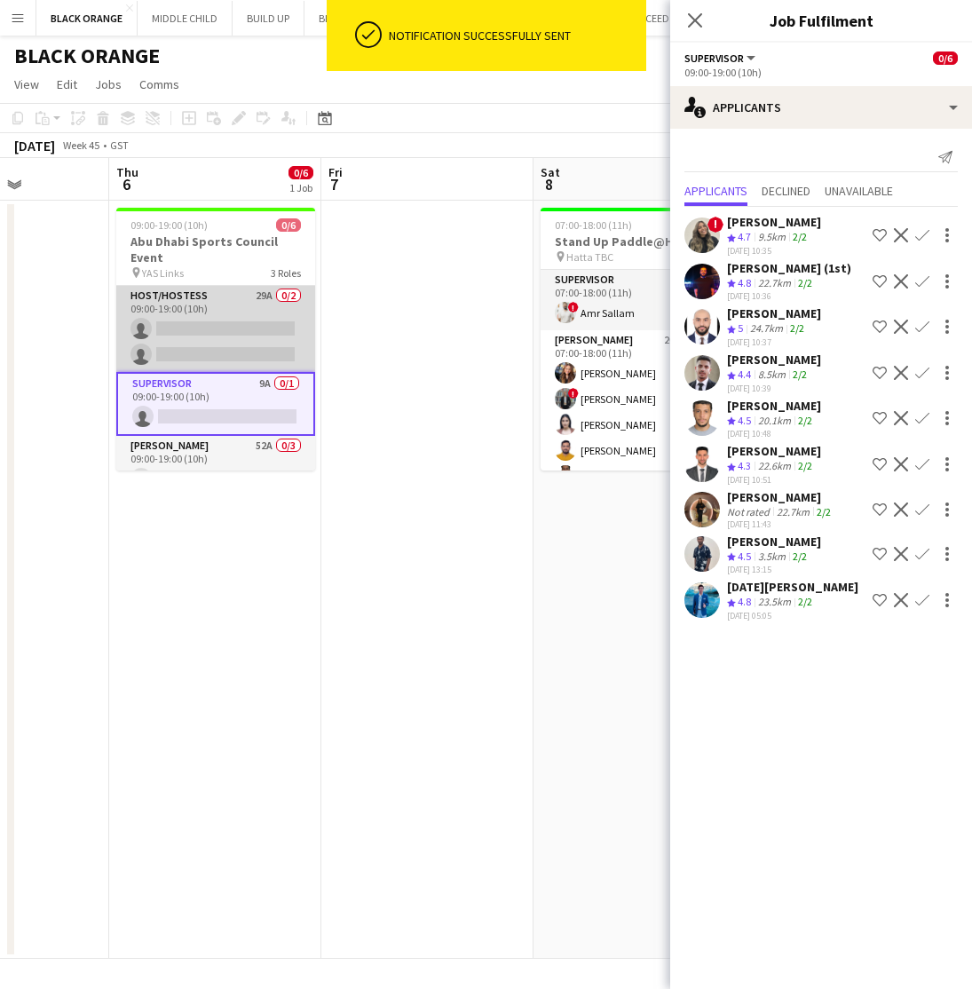
click at [212, 342] on app-card-role "Host/Hostess 29A 0/2 09:00-19:00 (10h) single-neutral-actions single-neutral-ac…" at bounding box center [215, 329] width 199 height 86
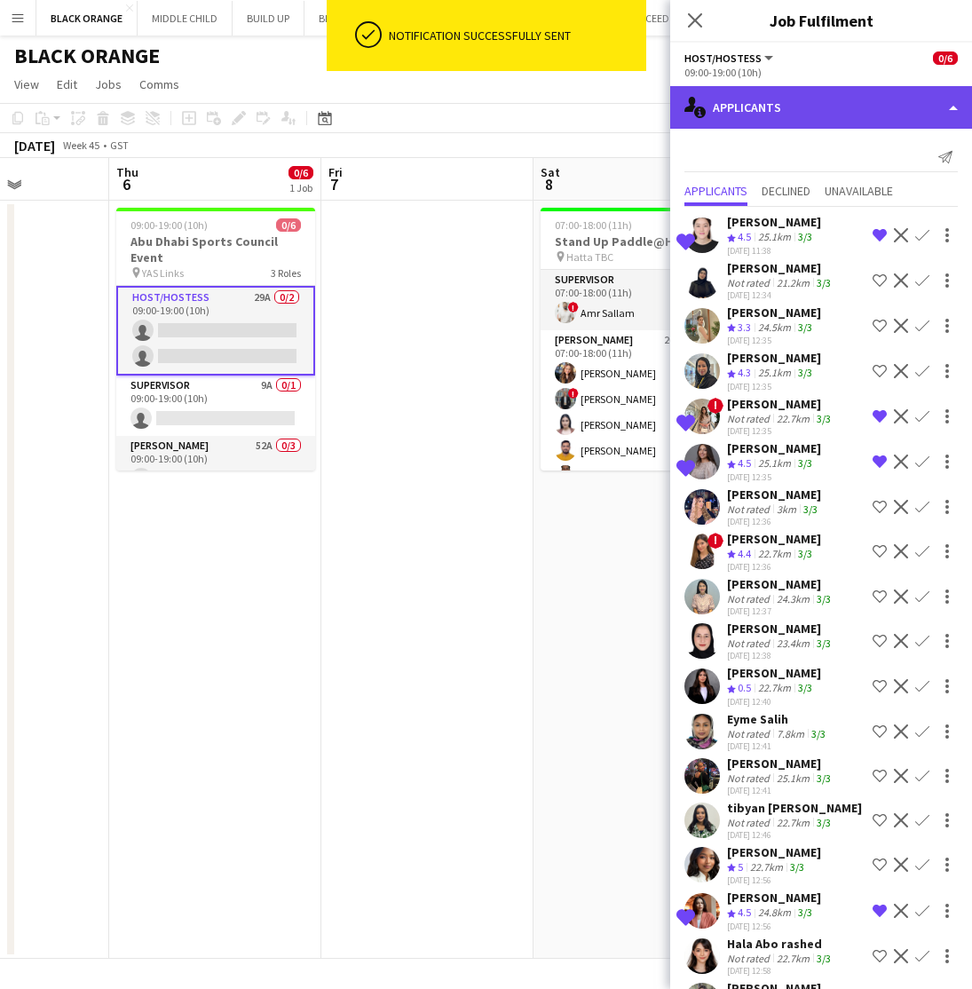
click at [853, 107] on div "single-neutral-actions-information Applicants" at bounding box center [821, 107] width 302 height 43
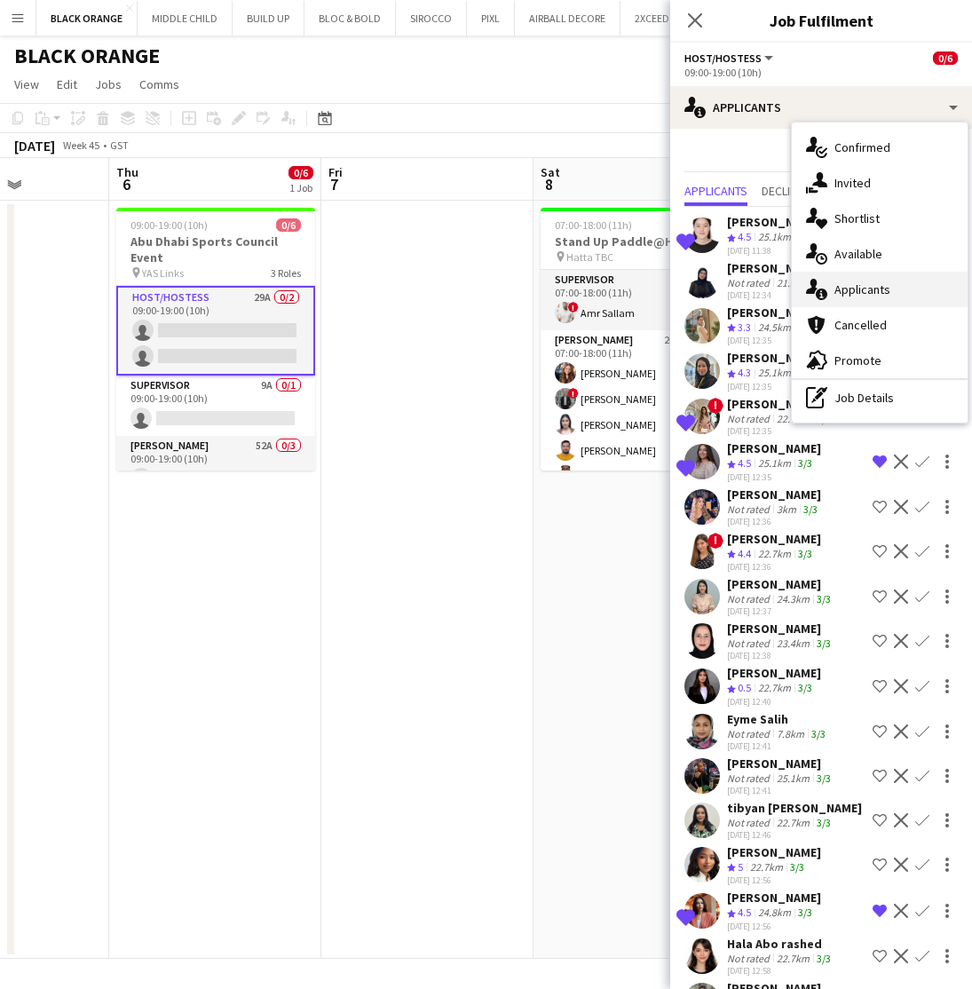
click at [865, 289] on span "Applicants" at bounding box center [863, 289] width 56 height 16
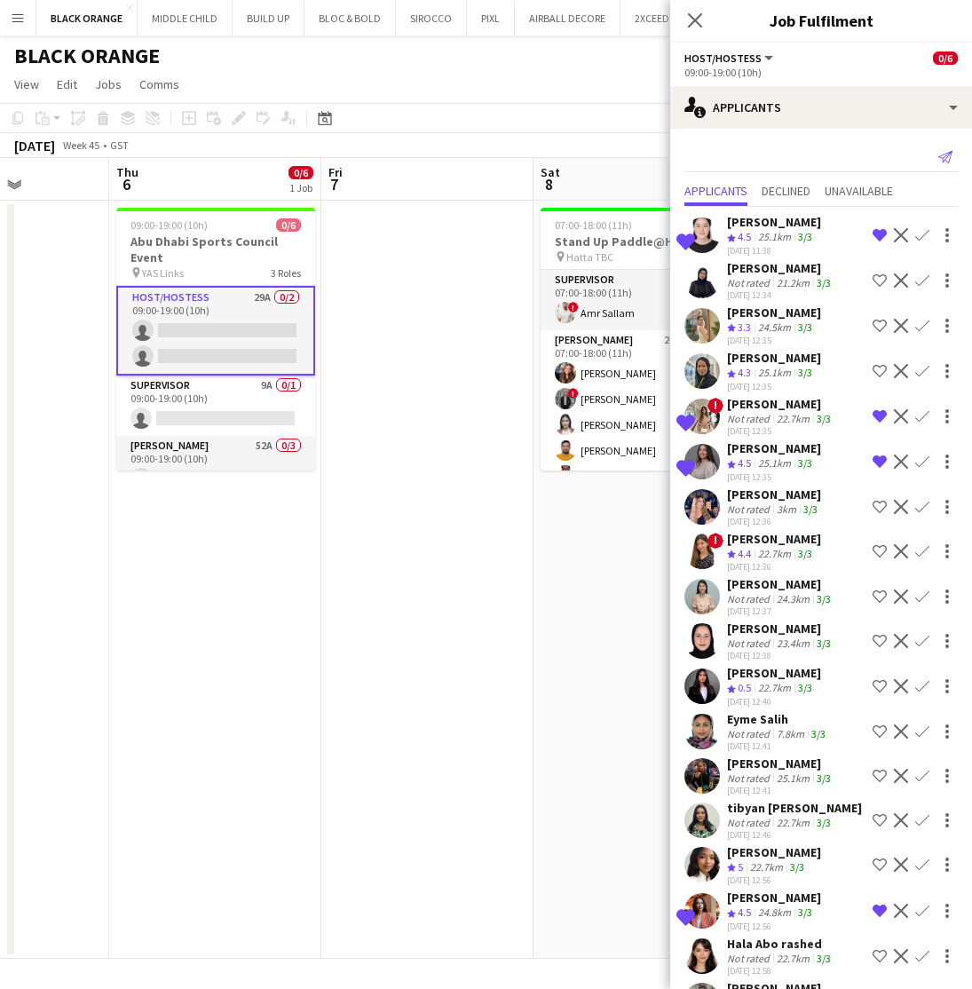
click at [942, 161] on icon "Send notification" at bounding box center [945, 157] width 14 height 14
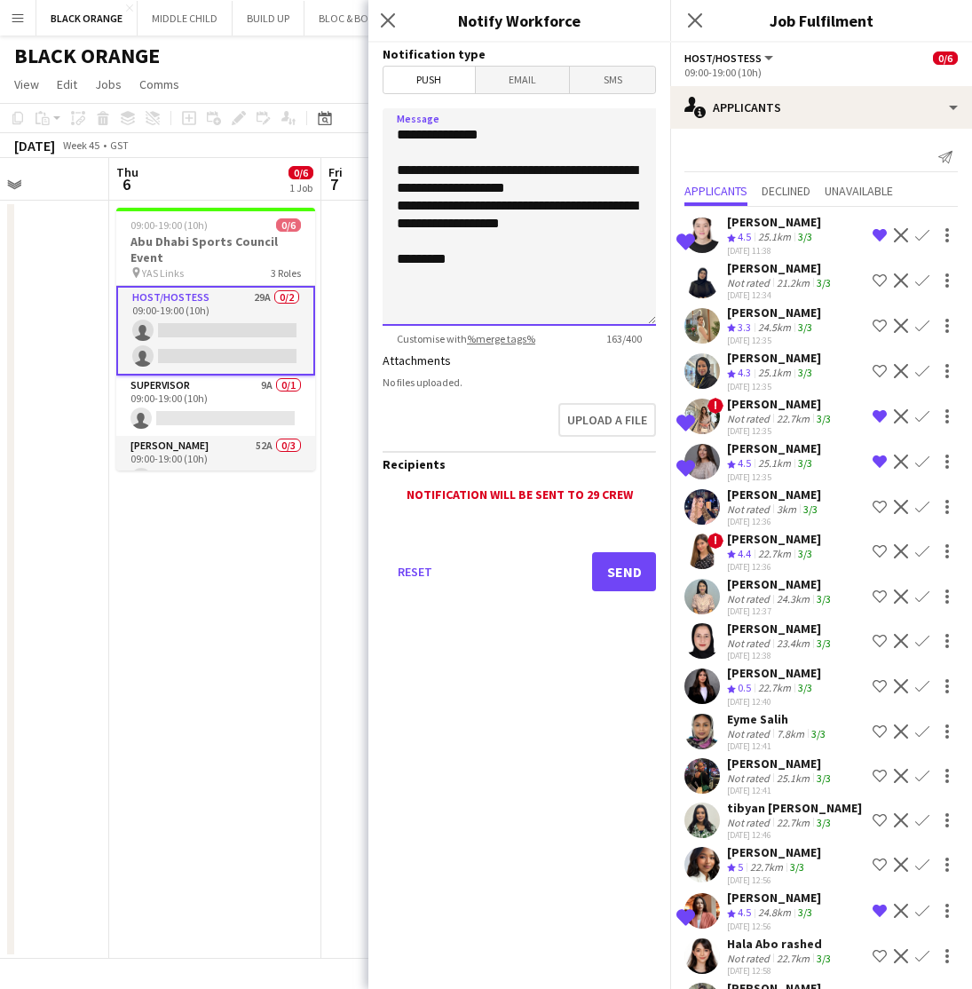
click at [524, 274] on textarea "**********" at bounding box center [519, 217] width 273 height 218
click at [620, 568] on button "Send" at bounding box center [624, 571] width 64 height 39
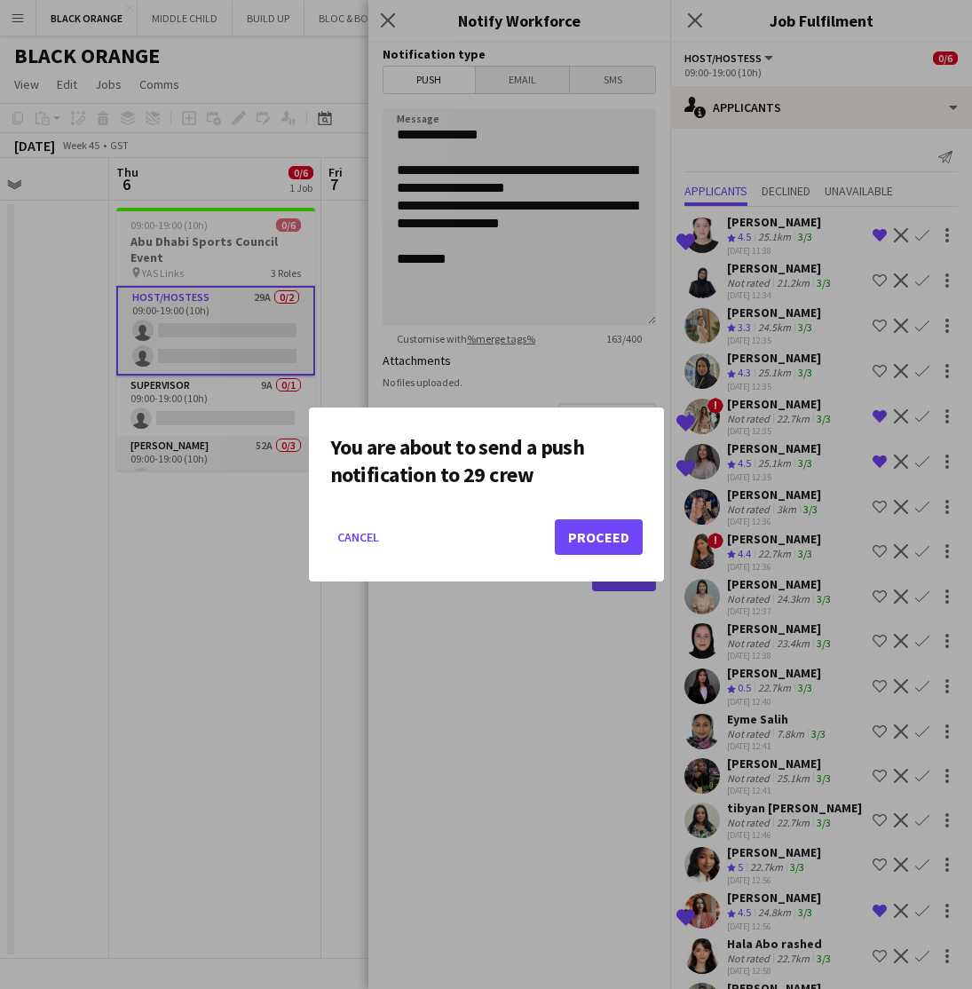
click at [596, 541] on button "Proceed" at bounding box center [599, 537] width 88 height 36
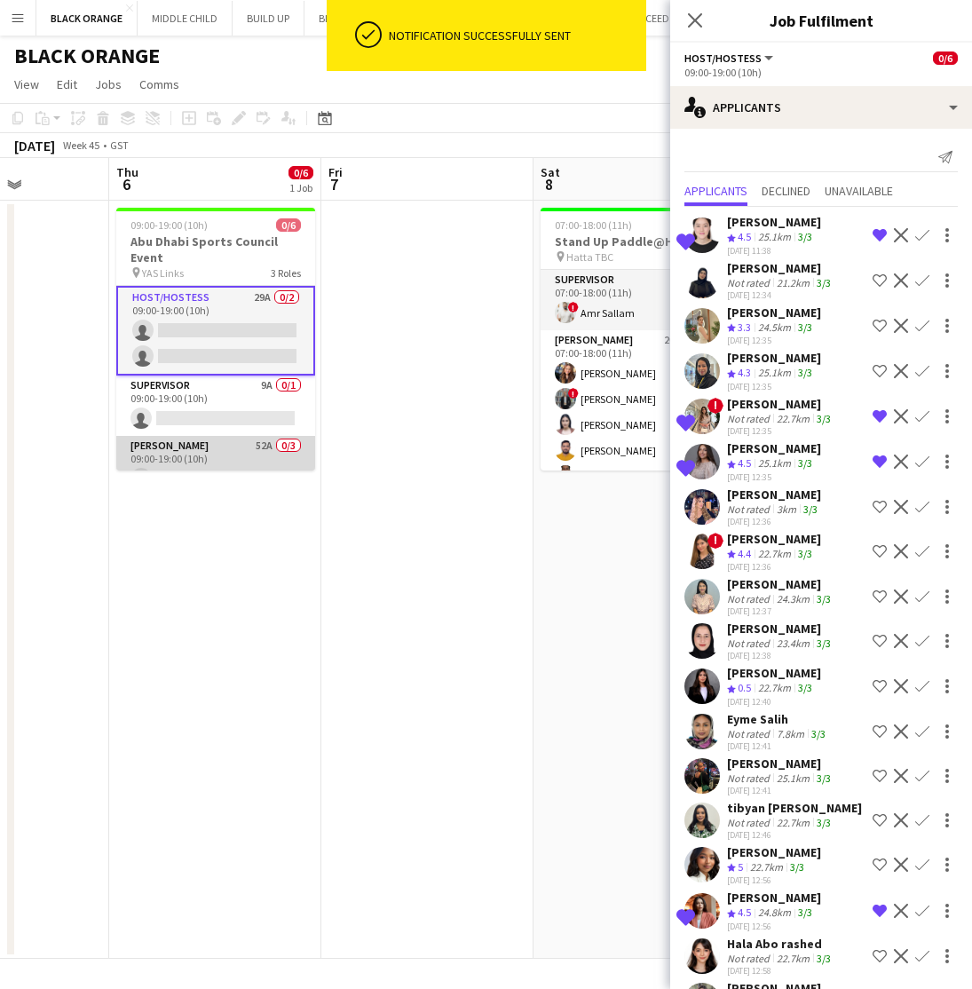
click at [203, 455] on app-card-role "[PERSON_NAME] 52A 0/3 09:00-19:00 (10h) single-neutral-actions single-neutral-a…" at bounding box center [215, 492] width 199 height 112
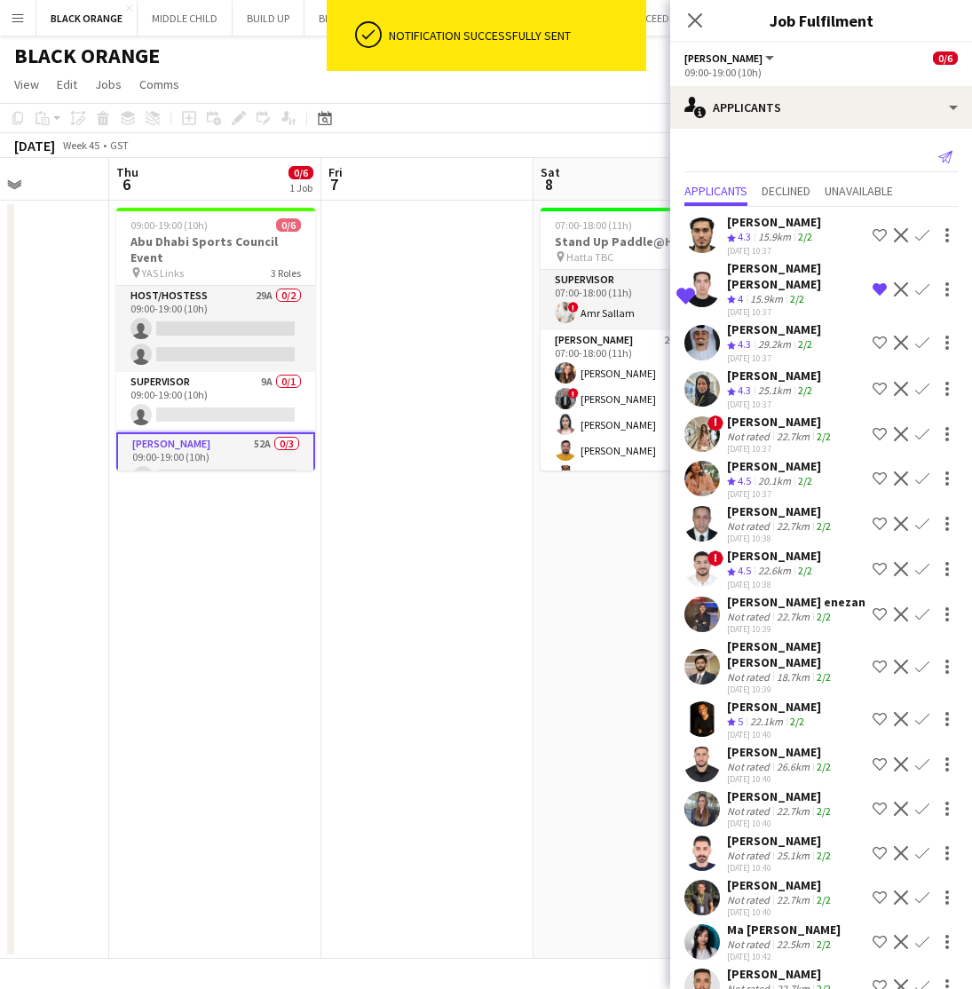
click at [942, 155] on icon at bounding box center [945, 157] width 14 height 12
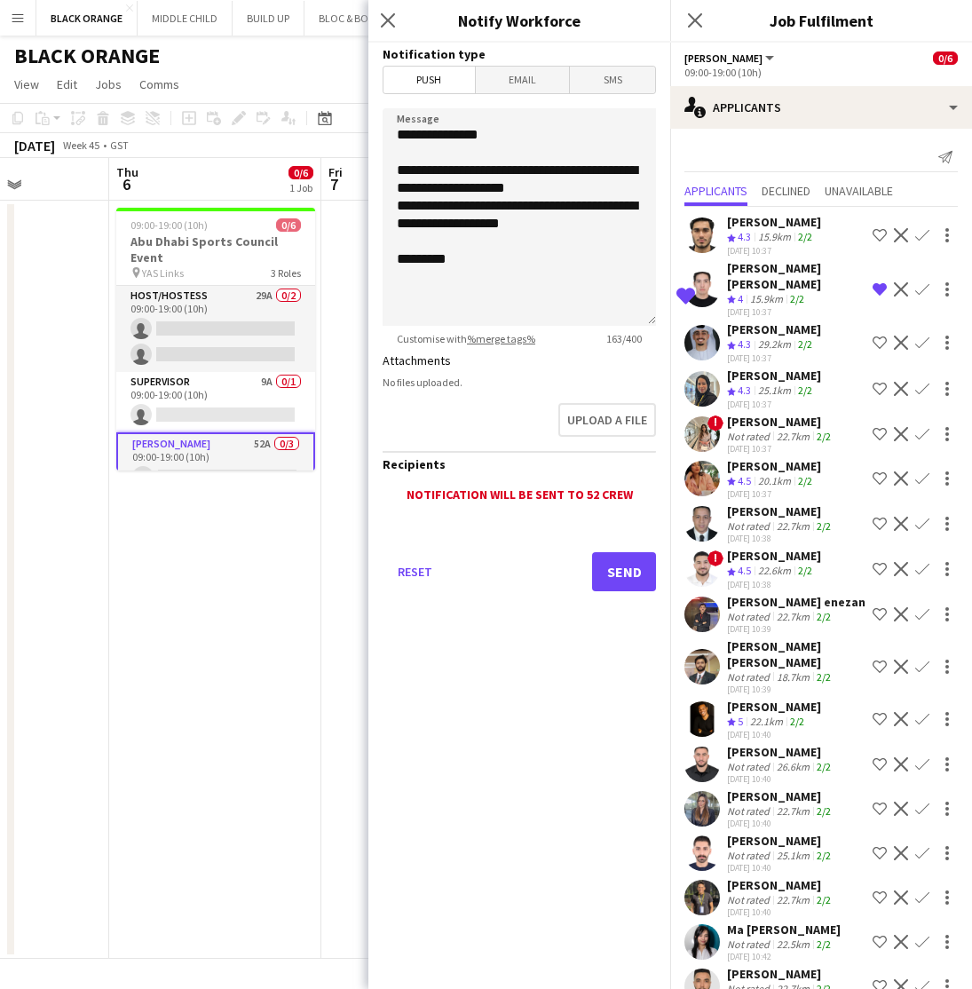
click at [628, 574] on button "Send" at bounding box center [624, 571] width 64 height 39
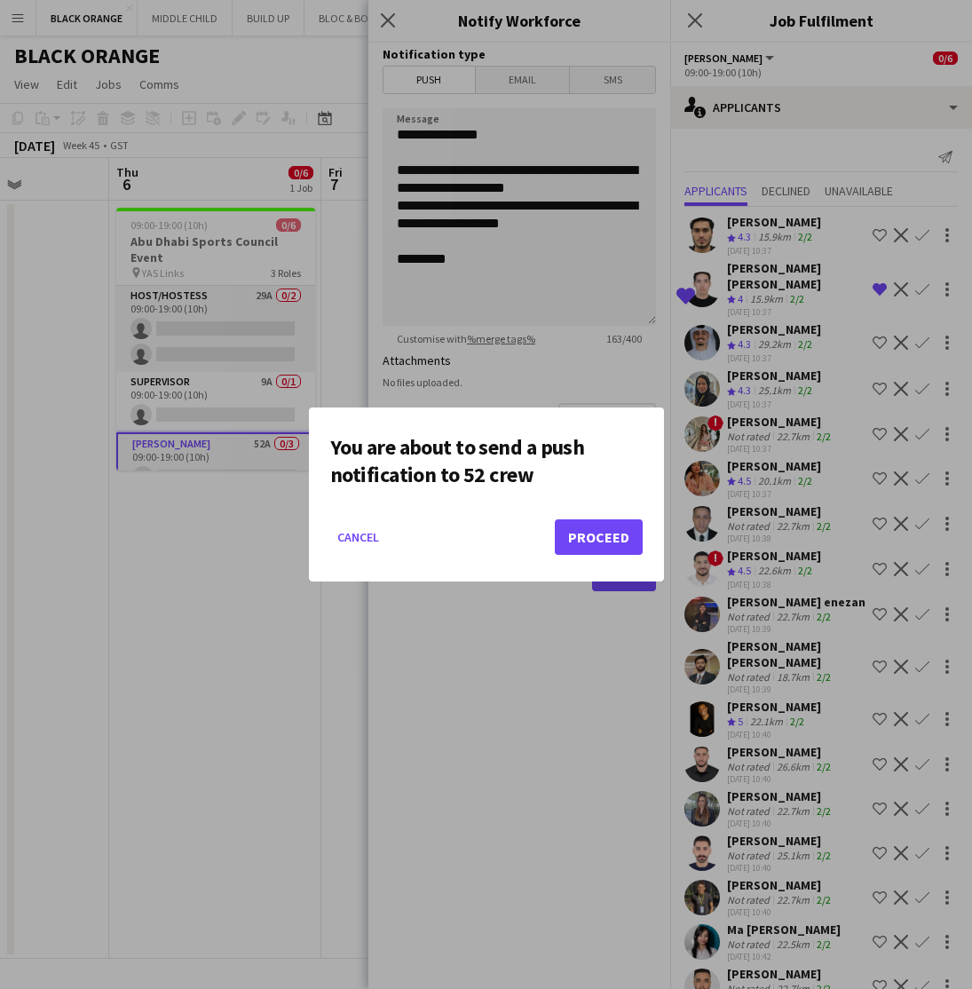
click at [594, 541] on button "Proceed" at bounding box center [599, 537] width 88 height 36
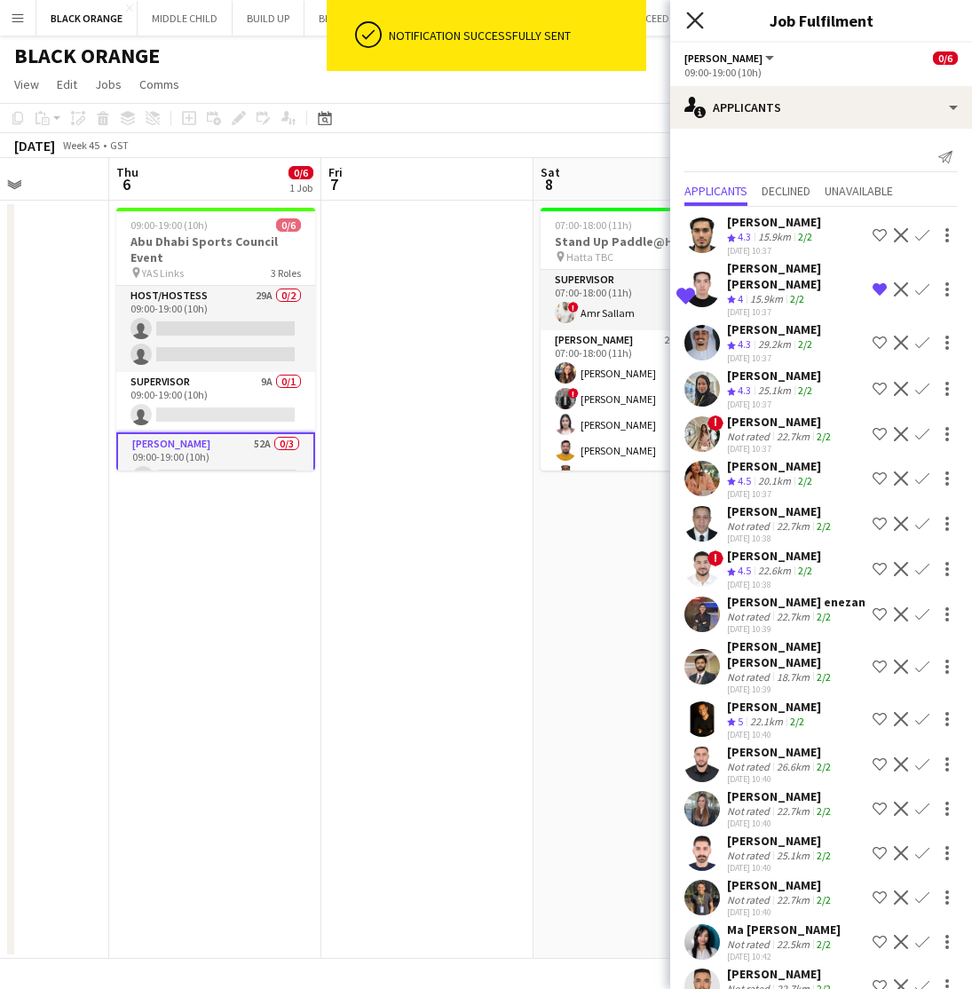
click at [697, 22] on icon at bounding box center [694, 20] width 17 height 17
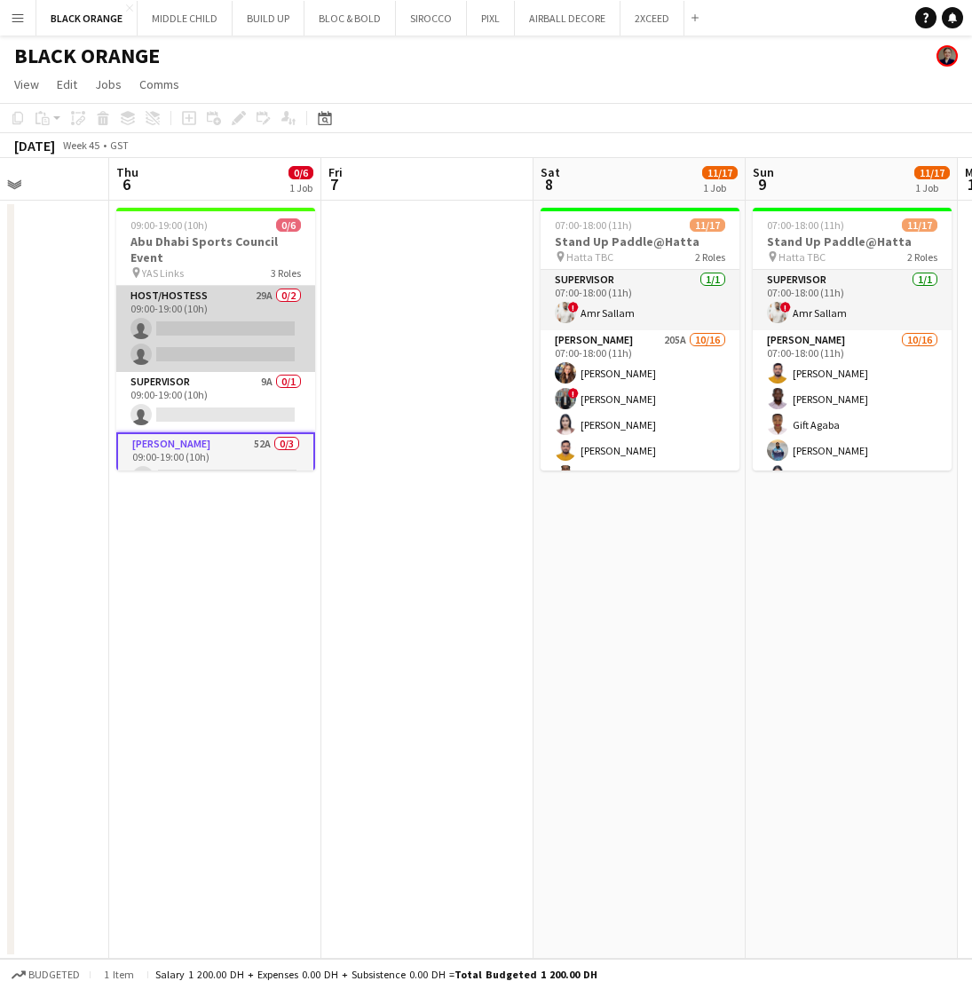
click at [183, 338] on app-card-role "Host/Hostess 29A 0/2 09:00-19:00 (10h) single-neutral-actions single-neutral-ac…" at bounding box center [215, 329] width 199 height 86
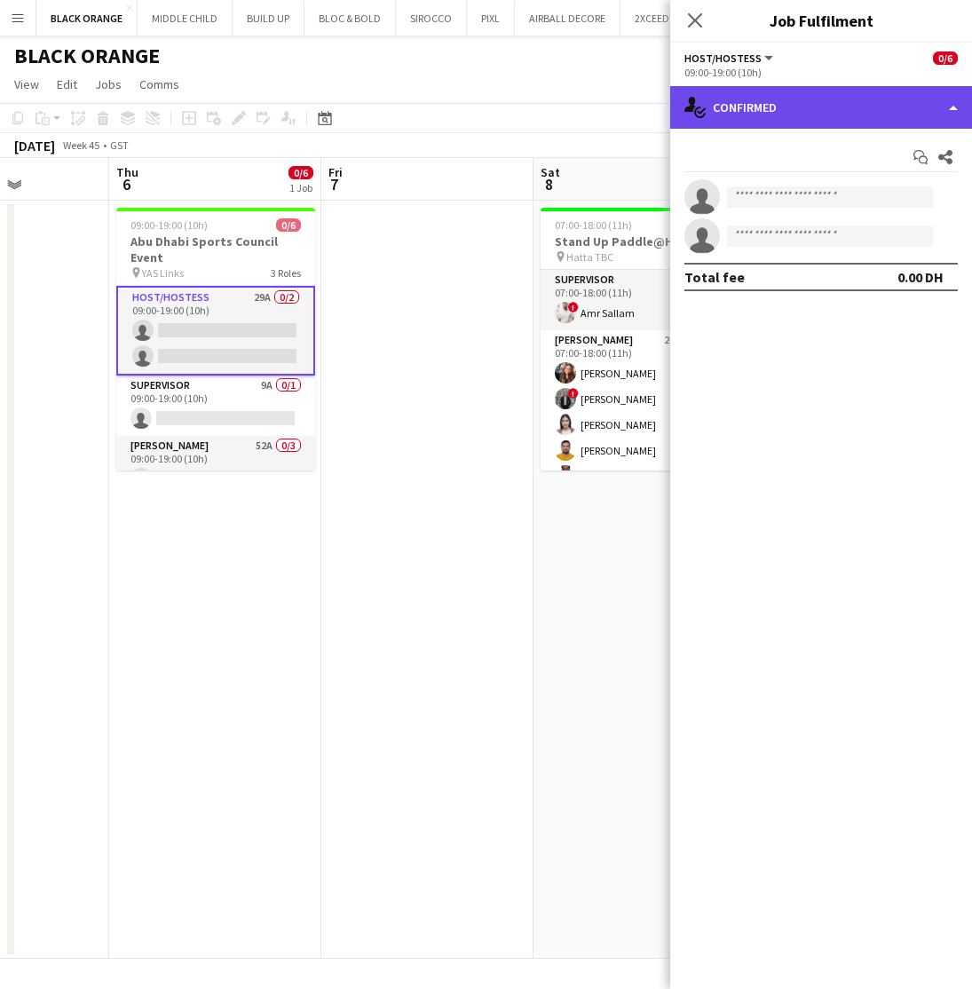
click at [823, 108] on div "single-neutral-actions-check-2 Confirmed" at bounding box center [821, 107] width 302 height 43
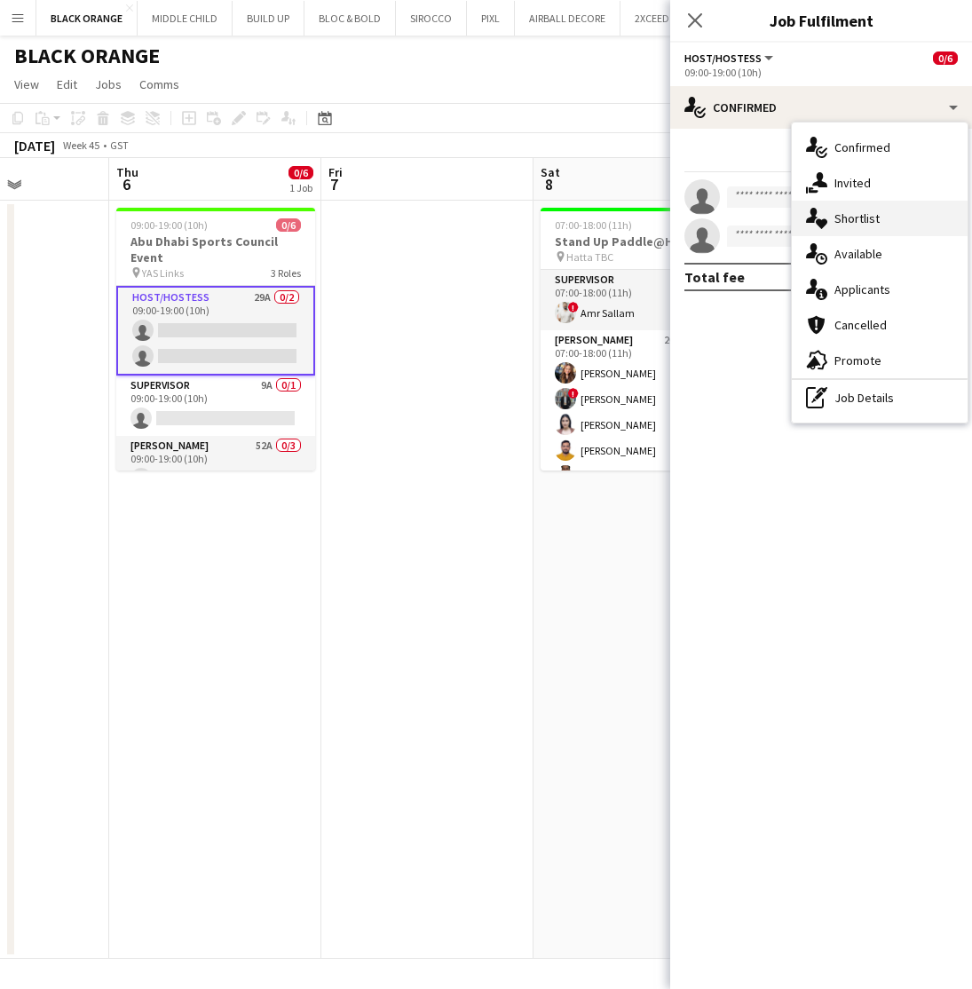
click at [864, 225] on span "Shortlist" at bounding box center [857, 218] width 45 height 16
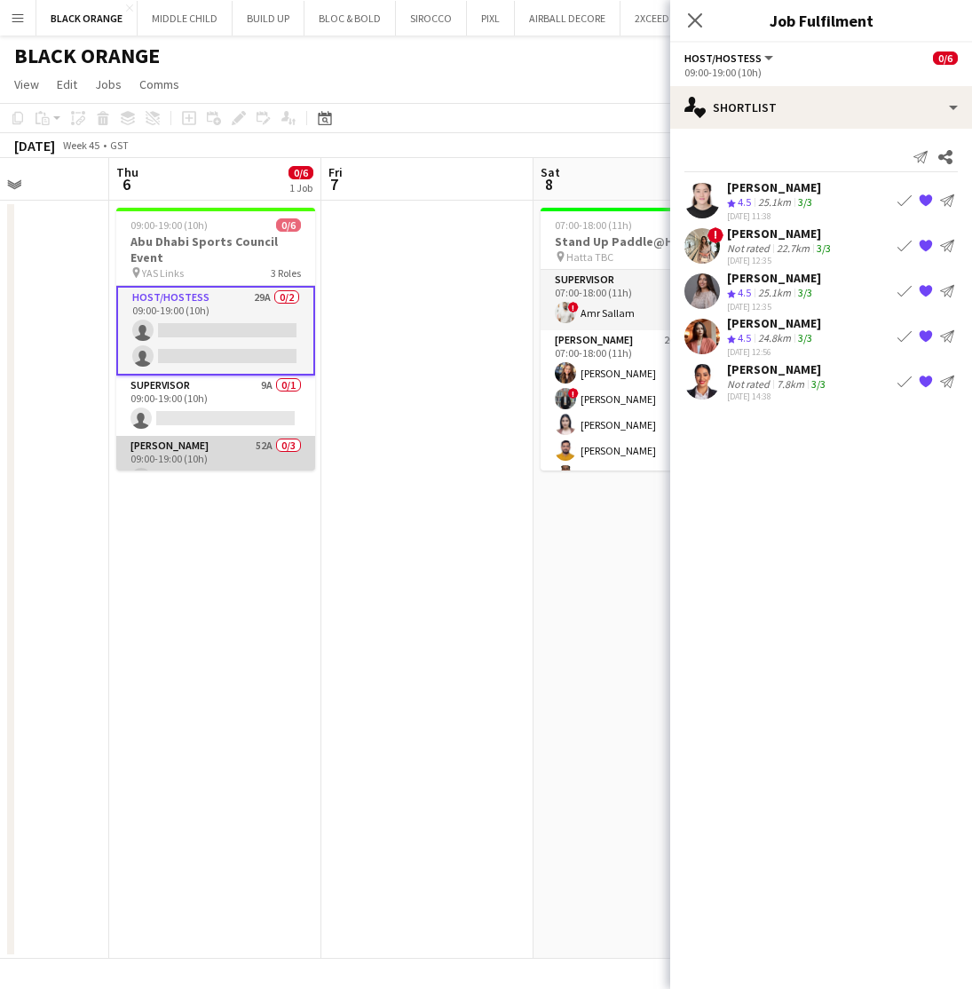
click at [217, 448] on app-card-role "[PERSON_NAME] 52A 0/3 09:00-19:00 (10h) single-neutral-actions single-neutral-a…" at bounding box center [215, 492] width 199 height 112
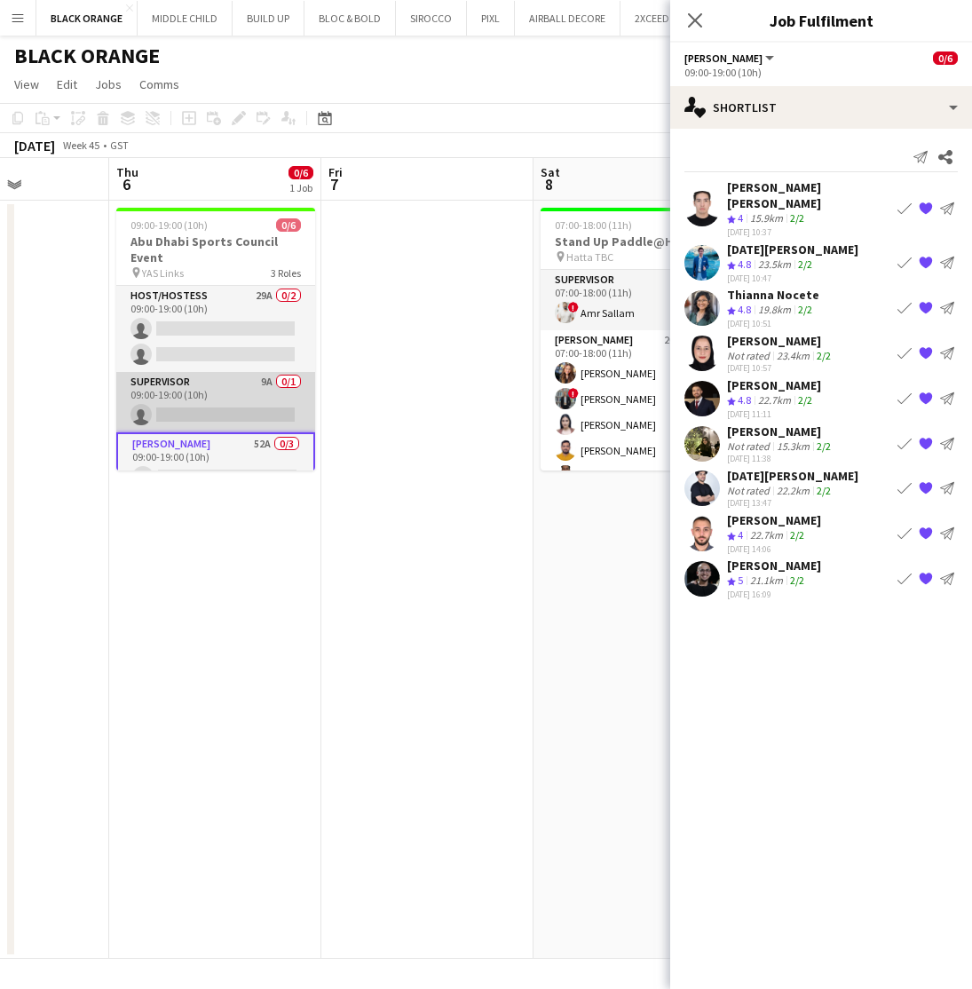
click at [209, 397] on app-card-role "Supervisor 9A 0/1 09:00-19:00 (10h) single-neutral-actions" at bounding box center [215, 402] width 199 height 60
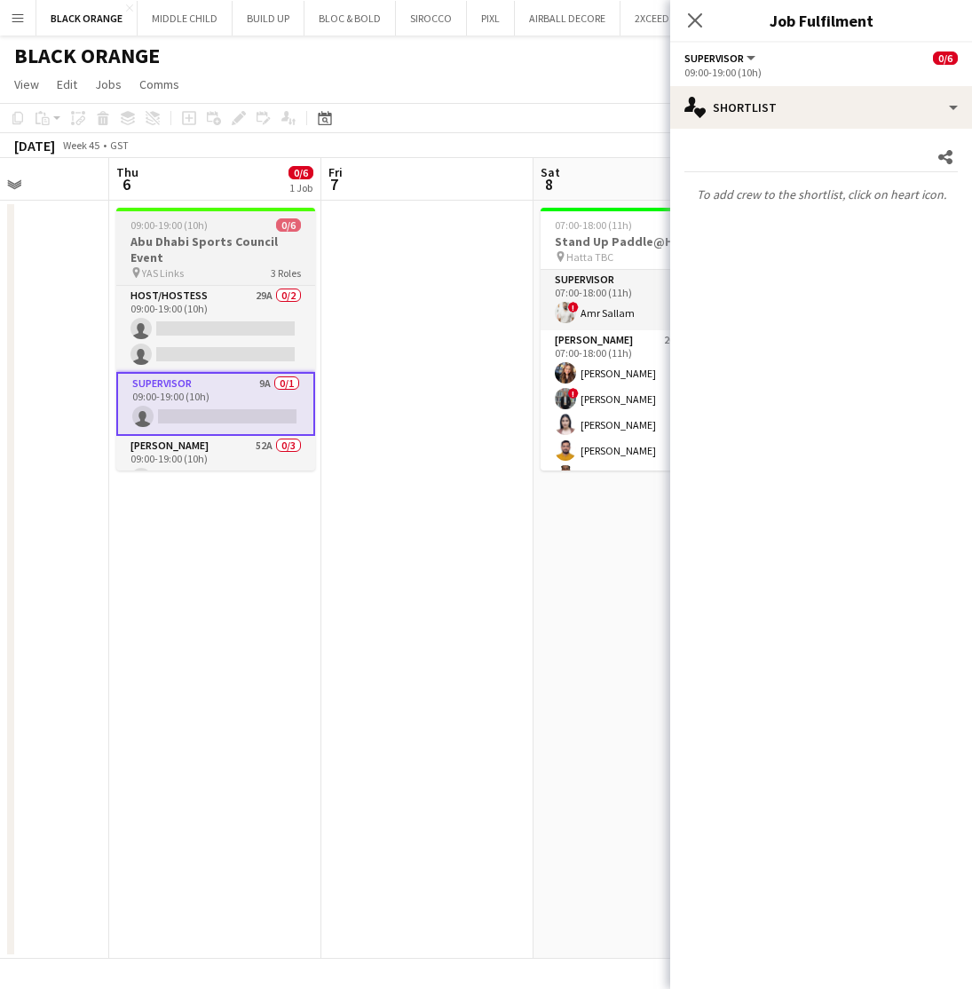
click at [255, 259] on h3 "Abu Dhabi Sports Council Event" at bounding box center [215, 249] width 199 height 32
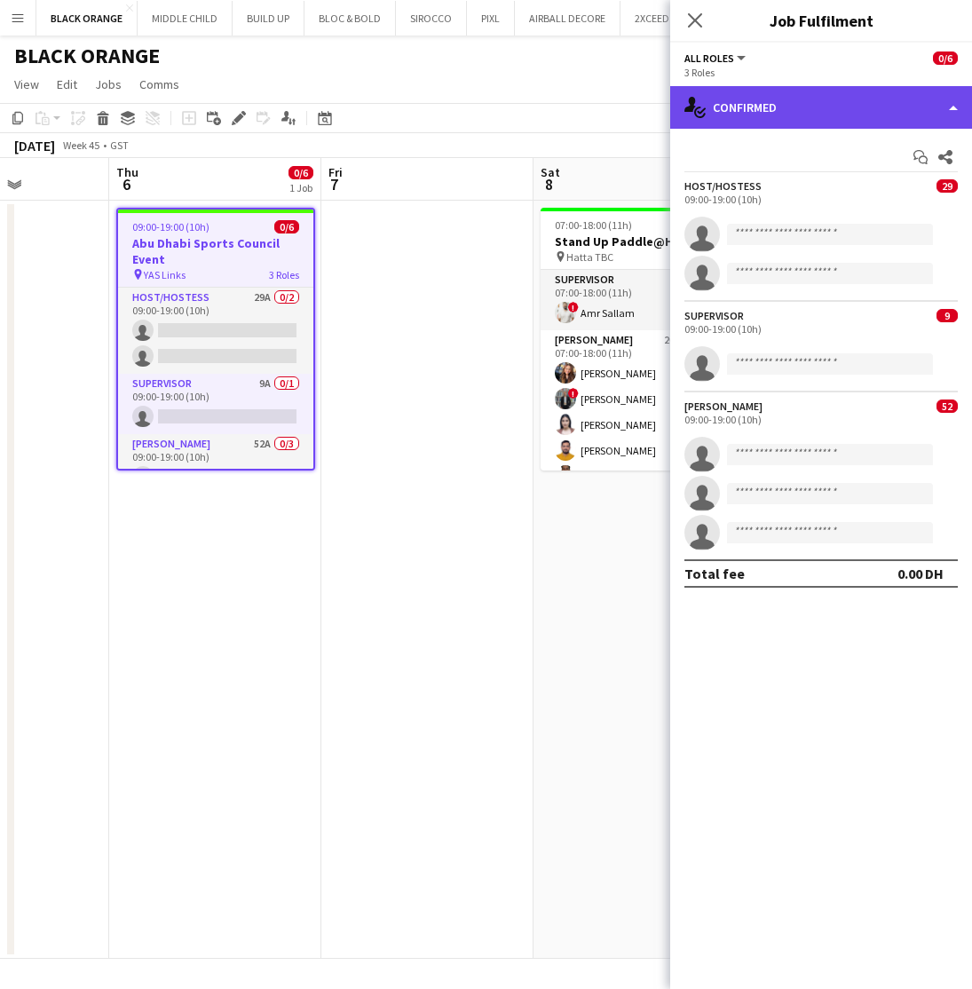
click at [930, 99] on div "single-neutral-actions-check-2 Confirmed" at bounding box center [821, 107] width 302 height 43
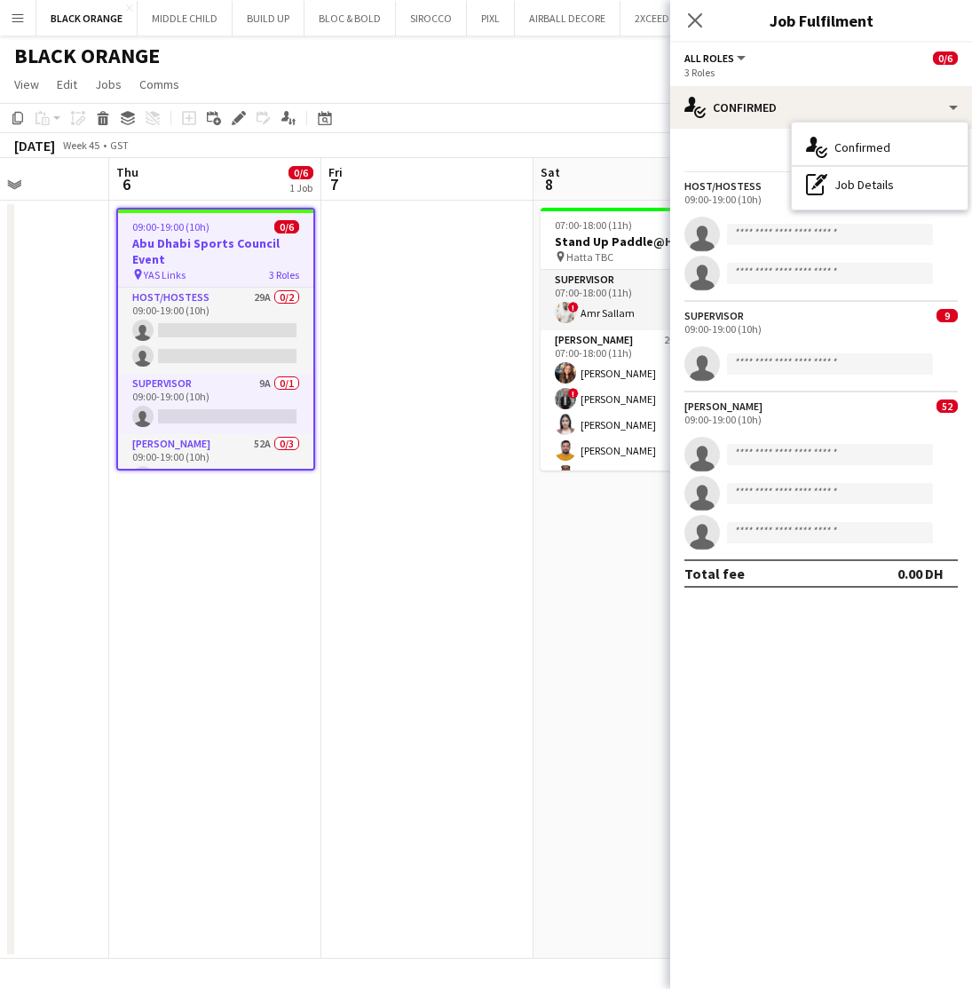
click at [724, 164] on div "Start chat Share" at bounding box center [821, 157] width 273 height 29
click at [447, 342] on app-date-cell at bounding box center [427, 580] width 212 height 758
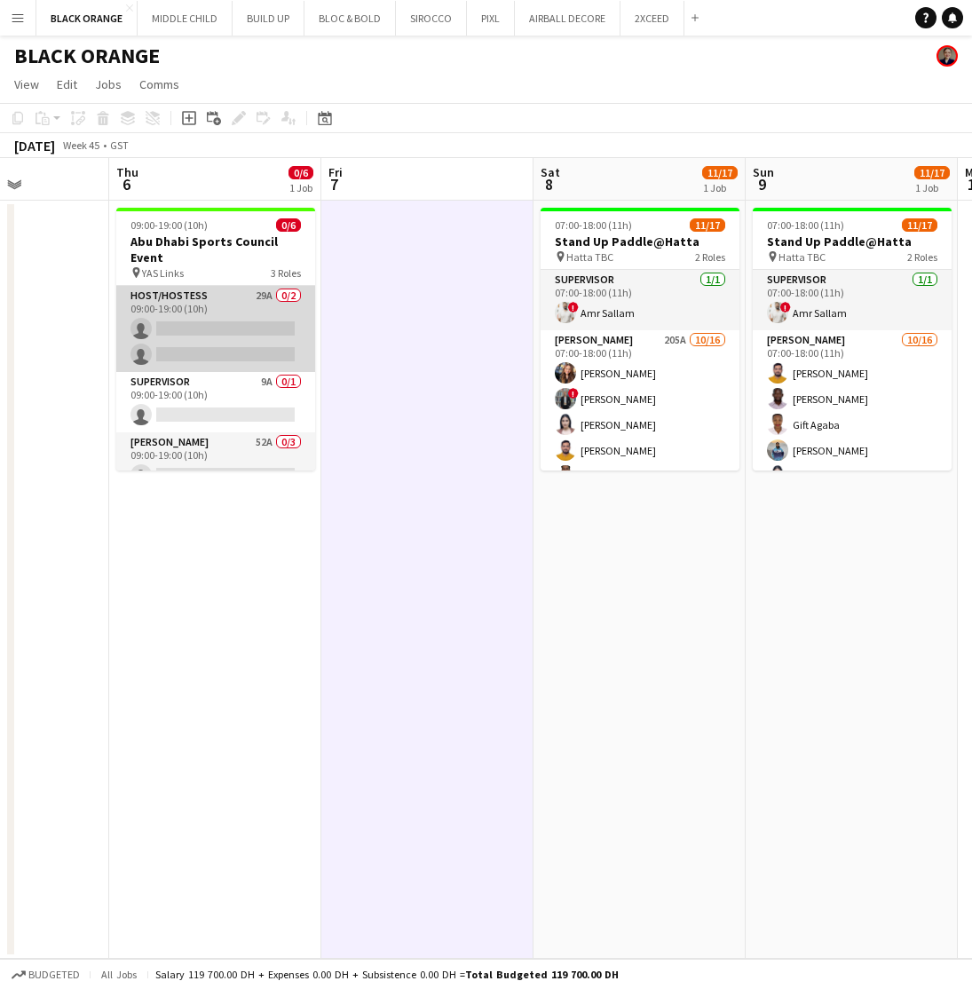
click at [196, 327] on app-card-role "Host/Hostess 29A 0/2 09:00-19:00 (10h) single-neutral-actions single-neutral-ac…" at bounding box center [215, 329] width 199 height 86
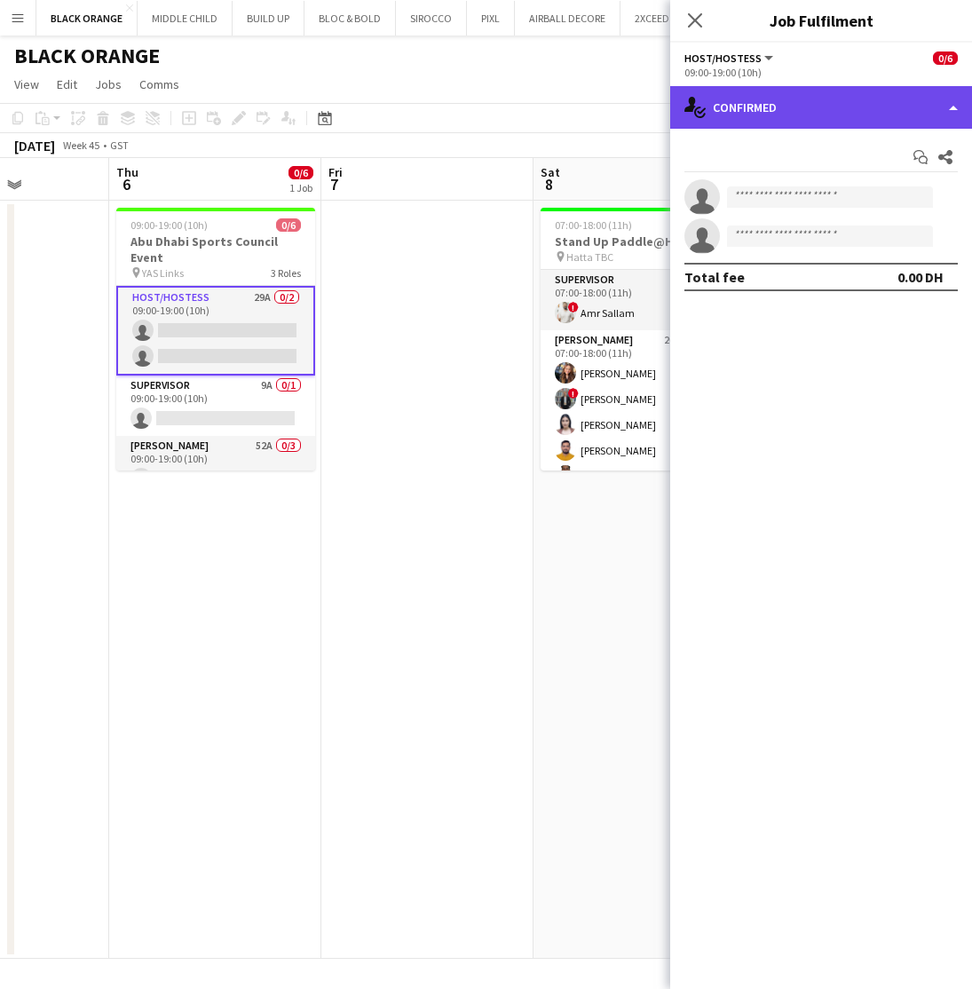
click at [875, 111] on div "single-neutral-actions-check-2 Confirmed" at bounding box center [821, 107] width 302 height 43
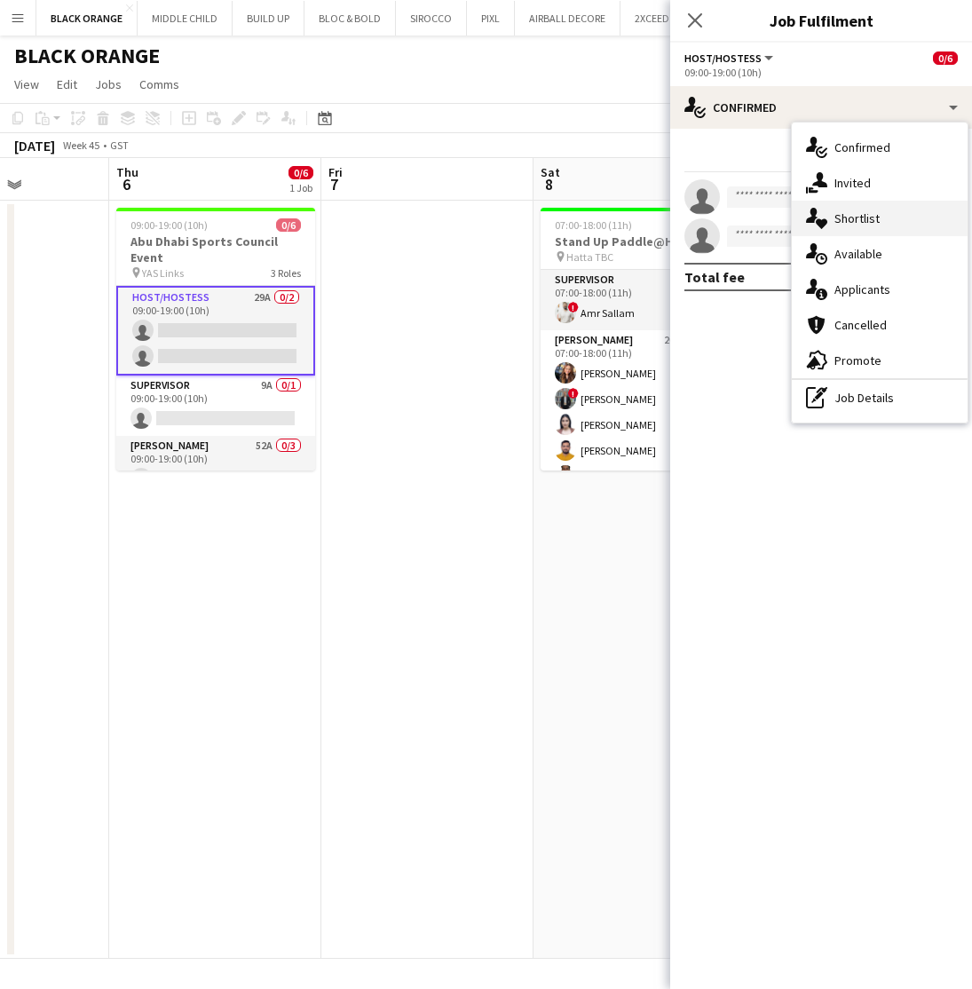
click at [856, 220] on span "Shortlist" at bounding box center [857, 218] width 45 height 16
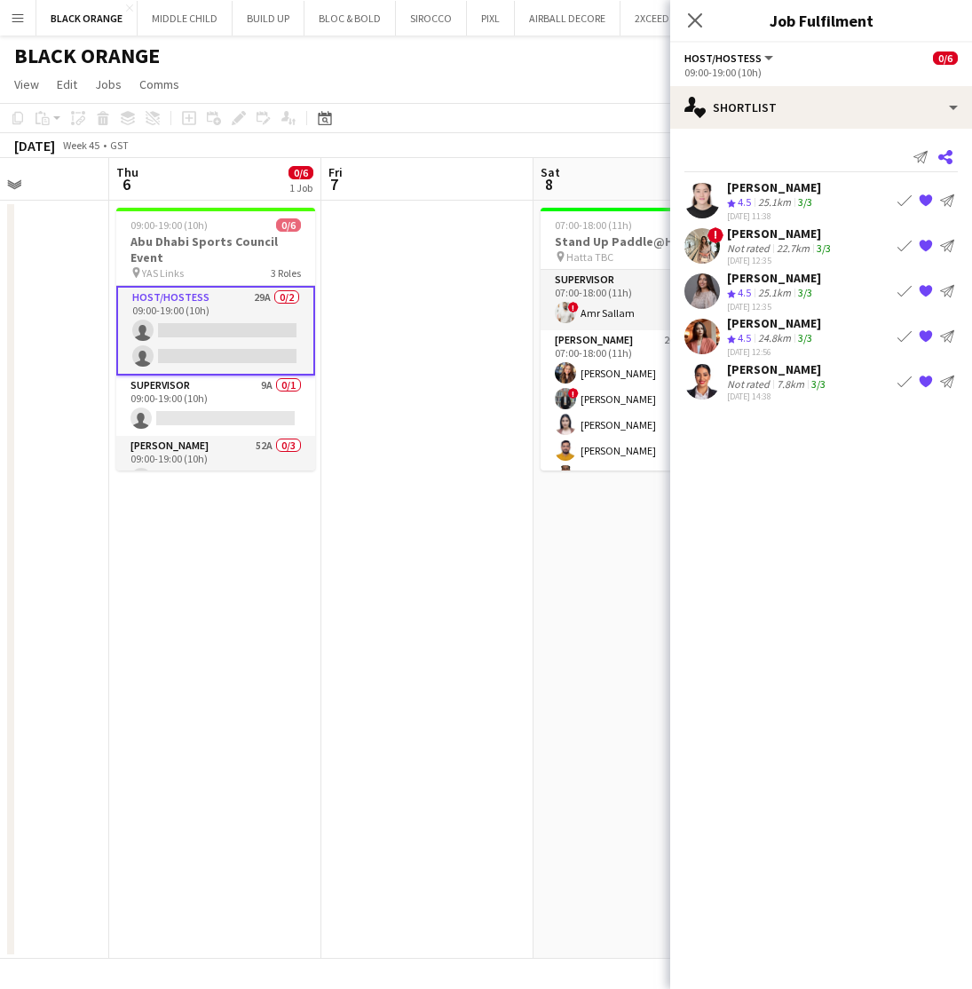
click at [944, 157] on icon at bounding box center [945, 157] width 14 height 14
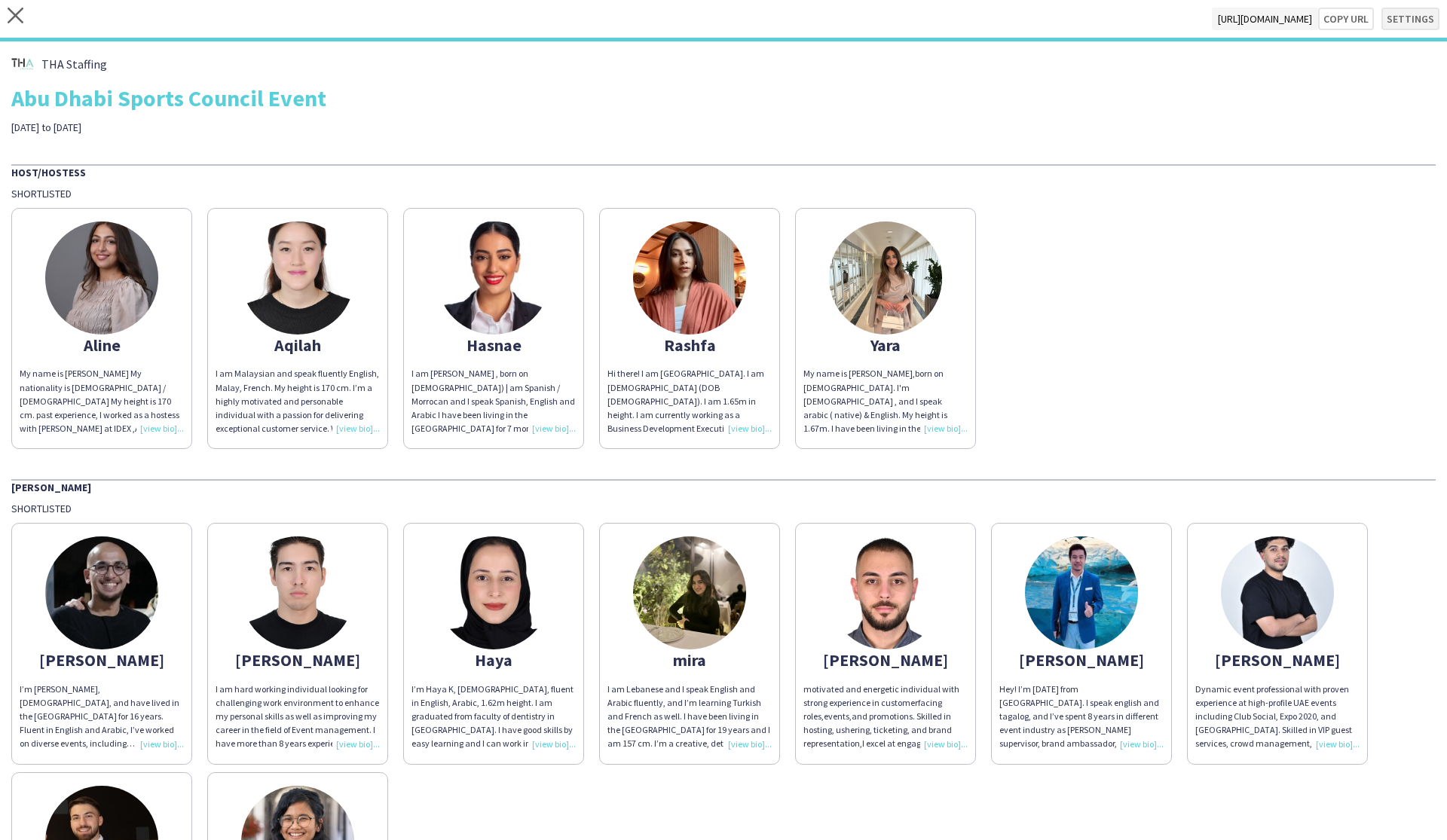
click at [824, 17] on button "Settings" at bounding box center [1410, 19] width 58 height 23
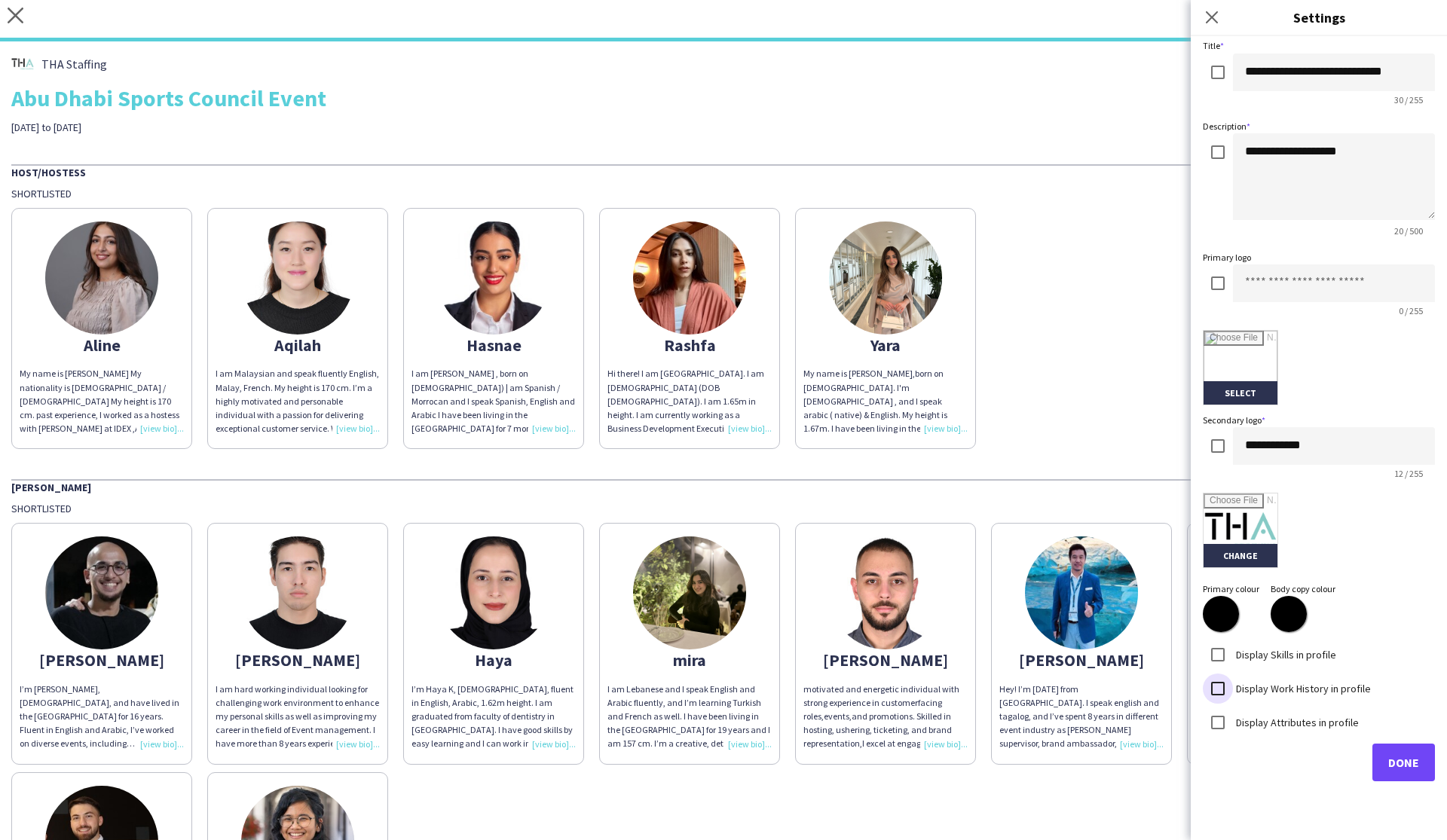
scroll to position [70, 0]
click at [824, 768] on button "Done" at bounding box center [1404, 763] width 63 height 37
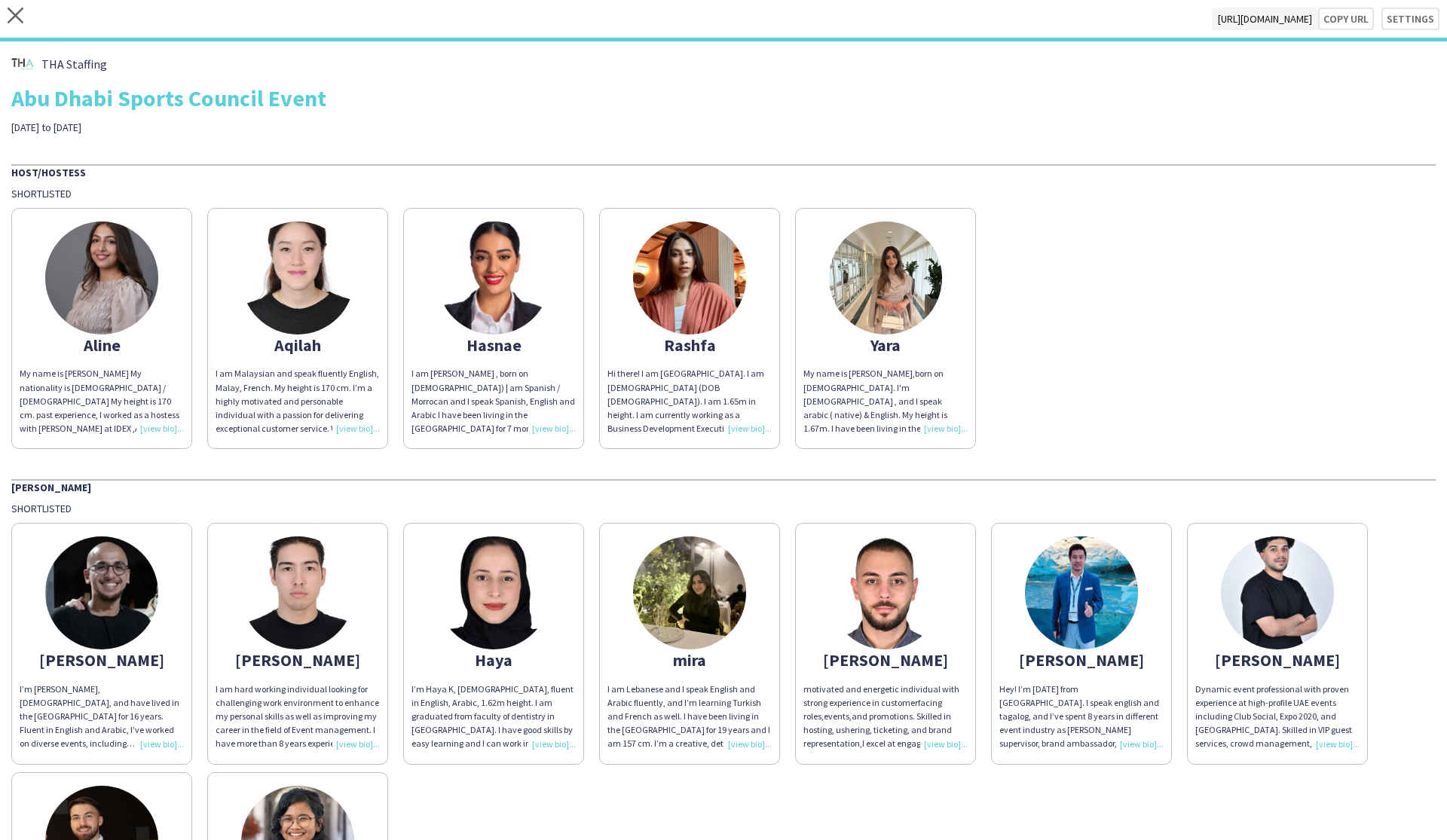
scroll to position [0, 0]
click at [824, 18] on button "Copy url" at bounding box center [1346, 19] width 56 height 23
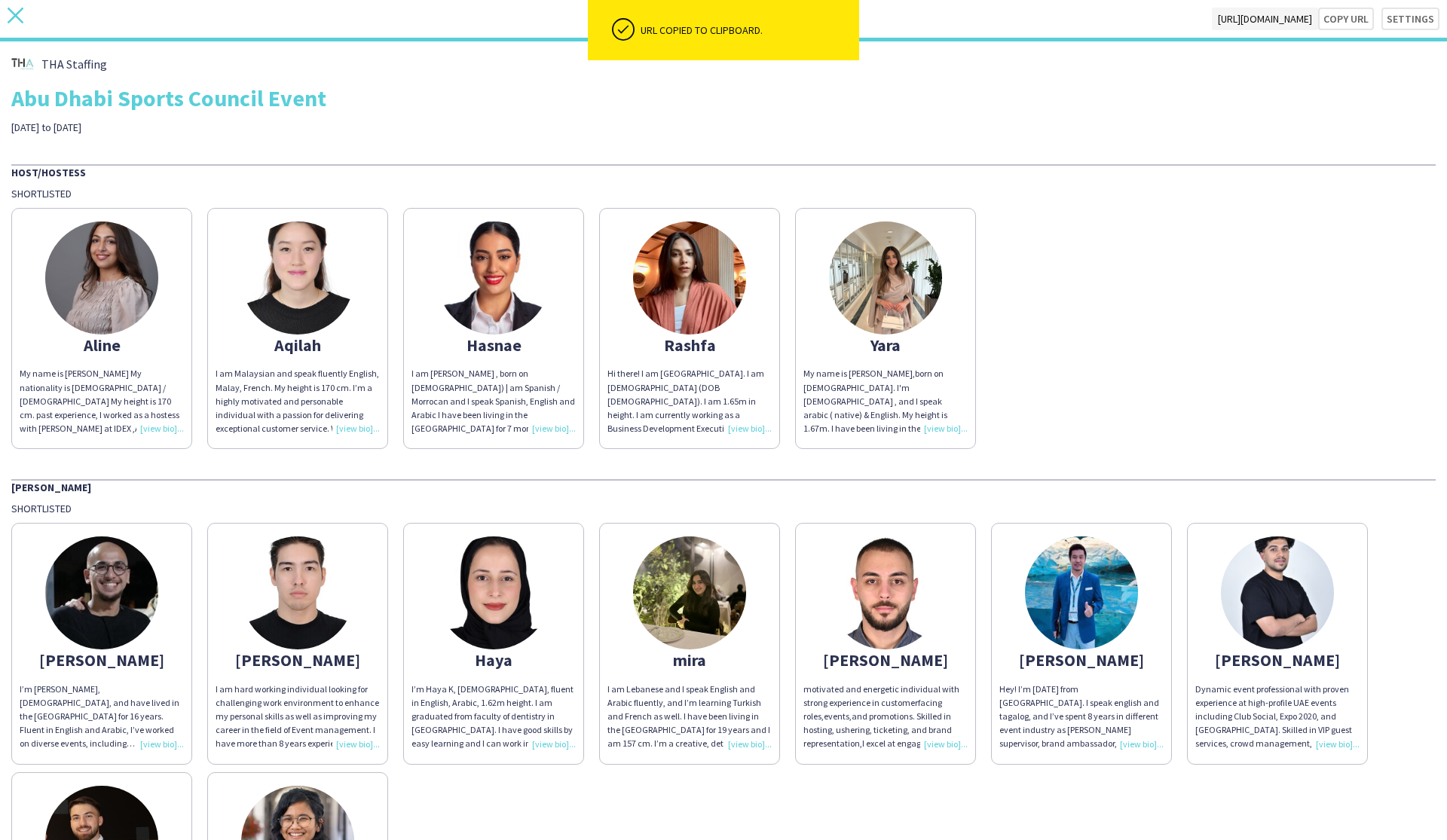
click at [11, 14] on icon "close" at bounding box center [15, 15] width 16 height 16
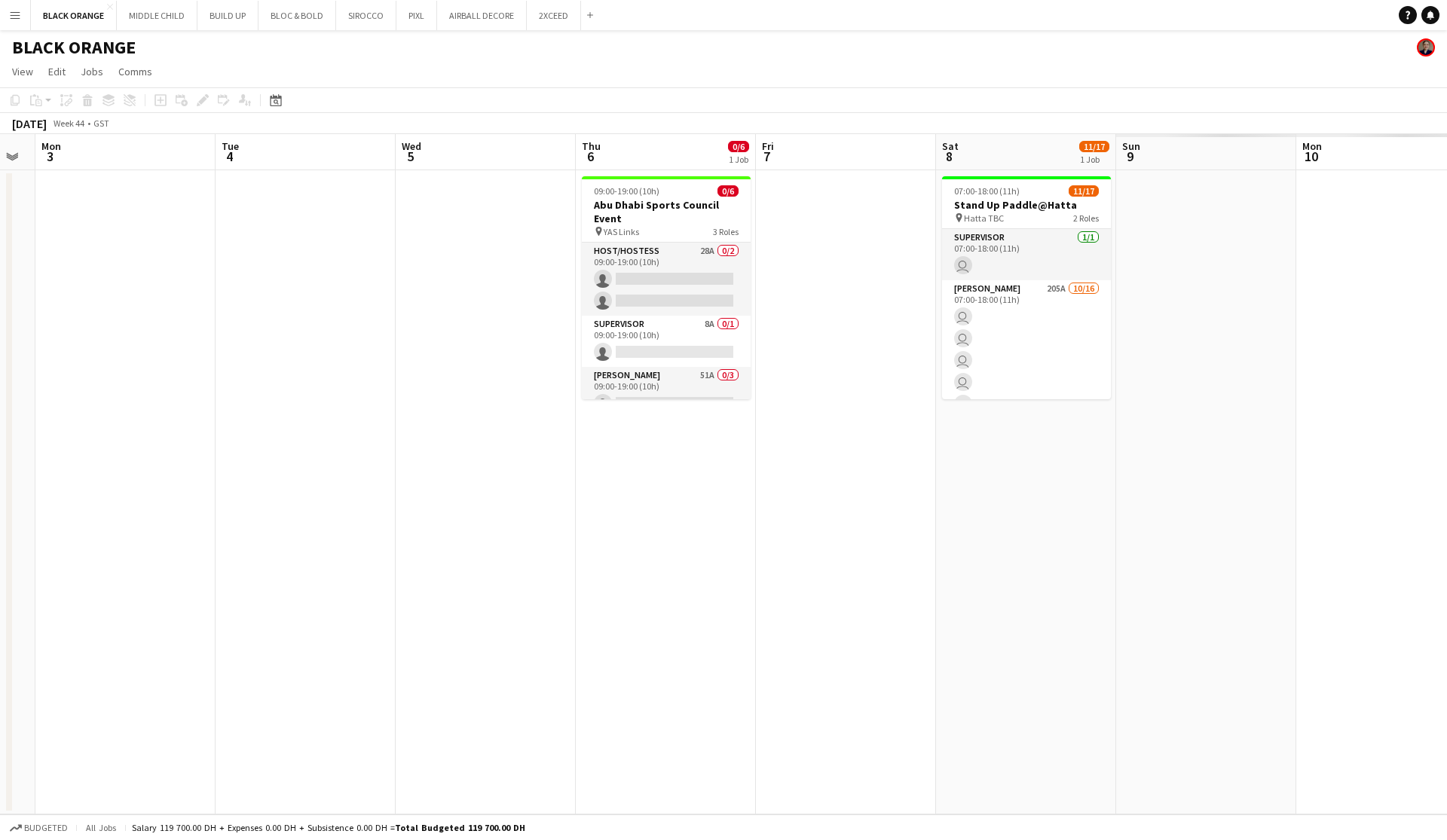
scroll to position [0, 687]
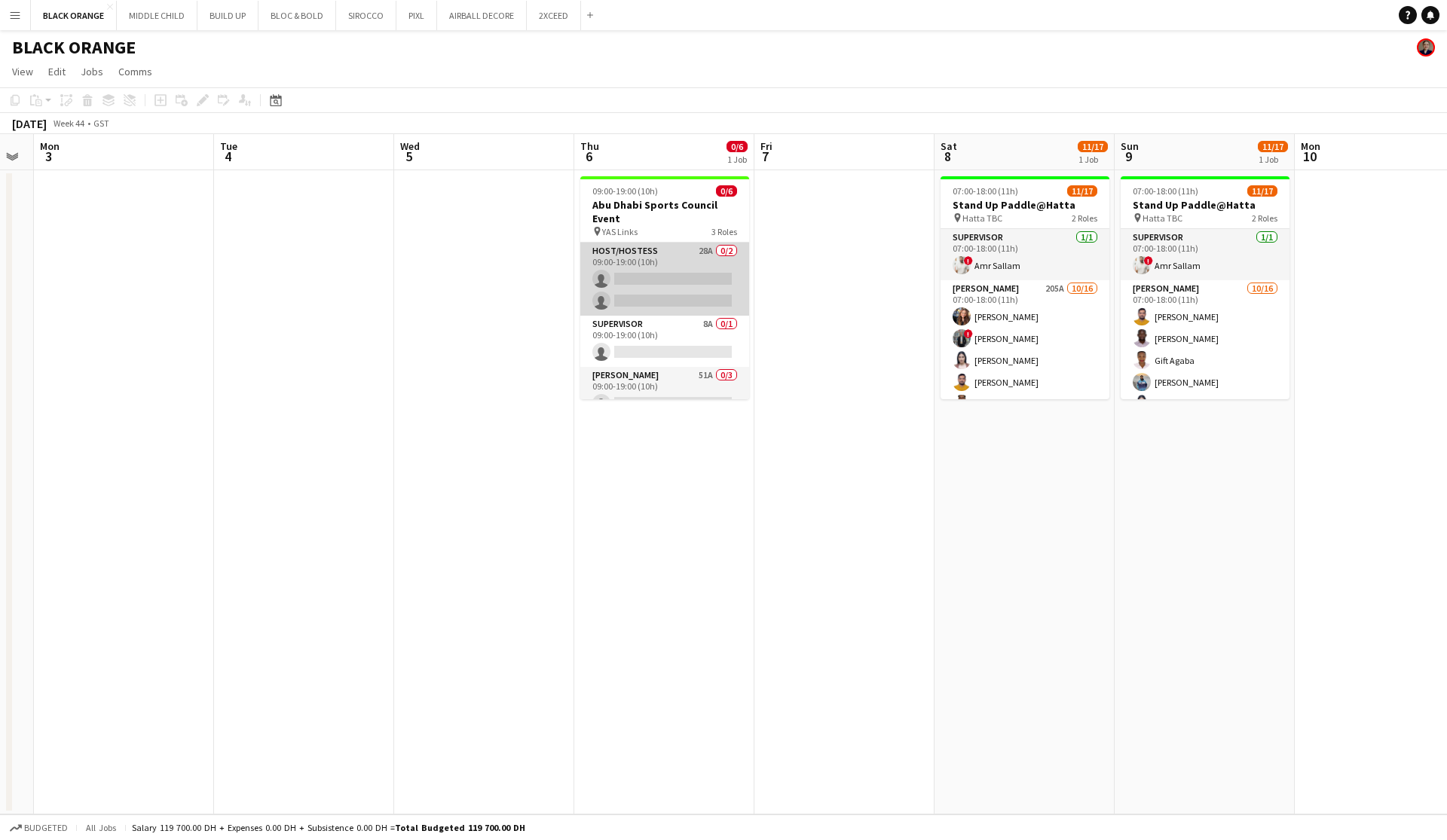
click at [659, 295] on app-card-role "Host/Hostess 28A 0/2 09:00-19:00 (10h) single-neutral-actions single-neutral-ac…" at bounding box center [665, 279] width 169 height 73
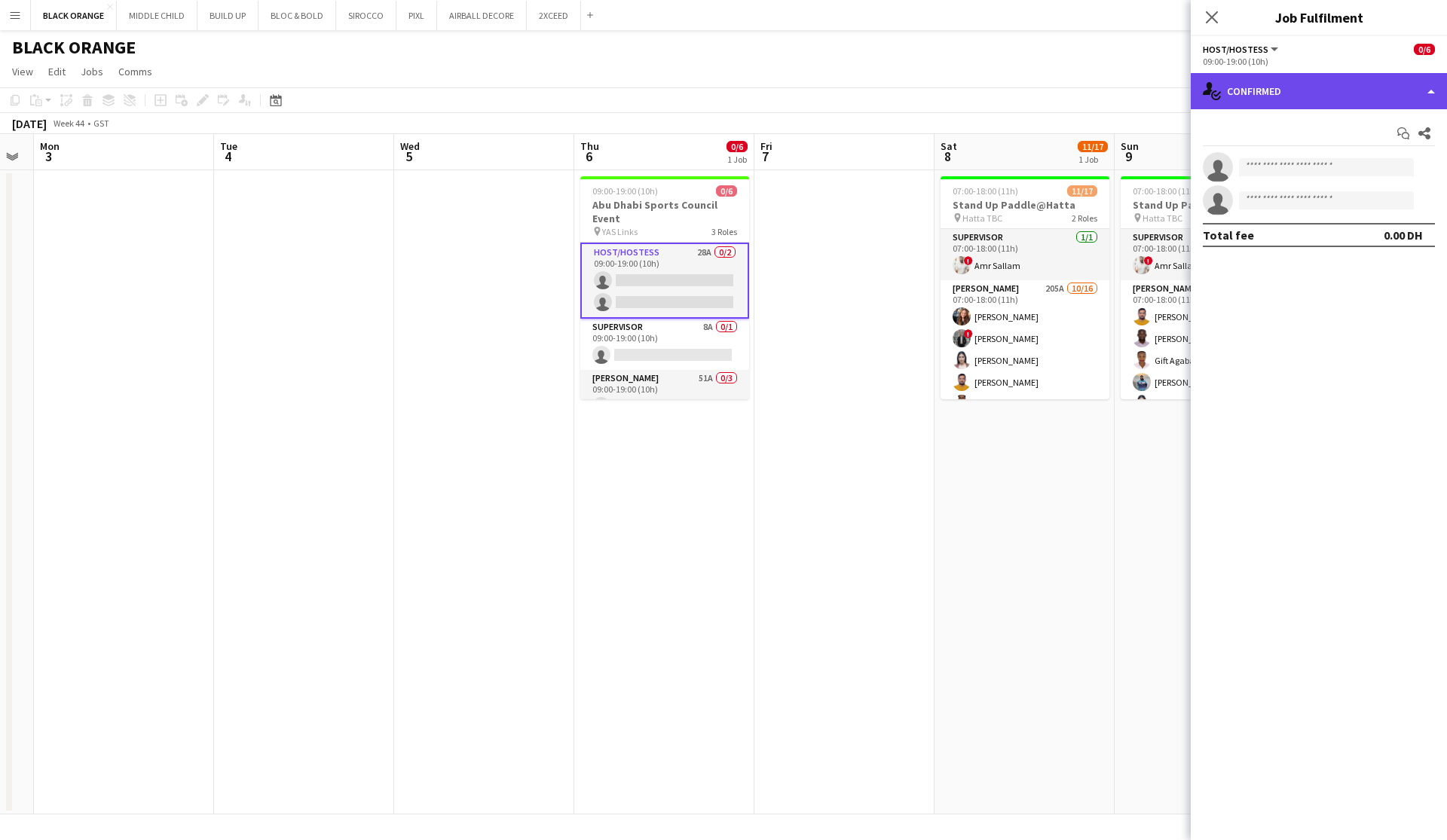
click at [824, 89] on div "single-neutral-actions-check-2 Confirmed" at bounding box center [1319, 91] width 256 height 36
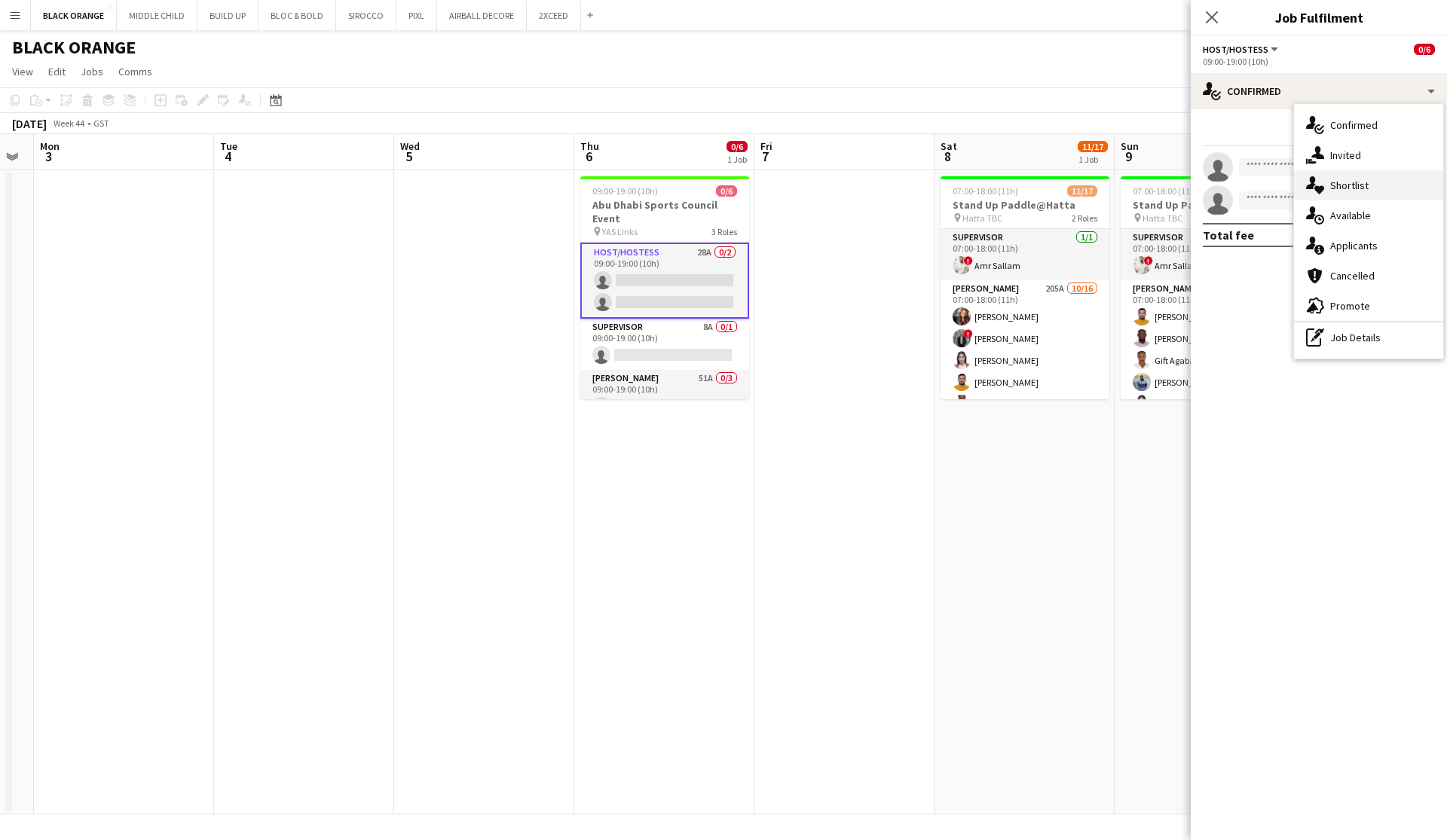
click at [824, 183] on span "Shortlist" at bounding box center [1349, 185] width 38 height 14
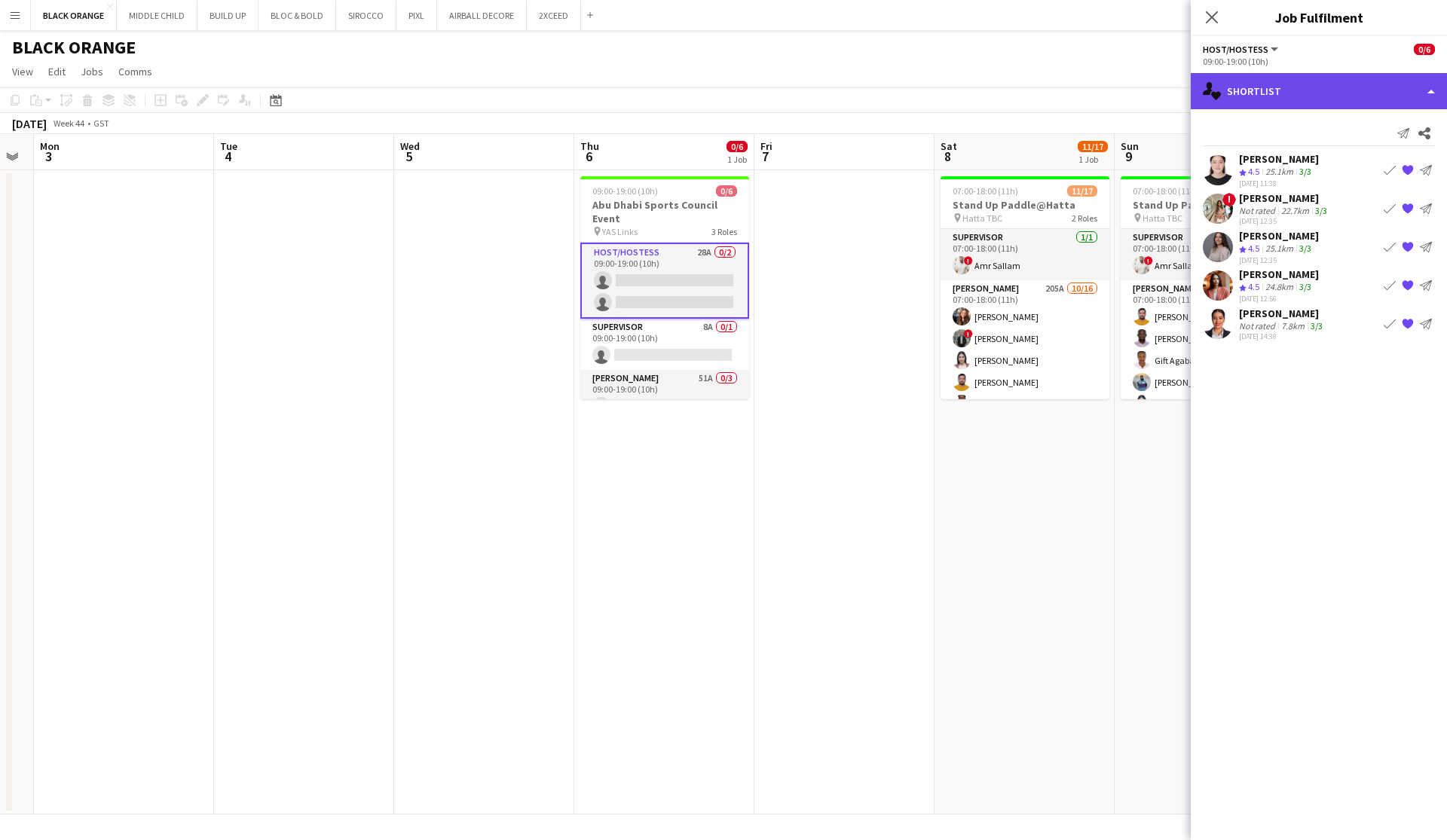
click at [824, 91] on div "single-neutral-actions-heart Shortlist" at bounding box center [1319, 91] width 256 height 36
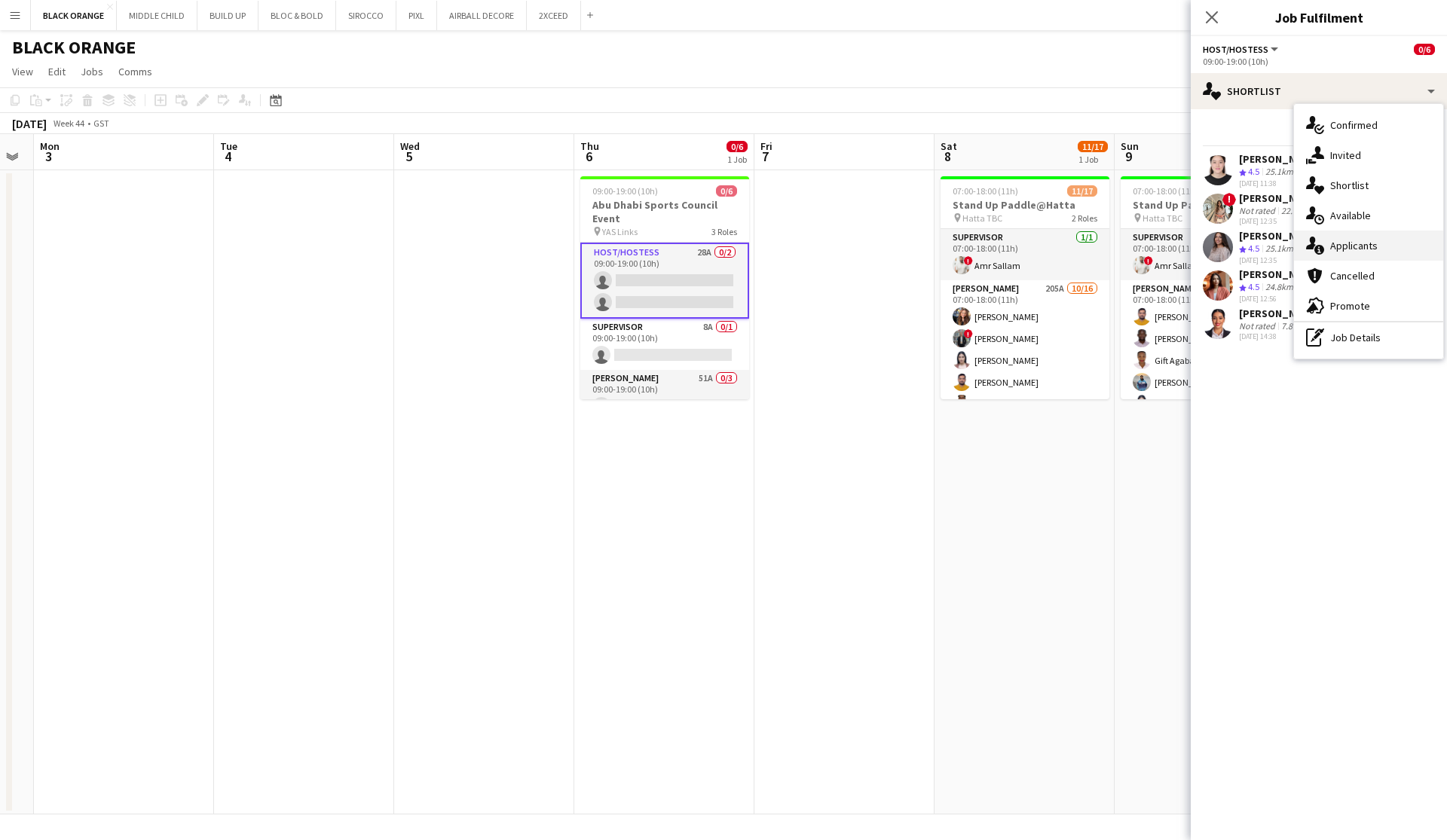
click at [824, 245] on span "Applicants" at bounding box center [1354, 245] width 48 height 14
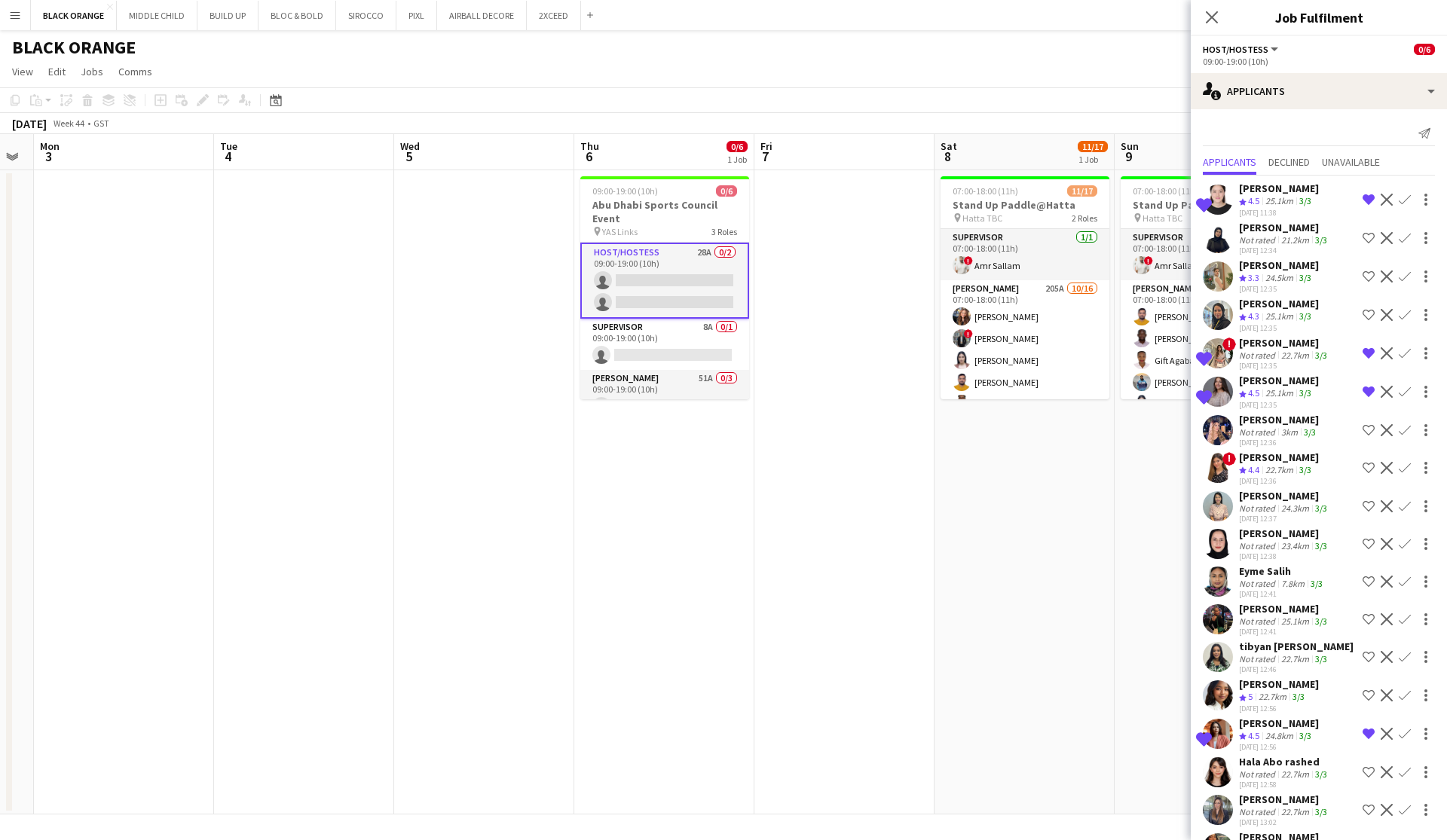
scroll to position [0, 0]
click at [824, 17] on icon "Close pop-in" at bounding box center [1211, 17] width 14 height 14
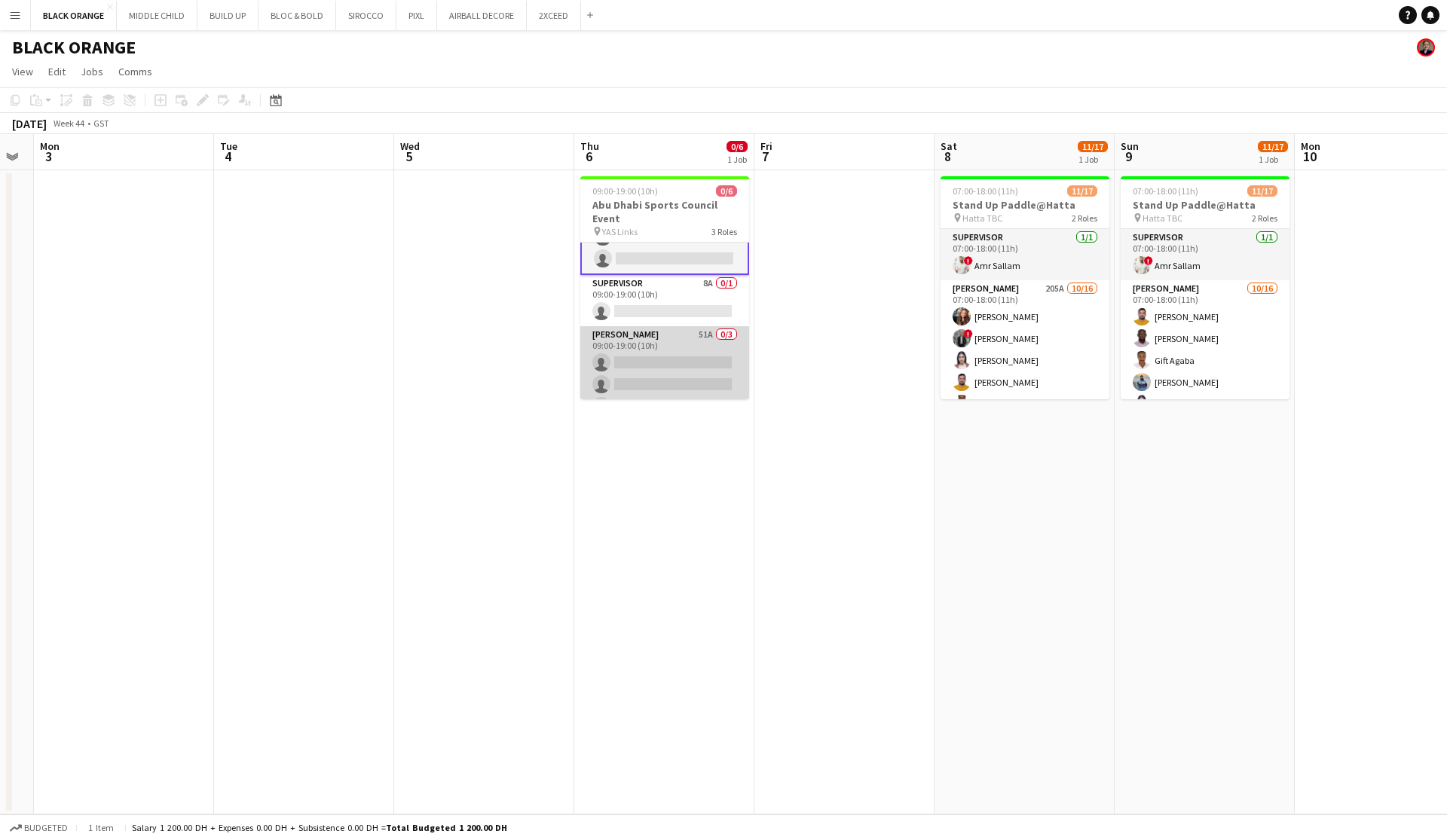
scroll to position [32, 0]
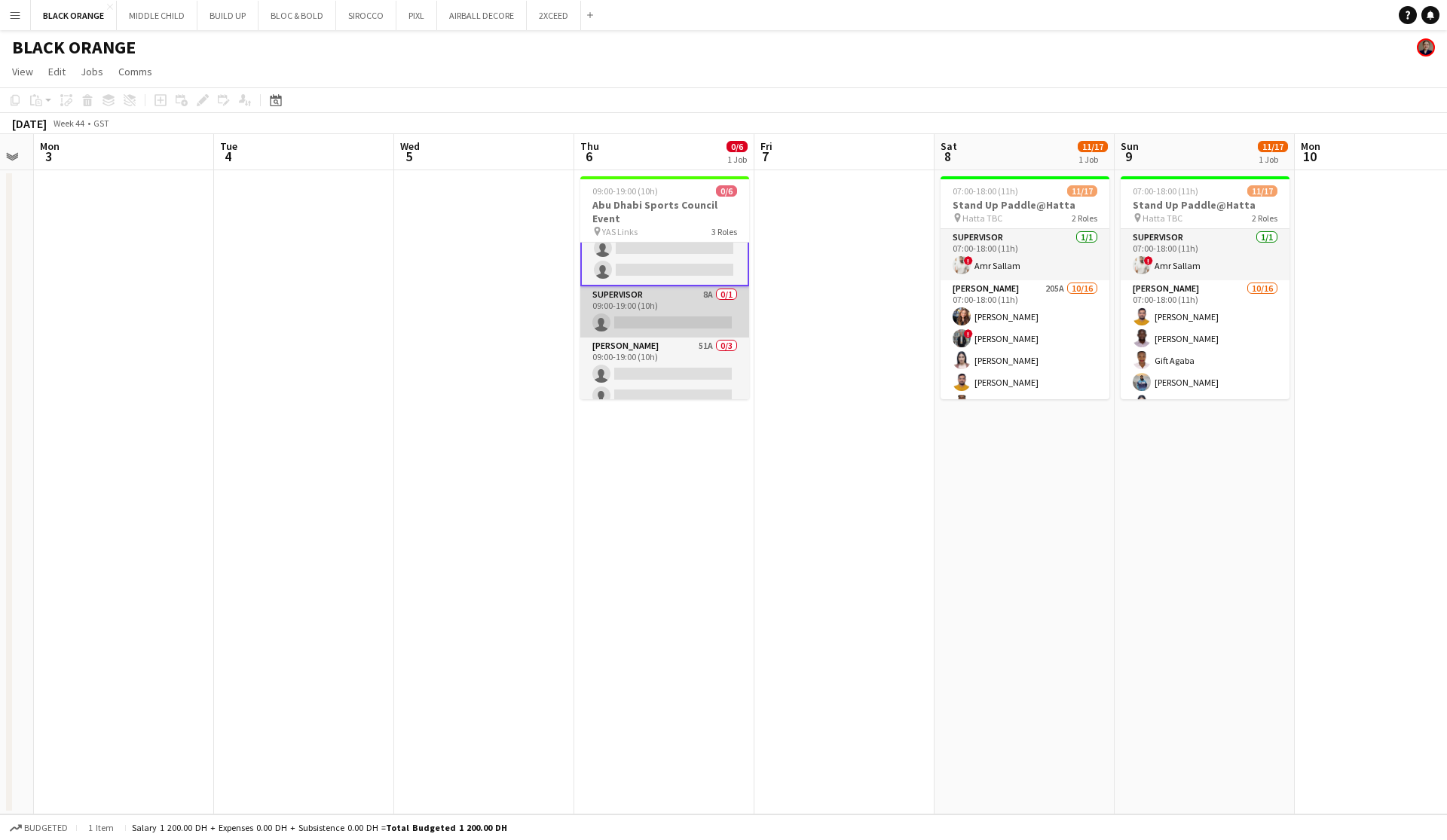
click at [631, 323] on app-card-role "Supervisor 8A 0/1 09:00-19:00 (10h) single-neutral-actions" at bounding box center [665, 311] width 169 height 51
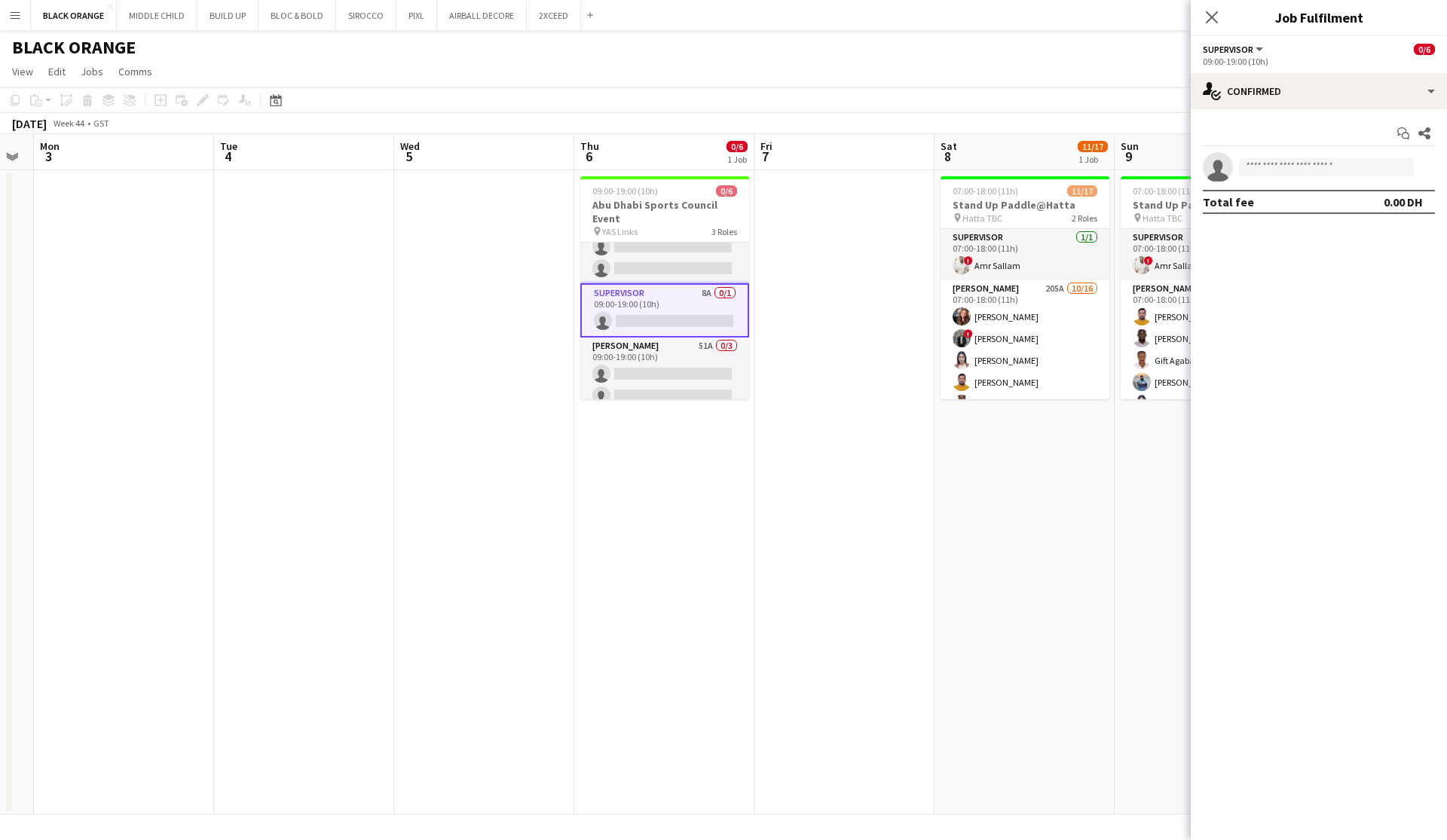
click at [824, 72] on app-options-switcher "Supervisor All roles Supervisor 0/6 09:00-19:00 (10h)" at bounding box center [1319, 55] width 256 height 37
click at [824, 89] on div "single-neutral-actions-check-2 Confirmed" at bounding box center [1319, 91] width 256 height 36
click at [824, 628] on app-date-cell at bounding box center [844, 492] width 180 height 644
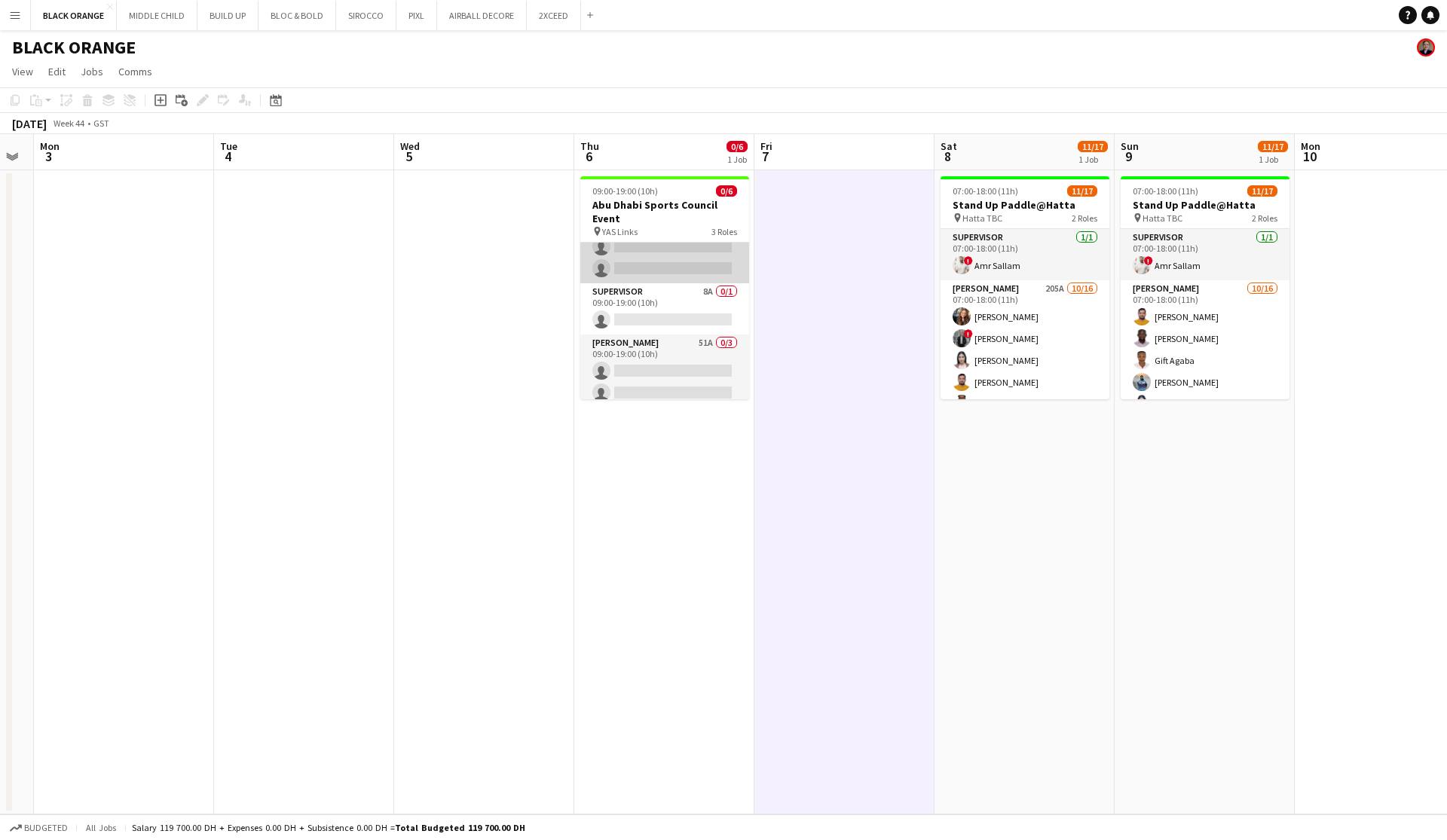
click at [650, 280] on app-card-role "Host/Hostess 28A 0/2 09:00-19:00 (10h) single-neutral-actions single-neutral-ac…" at bounding box center [665, 247] width 169 height 73
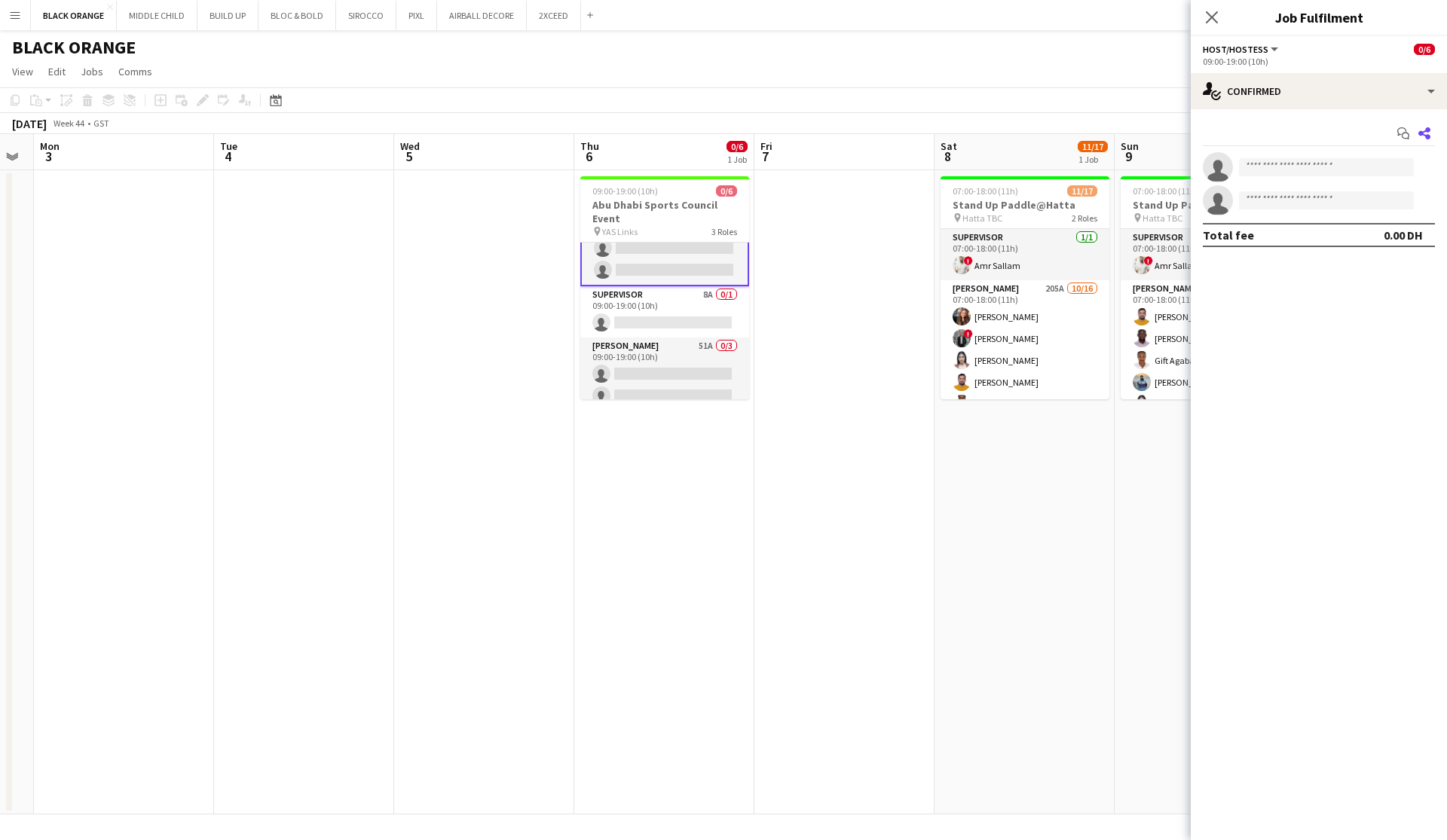
click at [824, 133] on icon "Share" at bounding box center [1424, 133] width 12 height 12
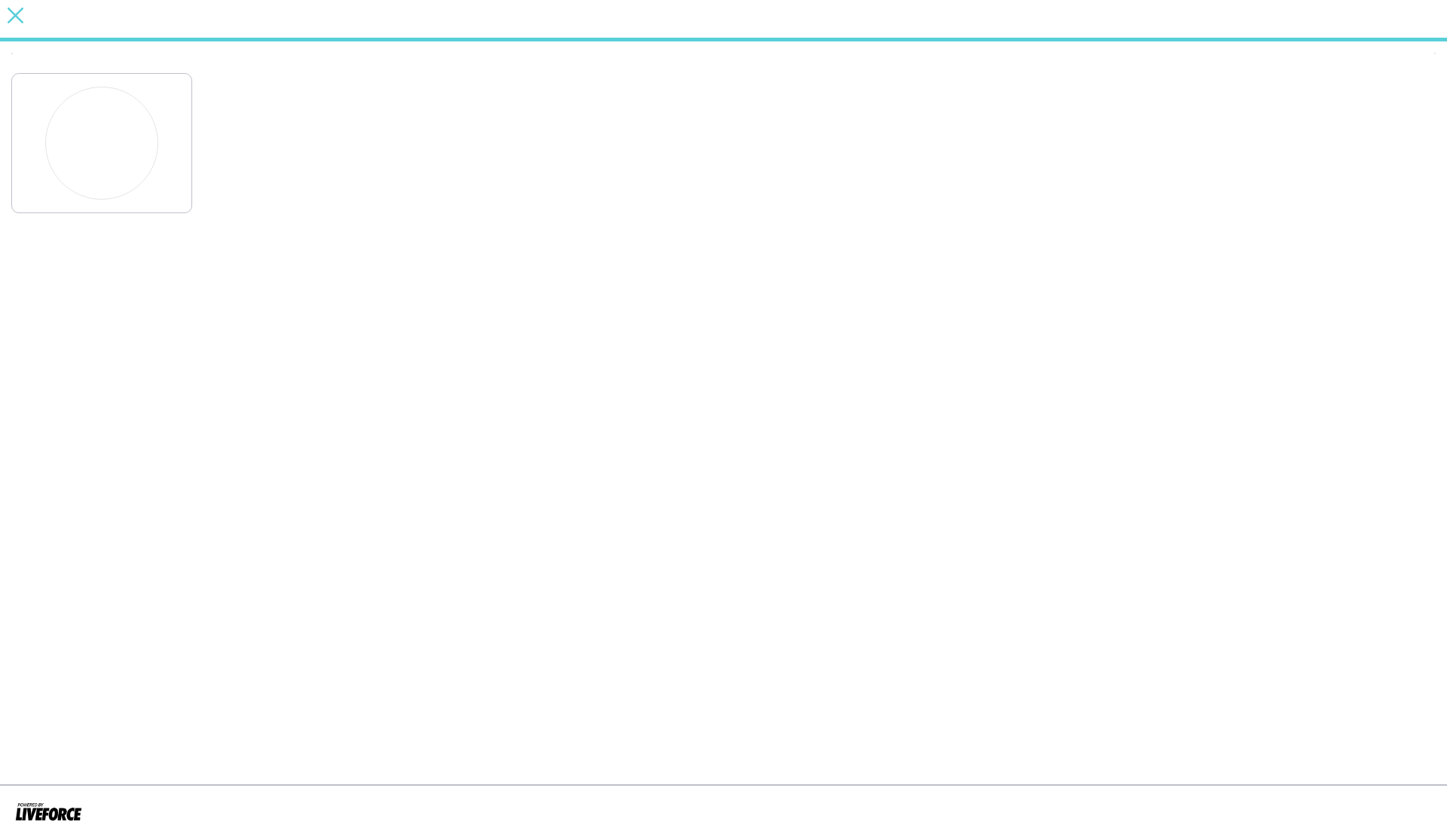
click at [8, 16] on icon "close" at bounding box center [15, 15] width 16 height 16
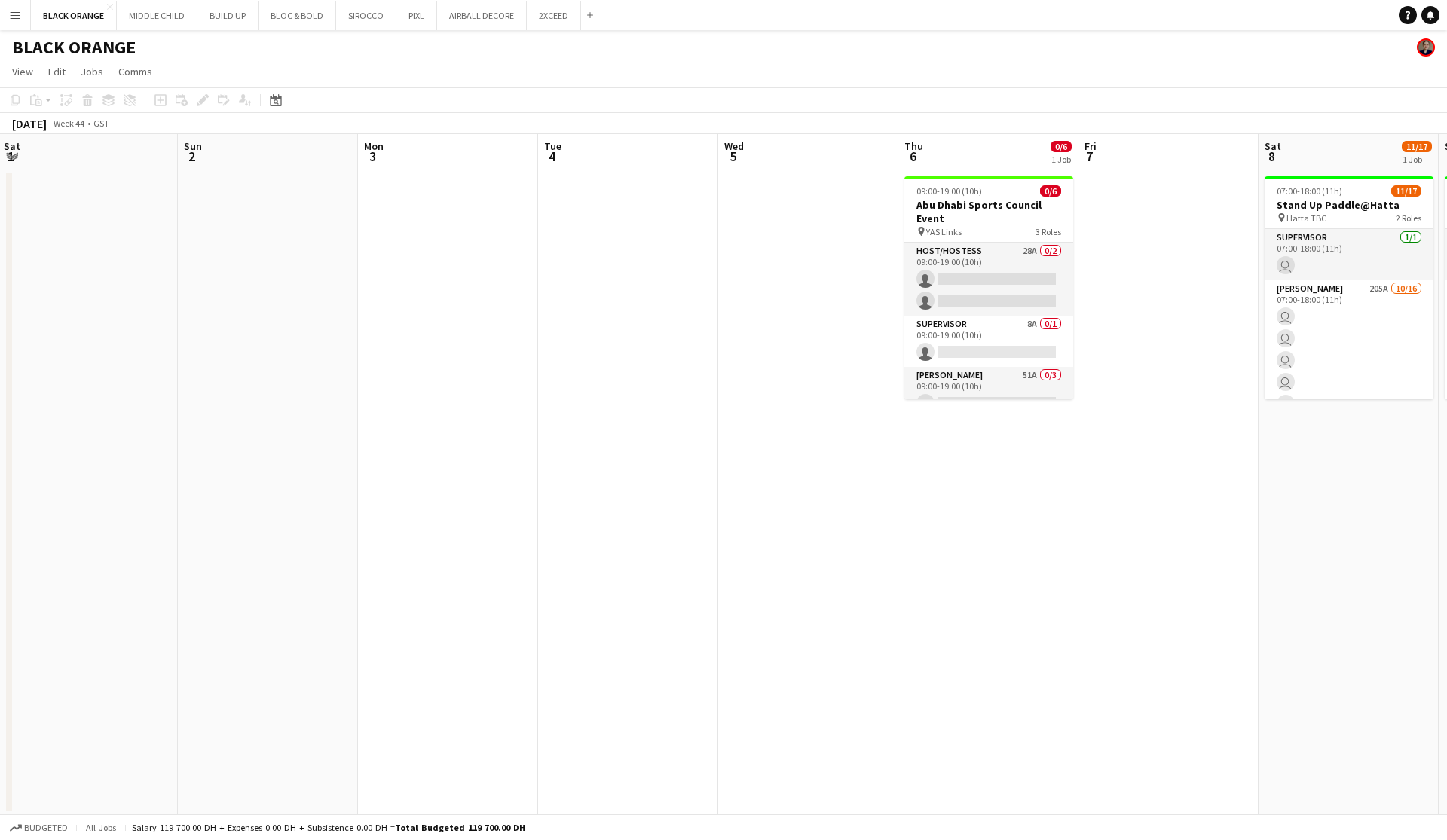
scroll to position [0, 553]
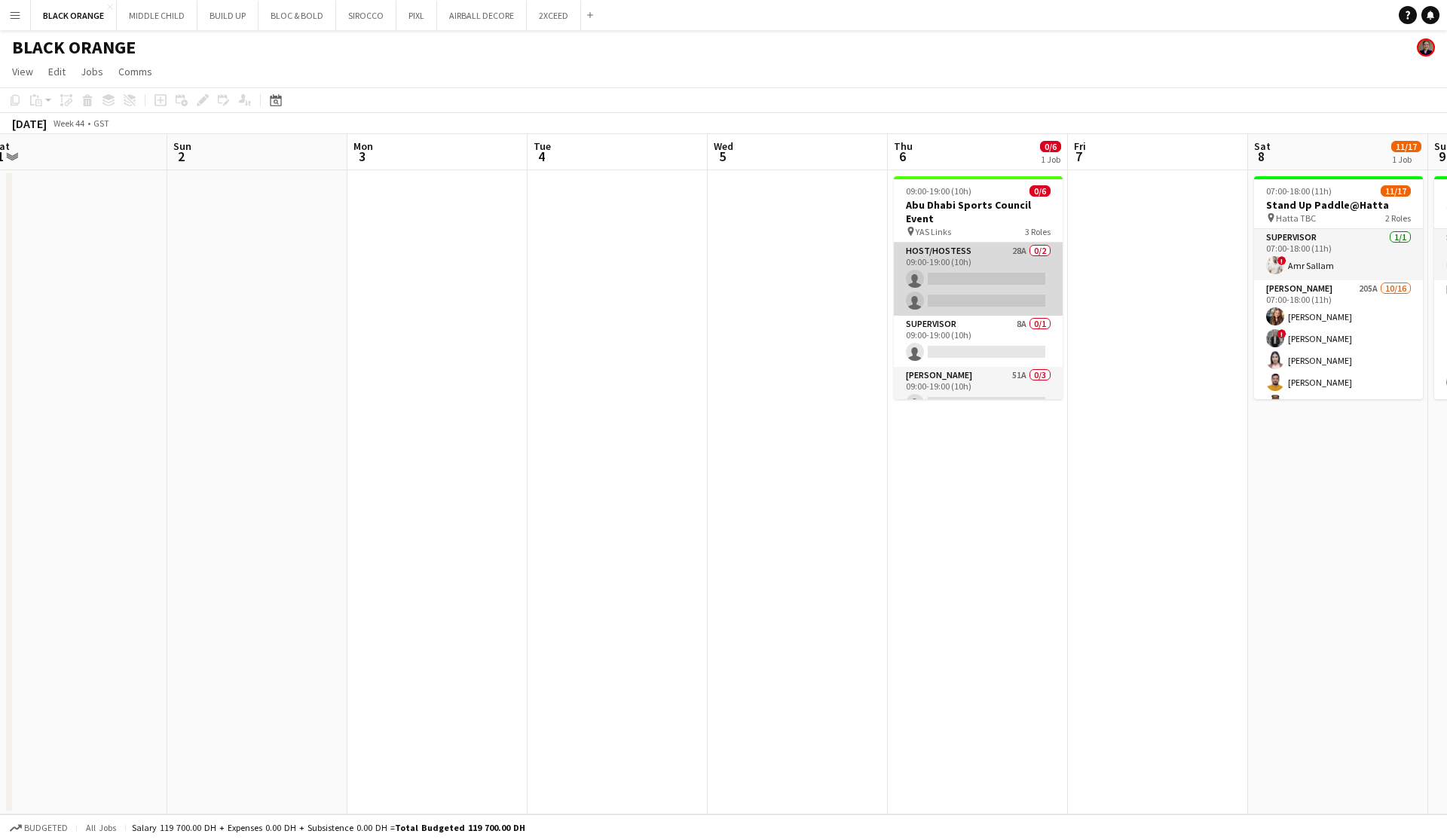
click at [824, 287] on app-card-role "Host/Hostess 28A 0/2 09:00-19:00 (10h) single-neutral-actions single-neutral-ac…" at bounding box center [978, 279] width 169 height 73
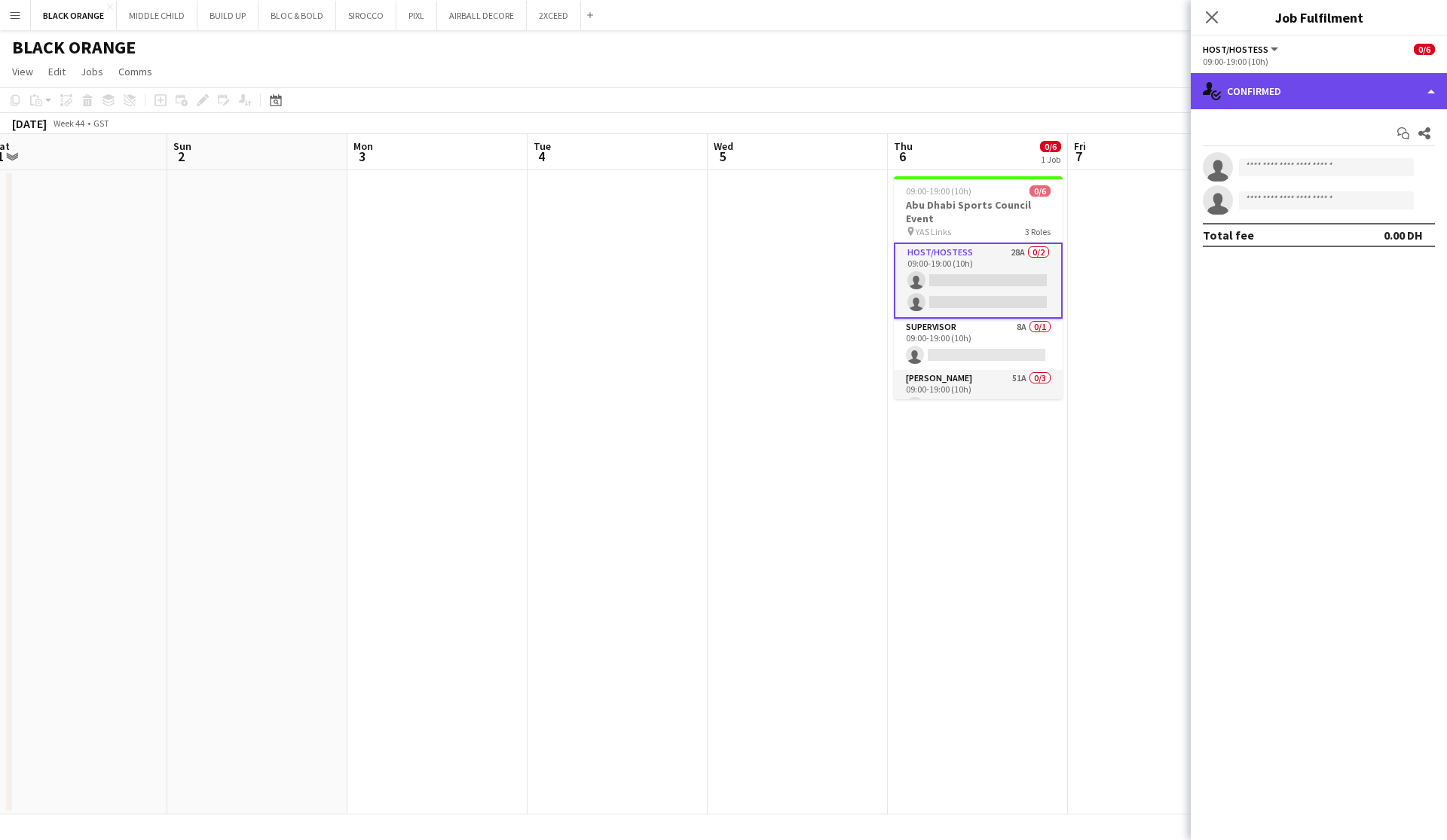
click at [824, 84] on div "single-neutral-actions-check-2 Confirmed" at bounding box center [1319, 91] width 256 height 36
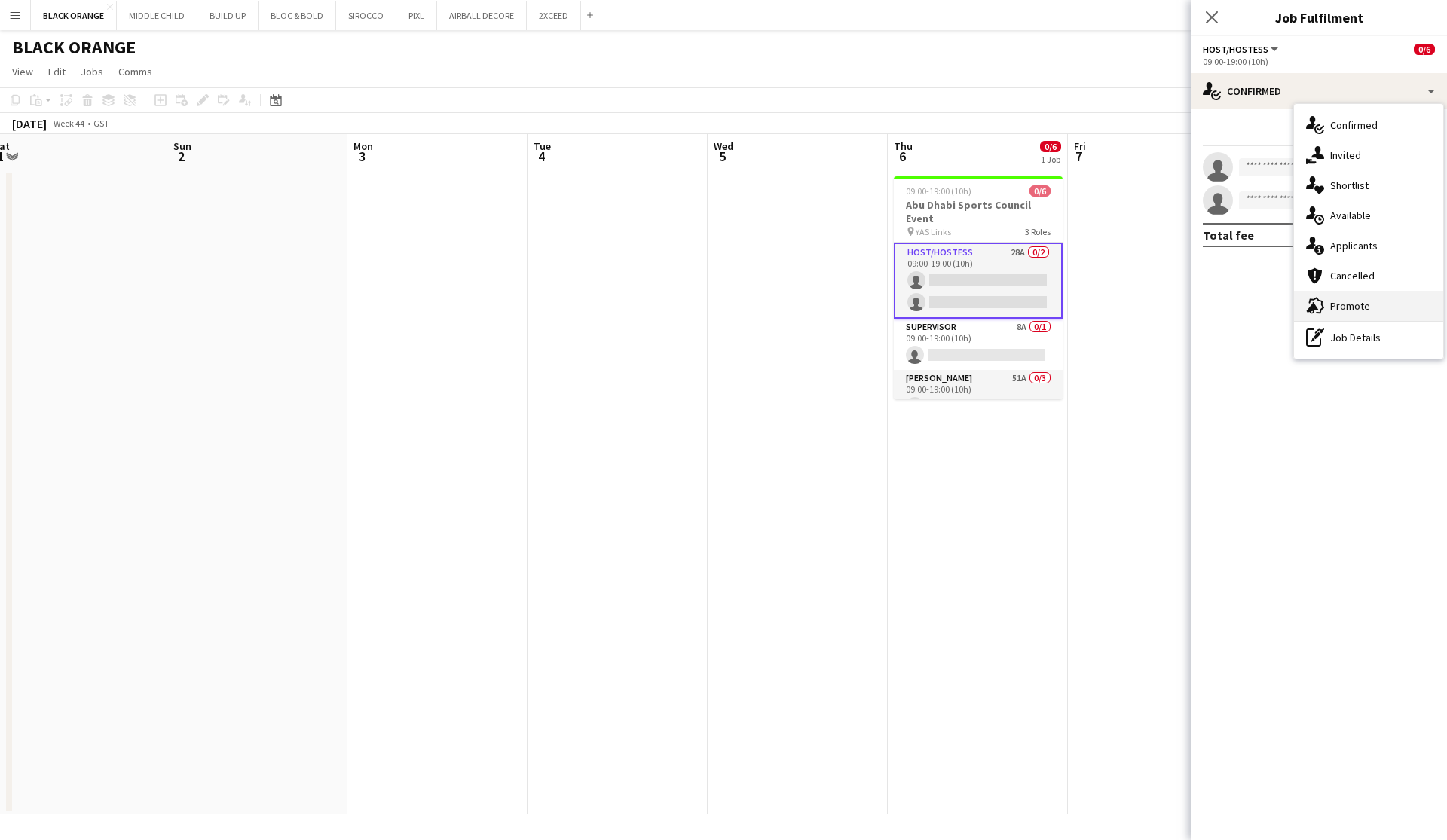
click at [824, 298] on div "advertising-megaphone Promote" at bounding box center [1368, 306] width 149 height 31
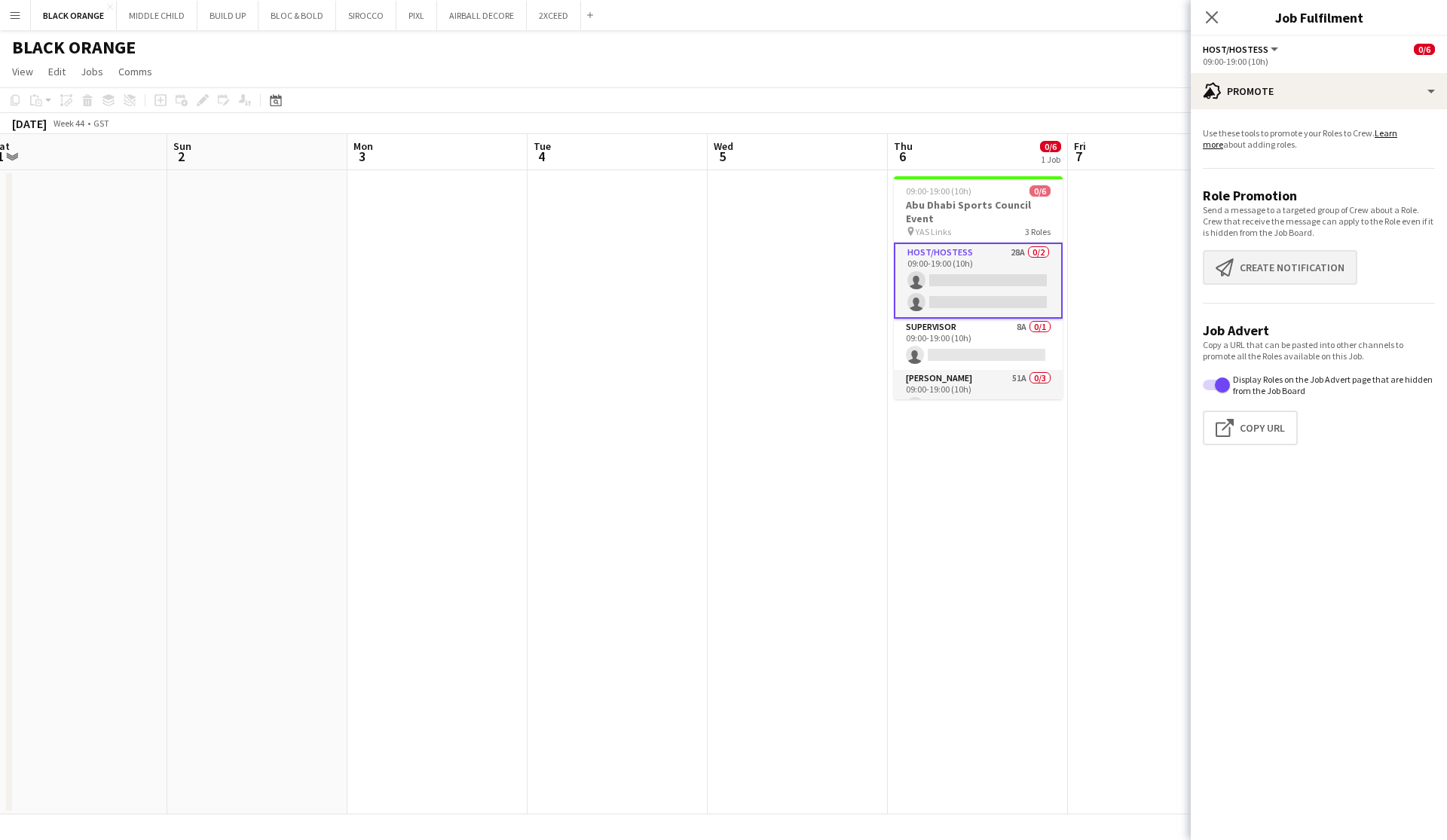
click at [824, 271] on button "Create notification Create notification" at bounding box center [1280, 267] width 154 height 35
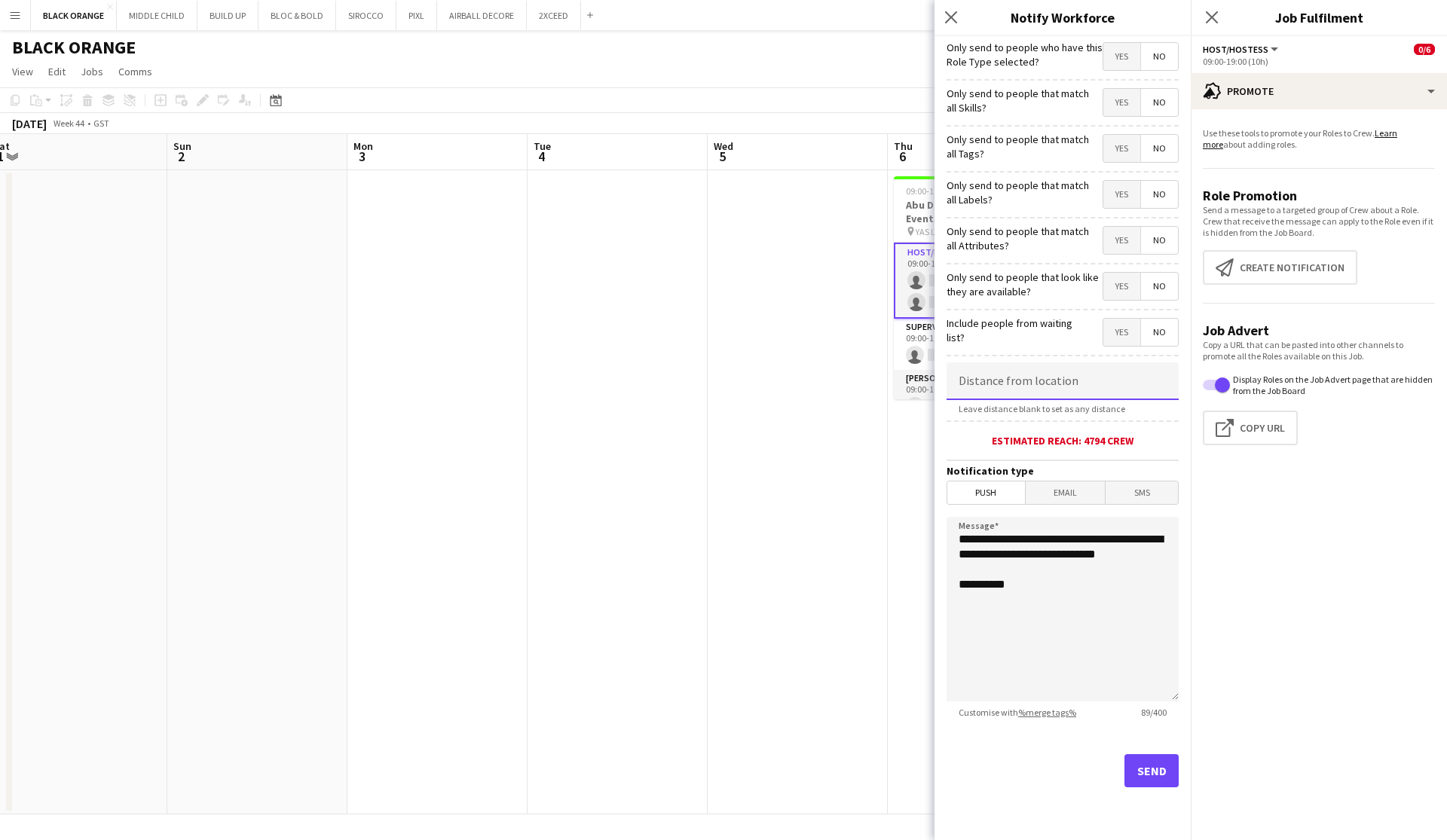
click at [824, 384] on input at bounding box center [1062, 381] width 232 height 37
type input "*****"
click at [824, 112] on span "Yes" at bounding box center [1122, 103] width 37 height 27
click at [824, 146] on span "Yes" at bounding box center [1122, 148] width 37 height 27
click at [824, 200] on span "Yes" at bounding box center [1122, 194] width 37 height 27
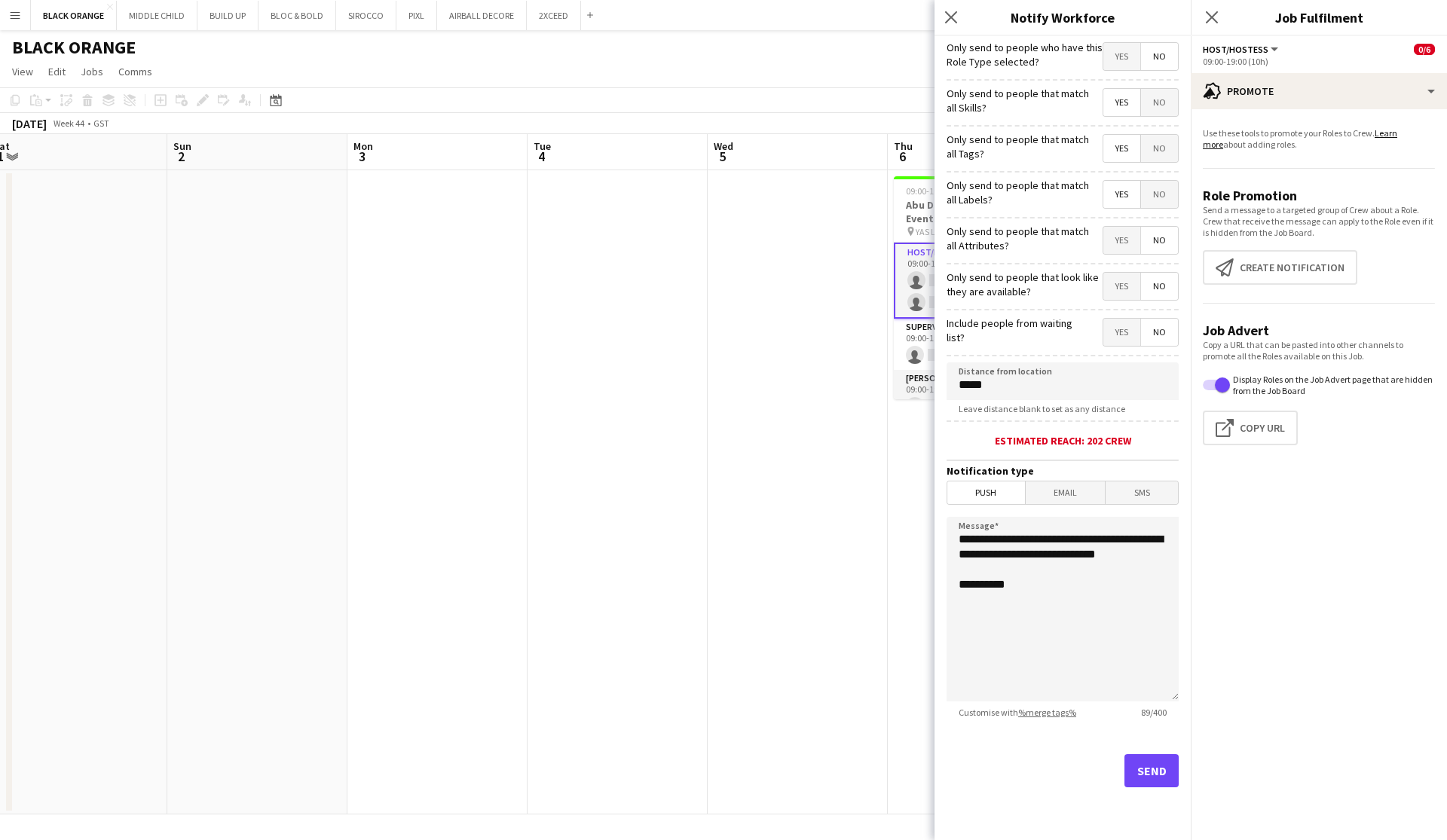
click at [824, 240] on span "Yes" at bounding box center [1122, 240] width 37 height 27
click at [824, 292] on span "Yes" at bounding box center [1122, 286] width 37 height 27
click at [824, 776] on button "Send" at bounding box center [1152, 770] width 54 height 33
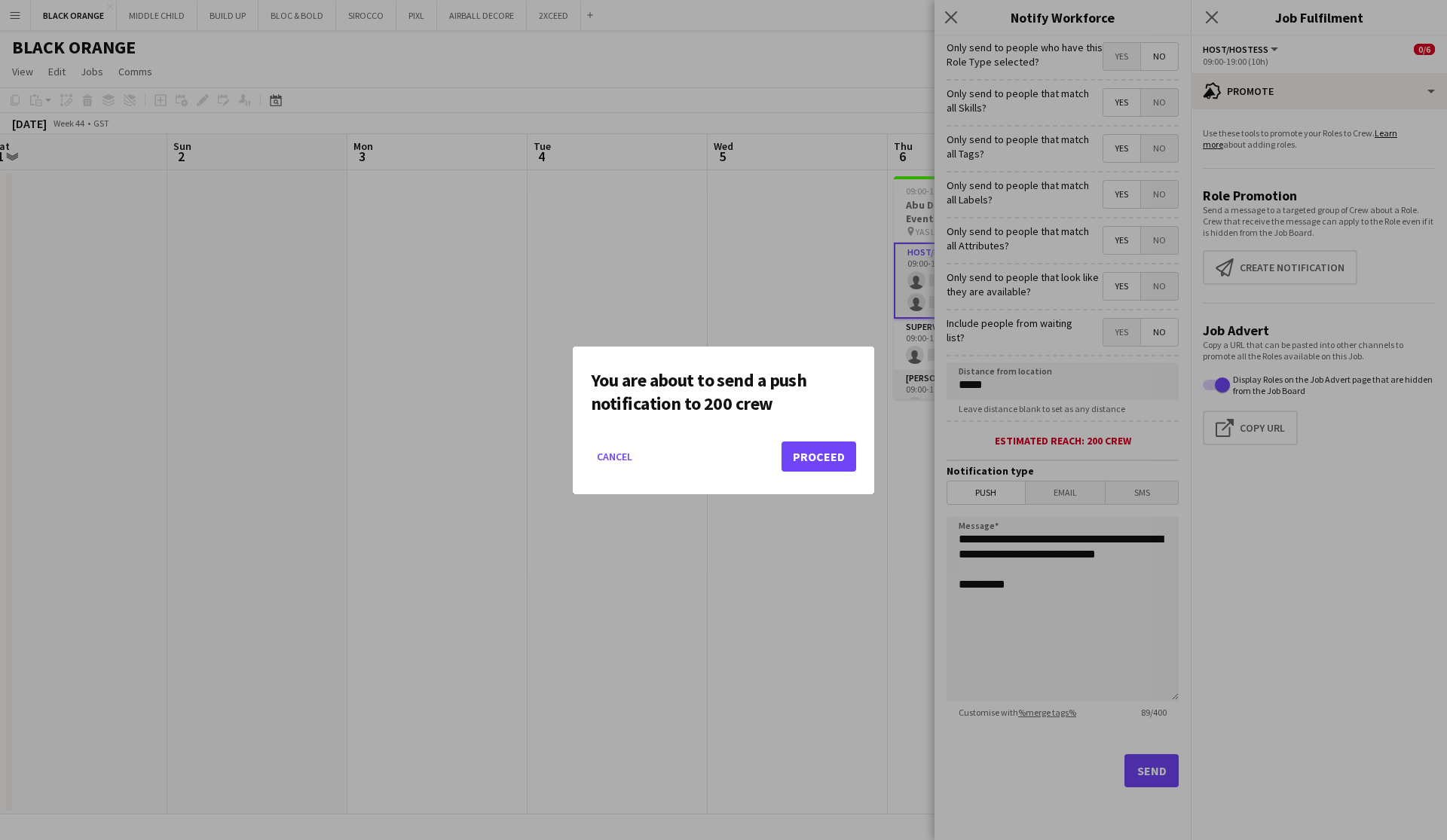
click at [813, 463] on button "Proceed" at bounding box center [819, 456] width 75 height 31
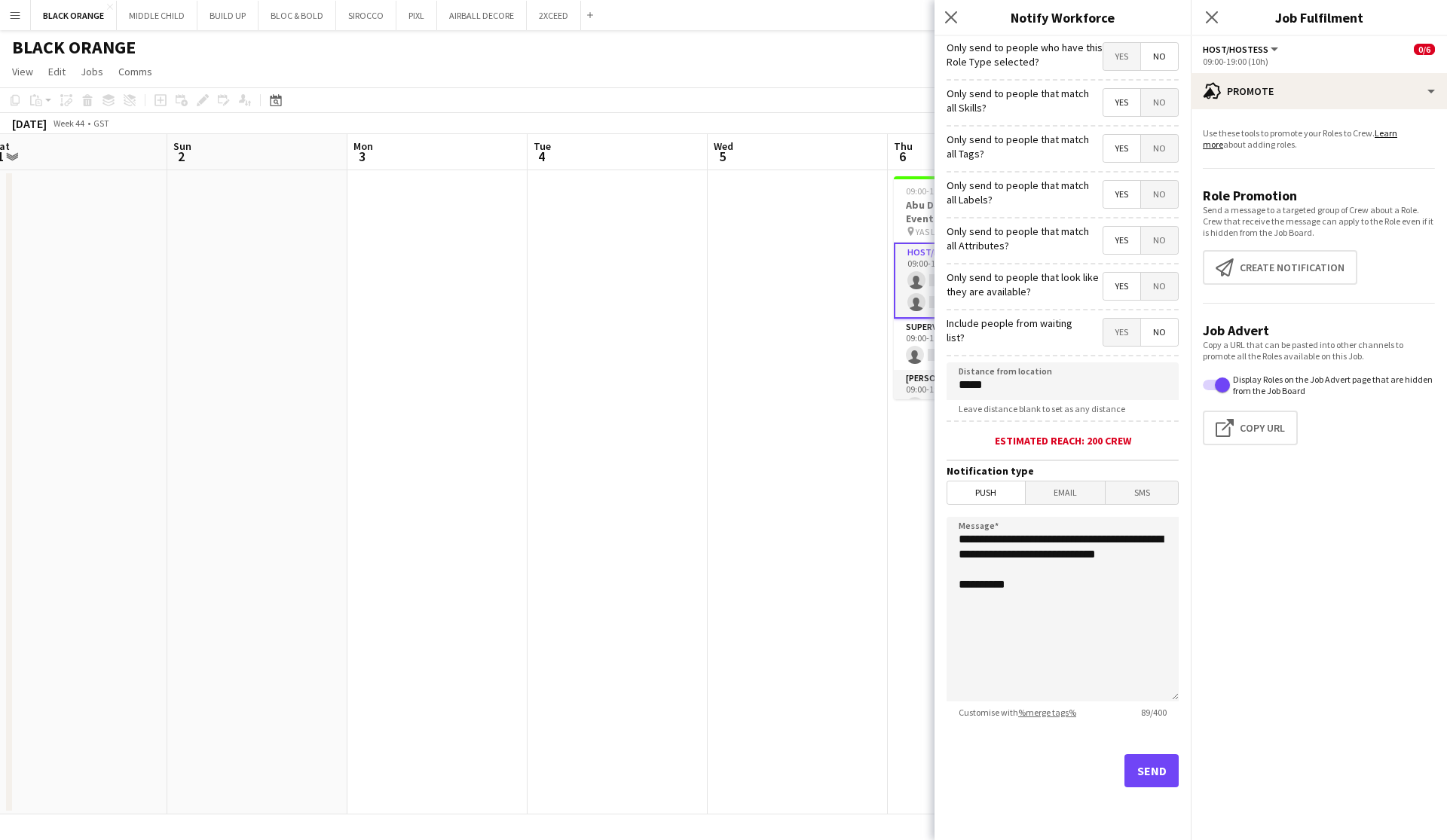
click at [824, 554] on app-date-cell at bounding box center [798, 492] width 180 height 644
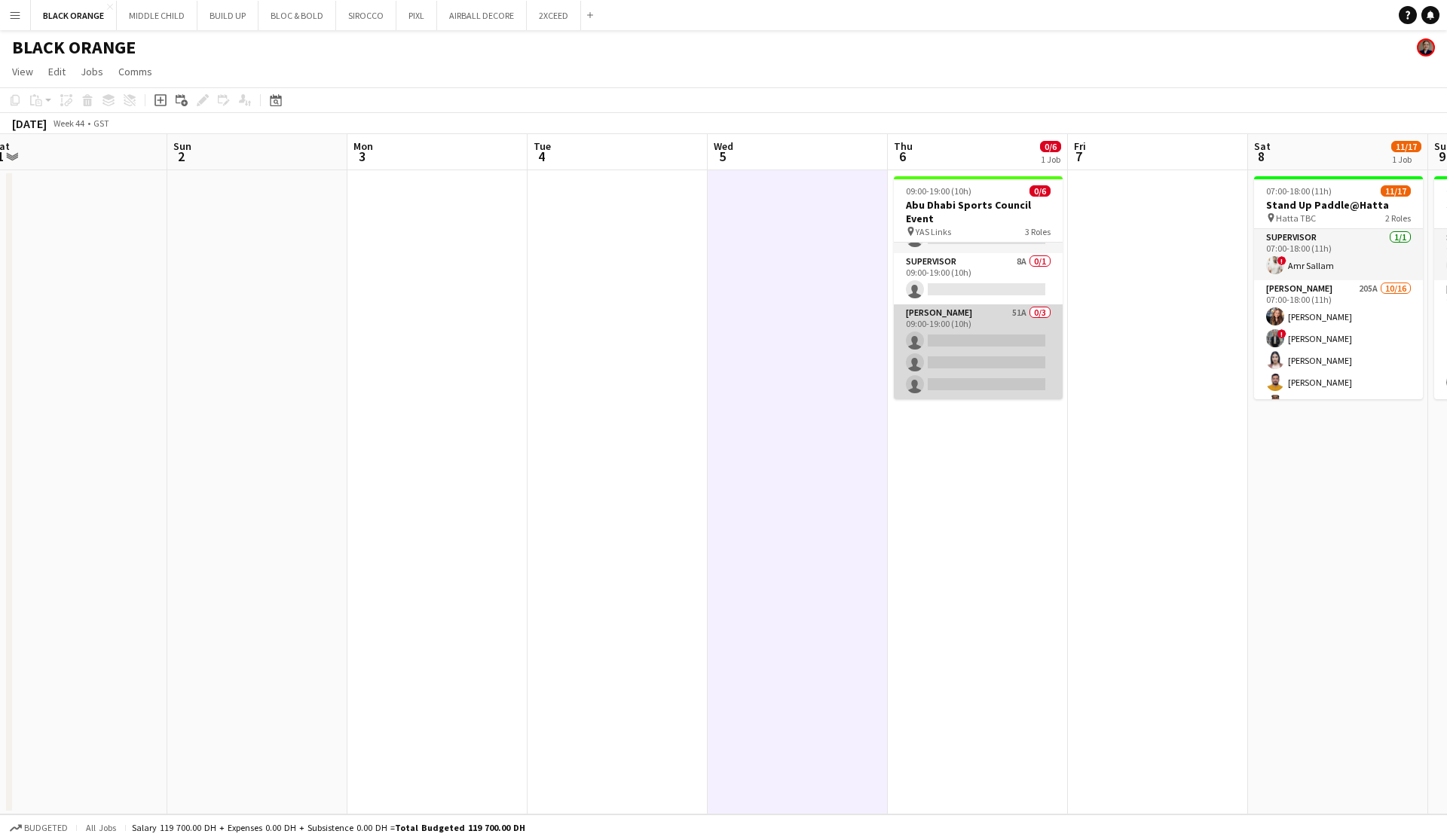
scroll to position [63, 0]
click at [824, 335] on app-card-role "[PERSON_NAME] 51A 0/3 09:00-19:00 (10h) single-neutral-actions single-neutral-a…" at bounding box center [978, 352] width 169 height 95
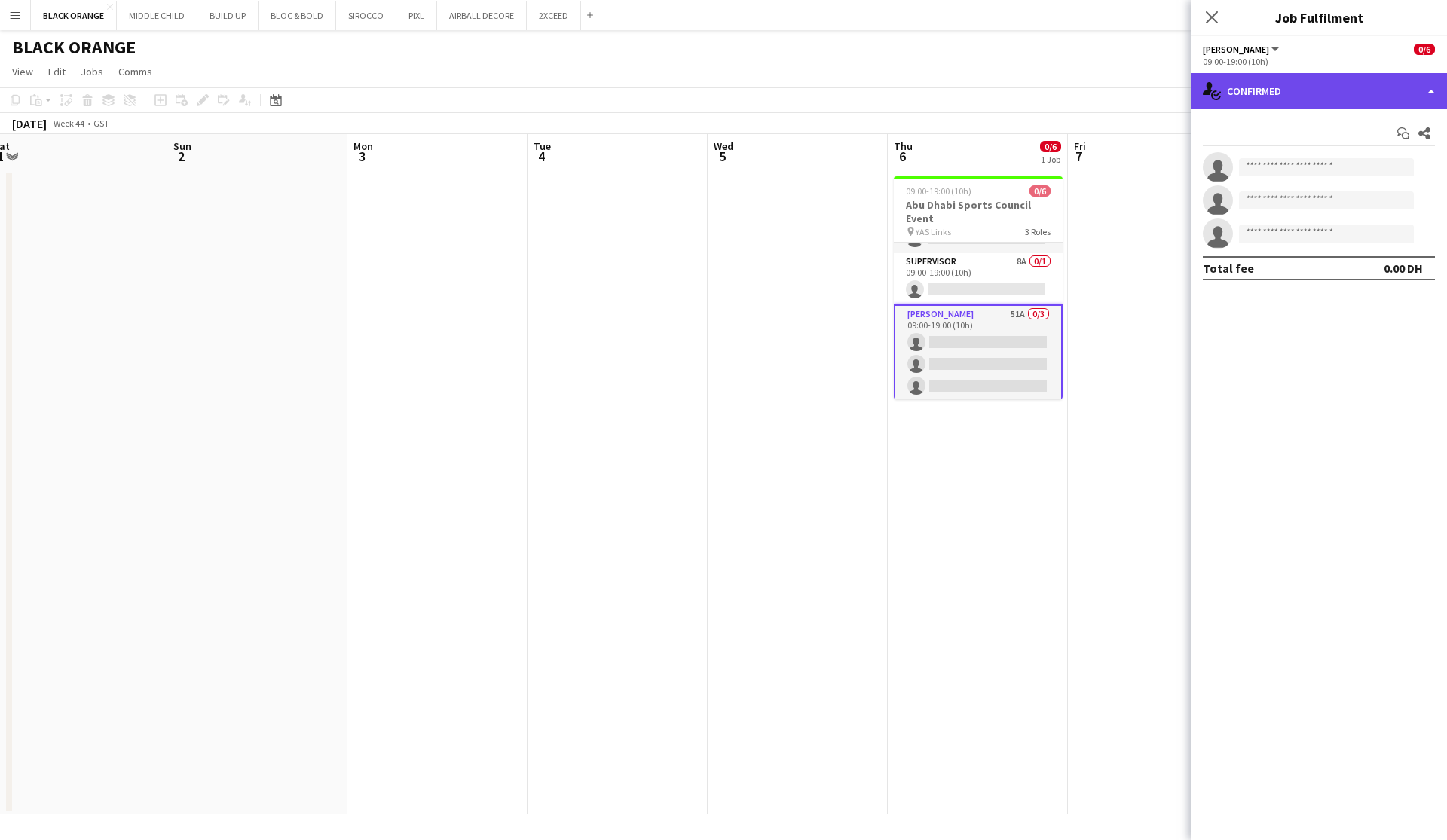
click at [824, 93] on div "single-neutral-actions-check-2 Confirmed" at bounding box center [1319, 91] width 256 height 36
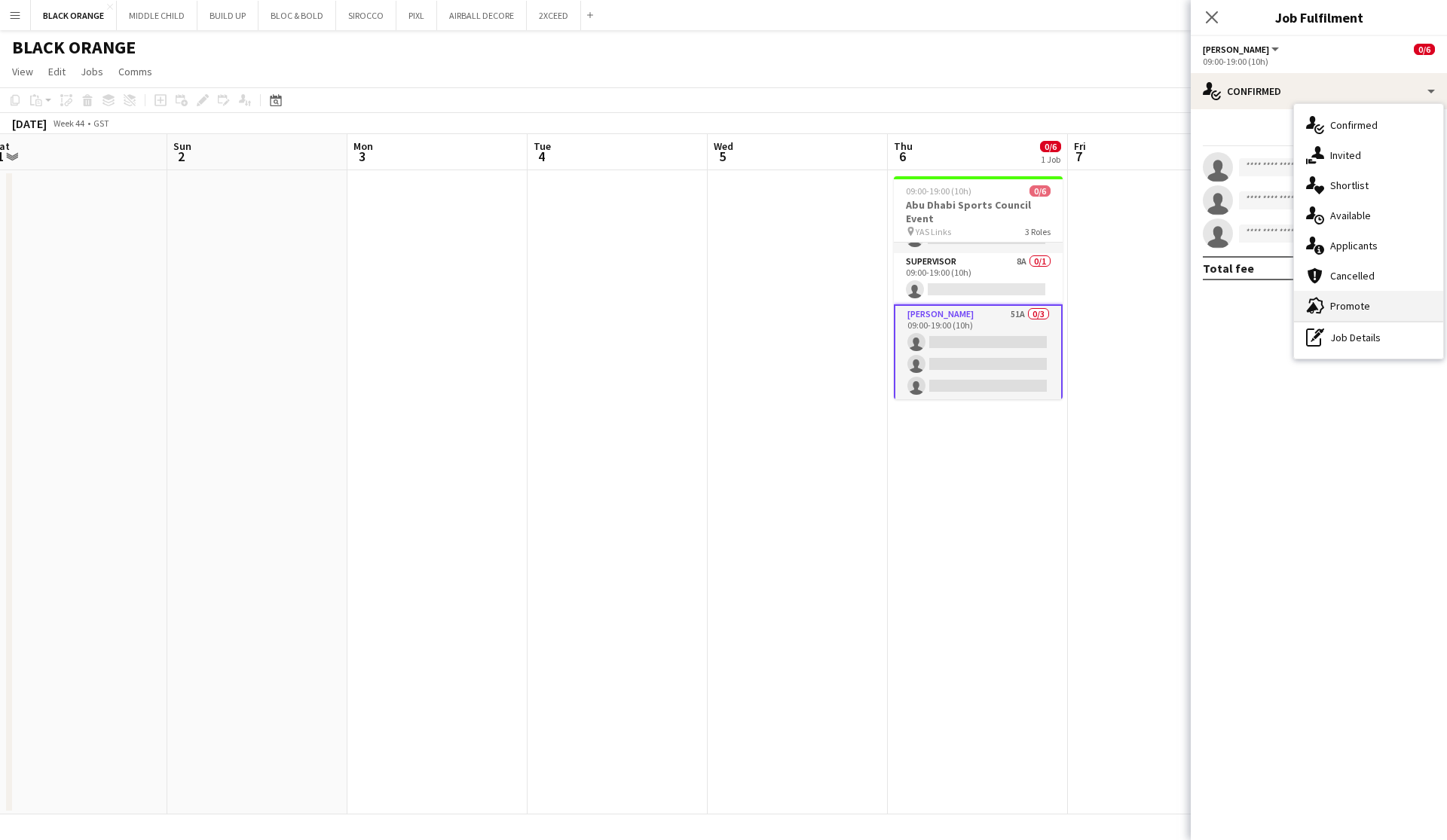
click at [824, 303] on span "Promote" at bounding box center [1349, 305] width 40 height 14
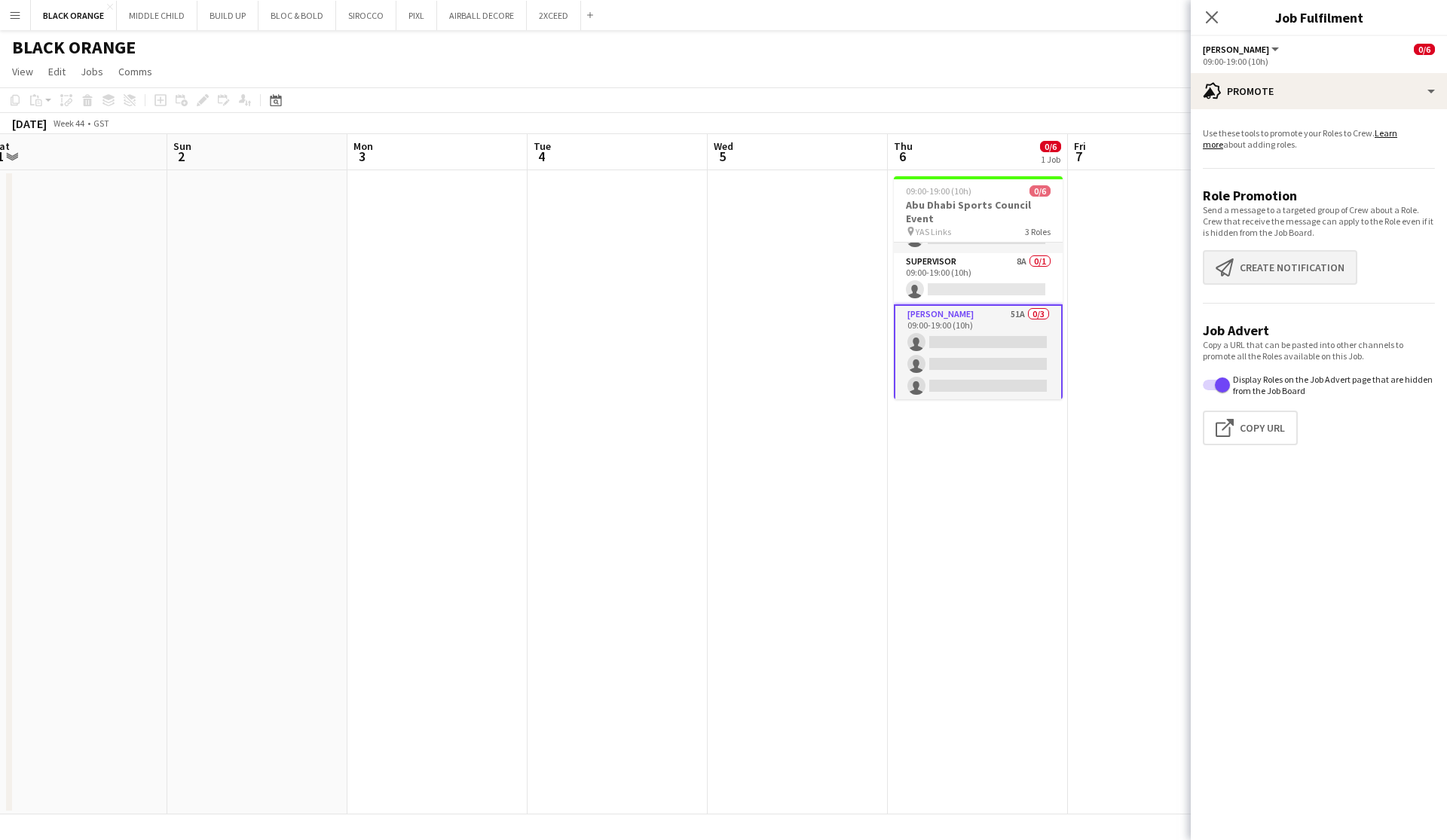
click at [824, 264] on button "Create notification Create notification" at bounding box center [1280, 267] width 154 height 35
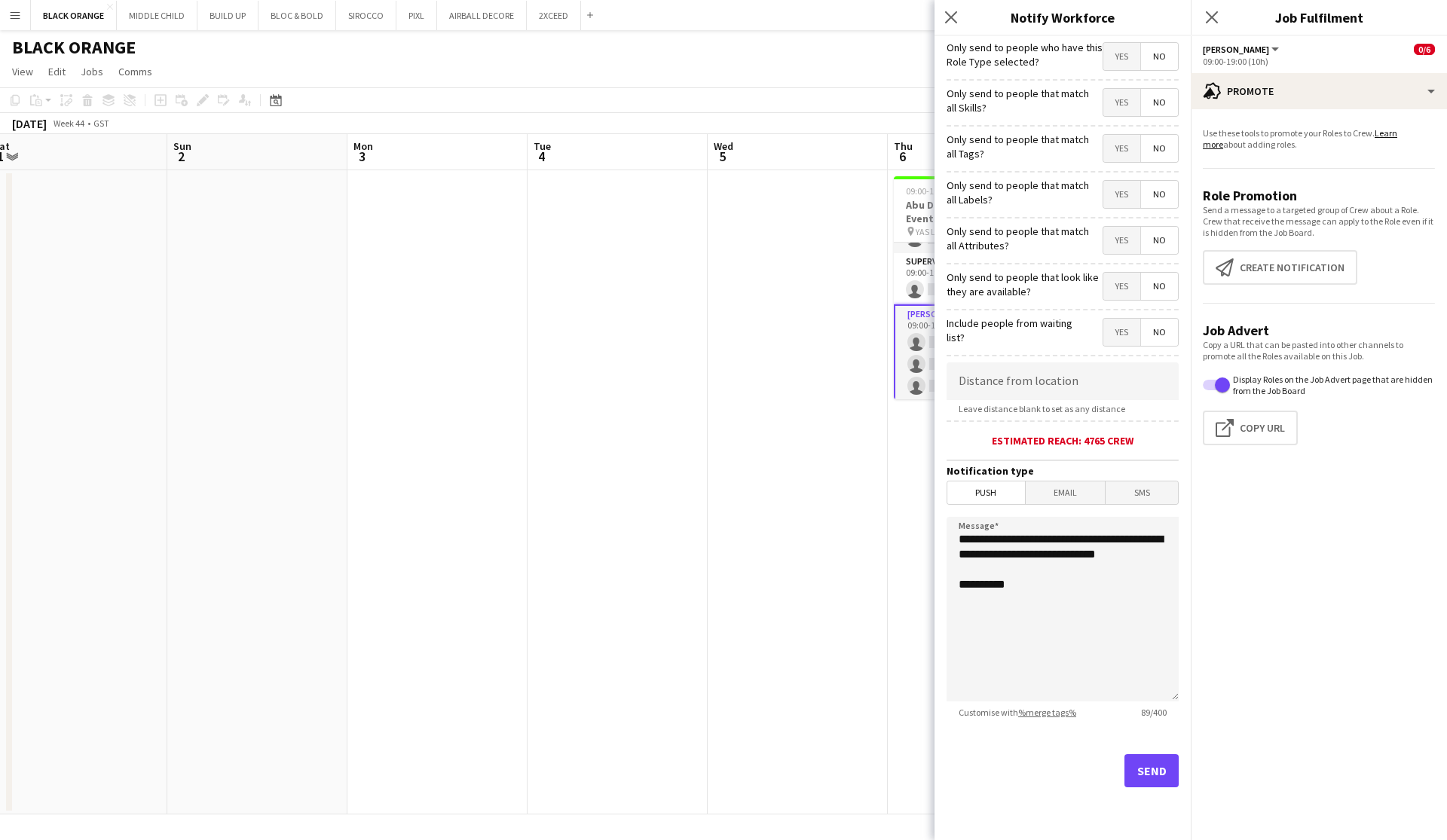
click at [824, 95] on span "Yes" at bounding box center [1122, 103] width 37 height 27
click at [824, 148] on span "Yes" at bounding box center [1122, 148] width 37 height 27
click at [824, 199] on span "Yes" at bounding box center [1122, 194] width 37 height 27
click at [824, 239] on span "Yes" at bounding box center [1122, 240] width 37 height 27
click at [824, 285] on span "Yes" at bounding box center [1122, 286] width 37 height 27
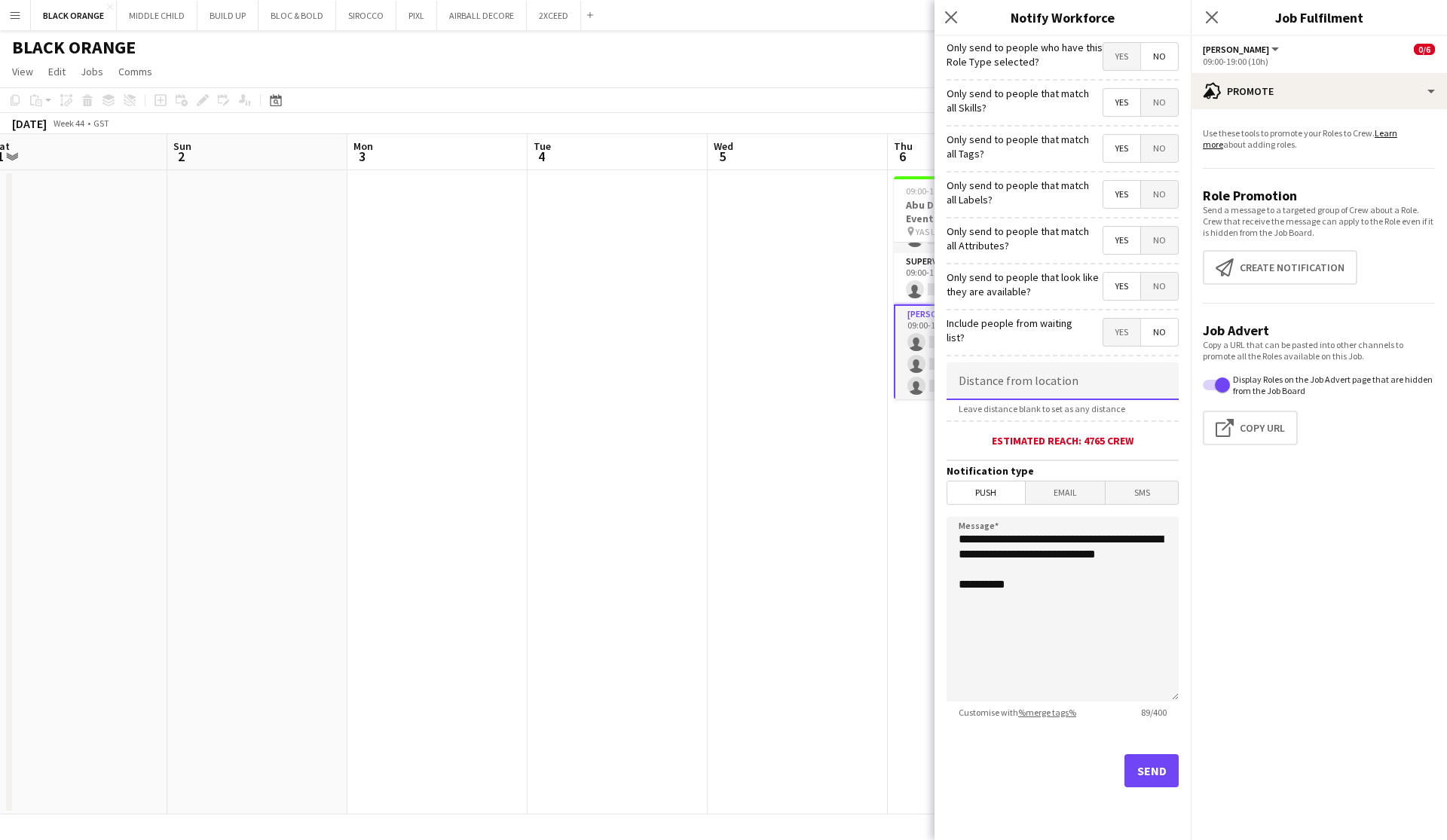
click at [824, 378] on input at bounding box center [1062, 381] width 232 height 37
type input "*****"
click at [824, 782] on button "Send" at bounding box center [1152, 770] width 54 height 33
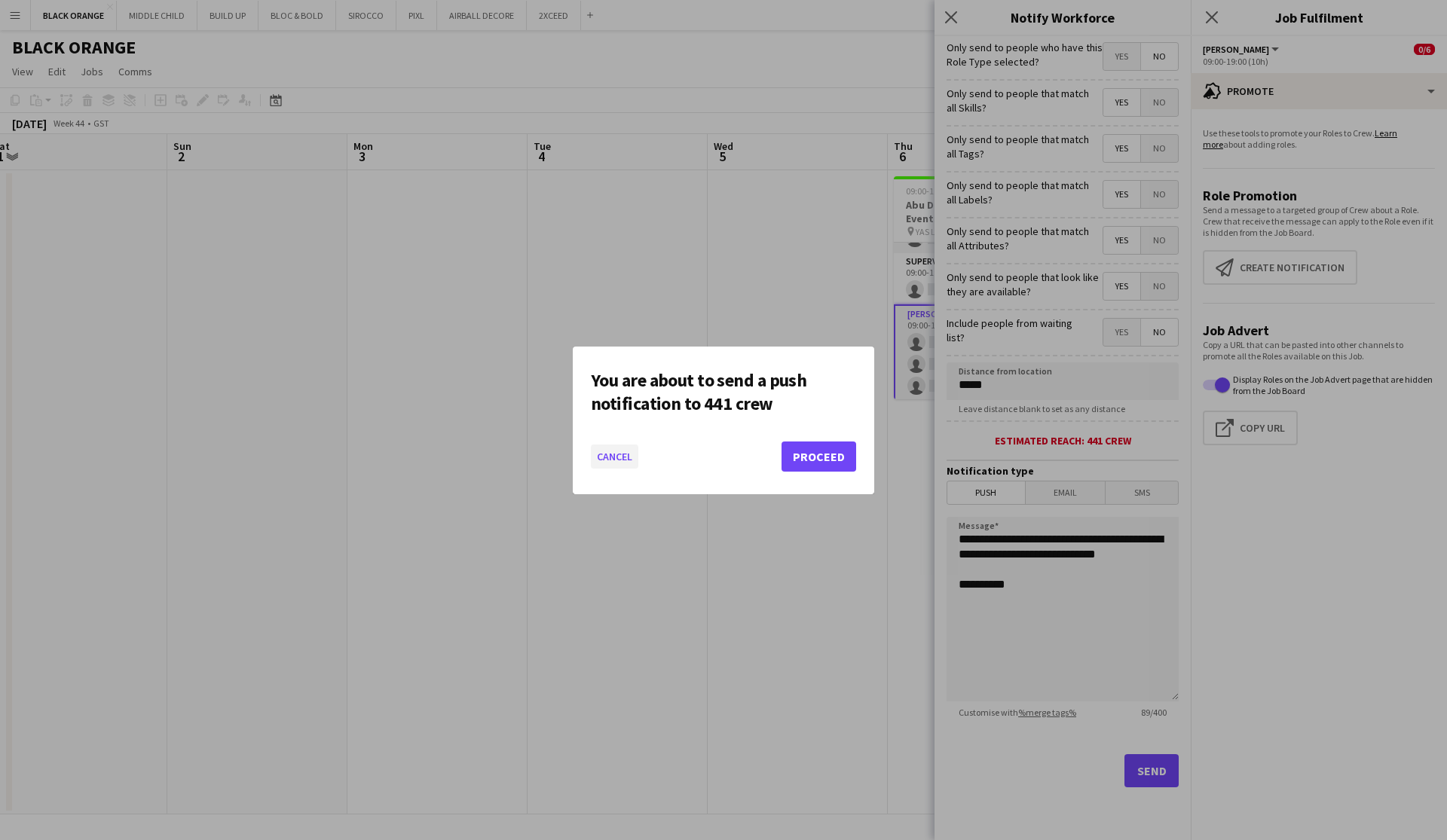
click at [603, 458] on button "Cancel" at bounding box center [614, 456] width 48 height 24
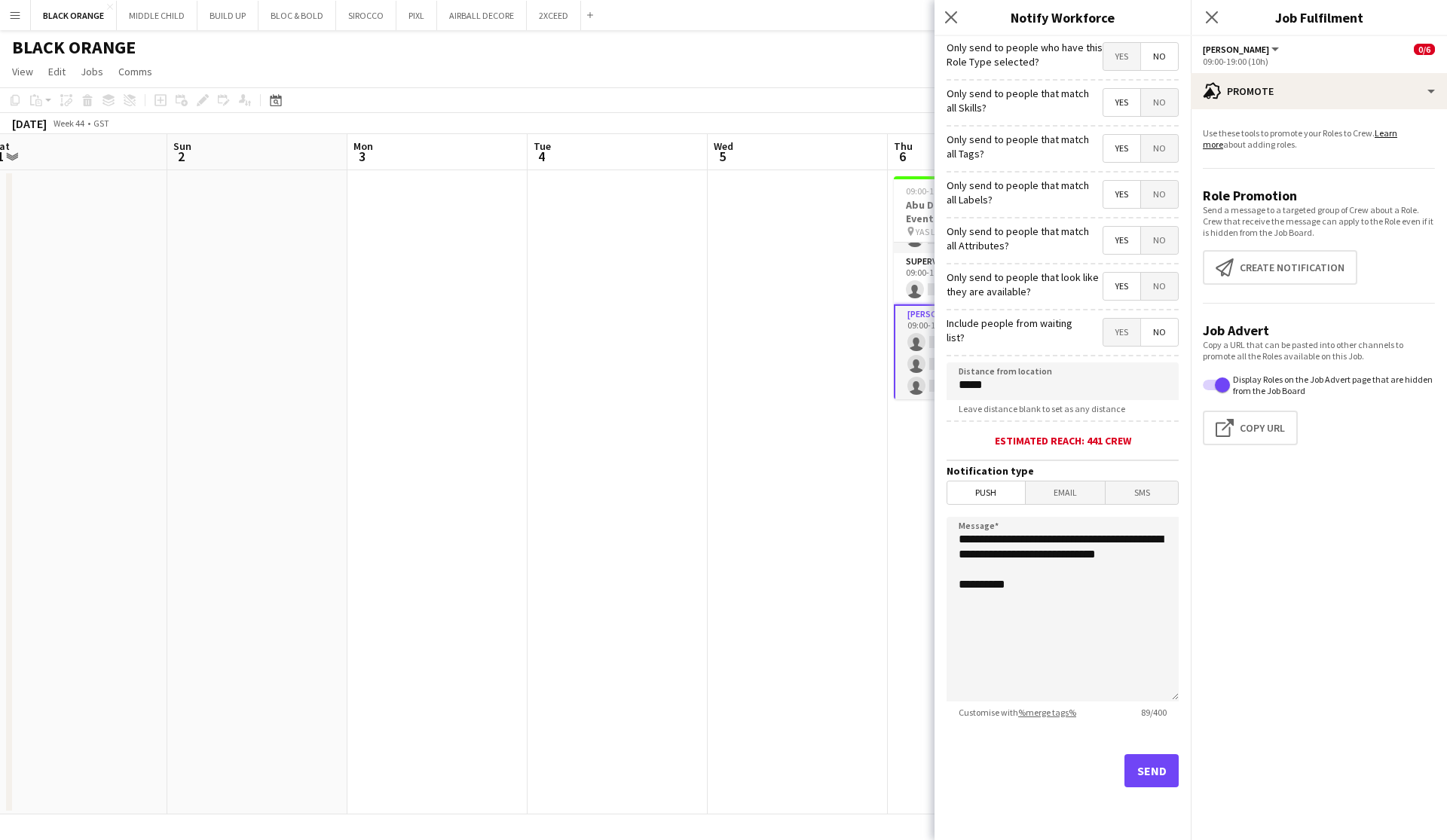
scroll to position [0, 0]
click at [824, 17] on icon "Close pop-in" at bounding box center [951, 17] width 14 height 14
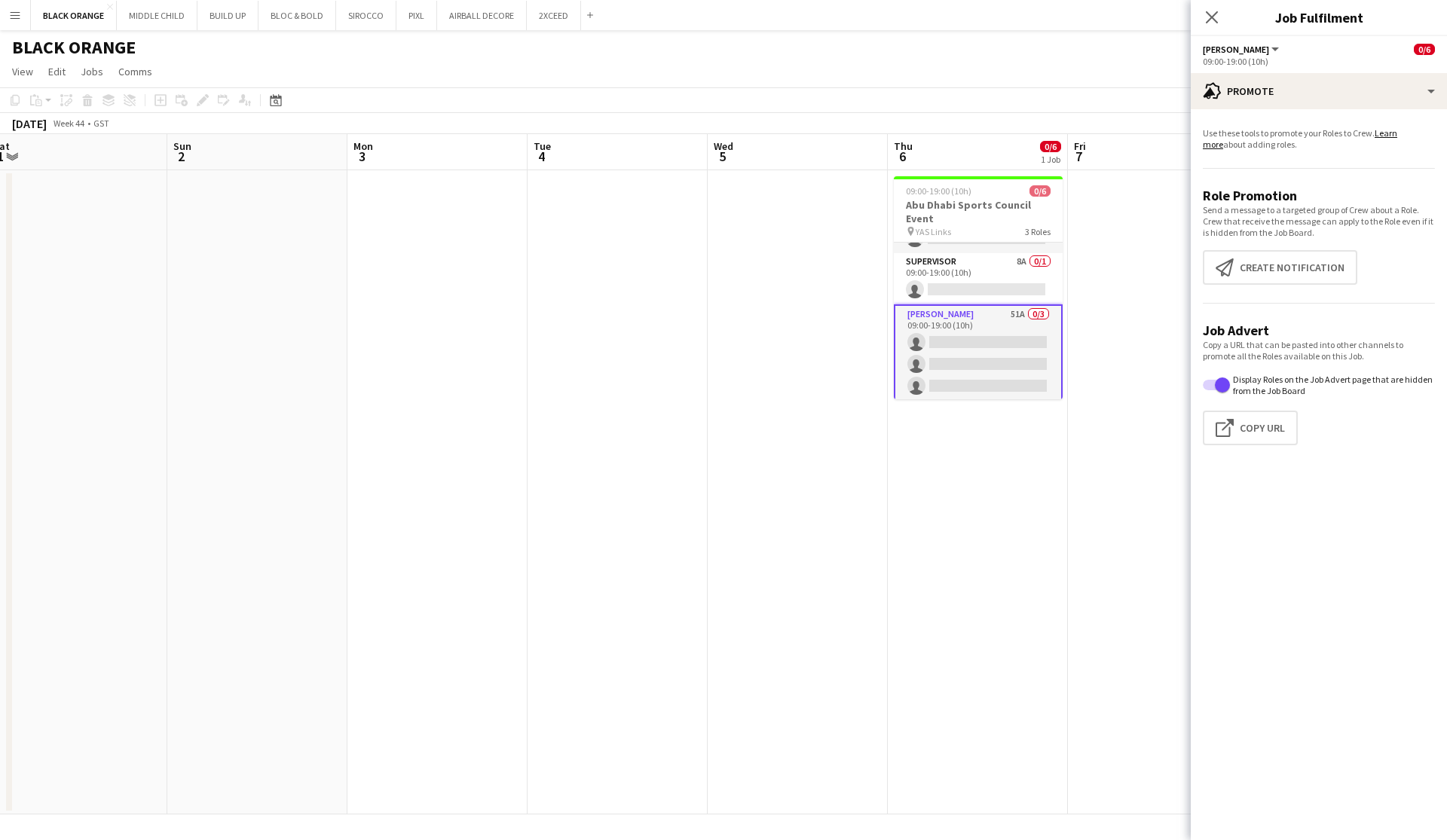
click at [824, 547] on app-date-cell "09:00-19:00 (10h) 0/6 Abu Dhabi Sports Council Event pin YAS Links 3 Roles Host…" at bounding box center [978, 492] width 180 height 644
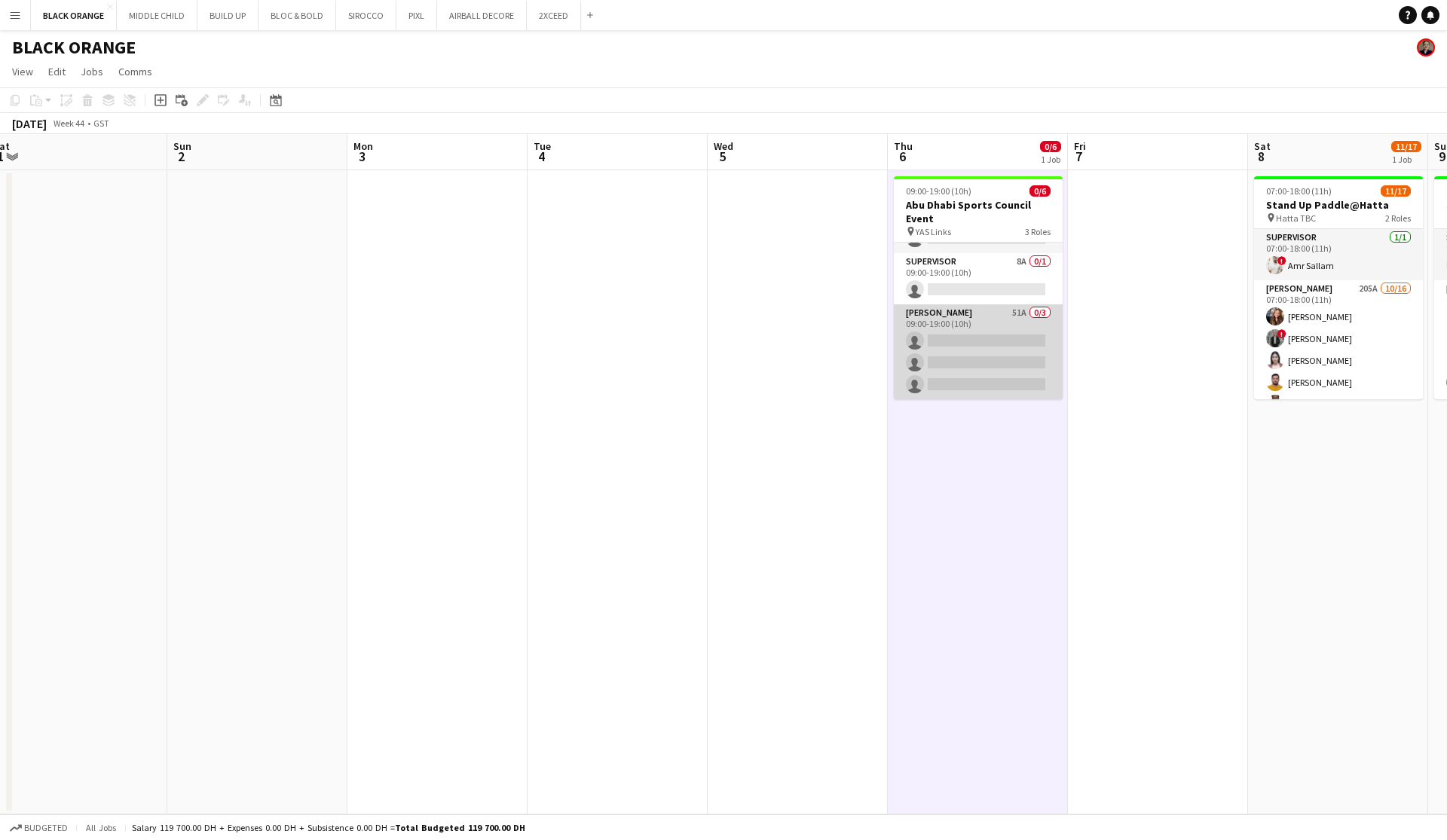
click at [824, 378] on app-card-role "[PERSON_NAME] 51A 0/3 09:00-19:00 (10h) single-neutral-actions single-neutral-a…" at bounding box center [978, 352] width 169 height 95
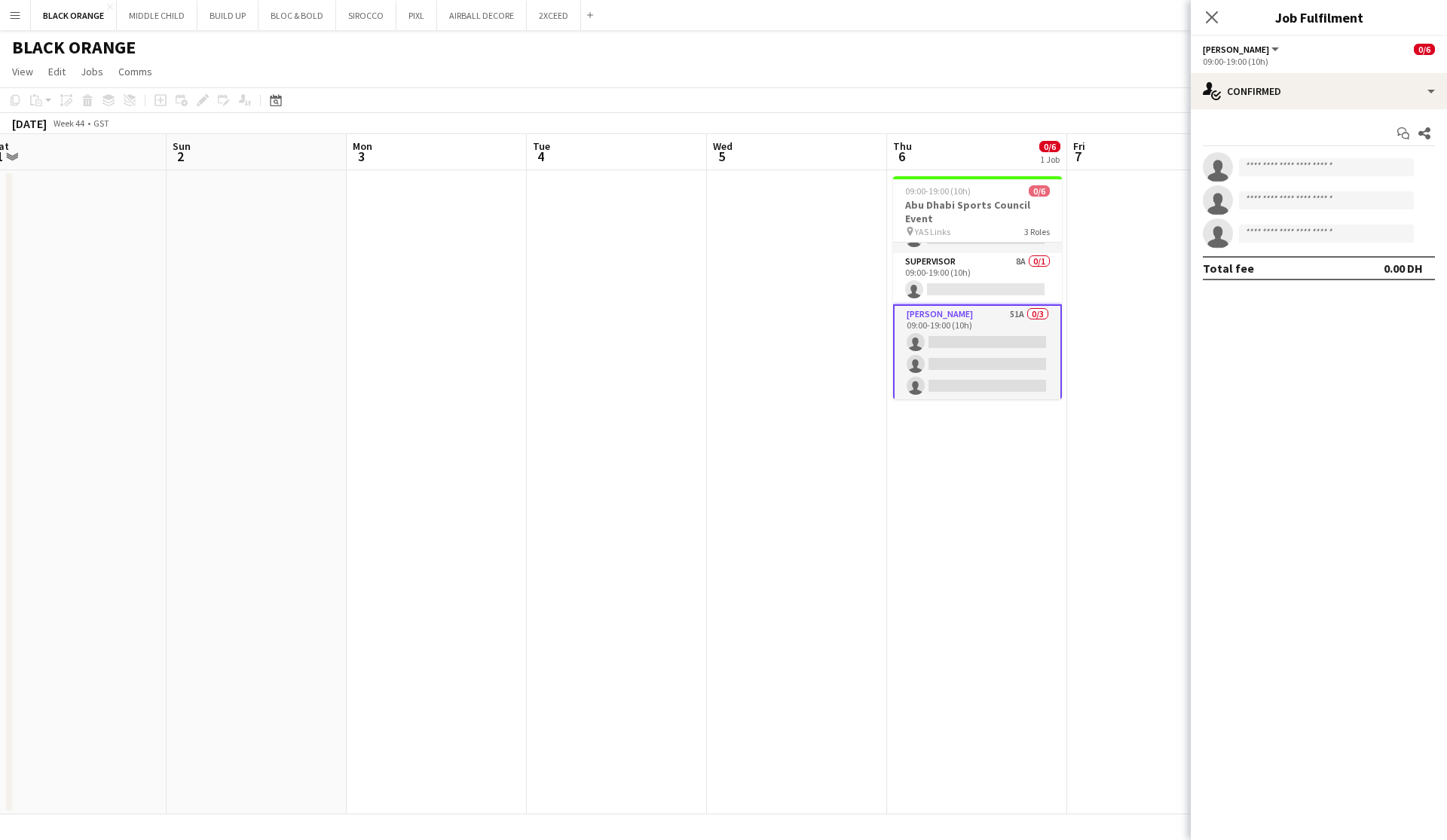
click at [824, 304] on app-date-cell at bounding box center [1157, 492] width 180 height 644
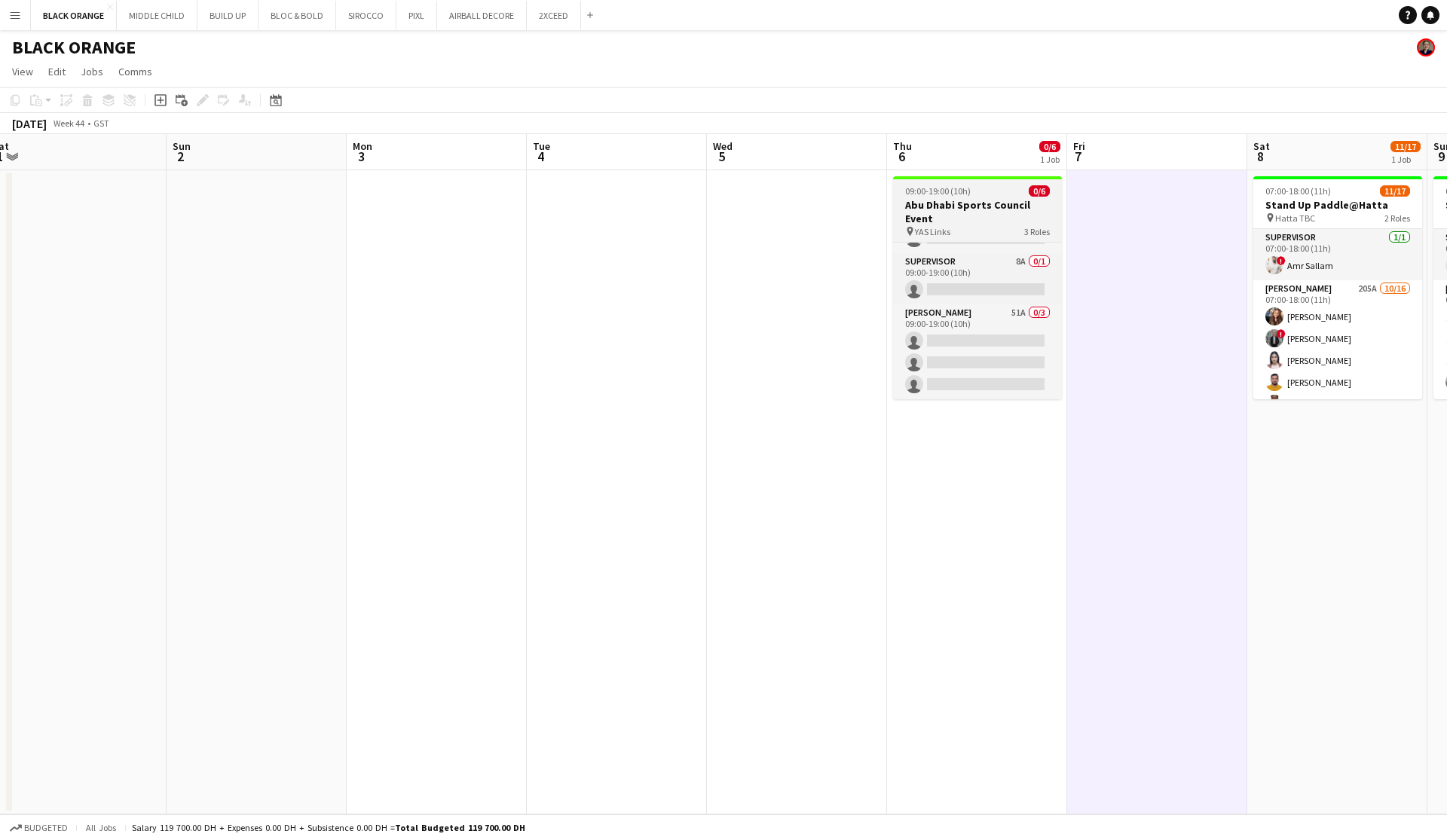
click at [824, 218] on h3 "Abu Dhabi Sports Council Event" at bounding box center [977, 211] width 169 height 27
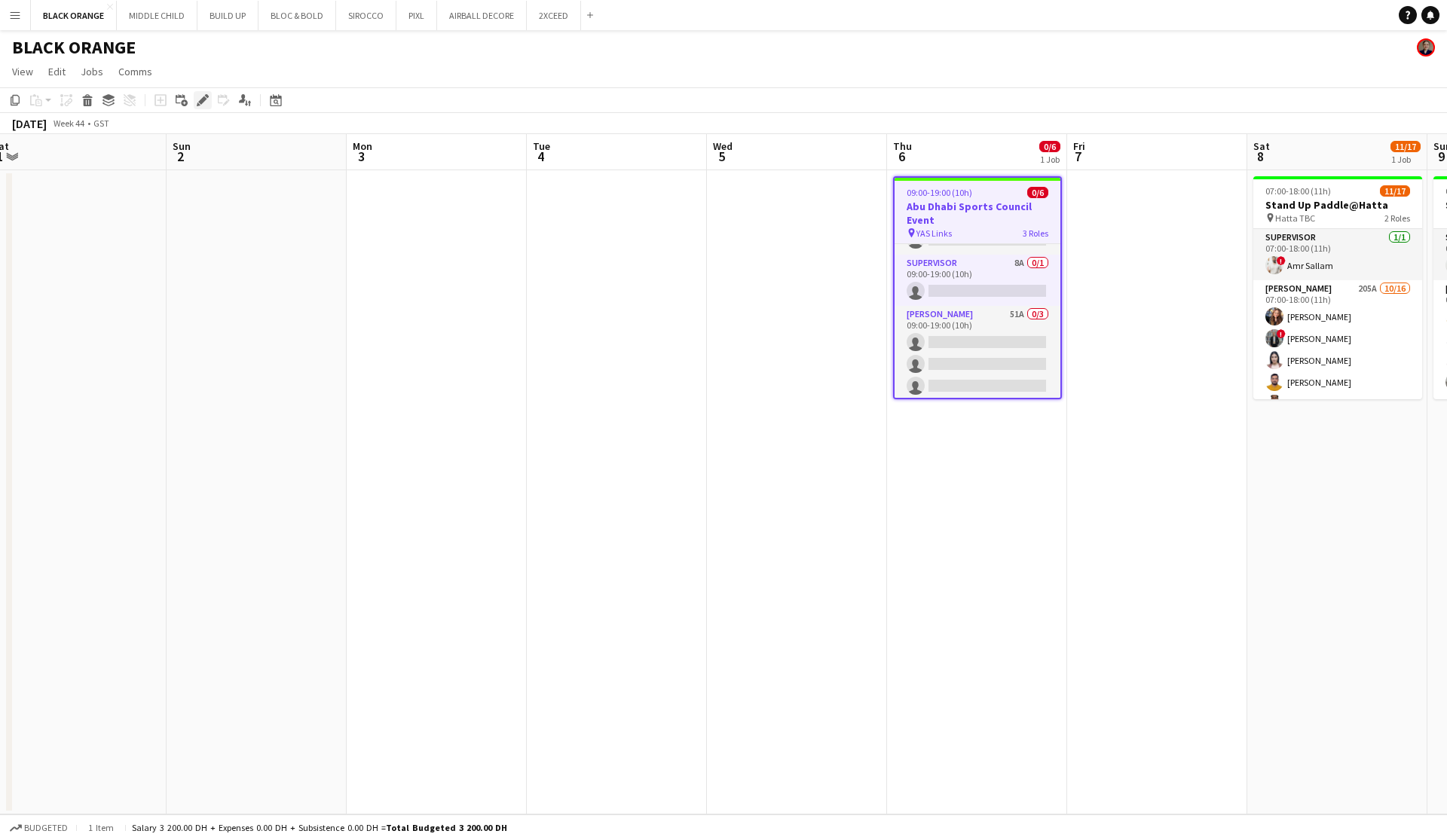
click at [197, 102] on icon "Edit" at bounding box center [203, 100] width 12 height 12
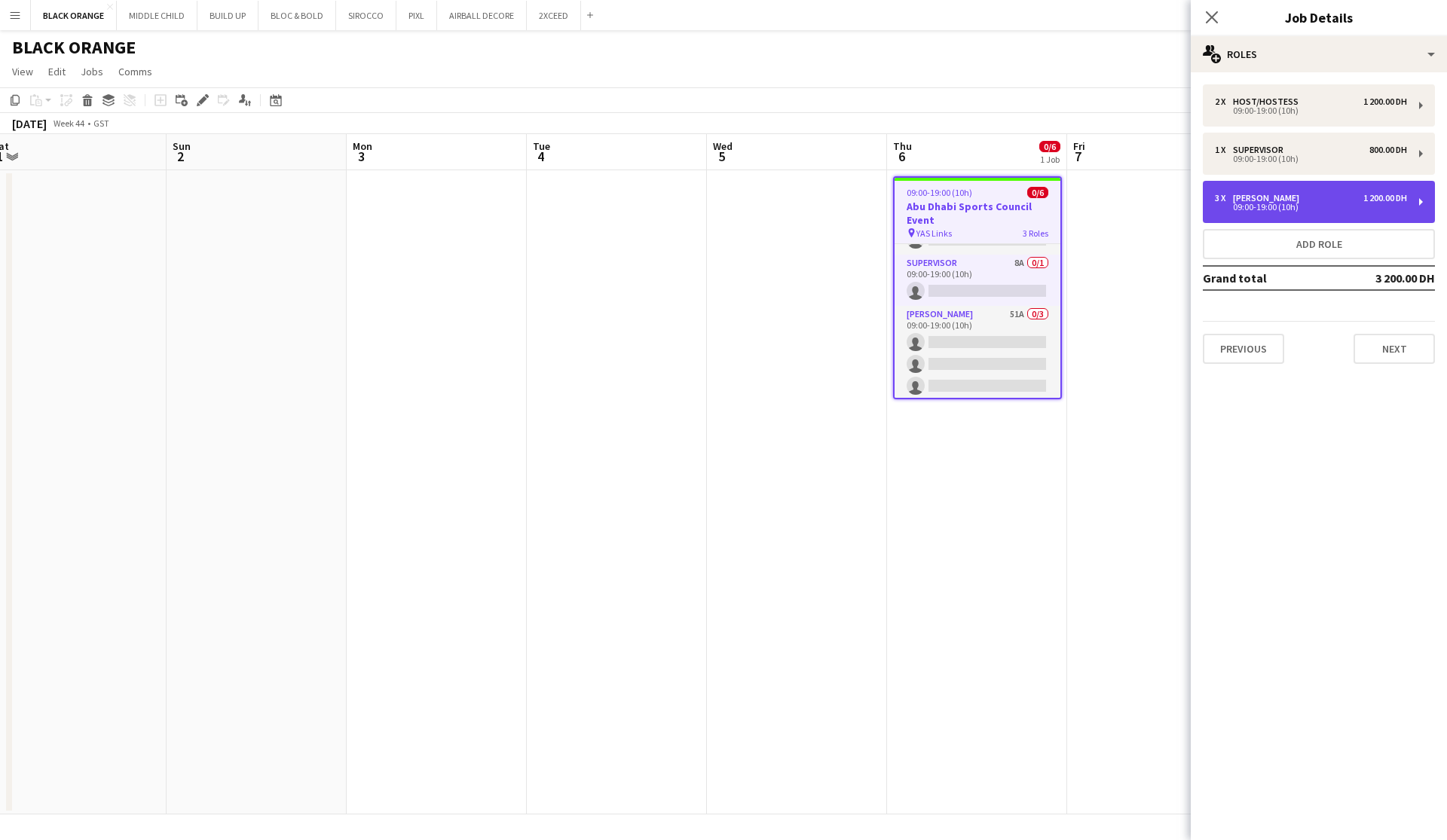
click at [824, 192] on div "3 x [PERSON_NAME] 1 200.00 DH 09:00-19:00 (10h)" at bounding box center [1318, 202] width 232 height 42
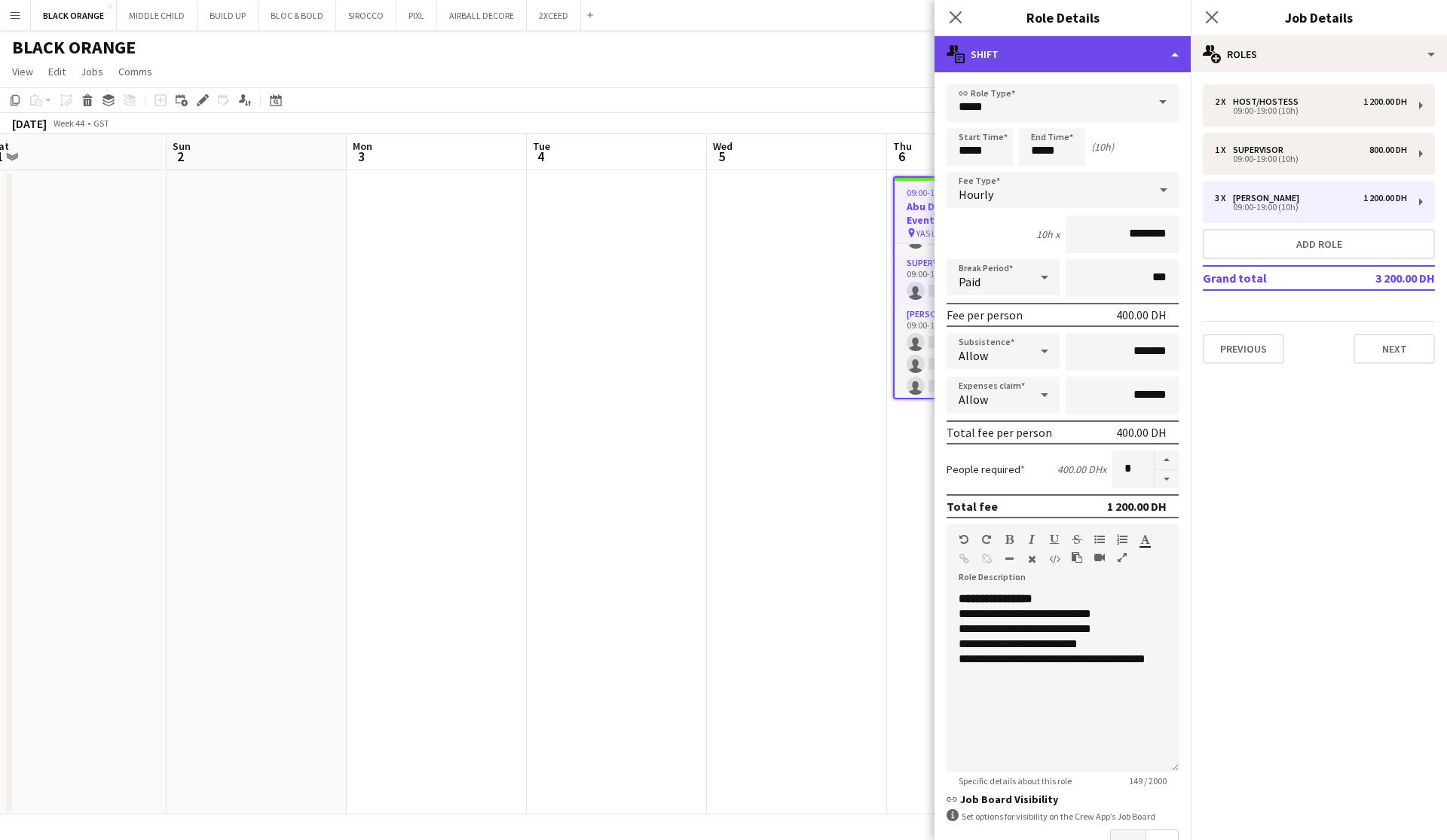
click at [824, 51] on div "multiple-actions-text Shift" at bounding box center [1063, 54] width 256 height 36
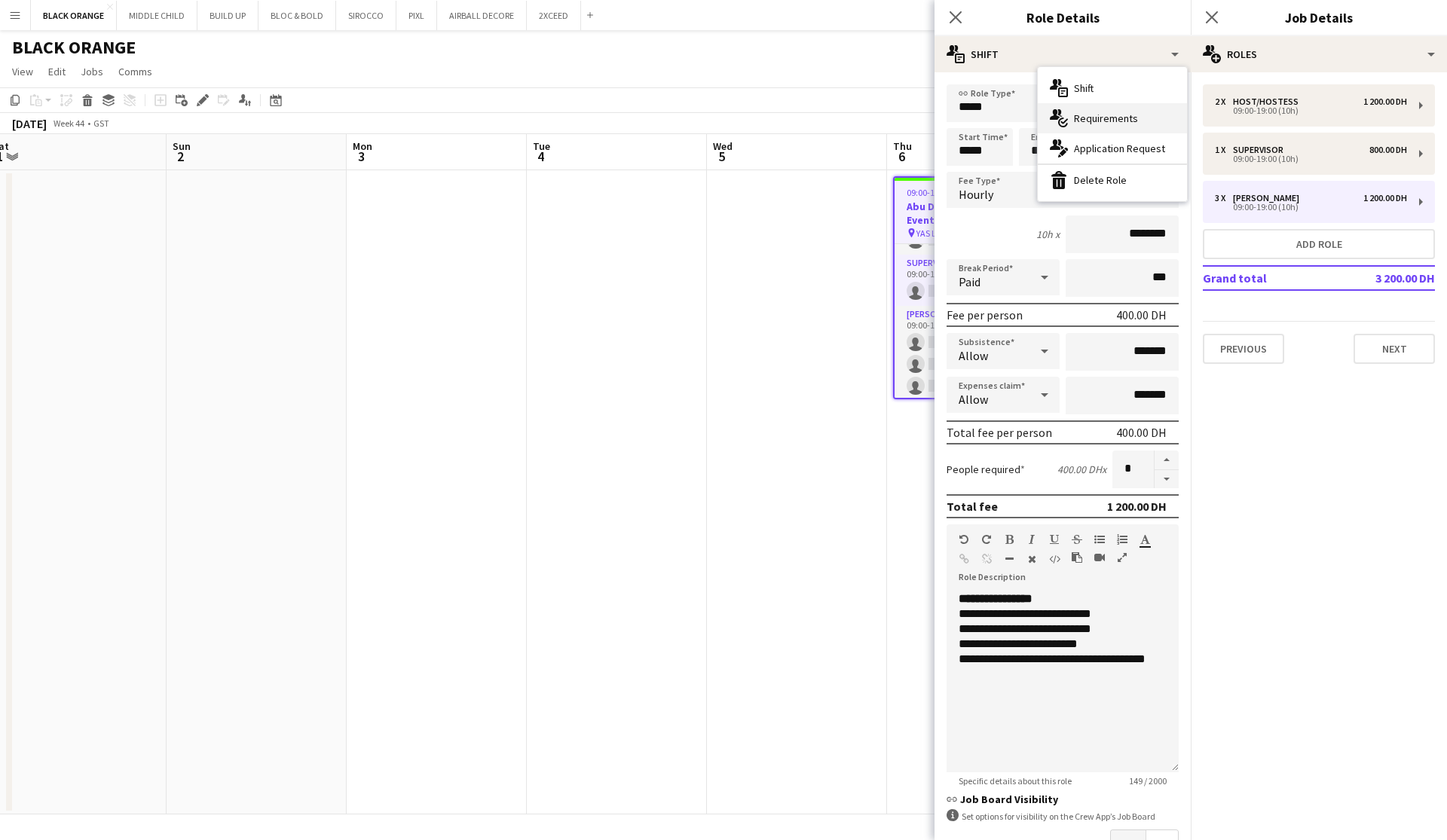
click at [824, 114] on span "Requirements" at bounding box center [1105, 118] width 64 height 14
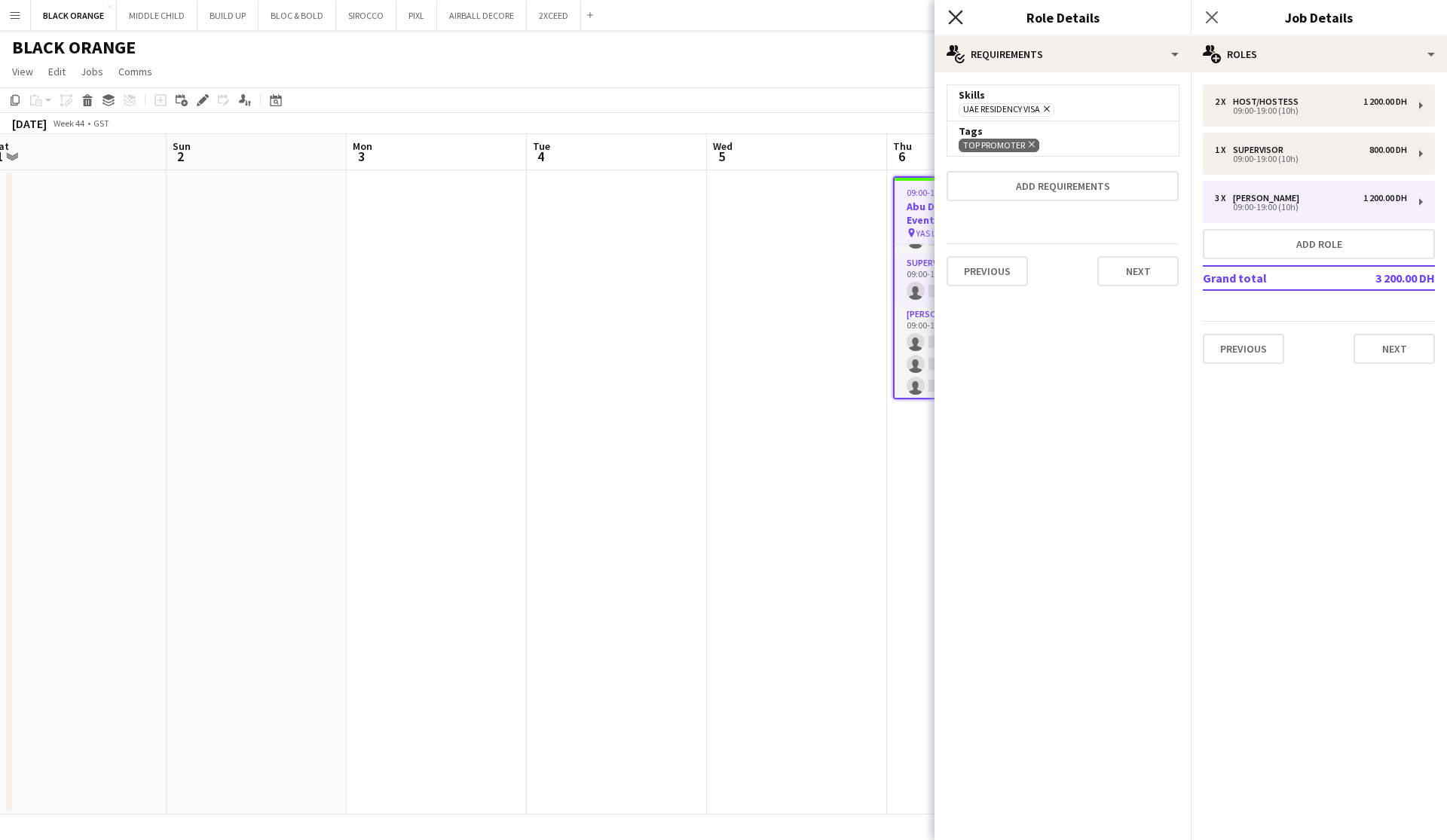
click at [824, 18] on icon at bounding box center [955, 17] width 14 height 14
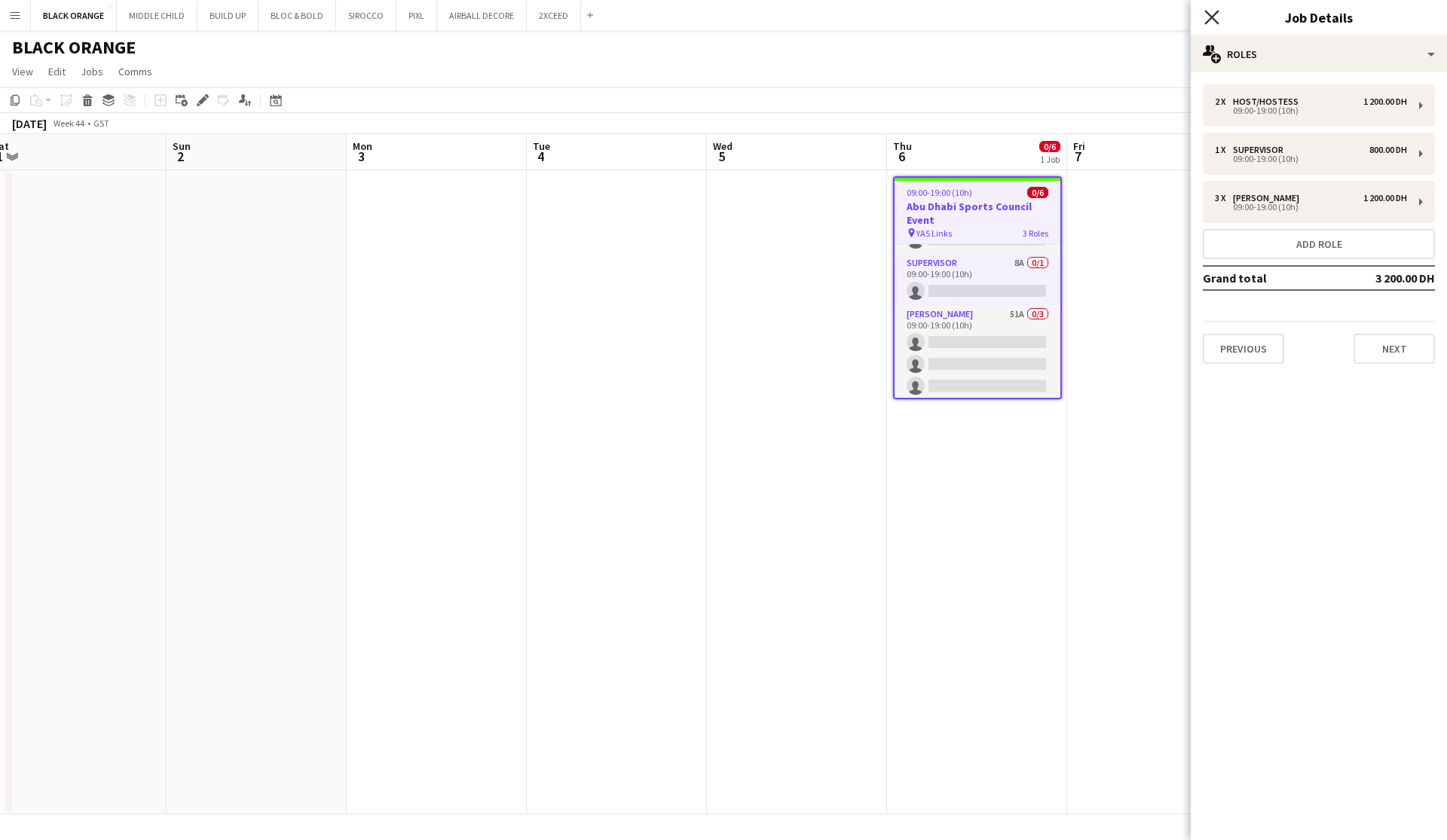
click at [824, 22] on icon "Close pop-in" at bounding box center [1211, 17] width 14 height 14
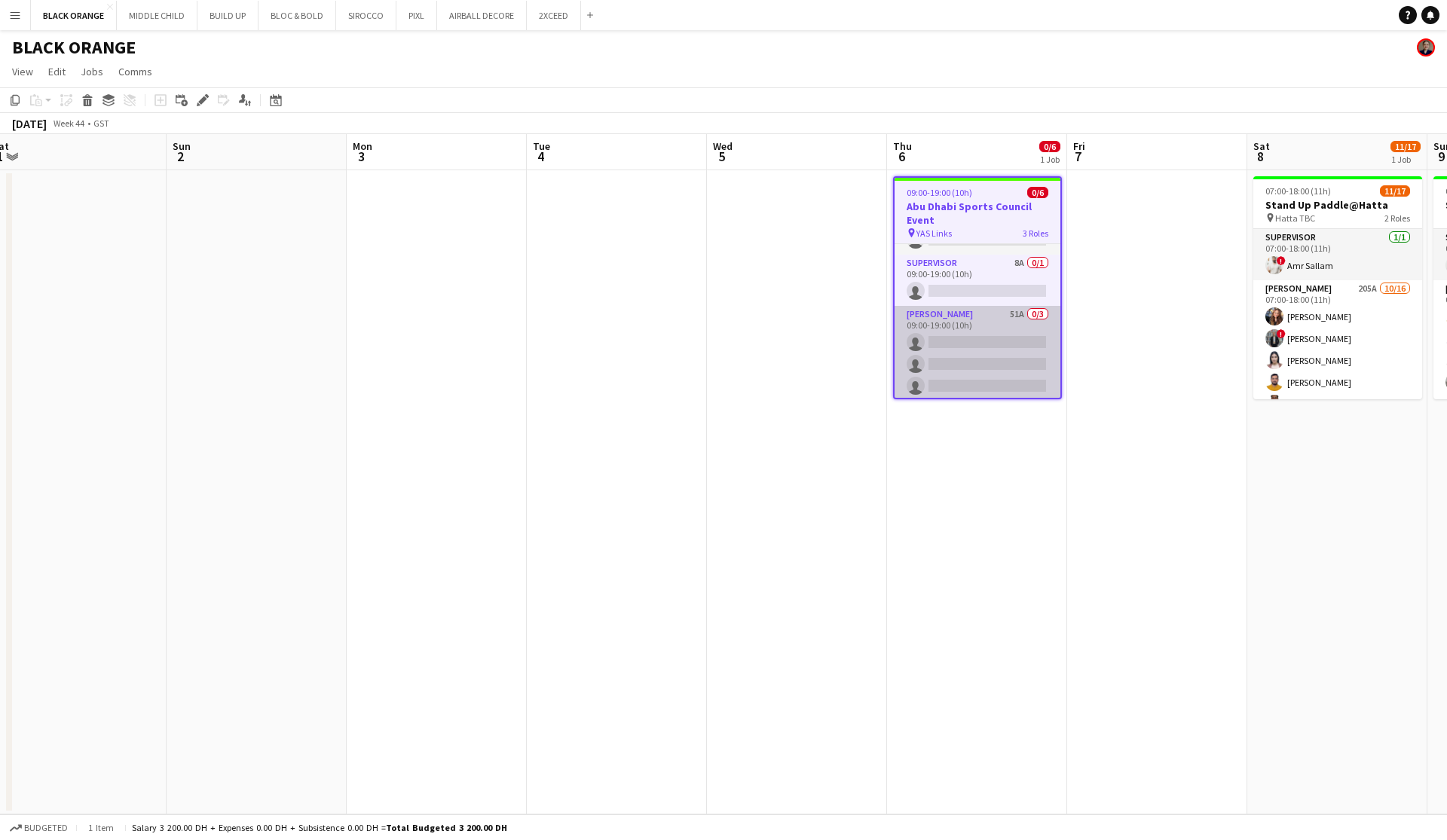
click at [824, 353] on app-card-role "[PERSON_NAME] 51A 0/3 09:00-19:00 (10h) single-neutral-actions single-neutral-a…" at bounding box center [977, 353] width 165 height 95
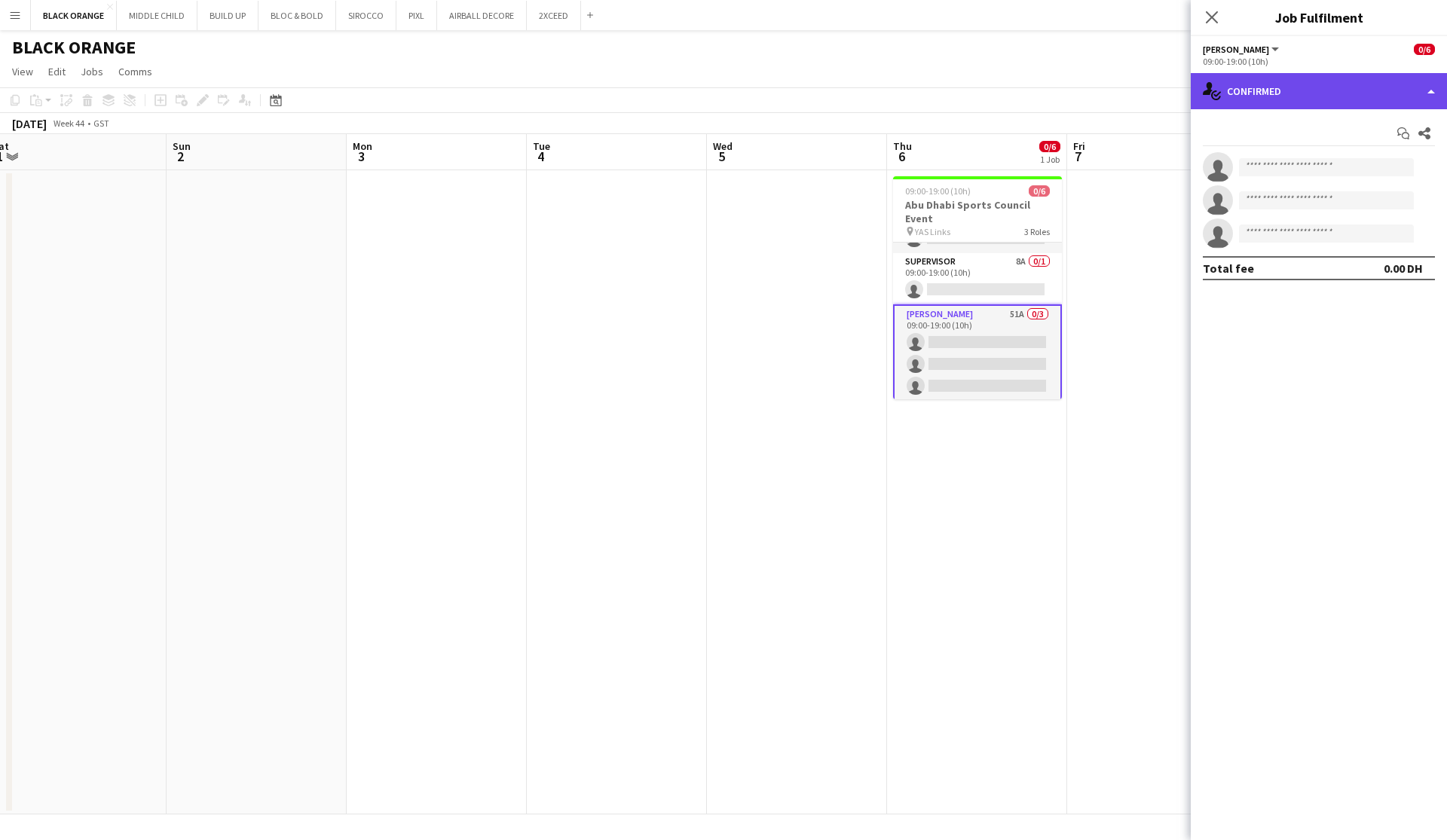
click at [824, 87] on div "single-neutral-actions-check-2 Confirmed" at bounding box center [1319, 91] width 256 height 36
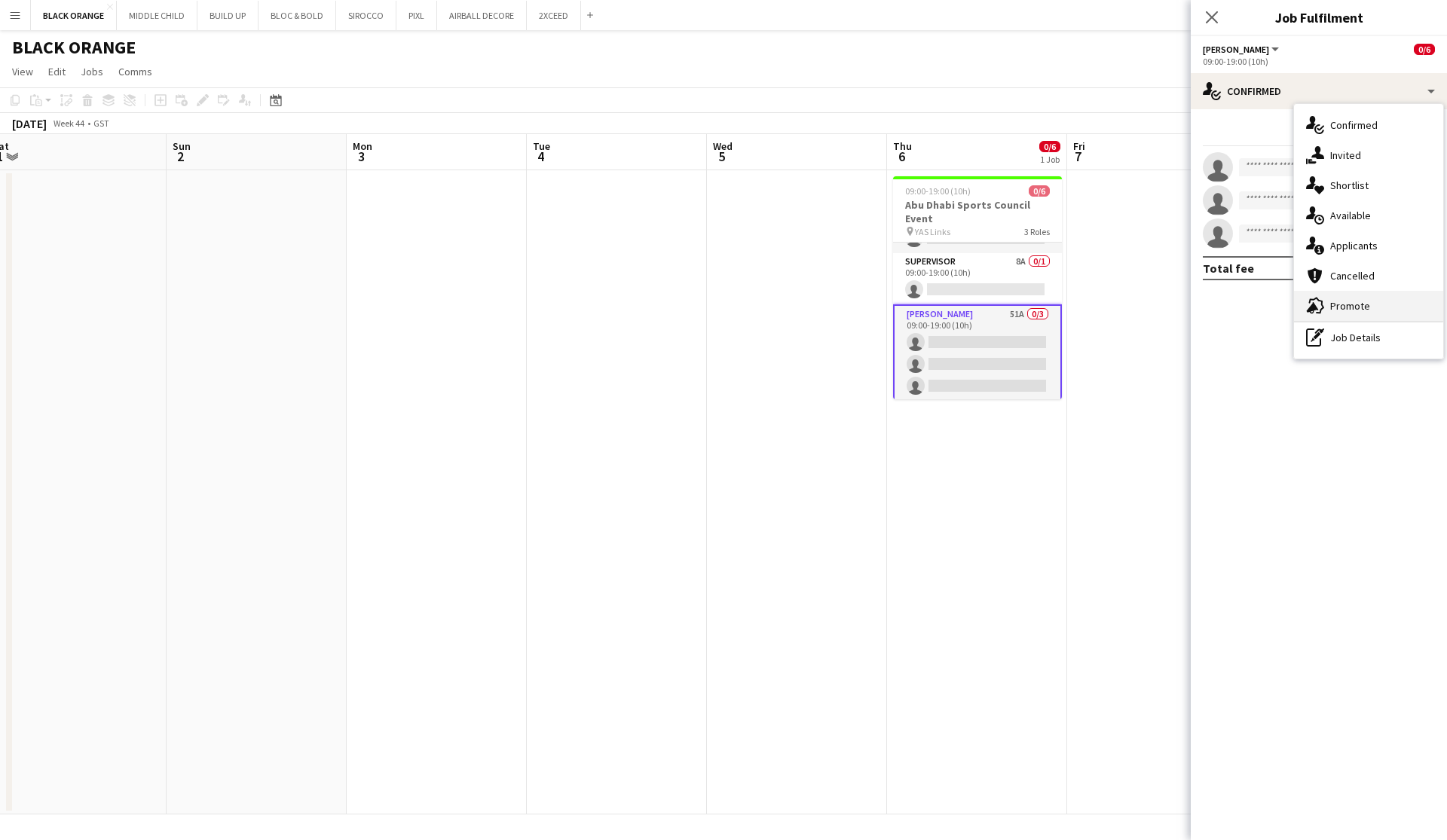
click at [824, 312] on span "Promote" at bounding box center [1349, 305] width 40 height 14
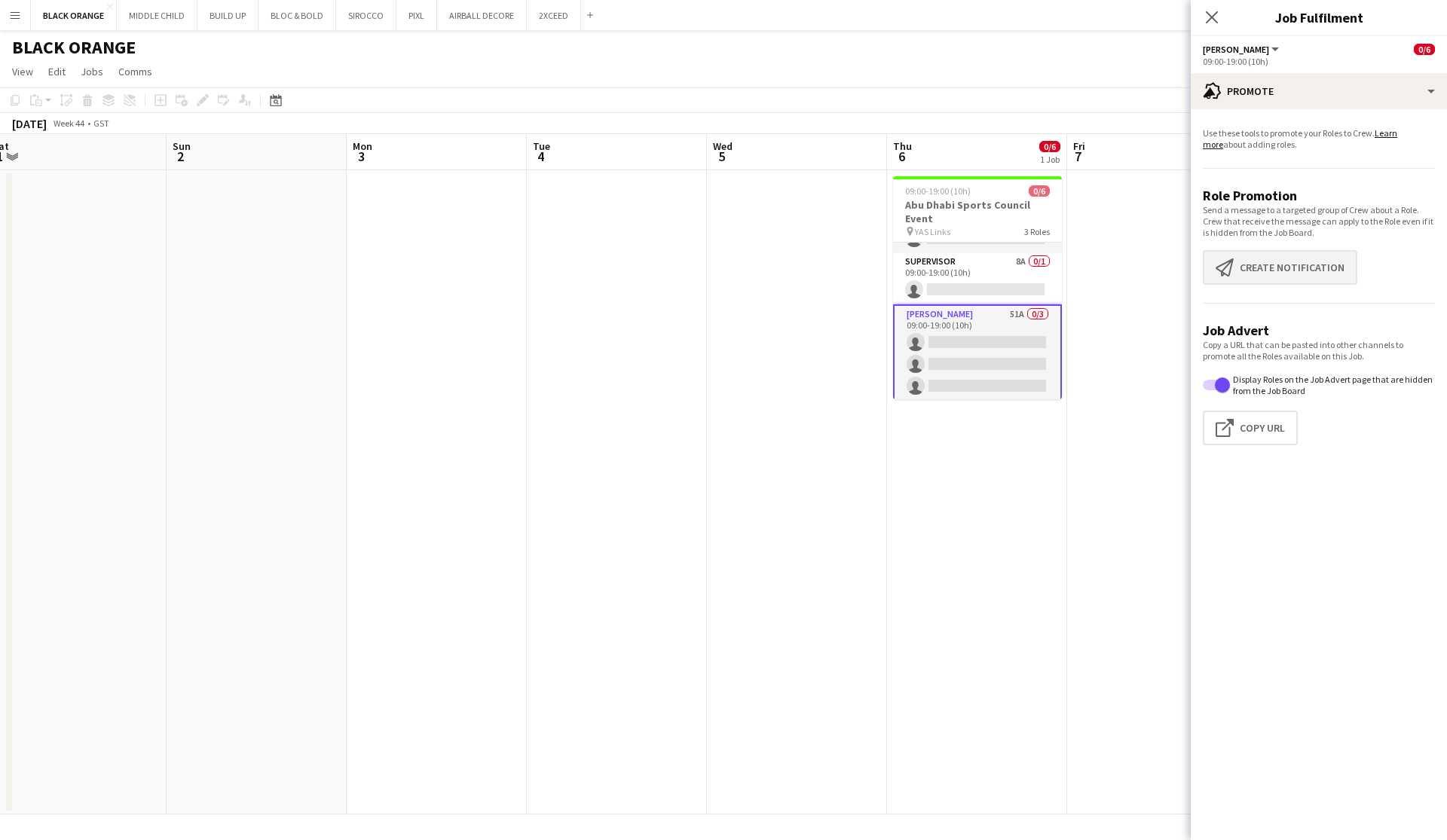
click at [824, 278] on button "Create notification Create notification" at bounding box center [1280, 267] width 154 height 35
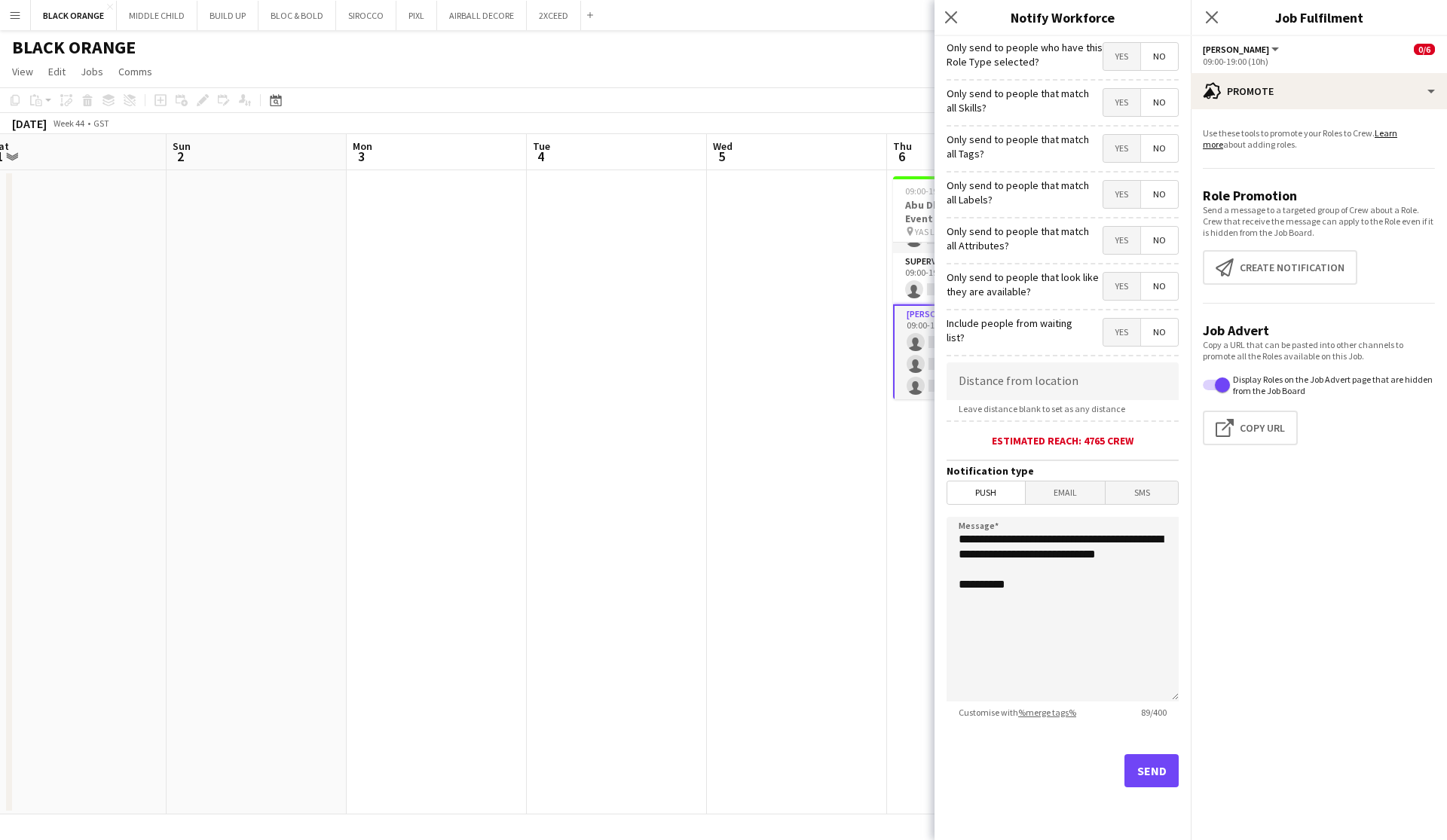
click at [824, 106] on span "Yes" at bounding box center [1122, 103] width 37 height 27
click at [824, 156] on span "Yes" at bounding box center [1122, 148] width 37 height 27
click at [824, 193] on span "Yes" at bounding box center [1122, 194] width 37 height 27
click at [824, 238] on span "Yes" at bounding box center [1122, 240] width 37 height 27
click at [824, 285] on span "Yes" at bounding box center [1122, 286] width 37 height 27
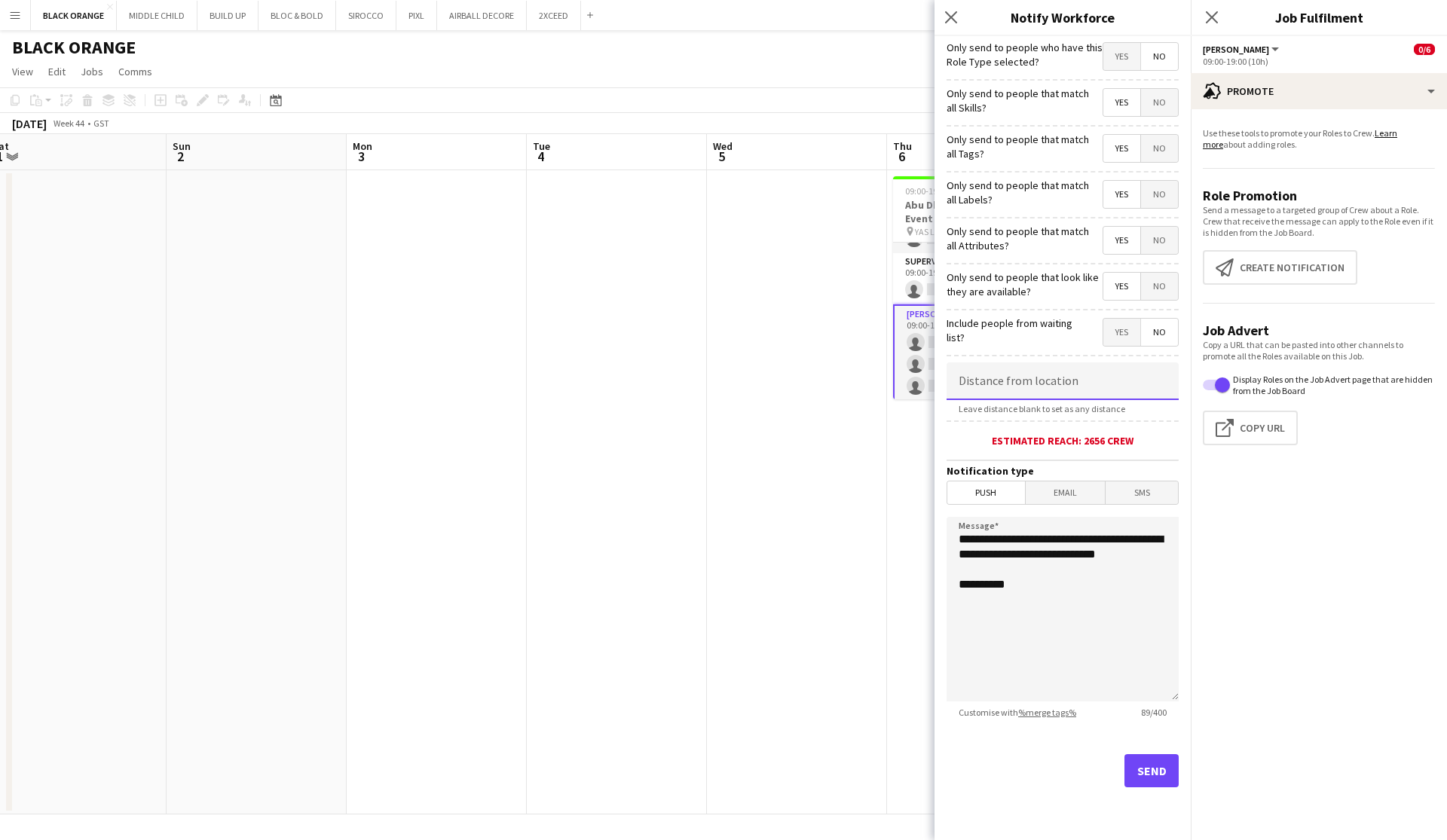
click at [824, 385] on input at bounding box center [1062, 381] width 232 height 37
type input "*****"
click at [824, 769] on button "Send" at bounding box center [1152, 770] width 54 height 33
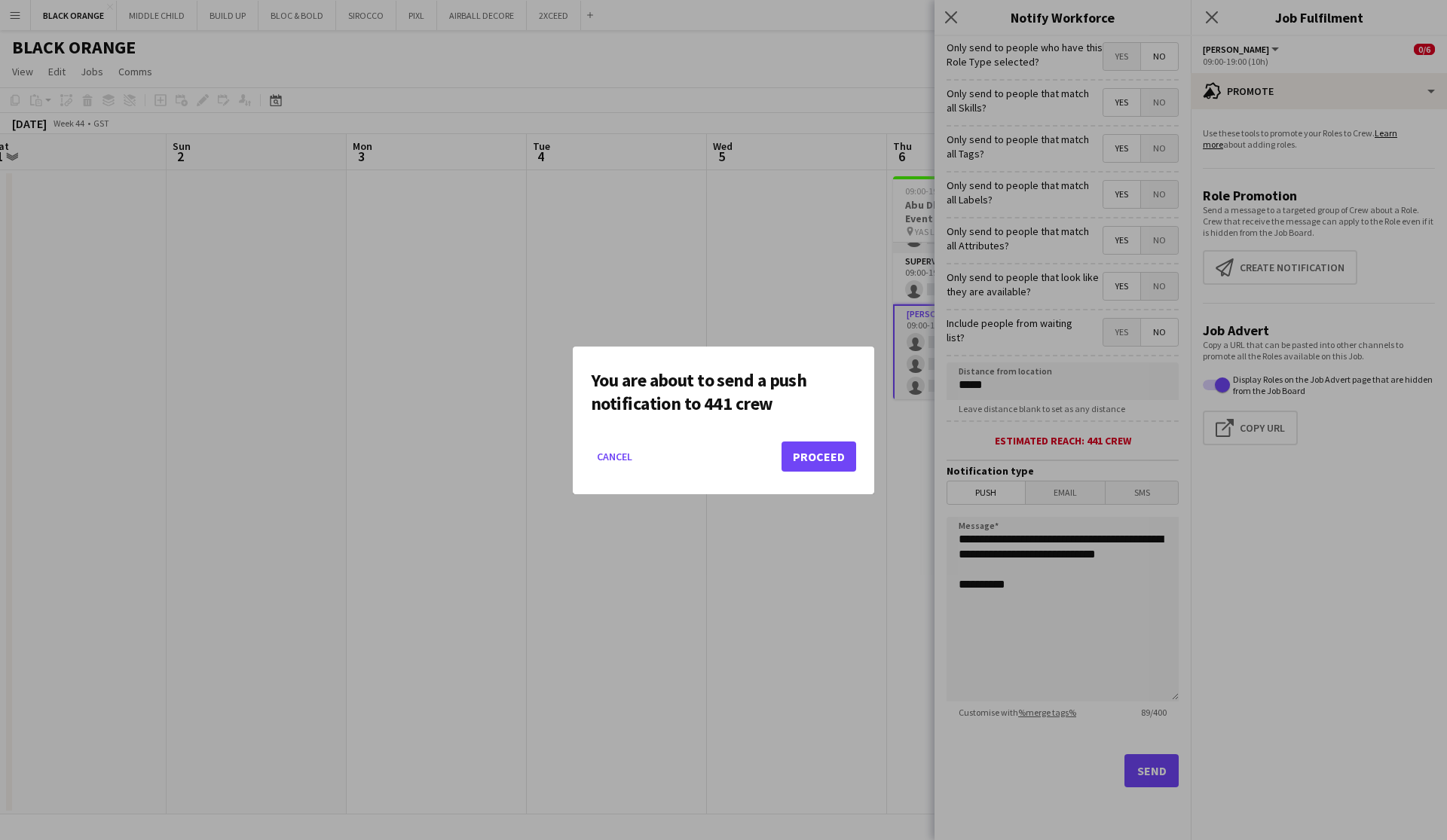
click at [824, 456] on button "Proceed" at bounding box center [819, 456] width 75 height 31
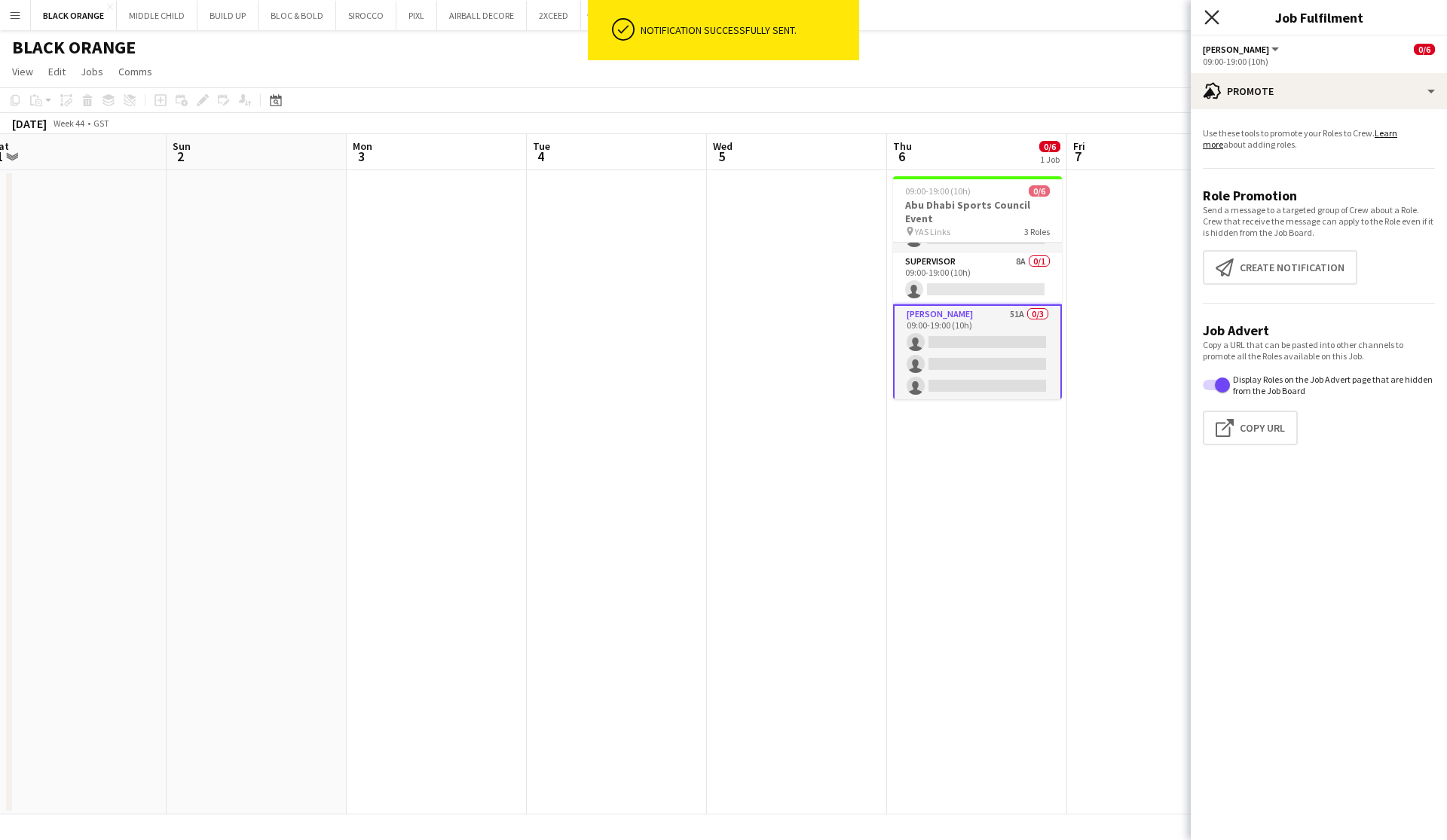
click at [824, 22] on icon at bounding box center [1211, 17] width 14 height 14
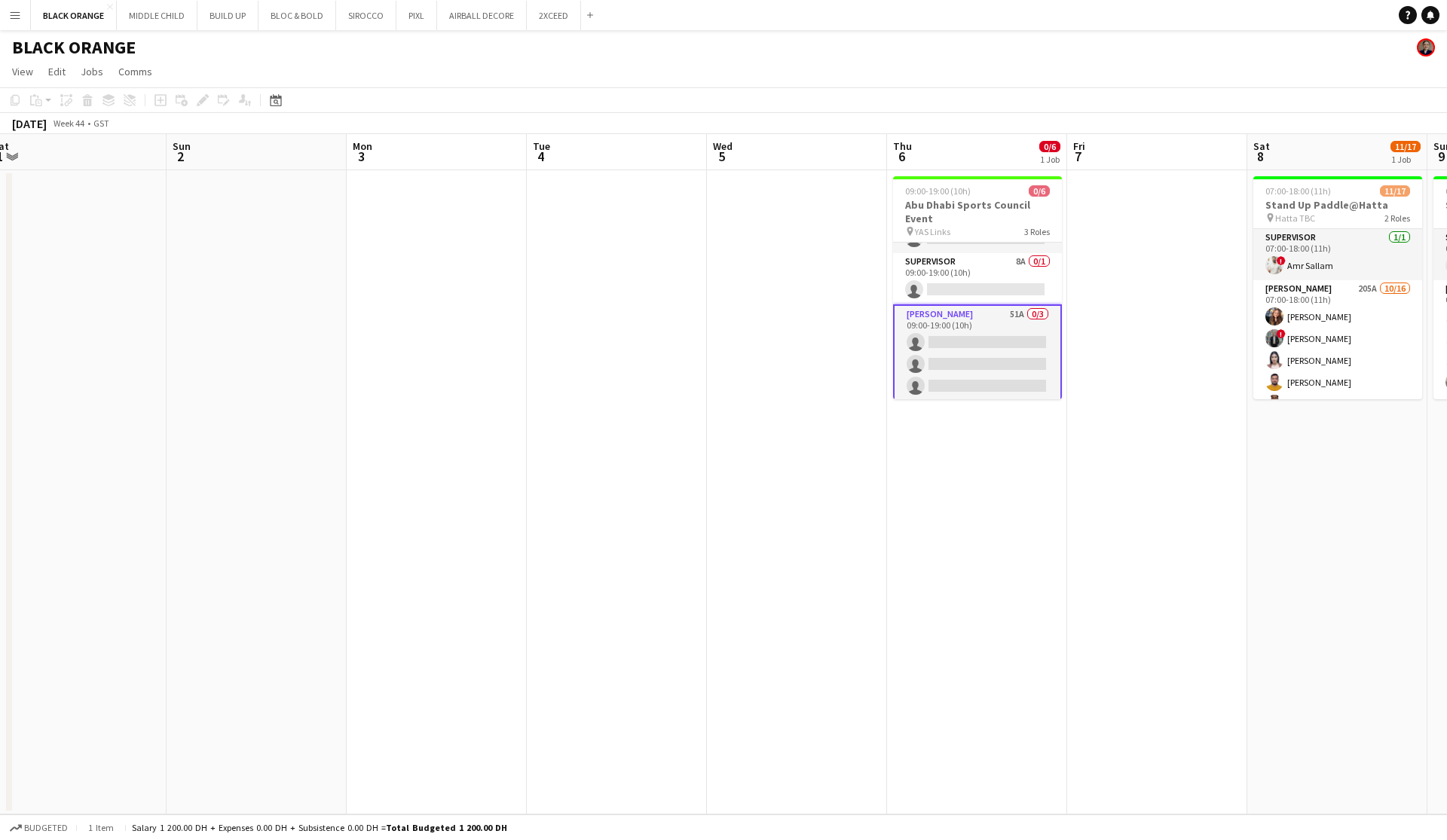
scroll to position [0, 0]
